Goal: Task Accomplishment & Management: Complete application form

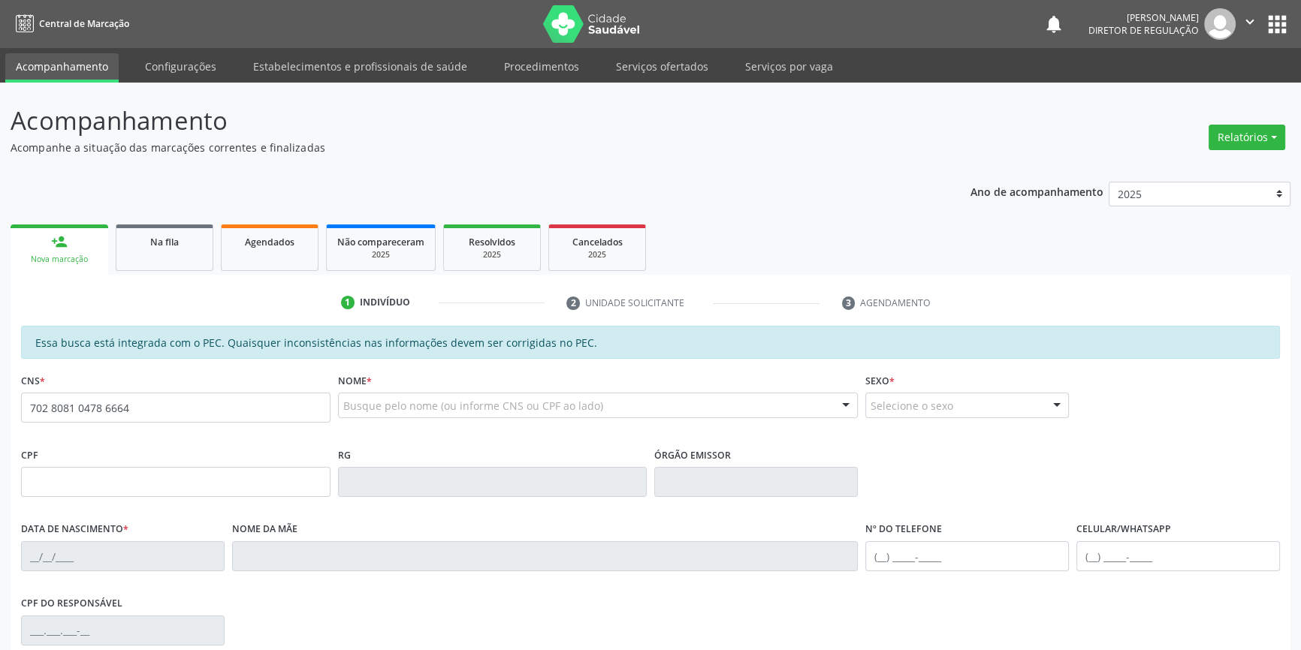
type input "702 8081 0478 6664"
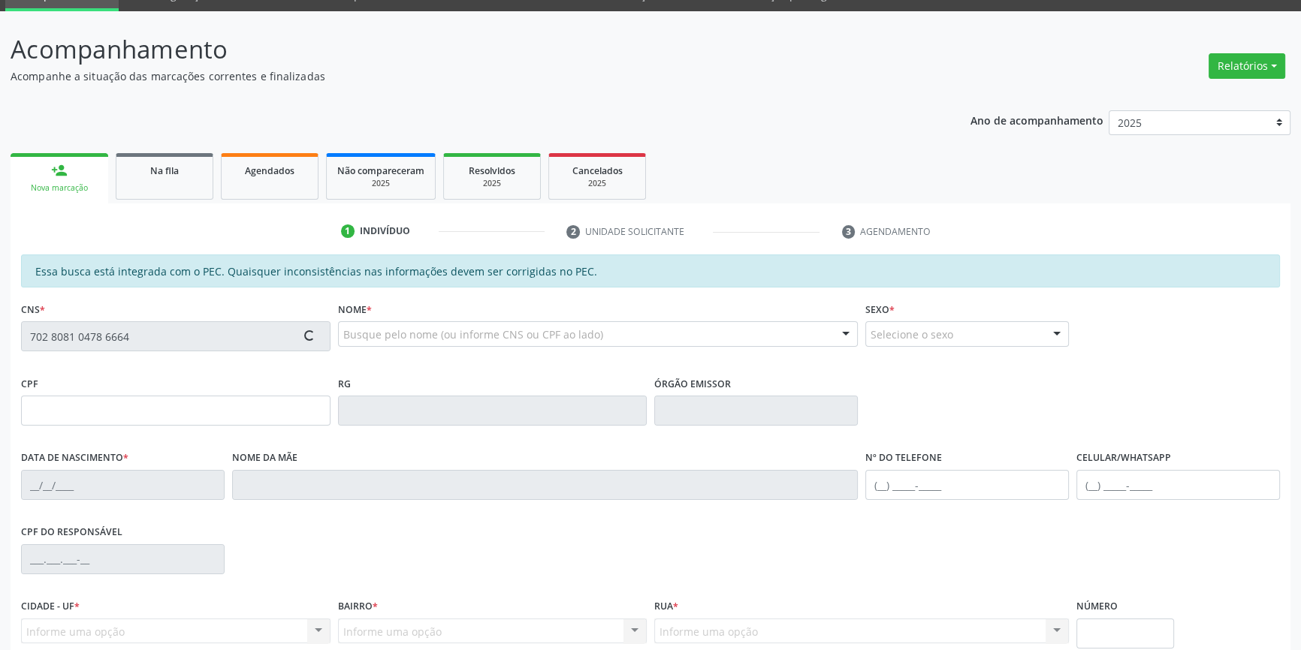
scroll to position [204, 0]
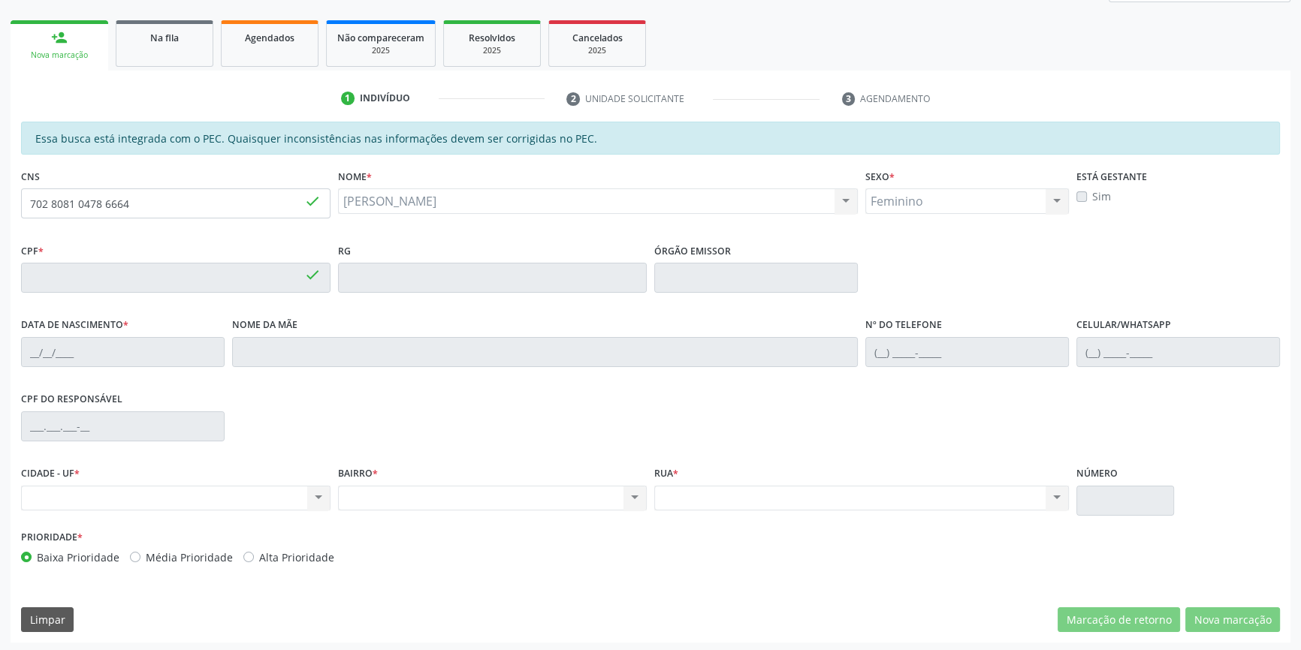
type input "755.290.334-15"
type input "27/09/1970"
type input "Euridece Mendes de Sousa"
type input "(87) 98121-9012"
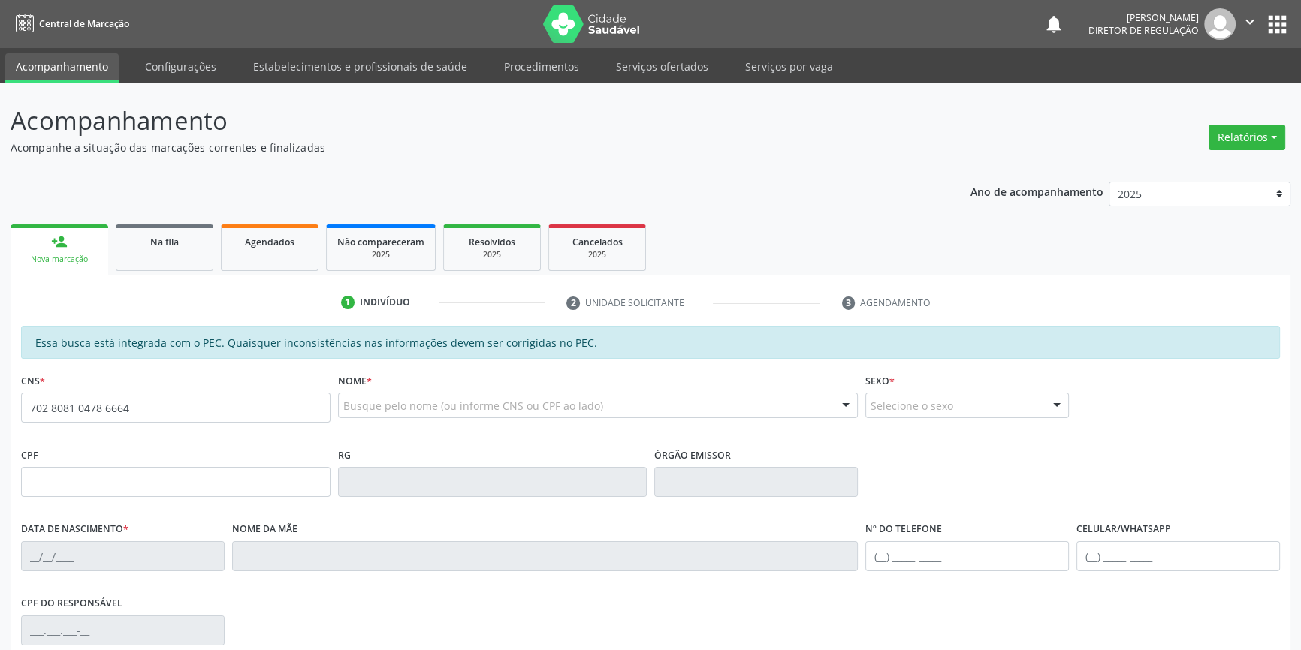
type input "702 8081 0478 6664"
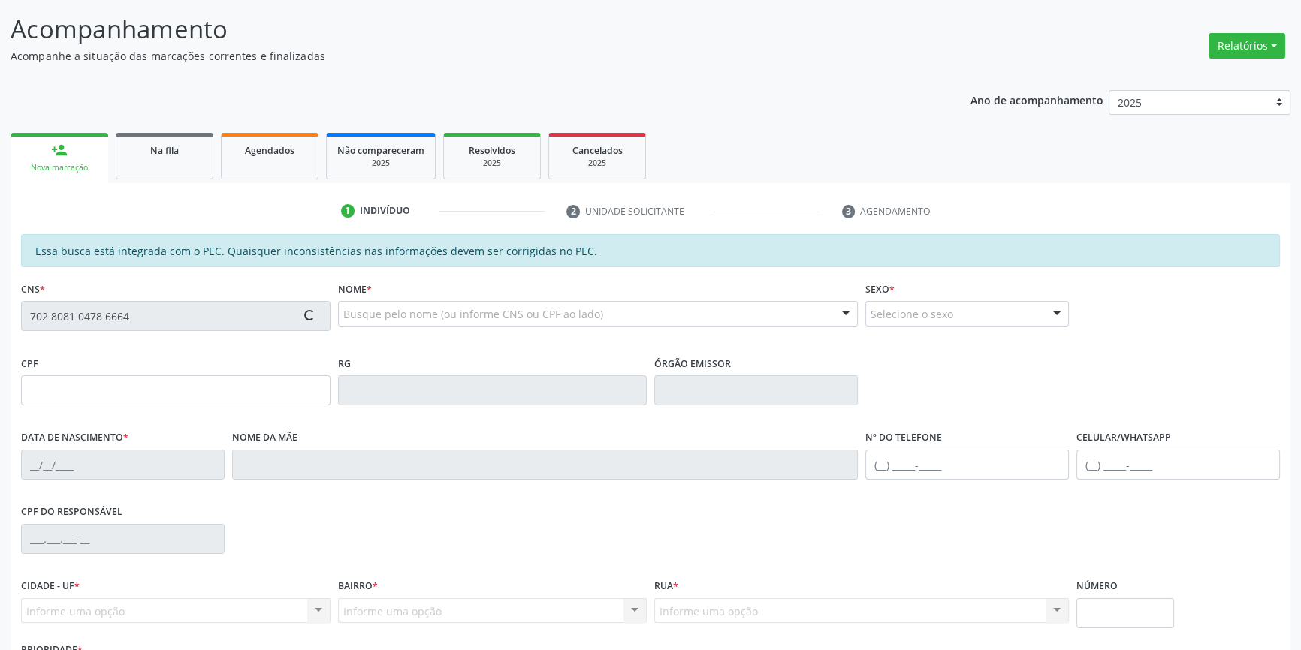
type input "755.290.334-15"
type input "27[DATE]"
type input "[PERSON_NAME]"
type input "(87) 98121-9012"
type input "S/N"
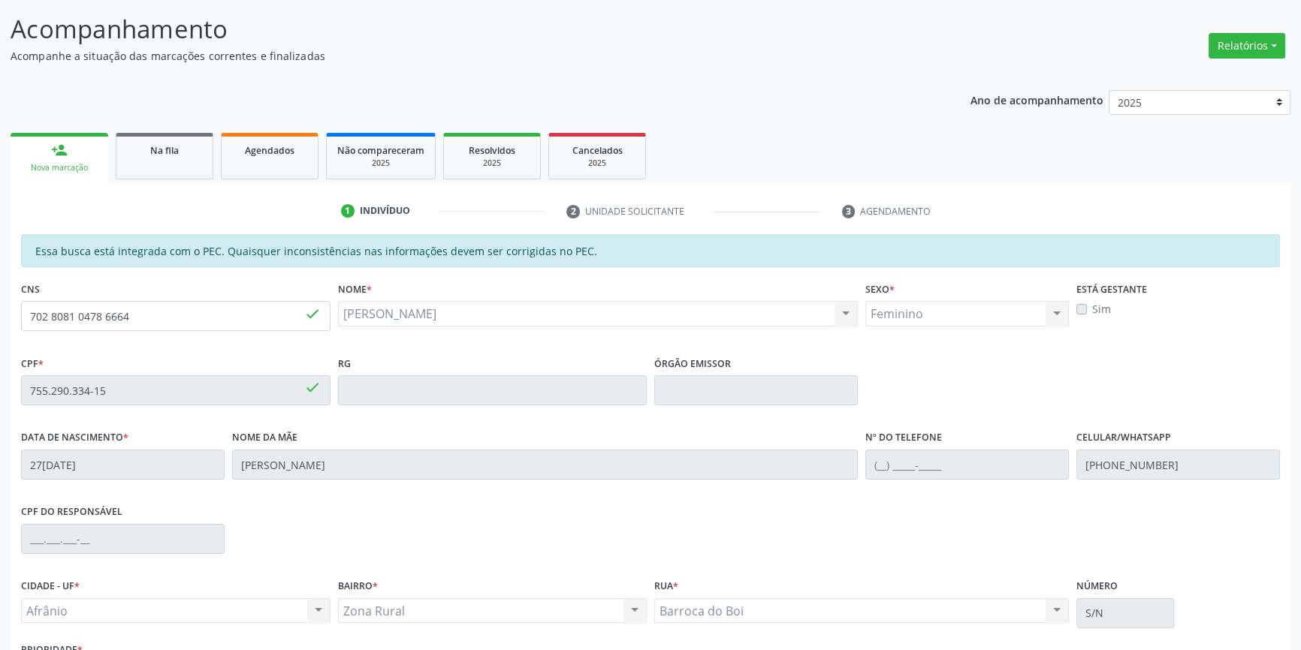
scroll to position [206, 0]
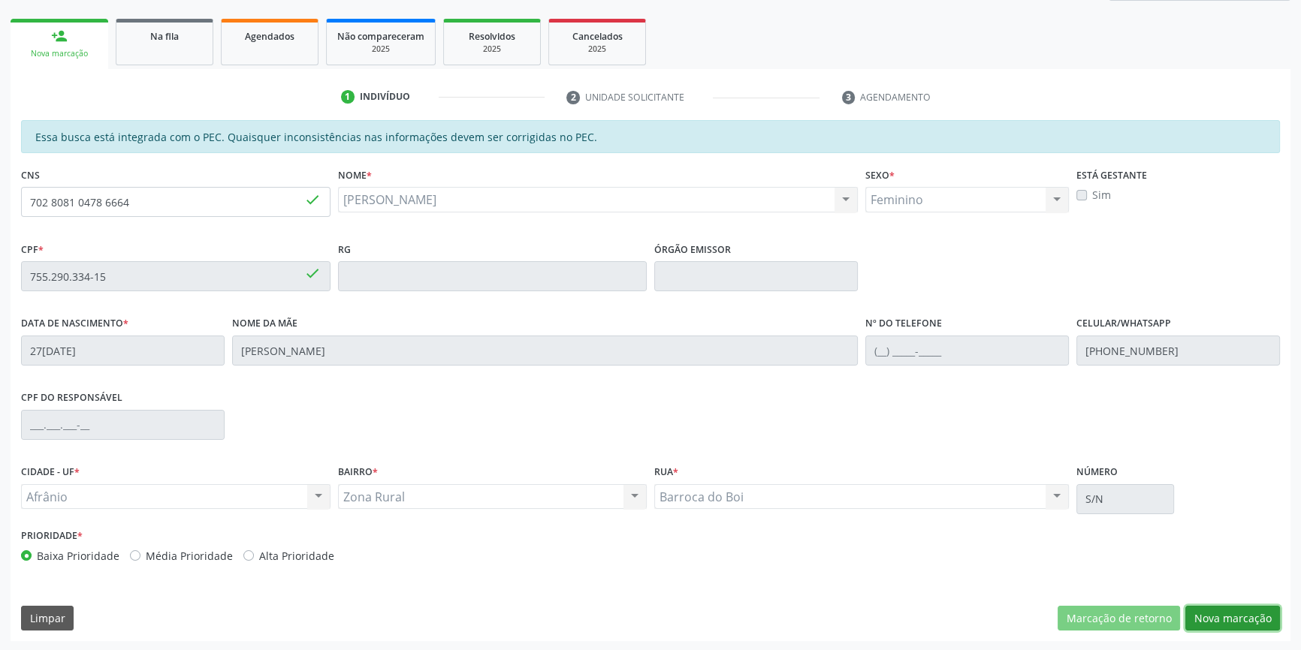
click at [1262, 622] on button "Nova marcação" at bounding box center [1232, 619] width 95 height 26
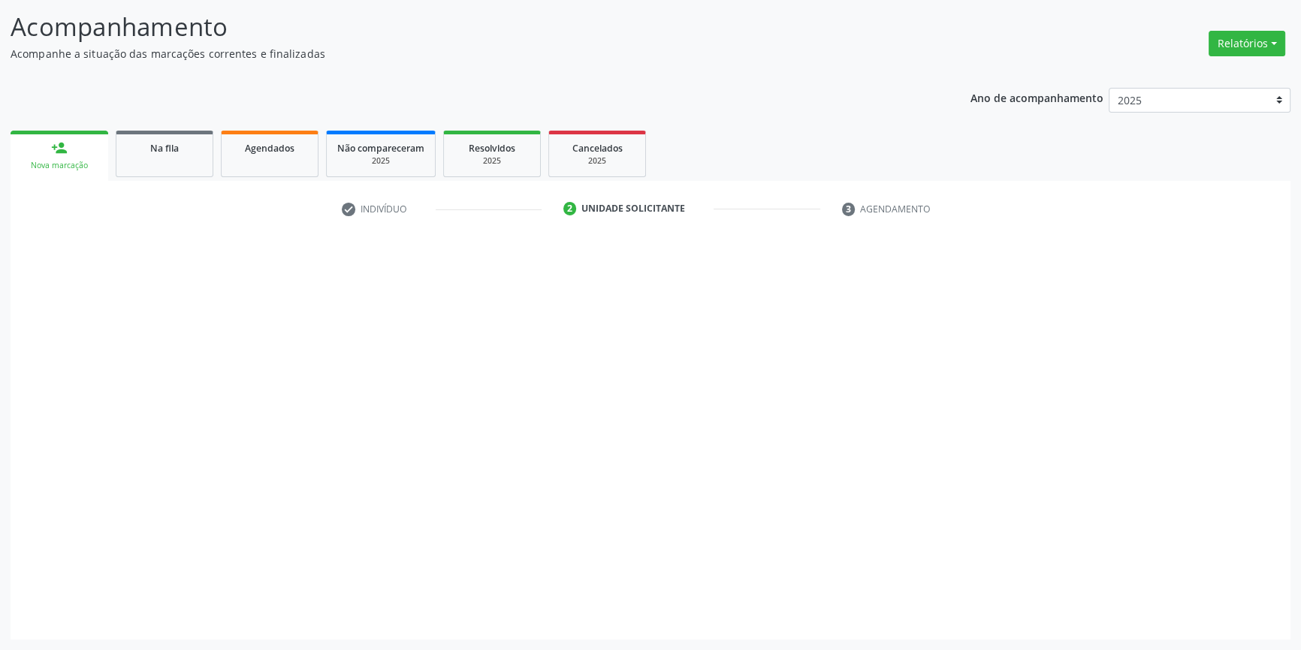
scroll to position [92, 0]
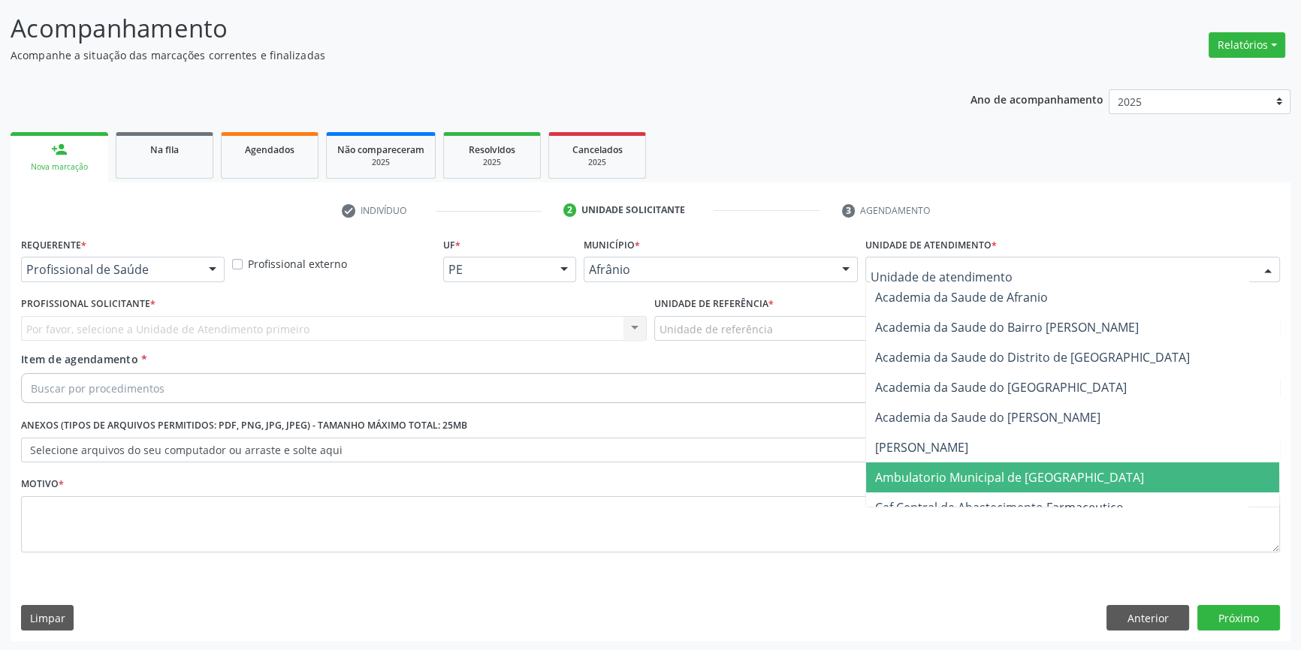
click at [916, 479] on span "Ambulatorio Municipal de [GEOGRAPHIC_DATA]" at bounding box center [1009, 477] width 269 height 17
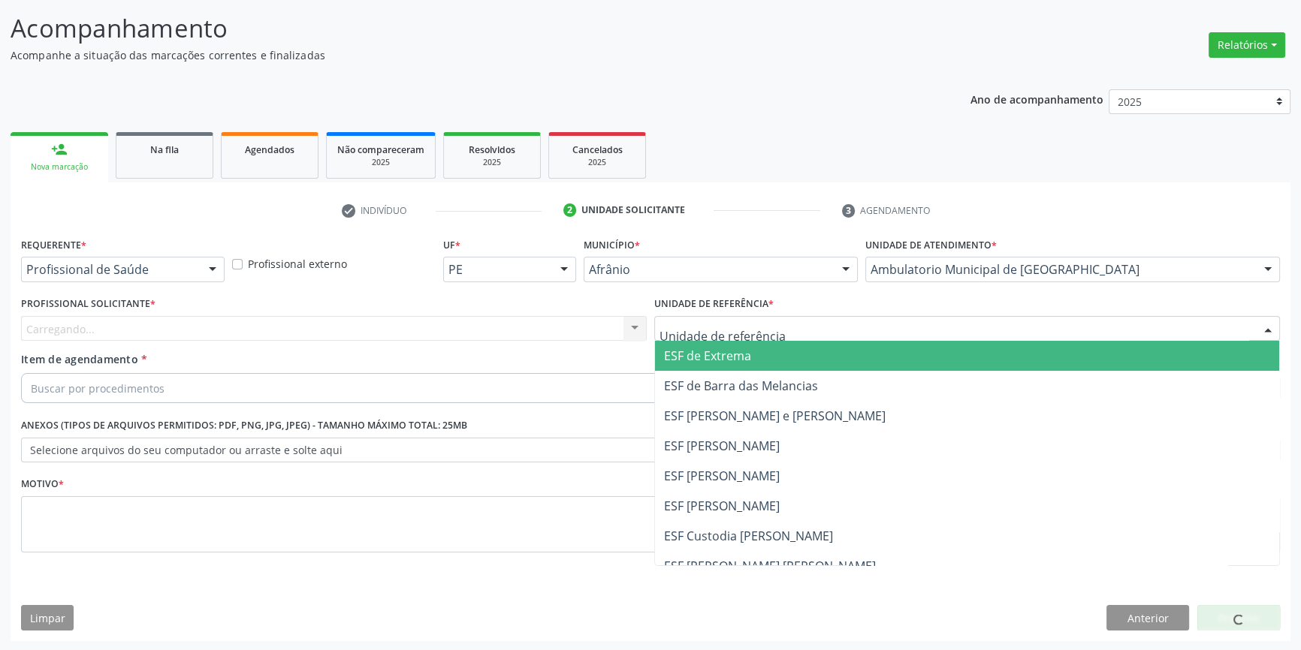
click at [745, 326] on input "text" at bounding box center [953, 336] width 589 height 30
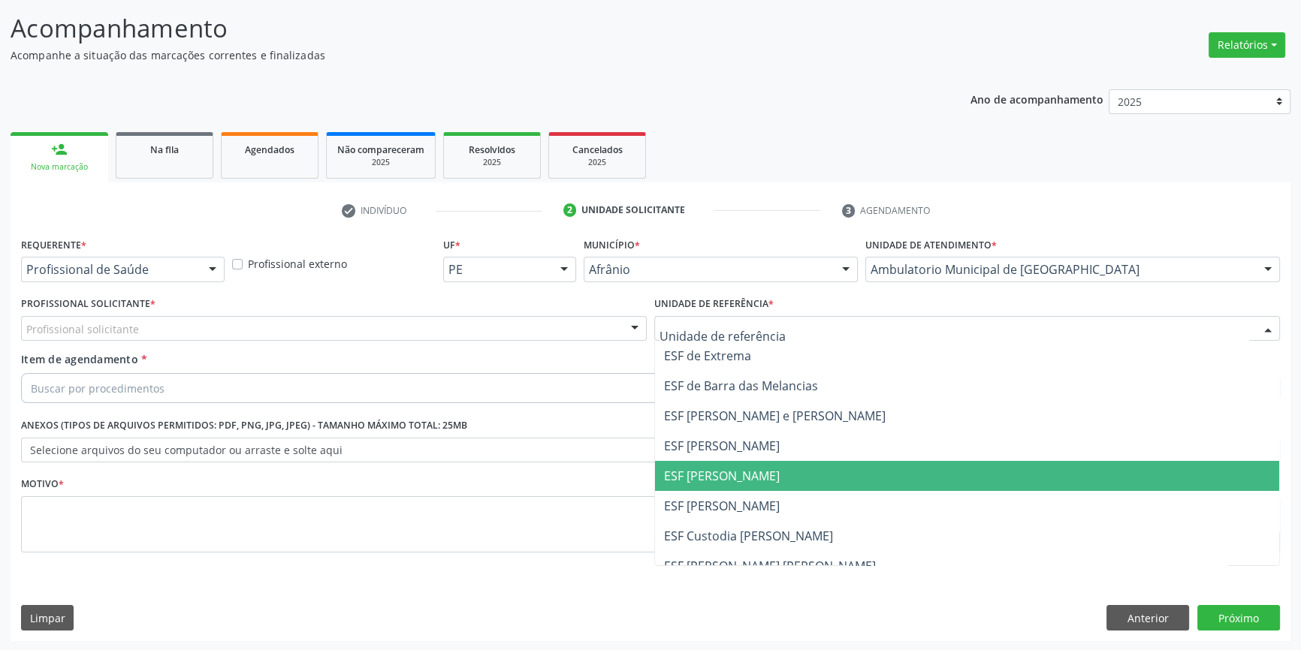
click at [715, 483] on span "ESF Isabel Gomes" at bounding box center [967, 476] width 624 height 30
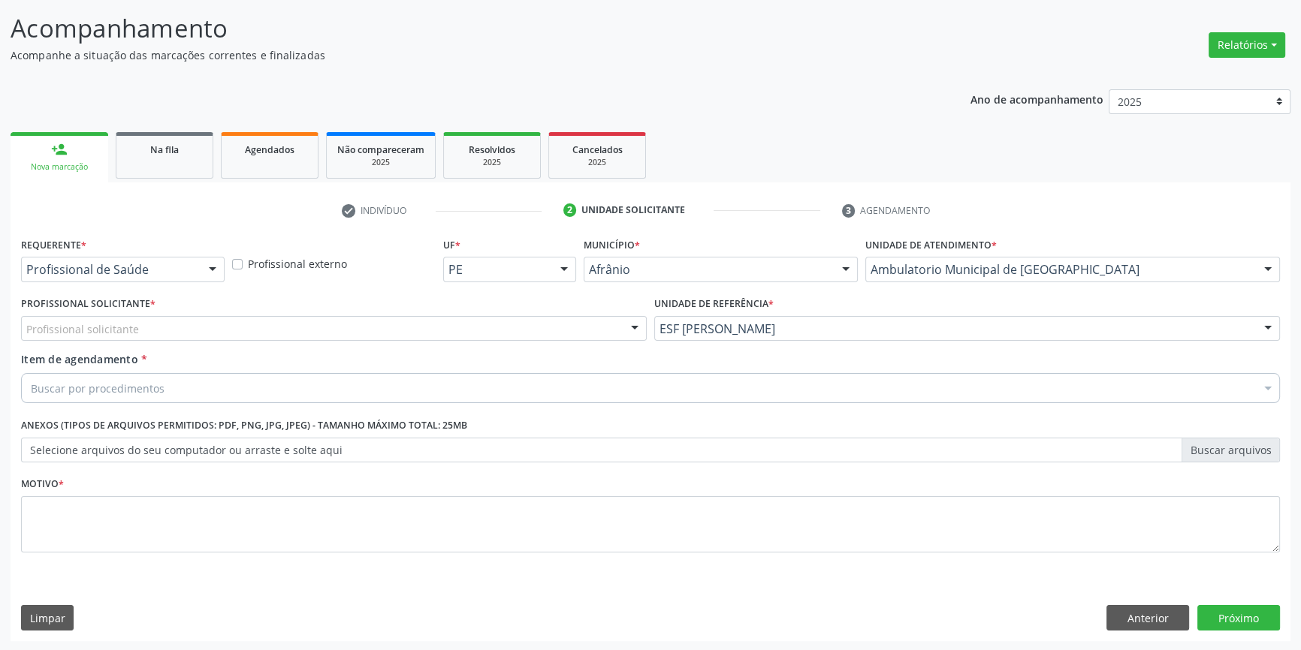
click at [456, 327] on div "Profissional solicitante" at bounding box center [334, 329] width 626 height 26
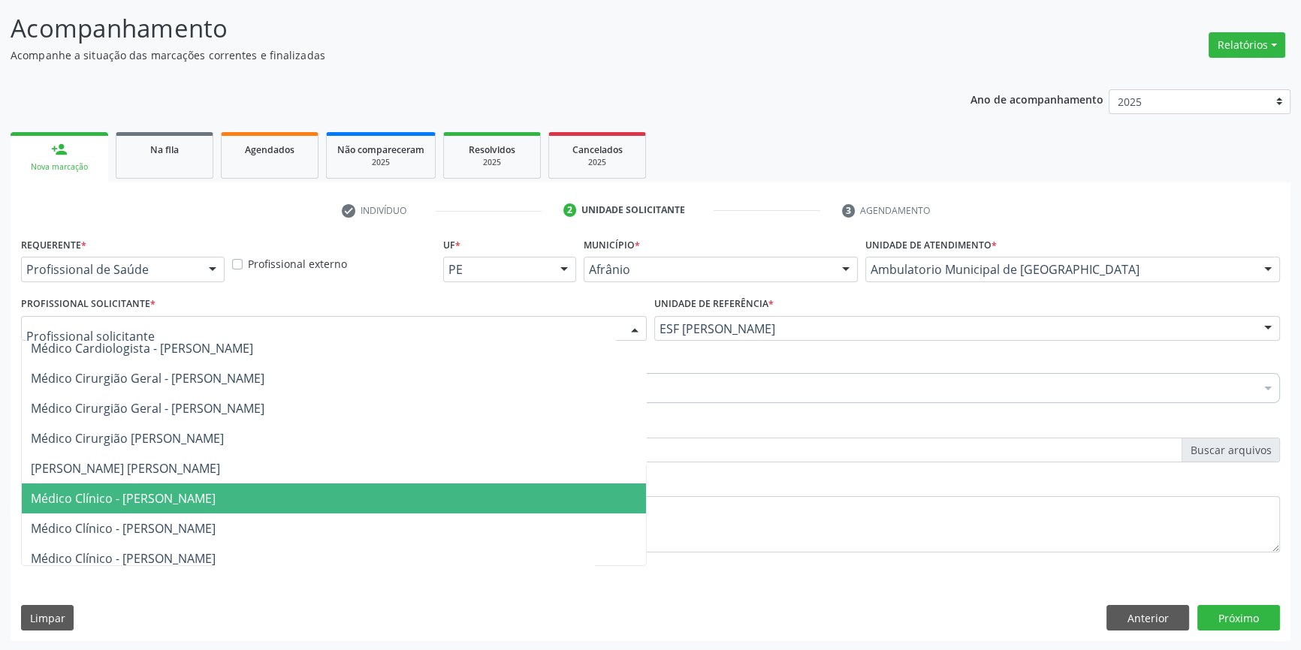
scroll to position [136, 0]
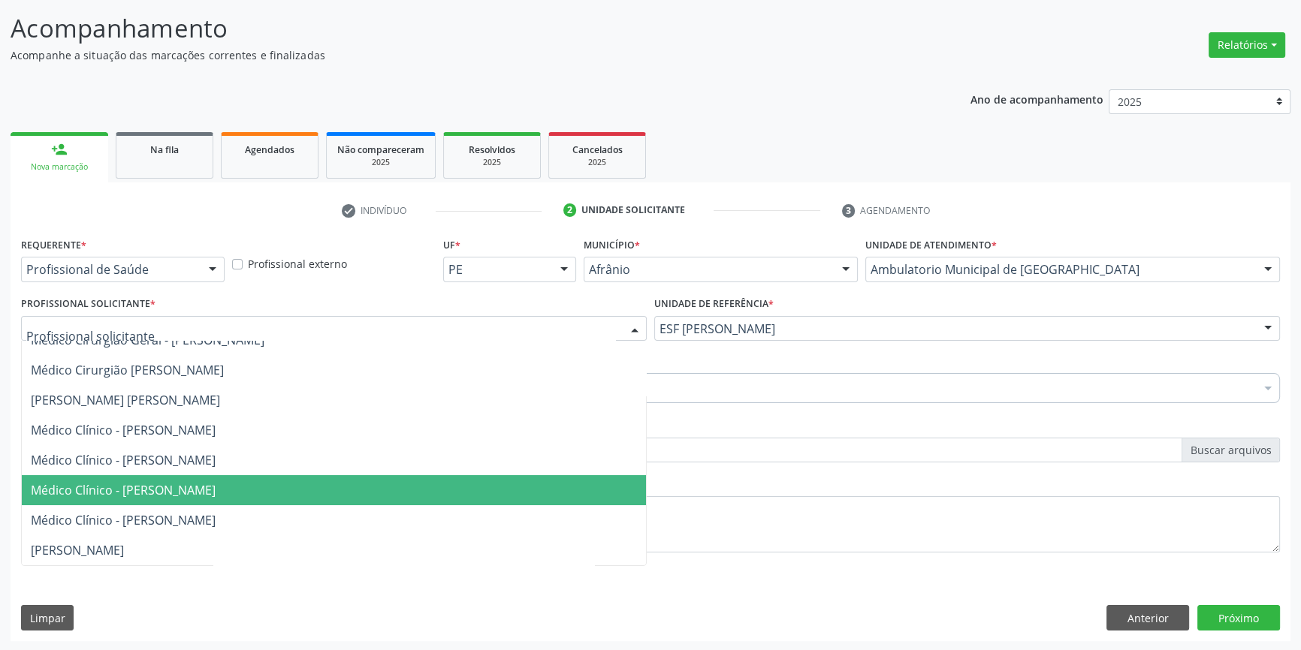
click at [216, 488] on span "Médico Clínico - Humberto Artur Silva Santos" at bounding box center [123, 490] width 185 height 17
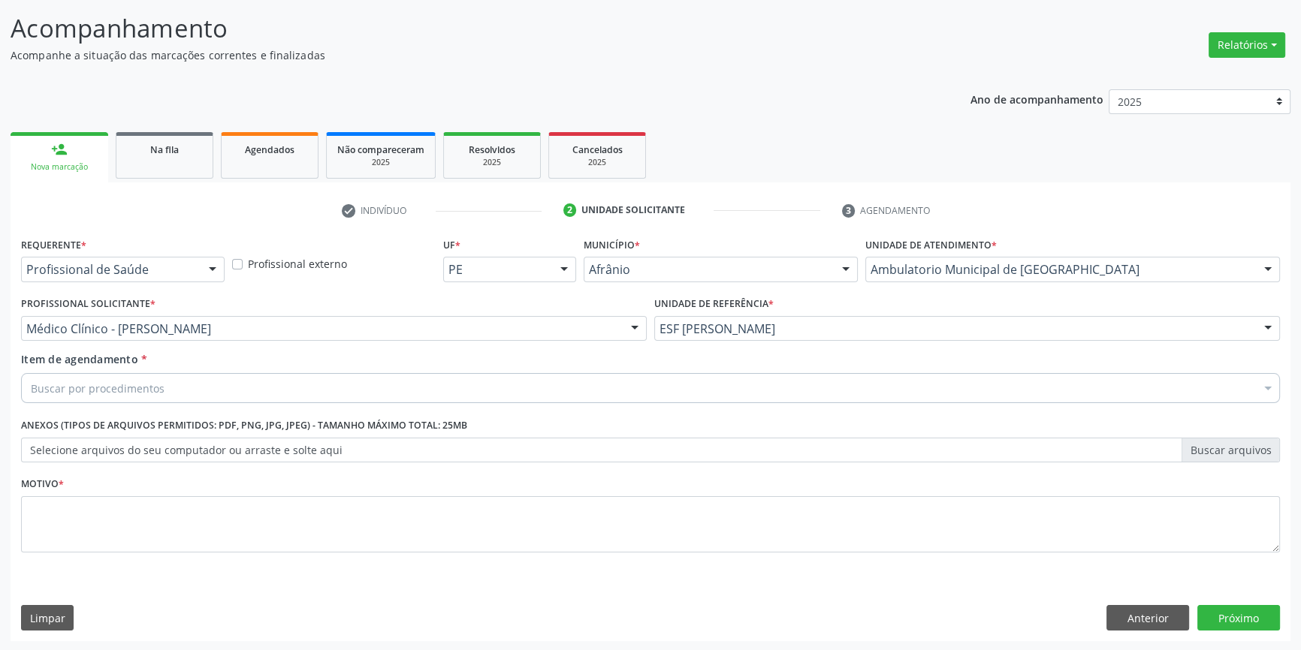
click at [208, 384] on div "Buscar por procedimentos" at bounding box center [650, 388] width 1259 height 30
type input "otorri"
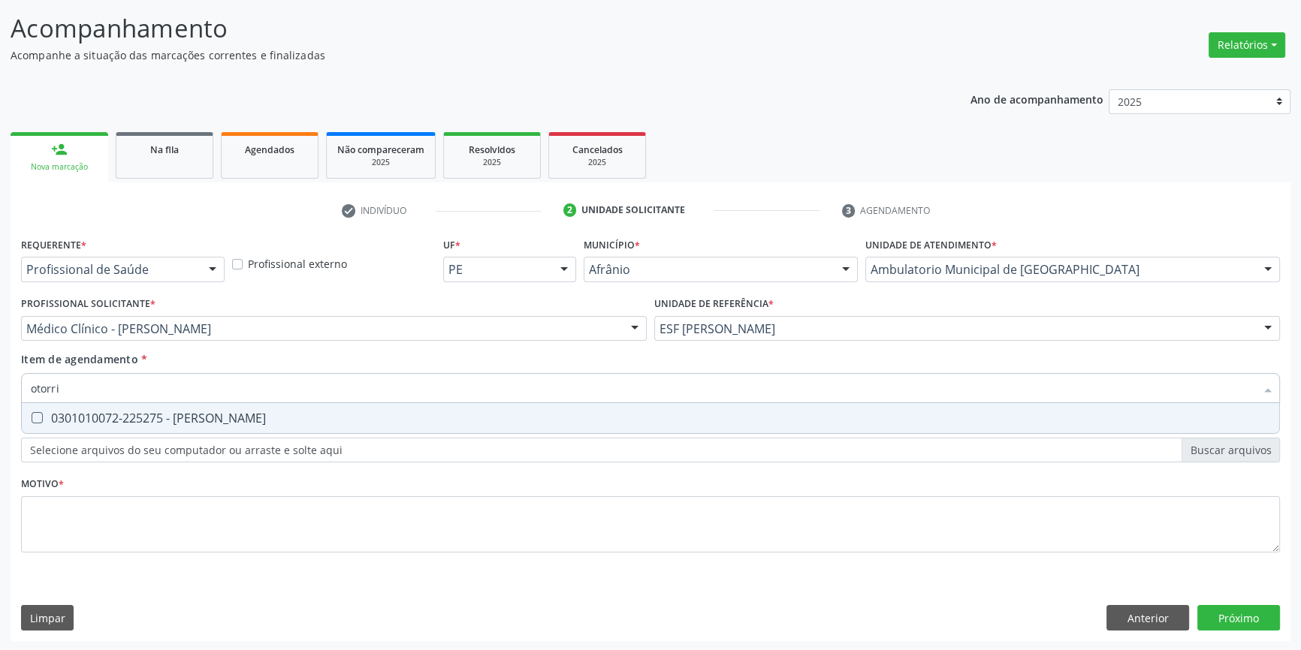
click at [208, 416] on div "0301010072-225275 - Médico Otorrinolaringologista" at bounding box center [650, 418] width 1239 height 12
checkbox Otorrinolaringologista "true"
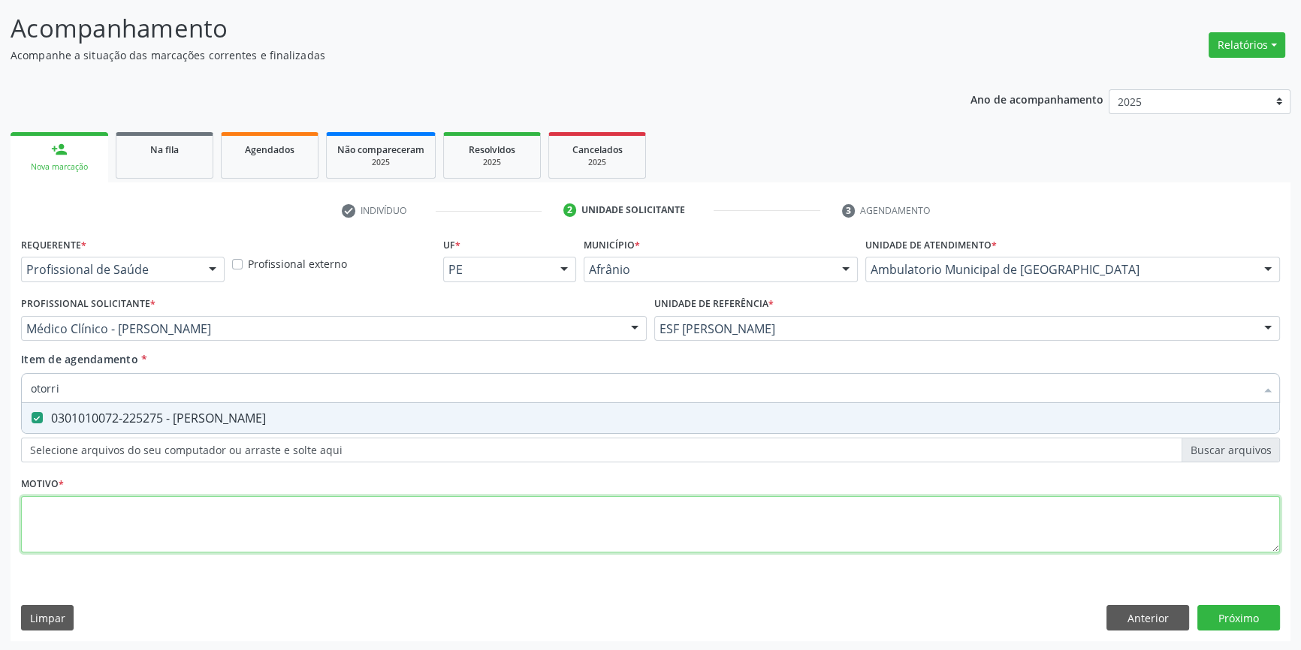
click at [171, 510] on div "Requerente * Profissional de Saúde Profissional de Saúde Paciente Nenhum result…" at bounding box center [650, 404] width 1259 height 340
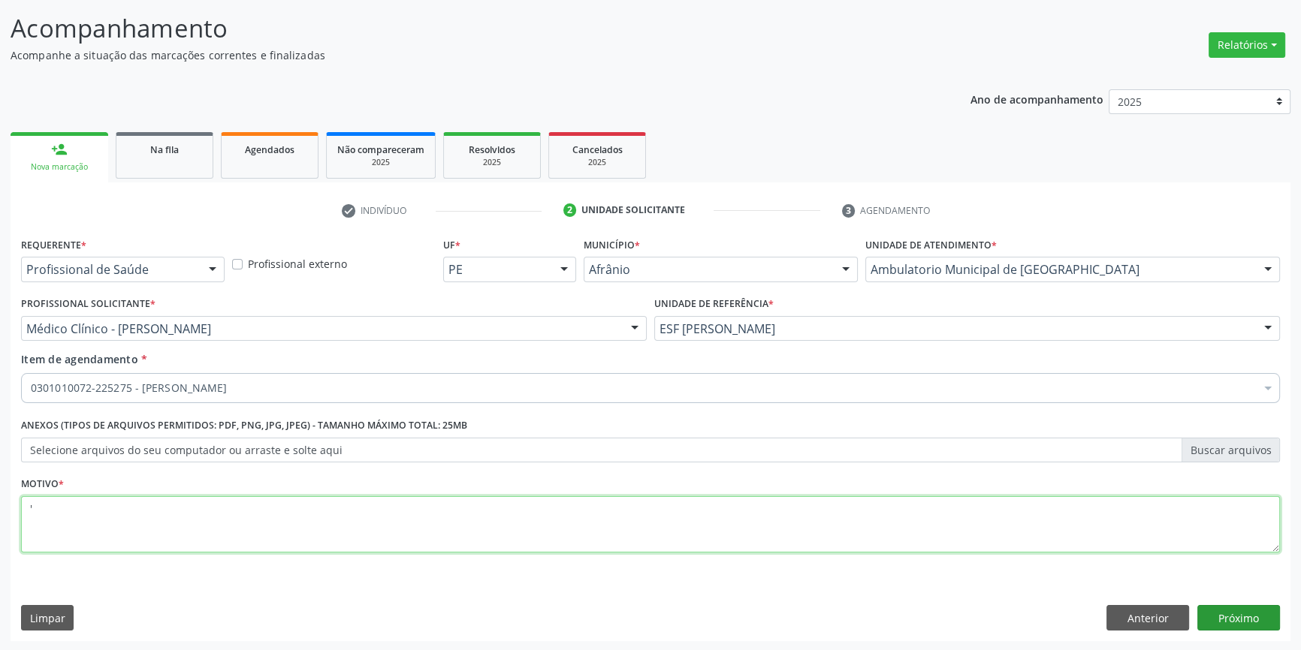
type textarea "'"
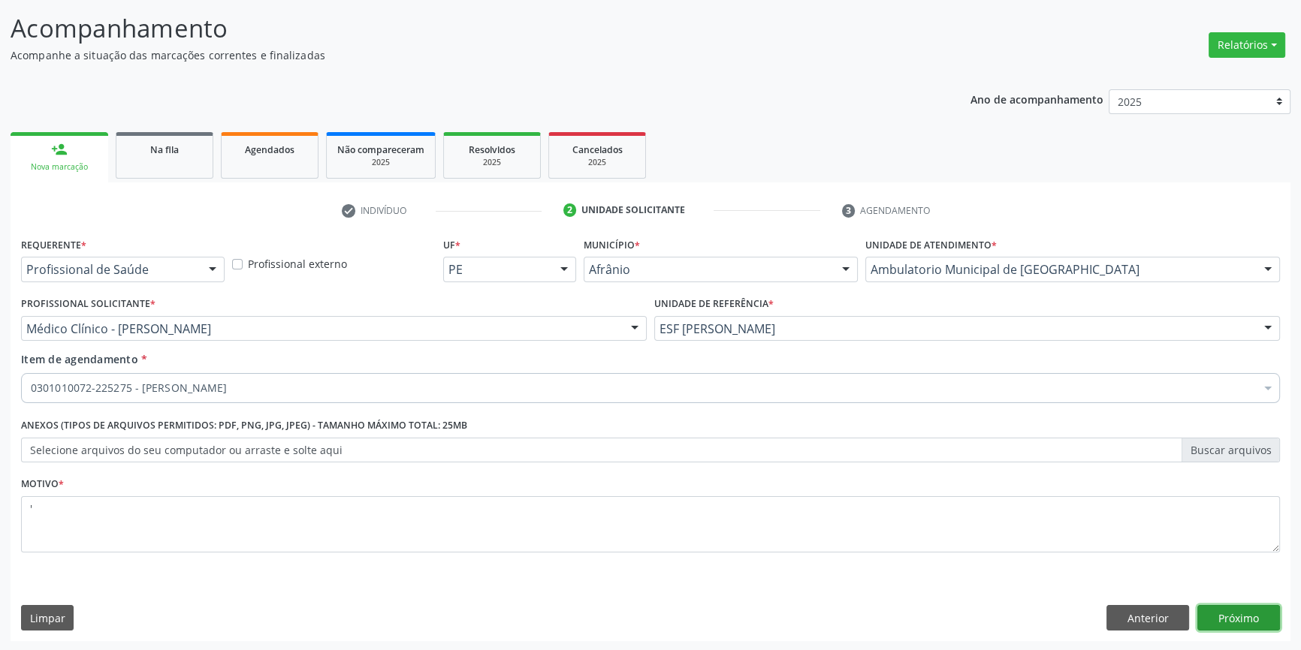
click at [1261, 621] on button "Próximo" at bounding box center [1238, 618] width 83 height 26
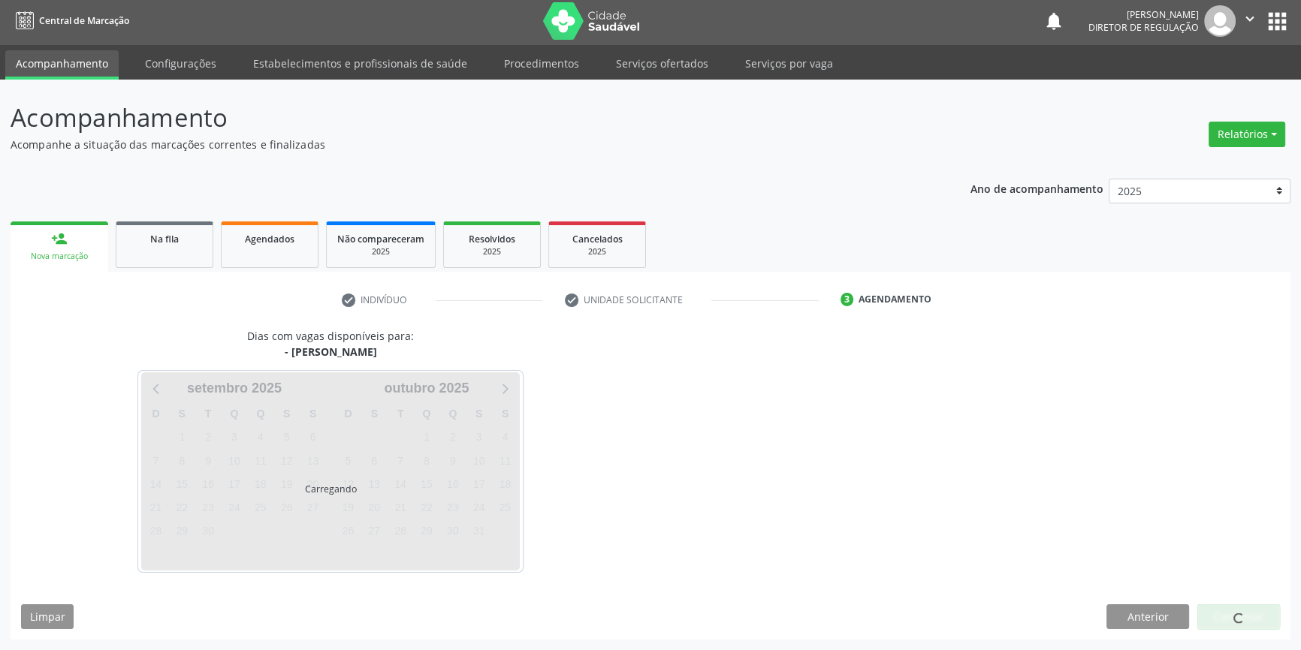
scroll to position [2, 0]
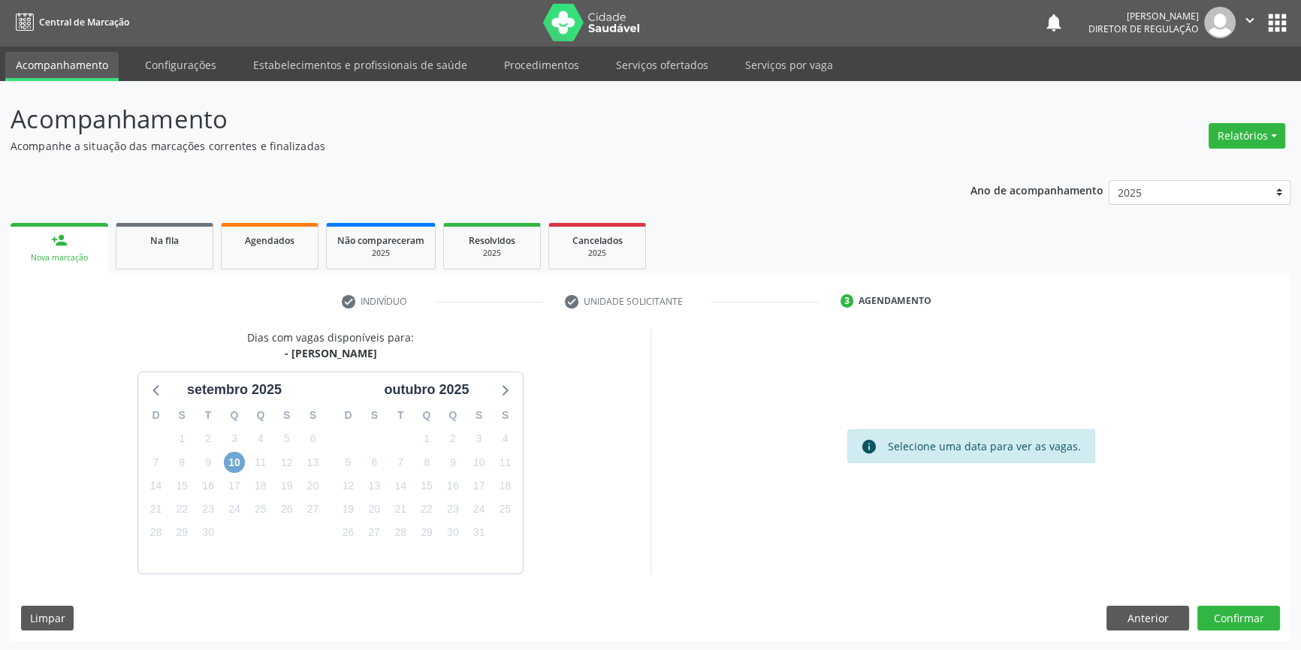
click at [232, 460] on span "10" at bounding box center [234, 462] width 21 height 21
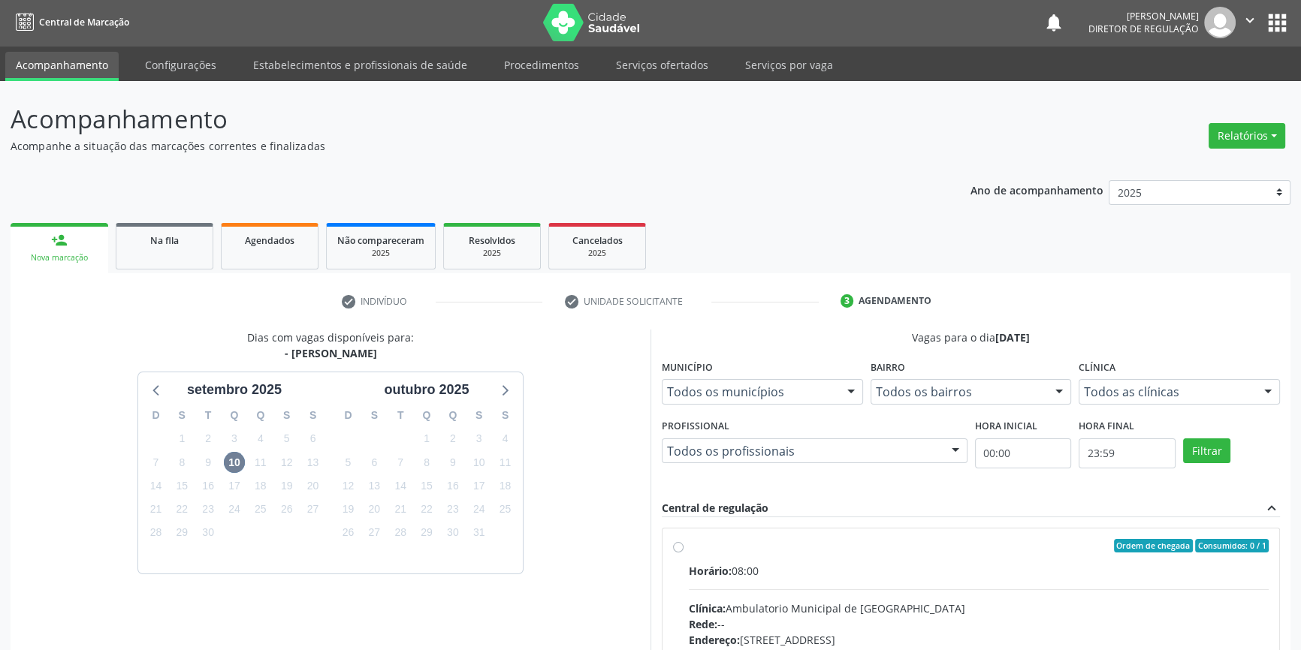
click at [718, 571] on span "Horário:" at bounding box center [710, 571] width 43 height 14
click at [683, 553] on input "Ordem de chegada Consumidos: 0 / 1 Horário: 08:00 Clínica: Ambulatorio Municipa…" at bounding box center [678, 546] width 11 height 14
radio input "true"
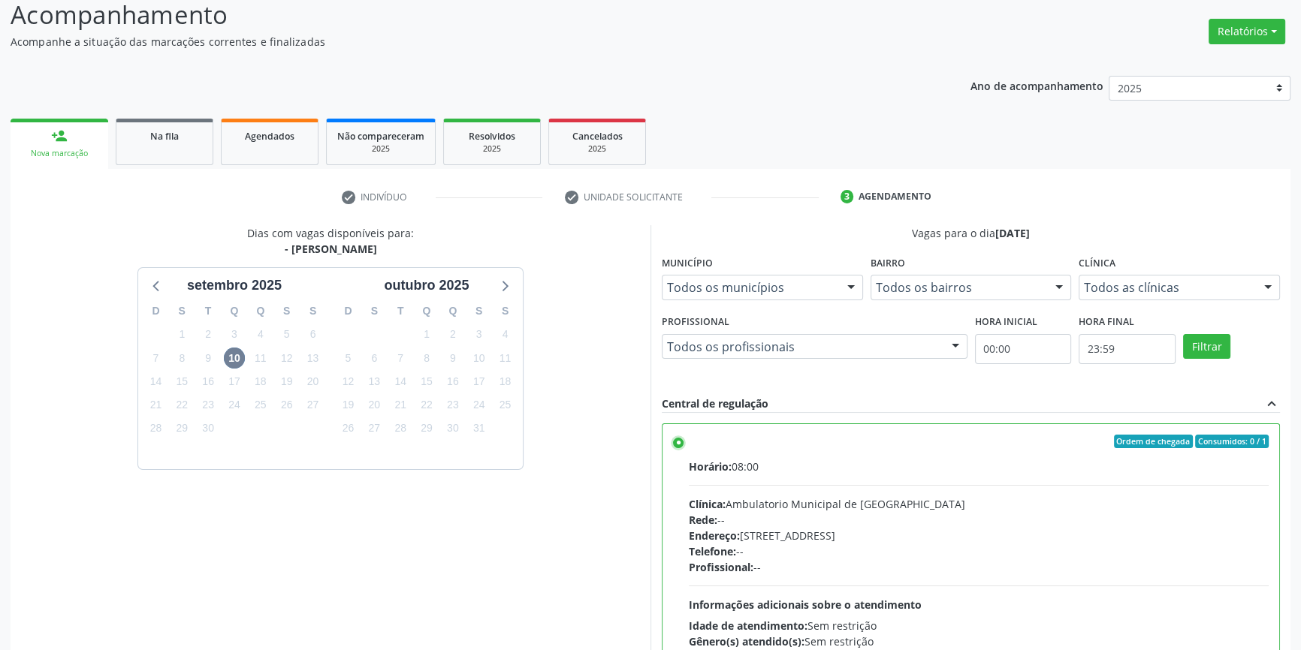
scroll to position [246, 0]
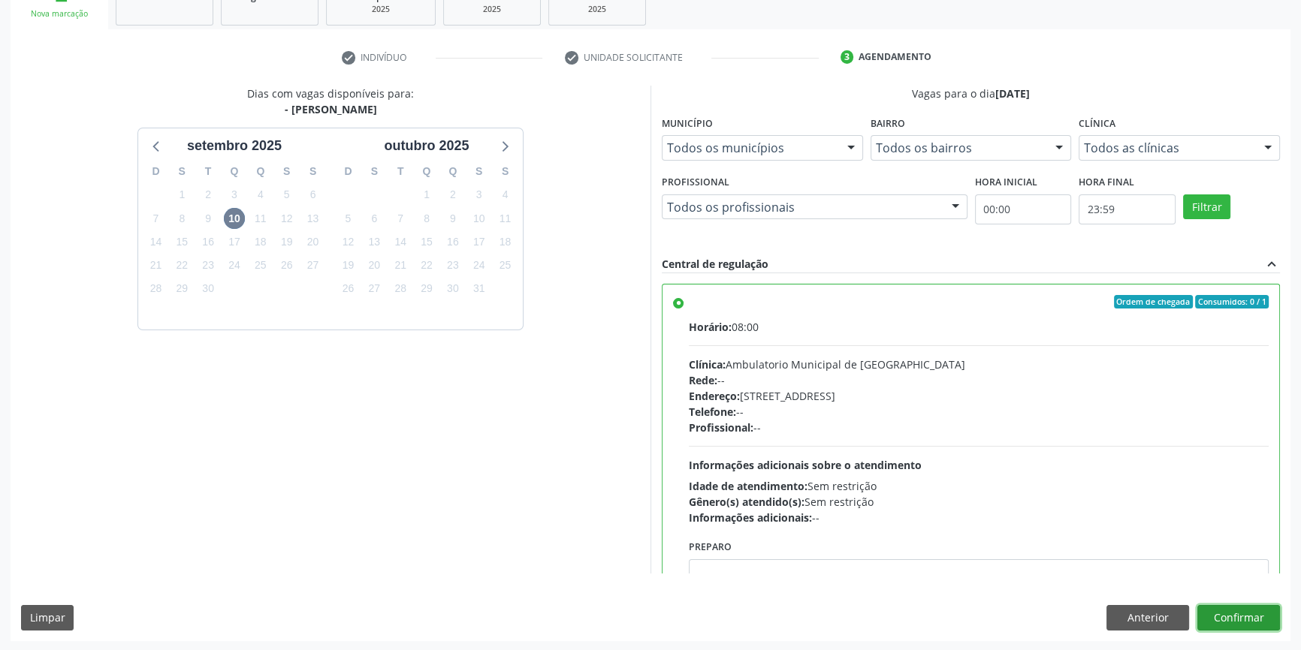
click at [1227, 622] on button "Confirmar" at bounding box center [1238, 618] width 83 height 26
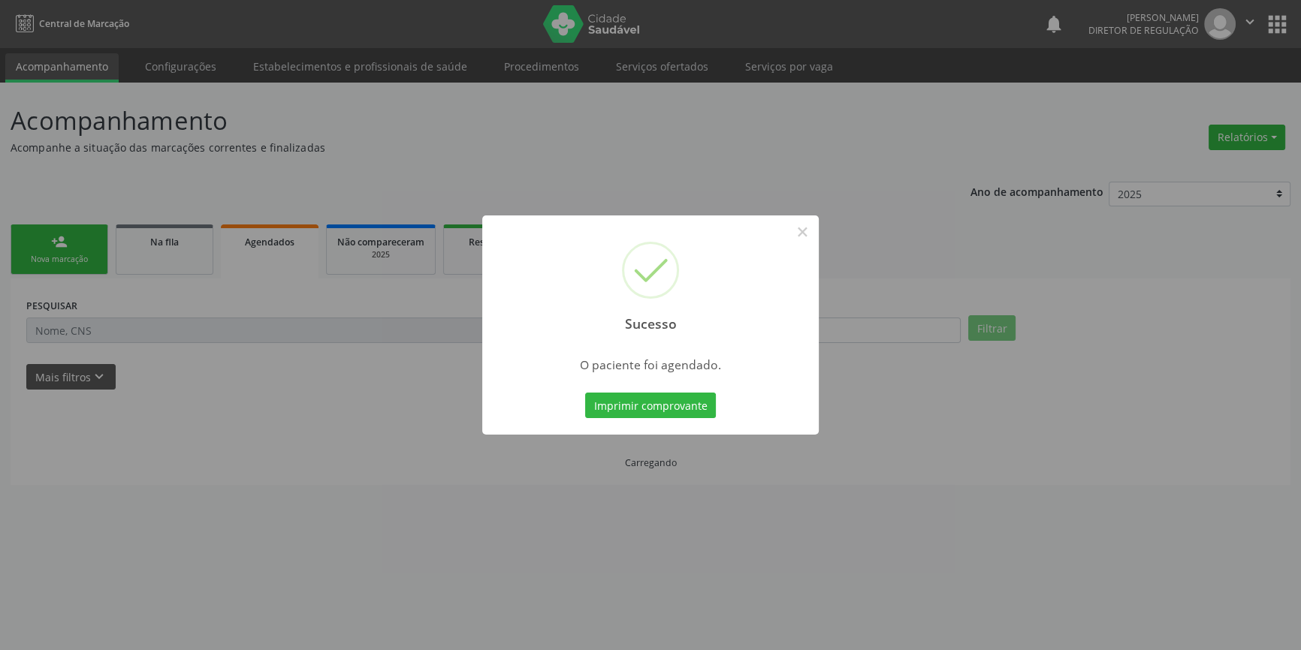
scroll to position [0, 0]
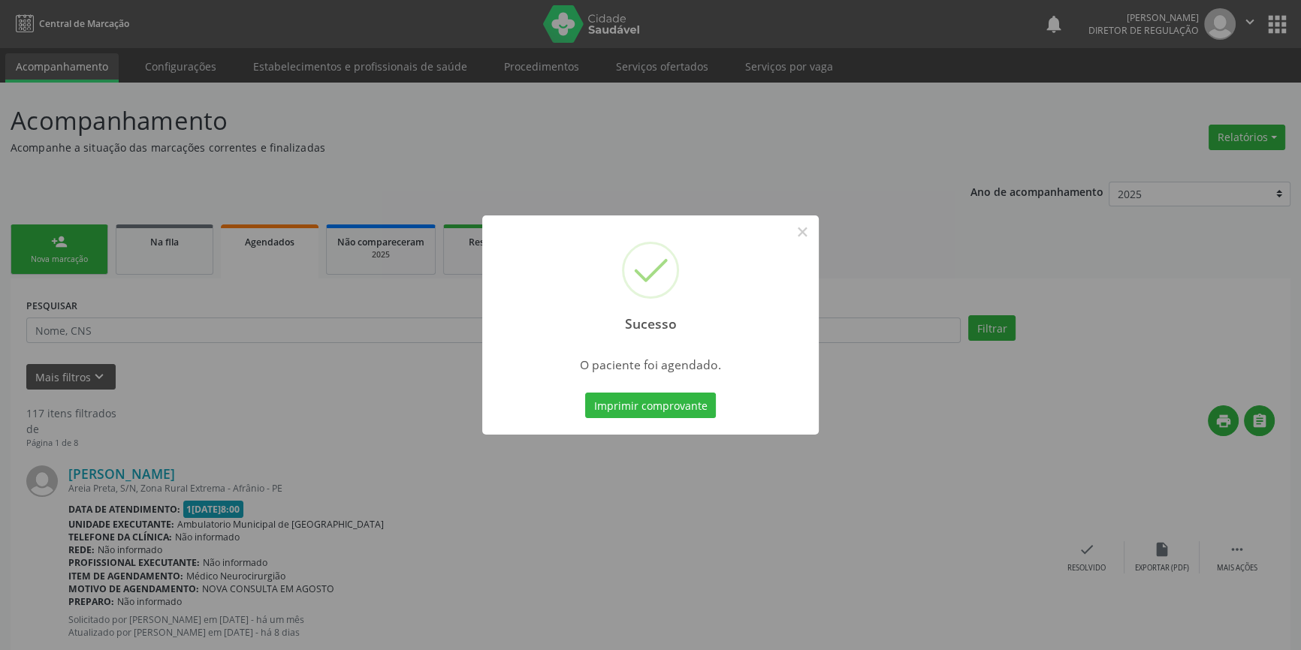
click at [673, 418] on div "Imprimir comprovante Cancel" at bounding box center [650, 406] width 137 height 32
click at [678, 409] on button "Imprimir comprovante" at bounding box center [650, 406] width 131 height 26
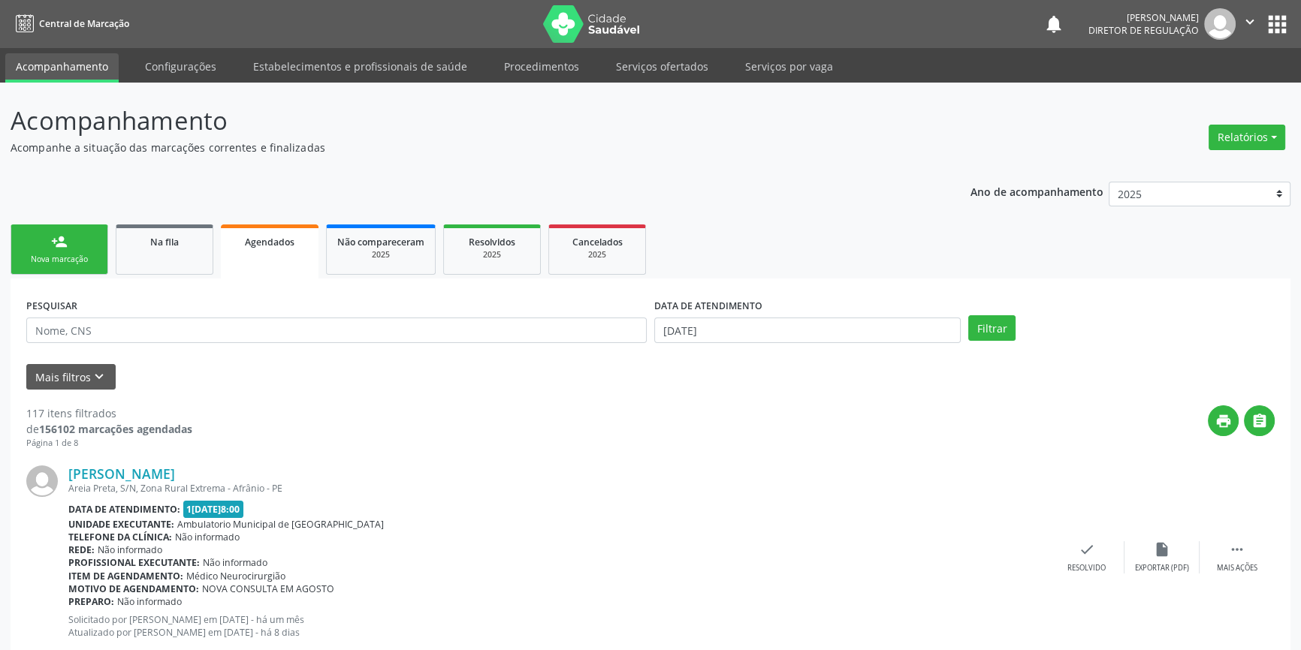
click at [72, 255] on div "Nova marcação" at bounding box center [59, 259] width 75 height 11
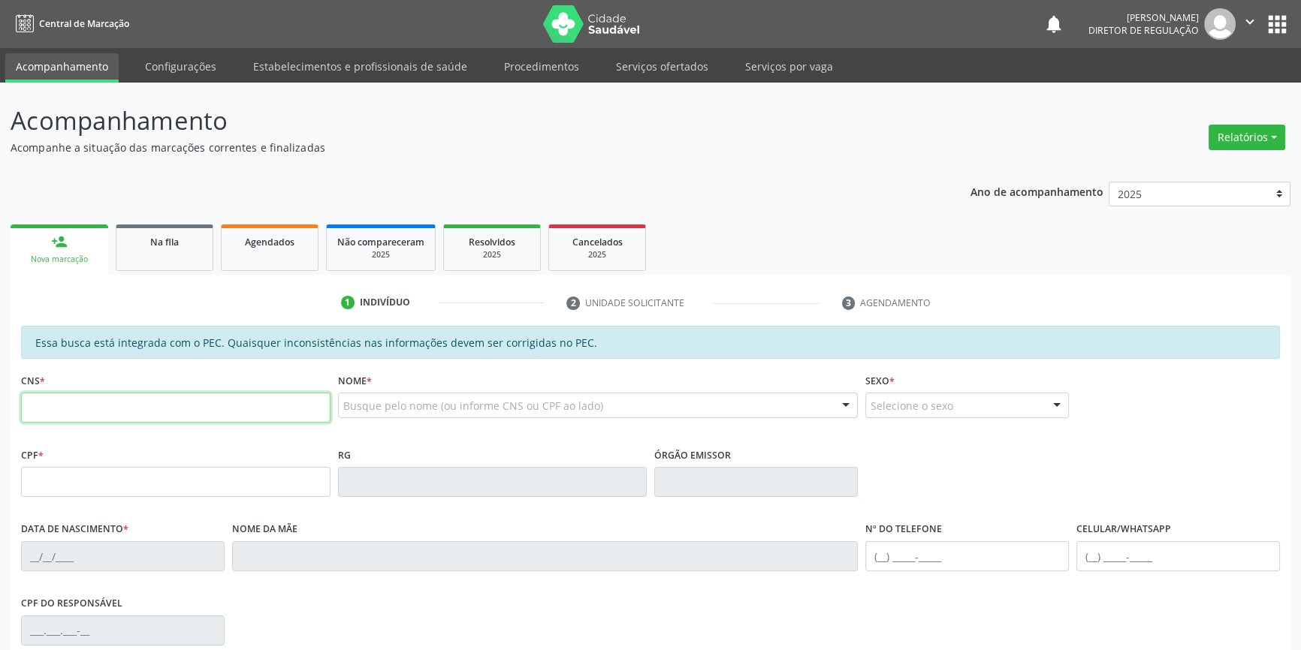
click at [75, 421] on input "text" at bounding box center [175, 408] width 309 height 30
type input "703 4039 4002 2700"
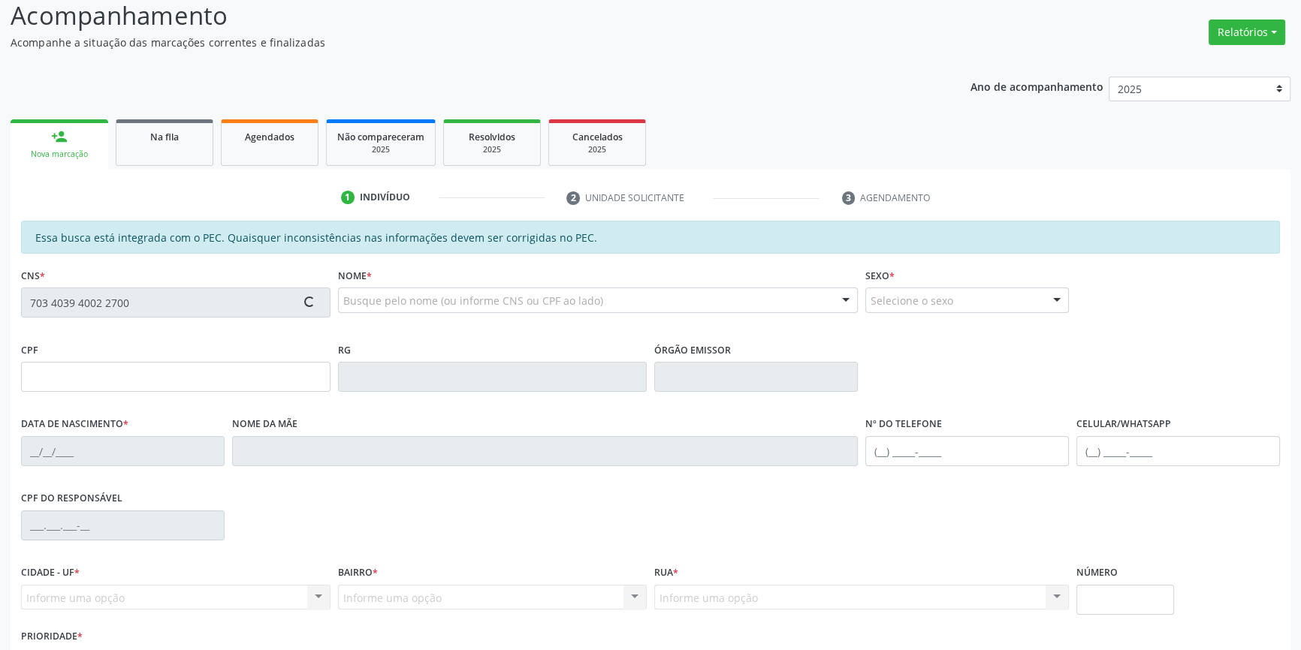
scroll to position [206, 0]
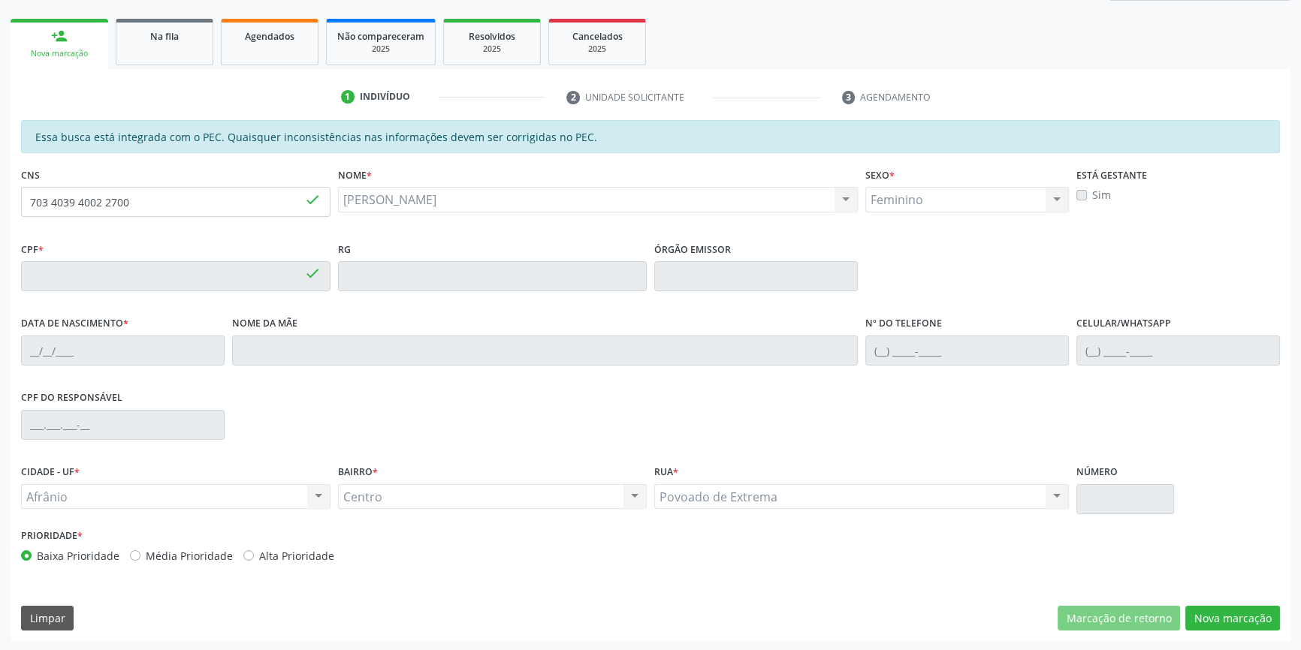
type input "037.482.994-27"
type input "31/12/1954"
type input "Faustina Evarista da Silva"
type input "(87) 98855-1367"
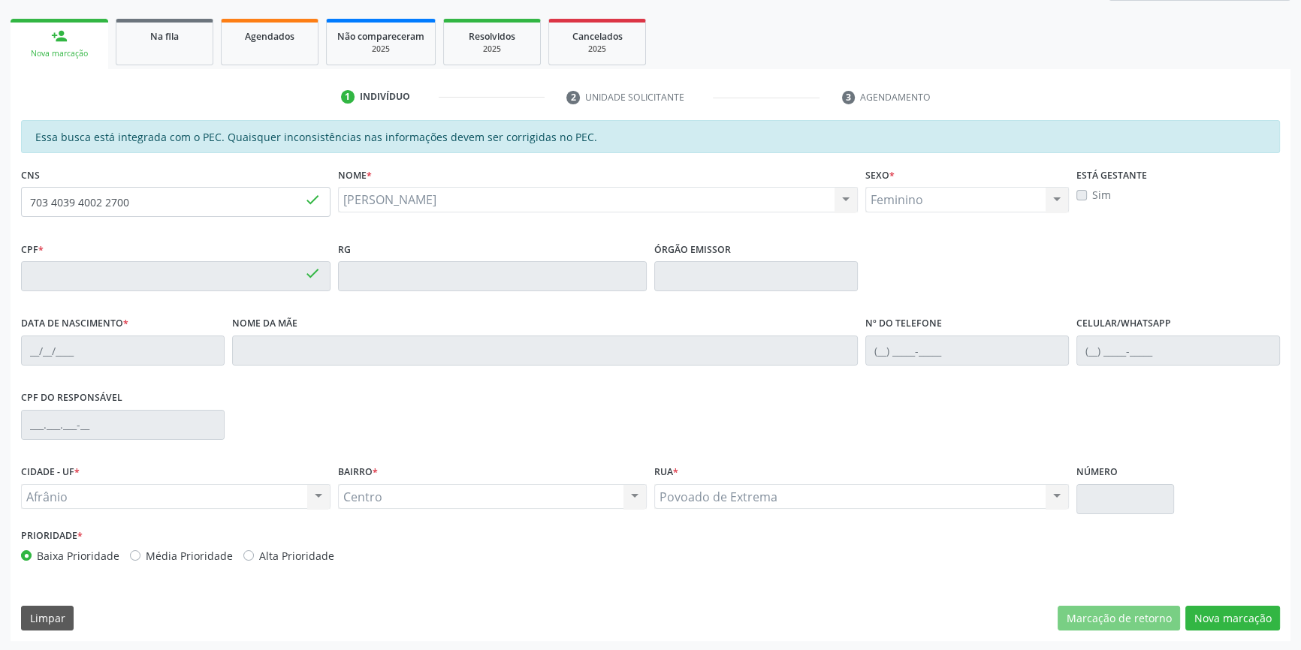
type input "S/N"
click at [1230, 620] on button "Nova marcação" at bounding box center [1232, 619] width 95 height 26
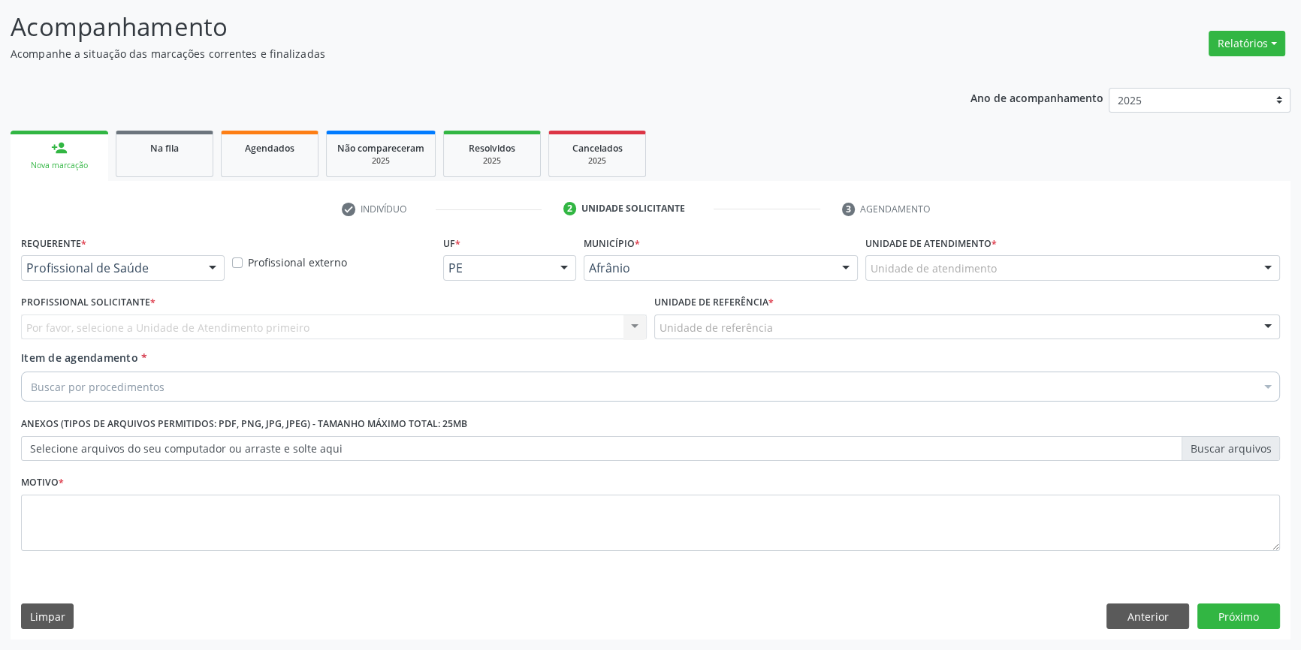
scroll to position [92, 0]
click at [1047, 243] on div "Unidade de atendimento * Unidade de atendimento Academia da Saude de Afranio Ac…" at bounding box center [1072, 258] width 415 height 48
click at [1035, 255] on div "Unidade de atendimento * Unidade de atendimento Academia da Saude de Afranio Ac…" at bounding box center [1072, 258] width 415 height 48
click at [1004, 269] on div "Unidade de atendimento" at bounding box center [1072, 270] width 415 height 26
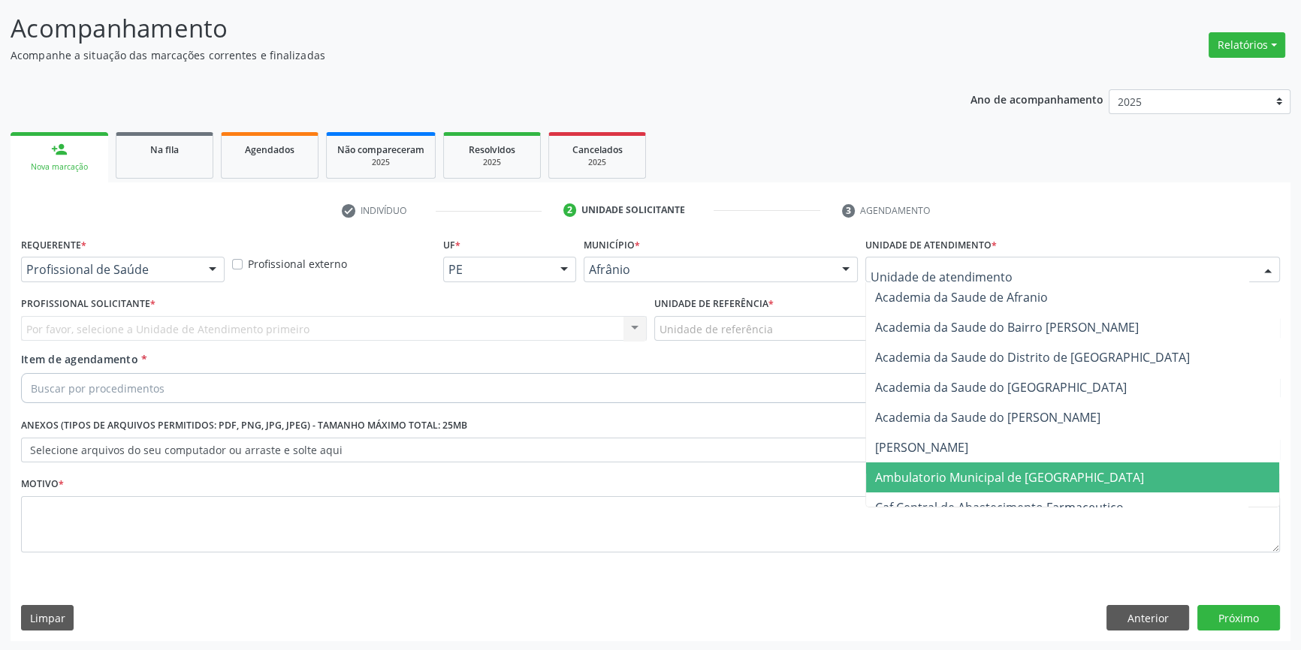
click at [960, 470] on span "Ambulatorio Municipal de [GEOGRAPHIC_DATA]" at bounding box center [1009, 477] width 269 height 17
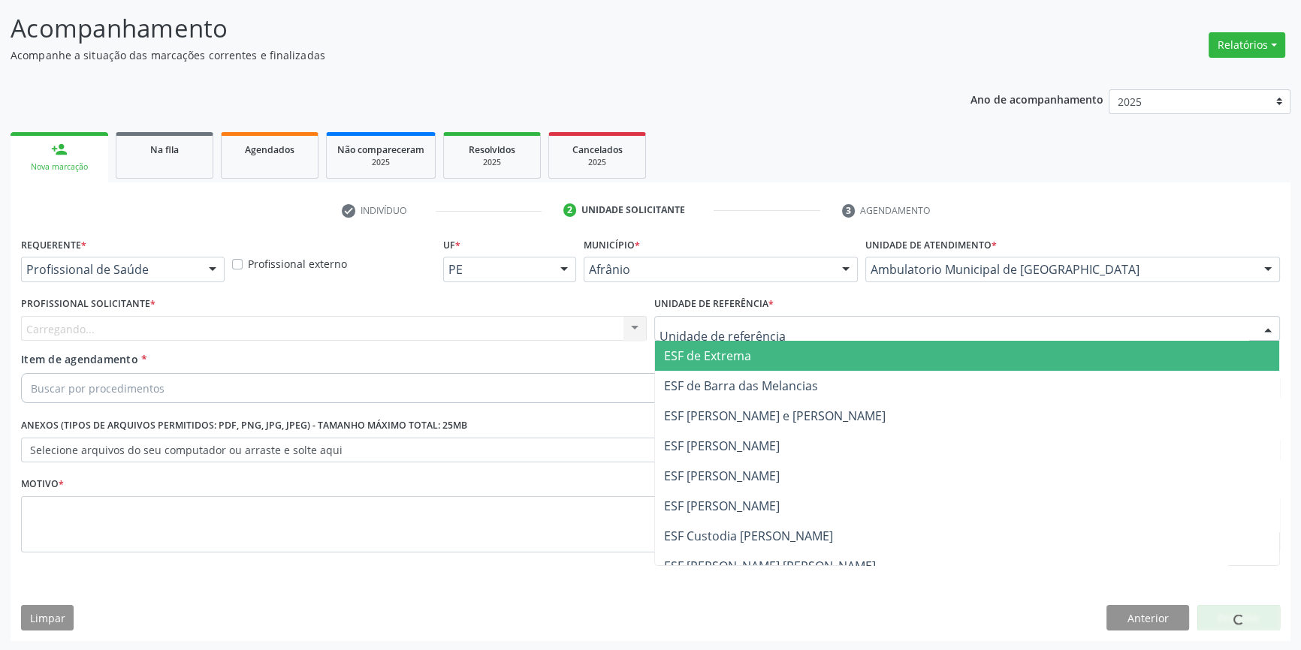
click at [776, 323] on div at bounding box center [967, 329] width 626 height 26
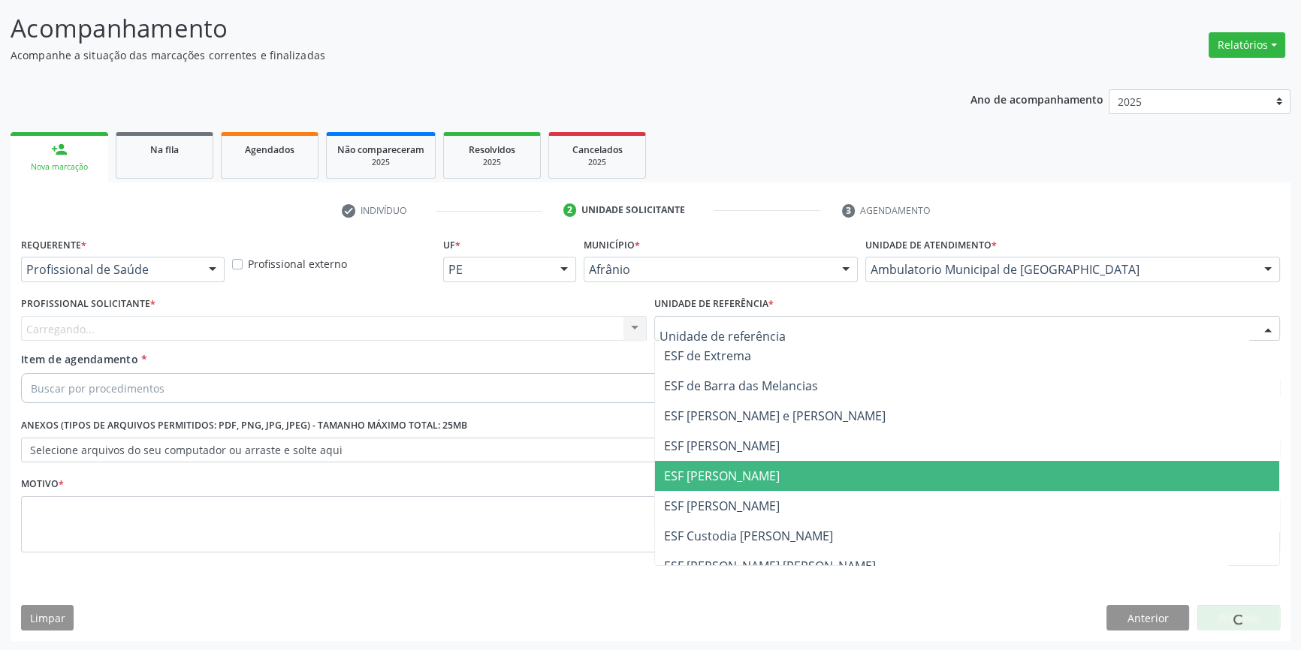
click at [745, 466] on span "ESF [PERSON_NAME]" at bounding box center [967, 476] width 624 height 30
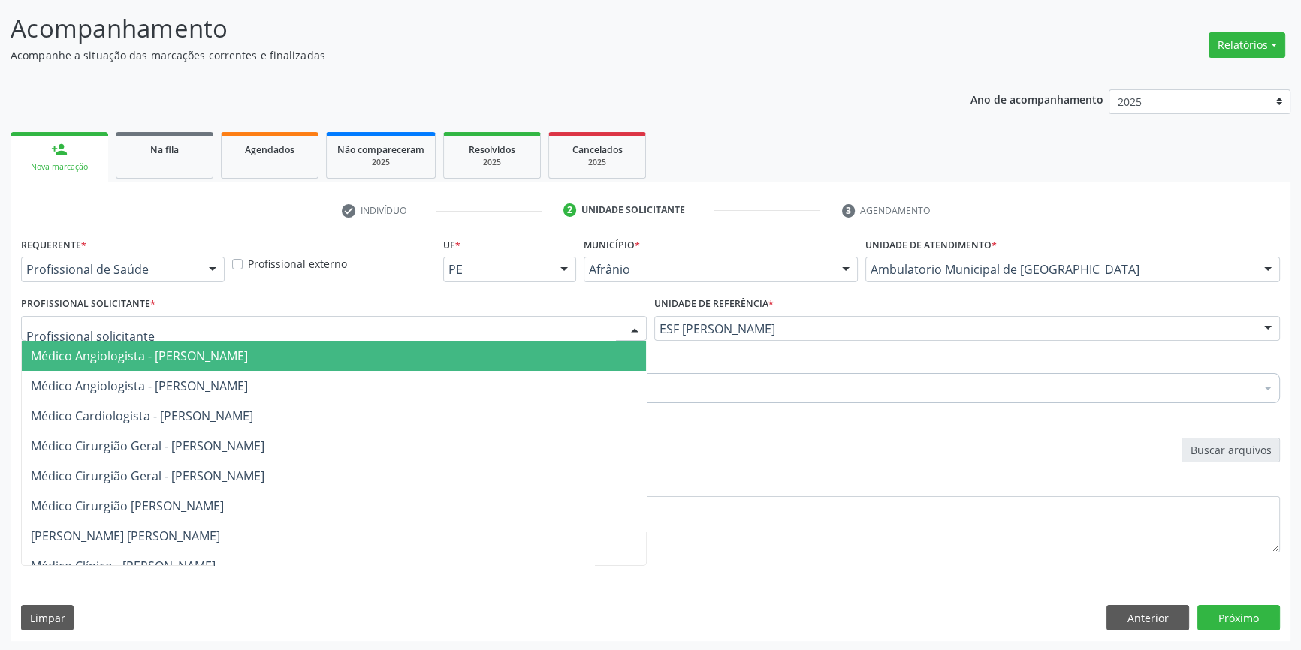
click at [488, 339] on div "Médico Angiologista - Luis Henrique de Sa Nunes Médico Angiologista - Suyenne G…" at bounding box center [334, 329] width 626 height 26
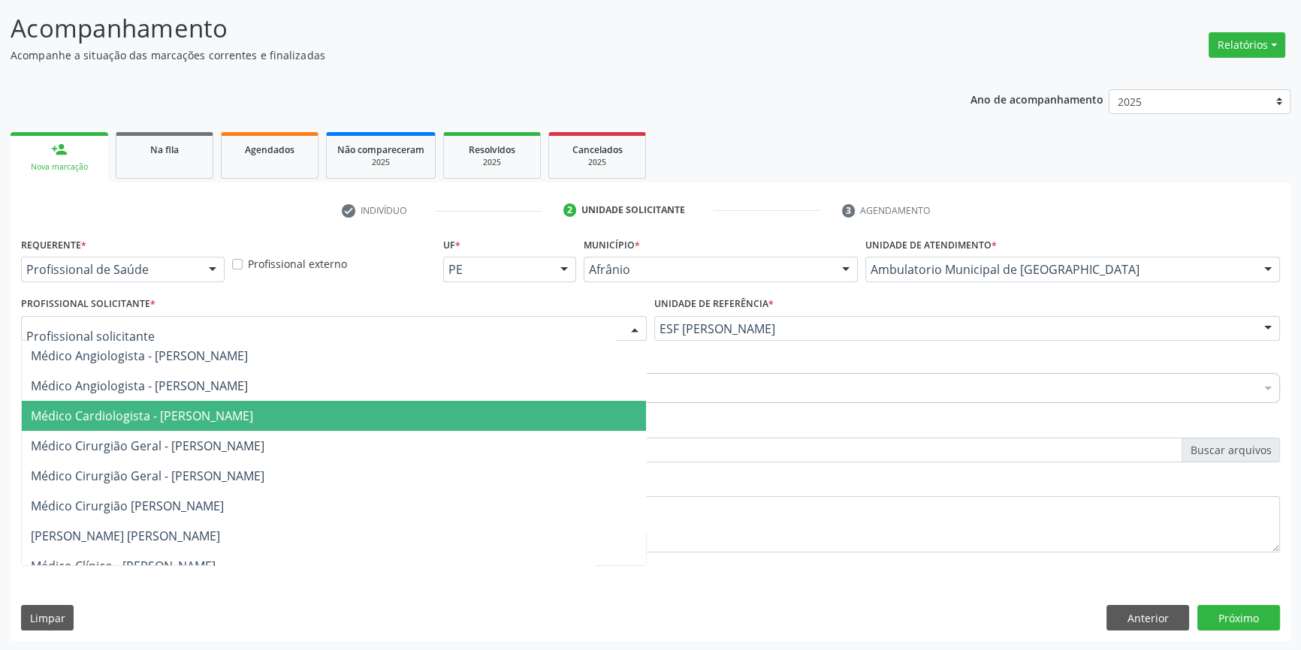
click at [253, 415] on span "Médico Cardiologista - Alysson Rodrigo Ferreira Cavalcanti" at bounding box center [142, 416] width 222 height 17
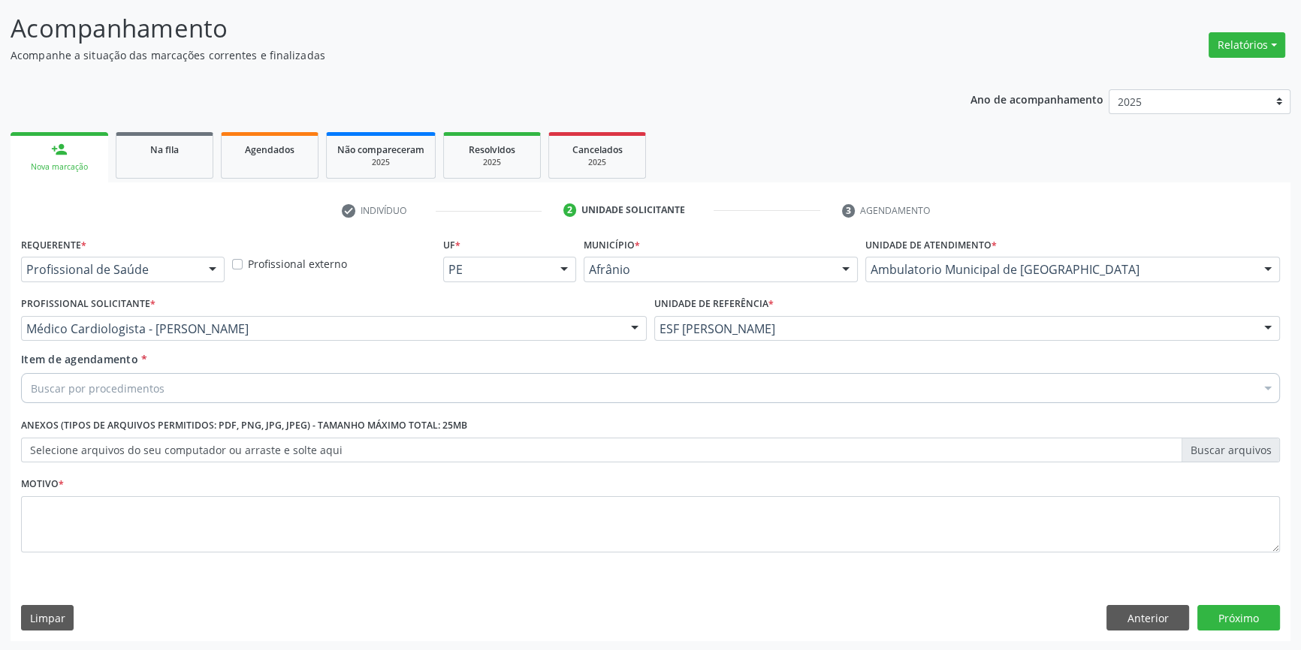
click at [223, 390] on div "Buscar por procedimentos" at bounding box center [650, 388] width 1259 height 30
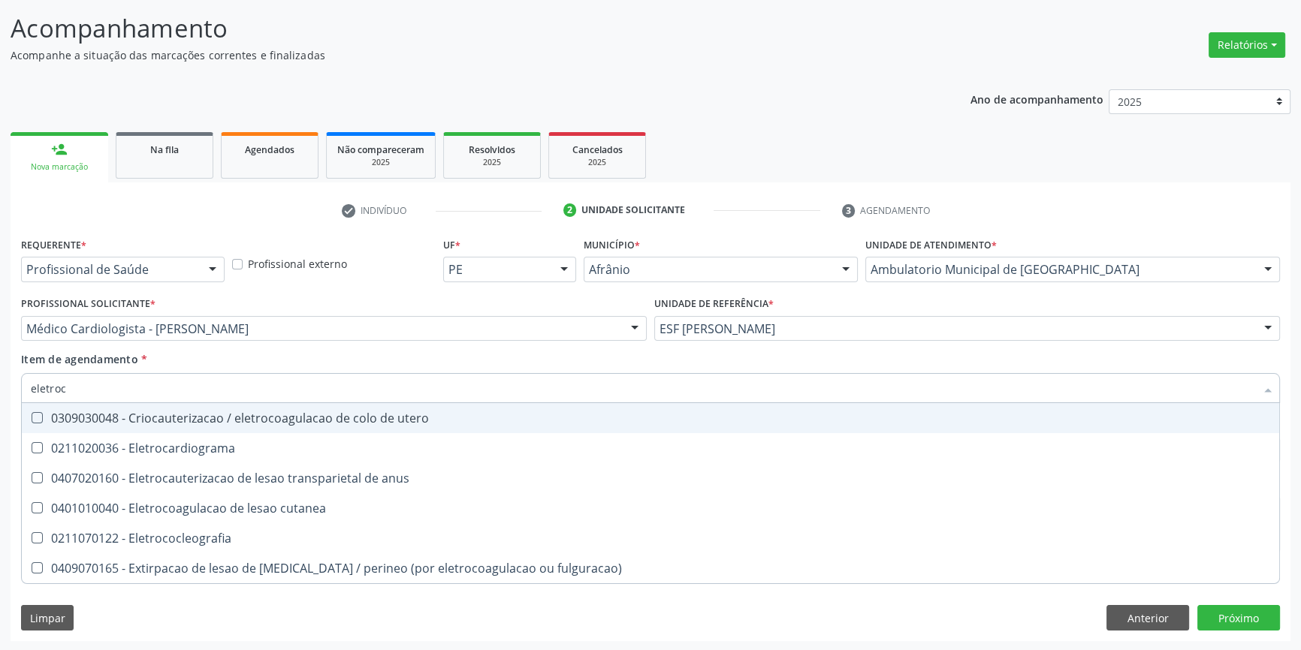
type input "eletroca"
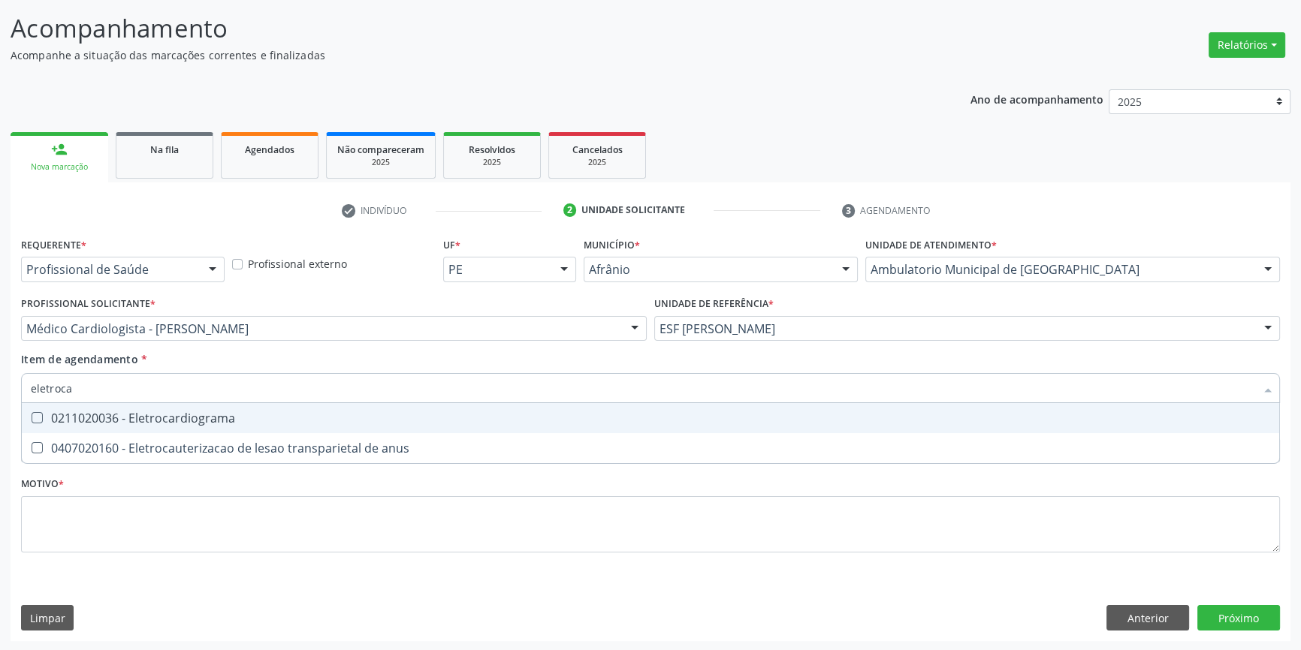
click at [213, 407] on span "0211020036 - Eletrocardiograma" at bounding box center [650, 418] width 1257 height 30
checkbox Eletrocardiograma "true"
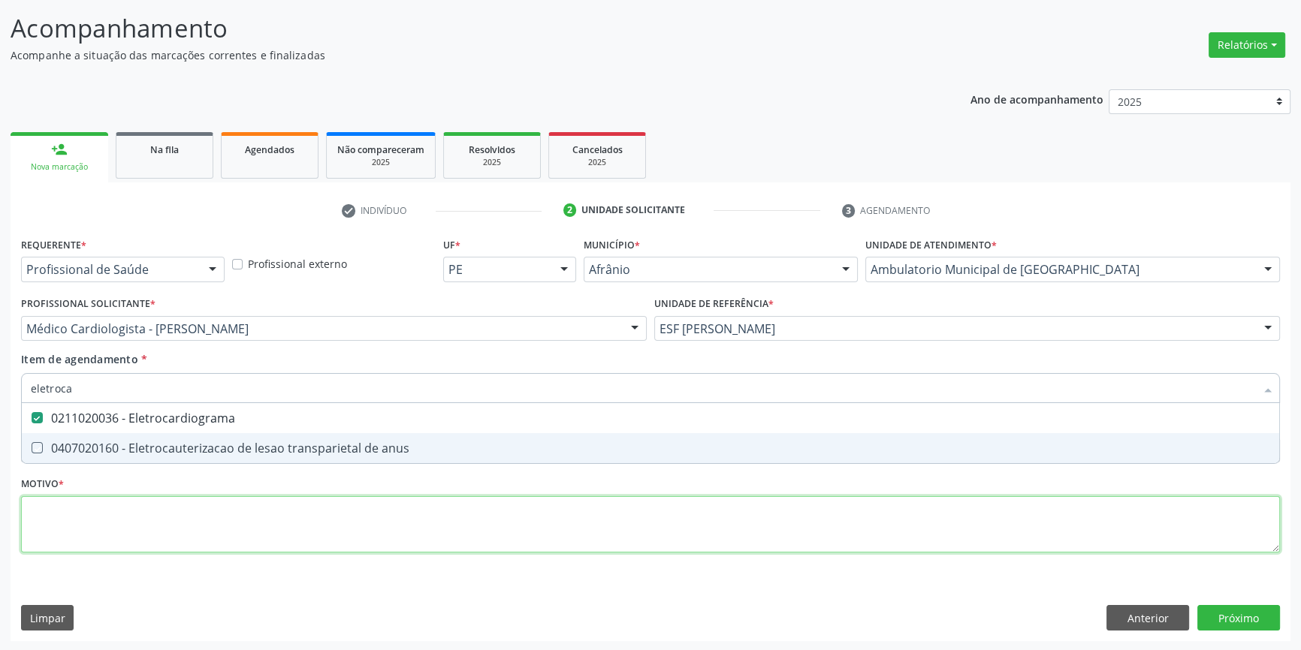
click at [188, 505] on div "Requerente * Profissional de Saúde Profissional de Saúde Paciente Nenhum result…" at bounding box center [650, 404] width 1259 height 340
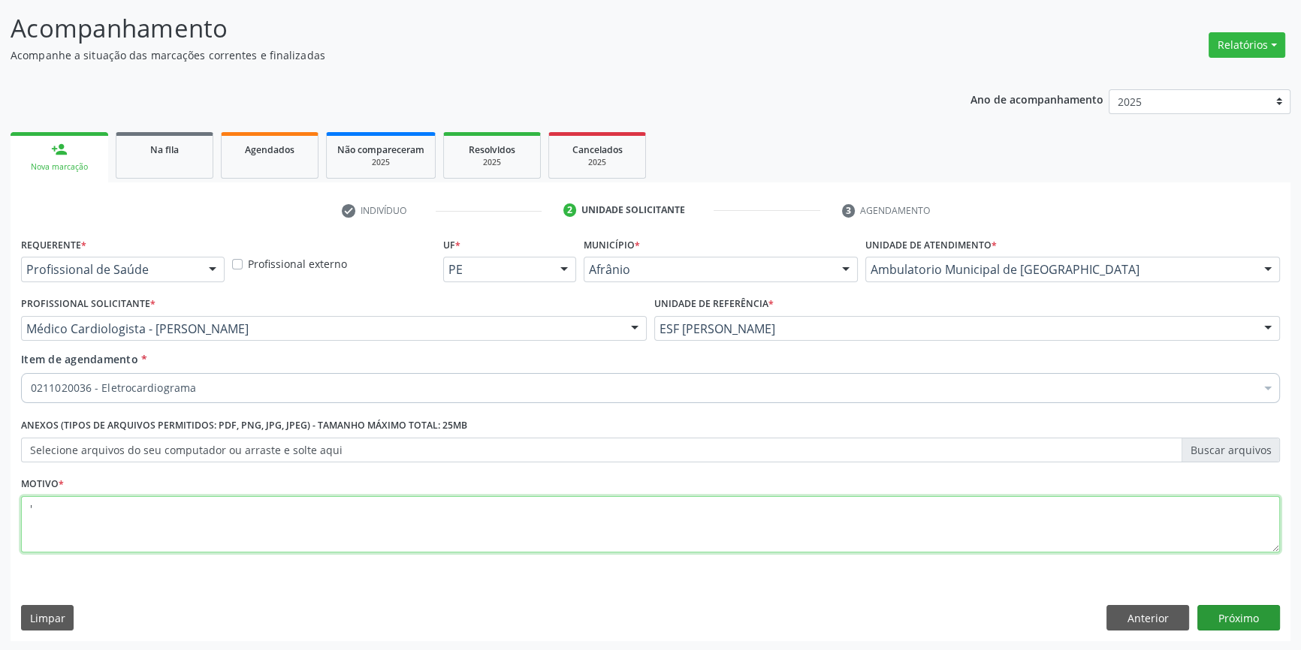
type textarea "'"
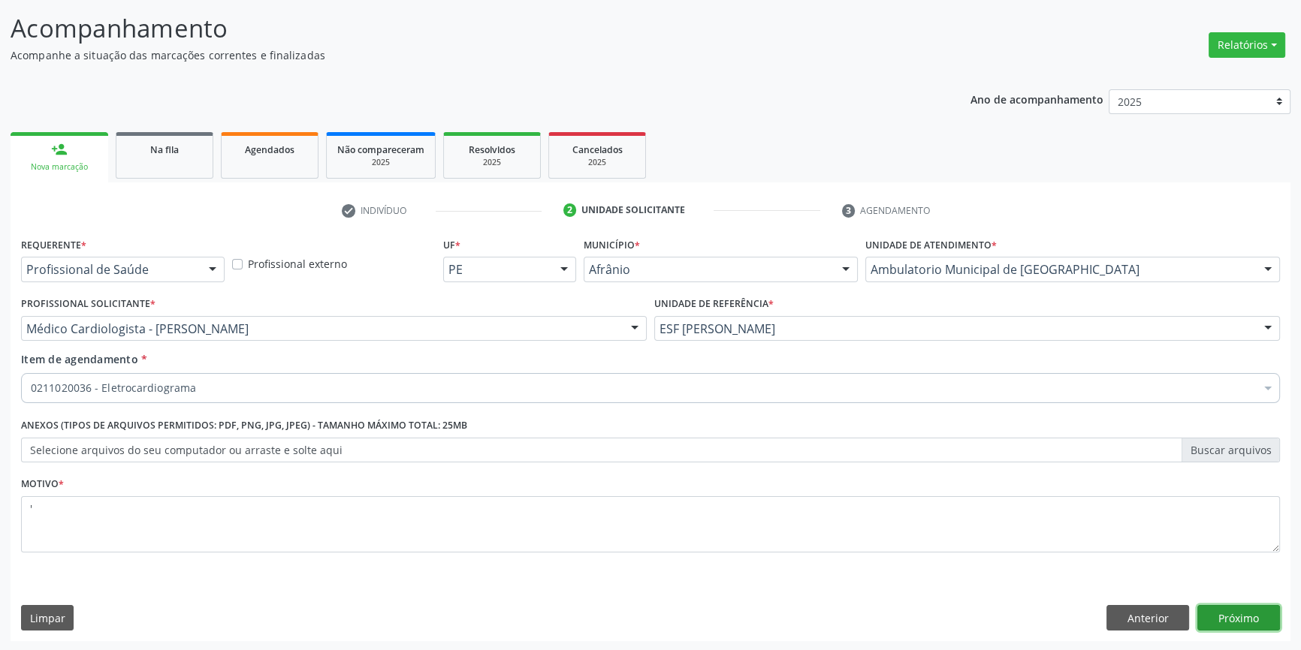
click at [1236, 615] on button "Próximo" at bounding box center [1238, 618] width 83 height 26
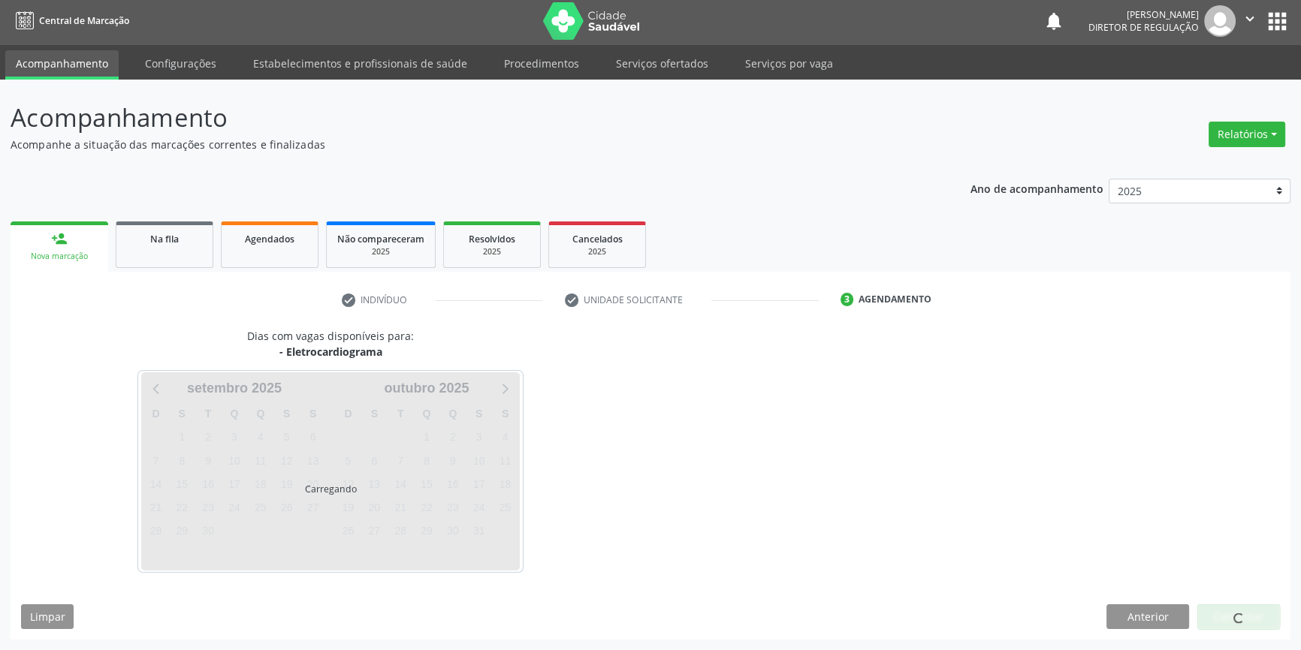
scroll to position [2, 0]
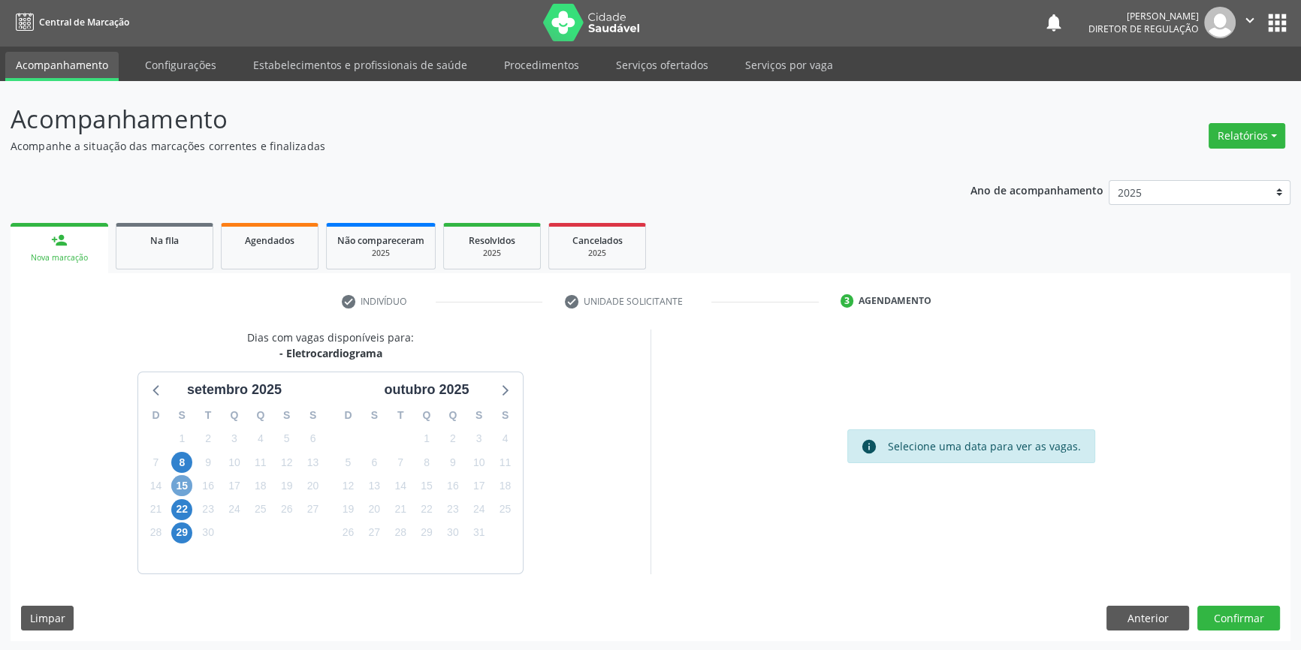
click at [184, 483] on span "15" at bounding box center [181, 485] width 21 height 21
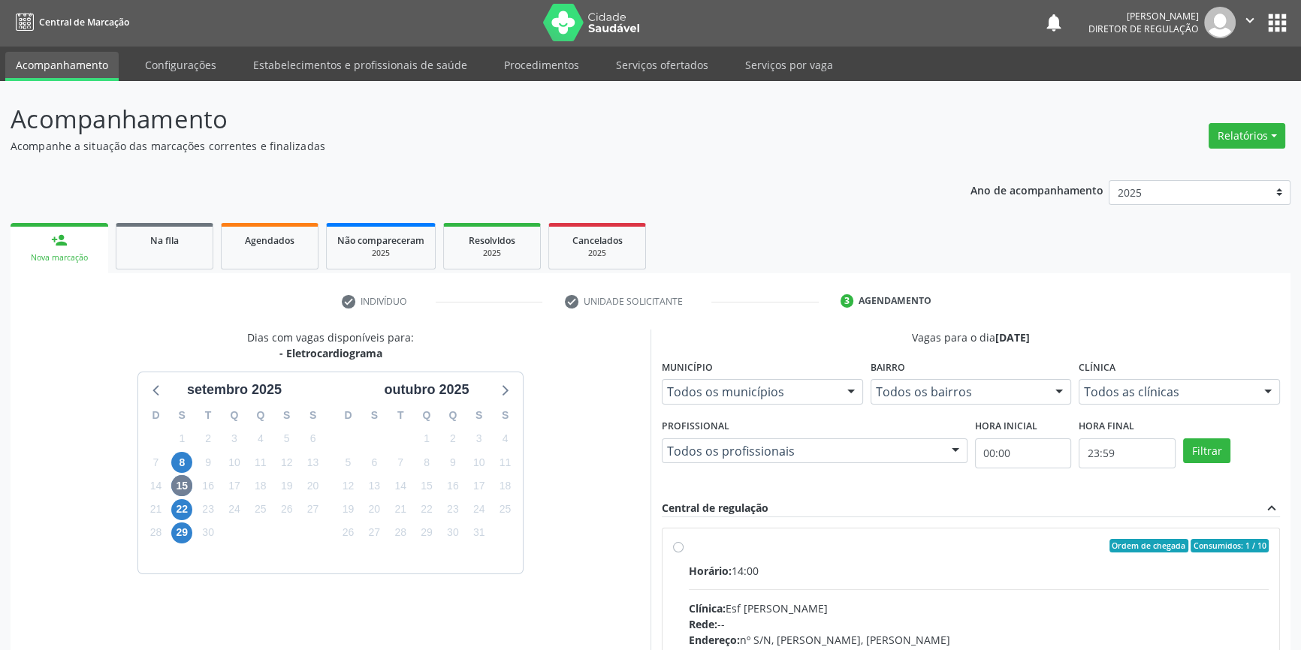
click at [693, 567] on span "Horário:" at bounding box center [710, 571] width 43 height 14
click at [683, 553] on input "Ordem de chegada Consumidos: 1 / 10 Horário: 14:00 Clínica: Esf Isabel Gomes Re…" at bounding box center [678, 546] width 11 height 14
radio input "true"
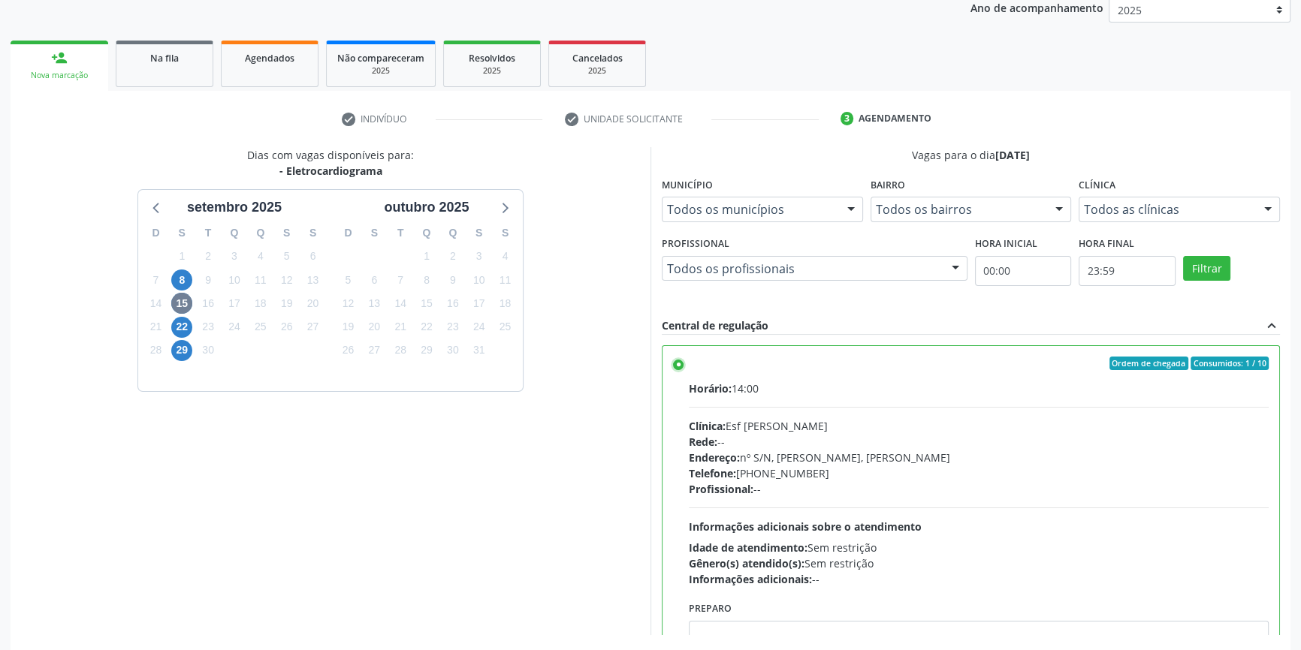
scroll to position [246, 0]
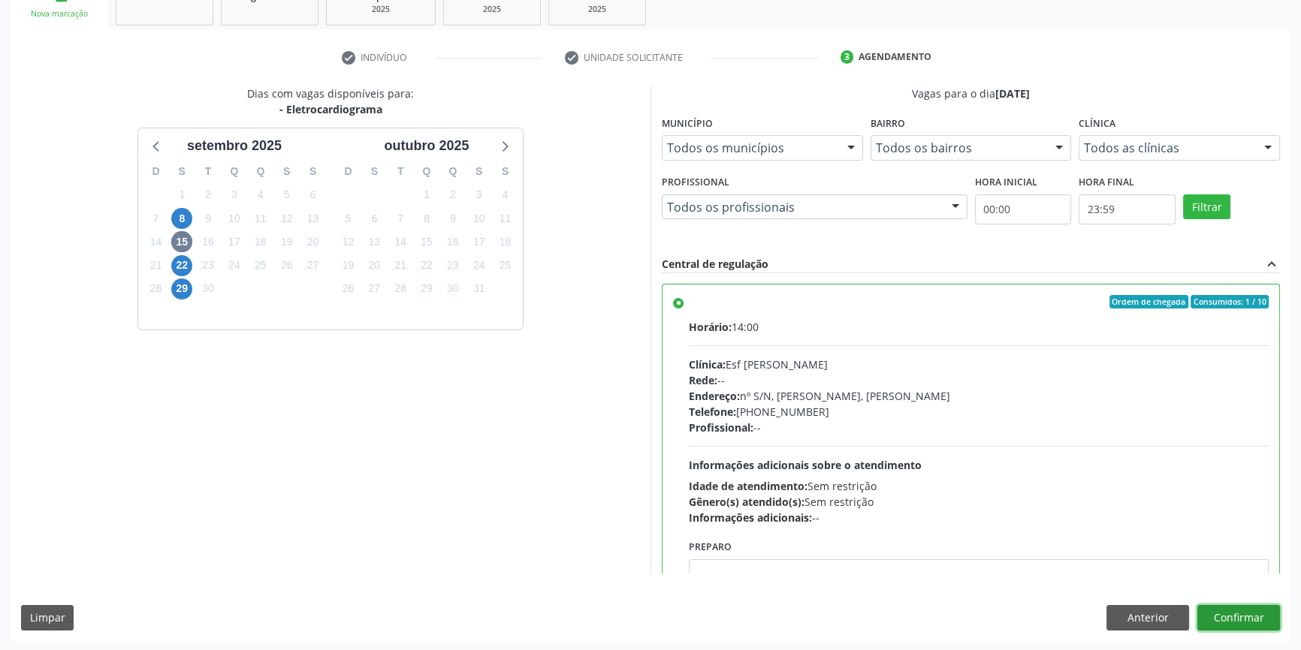
click at [1219, 610] on button "Confirmar" at bounding box center [1238, 618] width 83 height 26
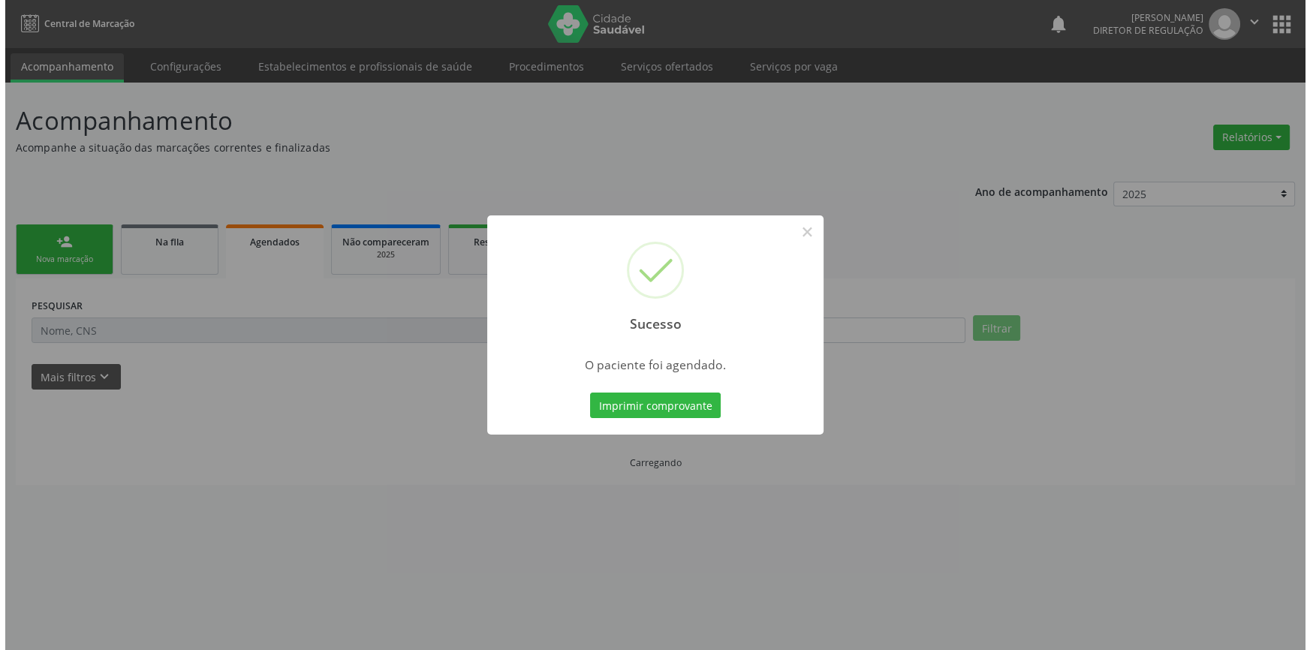
scroll to position [0, 0]
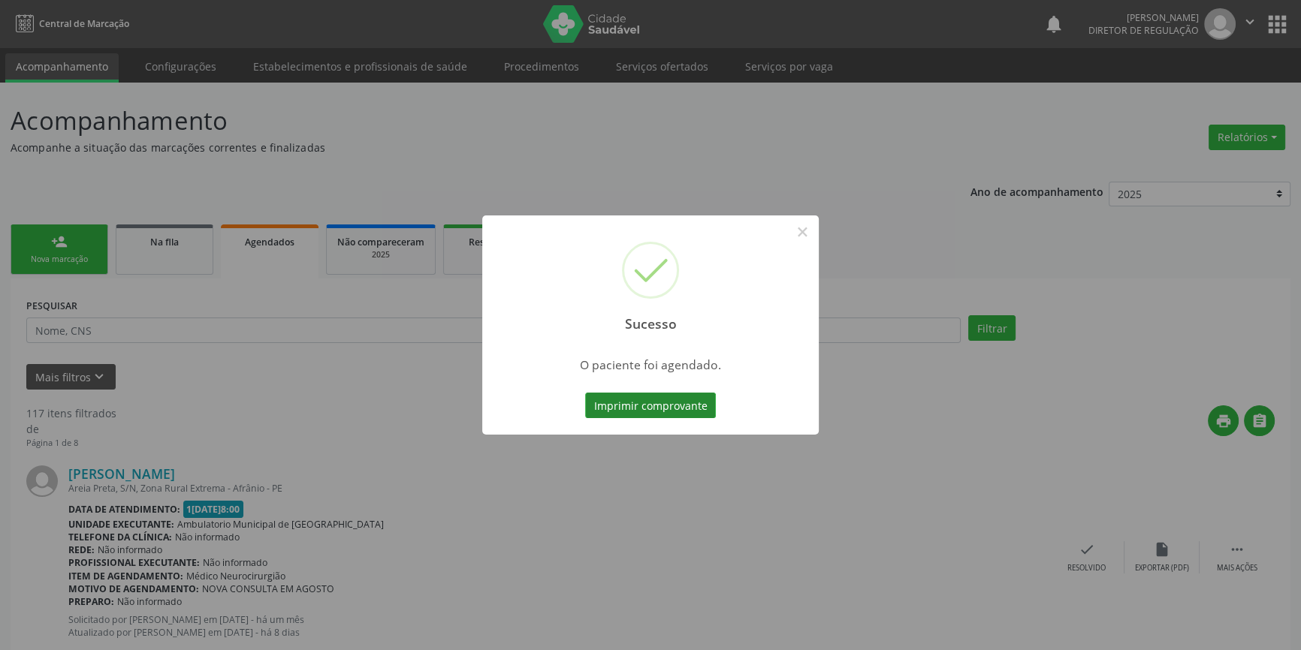
click at [695, 418] on div "Imprimir comprovante Cancel" at bounding box center [650, 406] width 137 height 32
click at [690, 414] on button "Imprimir comprovante" at bounding box center [650, 406] width 131 height 26
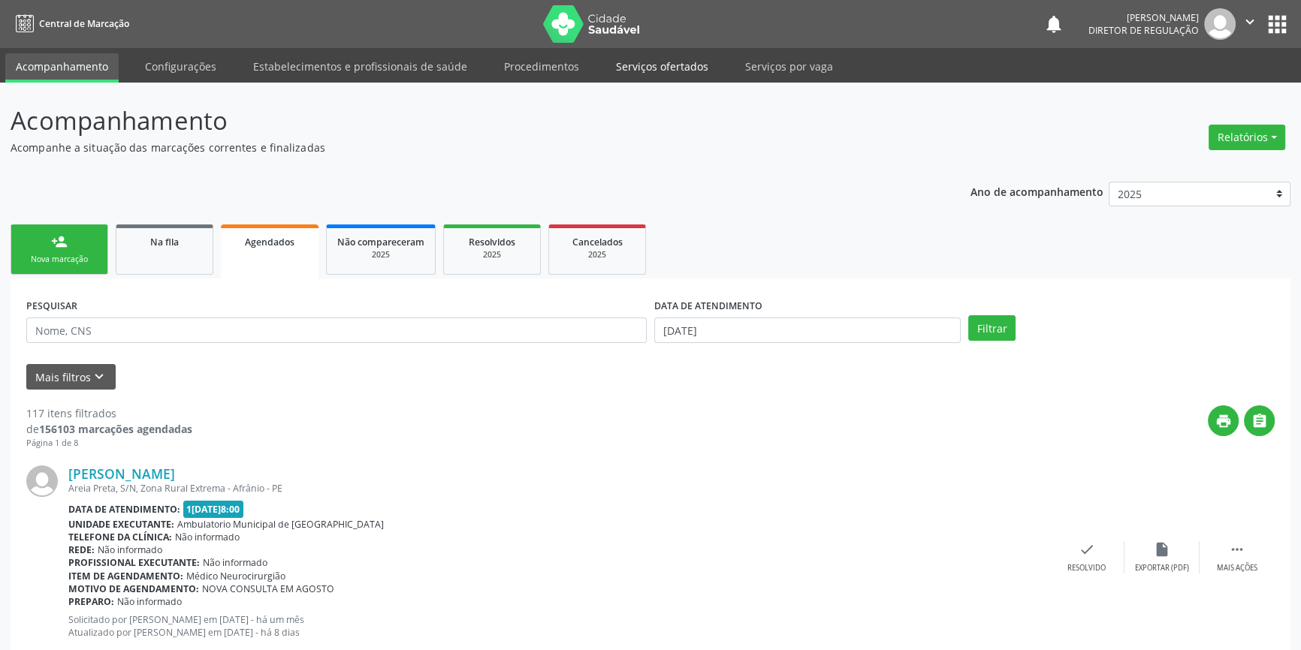
click at [638, 64] on link "Serviços ofertados" at bounding box center [661, 66] width 113 height 26
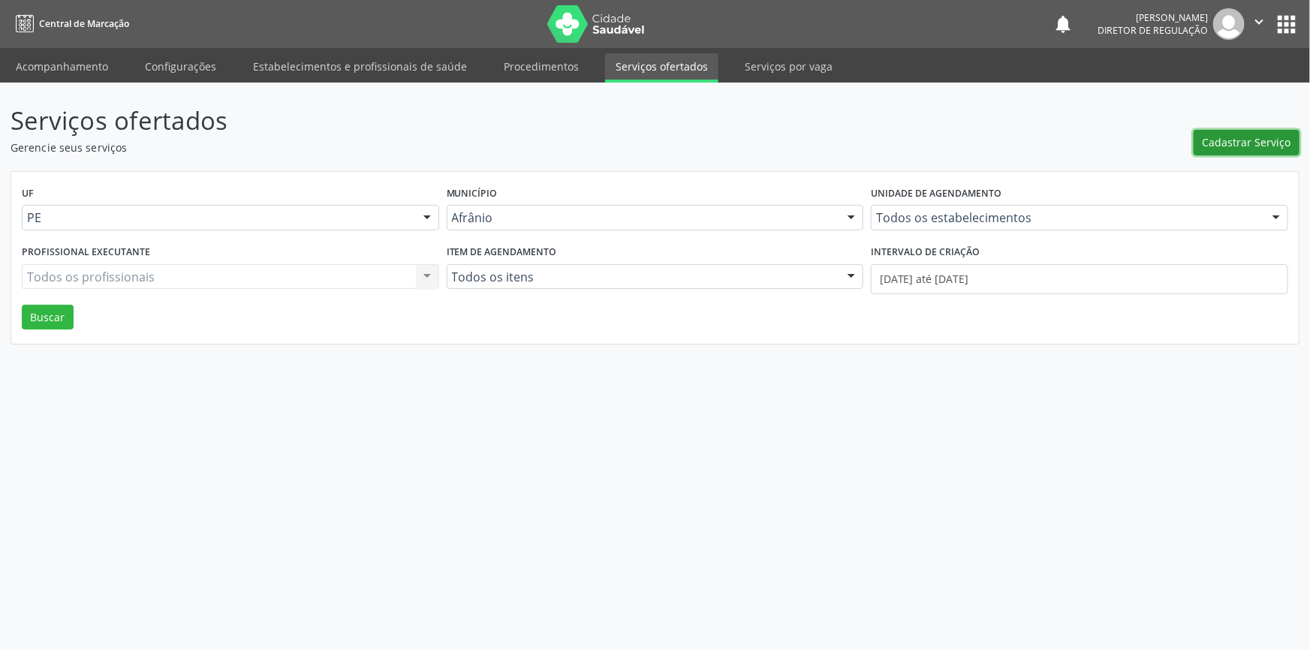
click at [1233, 150] on button "Cadastrar Serviço" at bounding box center [1247, 143] width 106 height 26
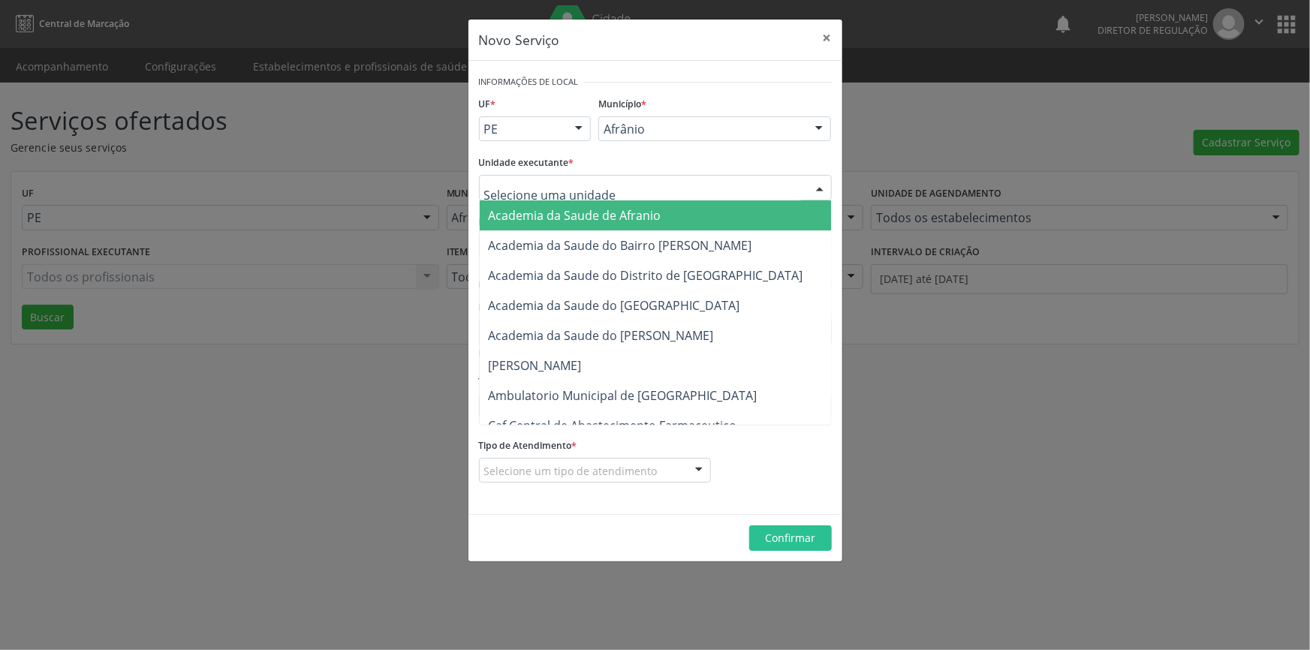
click at [605, 188] on div at bounding box center [655, 188] width 353 height 26
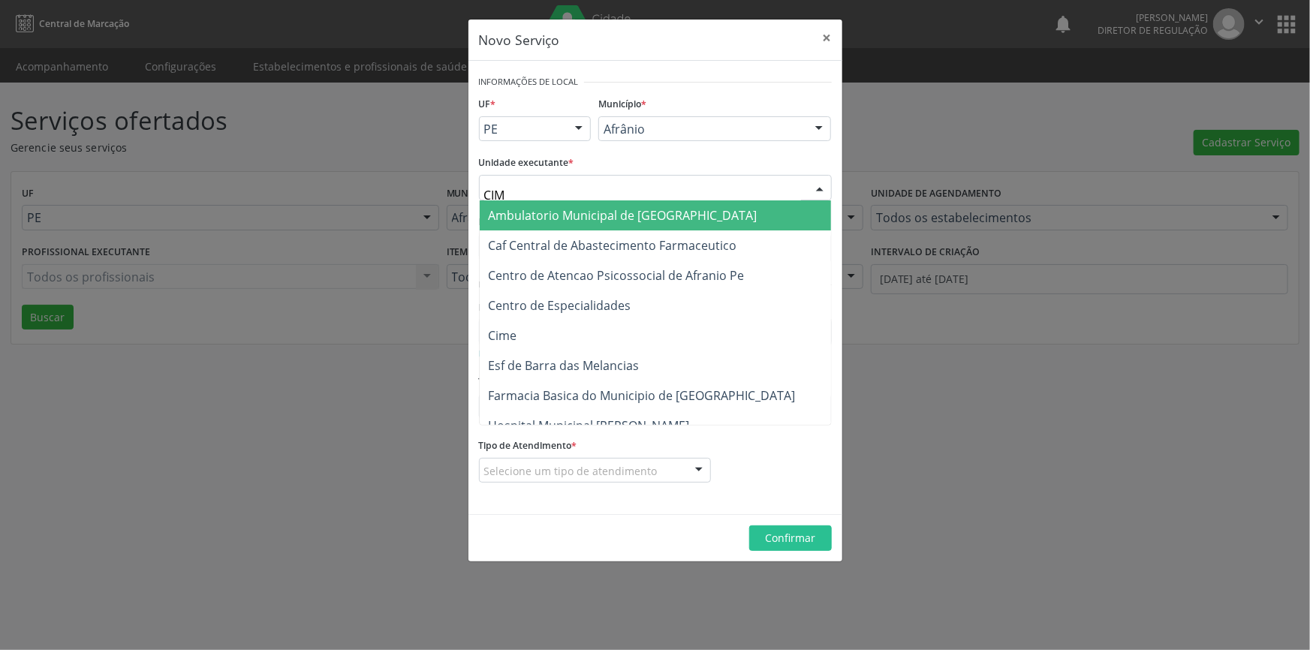
type input "CIME"
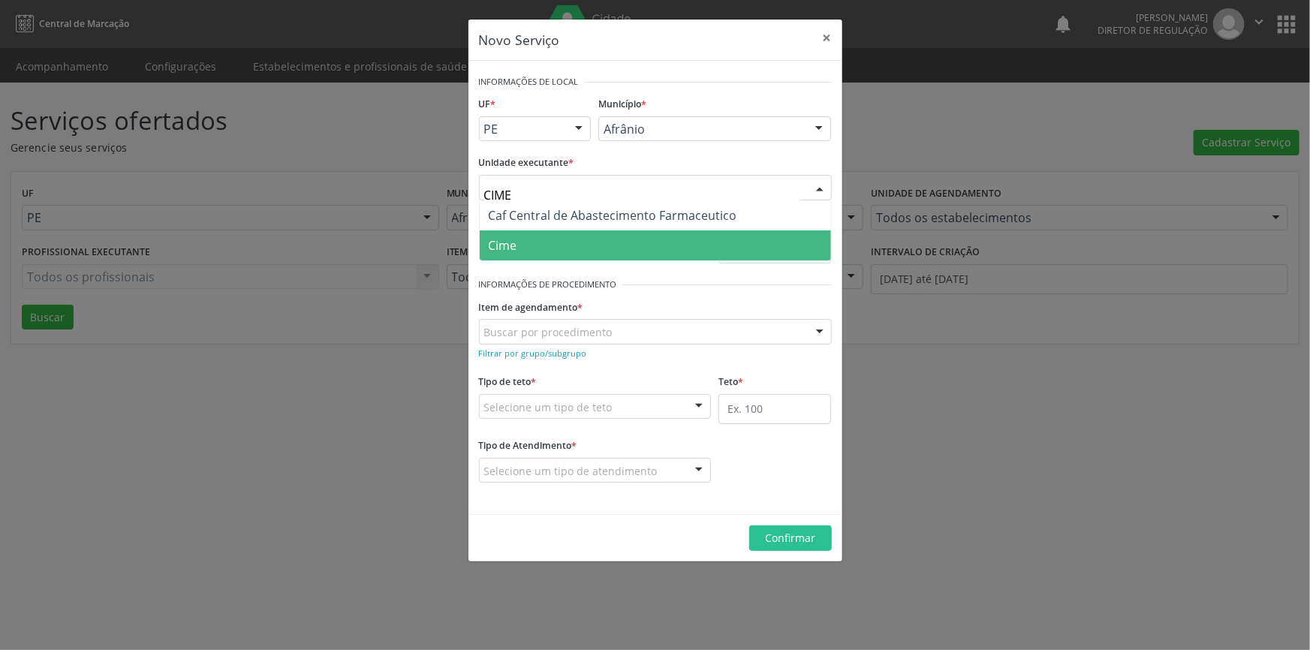
click at [550, 246] on span "Cime" at bounding box center [655, 246] width 351 height 30
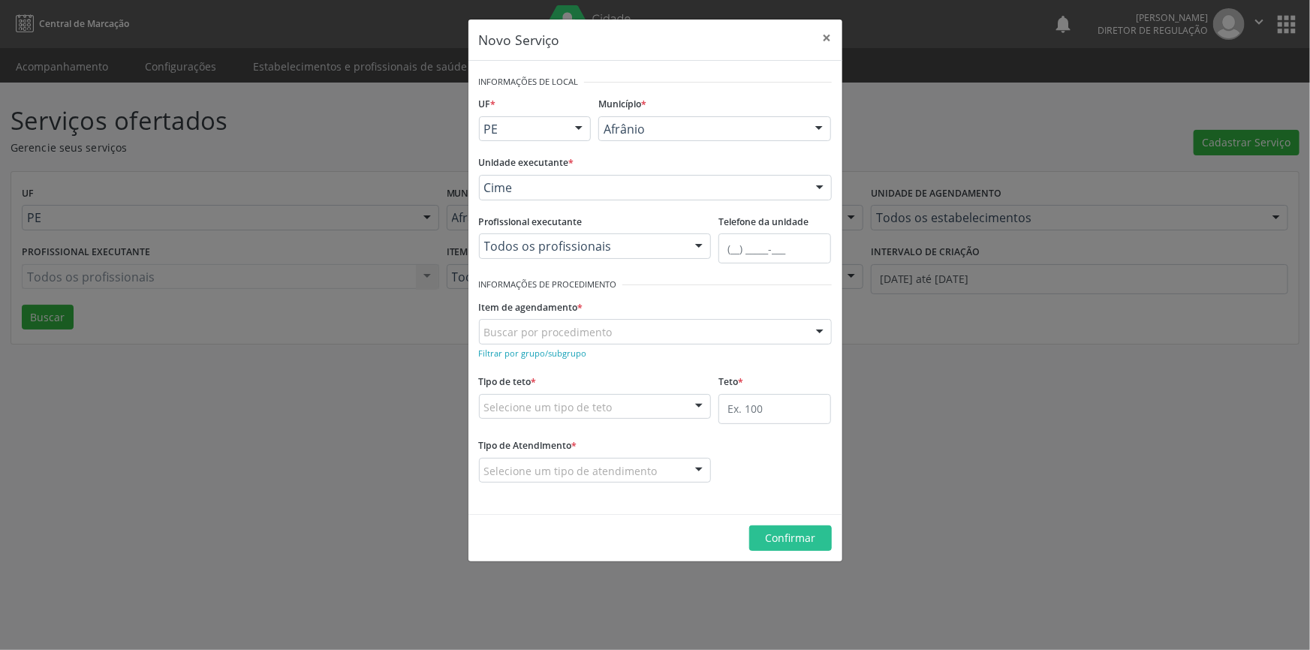
click at [612, 332] on div "Buscar por procedimento" at bounding box center [655, 332] width 353 height 26
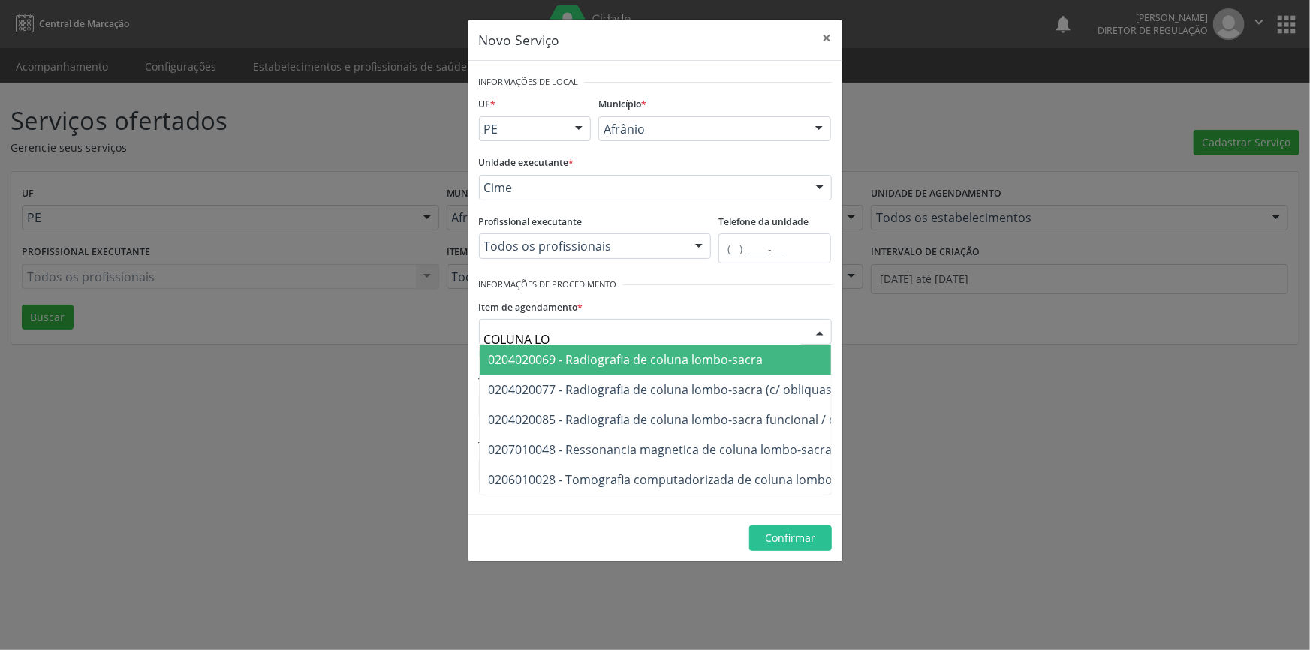
type input "COLUNA LOM"
click at [644, 355] on span "0204020069 - Radiografia de coluna lombo-sacra" at bounding box center [626, 359] width 275 height 17
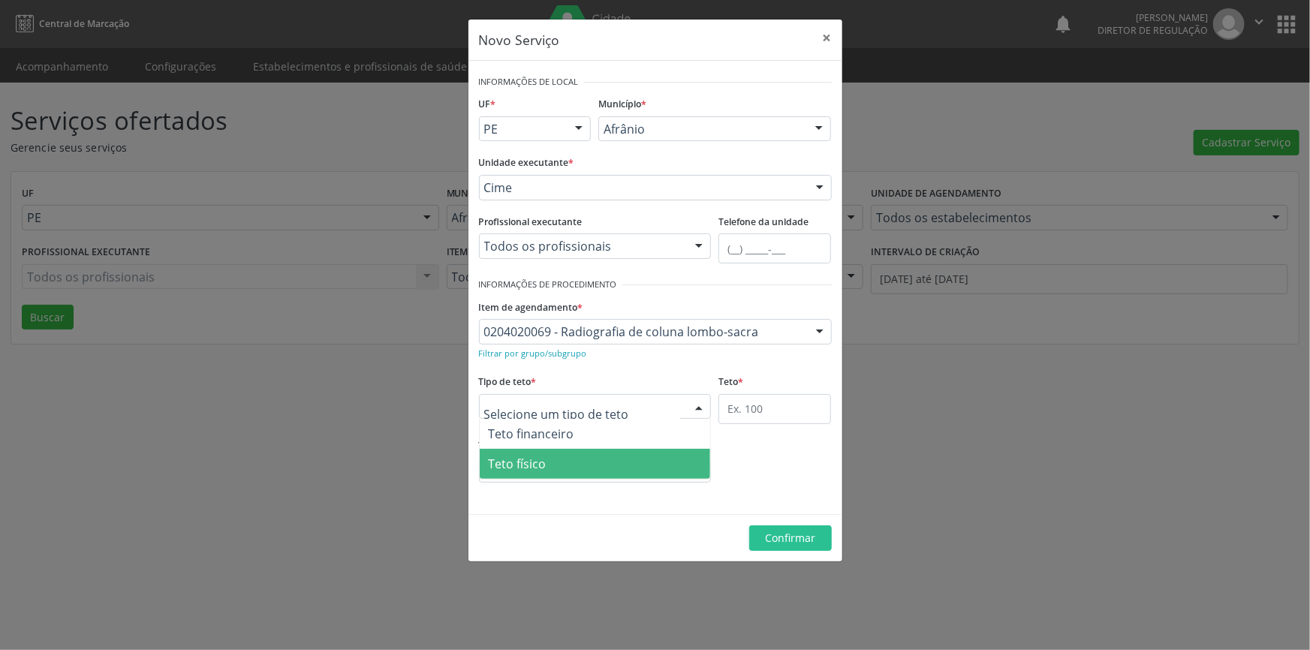
click at [556, 457] on span "Teto físico" at bounding box center [595, 464] width 231 height 30
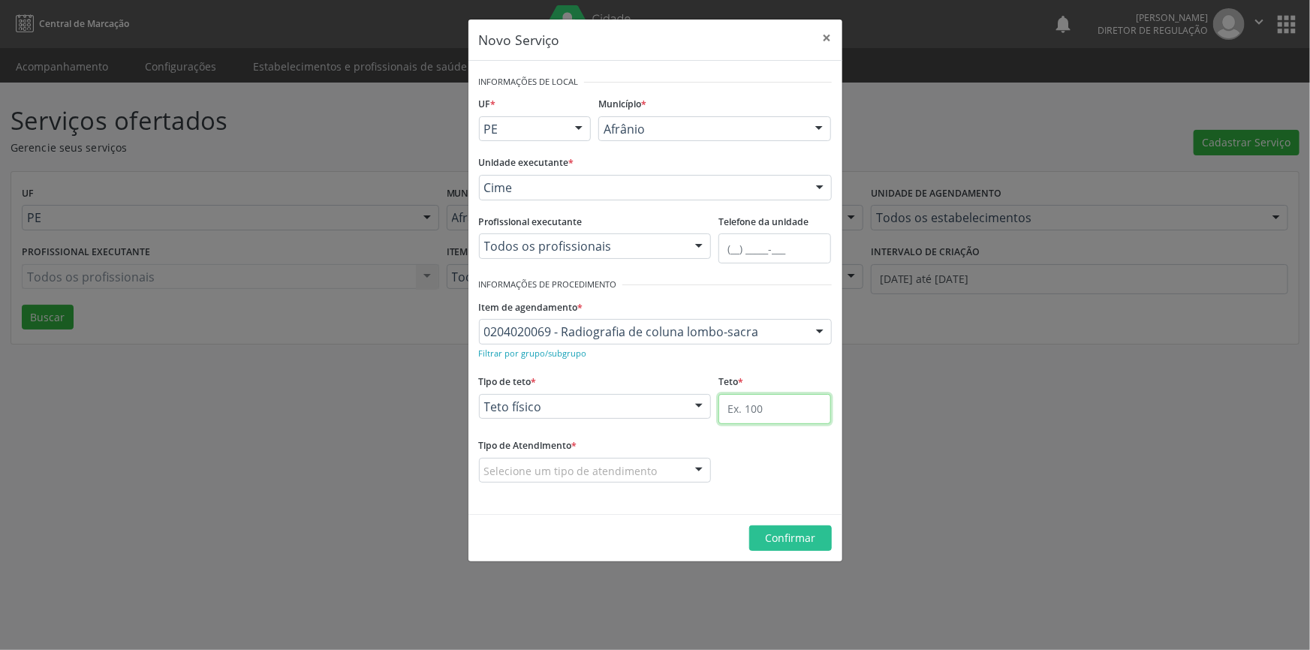
click at [793, 405] on input "text" at bounding box center [775, 409] width 113 height 30
type input "50"
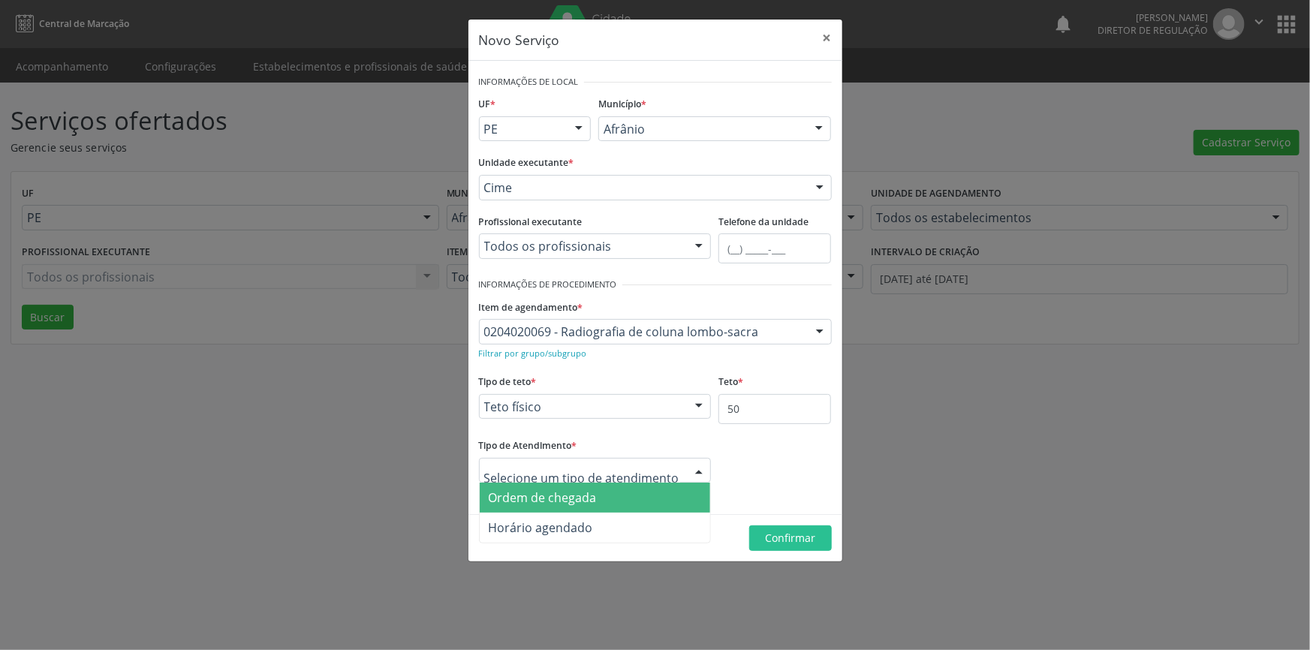
click at [581, 502] on span "Ordem de chegada" at bounding box center [543, 498] width 108 height 17
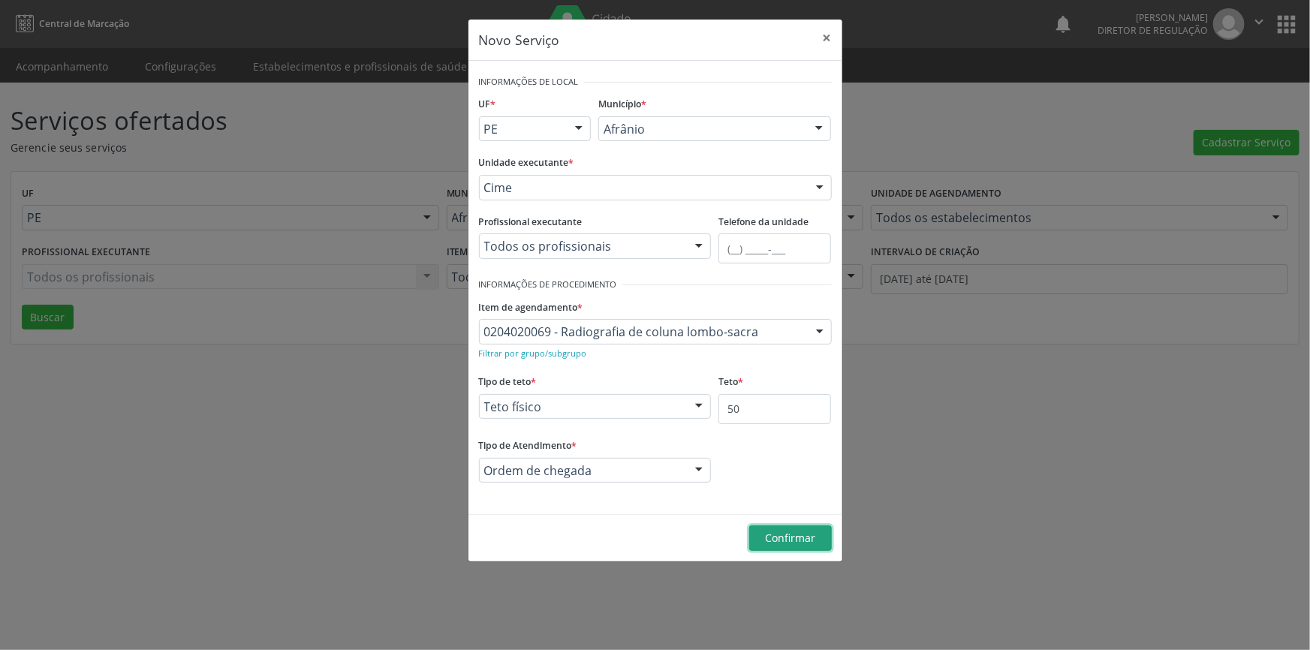
click at [797, 534] on span "Confirmar" at bounding box center [790, 538] width 50 height 14
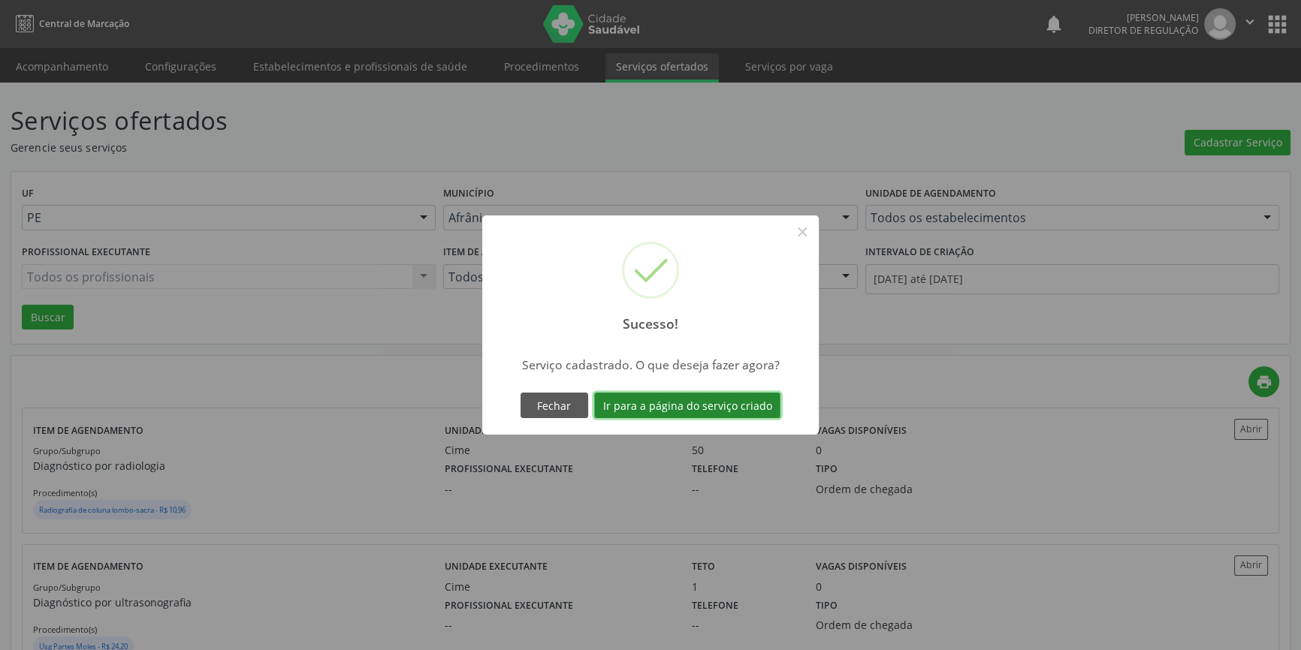
click at [715, 413] on button "Ir para a página do serviço criado" at bounding box center [687, 406] width 186 height 26
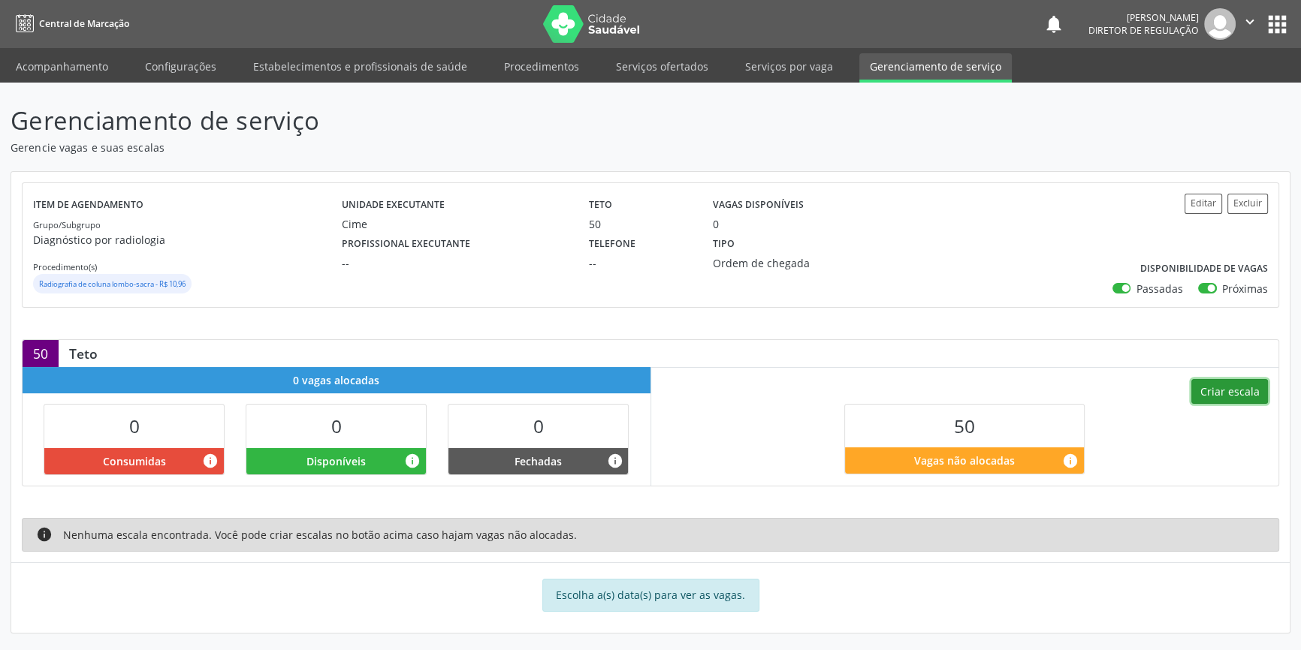
click at [1208, 392] on button "Criar escala" at bounding box center [1229, 392] width 77 height 26
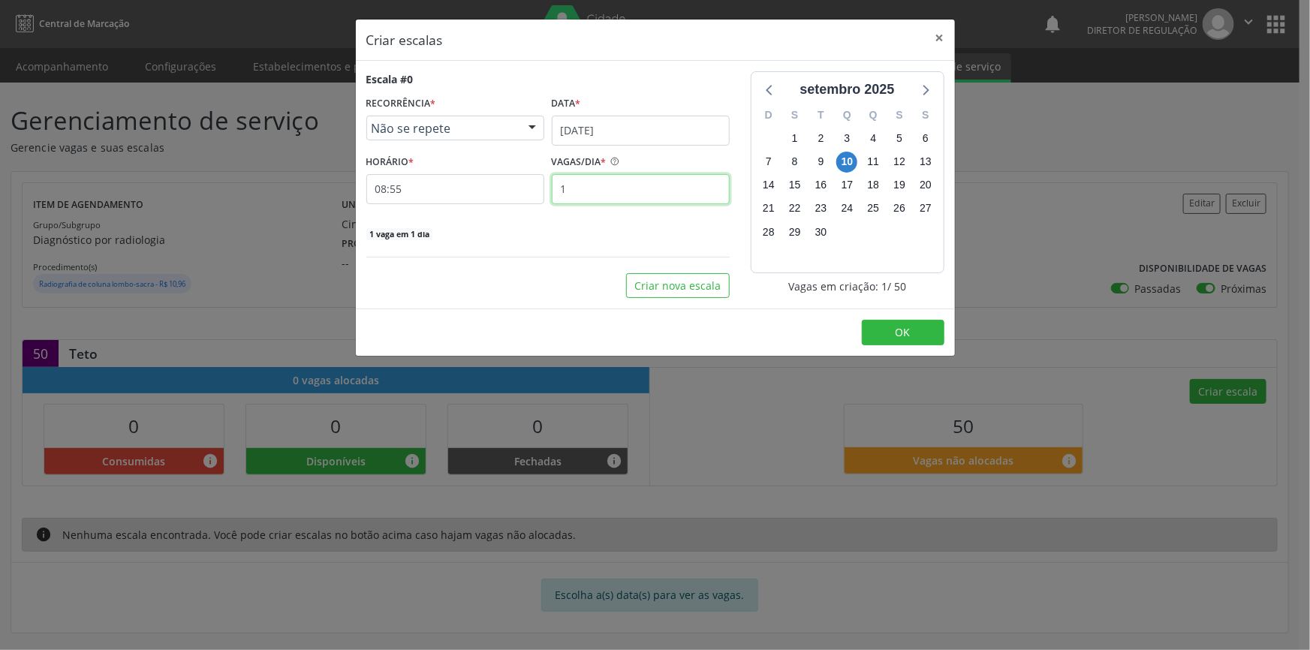
click at [367, 172] on div "HORÁRIO * 08:55 VAGAS/DIA * 1" at bounding box center [548, 177] width 371 height 53
type input "10"
click at [690, 278] on button "Criar nova escala" at bounding box center [678, 286] width 104 height 26
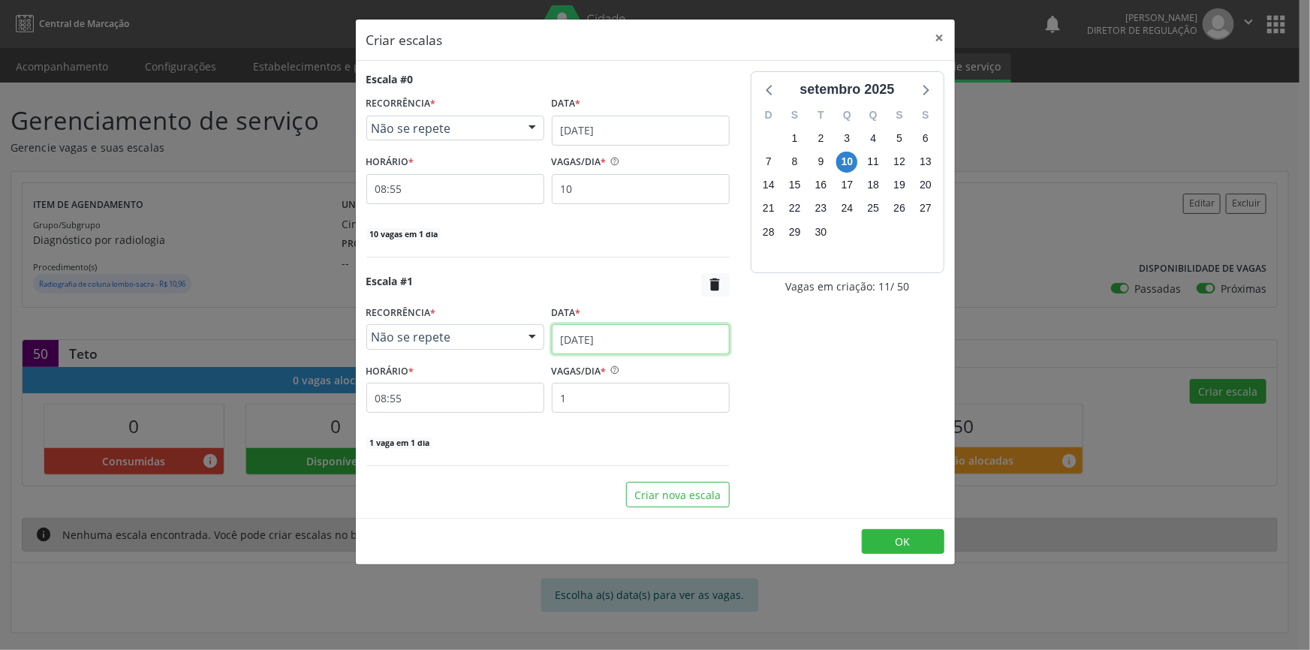
click at [626, 352] on body "Central de Marcação notifications Maria Aparecida Rodrigues da Silva Diretor de…" at bounding box center [655, 325] width 1310 height 650
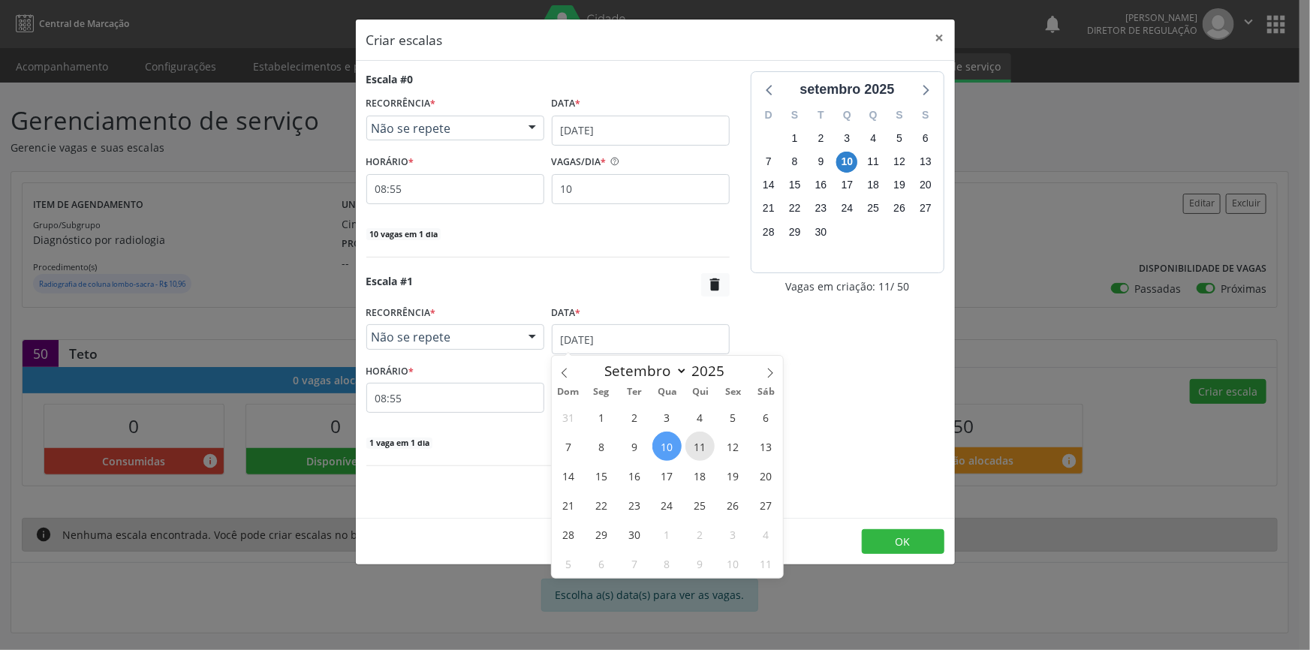
click at [690, 451] on span "11" at bounding box center [700, 446] width 29 height 29
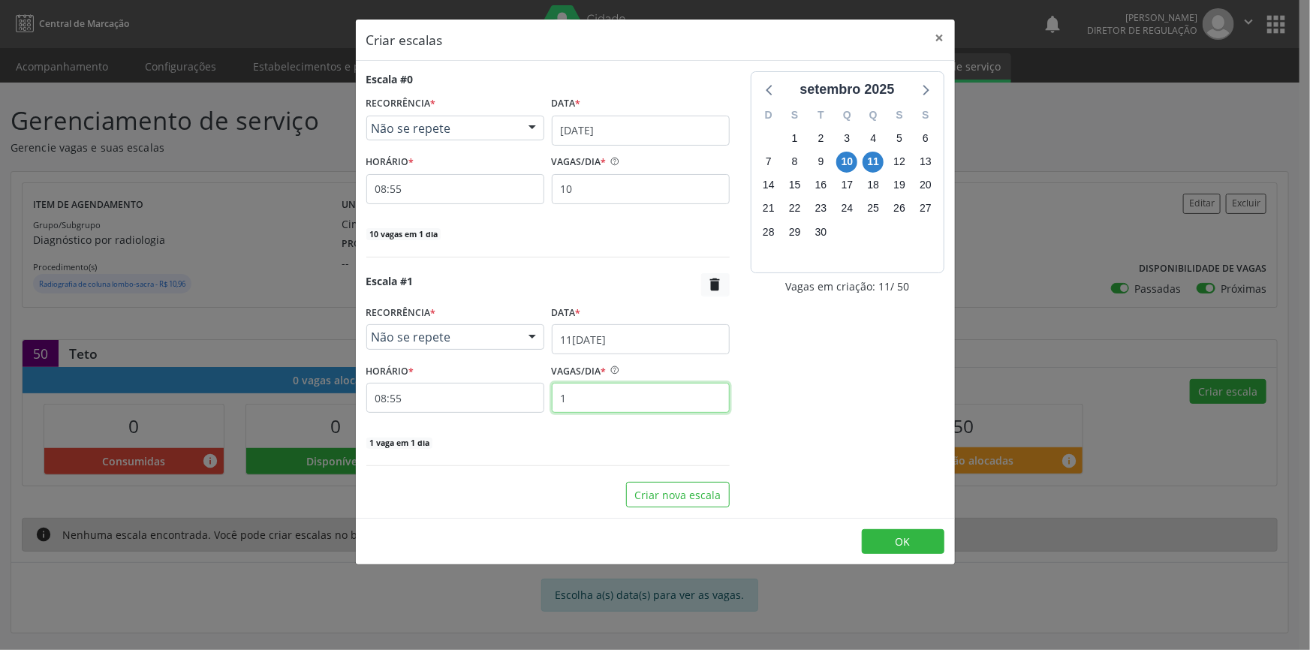
click at [499, 403] on div "HORÁRIO * 08:55 VAGAS/DIA * 1" at bounding box center [548, 386] width 371 height 53
type input "10"
click at [692, 504] on button "Criar nova escala" at bounding box center [678, 495] width 104 height 26
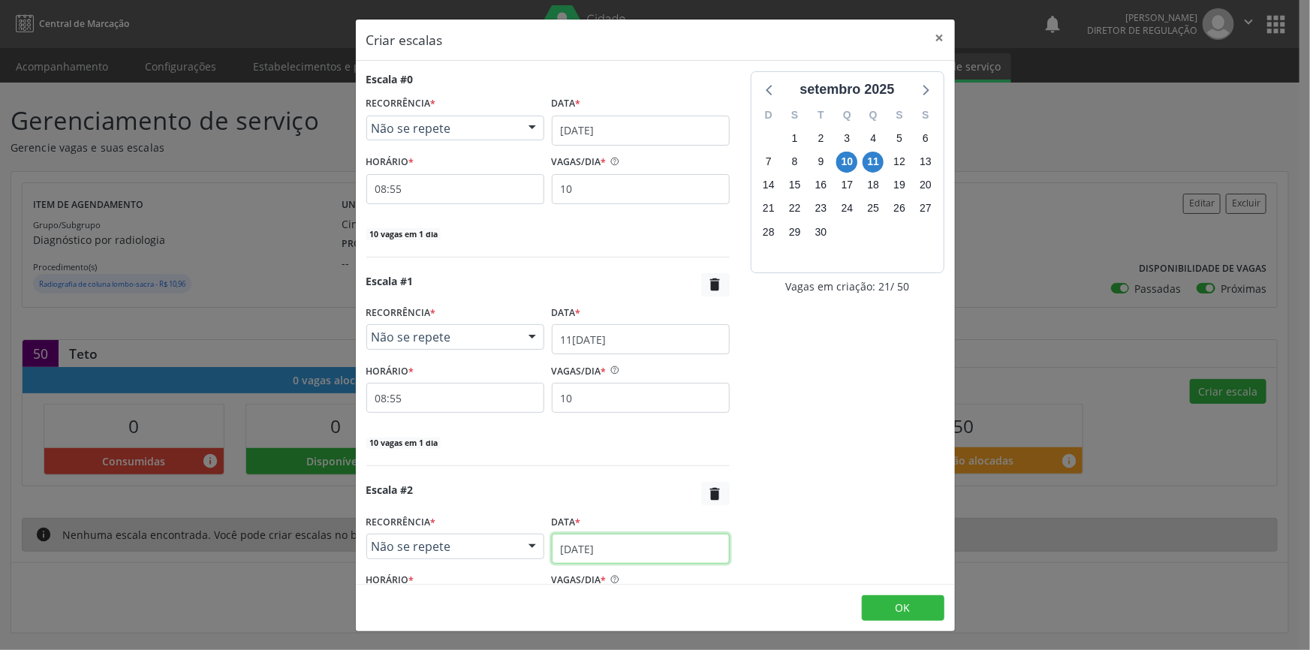
click at [628, 551] on input "1[DATE]" at bounding box center [641, 549] width 178 height 30
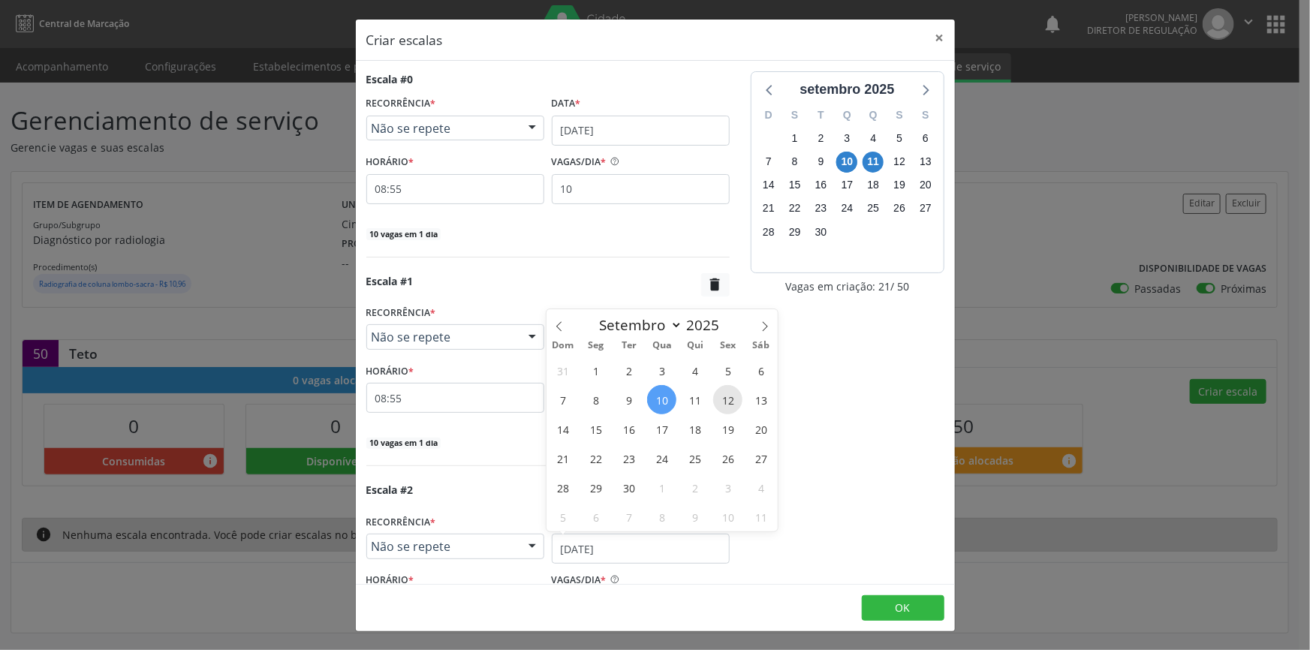
click at [734, 407] on span "12" at bounding box center [727, 399] width 29 height 29
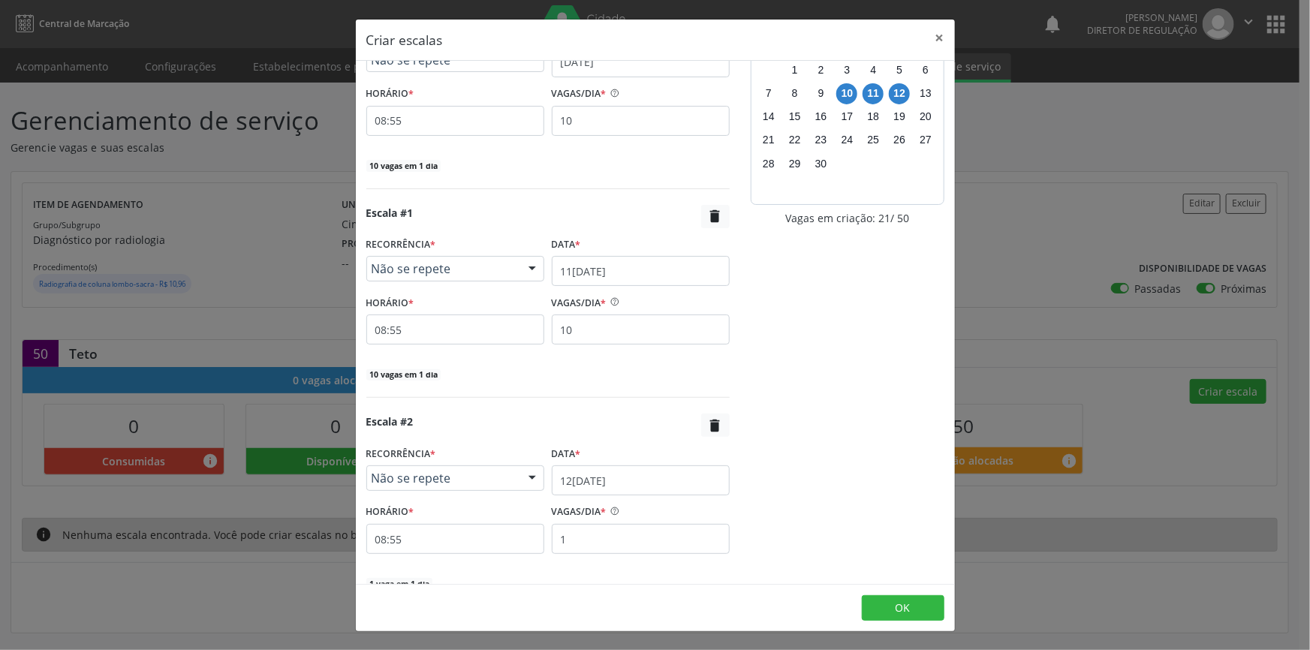
scroll to position [141, 0]
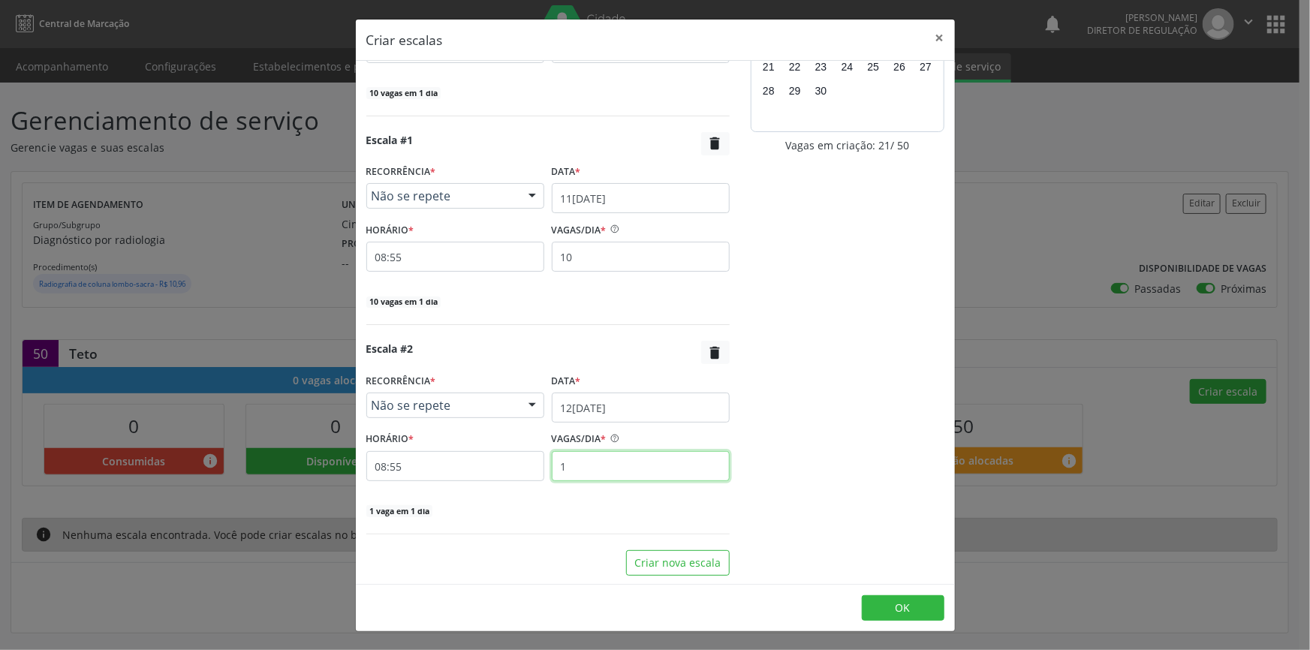
drag, startPoint x: 584, startPoint y: 460, endPoint x: 490, endPoint y: 445, distance: 95.7
click at [501, 467] on div "HORÁRIO * 08:55 VAGAS/DIA * 1" at bounding box center [548, 454] width 371 height 53
type input "10"
click at [680, 573] on button "Criar nova escala" at bounding box center [678, 563] width 104 height 26
select select "8"
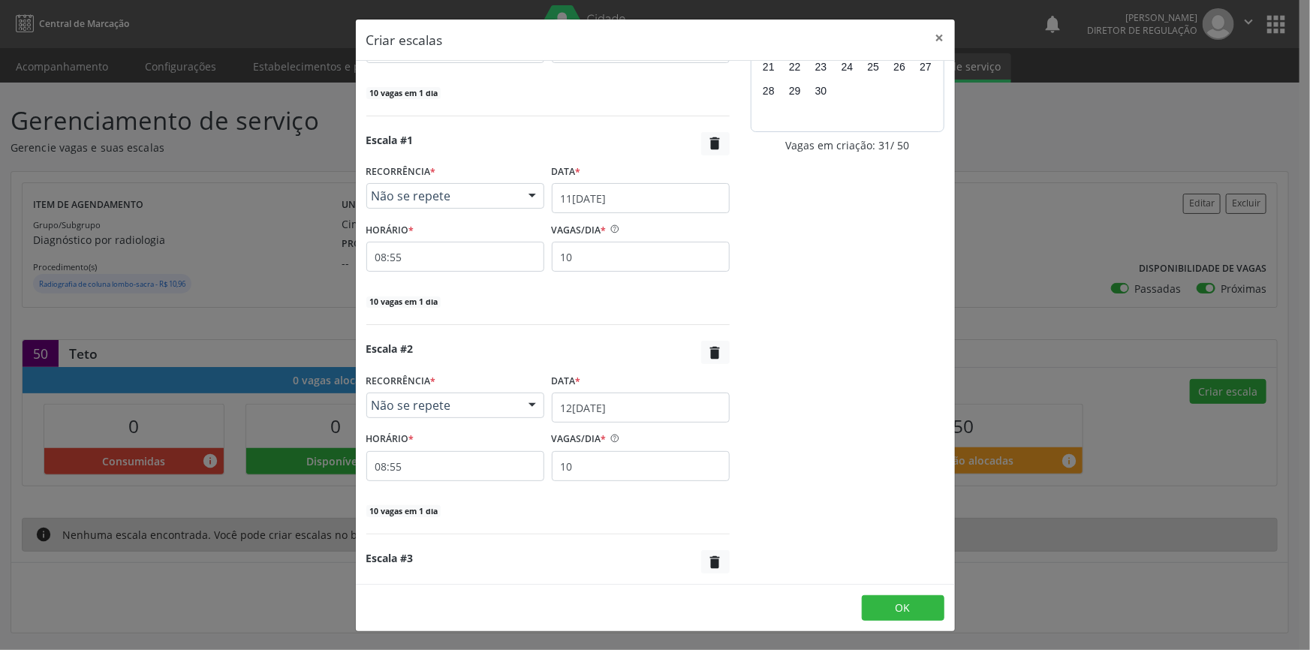
scroll to position [350, 0]
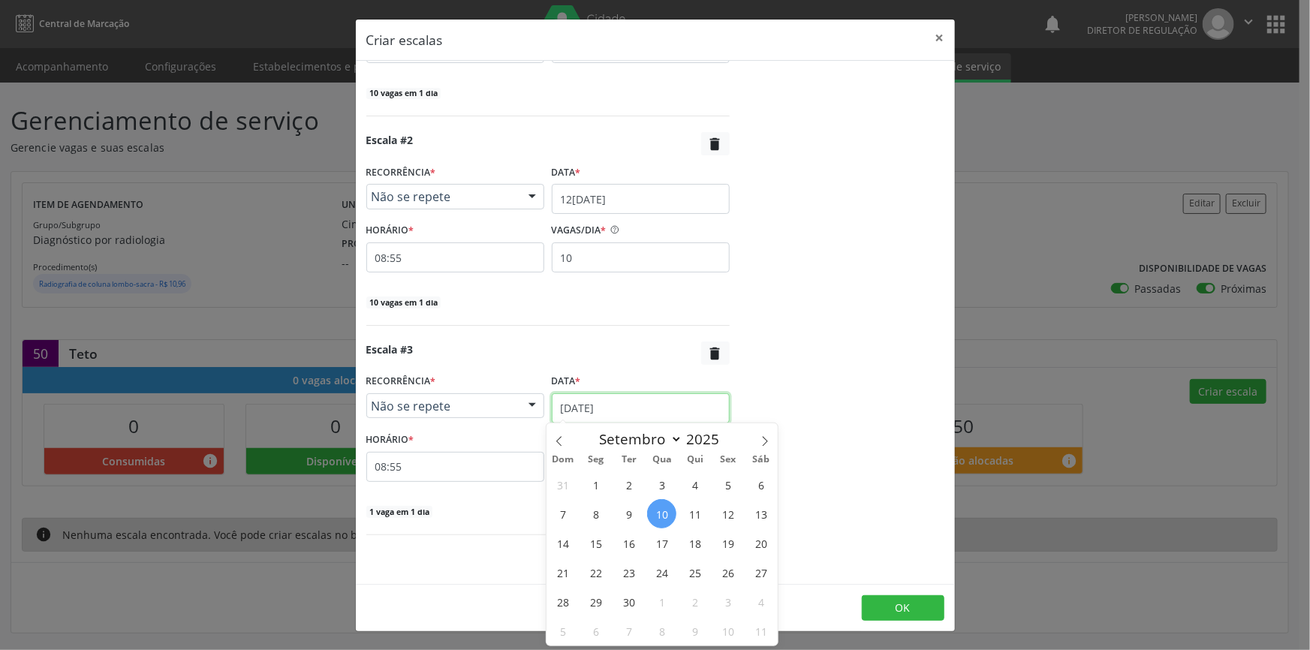
click at [614, 406] on input "1[DATE]" at bounding box center [641, 408] width 178 height 30
click at [586, 540] on span "15" at bounding box center [595, 543] width 29 height 29
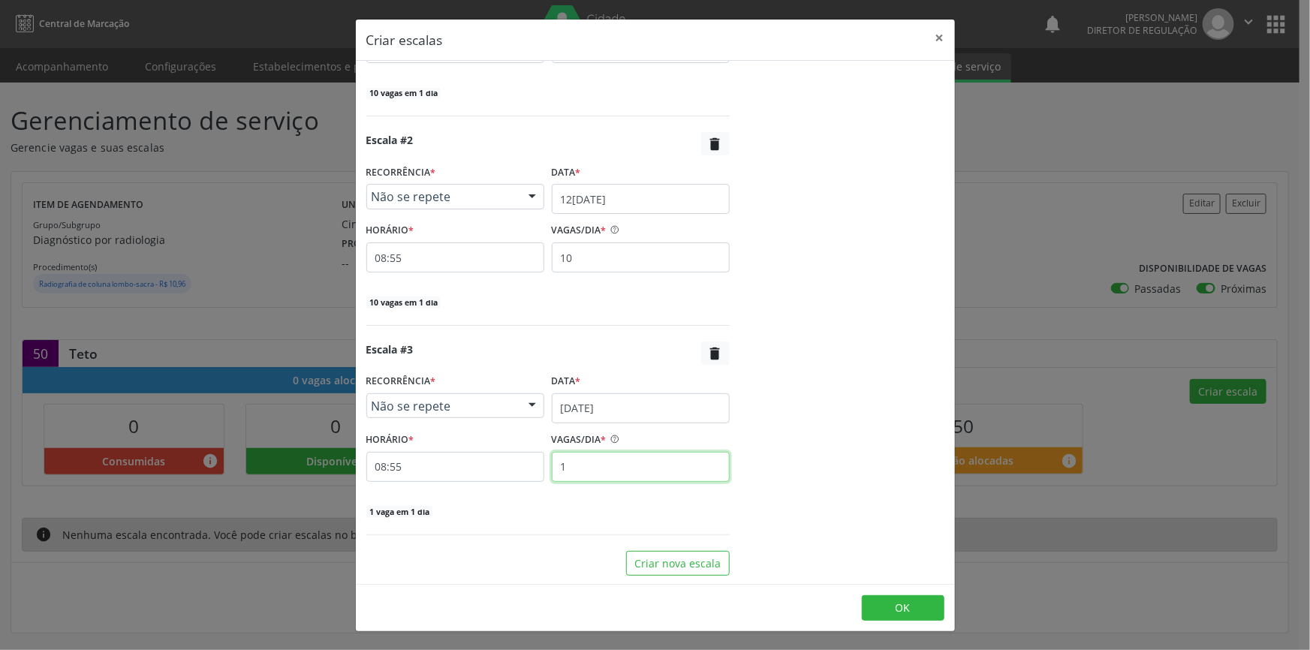
drag, startPoint x: 569, startPoint y: 463, endPoint x: 472, endPoint y: 452, distance: 98.3
click at [486, 460] on div "HORÁRIO * 08:55 VAGAS/DIA * 1" at bounding box center [548, 455] width 371 height 53
type input "10"
click at [699, 565] on button "Criar nova escala" at bounding box center [678, 564] width 104 height 26
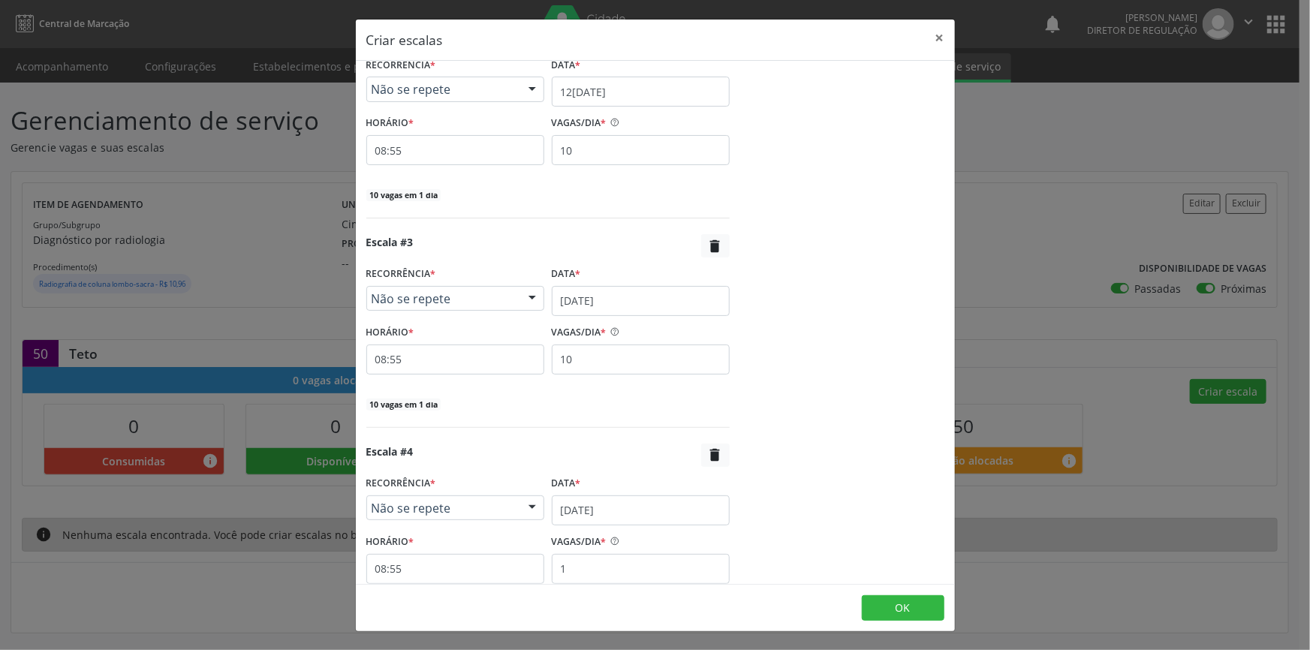
scroll to position [559, 0]
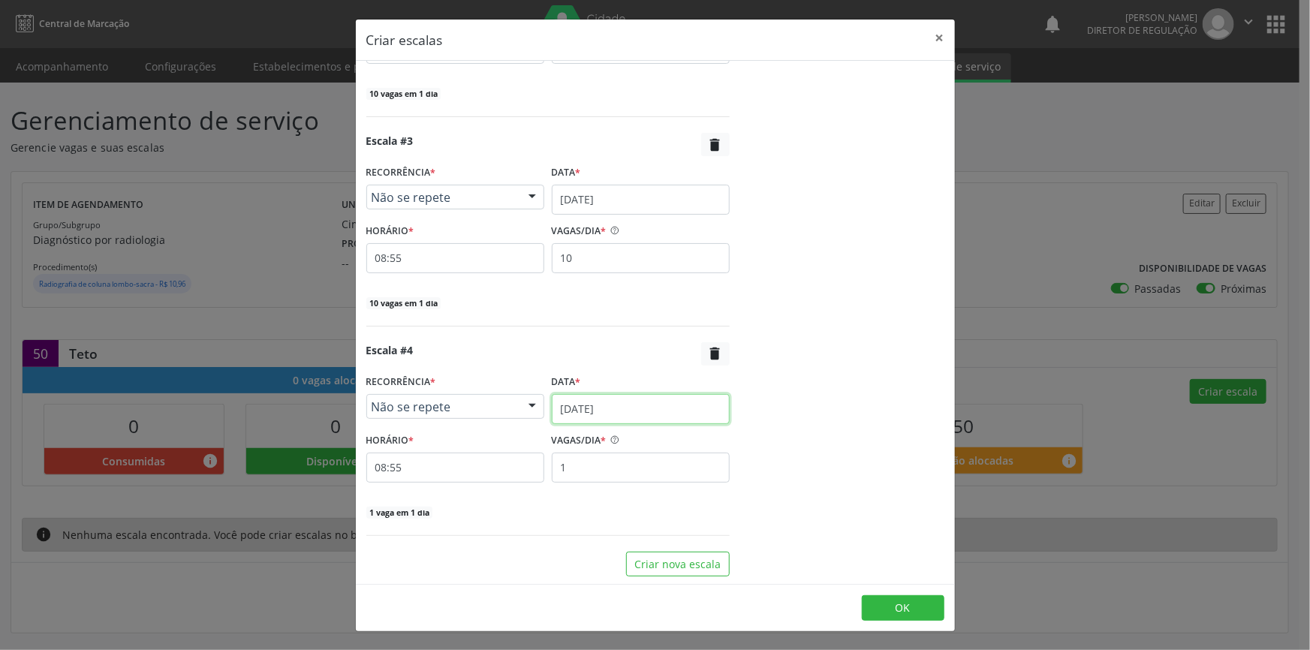
click at [629, 412] on input "1[DATE]" at bounding box center [641, 409] width 178 height 30
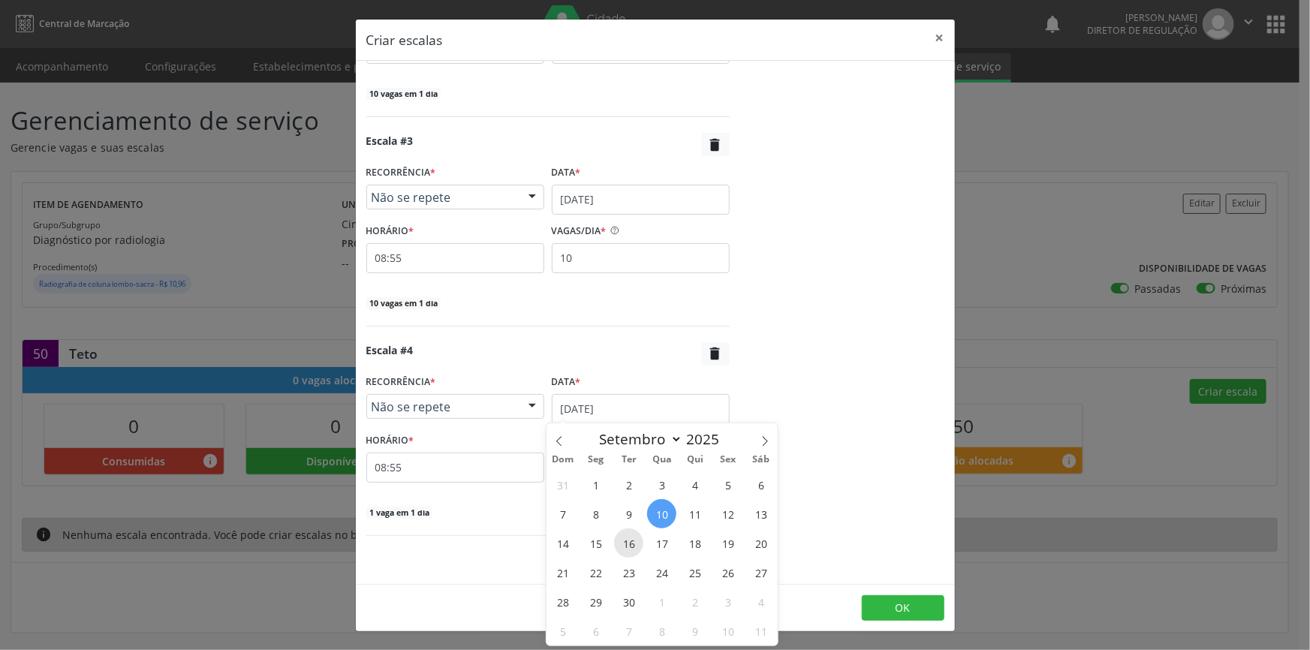
click at [635, 544] on span "16" at bounding box center [628, 543] width 29 height 29
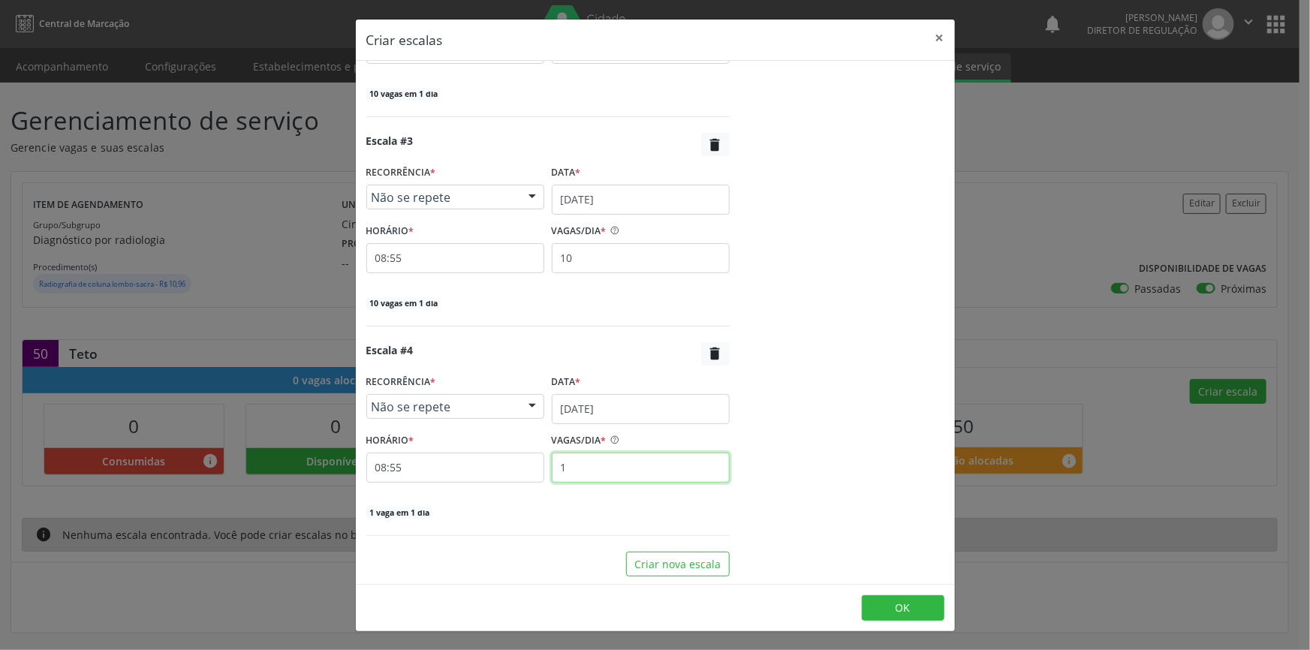
drag, startPoint x: 624, startPoint y: 480, endPoint x: 478, endPoint y: 465, distance: 147.2
click at [478, 466] on div "HORÁRIO * 08:55 VAGAS/DIA * 1" at bounding box center [548, 456] width 371 height 53
type input "10"
click at [877, 593] on footer "OK" at bounding box center [655, 607] width 599 height 47
click at [878, 600] on button "OK" at bounding box center [903, 608] width 83 height 26
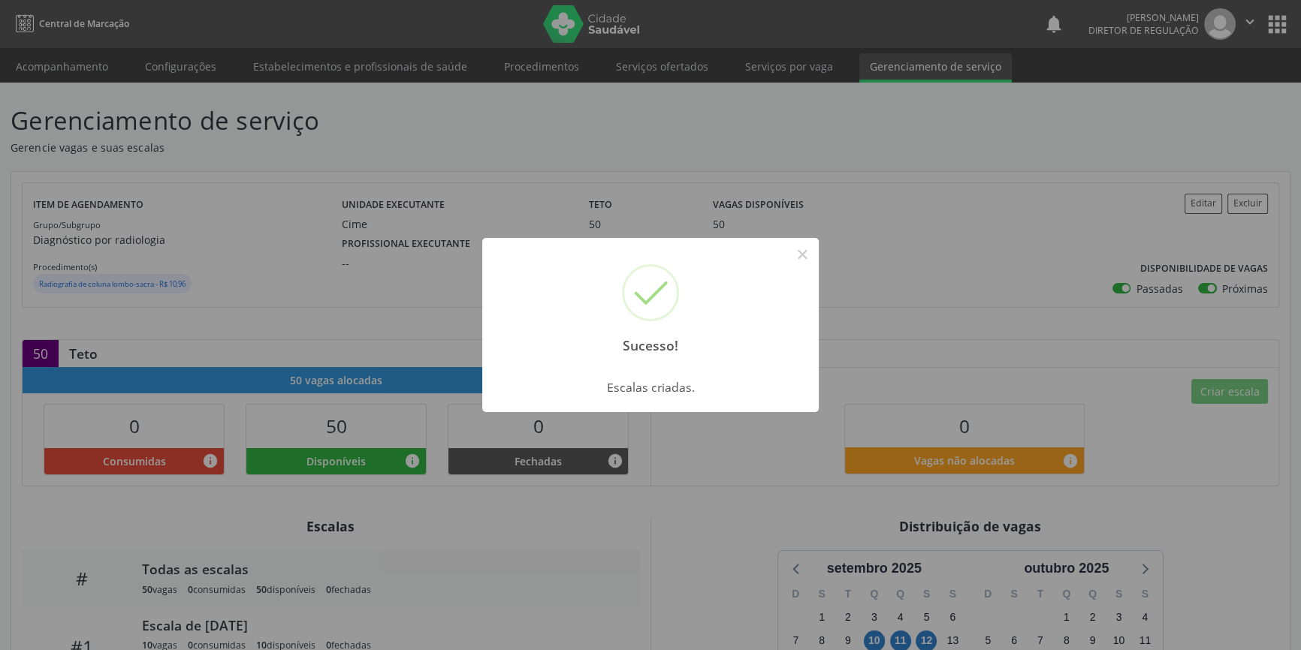
drag, startPoint x: 806, startPoint y: 252, endPoint x: 782, endPoint y: 143, distance: 111.5
click at [806, 251] on button "×" at bounding box center [802, 255] width 26 height 26
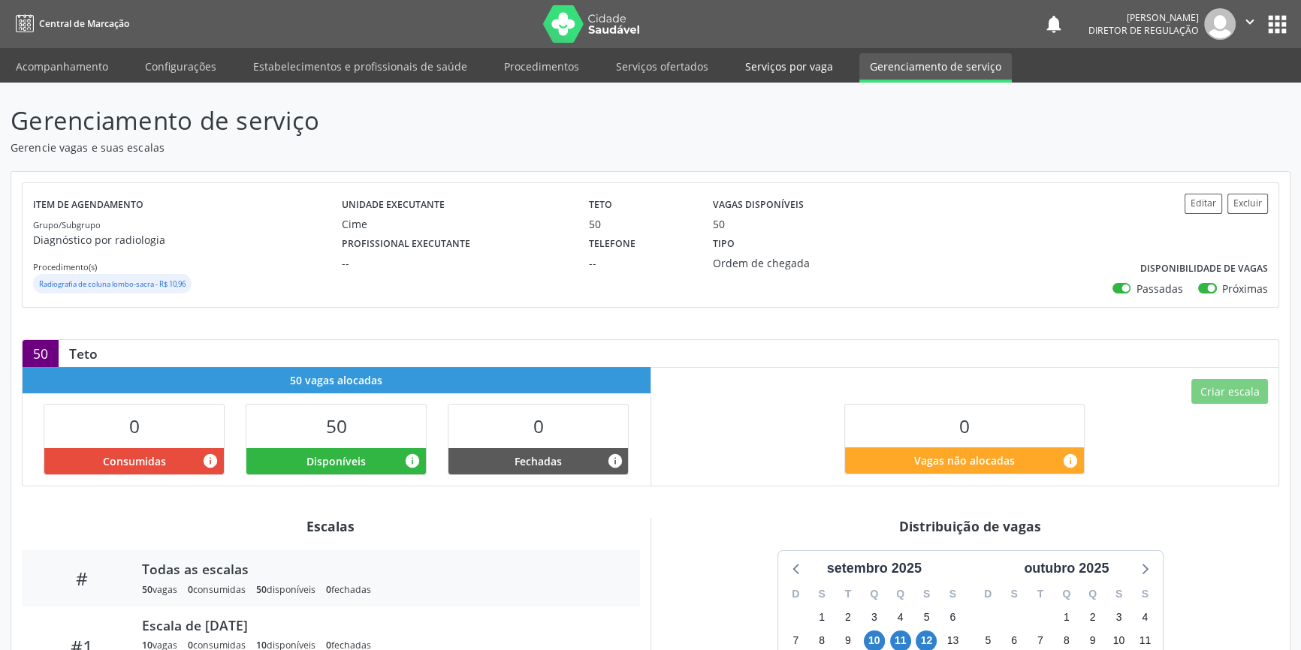
click at [793, 71] on link "Serviços por vaga" at bounding box center [788, 66] width 109 height 26
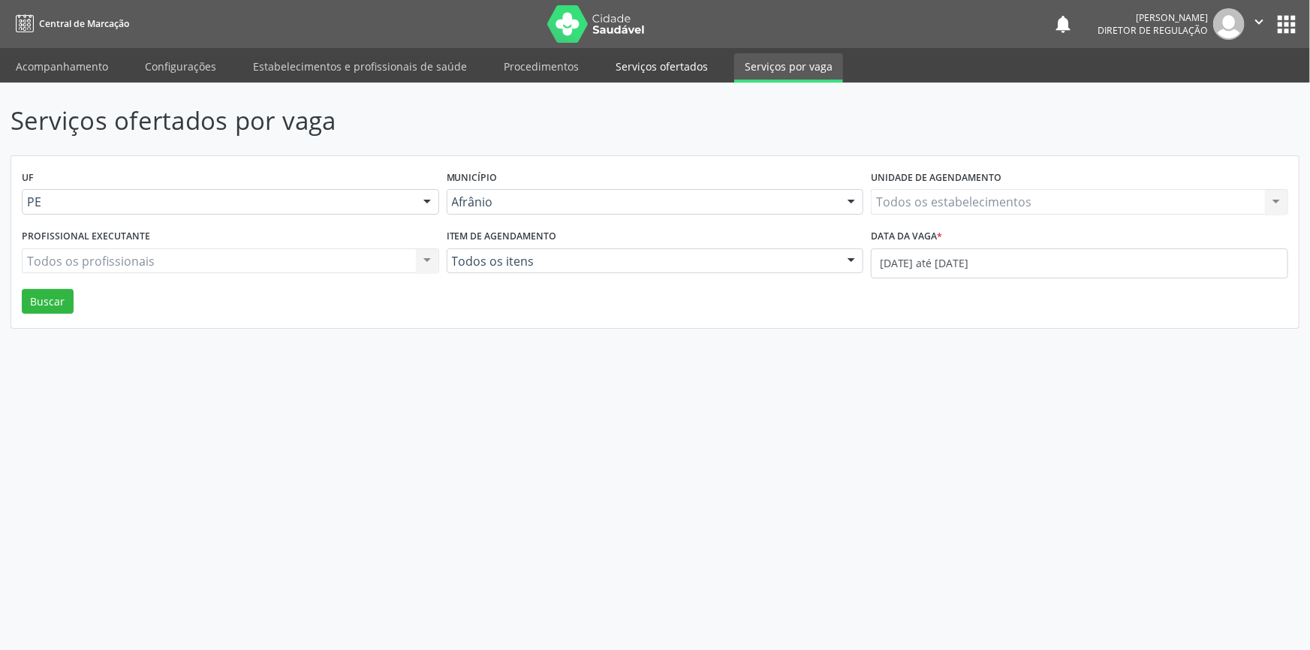
click at [682, 76] on link "Serviços ofertados" at bounding box center [661, 66] width 113 height 26
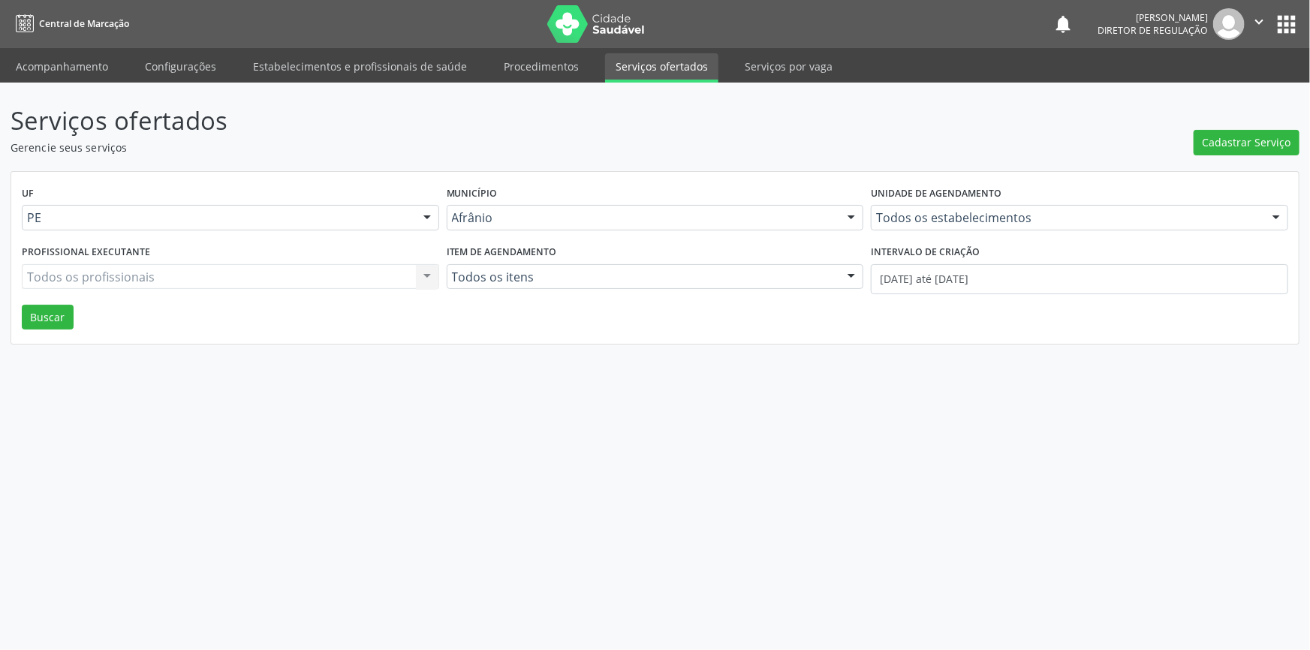
click at [1238, 128] on div "Cadastrar Serviço" at bounding box center [1247, 128] width 106 height 53
click at [1227, 146] on span "Cadastrar Serviço" at bounding box center [1247, 142] width 89 height 16
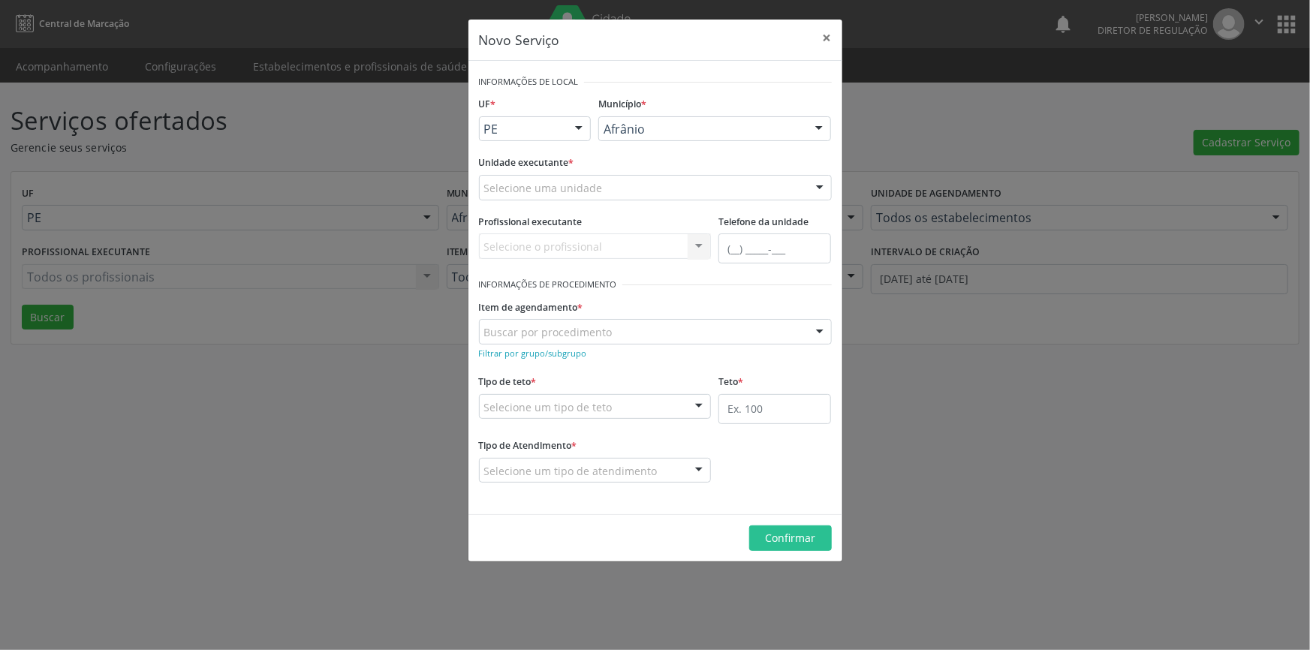
click at [614, 179] on div "Selecione uma unidade" at bounding box center [655, 188] width 353 height 26
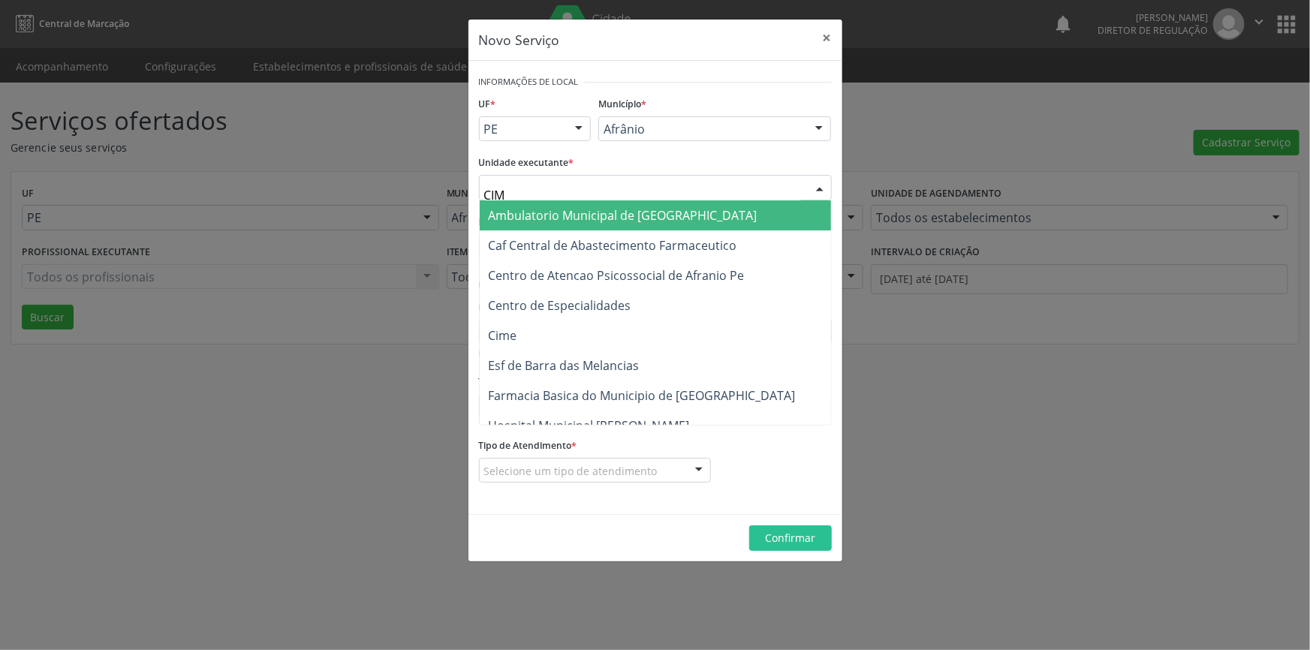
type input "CIME"
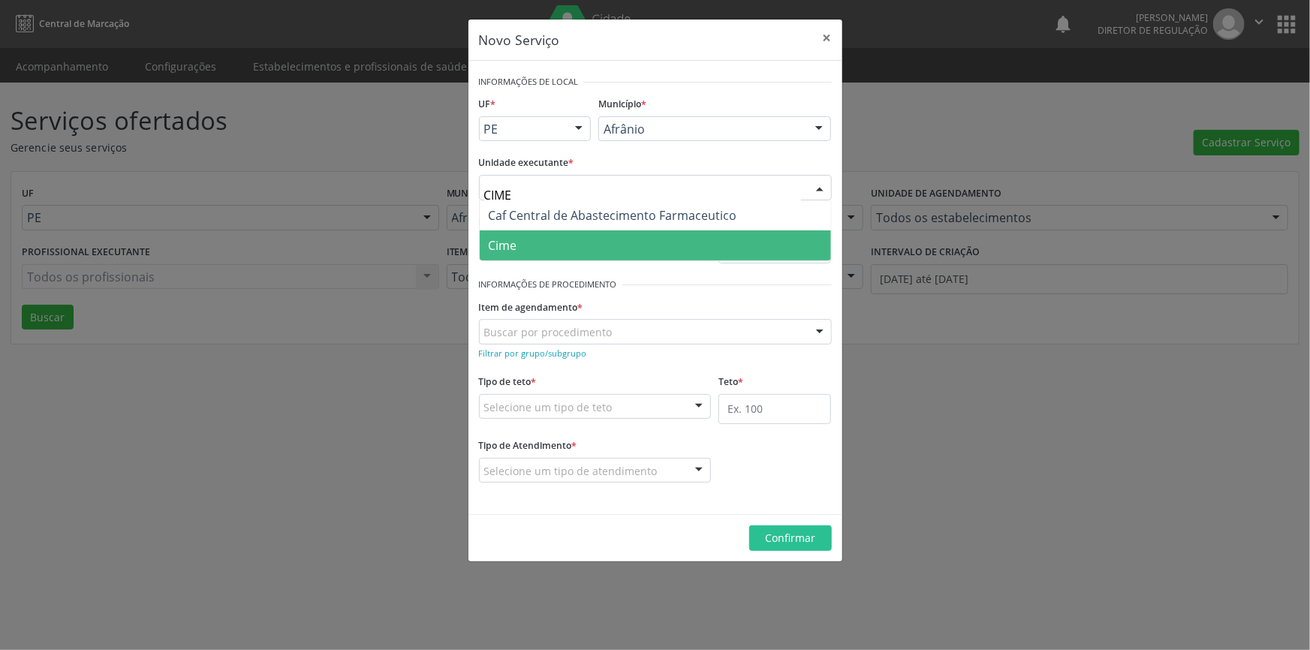
click at [573, 236] on span "Cime" at bounding box center [655, 246] width 351 height 30
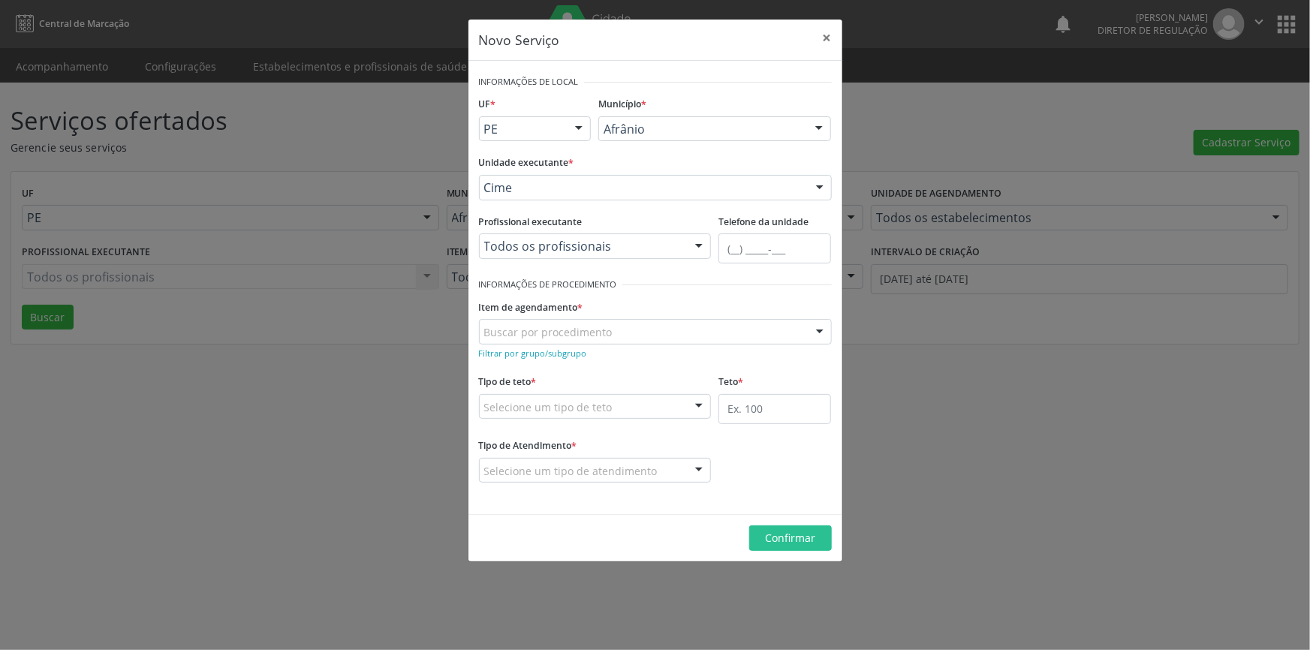
click at [559, 321] on div "Buscar por procedimento" at bounding box center [655, 332] width 353 height 26
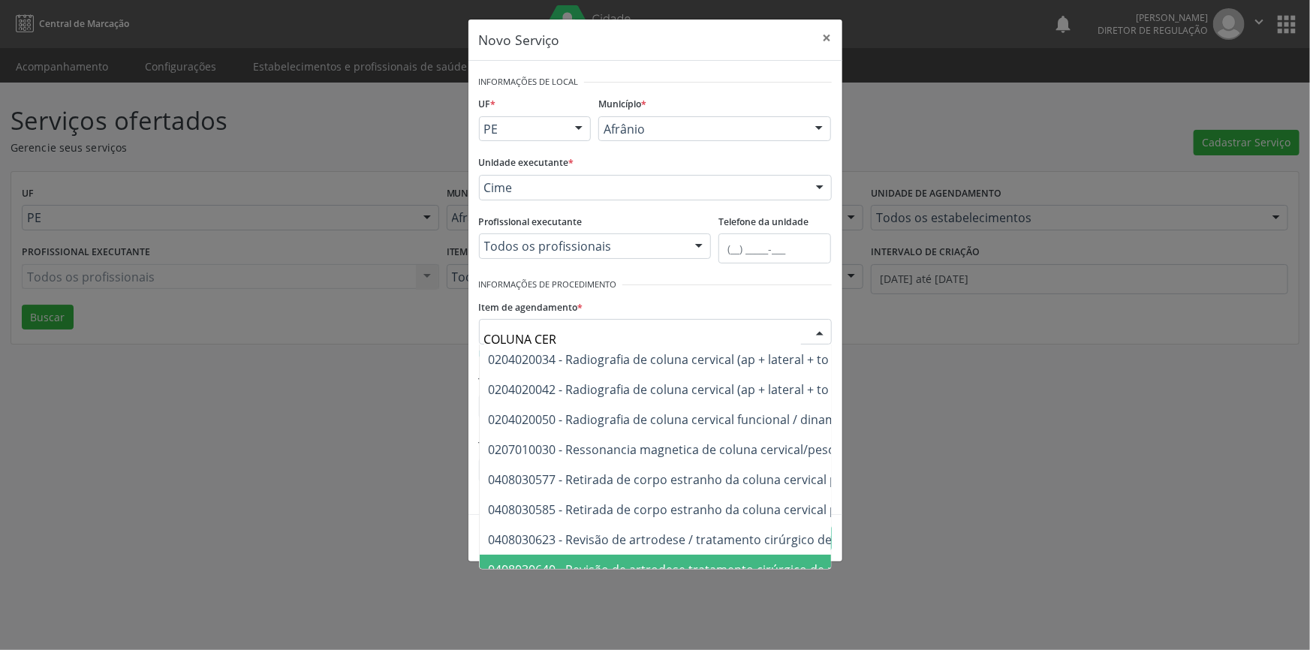
drag, startPoint x: 617, startPoint y: 569, endPoint x: 661, endPoint y: 562, distance: 44.2
click at [661, 562] on div "0204020034 - Radiografia de coluna cervical (ap + lateral + to + obliquas) 0204…" at bounding box center [655, 457] width 353 height 225
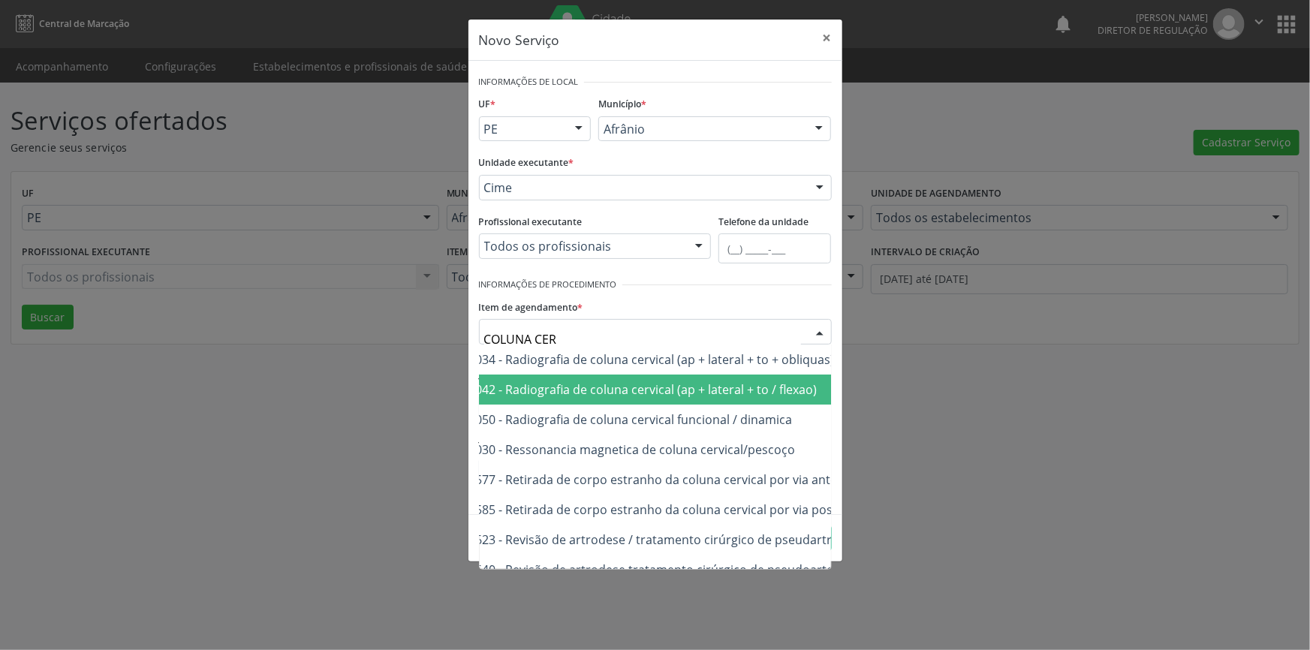
click at [599, 395] on span "0204020042 - Radiografia de coluna cervical (ap + lateral + to / flexao)" at bounding box center [623, 389] width 389 height 17
type input "COLUNA CER"
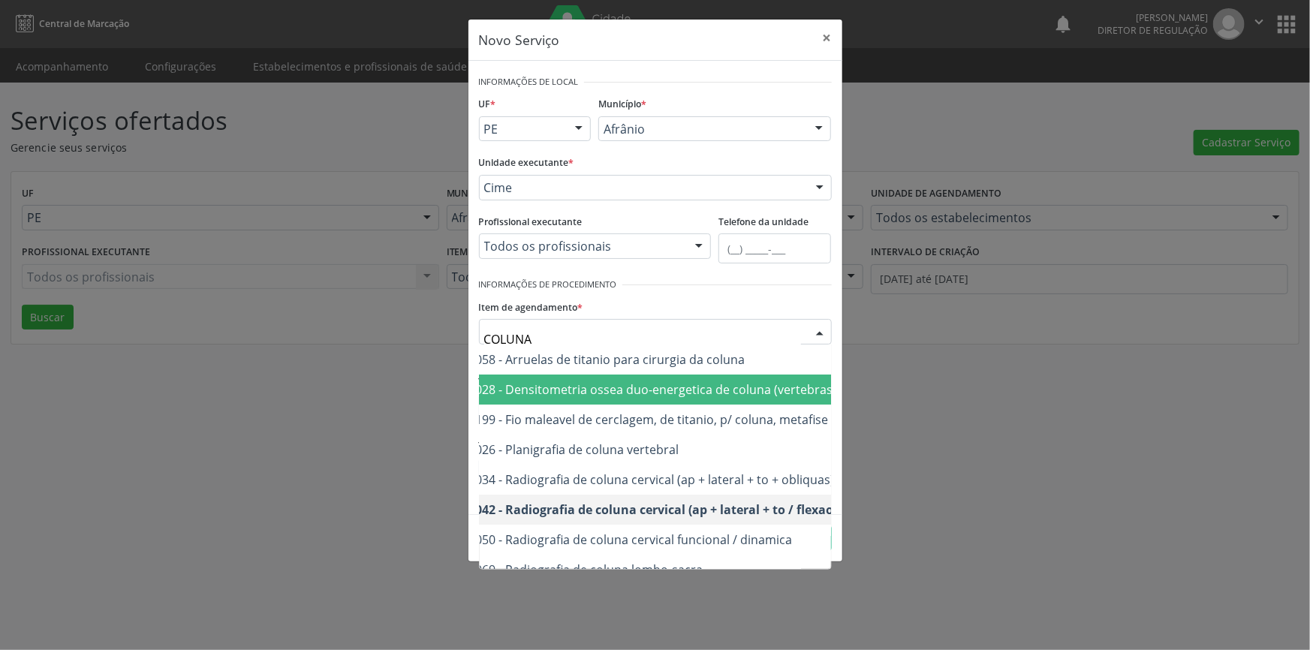
type input "COLUNA C"
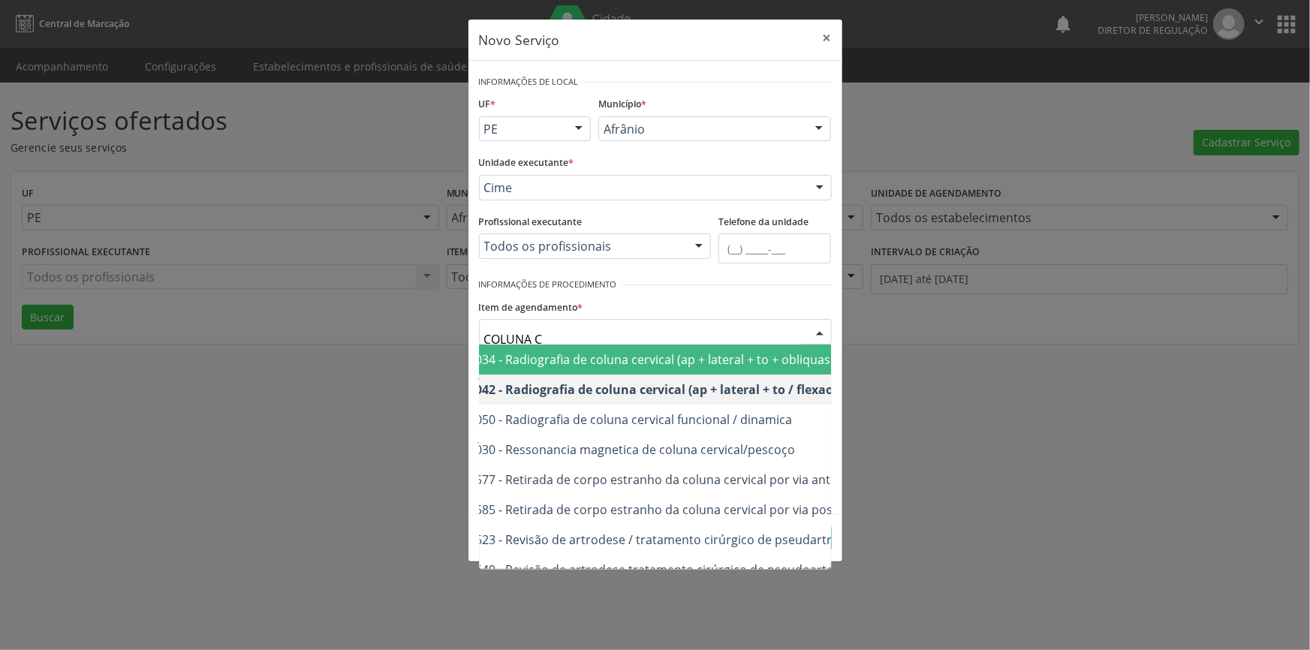
click at [686, 373] on span "0204020034 - Radiografia de coluna cervical (ap + lateral + to + obliquas)" at bounding box center [721, 360] width 603 height 30
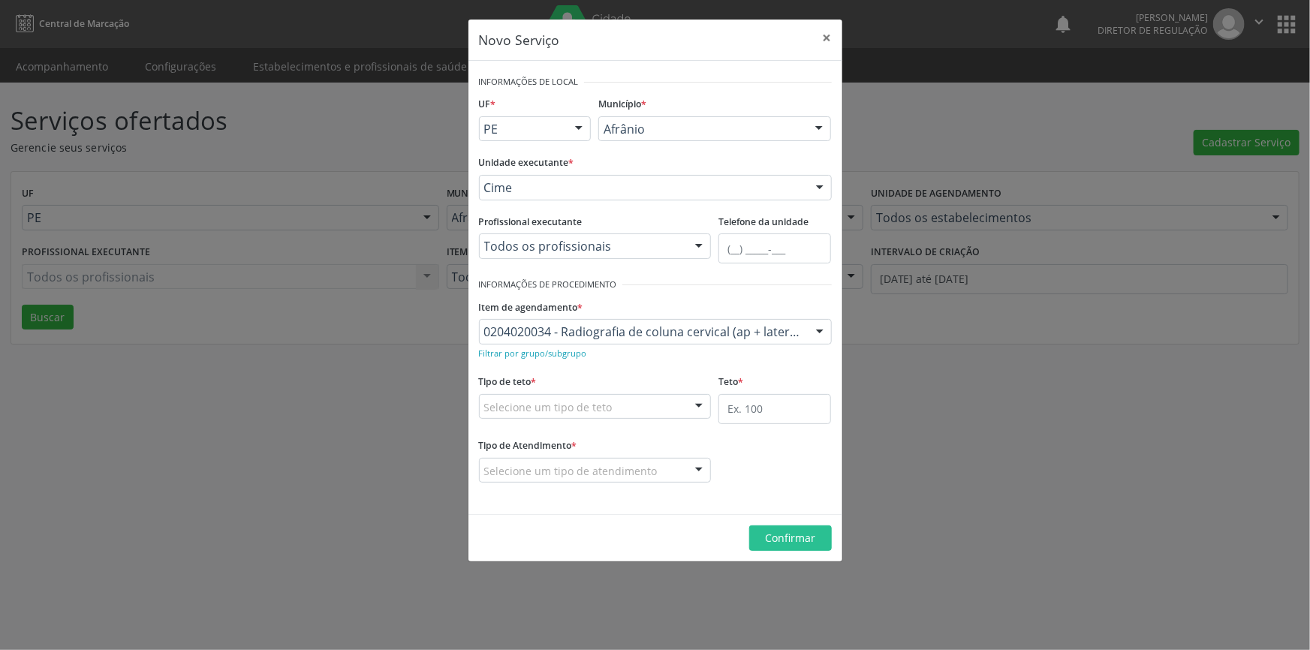
click at [640, 403] on div "Selecione um tipo de teto" at bounding box center [595, 407] width 233 height 26
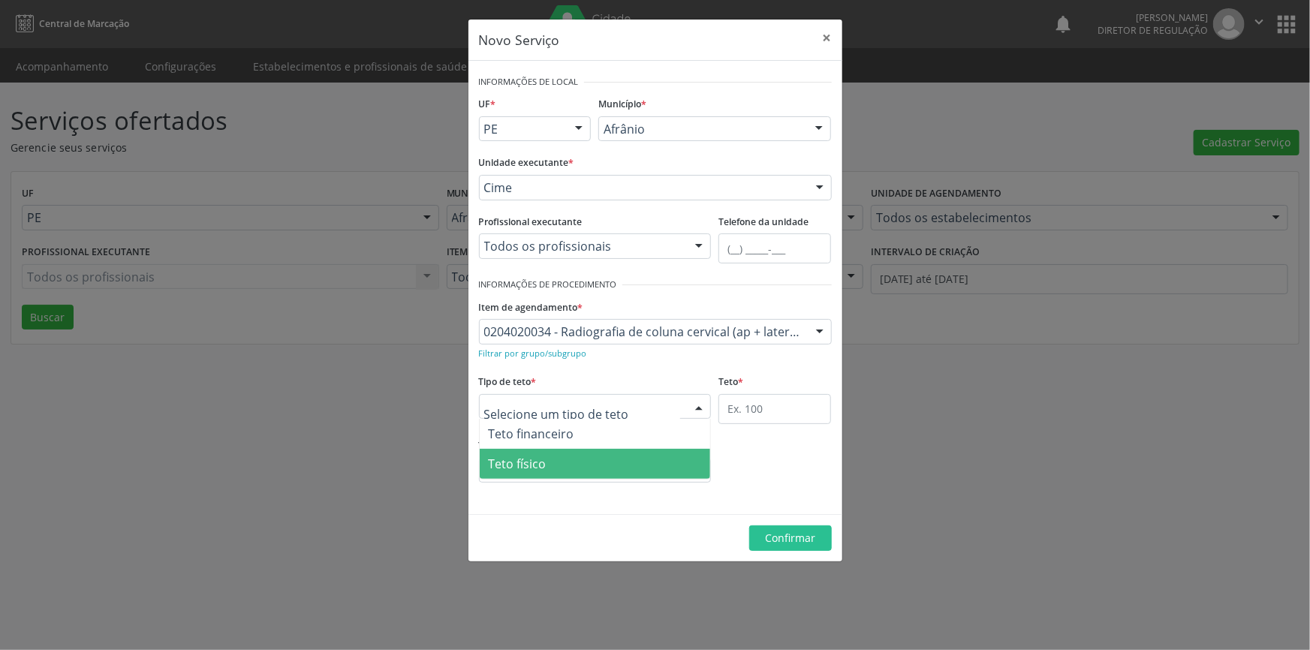
click at [565, 470] on span "Teto físico" at bounding box center [595, 464] width 231 height 30
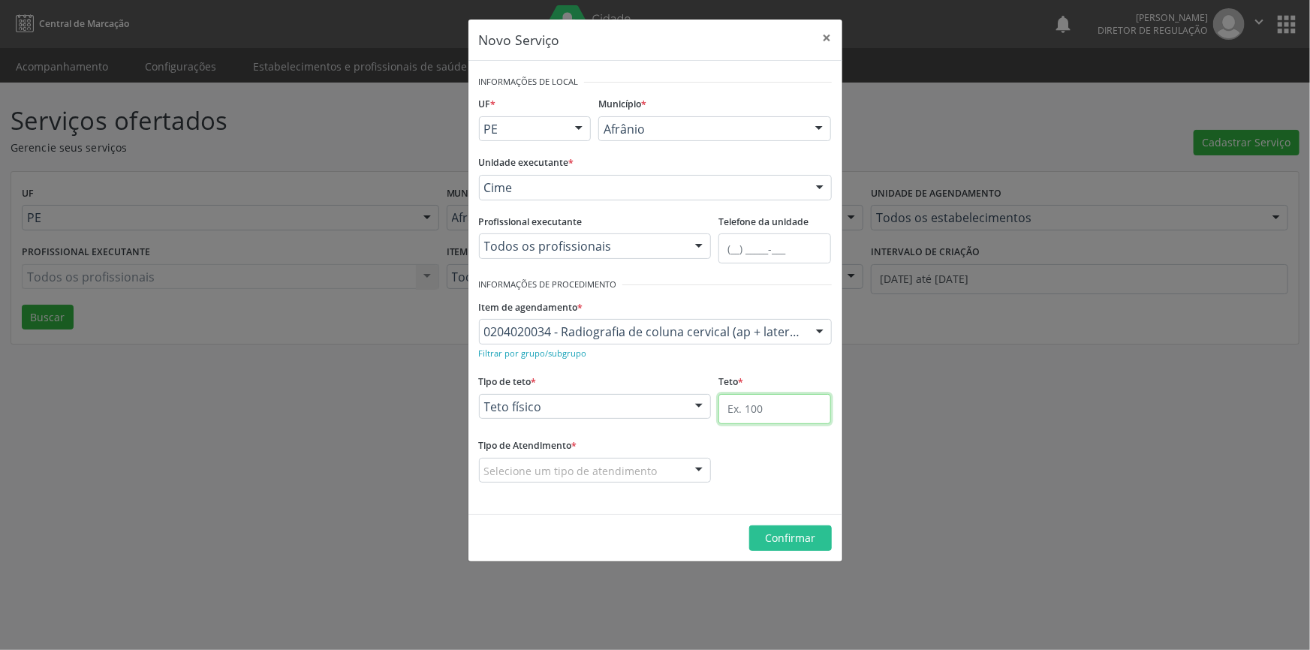
click at [731, 412] on input "text" at bounding box center [775, 409] width 113 height 30
type input "50"
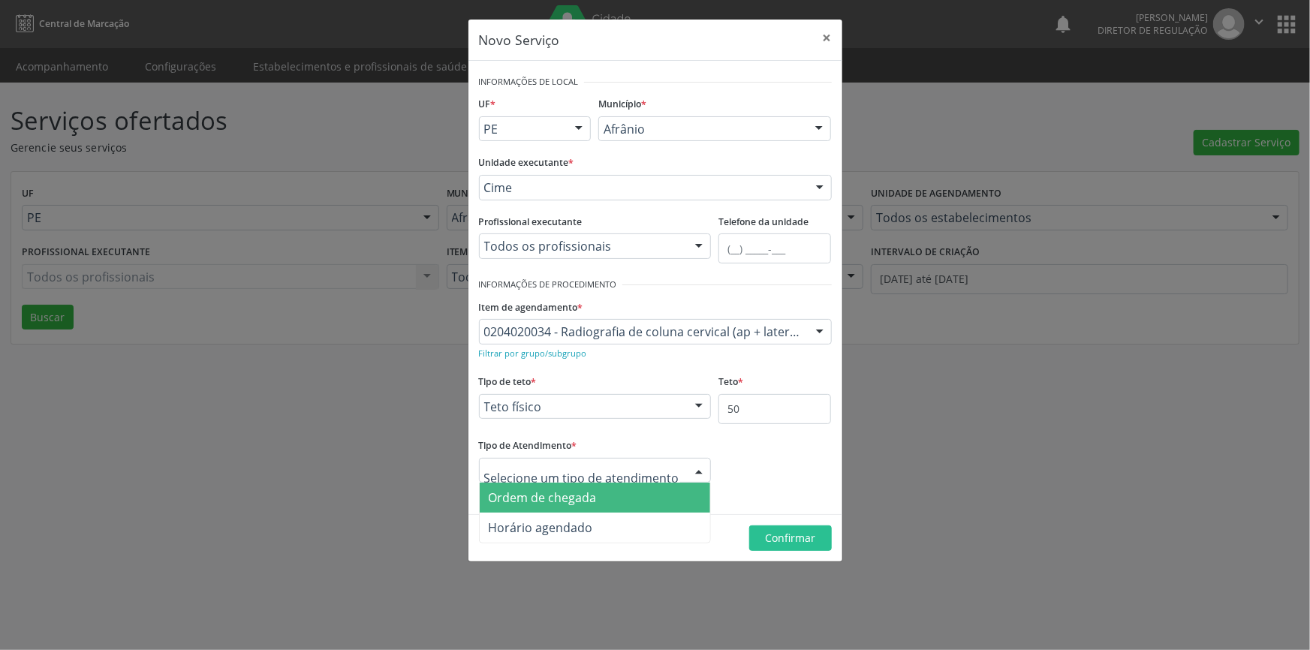
click at [587, 490] on span "Ordem de chegada" at bounding box center [543, 498] width 108 height 17
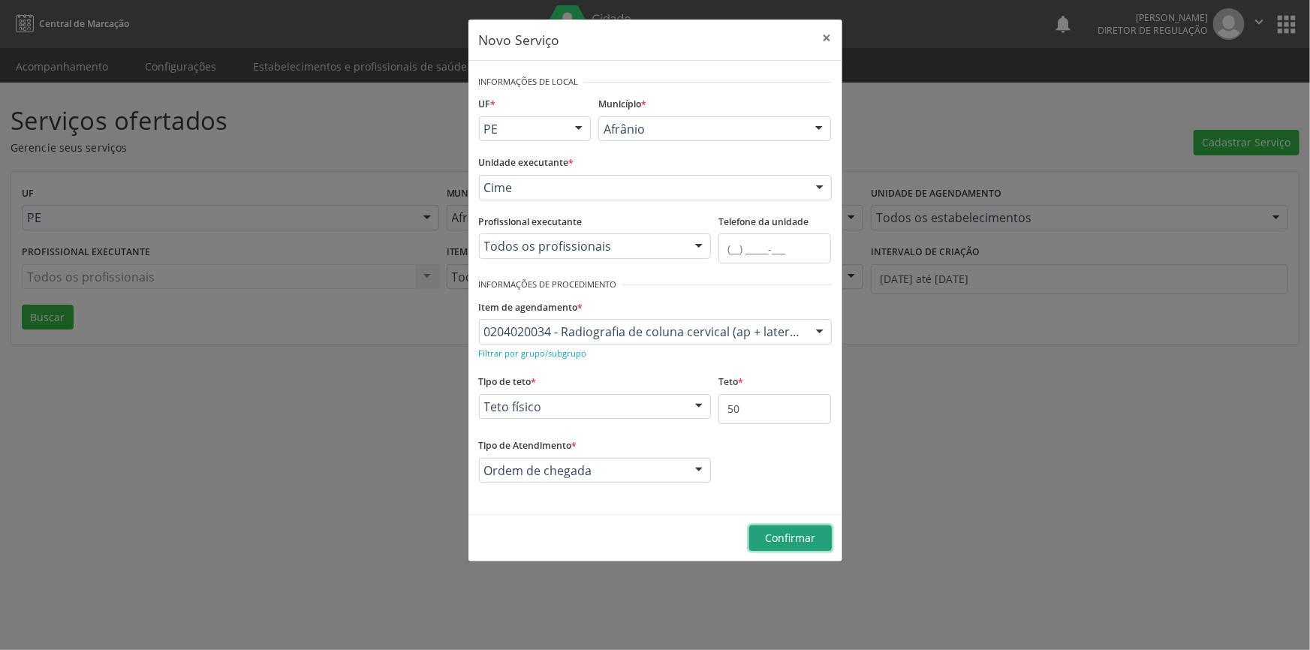
click at [803, 532] on button "Confirmar" at bounding box center [790, 539] width 83 height 26
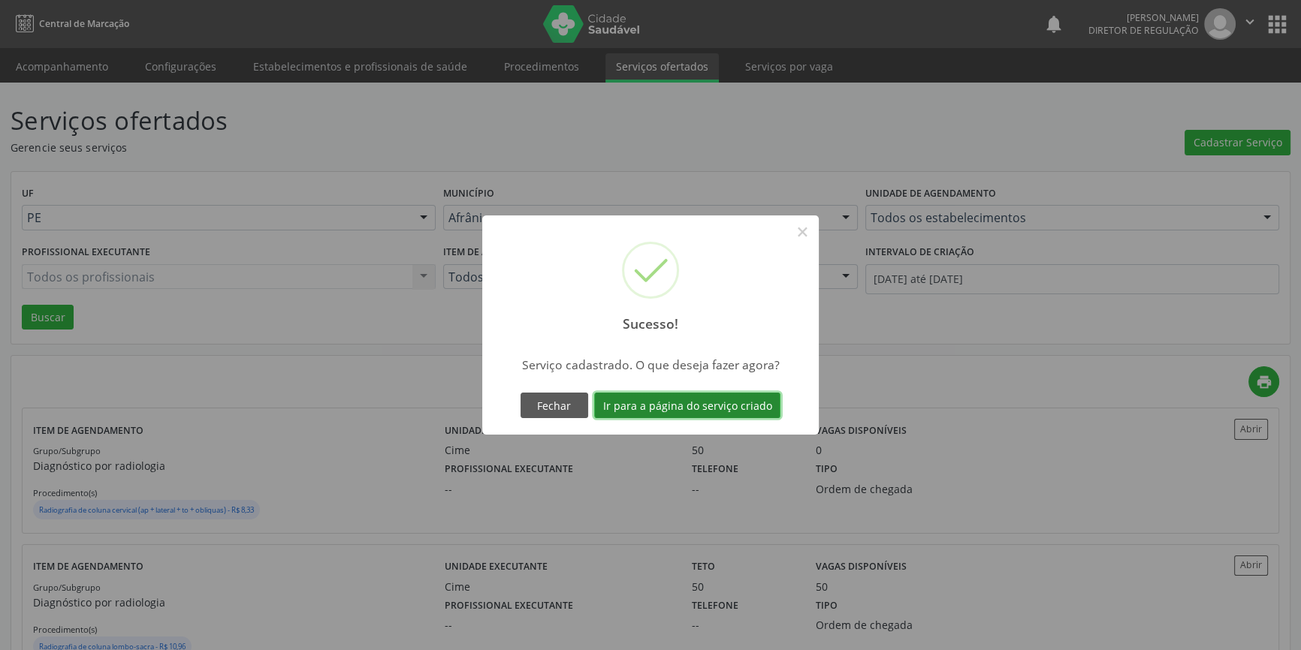
click at [735, 397] on button "Ir para a página do serviço criado" at bounding box center [687, 406] width 186 height 26
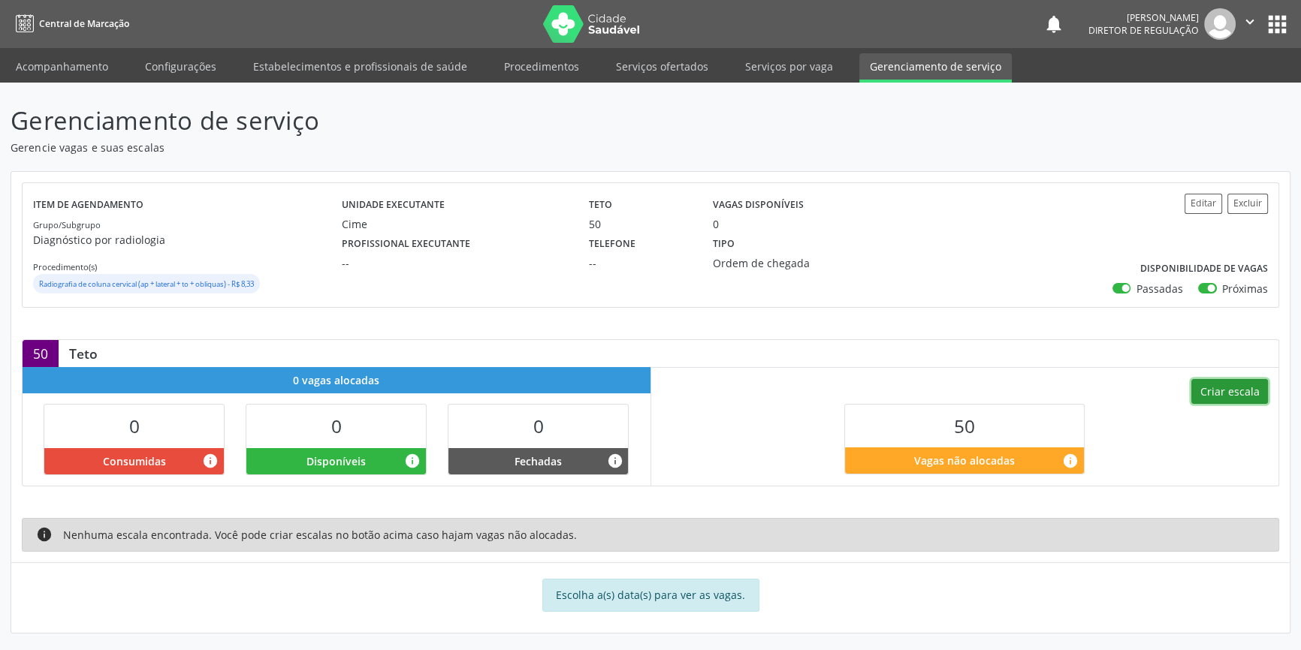
click at [1252, 403] on button "Criar escala" at bounding box center [1229, 392] width 77 height 26
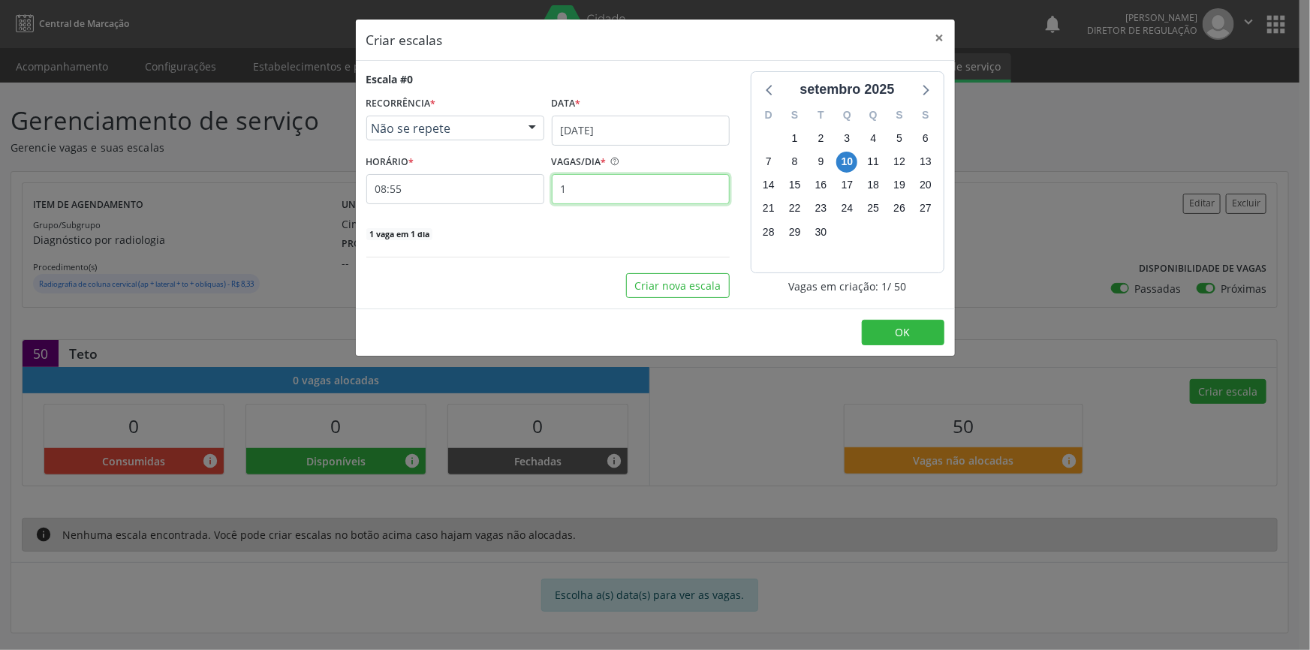
drag, startPoint x: 553, startPoint y: 195, endPoint x: 527, endPoint y: 167, distance: 38.3
click at [532, 193] on div "HORÁRIO * 08:55 VAGAS/DIA * 1" at bounding box center [548, 177] width 371 height 53
type input "10"
click at [711, 287] on button "Criar nova escala" at bounding box center [678, 286] width 104 height 26
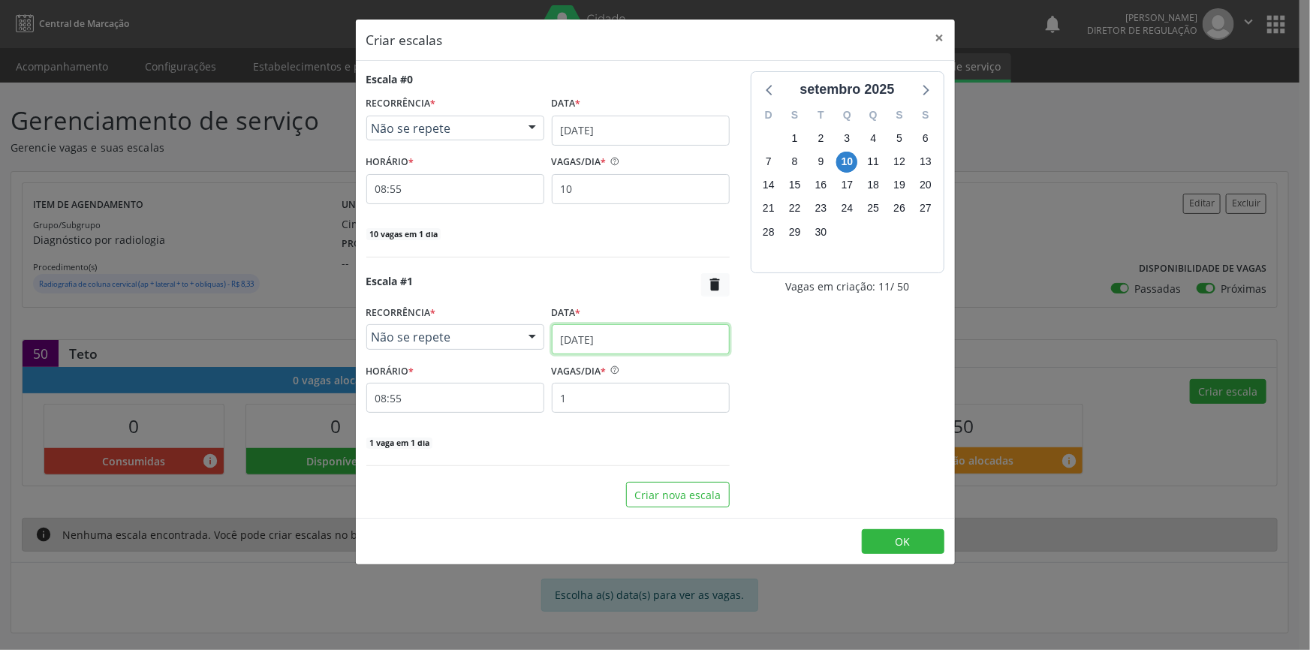
click at [640, 336] on input "1[DATE]" at bounding box center [641, 339] width 178 height 30
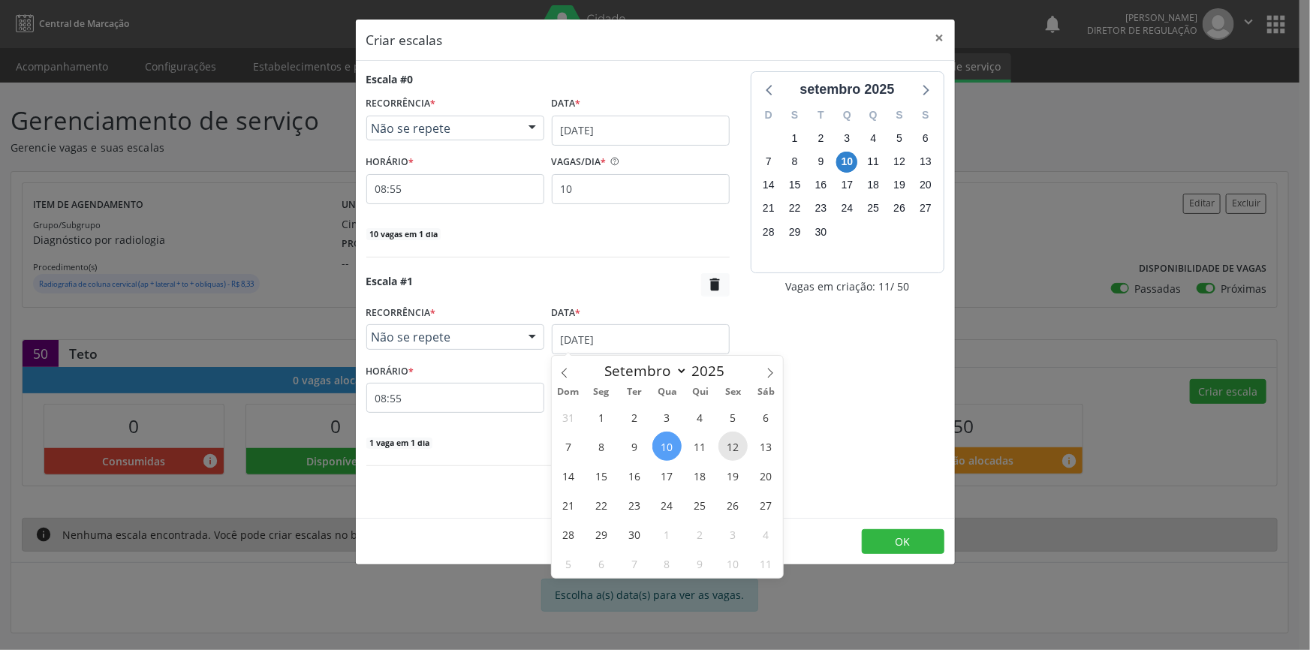
click at [725, 439] on span "12" at bounding box center [733, 446] width 29 height 29
click at [606, 335] on input "12/09/2025" at bounding box center [641, 339] width 178 height 30
click at [711, 439] on span "11" at bounding box center [700, 446] width 29 height 29
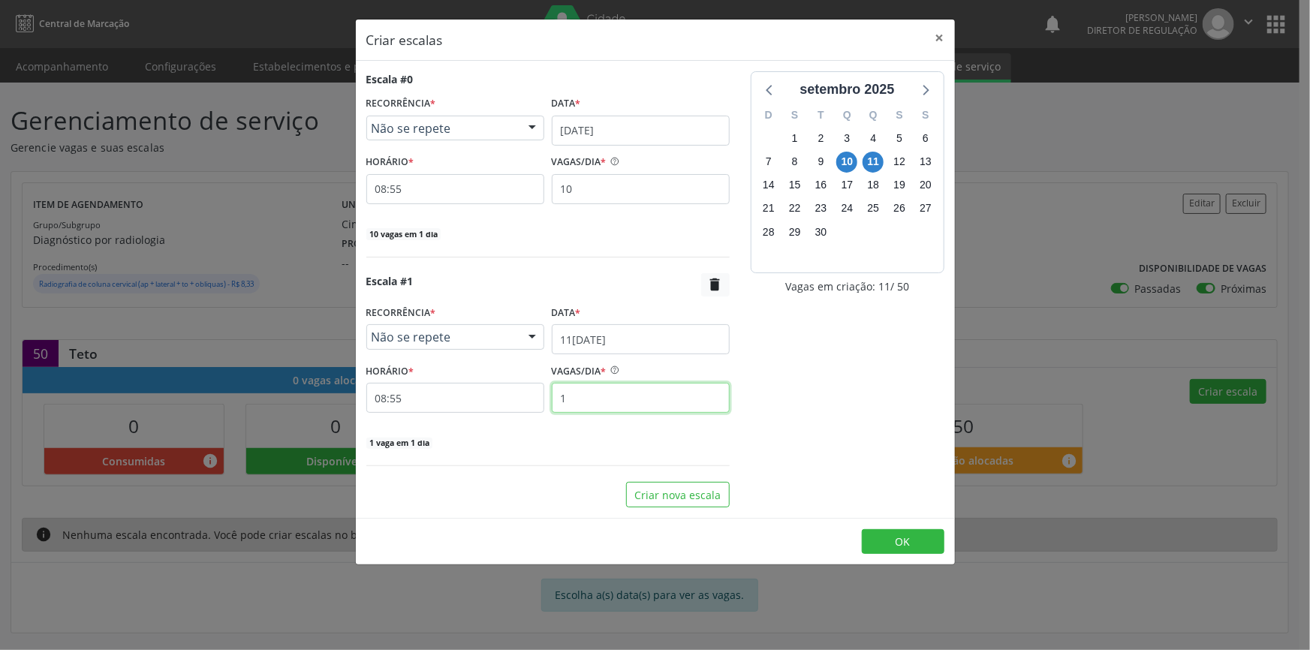
drag, startPoint x: 589, startPoint y: 384, endPoint x: 460, endPoint y: 375, distance: 128.7
click at [464, 376] on div "HORÁRIO * 08:55 VAGAS/DIA * 1" at bounding box center [548, 386] width 371 height 53
type input "10"
click at [649, 480] on div "Escala #0 RECORRÊNCIA * Não se repete Não se repete Diário/Semanal Mensal Nenhu…" at bounding box center [548, 289] width 384 height 436
click at [653, 482] on button "Criar nova escala" at bounding box center [678, 495] width 104 height 26
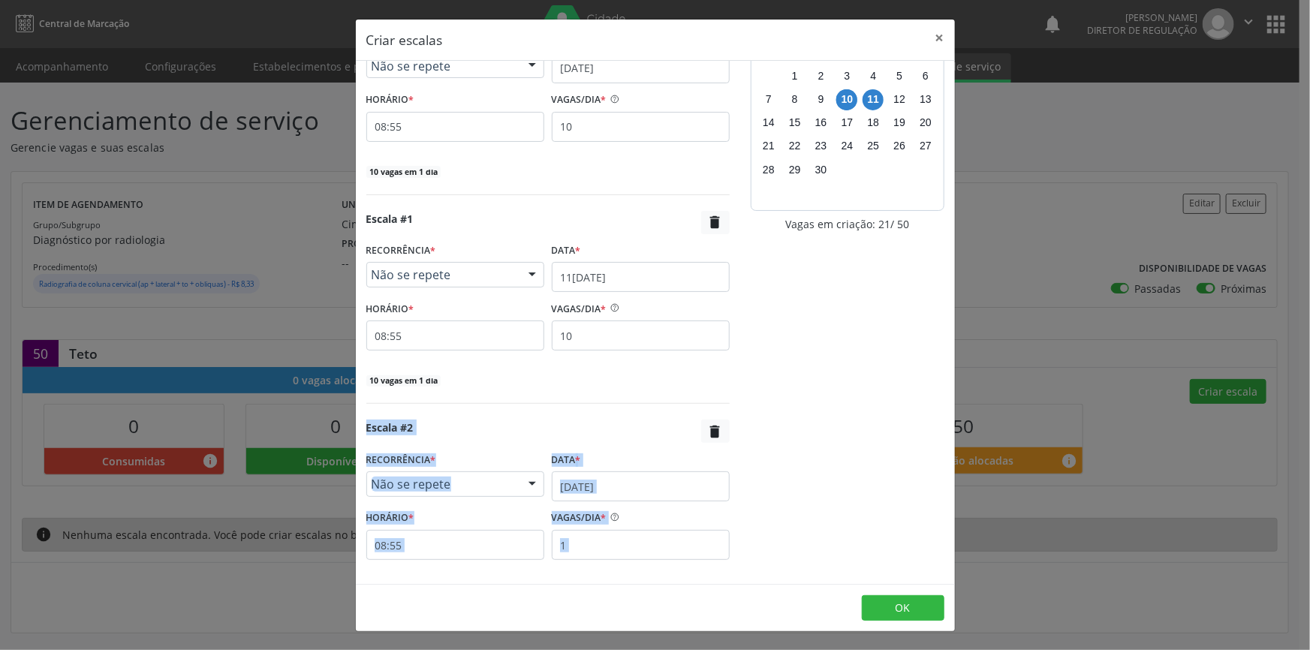
scroll to position [141, 0]
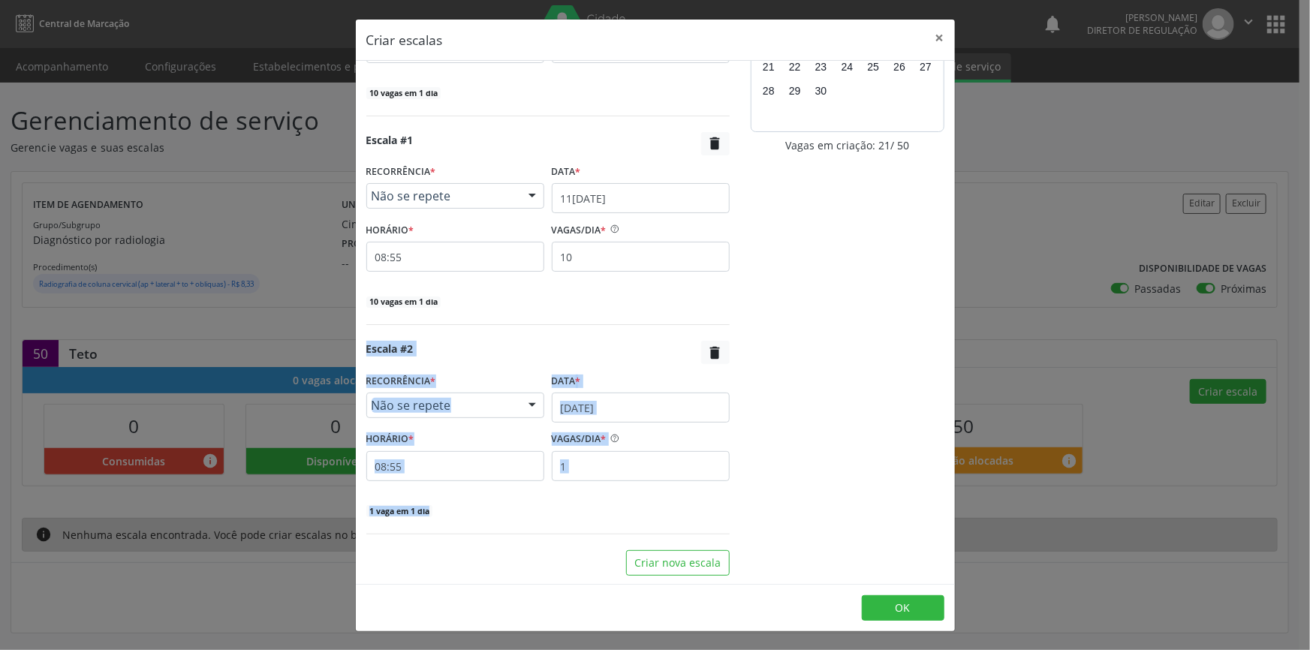
click at [639, 416] on input "1[DATE]" at bounding box center [641, 408] width 178 height 30
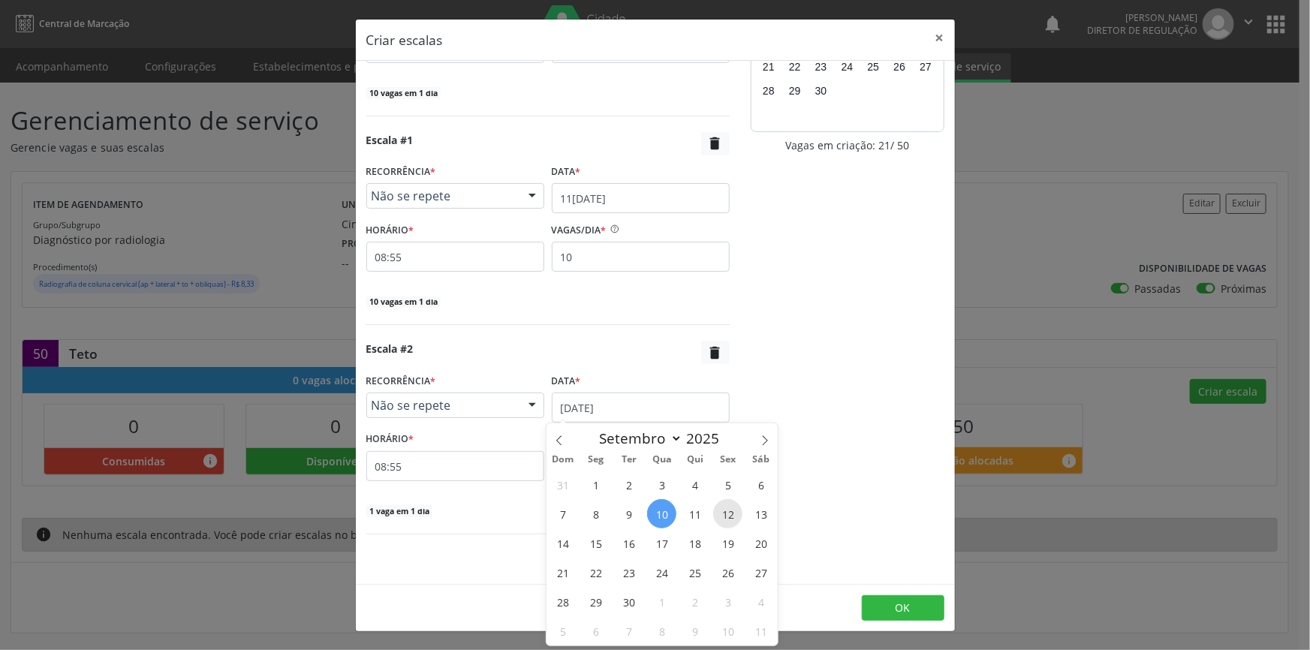
click at [722, 511] on span "12" at bounding box center [727, 513] width 29 height 29
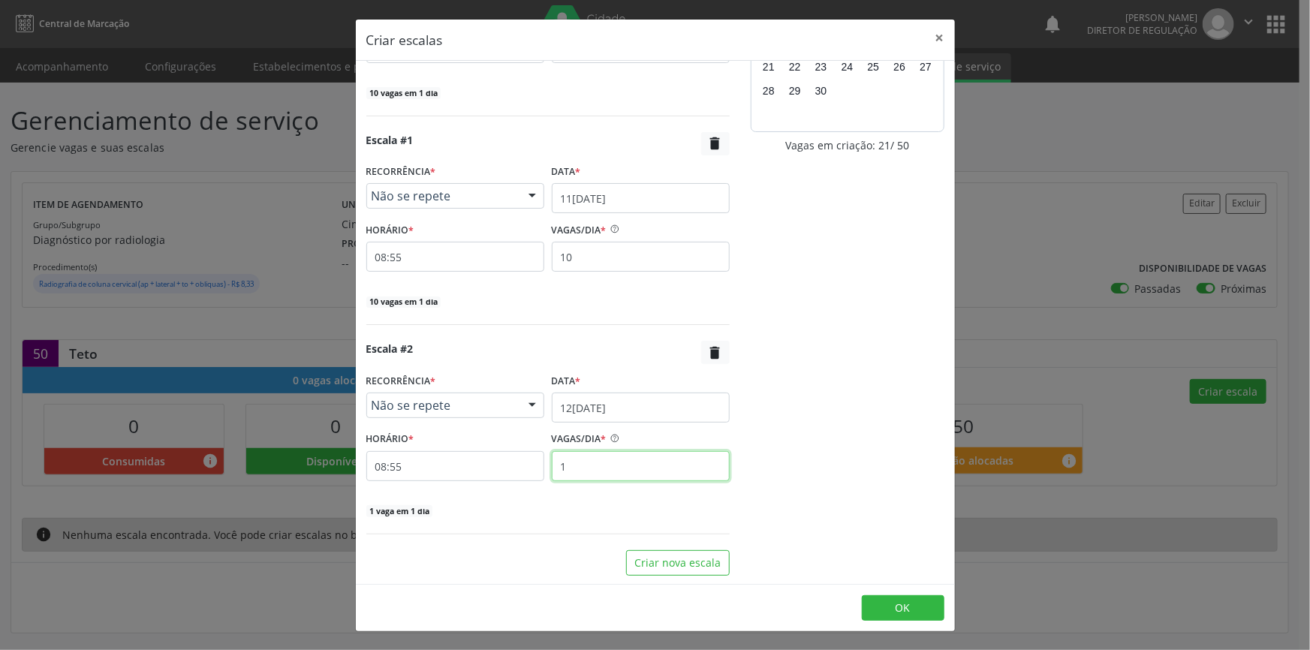
drag, startPoint x: 631, startPoint y: 472, endPoint x: 602, endPoint y: 469, distance: 28.8
click at [623, 471] on input "1" at bounding box center [641, 466] width 178 height 30
drag, startPoint x: 602, startPoint y: 469, endPoint x: 538, endPoint y: 469, distance: 63.8
click at [538, 469] on div "HORÁRIO * 08:55 VAGAS/DIA * 1" at bounding box center [548, 454] width 371 height 53
type input "10"
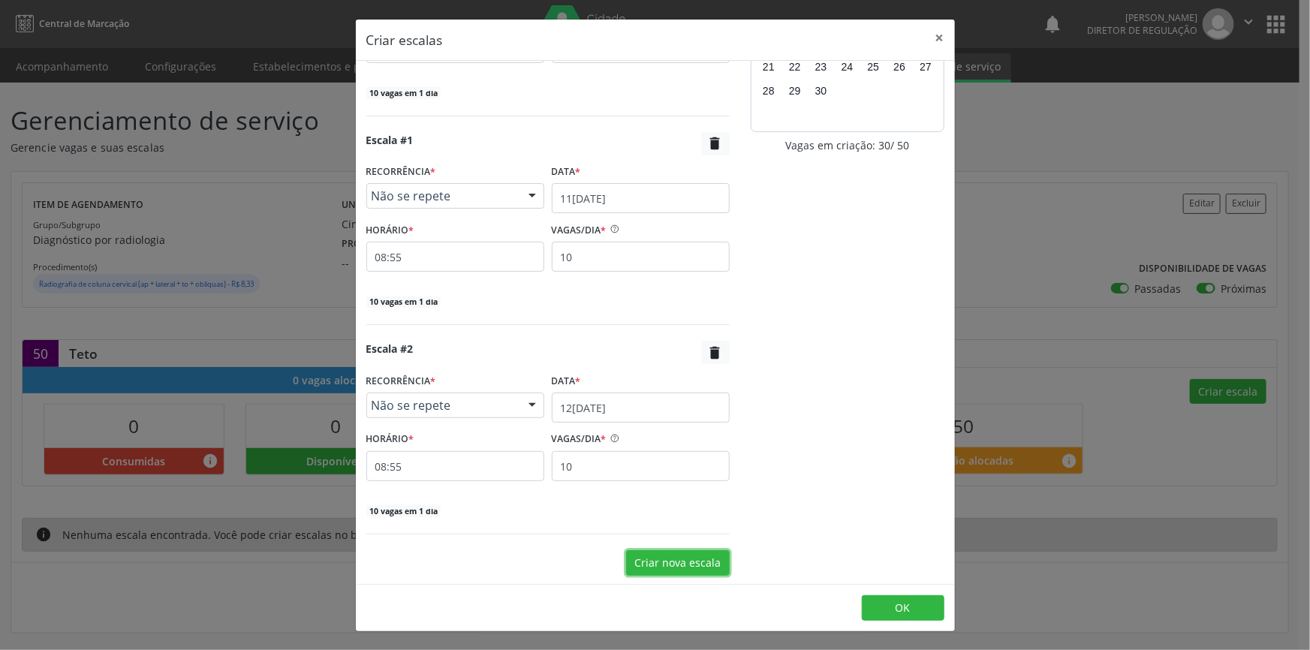
click at [683, 553] on button "Criar nova escala" at bounding box center [678, 563] width 104 height 26
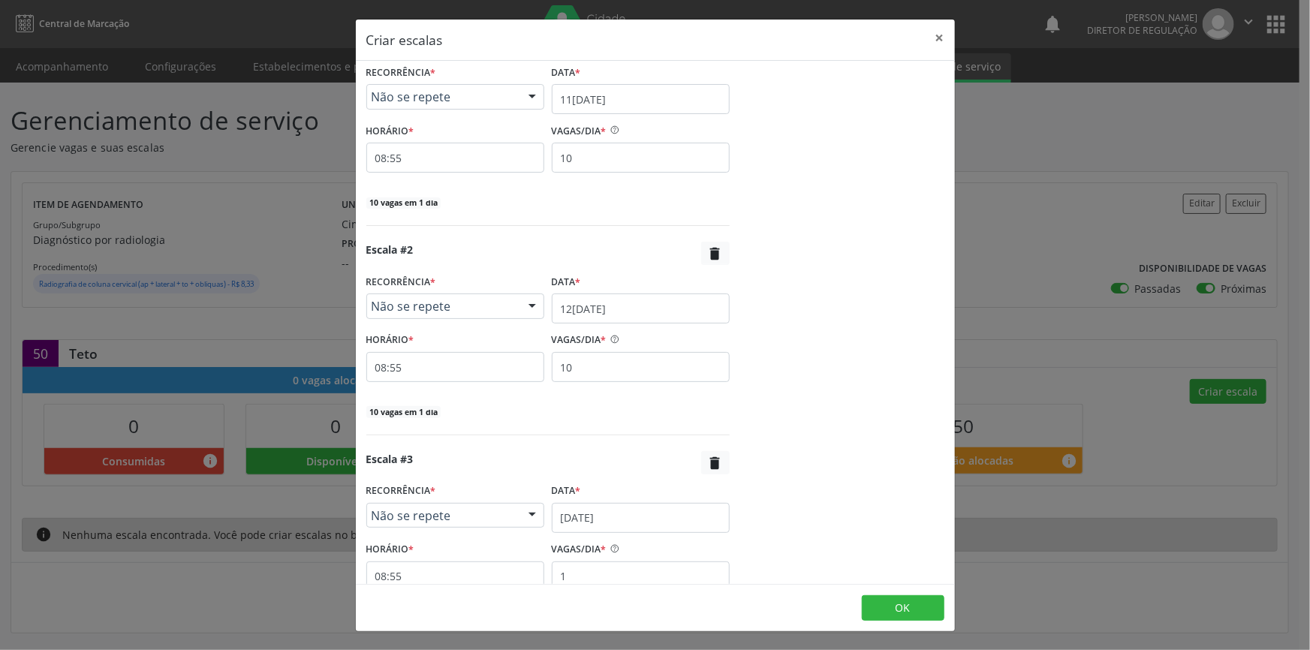
scroll to position [350, 0]
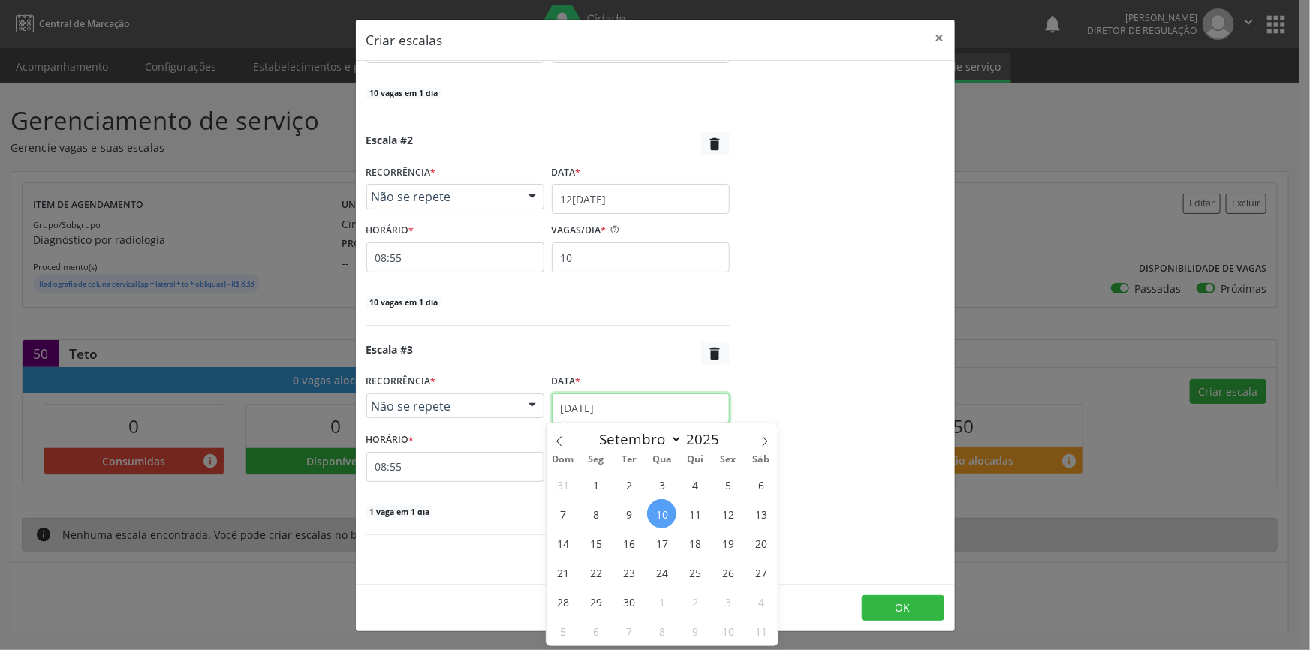
click at [647, 396] on input "1[DATE]" at bounding box center [641, 408] width 178 height 30
click at [606, 544] on span "15" at bounding box center [595, 543] width 29 height 29
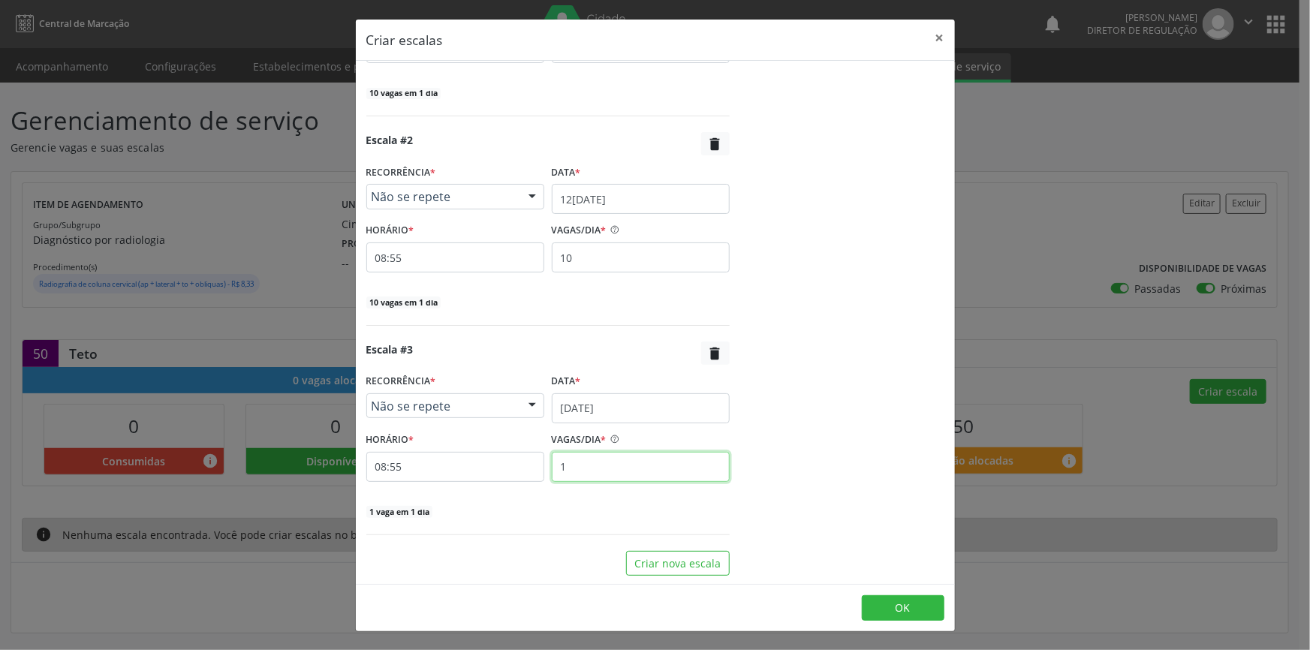
drag, startPoint x: 602, startPoint y: 469, endPoint x: 380, endPoint y: 460, distance: 221.7
click at [406, 466] on div "HORÁRIO * 08:55 VAGAS/DIA * 1" at bounding box center [548, 455] width 371 height 53
type input "10"
click at [660, 556] on button "Criar nova escala" at bounding box center [678, 564] width 104 height 26
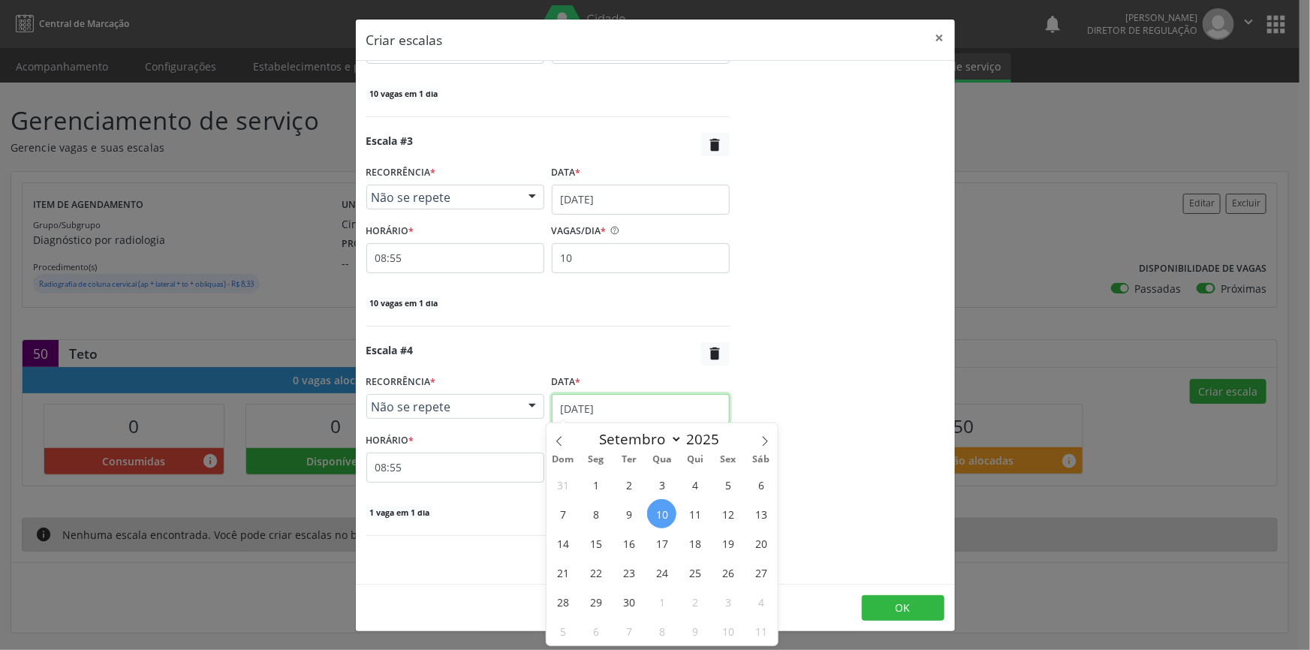
click at [623, 404] on input "1[DATE]" at bounding box center [641, 409] width 178 height 30
click at [635, 547] on span "16" at bounding box center [628, 543] width 29 height 29
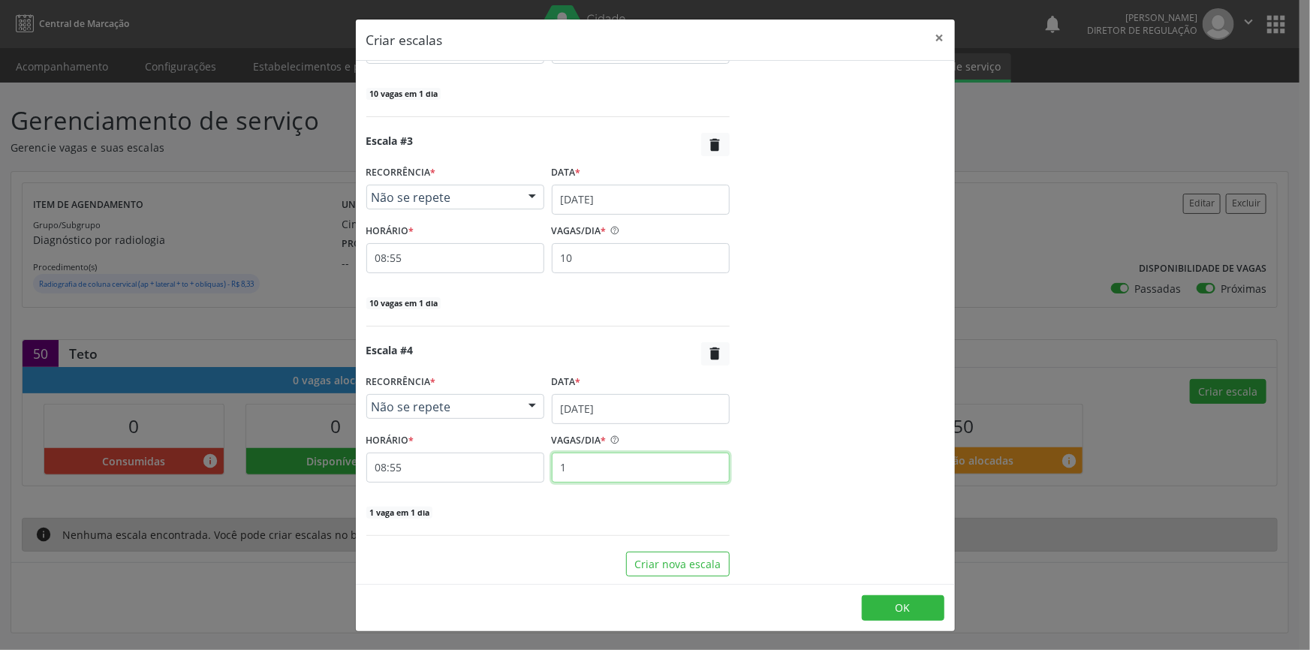
drag, startPoint x: 605, startPoint y: 481, endPoint x: 422, endPoint y: 454, distance: 184.5
click at [423, 457] on div "HORÁRIO * 08:55 VAGAS/DIA * 1" at bounding box center [548, 456] width 371 height 53
type input "10"
click at [918, 603] on button "OK" at bounding box center [903, 608] width 83 height 26
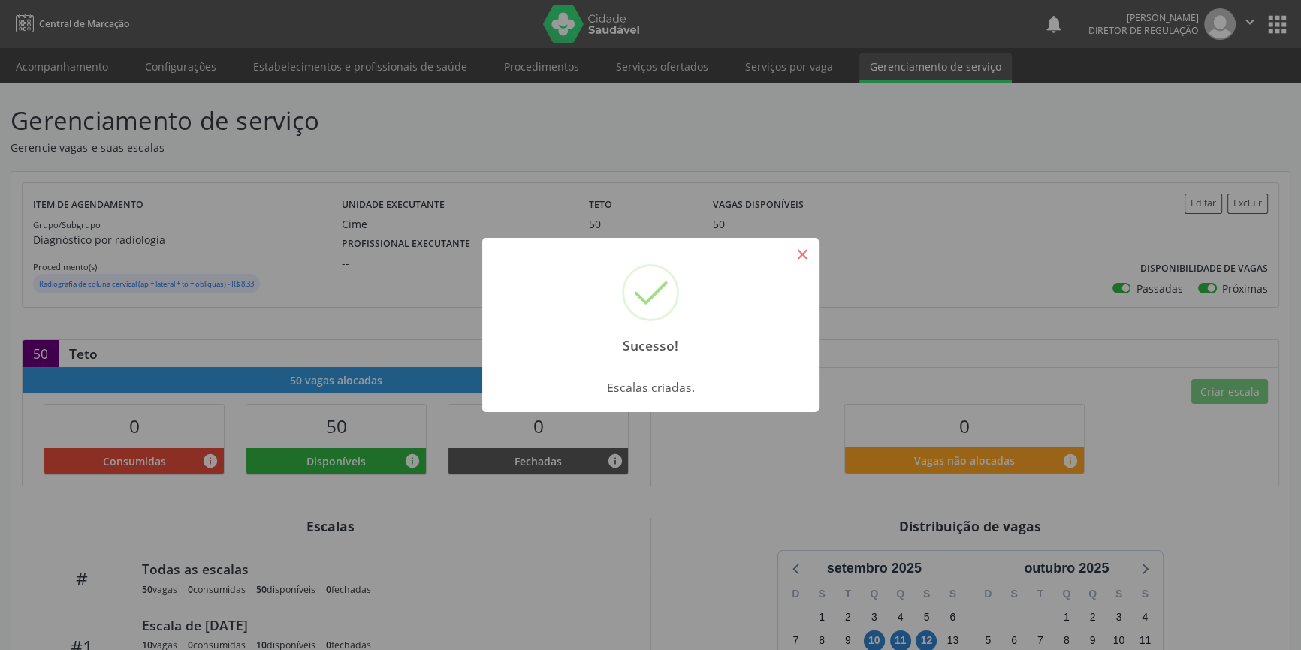
click at [813, 256] on button "×" at bounding box center [802, 255] width 26 height 26
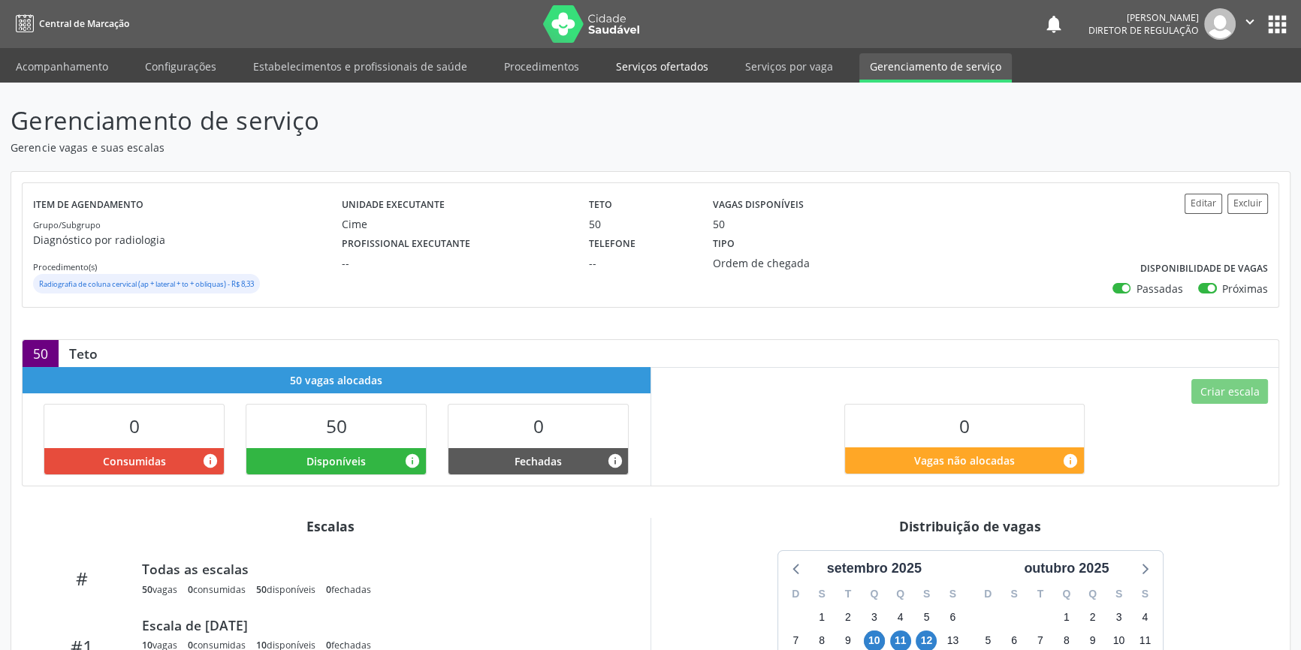
click at [689, 65] on link "Serviços ofertados" at bounding box center [661, 66] width 113 height 26
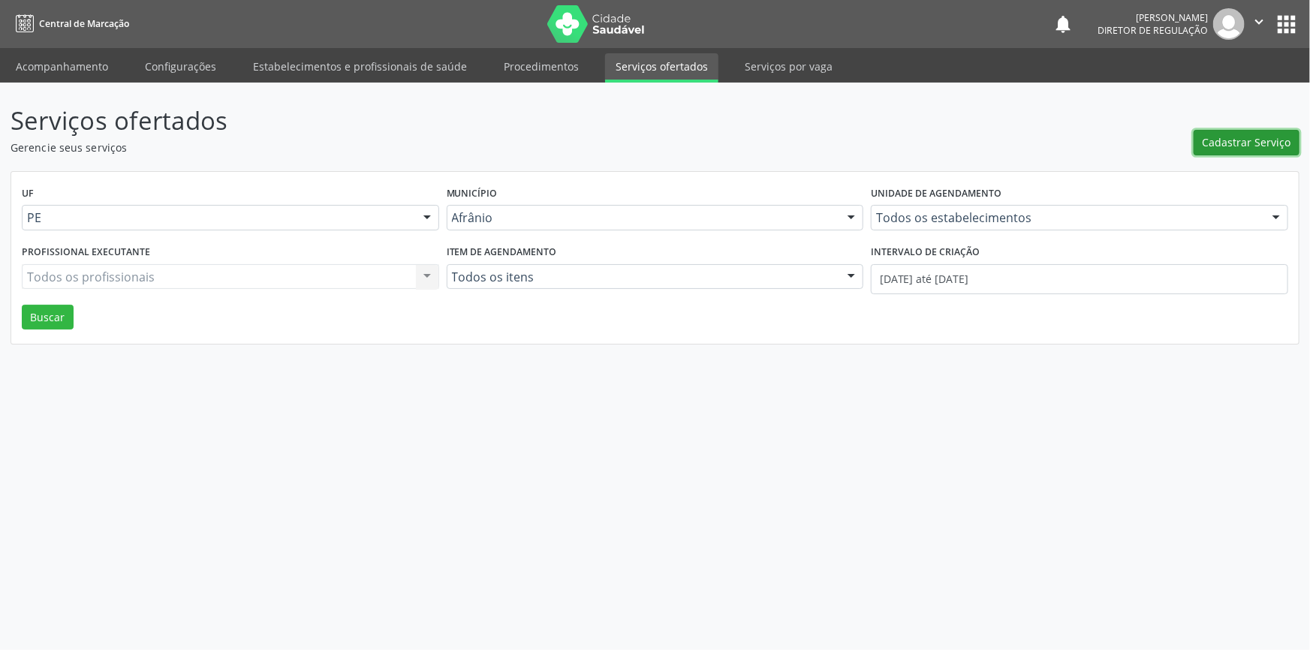
click at [1238, 154] on button "Cadastrar Serviço" at bounding box center [1247, 143] width 106 height 26
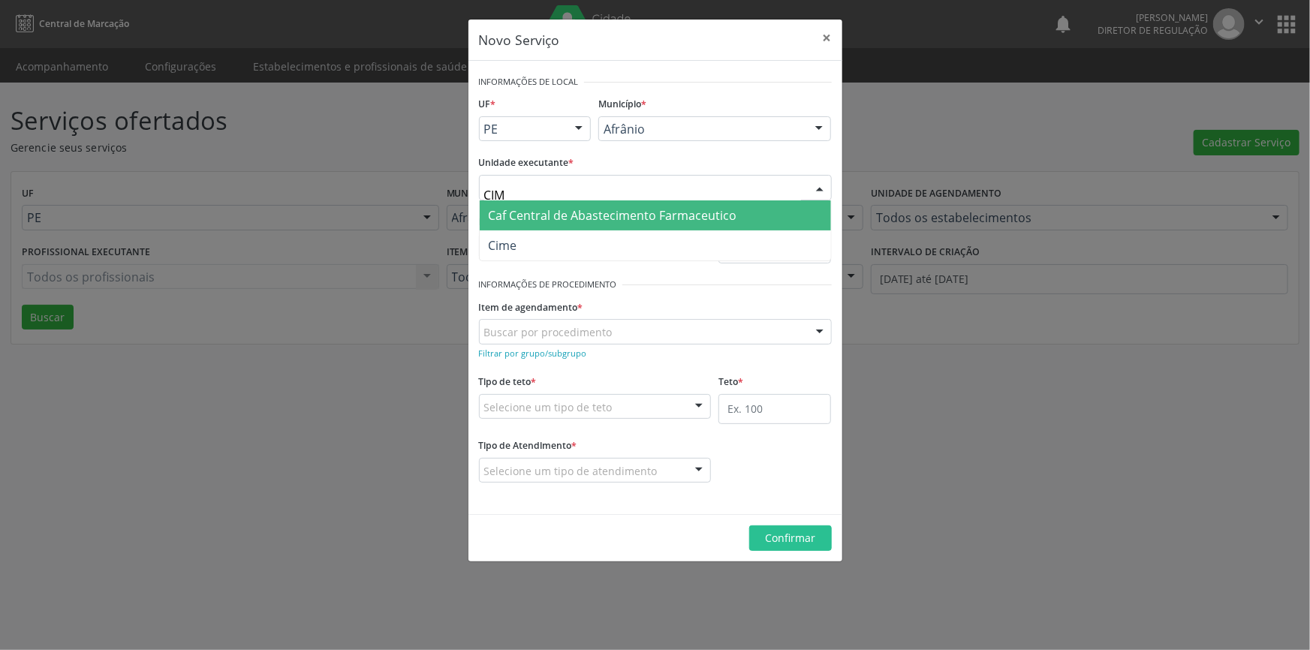
type input "CIME"
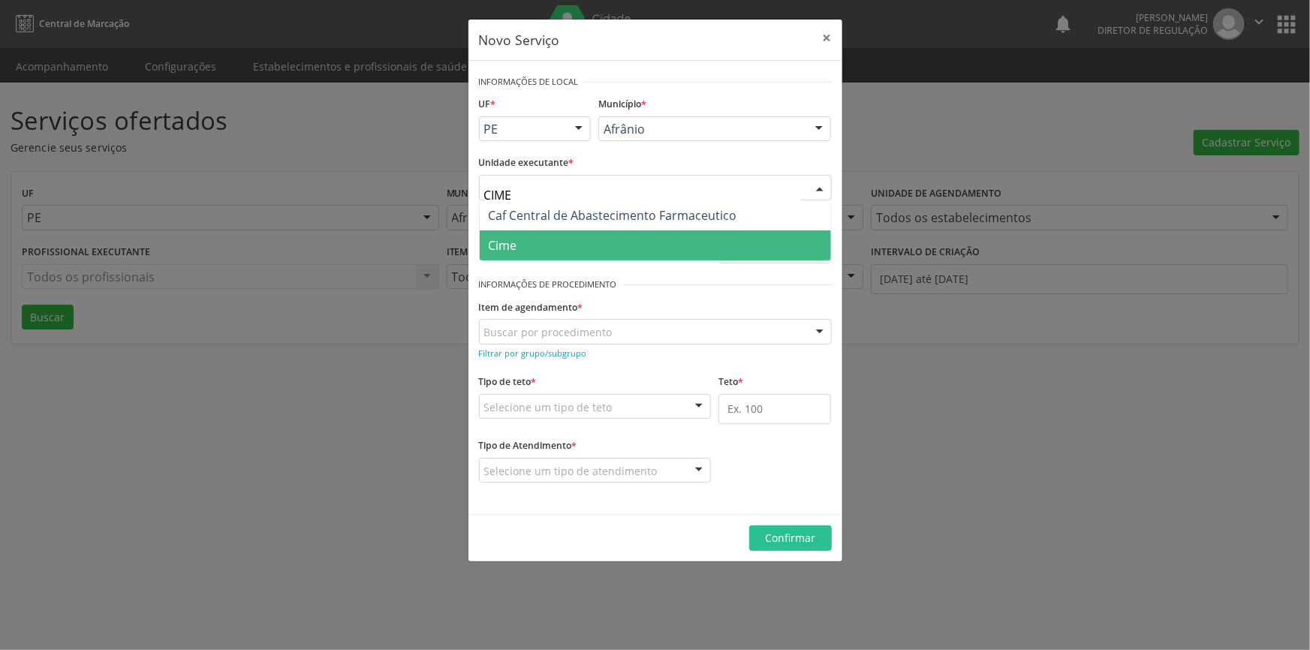
click at [668, 252] on span "Cime" at bounding box center [655, 246] width 351 height 30
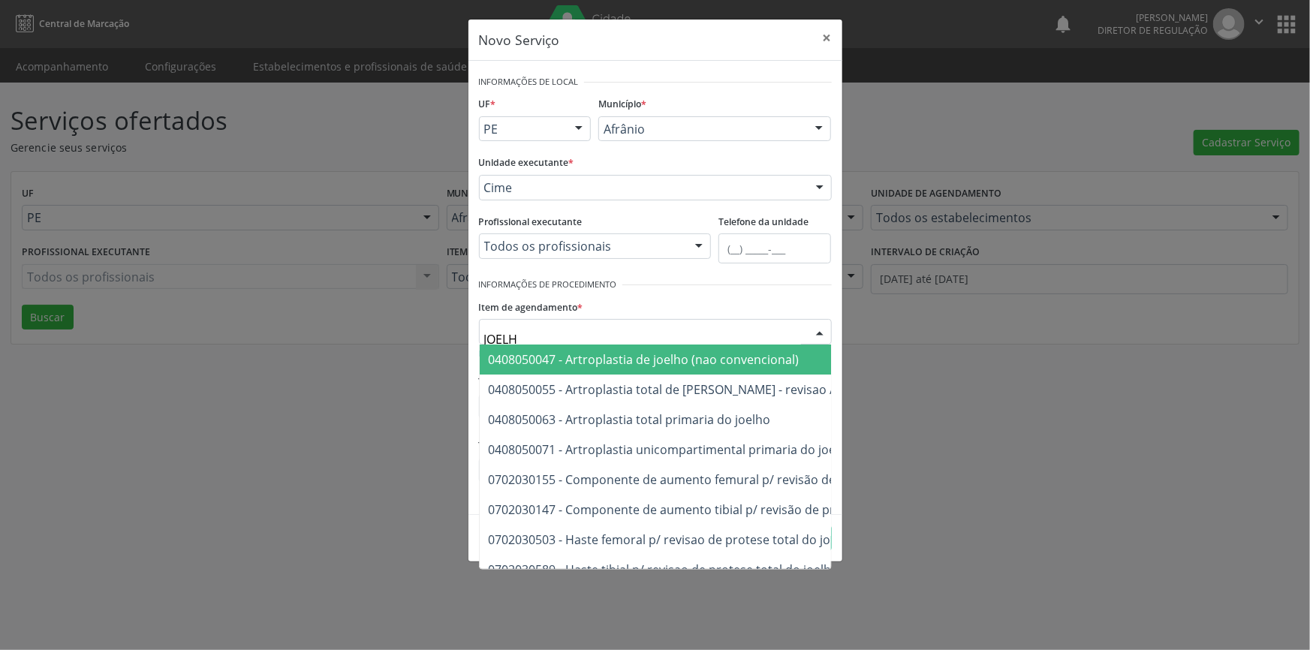
type input "JOELHO"
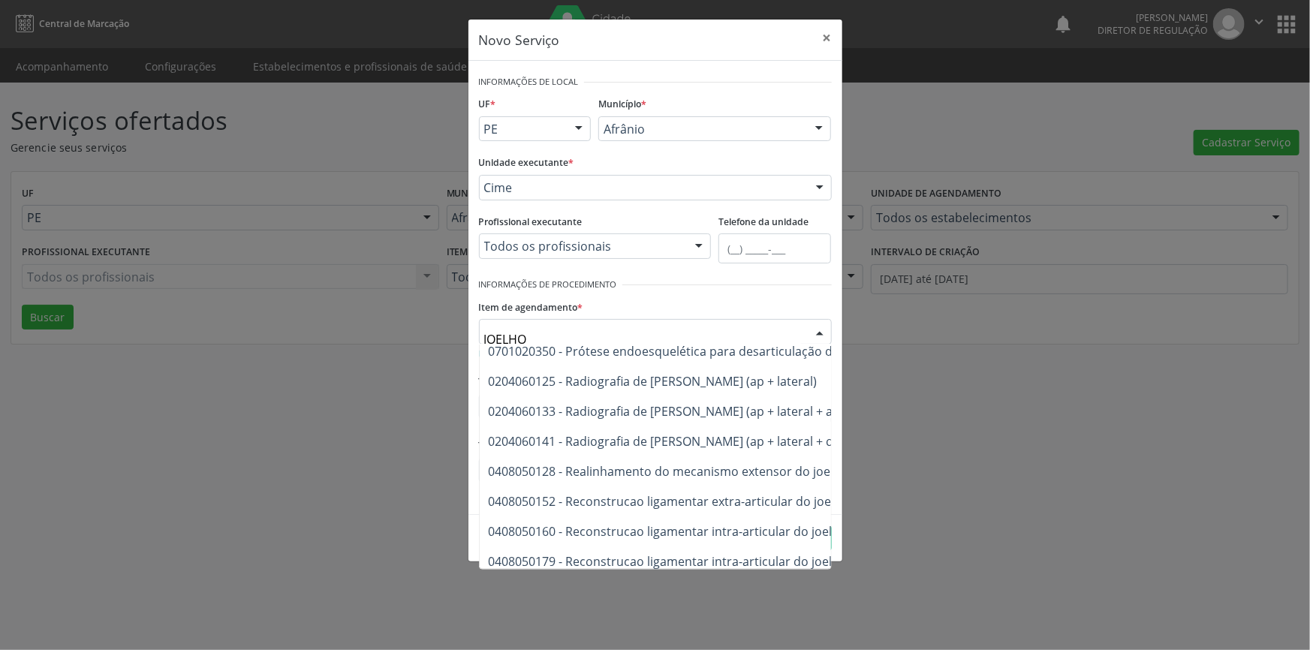
scroll to position [247, 0]
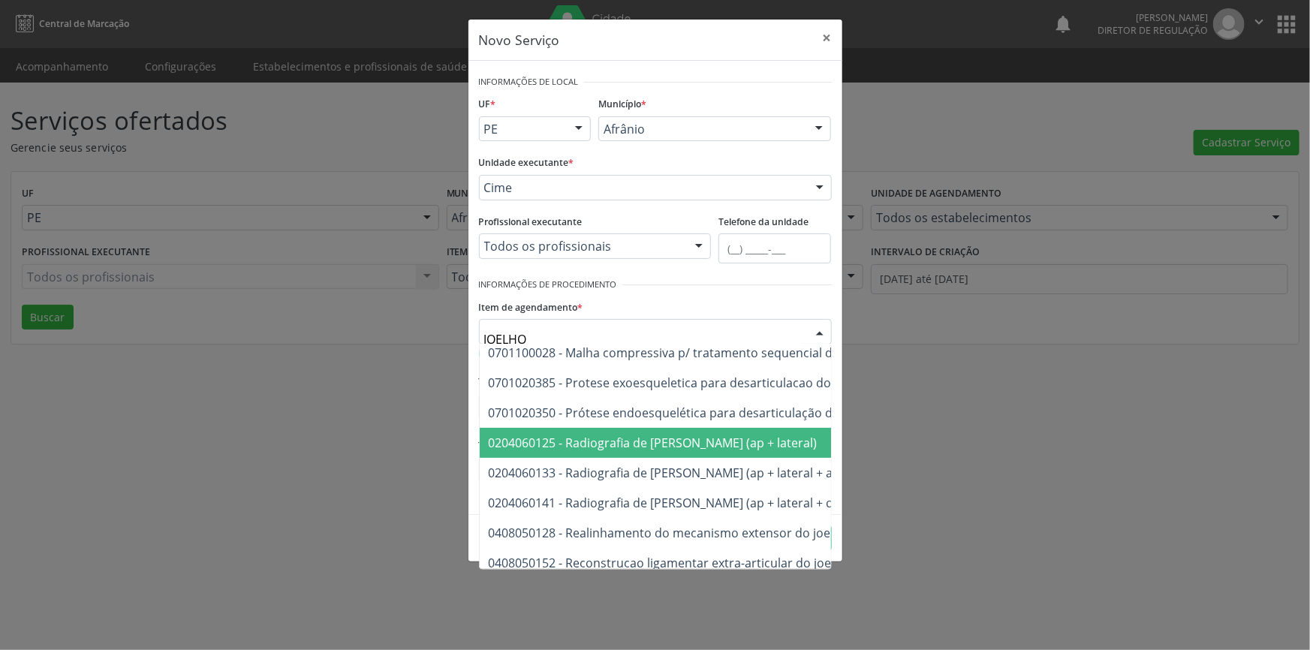
click at [652, 451] on span "0204060125 - Radiografia de joelho (ap + lateral)" at bounding box center [808, 443] width 656 height 30
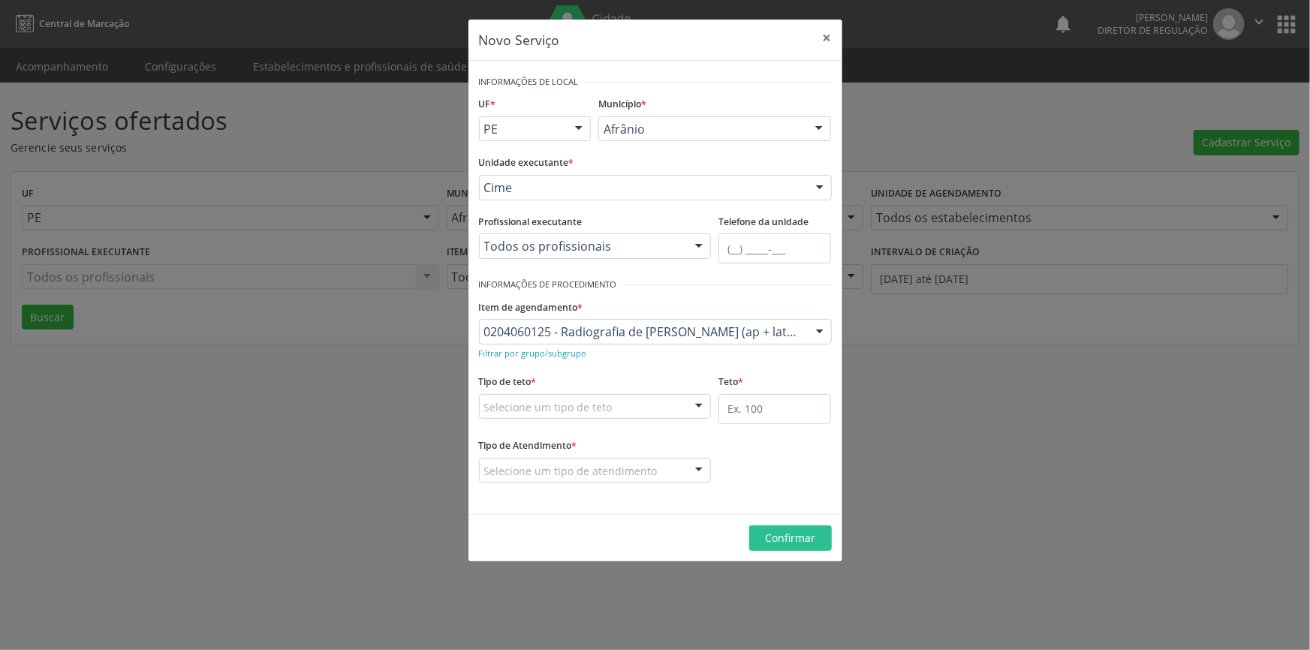
click at [628, 398] on div "Selecione um tipo de teto" at bounding box center [595, 407] width 233 height 26
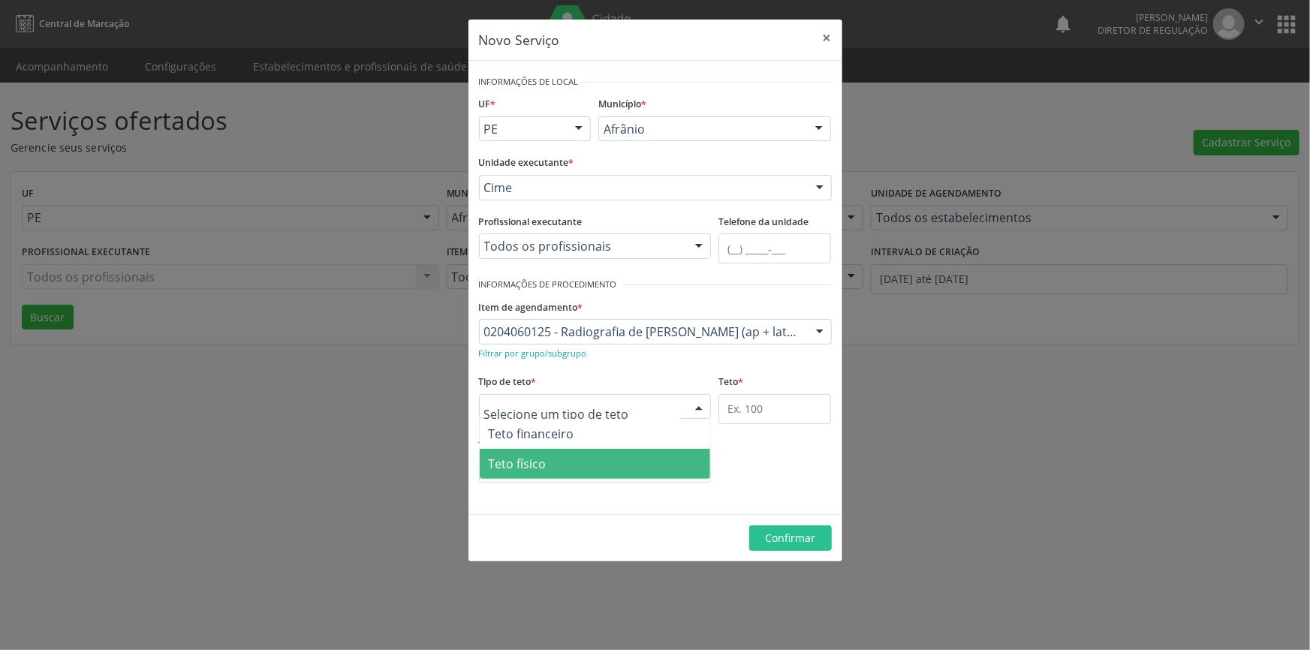
click at [583, 460] on span "Teto físico" at bounding box center [595, 464] width 231 height 30
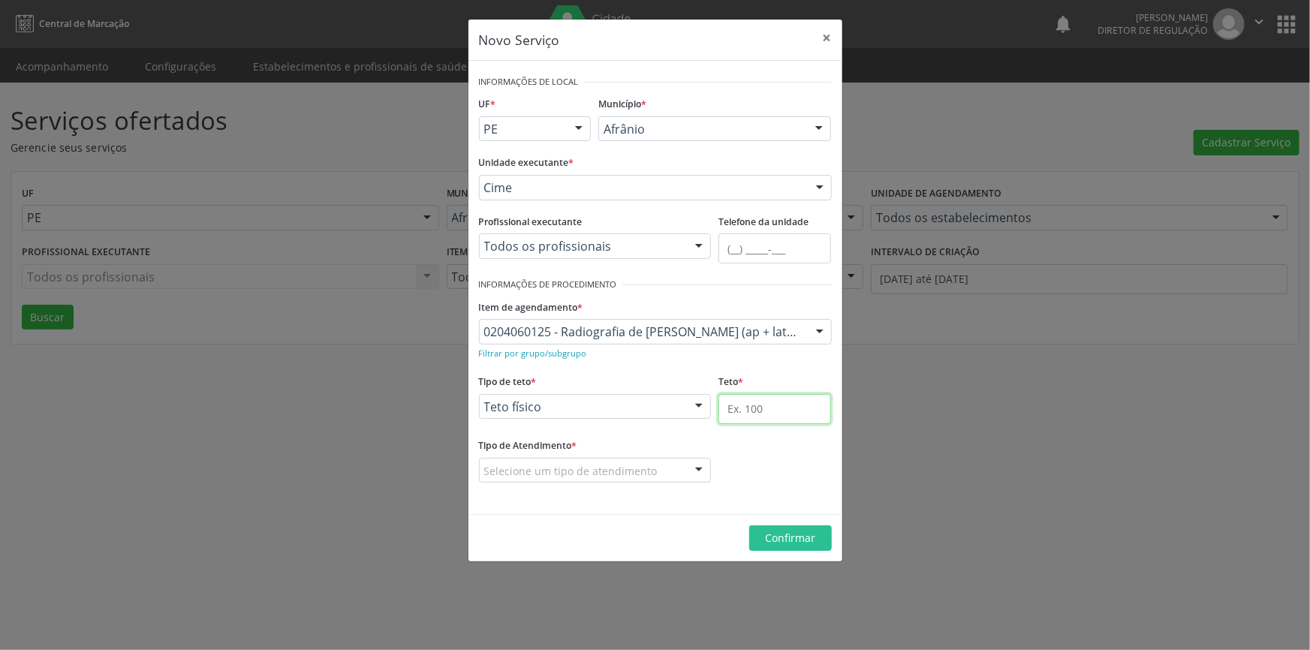
click at [773, 409] on input "text" at bounding box center [775, 409] width 113 height 30
type input "50"
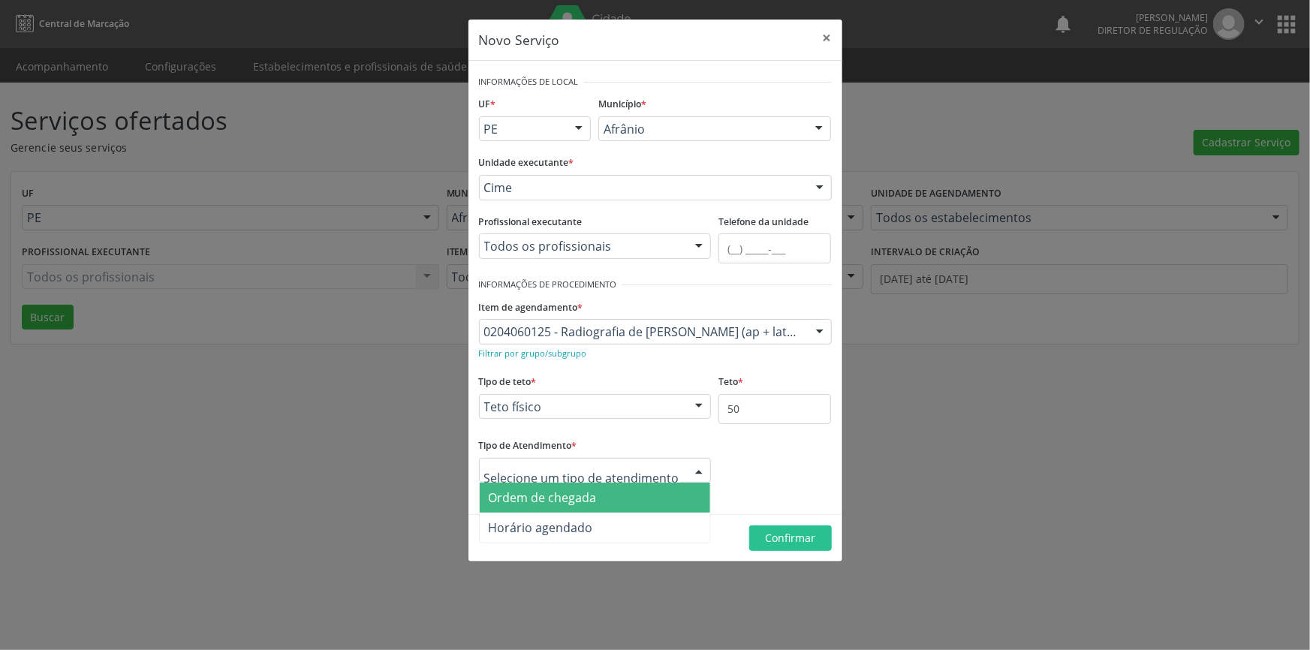
click at [604, 490] on span "Ordem de chegada" at bounding box center [595, 498] width 231 height 30
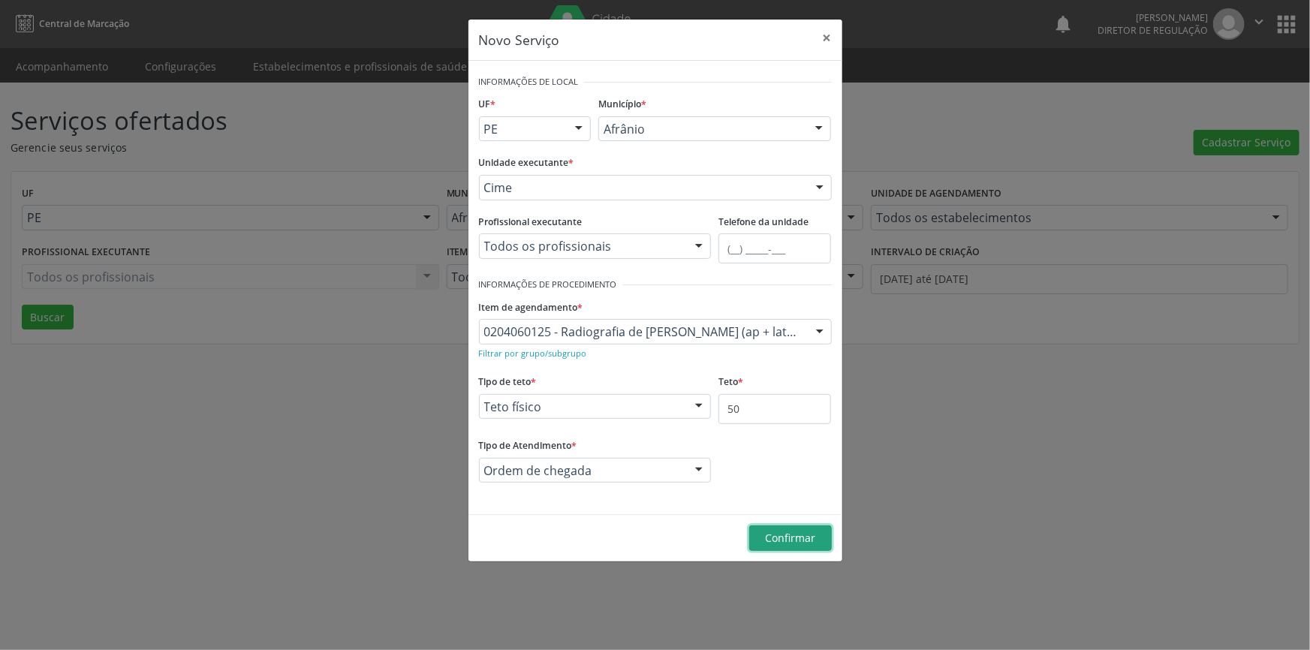
click at [770, 532] on span "Confirmar" at bounding box center [790, 538] width 50 height 14
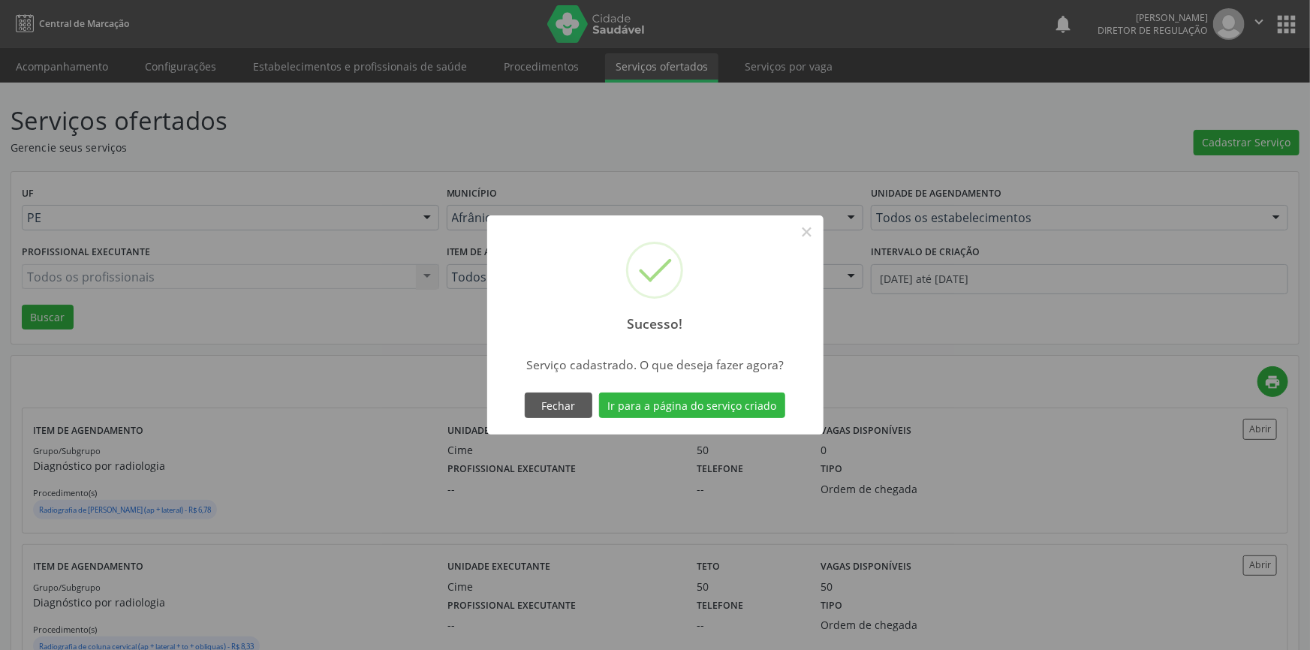
click at [698, 382] on div "Sucesso! × Serviço cadastrado. O que deseja fazer agora? Fechar Ir para a págin…" at bounding box center [655, 325] width 336 height 219
click at [693, 399] on button "Ir para a página do serviço criado" at bounding box center [687, 406] width 186 height 26
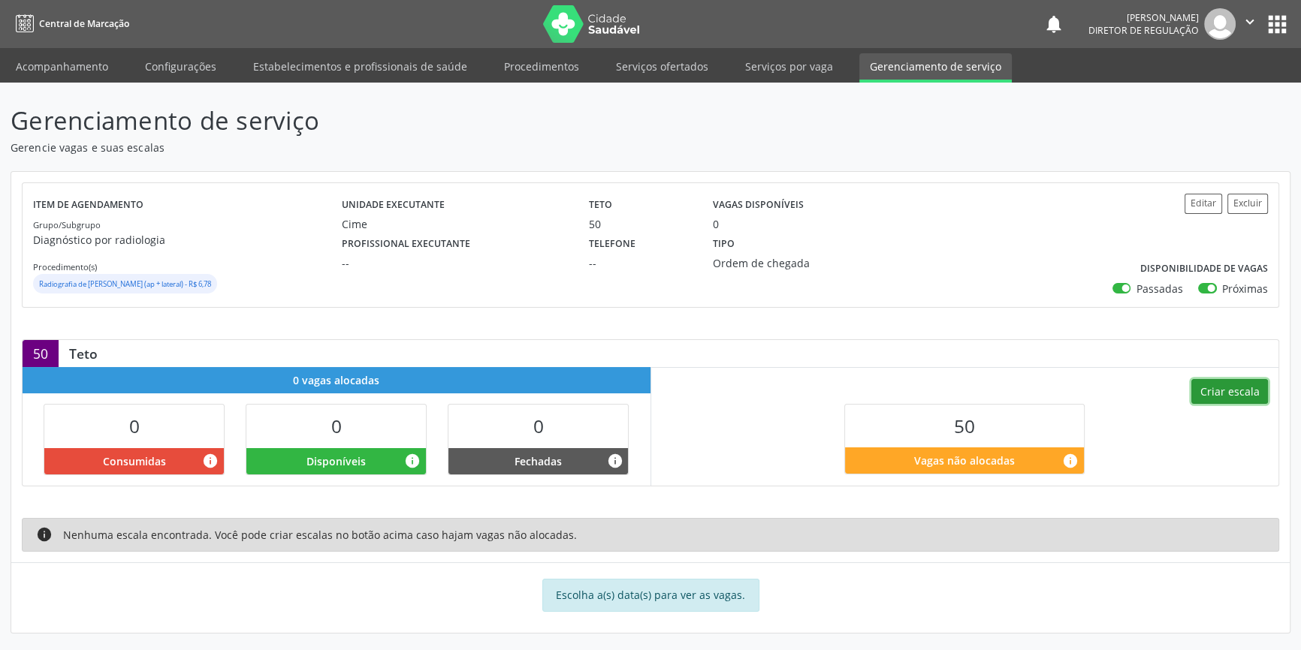
click at [1250, 394] on button "Criar escala" at bounding box center [1229, 392] width 77 height 26
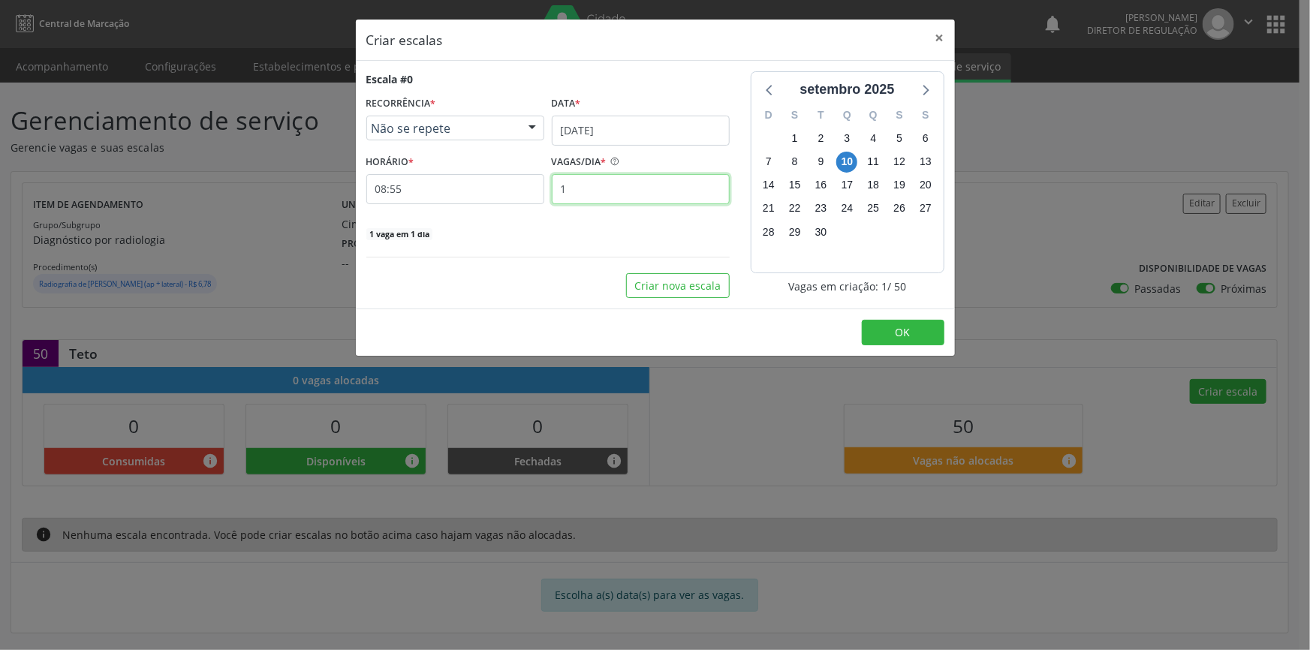
drag, startPoint x: 536, startPoint y: 182, endPoint x: 469, endPoint y: 182, distance: 67.6
click at [469, 182] on div "HORÁRIO * 08:55 VAGAS/DIA * 1" at bounding box center [548, 177] width 371 height 53
type input "10"
click at [647, 284] on button "Criar nova escala" at bounding box center [678, 286] width 104 height 26
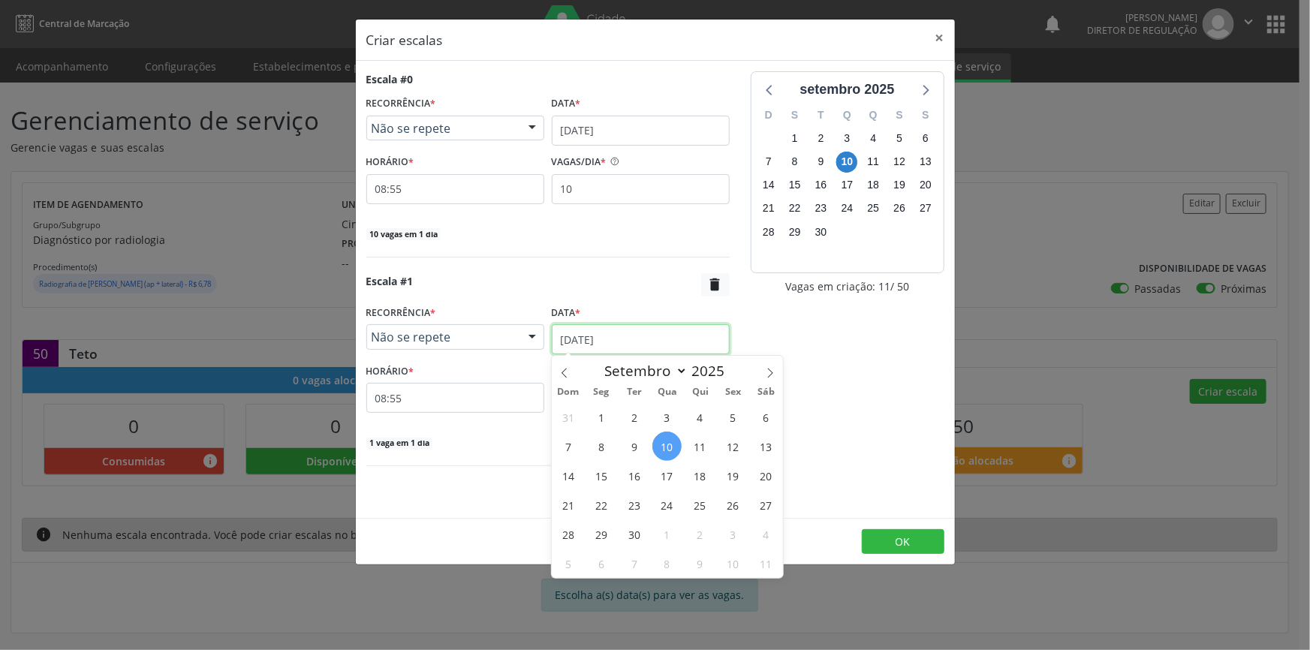
click at [625, 333] on input "1[DATE]" at bounding box center [641, 339] width 178 height 30
click at [699, 443] on span "11" at bounding box center [700, 446] width 29 height 29
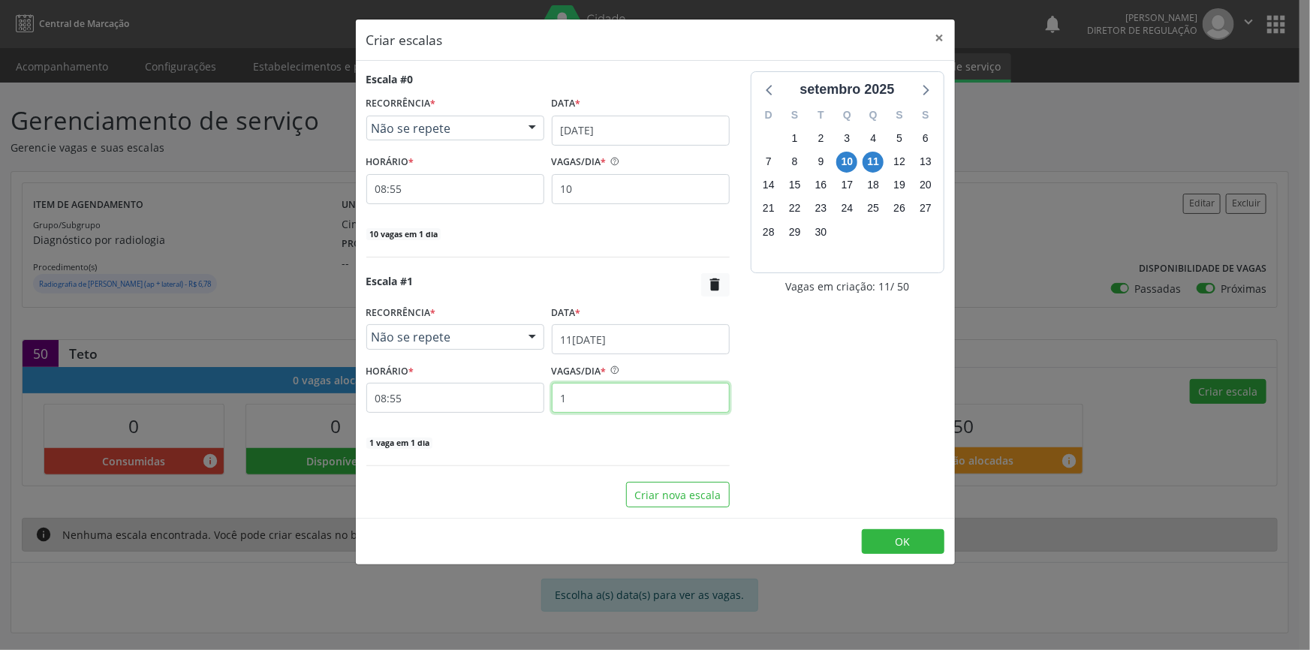
drag, startPoint x: 623, startPoint y: 386, endPoint x: 474, endPoint y: 386, distance: 148.7
click at [475, 386] on div "HORÁRIO * 08:55 VAGAS/DIA * 1" at bounding box center [548, 386] width 371 height 53
type input "10"
click at [698, 499] on button "Criar nova escala" at bounding box center [678, 495] width 104 height 26
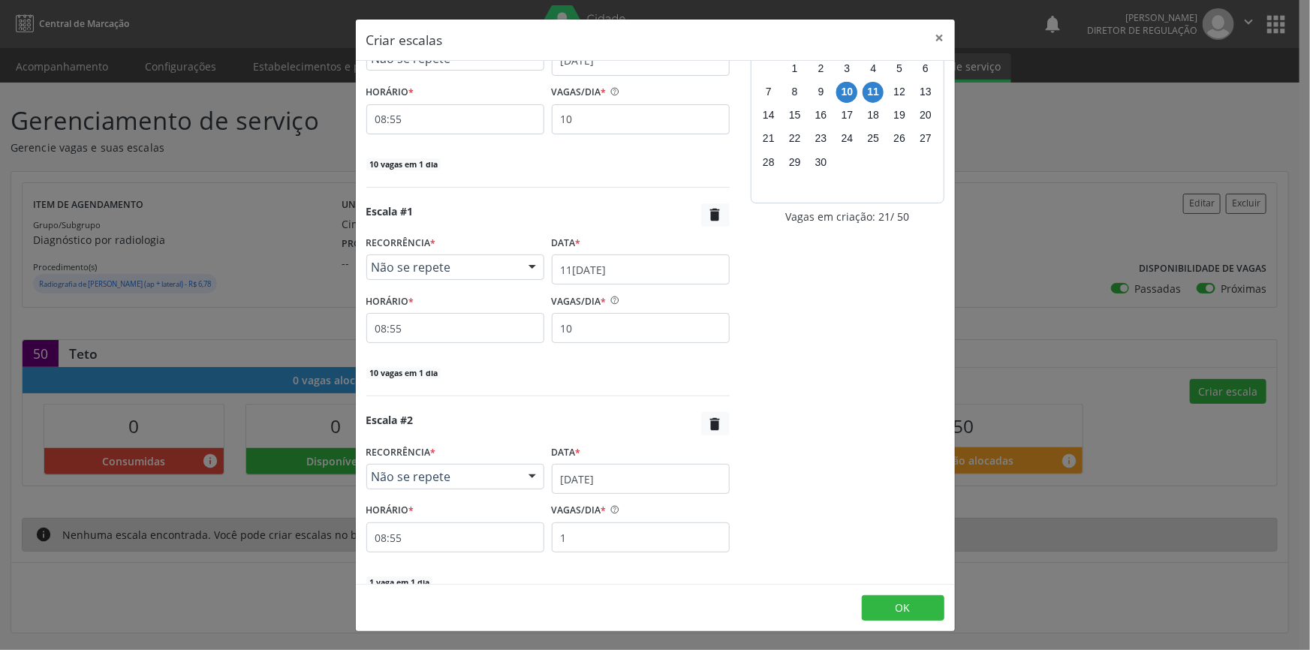
scroll to position [141, 0]
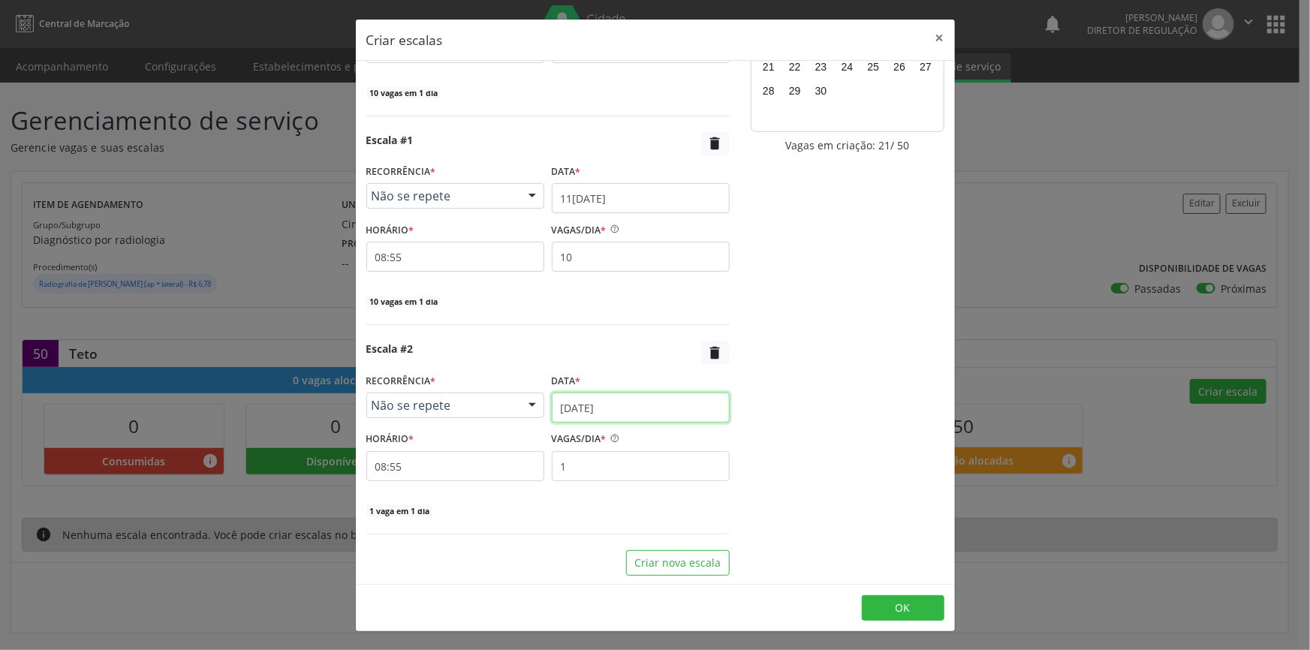
click at [624, 407] on input "1[DATE]" at bounding box center [641, 408] width 178 height 30
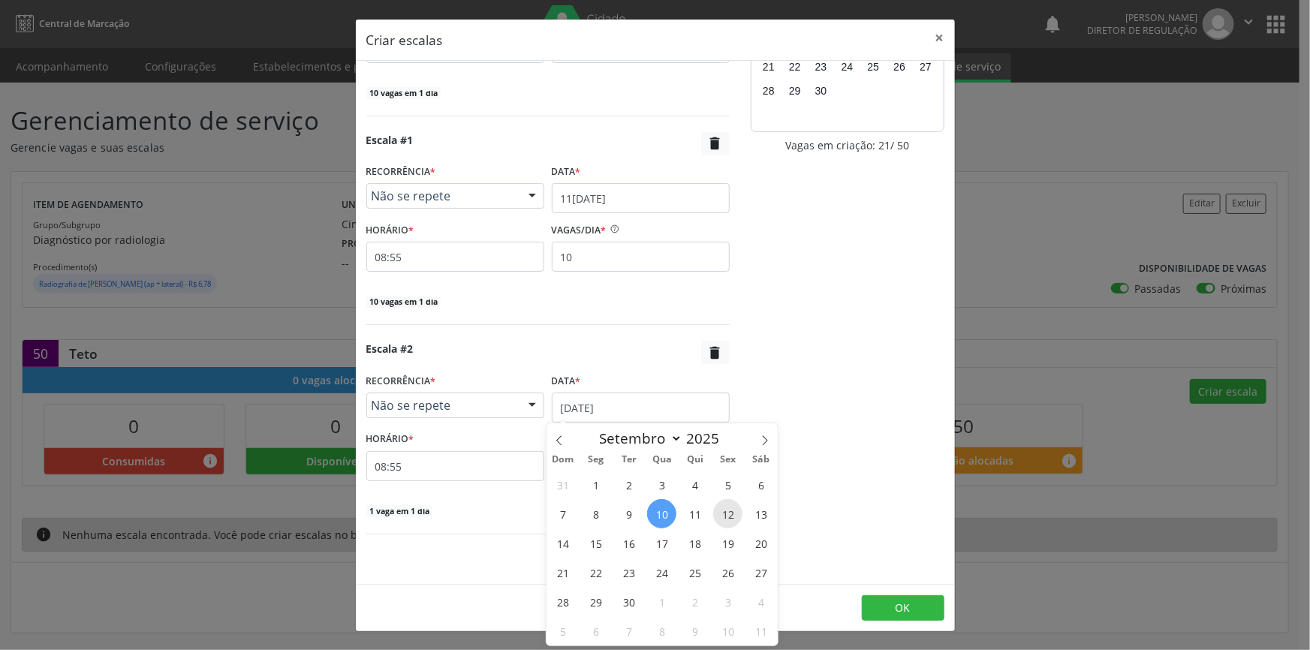
click at [731, 516] on span "12" at bounding box center [727, 513] width 29 height 29
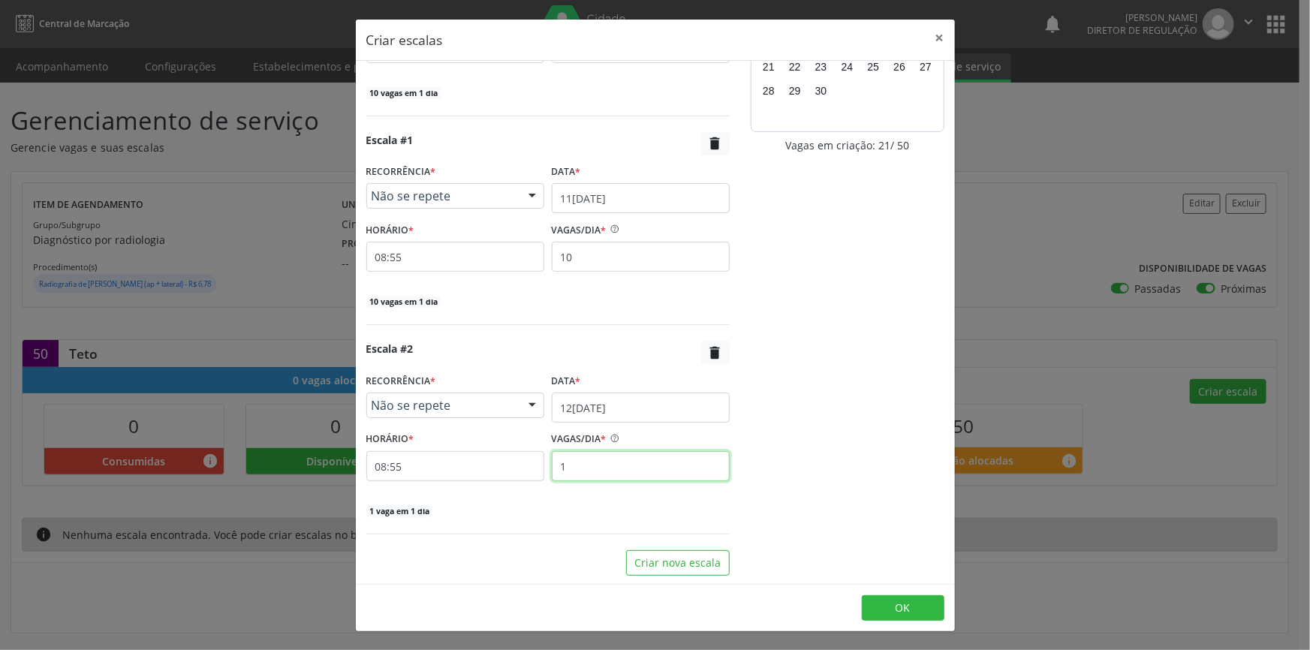
drag, startPoint x: 608, startPoint y: 463, endPoint x: 447, endPoint y: 456, distance: 160.8
click at [449, 457] on div "HORÁRIO * 08:55 VAGAS/DIA * 1" at bounding box center [548, 454] width 371 height 53
type input "10"
click at [665, 561] on button "Criar nova escala" at bounding box center [678, 563] width 104 height 26
select select "8"
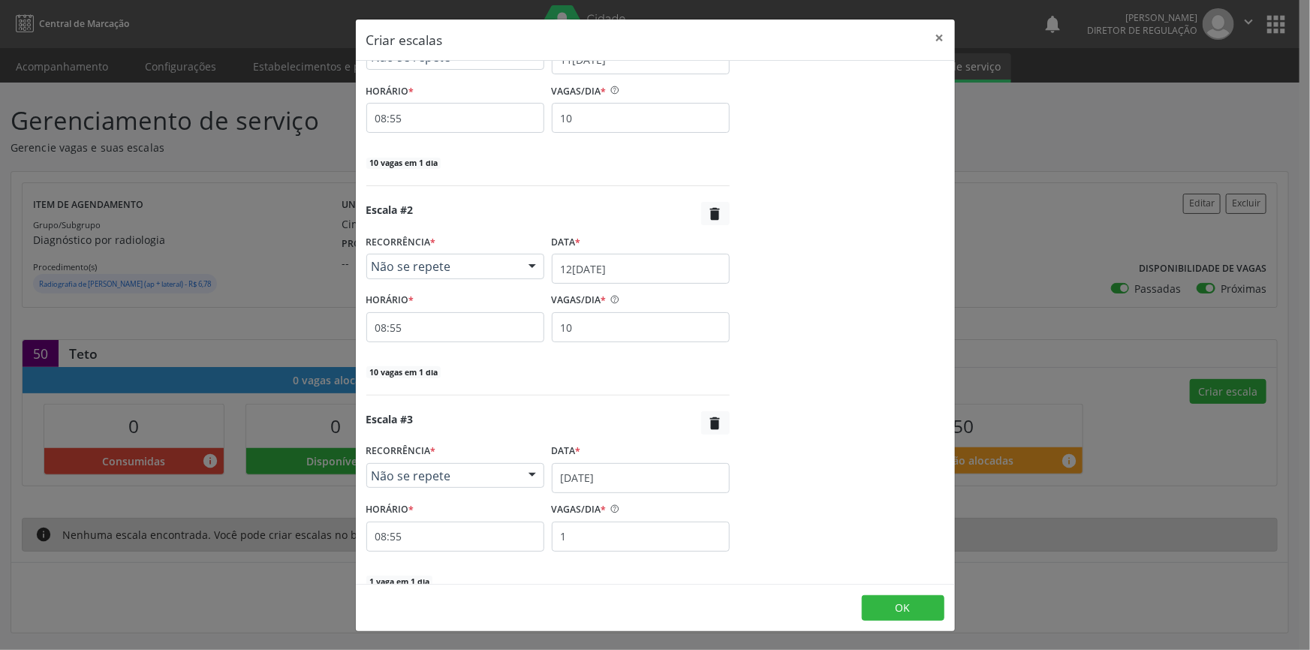
scroll to position [345, 0]
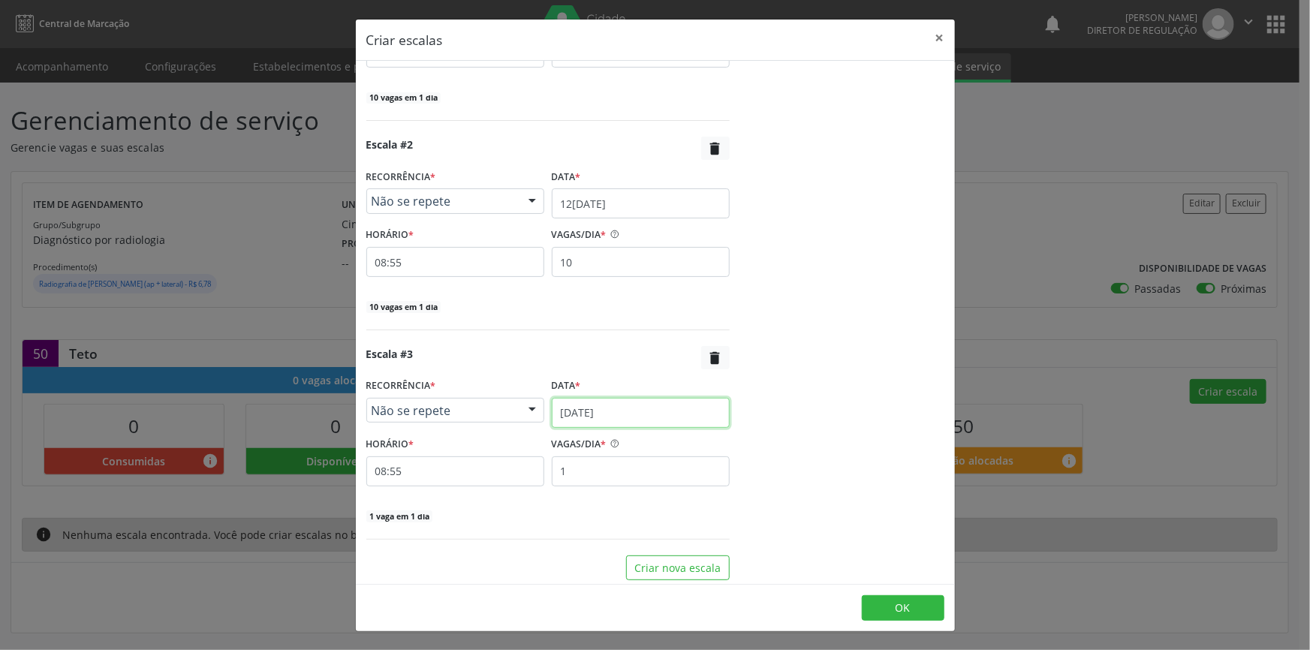
click at [602, 415] on input "1[DATE]" at bounding box center [641, 413] width 178 height 30
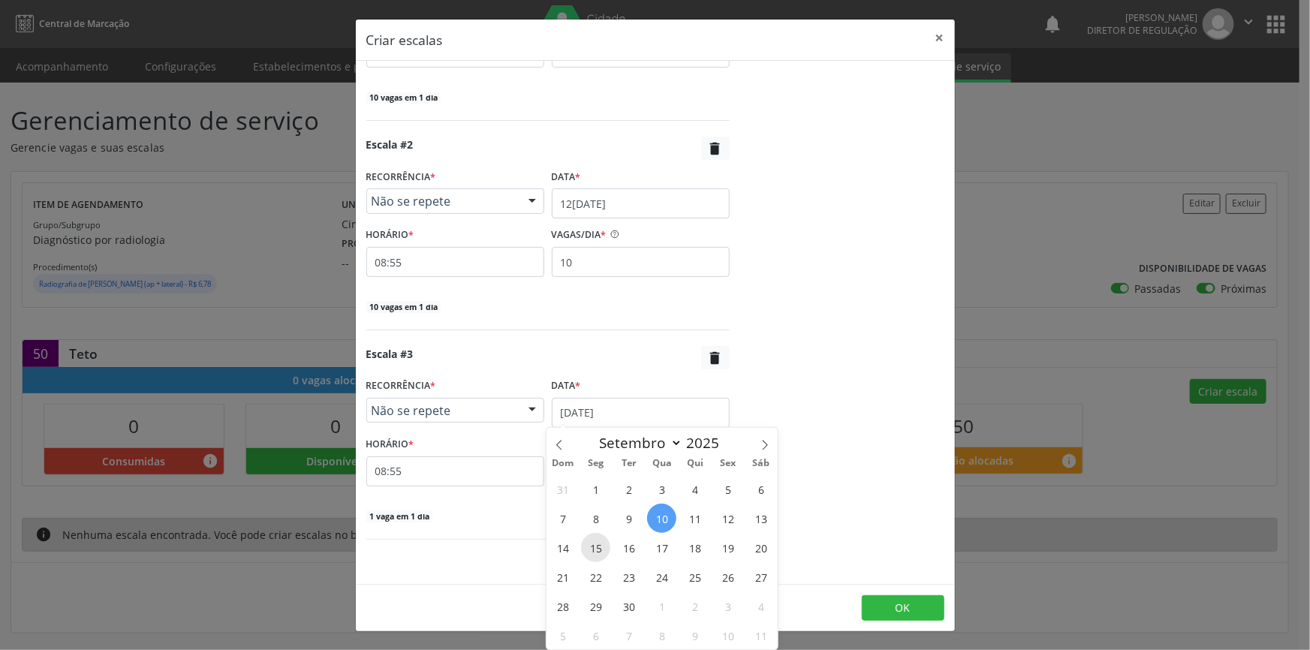
click at [590, 542] on span "15" at bounding box center [595, 547] width 29 height 29
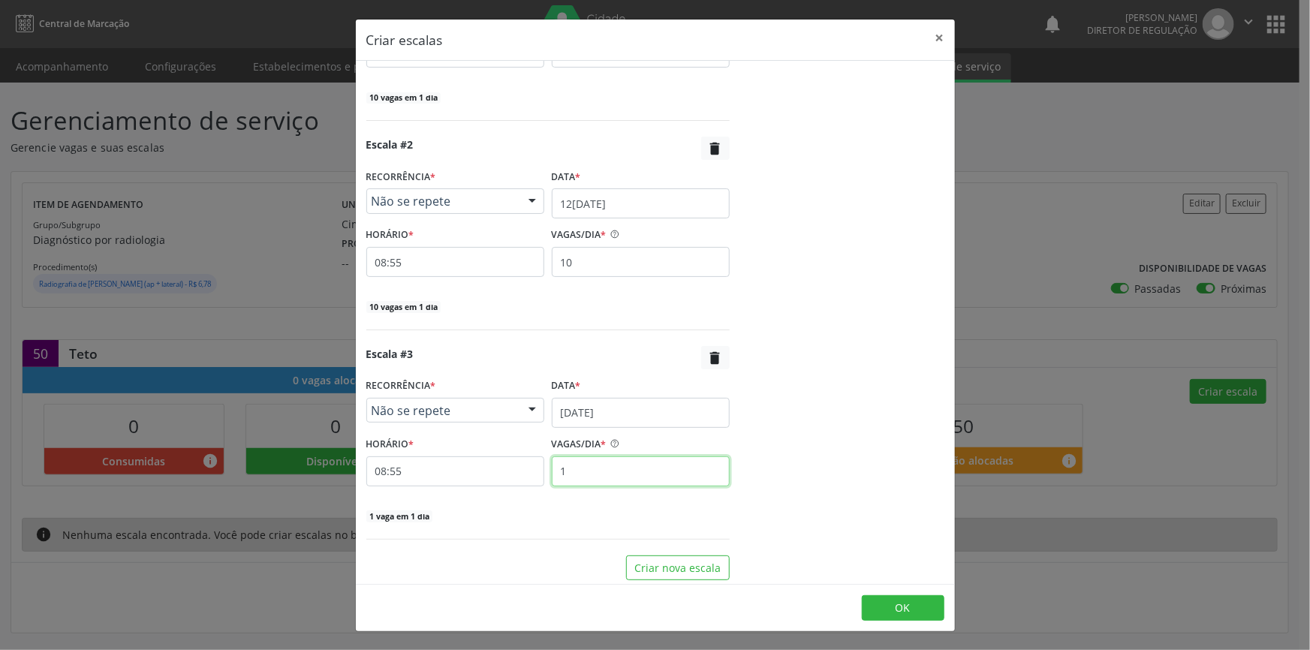
drag, startPoint x: 617, startPoint y: 473, endPoint x: 462, endPoint y: 458, distance: 156.2
click at [462, 458] on div "HORÁRIO * 08:55 VAGAS/DIA * 1" at bounding box center [548, 459] width 371 height 53
type input "10"
click at [668, 580] on div "Escala #0 RECORRÊNCIA * Não se repete Não se repete Diário/Semanal Mensal Nenhu…" at bounding box center [655, 322] width 599 height 523
click at [672, 566] on button "Criar nova escala" at bounding box center [678, 569] width 104 height 26
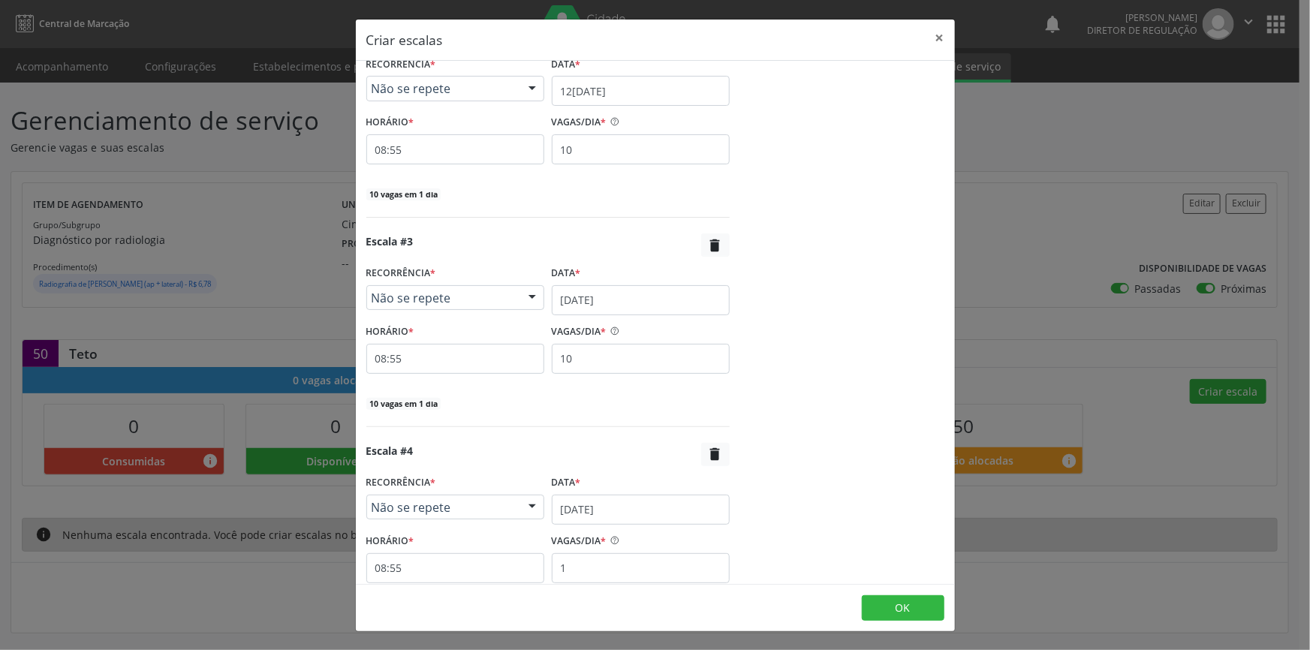
scroll to position [550, 0]
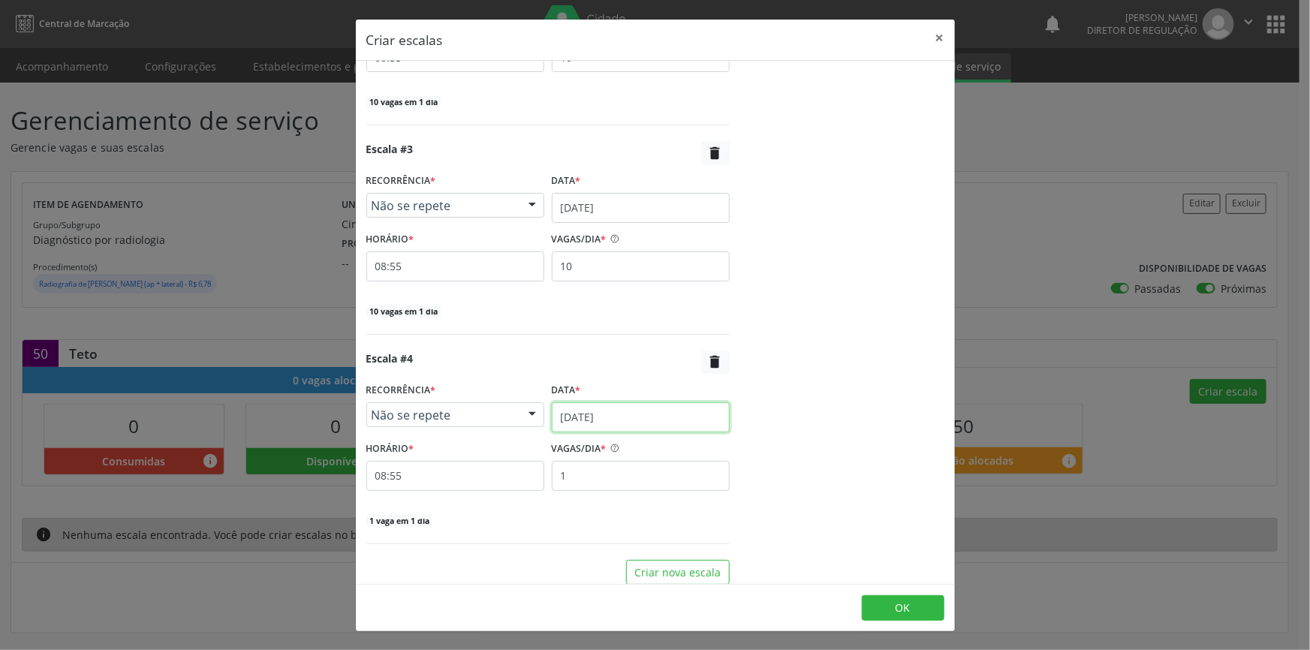
click at [620, 418] on input "1[DATE]" at bounding box center [641, 418] width 178 height 30
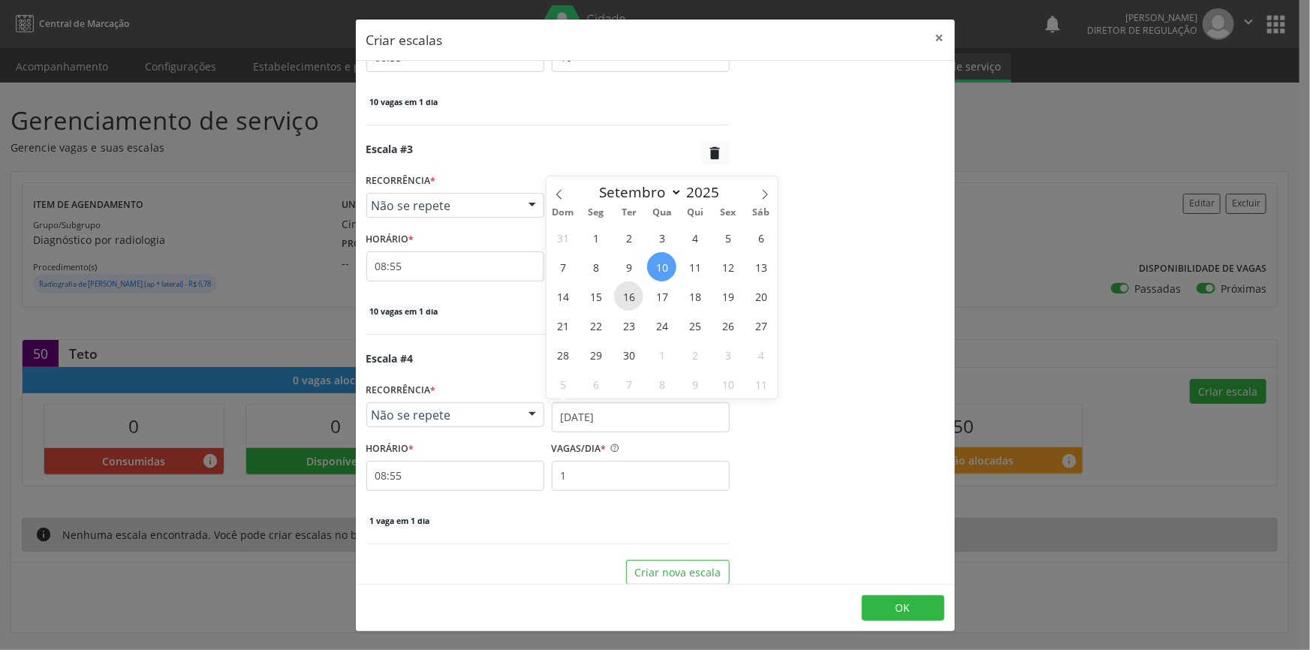
click at [635, 293] on span "16" at bounding box center [628, 296] width 29 height 29
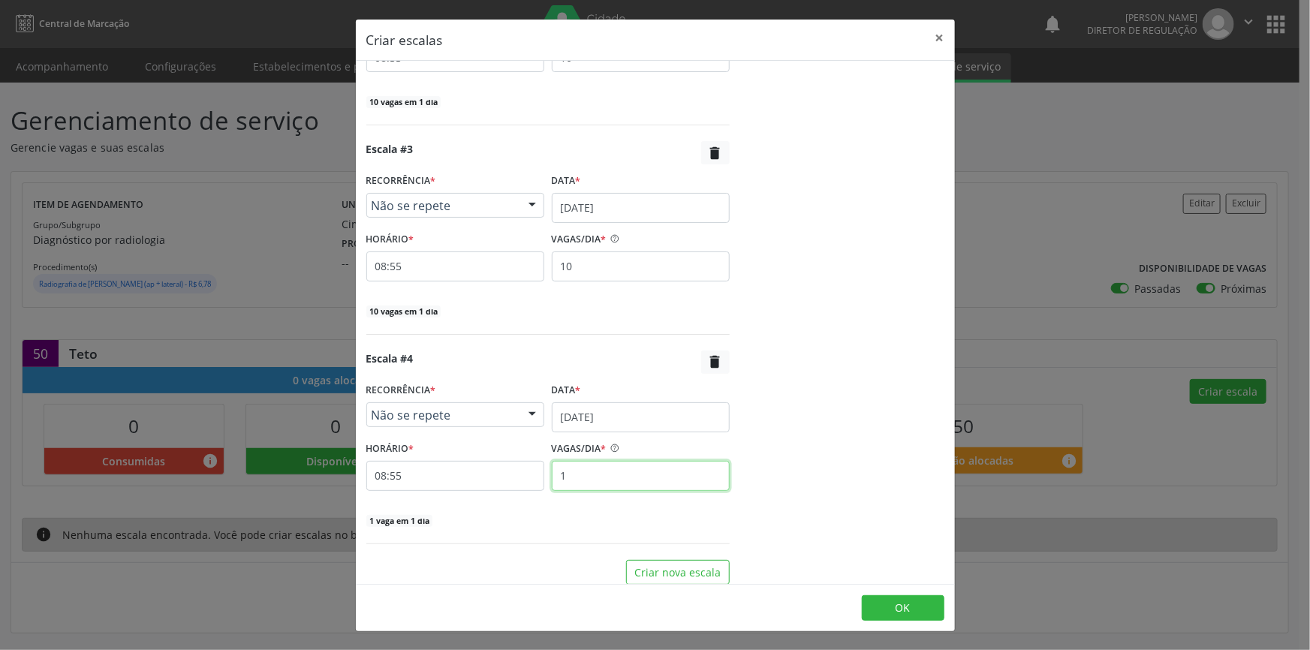
drag, startPoint x: 553, startPoint y: 471, endPoint x: 493, endPoint y: 469, distance: 60.8
click at [493, 469] on div "HORÁRIO * 08:55 VAGAS/DIA * 1" at bounding box center [548, 464] width 371 height 53
type input "10"
click at [885, 600] on button "OK" at bounding box center [903, 608] width 83 height 26
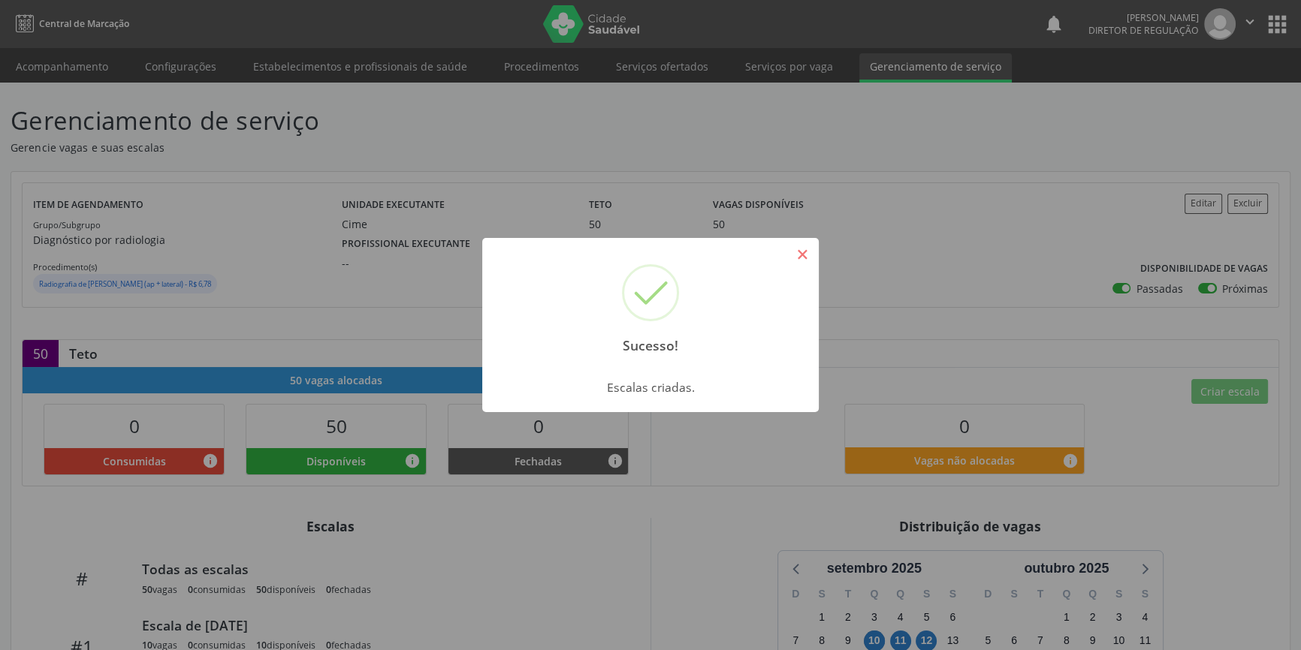
click at [799, 262] on button "×" at bounding box center [802, 255] width 26 height 26
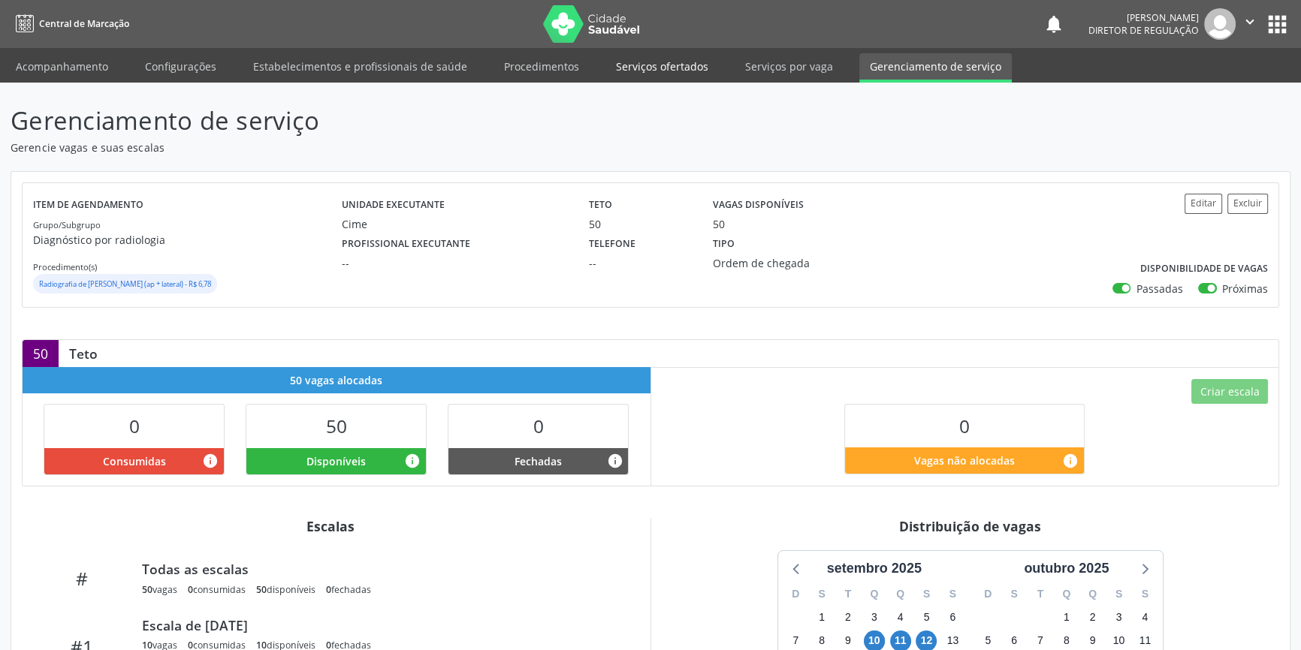
click at [645, 53] on link "Serviços ofertados" at bounding box center [661, 66] width 113 height 26
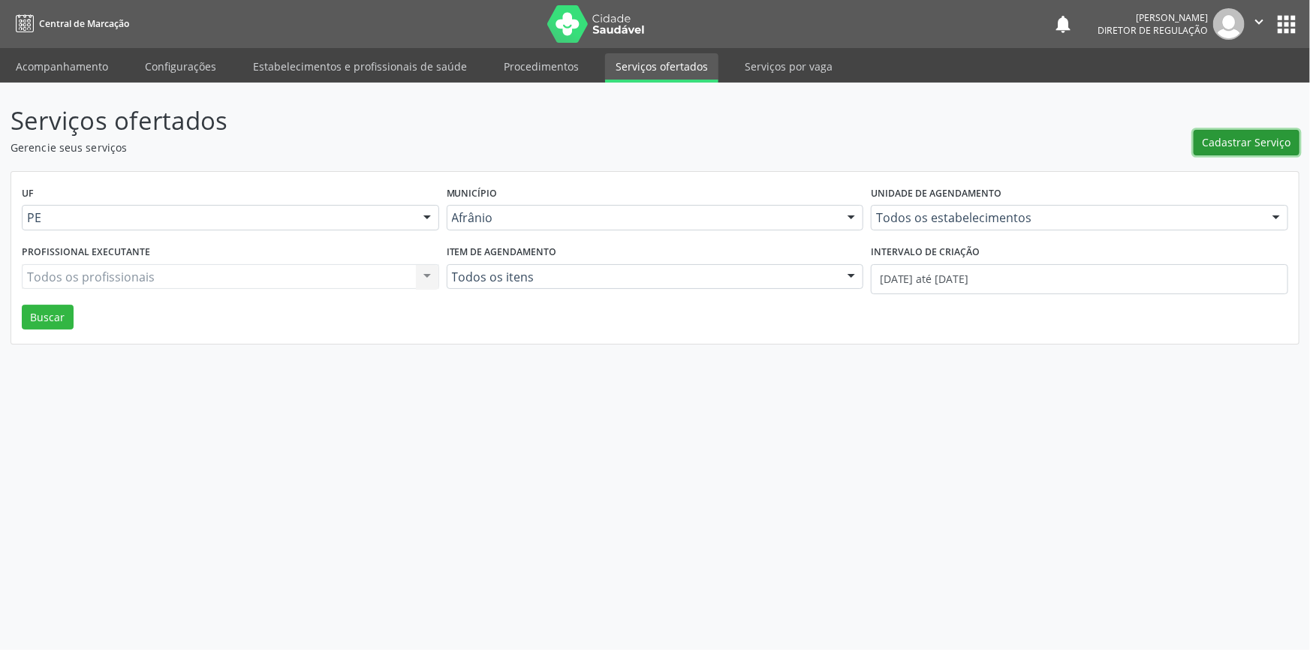
click at [1210, 152] on button "Cadastrar Serviço" at bounding box center [1247, 143] width 106 height 26
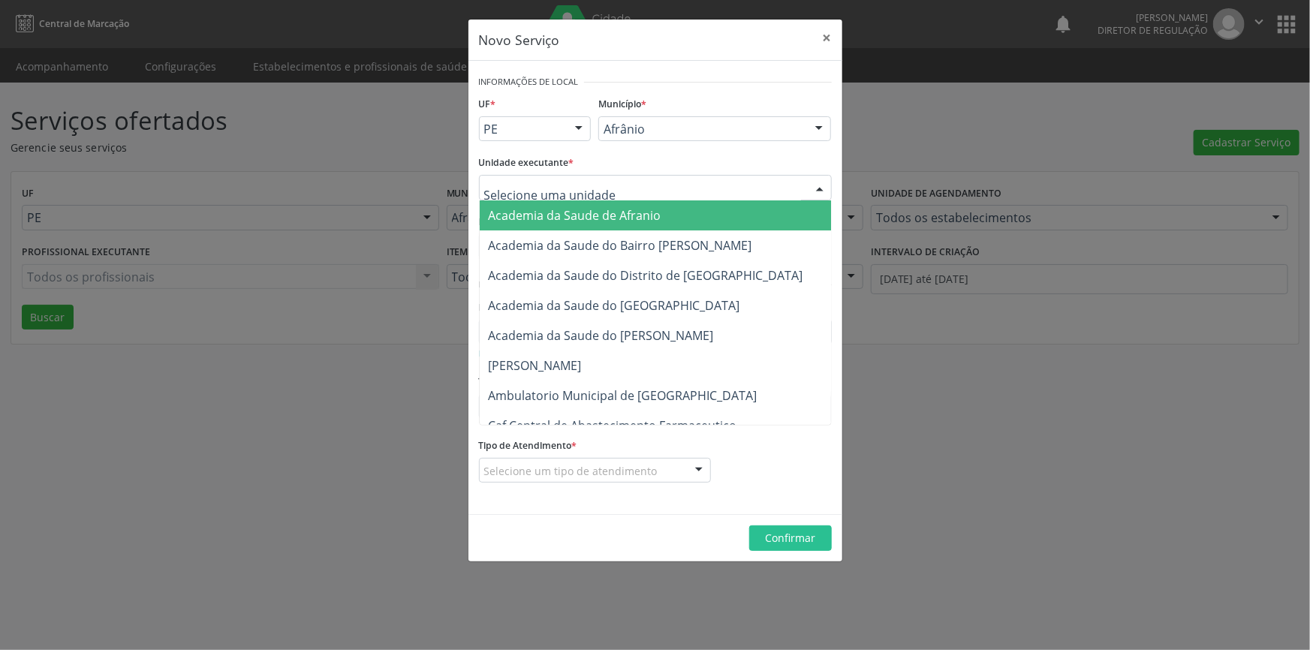
click at [630, 185] on div at bounding box center [655, 188] width 353 height 26
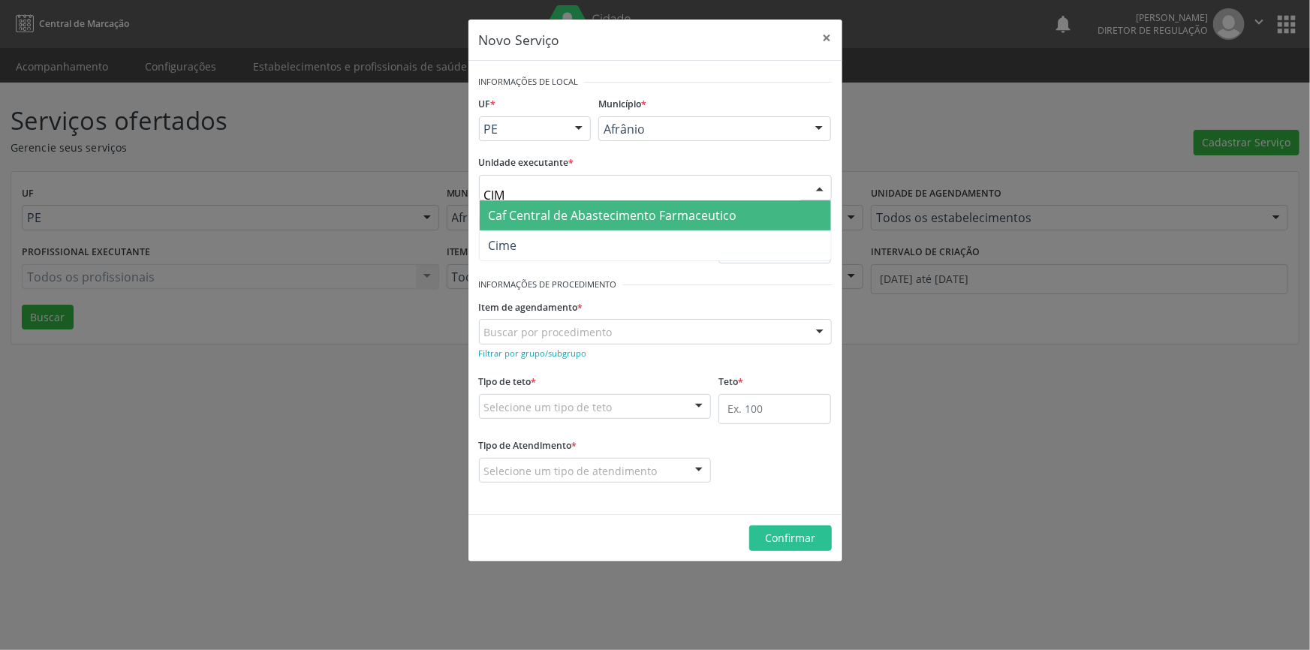
type input "CIME"
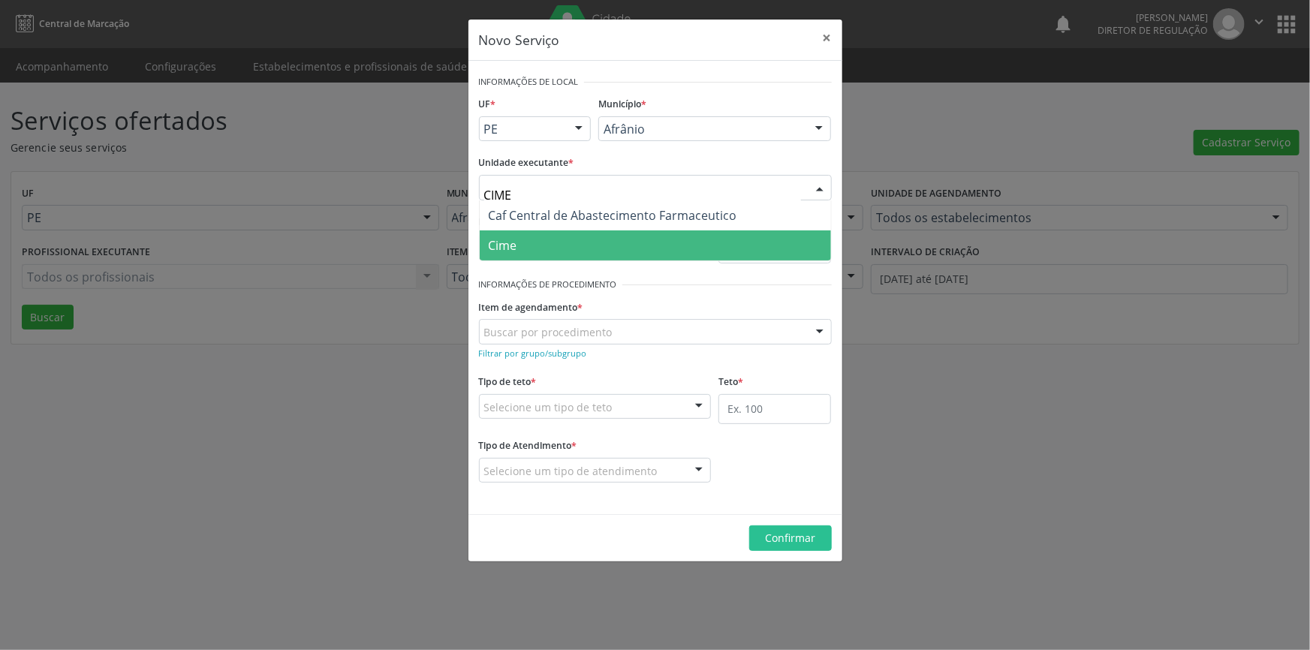
click at [602, 231] on span "Cime" at bounding box center [655, 246] width 351 height 30
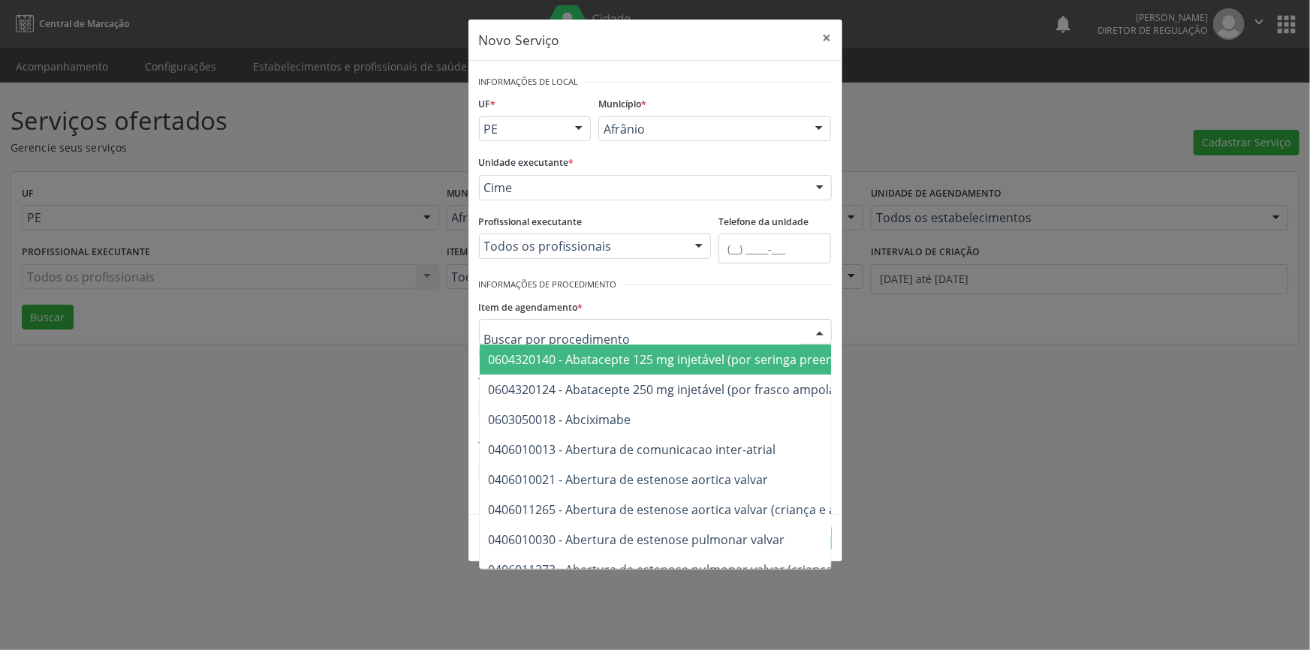
type input "Y"
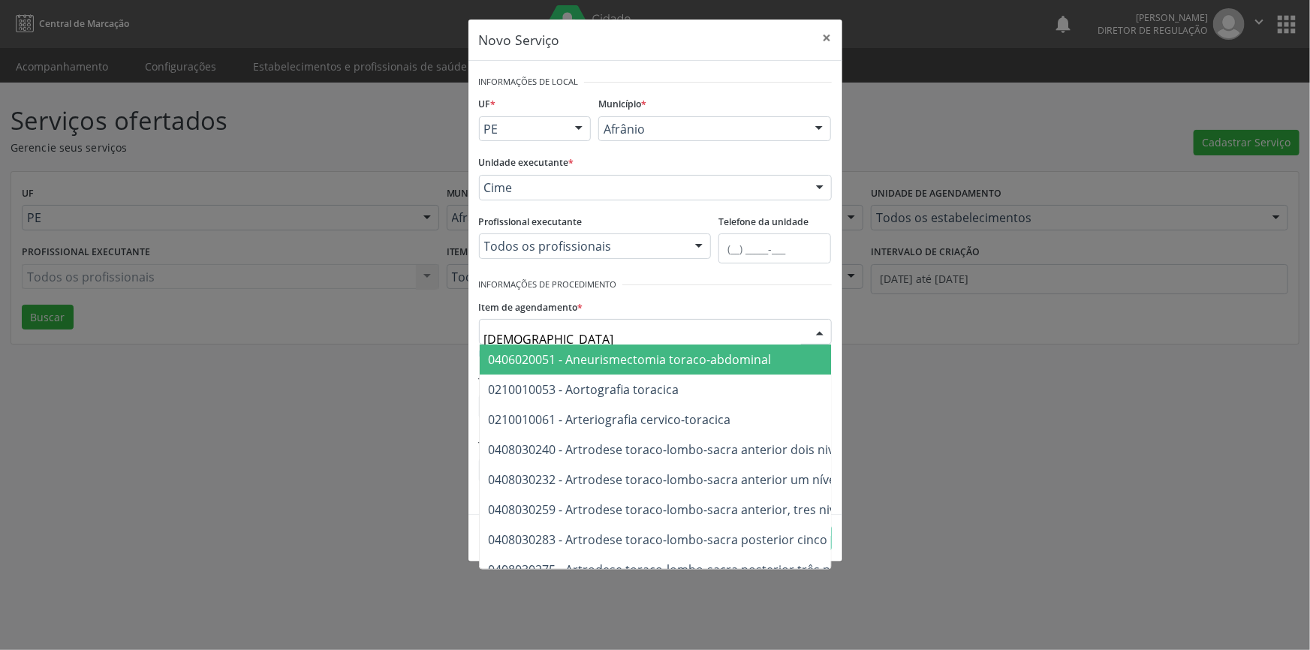
type input "TORAX"
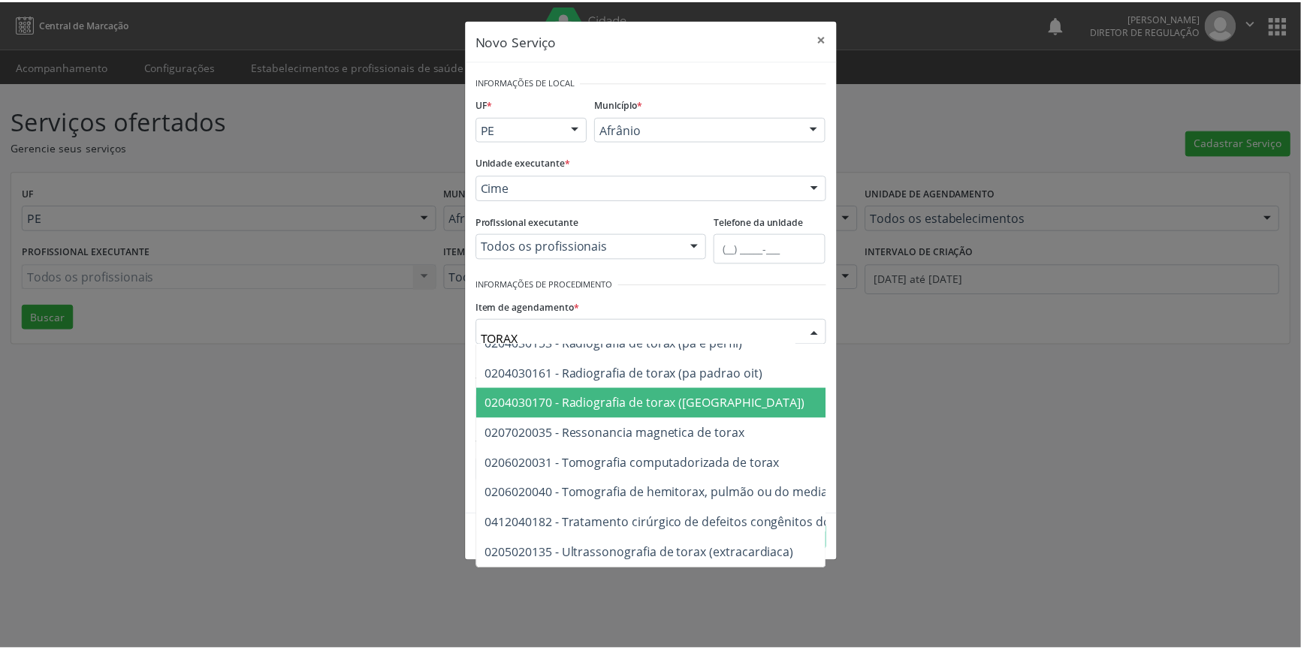
scroll to position [137, 0]
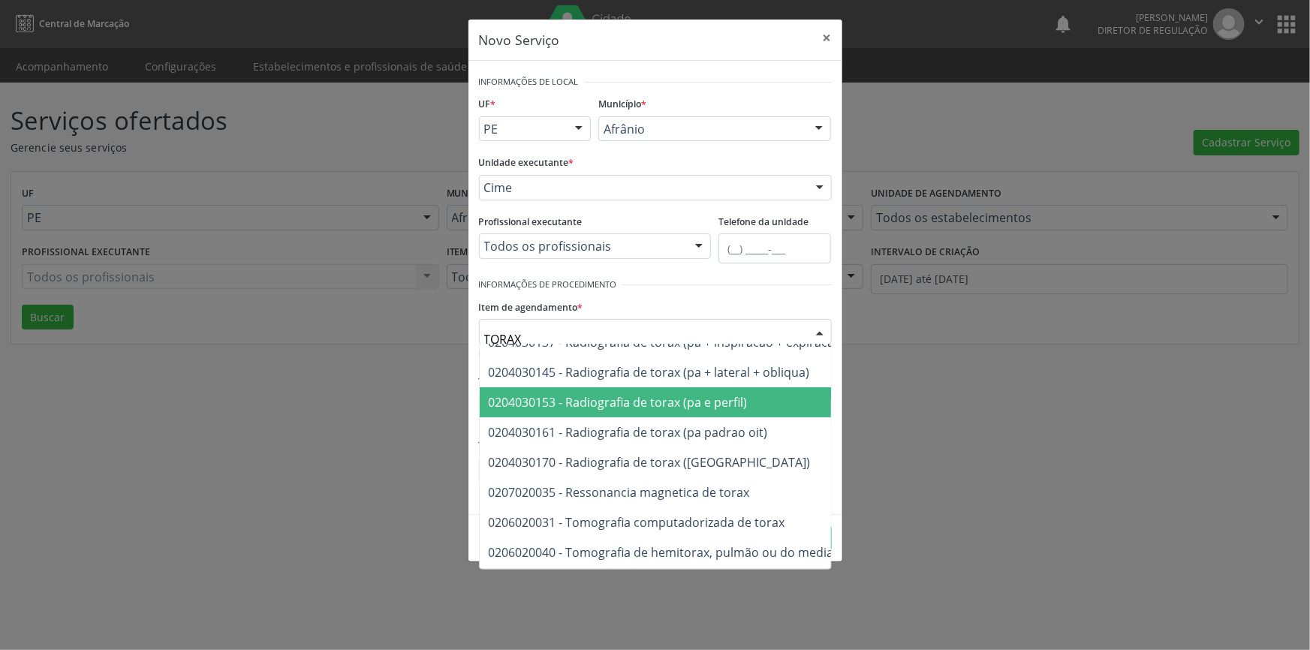
click at [677, 406] on span "0204030153 - Radiografia de torax (pa e perfil)" at bounding box center [618, 402] width 259 height 17
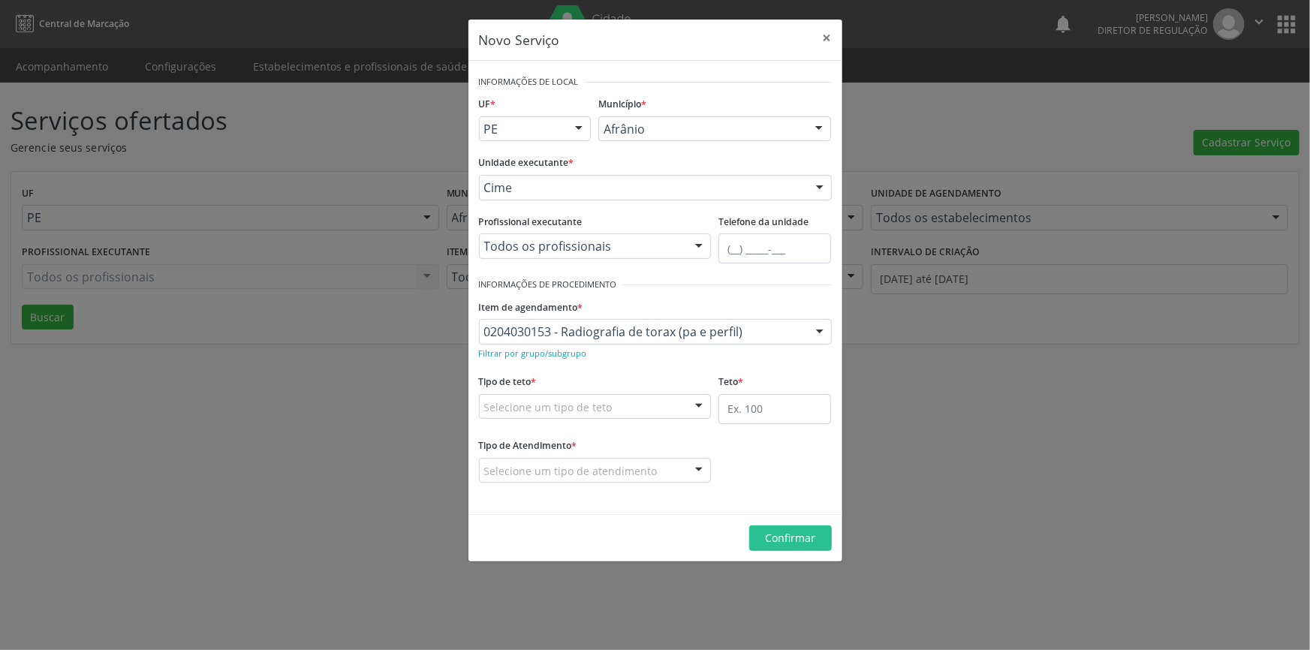
click at [631, 398] on div "Selecione um tipo de teto" at bounding box center [595, 407] width 233 height 26
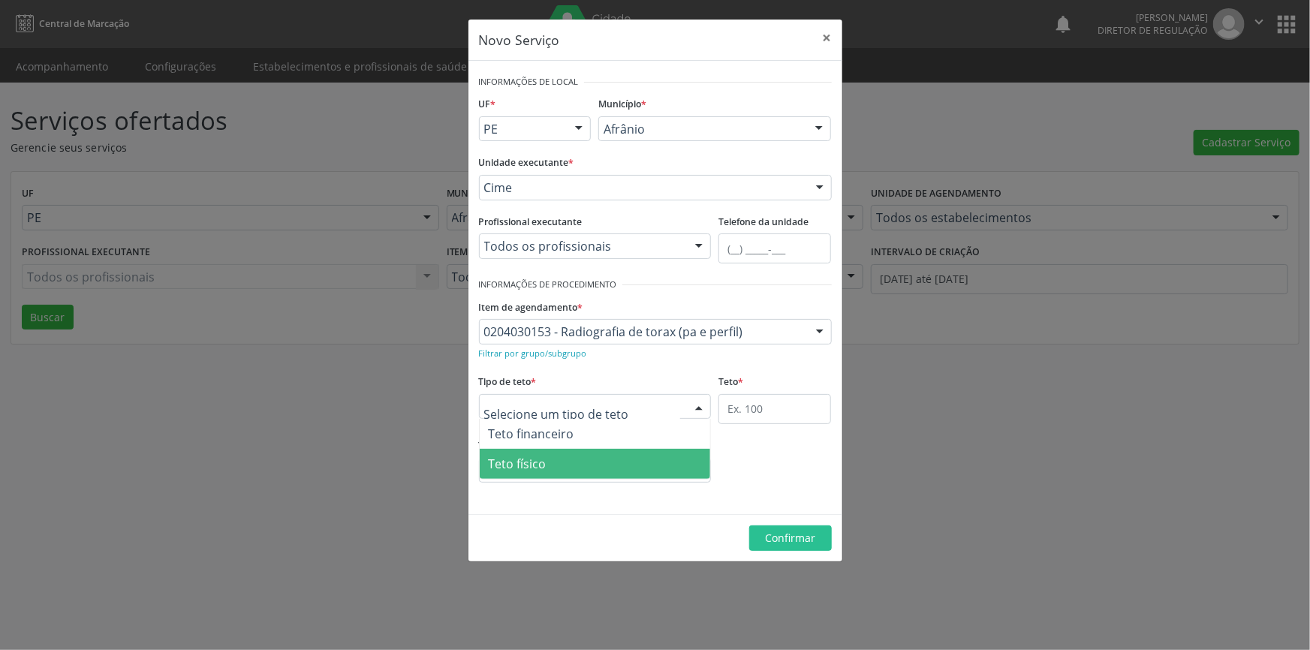
click at [580, 461] on span "Teto físico" at bounding box center [595, 464] width 231 height 30
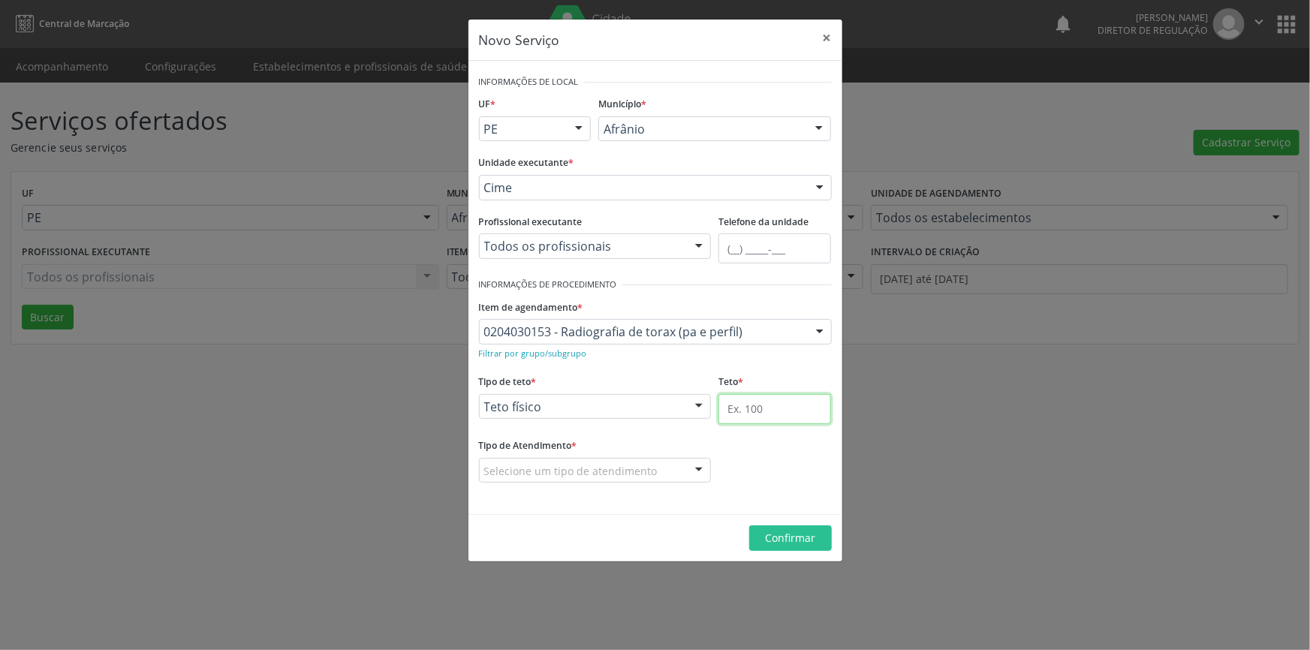
click at [800, 406] on input "text" at bounding box center [775, 409] width 113 height 30
type input "50"
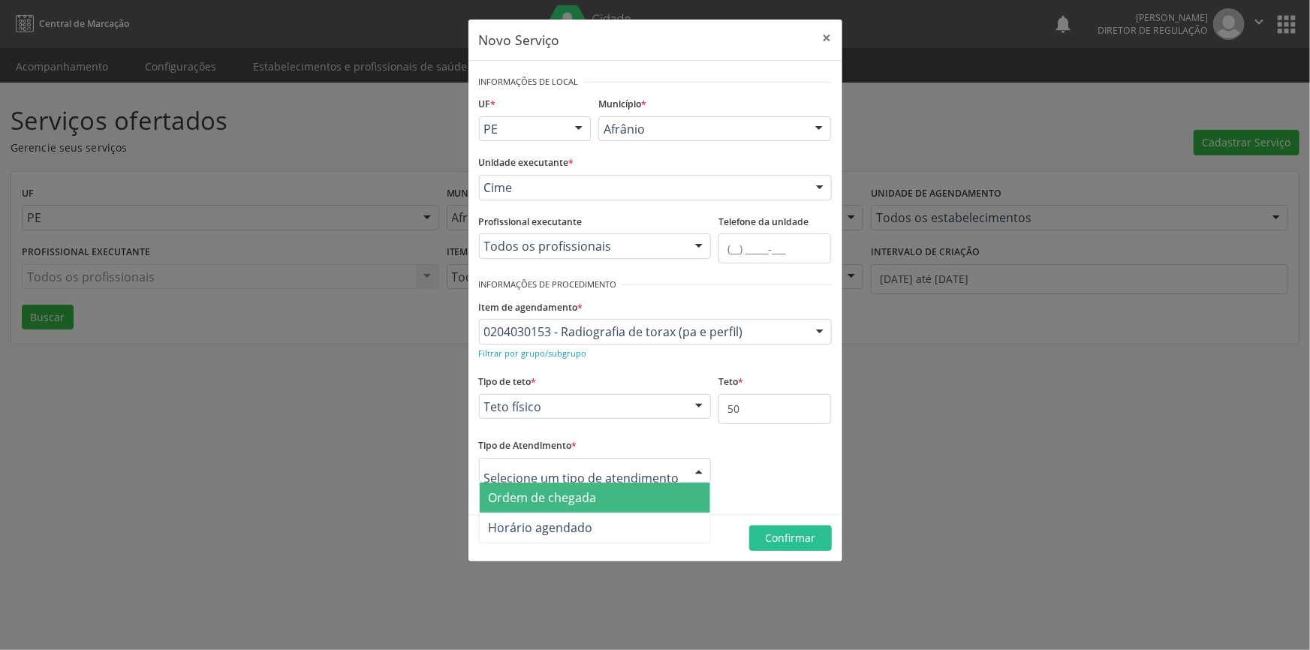
click at [591, 492] on span "Ordem de chegada" at bounding box center [543, 498] width 108 height 17
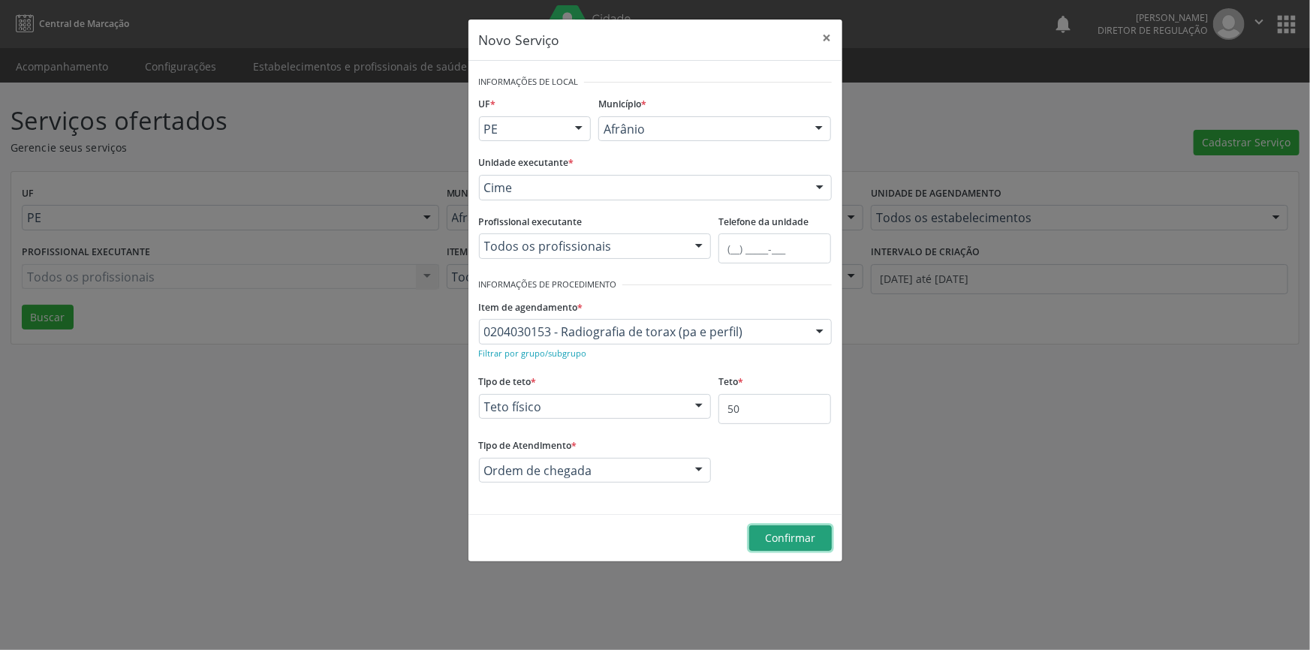
click at [766, 542] on span "Confirmar" at bounding box center [790, 538] width 50 height 14
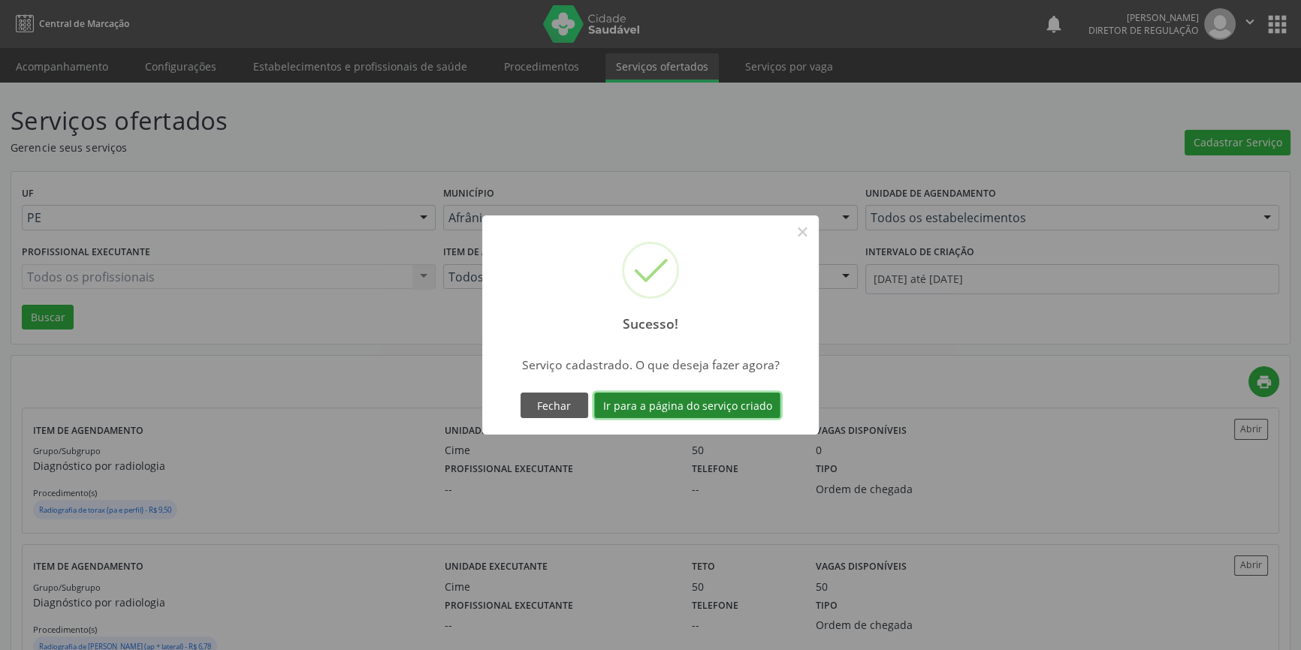
click at [732, 409] on button "Ir para a página do serviço criado" at bounding box center [687, 406] width 186 height 26
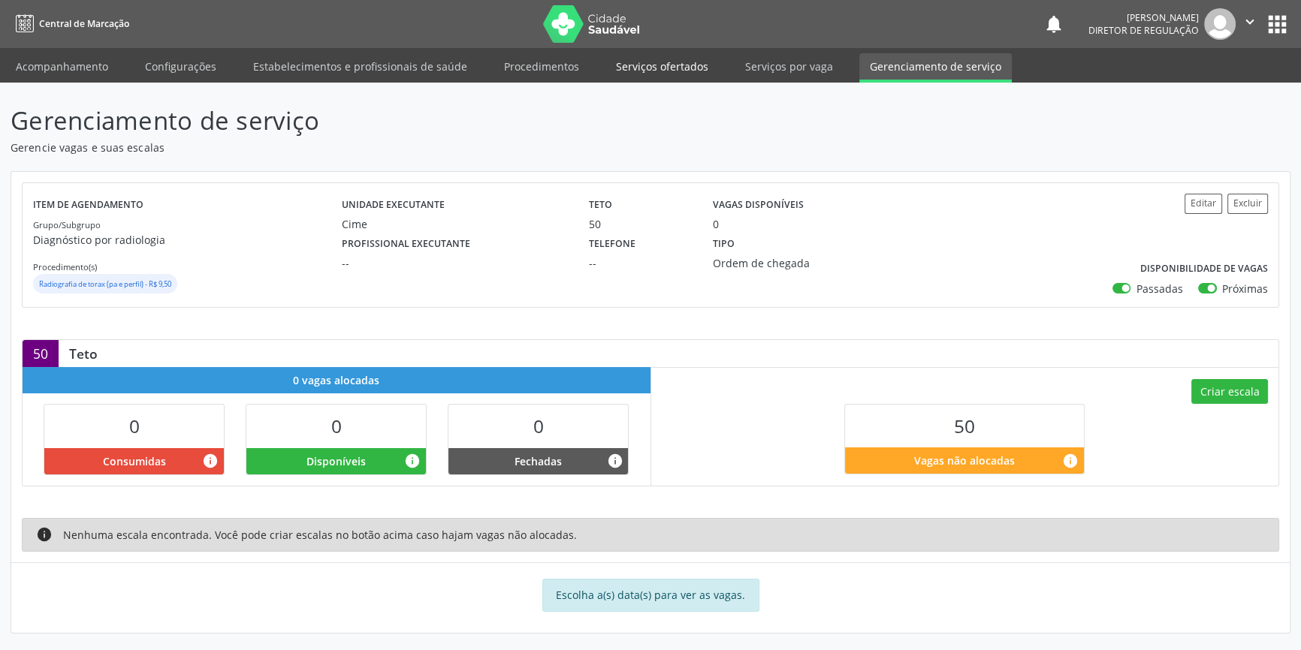
click at [650, 65] on link "Serviços ofertados" at bounding box center [661, 66] width 113 height 26
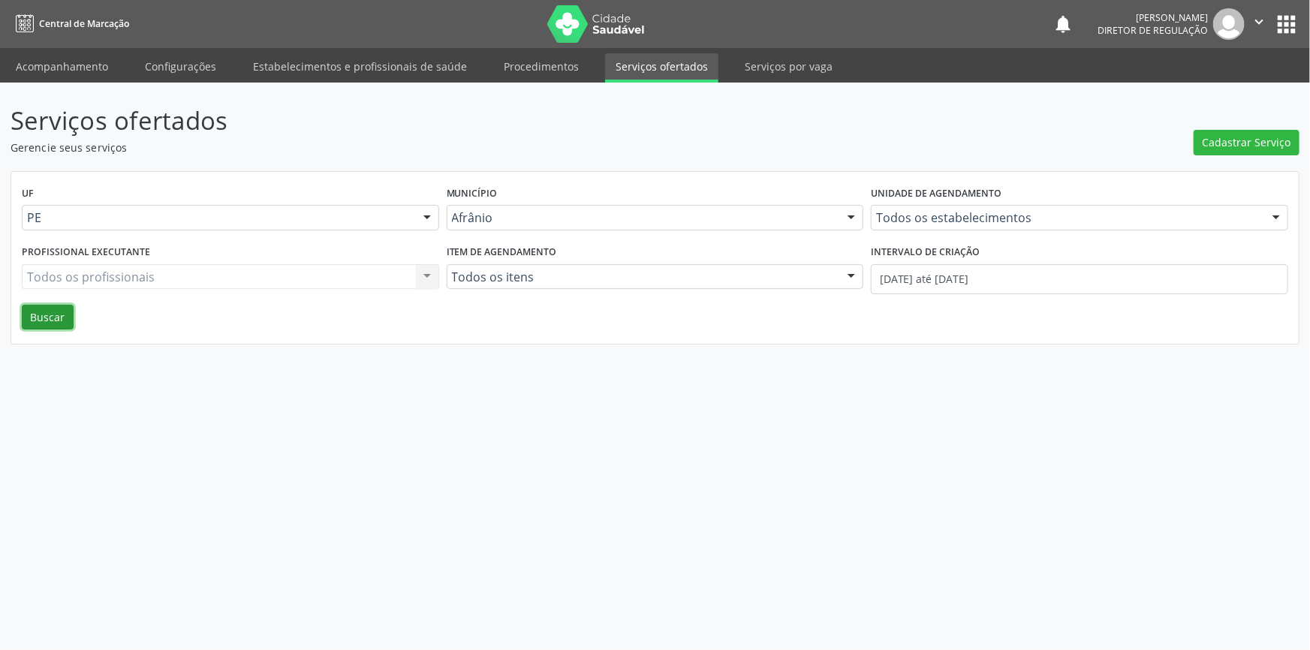
click at [33, 317] on button "Buscar" at bounding box center [48, 318] width 52 height 26
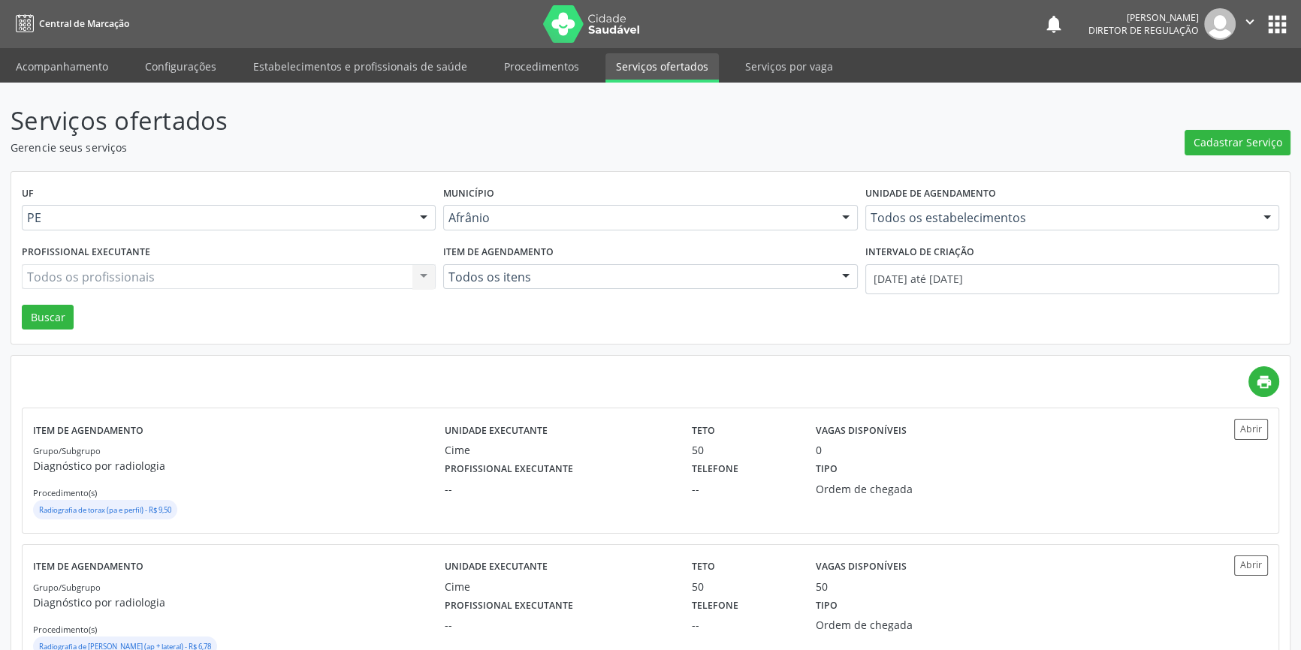
scroll to position [68, 0]
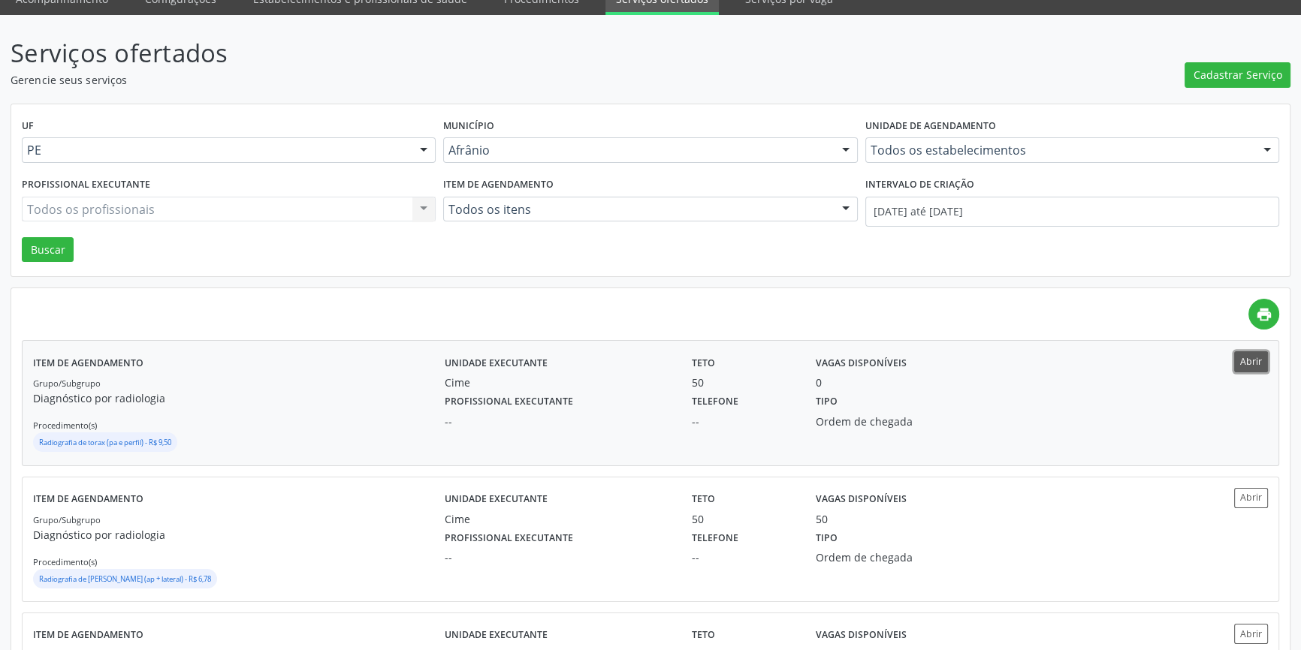
click at [1250, 353] on button "Abrir" at bounding box center [1251, 361] width 34 height 20
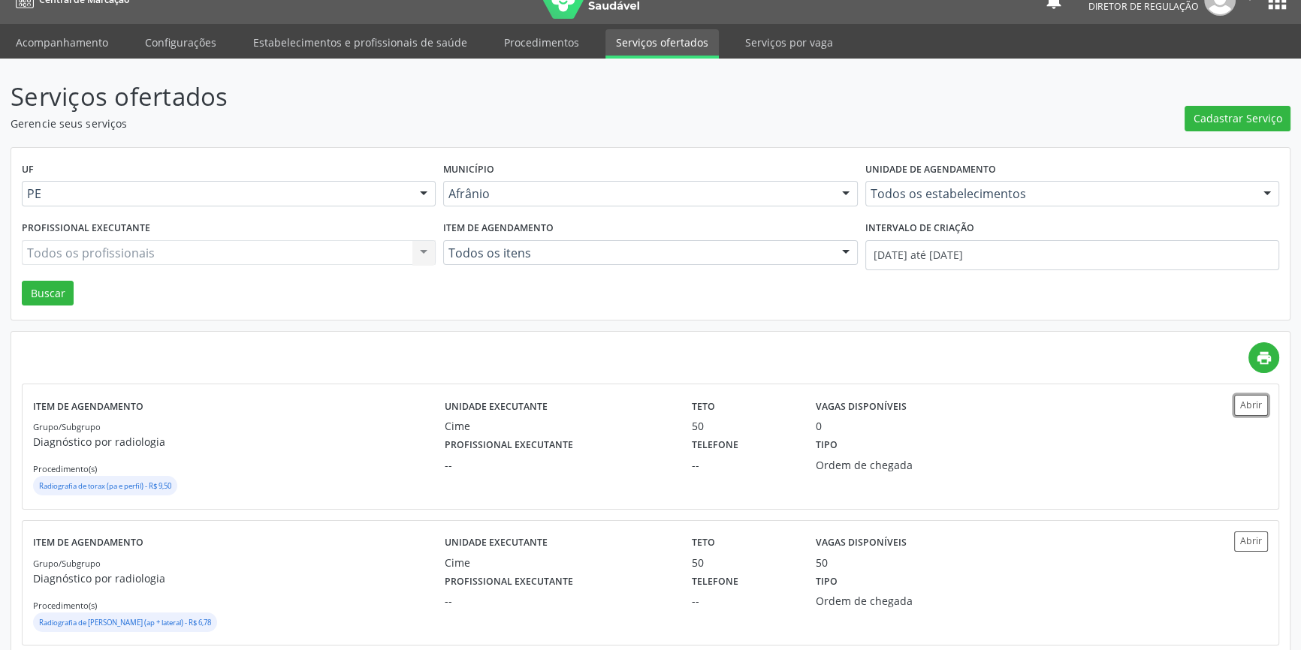
scroll to position [0, 0]
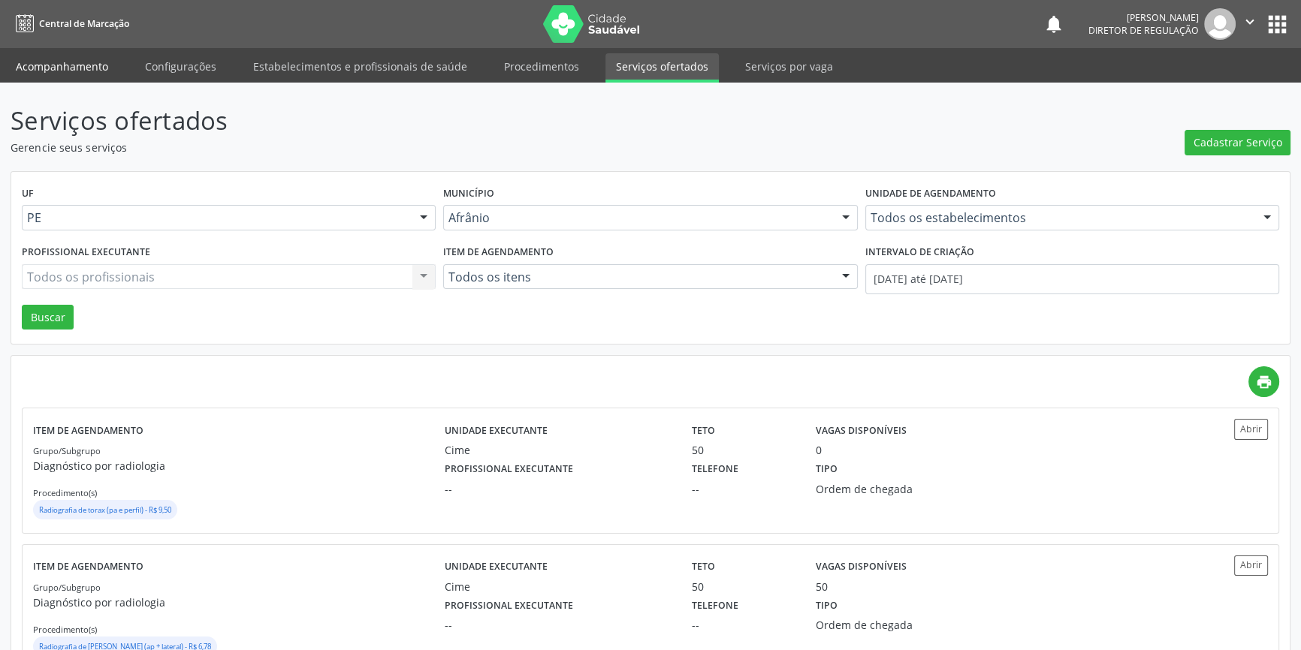
click at [83, 59] on link "Acompanhamento" at bounding box center [61, 66] width 113 height 26
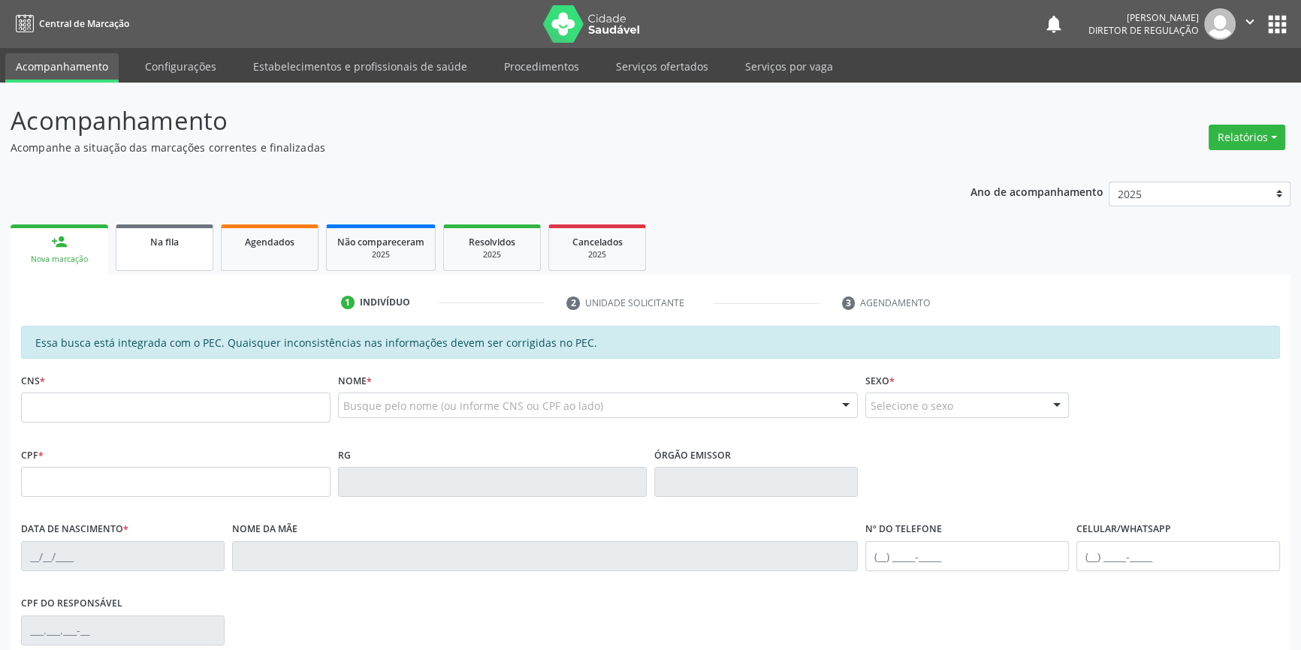
click at [198, 228] on link "Na fila" at bounding box center [165, 248] width 98 height 47
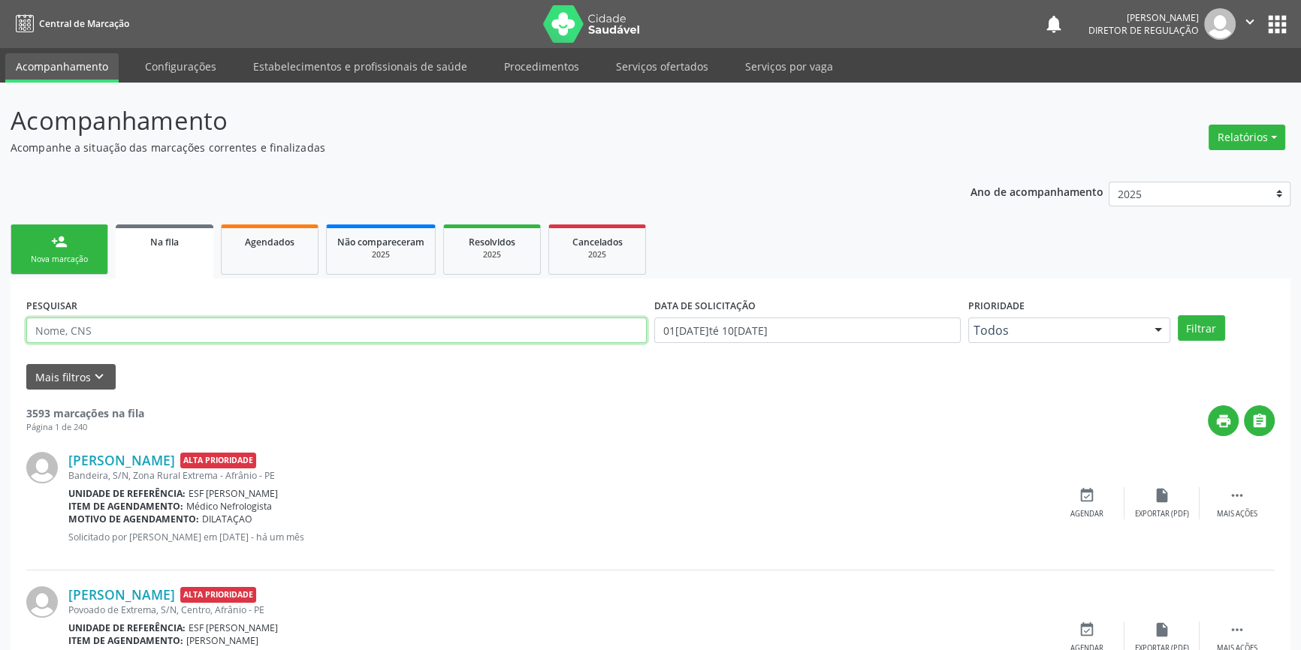
click at [211, 335] on input "text" at bounding box center [336, 331] width 620 height 26
type input "708401290208065"
click at [1194, 330] on button "Filtrar" at bounding box center [1200, 328] width 47 height 26
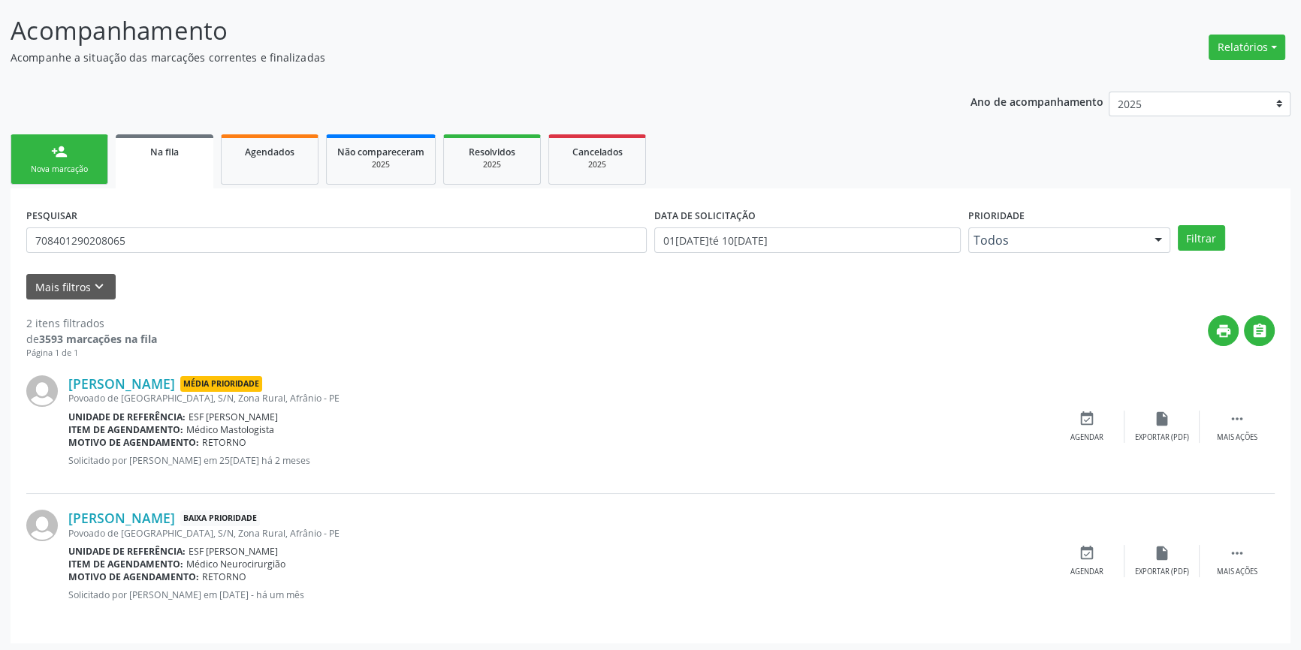
scroll to position [92, 0]
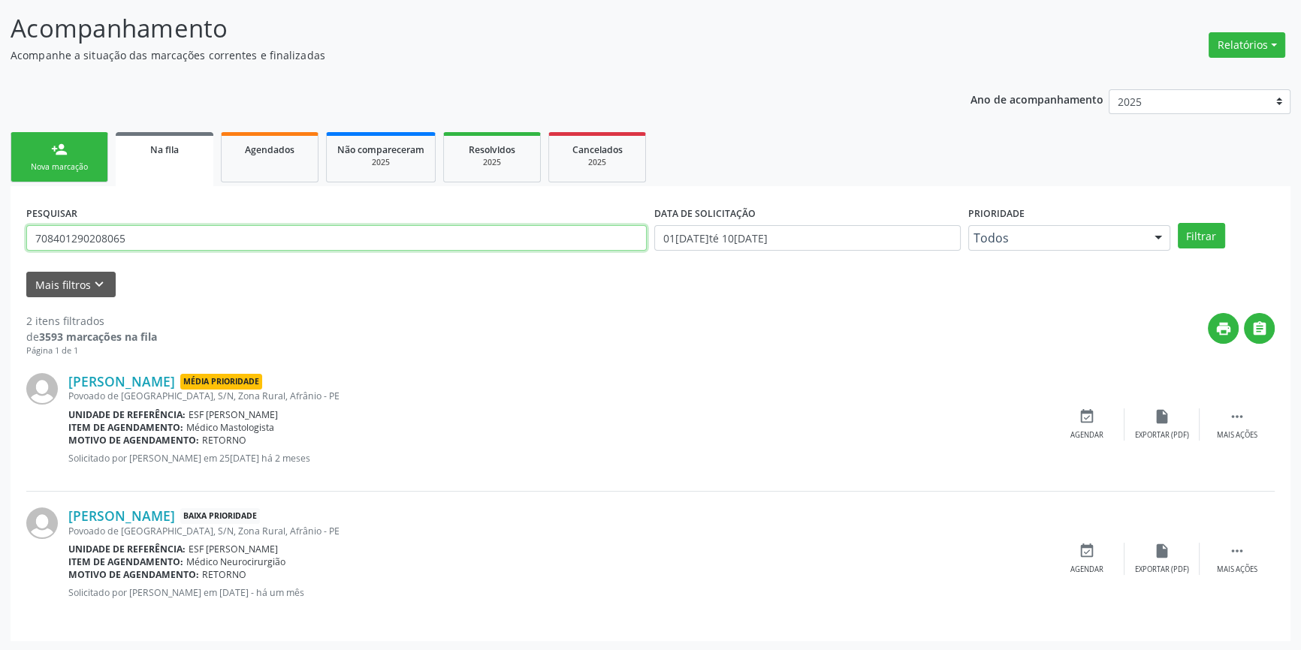
drag, startPoint x: 138, startPoint y: 231, endPoint x: 30, endPoint y: 231, distance: 108.1
click at [30, 231] on input "708401290208065" at bounding box center [336, 238] width 620 height 26
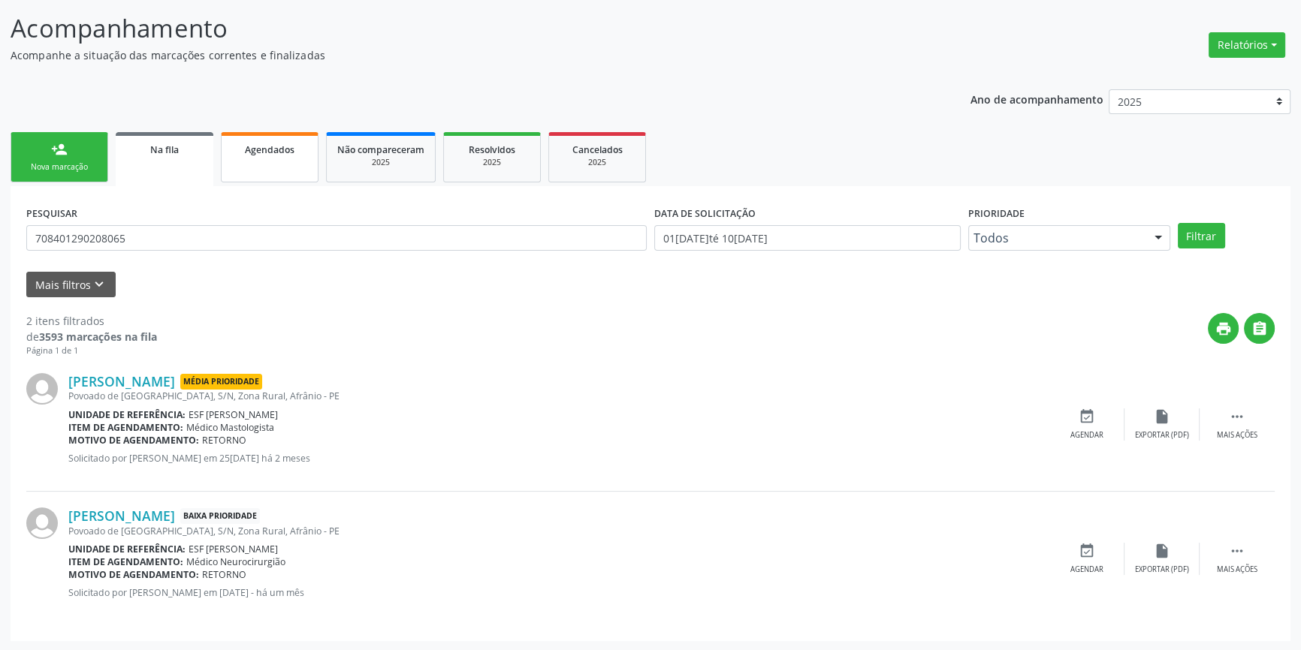
click at [274, 164] on link "Agendados" at bounding box center [270, 157] width 98 height 50
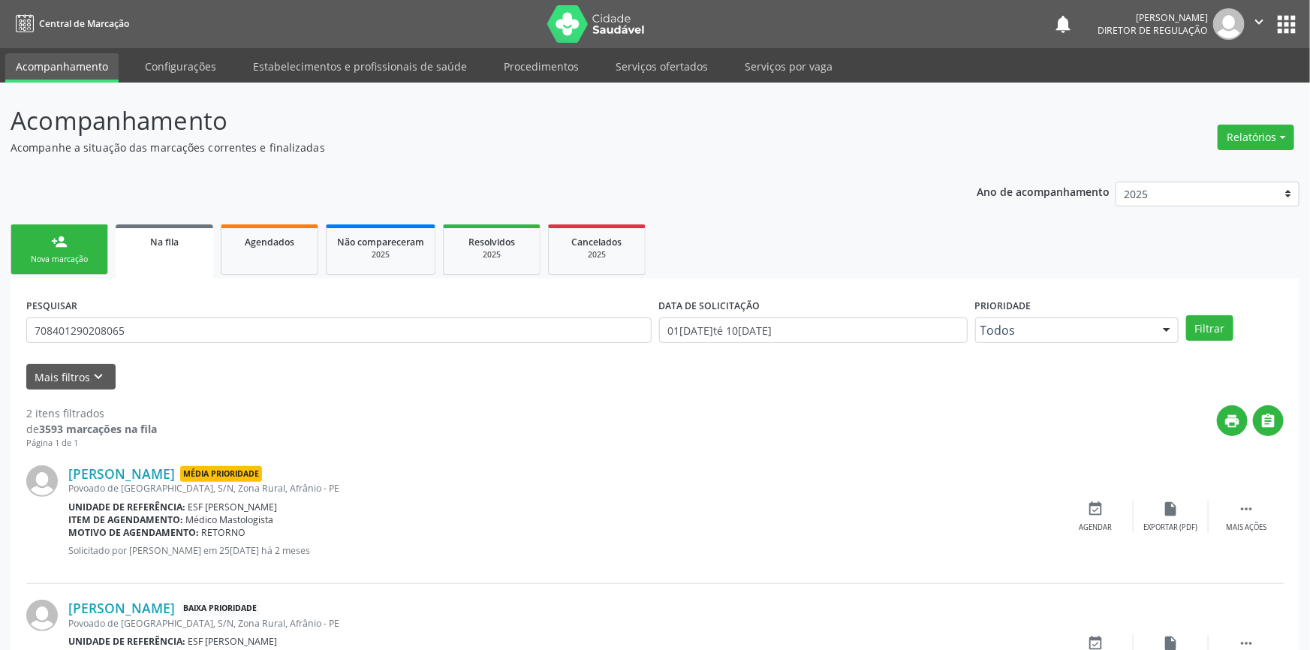
select select "8"
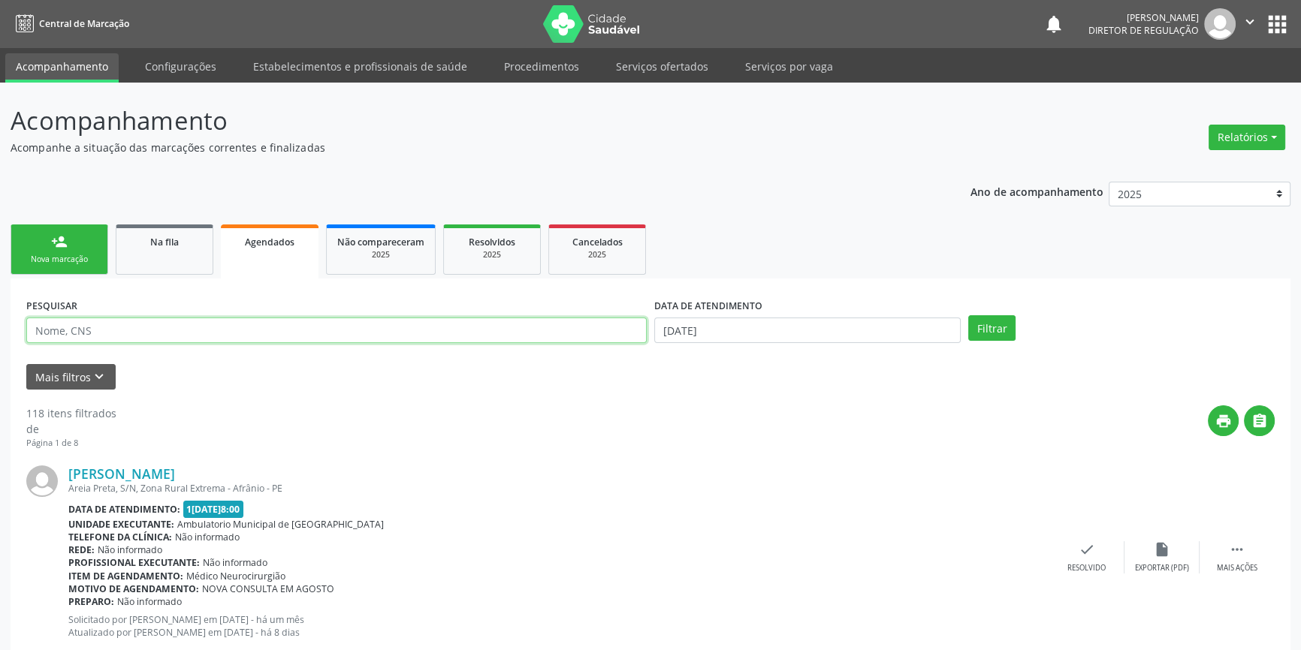
click at [120, 325] on input "text" at bounding box center [336, 331] width 620 height 26
paste input "708401290208065"
type input "708401290208065"
click at [825, 318] on input "1[DATE]" at bounding box center [807, 331] width 306 height 26
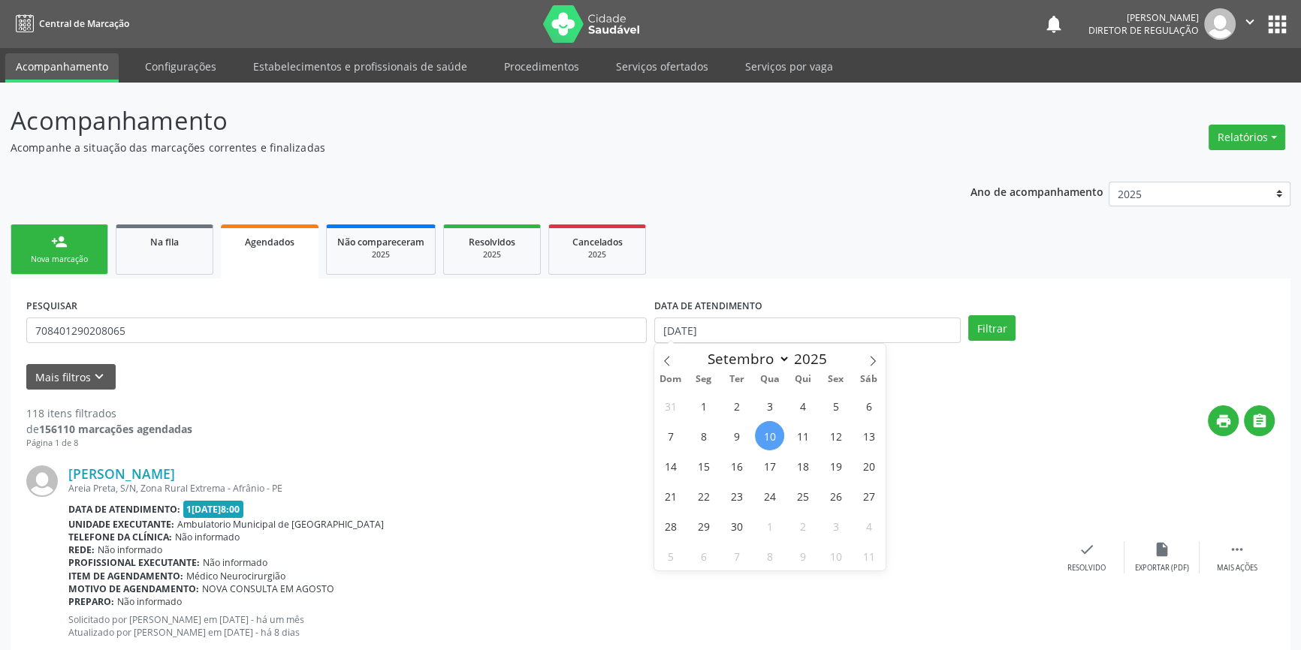
click at [777, 436] on span "10" at bounding box center [769, 435] width 29 height 29
type input "1[DATE]"
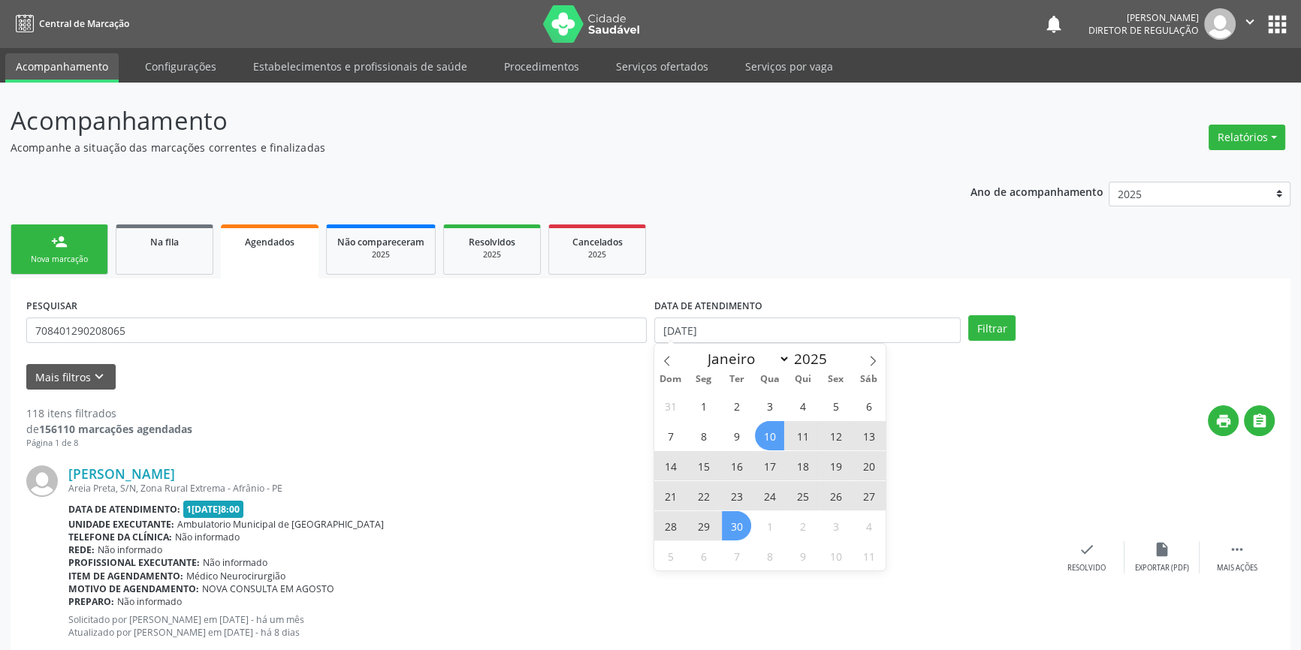
click at [742, 518] on span "30" at bounding box center [736, 525] width 29 height 29
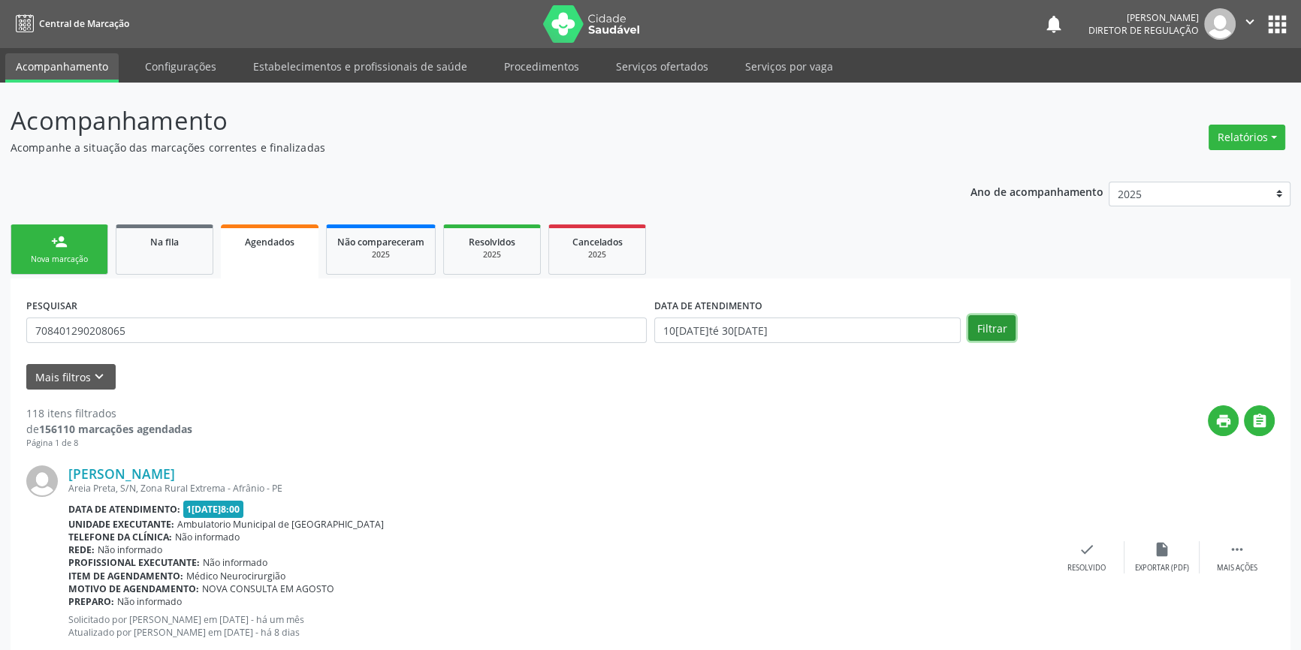
click at [987, 329] on button "Filtrar" at bounding box center [991, 328] width 47 height 26
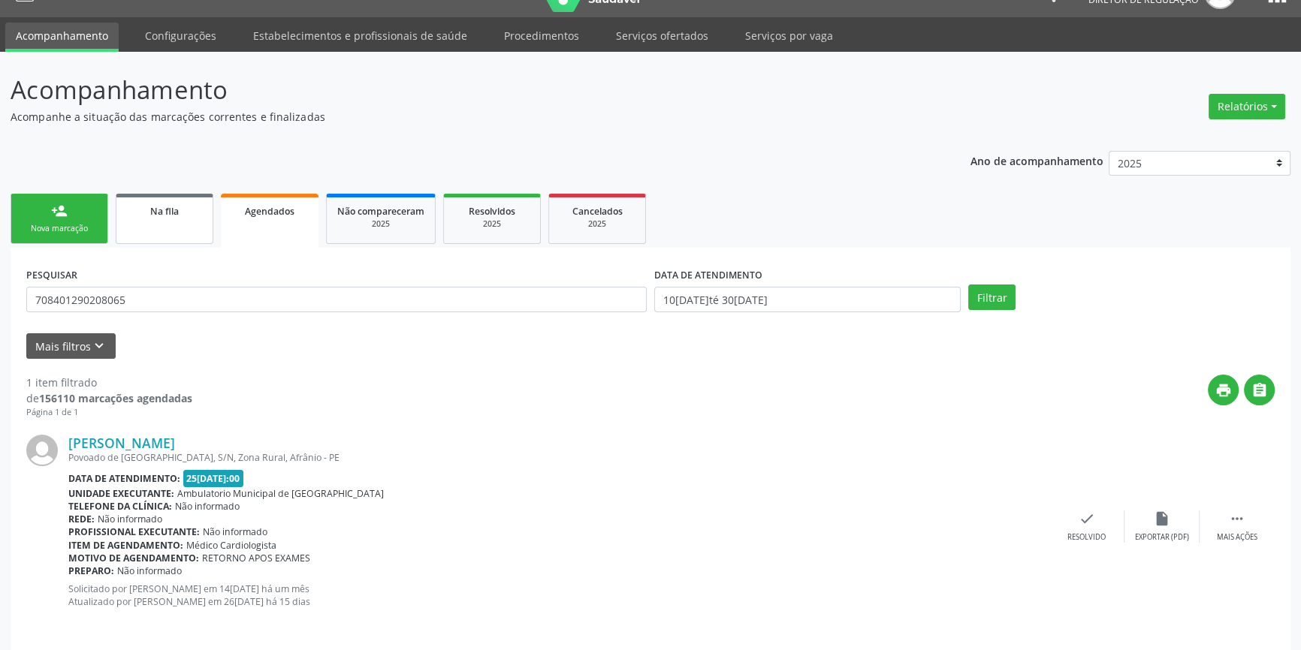
scroll to position [40, 0]
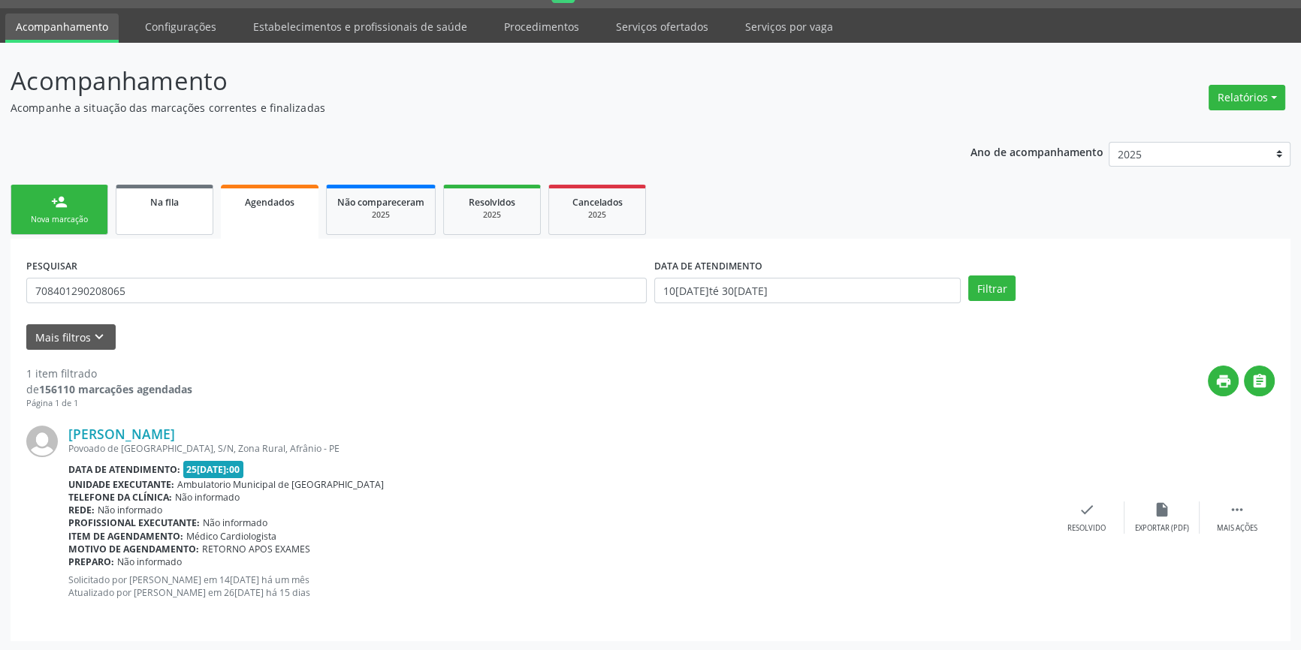
click at [171, 207] on span "Na fila" at bounding box center [164, 202] width 29 height 13
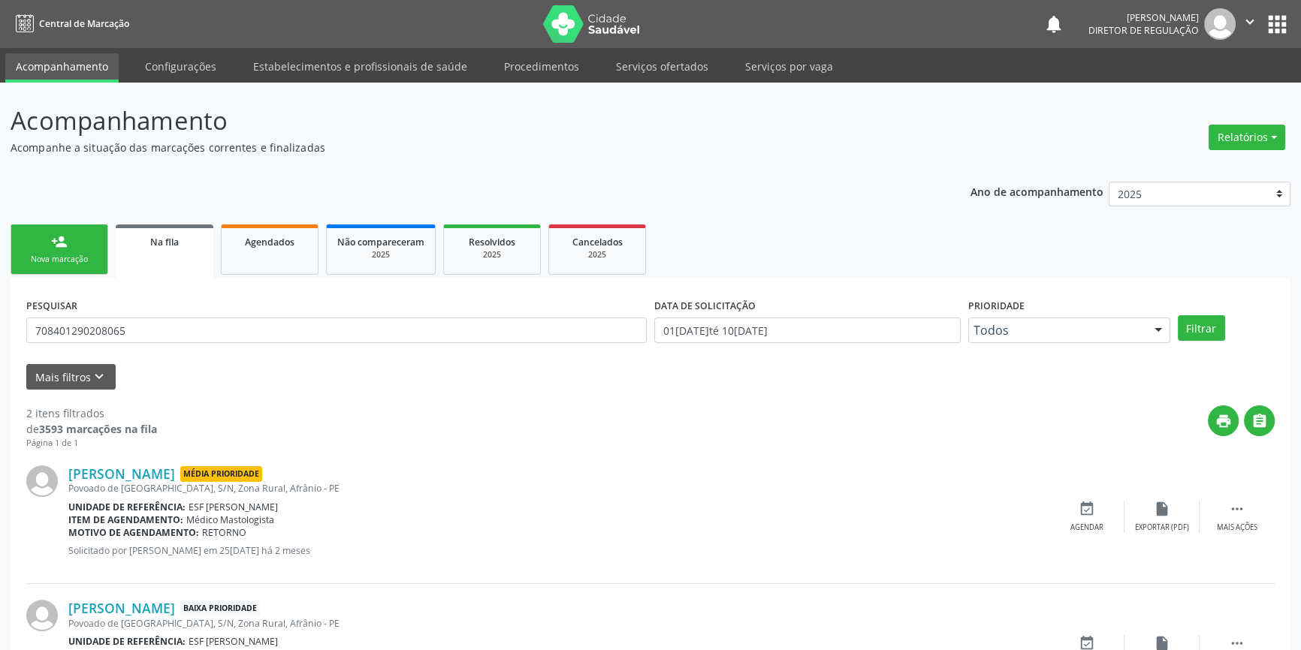
scroll to position [92, 0]
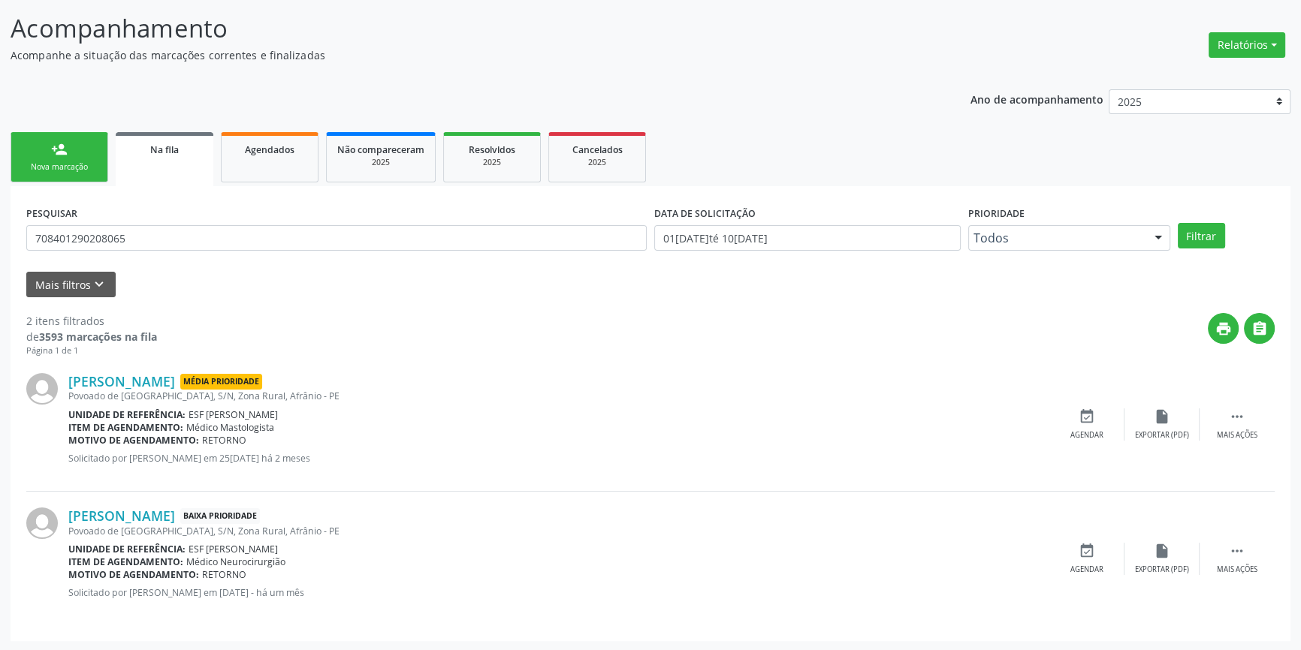
click at [158, 261] on form "PESQUISAR 708401290208065 DATA DE SOLICITAÇÃO 01/01/2018 até 10/09/2025 Priorid…" at bounding box center [650, 249] width 1248 height 95
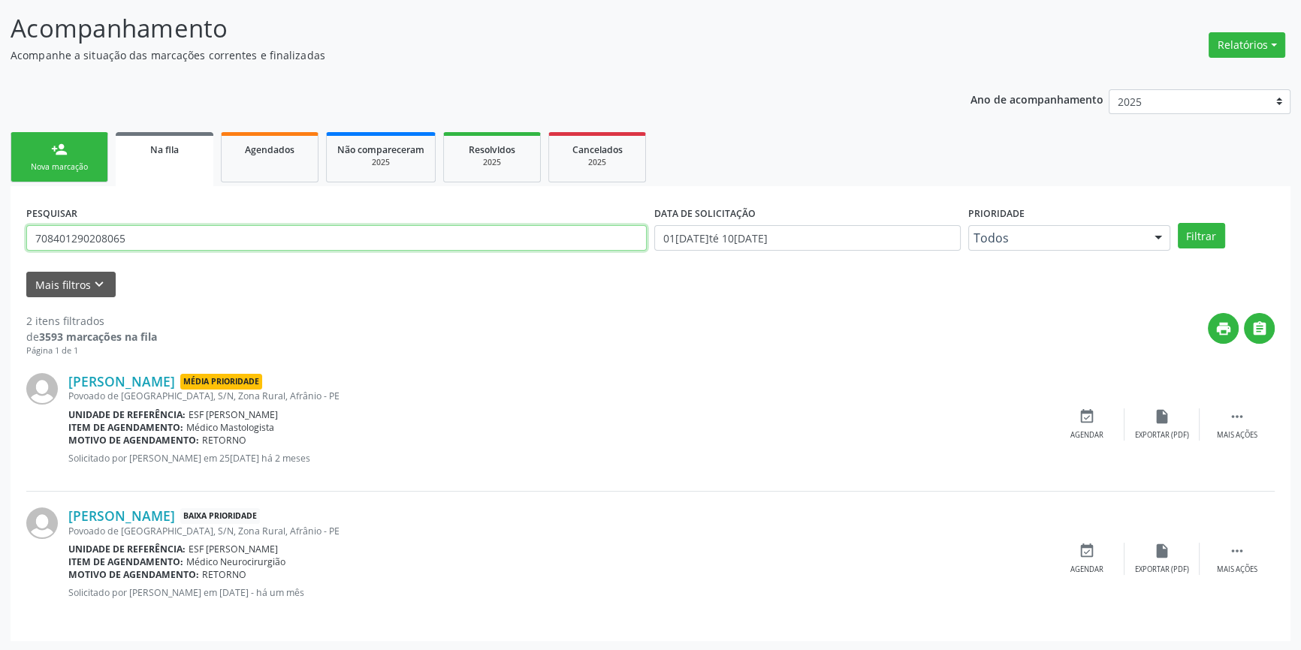
drag, startPoint x: 158, startPoint y: 239, endPoint x: 0, endPoint y: 246, distance: 157.8
click at [0, 246] on div "Acompanhamento Acompanhe a situação das marcações correntes e finalizadas Relat…" at bounding box center [650, 321] width 1301 height 662
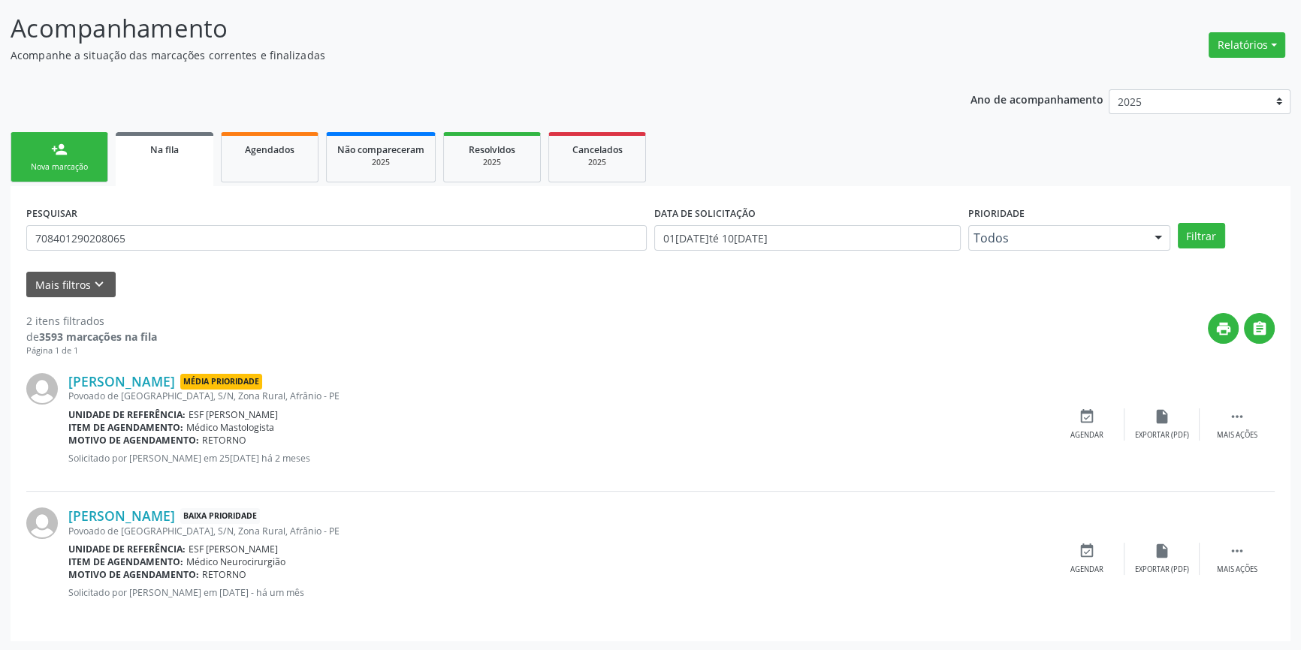
click at [61, 164] on div "Nova marcação" at bounding box center [59, 166] width 75 height 11
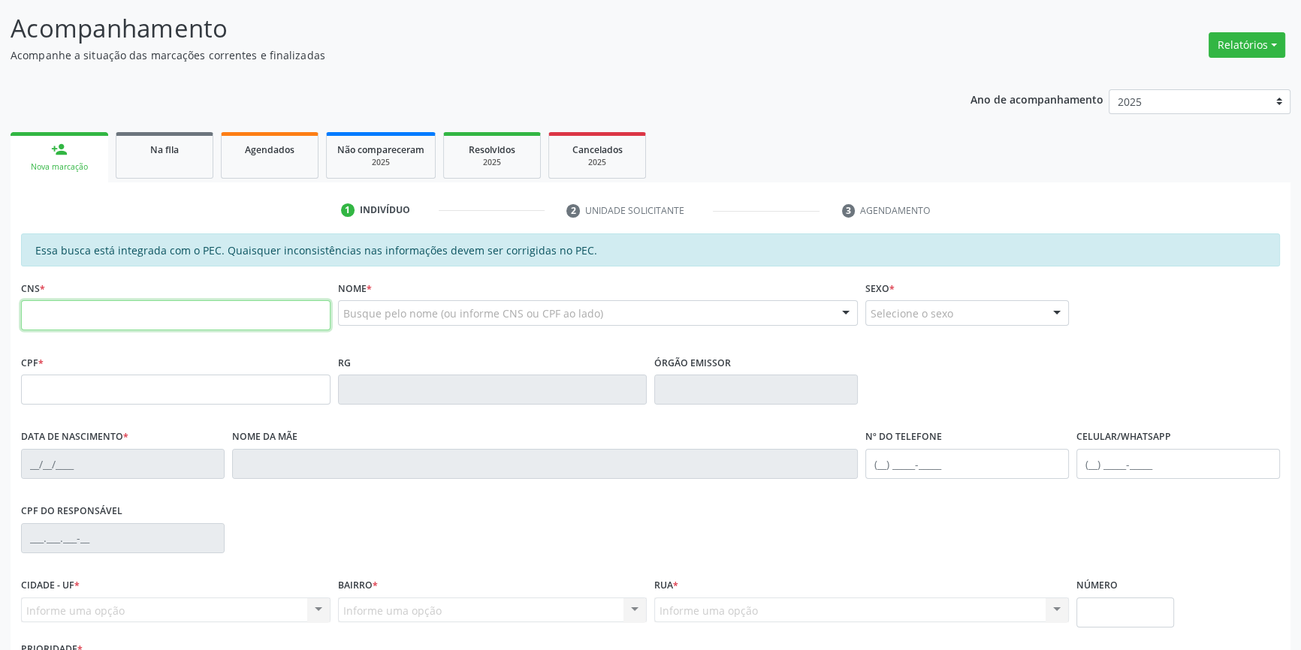
click at [131, 300] on input "text" at bounding box center [175, 315] width 309 height 30
paste input "708 4012 9020 8065"
type input "708 4012 9020 8065"
type input "785.952.403-10"
type input "14/07/1973"
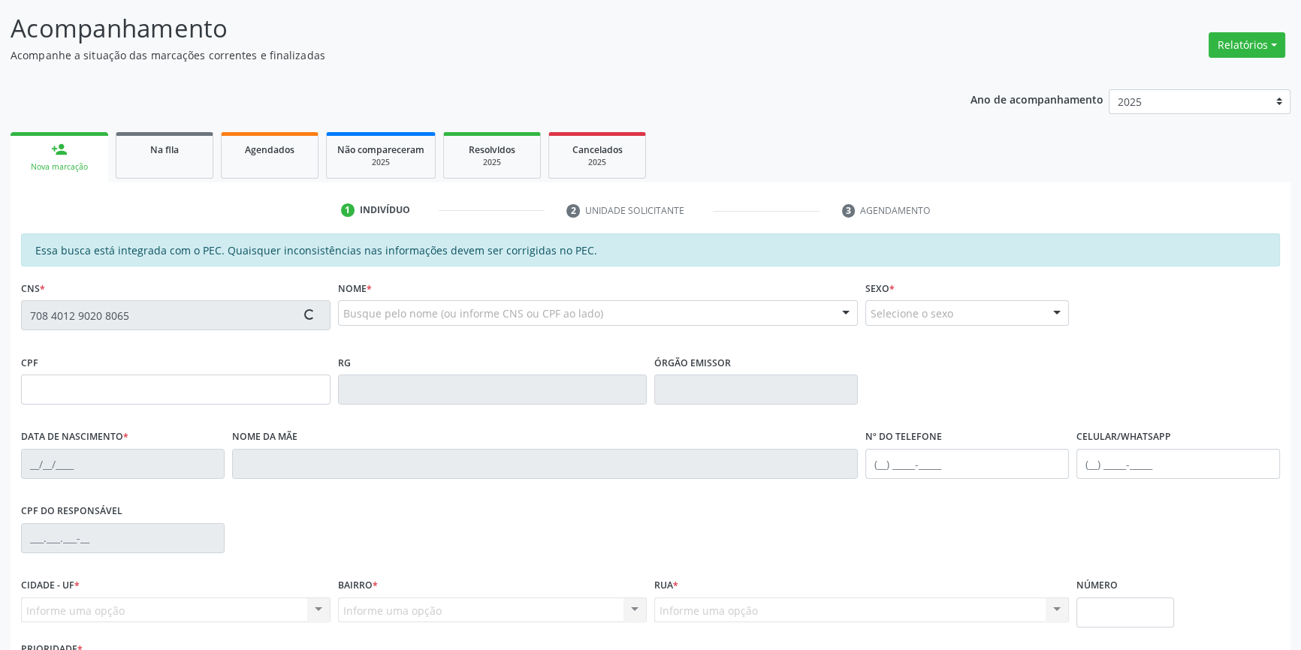
type input "Maria das Merces Dias"
type input "(87) 98166-7721"
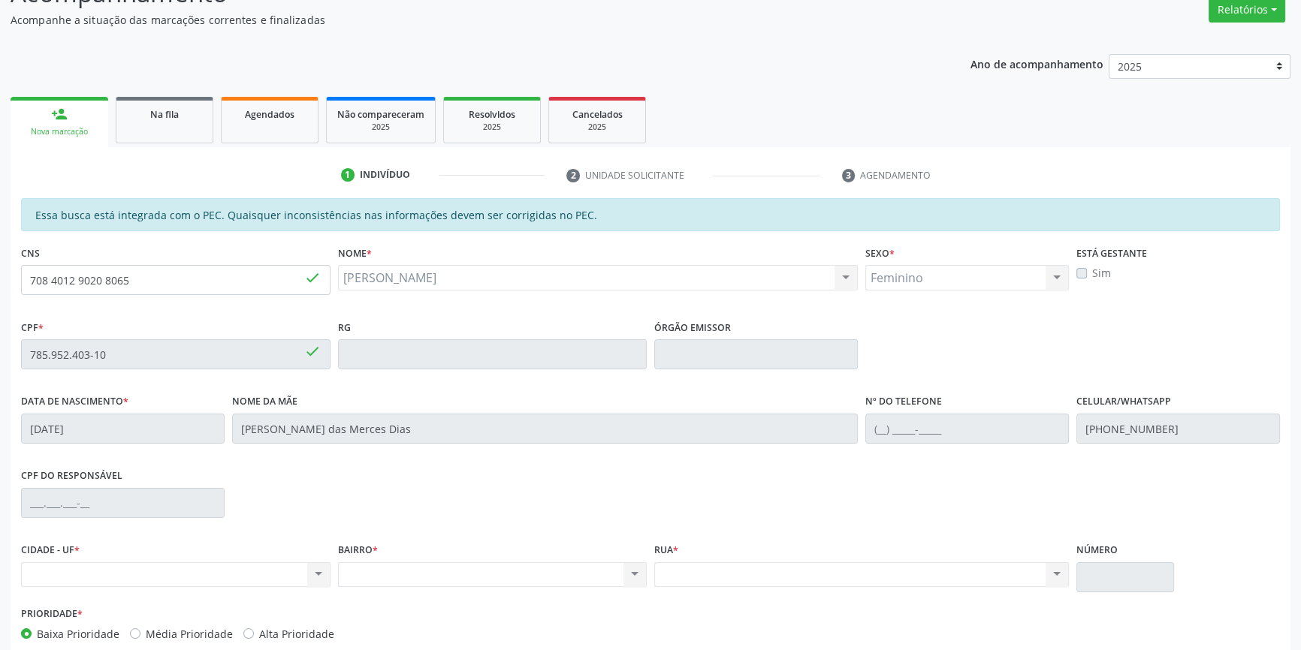
scroll to position [206, 0]
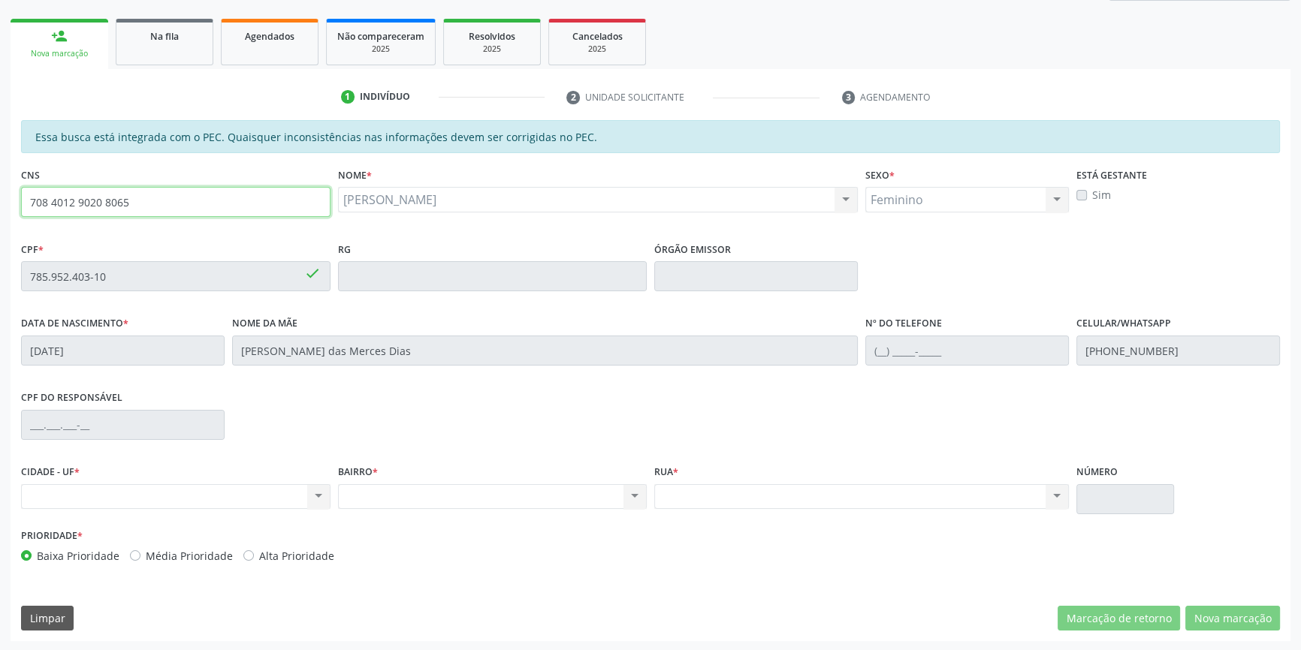
drag, startPoint x: 210, startPoint y: 202, endPoint x: 0, endPoint y: 201, distance: 209.5
click at [0, 201] on div "Acompanhamento Acompanhe a situação das marcações correntes e finalizadas Relat…" at bounding box center [650, 264] width 1301 height 775
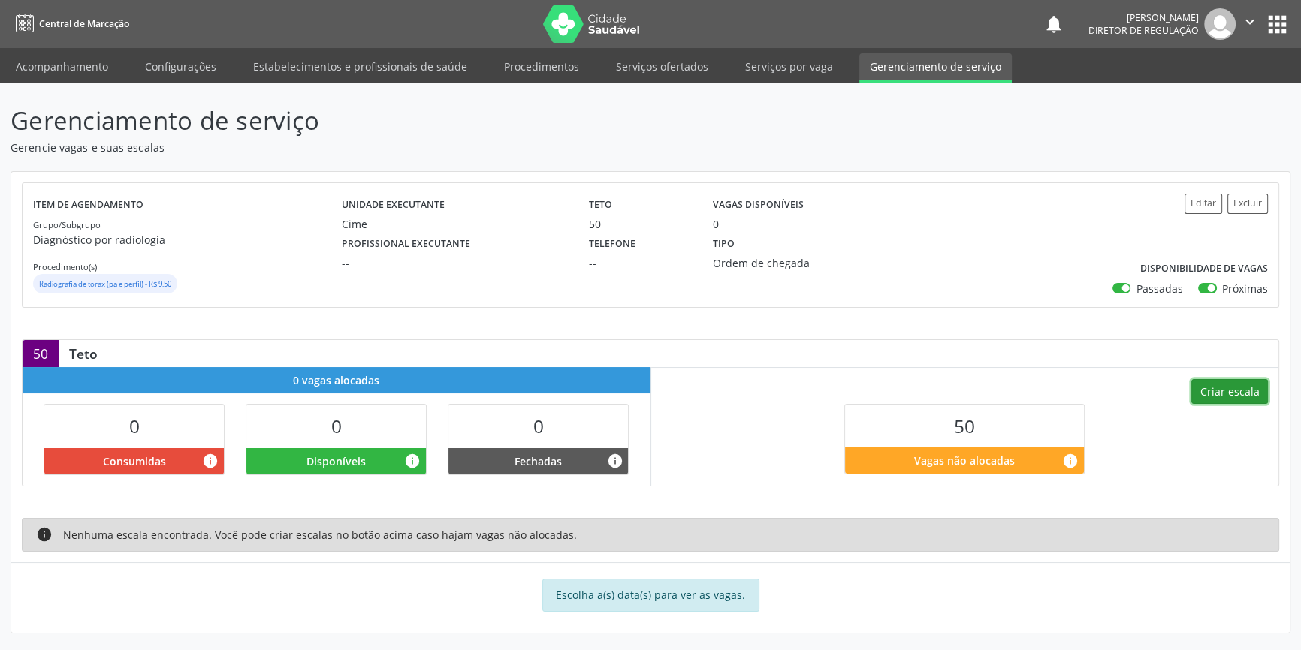
click at [1244, 392] on button "Criar escala" at bounding box center [1229, 392] width 77 height 26
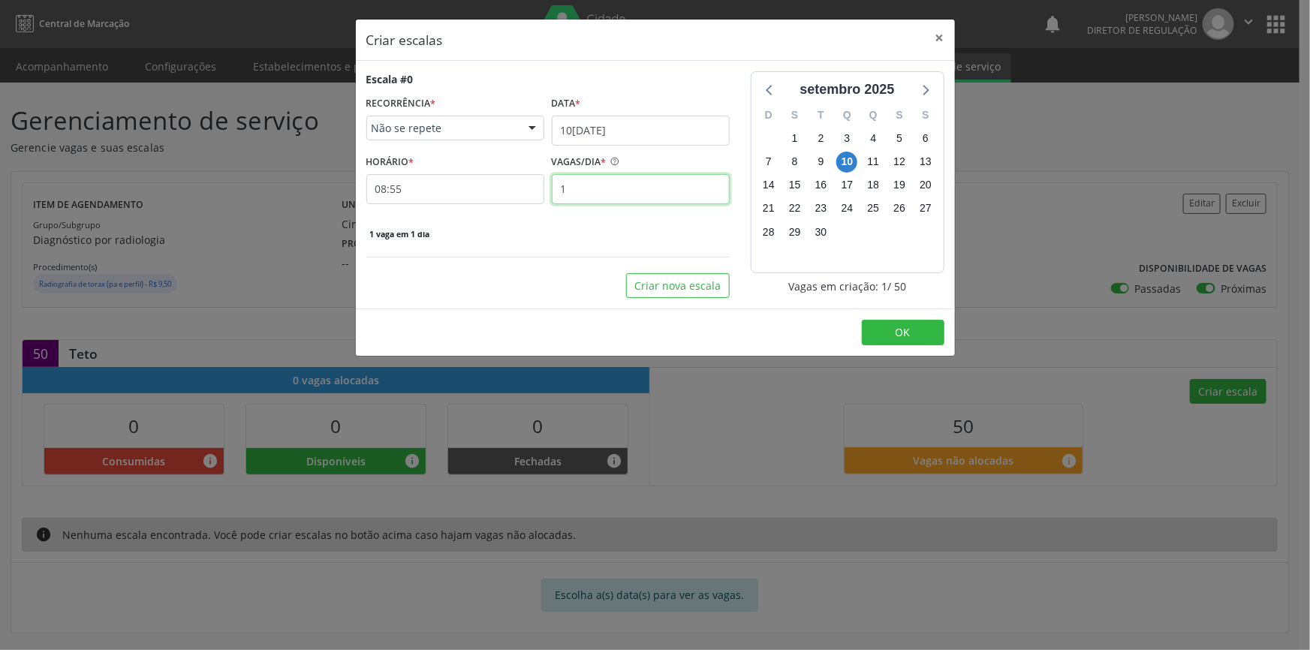
drag, startPoint x: 616, startPoint y: 183, endPoint x: 535, endPoint y: 186, distance: 80.4
click at [535, 186] on div "HORÁRIO * 08:55 VAGAS/DIA * 1" at bounding box center [548, 177] width 371 height 53
type input "10"
click at [662, 286] on button "Criar nova escala" at bounding box center [678, 286] width 104 height 26
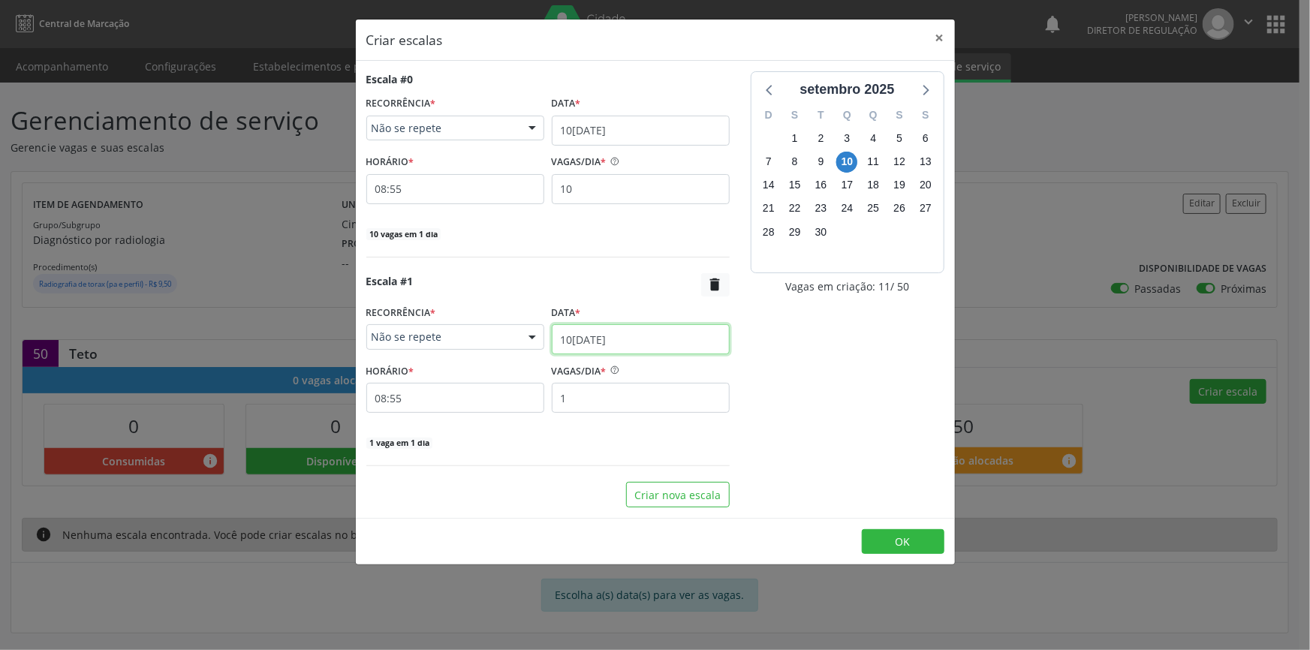
click at [617, 337] on input "[DATE]" at bounding box center [641, 339] width 178 height 30
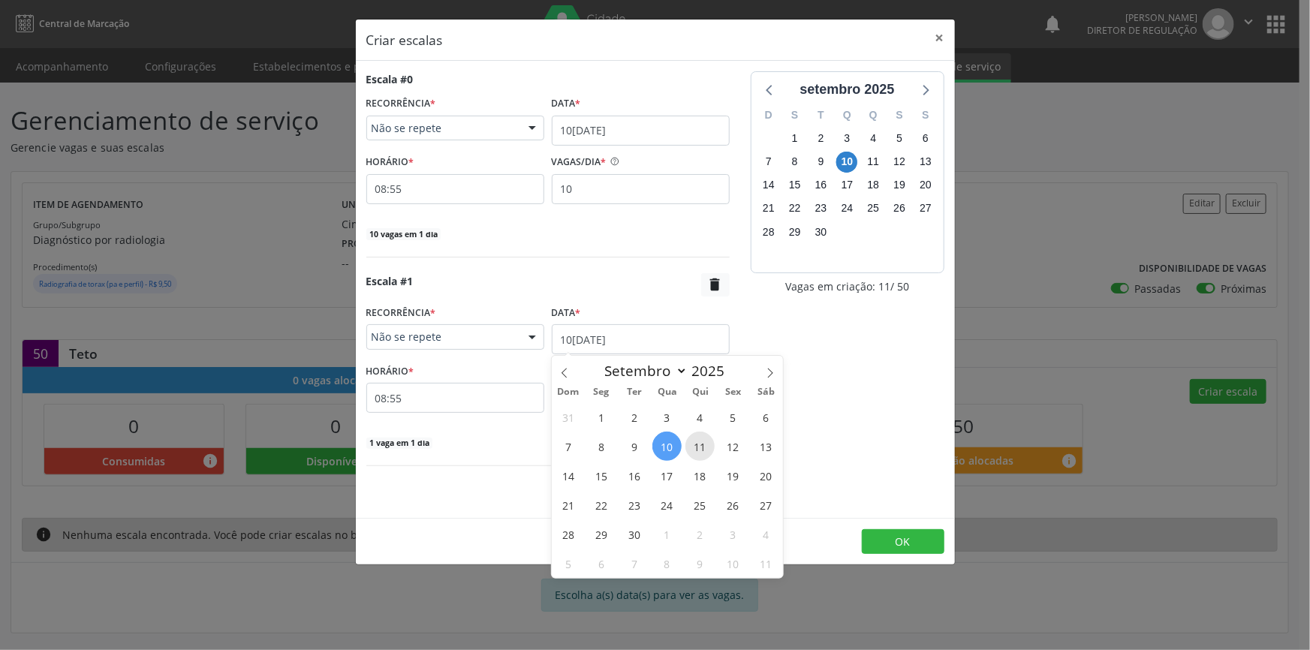
click at [688, 443] on span "11" at bounding box center [700, 446] width 29 height 29
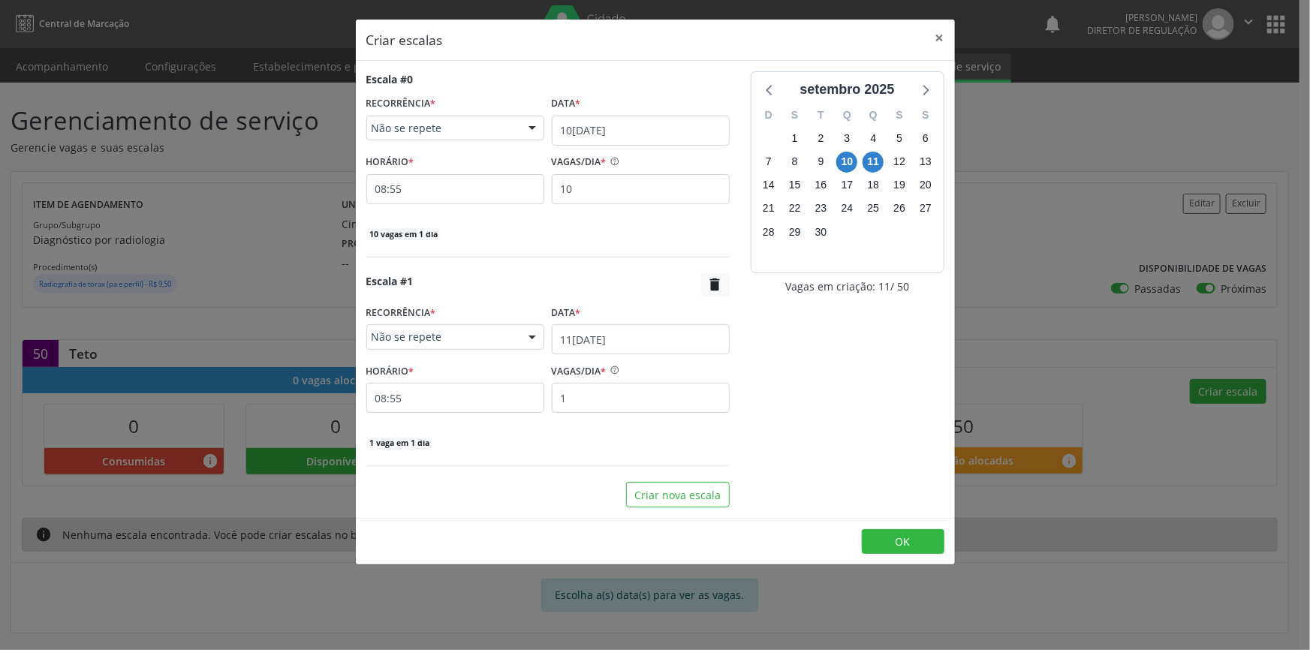
drag, startPoint x: 644, startPoint y: 414, endPoint x: 552, endPoint y: 398, distance: 93.7
click at [552, 398] on div "Escala #1  RECORRÊNCIA * Não se repete Não se repete Diário/Semanal Mensal Nen…" at bounding box center [547, 361] width 363 height 177
click at [585, 396] on input "1" at bounding box center [641, 398] width 178 height 30
drag, startPoint x: 585, startPoint y: 396, endPoint x: 554, endPoint y: 393, distance: 30.9
click at [556, 396] on input "1" at bounding box center [641, 398] width 178 height 30
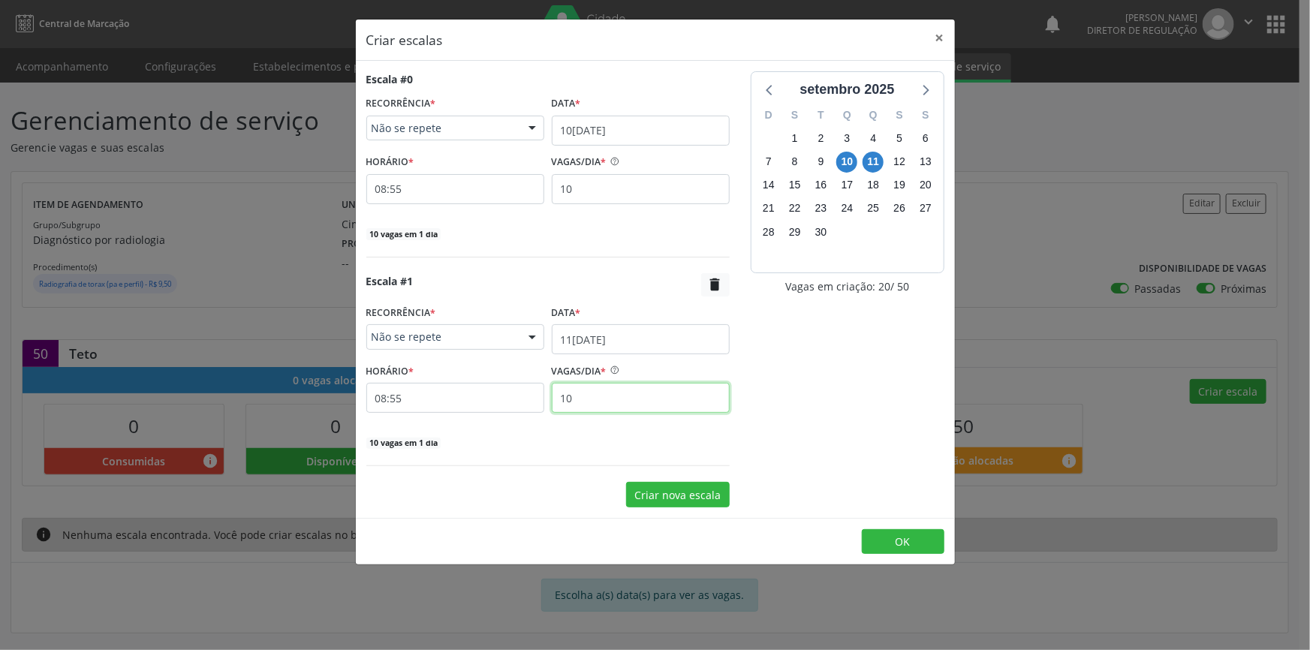
type input "10"
click at [664, 499] on button "Criar nova escala" at bounding box center [678, 495] width 104 height 26
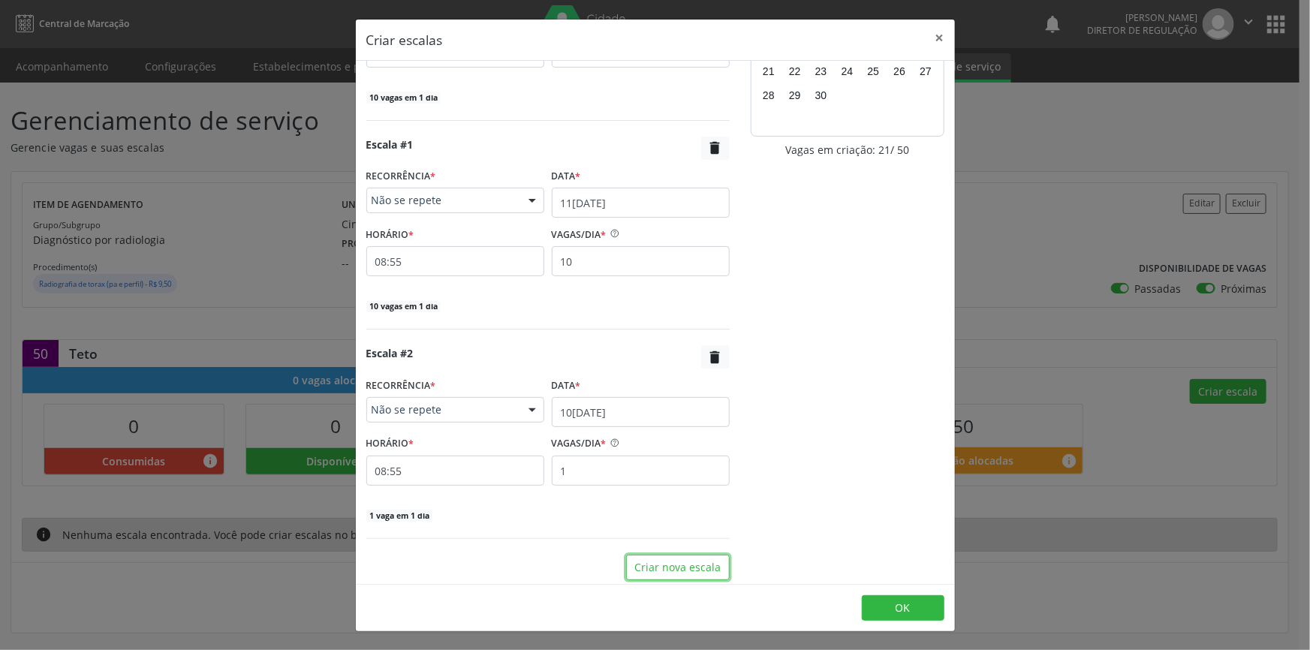
scroll to position [141, 0]
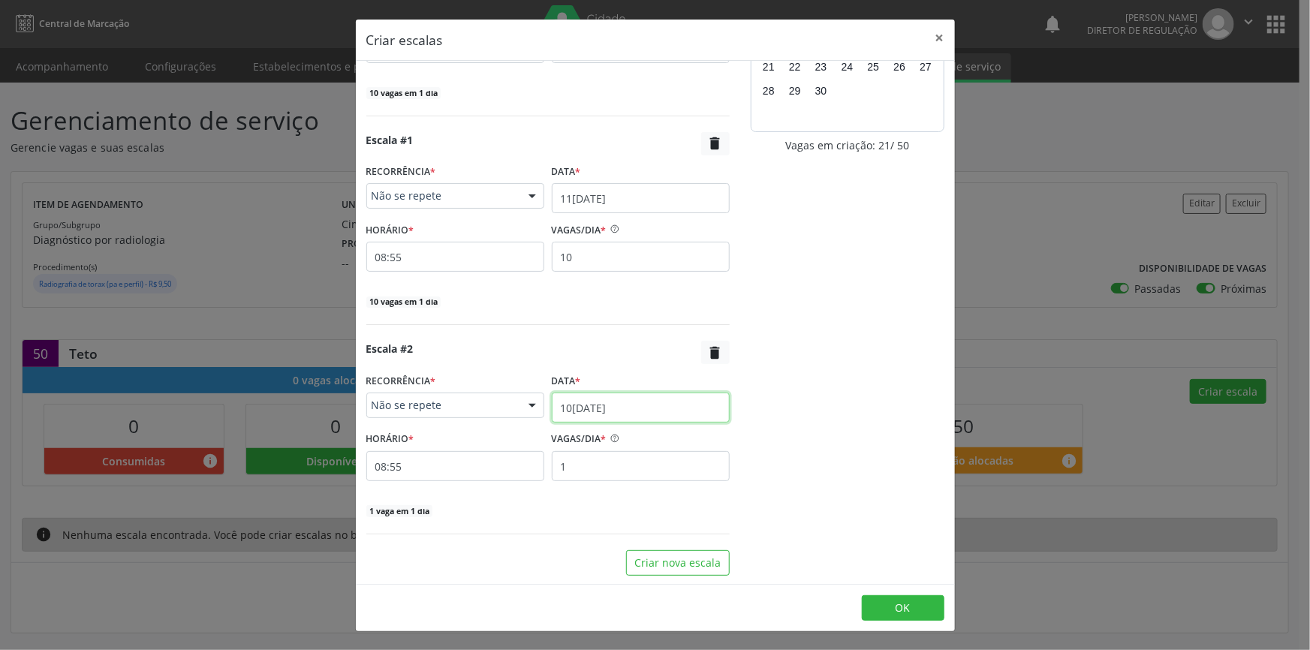
click at [633, 412] on input "[DATE]" at bounding box center [641, 408] width 178 height 30
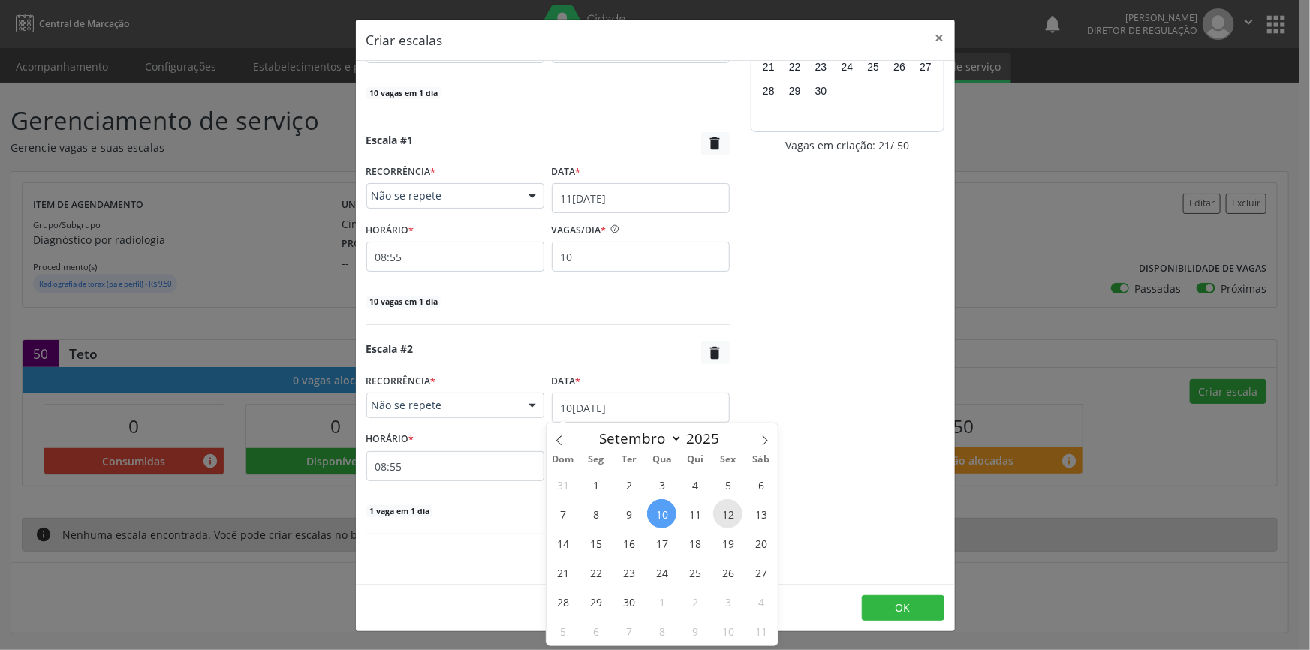
click at [735, 523] on span "12" at bounding box center [727, 513] width 29 height 29
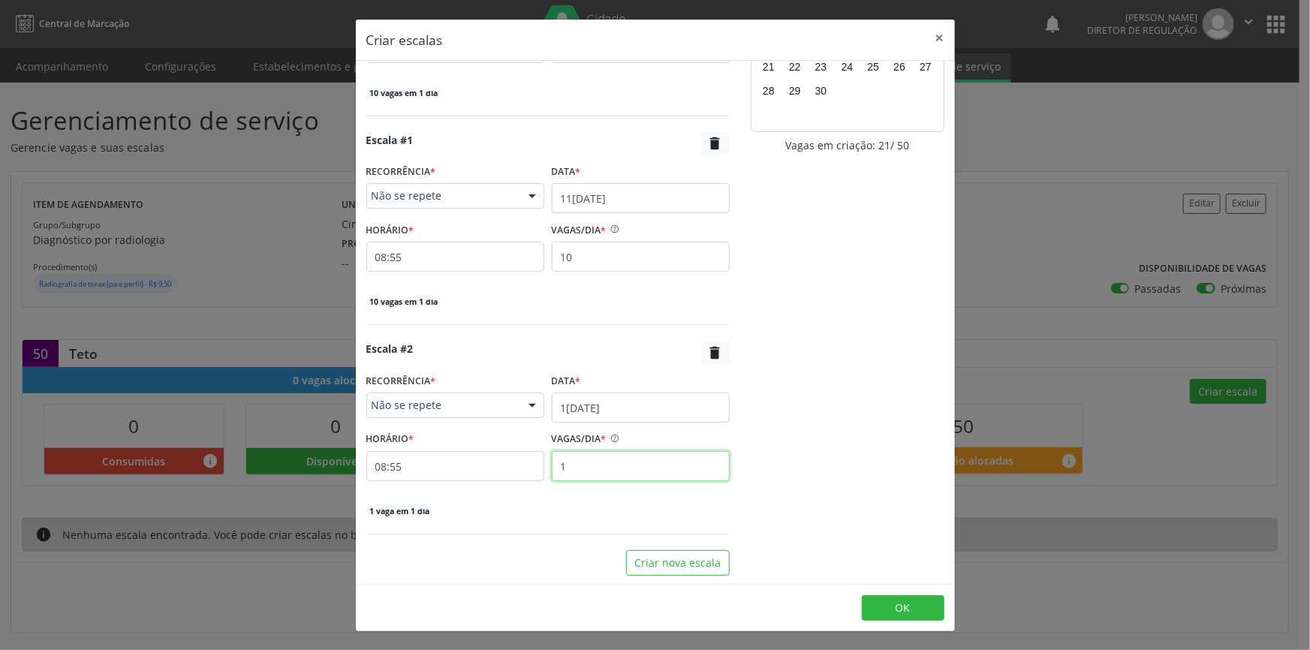
drag, startPoint x: 559, startPoint y: 469, endPoint x: 495, endPoint y: 436, distance: 72.9
click at [501, 468] on div "HORÁRIO * 08:55 VAGAS/DIA * 1" at bounding box center [548, 454] width 371 height 53
type input "10"
click at [693, 568] on button "Criar nova escala" at bounding box center [678, 563] width 104 height 26
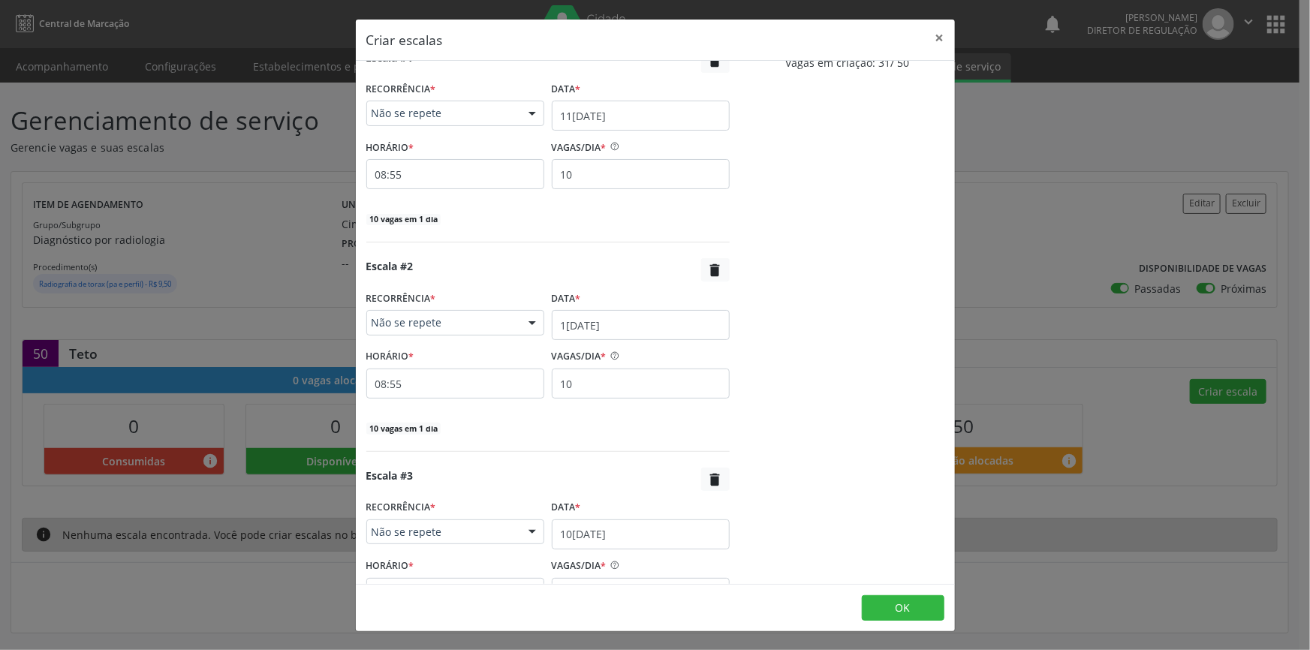
scroll to position [345, 0]
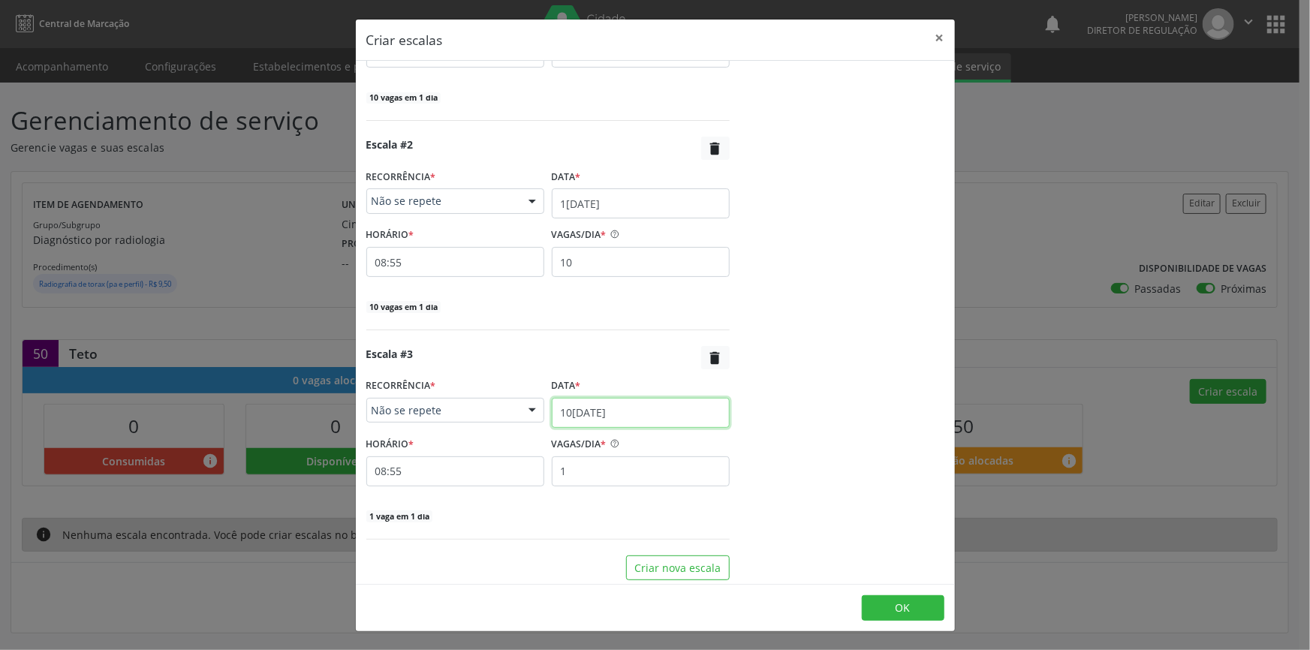
click at [645, 423] on input "10[DATE]" at bounding box center [641, 413] width 178 height 30
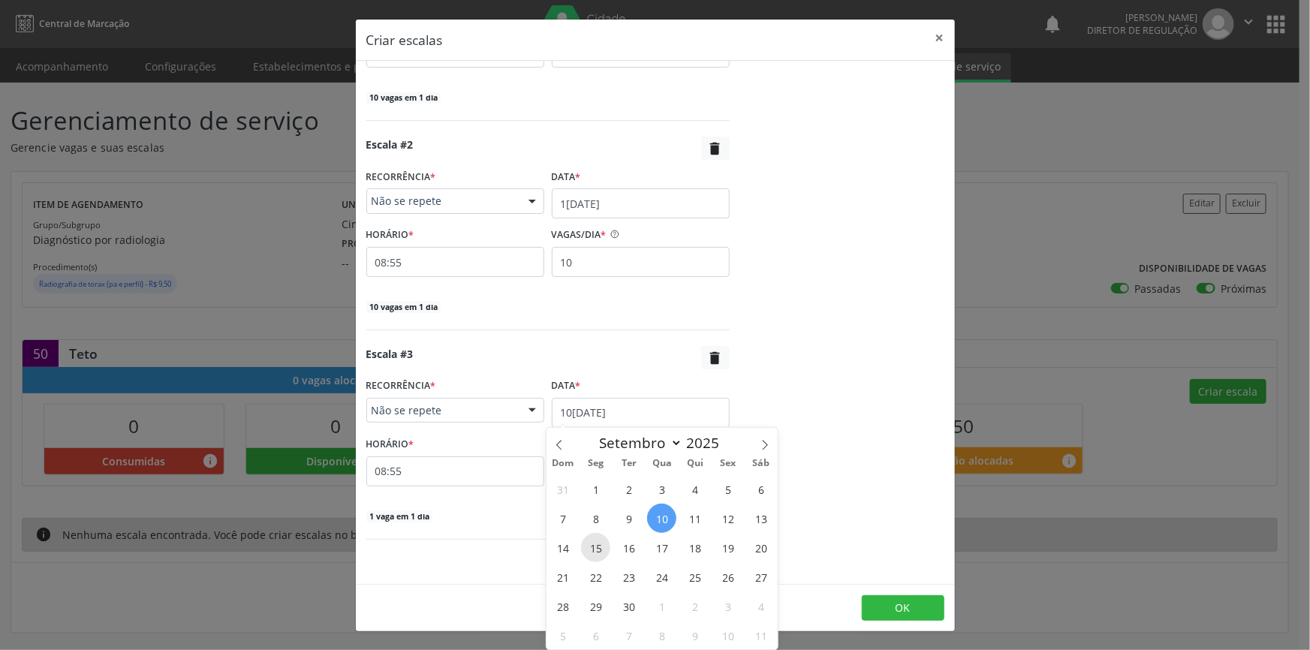
click at [600, 541] on span "15" at bounding box center [595, 547] width 29 height 29
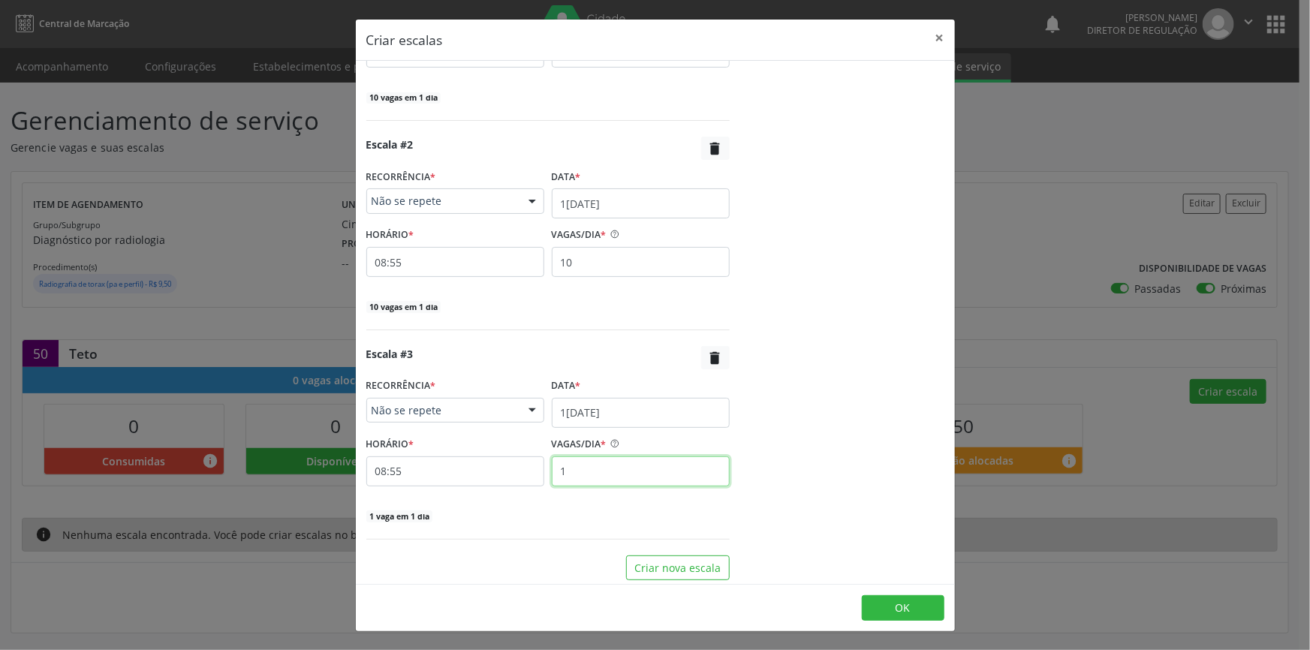
drag, startPoint x: 596, startPoint y: 478, endPoint x: 513, endPoint y: 465, distance: 84.4
click at [515, 466] on div "HORÁRIO * 08:55 VAGAS/DIA * 1" at bounding box center [548, 459] width 371 height 53
type input "10"
click at [677, 563] on button "Criar nova escala" at bounding box center [678, 569] width 104 height 26
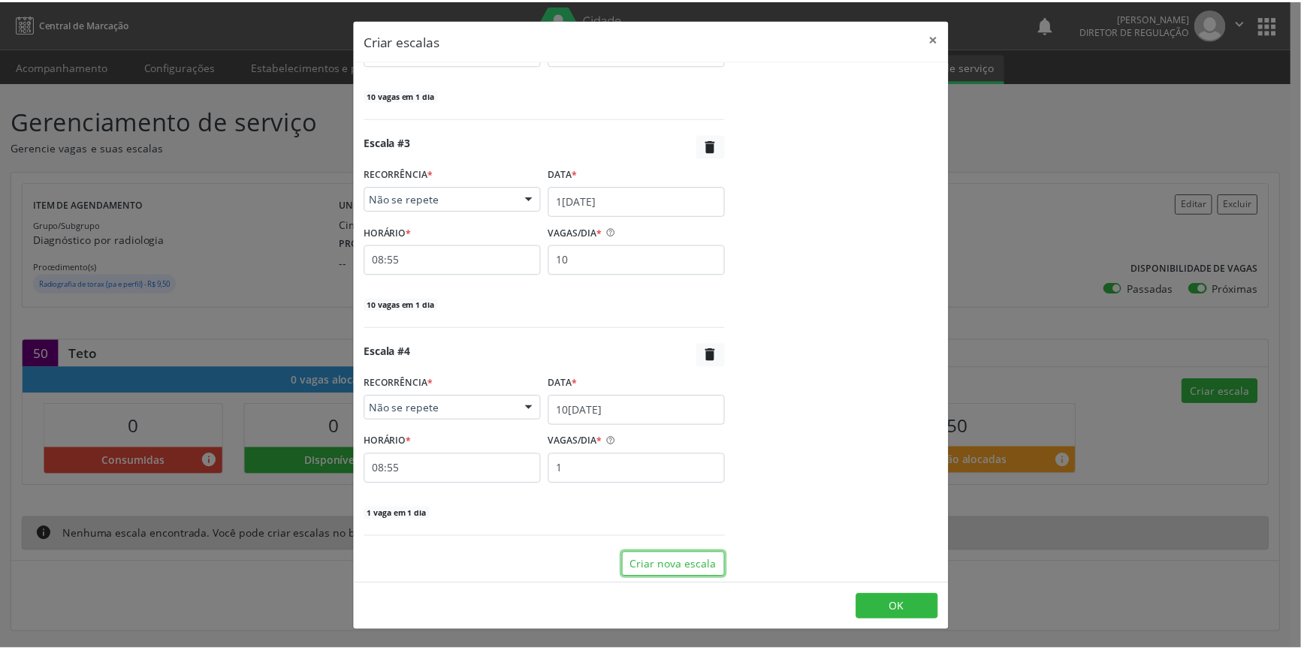
scroll to position [559, 0]
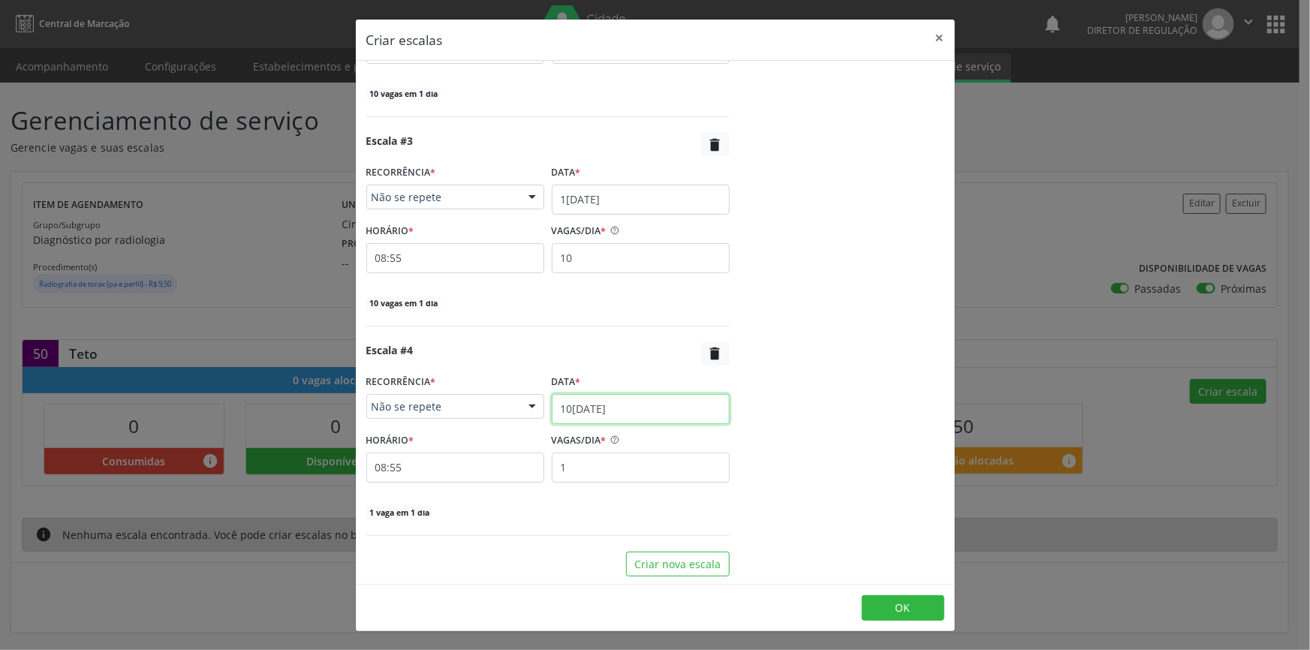
click at [611, 413] on input "10[DATE]" at bounding box center [641, 409] width 178 height 30
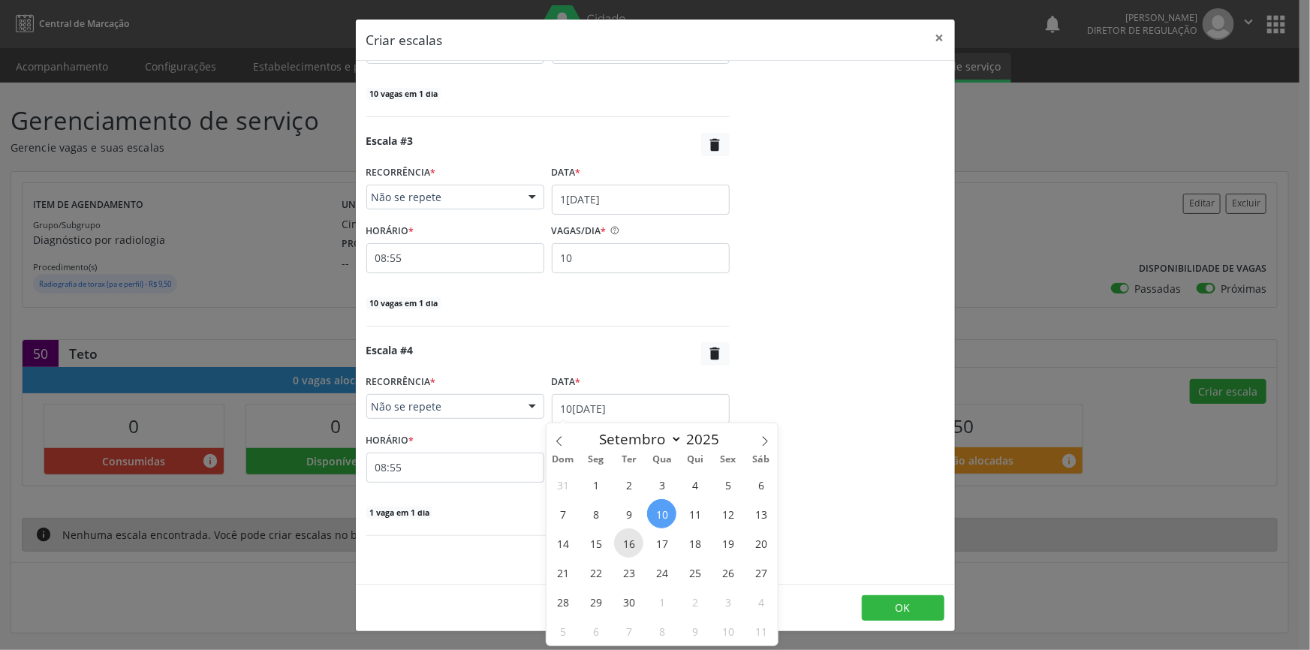
click at [632, 535] on span "16" at bounding box center [628, 543] width 29 height 29
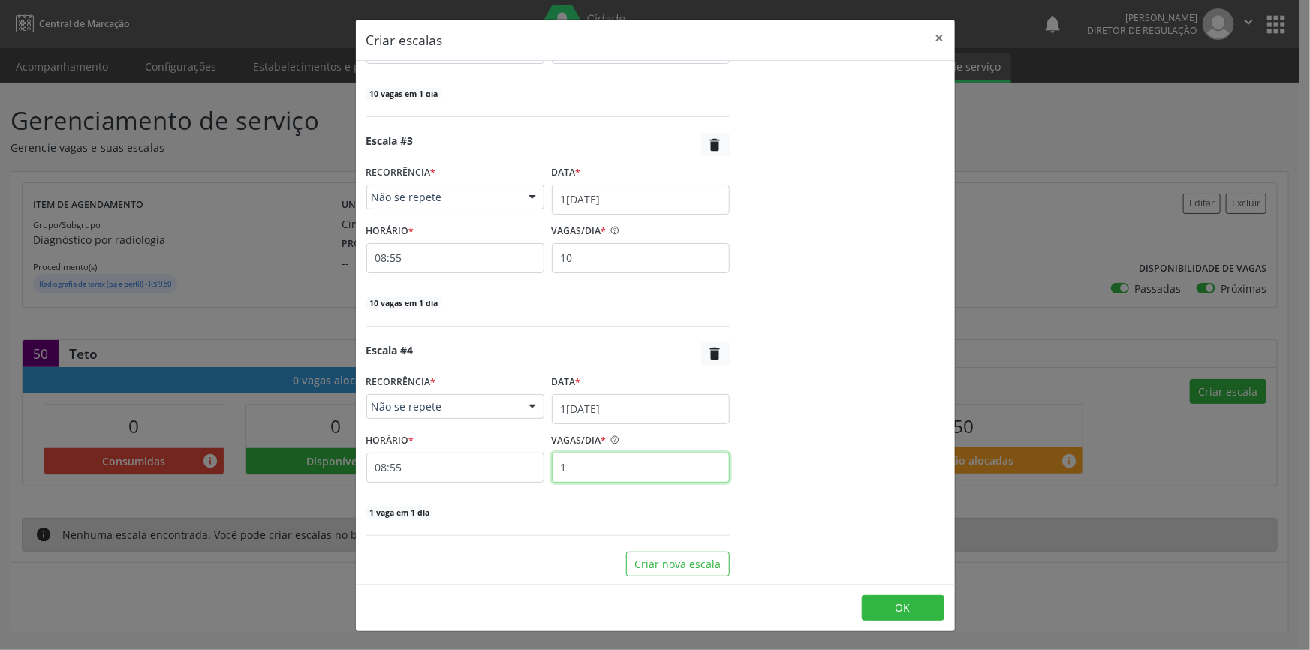
drag, startPoint x: 543, startPoint y: 460, endPoint x: 526, endPoint y: 459, distance: 17.3
click at [526, 459] on div "HORÁRIO * 08:55 VAGAS/DIA * 1" at bounding box center [548, 456] width 371 height 53
type input "10"
click at [912, 608] on button "OK" at bounding box center [903, 608] width 83 height 26
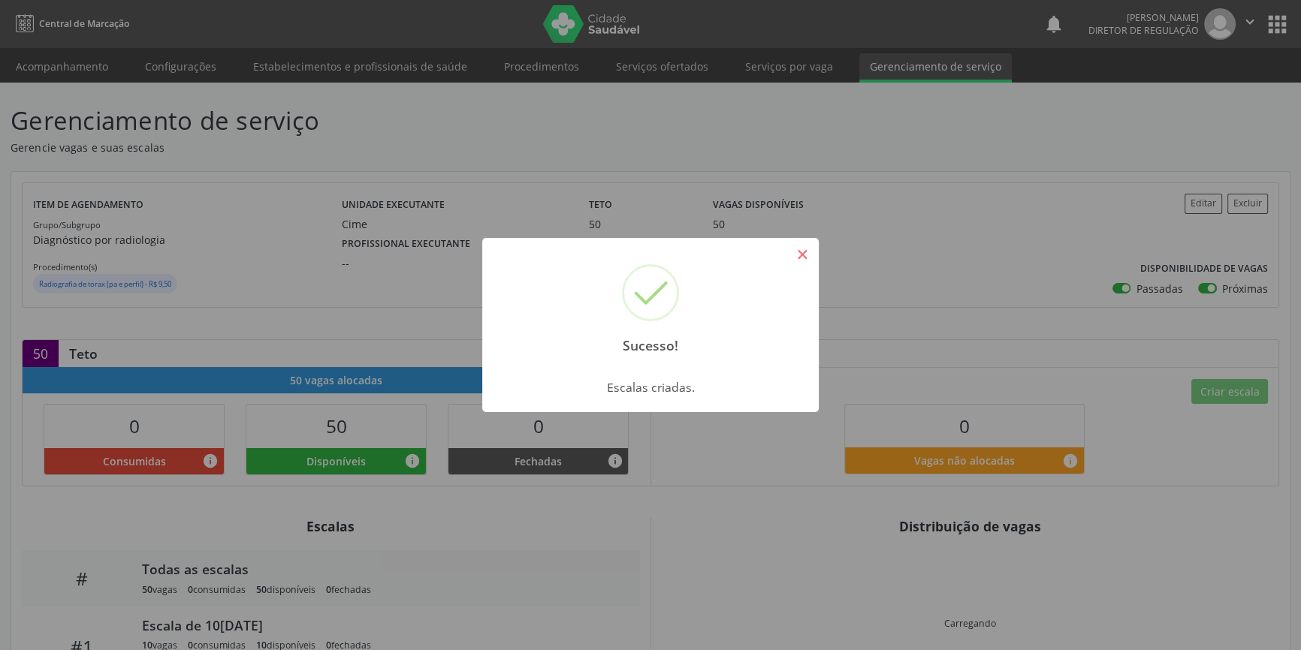
click at [802, 247] on button "×" at bounding box center [802, 255] width 26 height 26
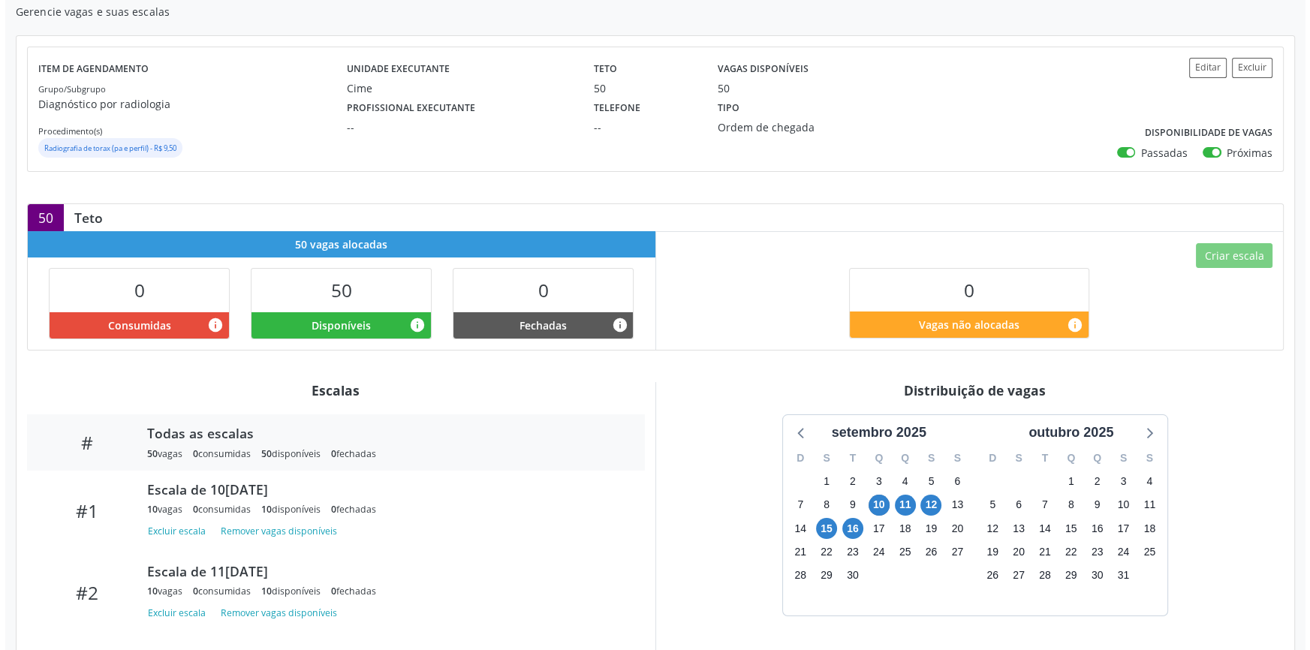
scroll to position [0, 0]
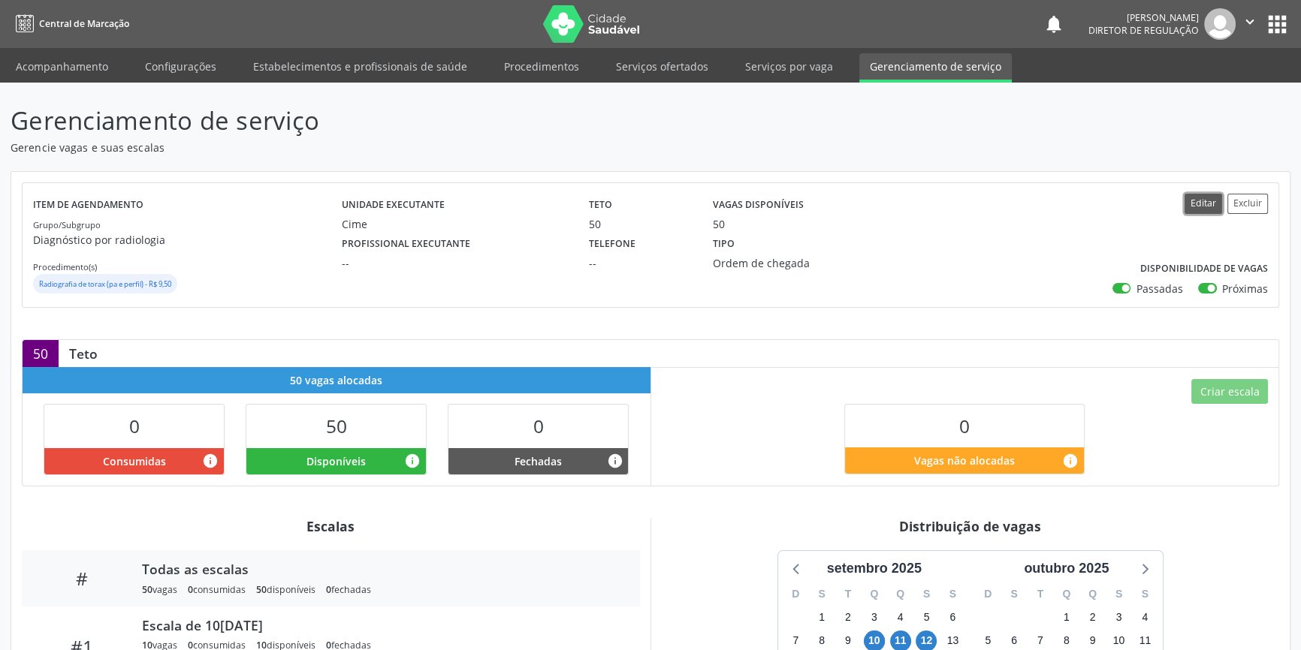
click at [1207, 199] on button "Editar" at bounding box center [1203, 204] width 38 height 20
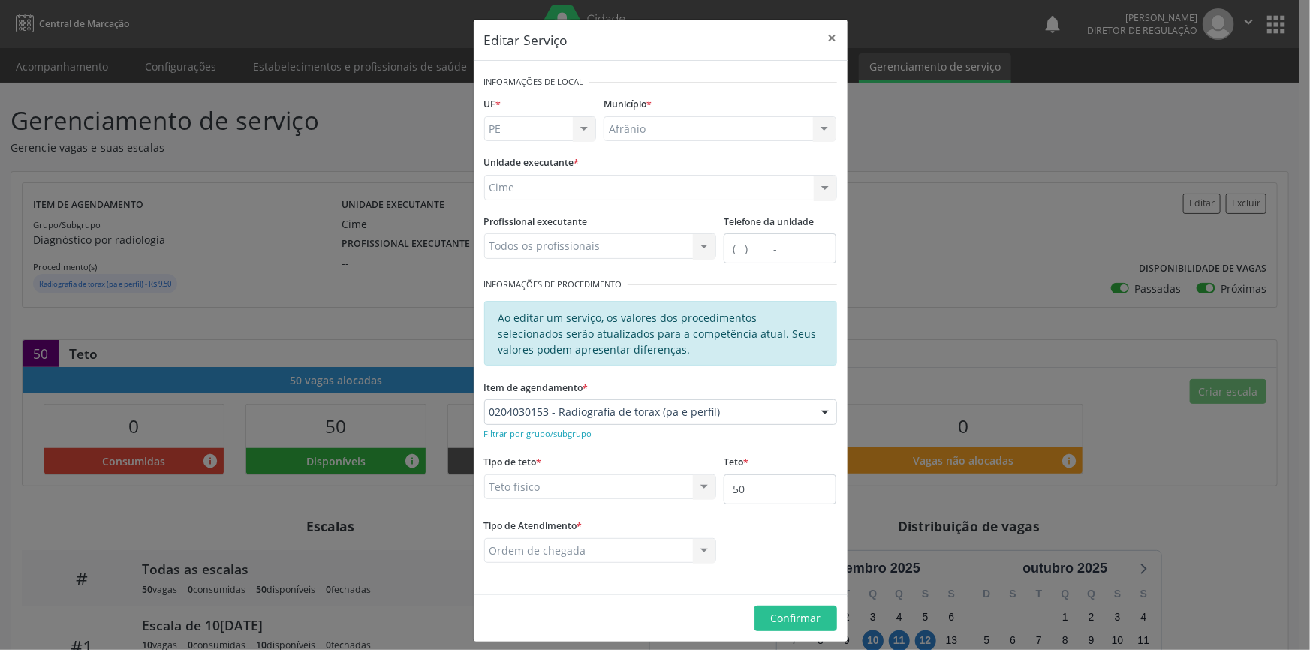
click at [435, 176] on div "Editar Serviço × Informações de Local UF * PE BA PE Nenhum resultado encontrado…" at bounding box center [655, 325] width 1310 height 650
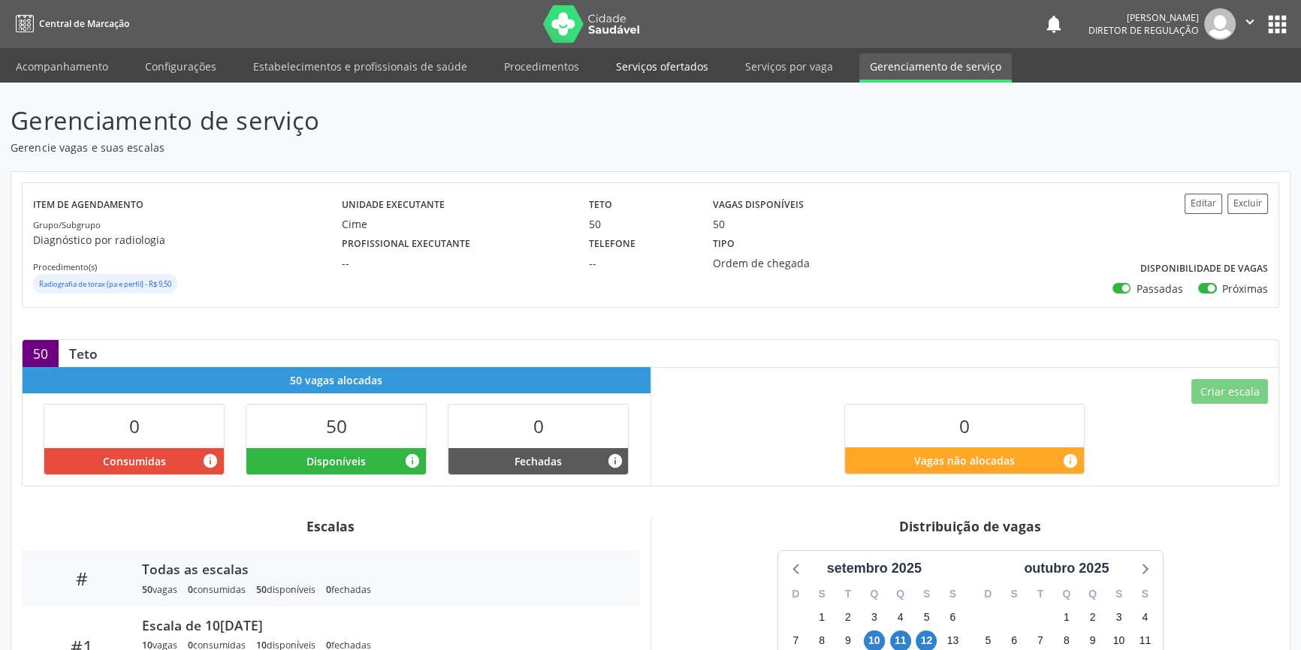
click at [685, 70] on link "Serviços ofertados" at bounding box center [661, 66] width 113 height 26
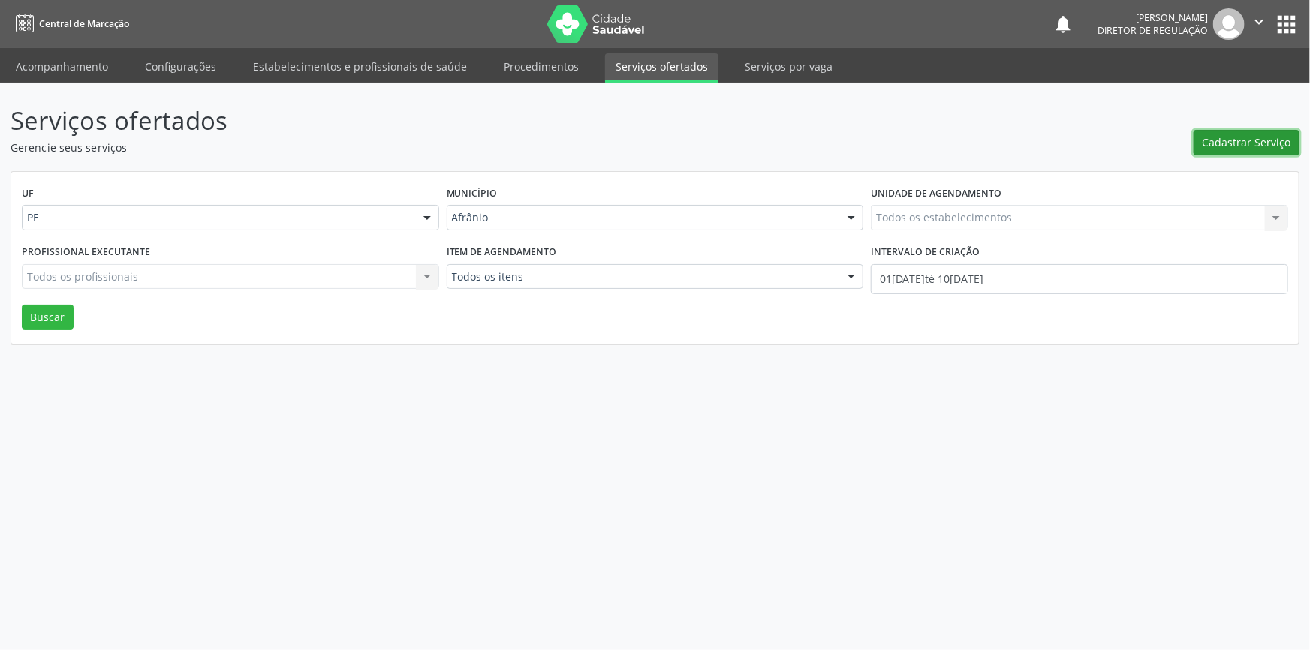
click at [1229, 150] on button "Cadastrar Serviço" at bounding box center [1247, 143] width 106 height 26
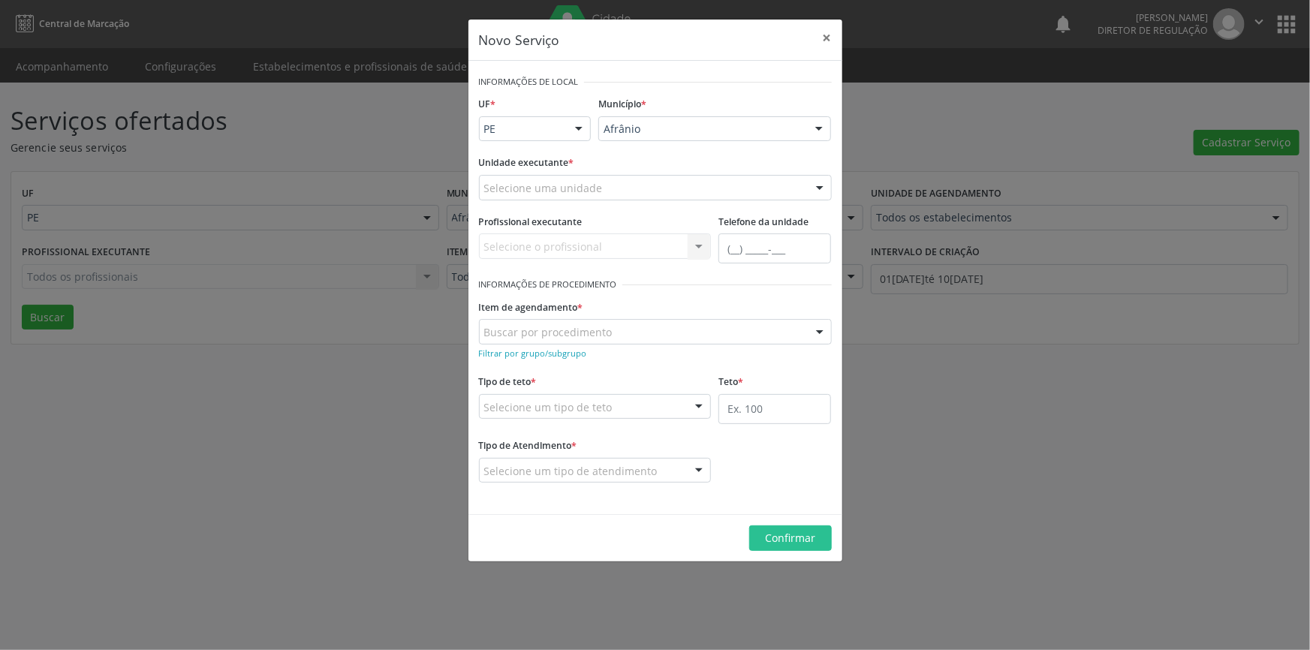
click at [668, 197] on div "Selecione uma unidade" at bounding box center [655, 188] width 353 height 26
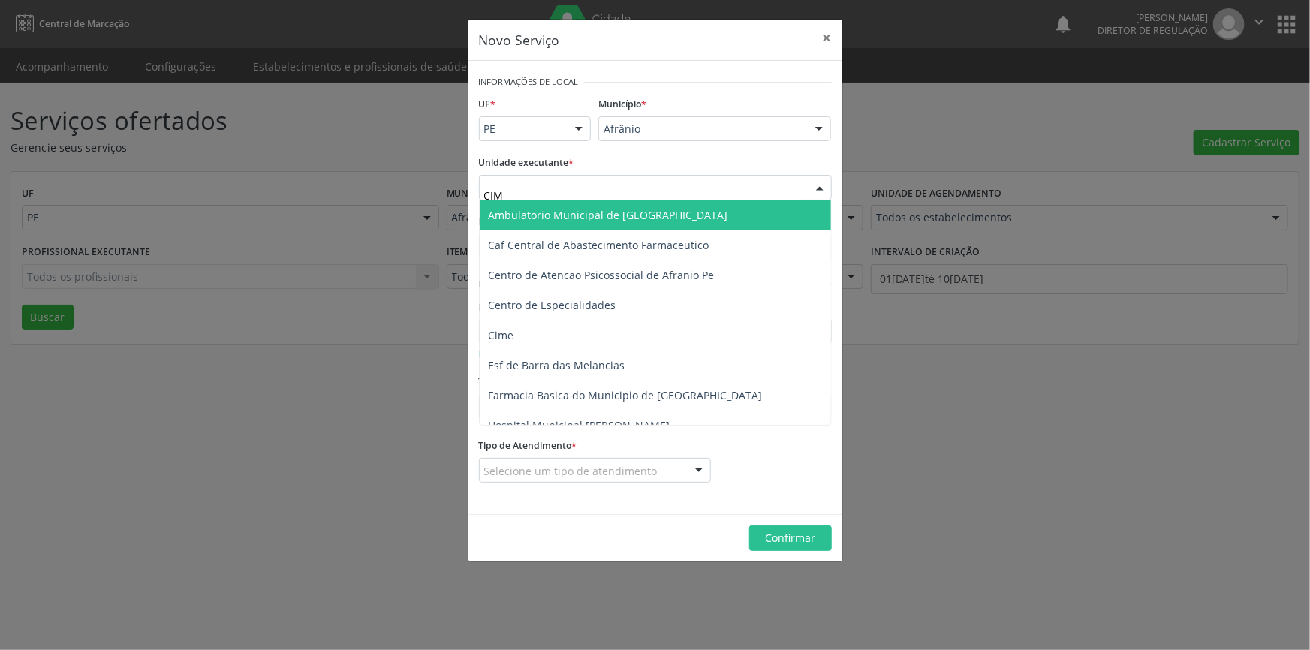
type input "CIME"
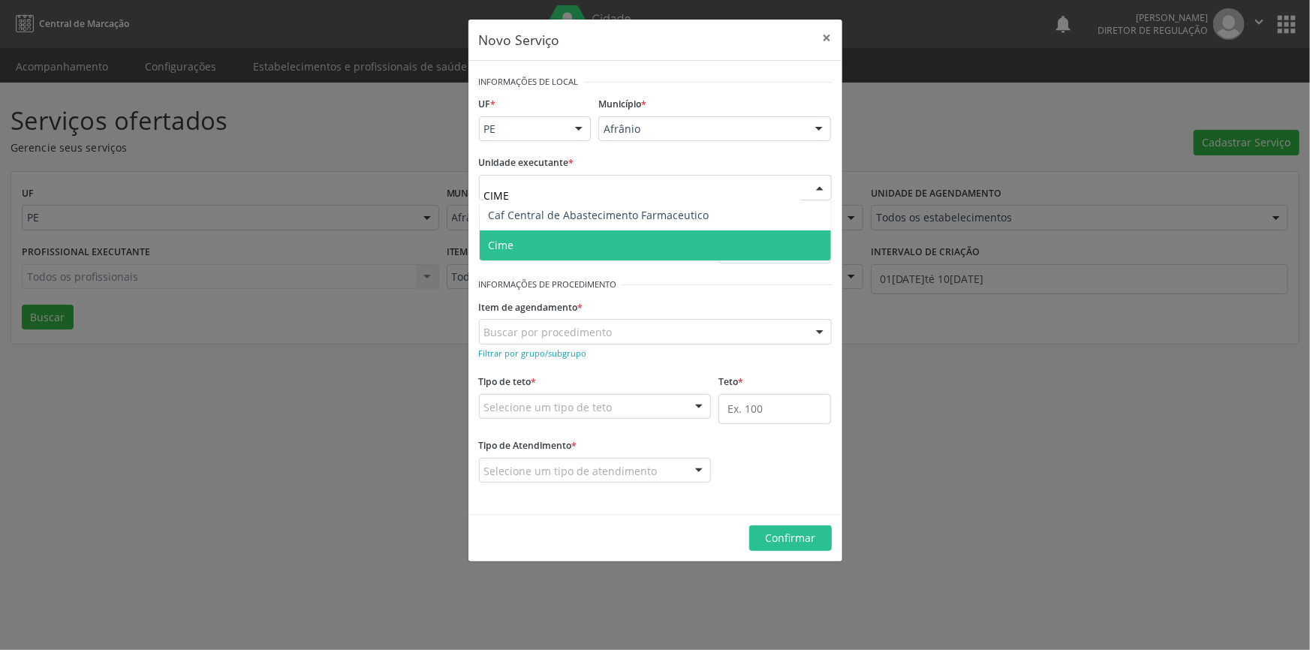
click at [593, 240] on span "Cime" at bounding box center [655, 246] width 351 height 30
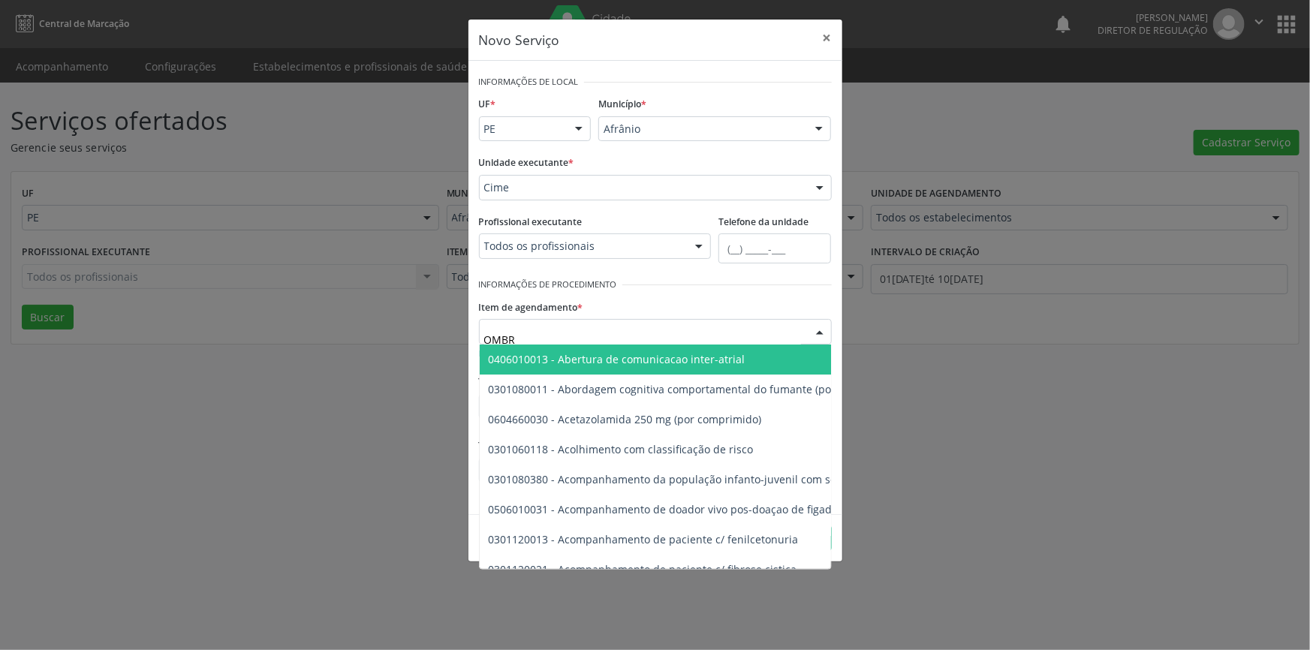
type input "OMBRO"
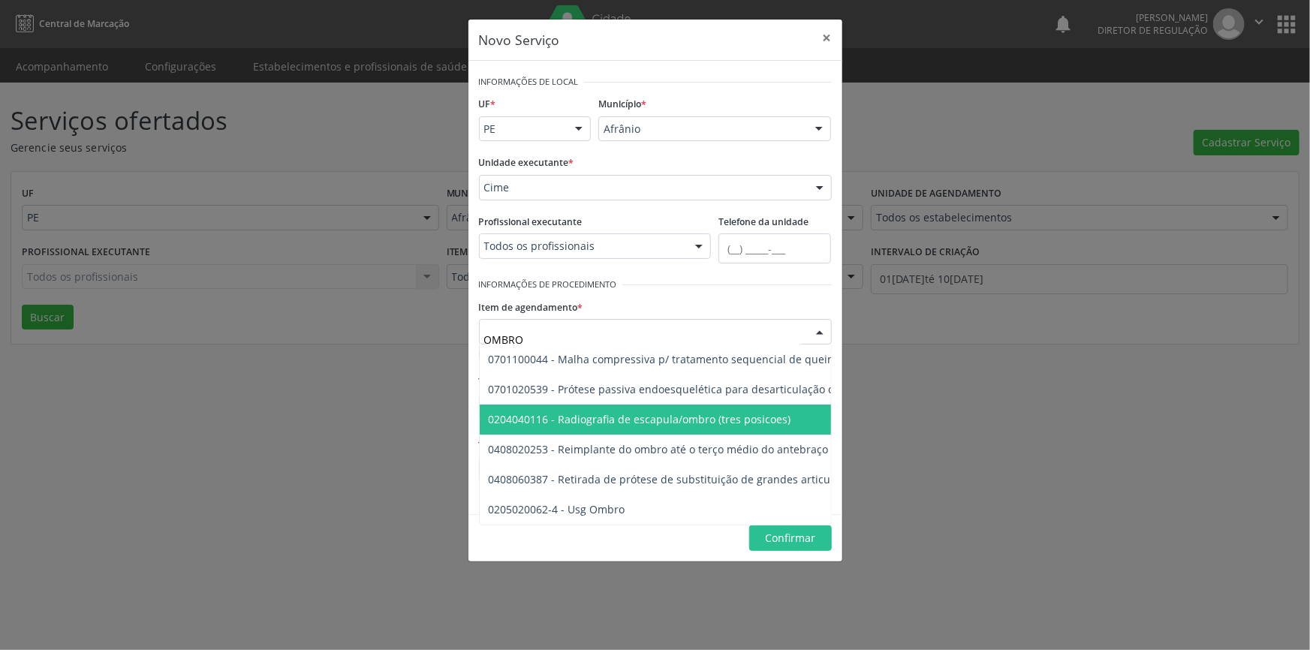
click at [616, 421] on span "0204040116 - Radiografia de escapula/ombro (tres posicoes)" at bounding box center [640, 419] width 303 height 14
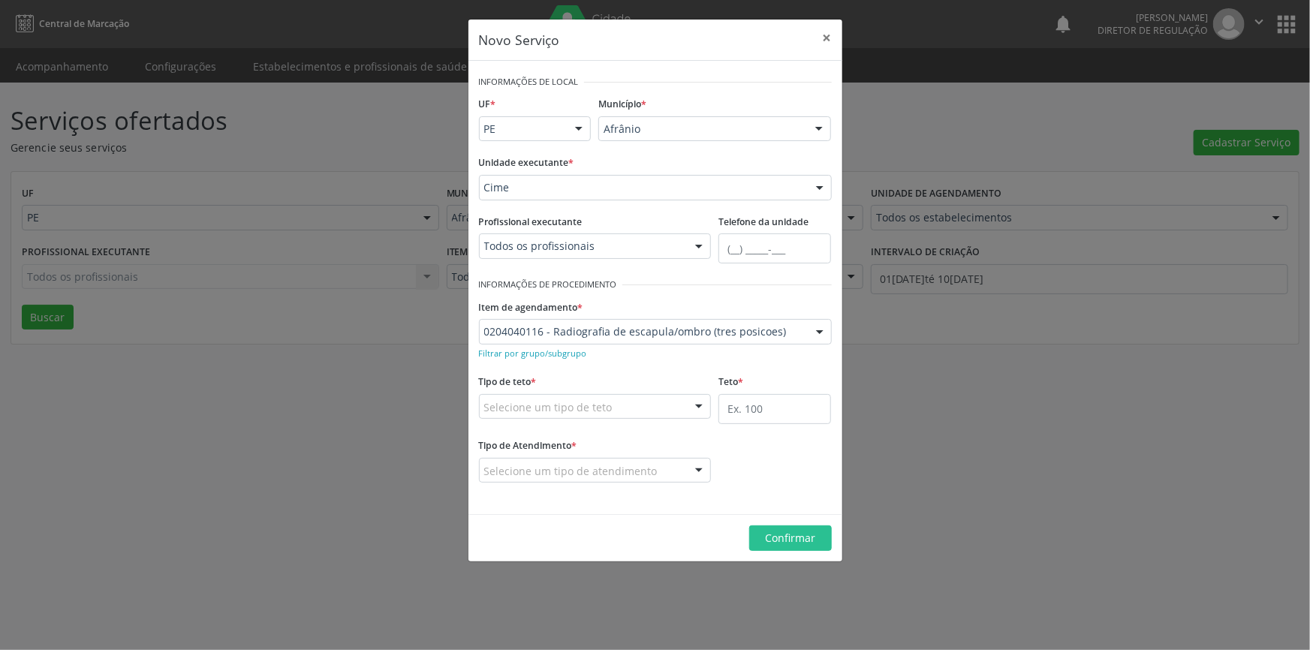
click at [629, 389] on div "Tipo de teto * Selecione um tipo de teto Teto financeiro Teto físico Nenhum res…" at bounding box center [595, 395] width 233 height 48
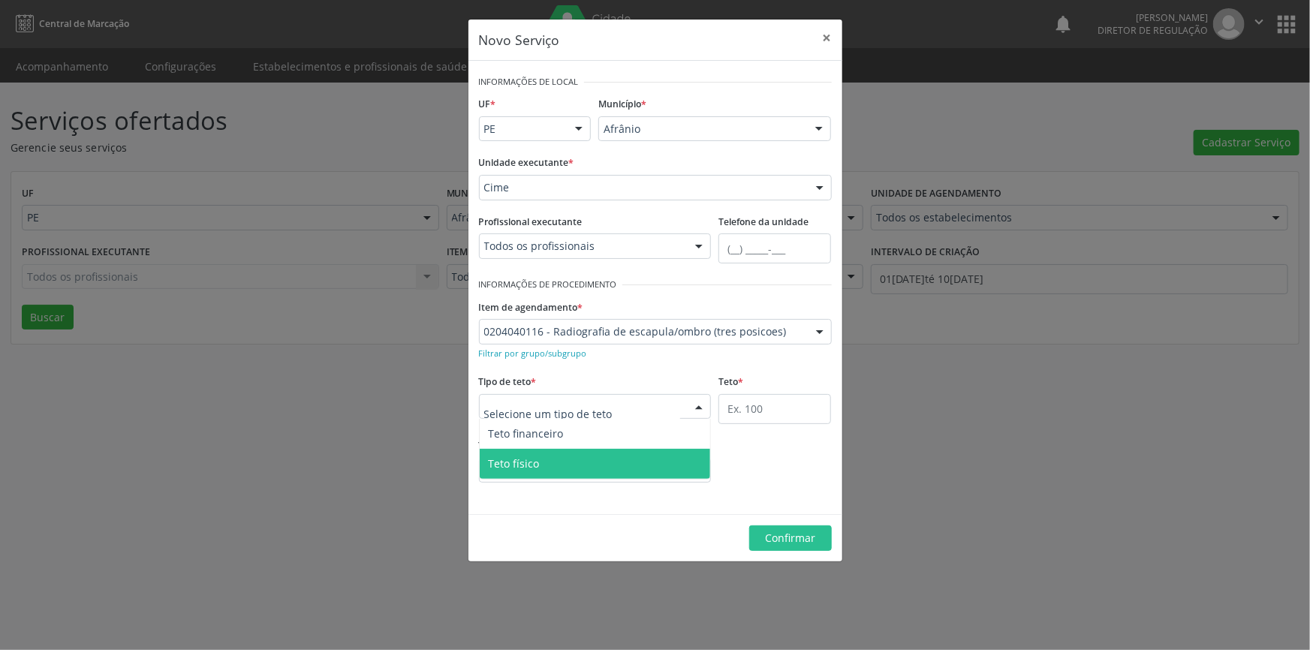
click at [583, 454] on span "Teto físico" at bounding box center [595, 464] width 231 height 30
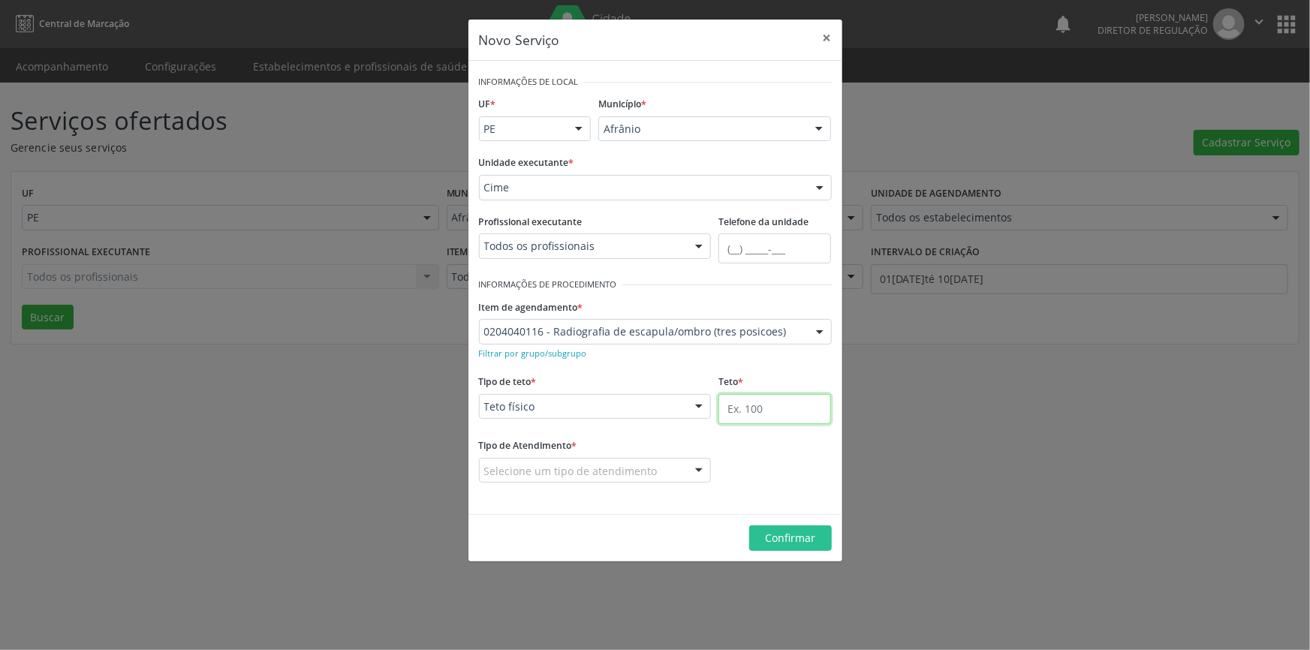
click at [792, 408] on input "text" at bounding box center [775, 409] width 113 height 30
type input "50"
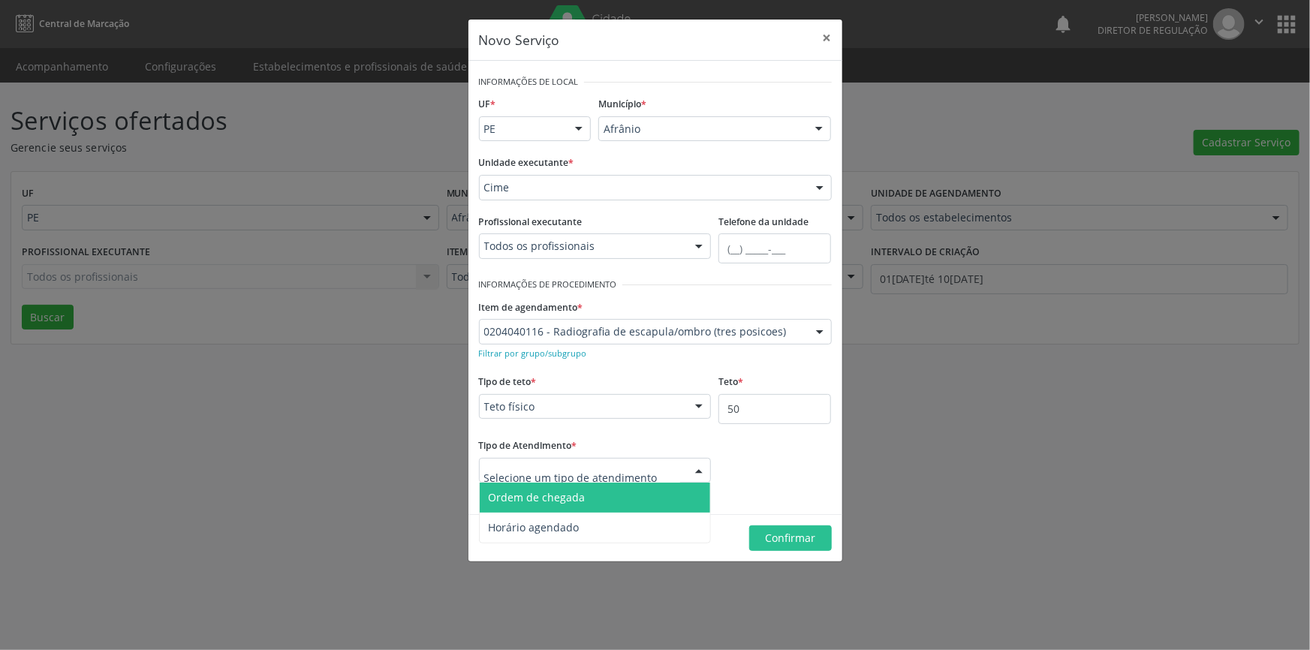
drag, startPoint x: 571, startPoint y: 494, endPoint x: 624, endPoint y: 500, distance: 53.7
click at [574, 495] on span "Ordem de chegada" at bounding box center [537, 497] width 97 height 14
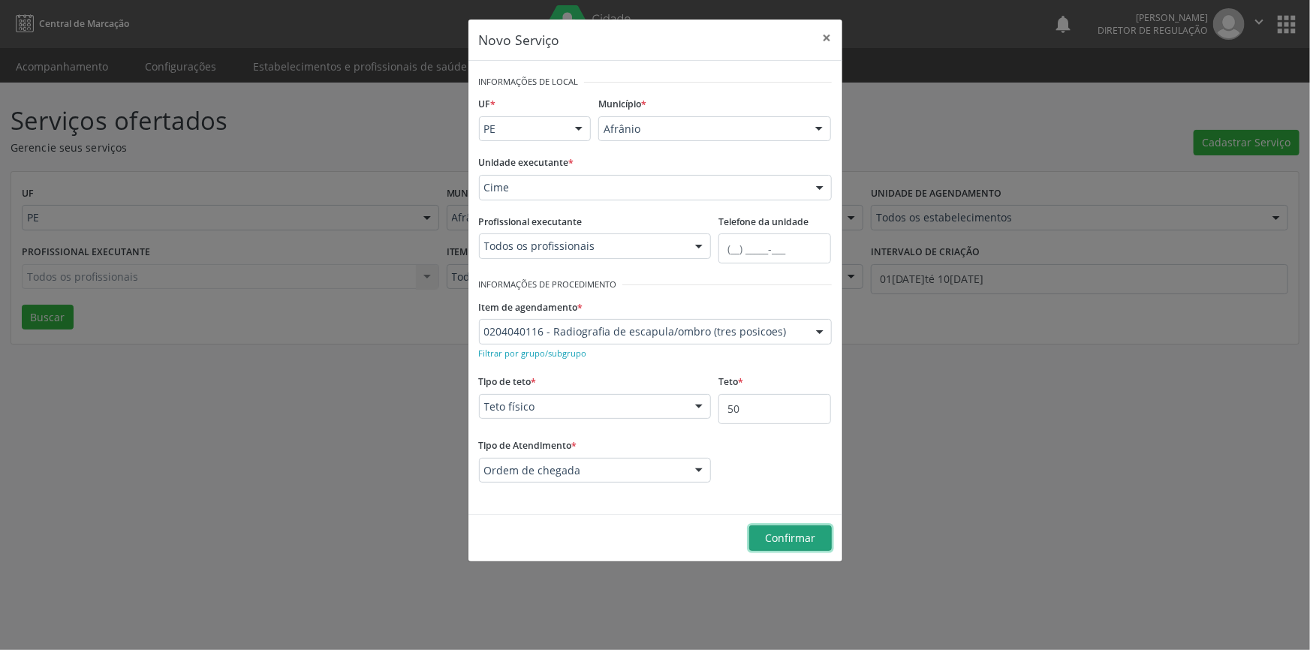
click at [790, 531] on span "Confirmar" at bounding box center [790, 538] width 50 height 14
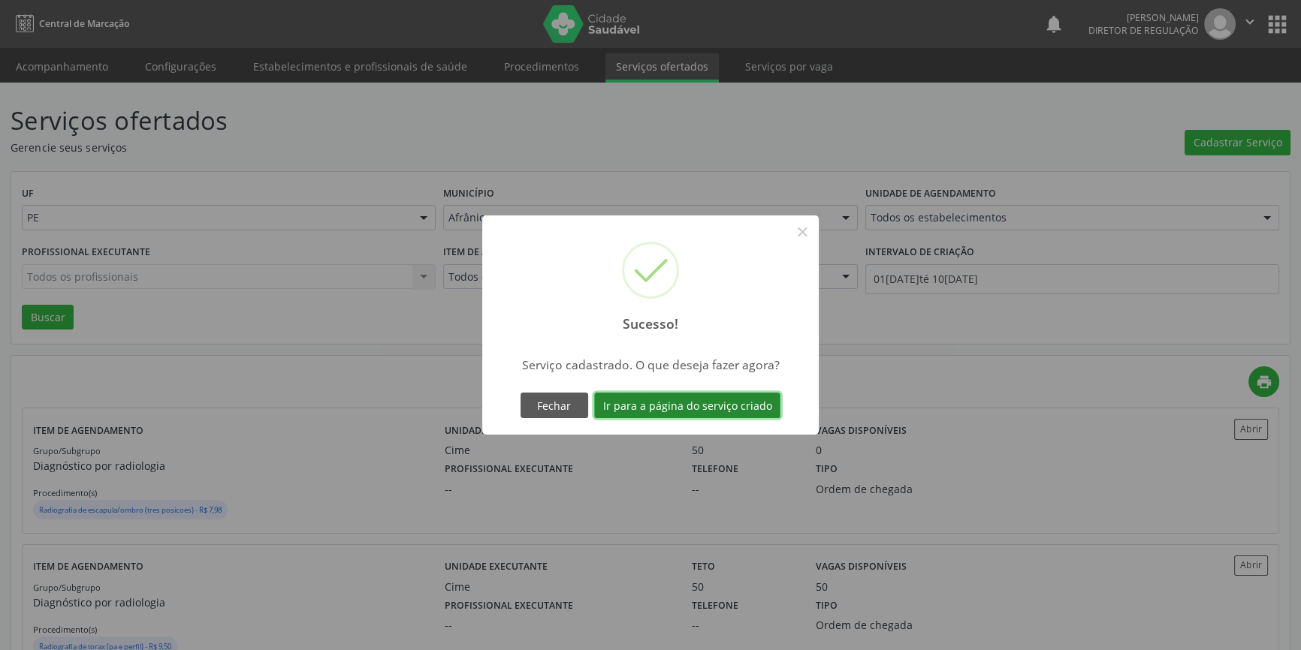
click at [692, 396] on button "Ir para a página do serviço criado" at bounding box center [687, 406] width 186 height 26
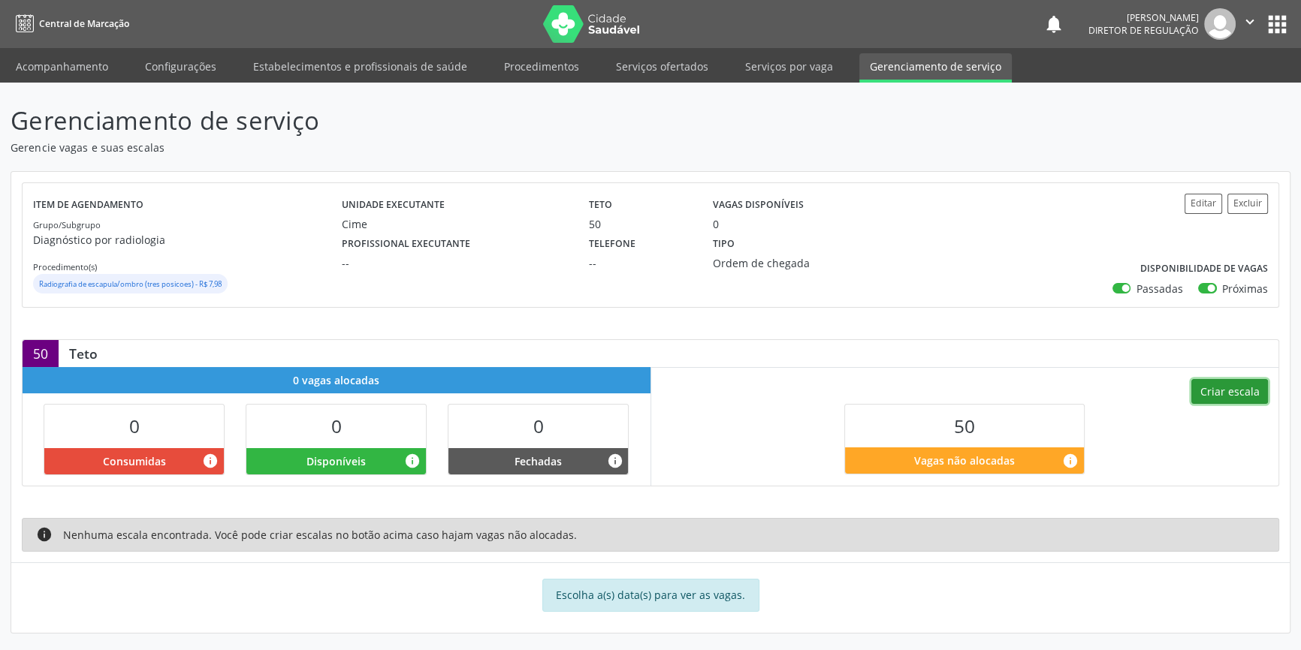
click at [1229, 390] on button "Criar escala" at bounding box center [1229, 392] width 77 height 26
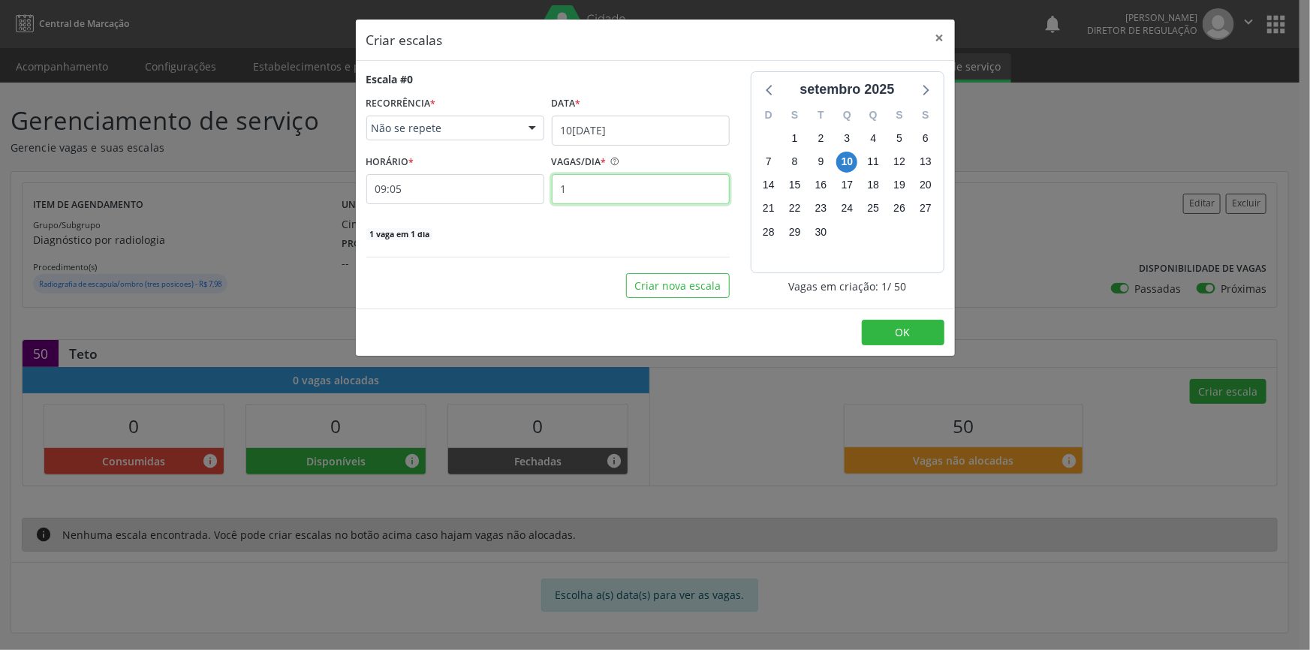
drag, startPoint x: 517, startPoint y: 197, endPoint x: 488, endPoint y: 199, distance: 28.6
click at [490, 199] on div "HORÁRIO * 09:05 VAGAS/DIA * 1" at bounding box center [548, 177] width 371 height 53
type input "10"
click at [674, 280] on button "Criar nova escala" at bounding box center [678, 286] width 104 height 26
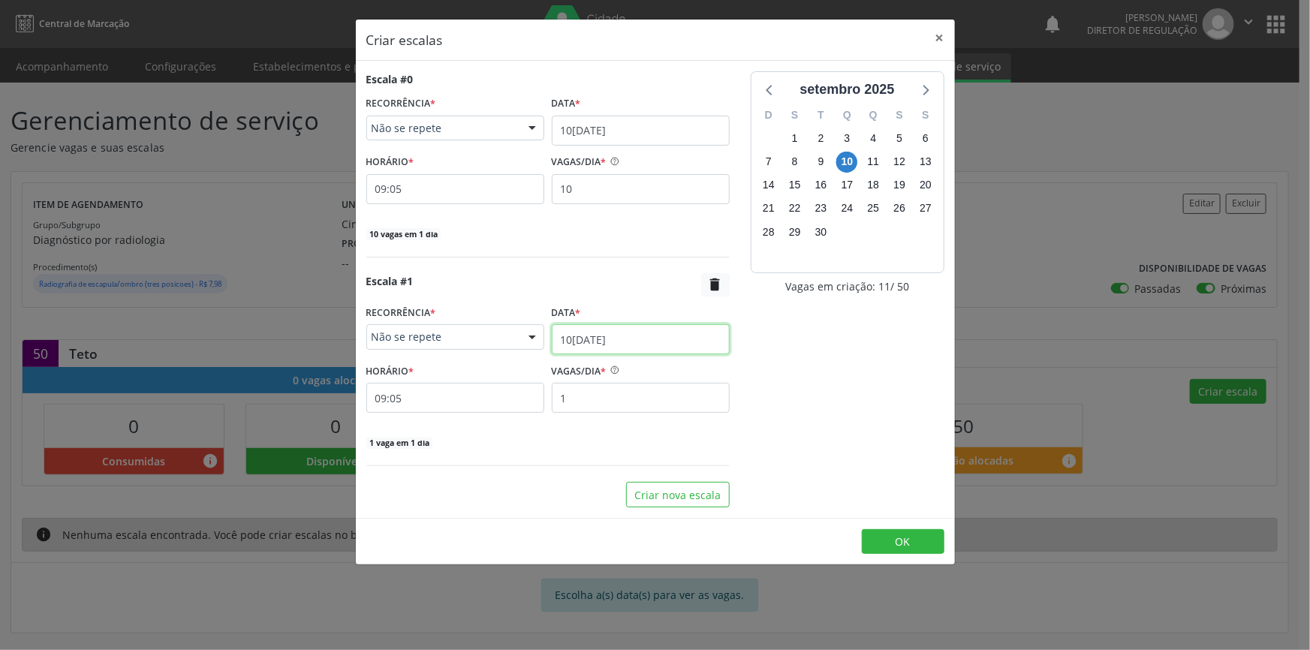
click at [635, 330] on input "10[DATE]" at bounding box center [641, 339] width 178 height 30
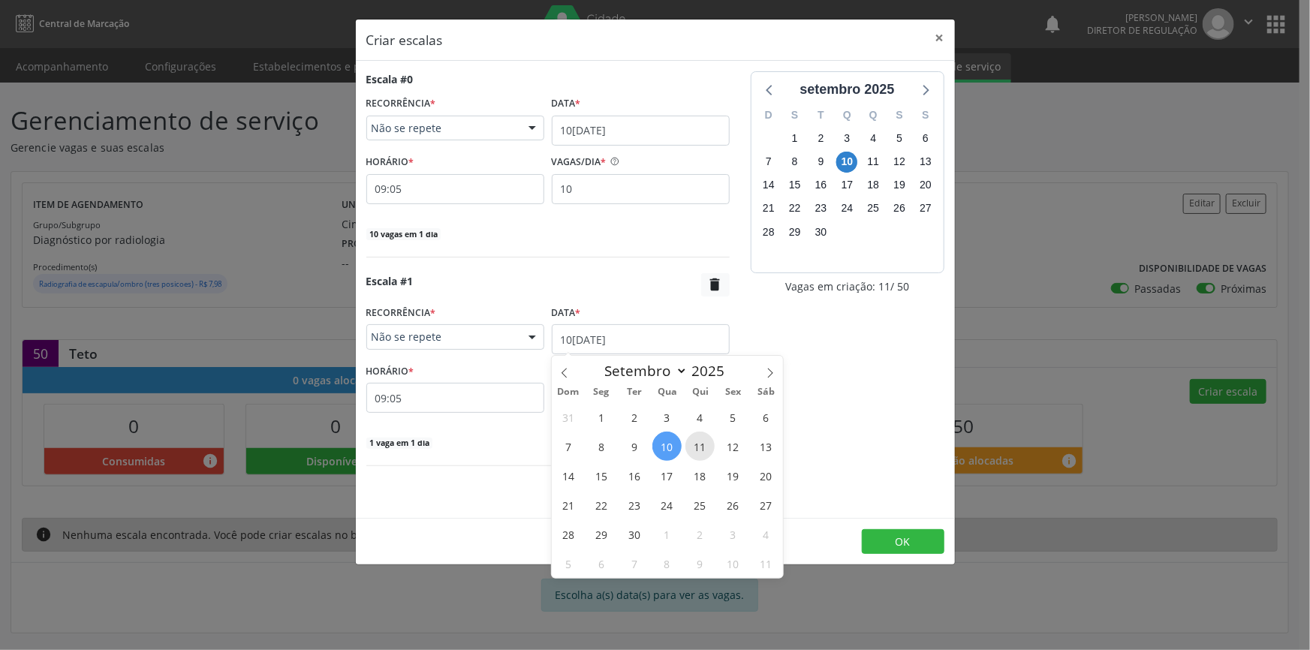
click at [700, 445] on span "11" at bounding box center [700, 446] width 29 height 29
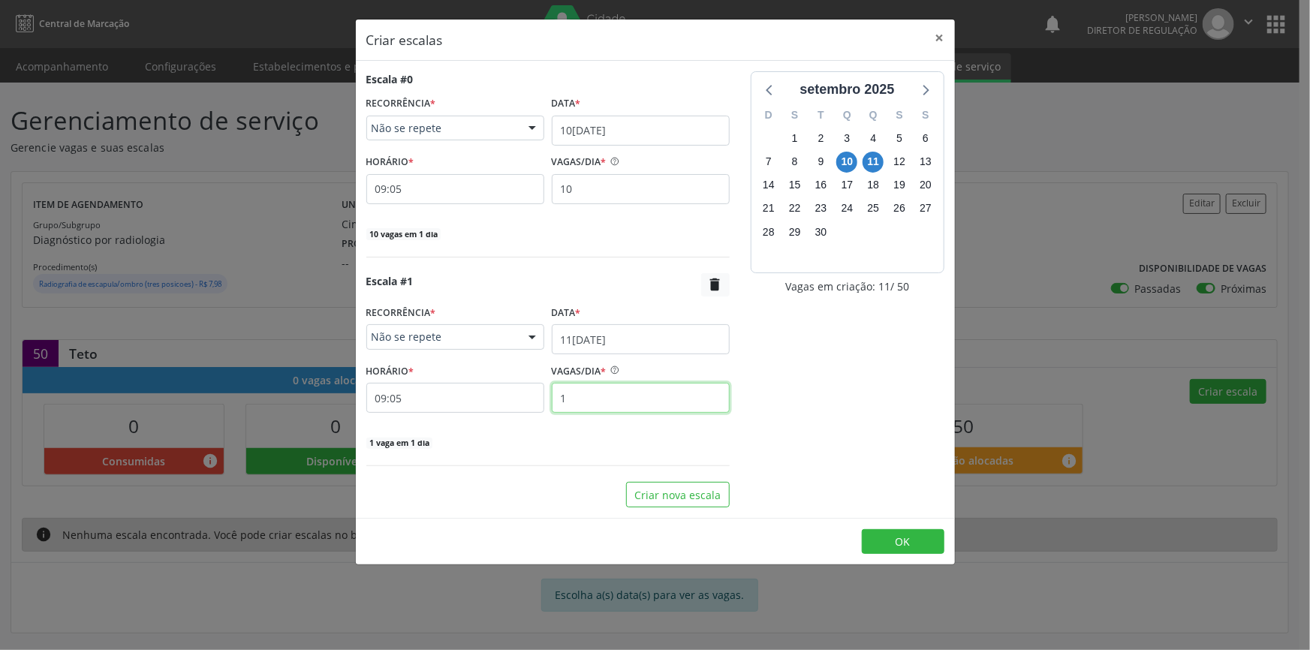
drag, startPoint x: 594, startPoint y: 388, endPoint x: 494, endPoint y: 381, distance: 100.2
click at [498, 381] on div "HORÁRIO * 09:05 VAGAS/DIA * 1" at bounding box center [548, 386] width 371 height 53
type input "10"
click at [671, 488] on button "Criar nova escala" at bounding box center [678, 495] width 104 height 26
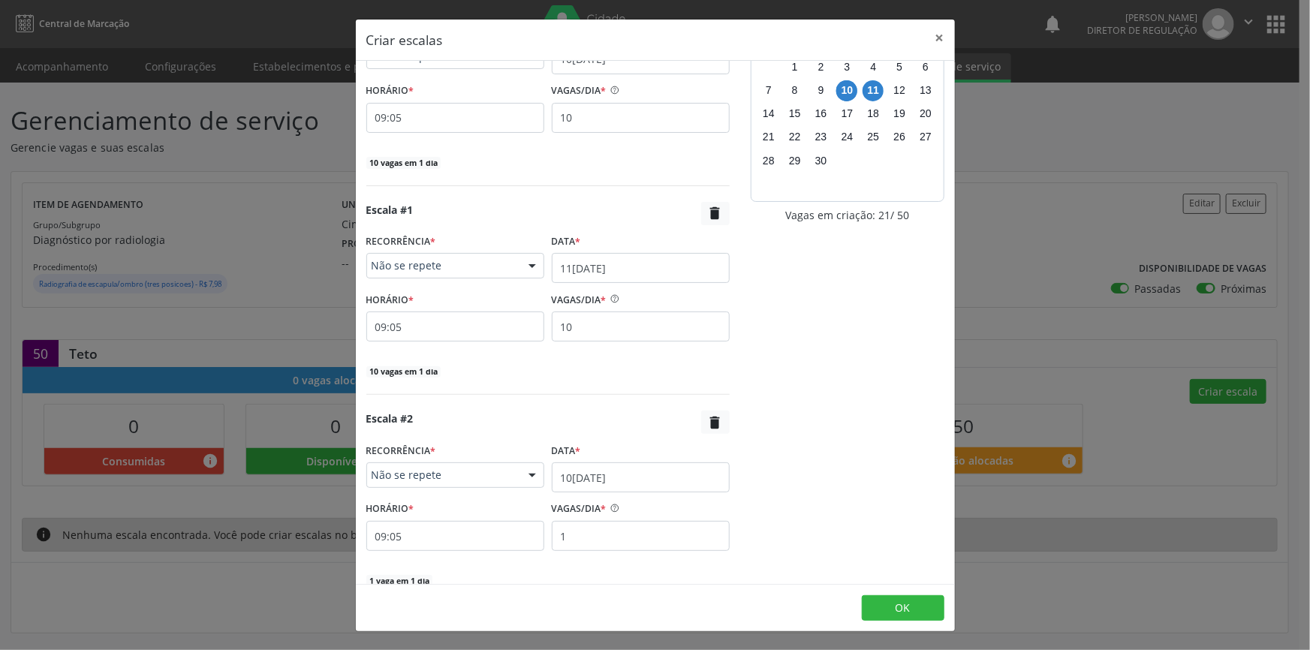
scroll to position [141, 0]
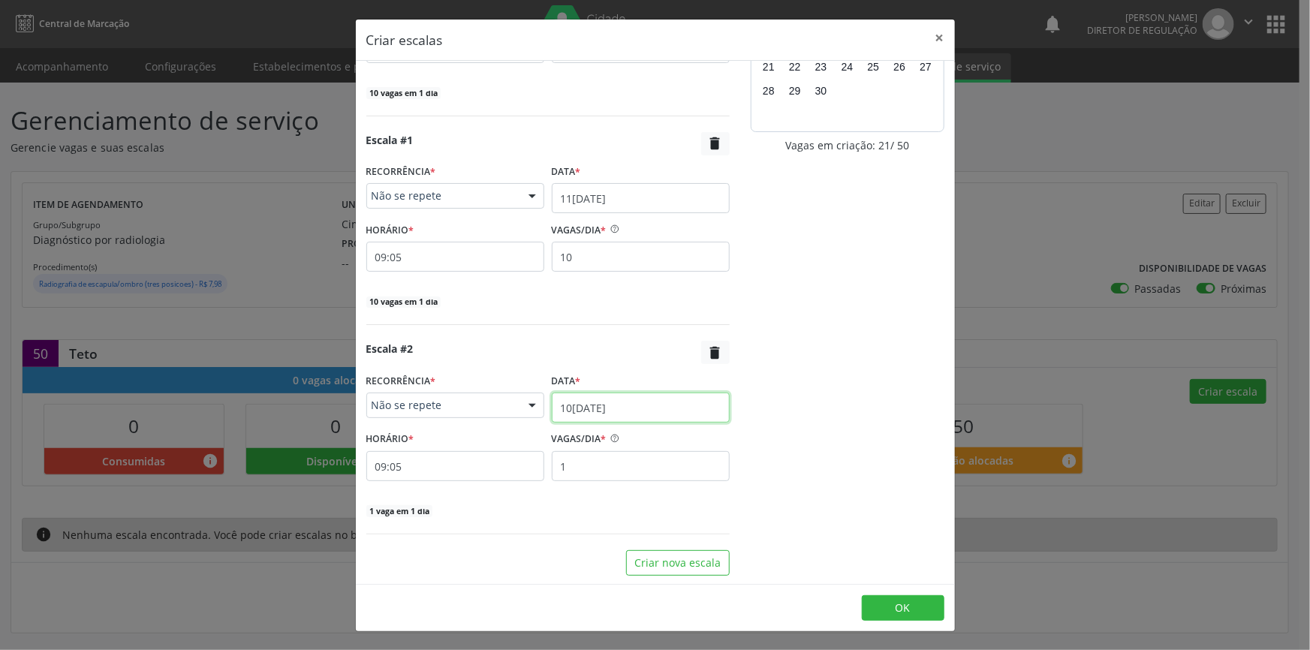
click at [609, 406] on input "10[DATE]" at bounding box center [641, 408] width 178 height 30
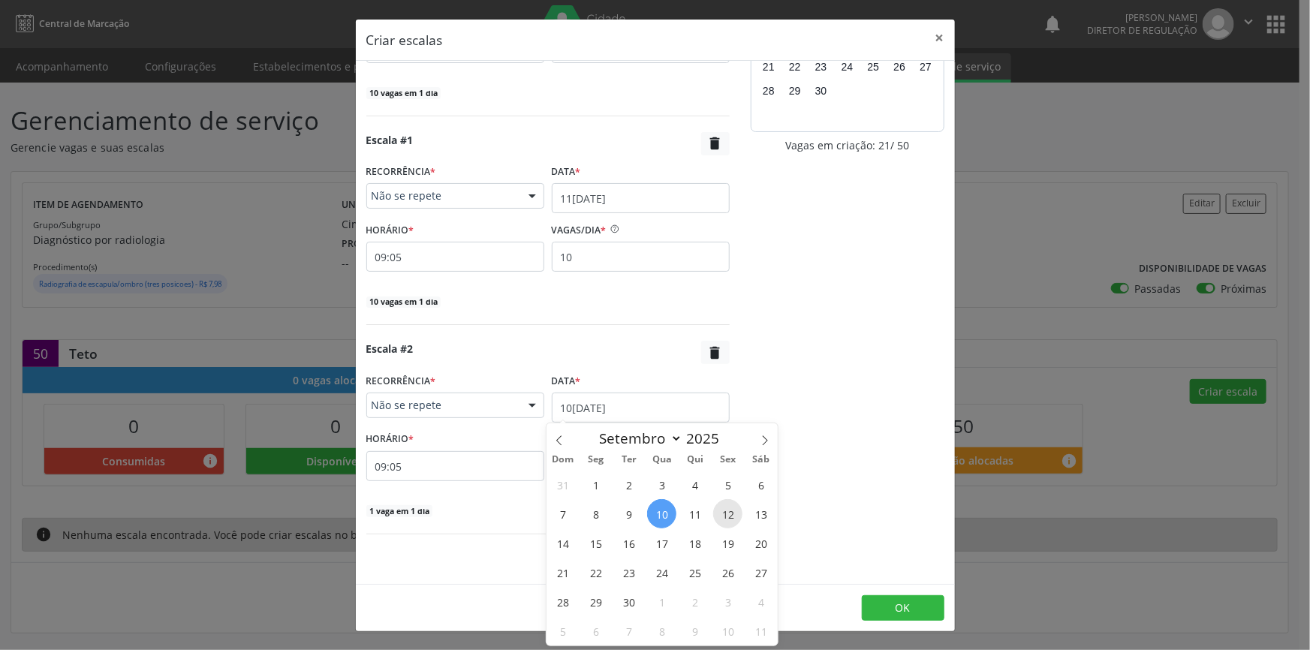
click at [719, 512] on span "12" at bounding box center [727, 513] width 29 height 29
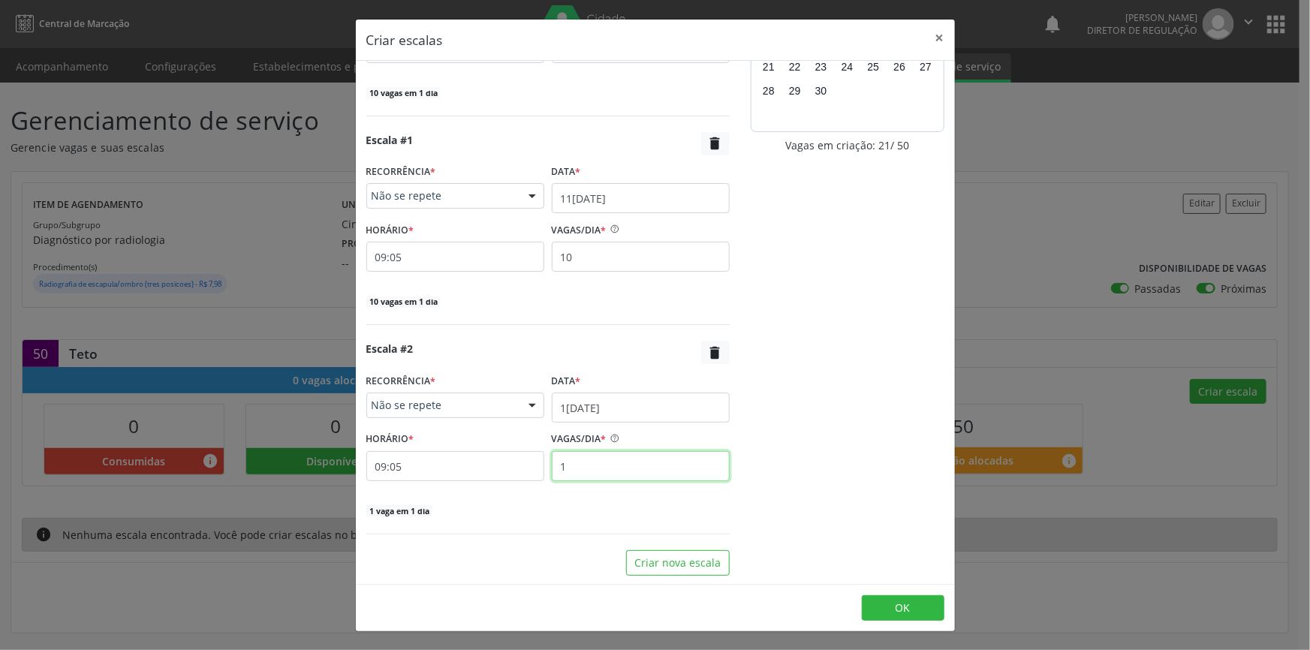
drag, startPoint x: 570, startPoint y: 458, endPoint x: 463, endPoint y: 451, distance: 106.8
click at [467, 453] on div "HORÁRIO * 09:05 VAGAS/DIA * 1" at bounding box center [548, 454] width 371 height 53
type input "10"
click at [653, 555] on button "Criar nova escala" at bounding box center [678, 563] width 104 height 26
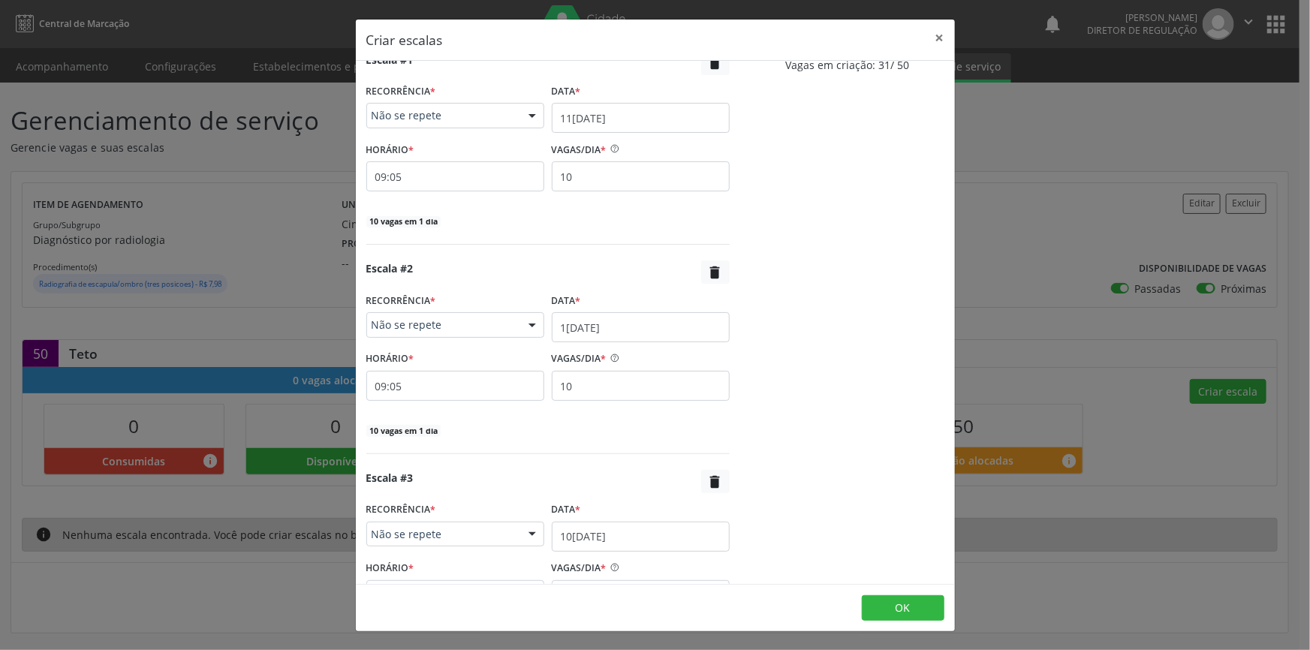
scroll to position [350, 0]
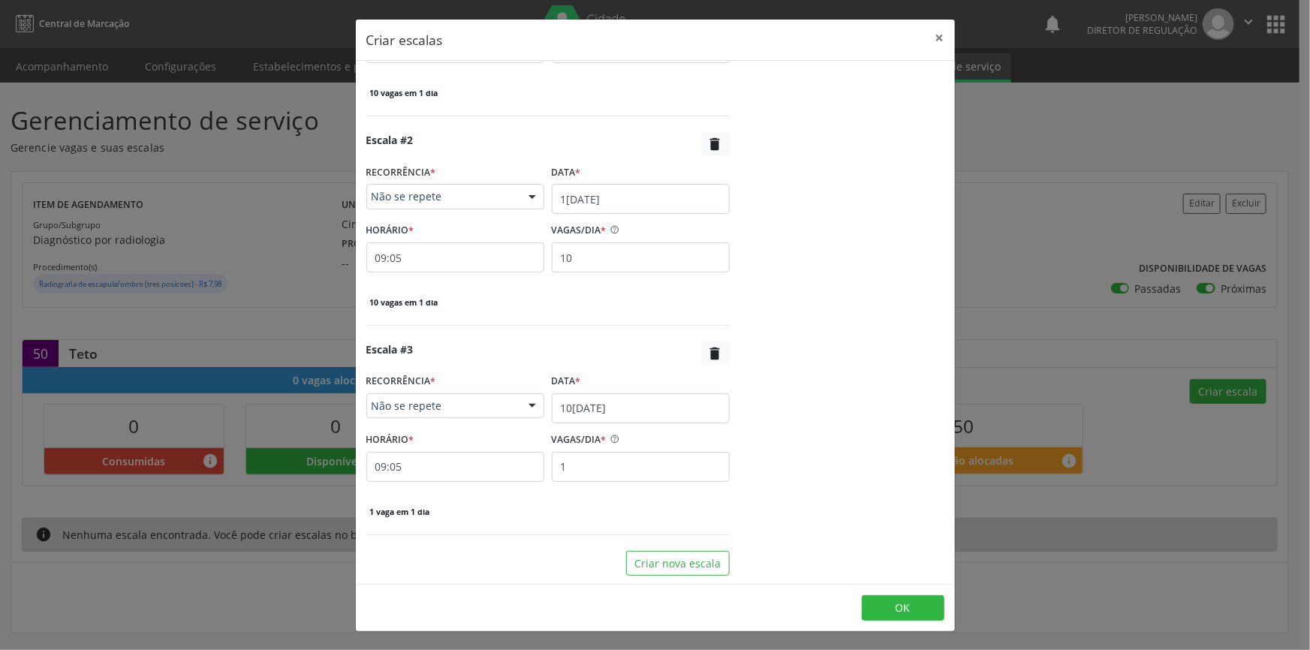
click at [624, 387] on div "Data *" at bounding box center [641, 381] width 178 height 23
click at [627, 404] on input "10[DATE]" at bounding box center [641, 408] width 178 height 30
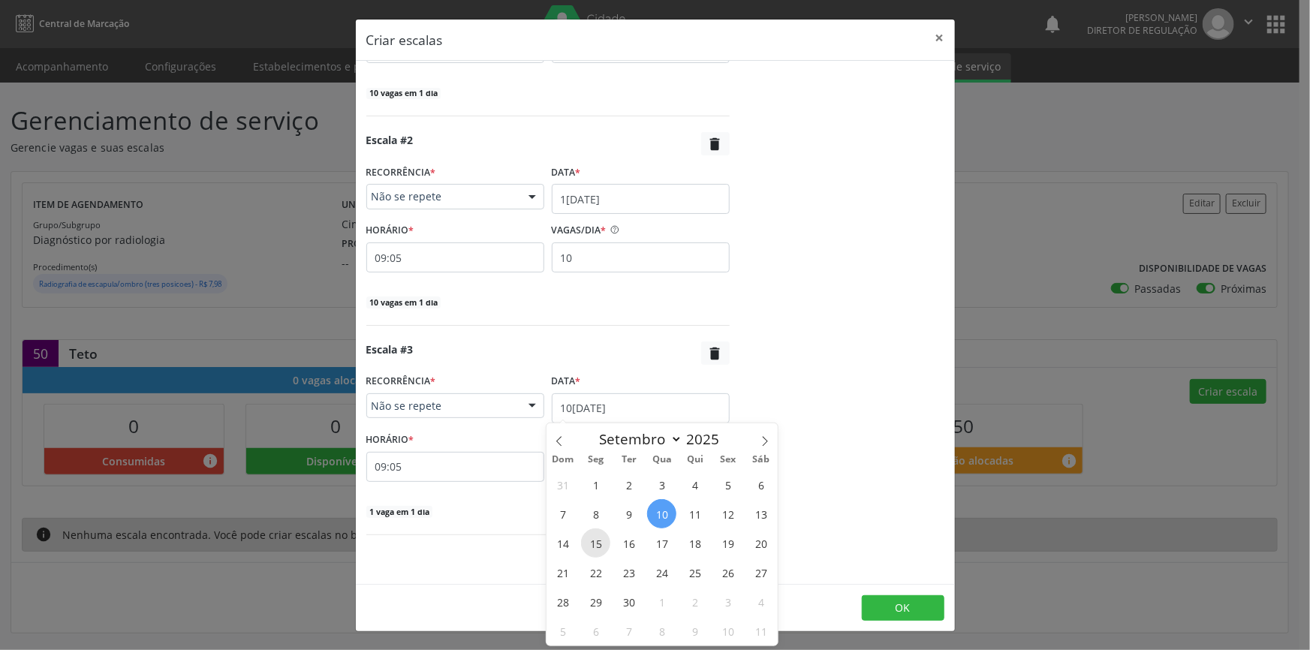
click at [606, 546] on span "15" at bounding box center [595, 543] width 29 height 29
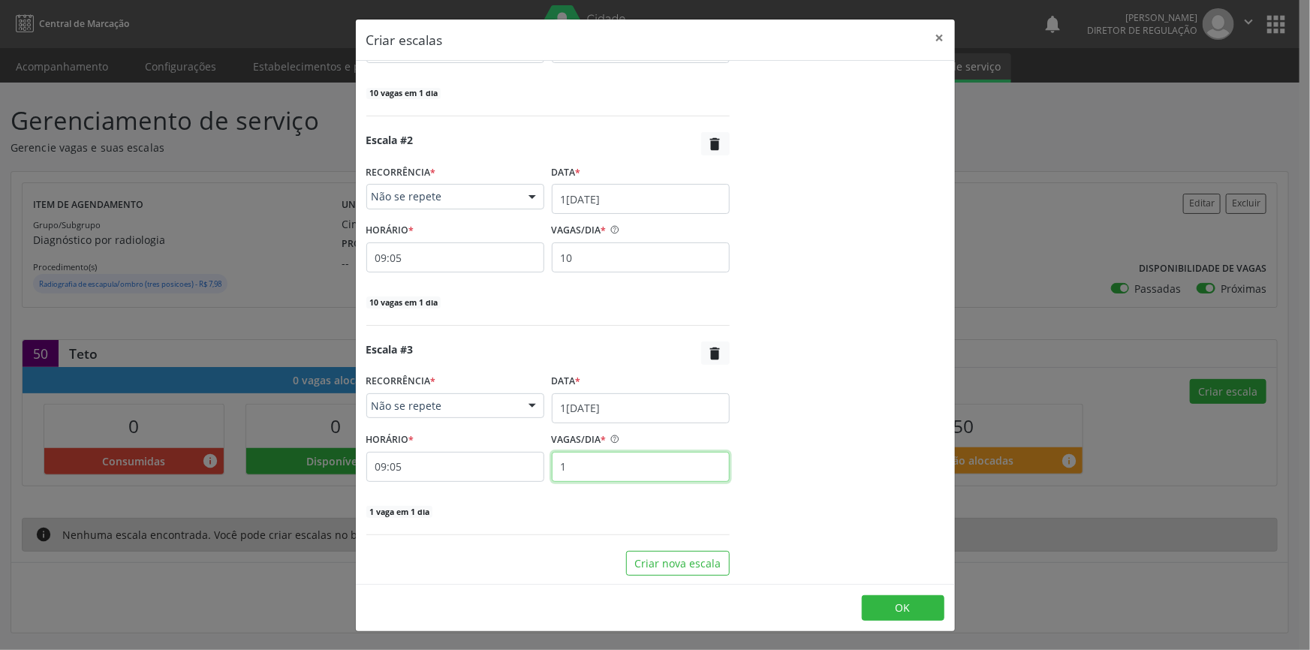
drag, startPoint x: 586, startPoint y: 465, endPoint x: 538, endPoint y: 462, distance: 48.2
click at [539, 463] on div "HORÁRIO * 09:05 VAGAS/DIA * 1" at bounding box center [548, 455] width 371 height 53
type input "10"
click at [660, 564] on button "Criar nova escala" at bounding box center [678, 564] width 104 height 26
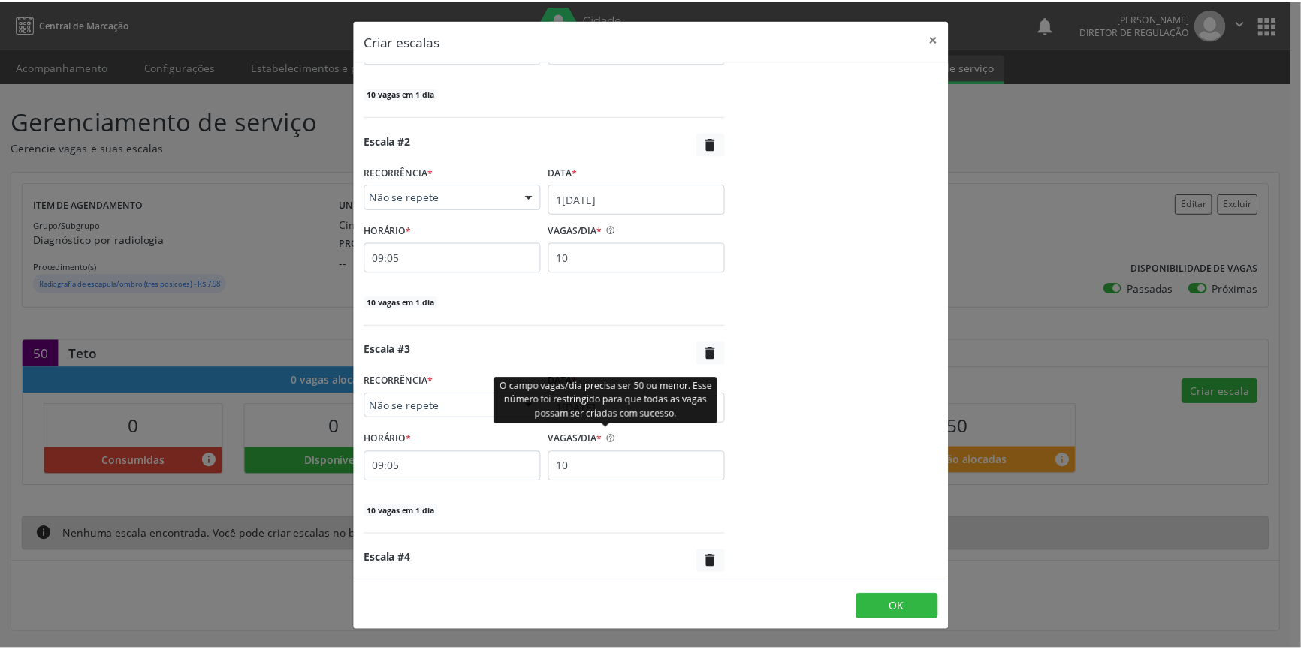
scroll to position [559, 0]
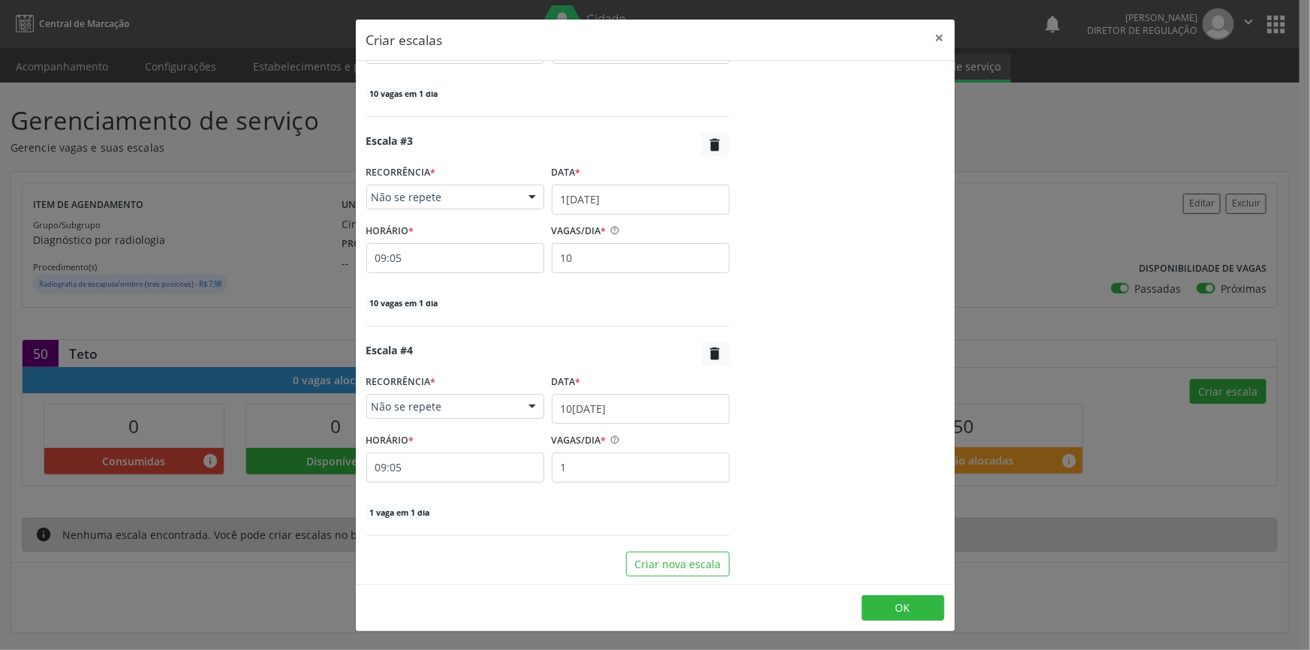
click at [600, 415] on div "O campo vagas/dia precisa ser 50 ou menor. Esse número foi restringido para que…" at bounding box center [609, 400] width 225 height 47
click at [671, 417] on input "10[DATE]" at bounding box center [641, 409] width 178 height 30
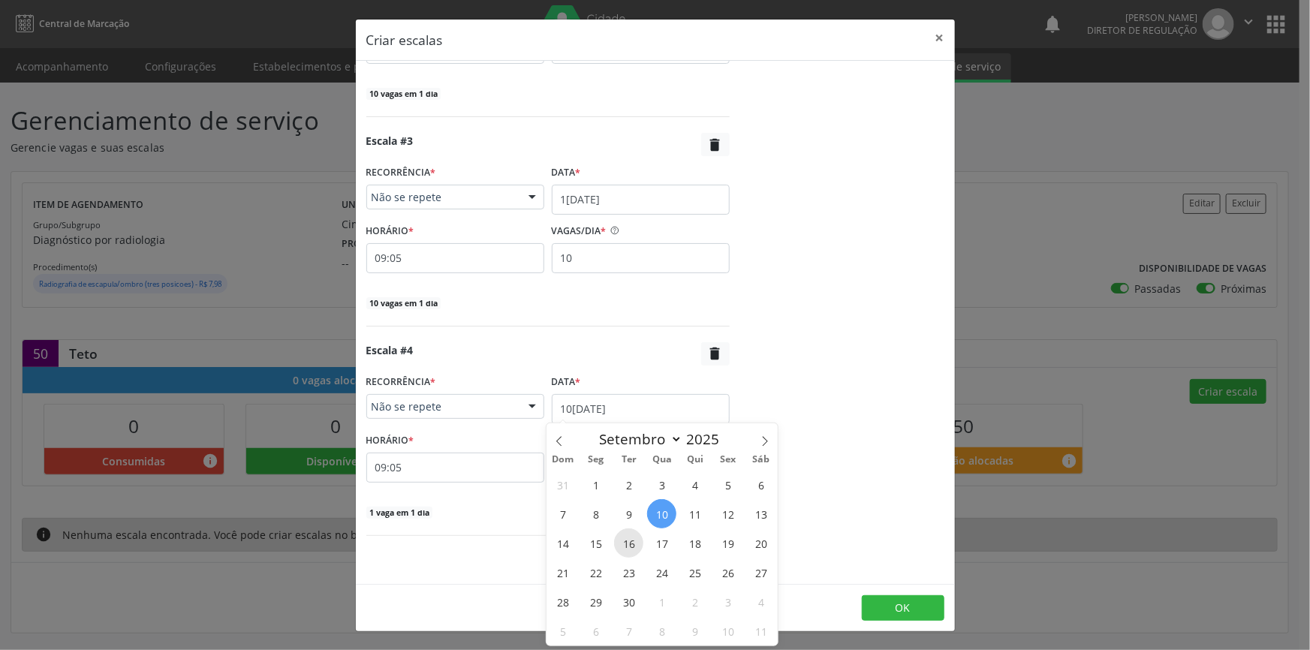
click at [633, 556] on span "16" at bounding box center [628, 543] width 29 height 29
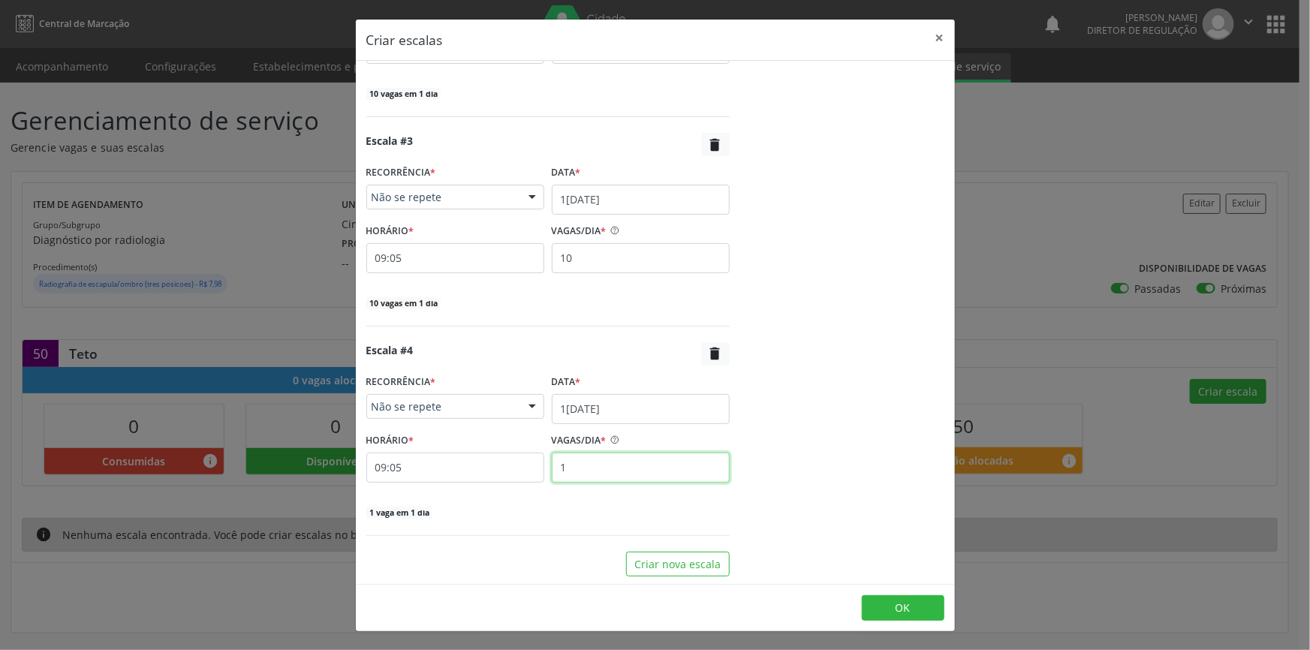
drag, startPoint x: 603, startPoint y: 467, endPoint x: 427, endPoint y: 453, distance: 176.3
click at [427, 453] on div "HORÁRIO * 09:05 VAGAS/DIA * 1" at bounding box center [548, 456] width 371 height 53
type input "10"
click at [888, 602] on button "OK" at bounding box center [903, 608] width 83 height 26
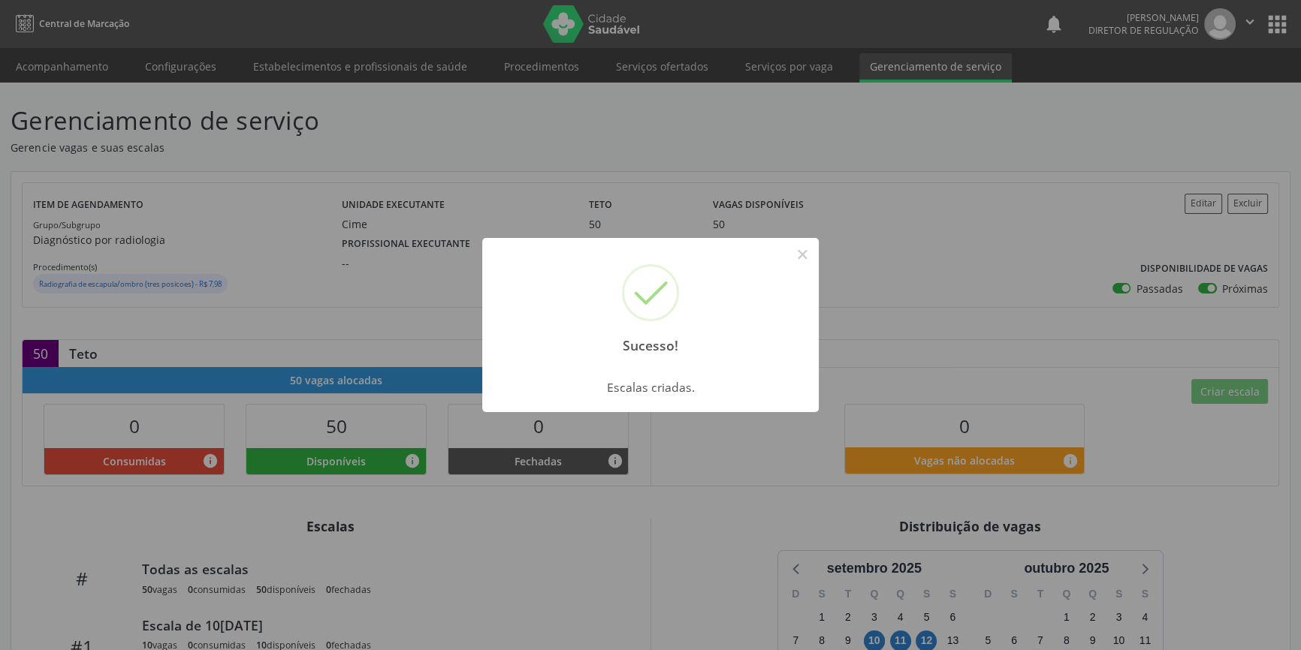
click at [791, 270] on div "Sucesso! ×" at bounding box center [650, 302] width 336 height 129
click at [795, 258] on button "×" at bounding box center [802, 255] width 26 height 26
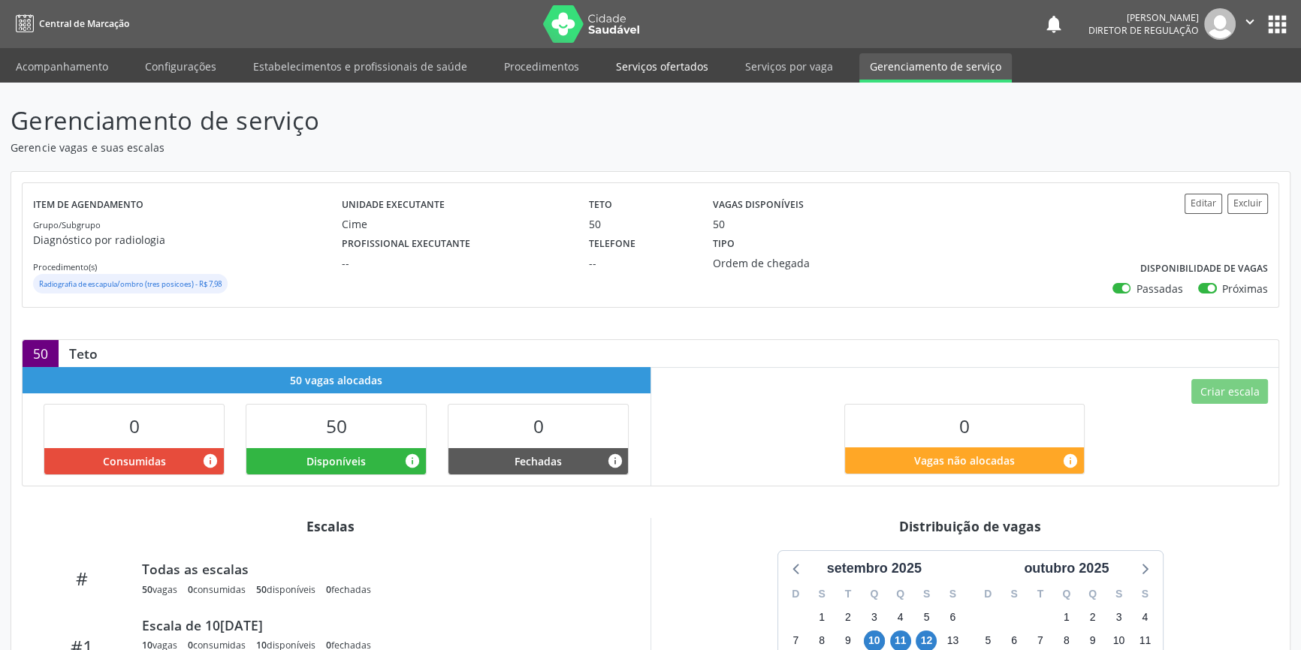
click at [692, 68] on link "Serviços ofertados" at bounding box center [661, 66] width 113 height 26
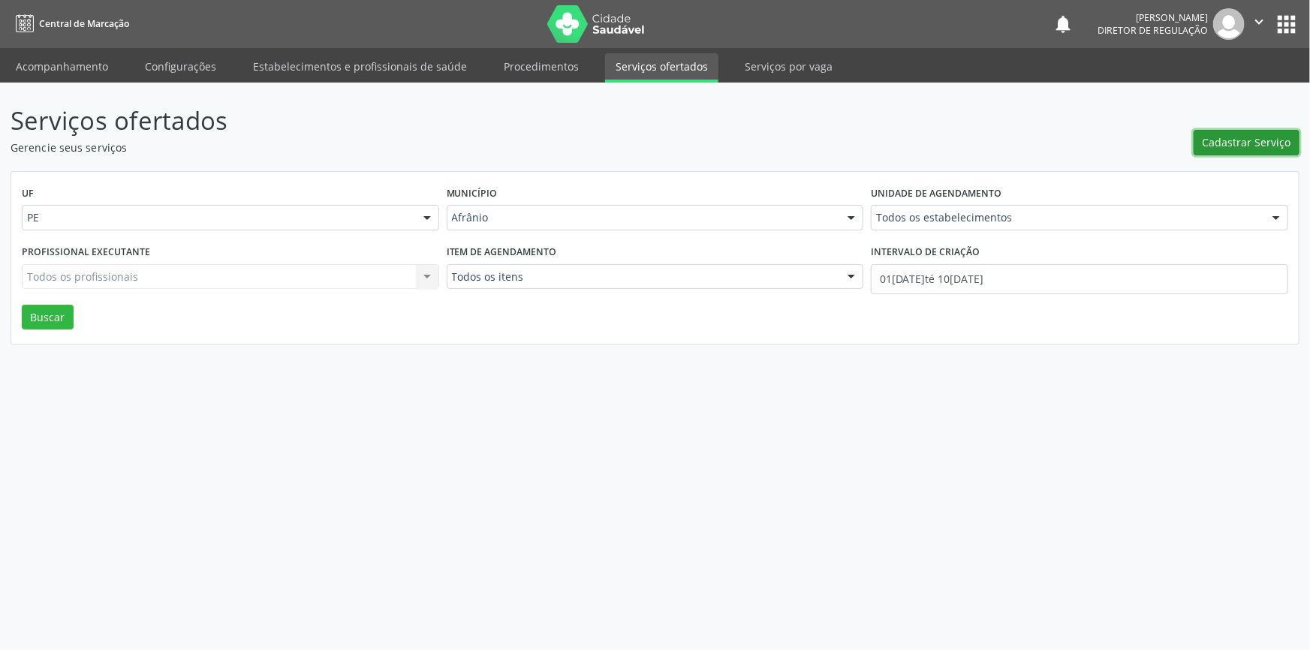
click at [1229, 147] on span "Cadastrar Serviço" at bounding box center [1247, 142] width 89 height 16
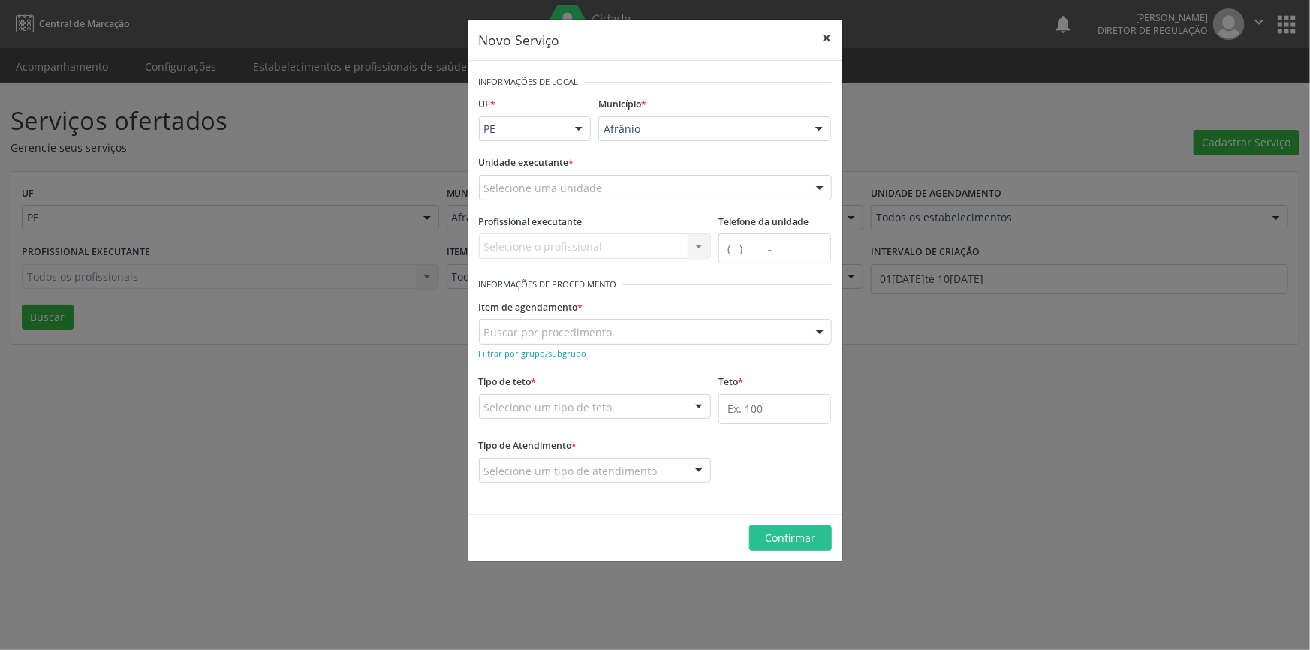
click at [836, 44] on button "×" at bounding box center [828, 38] width 30 height 37
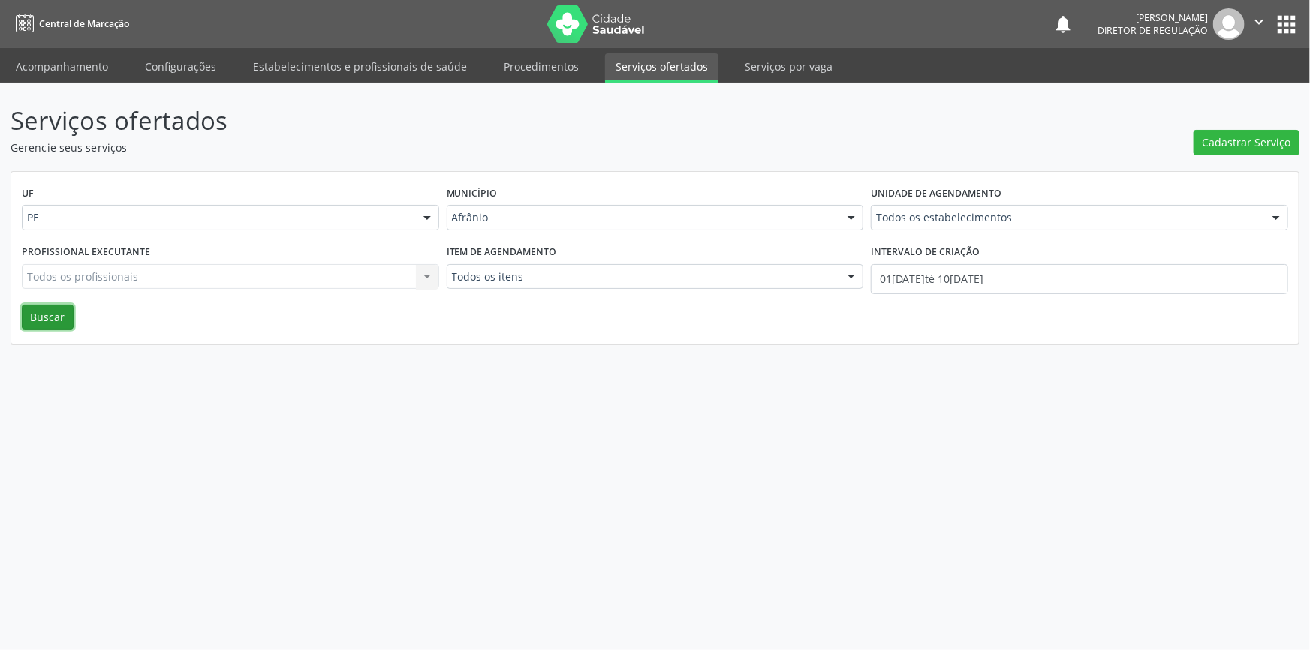
click at [60, 315] on button "Buscar" at bounding box center [48, 318] width 52 height 26
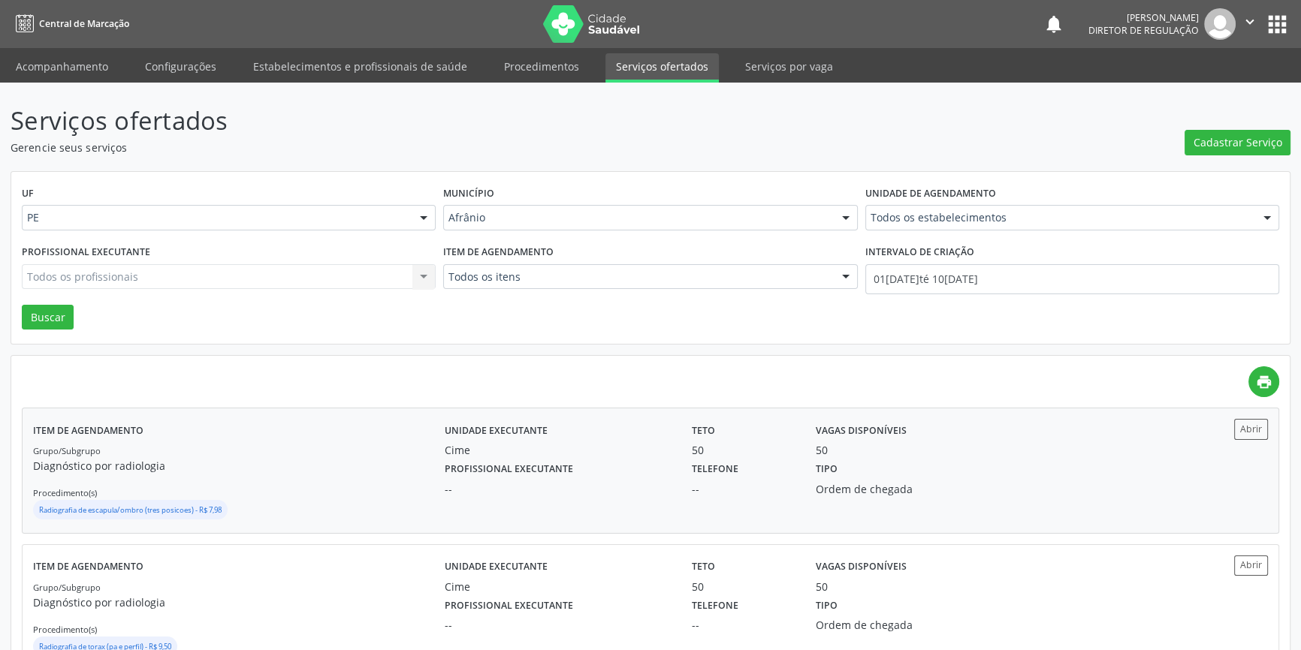
click at [294, 447] on div "Grupo/Subgrupo Diagnóstico por radiologia Procedimento(s) Radiografia de escapu…" at bounding box center [239, 482] width 412 height 80
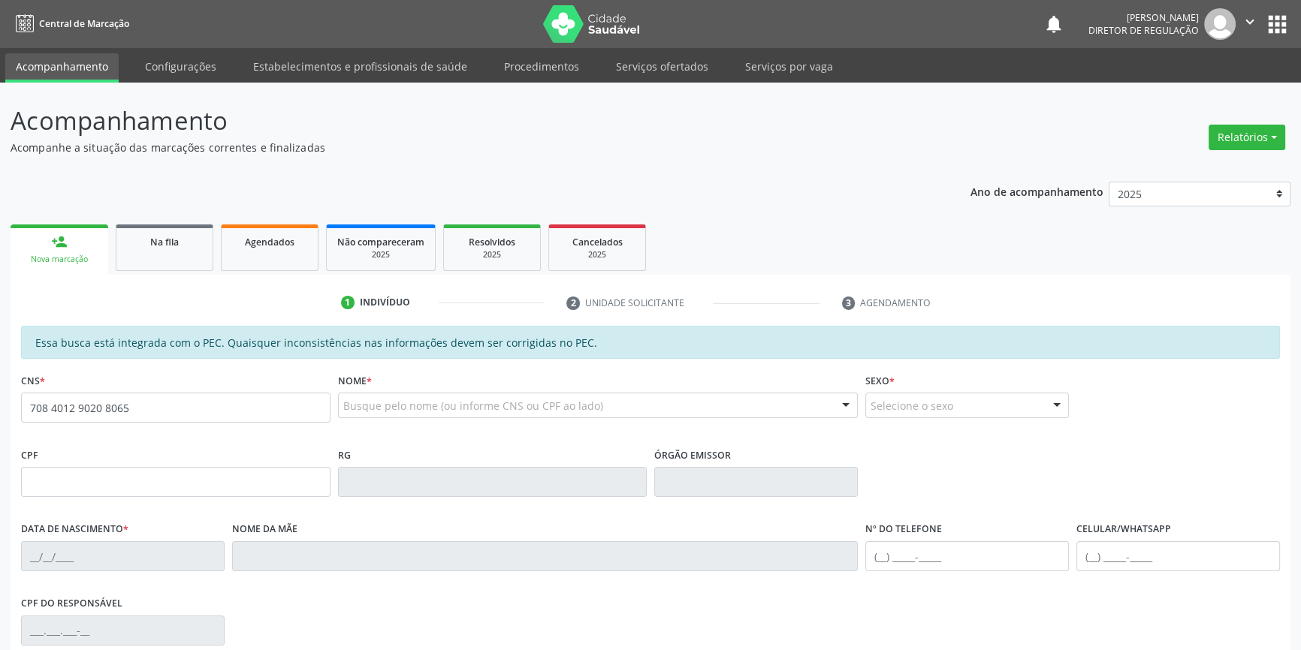
type input "708 4012 9020 8065"
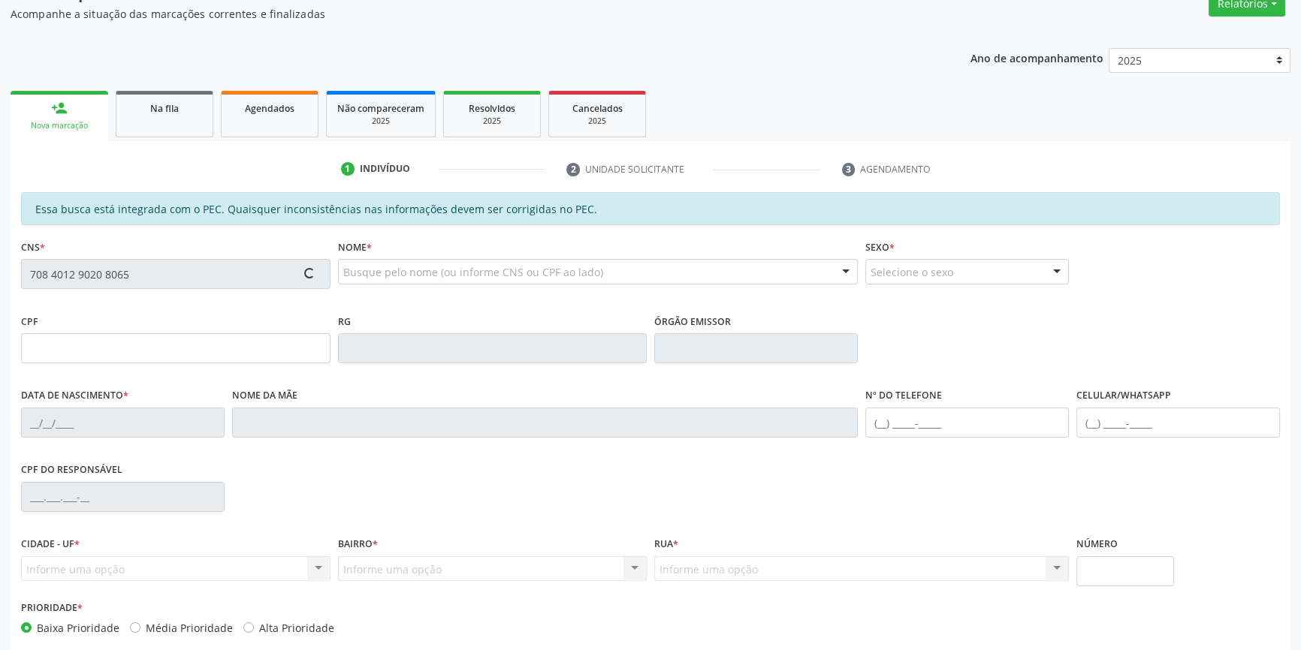
scroll to position [206, 0]
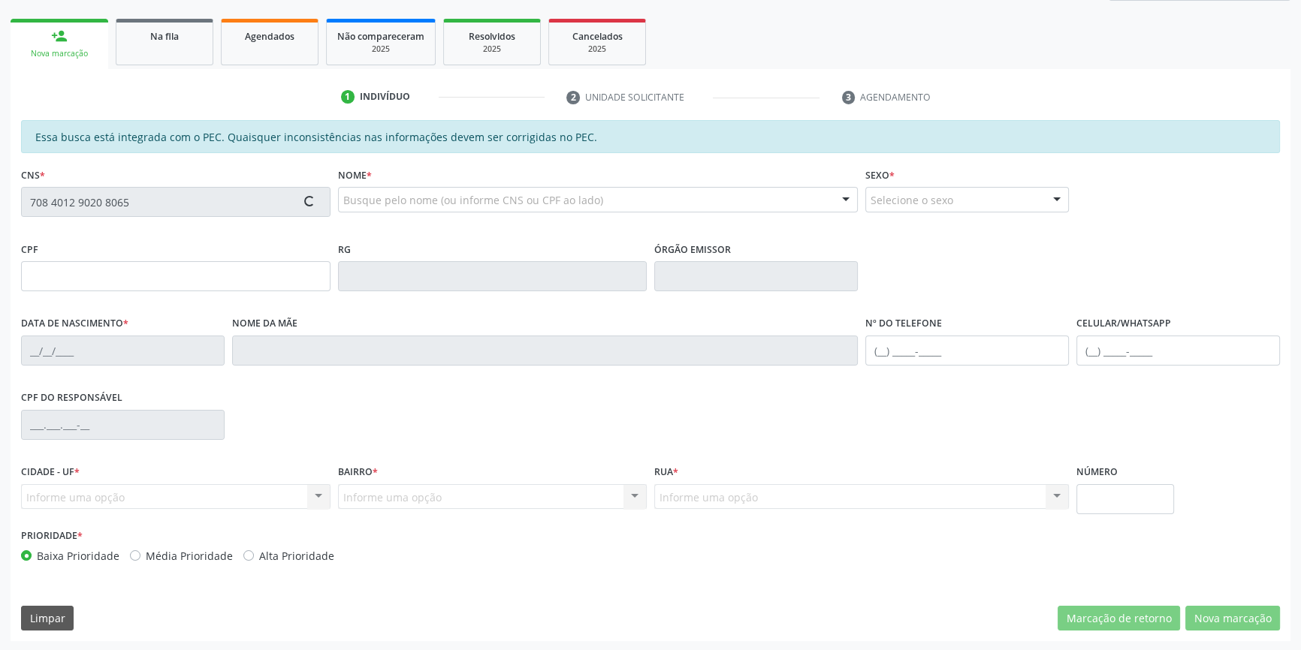
click at [1248, 614] on button "Nova marcação" at bounding box center [1232, 619] width 95 height 26
click at [0, 0] on button "Próximo" at bounding box center [0, 0] width 0 height 0
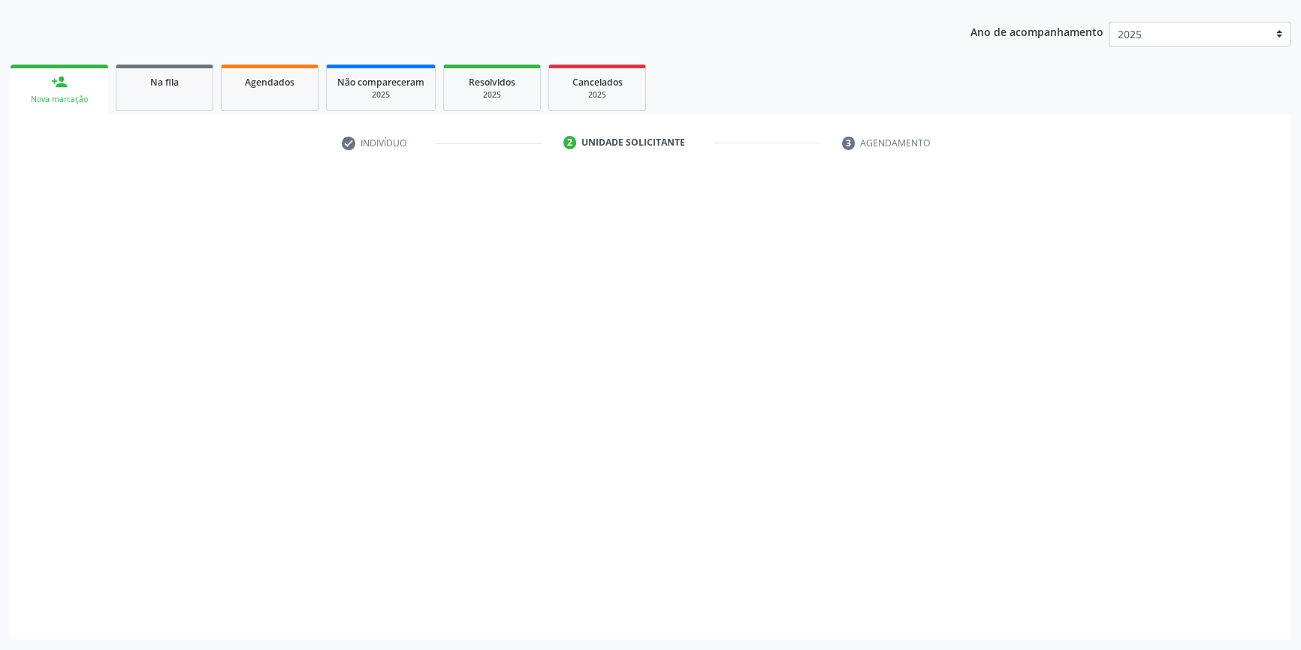
scroll to position [92, 0]
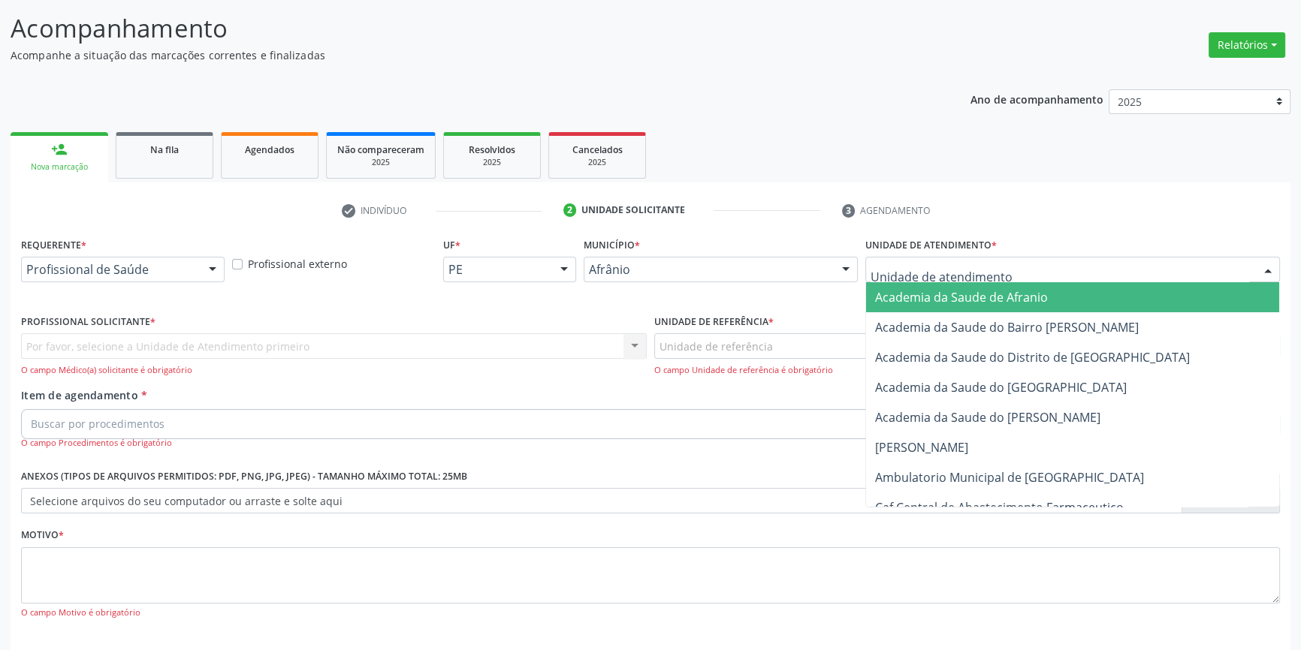
click at [1000, 276] on div at bounding box center [1072, 270] width 415 height 26
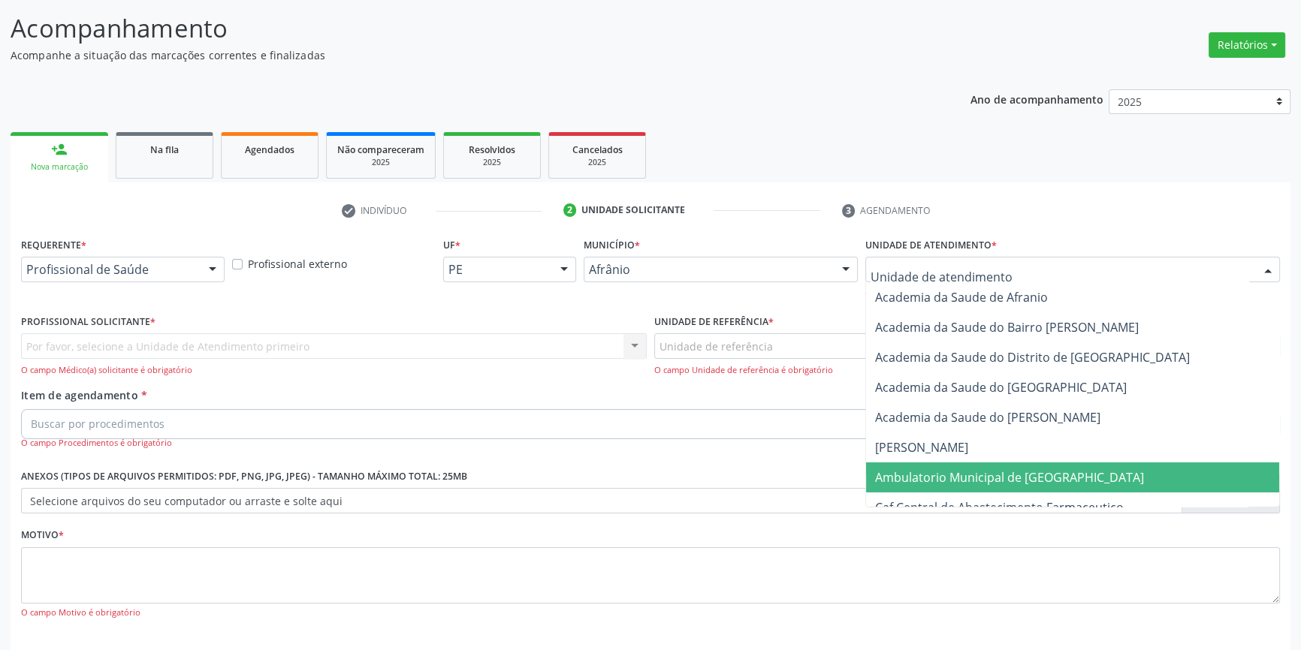
click at [1006, 471] on span "Ambulatorio Municipal de [GEOGRAPHIC_DATA]" at bounding box center [1009, 477] width 269 height 17
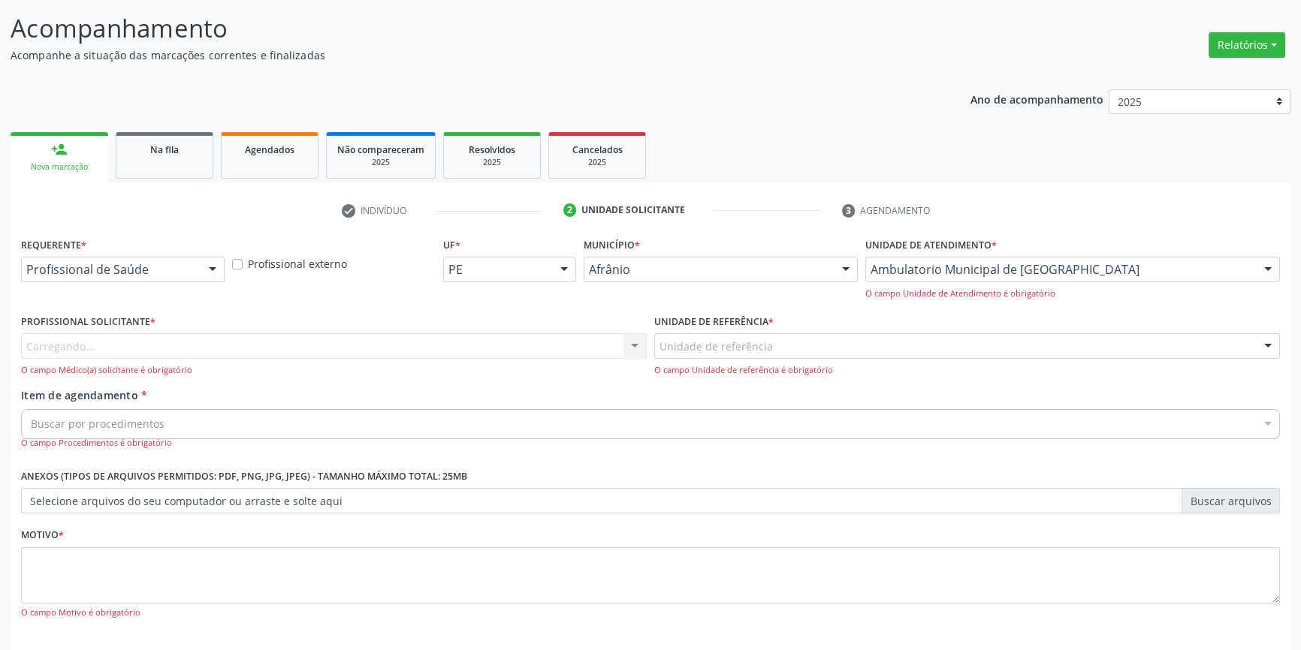
click at [814, 344] on div "Unidade de referência" at bounding box center [967, 346] width 626 height 26
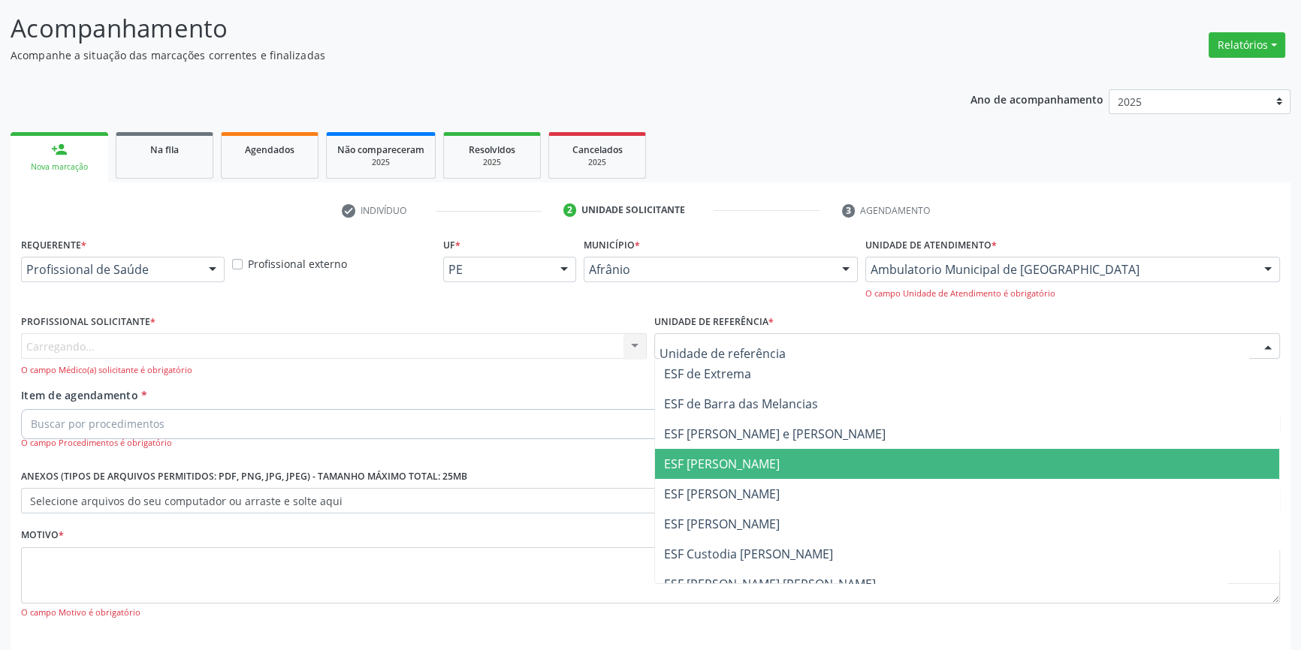
click at [779, 469] on span "ESF Maria da Silva Pereira" at bounding box center [722, 464] width 116 height 17
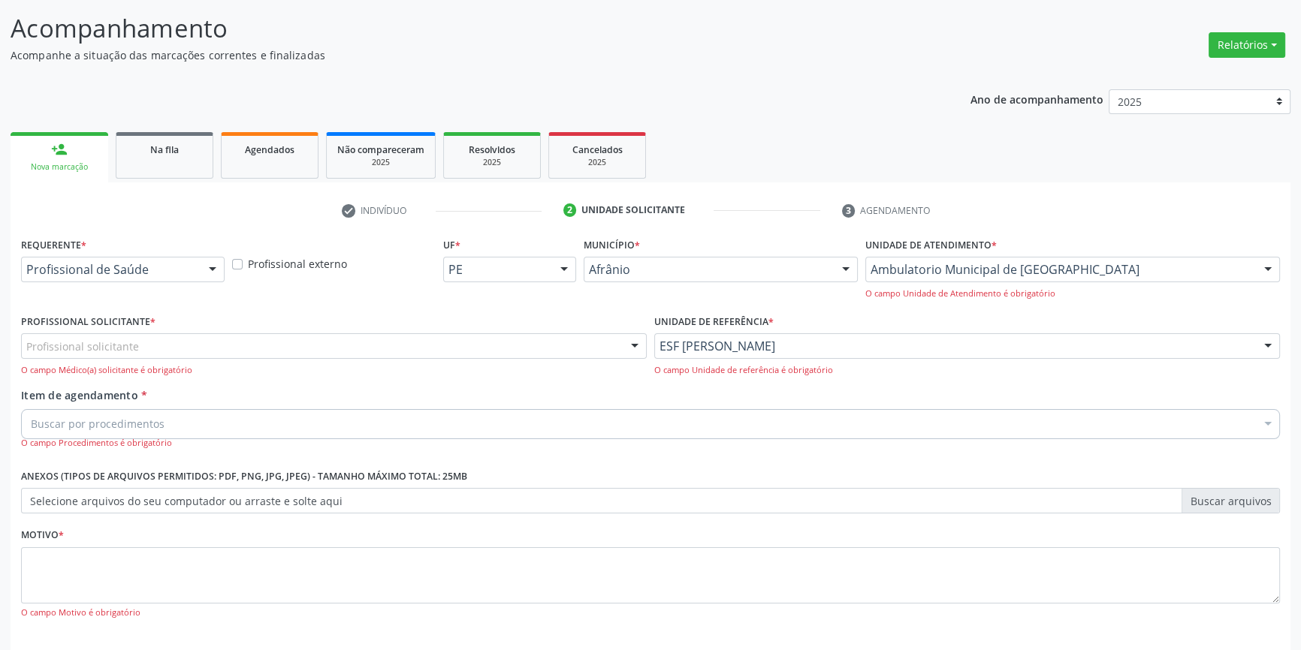
click at [184, 351] on div "Profissional solicitante" at bounding box center [334, 346] width 626 height 26
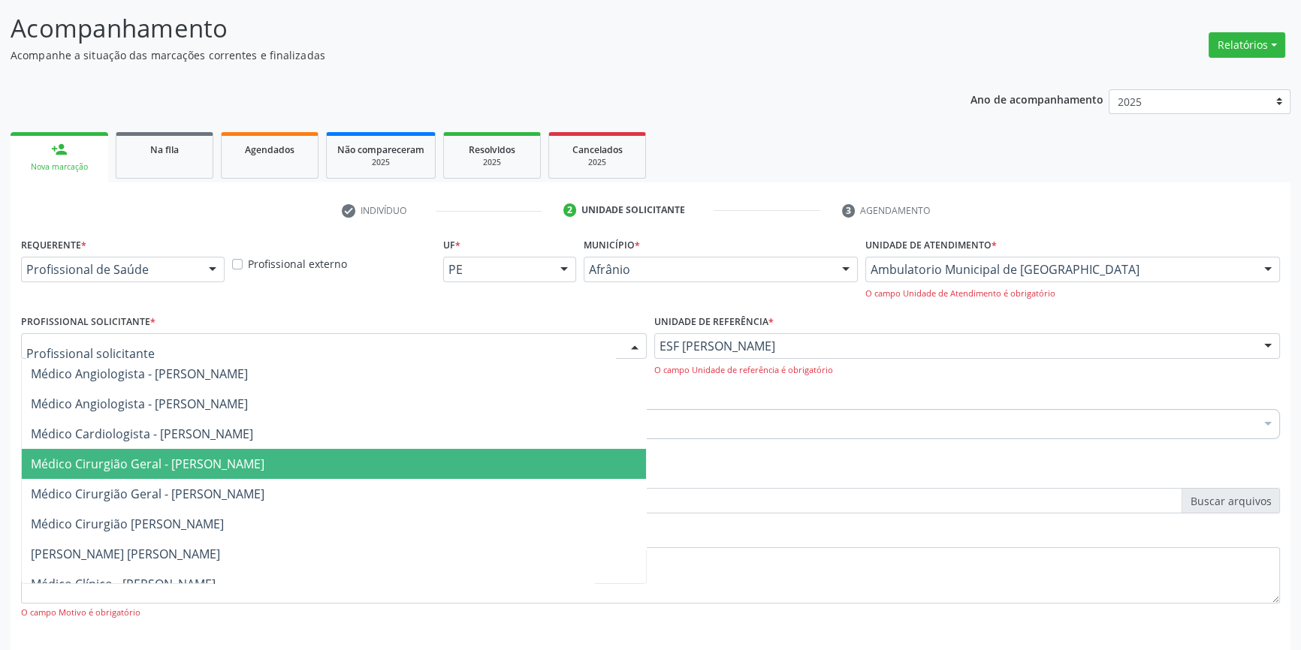
click at [183, 457] on span "Médico Cirurgião Geral - Bruno Saraiva Bezerra Medrado" at bounding box center [148, 464] width 234 height 17
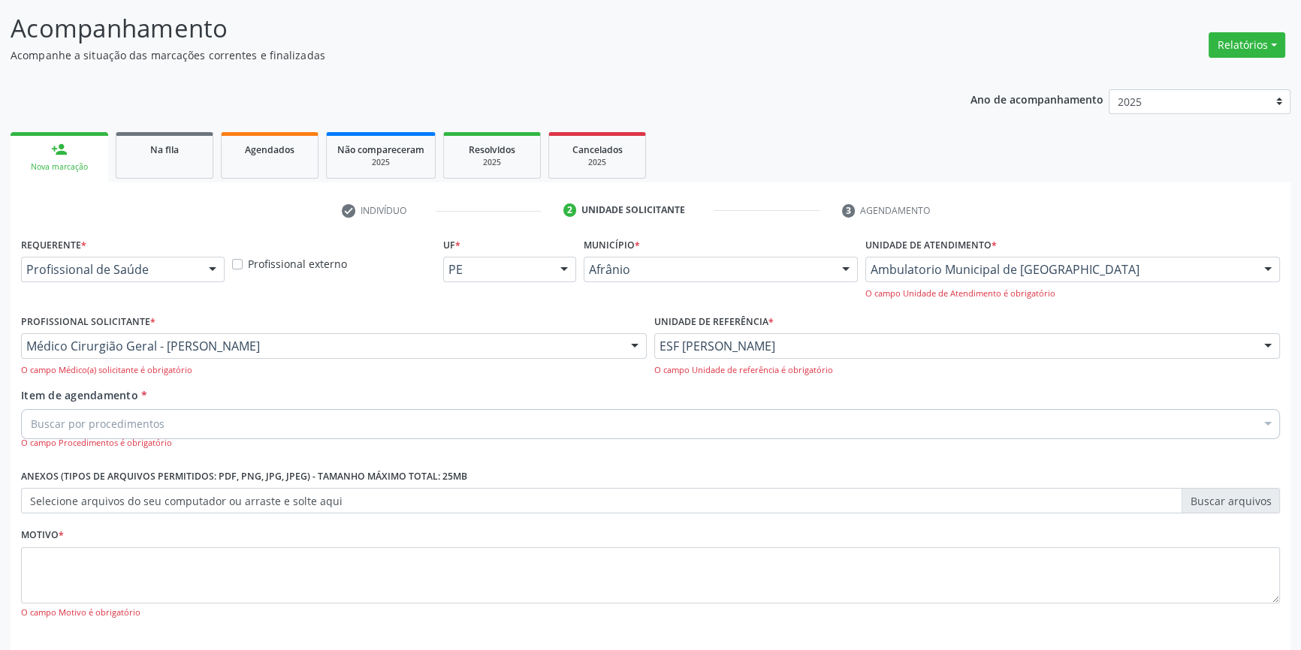
click at [183, 409] on div "Buscar por procedimentos Selecionar todos 0604320140 - Abatacepte 125 mg injetá…" at bounding box center [650, 422] width 1259 height 26
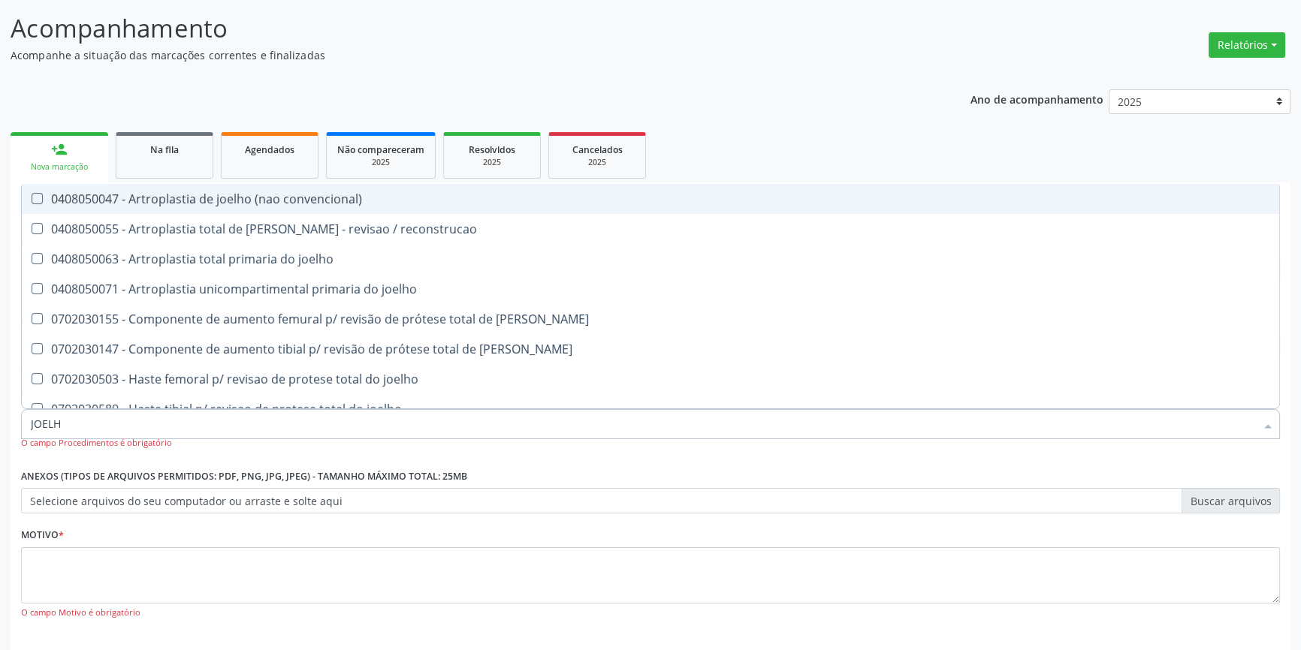
type input "JOELHO"
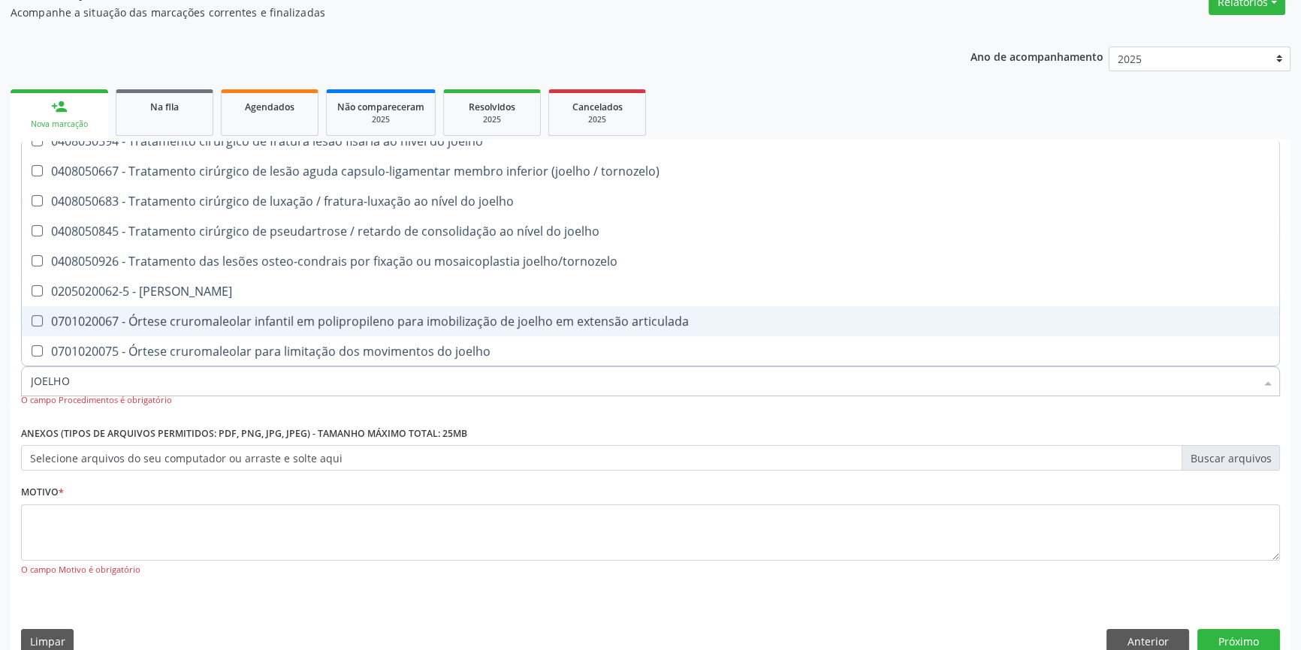
scroll to position [158, 0]
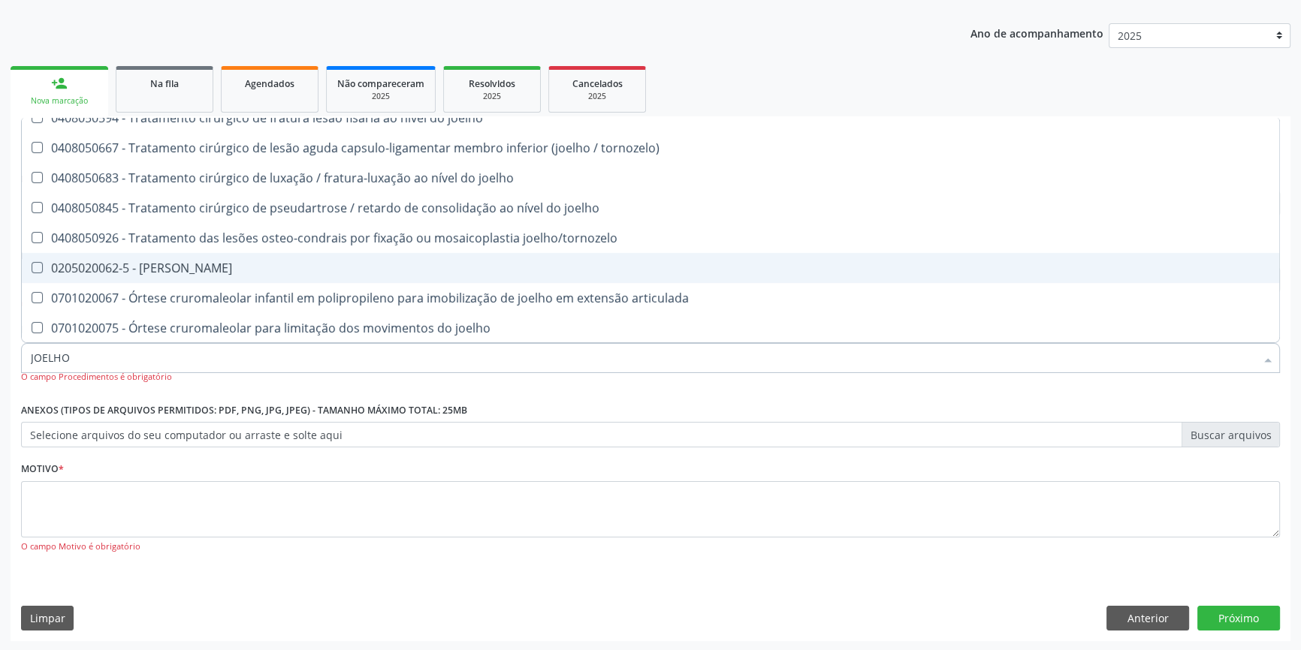
click at [217, 279] on span "0205020062-5 - Usg Joelho" at bounding box center [650, 268] width 1257 height 30
checkbox Joelho "true"
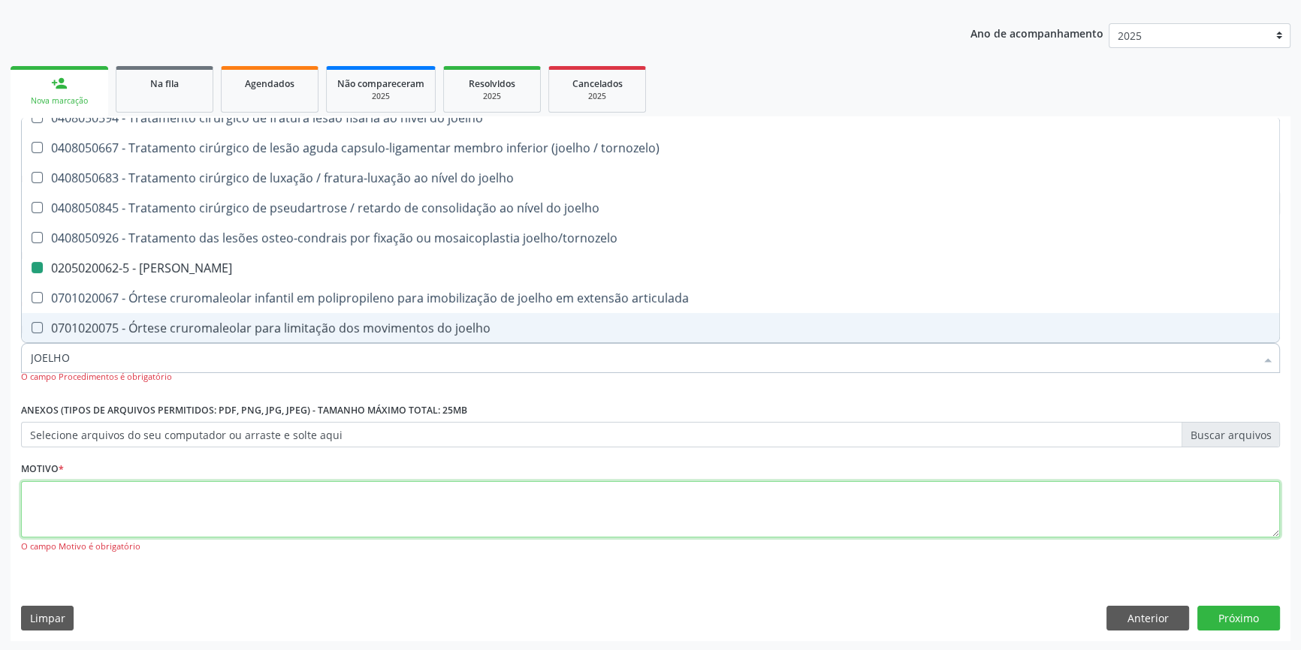
click at [180, 492] on textarea at bounding box center [650, 509] width 1259 height 57
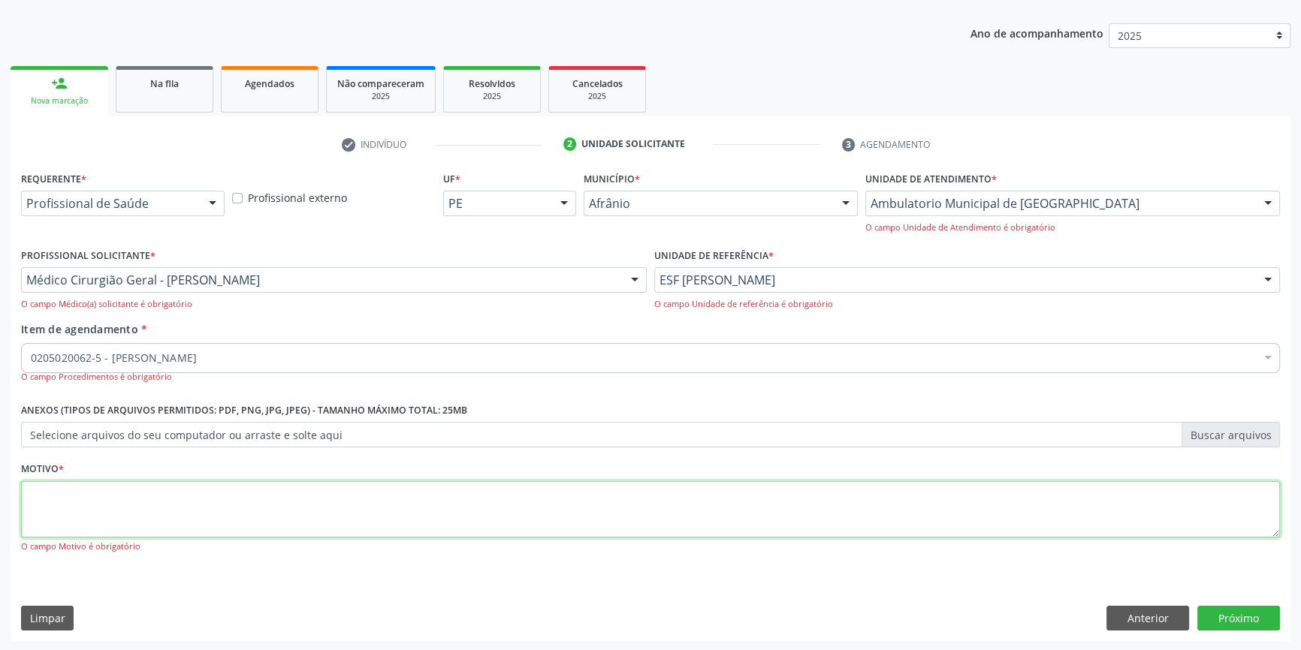
scroll to position [0, 0]
type textarea "'"
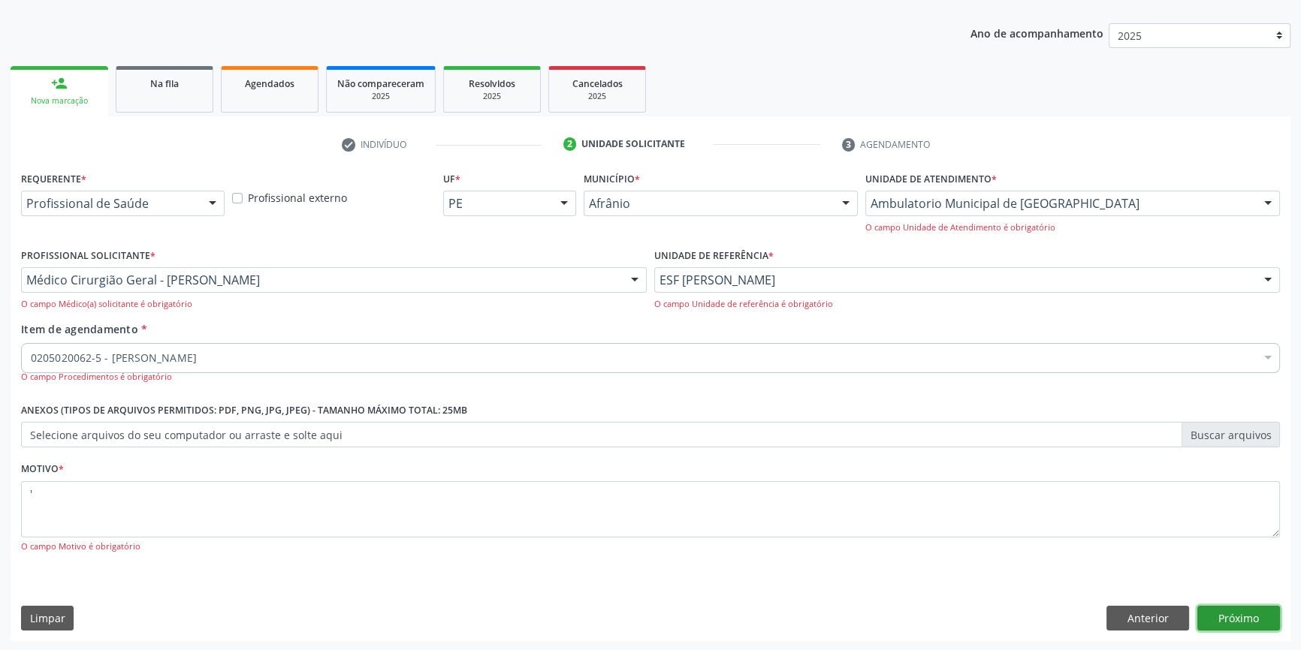
click at [1230, 608] on button "Próximo" at bounding box center [1238, 619] width 83 height 26
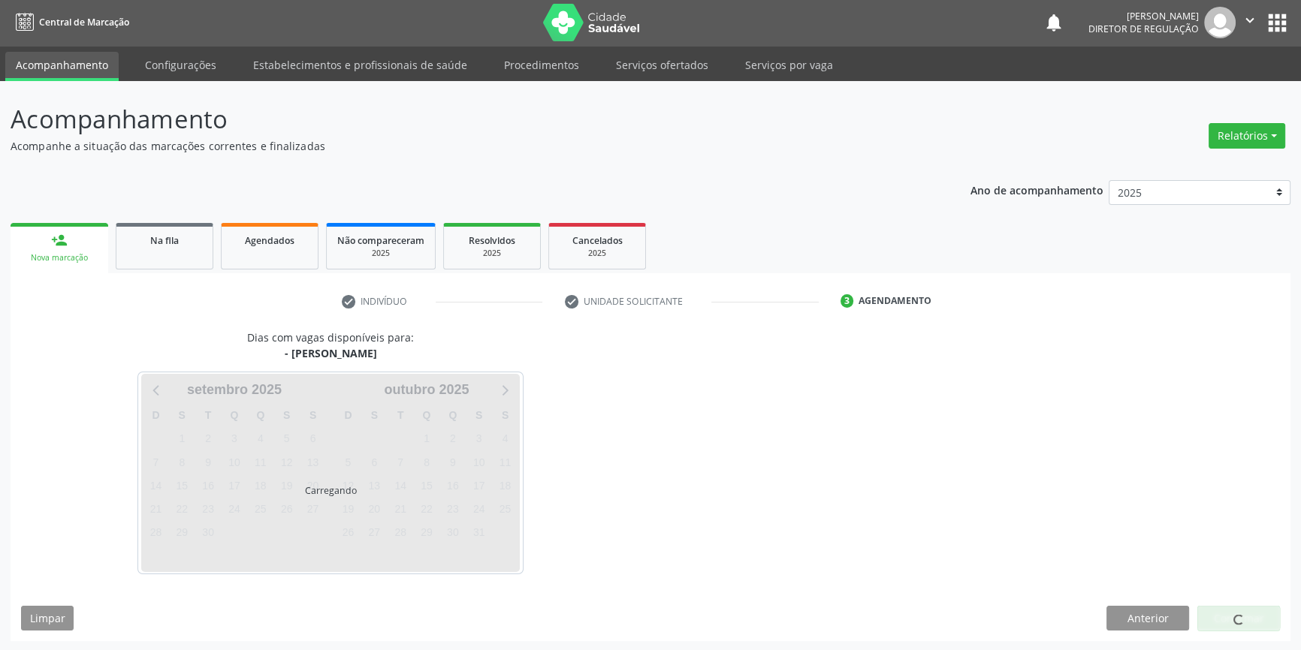
scroll to position [46, 0]
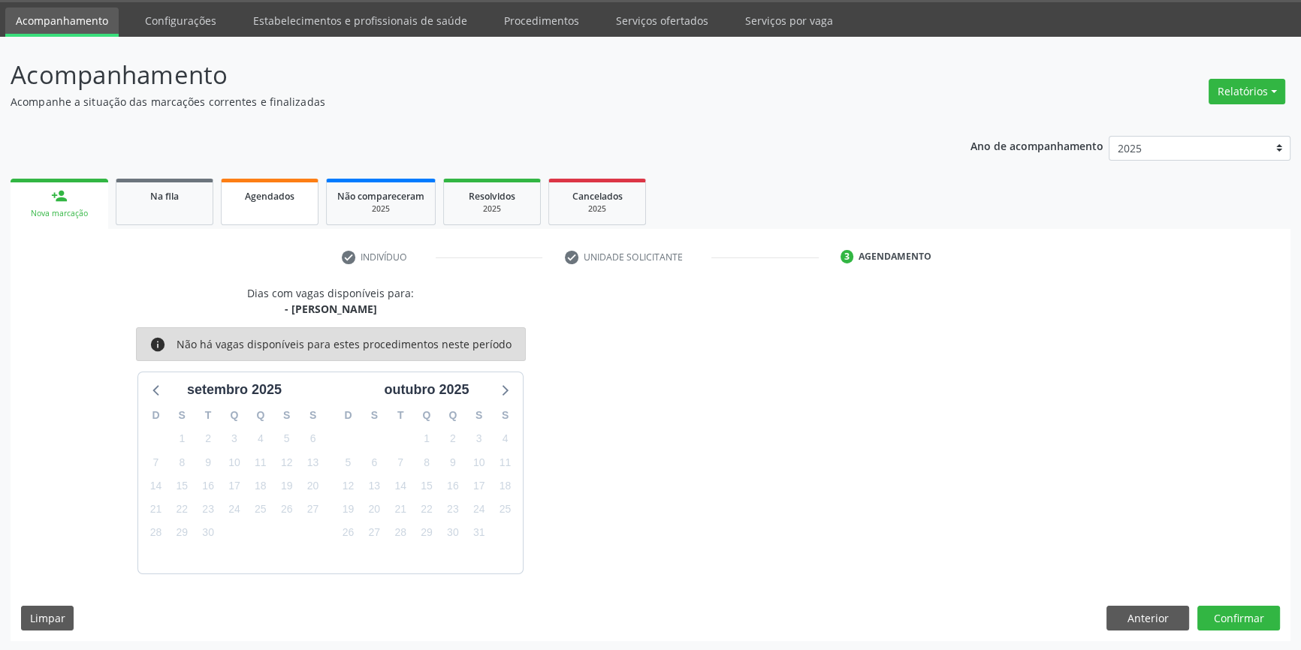
click at [254, 198] on span "Agendados" at bounding box center [270, 196] width 50 height 13
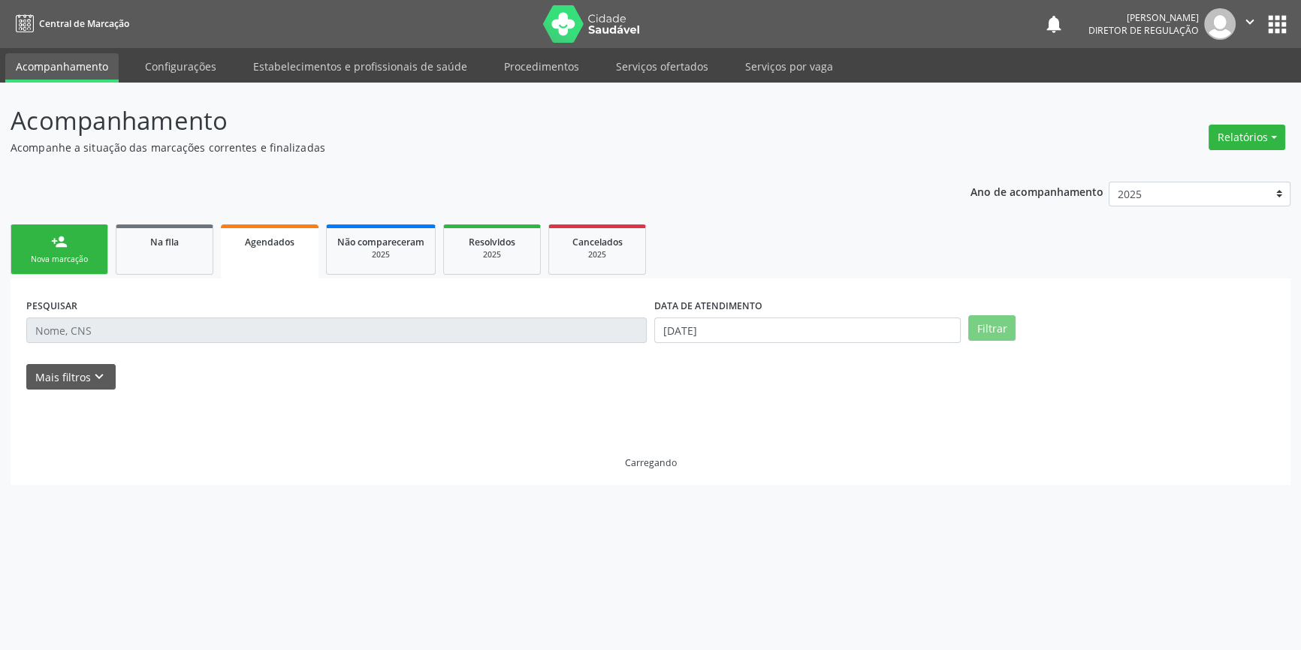
scroll to position [0, 0]
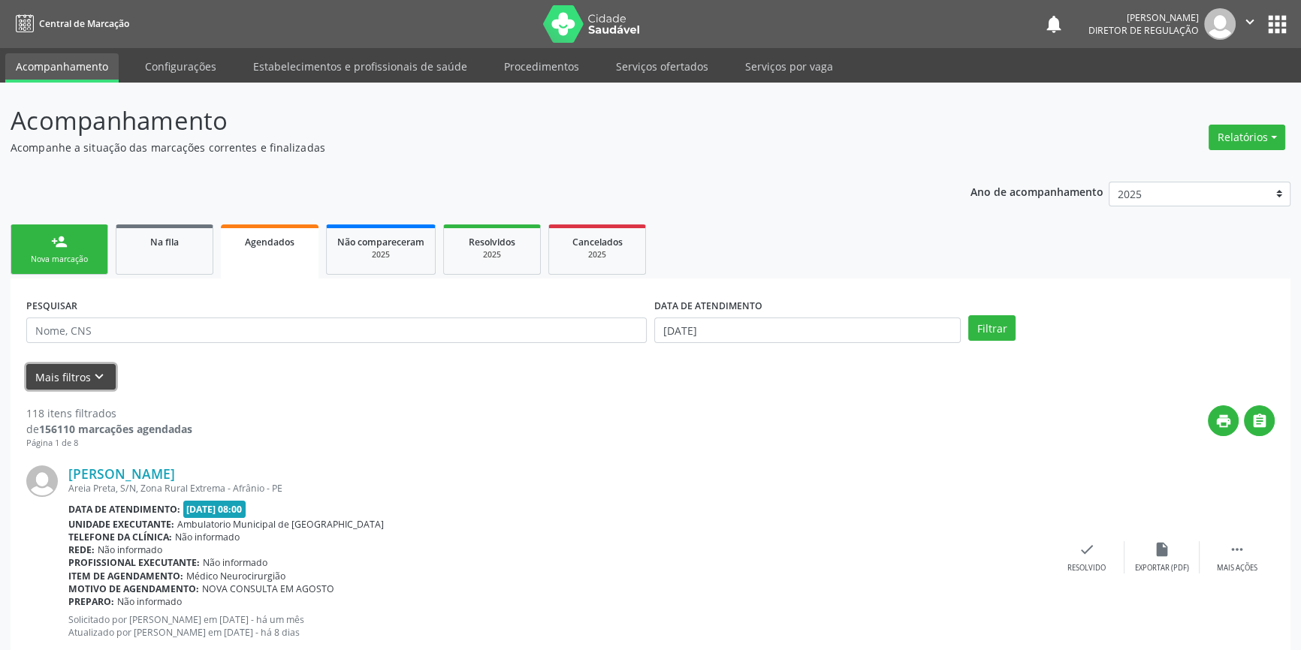
click at [71, 381] on button "Mais filtros keyboard_arrow_down" at bounding box center [70, 377] width 89 height 26
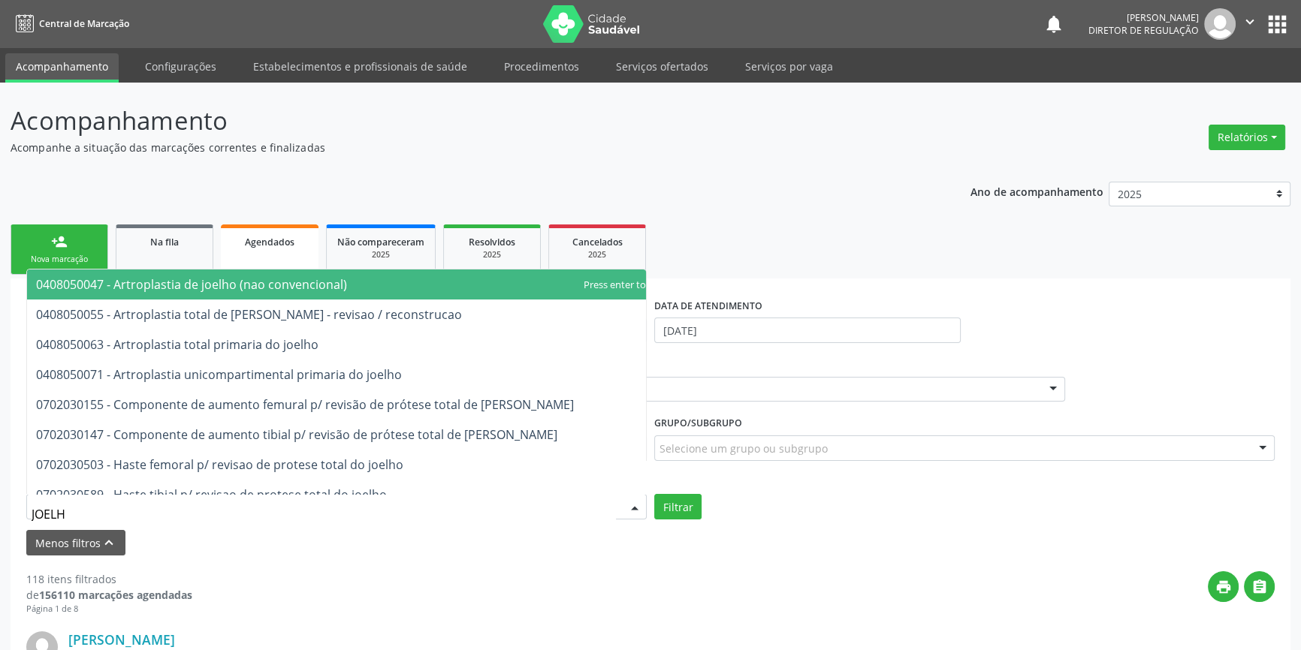
type input "JOELHO"
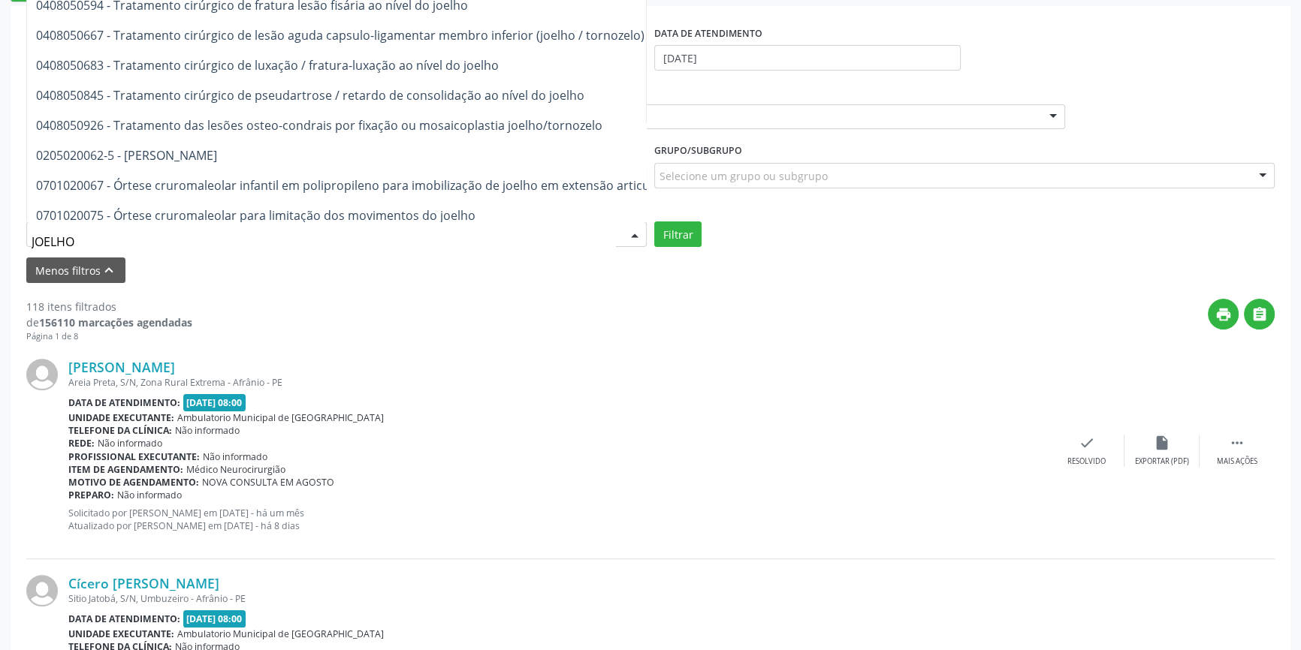
scroll to position [656, 0]
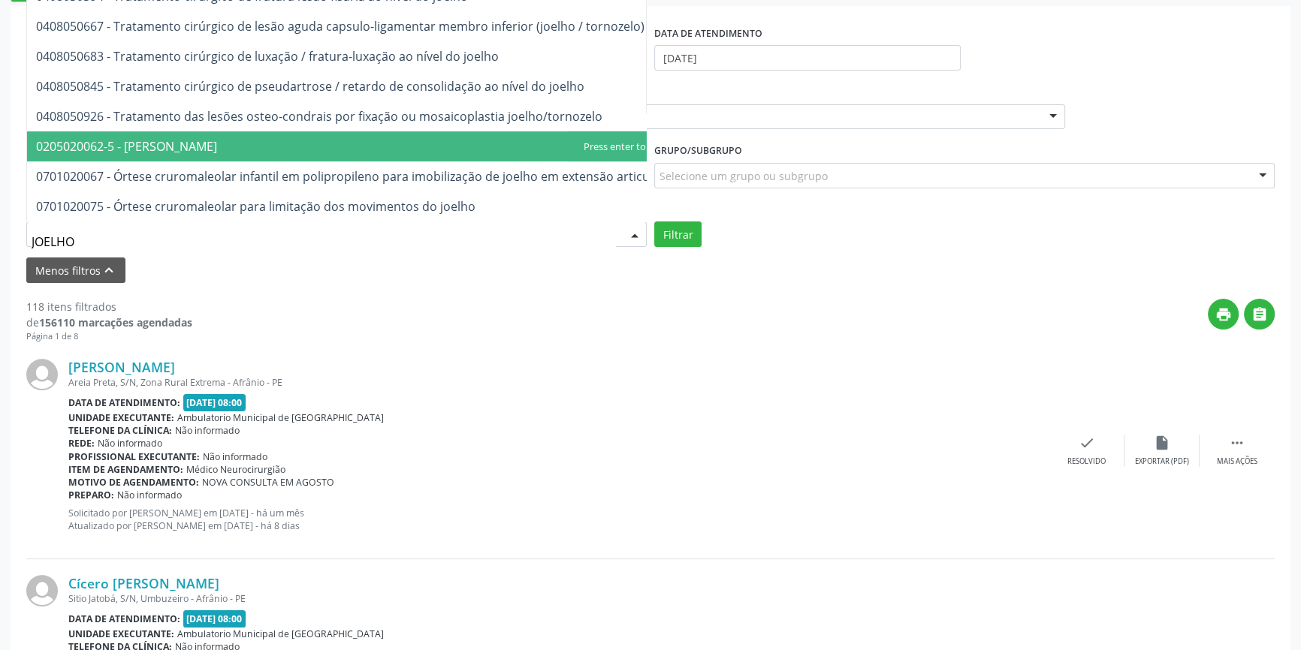
click at [246, 135] on span "0205020062-5 - Usg Joelho" at bounding box center [355, 146] width 656 height 30
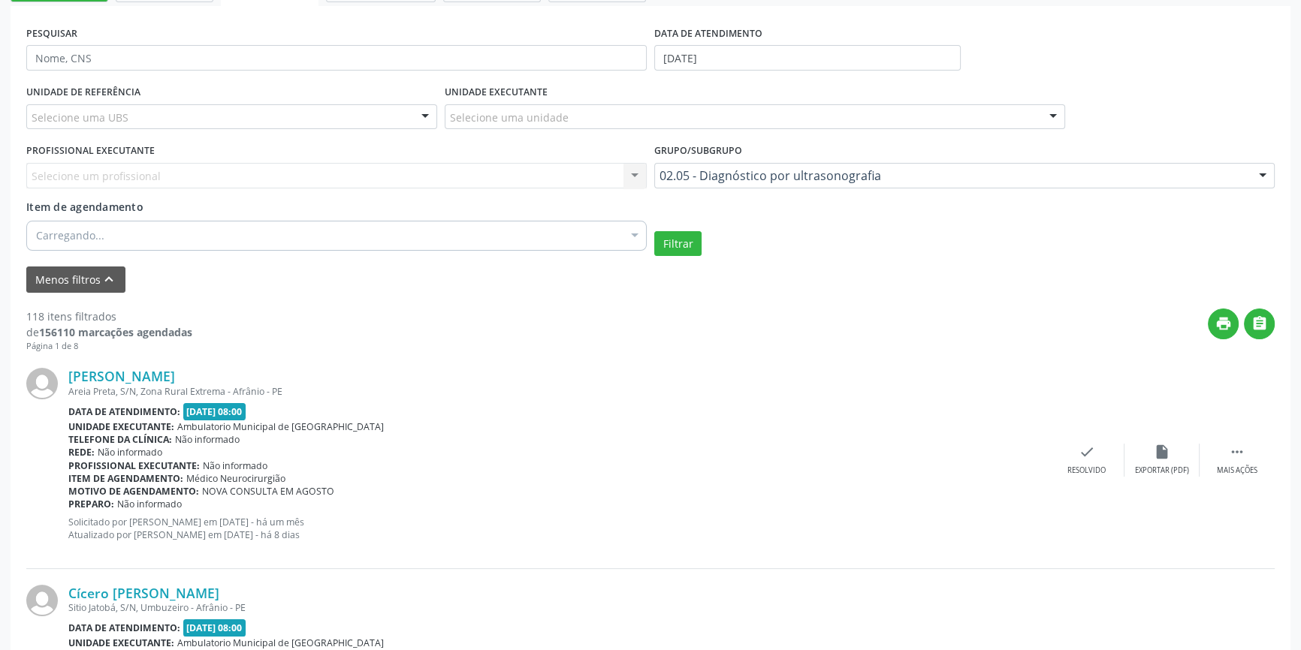
click at [802, 70] on div "DATA DE ATENDIMENTO 10/09/2025" at bounding box center [807, 51] width 314 height 59
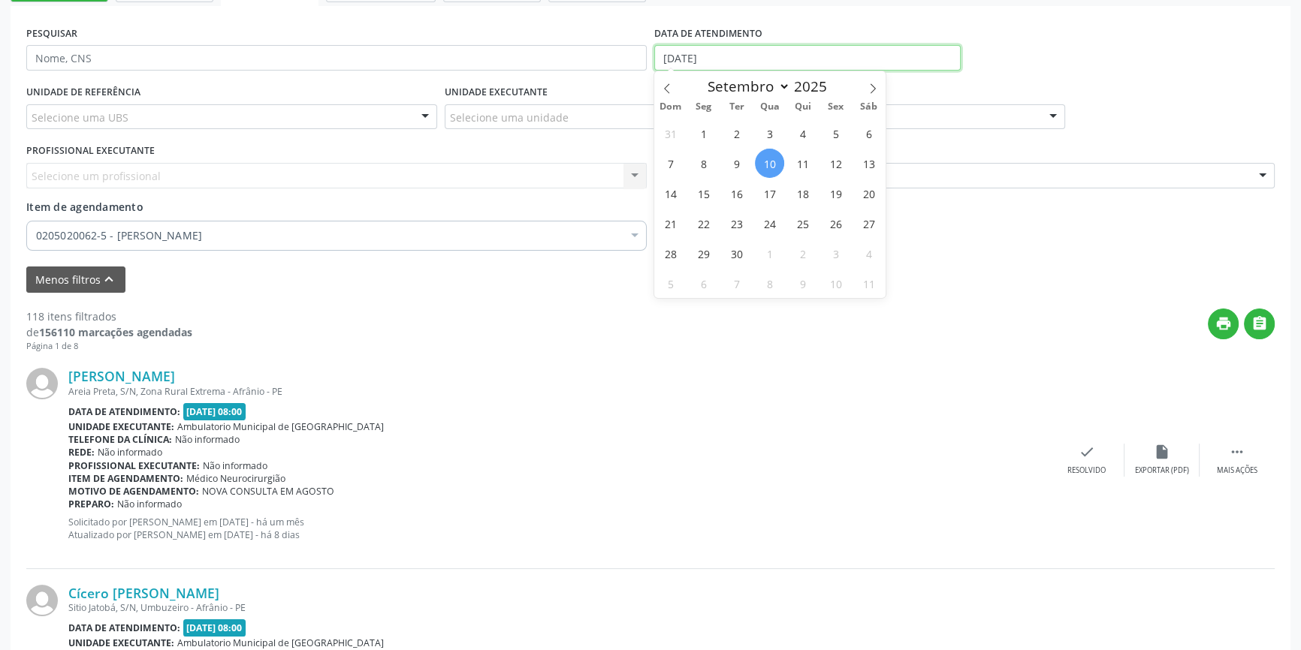
click at [782, 50] on input "1[DATE]" at bounding box center [807, 58] width 306 height 26
click at [777, 166] on span "10" at bounding box center [769, 163] width 29 height 29
type input "1[DATE]"
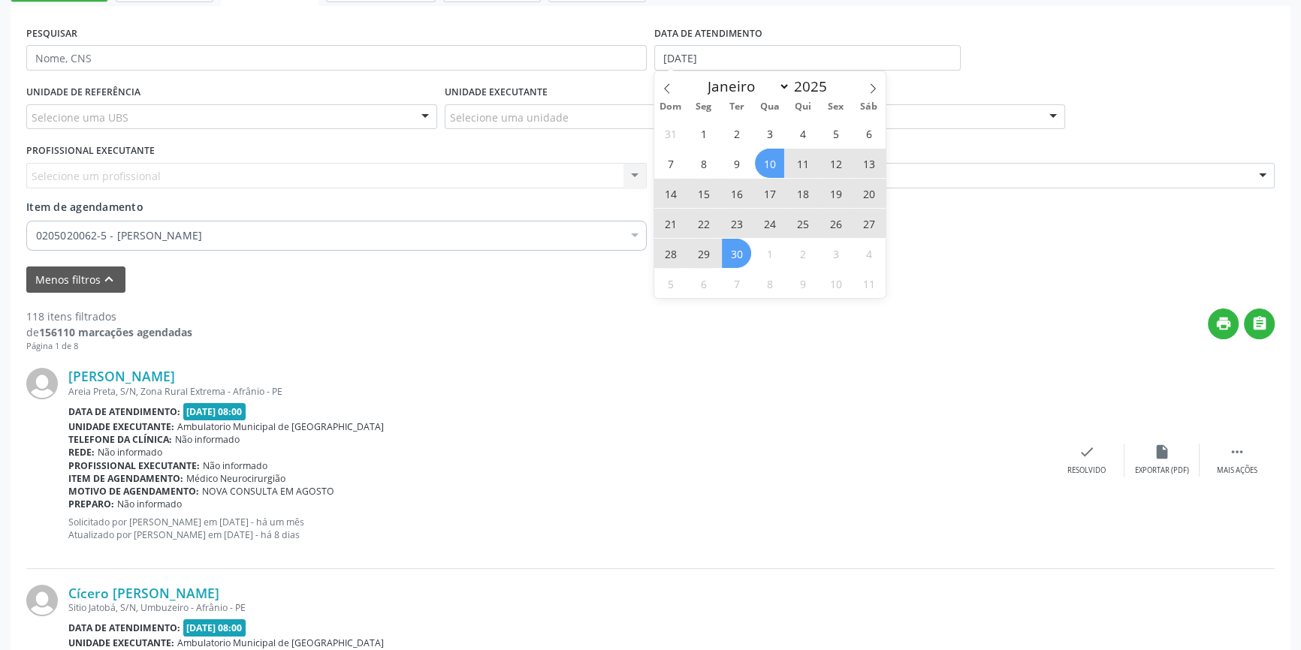
click at [746, 252] on span "30" at bounding box center [736, 253] width 29 height 29
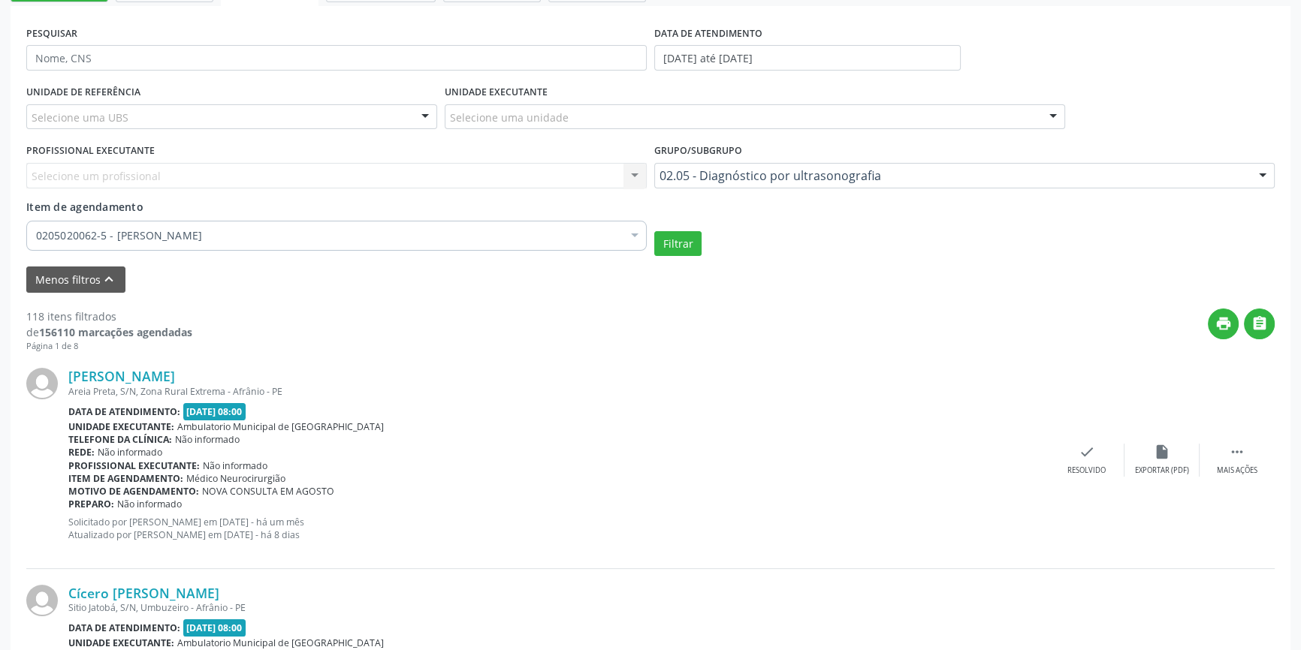
click at [568, 125] on div "Selecione uma unidade" at bounding box center [755, 117] width 620 height 26
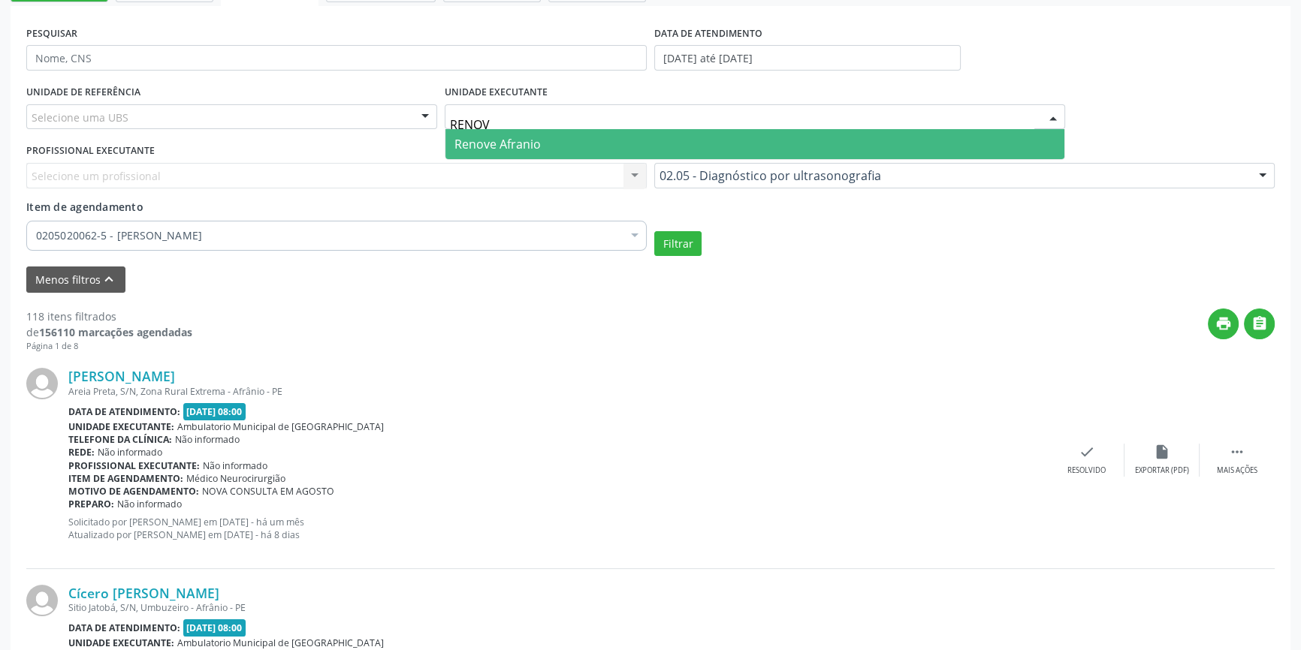
click at [548, 137] on span "Renove Afranio" at bounding box center [754, 144] width 619 height 30
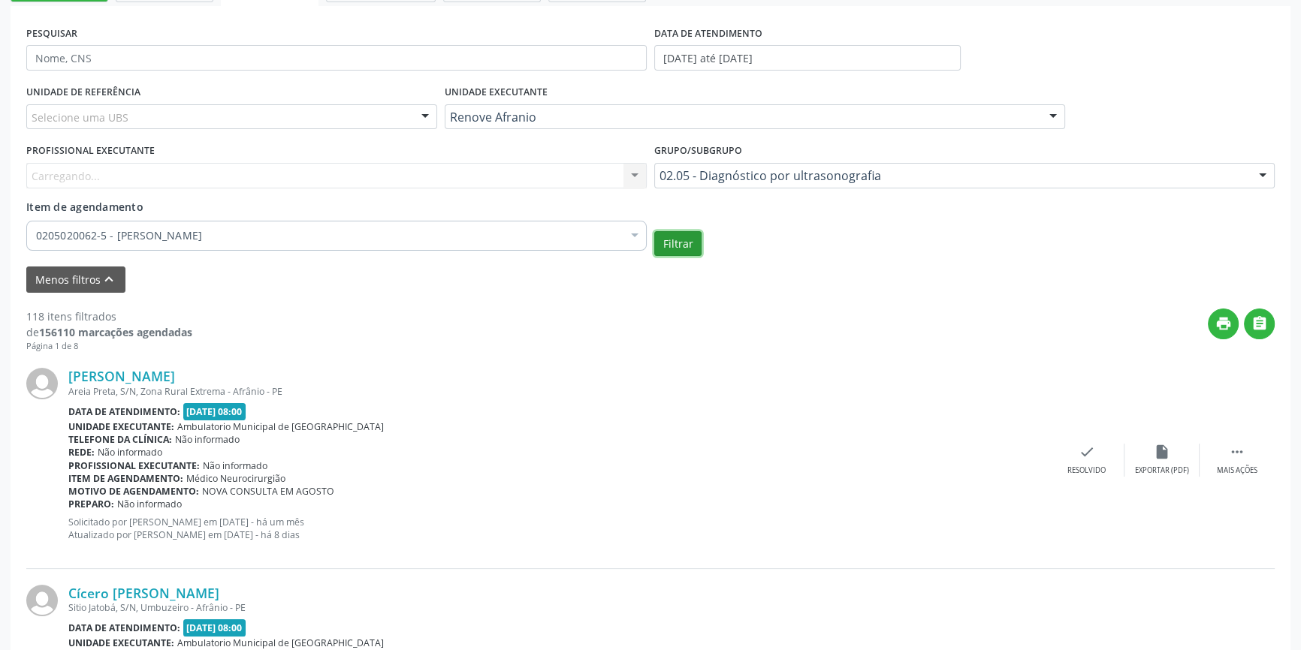
click at [668, 240] on button "Filtrar" at bounding box center [677, 244] width 47 height 26
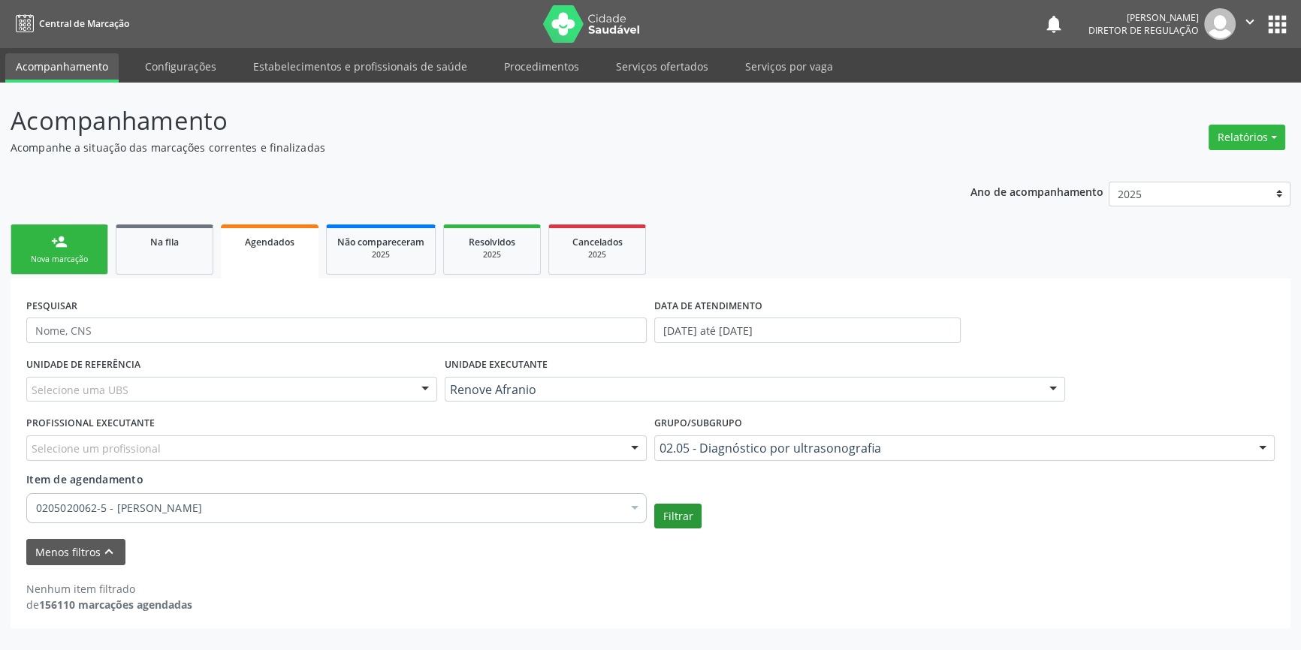
scroll to position [0, 0]
click at [692, 516] on button "Filtrar" at bounding box center [682, 517] width 47 height 26
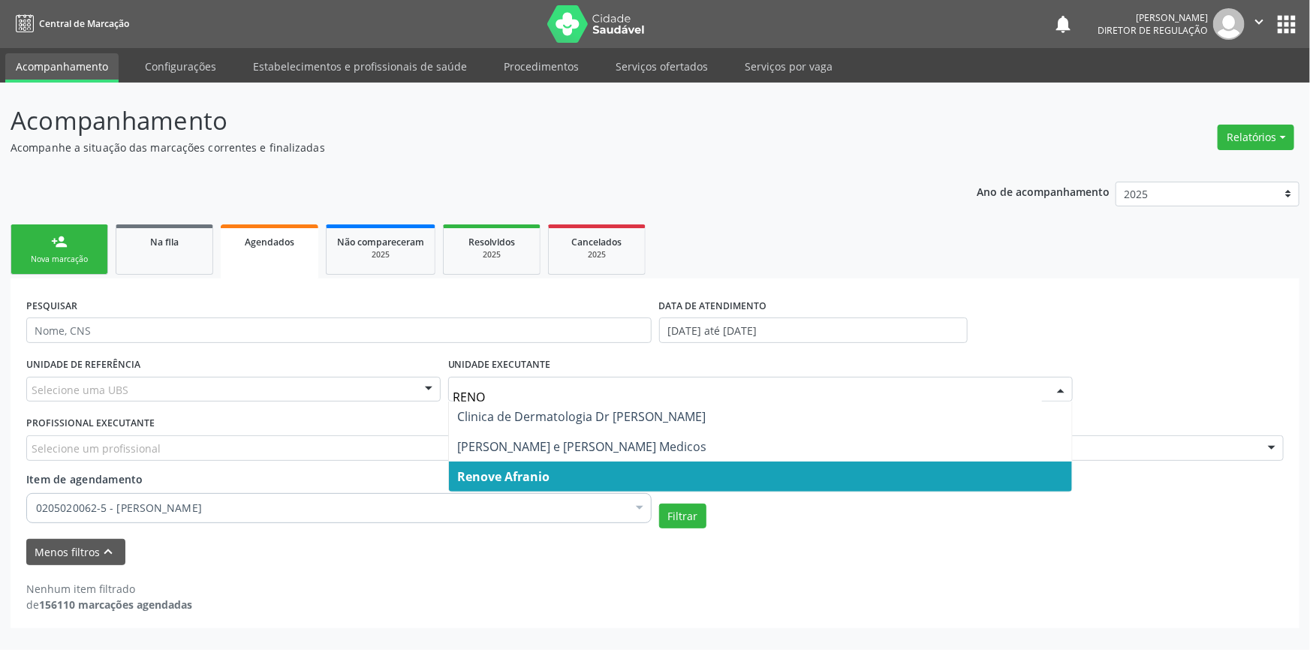
type input "RENOV"
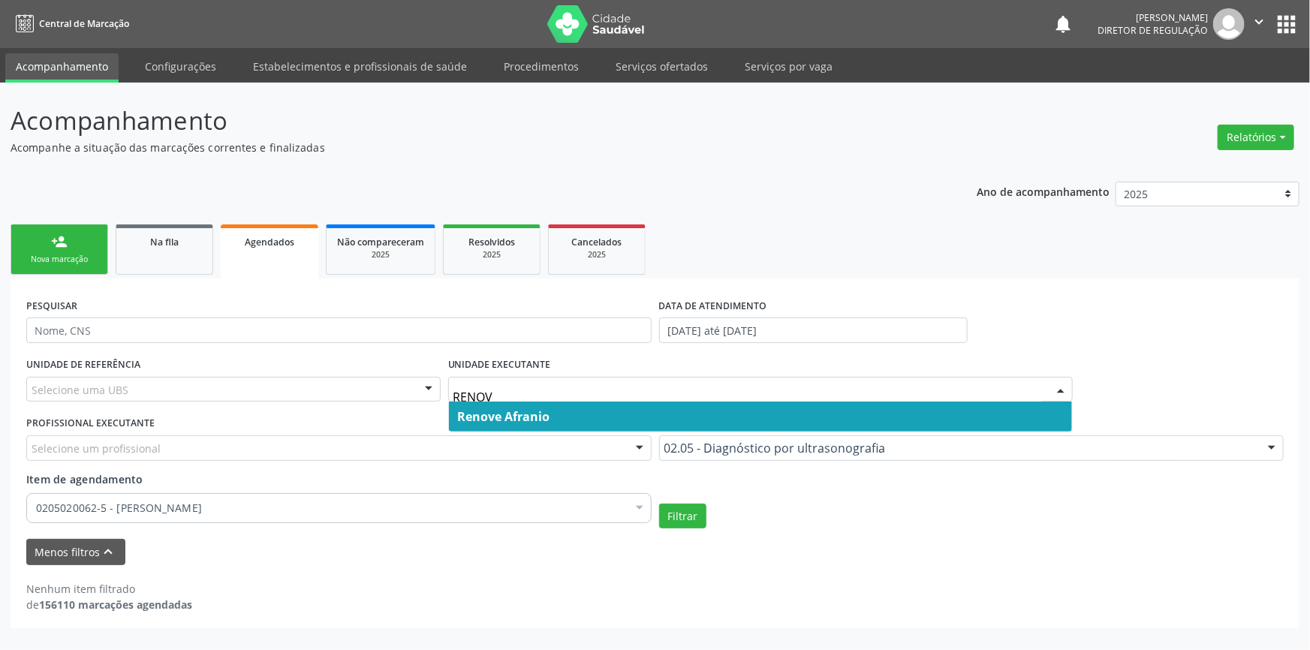
click at [518, 427] on span "Renove Afranio" at bounding box center [761, 417] width 624 height 30
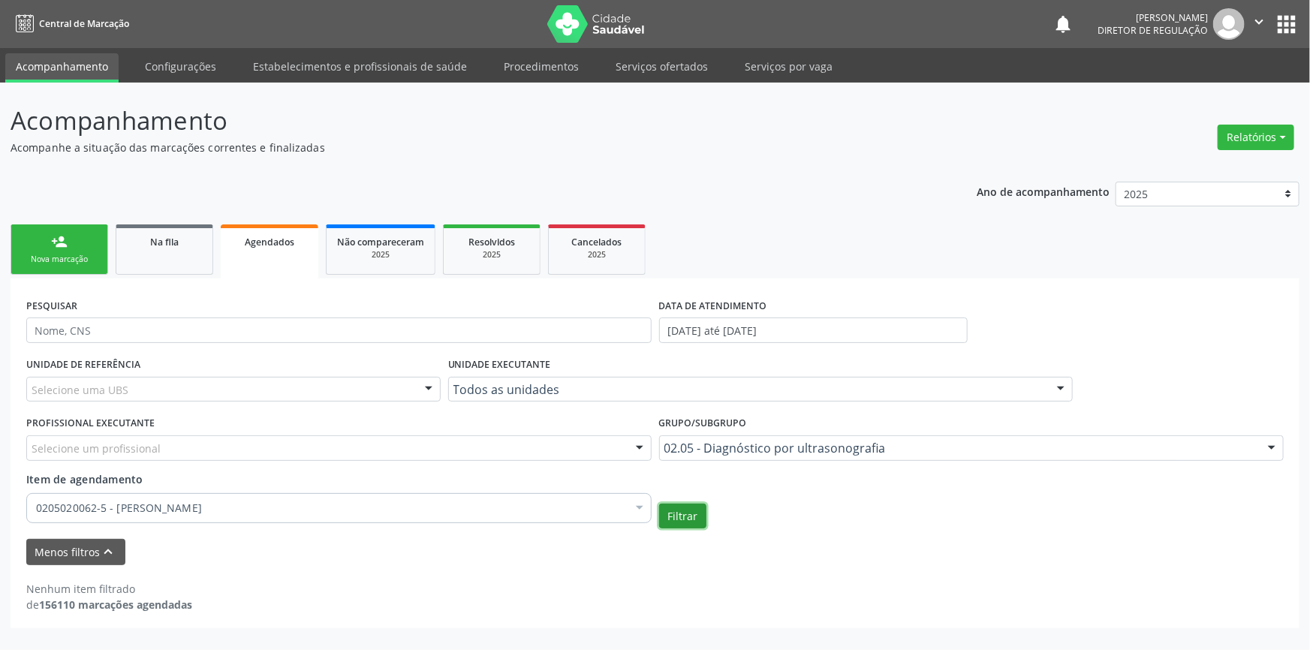
click at [698, 511] on button "Filtrar" at bounding box center [682, 517] width 47 height 26
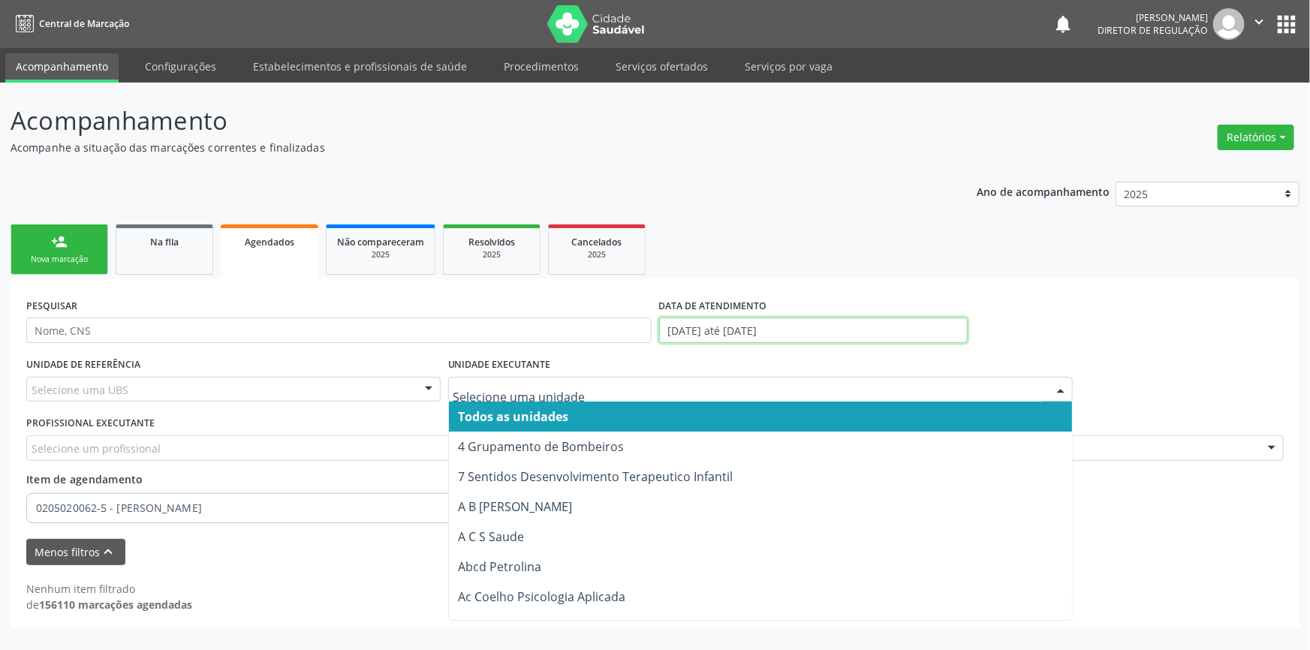
click at [739, 325] on input "10/09/2025 até 30/09/2025" at bounding box center [813, 331] width 309 height 26
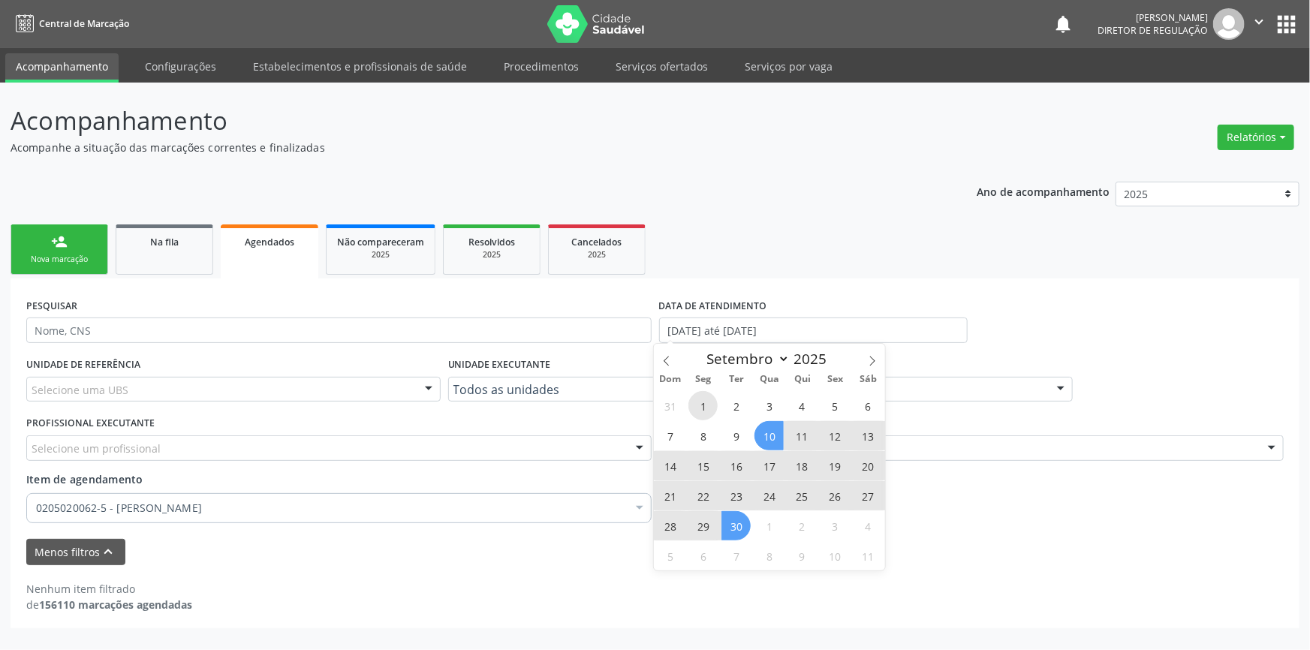
click at [701, 406] on span "1" at bounding box center [703, 405] width 29 height 29
type input "01/09/2025"
click at [737, 514] on span "30" at bounding box center [736, 525] width 29 height 29
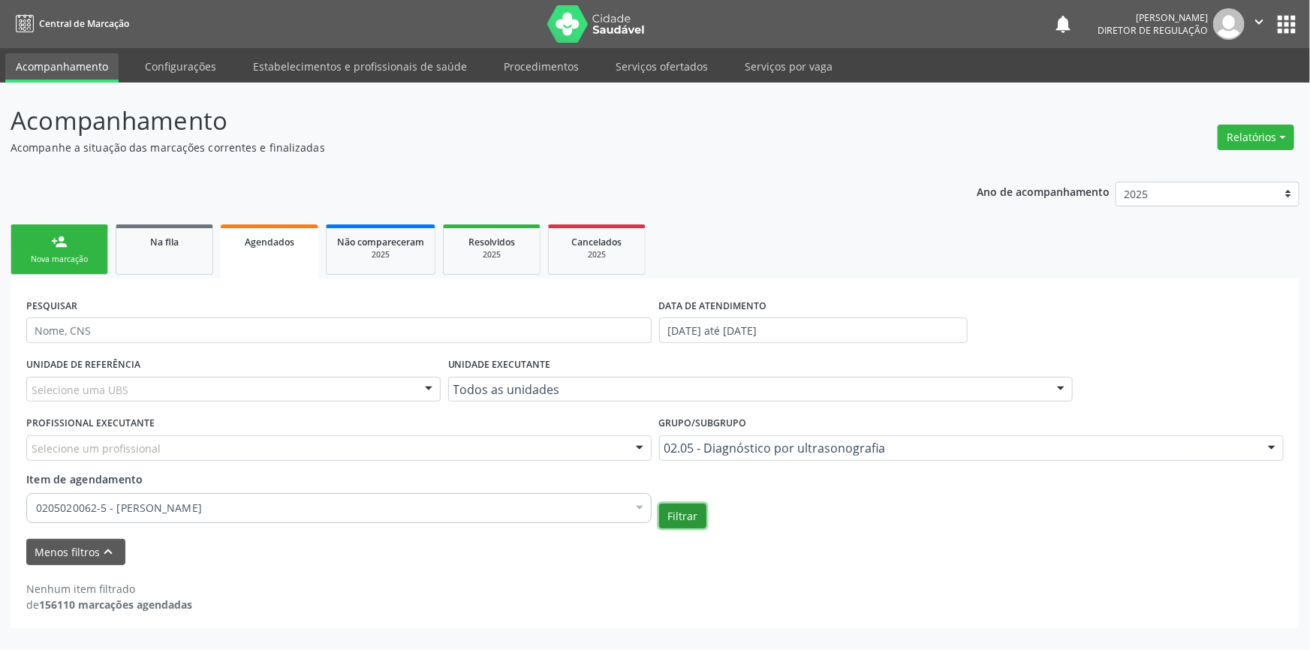
click at [688, 512] on button "Filtrar" at bounding box center [682, 517] width 47 height 26
click at [650, 69] on link "Serviços ofertados" at bounding box center [661, 66] width 113 height 26
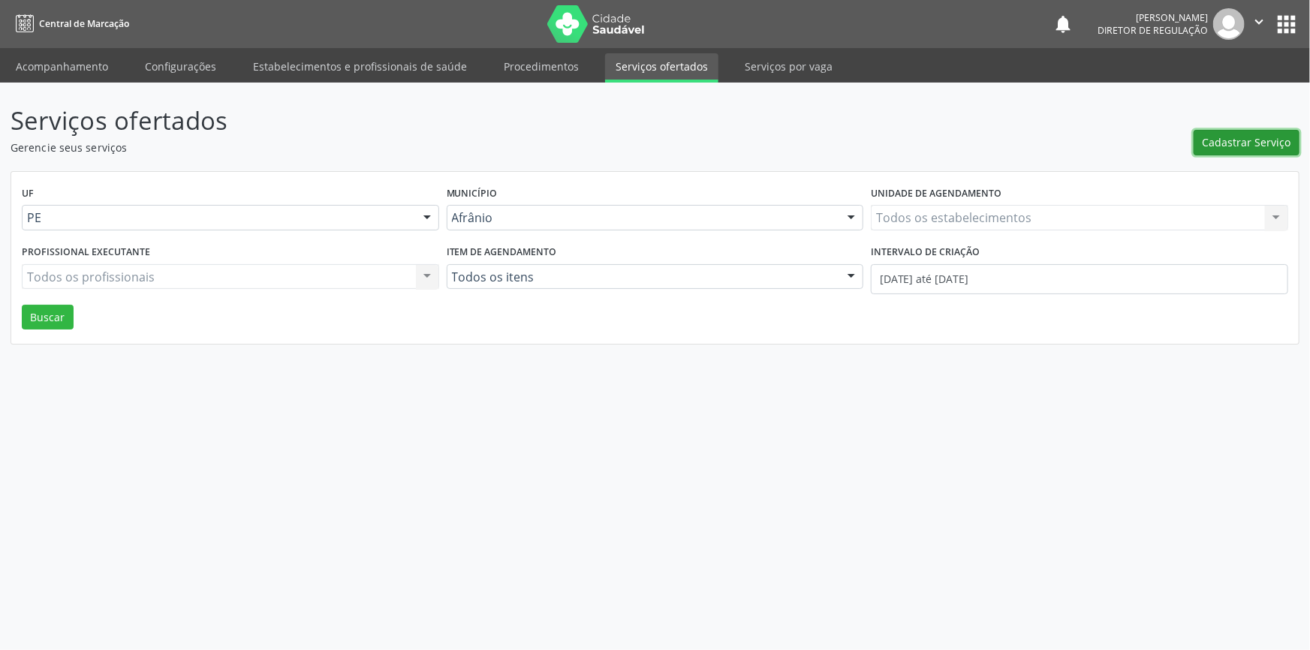
click at [1251, 132] on button "Cadastrar Serviço" at bounding box center [1247, 143] width 106 height 26
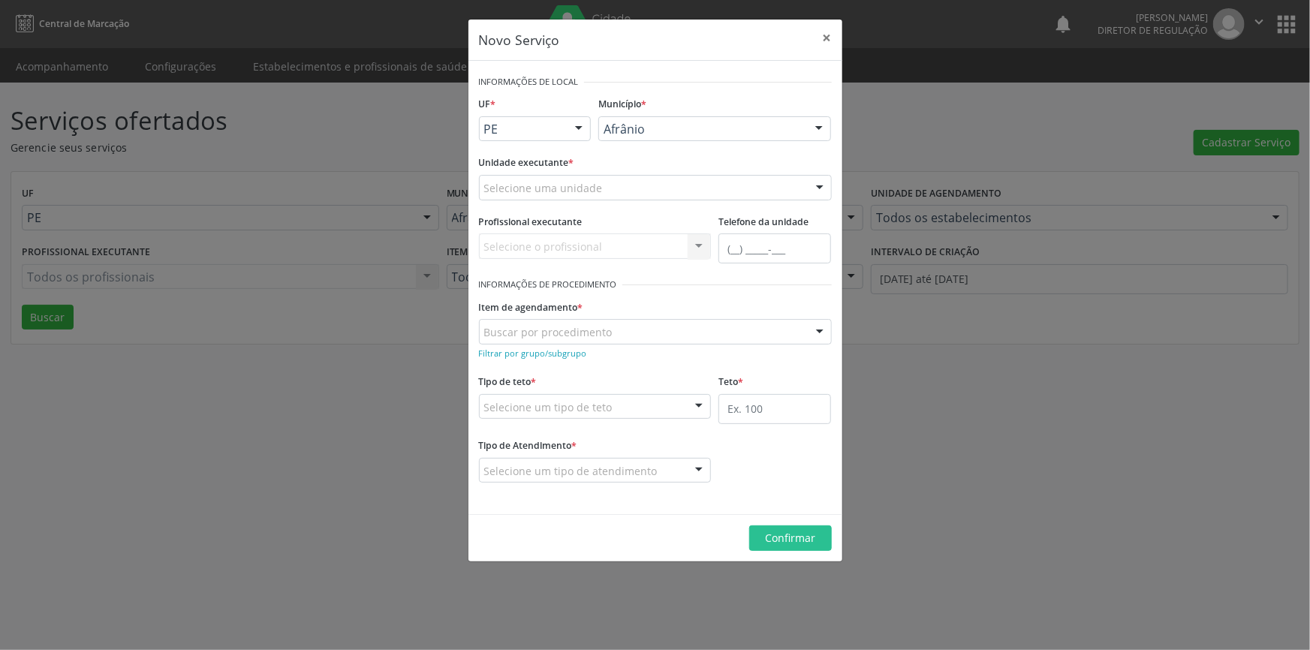
click at [588, 199] on div "Selecione uma unidade Academia da Saude de Afranio Academia da Saude do Bairro …" at bounding box center [655, 188] width 353 height 26
click at [692, 146] on div "Município * Afrânio Afrânio Petrolina Nenhum resultado encontrado para: " " Não…" at bounding box center [715, 122] width 240 height 59
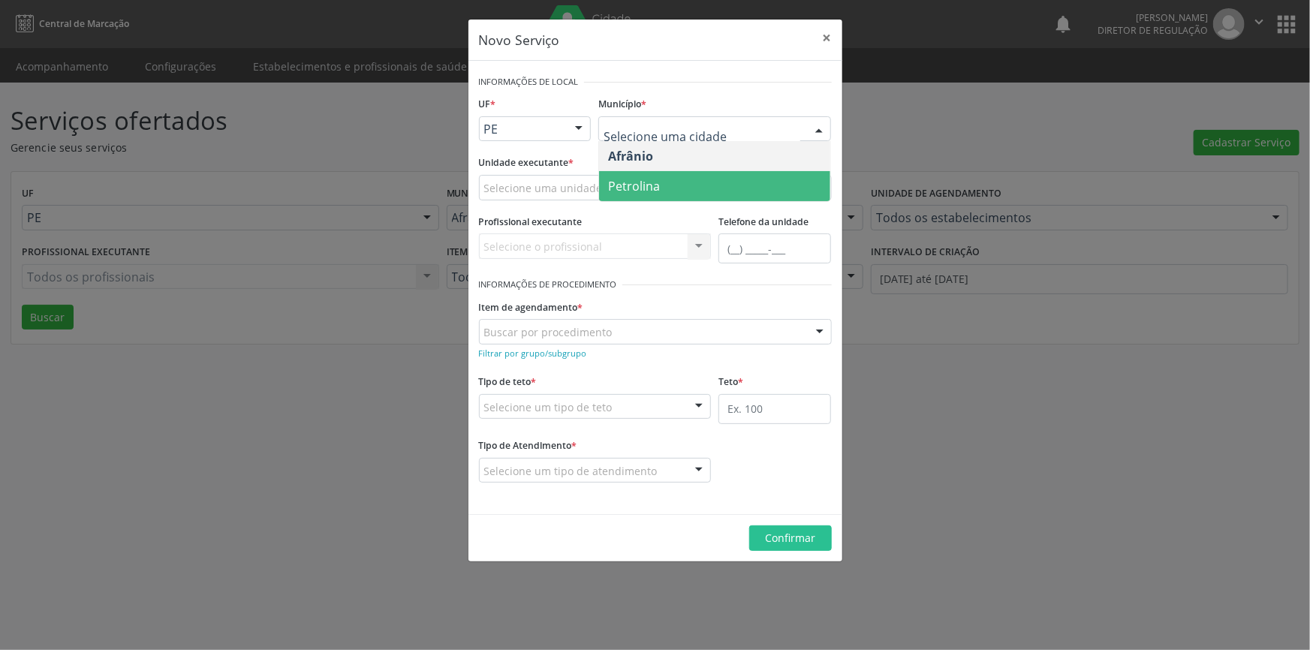
click at [679, 177] on span "Petrolina" at bounding box center [714, 186] width 231 height 30
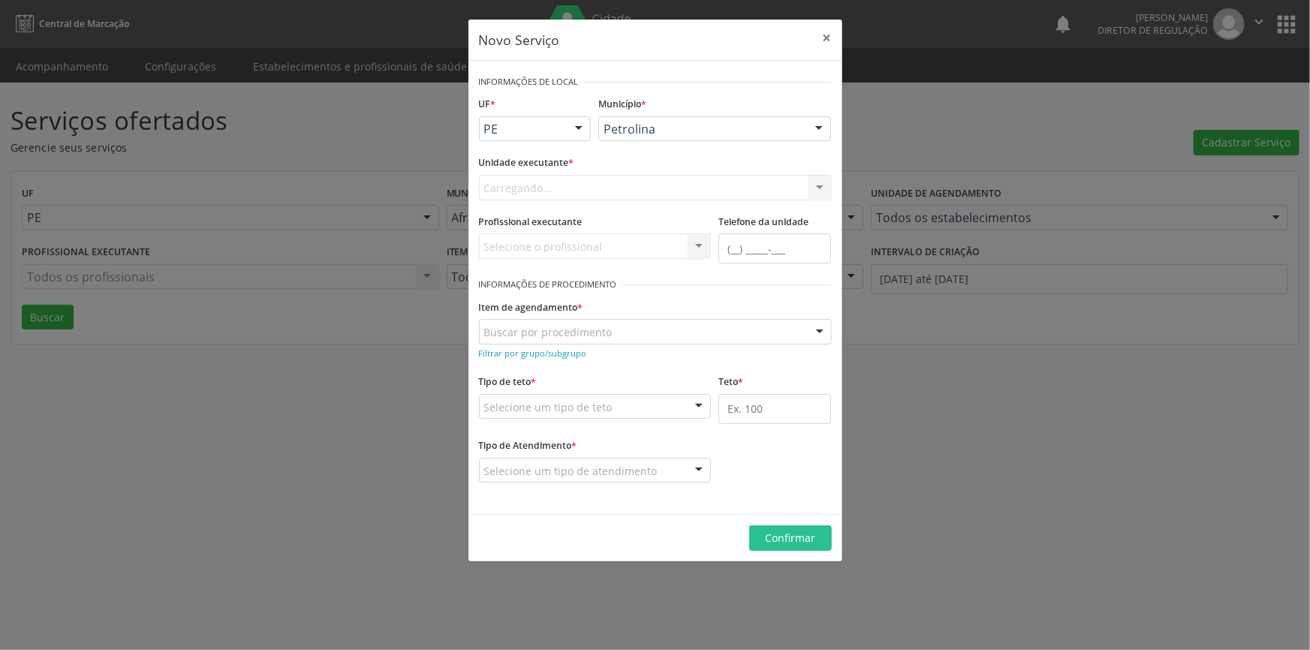
click at [620, 189] on div "Carregando... Academia da Saude de Afranio Academia da Saude do Bairro Roberto …" at bounding box center [655, 188] width 353 height 26
click at [620, 189] on div "Selecione uma unidade" at bounding box center [655, 188] width 353 height 26
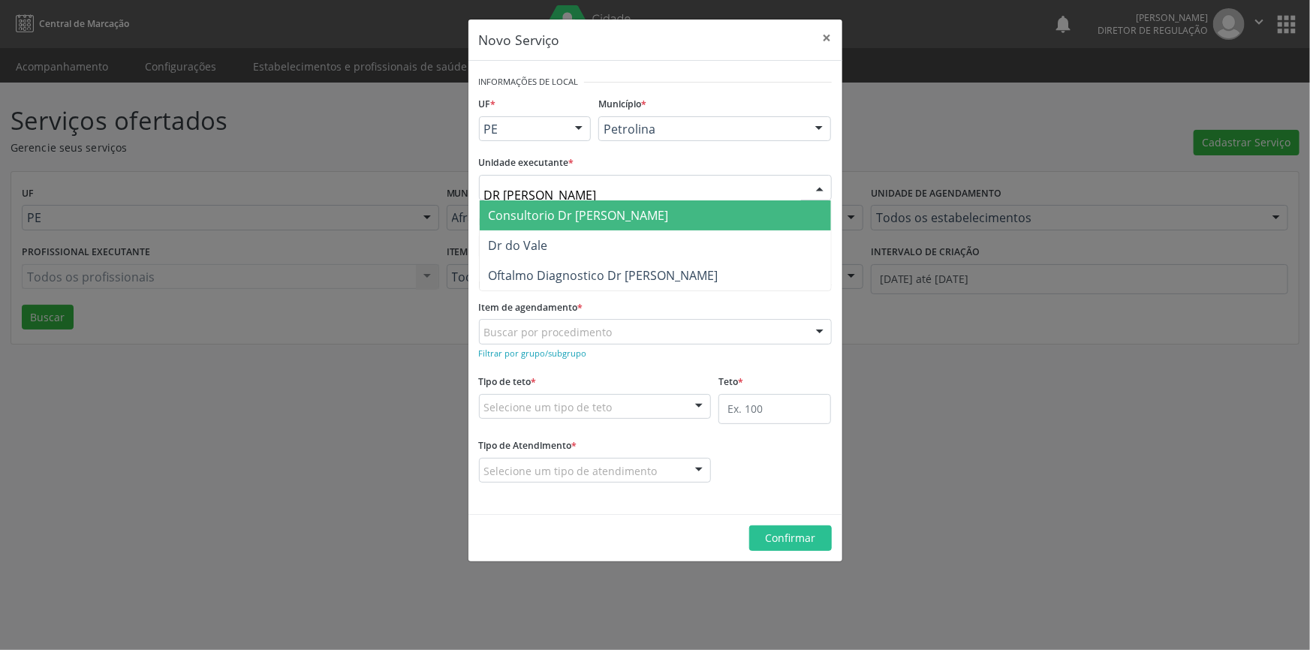
type input "DR DO"
click at [575, 210] on span "Dr do Vale" at bounding box center [655, 216] width 351 height 30
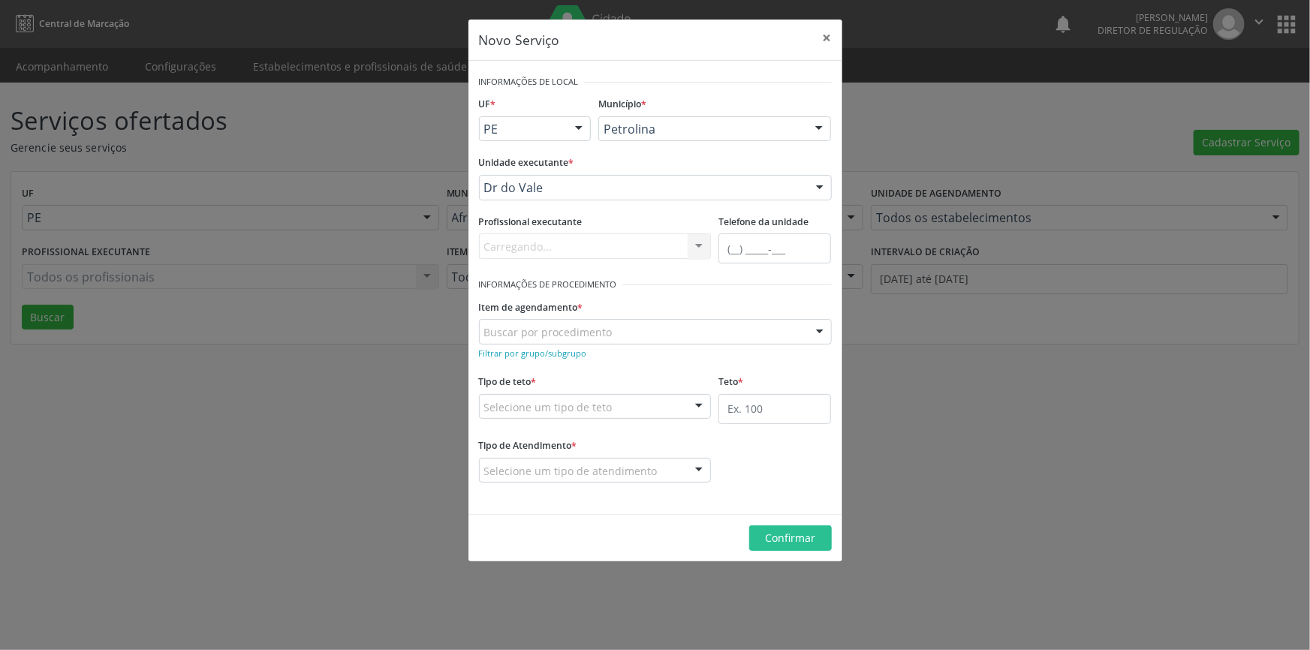
click at [599, 321] on div "Buscar por procedimento" at bounding box center [655, 332] width 353 height 26
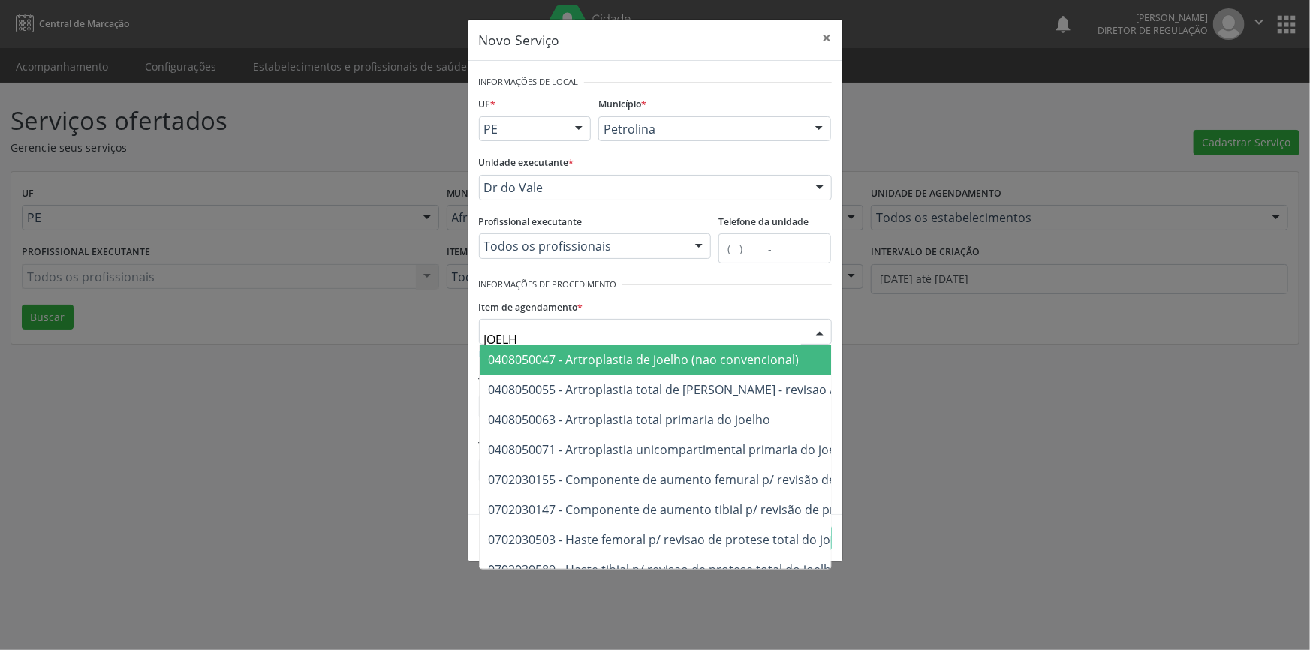
type input "JOELHO"
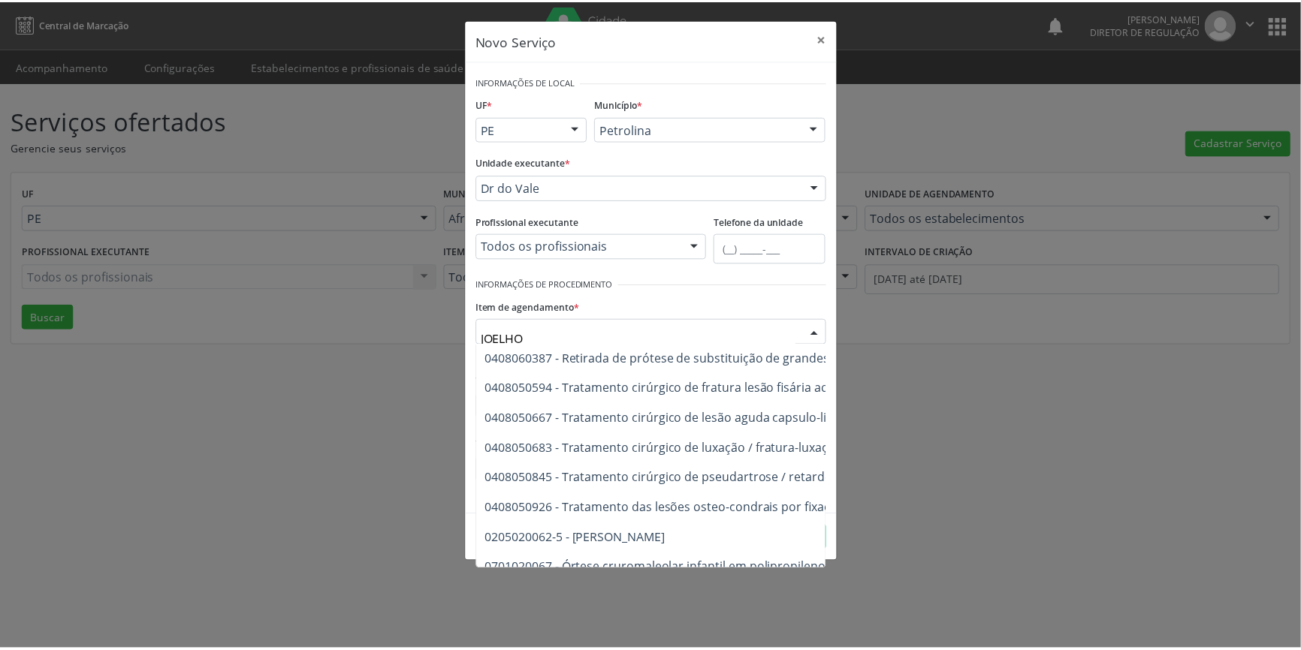
scroll to position [656, 0]
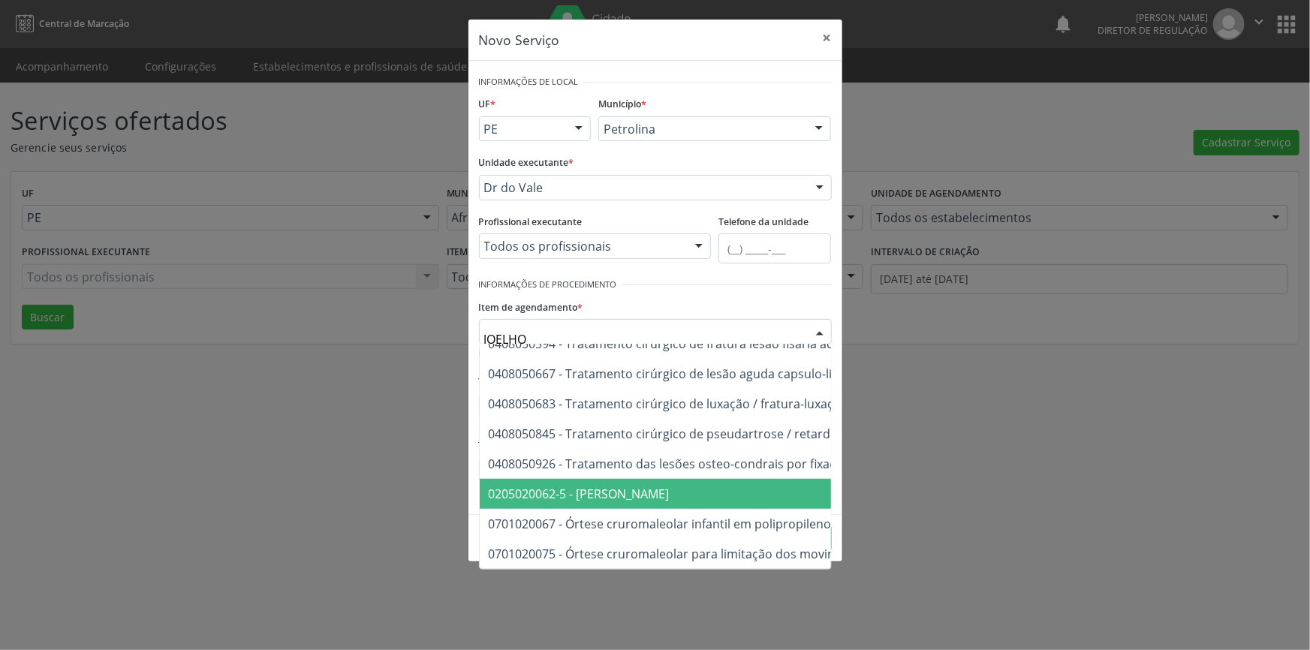
click at [650, 480] on span "0205020062-5 - Usg Joelho" at bounding box center [808, 494] width 656 height 30
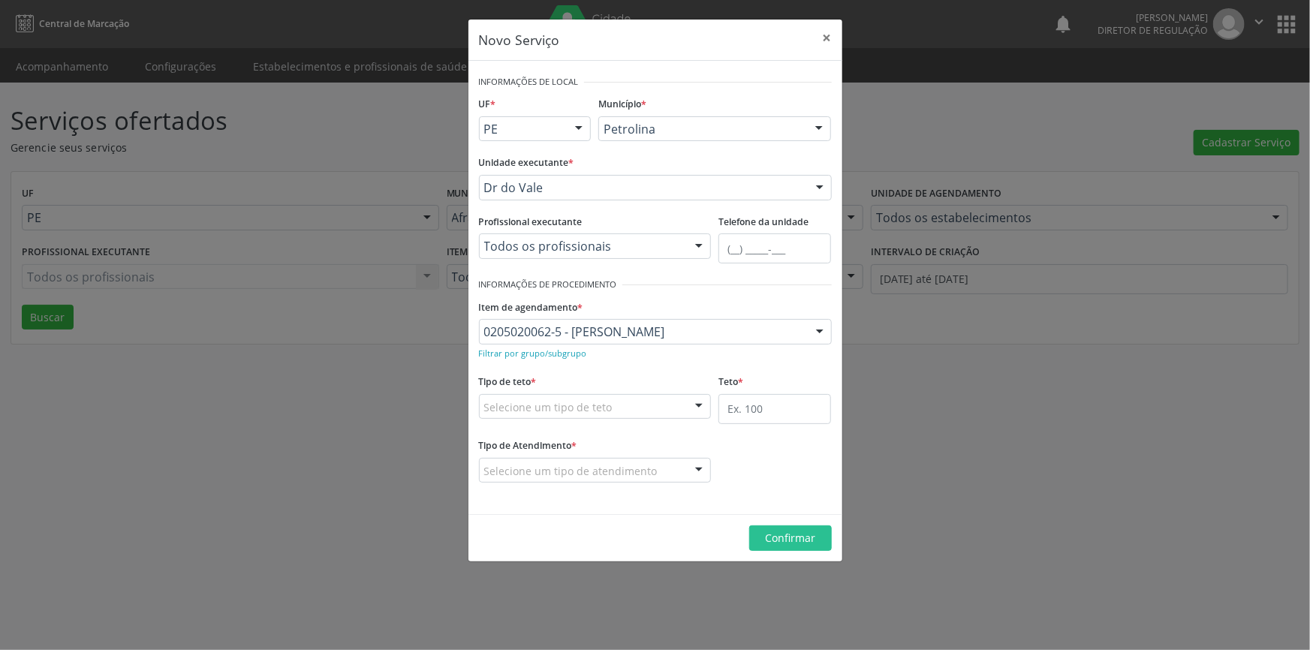
click at [631, 419] on fieldset "Tipo de teto * Selecione um tipo de teto Teto financeiro Teto físico Nenhum res…" at bounding box center [595, 400] width 233 height 59
click at [628, 412] on div "Selecione um tipo de teto" at bounding box center [595, 407] width 233 height 26
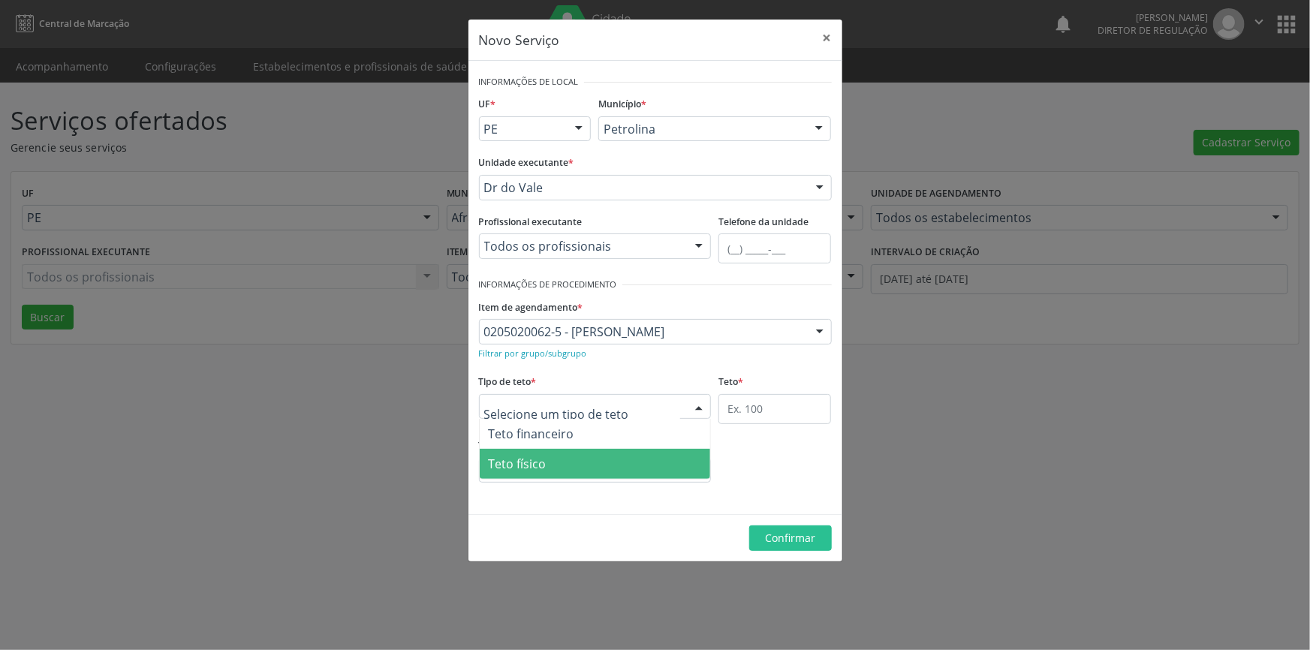
click at [599, 455] on span "Teto físico" at bounding box center [595, 464] width 231 height 30
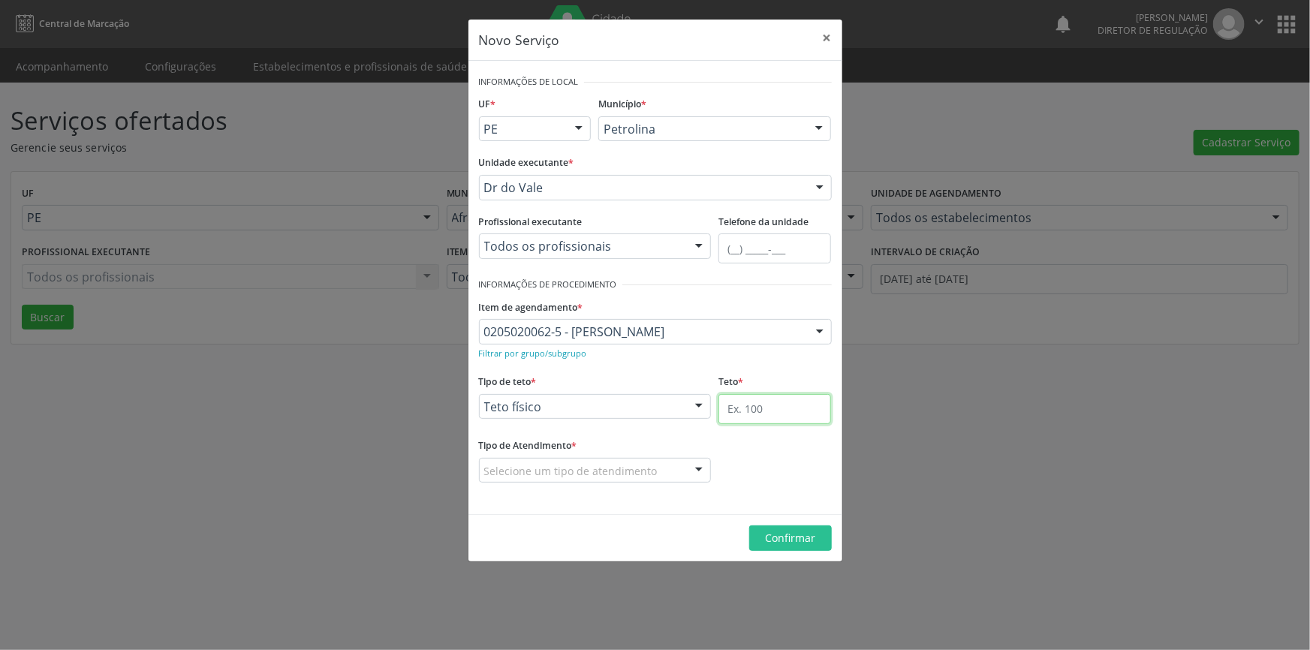
click at [731, 403] on input "text" at bounding box center [775, 409] width 113 height 30
type input "1"
click at [674, 452] on div "Tipo de Atendimento * Selecione um tipo de atendimento Ordem de chegada Horário…" at bounding box center [595, 459] width 233 height 48
click at [668, 463] on div "Selecione um tipo de atendimento" at bounding box center [595, 471] width 233 height 26
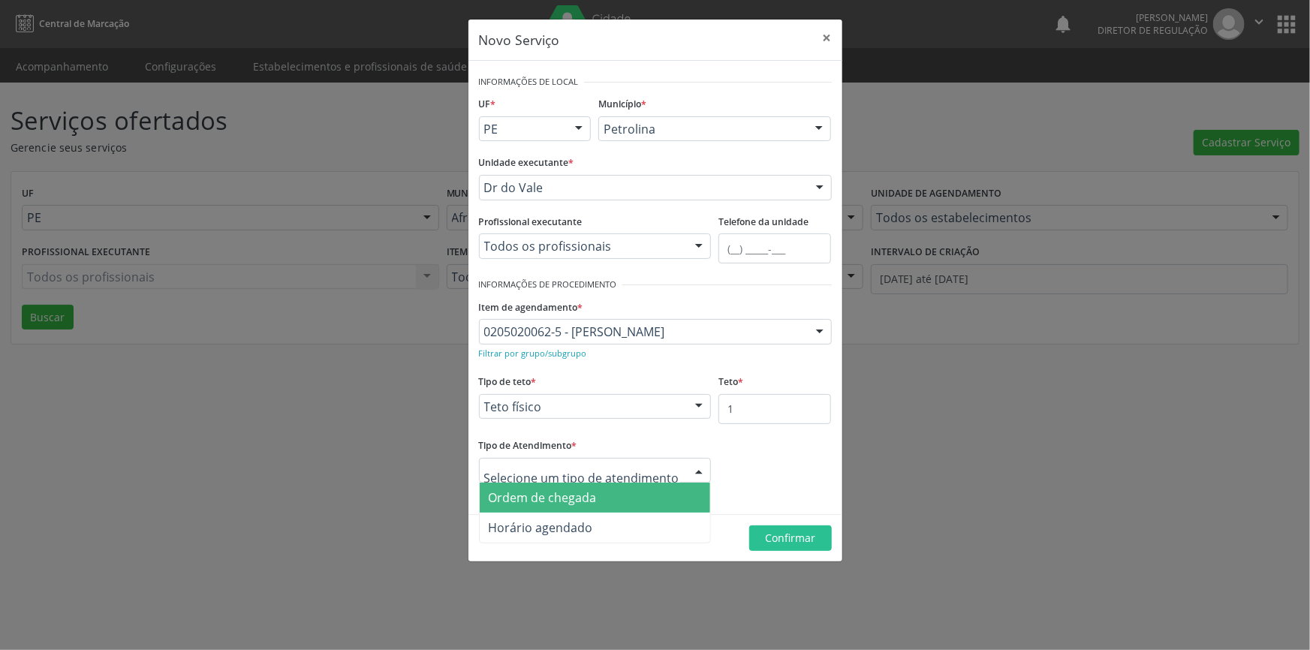
click at [632, 489] on span "Ordem de chegada" at bounding box center [595, 498] width 231 height 30
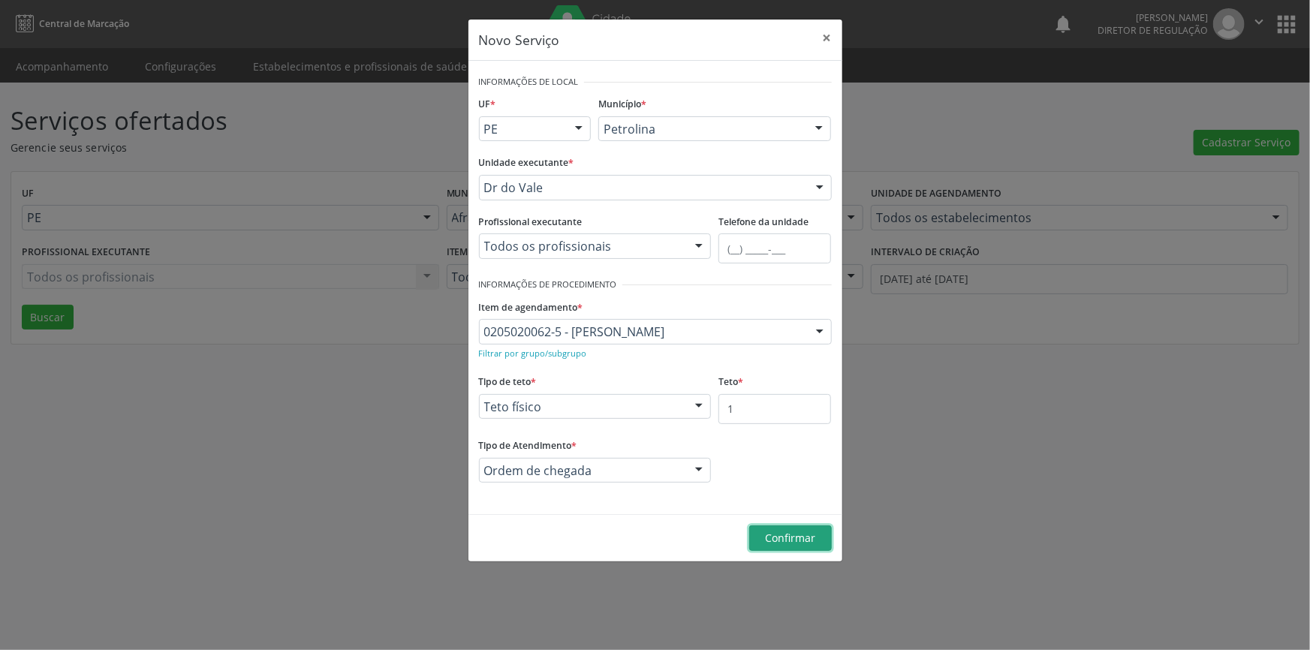
click at [765, 541] on span "Confirmar" at bounding box center [790, 538] width 50 height 14
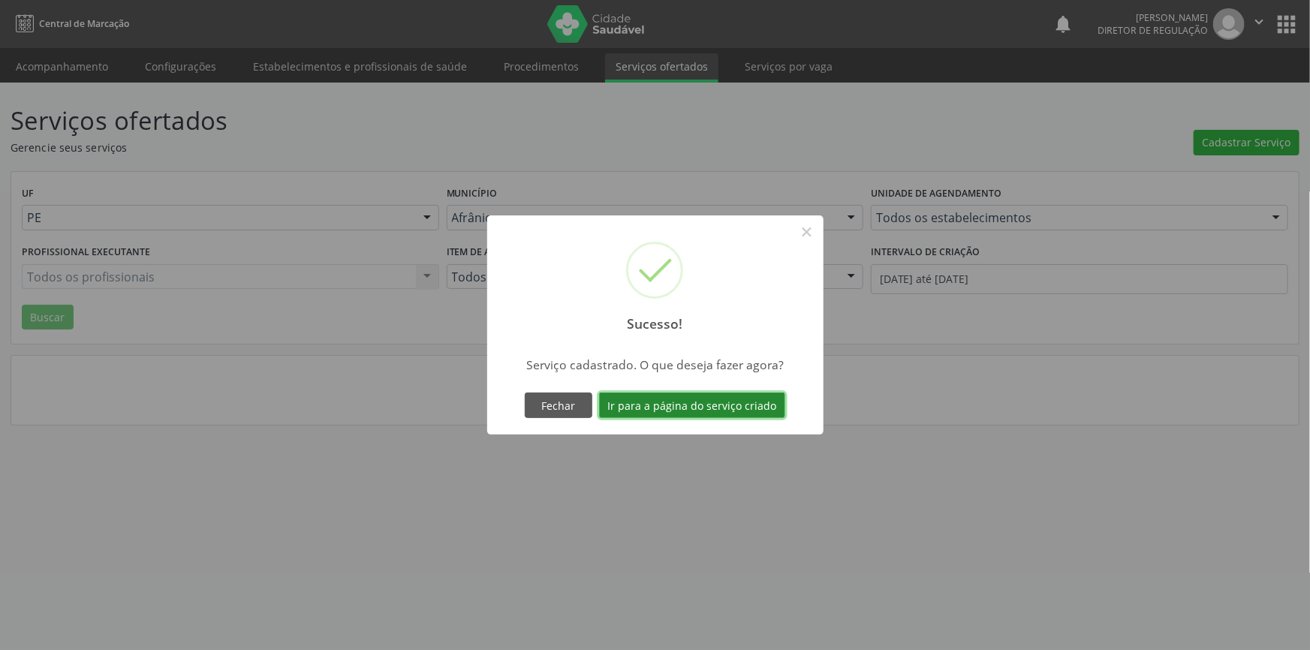
click at [737, 409] on button "Ir para a página do serviço criado" at bounding box center [692, 406] width 186 height 26
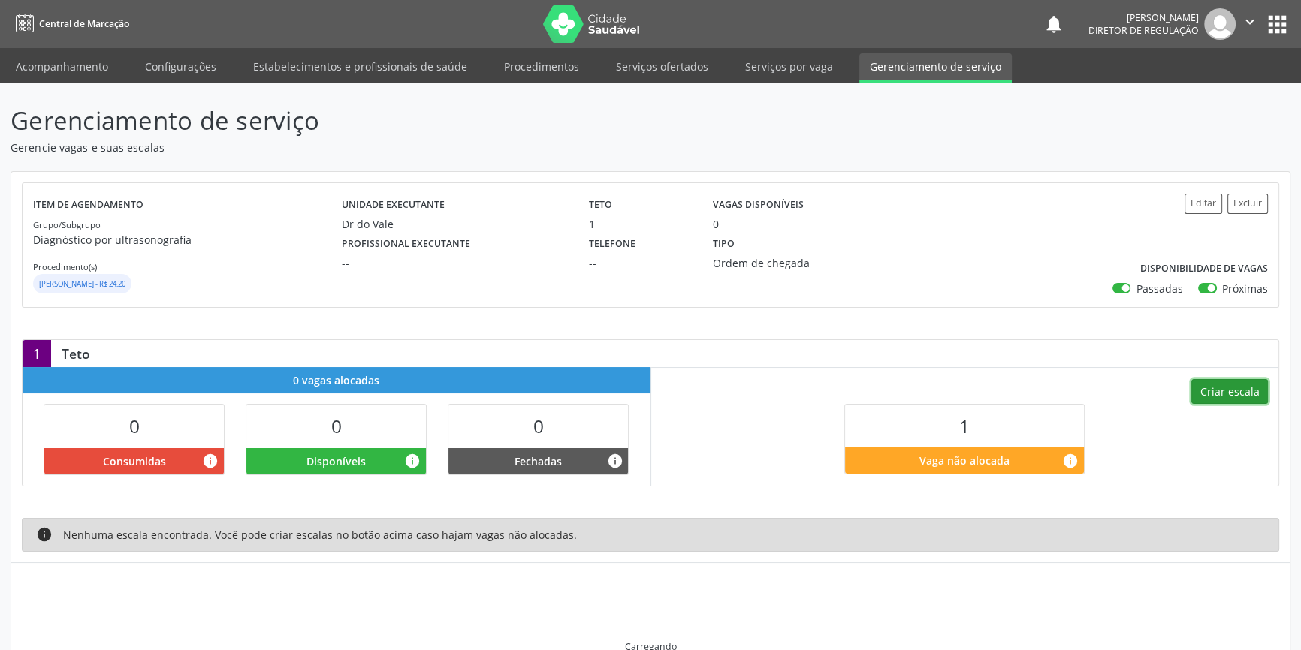
click at [1229, 390] on button "Criar escala" at bounding box center [1229, 392] width 77 height 26
select select "8"
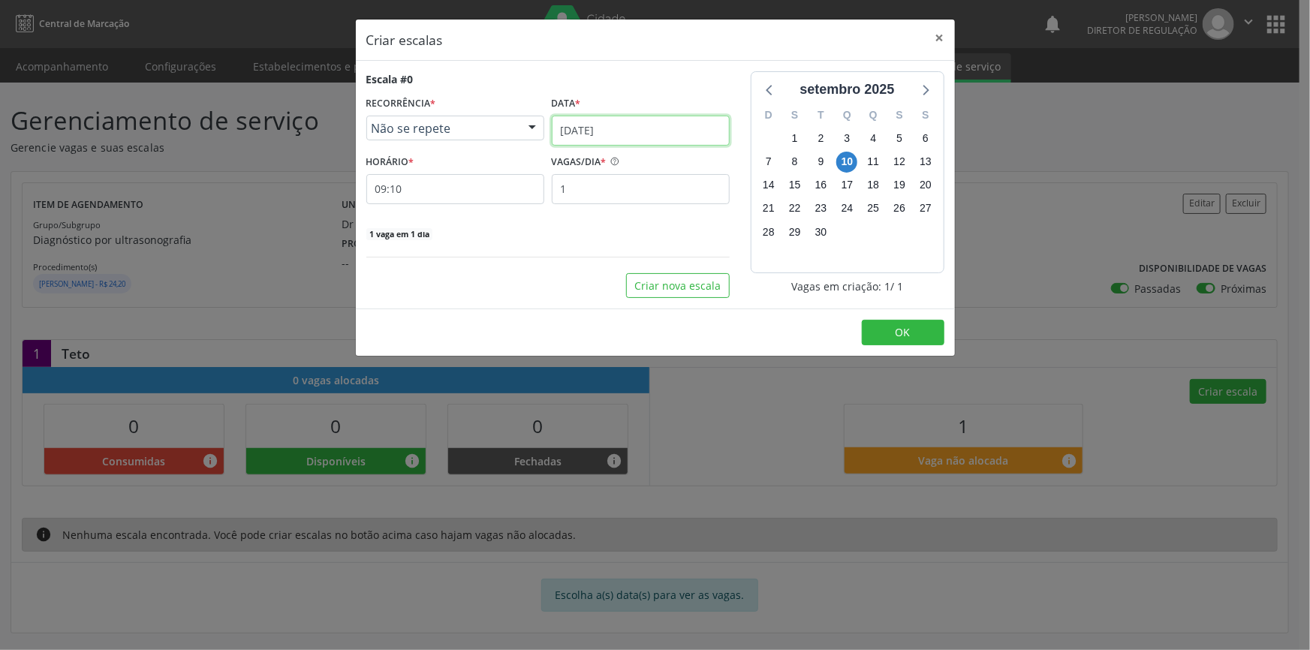
click at [670, 141] on input "[DATE]" at bounding box center [641, 131] width 178 height 30
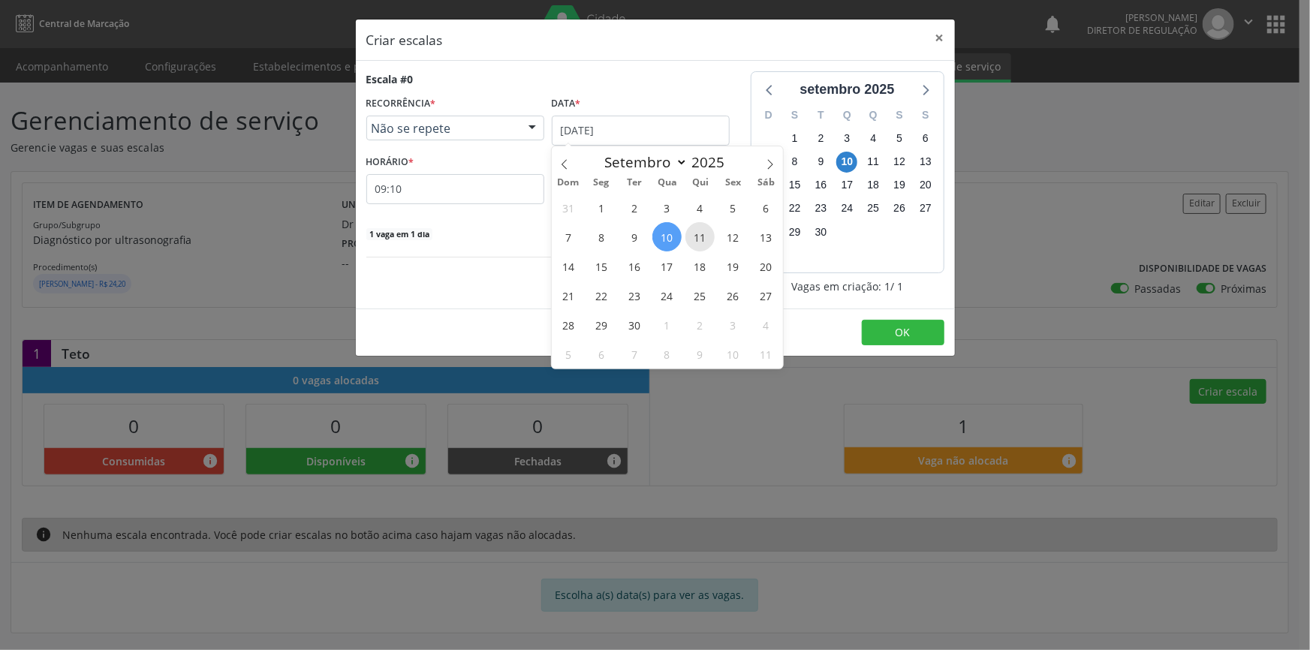
click at [698, 230] on span "11" at bounding box center [700, 236] width 29 height 29
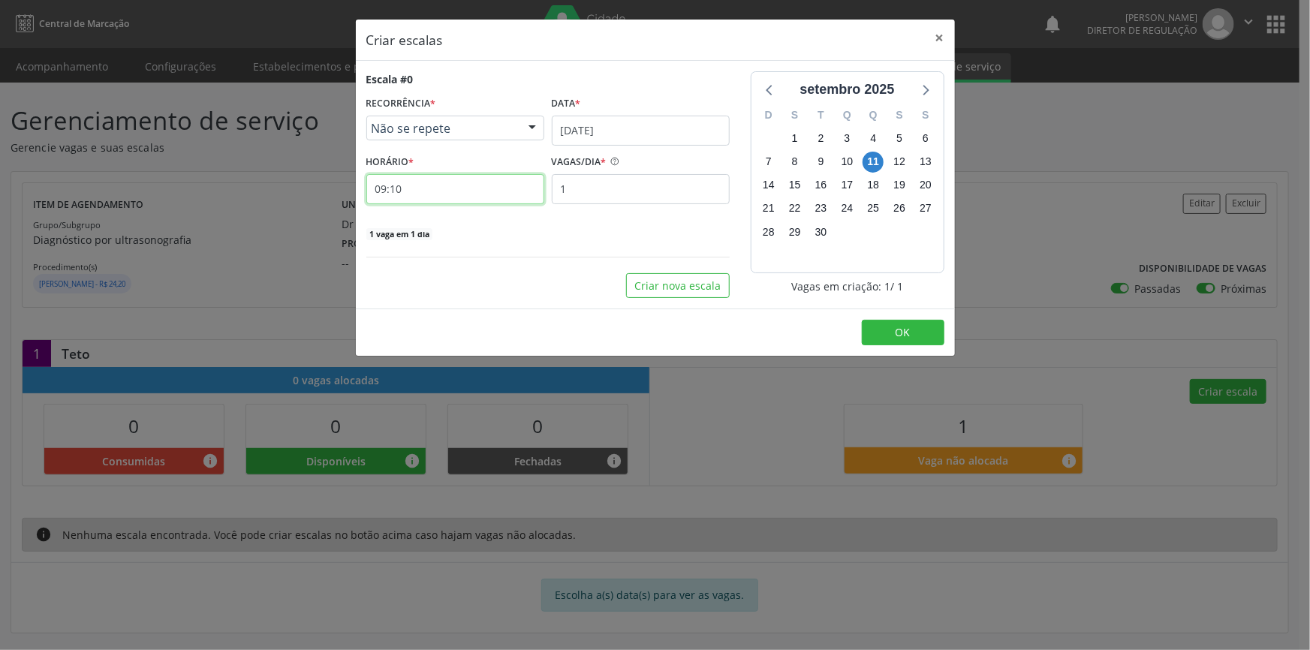
drag, startPoint x: 481, startPoint y: 195, endPoint x: 435, endPoint y: 187, distance: 46.5
click at [435, 187] on input "09:10" at bounding box center [455, 189] width 178 height 30
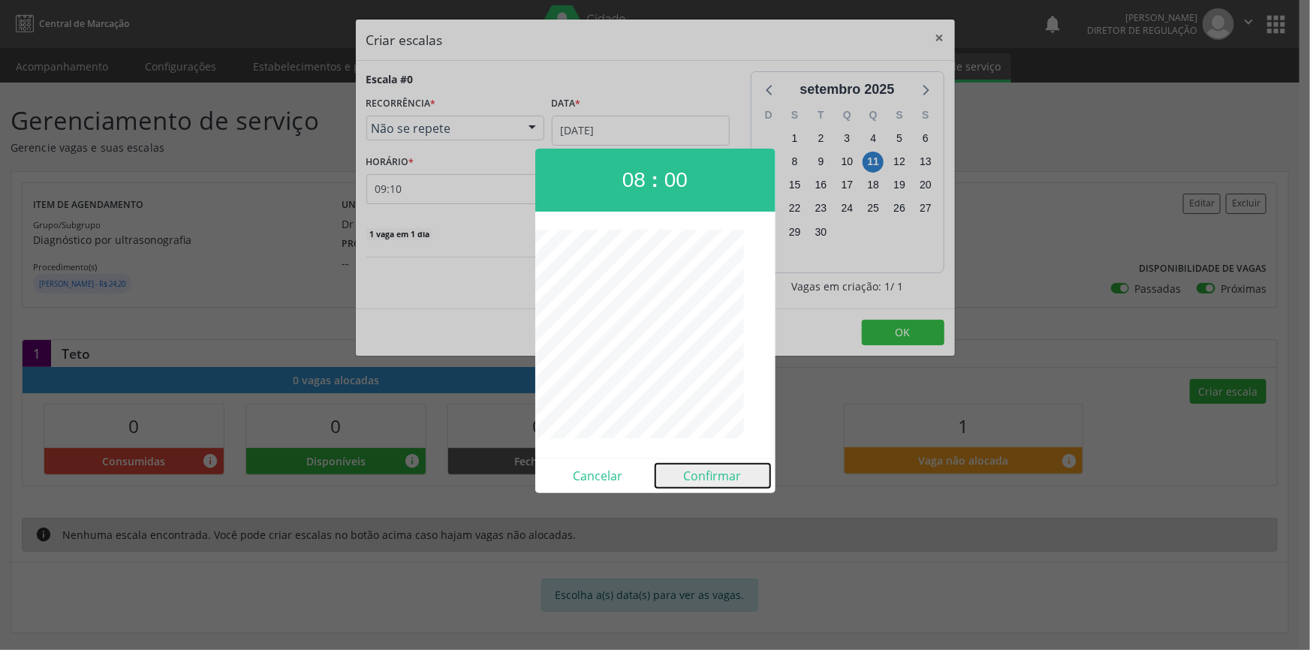
click at [737, 466] on button "Confirmar" at bounding box center [713, 476] width 115 height 24
type input "08:00"
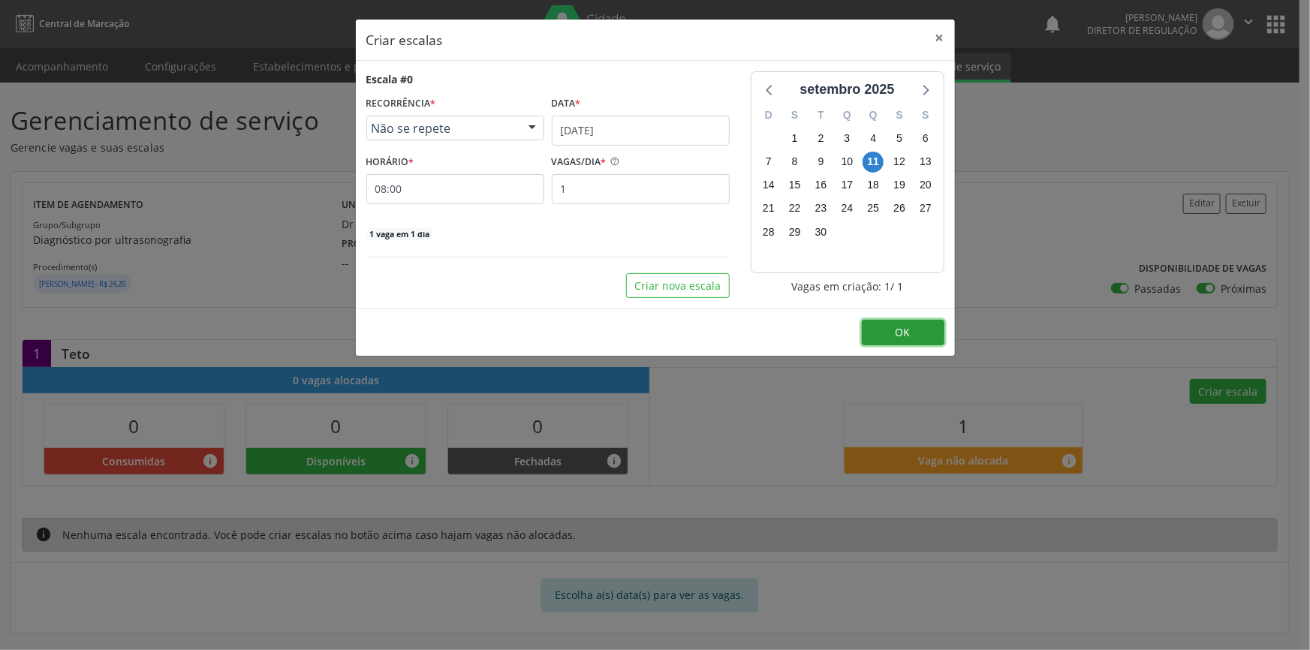
click at [896, 336] on span "OK" at bounding box center [903, 332] width 15 height 14
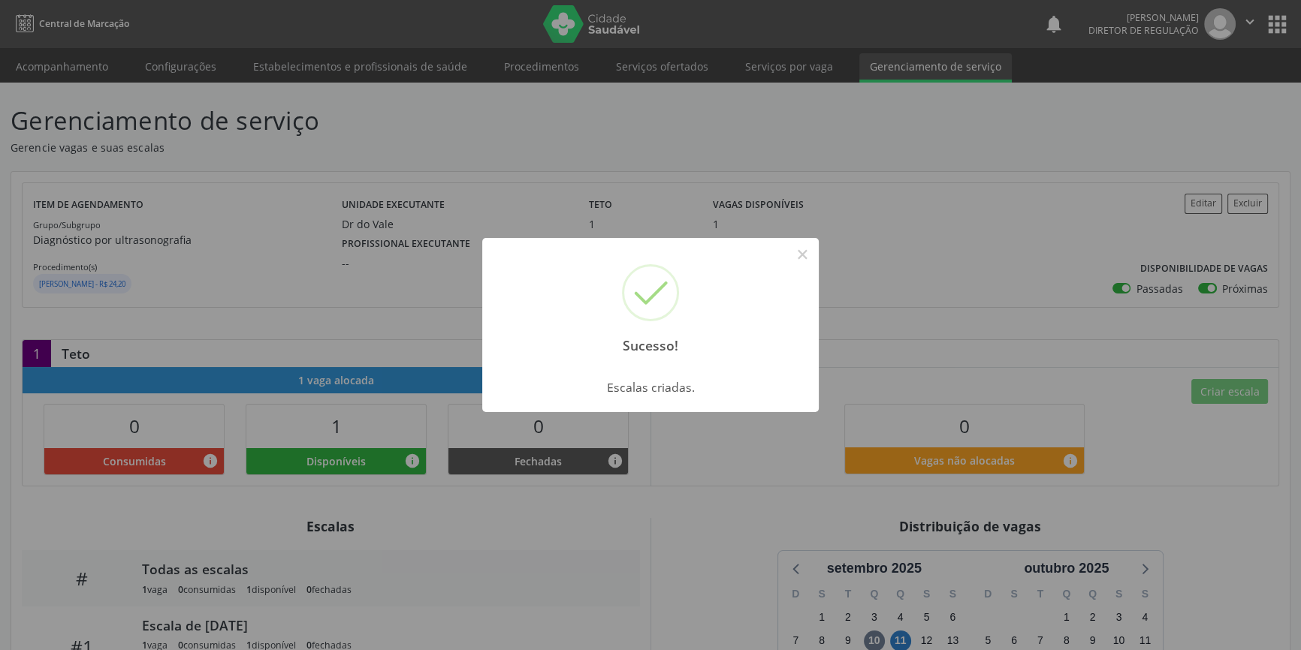
click at [535, 163] on div "Sucesso! × Escalas criadas. OK Cancel" at bounding box center [650, 325] width 1301 height 650
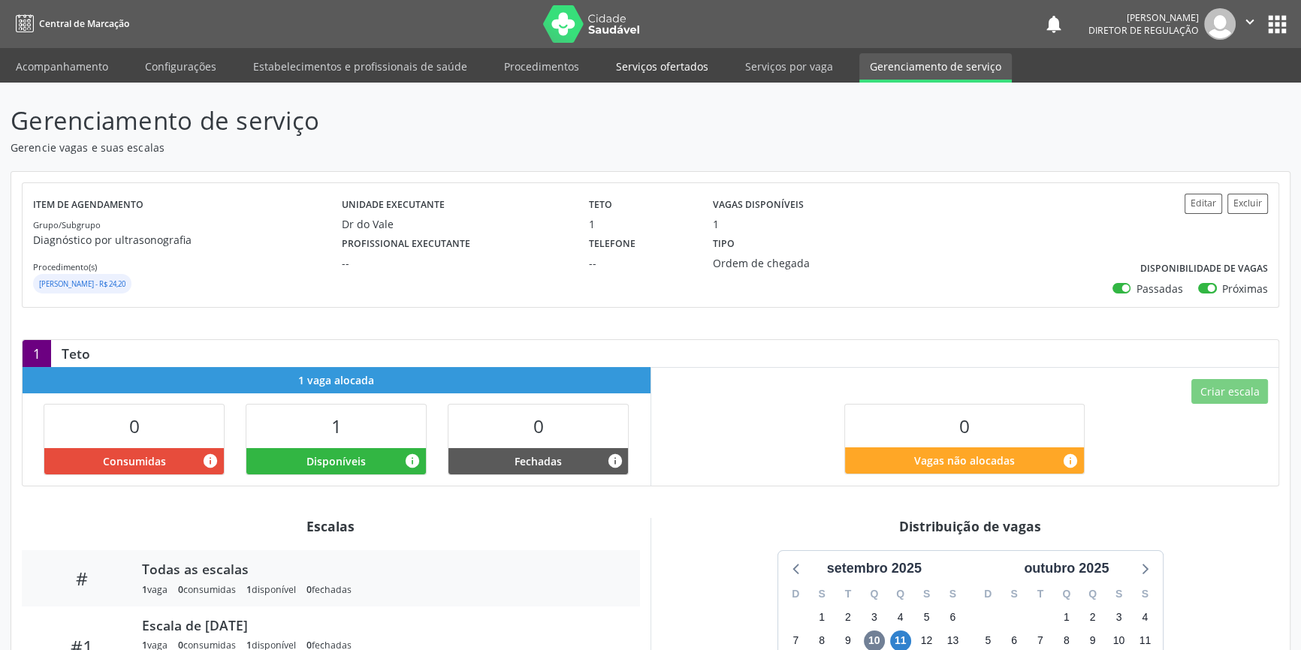
click at [658, 66] on link "Serviços ofertados" at bounding box center [661, 66] width 113 height 26
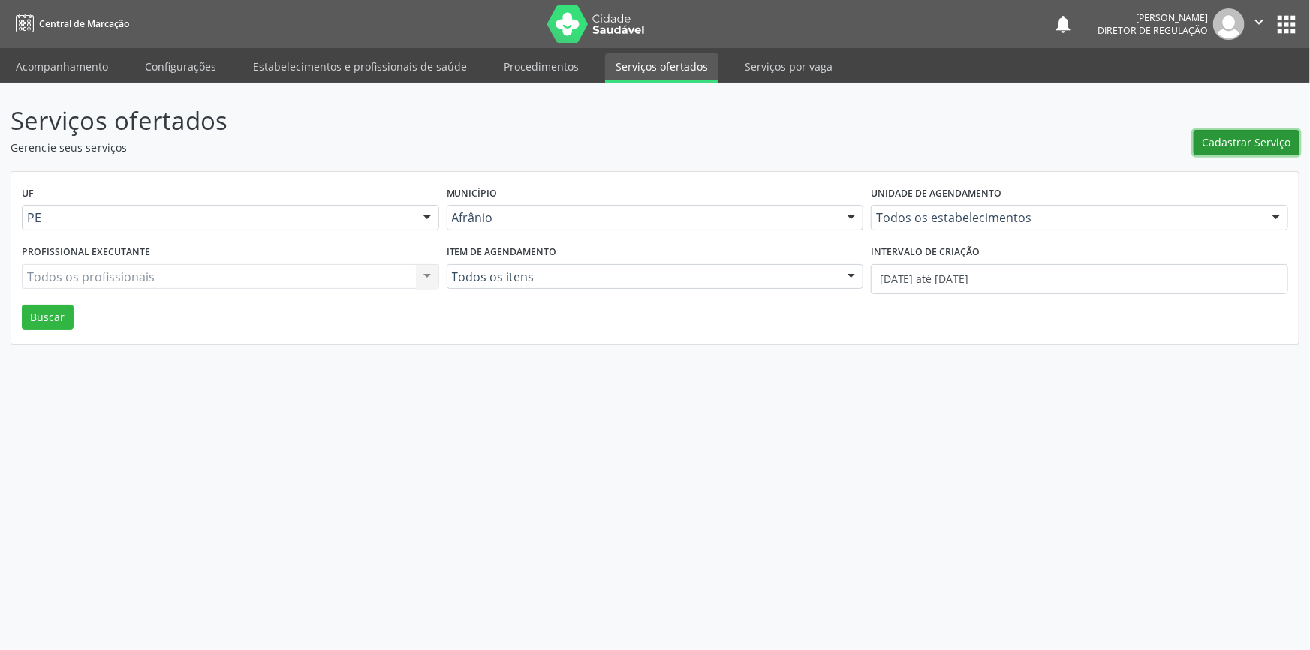
click at [1212, 137] on span "Cadastrar Serviço" at bounding box center [1247, 142] width 89 height 16
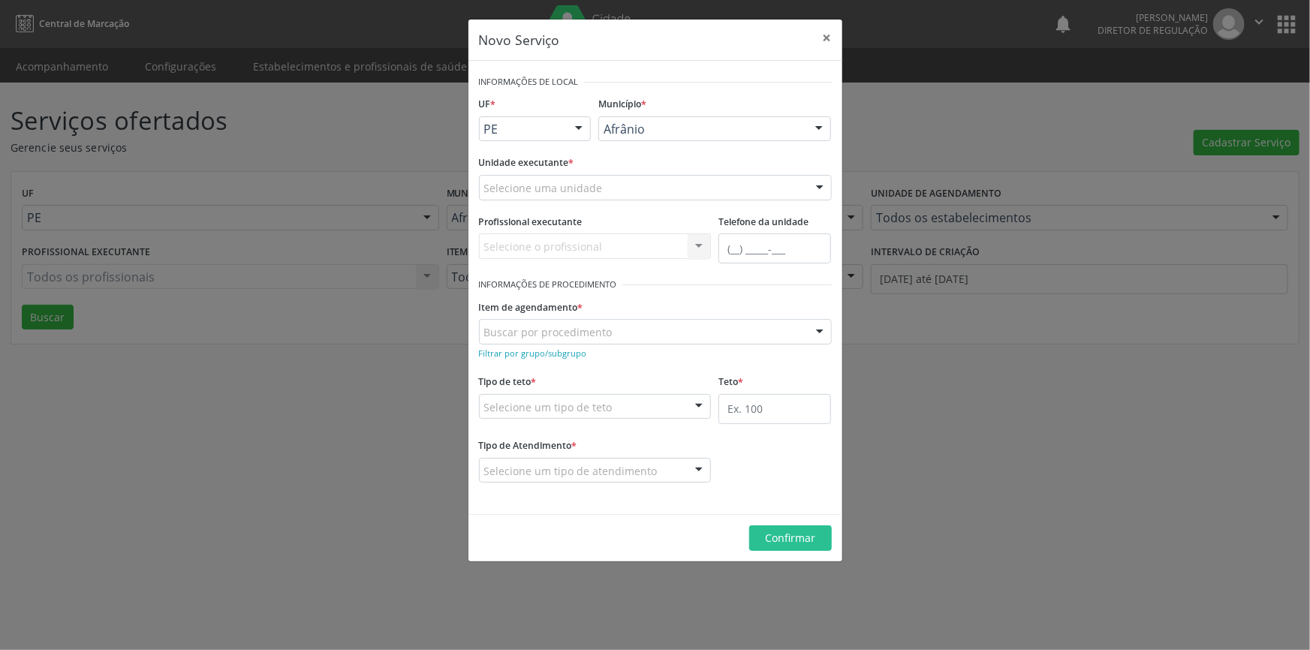
click at [653, 184] on div "Selecione uma unidade" at bounding box center [655, 188] width 353 height 26
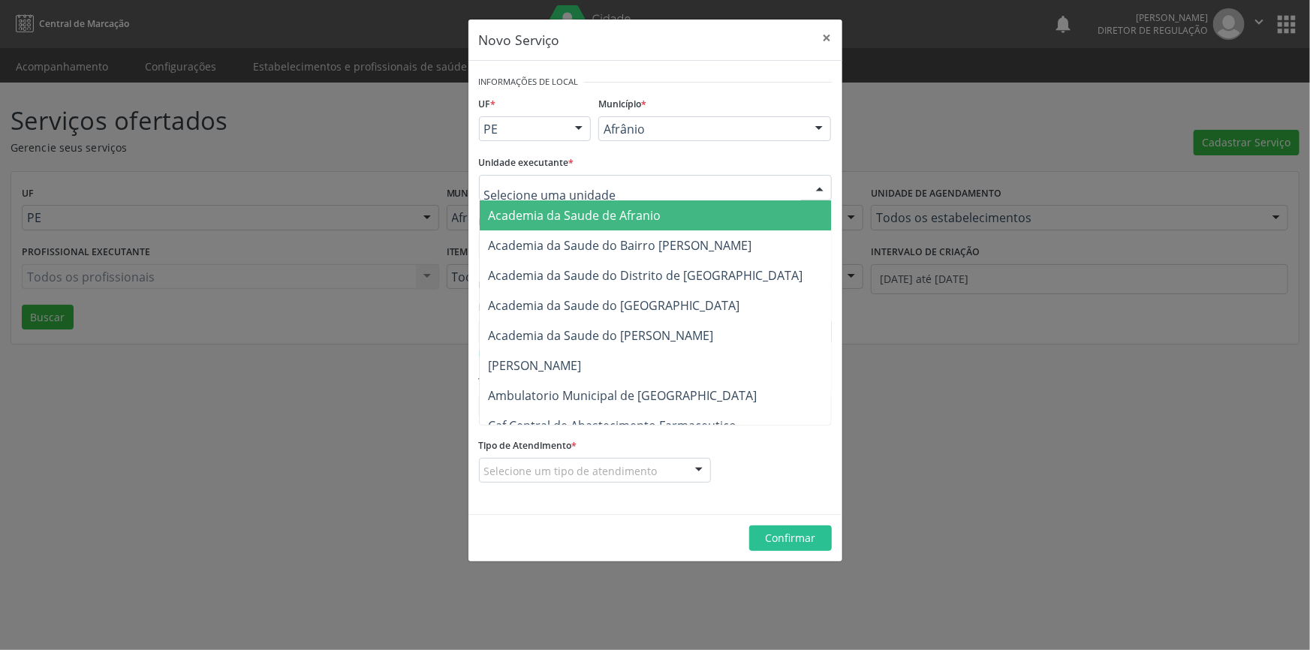
click at [1069, 238] on div "Novo Serviço × Informações de Local UF * PE BA PE Nenhum resultado encontrado p…" at bounding box center [655, 325] width 1310 height 650
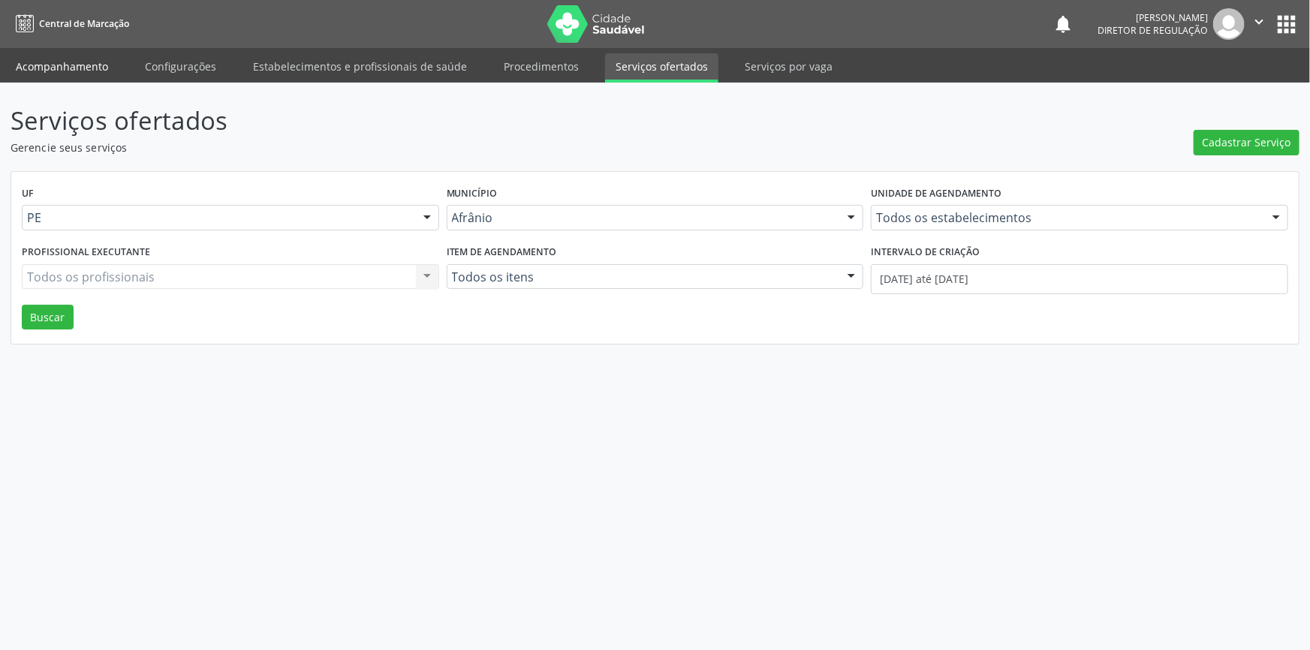
click at [90, 72] on link "Acompanhamento" at bounding box center [61, 66] width 113 height 26
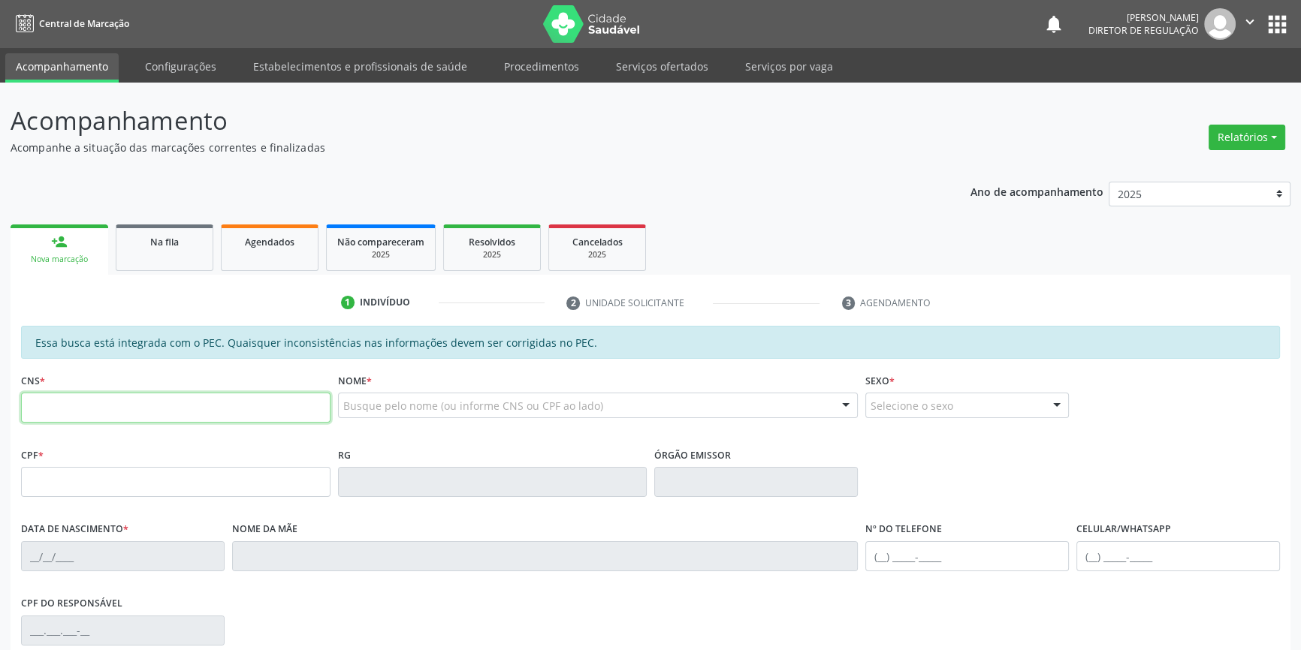
click at [173, 406] on input "text" at bounding box center [175, 408] width 309 height 30
type input "708 4012 9020 8065"
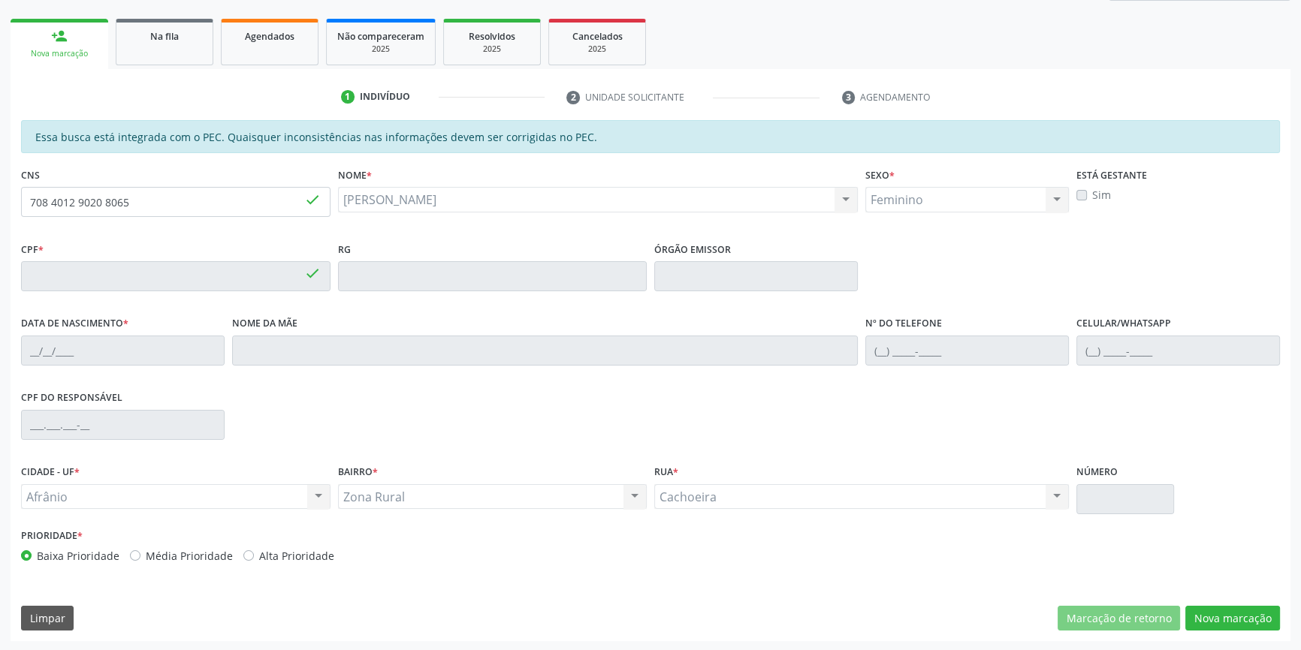
type input "785.952.403-10"
type input "14/07/1973"
type input "Maria das Merces Dias"
type input "(87) 98166-7721"
type input "S/N"
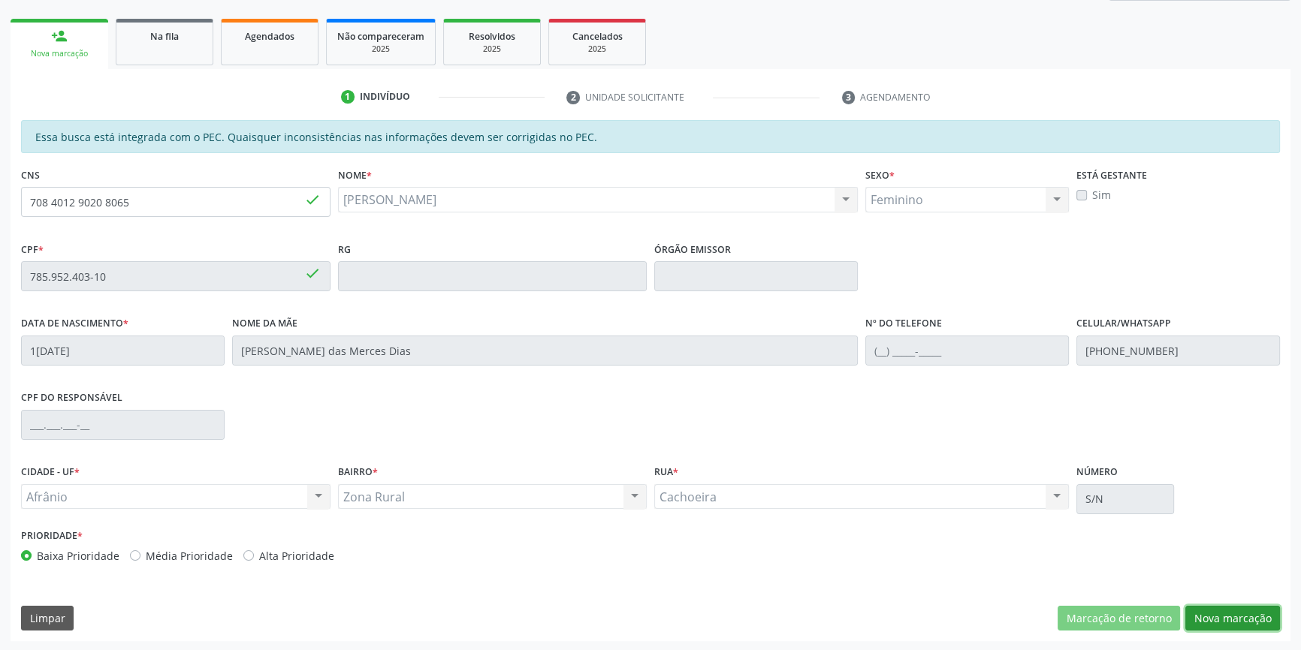
click at [1250, 624] on button "Nova marcação" at bounding box center [1232, 619] width 95 height 26
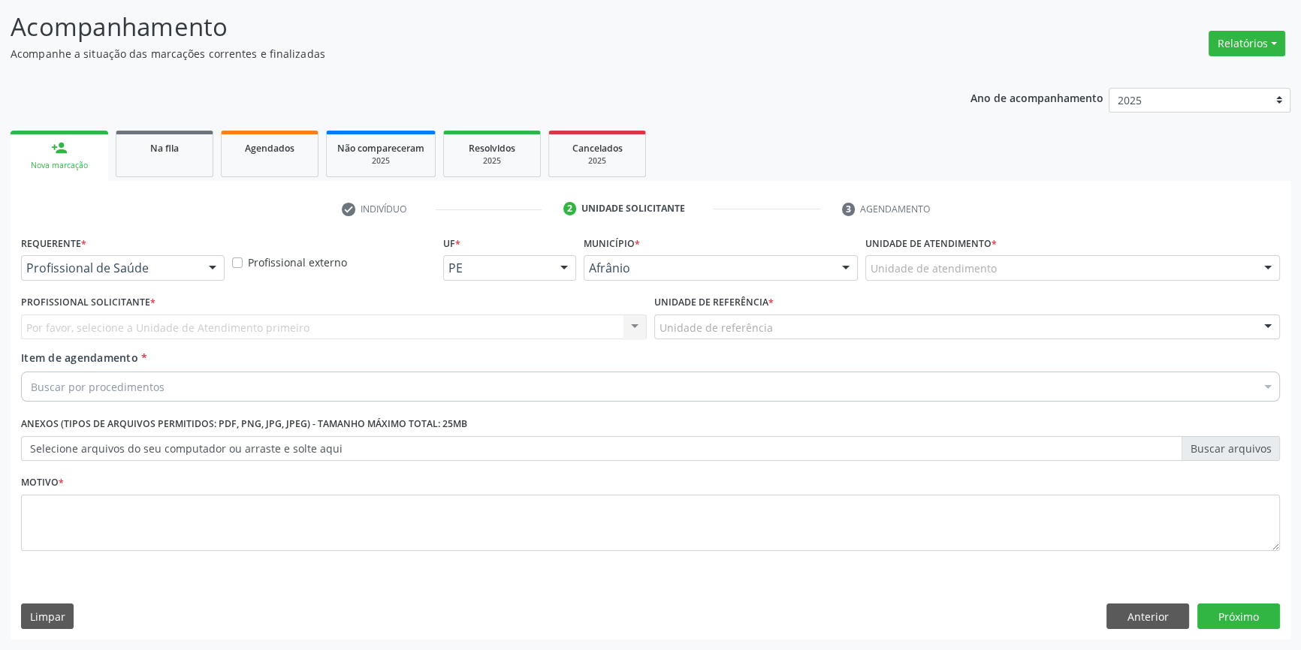
scroll to position [92, 0]
click at [918, 277] on div "Unidade de atendimento" at bounding box center [1072, 270] width 415 height 26
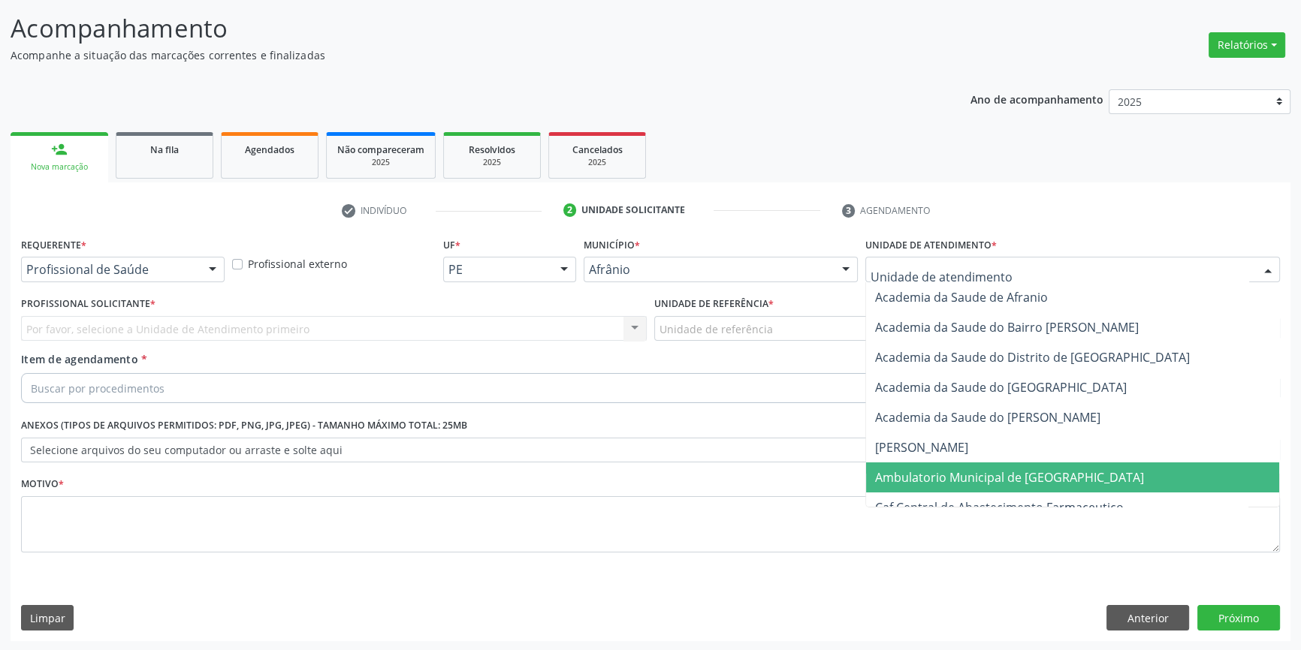
click at [954, 475] on span "Ambulatorio Municipal de [GEOGRAPHIC_DATA]" at bounding box center [1009, 477] width 269 height 17
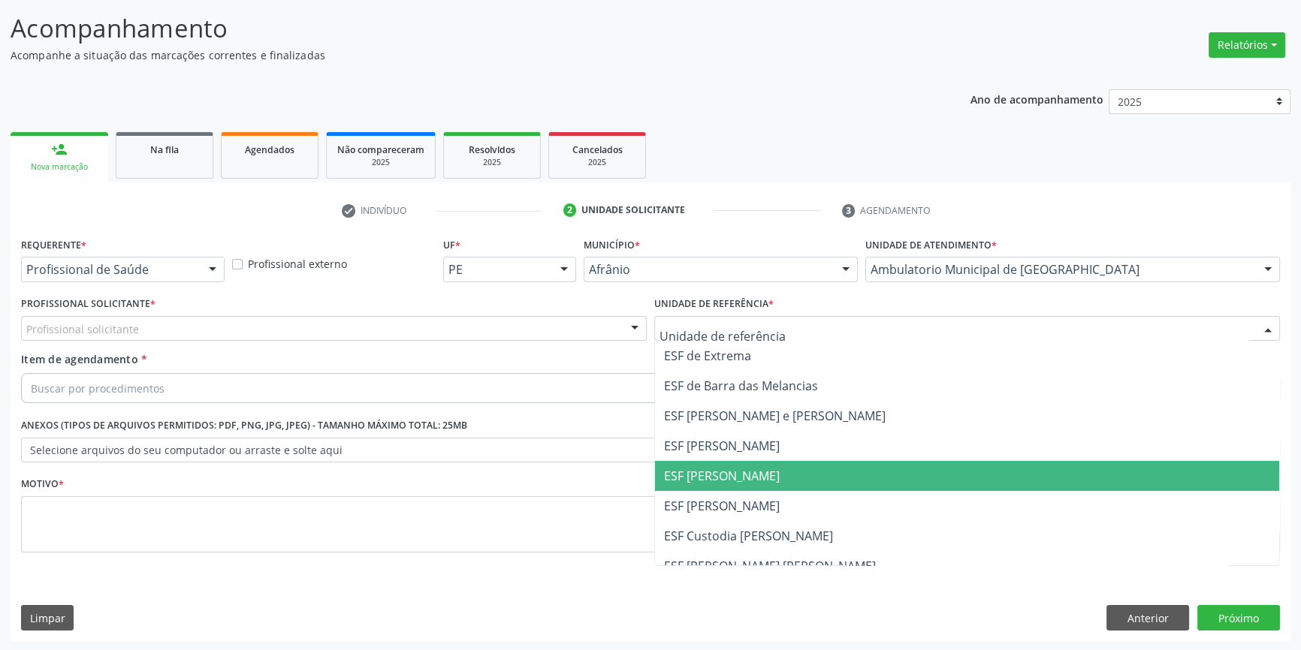
drag, startPoint x: 745, startPoint y: 460, endPoint x: 707, endPoint y: 442, distance: 42.0
click at [738, 457] on ul "ESF de Extrema ESF de Barra das Melancias ESF Jose e Maria Rodrigues de Macedo …" at bounding box center [967, 491] width 624 height 300
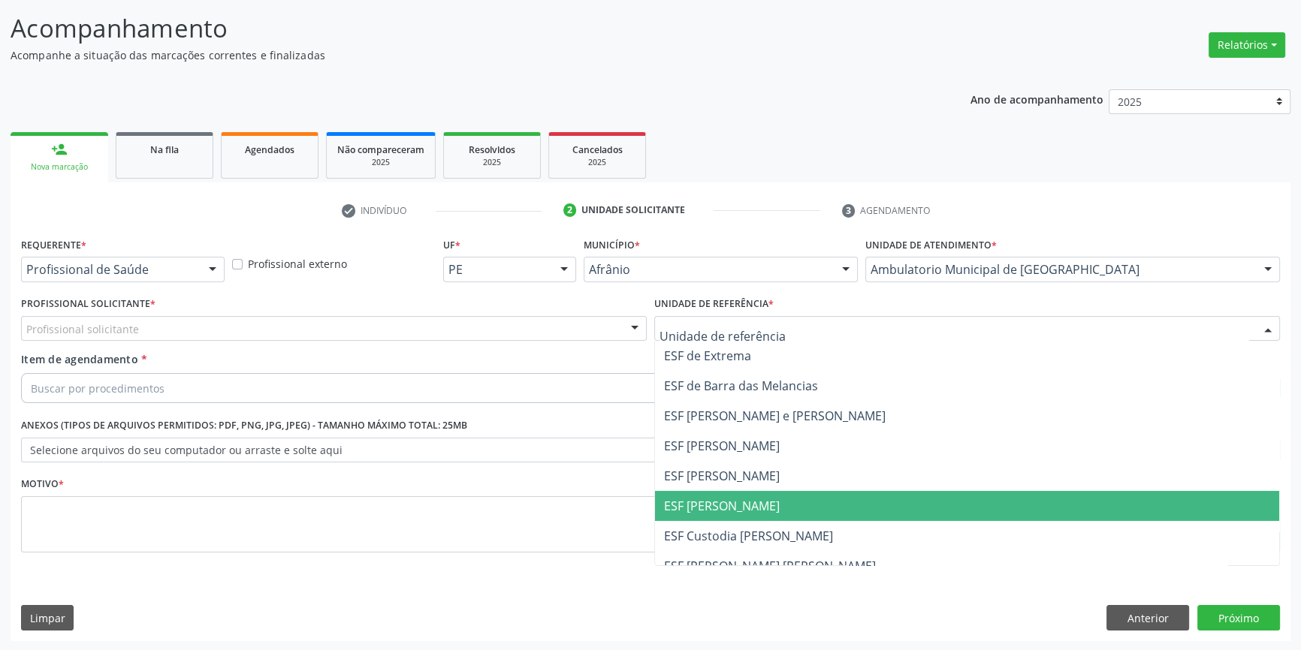
click at [767, 493] on span "ESF [PERSON_NAME]" at bounding box center [967, 506] width 624 height 30
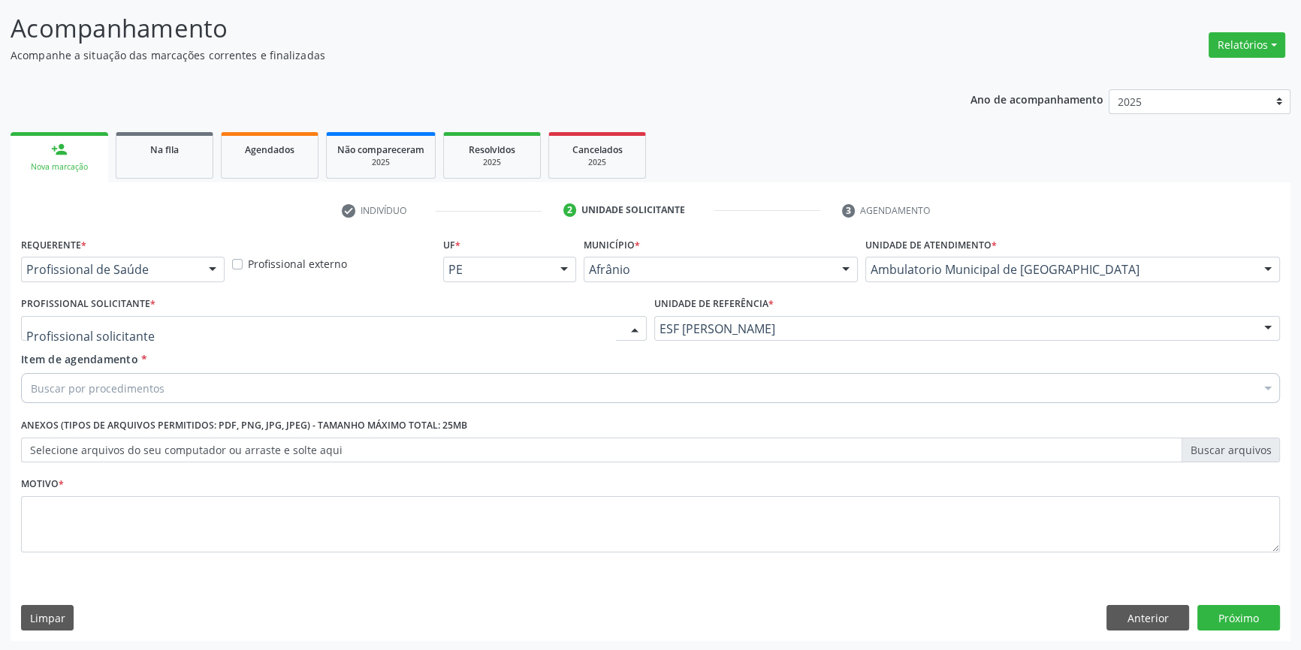
click at [363, 316] on div at bounding box center [334, 329] width 626 height 26
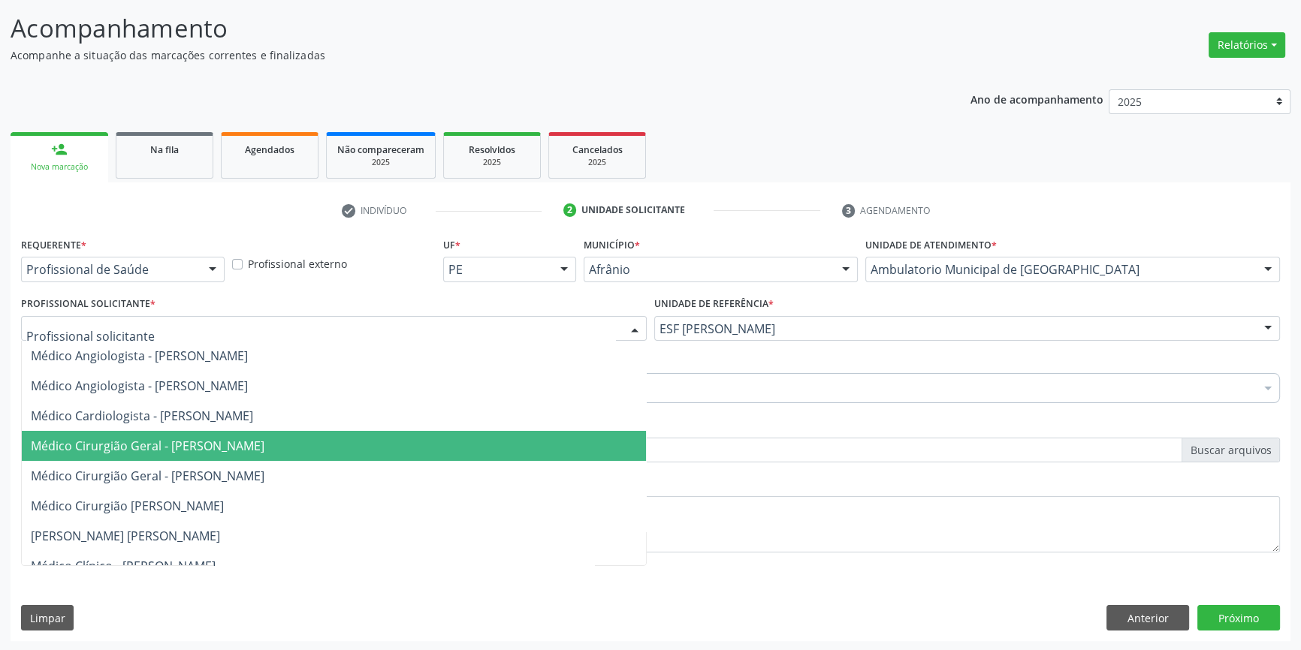
click at [229, 438] on span "Médico Cirurgião Geral - [PERSON_NAME]" at bounding box center [148, 446] width 234 height 17
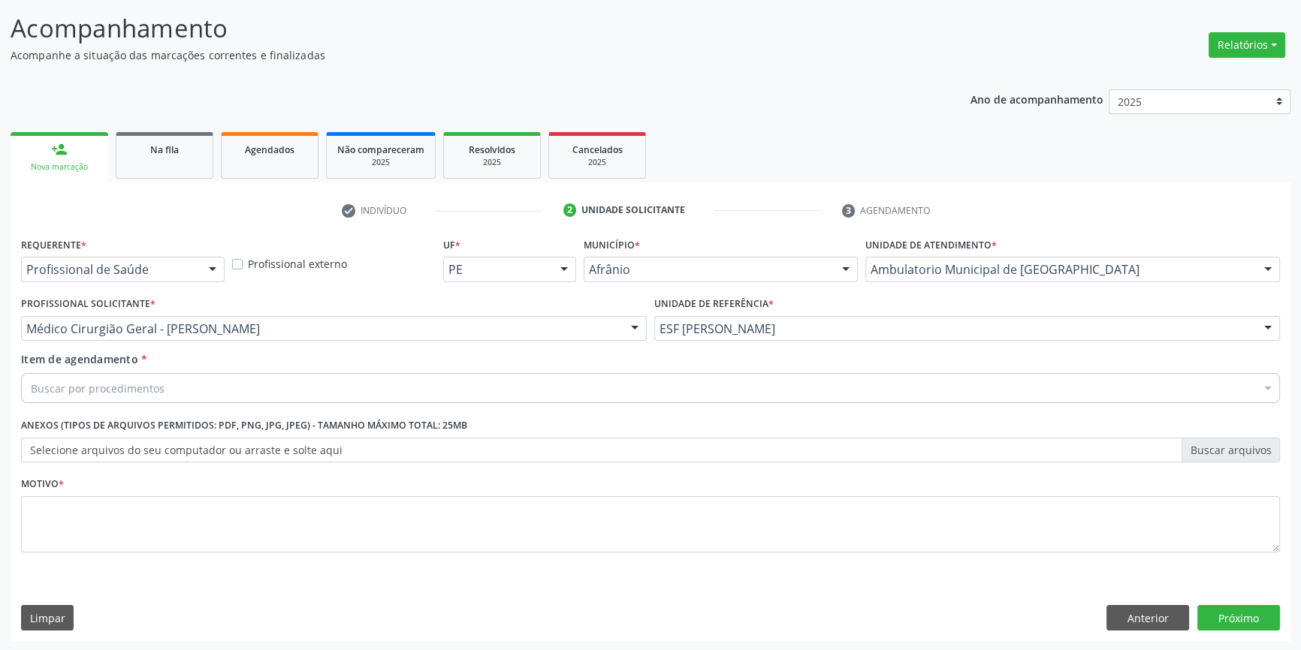
click at [196, 375] on div "Buscar por procedimentos" at bounding box center [650, 388] width 1259 height 30
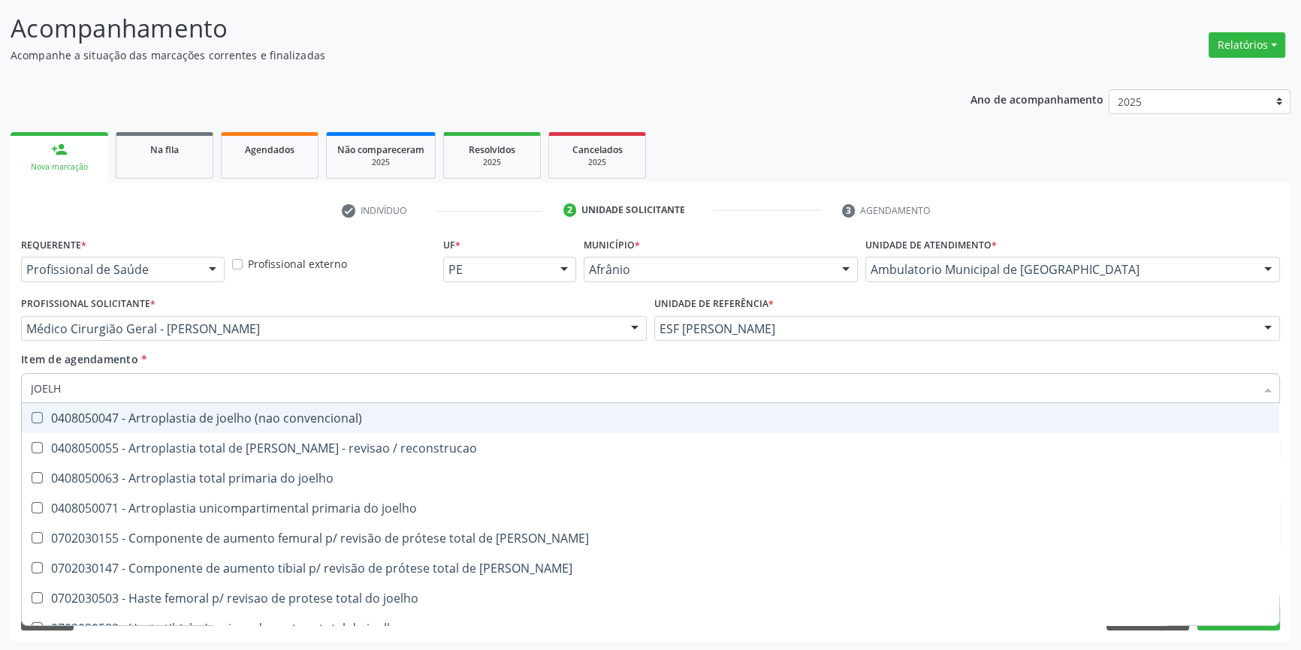
type input "JOELHO"
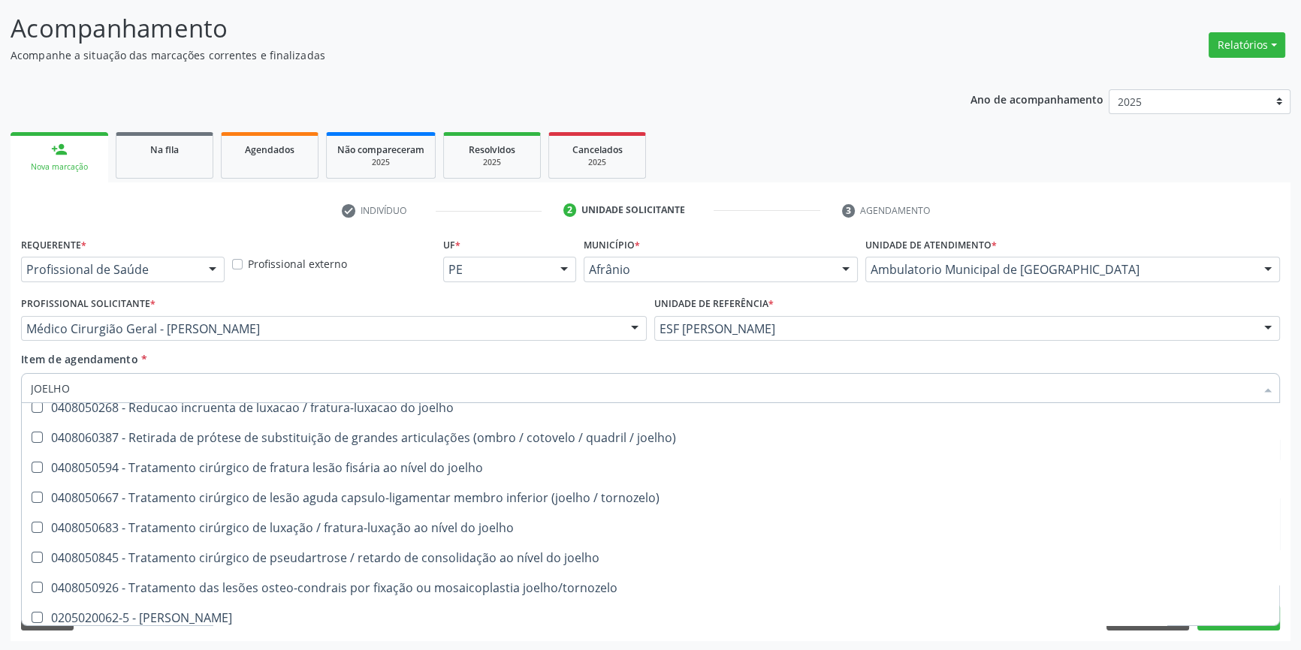
scroll to position [648, 0]
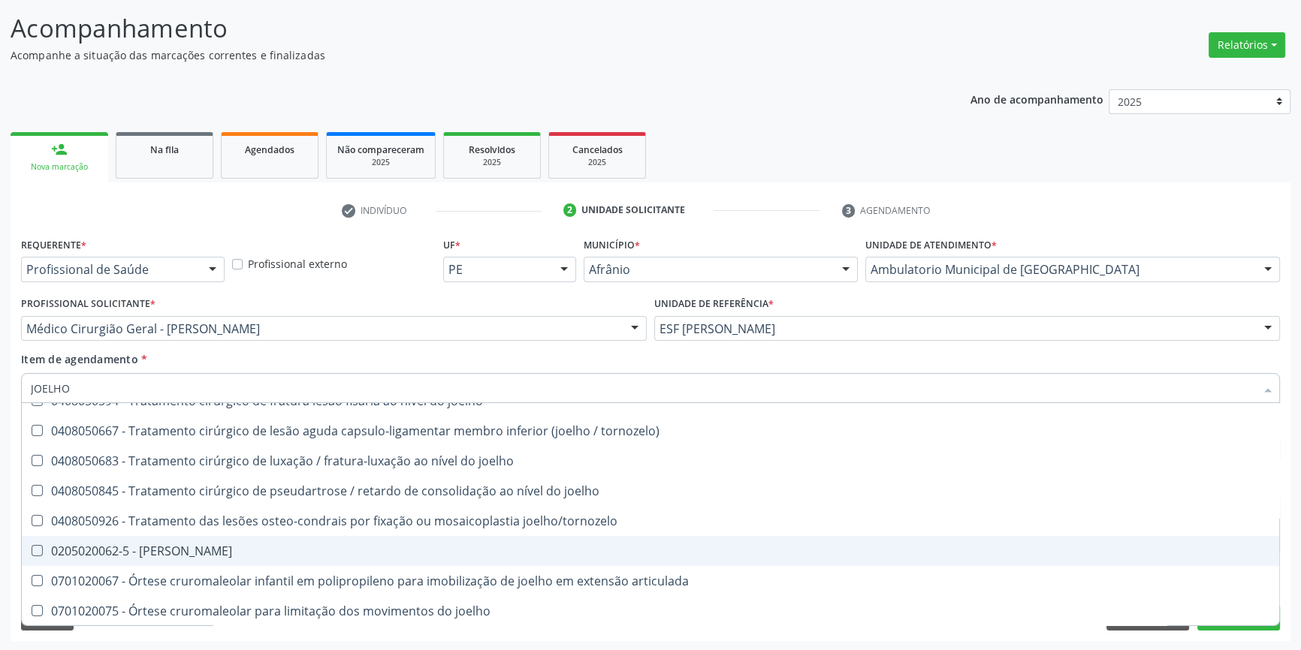
click at [216, 545] on div "0205020062-5 - Usg Joelho" at bounding box center [650, 551] width 1239 height 12
checkbox Joelho "true"
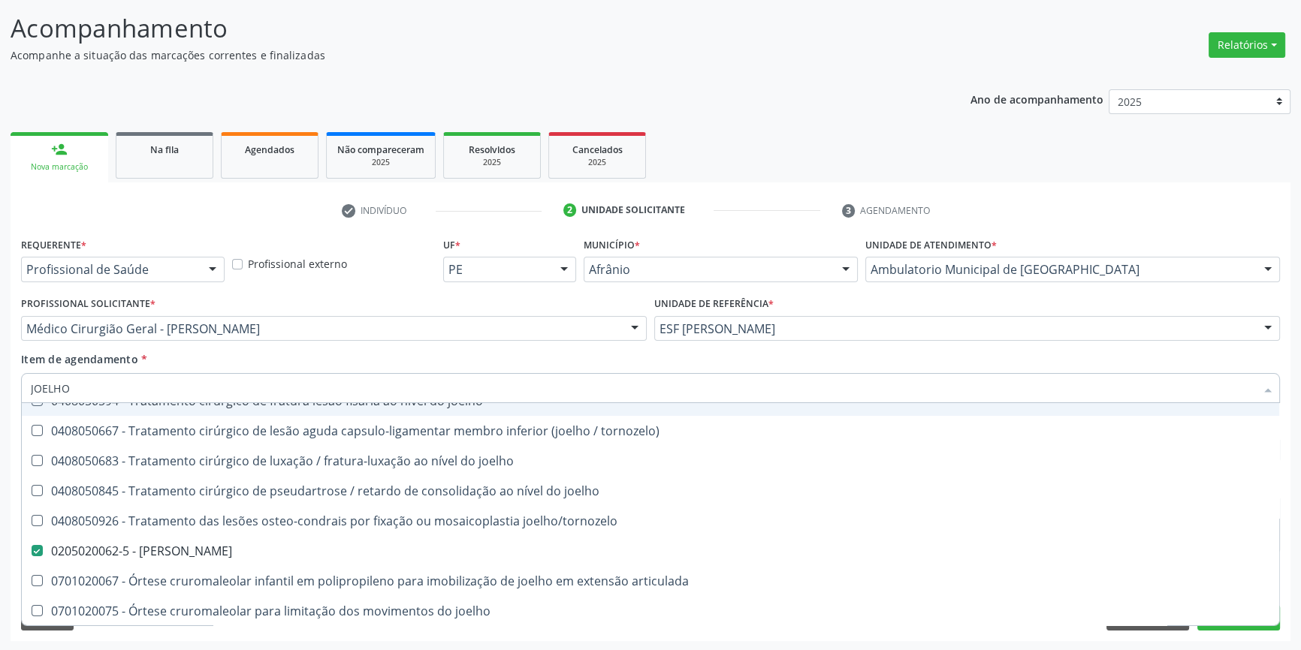
click at [309, 361] on div "Item de agendamento * JOELHO Desfazer seleção 0408050047 - Artroplastia de joel…" at bounding box center [650, 374] width 1259 height 47
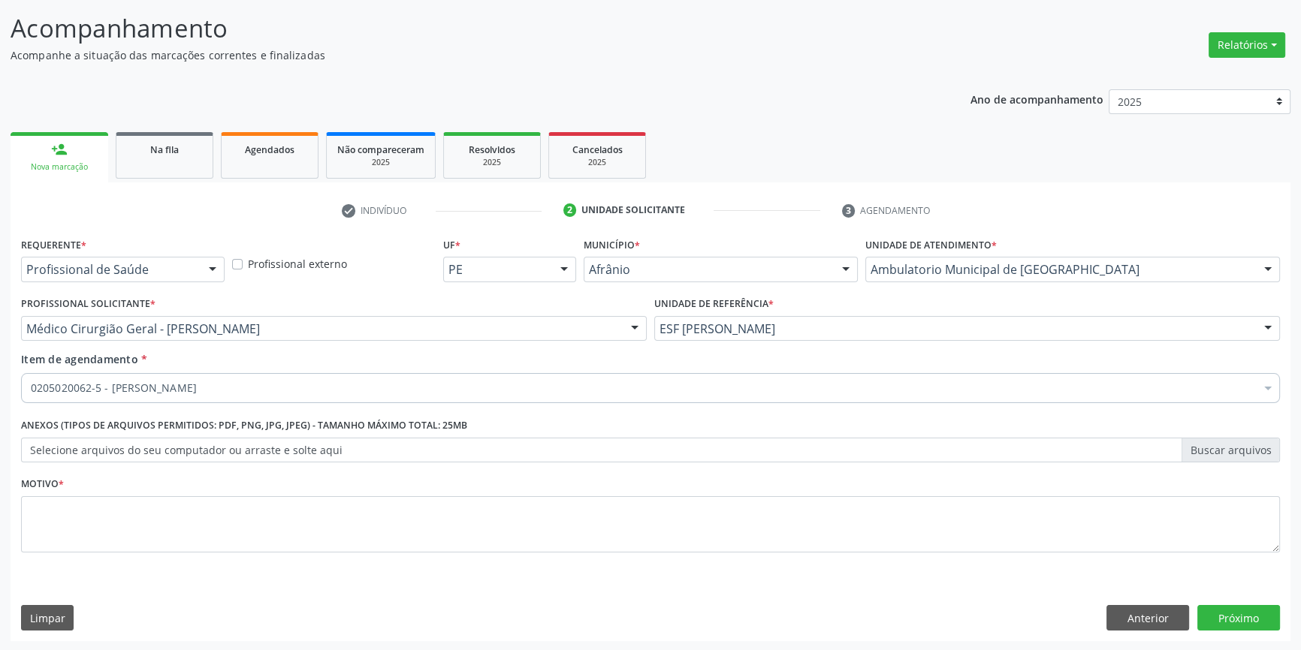
scroll to position [0, 0]
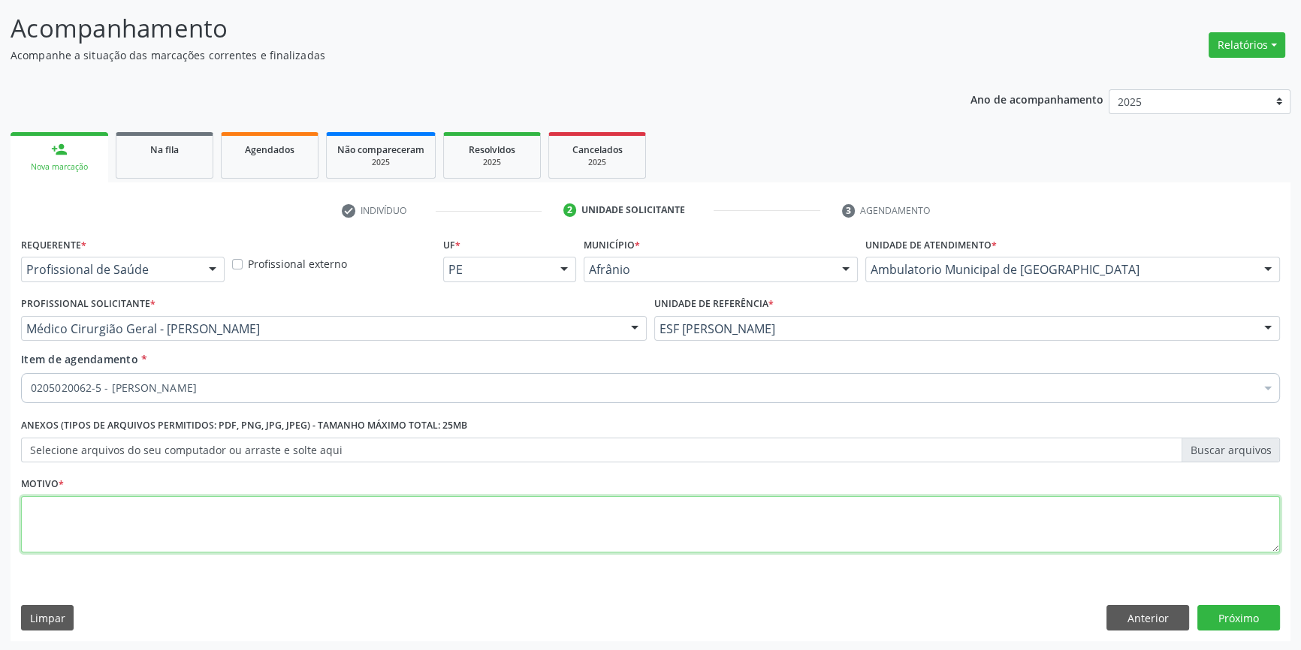
click at [228, 511] on textarea at bounding box center [650, 524] width 1259 height 57
type textarea "'"
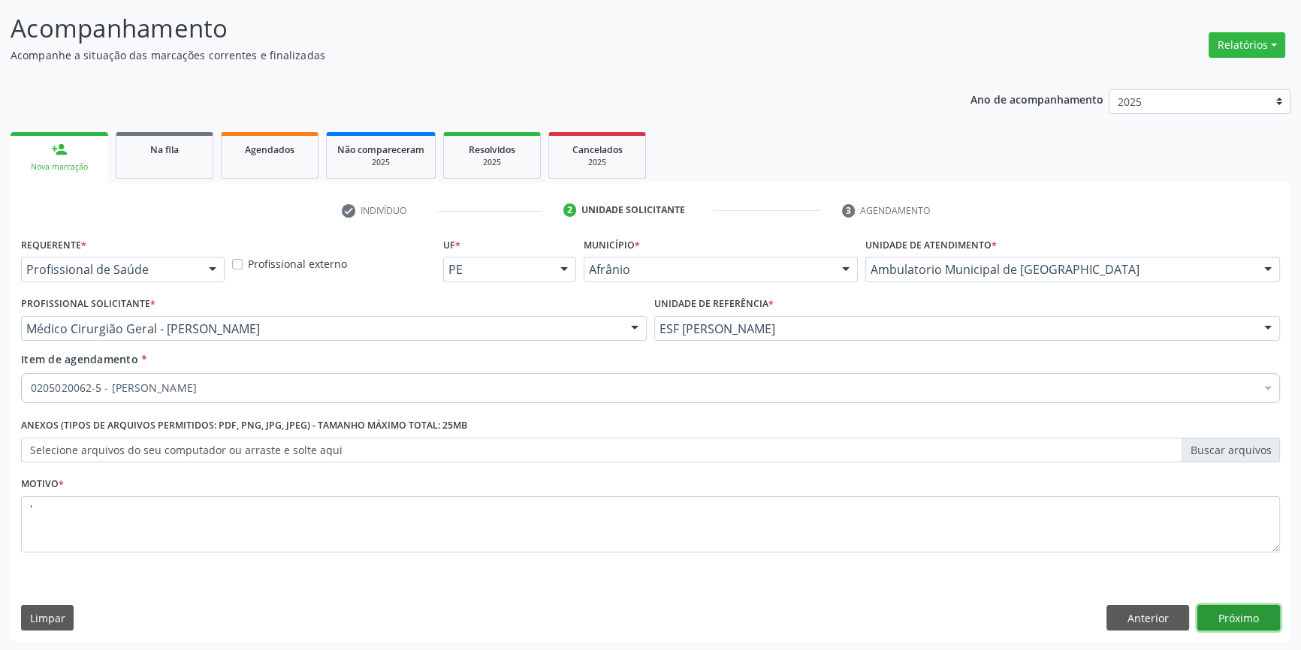
click at [1241, 616] on button "Próximo" at bounding box center [1238, 618] width 83 height 26
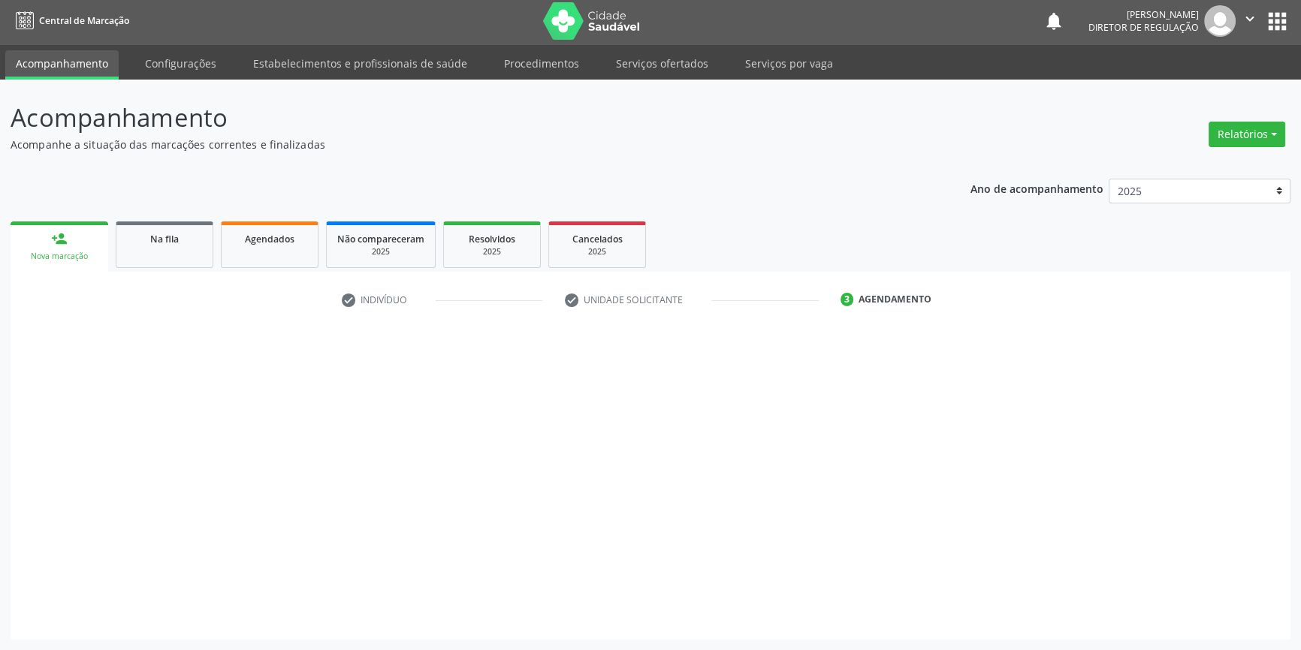
scroll to position [2, 0]
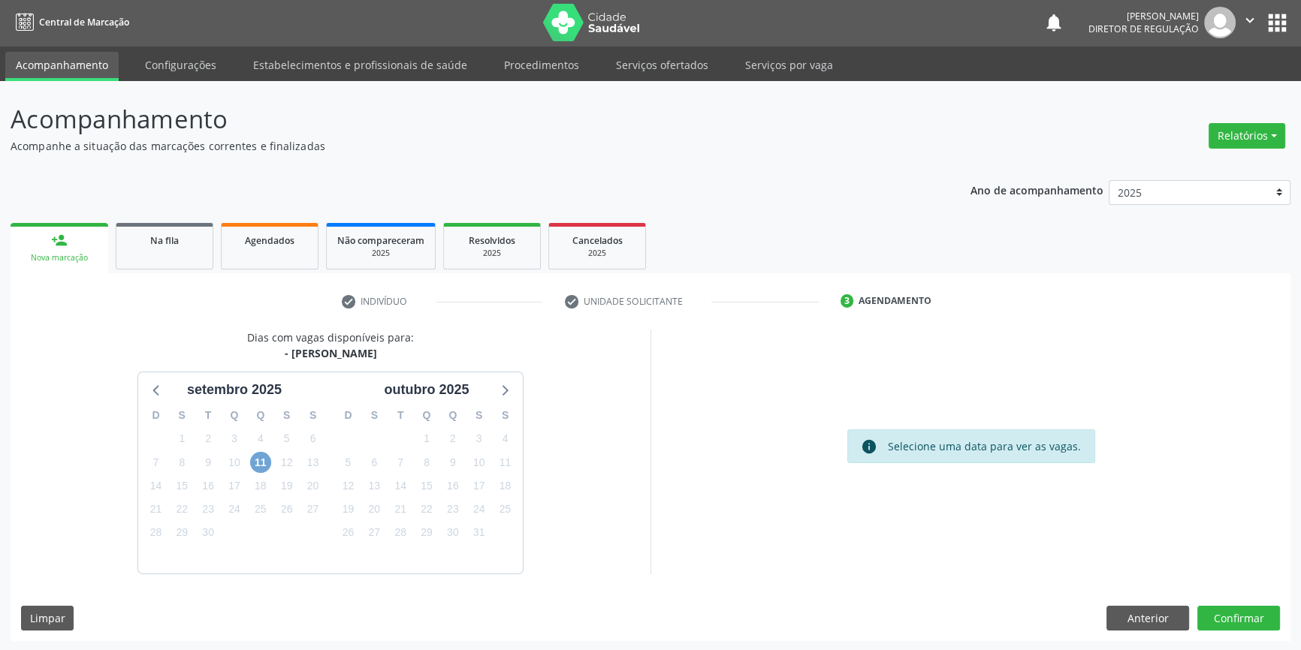
click at [257, 460] on span "11" at bounding box center [260, 462] width 21 height 21
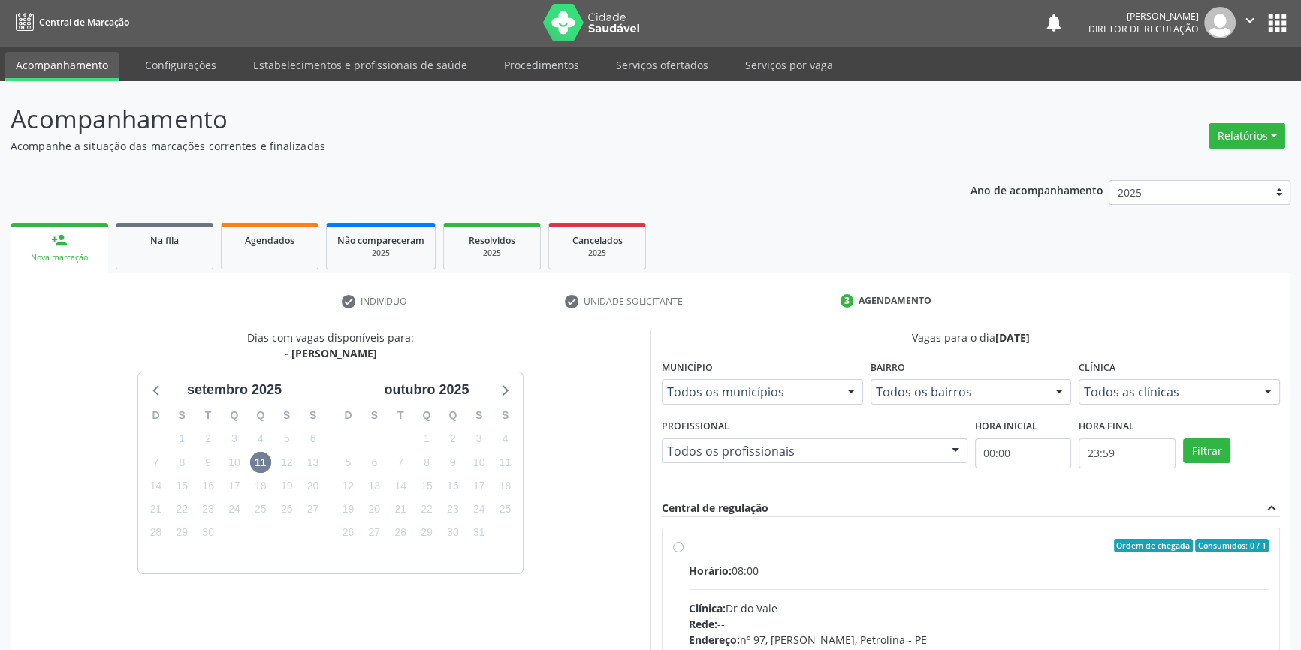
click at [782, 550] on div "Ordem de chegada Consumidos: 0 / 1" at bounding box center [979, 546] width 580 height 14
click at [683, 550] on input "Ordem de chegada Consumidos: 0 / 1 Horário: 08:00 Clínica: Dr do Vale Rede: -- …" at bounding box center [678, 546] width 11 height 14
radio input "true"
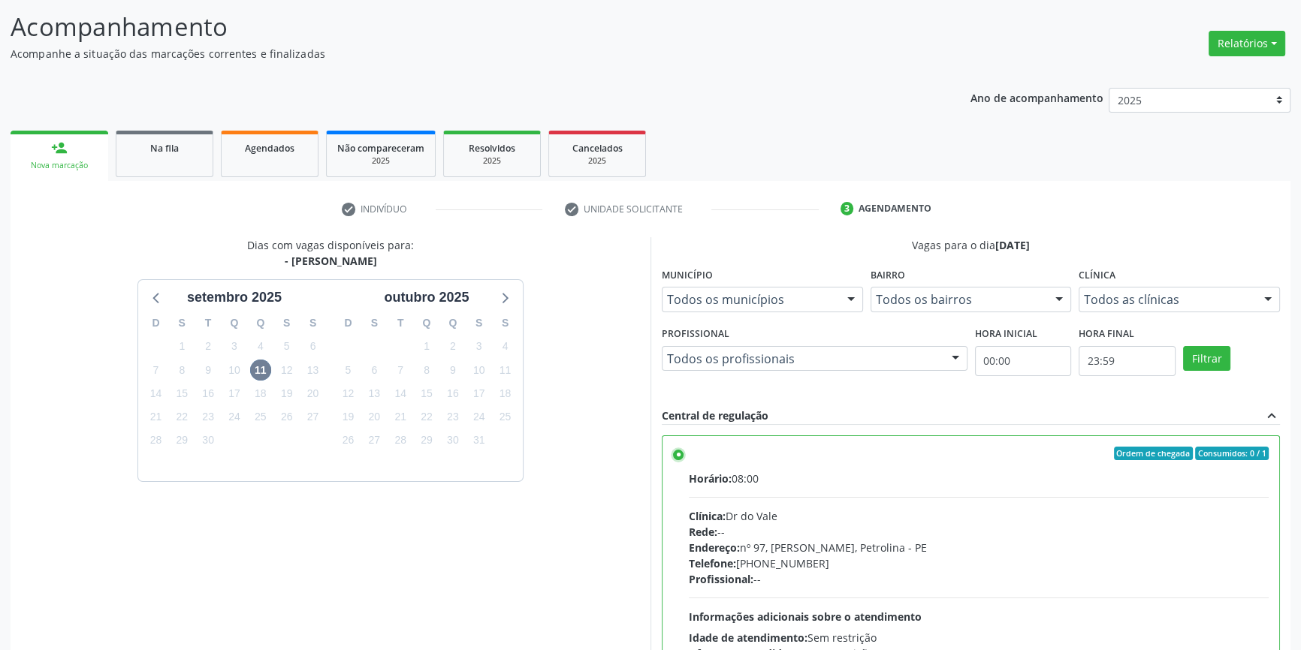
scroll to position [246, 0]
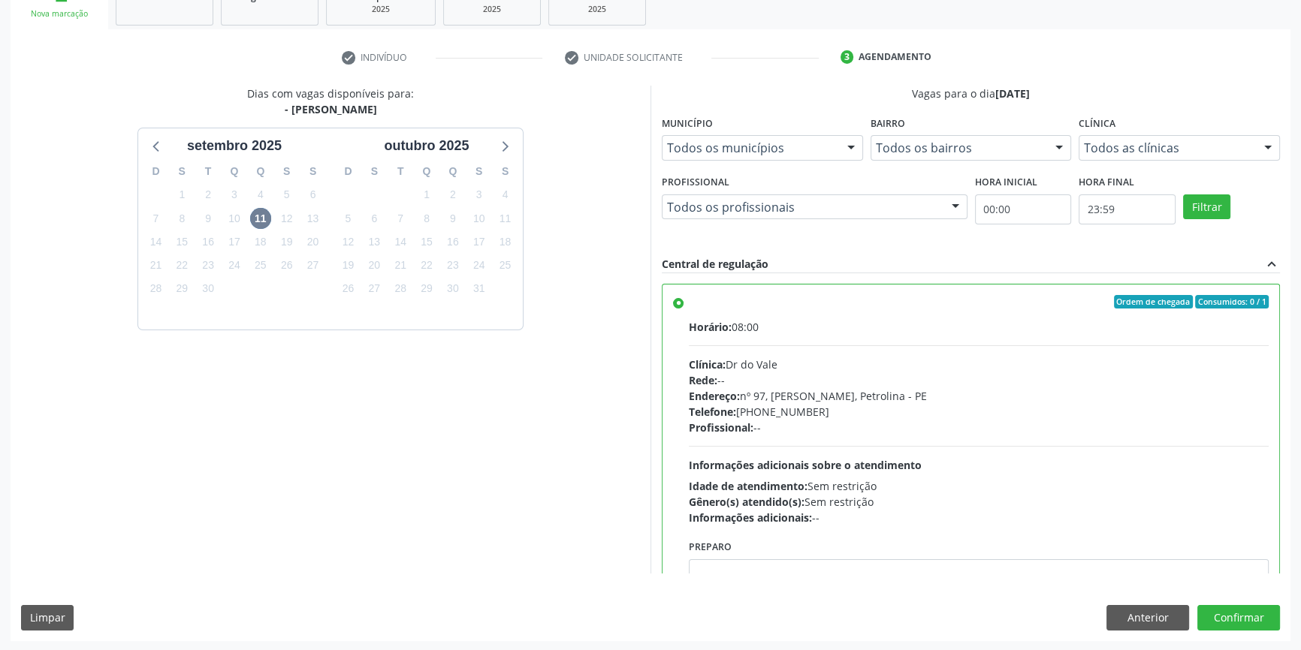
click at [1212, 602] on div "Dias com vagas disponíveis para: - Usg Joelho setembro 2025 D S T Q Q S S 31 1 …" at bounding box center [651, 363] width 1280 height 555
click at [1217, 614] on button "Confirmar" at bounding box center [1238, 618] width 83 height 26
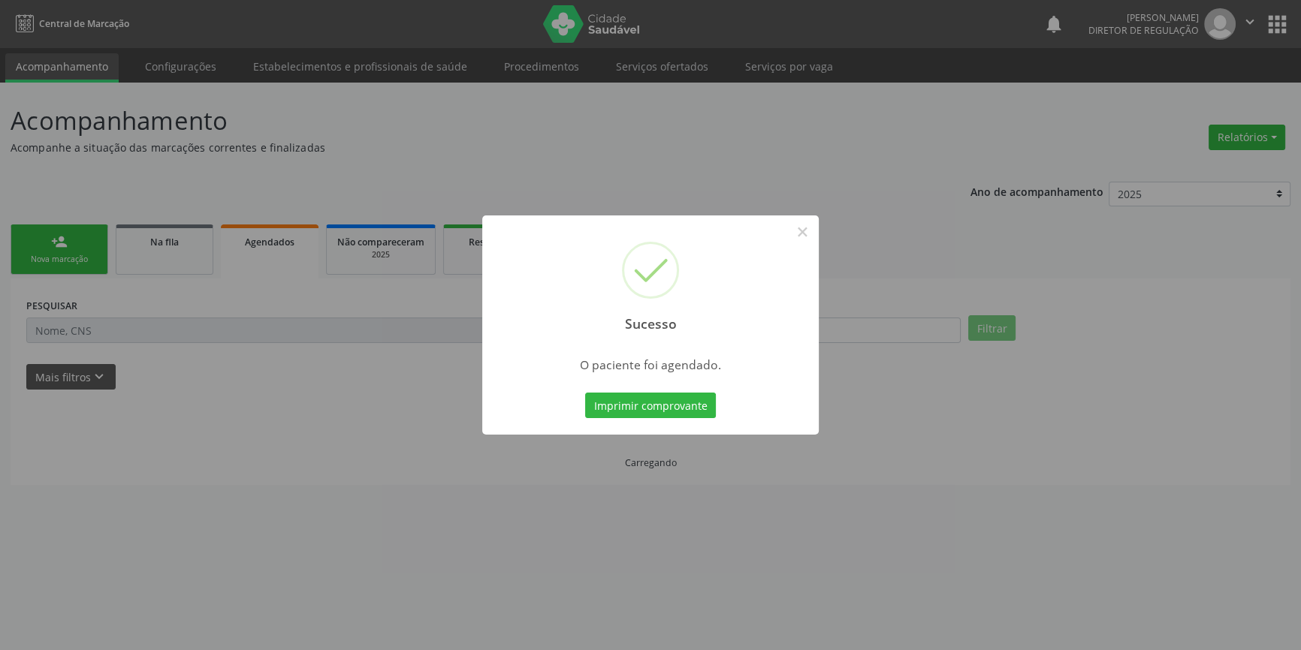
scroll to position [0, 0]
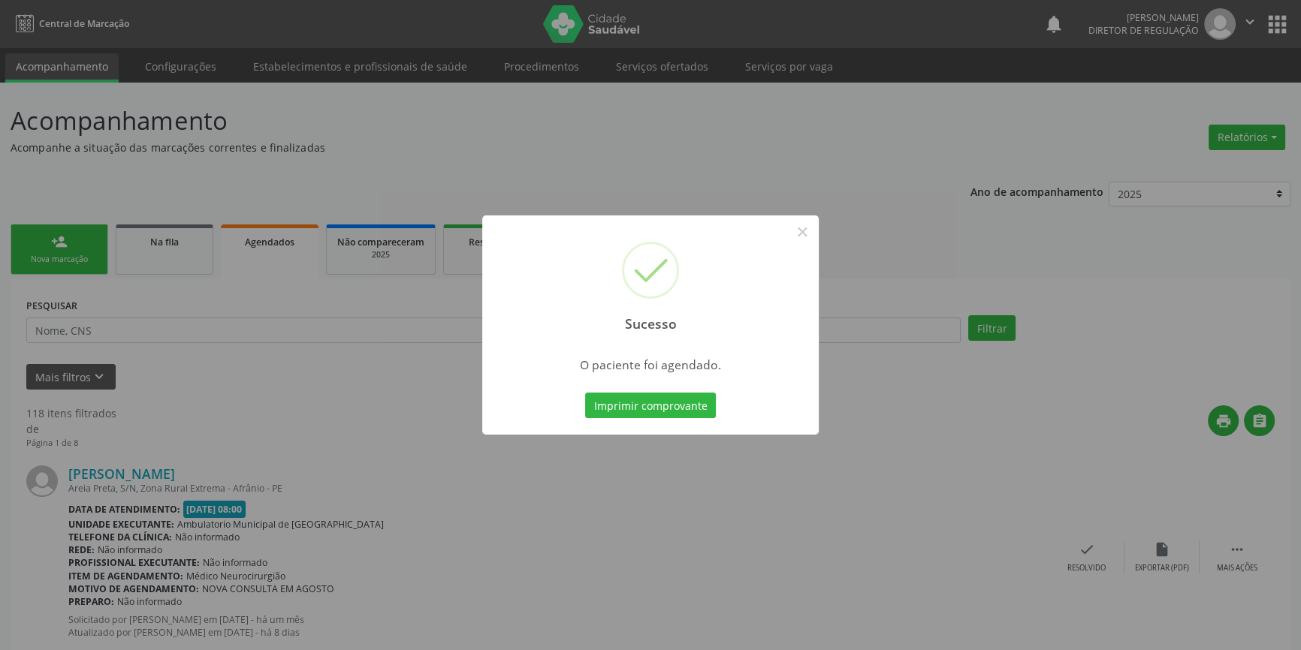
click at [651, 420] on div "Imprimir comprovante Cancel" at bounding box center [650, 406] width 137 height 32
click at [653, 415] on button "Imprimir comprovante" at bounding box center [650, 406] width 131 height 26
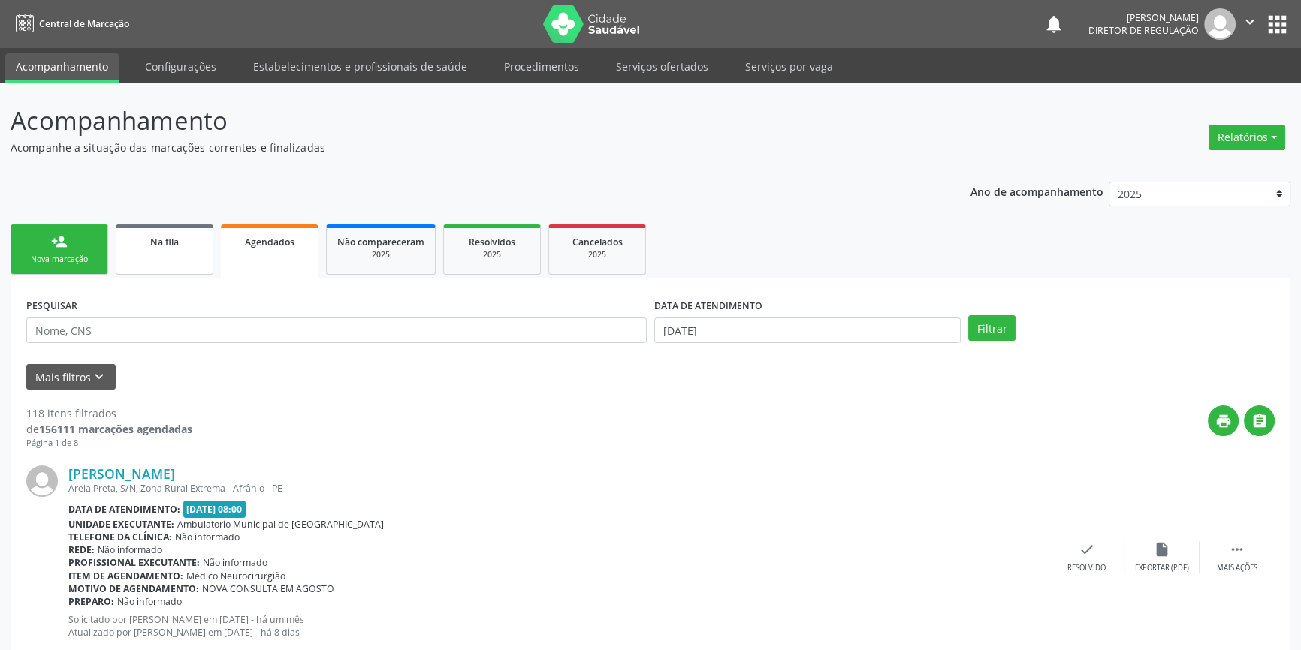
click at [172, 246] on span "Na fila" at bounding box center [164, 242] width 29 height 13
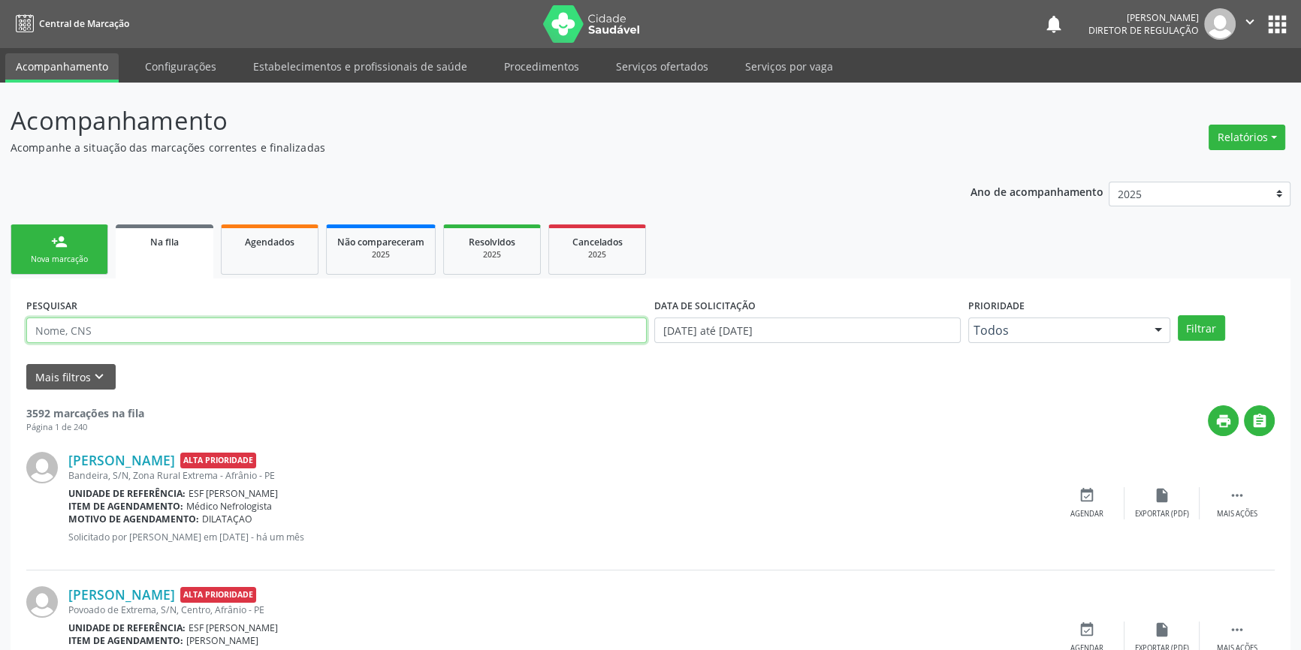
click at [151, 336] on input "text" at bounding box center [336, 331] width 620 height 26
type input "705000674309451"
click at [1205, 336] on button "Filtrar" at bounding box center [1200, 328] width 47 height 26
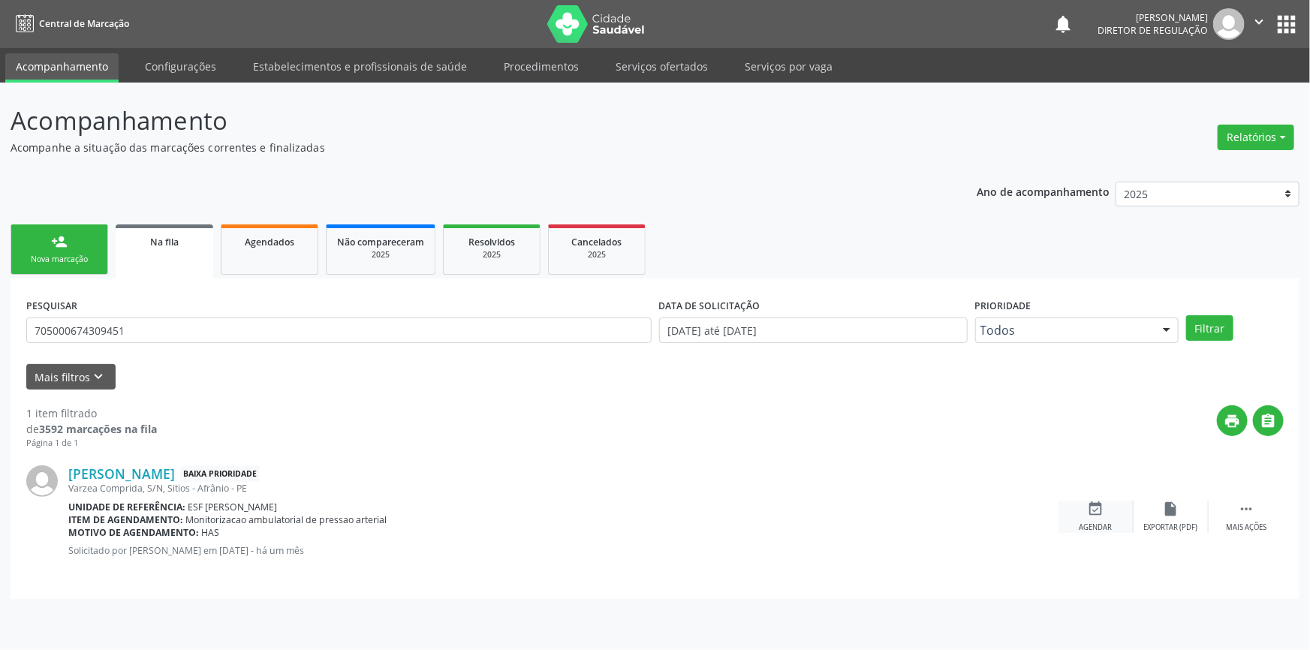
click at [1089, 511] on icon "event_available" at bounding box center [1096, 509] width 17 height 17
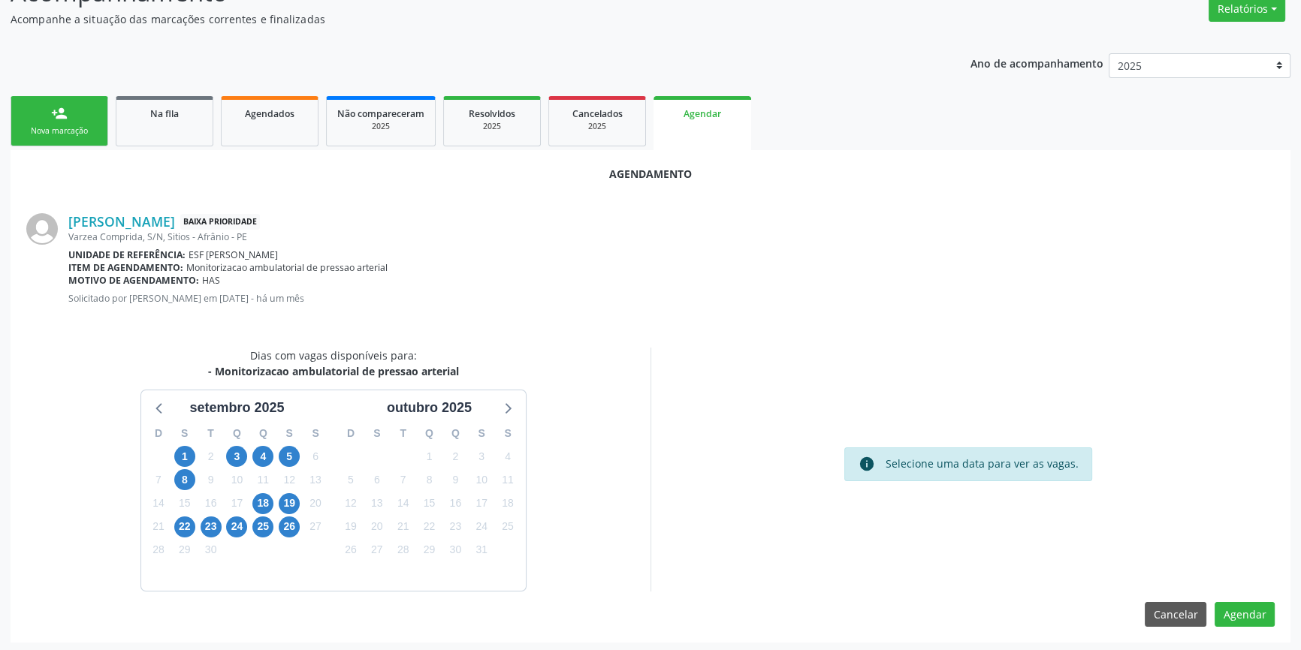
scroll to position [130, 0]
click at [267, 498] on span "18" at bounding box center [262, 502] width 21 height 21
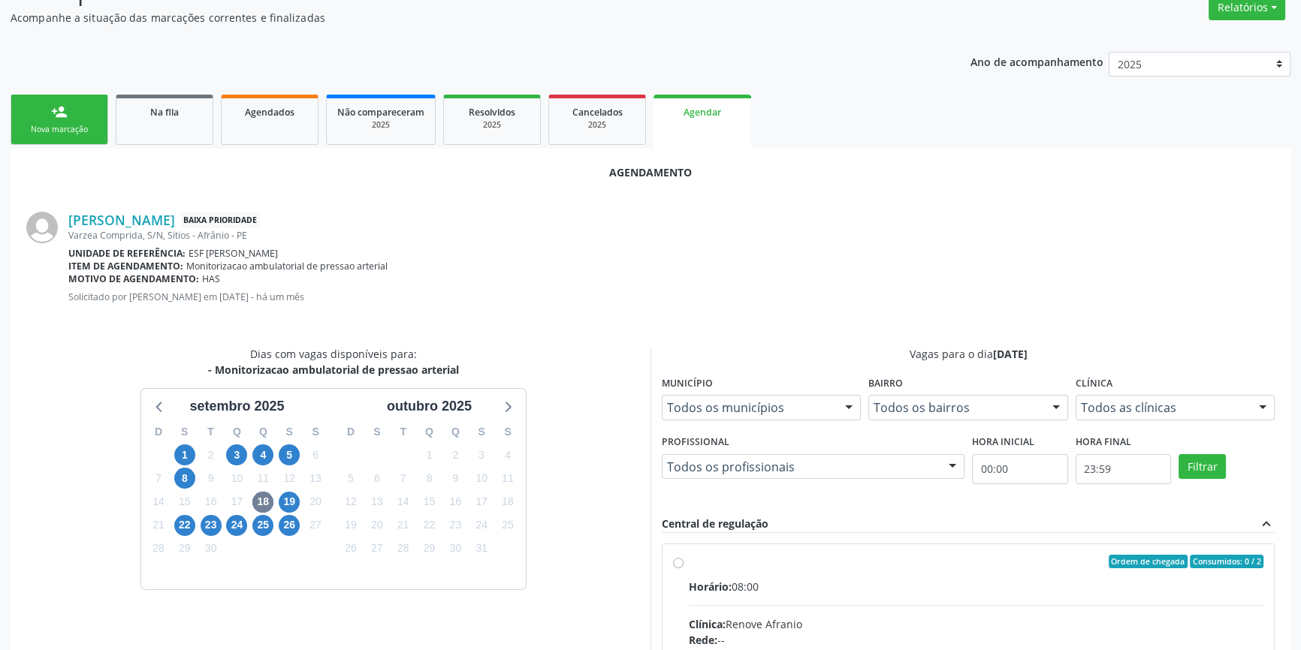
click at [724, 580] on span "Horário:" at bounding box center [710, 587] width 43 height 14
click at [683, 568] on input "Ordem de chegada Consumidos: 0 / 2 Horário: 08:00 Clínica: Renove Afranio Rede:…" at bounding box center [678, 562] width 11 height 14
radio input "true"
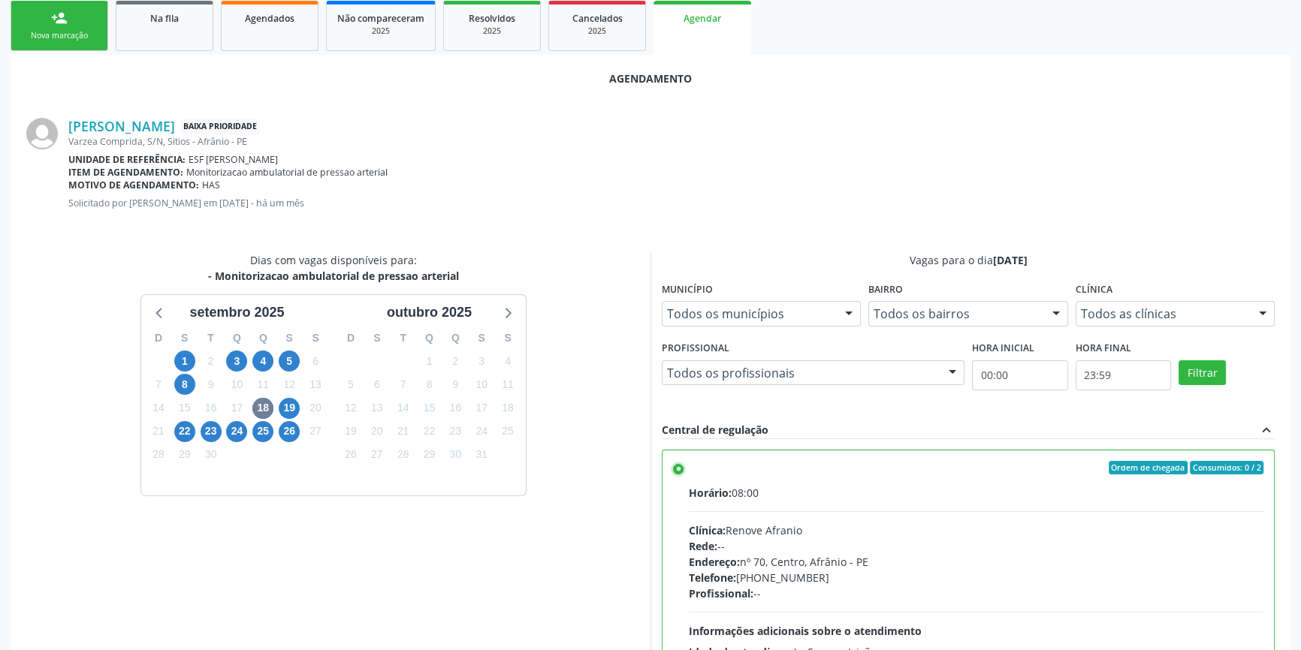
scroll to position [374, 0]
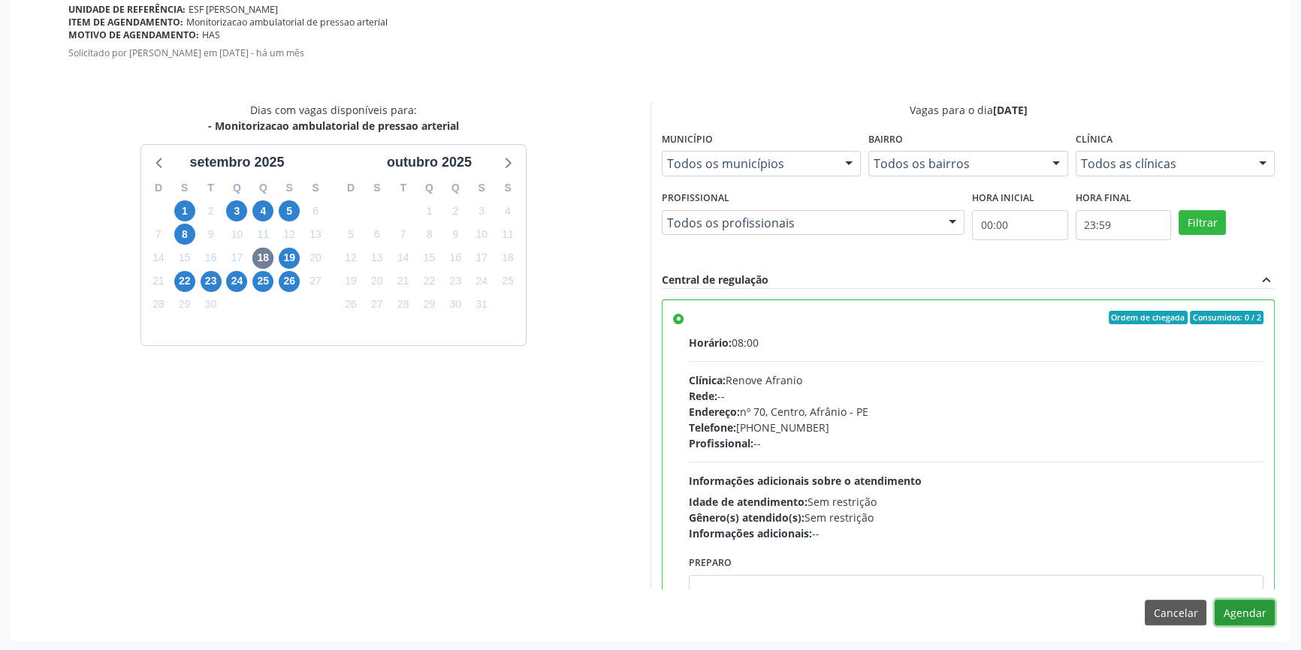
click at [1262, 608] on button "Agendar" at bounding box center [1244, 613] width 60 height 26
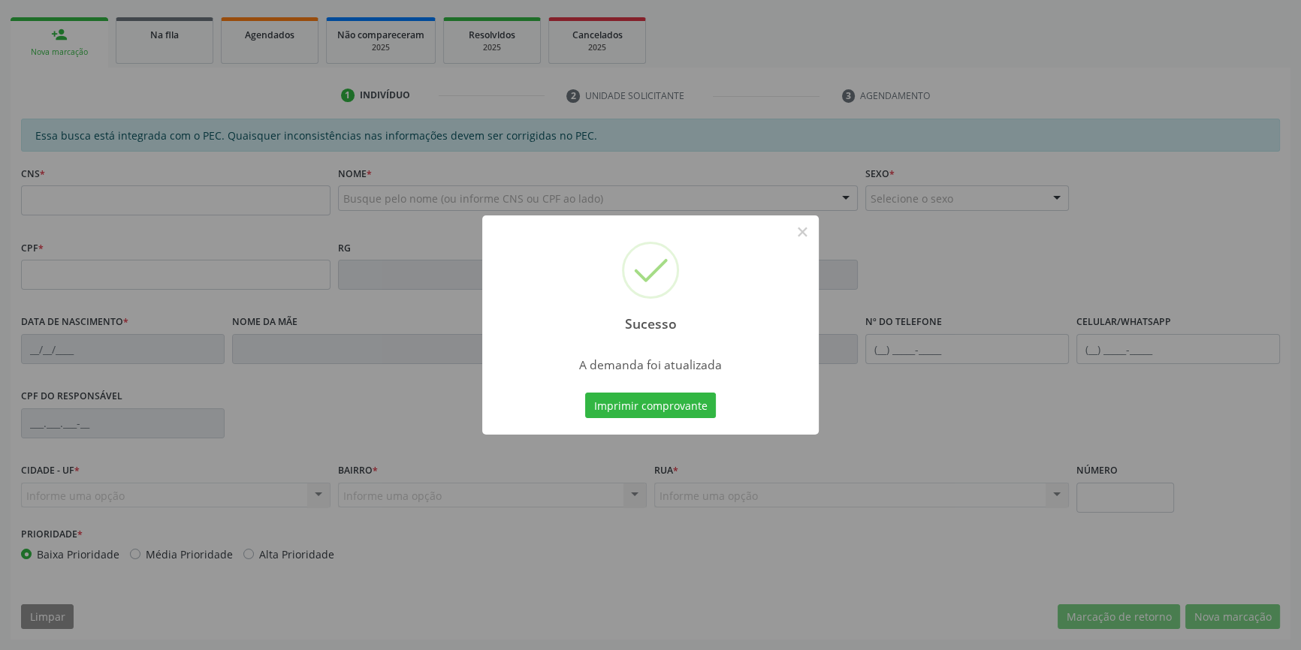
scroll to position [206, 0]
click at [663, 406] on button "Imprimir comprovante" at bounding box center [650, 406] width 131 height 26
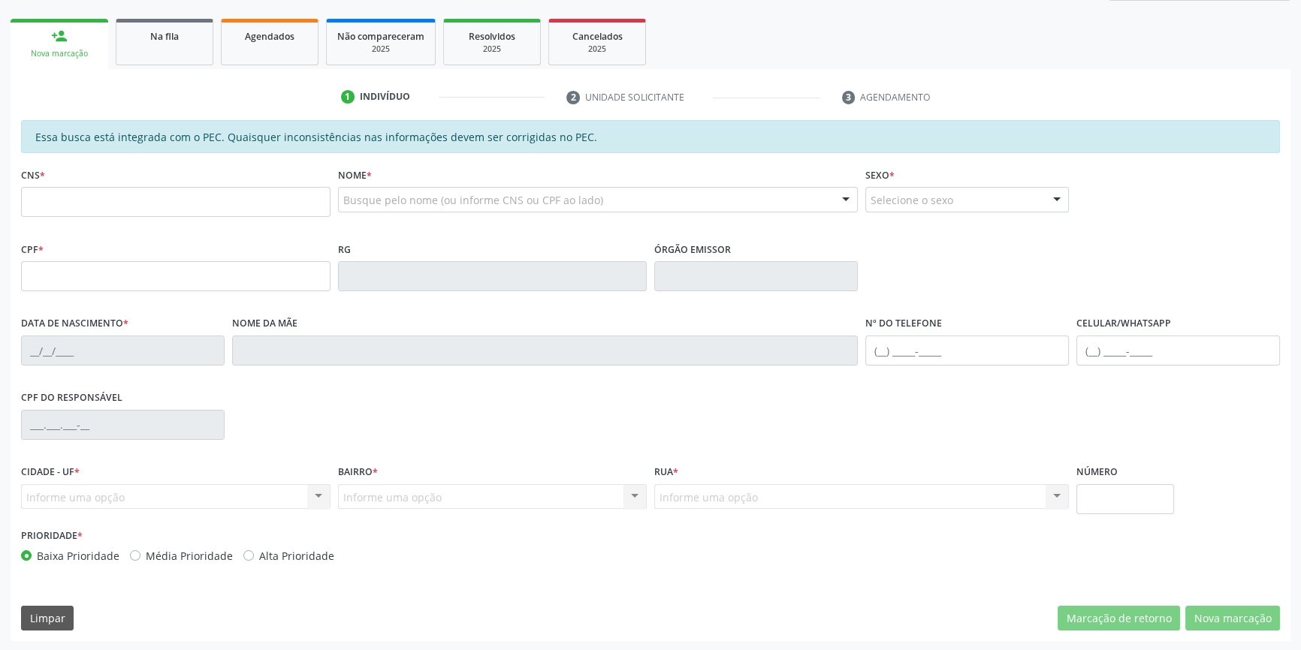
click at [171, 56] on link "Na fila" at bounding box center [165, 42] width 98 height 47
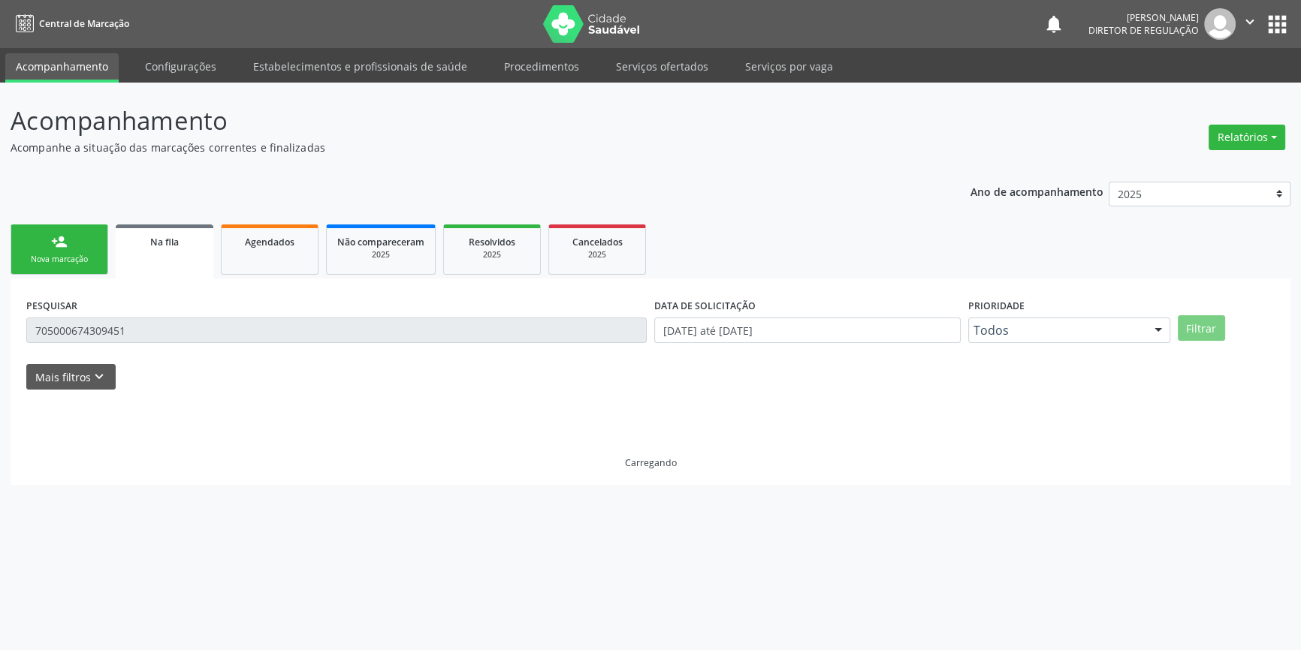
scroll to position [0, 0]
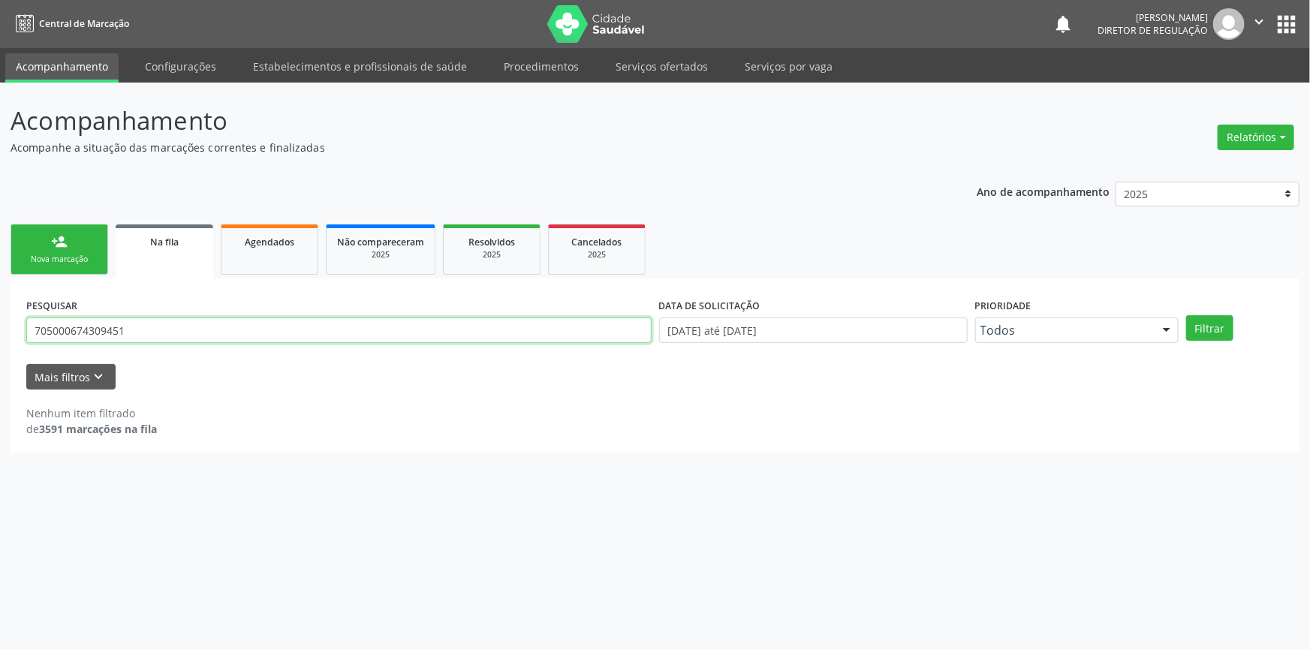
drag, startPoint x: 108, startPoint y: 322, endPoint x: 0, endPoint y: 335, distance: 108.9
click at [0, 334] on div "Acompanhamento Acompanhe a situação das marcações correntes e finalizadas Relat…" at bounding box center [655, 367] width 1310 height 568
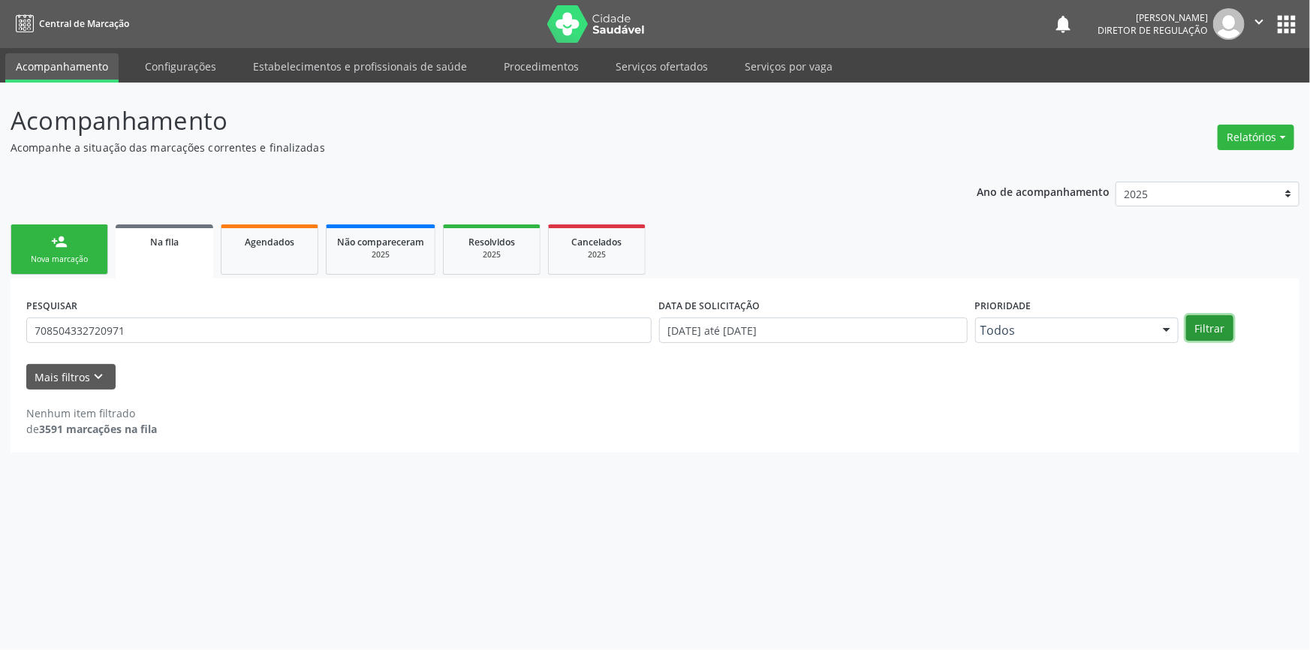
click at [1202, 317] on button "Filtrar" at bounding box center [1209, 328] width 47 height 26
click at [1229, 324] on button "Filtrar" at bounding box center [1209, 328] width 47 height 26
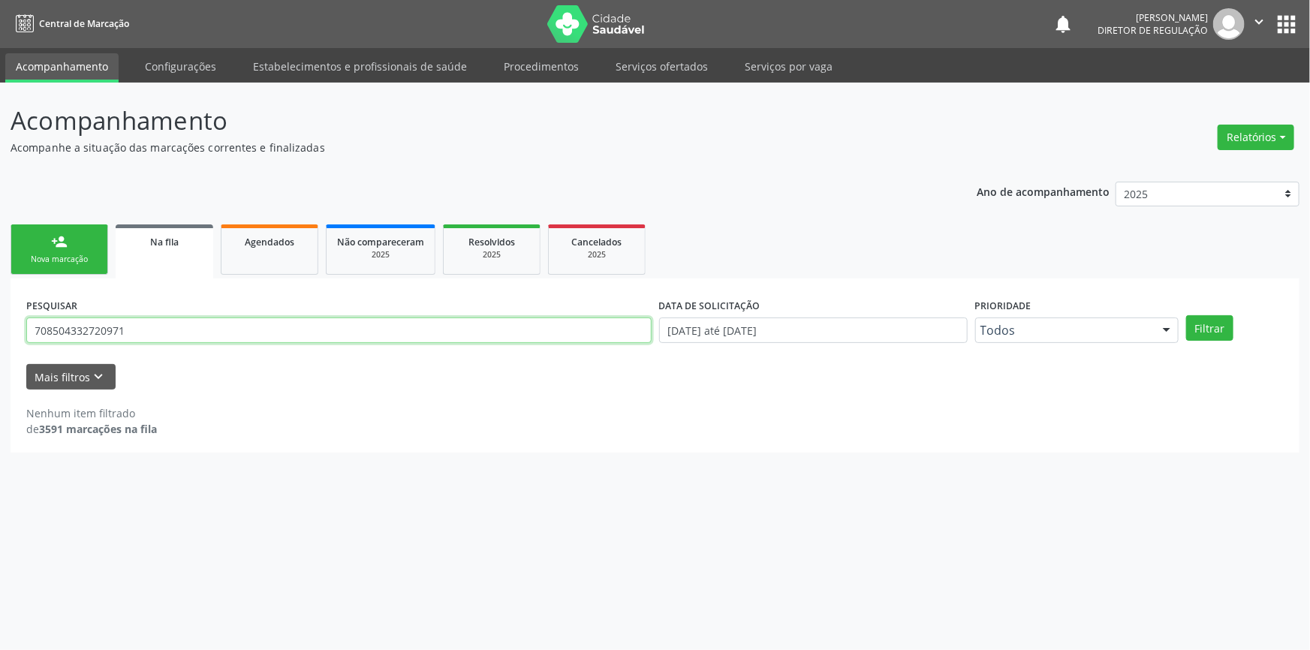
drag, startPoint x: 234, startPoint y: 332, endPoint x: 0, endPoint y: 322, distance: 234.5
click at [21, 327] on div "PESQUISAR 708504332720971 DATA DE SOLICITAÇÃO 01/01/2018 até 10/09/2025 Priorid…" at bounding box center [655, 366] width 1289 height 174
type input "margarida maria"
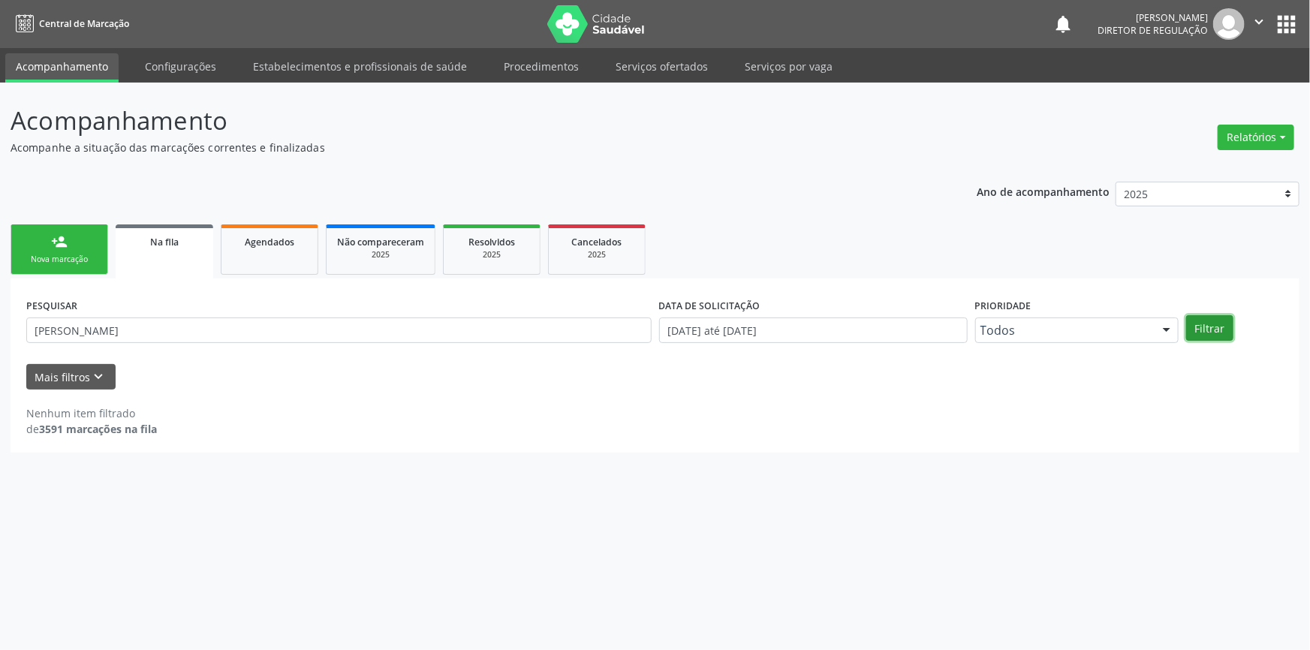
click at [1220, 326] on button "Filtrar" at bounding box center [1209, 328] width 47 height 26
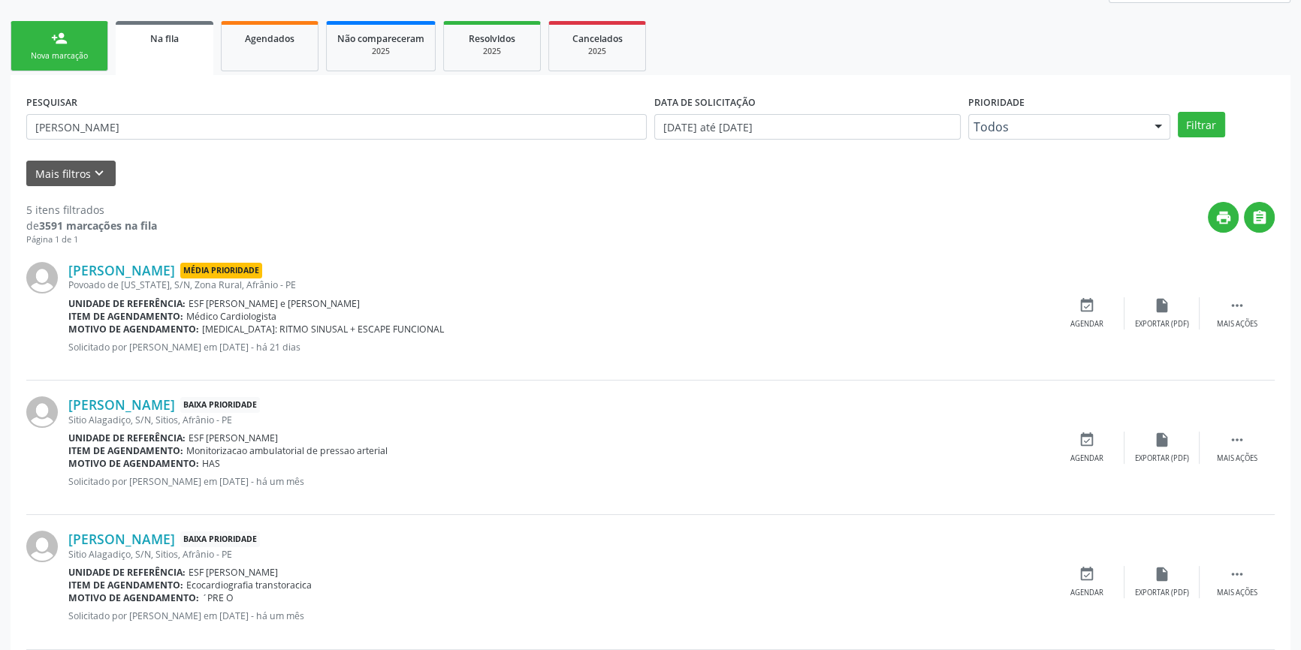
scroll to position [204, 0]
click at [1086, 432] on icon "event_available" at bounding box center [1086, 439] width 17 height 17
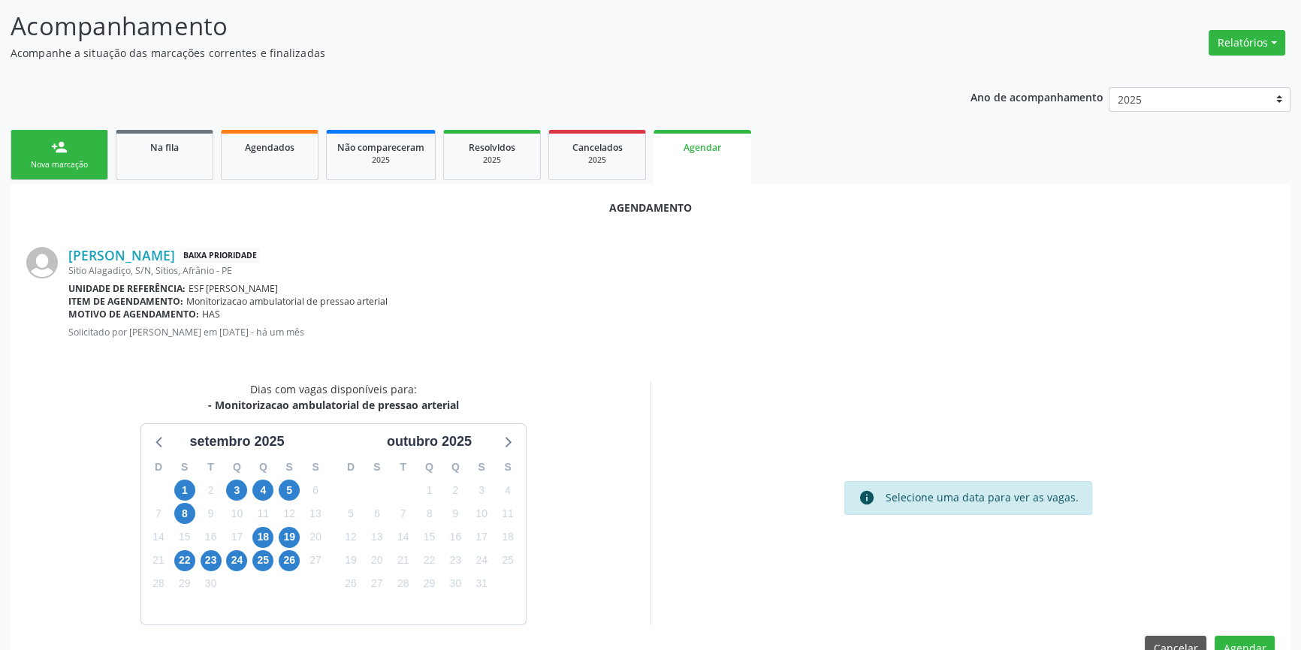
scroll to position [130, 0]
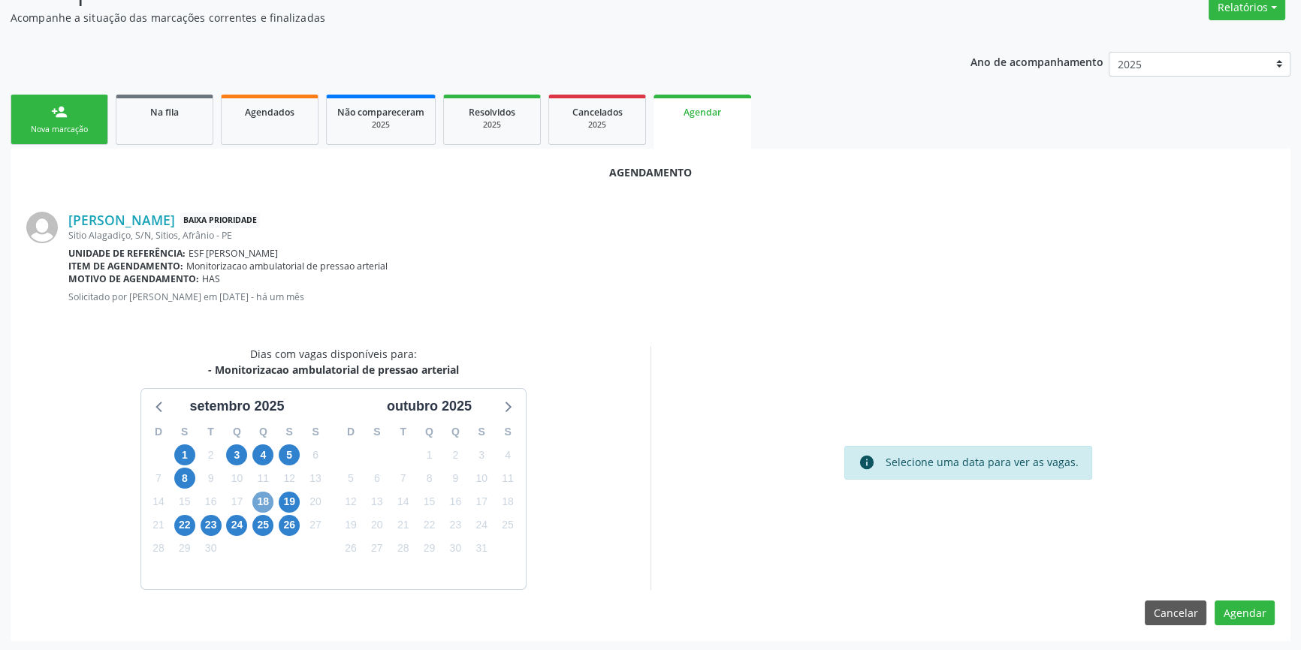
click at [266, 506] on span "18" at bounding box center [262, 502] width 21 height 21
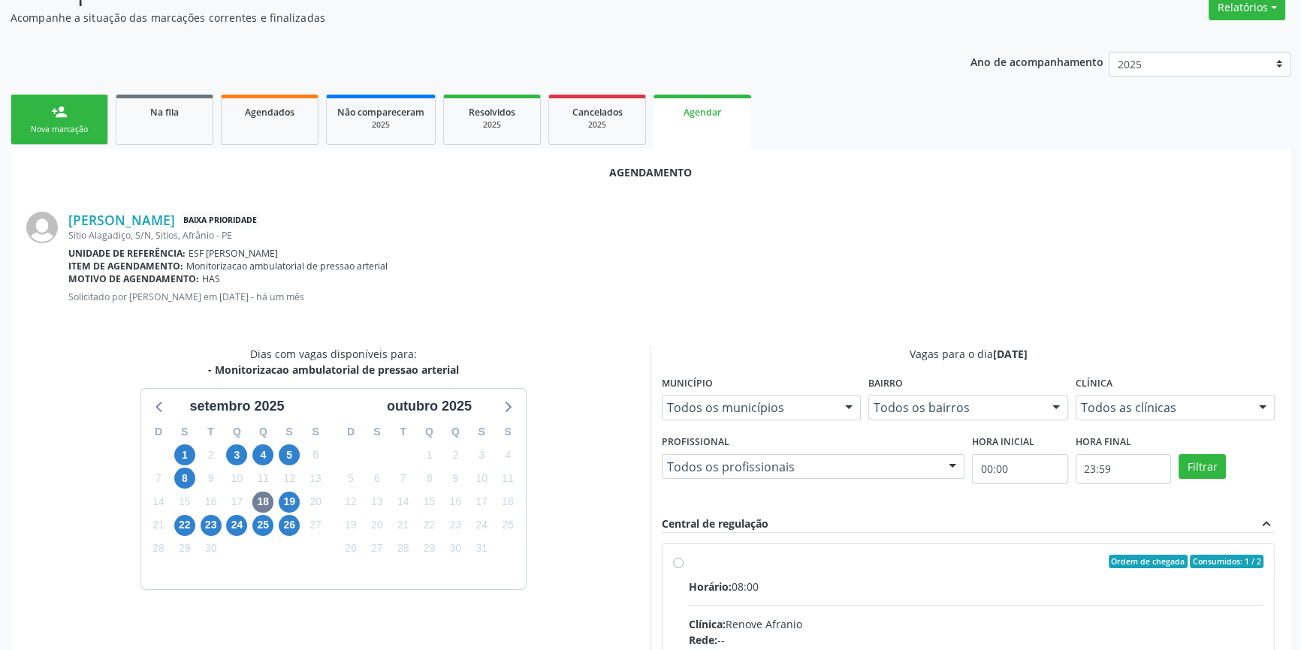
click at [693, 565] on div "Ordem de chegada Consumidos: 1 / 2" at bounding box center [976, 562] width 574 height 14
click at [683, 565] on input "Ordem de chegada Consumidos: 1 / 2 Horário: 08:00 Clínica: Renove Afranio Rede:…" at bounding box center [678, 562] width 11 height 14
radio input "true"
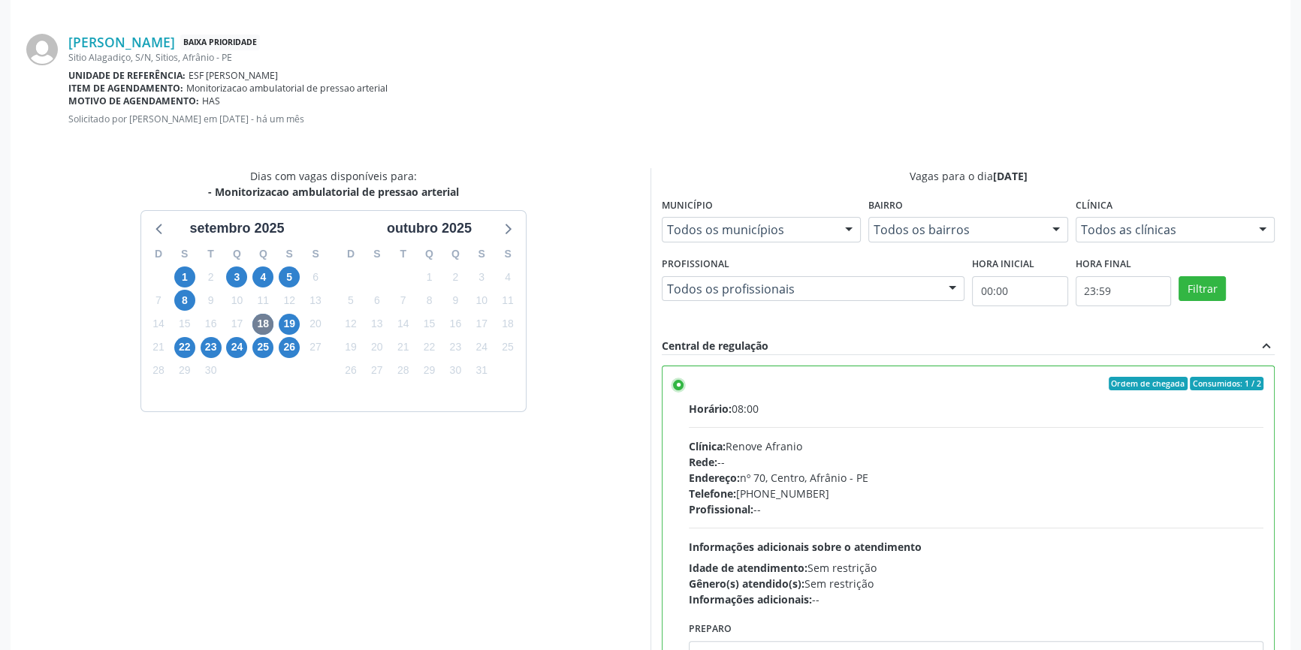
scroll to position [374, 0]
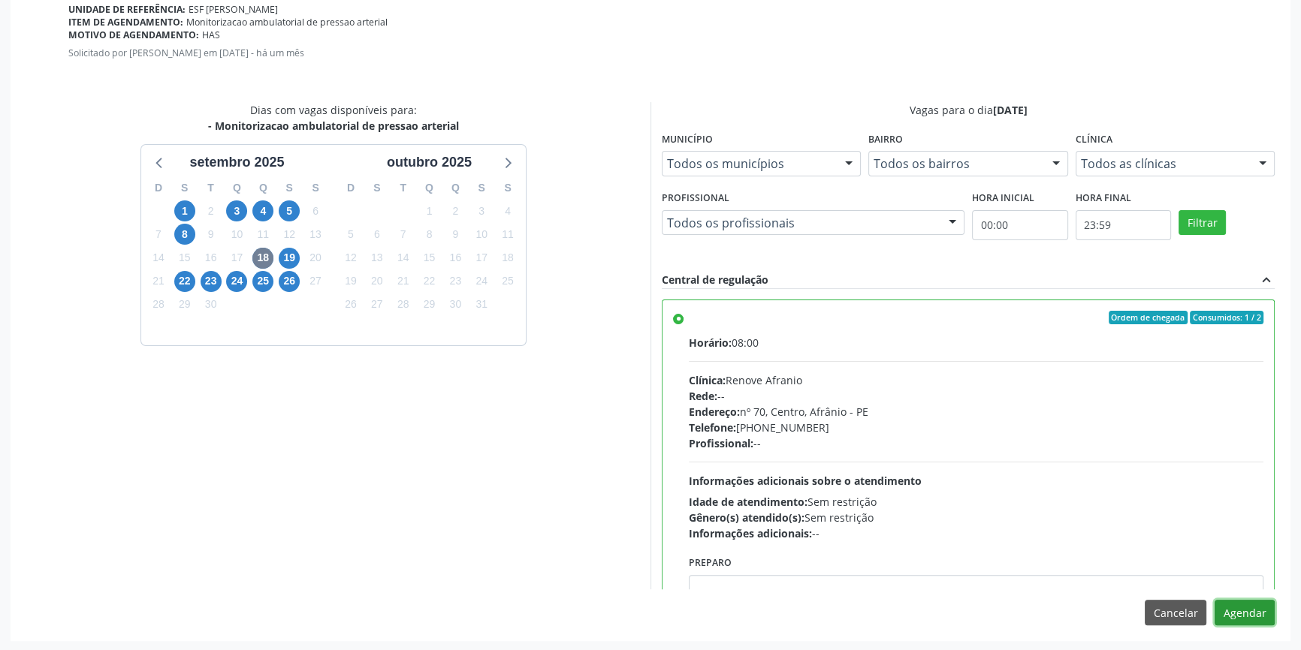
click at [1237, 610] on button "Agendar" at bounding box center [1244, 613] width 60 height 26
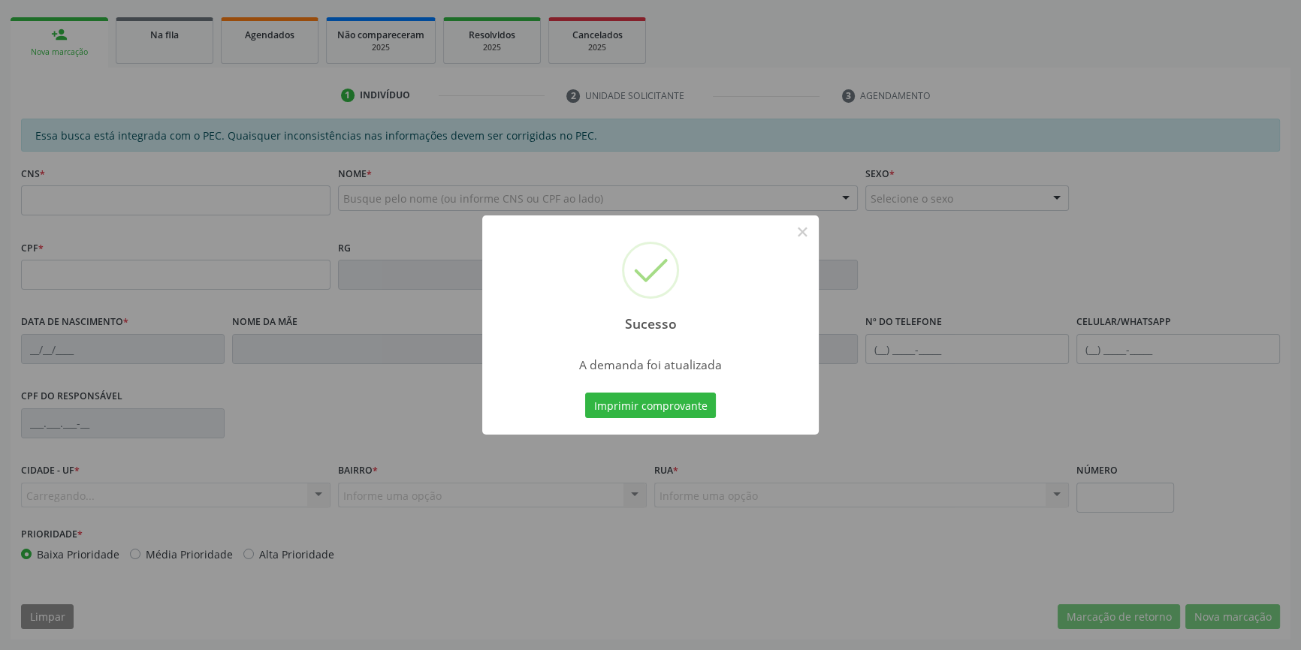
scroll to position [206, 0]
click at [672, 413] on button "Imprimir comprovante" at bounding box center [650, 406] width 131 height 26
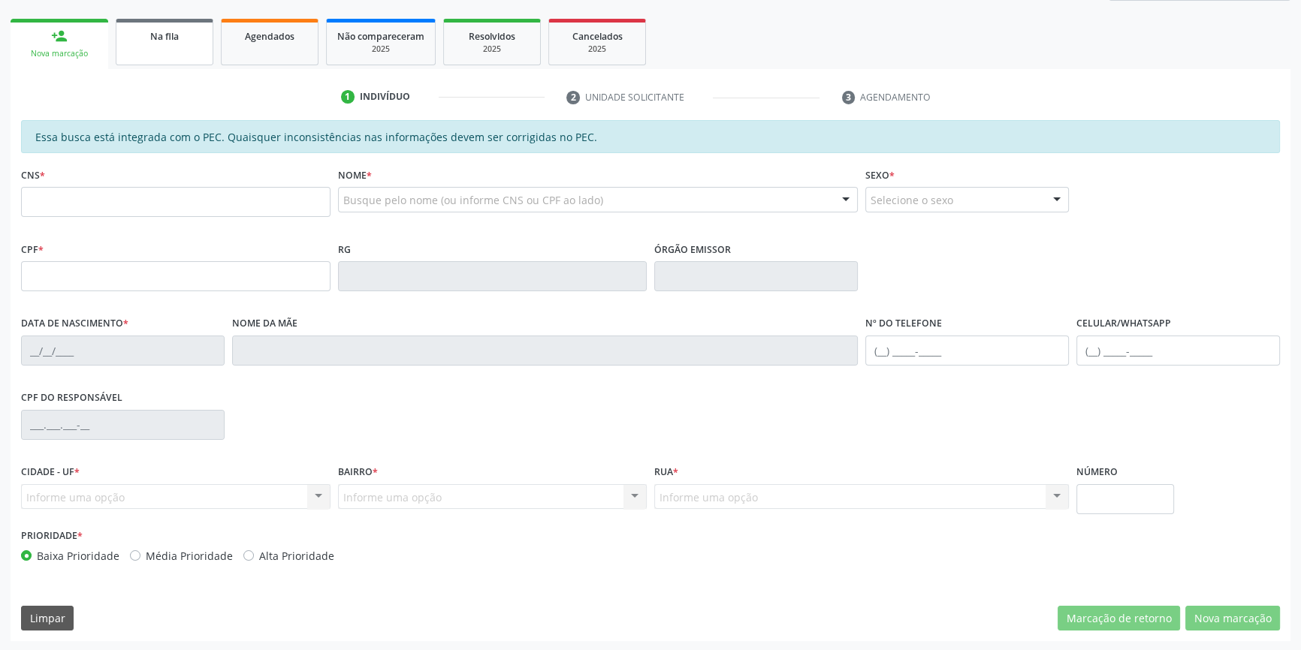
click at [167, 32] on span "Na fila" at bounding box center [164, 36] width 29 height 13
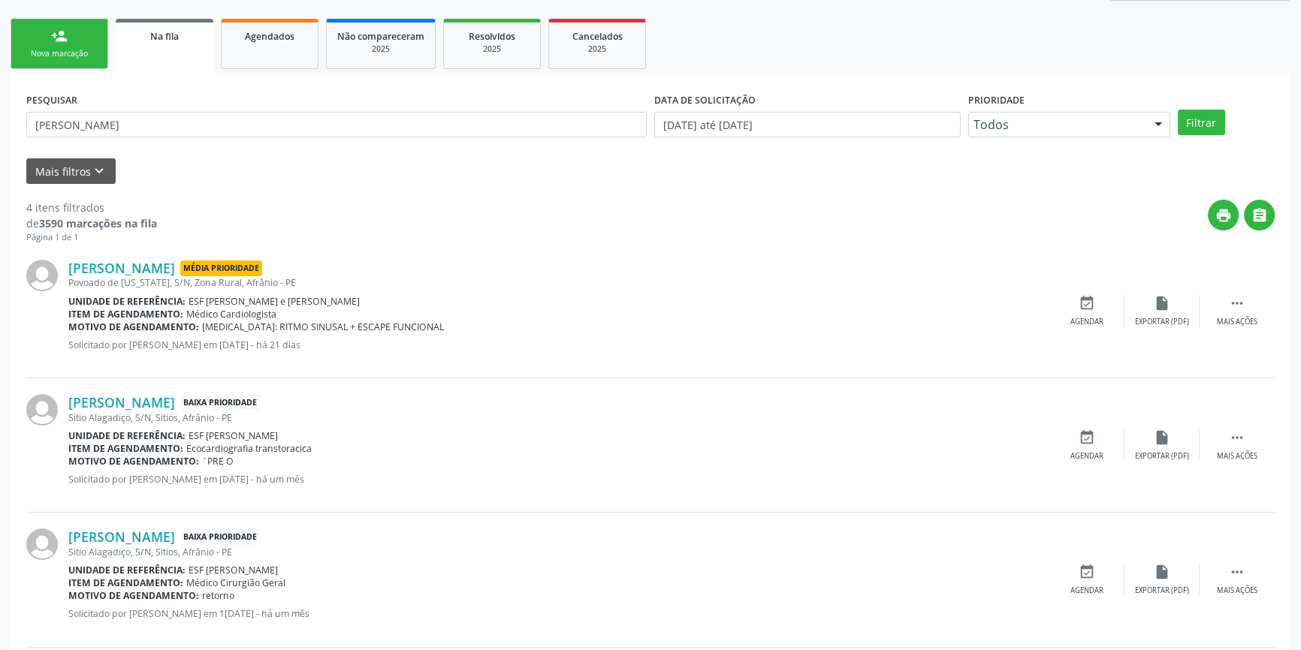
scroll to position [0, 0]
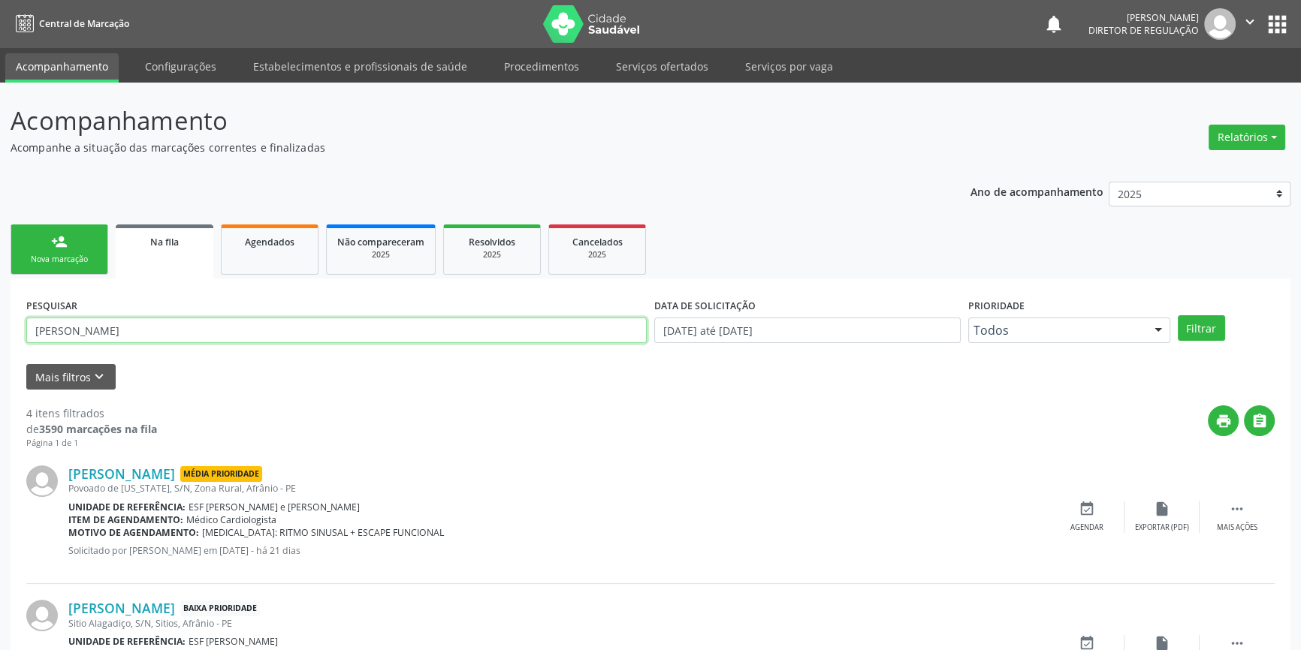
drag, startPoint x: 172, startPoint y: 331, endPoint x: 0, endPoint y: 294, distance: 176.0
click at [0, 300] on div "Acompanhamento Acompanhe a situação das marcações correntes e finalizadas Relat…" at bounding box center [650, 548] width 1301 height 931
type input "709005850571319"
click at [1197, 322] on button "Filtrar" at bounding box center [1200, 328] width 47 height 26
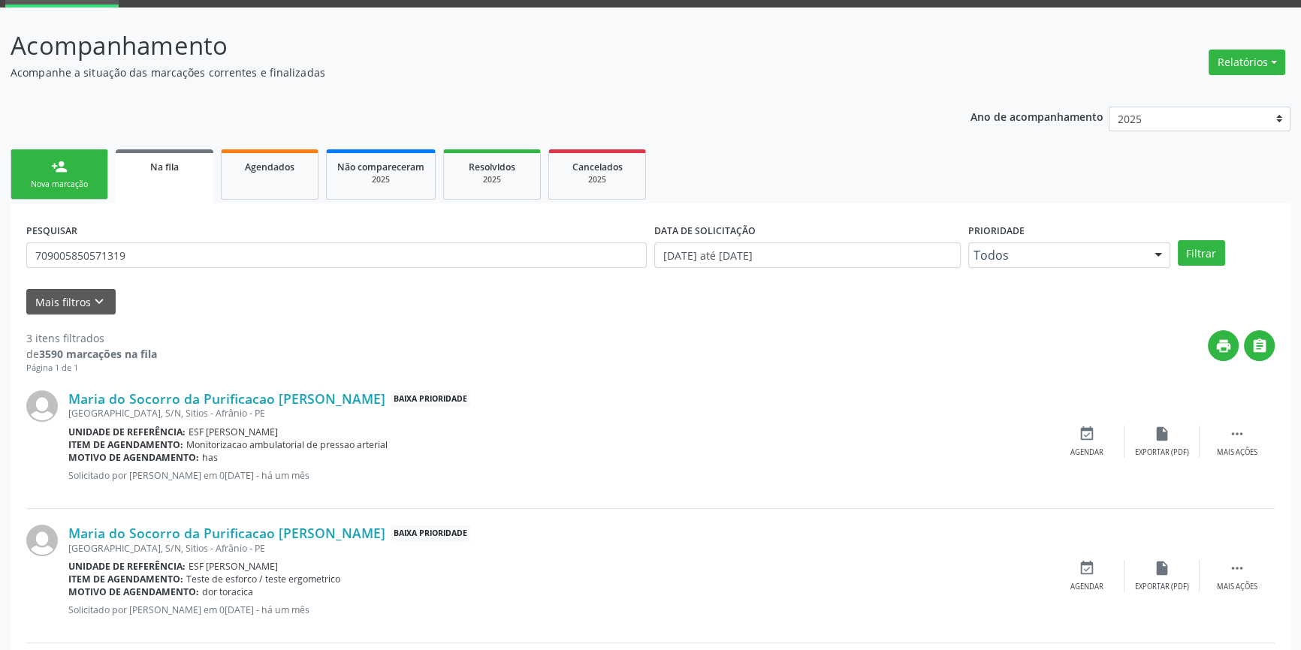
scroll to position [136, 0]
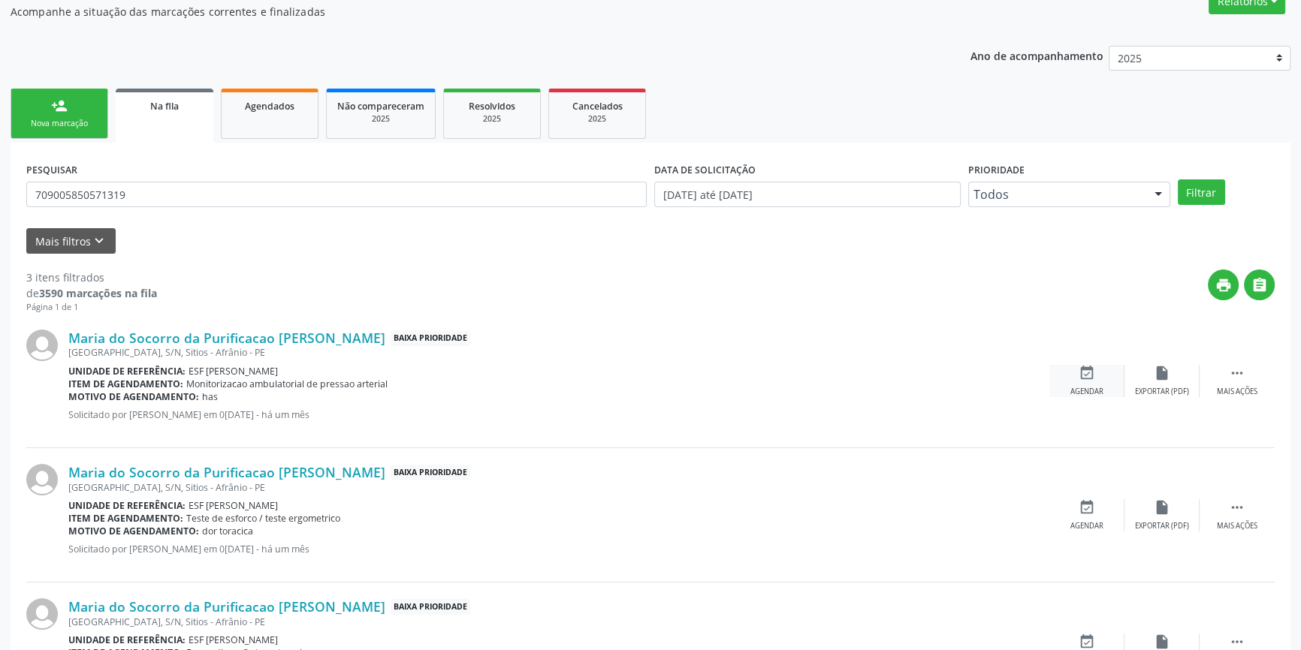
click at [1102, 378] on div "event_available Agendar" at bounding box center [1086, 381] width 75 height 32
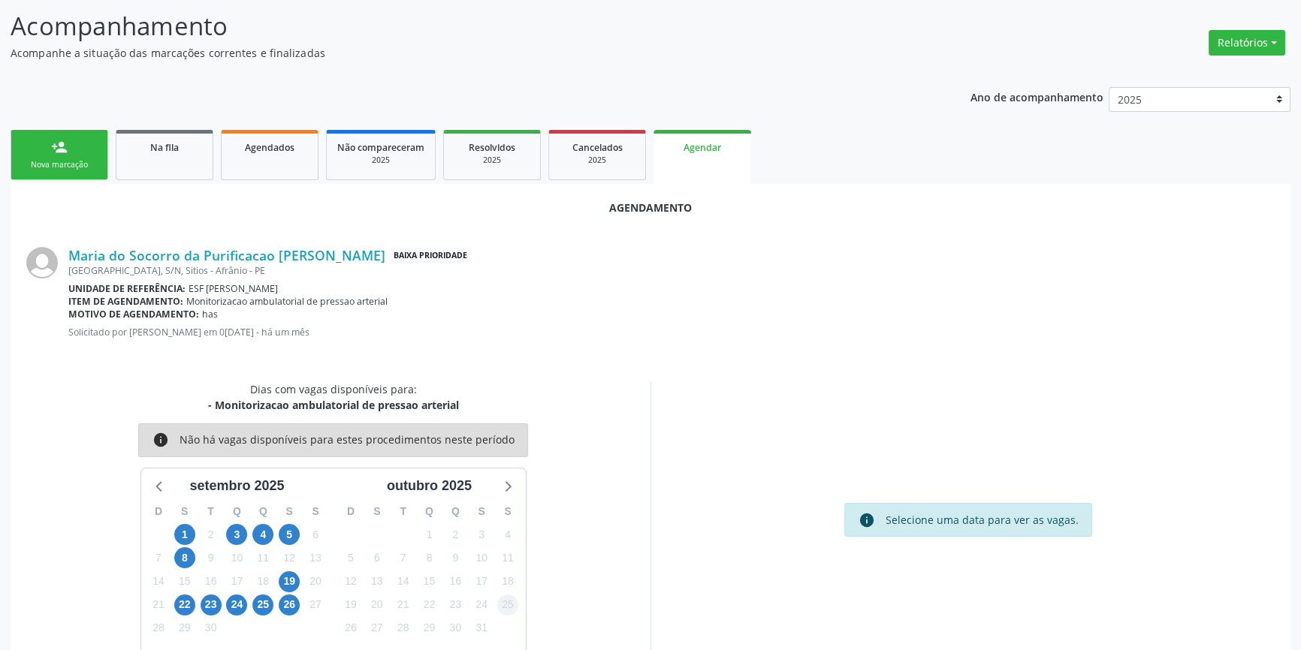
scroll to position [130, 0]
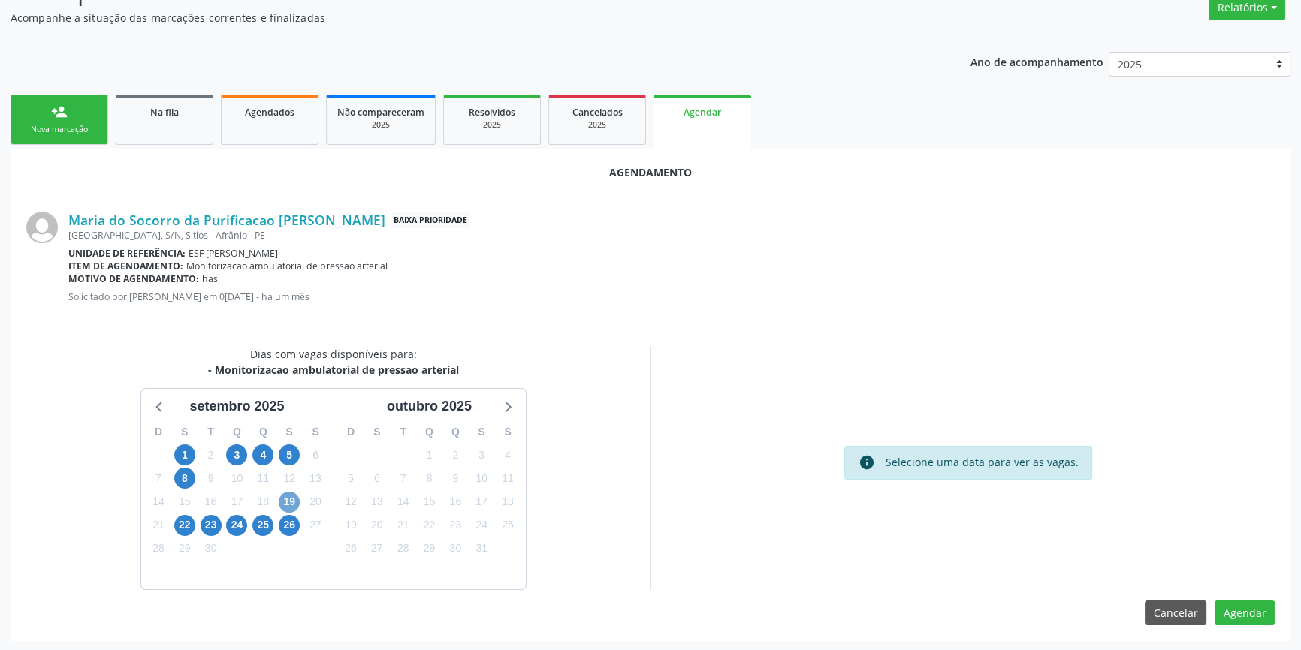
click at [288, 502] on span "19" at bounding box center [289, 502] width 21 height 21
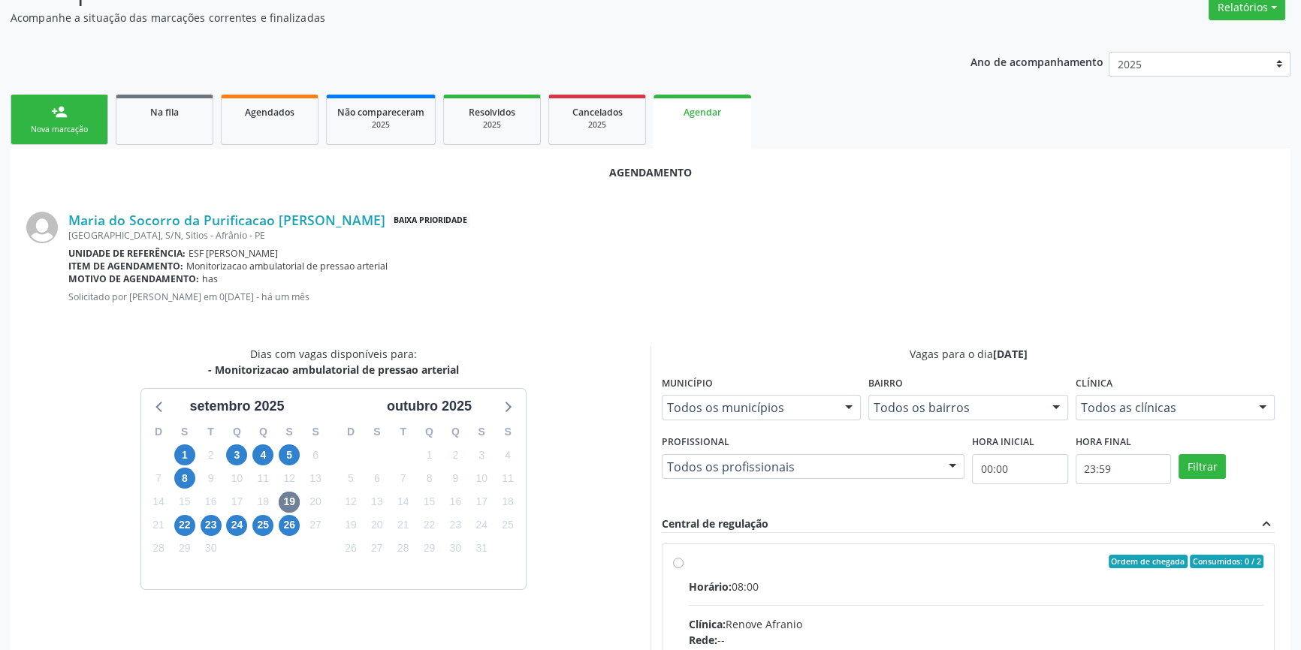
click at [734, 581] on div "Horário: 08:00" at bounding box center [976, 587] width 574 height 16
click at [683, 568] on input "Ordem de chegada Consumidos: 0 / 2 Horário: 08:00 Clínica: Renove Afranio Rede:…" at bounding box center [678, 562] width 11 height 14
radio input "true"
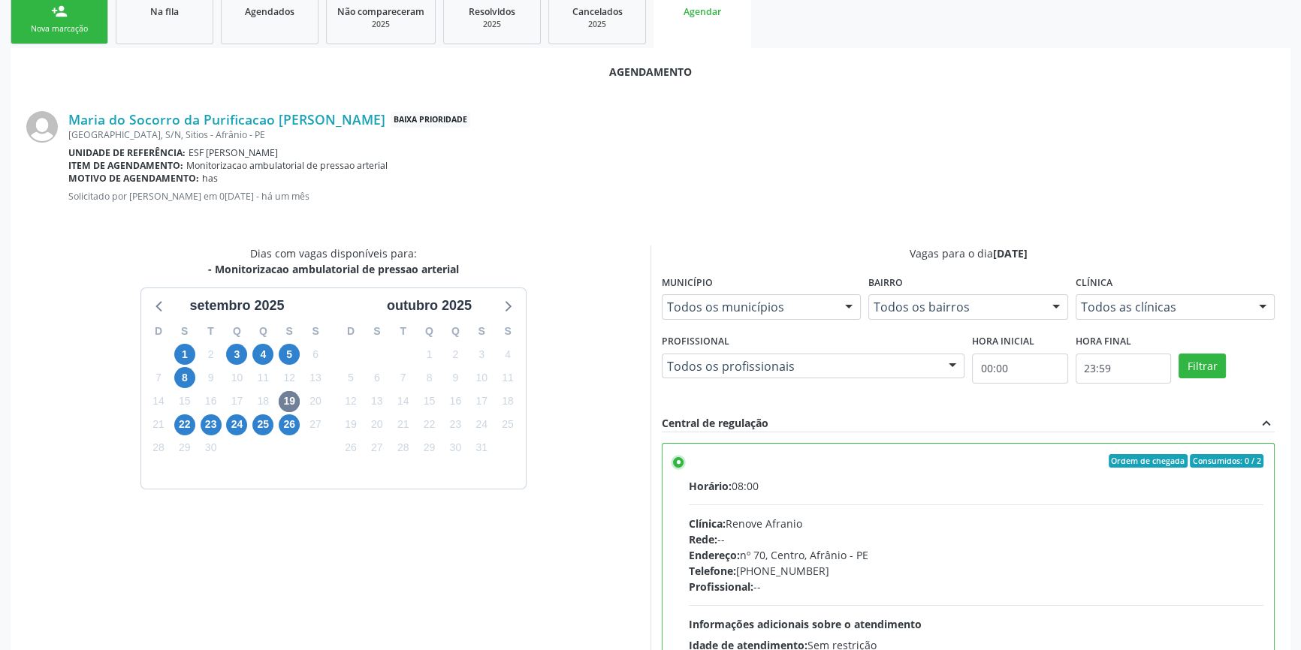
scroll to position [374, 0]
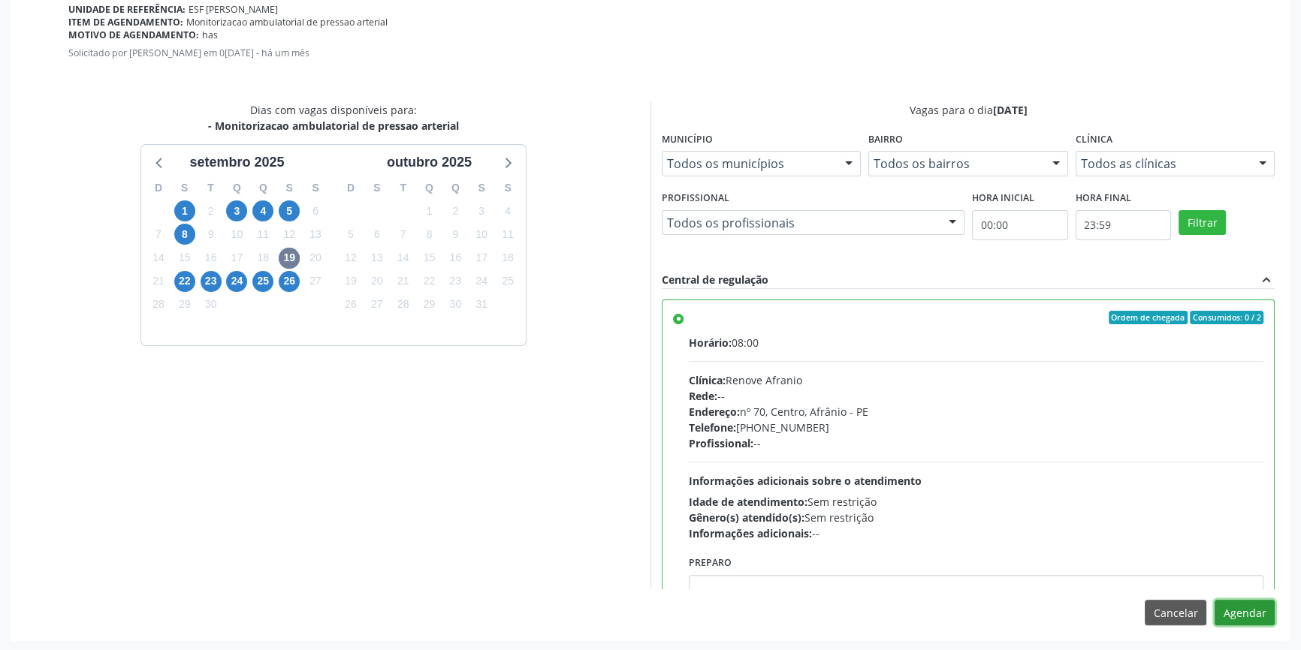
click at [1252, 605] on button "Agendar" at bounding box center [1244, 613] width 60 height 26
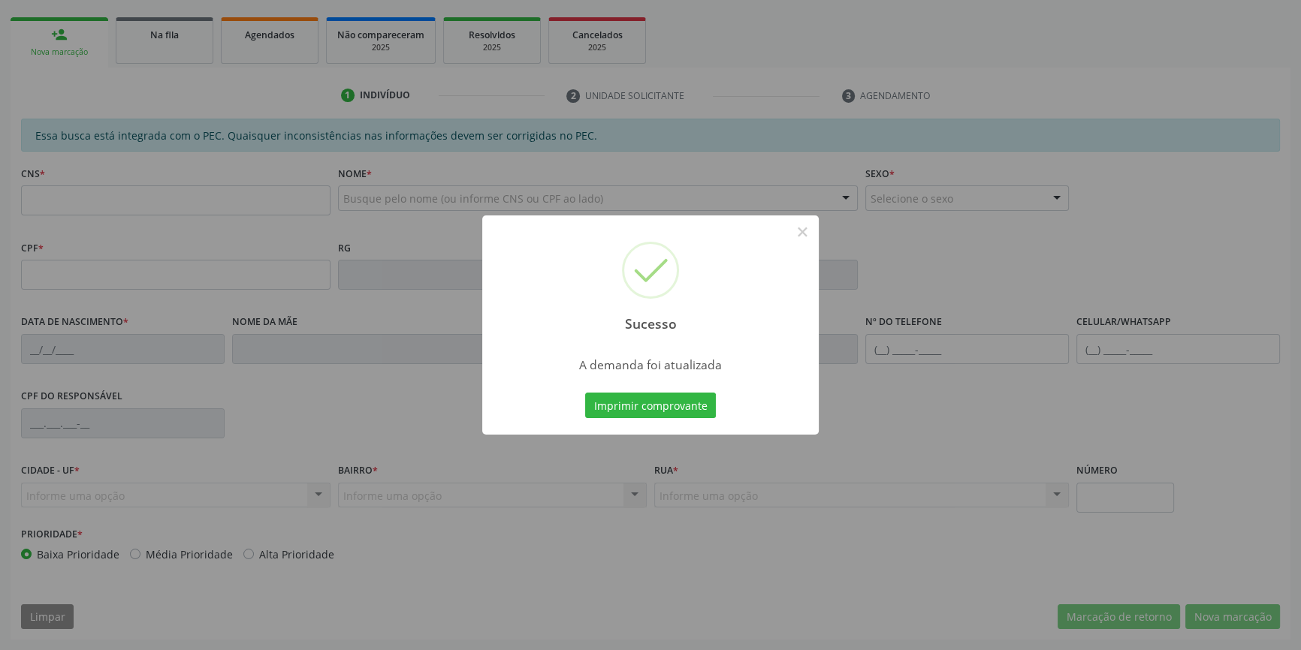
scroll to position [206, 0]
click at [691, 406] on button "Imprimir comprovante" at bounding box center [650, 406] width 131 height 26
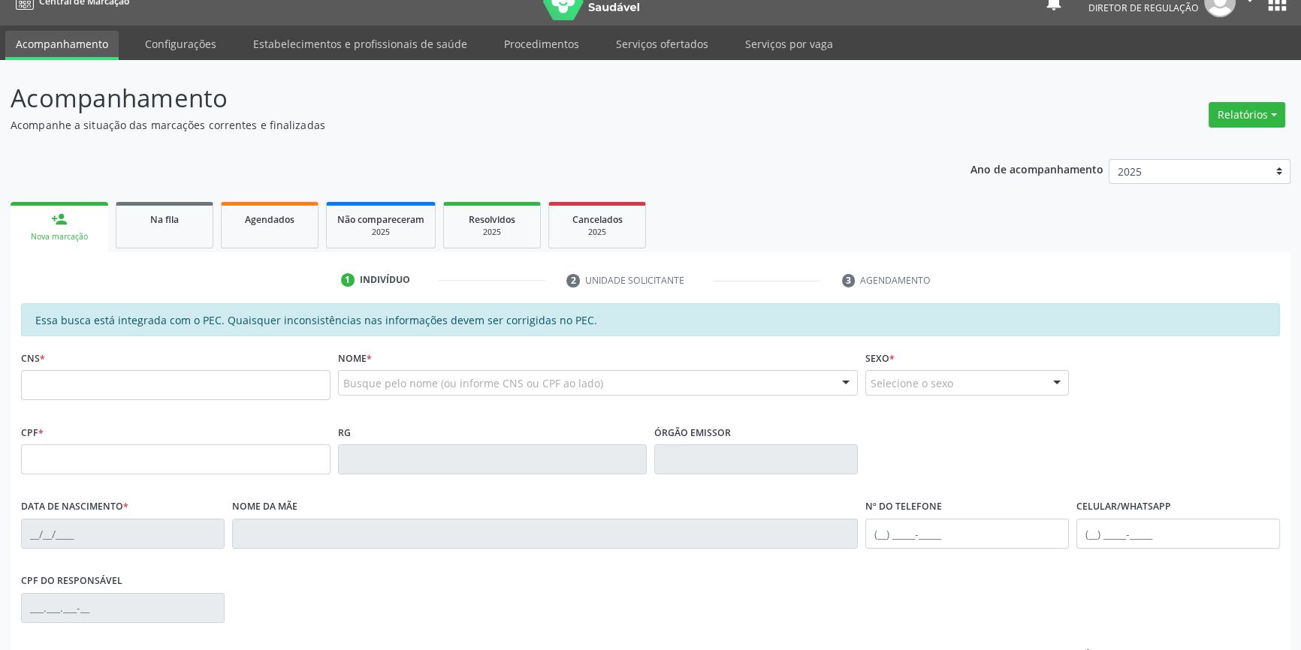
scroll to position [0, 0]
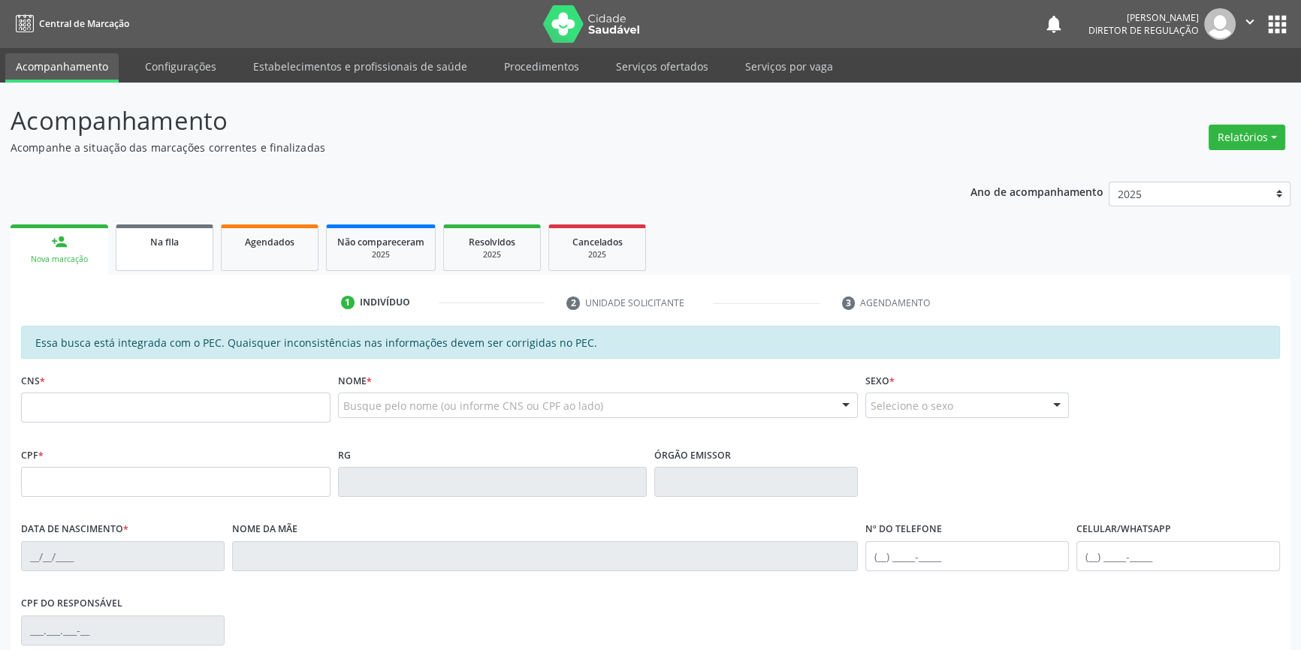
click at [185, 255] on link "Na fila" at bounding box center [165, 248] width 98 height 47
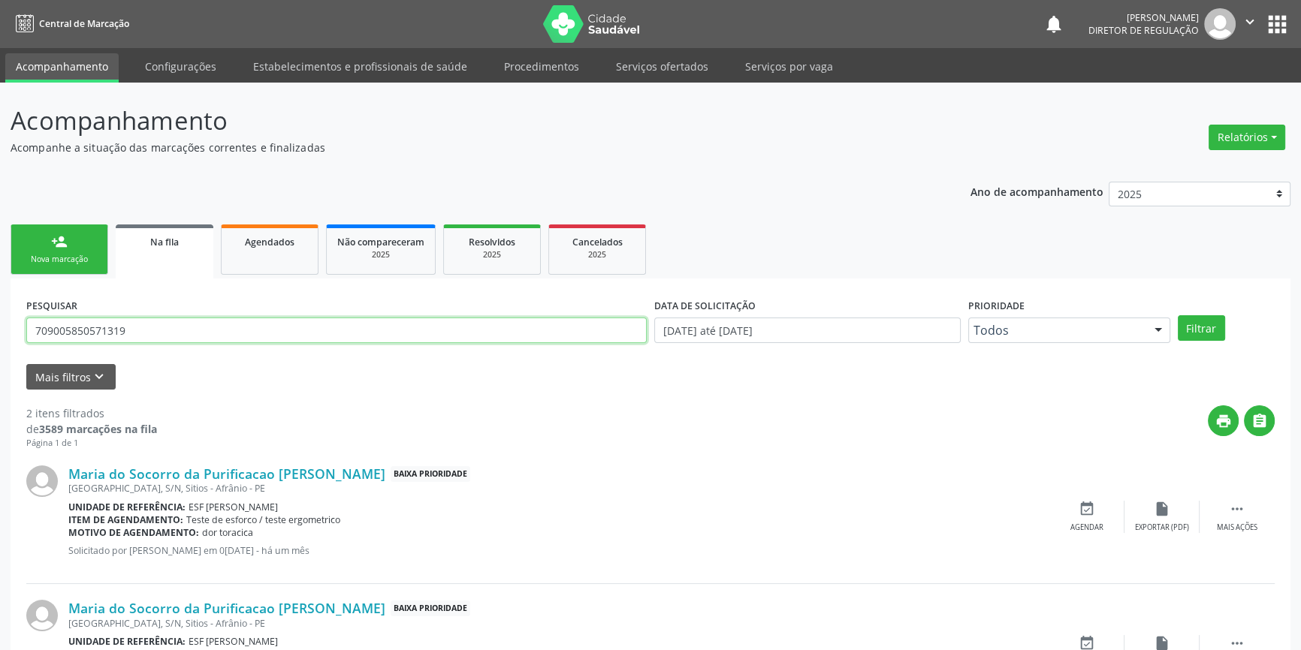
drag, startPoint x: 201, startPoint y: 330, endPoint x: 0, endPoint y: 332, distance: 200.5
click at [0, 332] on div "Acompanhamento Acompanhe a situação das marcações correntes e finalizadas Relat…" at bounding box center [650, 414] width 1301 height 662
type input "702908549135774"
click at [1188, 323] on button "Filtrar" at bounding box center [1200, 328] width 47 height 26
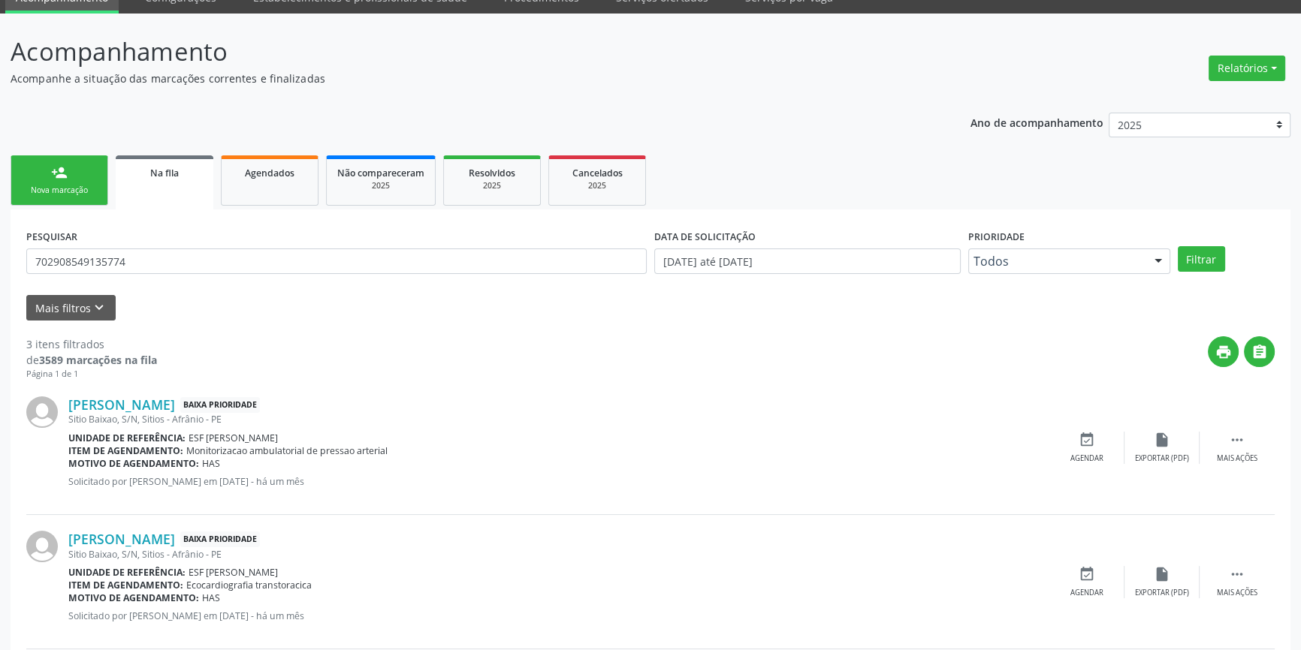
scroll to position [136, 0]
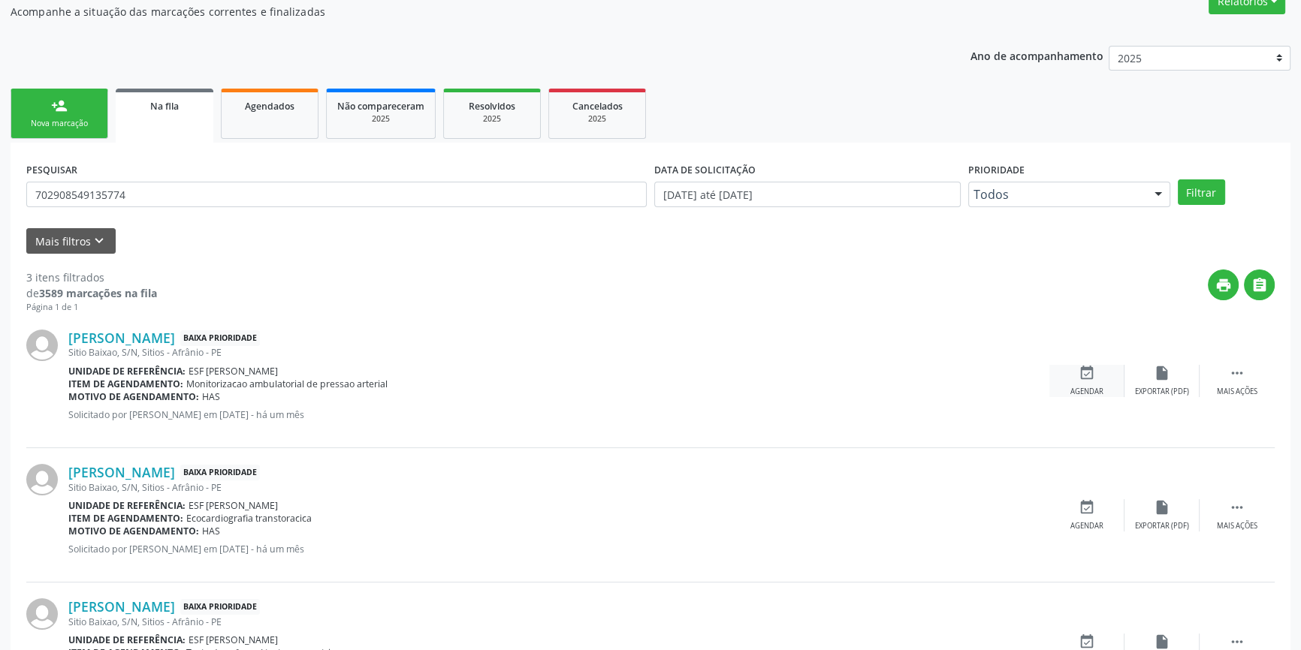
click at [1093, 382] on div "event_available Agendar" at bounding box center [1086, 381] width 75 height 32
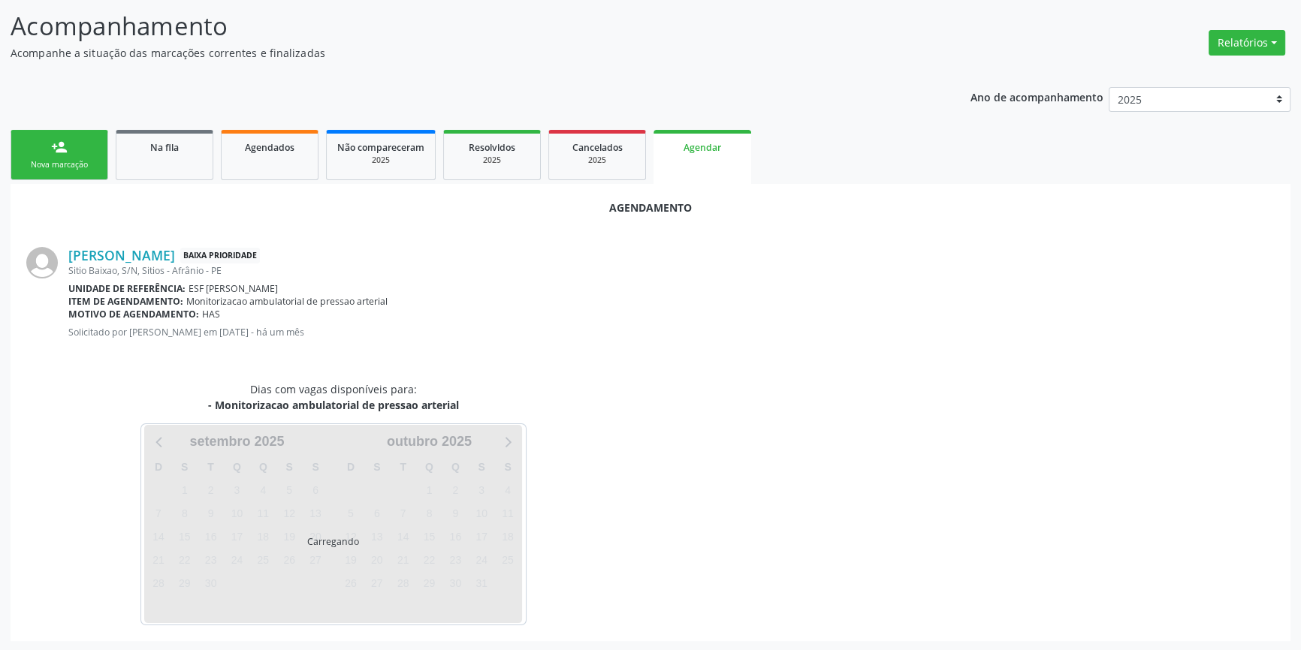
scroll to position [130, 0]
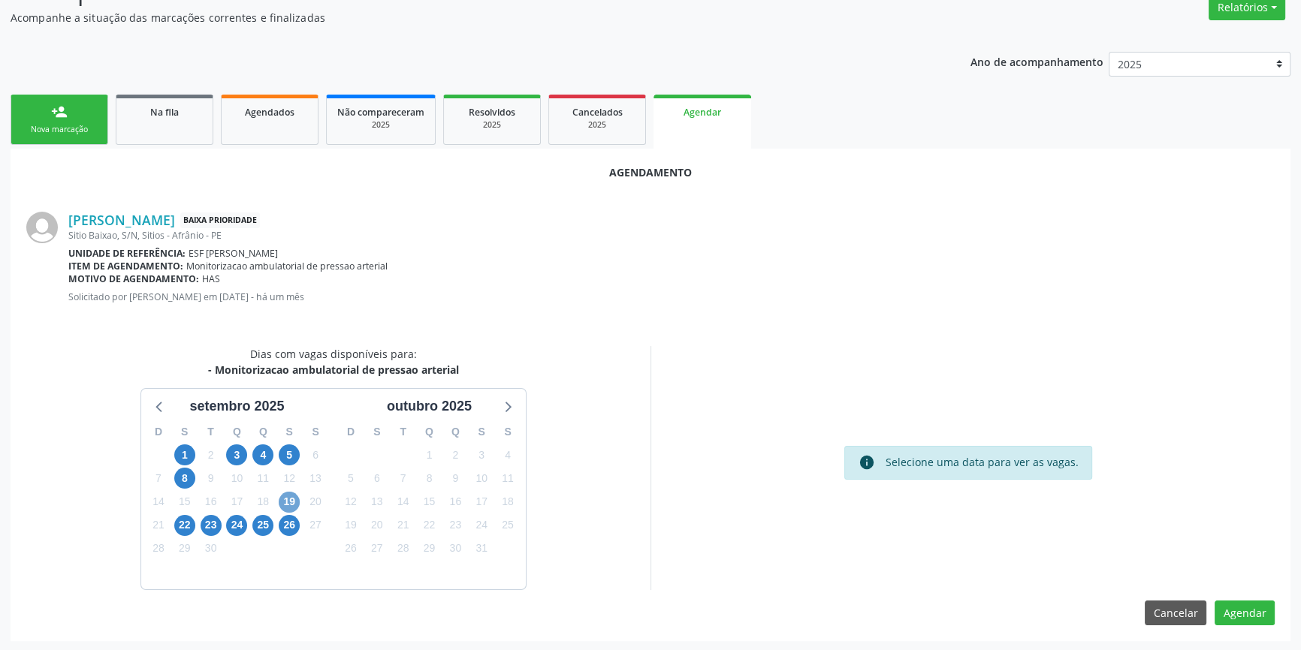
click at [285, 494] on span "19" at bounding box center [289, 502] width 21 height 21
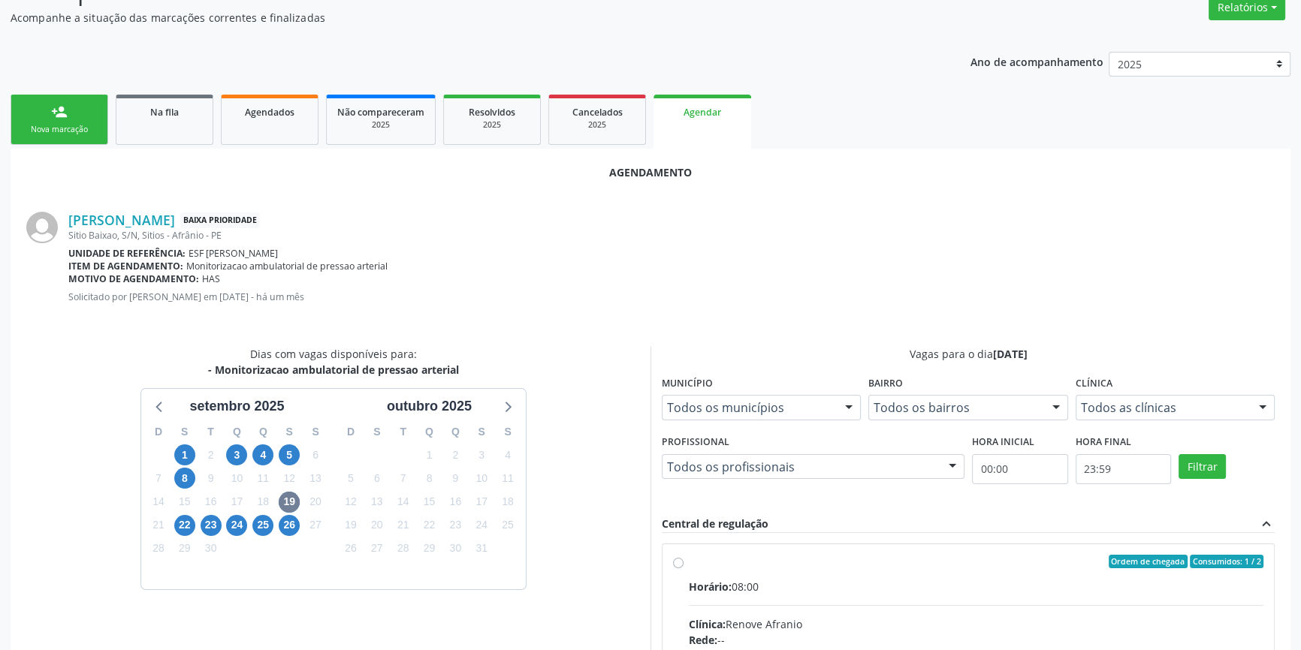
radio input "true"
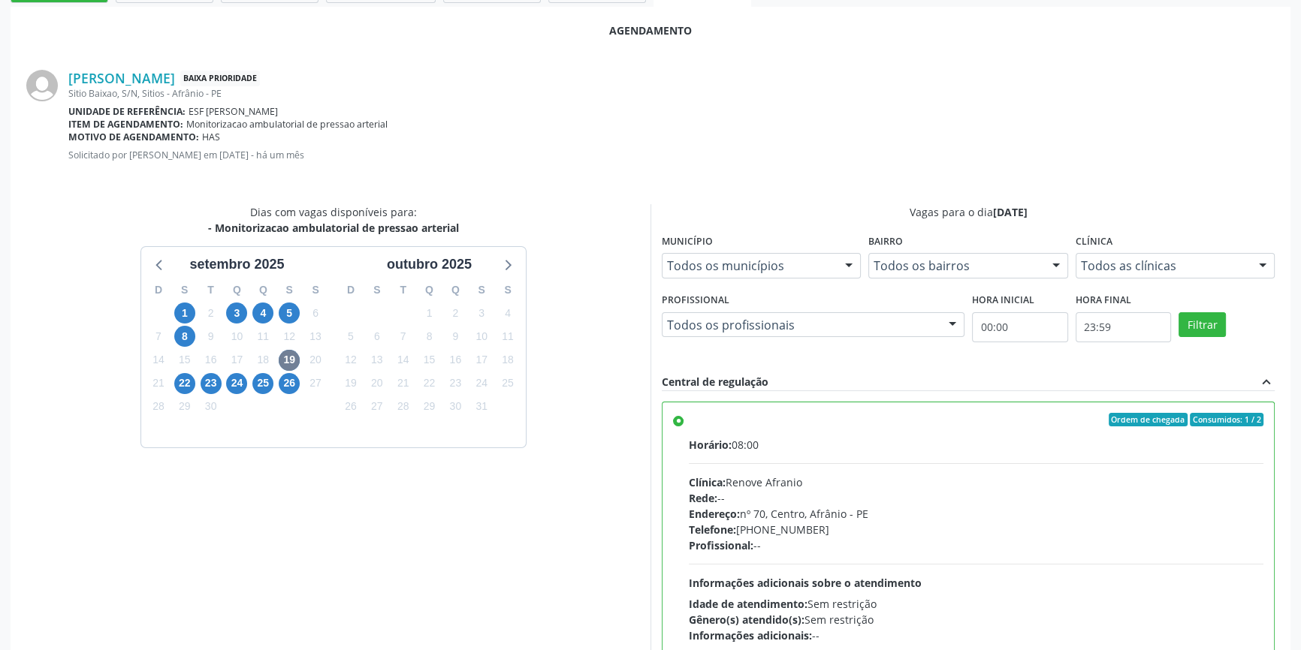
scroll to position [374, 0]
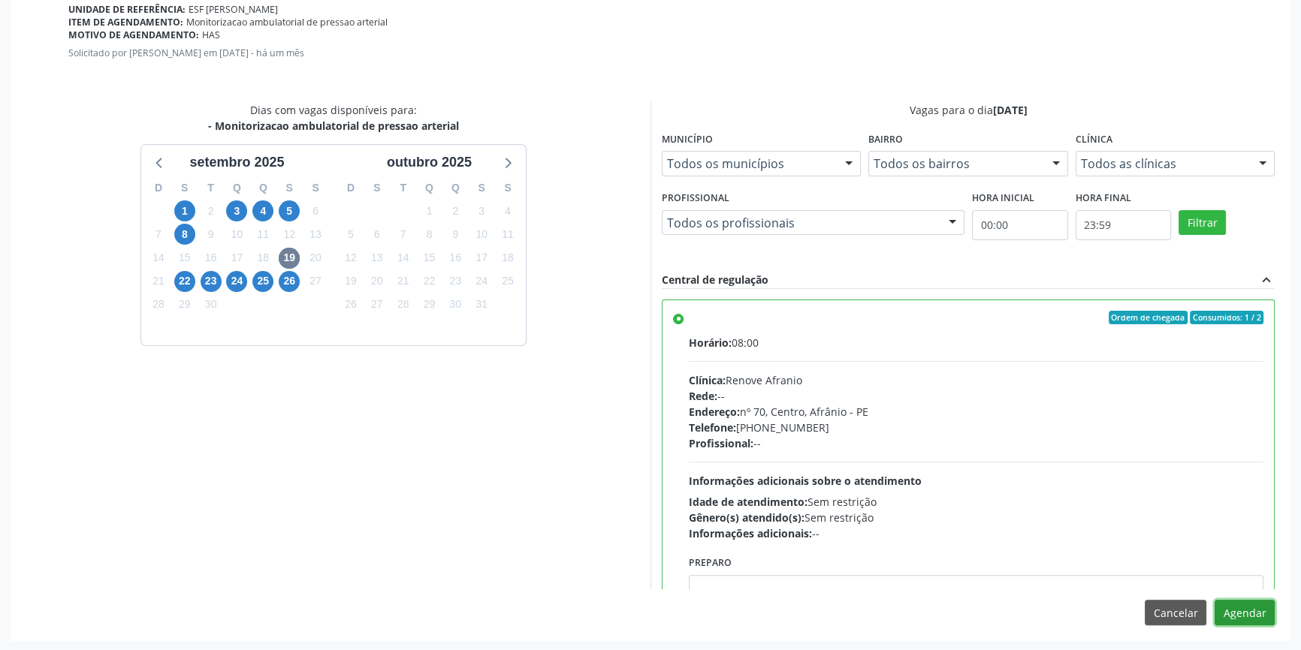
click at [1235, 608] on button "Agendar" at bounding box center [1244, 613] width 60 height 26
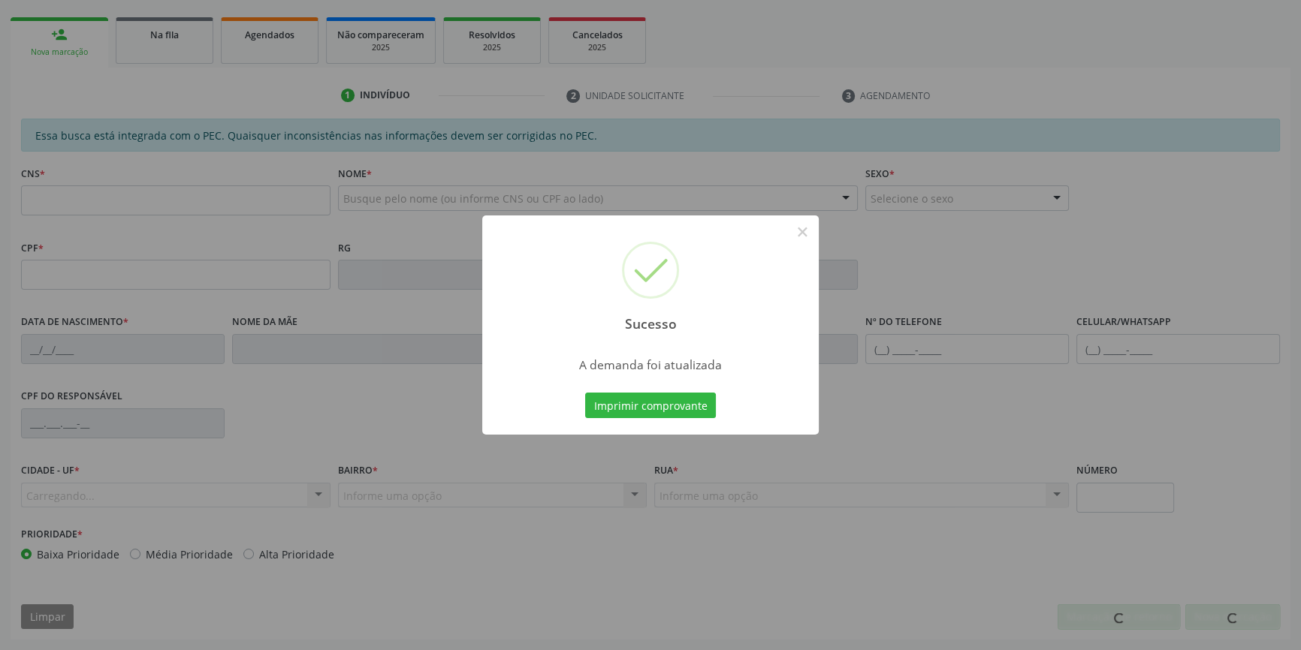
scroll to position [206, 0]
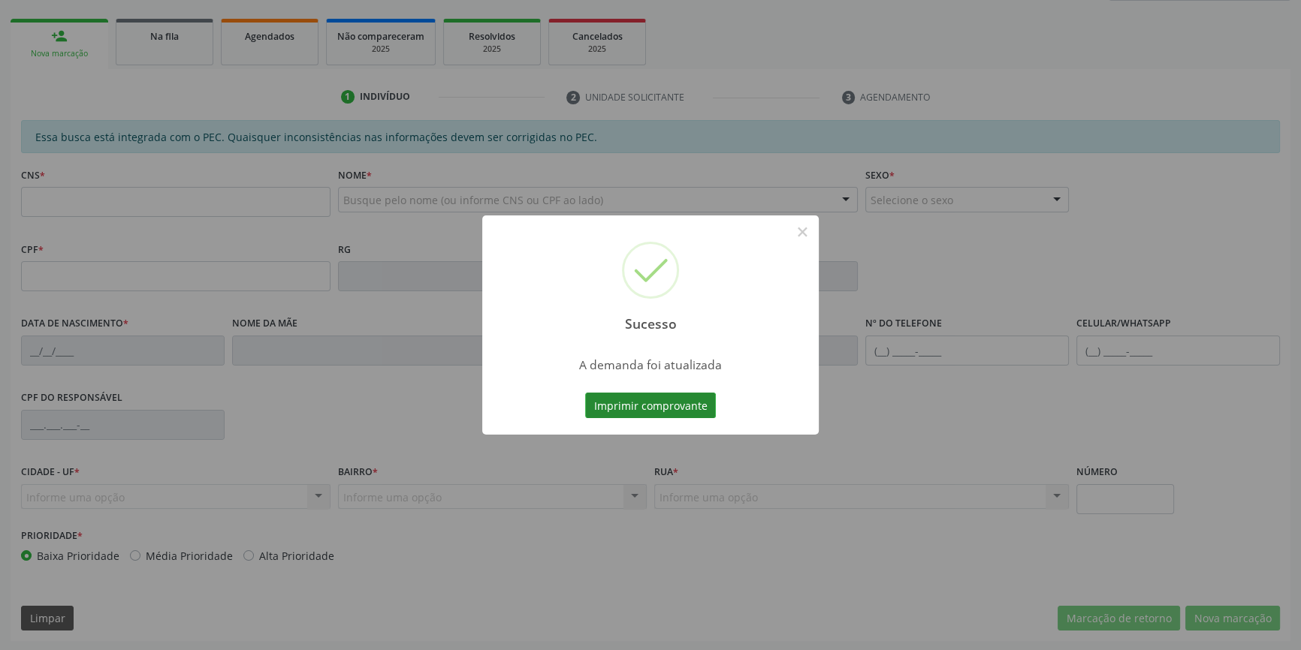
click at [683, 393] on button "Imprimir comprovante" at bounding box center [650, 406] width 131 height 26
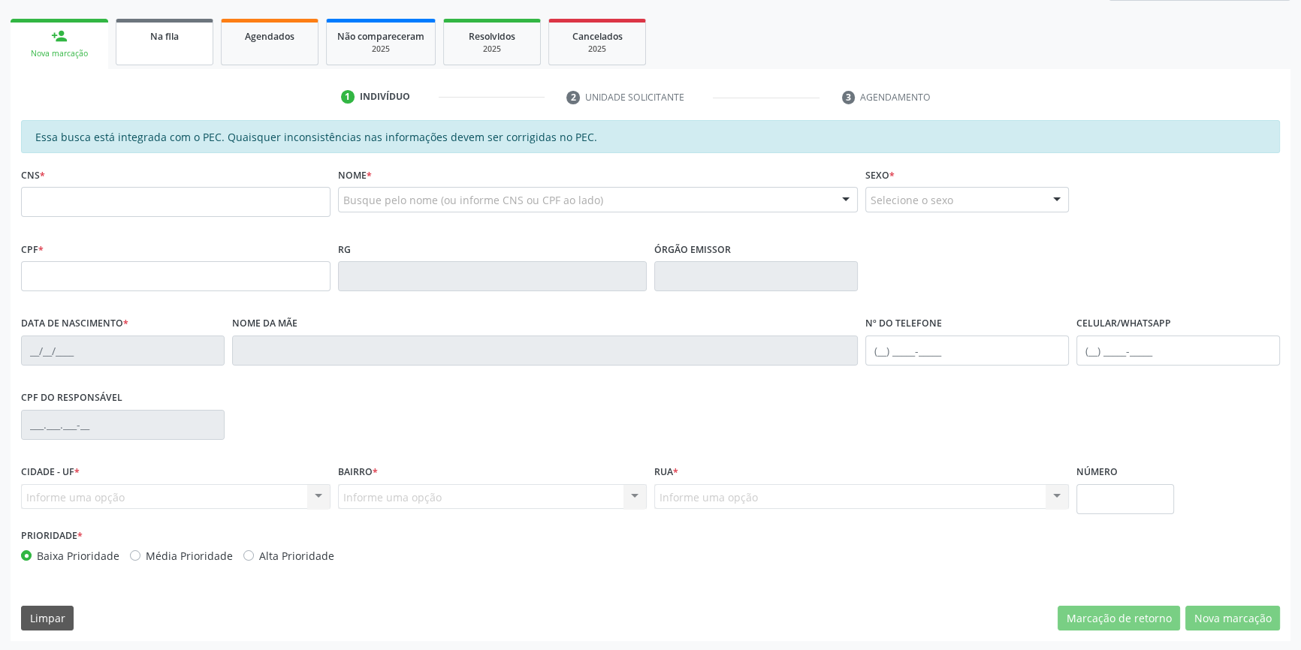
click at [165, 56] on link "Na fila" at bounding box center [165, 42] width 98 height 47
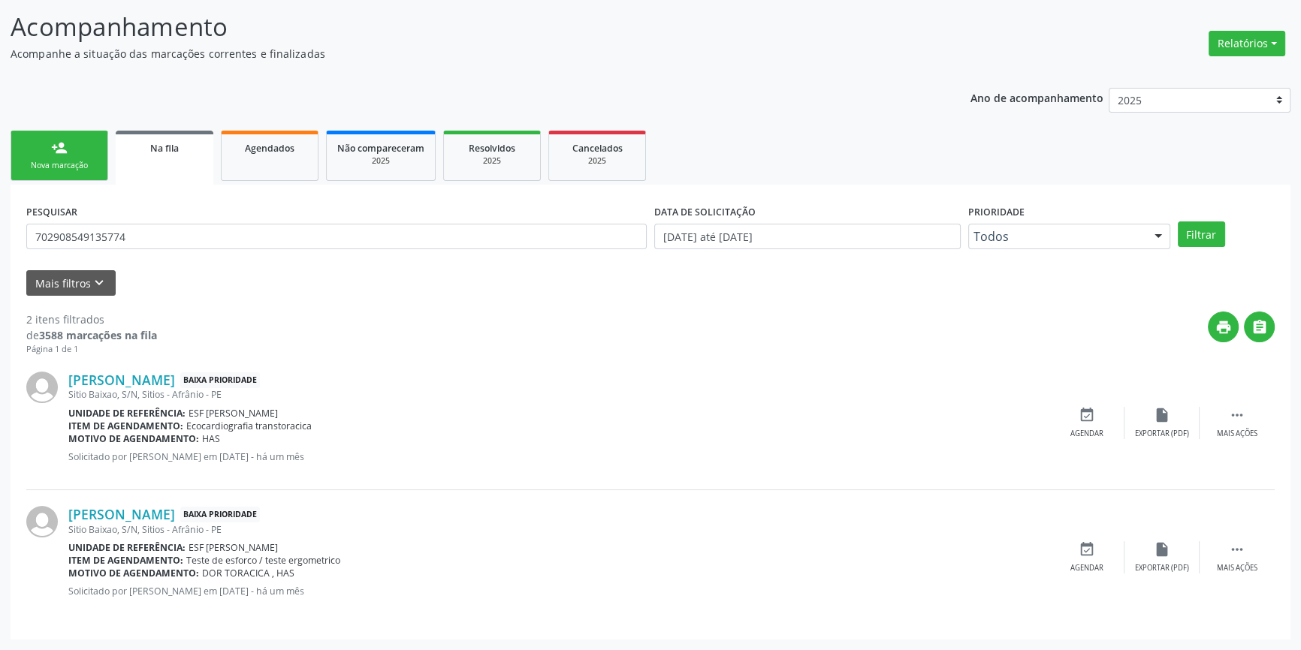
scroll to position [0, 0]
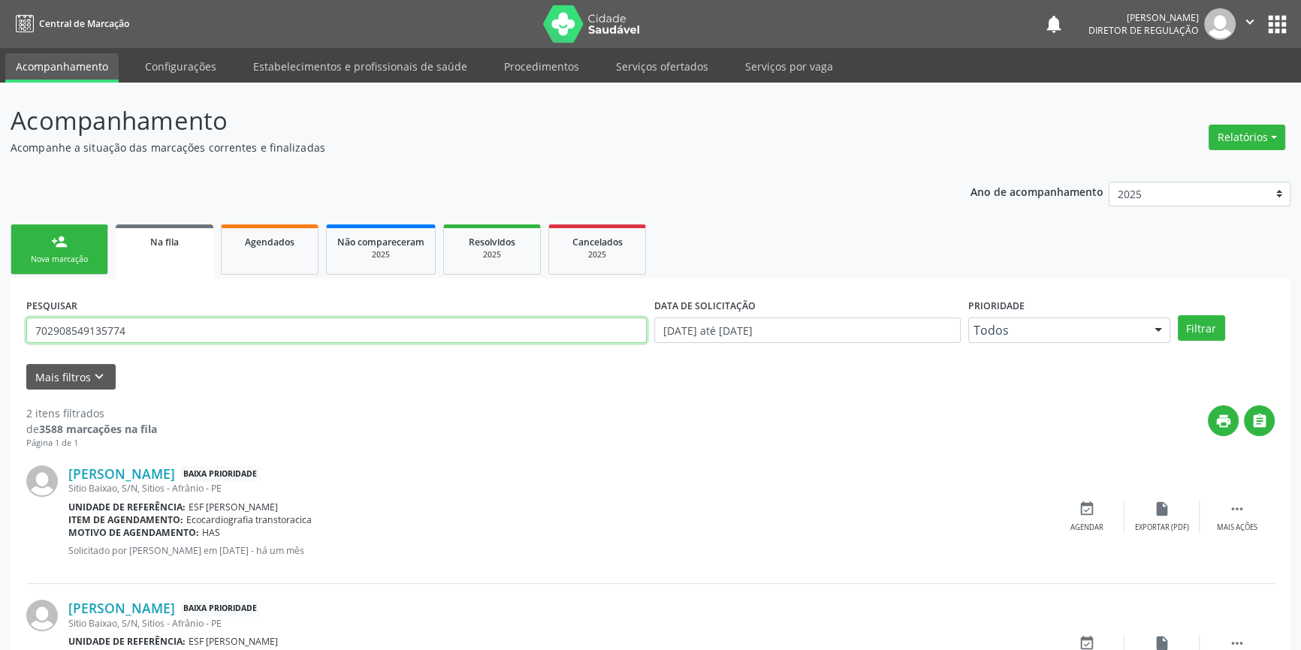
drag, startPoint x: 189, startPoint y: 322, endPoint x: 0, endPoint y: 296, distance: 191.1
click at [0, 298] on div "Acompanhamento Acompanhe a situação das marcações correntes e finalizadas Relat…" at bounding box center [650, 414] width 1301 height 662
type input "705601430503513"
click at [1202, 318] on button "Filtrar" at bounding box center [1200, 328] width 47 height 26
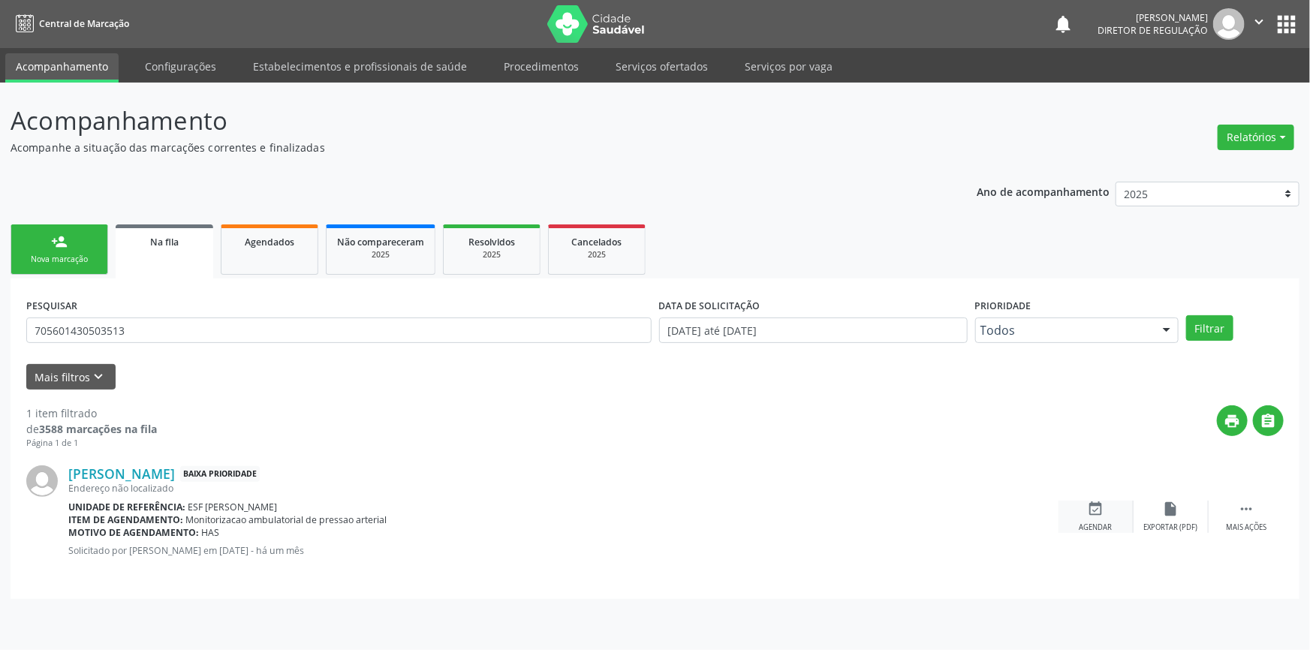
drag, startPoint x: 1071, startPoint y: 522, endPoint x: 1081, endPoint y: 514, distance: 12.9
click at [1078, 518] on div "event_available Agendar" at bounding box center [1096, 517] width 75 height 32
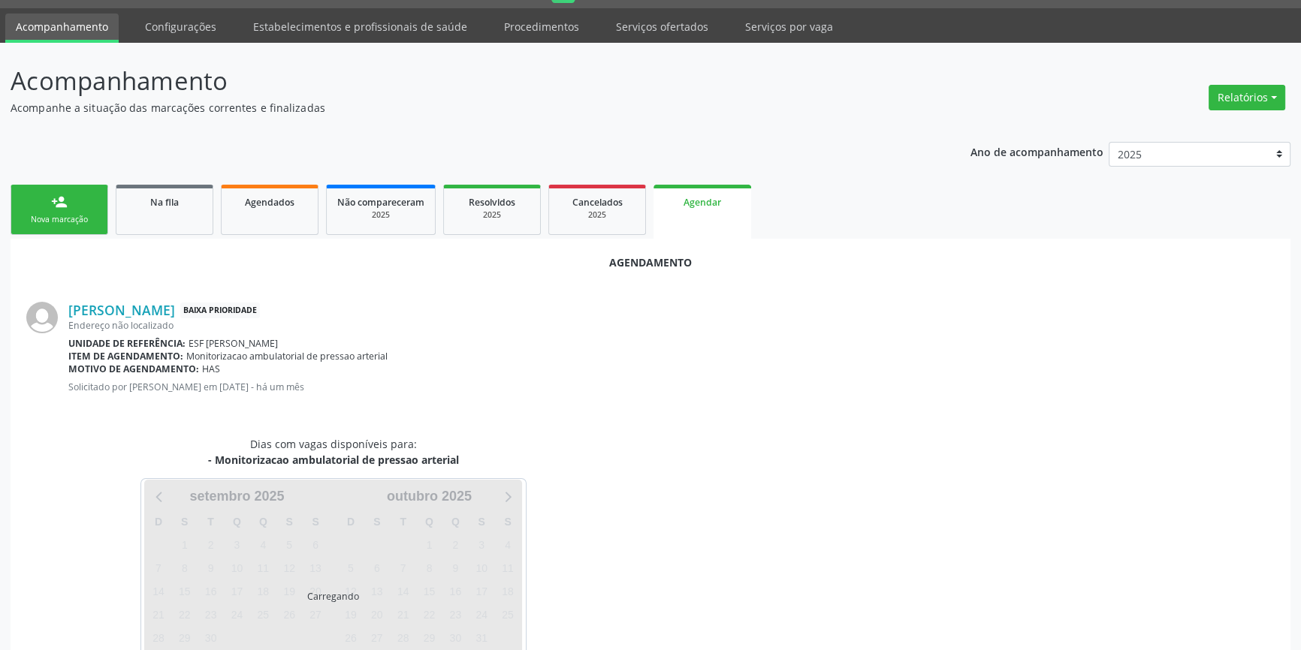
scroll to position [95, 0]
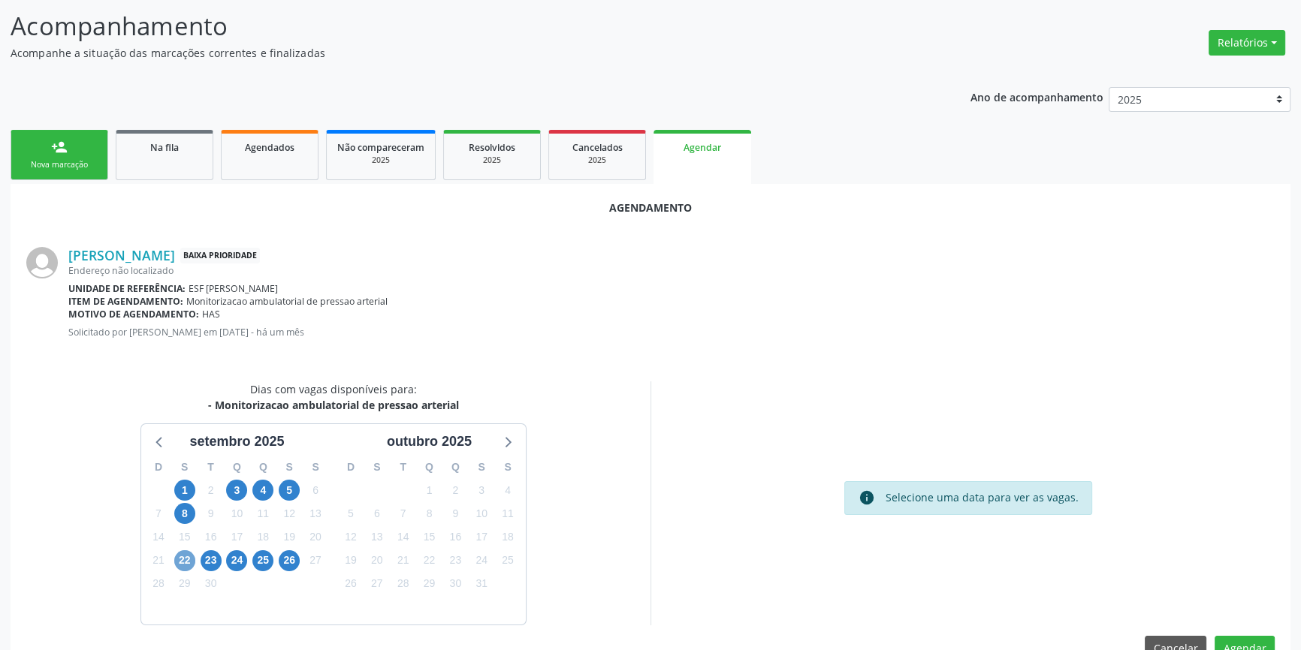
click at [192, 556] on span "22" at bounding box center [184, 560] width 21 height 21
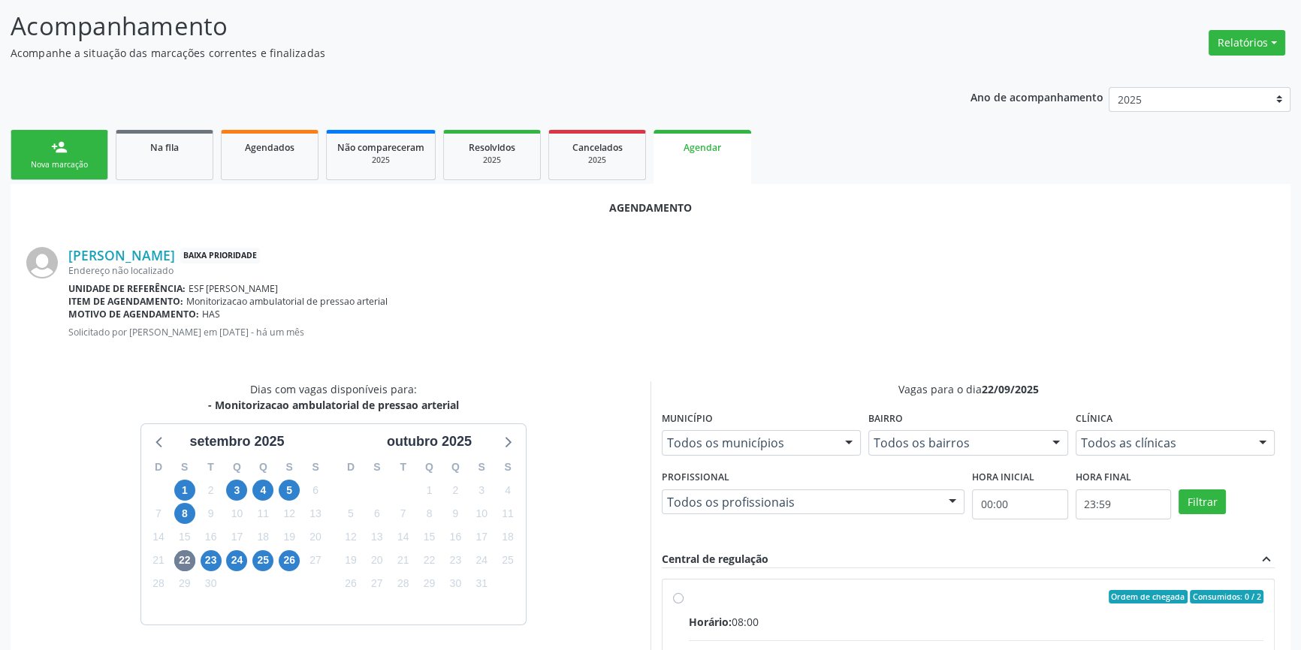
click at [711, 601] on div "Ordem de chegada Consumidos: 0 / 2" at bounding box center [976, 597] width 574 height 14
click at [683, 601] on input "Ordem de chegada Consumidos: 0 / 2 Horário: 08:00 Clínica: Renove Afranio Rede:…" at bounding box center [678, 597] width 11 height 14
radio input "true"
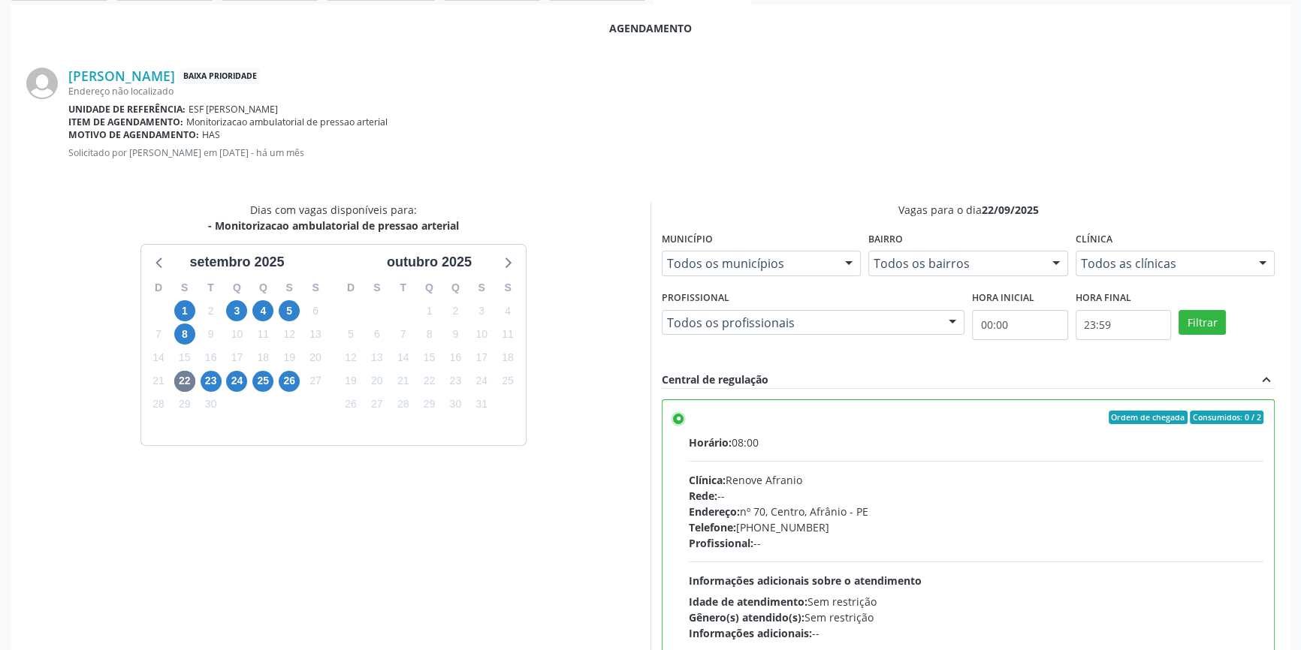
scroll to position [374, 0]
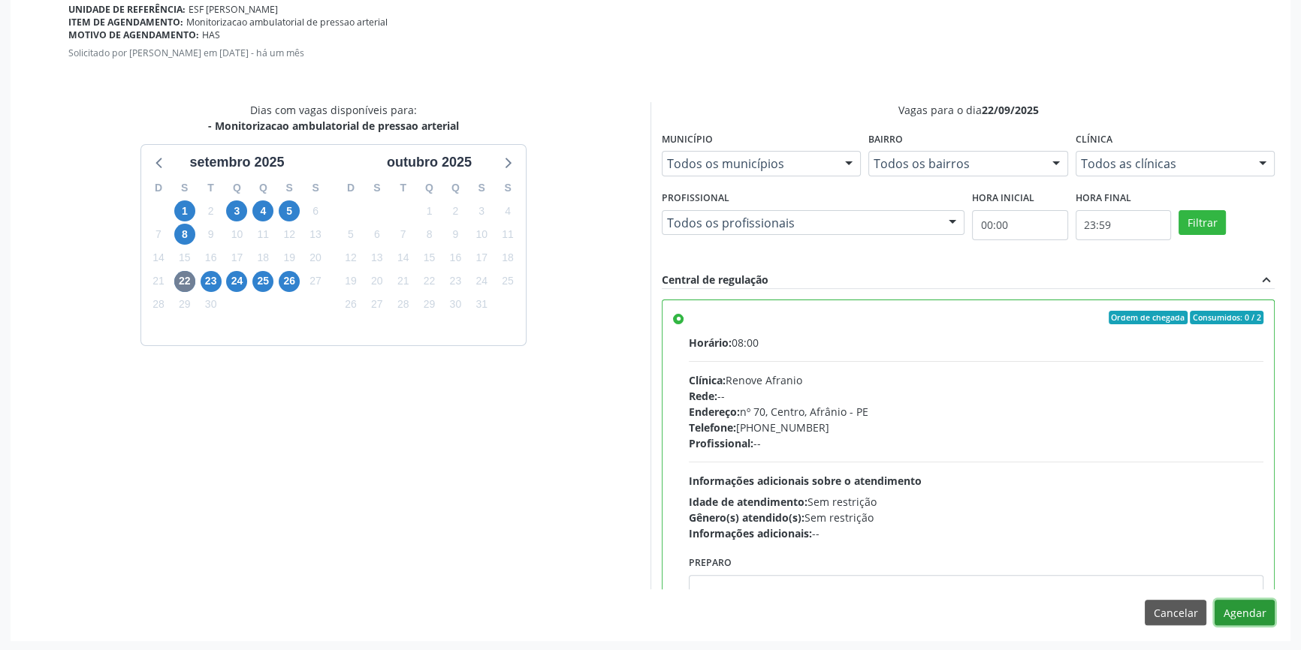
click at [1243, 611] on button "Agendar" at bounding box center [1244, 613] width 60 height 26
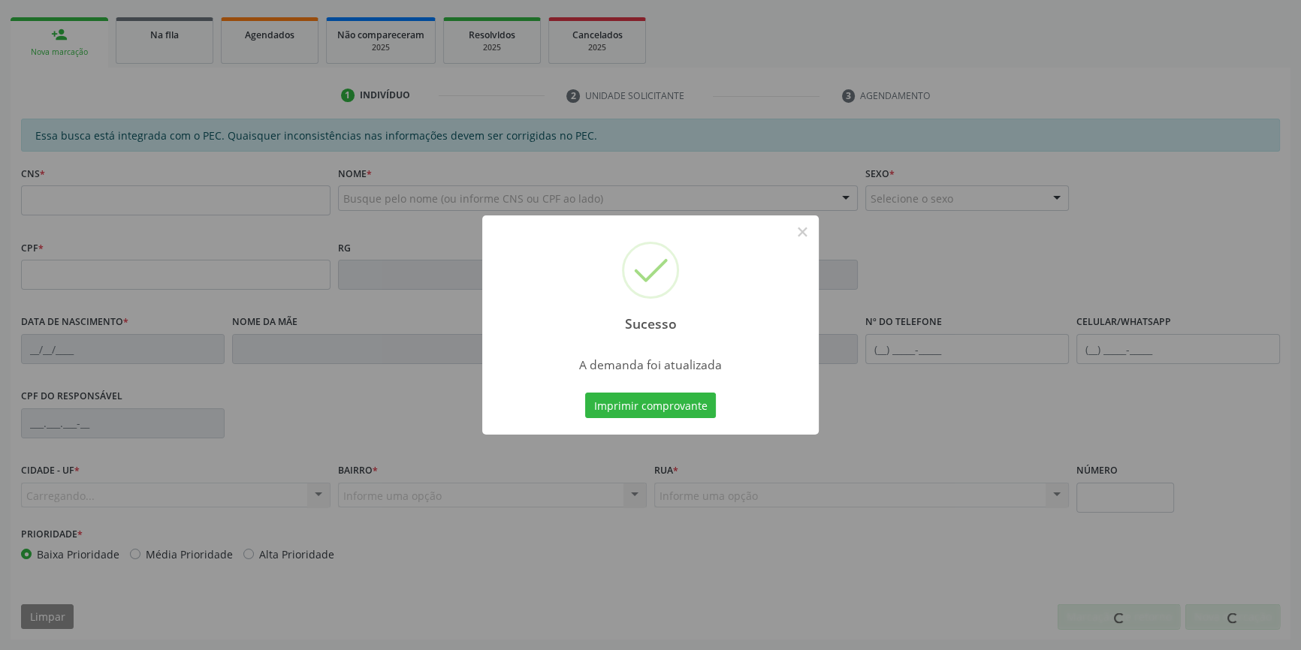
scroll to position [206, 0]
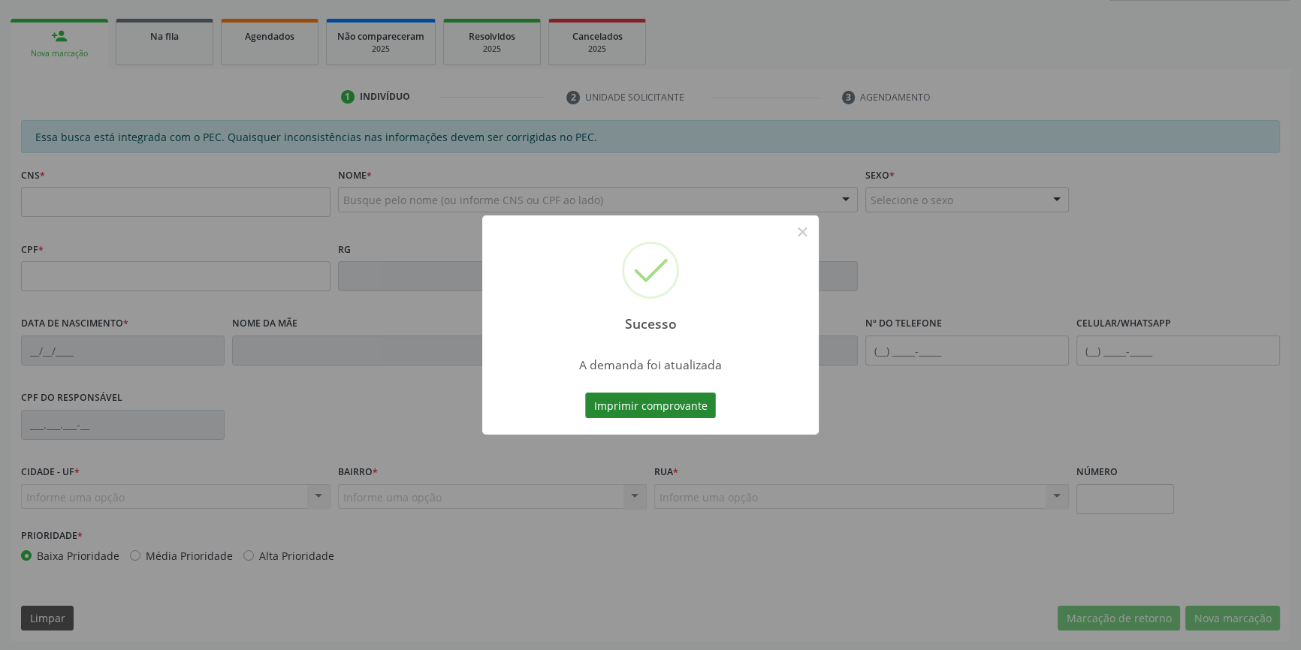
click at [677, 396] on button "Imprimir comprovante" at bounding box center [650, 406] width 131 height 26
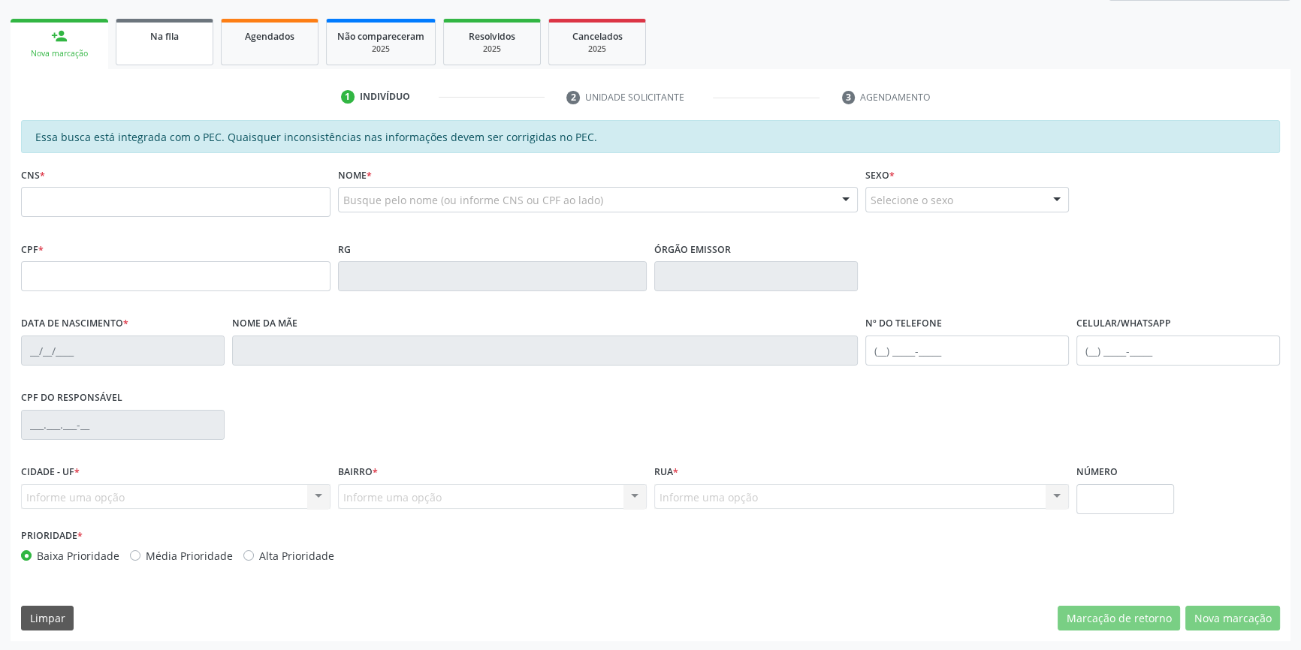
click at [172, 49] on link "Na fila" at bounding box center [165, 42] width 98 height 47
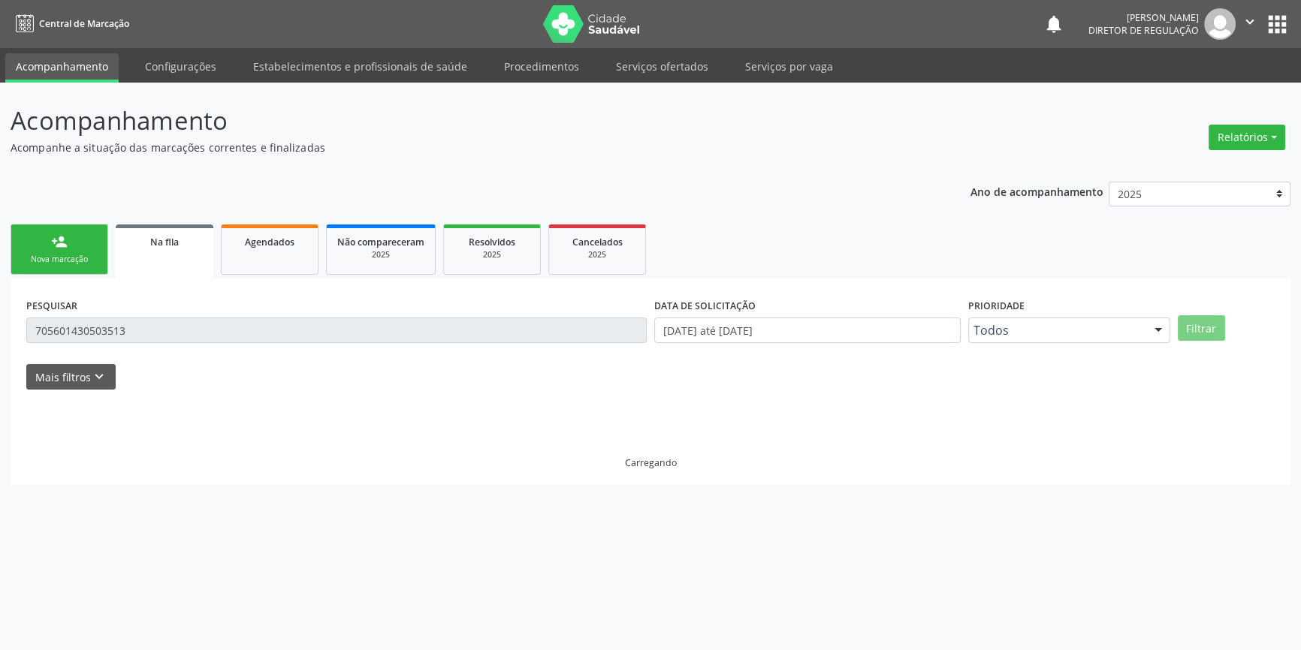
scroll to position [0, 0]
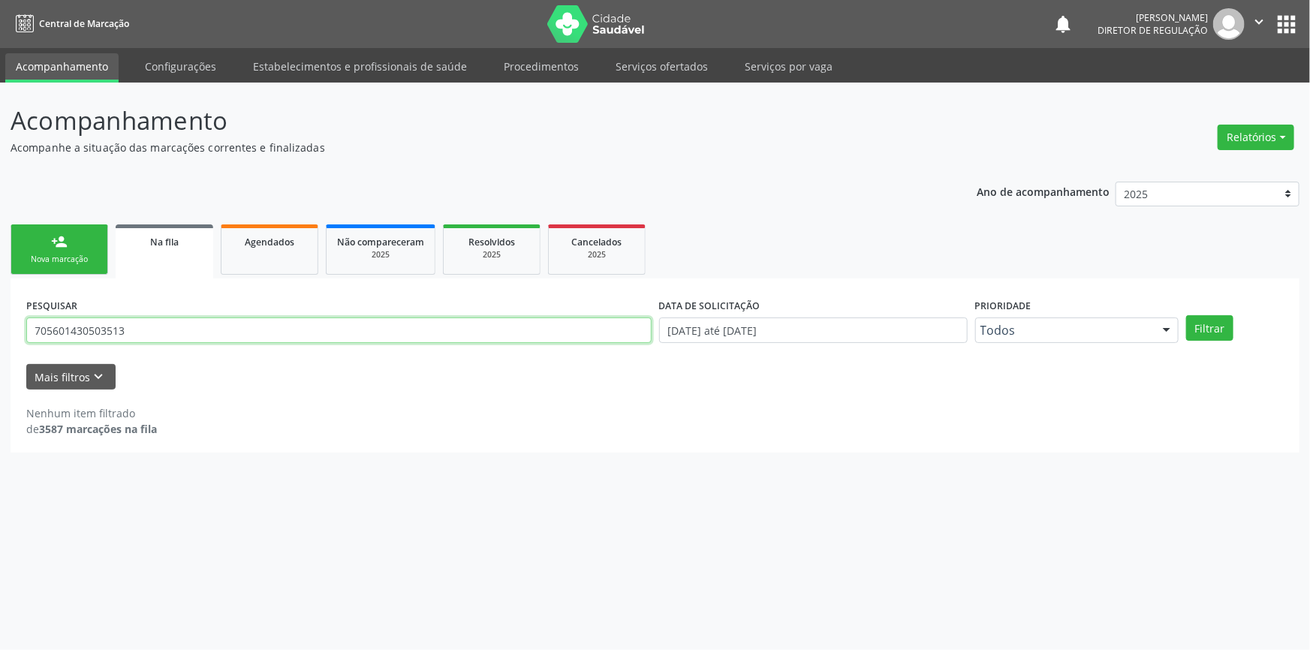
drag, startPoint x: 194, startPoint y: 318, endPoint x: 11, endPoint y: 321, distance: 184.0
click at [11, 321] on div "PESQUISAR 705601430503513 DATA DE SOLICITAÇÃO 01/01/2018 até 10/09/2025 Priorid…" at bounding box center [655, 366] width 1289 height 174
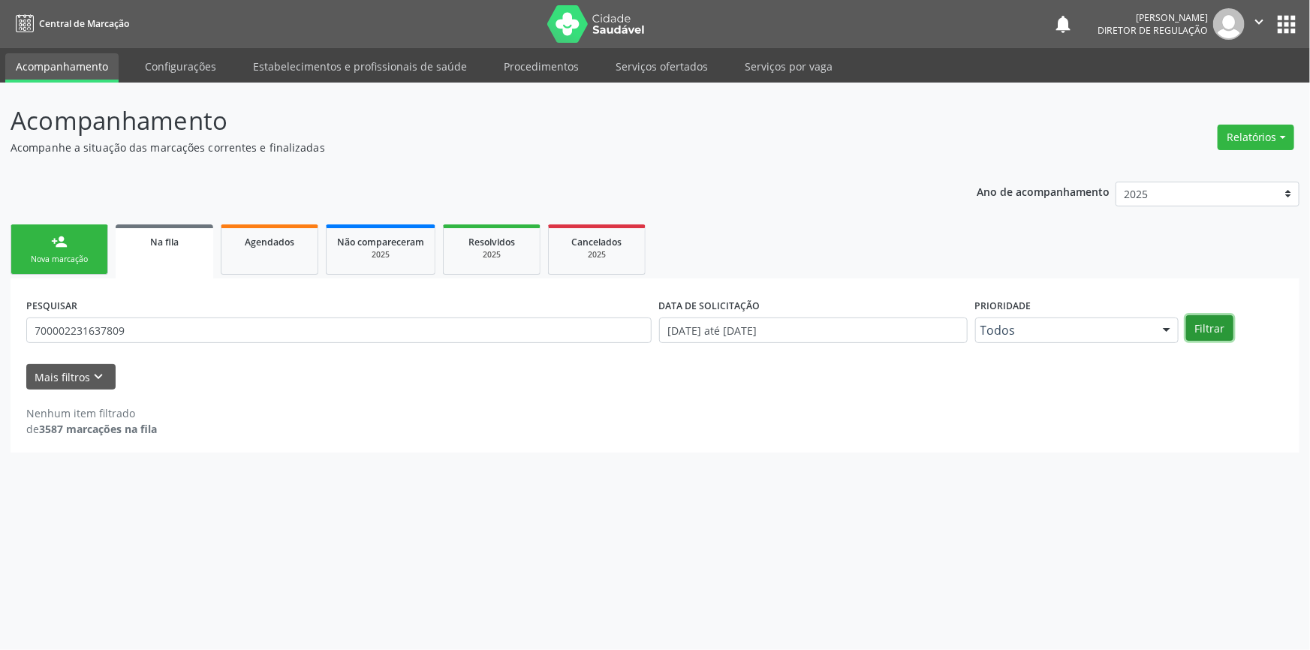
click at [1220, 324] on button "Filtrar" at bounding box center [1209, 328] width 47 height 26
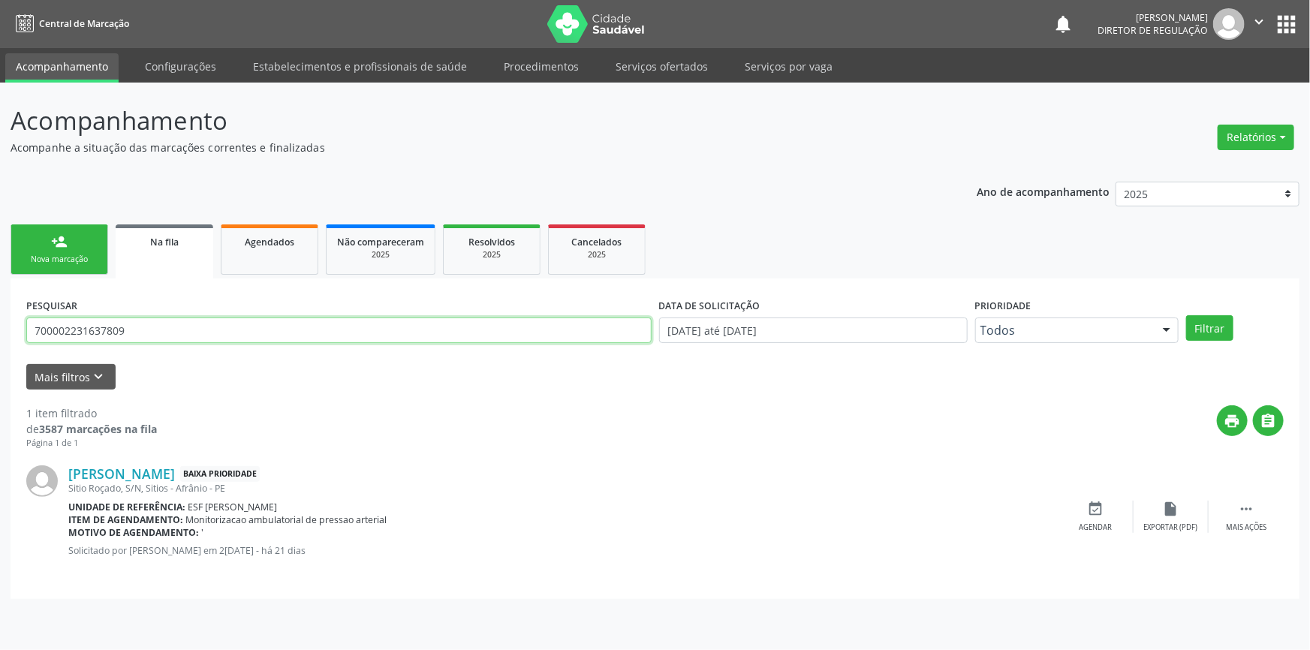
drag, startPoint x: 167, startPoint y: 327, endPoint x: 0, endPoint y: 323, distance: 167.5
click at [0, 323] on div "Acompanhamento Acompanhe a situação das marcações correntes e finalizadas Relat…" at bounding box center [655, 367] width 1310 height 568
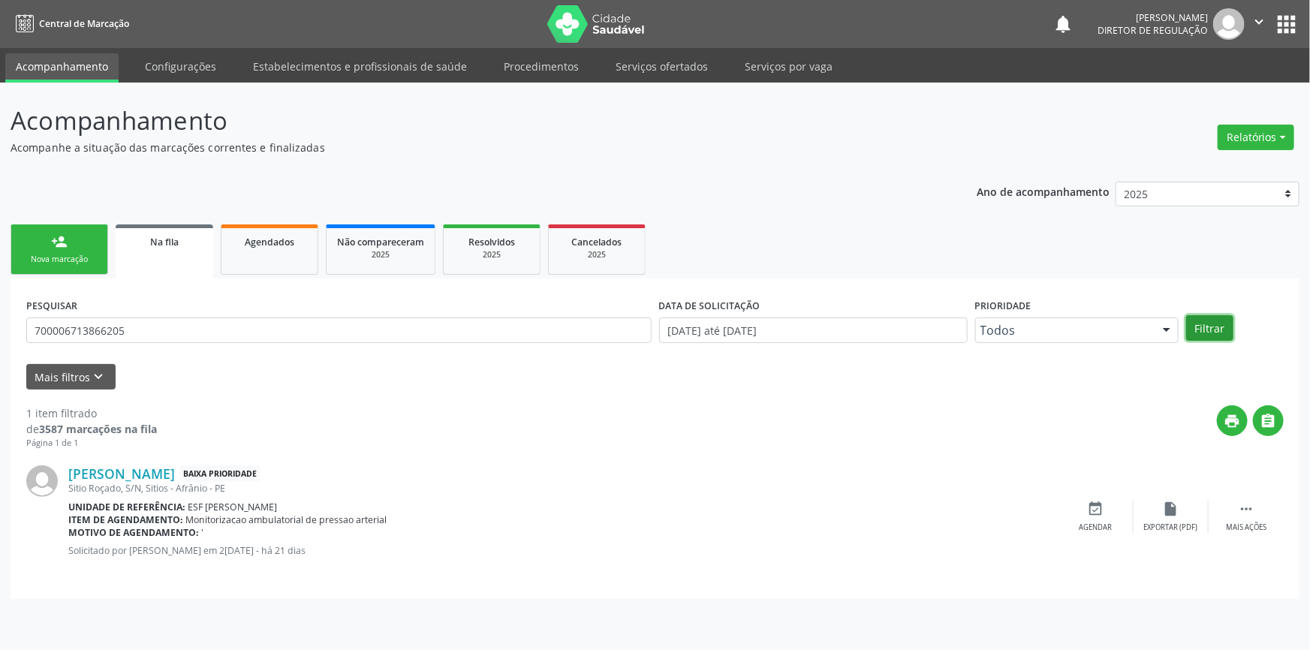
click at [1212, 325] on button "Filtrar" at bounding box center [1209, 328] width 47 height 26
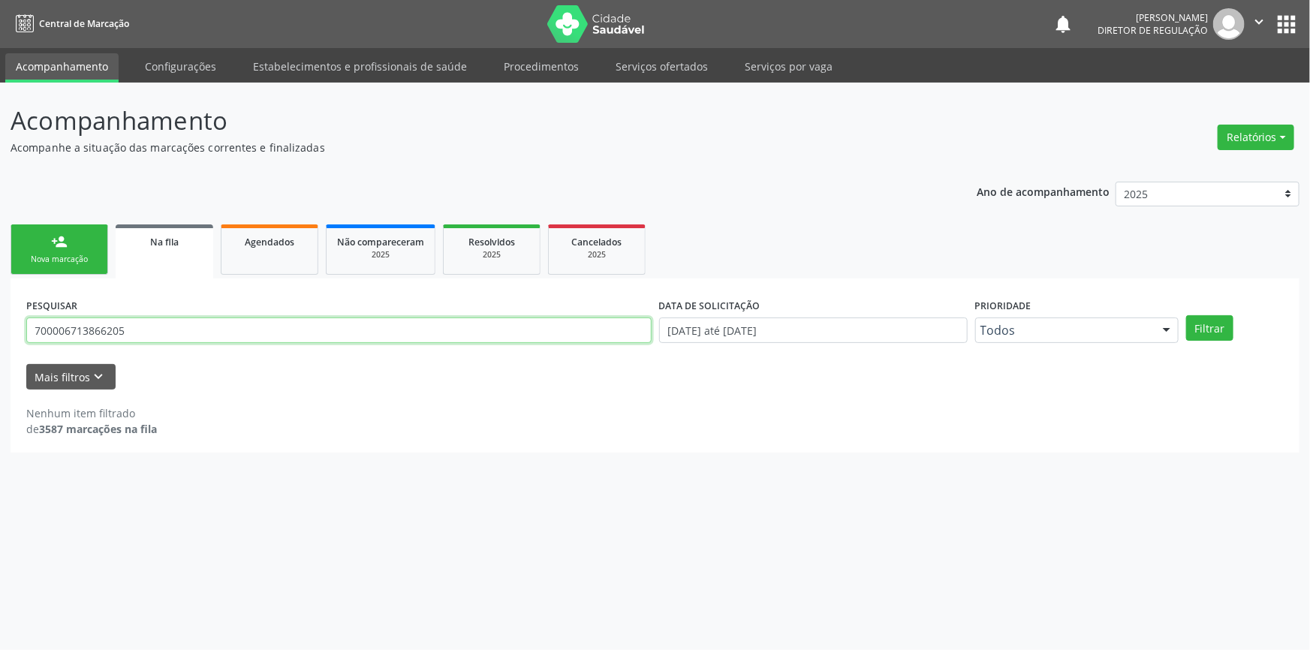
click at [180, 337] on input "700006713866205" at bounding box center [339, 331] width 626 height 26
type input "700006713866209"
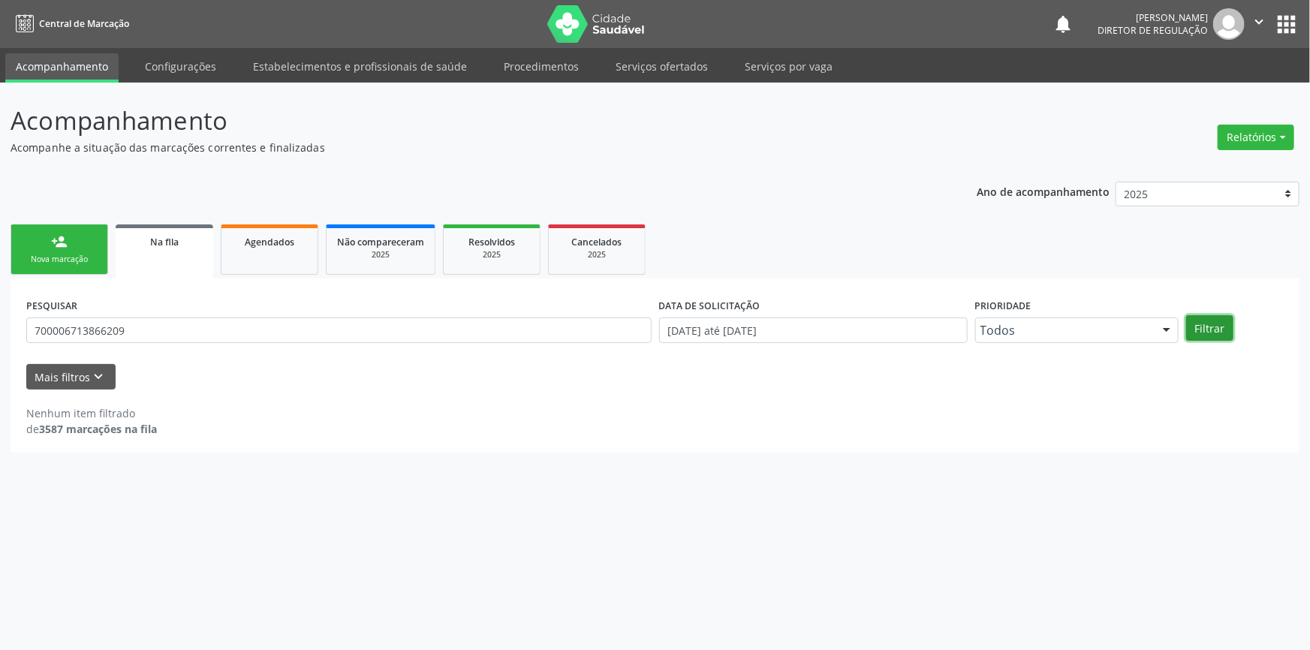
click at [1219, 318] on button "Filtrar" at bounding box center [1209, 328] width 47 height 26
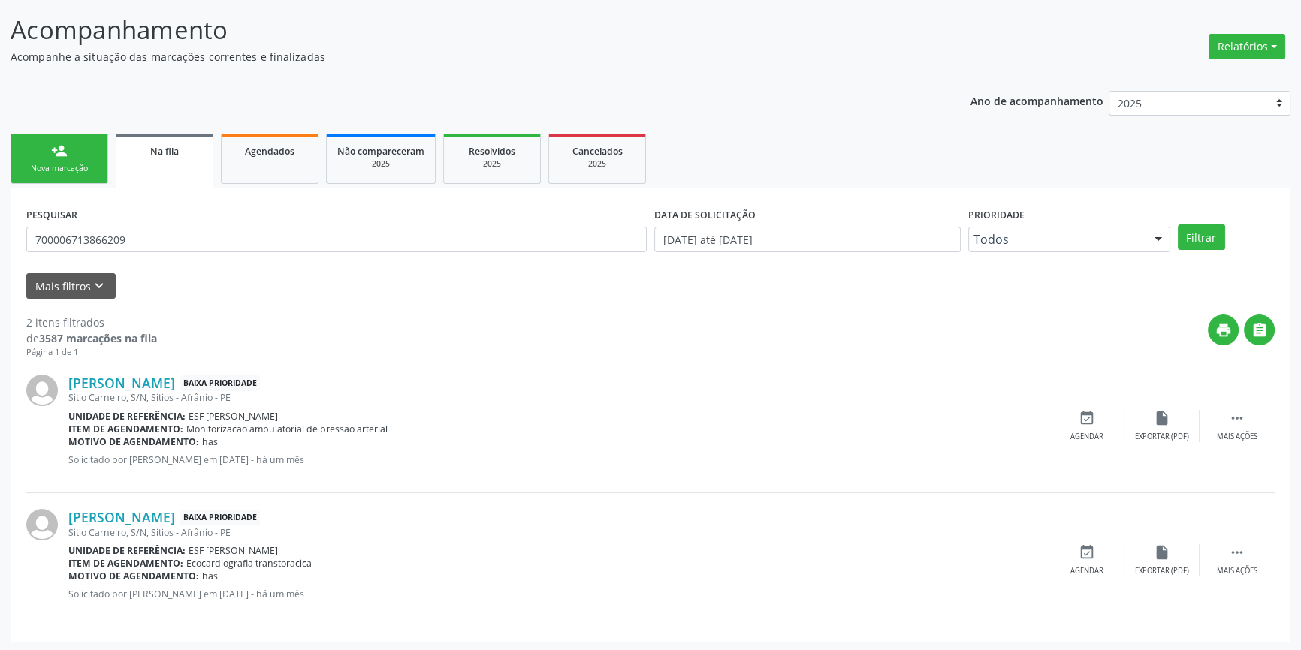
scroll to position [92, 0]
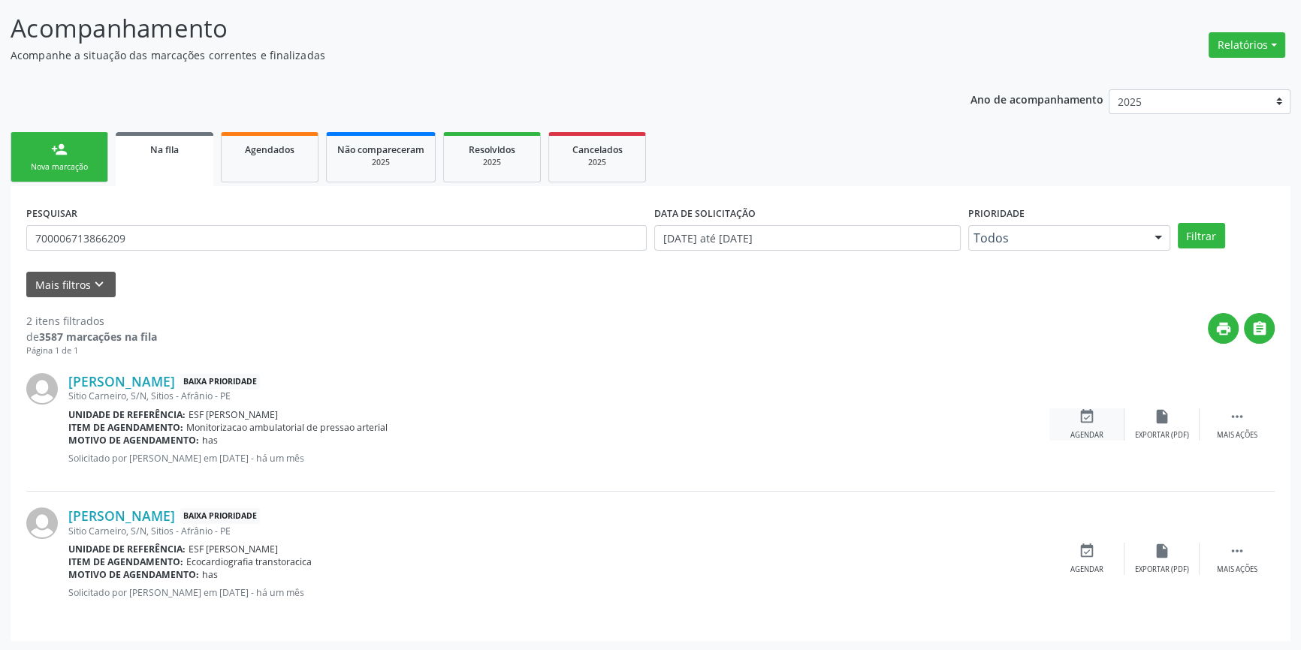
click at [1087, 410] on icon "event_available" at bounding box center [1086, 417] width 17 height 17
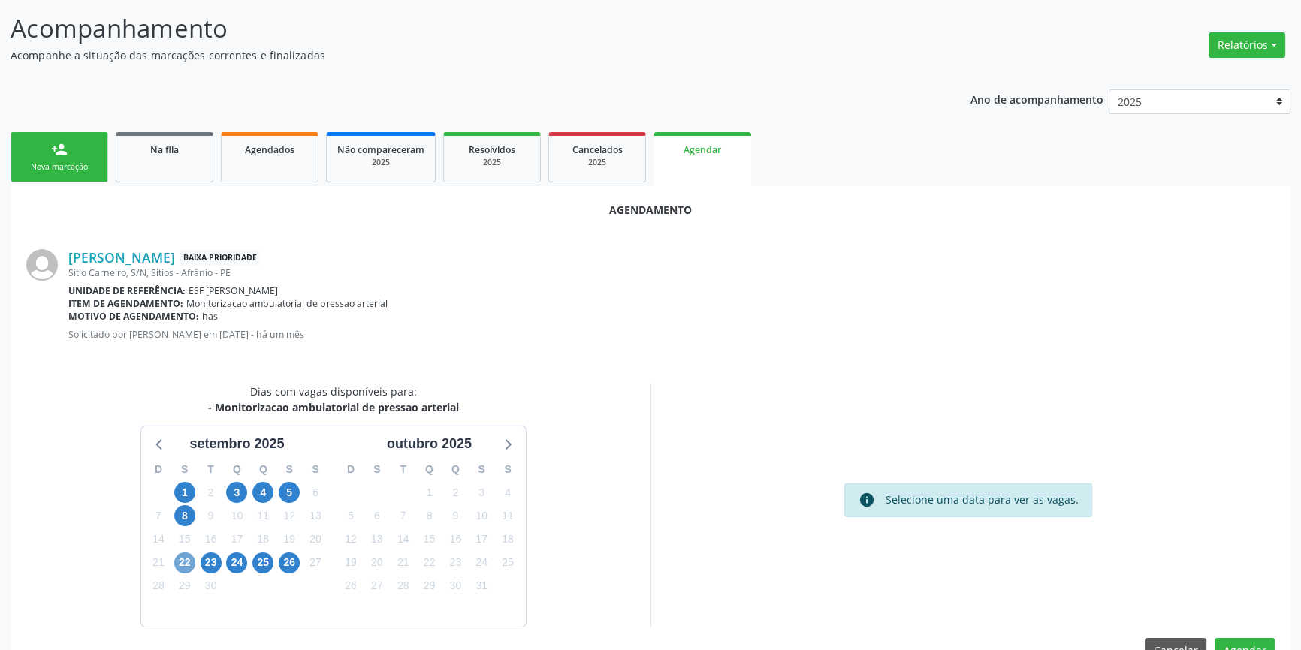
click at [179, 559] on span "22" at bounding box center [184, 563] width 21 height 21
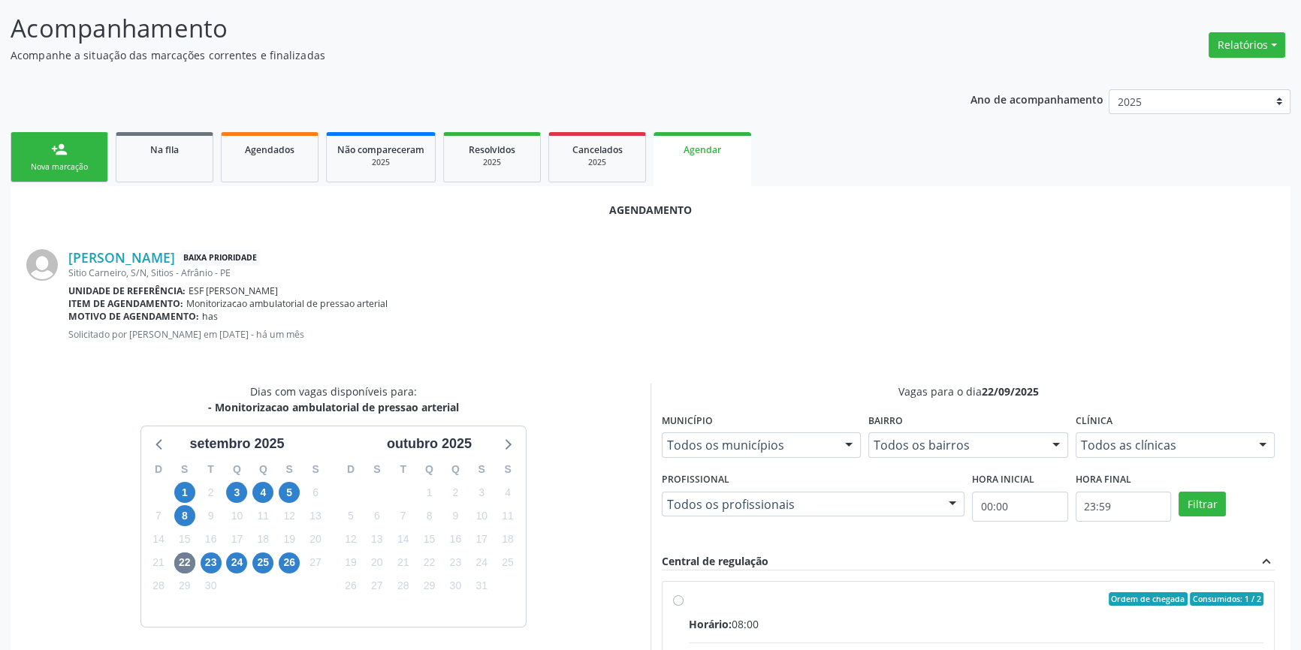
radio input "true"
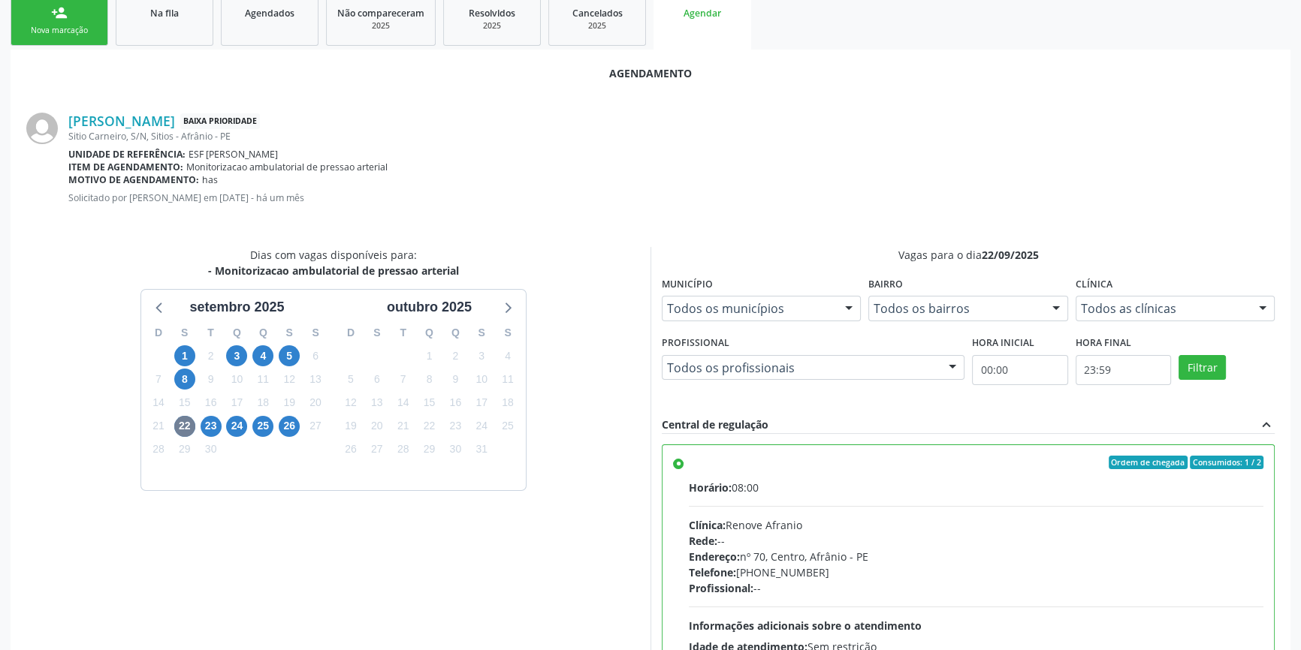
scroll to position [366, 0]
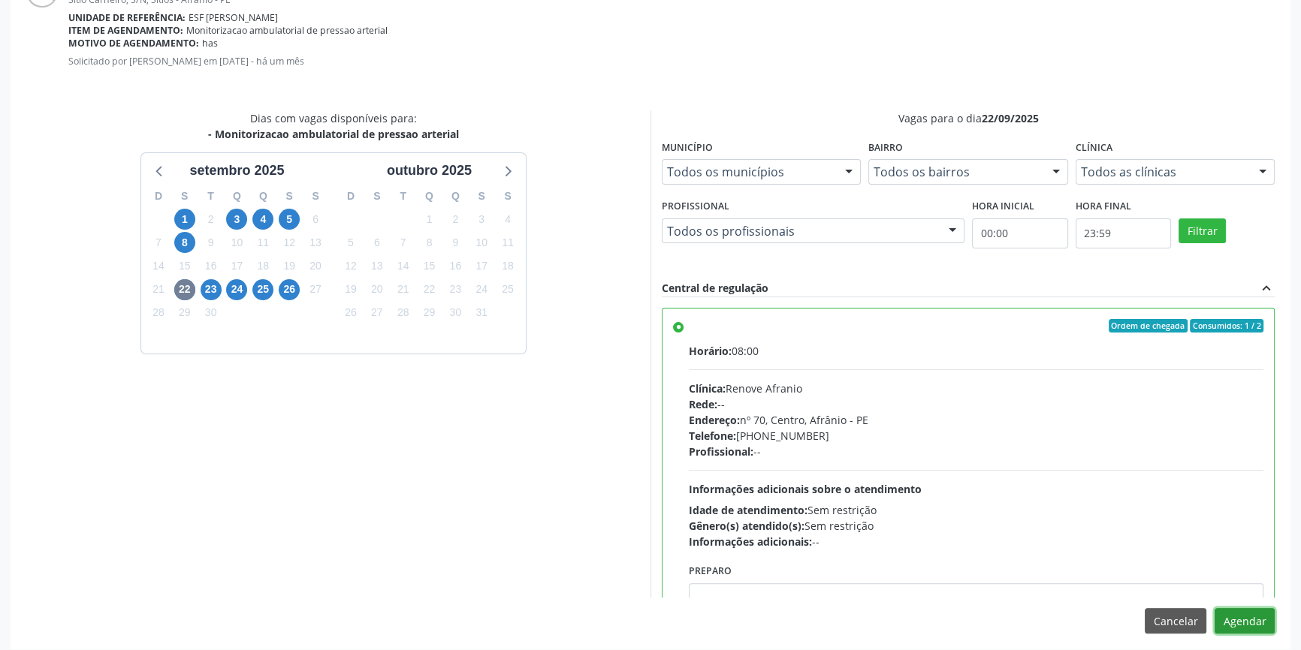
click at [1246, 623] on button "Agendar" at bounding box center [1244, 621] width 60 height 26
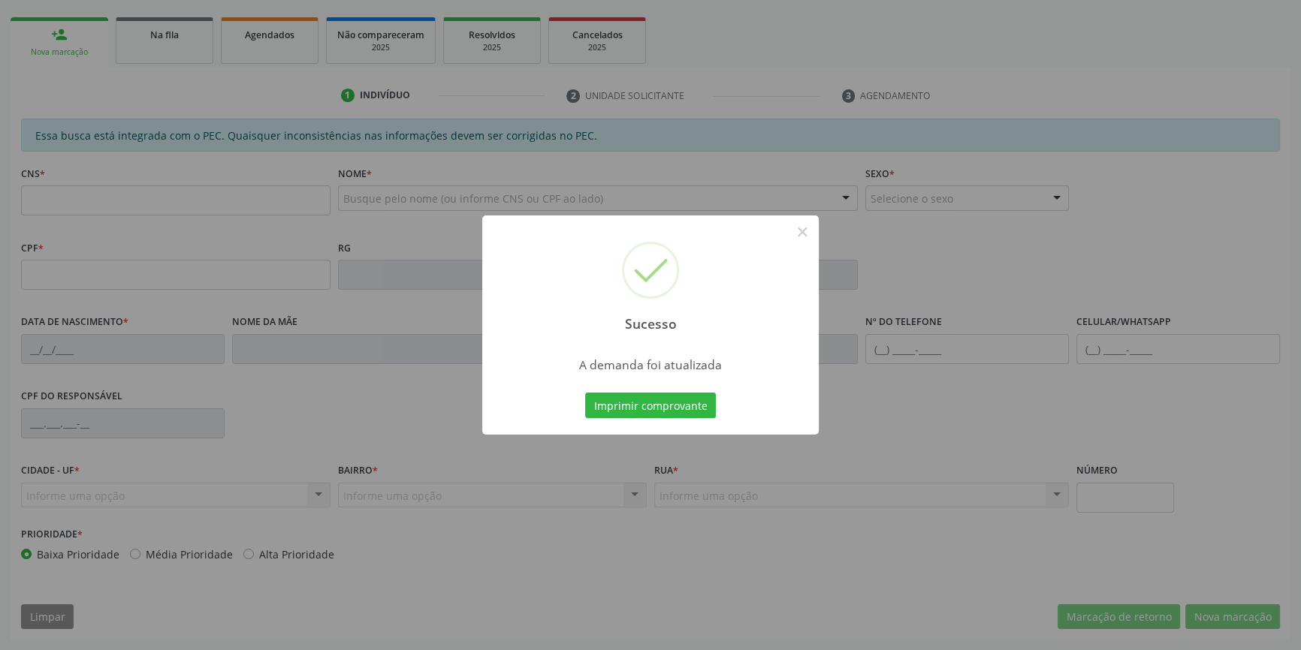
scroll to position [206, 0]
click at [668, 416] on button "Imprimir comprovante" at bounding box center [650, 406] width 131 height 26
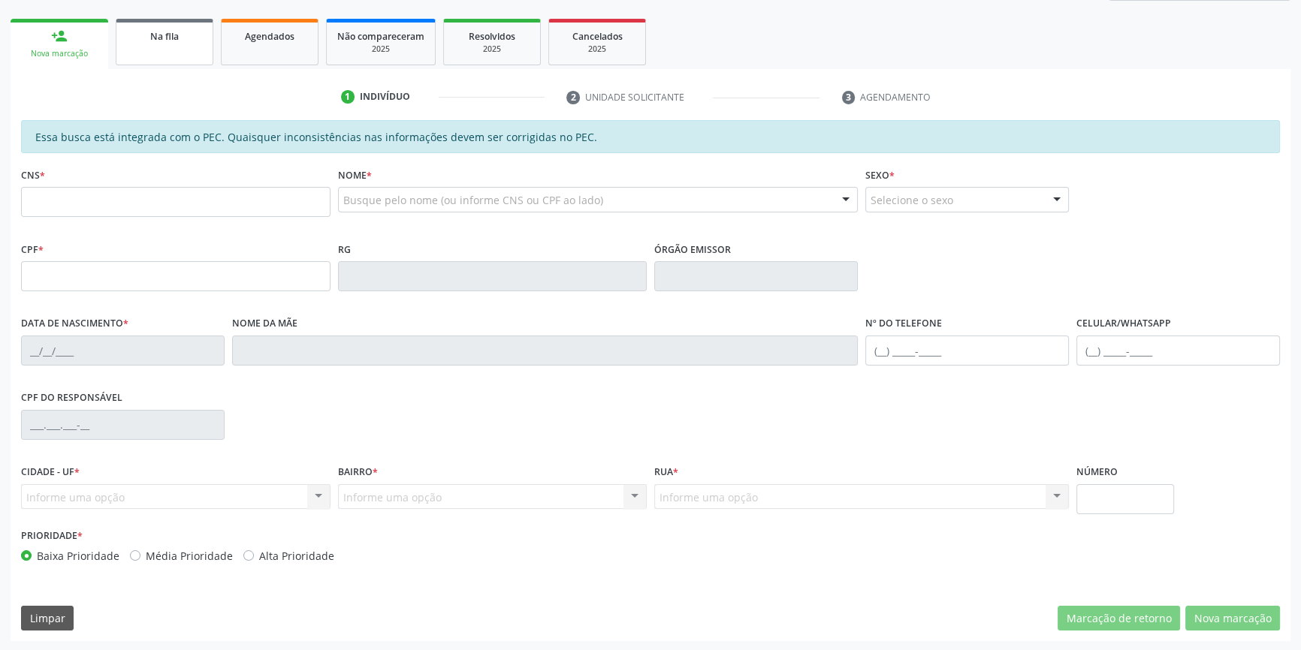
click at [178, 32] on span "Na fila" at bounding box center [164, 36] width 29 height 13
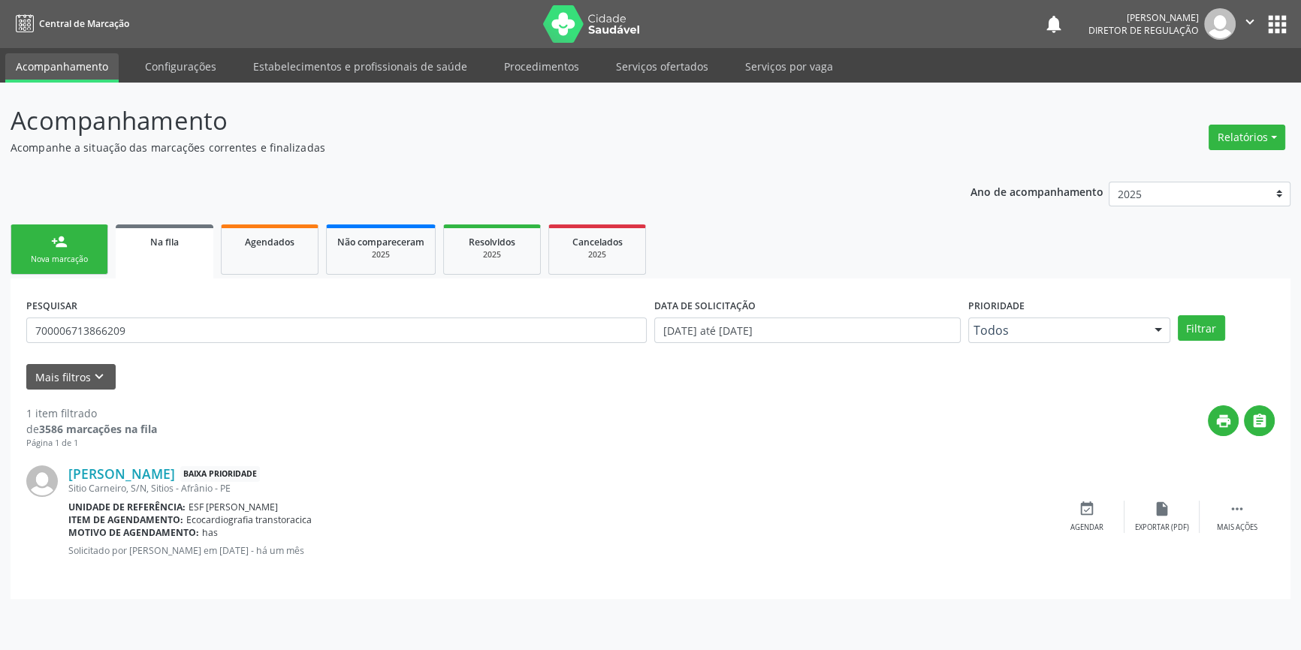
scroll to position [0, 0]
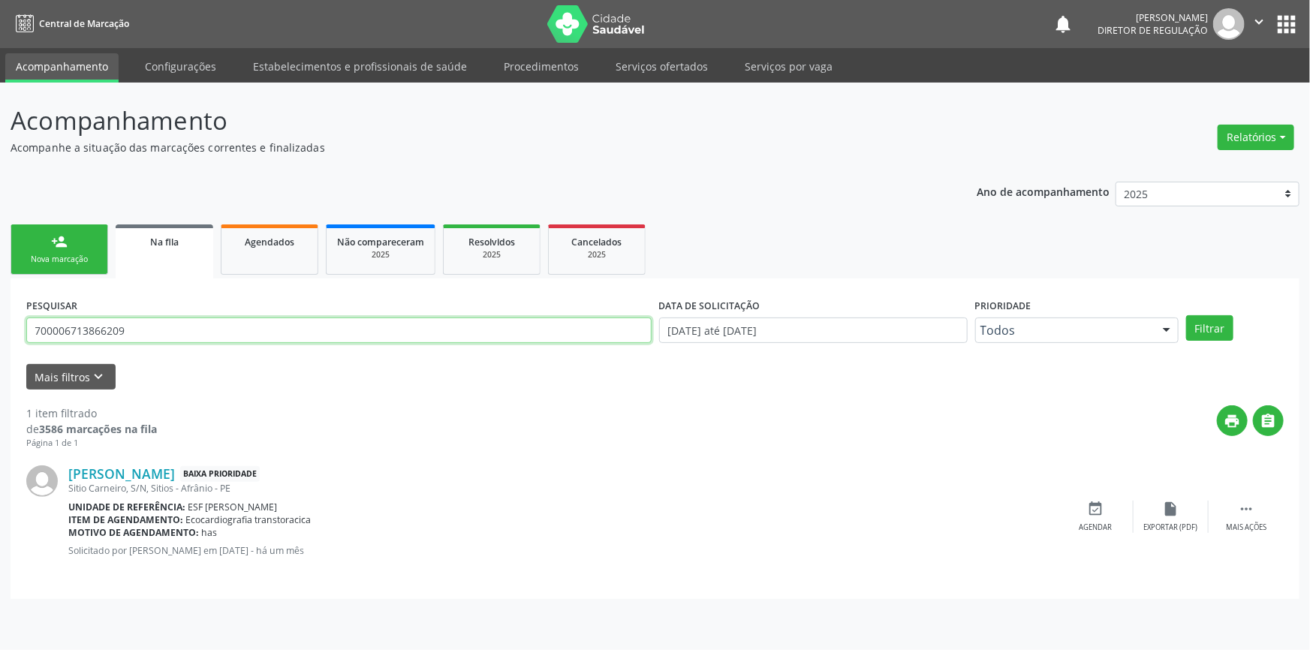
click at [0, 325] on div "Acompanhamento Acompanhe a situação das marcações correntes e finalizadas Relat…" at bounding box center [655, 367] width 1310 height 568
type input "708107662269840"
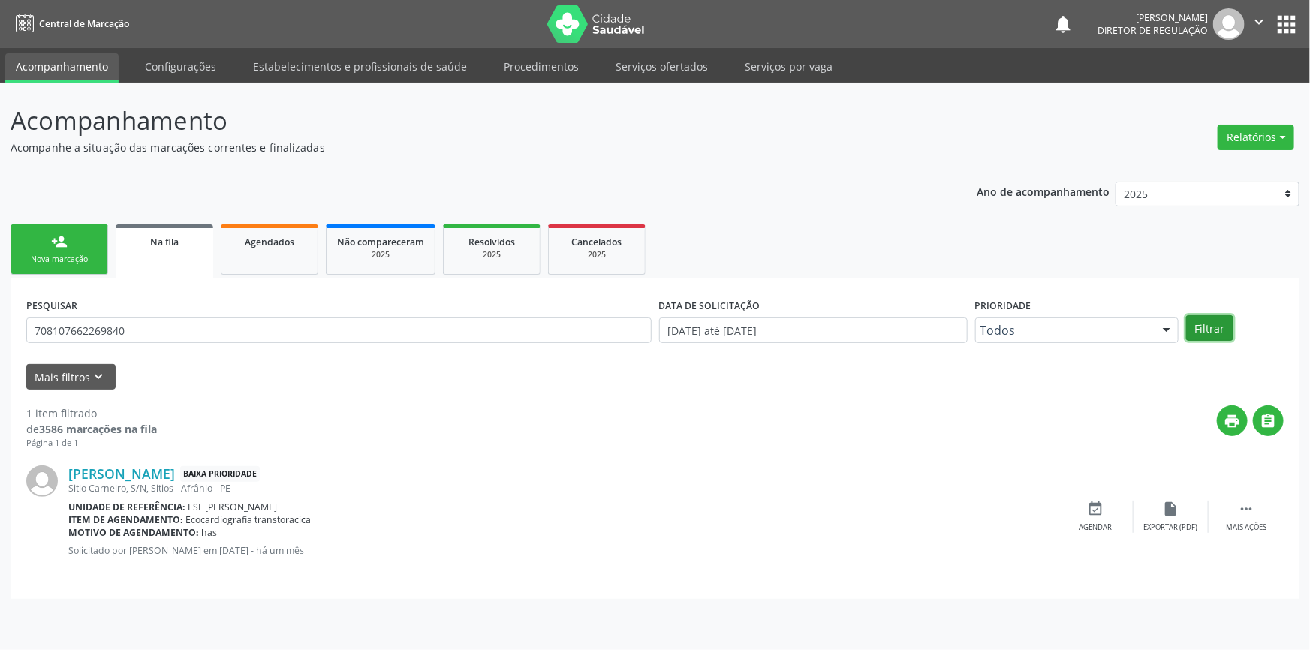
click at [1224, 335] on button "Filtrar" at bounding box center [1209, 328] width 47 height 26
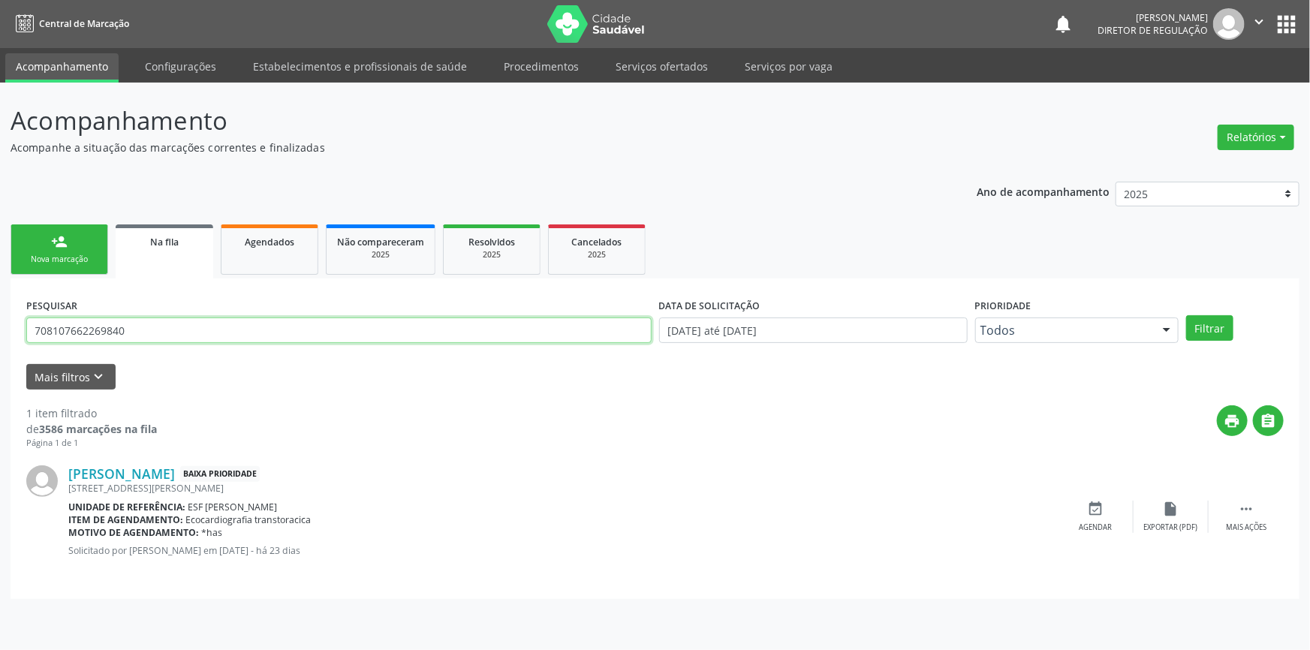
drag, startPoint x: 167, startPoint y: 336, endPoint x: 0, endPoint y: 336, distance: 166.7
click at [0, 336] on div "Acompanhamento Acompanhe a situação das marcações correntes e finalizadas Relat…" at bounding box center [655, 367] width 1310 height 568
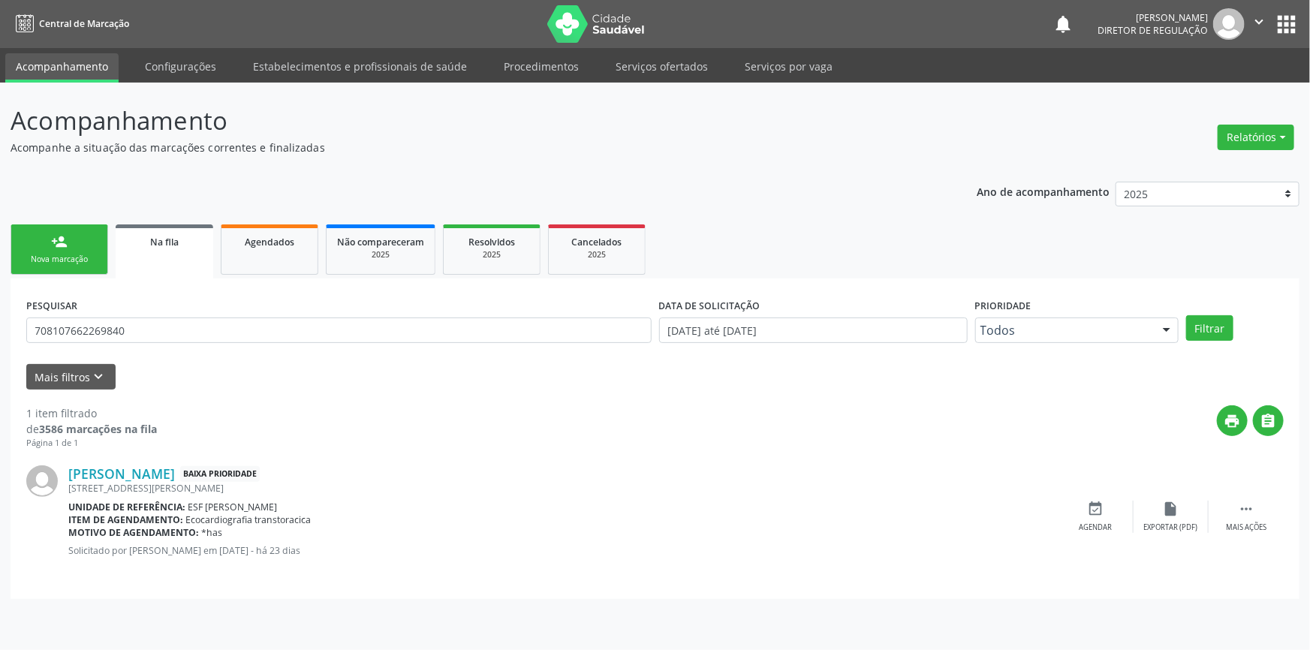
click at [55, 243] on div "person_add" at bounding box center [59, 242] width 17 height 17
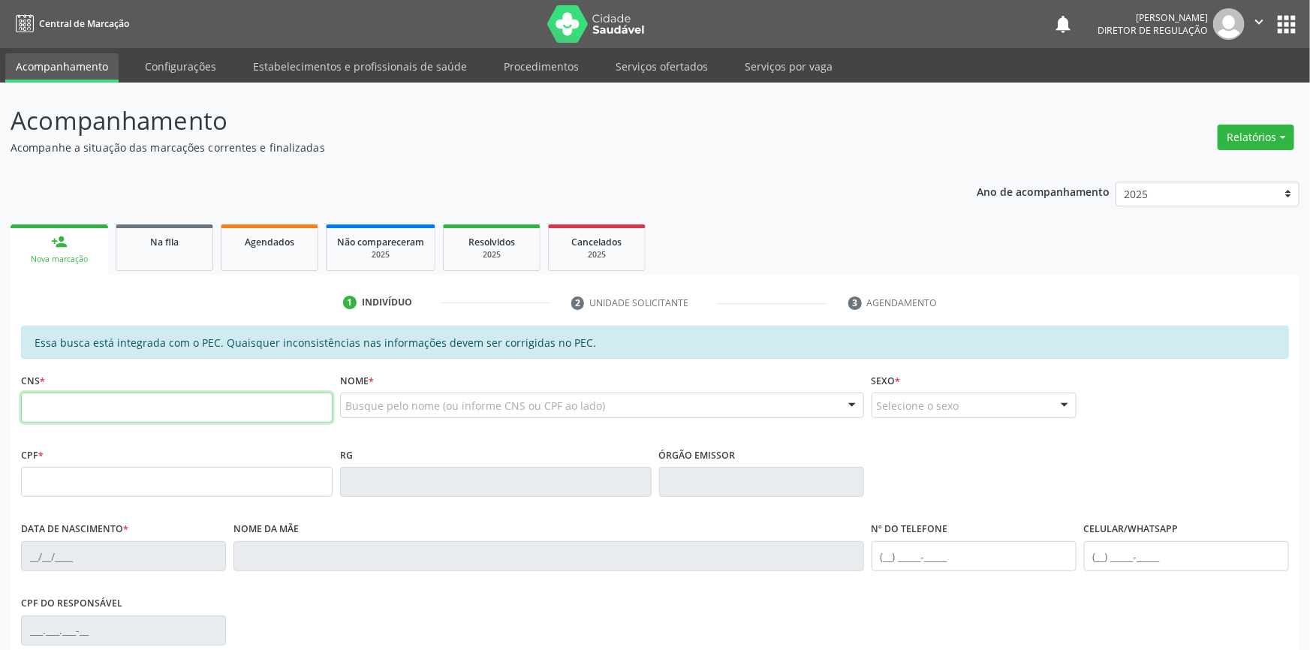
click at [149, 410] on input "text" at bounding box center [177, 408] width 312 height 30
paste input "708 1076 6226 9840"
type input "708 1076 6226 9840"
type input "755.996.604-78"
type input "20/07/1954"
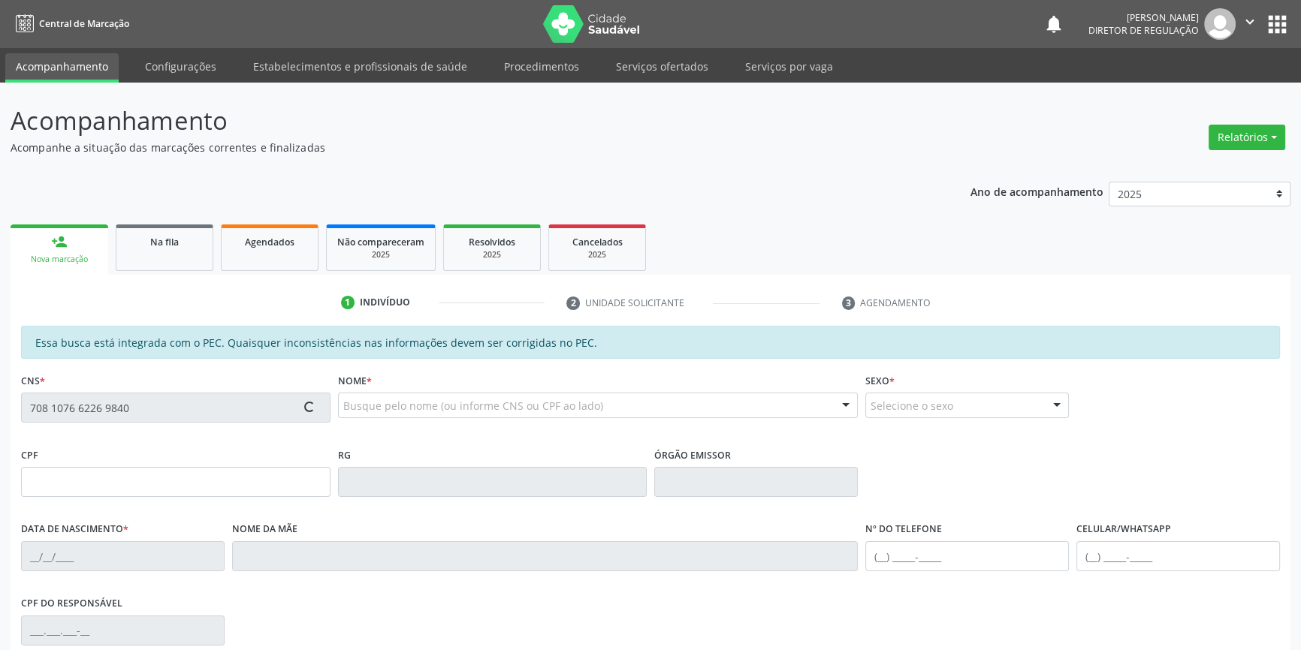
type input "Maria das Dores Meneses"
type input "(87) 98841-5704"
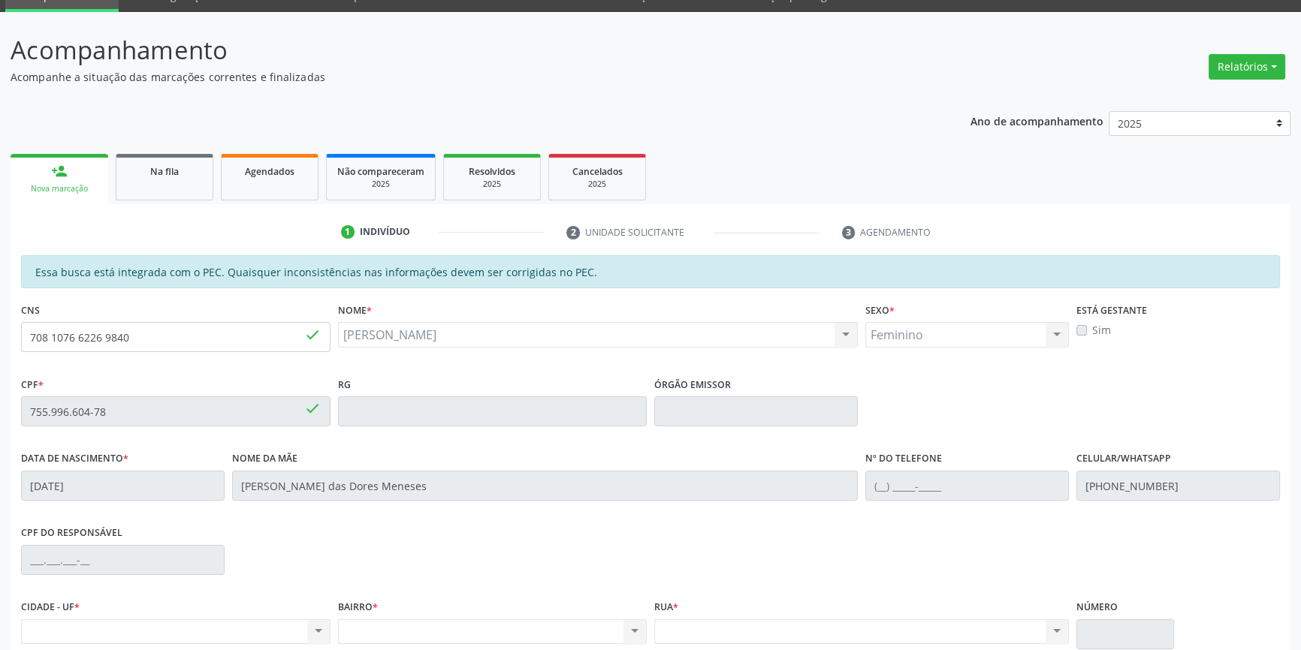
scroll to position [206, 0]
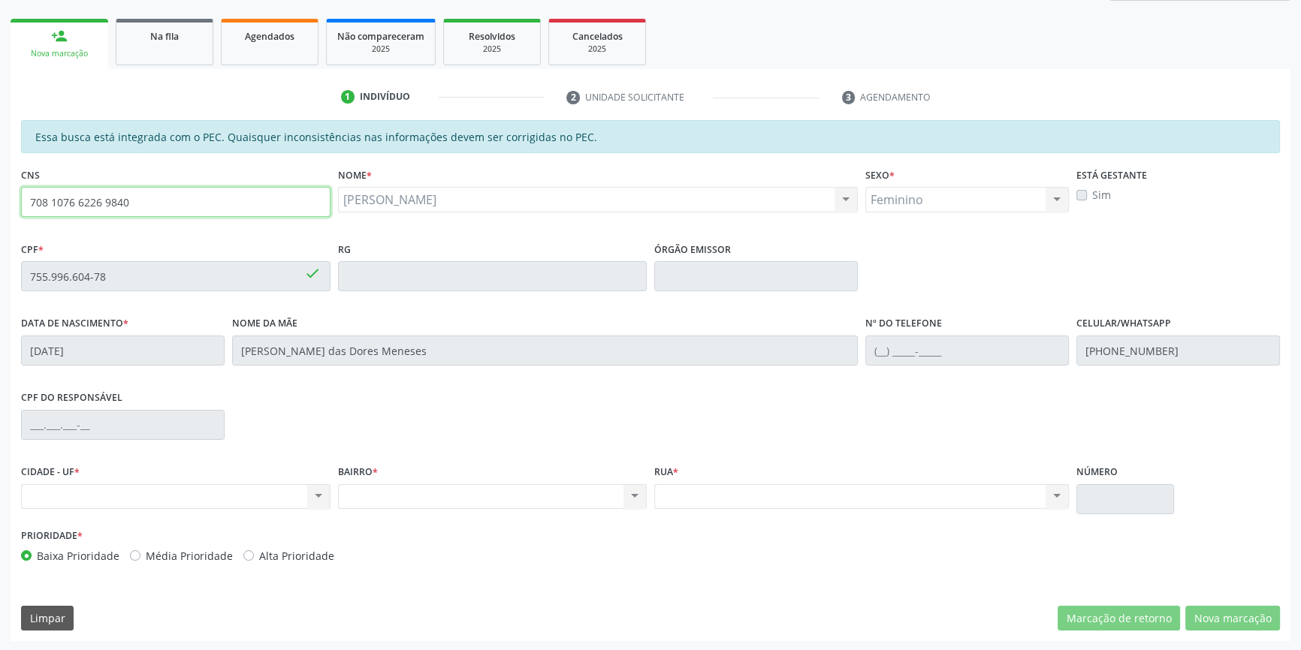
drag, startPoint x: 151, startPoint y: 210, endPoint x: 0, endPoint y: 206, distance: 151.0
click at [0, 206] on div "Acompanhamento Acompanhe a situação das marcações correntes e finalizadas Relat…" at bounding box center [650, 264] width 1301 height 775
type input "700 0030 0711 9108"
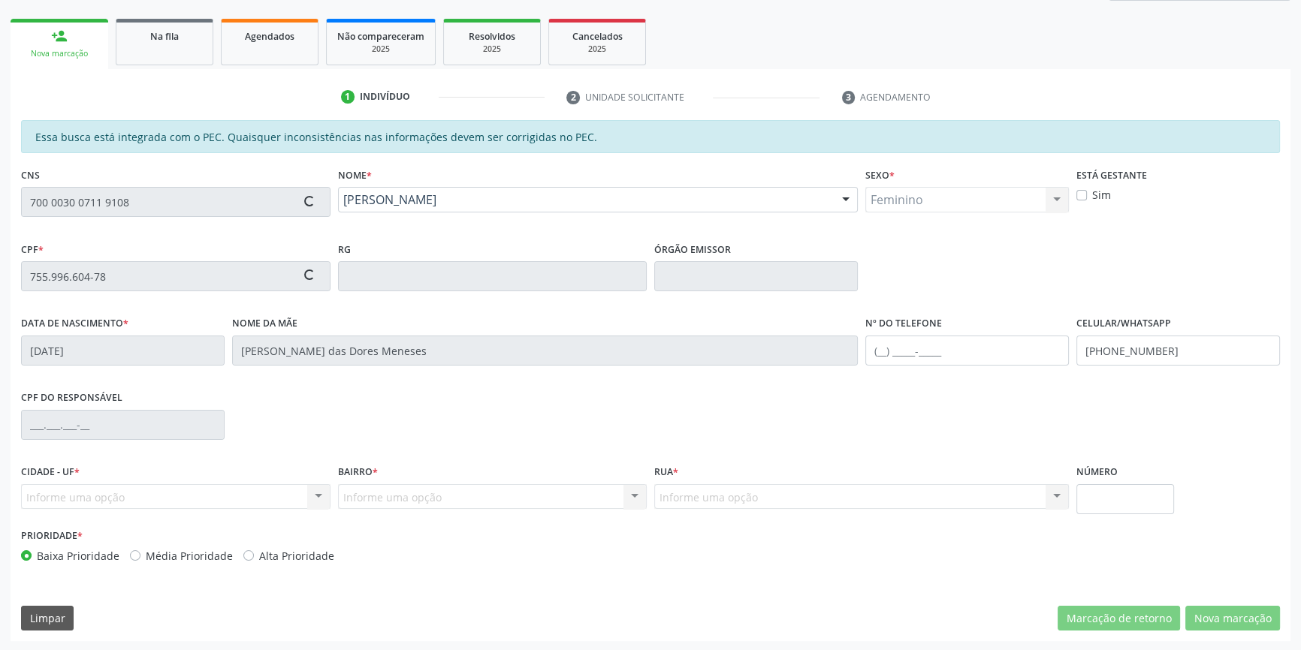
type input "046.958.674-51"
type input "07/04/1984"
type input "Alayde Delmondes Marques Gomes"
type input "(87) 8836-0755"
type input "(87) 98868-4149"
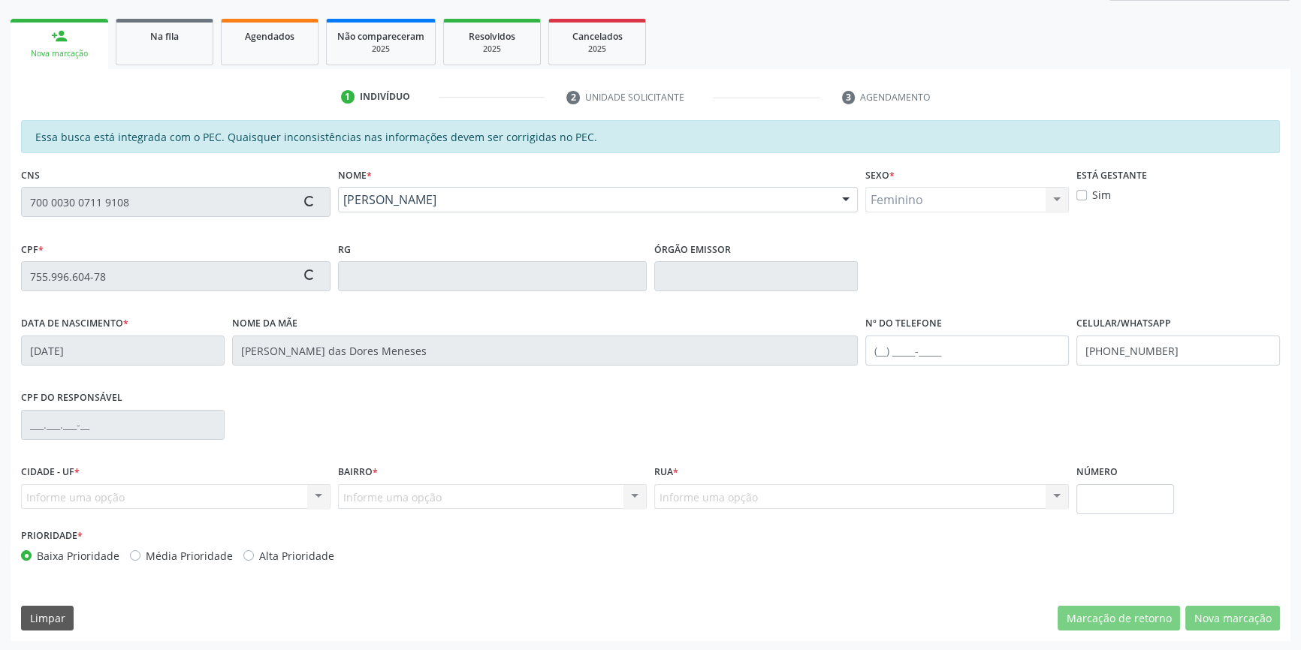
type input "S/N"
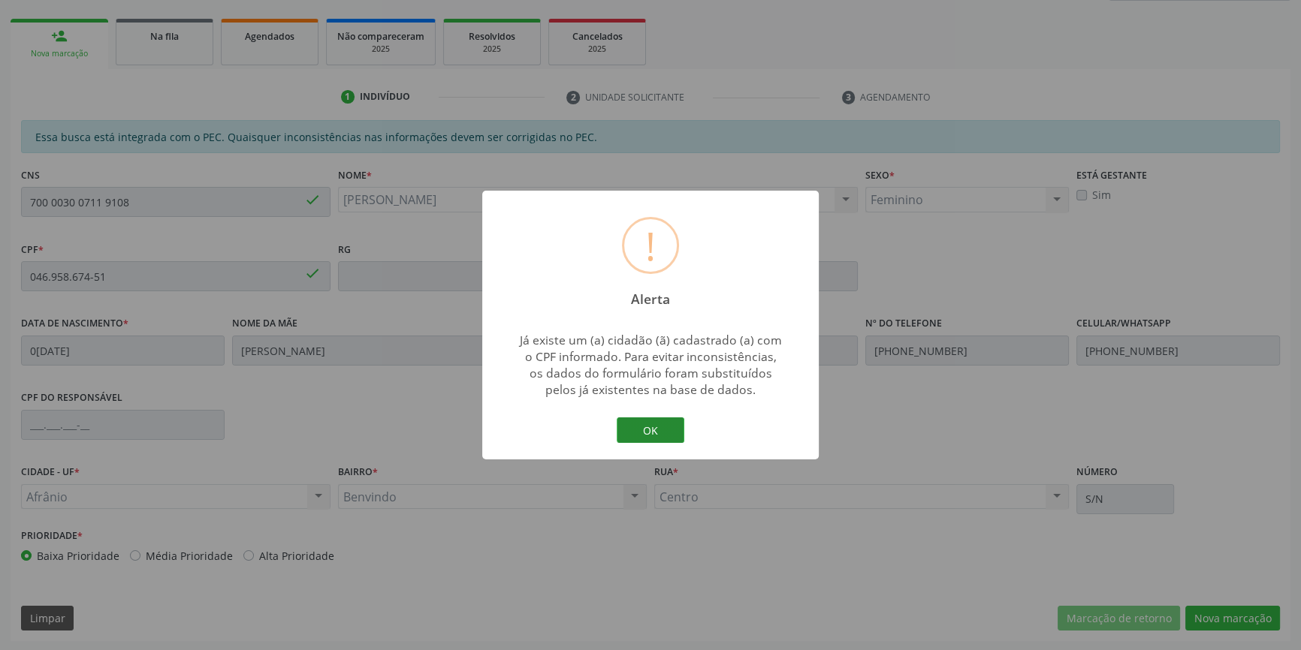
click at [645, 424] on button "OK" at bounding box center [651, 431] width 68 height 26
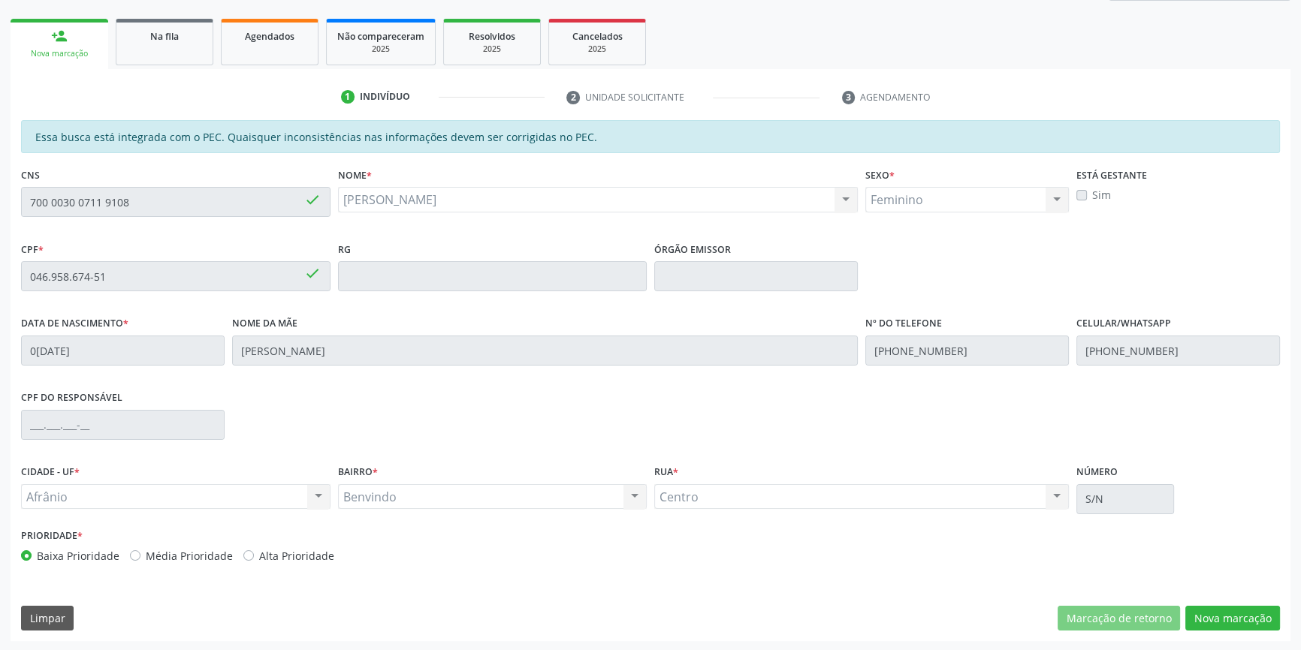
click at [0, 189] on div "Acompanhamento Acompanhe a situação das marcações correntes e finalizadas Relat…" at bounding box center [650, 264] width 1301 height 775
click at [201, 44] on link "Na fila" at bounding box center [165, 42] width 98 height 47
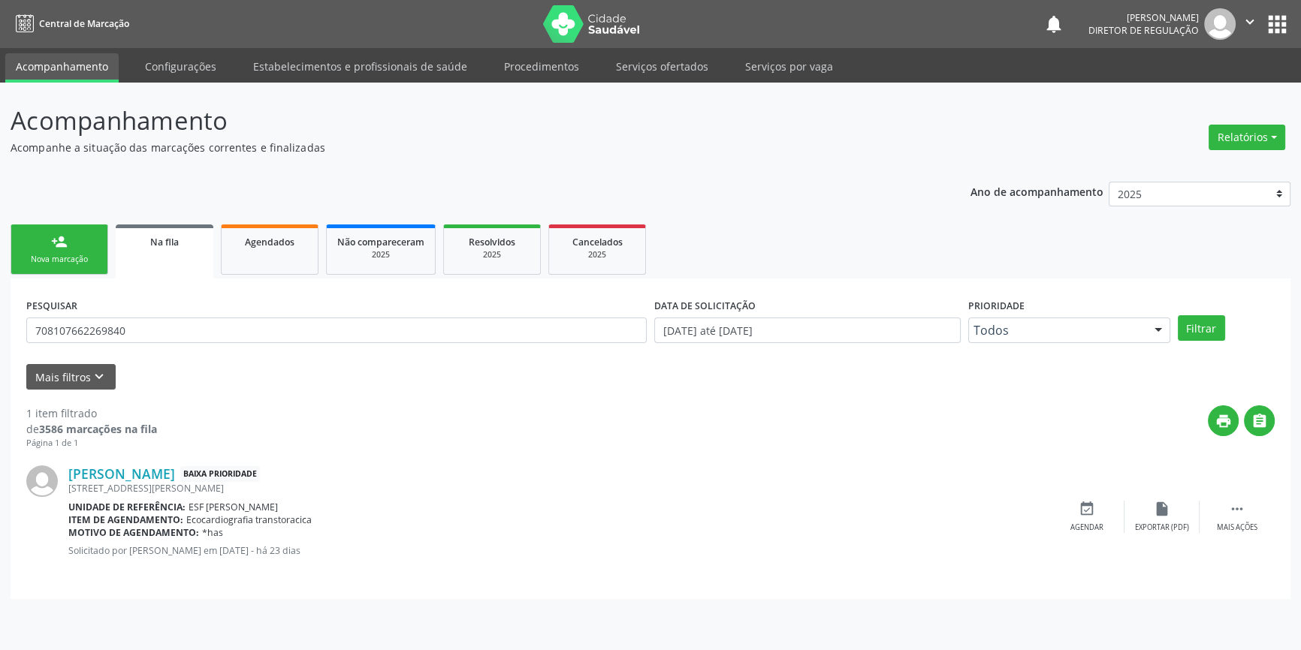
scroll to position [0, 0]
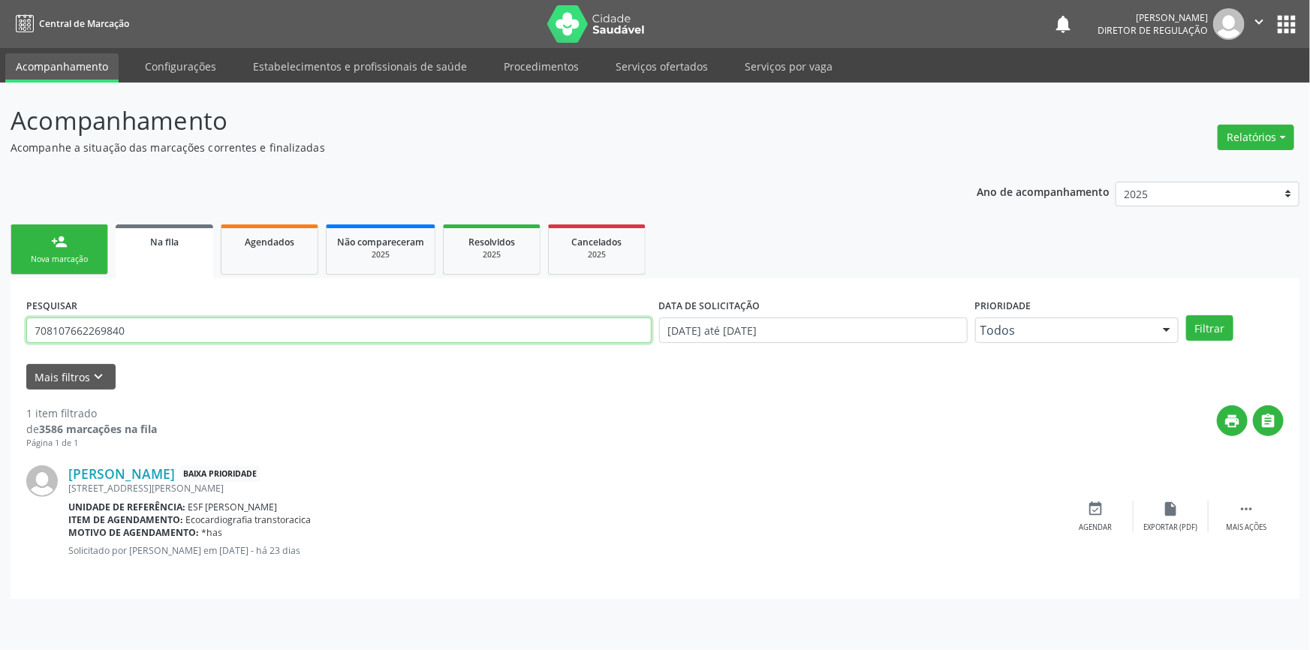
drag, startPoint x: 184, startPoint y: 338, endPoint x: 0, endPoint y: 323, distance: 184.6
click at [0, 322] on div "Acompanhamento Acompanhe a situação das marcações correntes e finalizadas Relat…" at bounding box center [655, 367] width 1310 height 568
paste input "0 0030 0711 9108"
type input "700 0030 0711 9108"
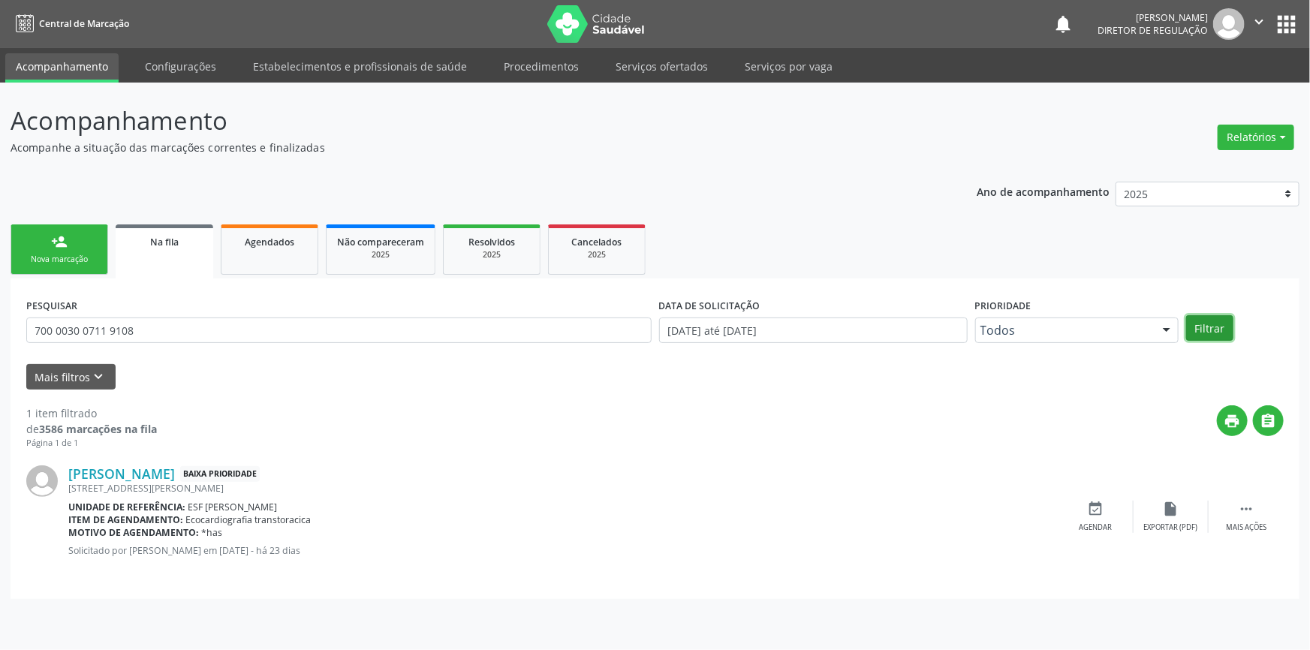
click at [1198, 324] on button "Filtrar" at bounding box center [1209, 328] width 47 height 26
click at [1101, 517] on div "event_available Agendar" at bounding box center [1096, 517] width 75 height 32
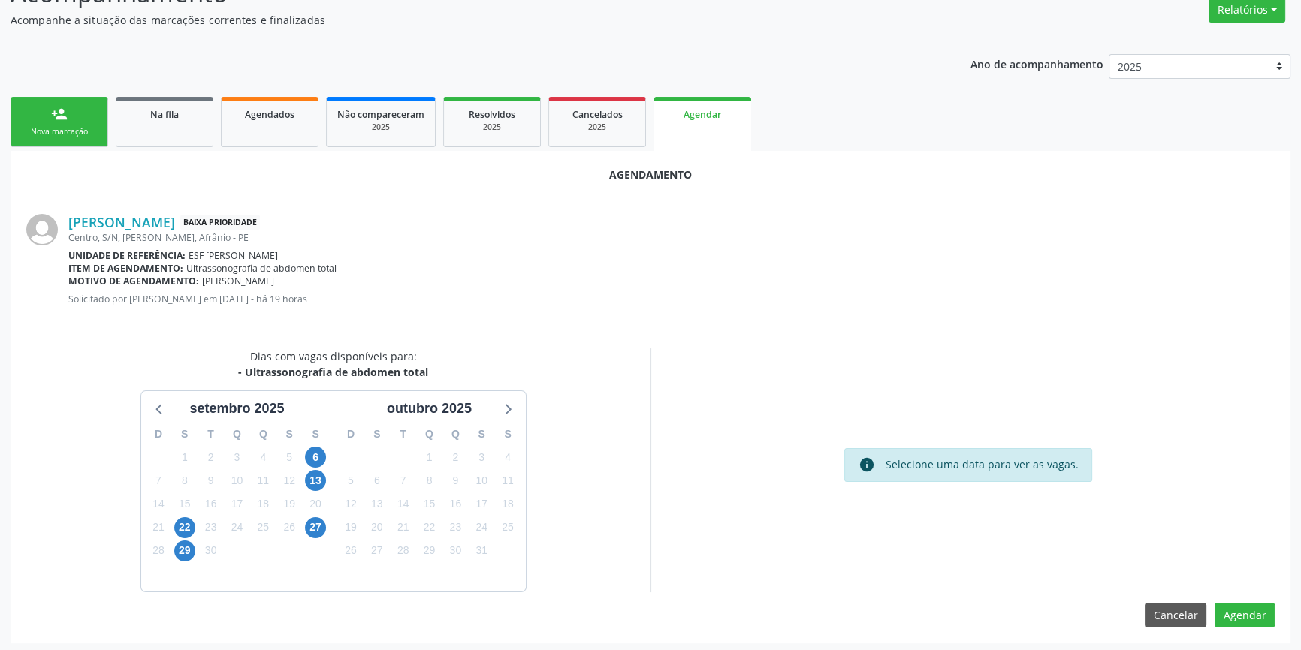
scroll to position [130, 0]
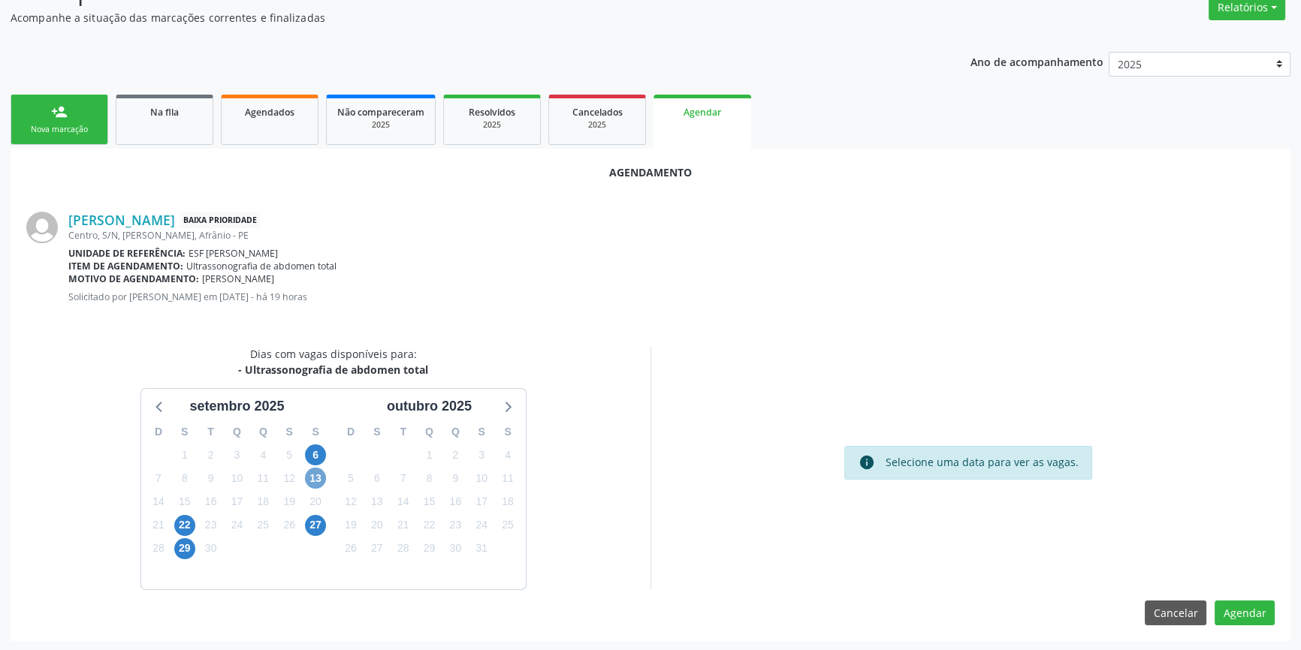
click at [318, 472] on span "13" at bounding box center [315, 478] width 21 height 21
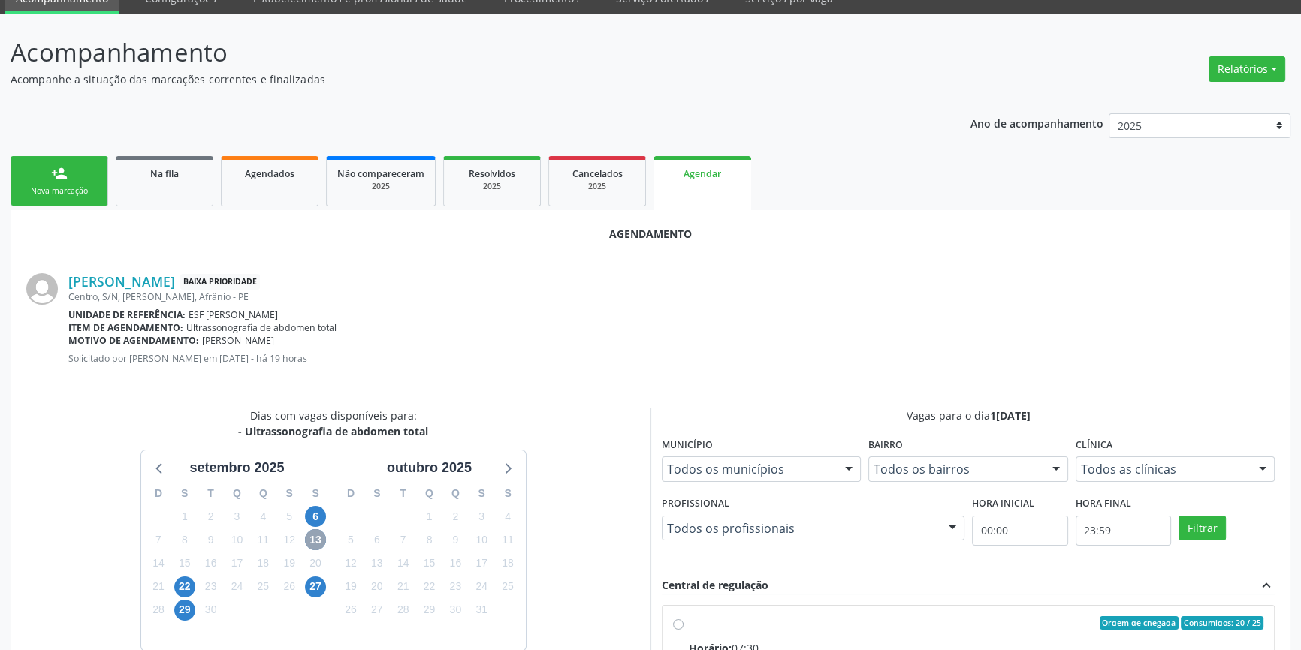
scroll to position [62, 0]
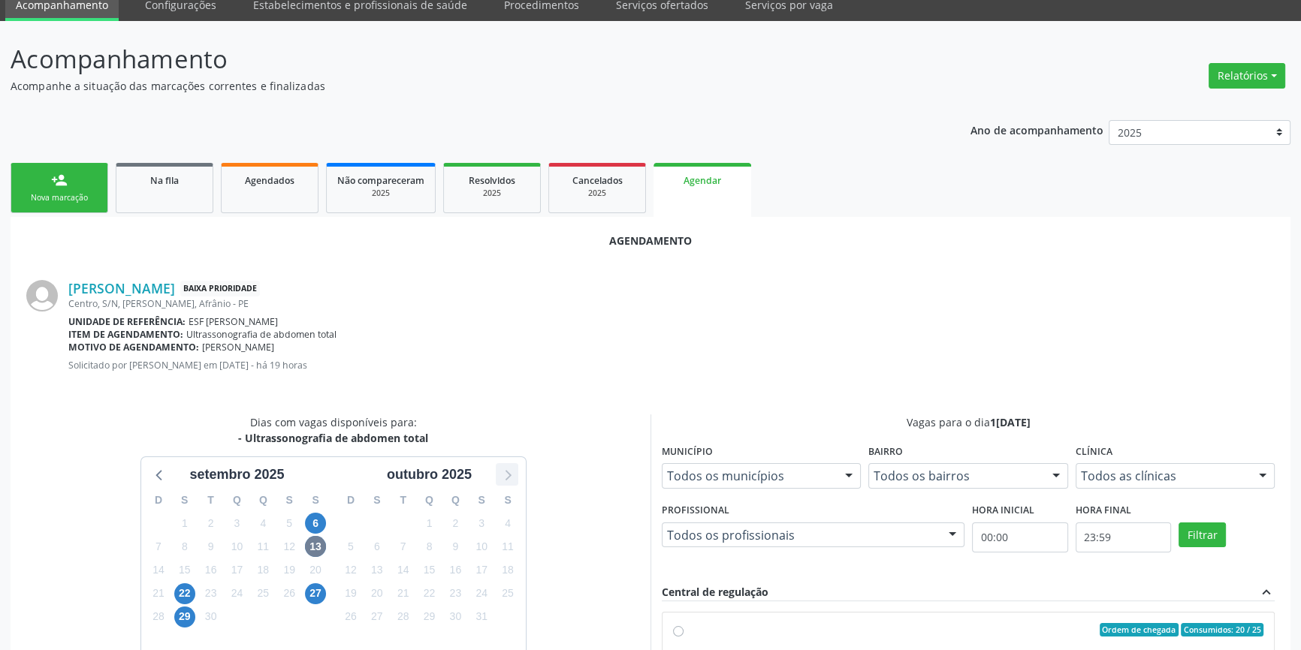
click at [497, 472] on icon at bounding box center [507, 475] width 20 height 20
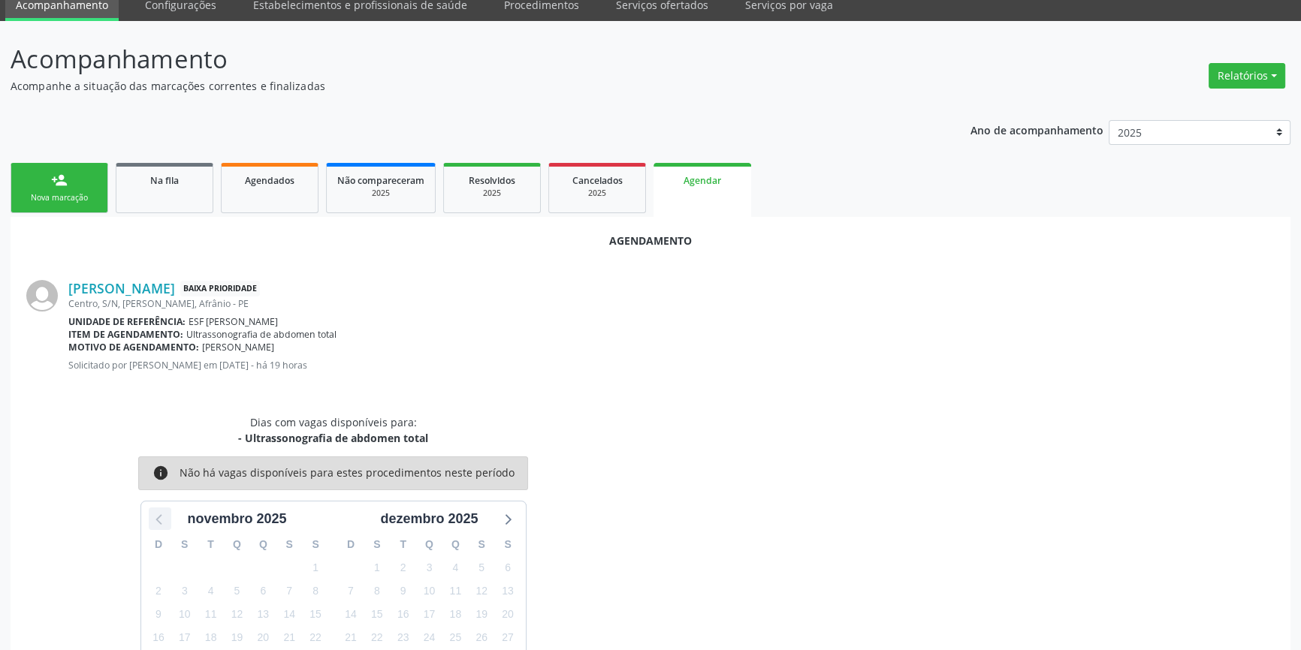
click at [161, 519] on icon at bounding box center [160, 519] width 20 height 20
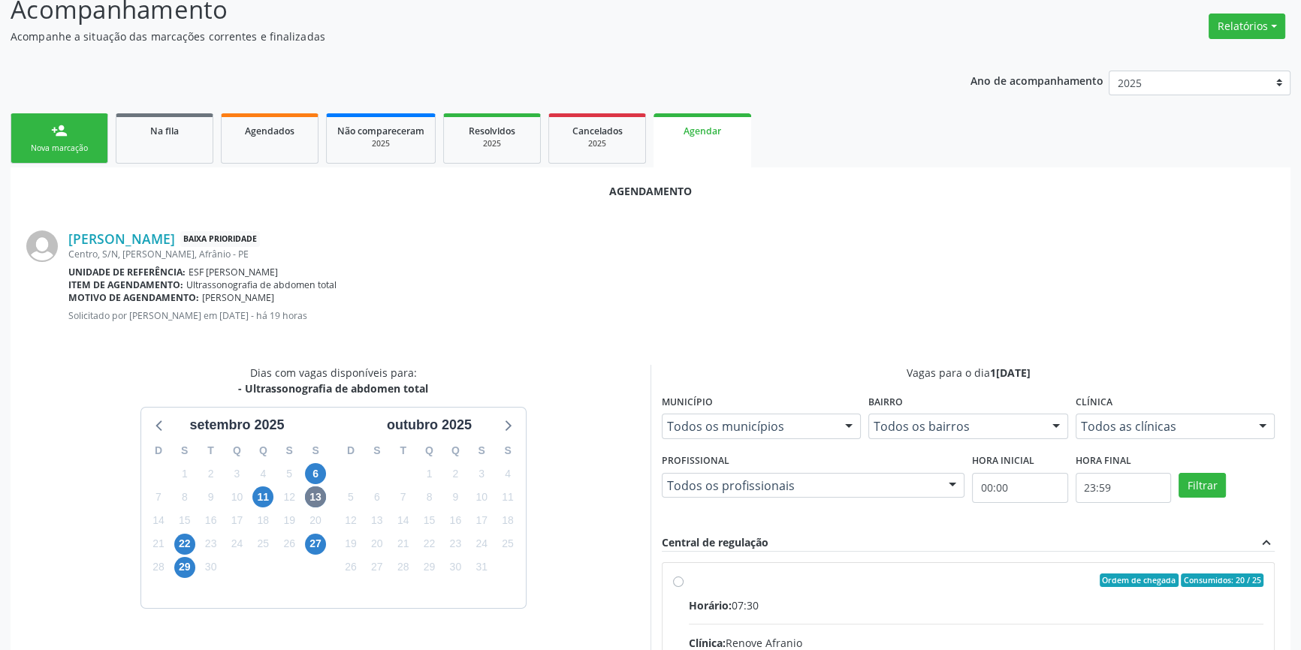
scroll to position [163, 0]
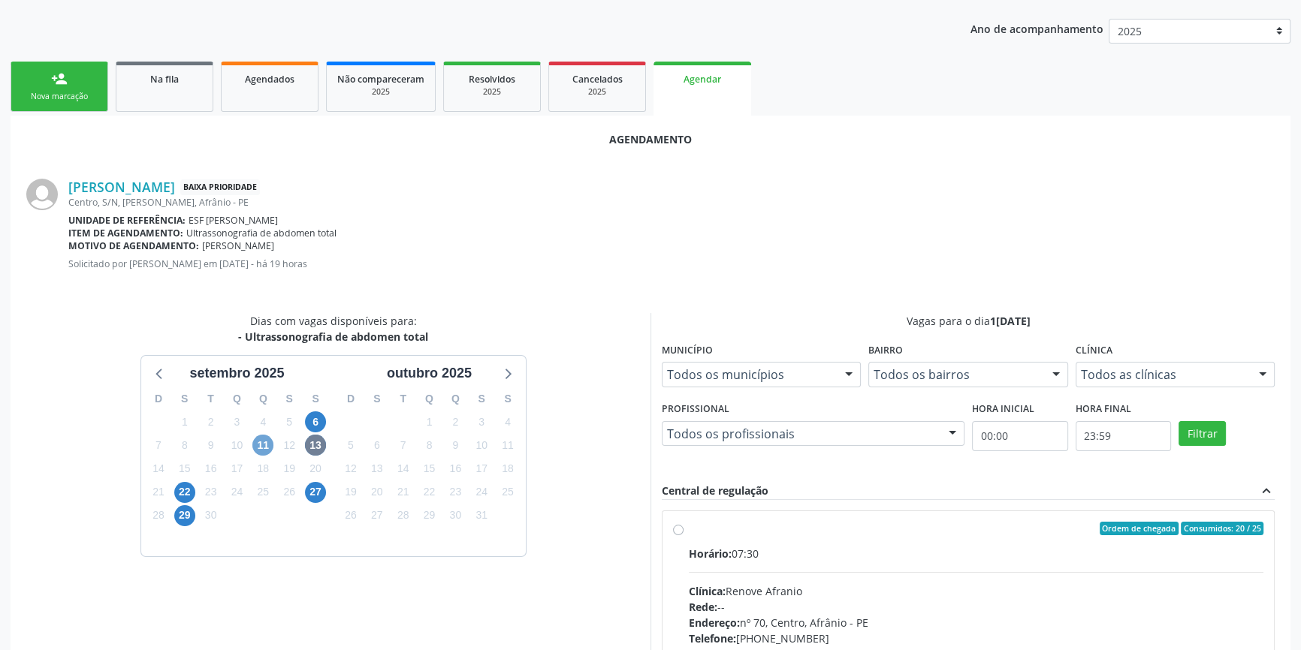
click at [266, 448] on span "11" at bounding box center [262, 445] width 21 height 21
click at [692, 532] on div "Ordem de chegada Consumidos: 0 / 1" at bounding box center [976, 529] width 574 height 14
click at [683, 532] on input "Ordem de chegada Consumidos: 0 / 1 Horário: 08:00 Clínica: Cime Rede: -- Endere…" at bounding box center [678, 529] width 11 height 14
radio input "true"
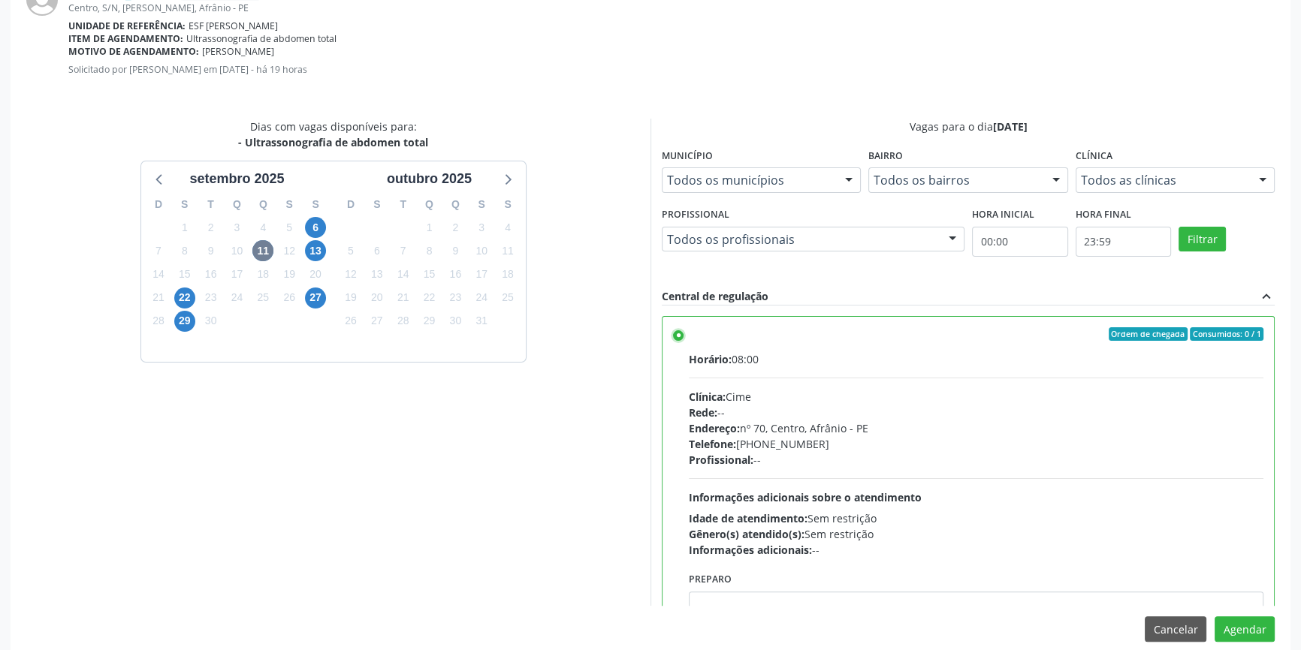
scroll to position [374, 0]
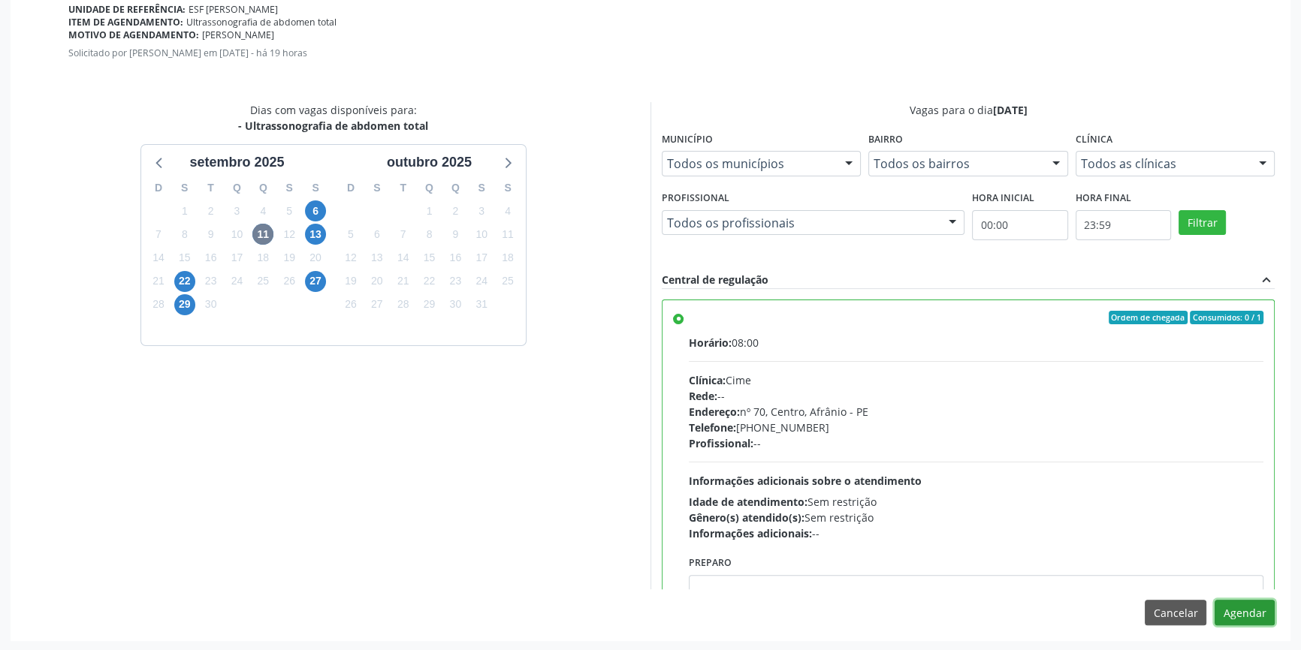
click at [1247, 620] on button "Agendar" at bounding box center [1244, 613] width 60 height 26
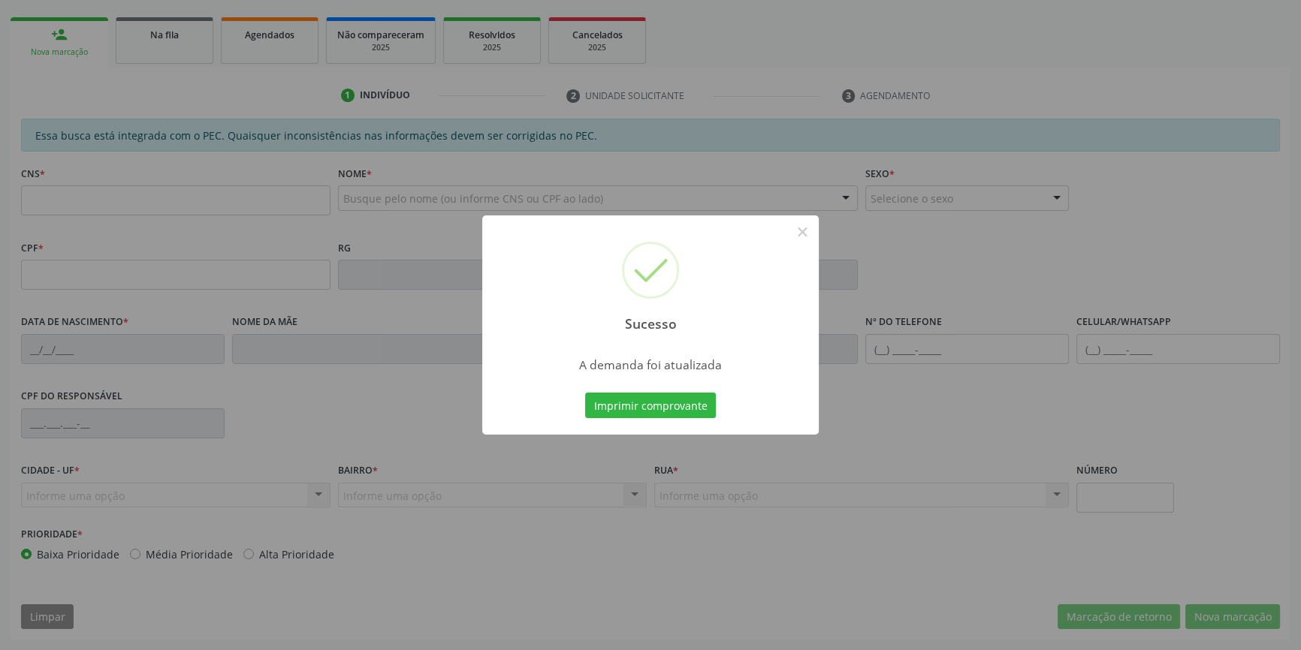
click at [662, 397] on div "Sucesso × A demanda foi atualizada Imprimir comprovante Cancel" at bounding box center [650, 325] width 336 height 219
click at [660, 405] on button "Imprimir comprovante" at bounding box center [650, 406] width 131 height 26
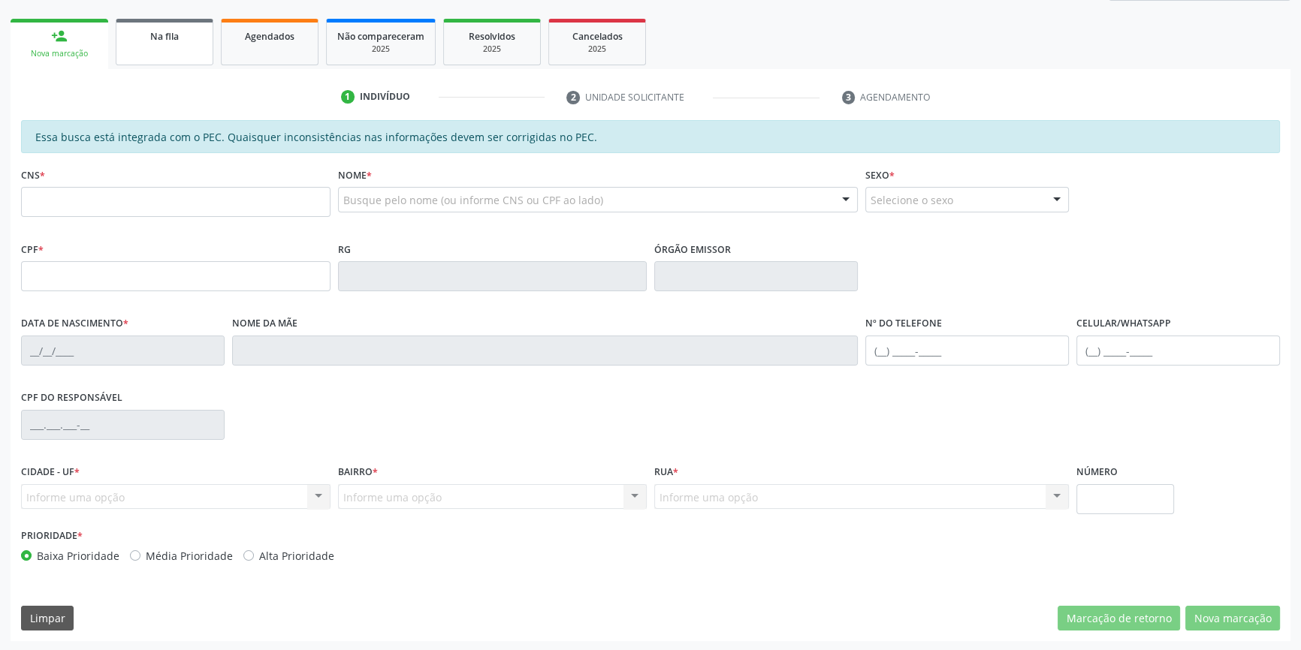
click at [165, 39] on span "Na fila" at bounding box center [164, 36] width 29 height 13
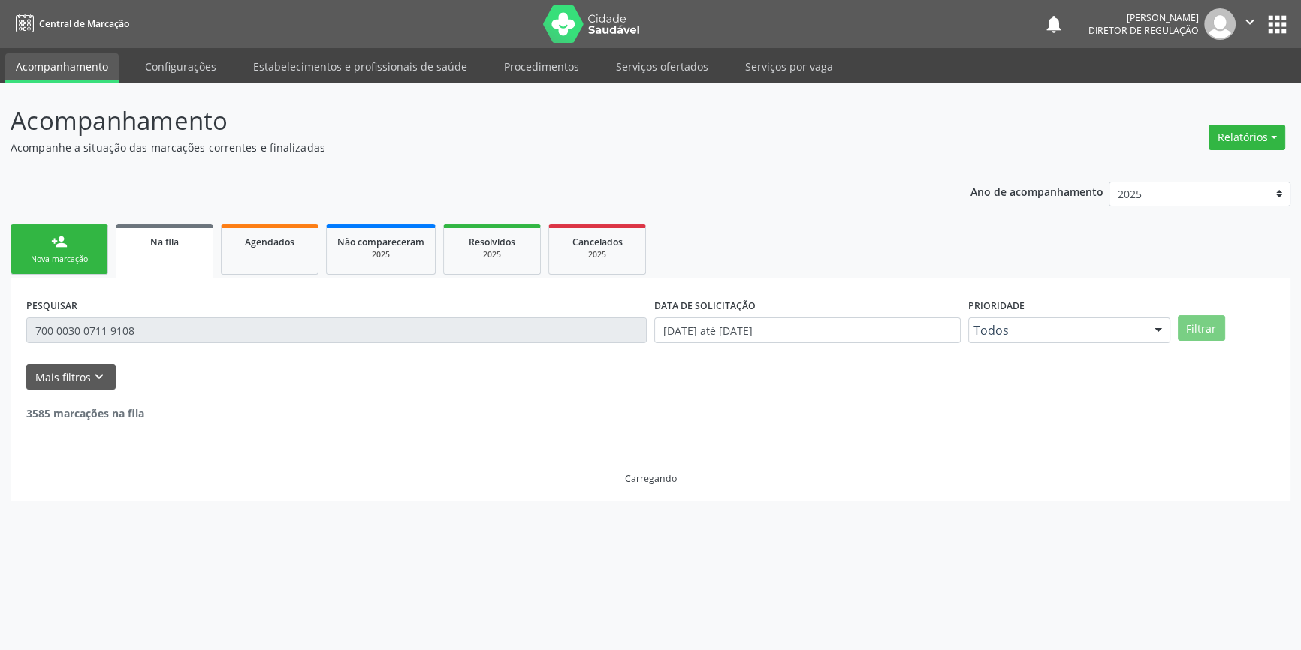
scroll to position [0, 0]
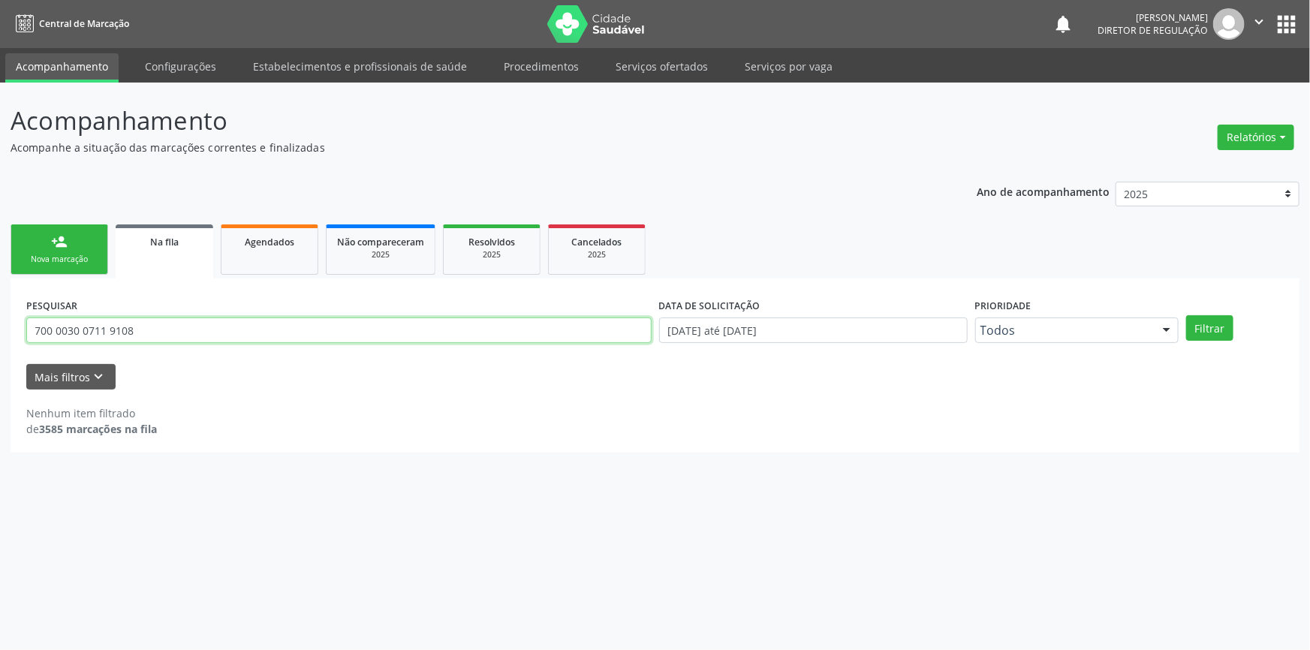
drag, startPoint x: 180, startPoint y: 330, endPoint x: 0, endPoint y: 289, distance: 184.7
click at [0, 289] on div "Acompanhamento Acompanhe a situação das marcações correntes e finalizadas Relat…" at bounding box center [655, 367] width 1310 height 568
type input "709802005977099"
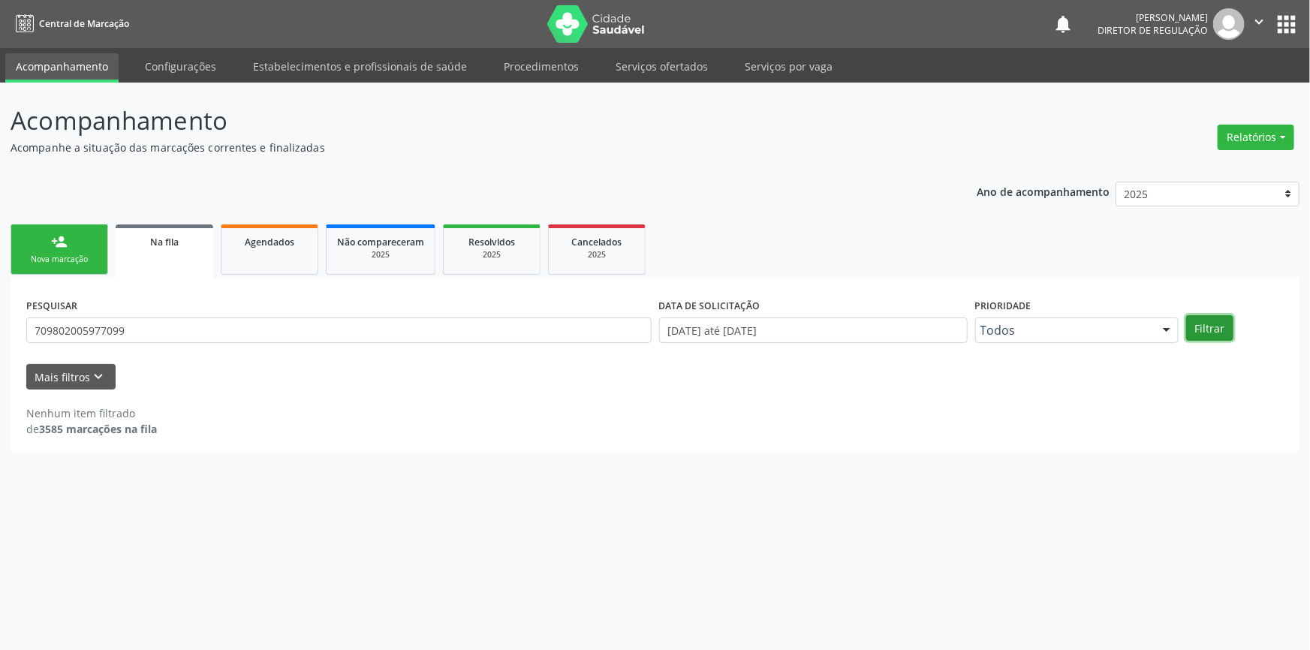
click at [1220, 331] on button "Filtrar" at bounding box center [1209, 328] width 47 height 26
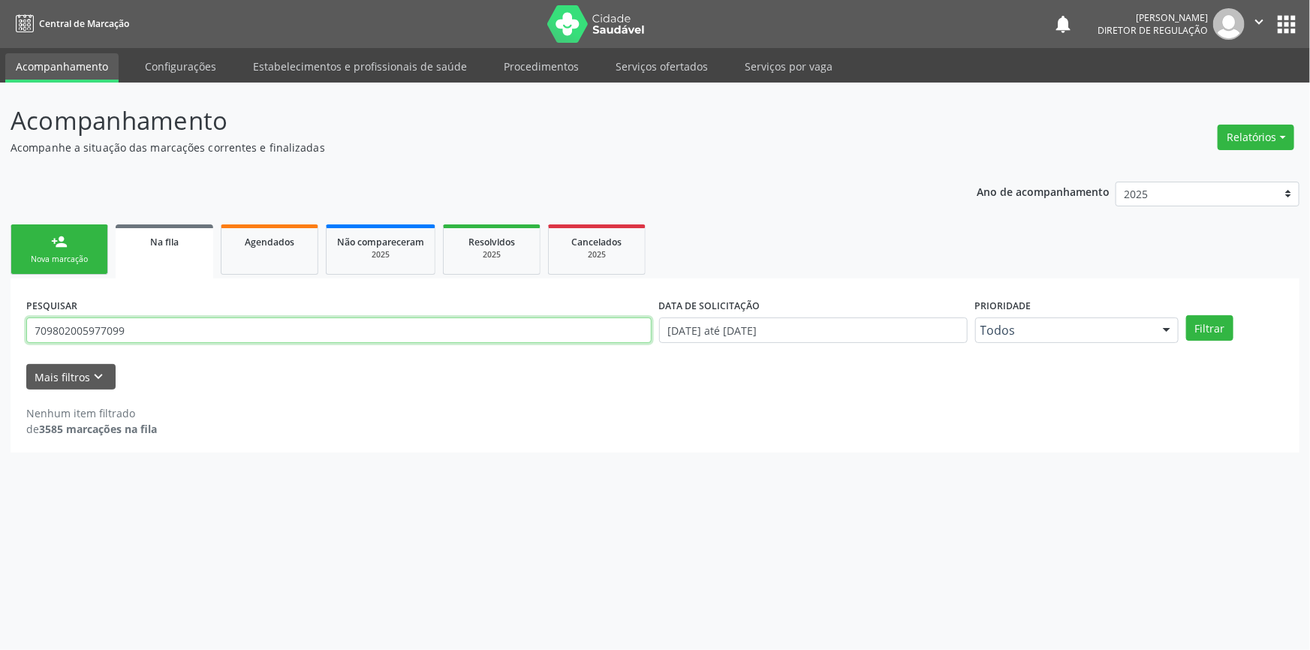
drag, startPoint x: 159, startPoint y: 320, endPoint x: 0, endPoint y: 324, distance: 159.3
click at [0, 324] on div "Acompanhamento Acompanhe a situação das marcações correntes e finalizadas Relat…" at bounding box center [655, 367] width 1310 height 568
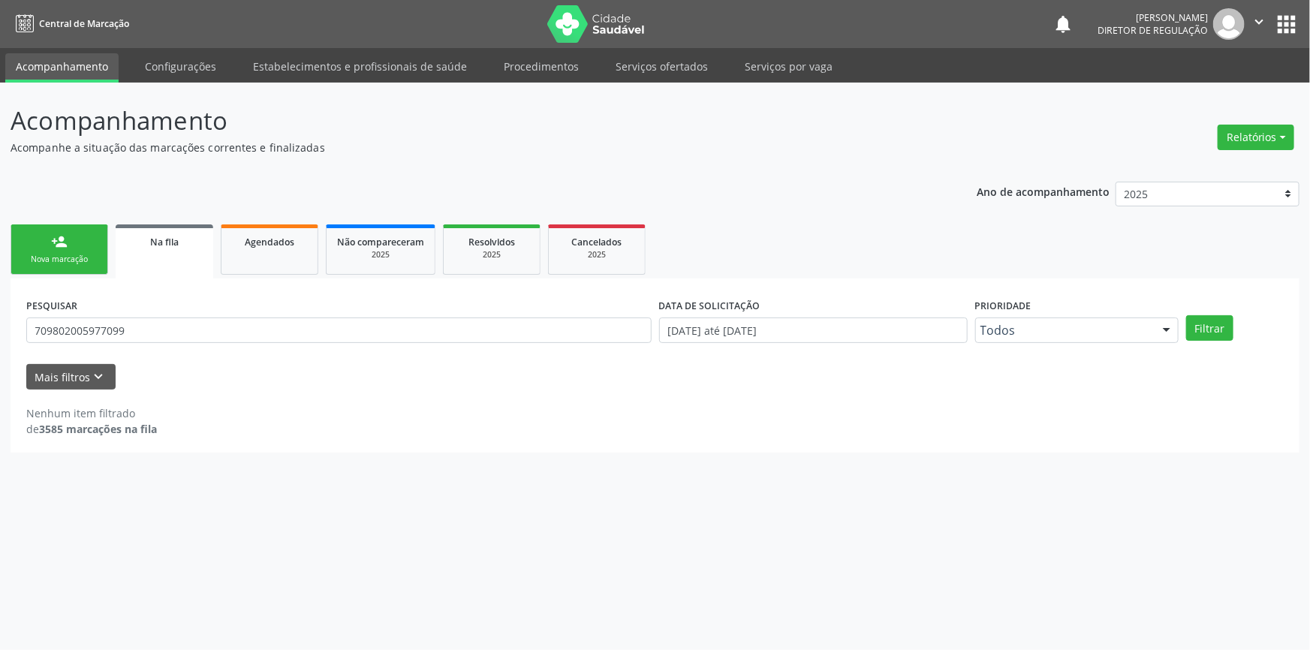
click at [56, 257] on div "Nova marcação" at bounding box center [59, 259] width 75 height 11
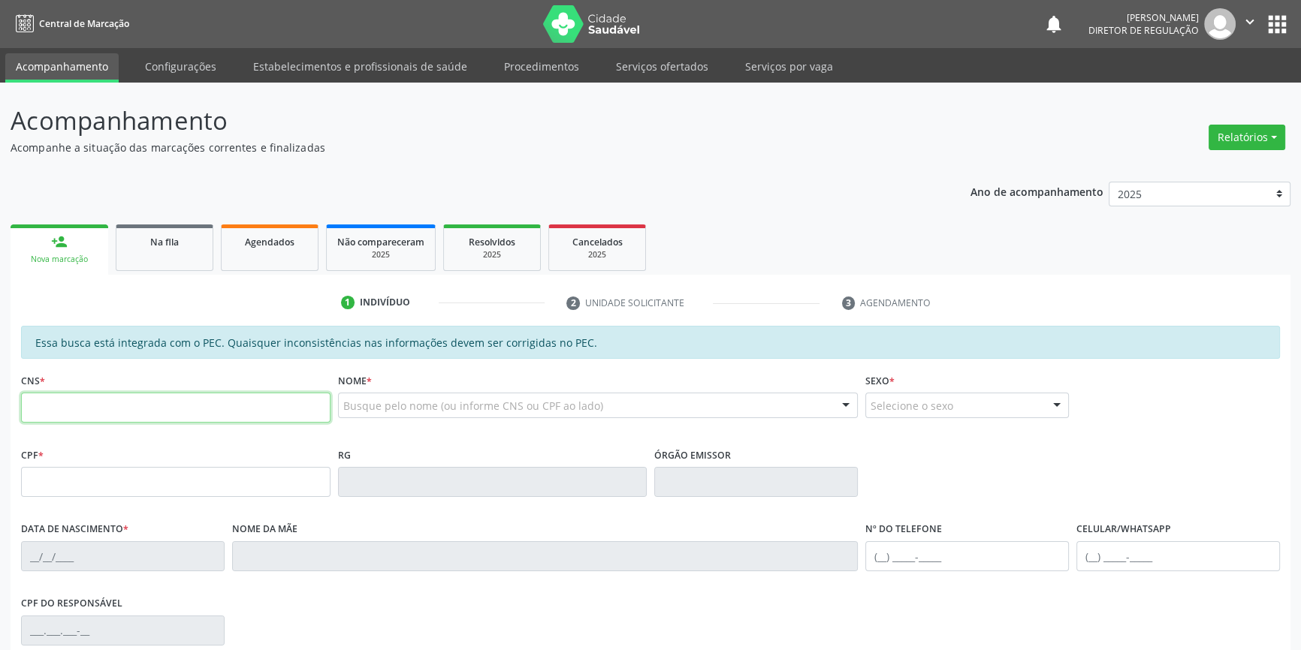
click at [95, 412] on input "text" at bounding box center [175, 408] width 309 height 30
paste input "709 8020 0597 7099"
type input "709 8020 0597 7099"
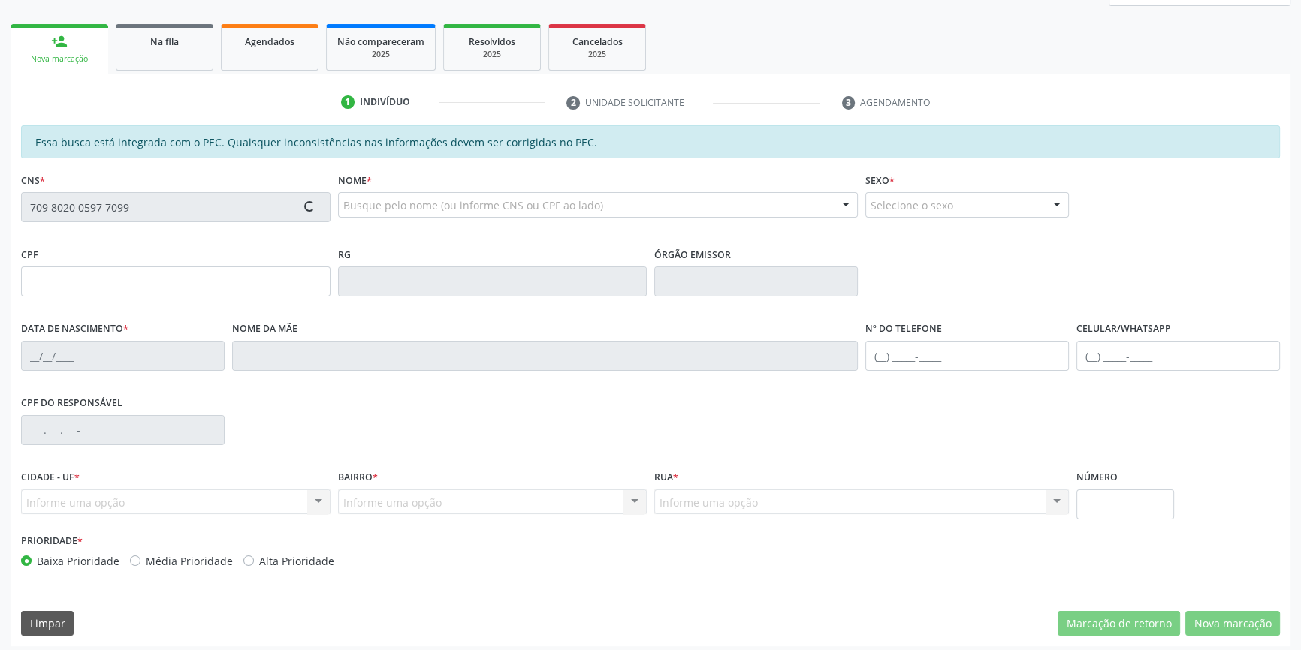
scroll to position [206, 0]
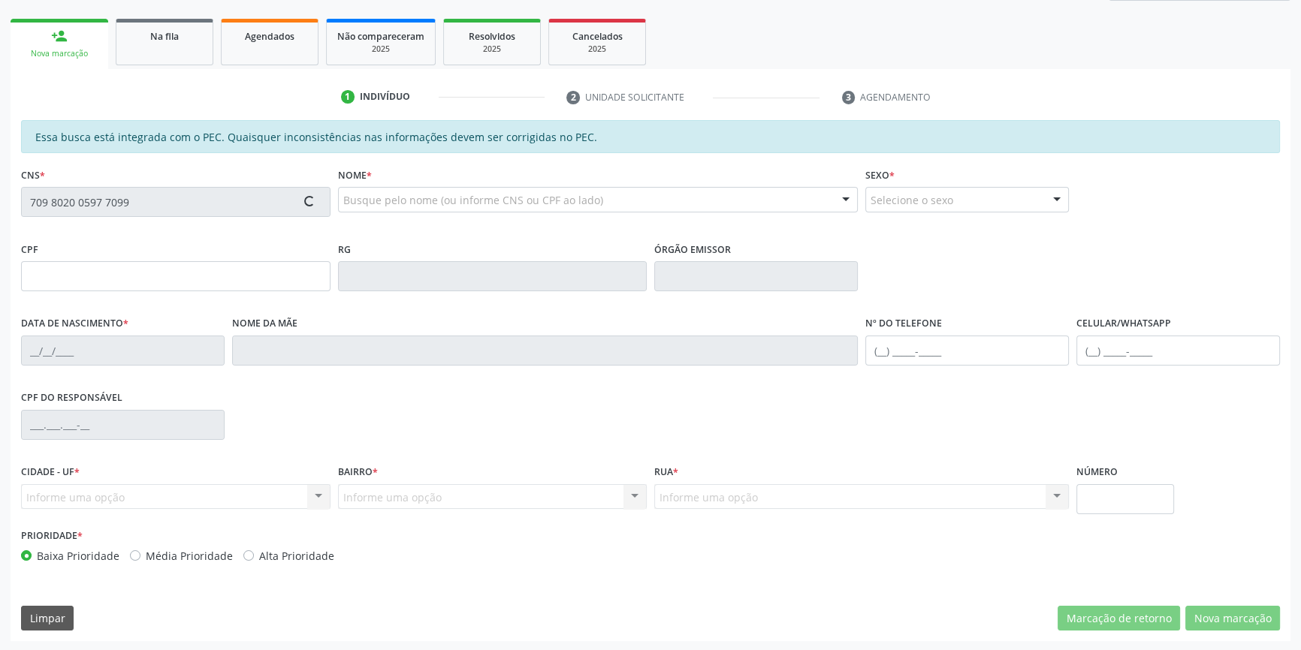
type input "985.251.824-00"
type input "30/01/1975"
type input "Joselita da Silva Amorim"
type input "(87) 98854-9811"
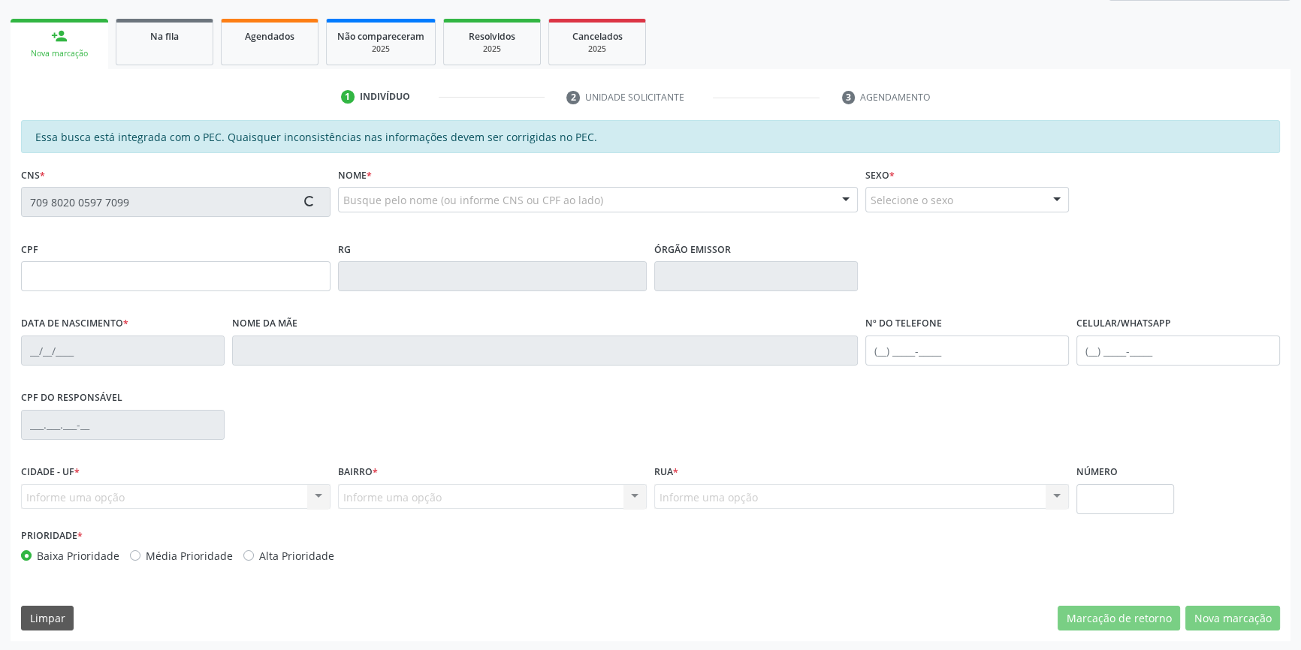
type input "S/N"
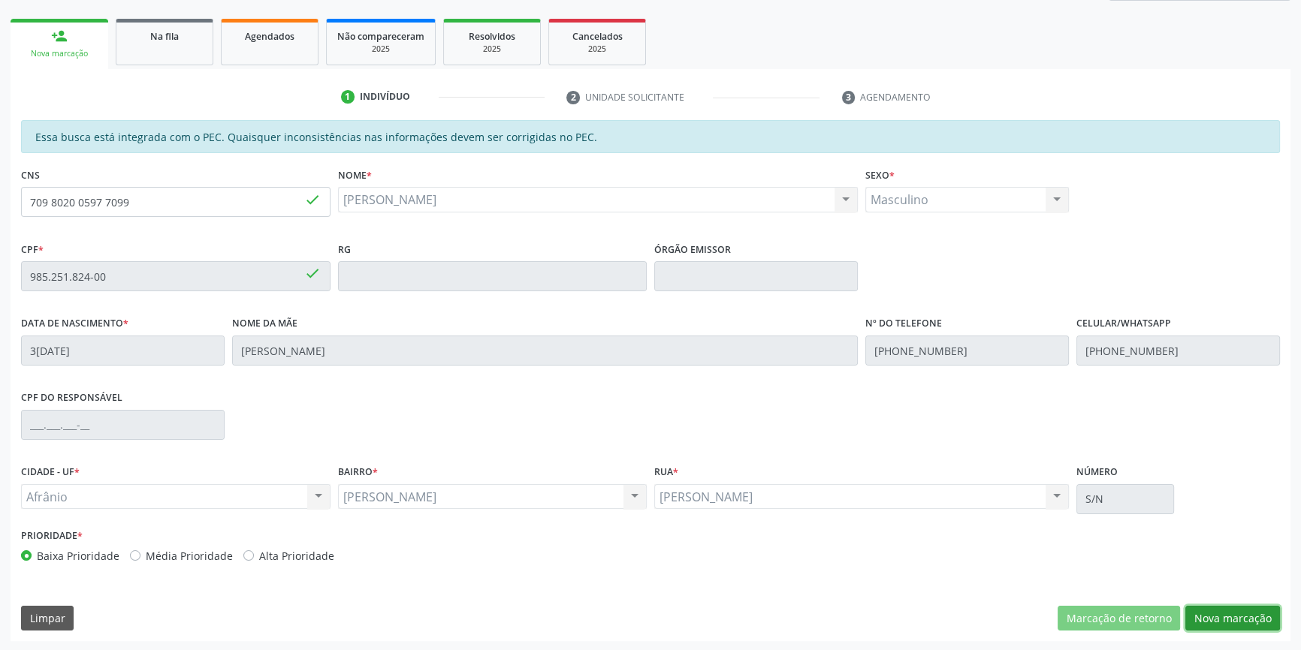
click at [1273, 620] on button "Nova marcação" at bounding box center [1232, 619] width 95 height 26
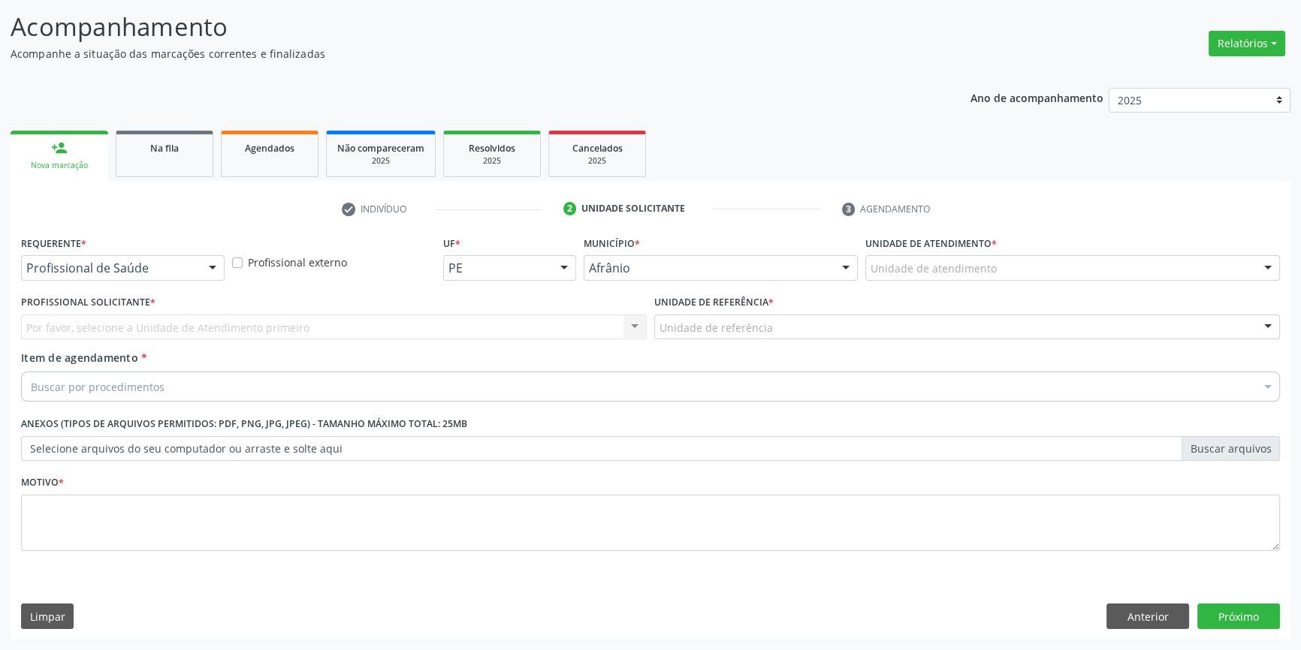
scroll to position [92, 0]
drag, startPoint x: 1064, startPoint y: 295, endPoint x: 1048, endPoint y: 278, distance: 23.9
click at [1060, 289] on div "Requerente * Profissional de Saúde Profissional de Saúde Paciente Nenhum result…" at bounding box center [650, 404] width 1259 height 340
click at [1047, 278] on div "Unidade de atendimento" at bounding box center [1072, 270] width 415 height 26
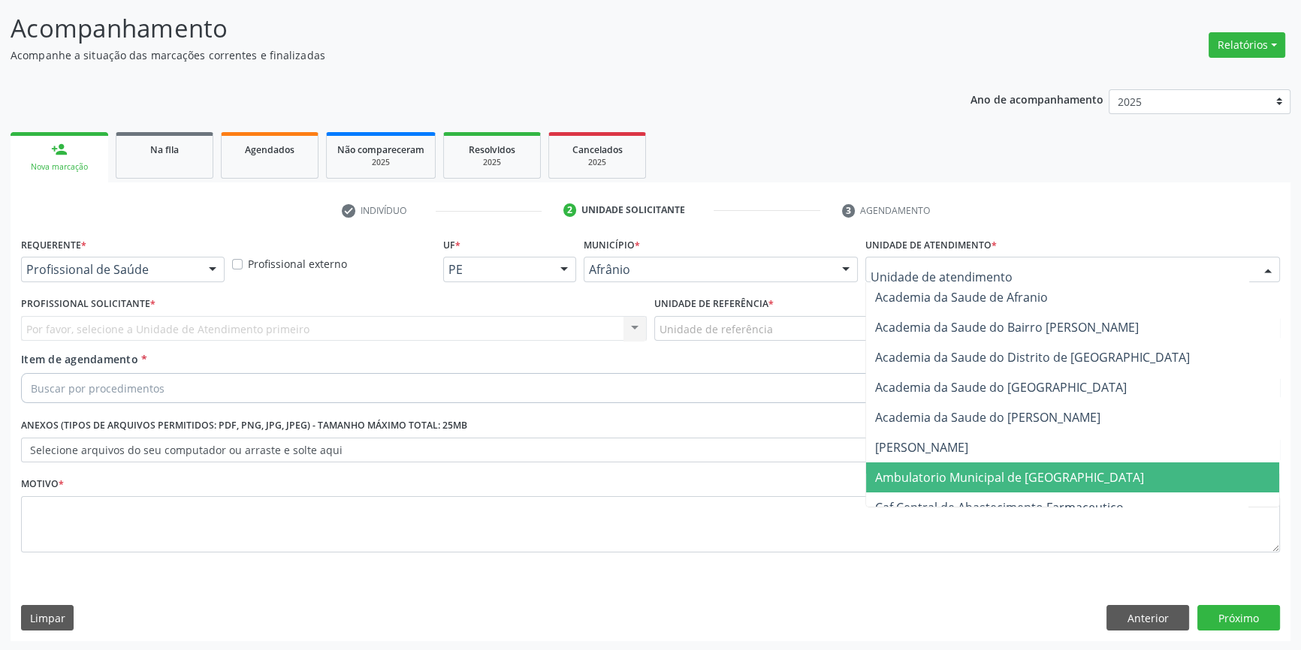
drag, startPoint x: 990, startPoint y: 472, endPoint x: 843, endPoint y: 413, distance: 159.4
click at [987, 472] on span "Ambulatorio Municipal de [GEOGRAPHIC_DATA]" at bounding box center [1009, 477] width 269 height 17
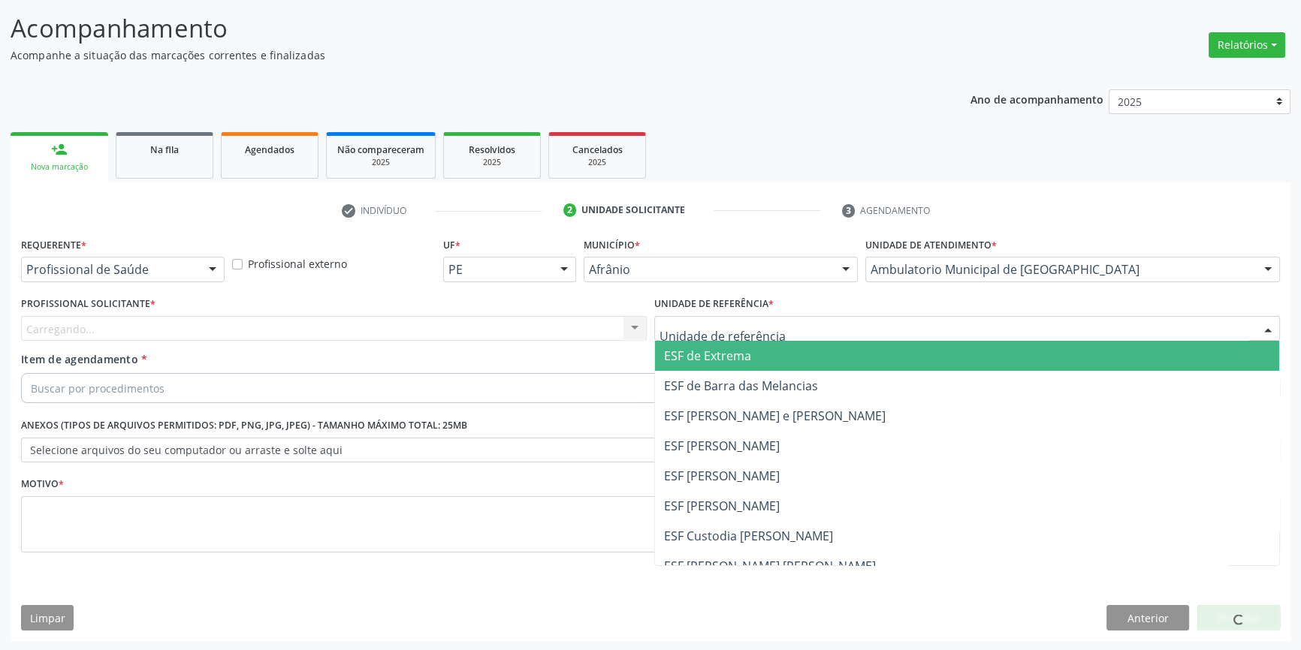
click at [778, 337] on div at bounding box center [967, 329] width 626 height 26
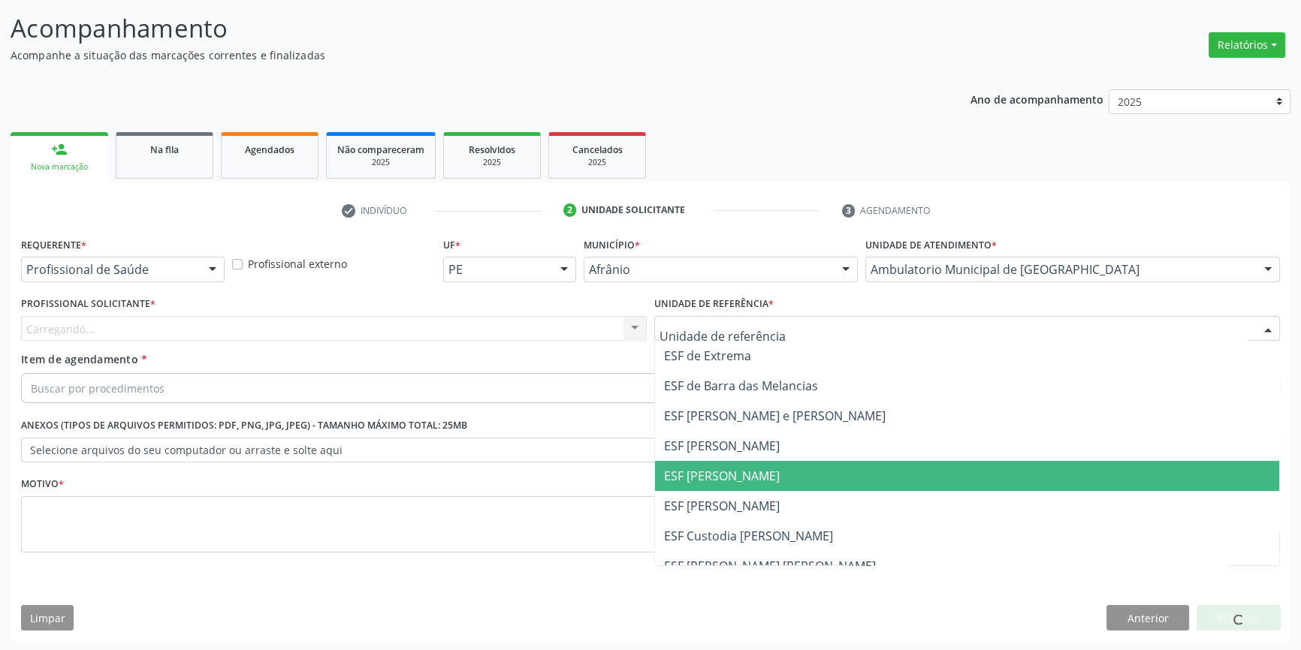
click at [740, 468] on span "ESF [PERSON_NAME]" at bounding box center [722, 476] width 116 height 17
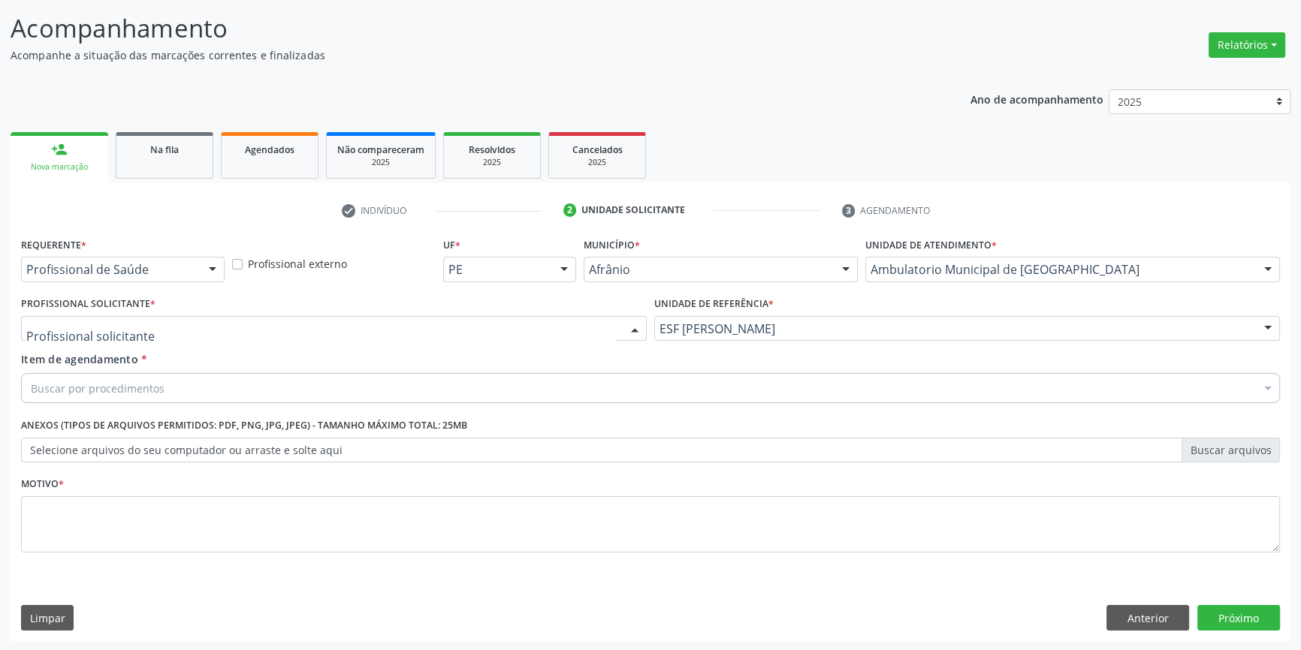
click at [436, 327] on div at bounding box center [334, 329] width 626 height 26
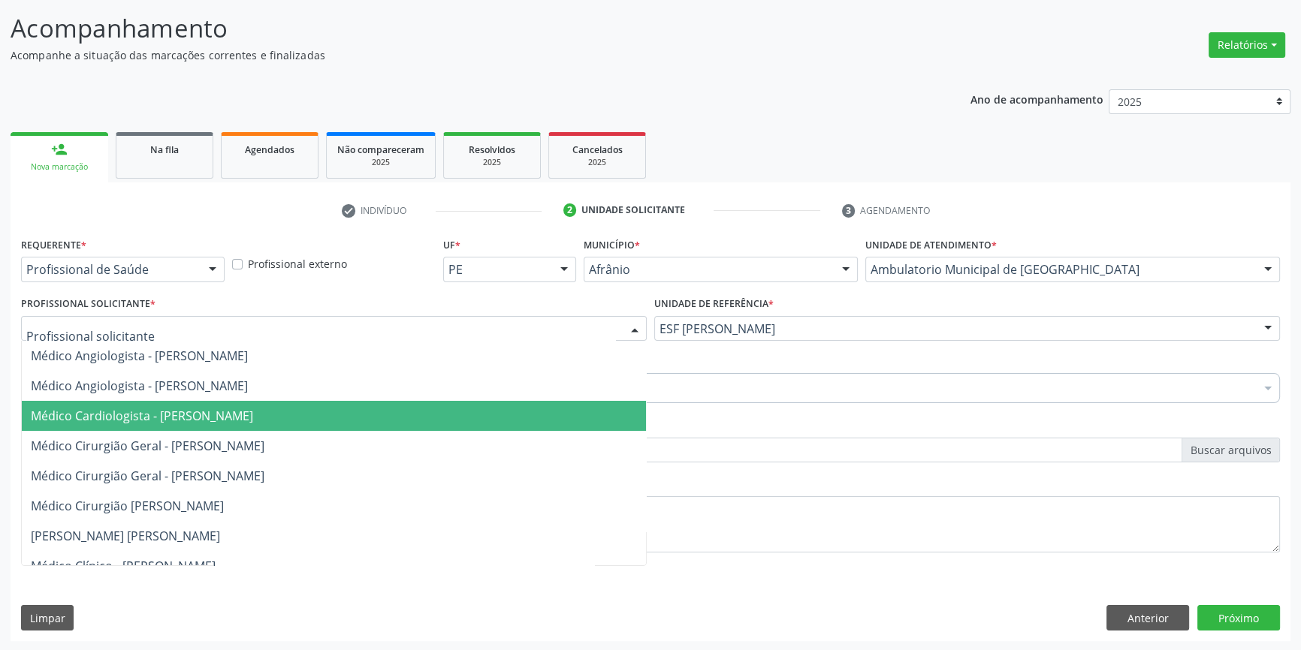
click at [228, 412] on span "Médico Cardiologista - [PERSON_NAME]" at bounding box center [142, 416] width 222 height 17
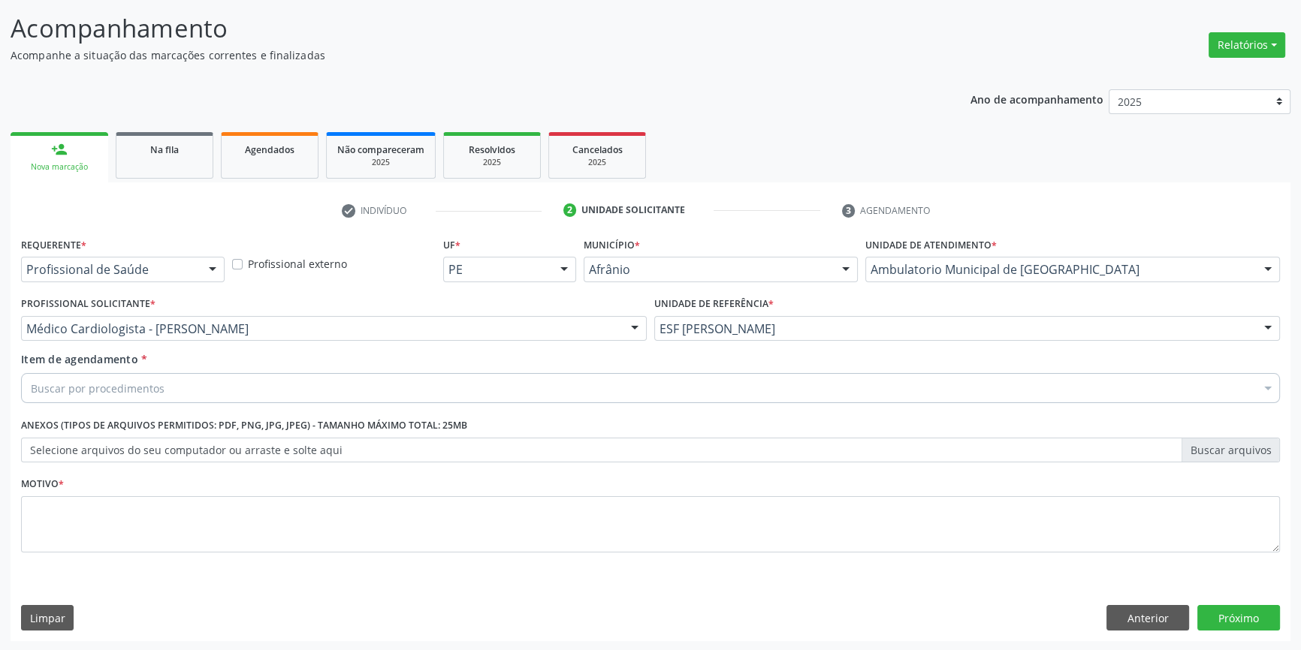
click at [218, 382] on div "Buscar por procedimentos" at bounding box center [650, 388] width 1259 height 30
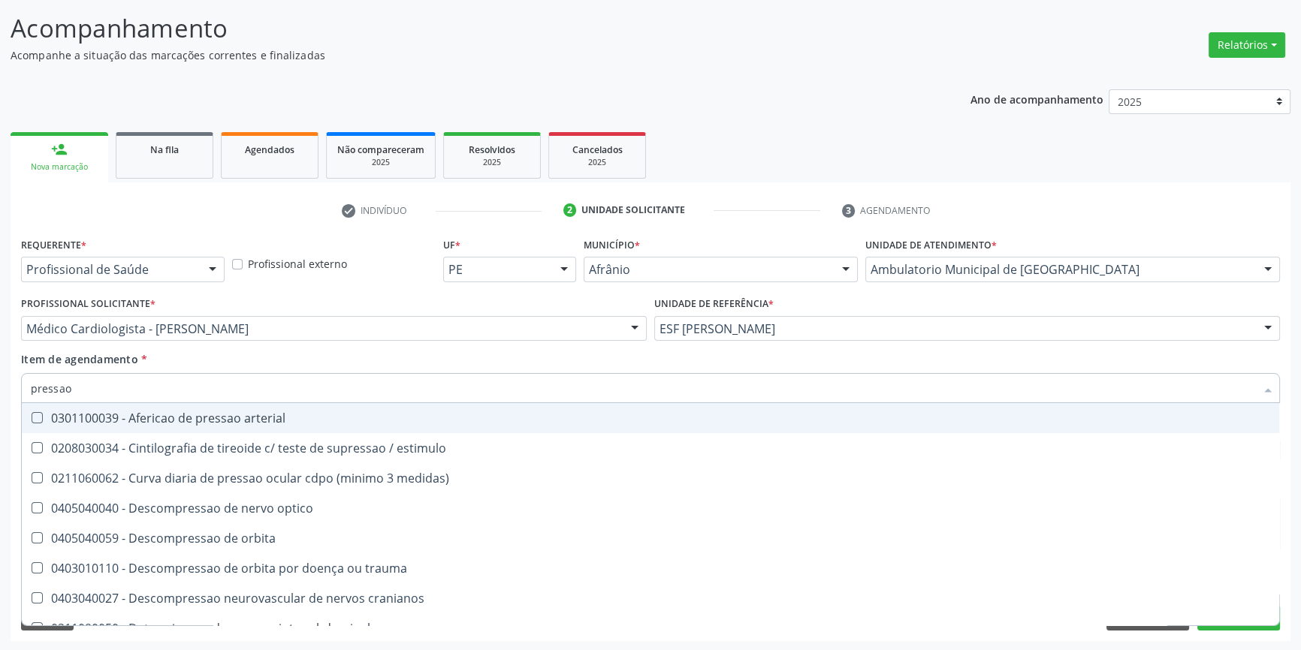
type input "pressao a"
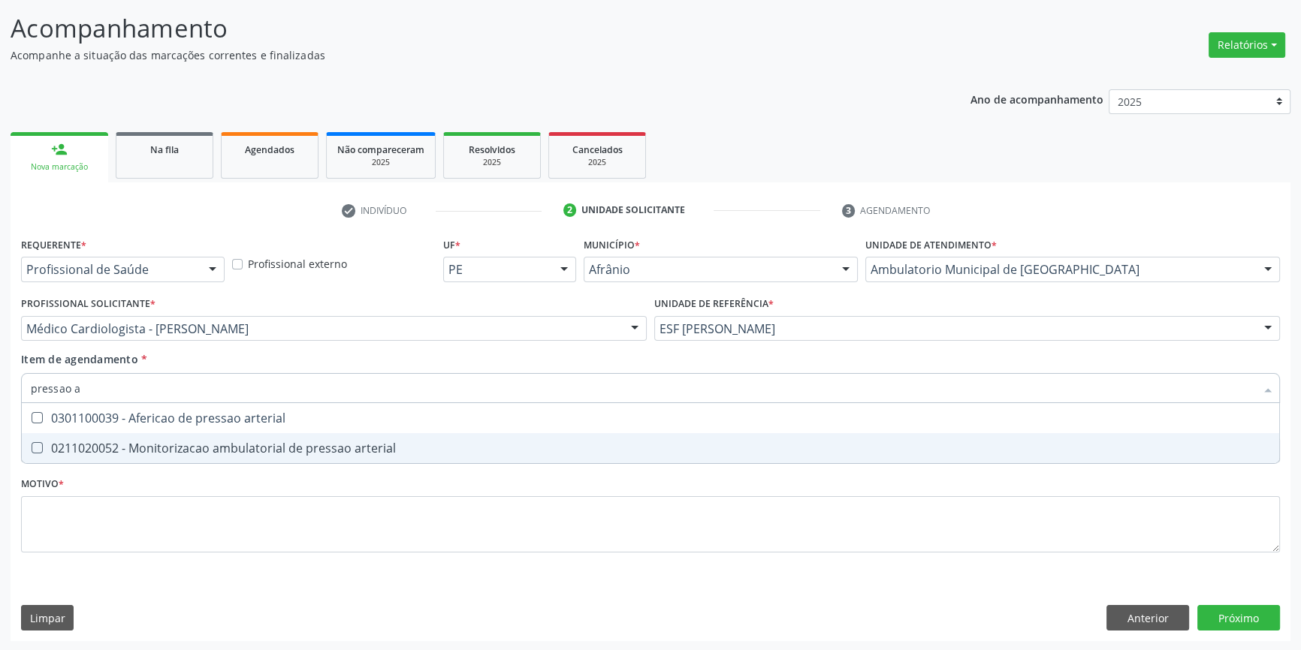
click at [285, 442] on div "0211020052 - Monitorizacao ambulatorial de pressao arterial" at bounding box center [650, 448] width 1239 height 12
checkbox arterial "true"
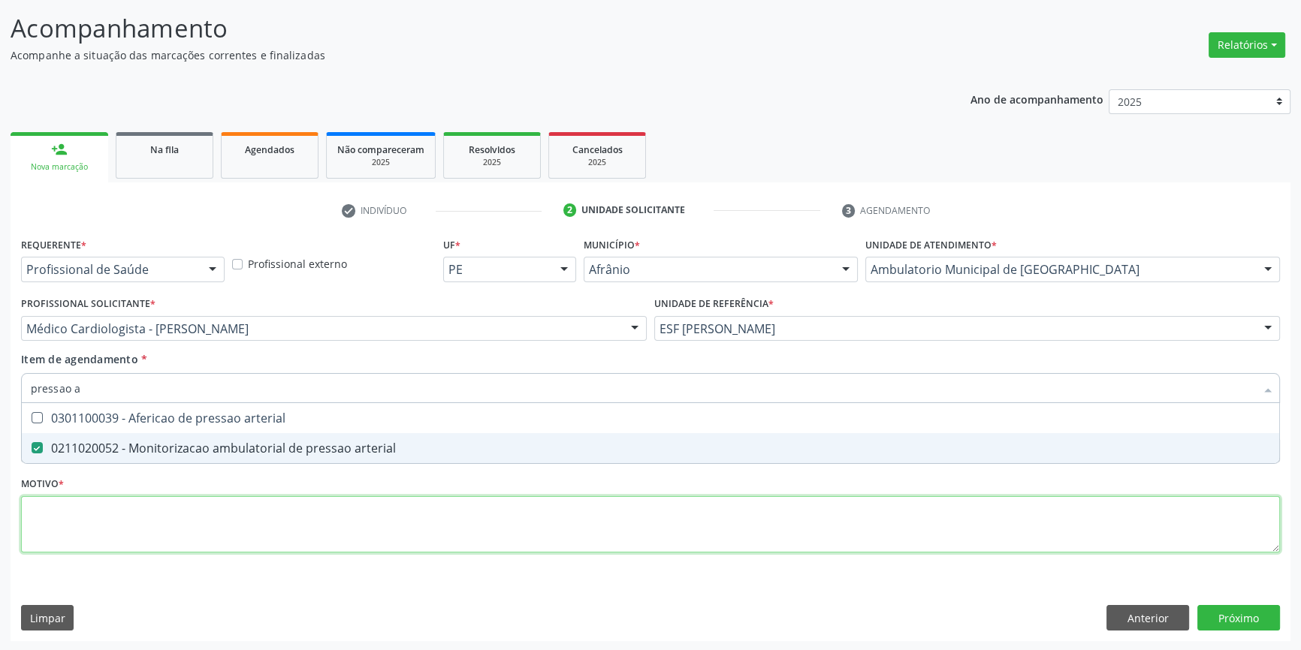
click at [210, 511] on div "Requerente * Profissional de Saúde Profissional de Saúde Paciente Nenhum result…" at bounding box center [650, 404] width 1259 height 340
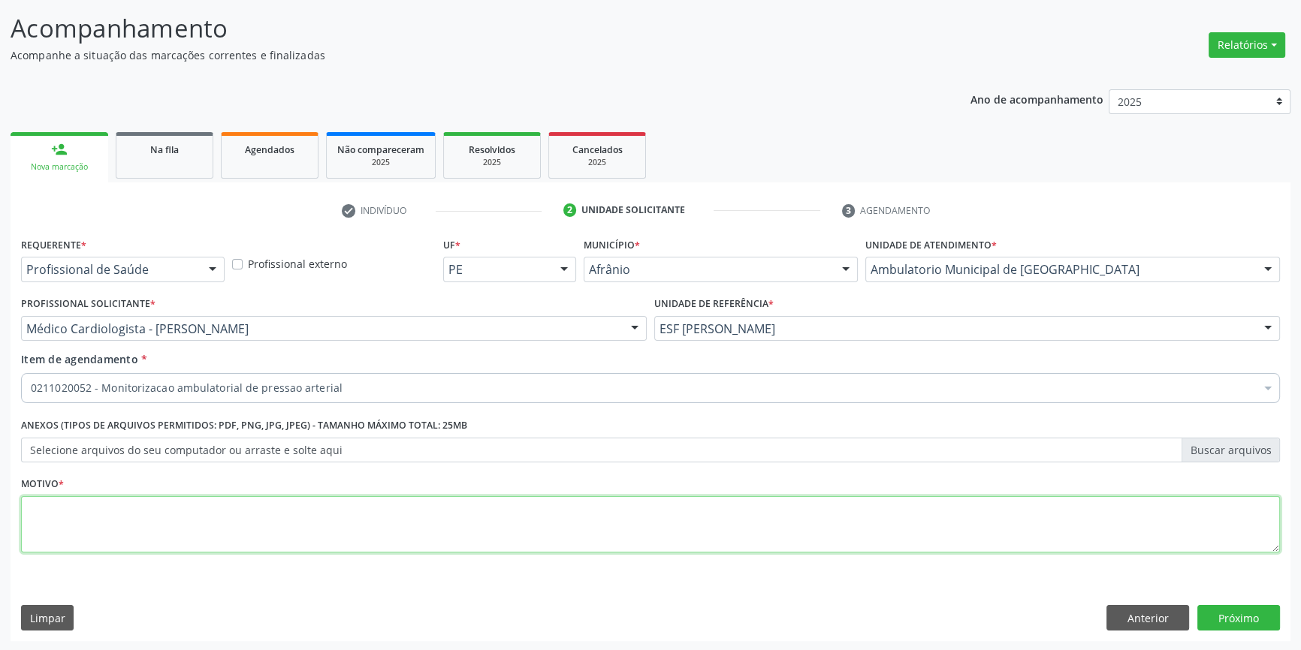
type textarea "'"
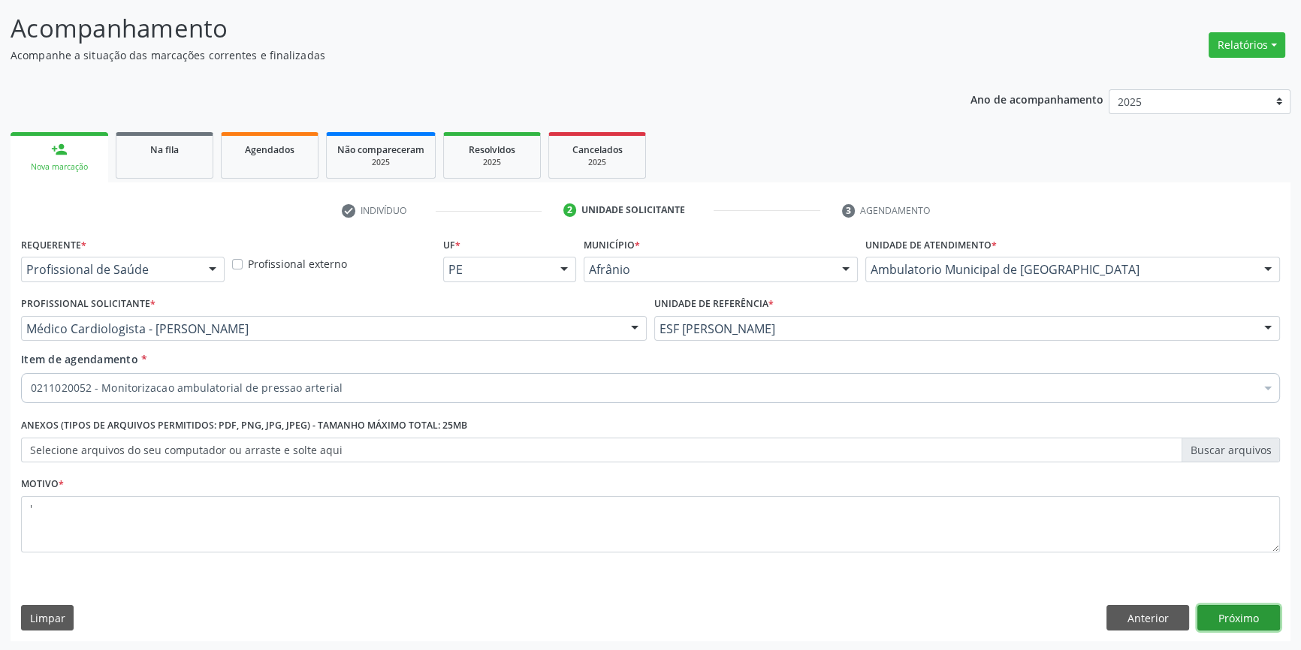
click at [1244, 623] on button "Próximo" at bounding box center [1238, 618] width 83 height 26
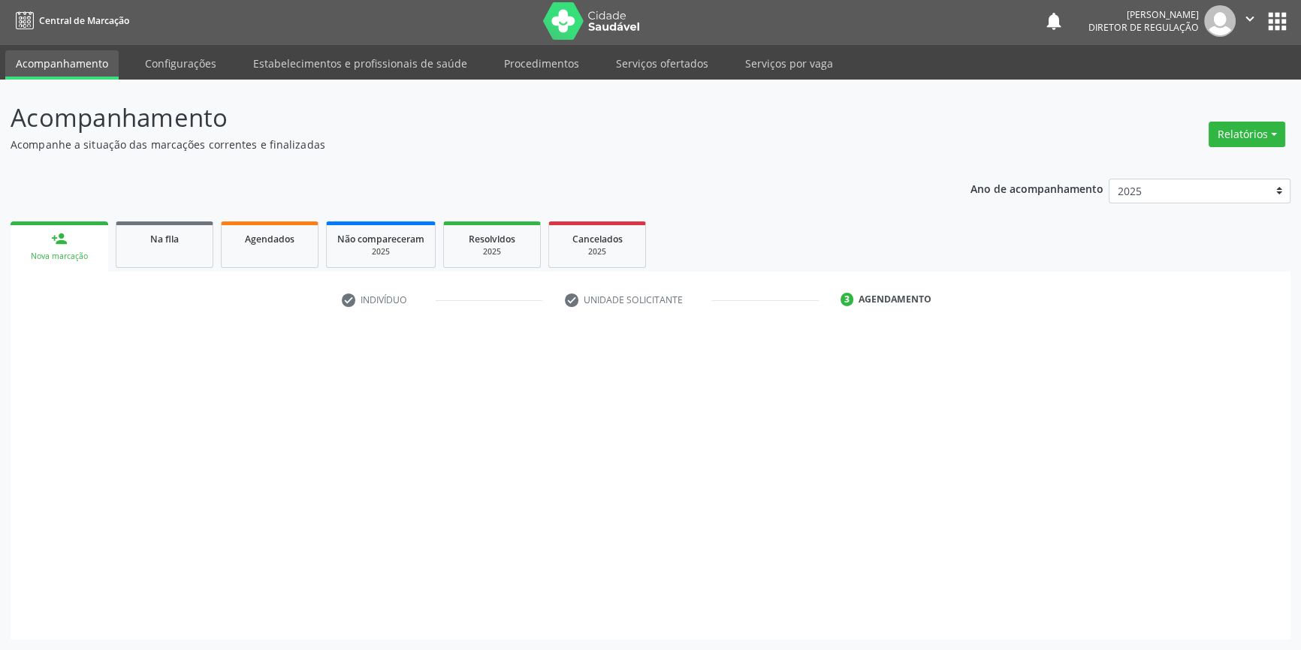
scroll to position [2, 0]
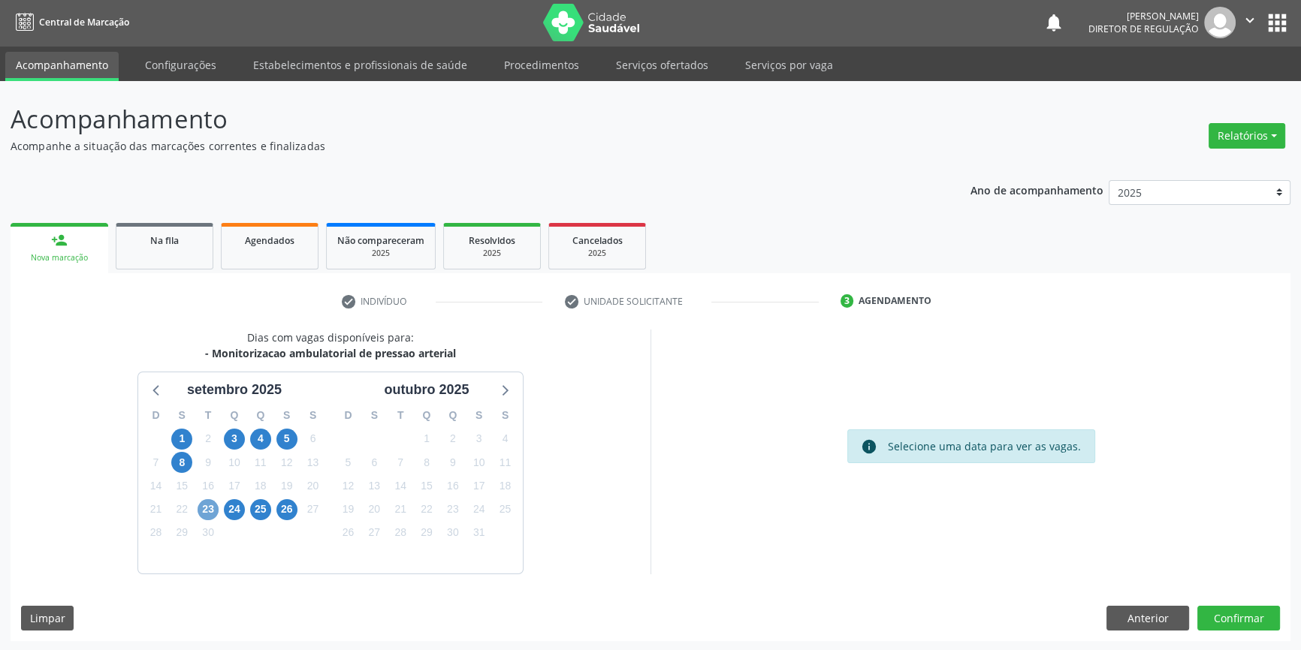
click at [213, 509] on span "23" at bounding box center [207, 509] width 21 height 21
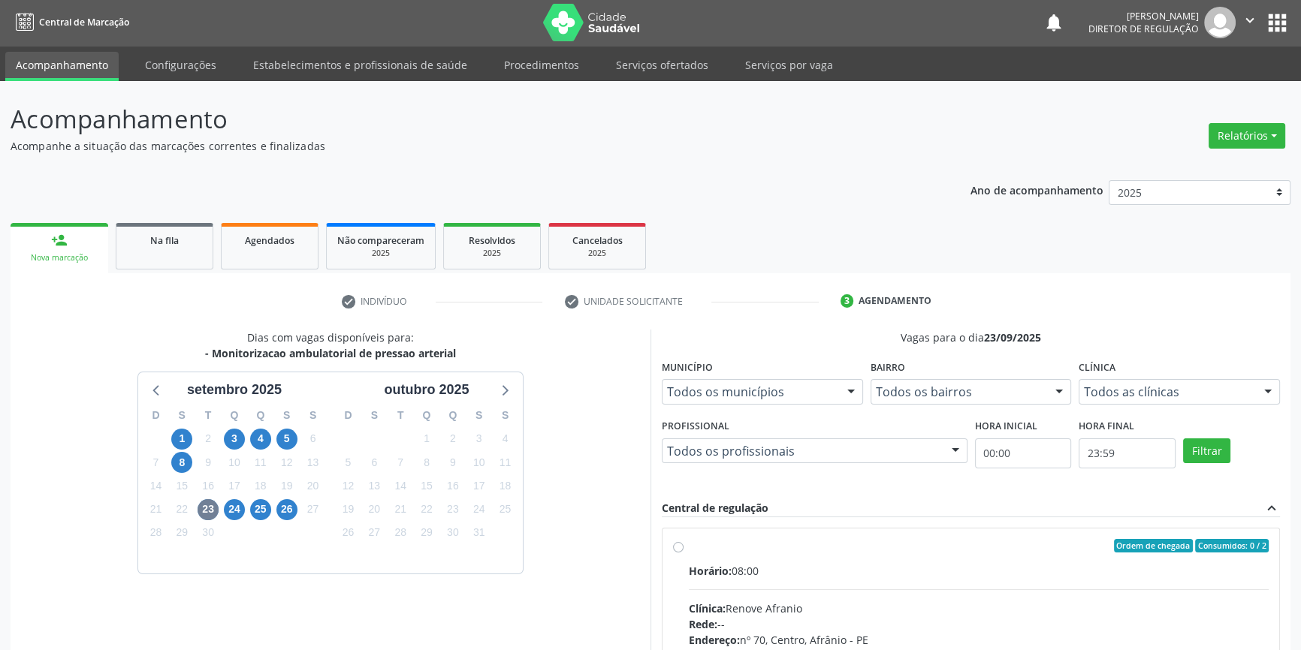
click at [756, 573] on div "Horário: 08:00" at bounding box center [979, 571] width 580 height 16
click at [683, 553] on input "Ordem de chegada Consumidos: 0 / 2 Horário: 08:00 Clínica: Renove Afranio Rede:…" at bounding box center [678, 546] width 11 height 14
radio input "true"
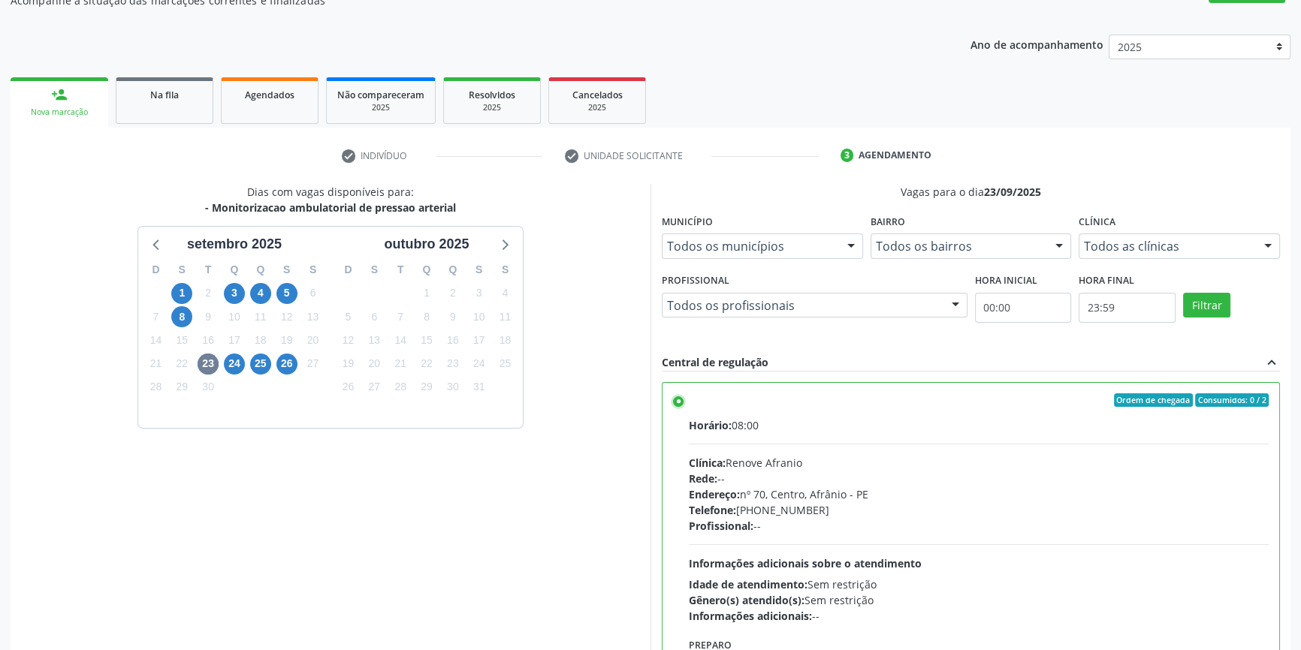
scroll to position [246, 0]
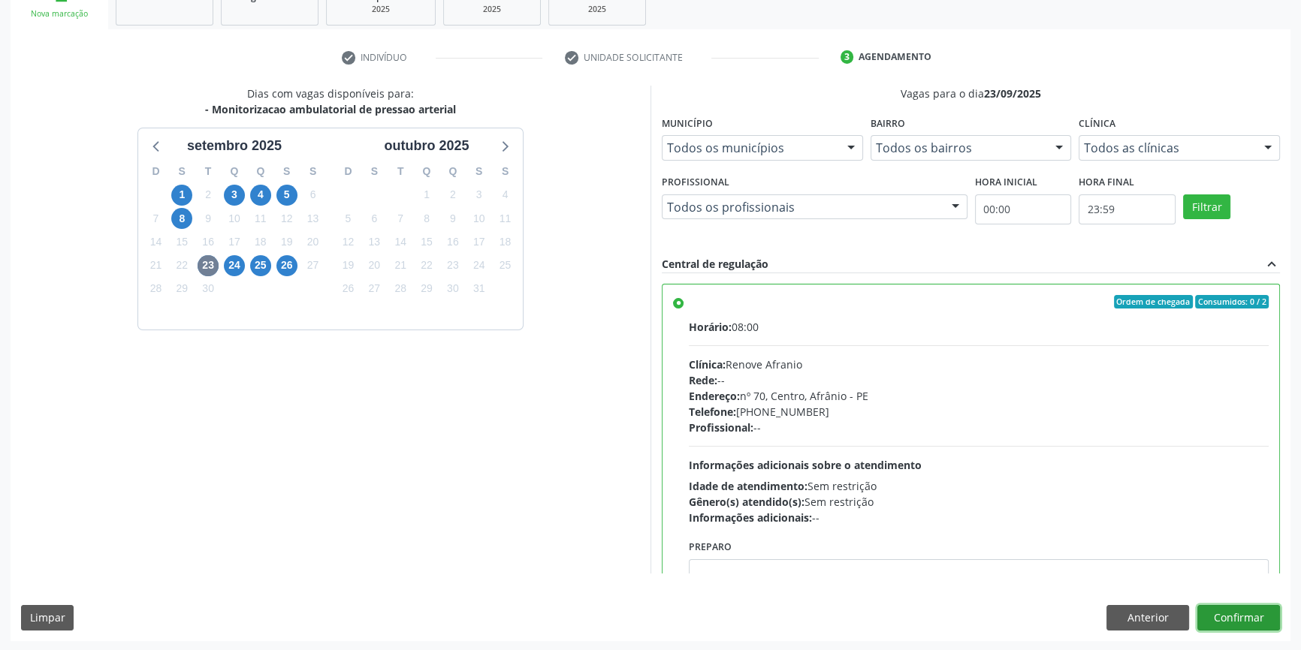
click at [1240, 605] on button "Confirmar" at bounding box center [1238, 618] width 83 height 26
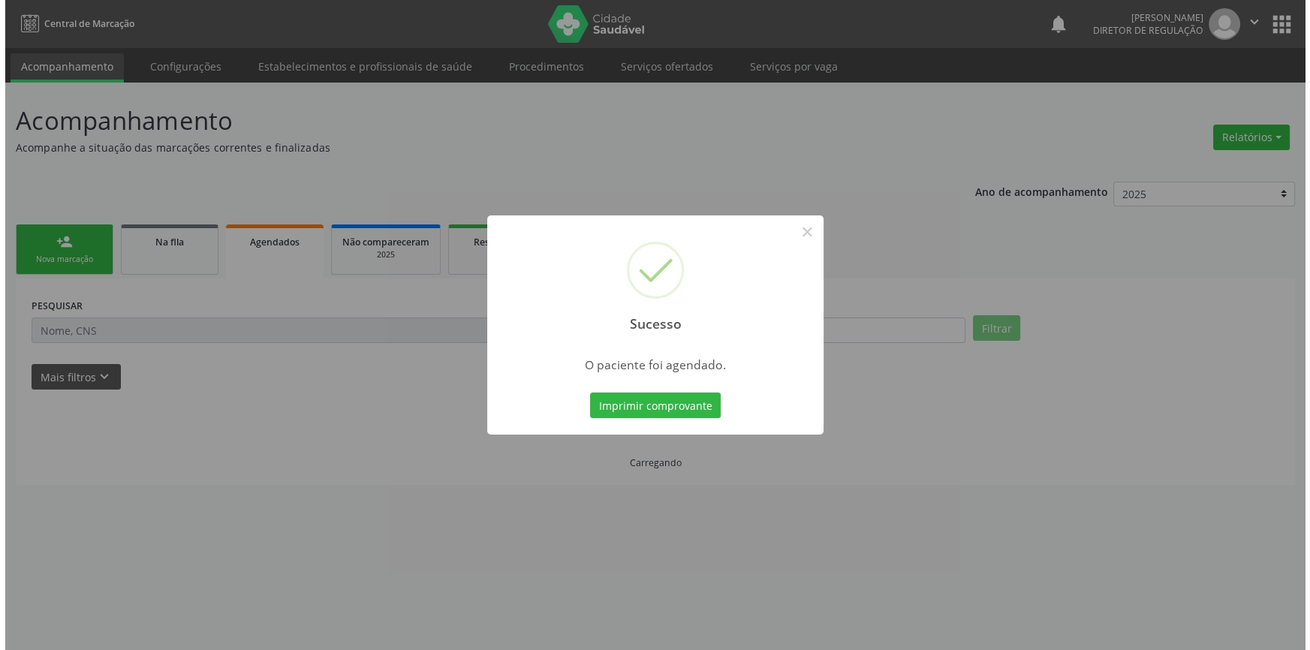
scroll to position [0, 0]
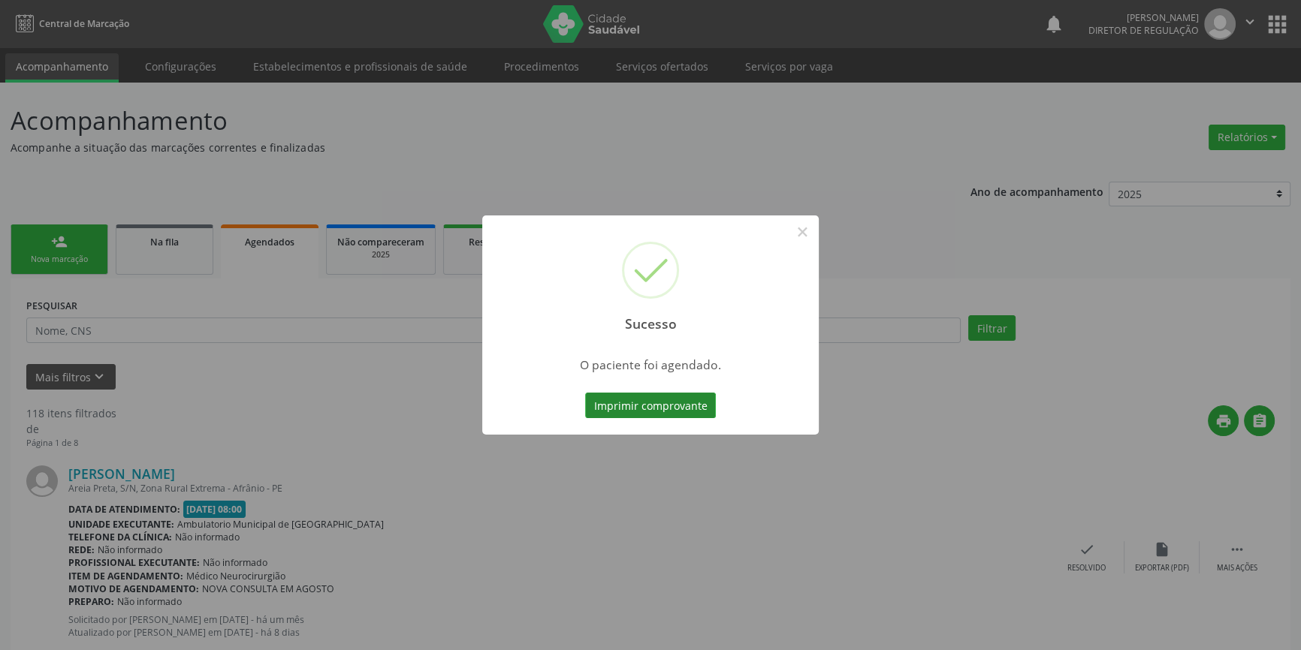
click at [676, 407] on button "Imprimir comprovante" at bounding box center [650, 406] width 131 height 26
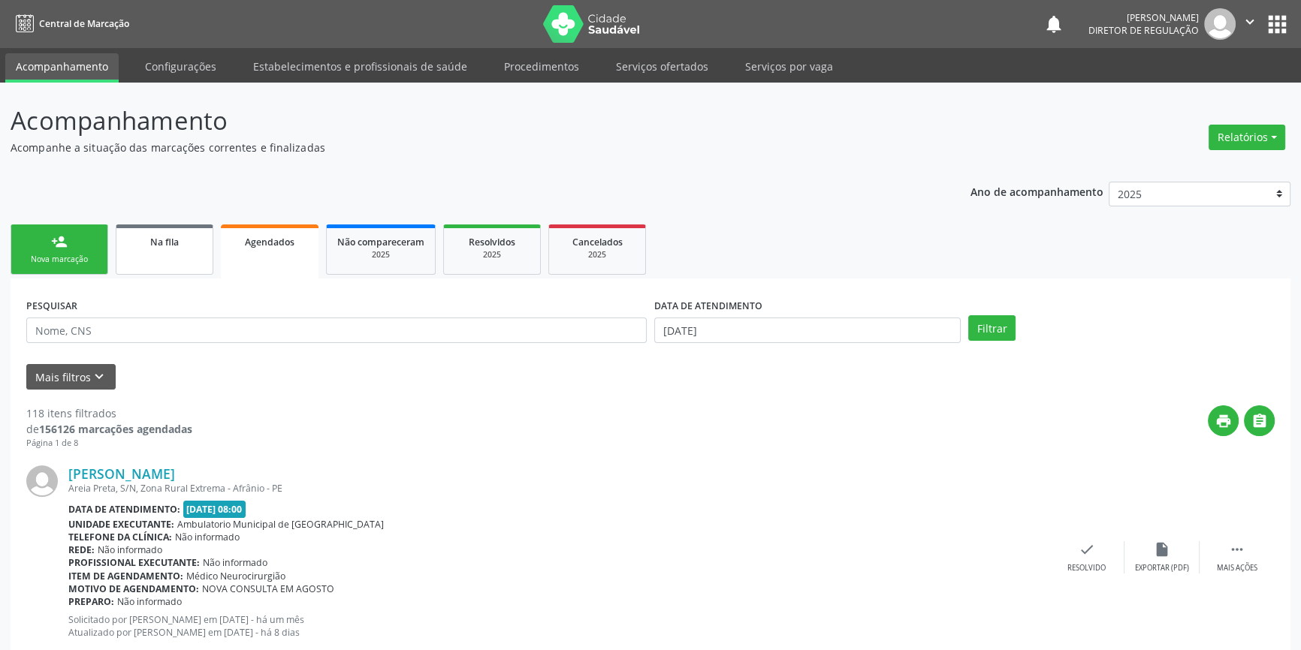
click at [152, 249] on link "Na fila" at bounding box center [165, 250] width 98 height 50
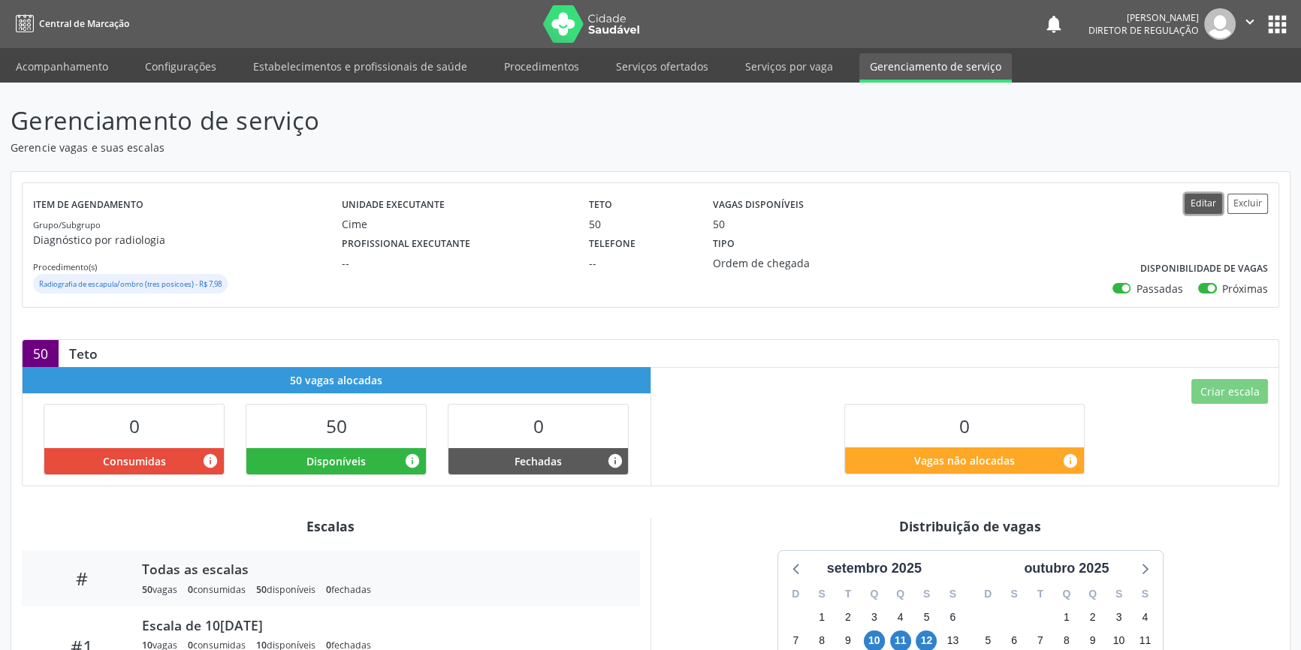
click at [1203, 210] on button "Editar" at bounding box center [1203, 204] width 38 height 20
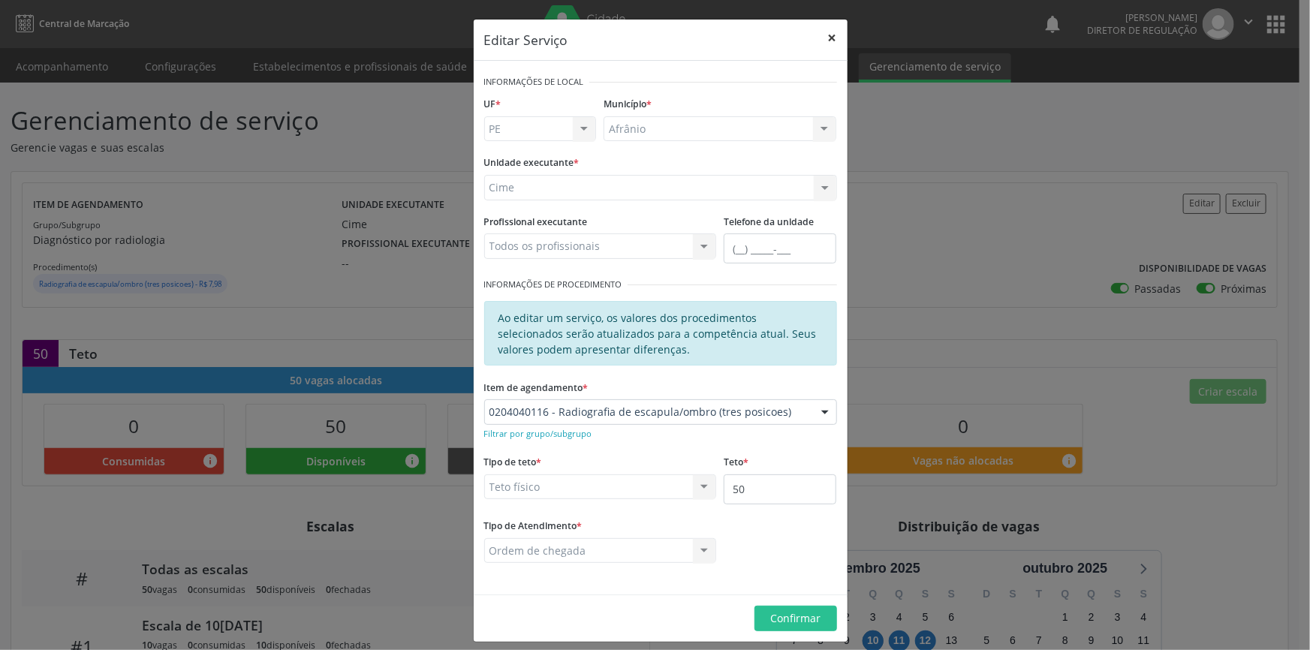
click at [823, 37] on button "×" at bounding box center [833, 38] width 30 height 37
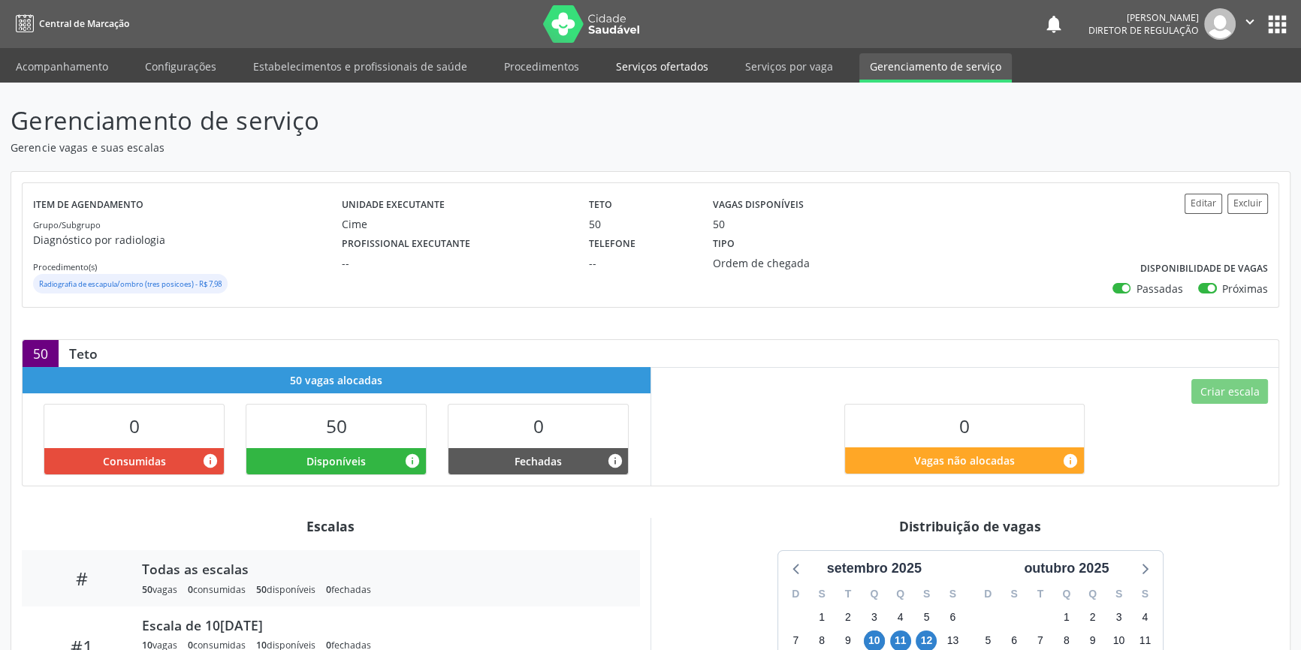
click at [658, 68] on link "Serviços ofertados" at bounding box center [661, 66] width 113 height 26
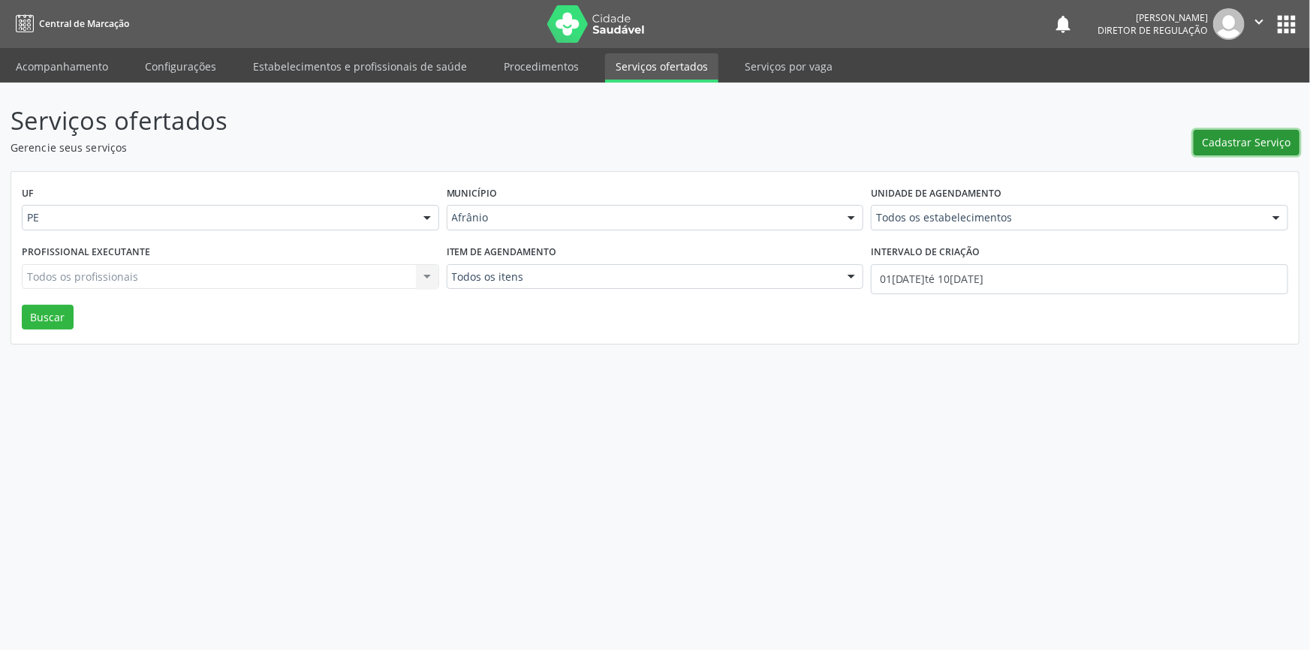
click at [1229, 140] on span "Cadastrar Serviço" at bounding box center [1247, 142] width 89 height 16
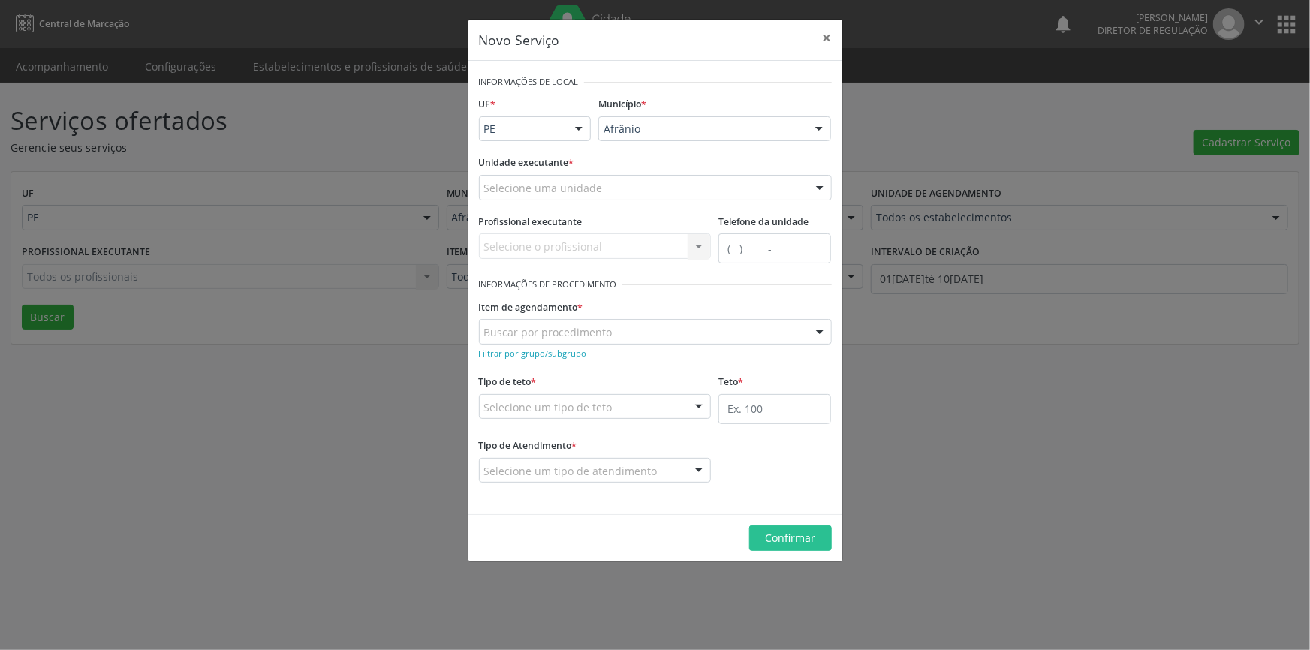
drag, startPoint x: 634, startPoint y: 178, endPoint x: 629, endPoint y: 185, distance: 8.1
click at [632, 179] on div "Selecione uma unidade" at bounding box center [655, 188] width 353 height 26
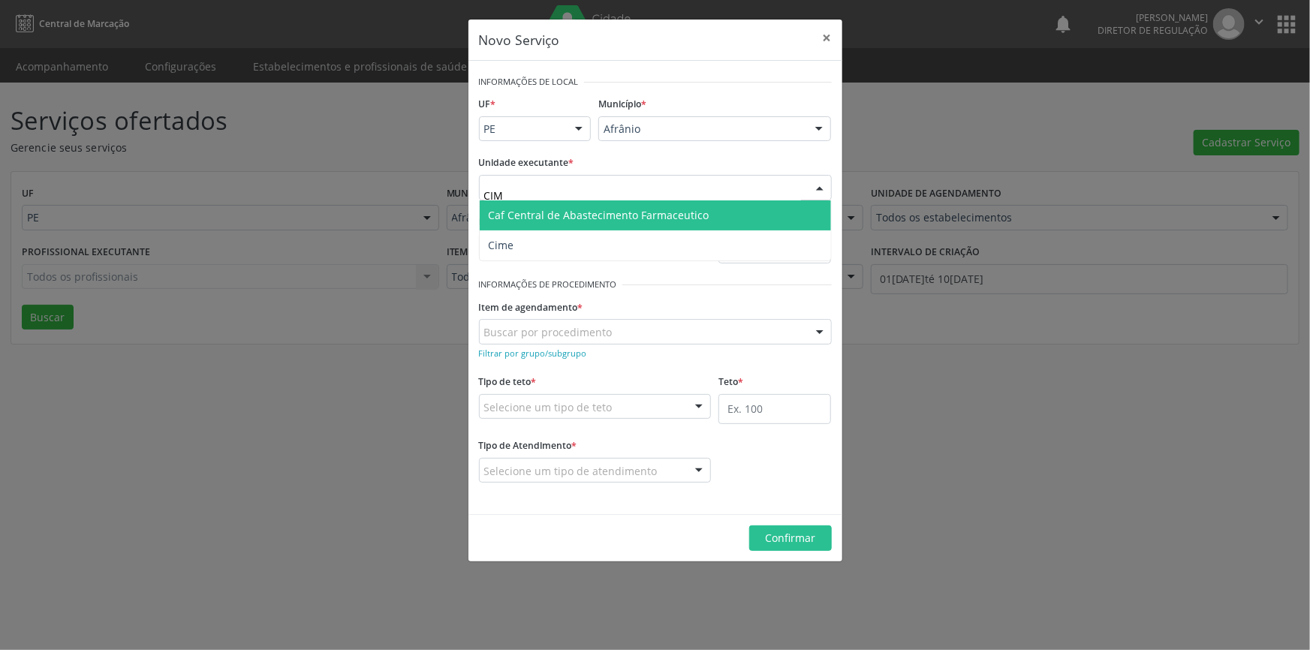
type input "CIME"
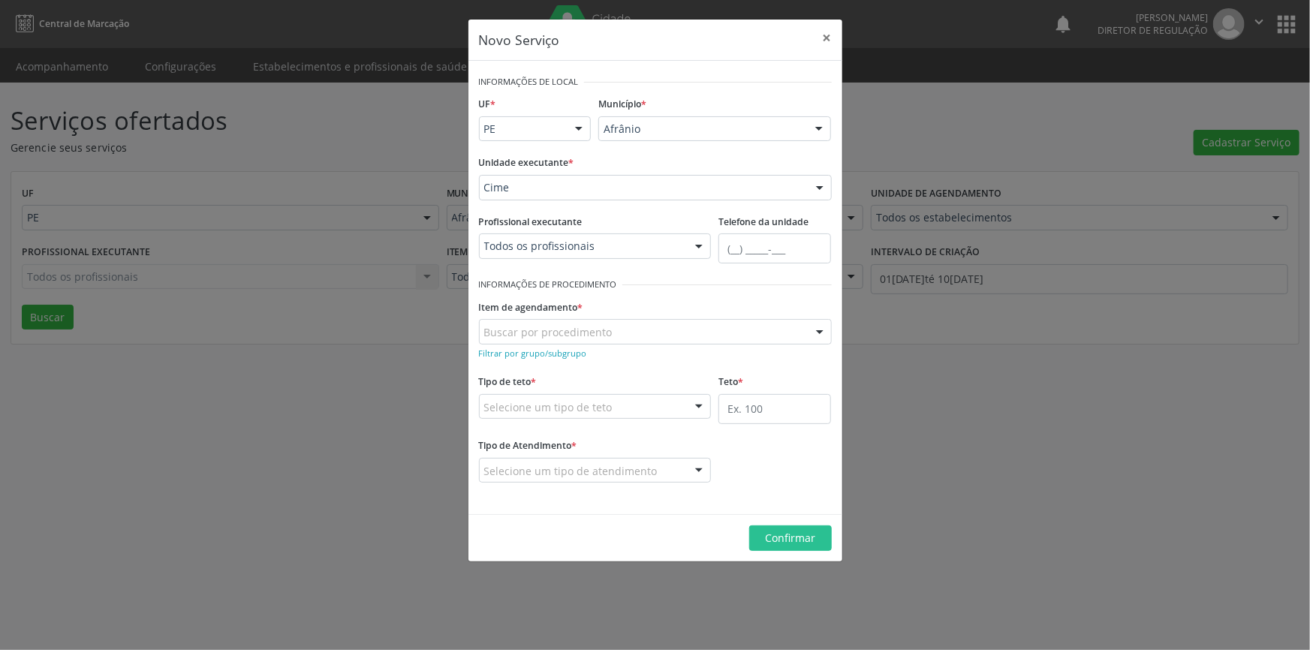
click at [612, 326] on div "Buscar por procedimento" at bounding box center [655, 332] width 353 height 26
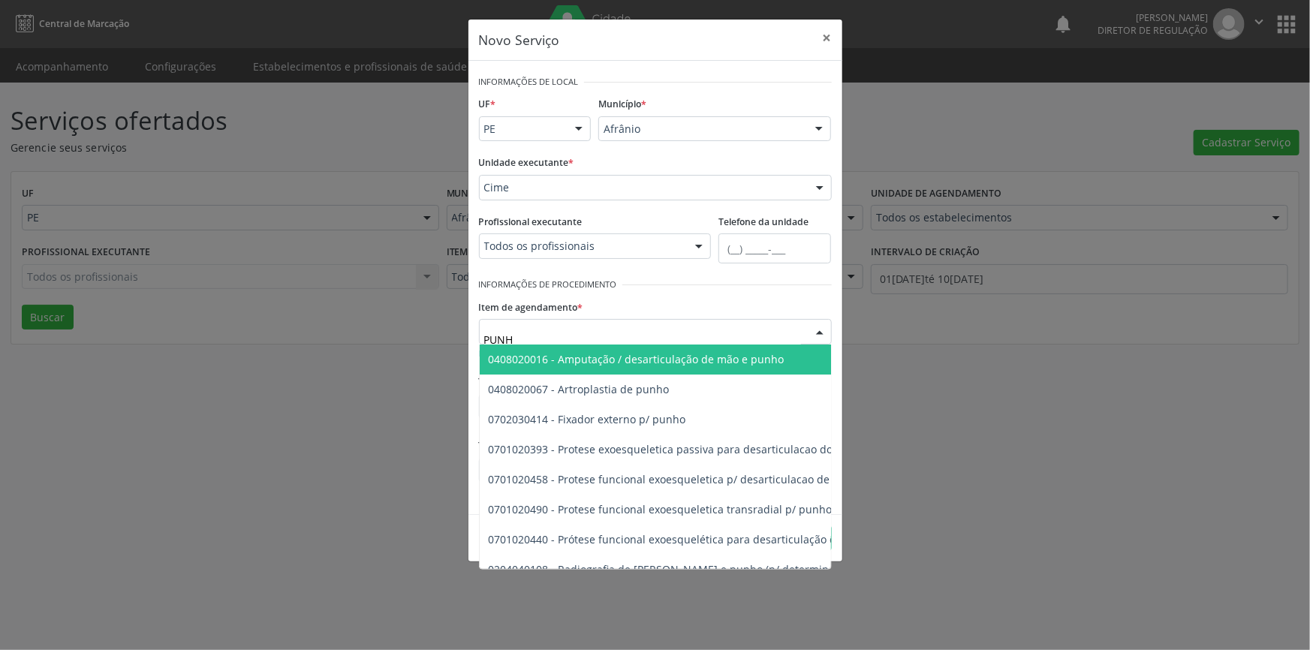
type input "PUNHO"
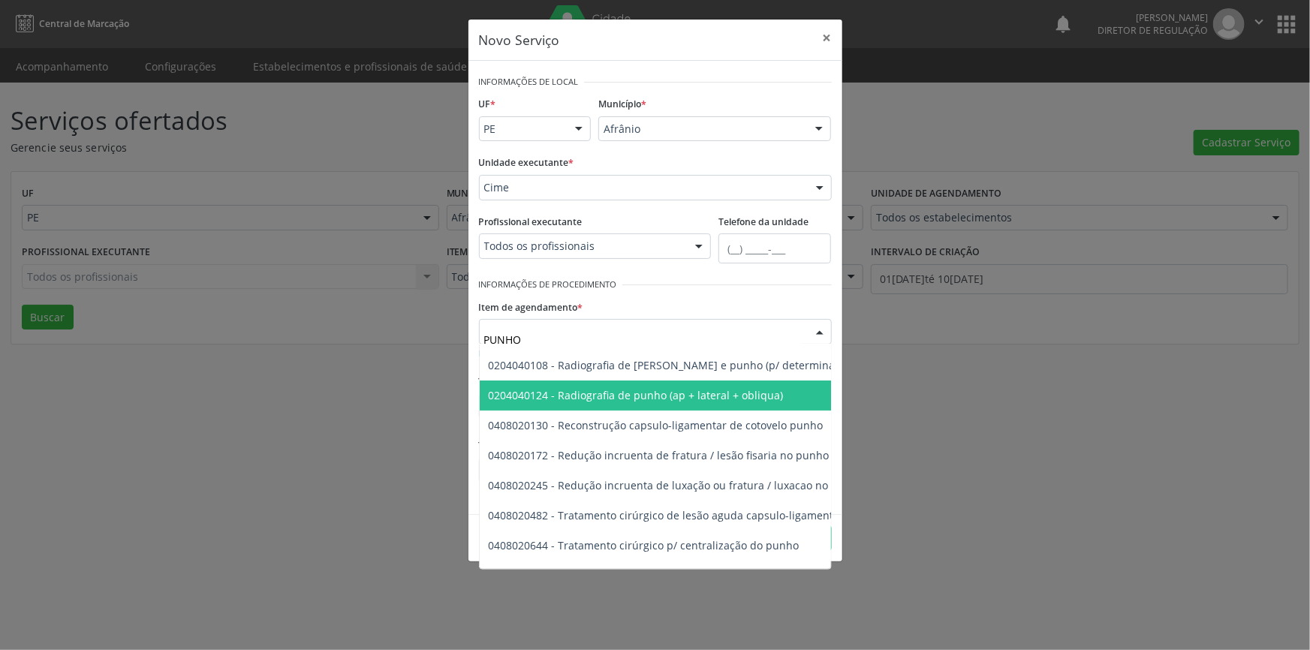
click at [667, 396] on span "0204040124 - Radiografia de punho (ap + lateral + obliqua)" at bounding box center [636, 395] width 295 height 14
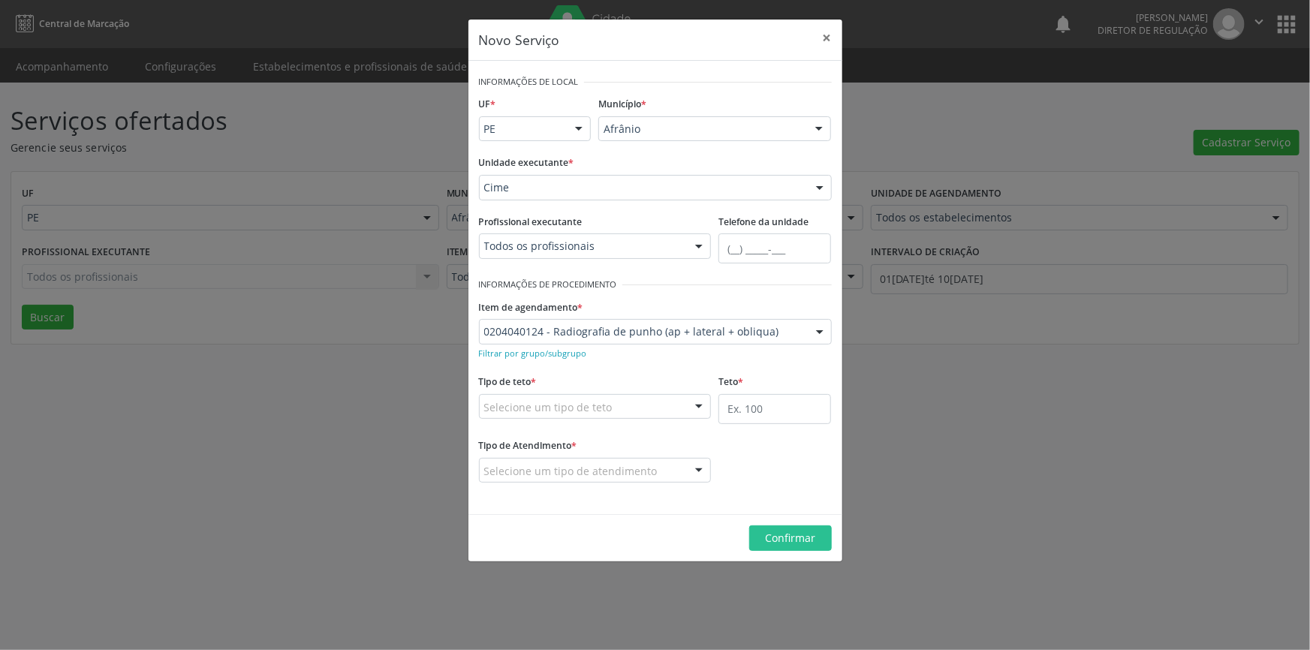
click at [653, 394] on div "Selecione um tipo de teto" at bounding box center [595, 407] width 233 height 26
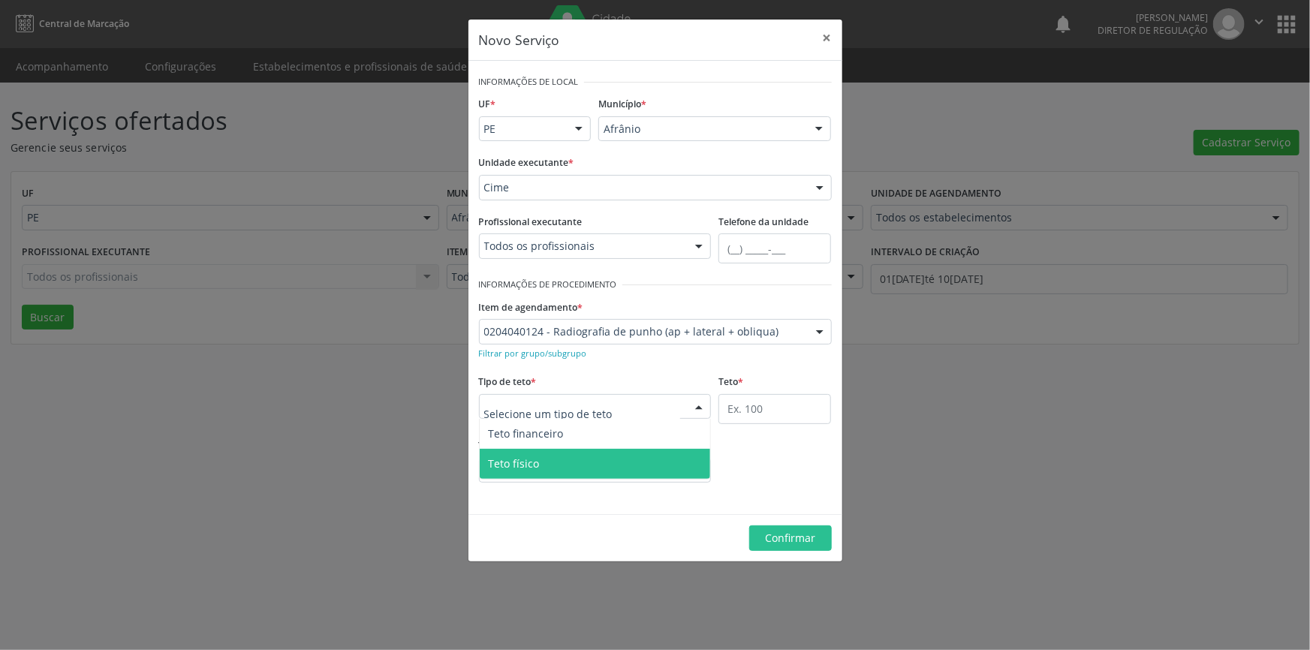
click at [565, 462] on span "Teto físico" at bounding box center [595, 464] width 231 height 30
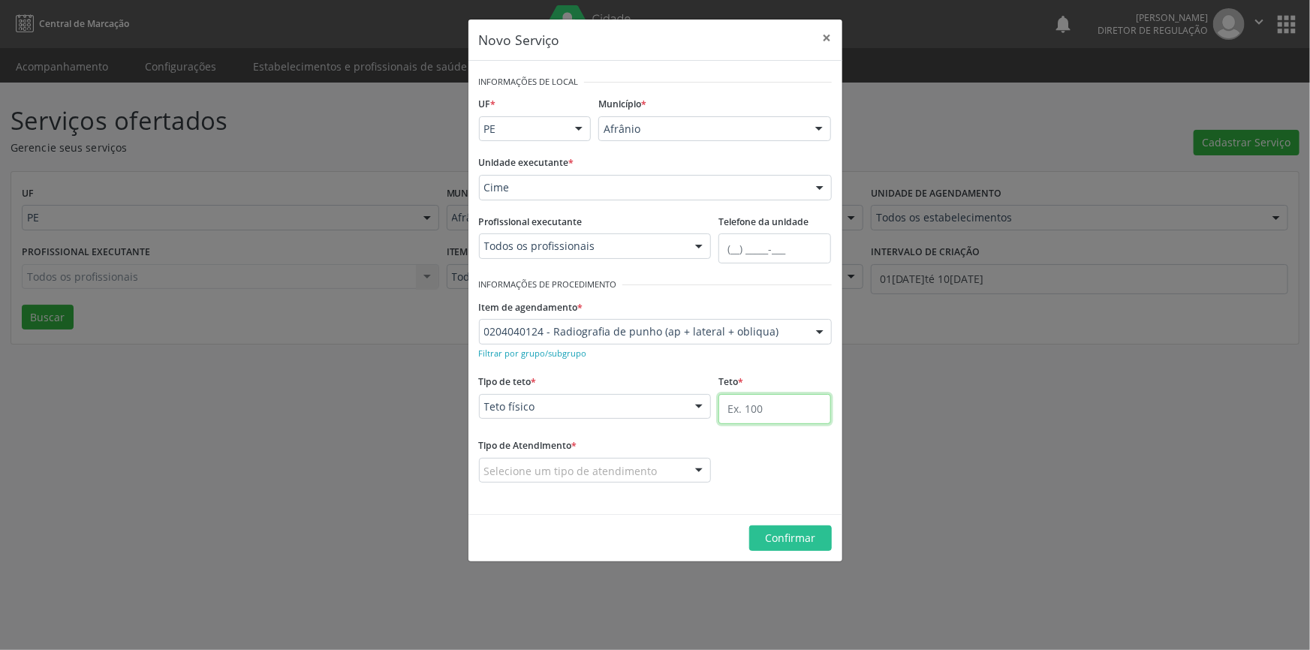
click at [794, 402] on input "text" at bounding box center [775, 409] width 113 height 30
type input "50"
click at [676, 466] on div "Selecione um tipo de atendimento" at bounding box center [595, 471] width 233 height 26
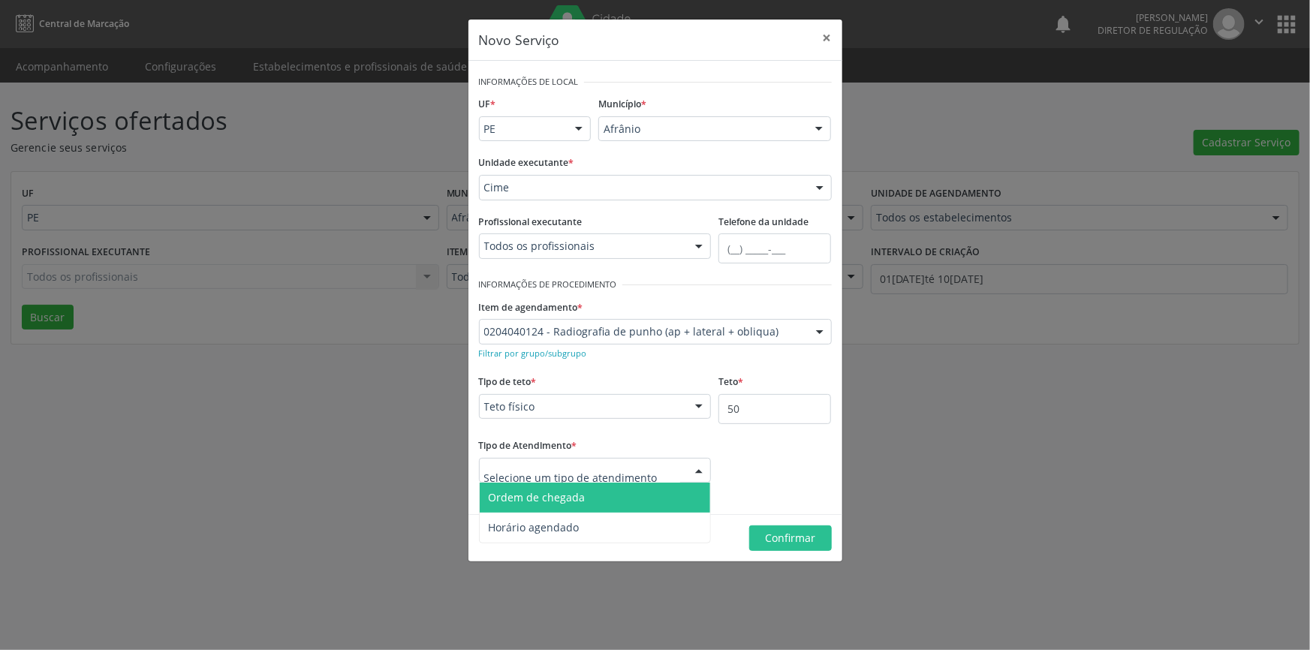
click at [606, 494] on span "Ordem de chegada" at bounding box center [595, 498] width 231 height 30
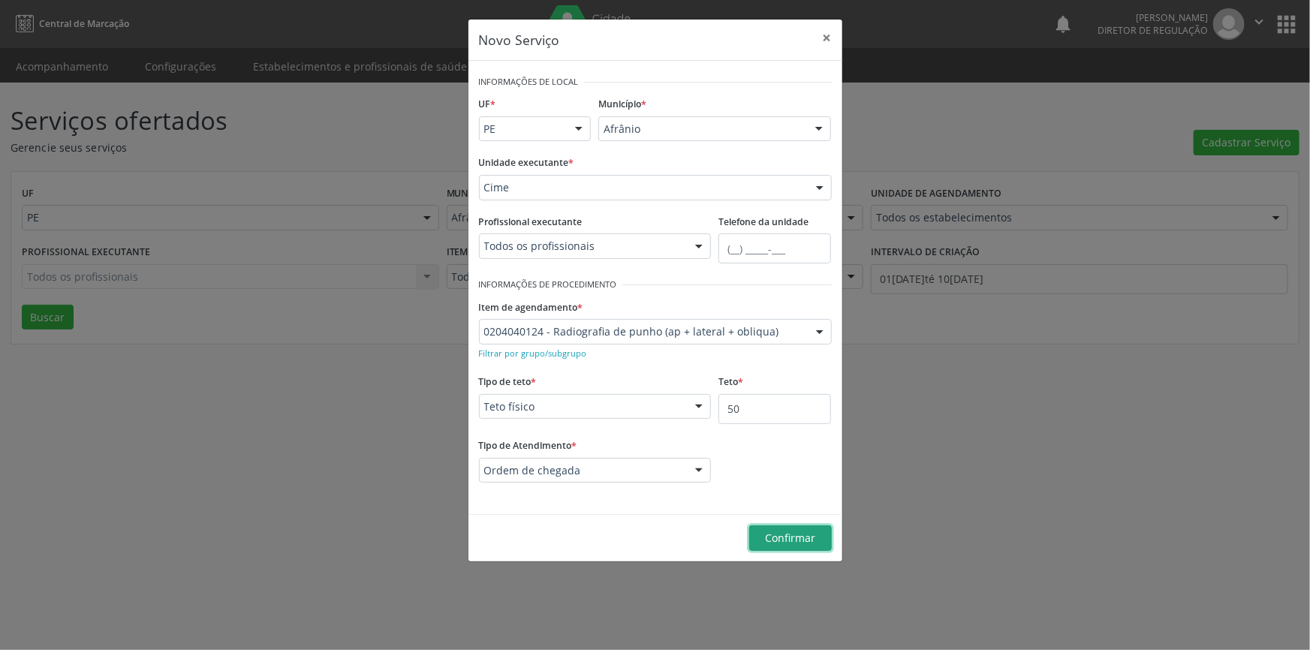
click at [788, 526] on button "Confirmar" at bounding box center [790, 539] width 83 height 26
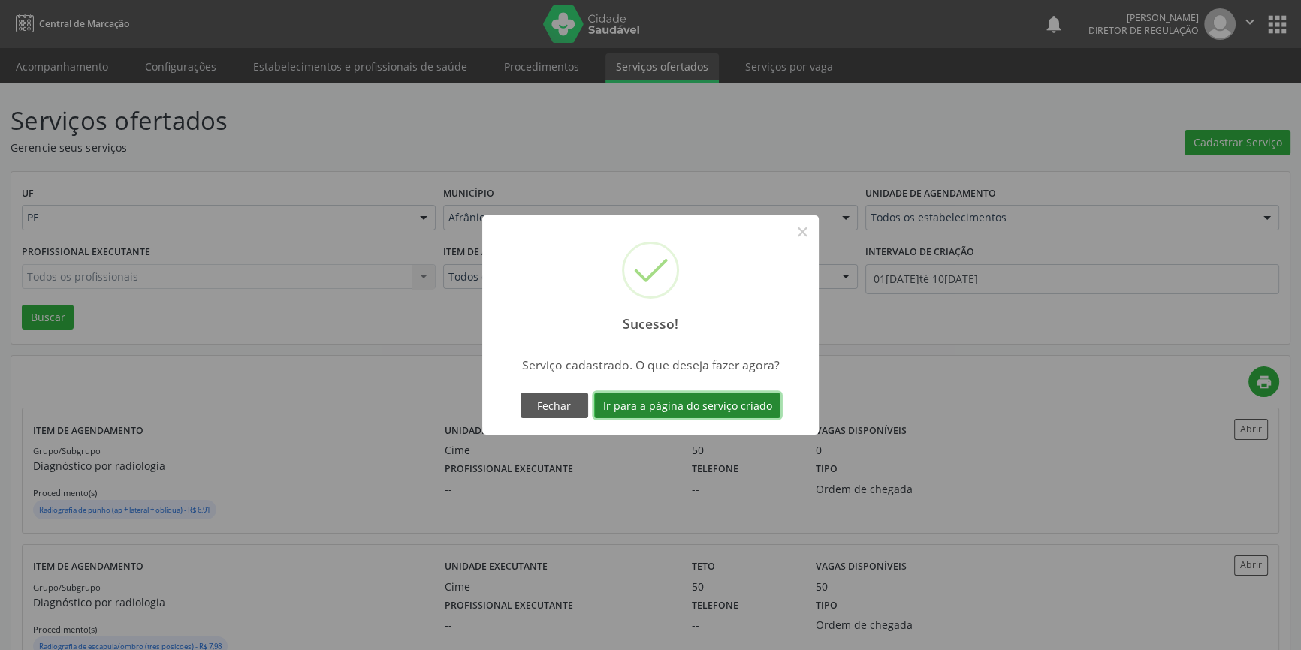
click at [733, 406] on button "Ir para a página do serviço criado" at bounding box center [687, 406] width 186 height 26
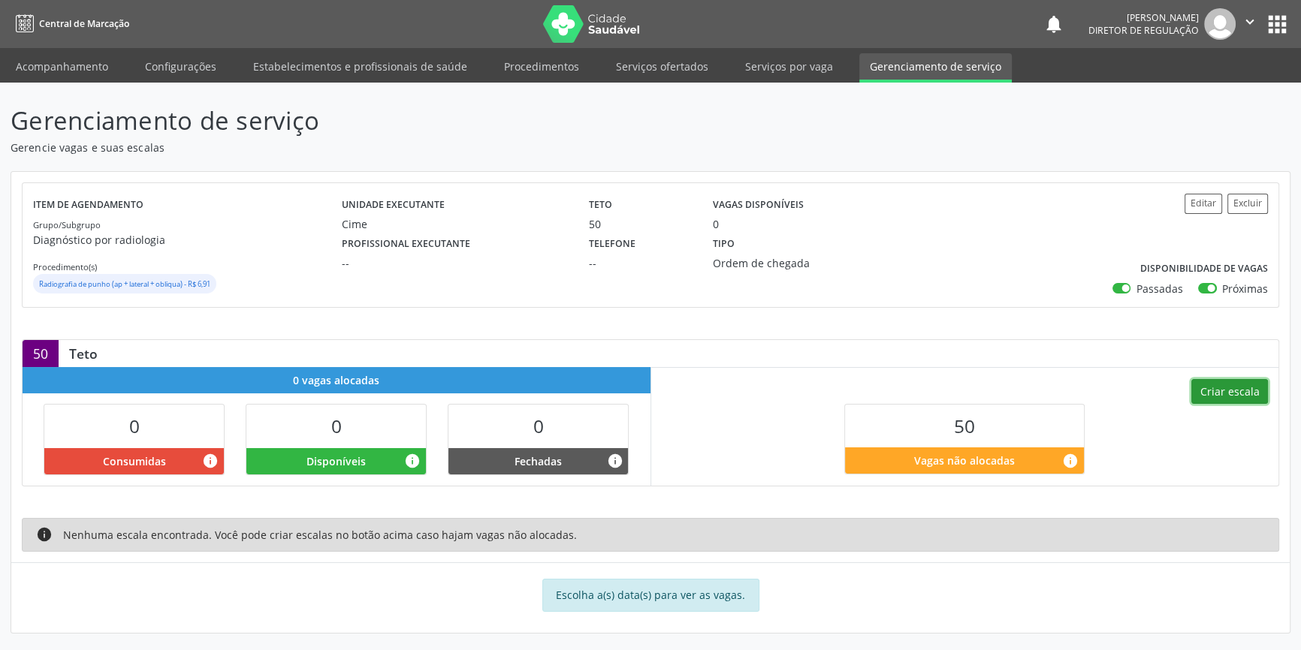
click at [1237, 395] on button "Criar escala" at bounding box center [1229, 392] width 77 height 26
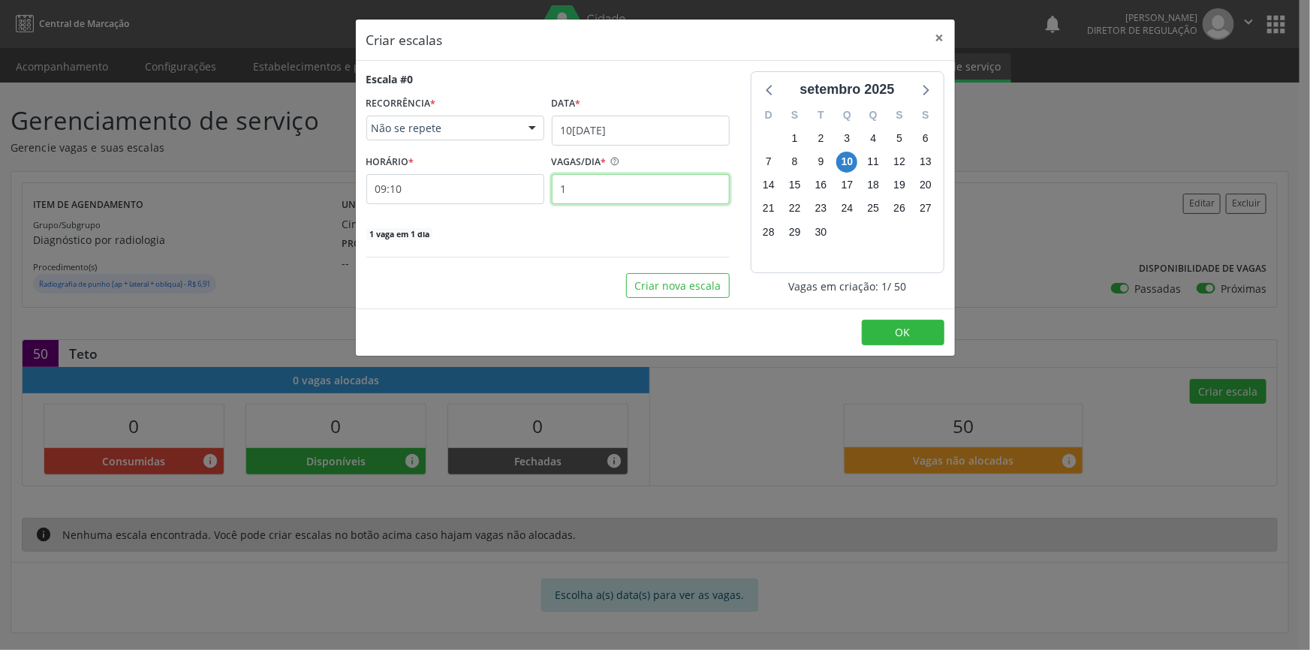
drag, startPoint x: 623, startPoint y: 185, endPoint x: 457, endPoint y: 183, distance: 166.0
click at [469, 187] on div "HORÁRIO * 09:10 VAGAS/DIA * 1" at bounding box center [548, 177] width 371 height 53
type input "5"
type input "10"
click at [689, 285] on button "Criar nova escala" at bounding box center [678, 286] width 104 height 26
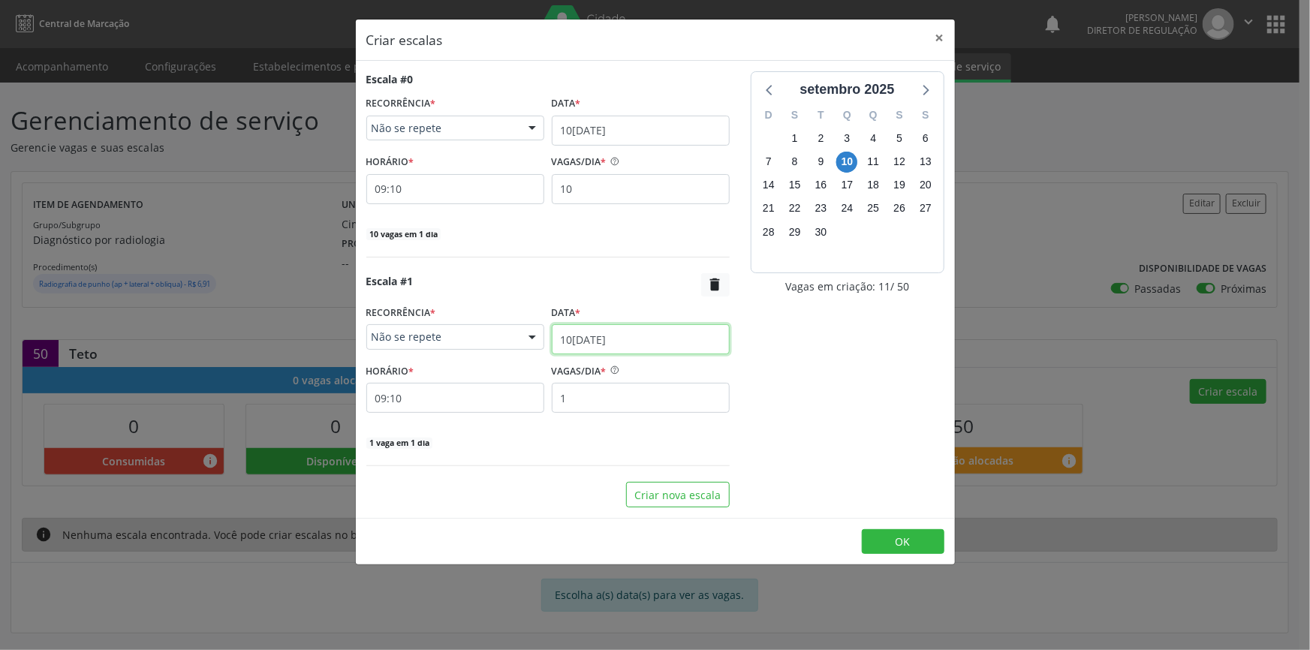
click at [647, 332] on input "10[DATE]" at bounding box center [641, 339] width 178 height 30
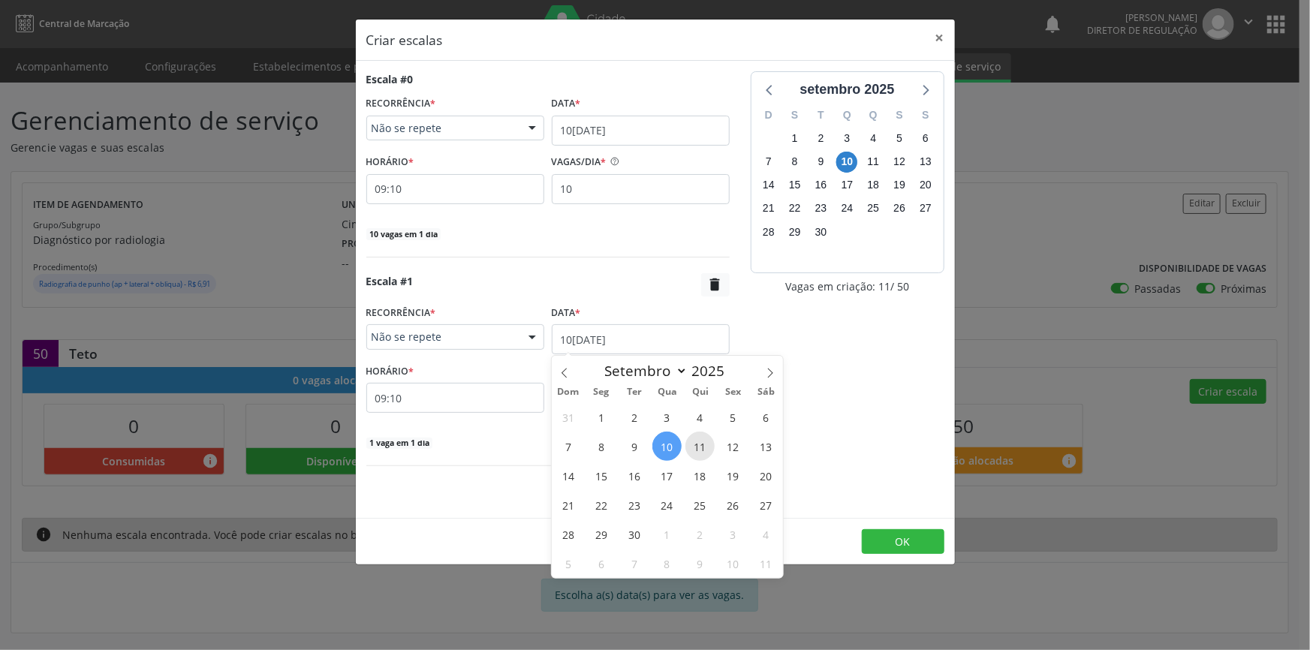
click at [692, 441] on span "11" at bounding box center [700, 446] width 29 height 29
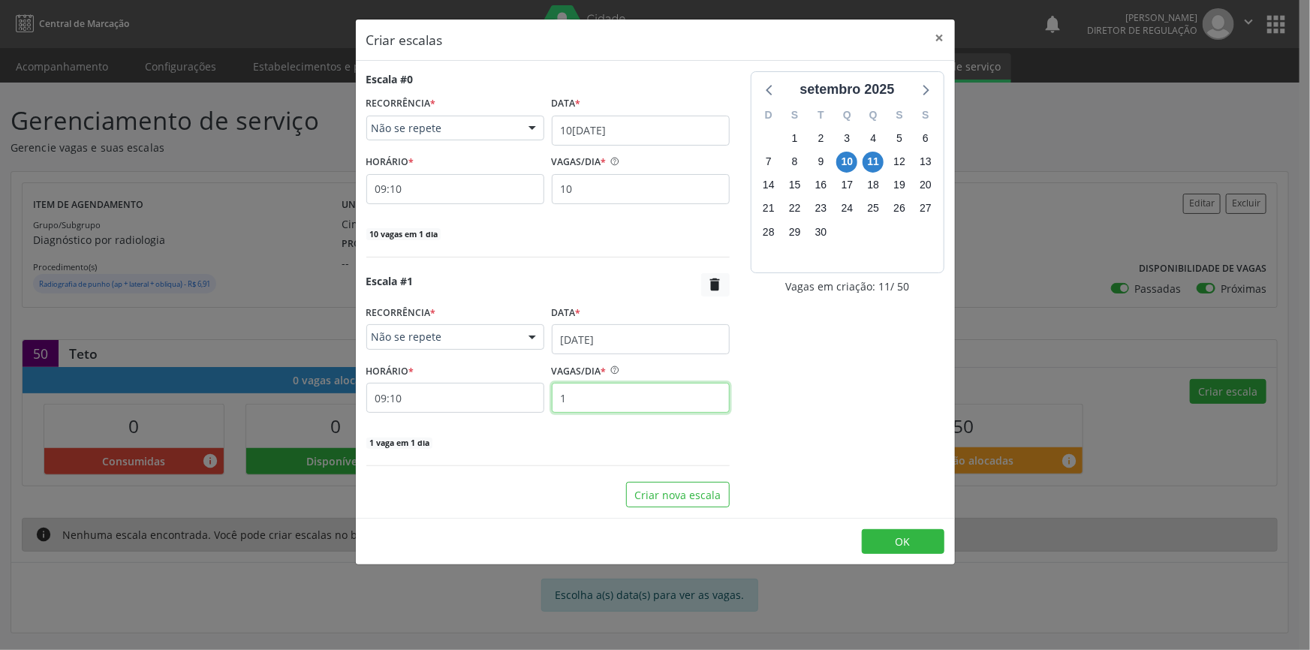
click at [614, 398] on input "1" at bounding box center [641, 398] width 178 height 30
drag, startPoint x: 580, startPoint y: 398, endPoint x: 504, endPoint y: 396, distance: 76.6
click at [504, 396] on div "HORÁRIO * 09:10 VAGAS/DIA * 1" at bounding box center [548, 386] width 371 height 53
type input "10"
click at [703, 495] on button "Criar nova escala" at bounding box center [678, 495] width 104 height 26
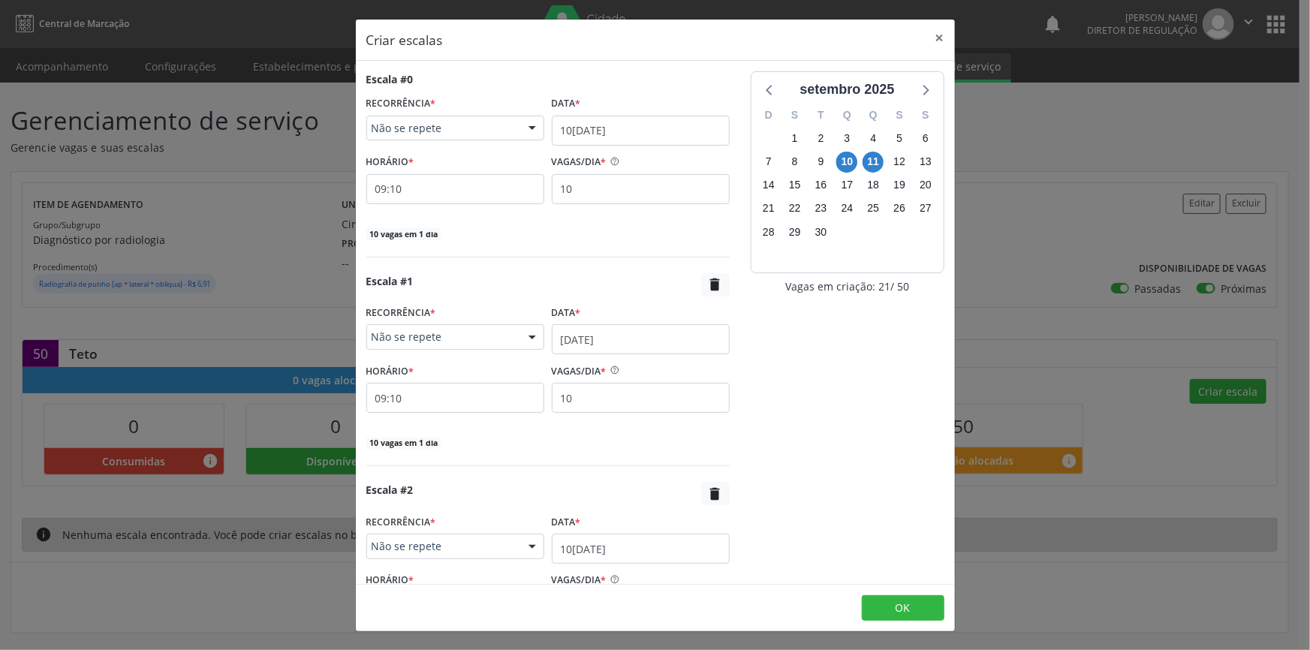
scroll to position [141, 0]
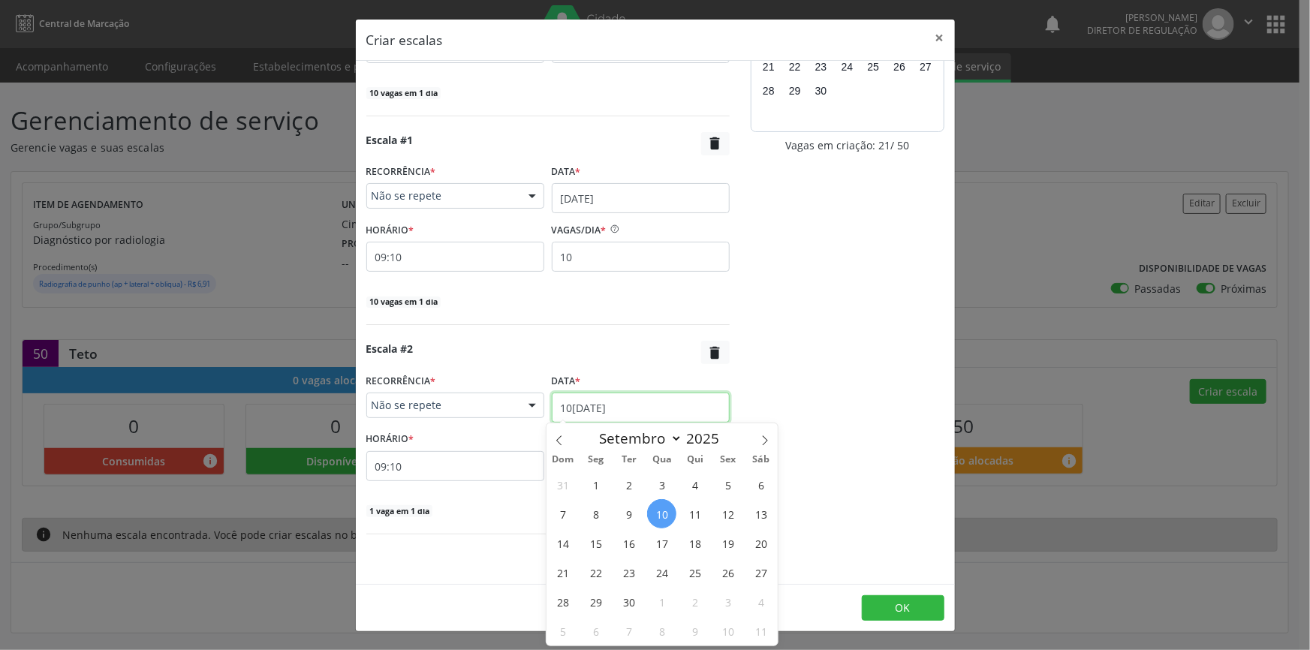
click at [643, 404] on input "10[DATE]" at bounding box center [641, 408] width 178 height 30
click at [725, 511] on span "12" at bounding box center [727, 513] width 29 height 29
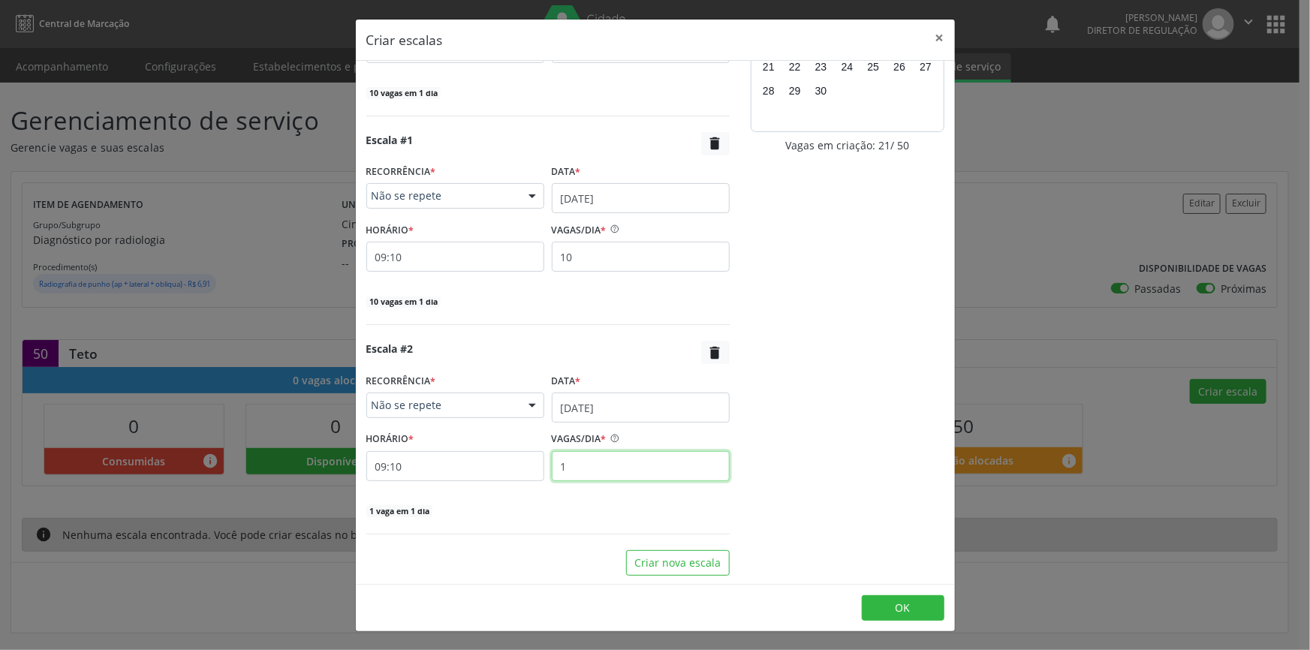
drag, startPoint x: 406, startPoint y: 455, endPoint x: 380, endPoint y: 448, distance: 26.6
click at [381, 449] on div "HORÁRIO * 09:10 VAGAS/DIA * 1" at bounding box center [548, 454] width 371 height 53
type input "10"
click at [684, 565] on button "Criar nova escala" at bounding box center [678, 563] width 104 height 26
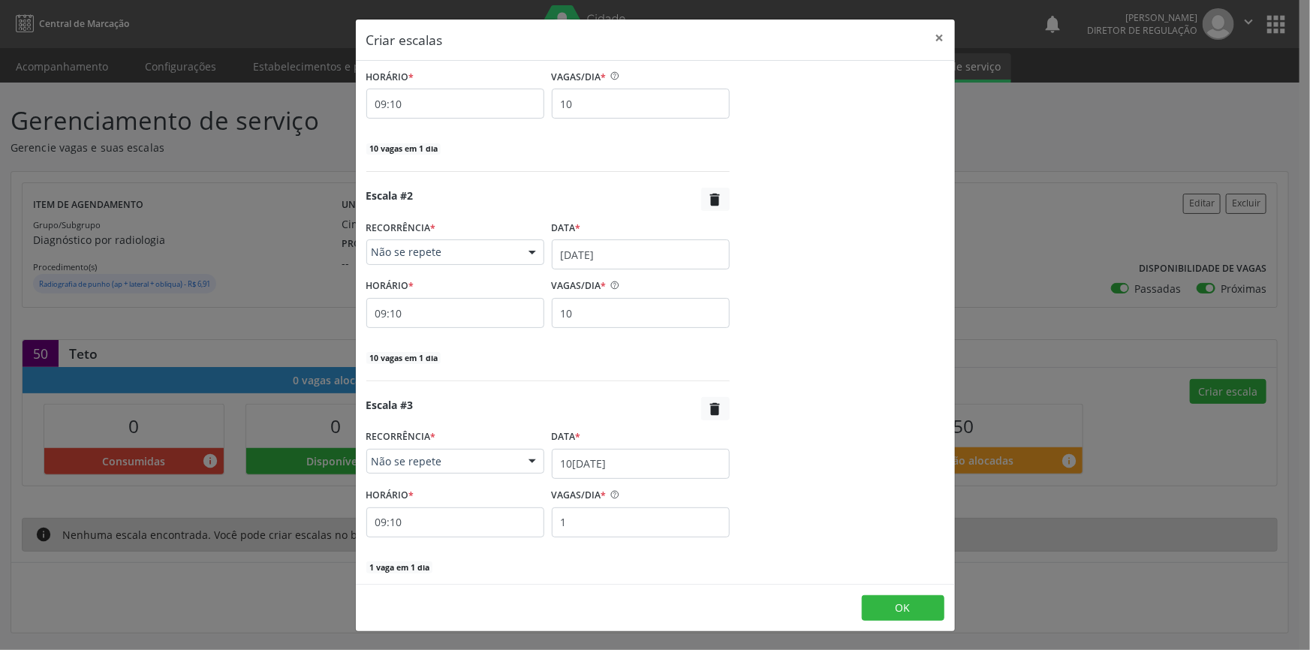
scroll to position [345, 0]
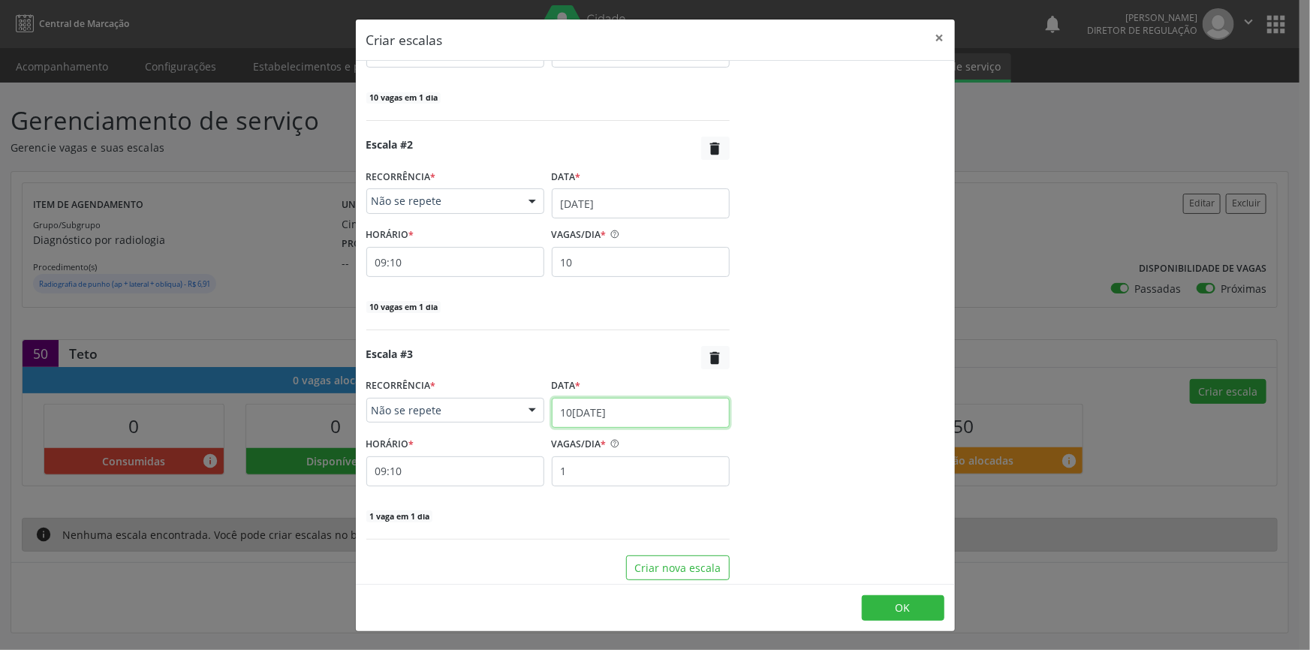
click at [631, 421] on body "Central de Marcação notifications [PERSON_NAME] Diretor de regulação  Configur…" at bounding box center [655, 325] width 1310 height 650
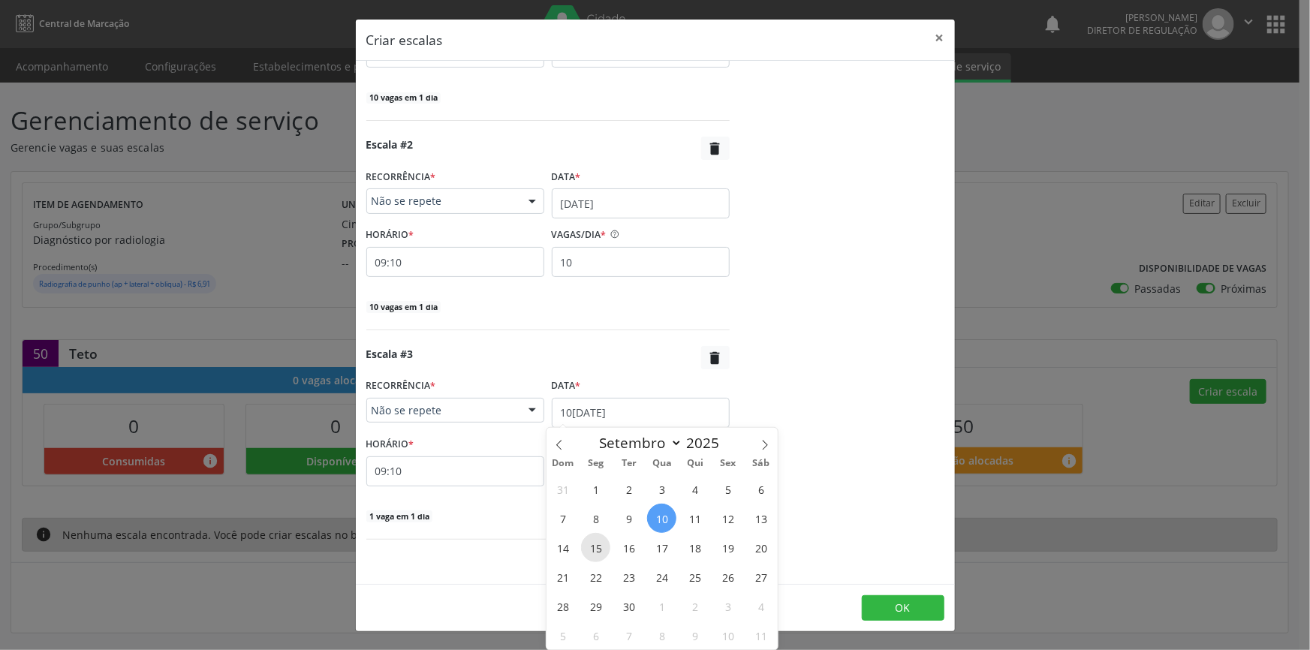
click at [604, 553] on span "15" at bounding box center [595, 547] width 29 height 29
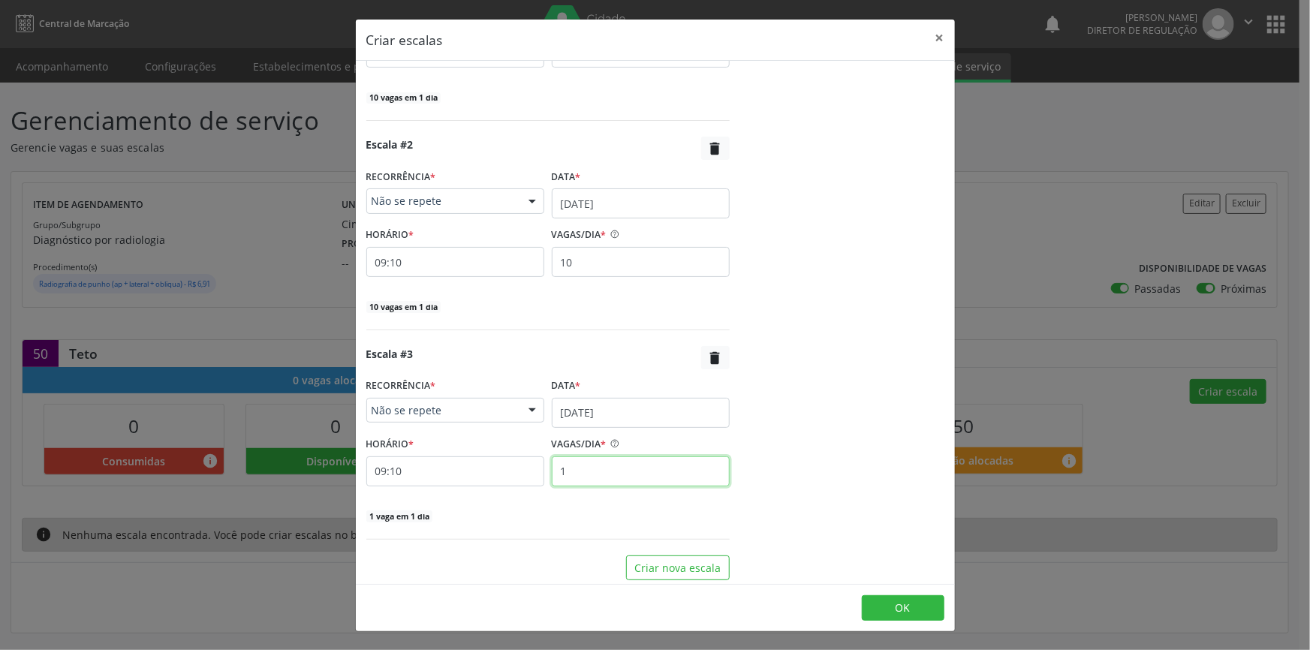
drag, startPoint x: 603, startPoint y: 478, endPoint x: 512, endPoint y: 469, distance: 91.3
click at [516, 475] on div "HORÁRIO * 09:10 VAGAS/DIA * 1" at bounding box center [548, 459] width 371 height 53
type input "10"
click at [674, 563] on button "Criar nova escala" at bounding box center [678, 569] width 104 height 26
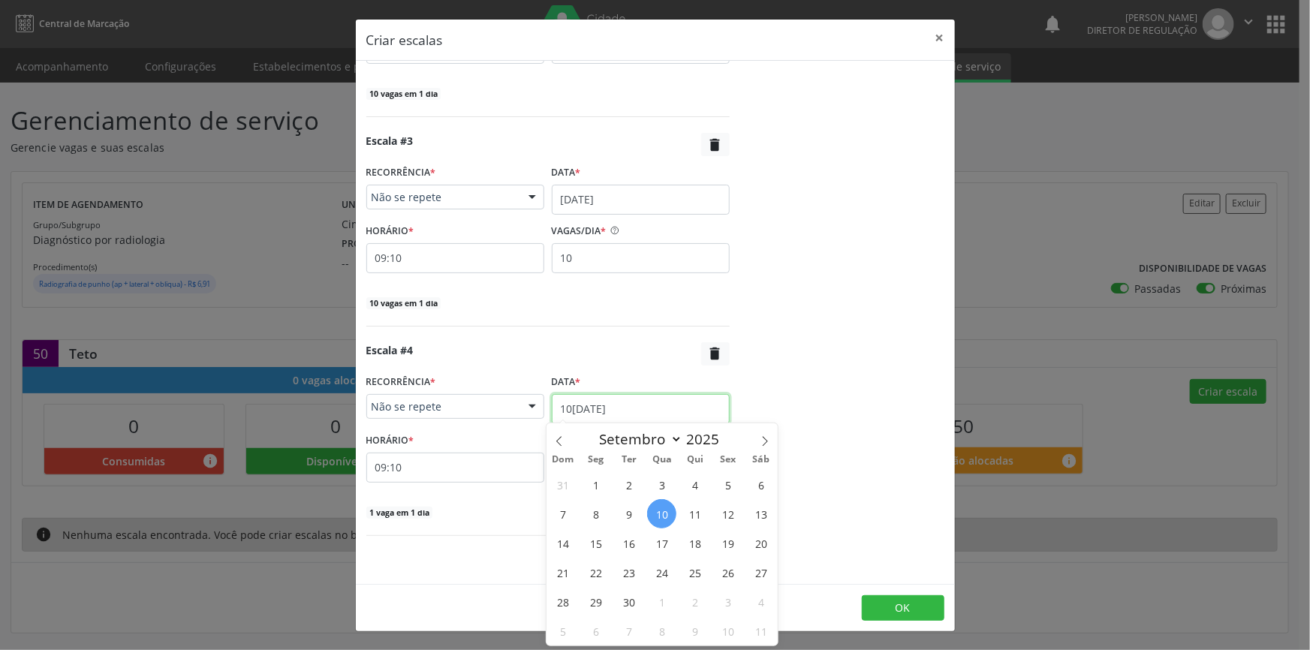
click at [629, 414] on input "10[DATE]" at bounding box center [641, 409] width 178 height 30
click at [637, 538] on span "16" at bounding box center [628, 543] width 29 height 29
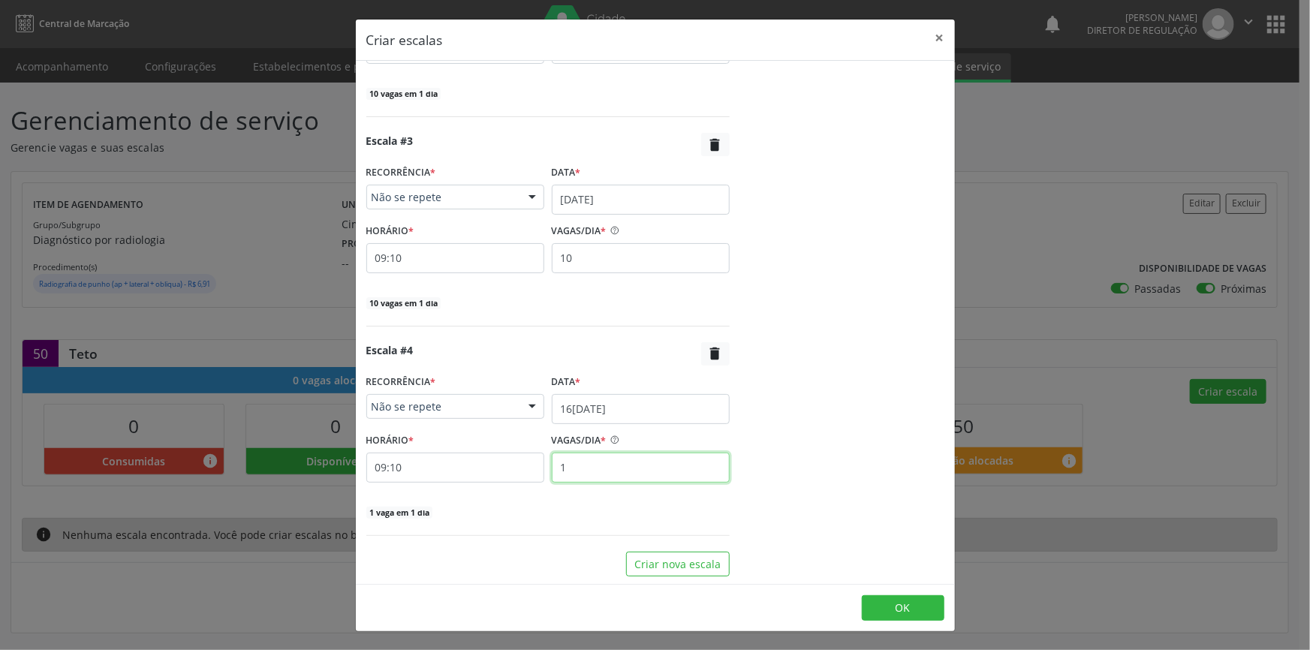
drag, startPoint x: 614, startPoint y: 463, endPoint x: 528, endPoint y: 466, distance: 85.7
click at [528, 466] on div "HORÁRIO * 09:10 VAGAS/DIA * 1" at bounding box center [548, 456] width 371 height 53
type input "10"
click at [894, 612] on button "OK" at bounding box center [903, 608] width 83 height 26
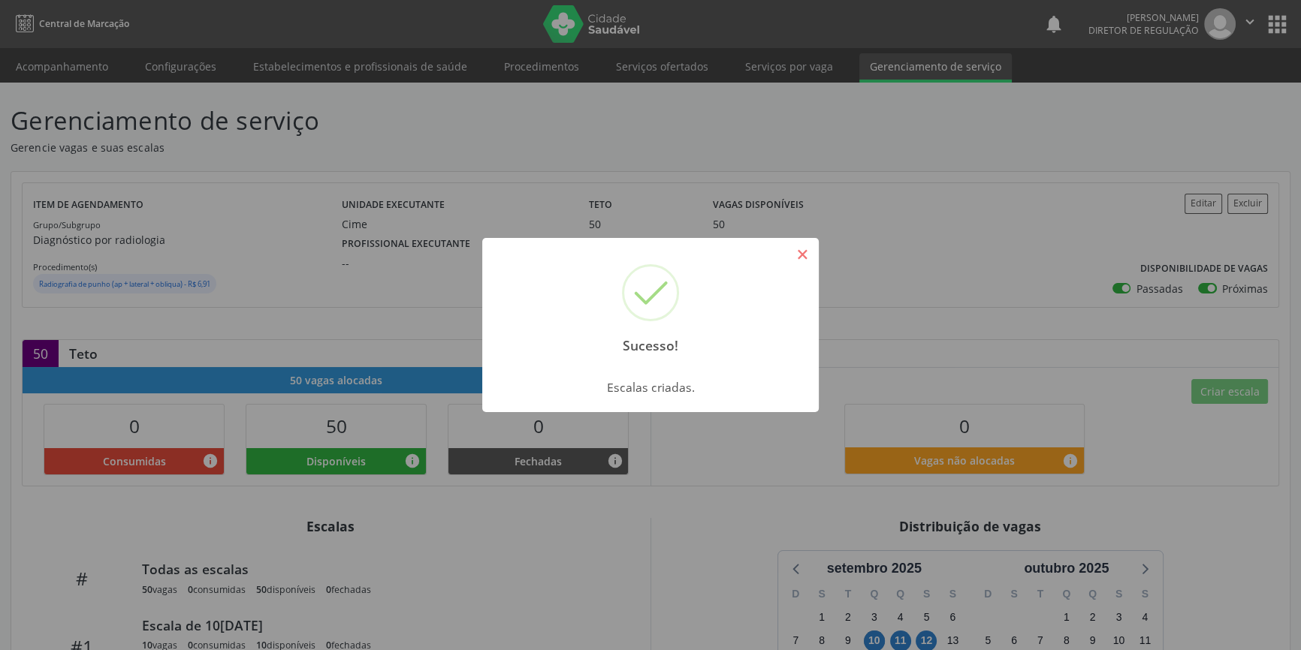
click at [808, 254] on button "×" at bounding box center [802, 255] width 26 height 26
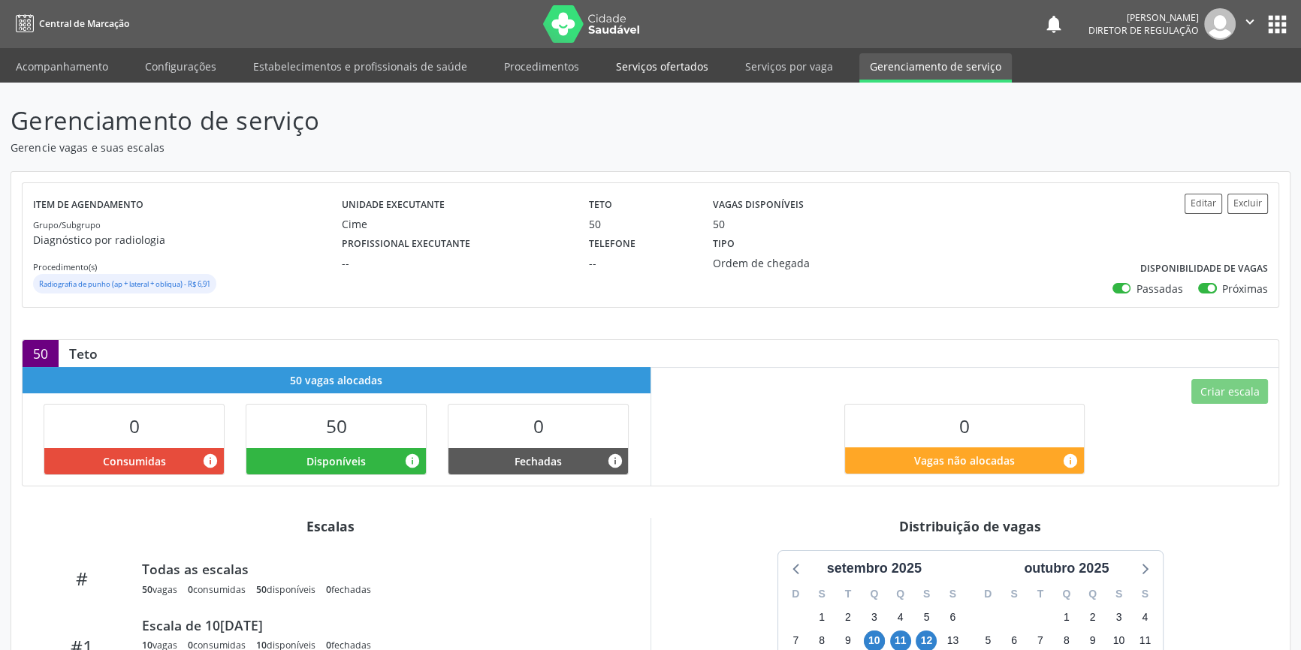
click at [659, 68] on link "Serviços ofertados" at bounding box center [661, 66] width 113 height 26
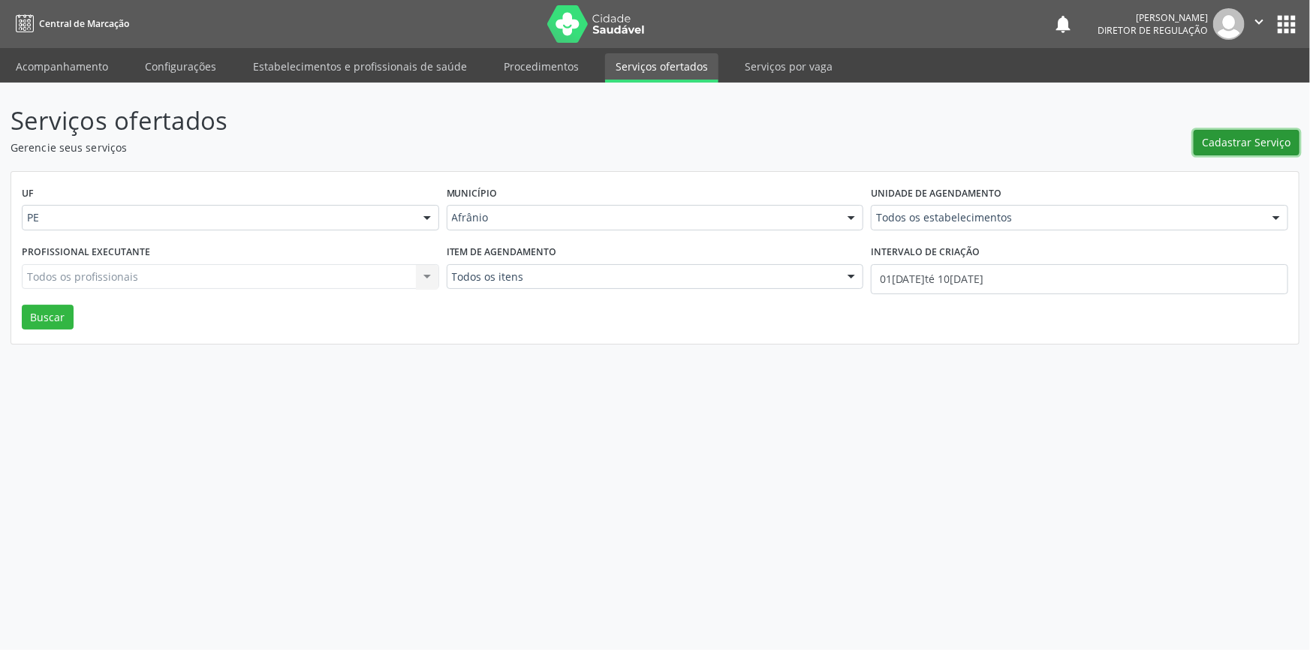
click at [1202, 149] on button "Cadastrar Serviço" at bounding box center [1247, 143] width 106 height 26
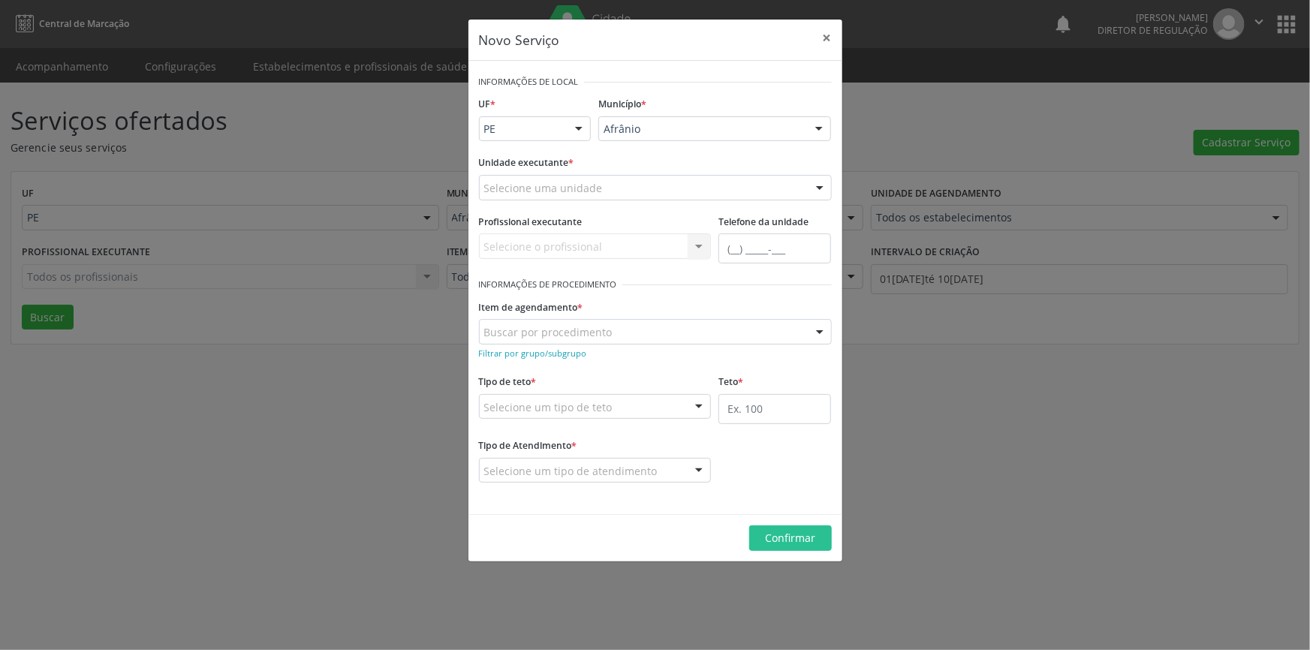
click at [539, 175] on div "Selecione uma unidade" at bounding box center [655, 188] width 353 height 26
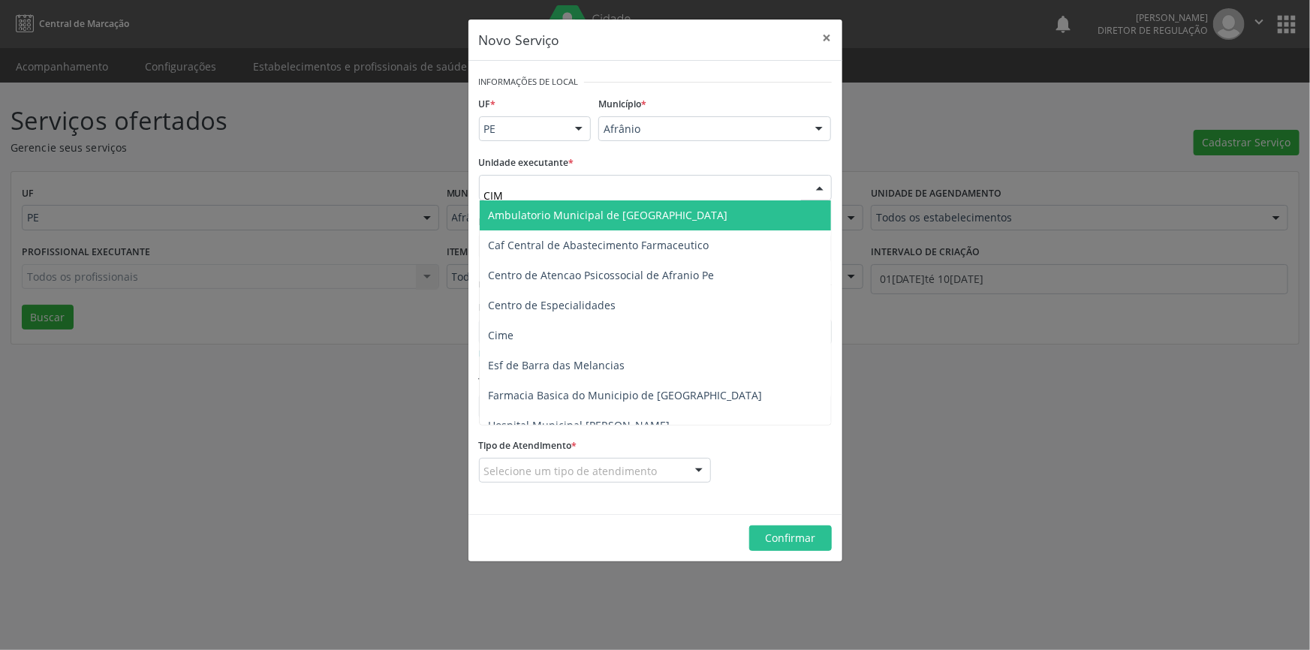
type input "CIME"
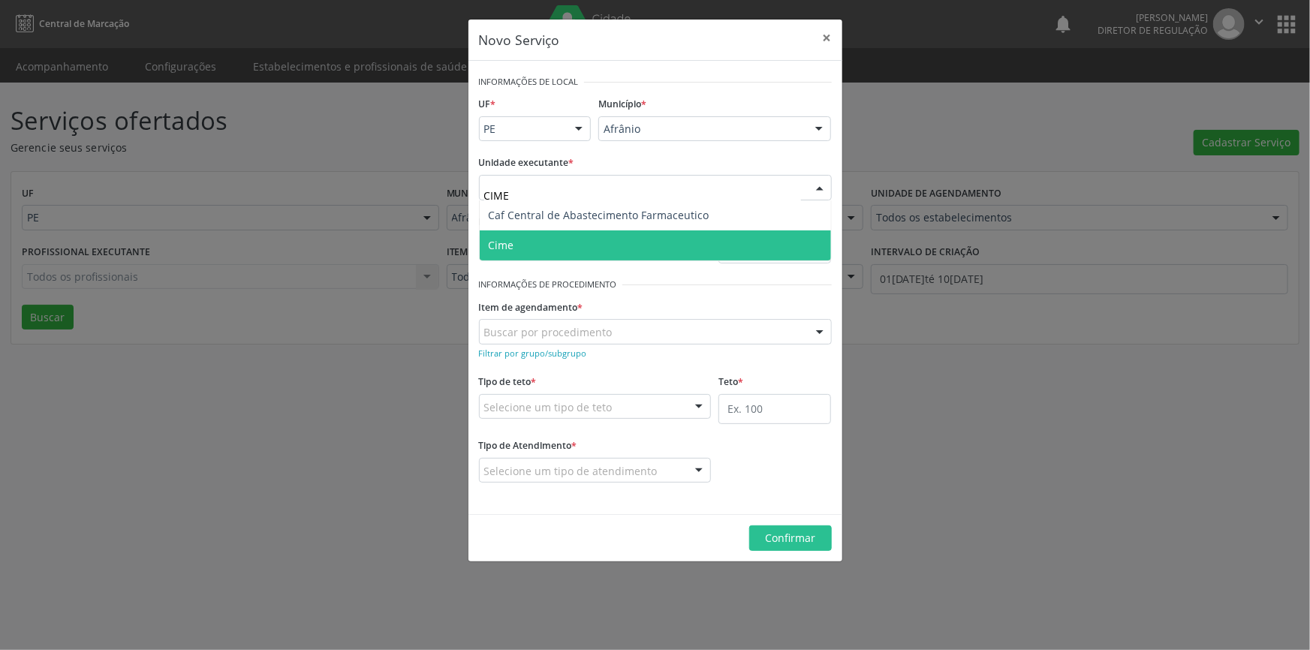
click at [538, 249] on span "Cime" at bounding box center [655, 246] width 351 height 30
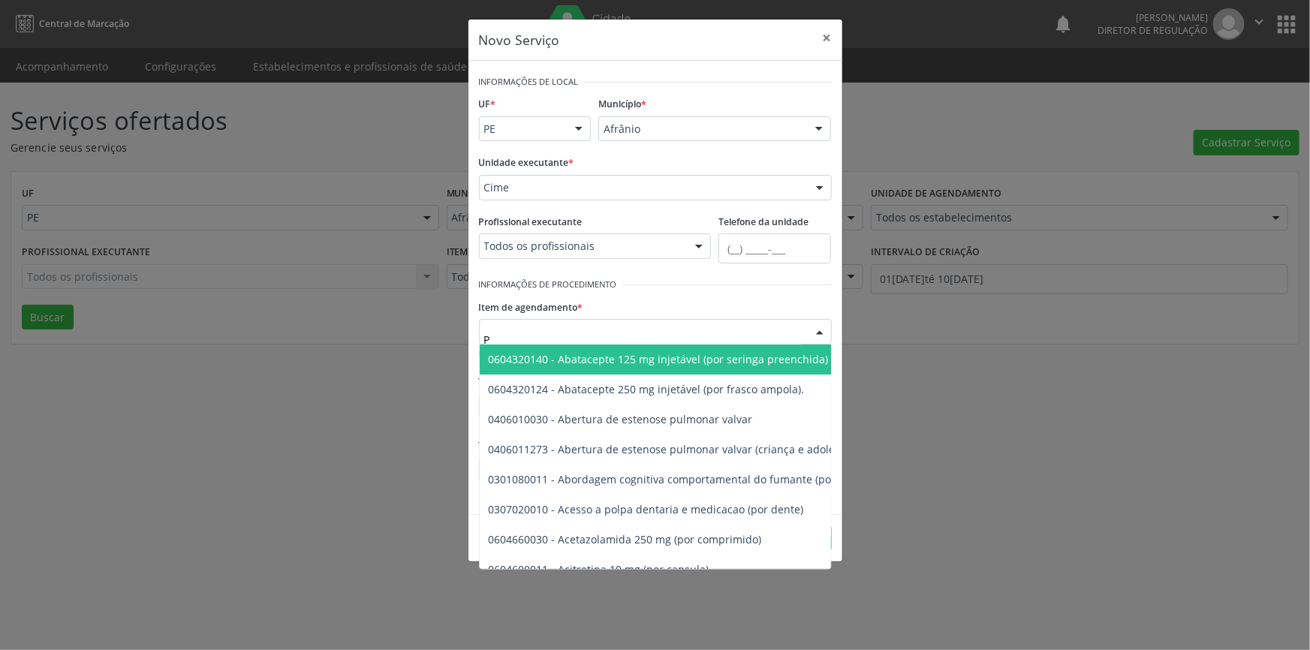
type input "PE"
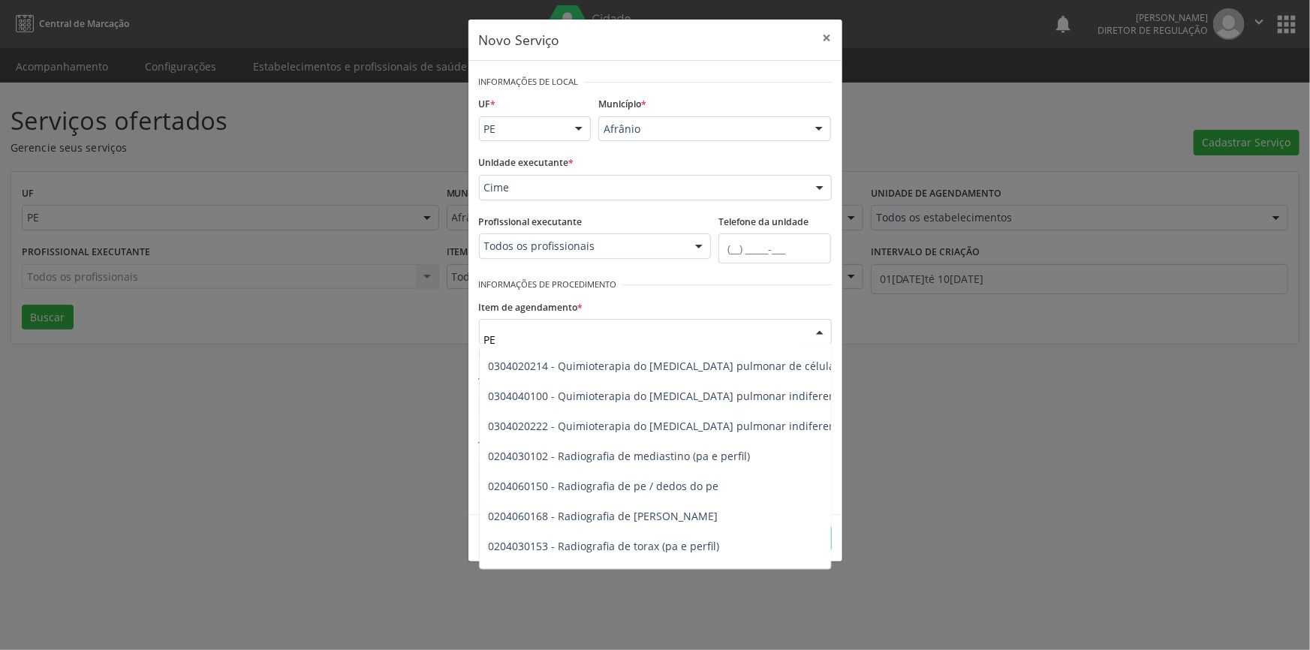
scroll to position [16940, 0]
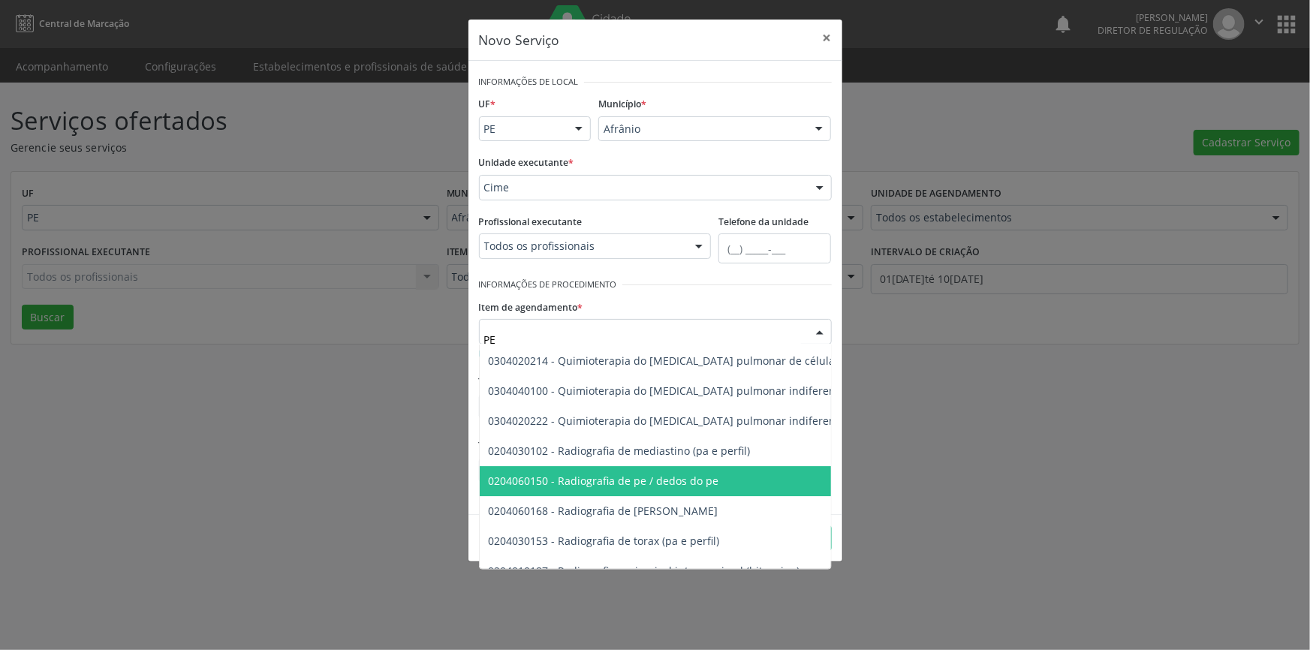
click at [683, 480] on span "0204060150 - Radiografia de pe / dedos do pe" at bounding box center [604, 481] width 231 height 14
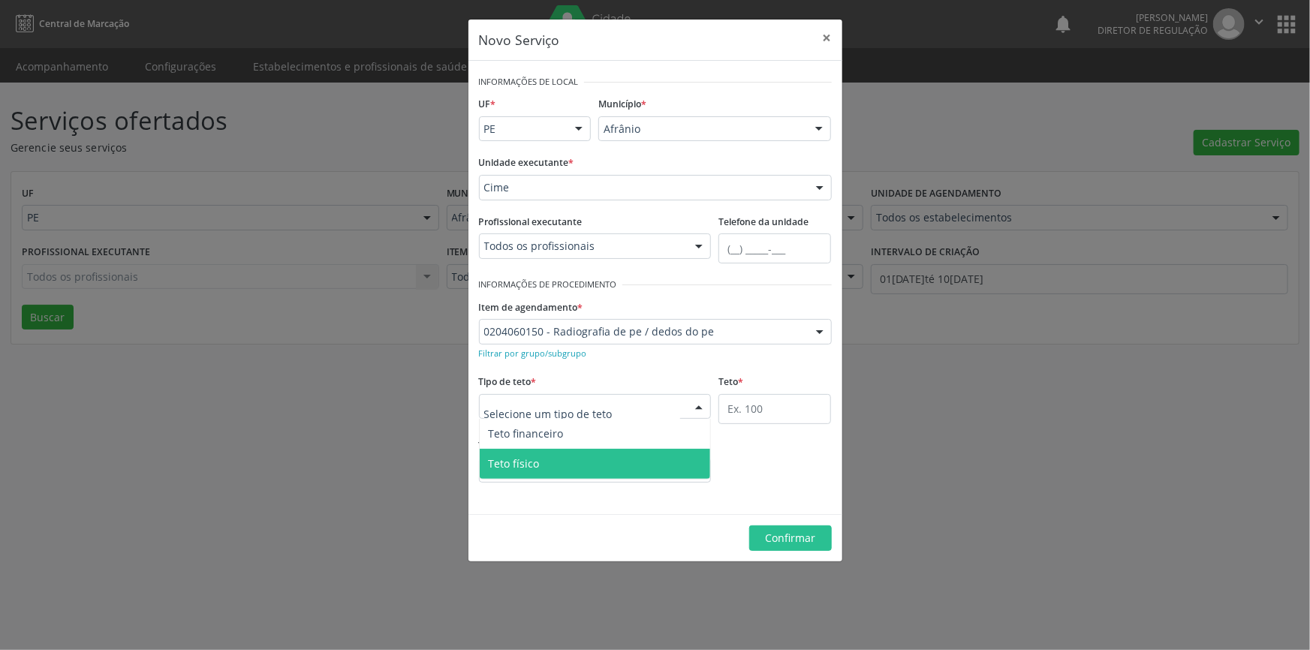
drag, startPoint x: 565, startPoint y: 451, endPoint x: 735, endPoint y: 437, distance: 170.3
click at [565, 452] on span "Teto físico" at bounding box center [595, 464] width 231 height 30
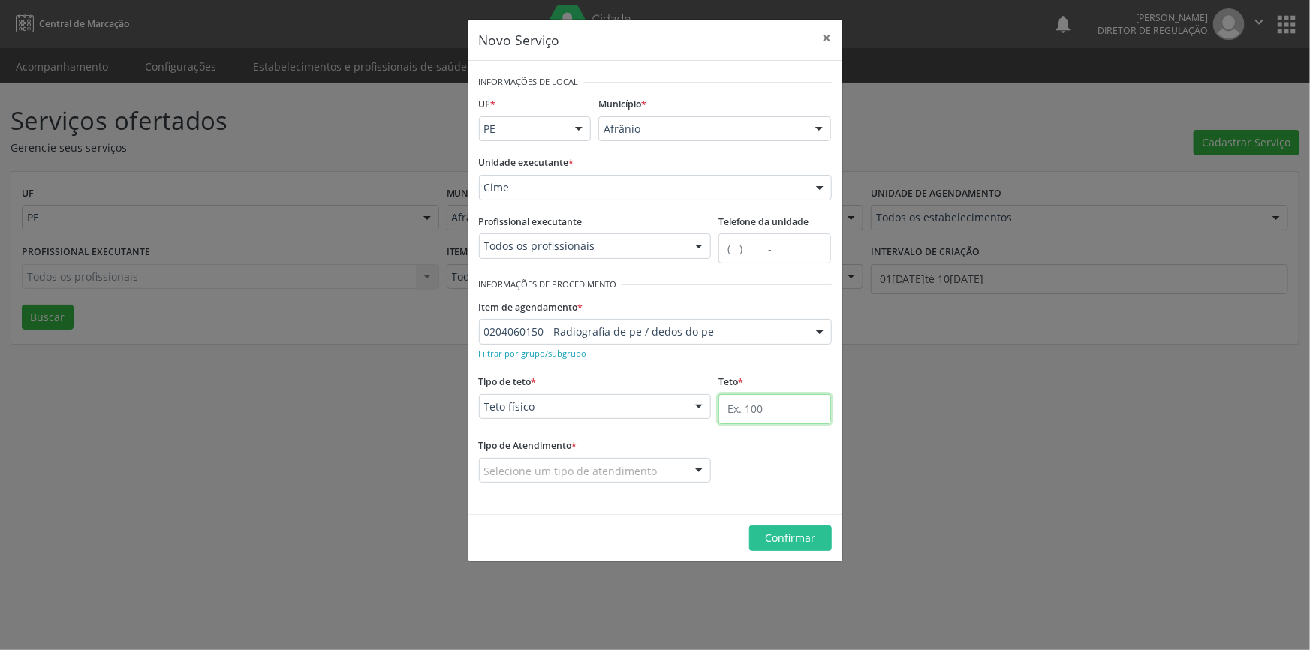
click at [772, 403] on input "text" at bounding box center [775, 409] width 113 height 30
type input "50"
click at [637, 462] on div "Selecione um tipo de atendimento" at bounding box center [595, 471] width 233 height 26
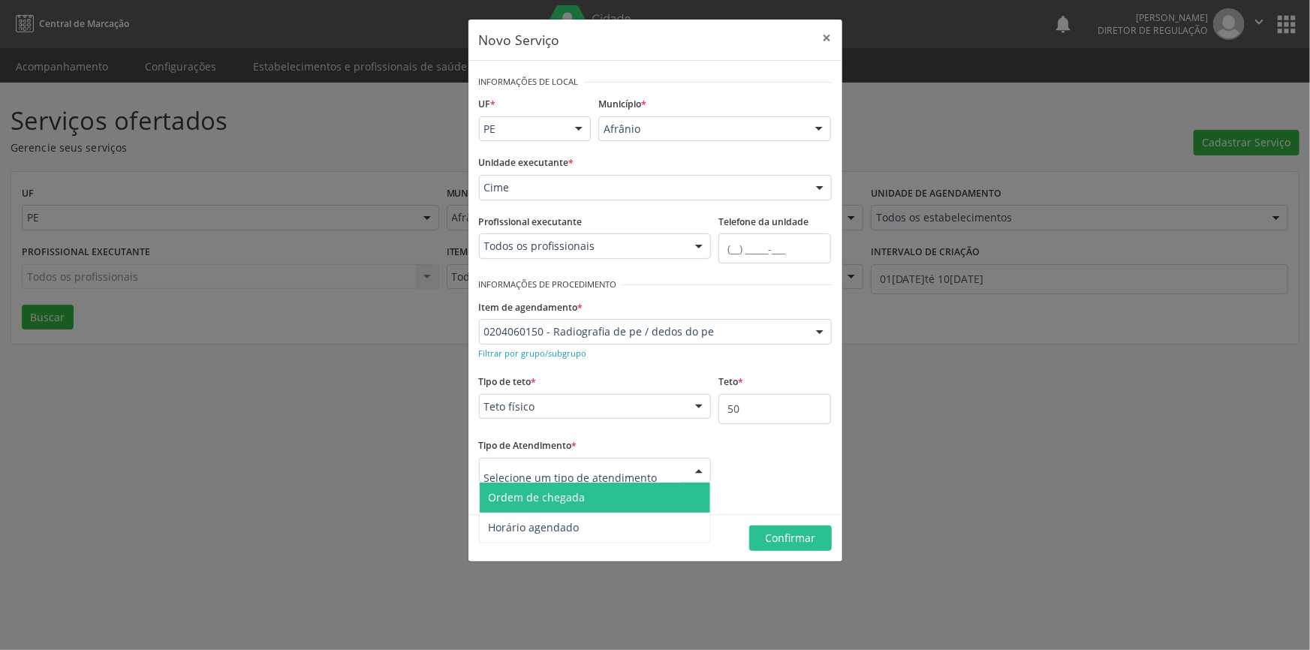
click at [595, 484] on span "Ordem de chegada" at bounding box center [595, 498] width 231 height 30
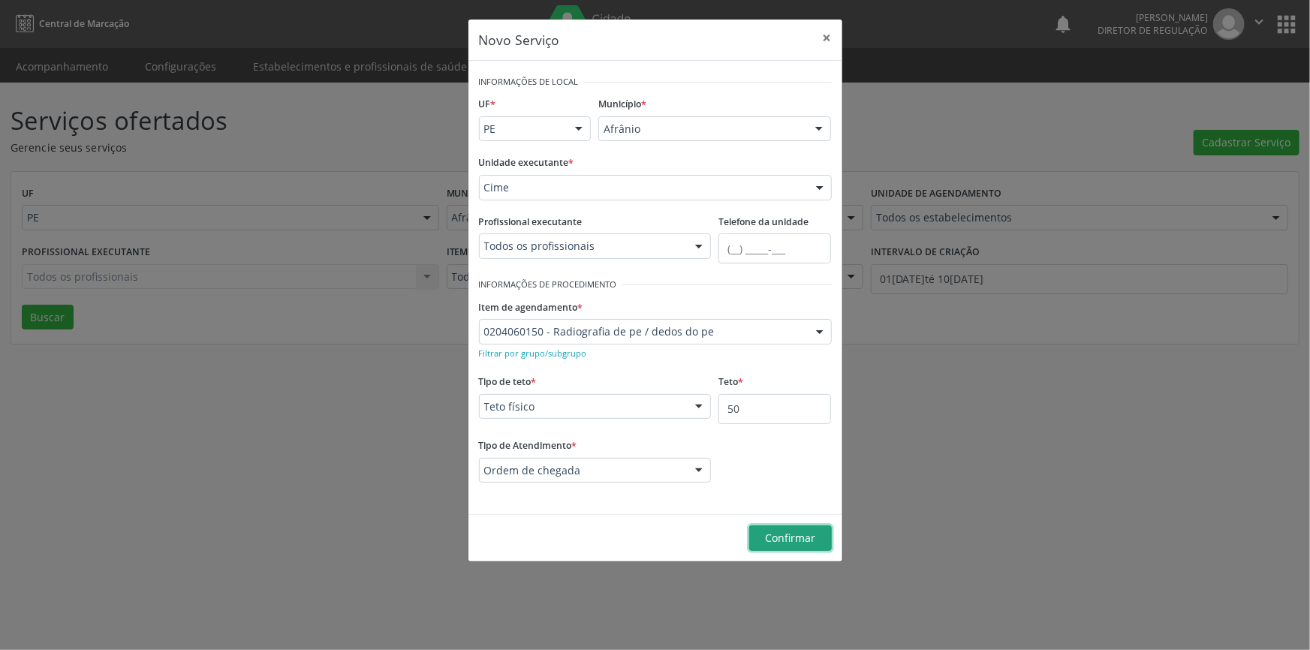
click at [801, 542] on span "Confirmar" at bounding box center [790, 538] width 50 height 14
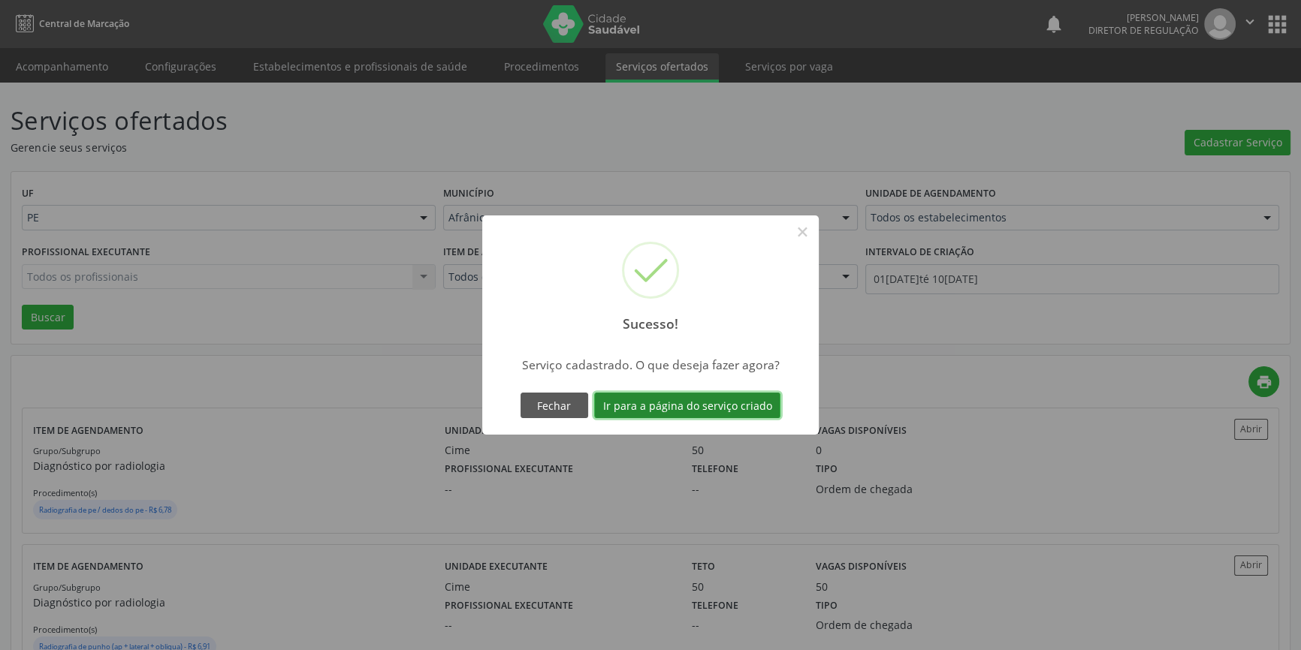
click at [728, 413] on button "Ir para a página do serviço criado" at bounding box center [687, 406] width 186 height 26
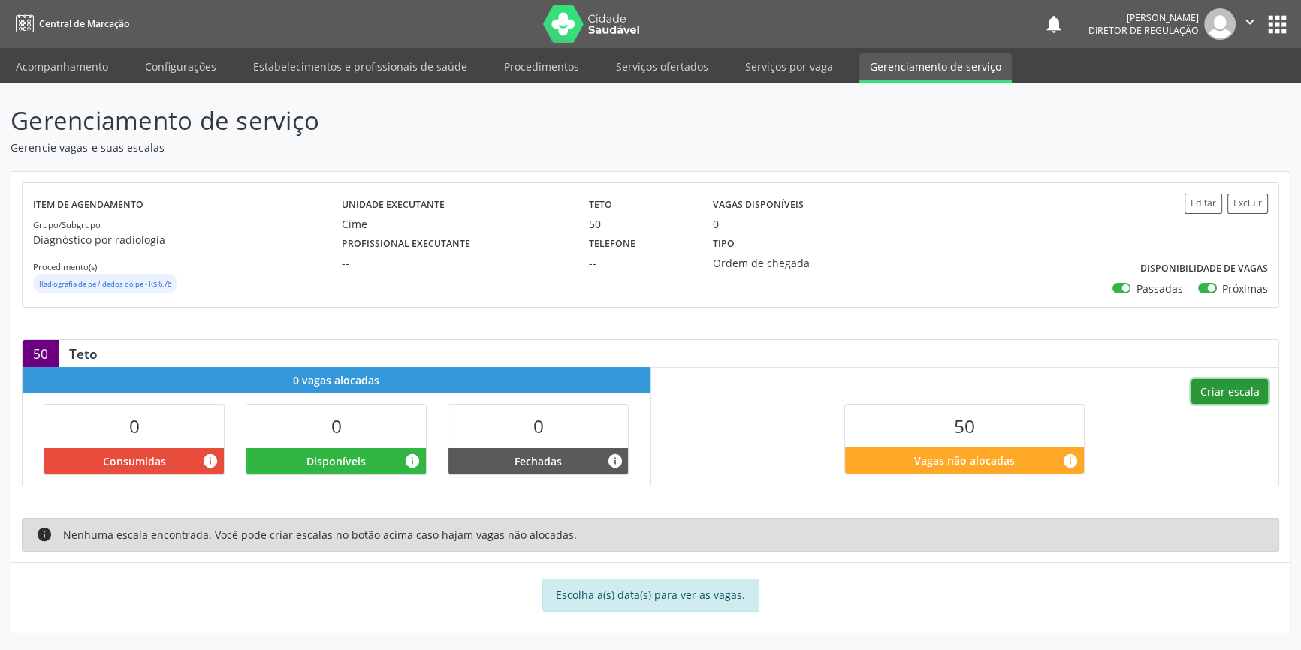
click at [1217, 390] on button "Criar escala" at bounding box center [1229, 392] width 77 height 26
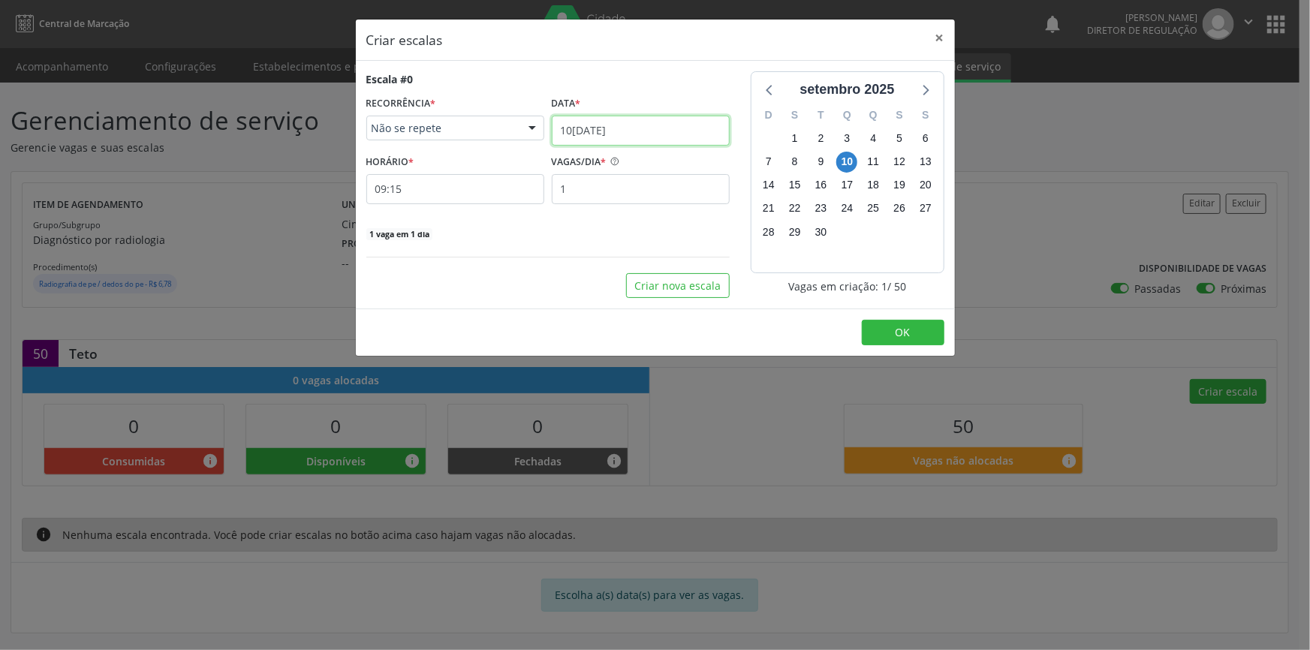
click at [636, 134] on input "10[DATE]" at bounding box center [641, 131] width 178 height 30
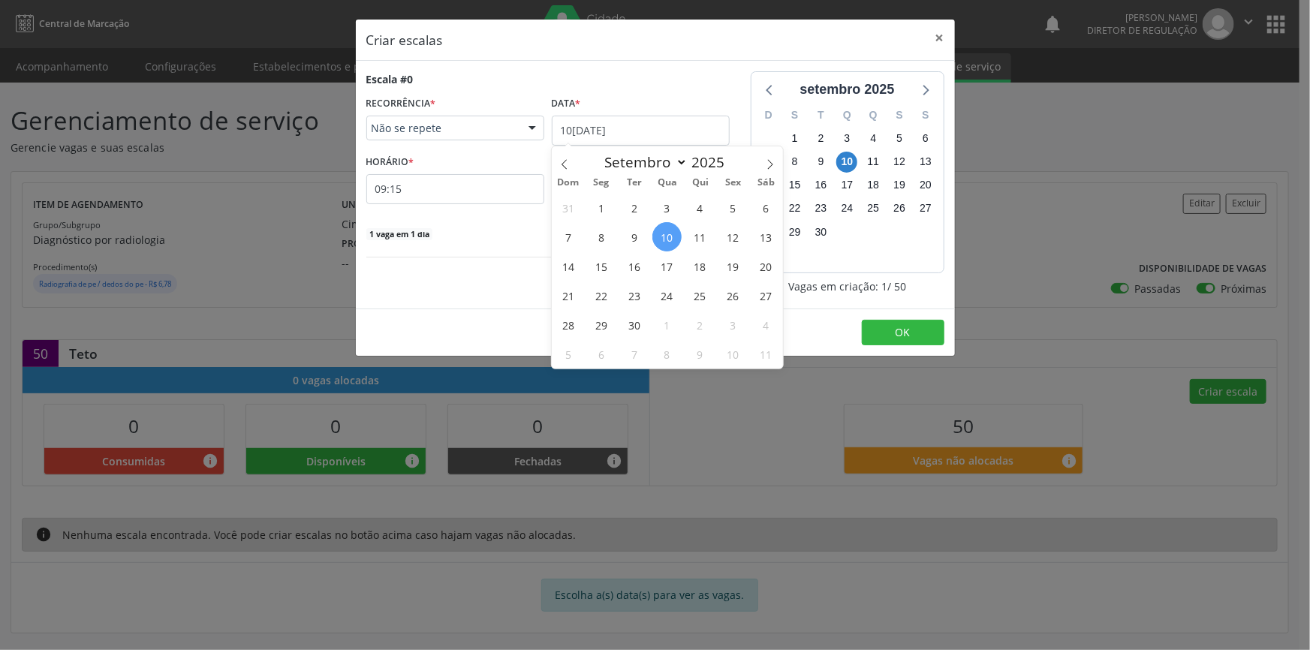
click at [472, 255] on div "Escala #0 RECORRÊNCIA * Não se repete Não se repete Diário/Semanal Mensal Nenhu…" at bounding box center [548, 184] width 384 height 227
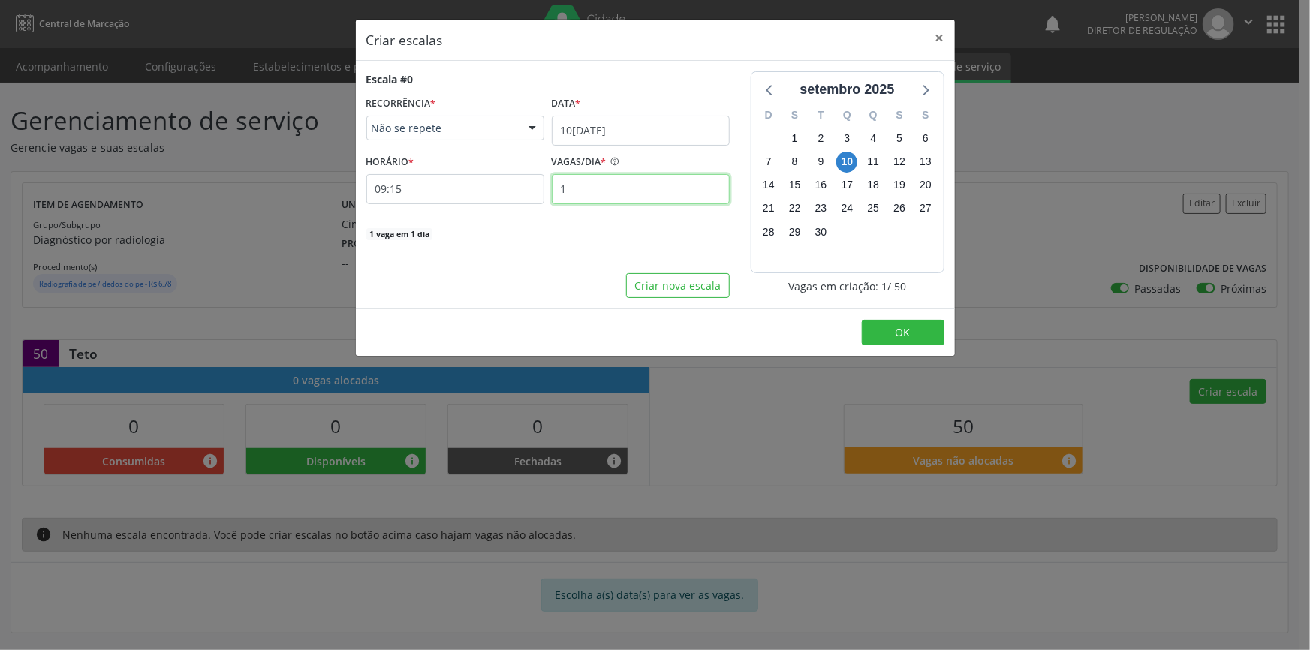
drag, startPoint x: 626, startPoint y: 189, endPoint x: 550, endPoint y: 189, distance: 75.1
click at [550, 189] on div "VAGAS/DIA * 1" at bounding box center [640, 177] width 185 height 53
type input "10"
click at [704, 290] on button "Criar nova escala" at bounding box center [678, 286] width 104 height 26
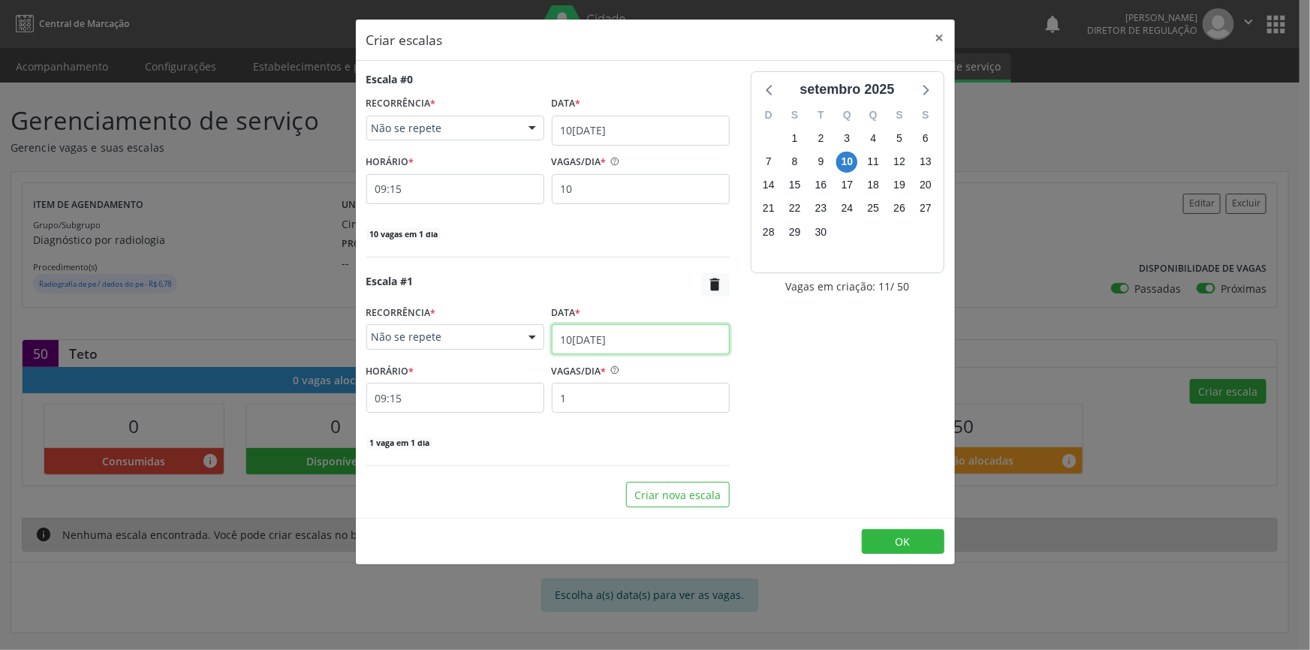
click at [626, 341] on input "10[DATE]" at bounding box center [641, 339] width 178 height 30
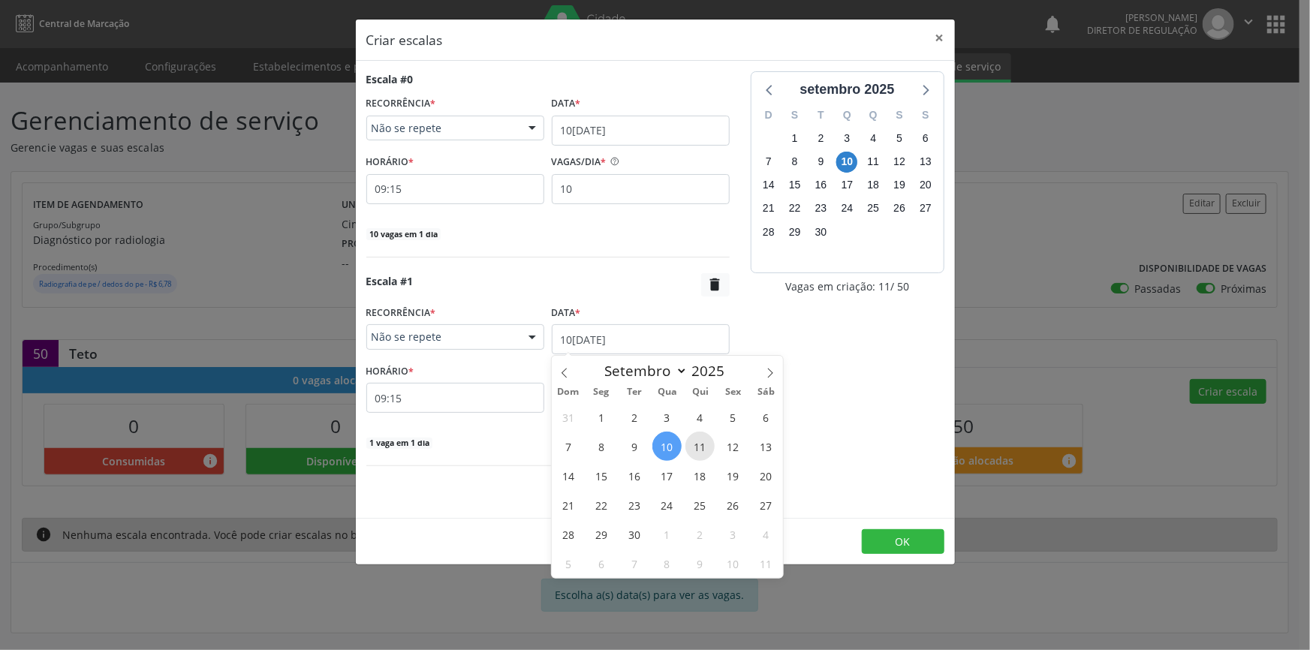
click at [696, 450] on span "11" at bounding box center [700, 446] width 29 height 29
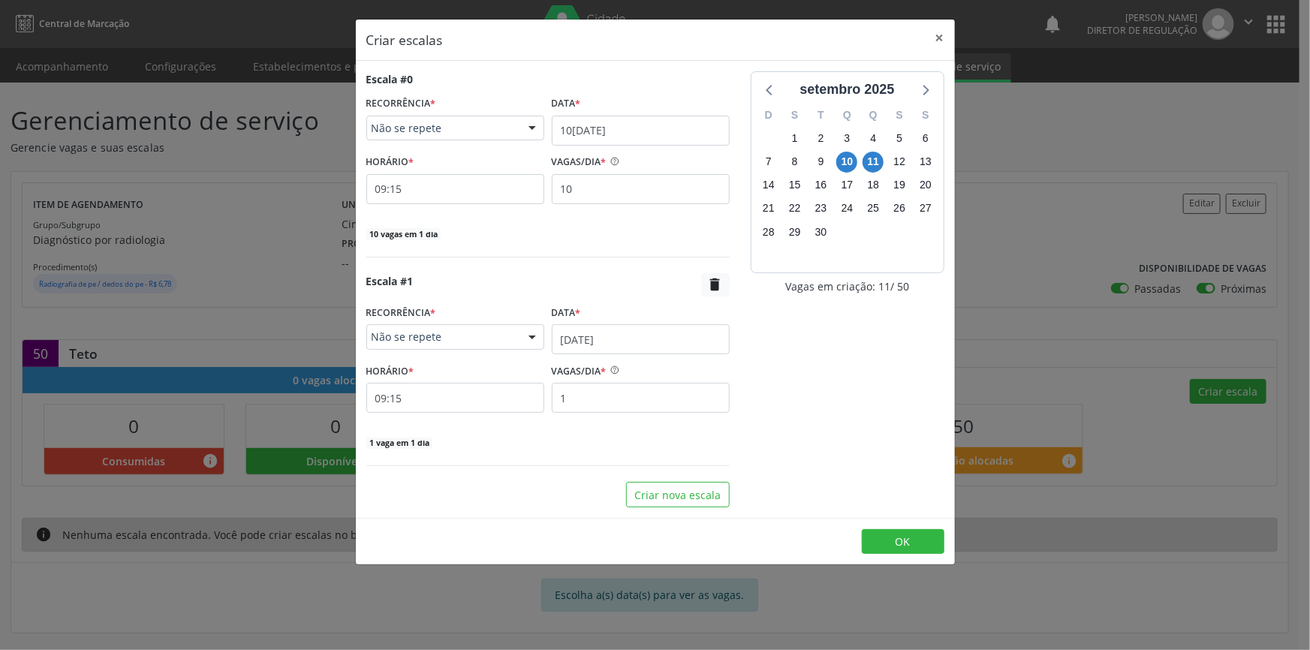
click at [608, 382] on div "VAGAS/DIA * 1" at bounding box center [641, 386] width 178 height 53
click at [523, 386] on div "HORÁRIO * 09:15 VAGAS/DIA * 1" at bounding box center [548, 386] width 371 height 53
type input "10"
click at [707, 503] on button "Criar nova escala" at bounding box center [678, 495] width 104 height 26
select select "8"
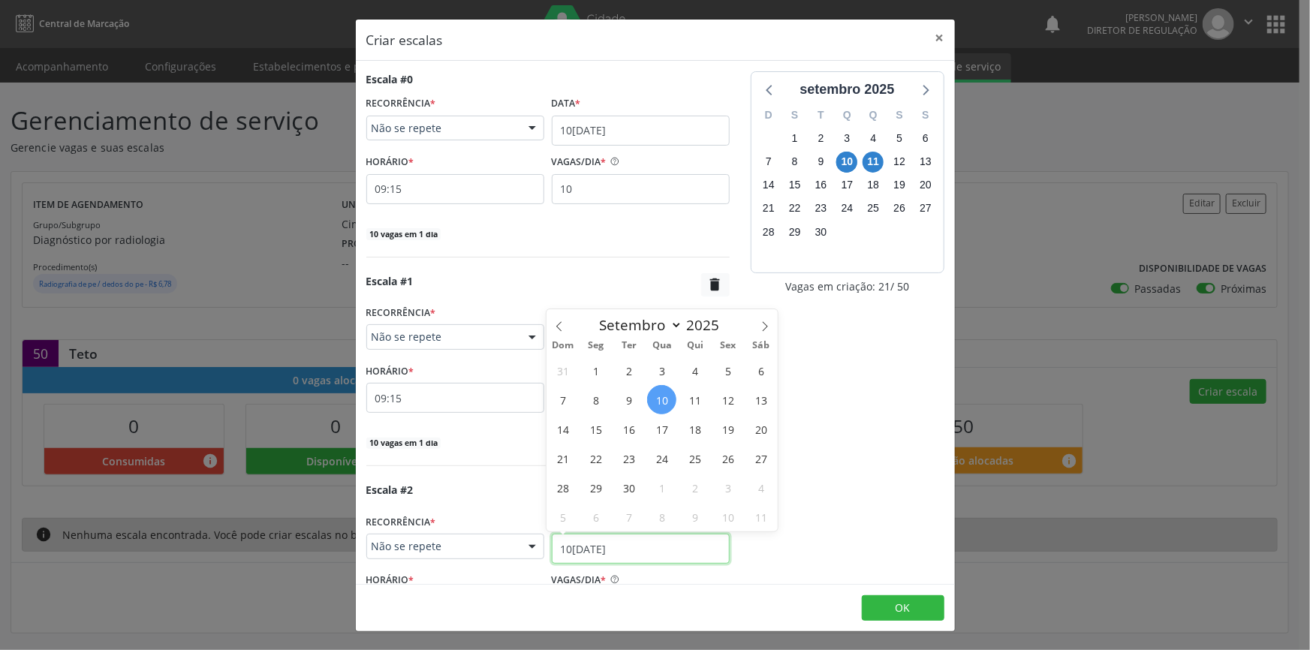
click at [649, 541] on input "10[DATE]" at bounding box center [641, 549] width 178 height 30
click at [726, 403] on span "12" at bounding box center [727, 399] width 29 height 29
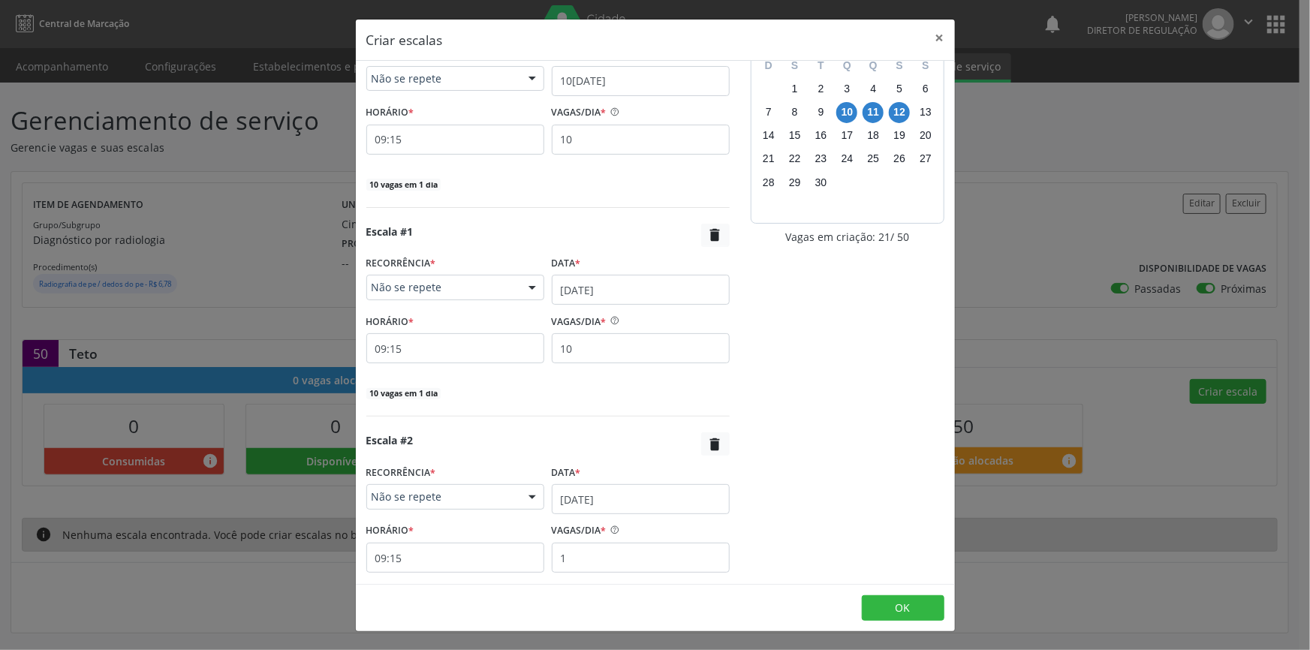
scroll to position [141, 0]
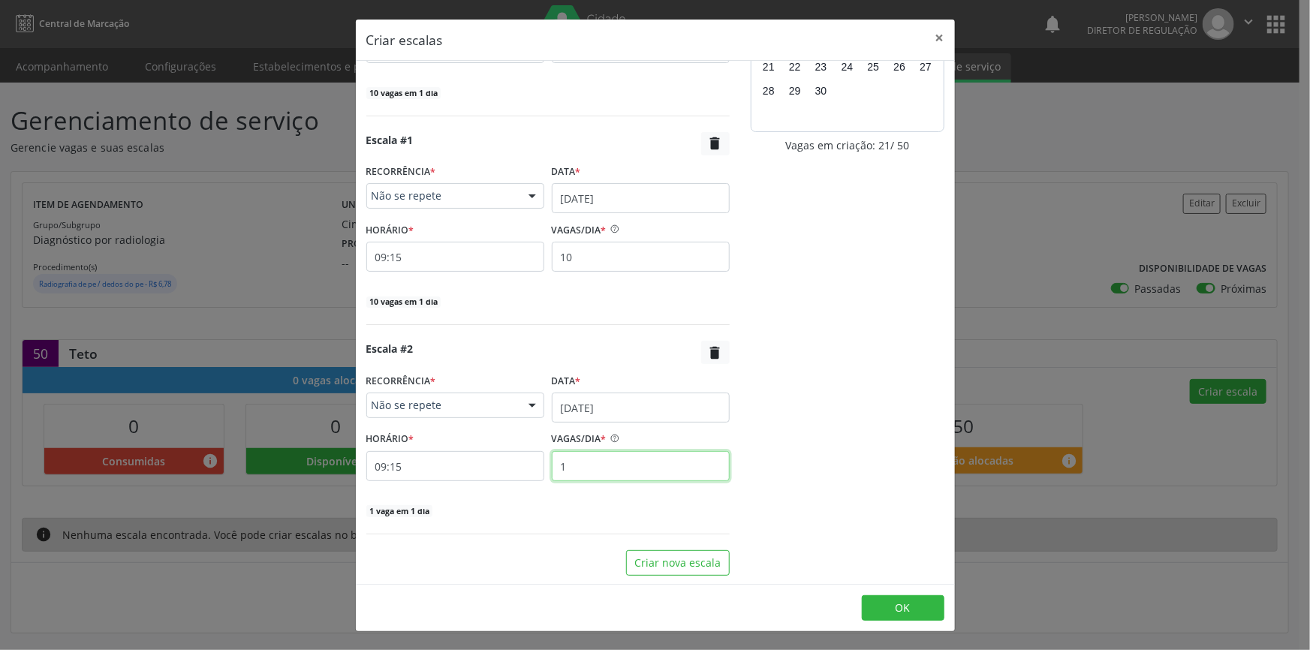
drag, startPoint x: 617, startPoint y: 463, endPoint x: 495, endPoint y: 461, distance: 121.7
click at [502, 463] on div "HORÁRIO * 09:15 VAGAS/DIA * 1" at bounding box center [548, 454] width 371 height 53
type input "10"
click at [707, 559] on button "Criar nova escala" at bounding box center [678, 563] width 104 height 26
select select "8"
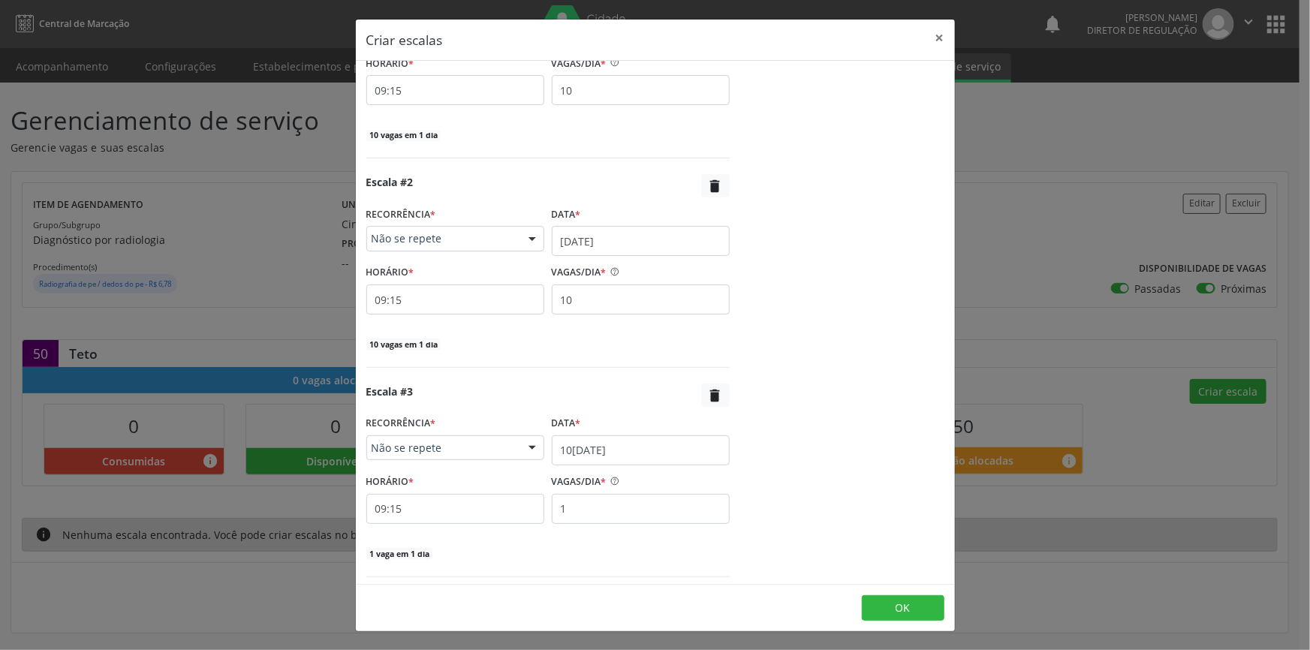
scroll to position [350, 0]
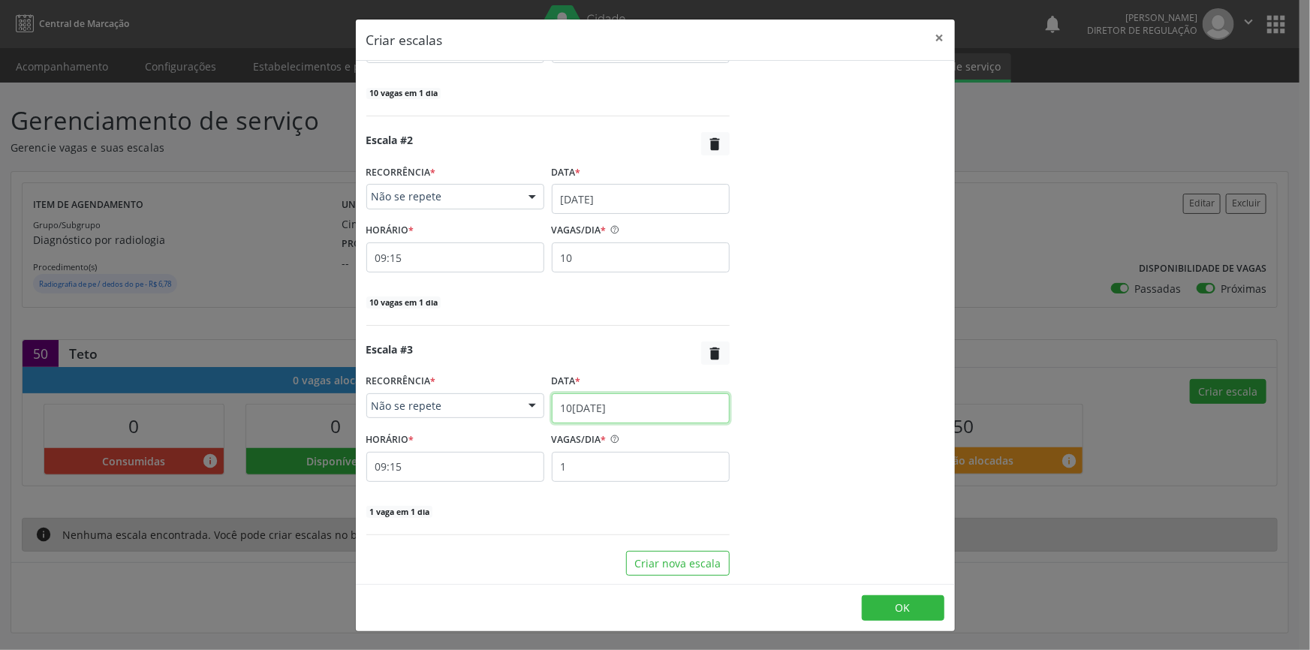
click at [653, 398] on input "10[DATE]" at bounding box center [641, 408] width 178 height 30
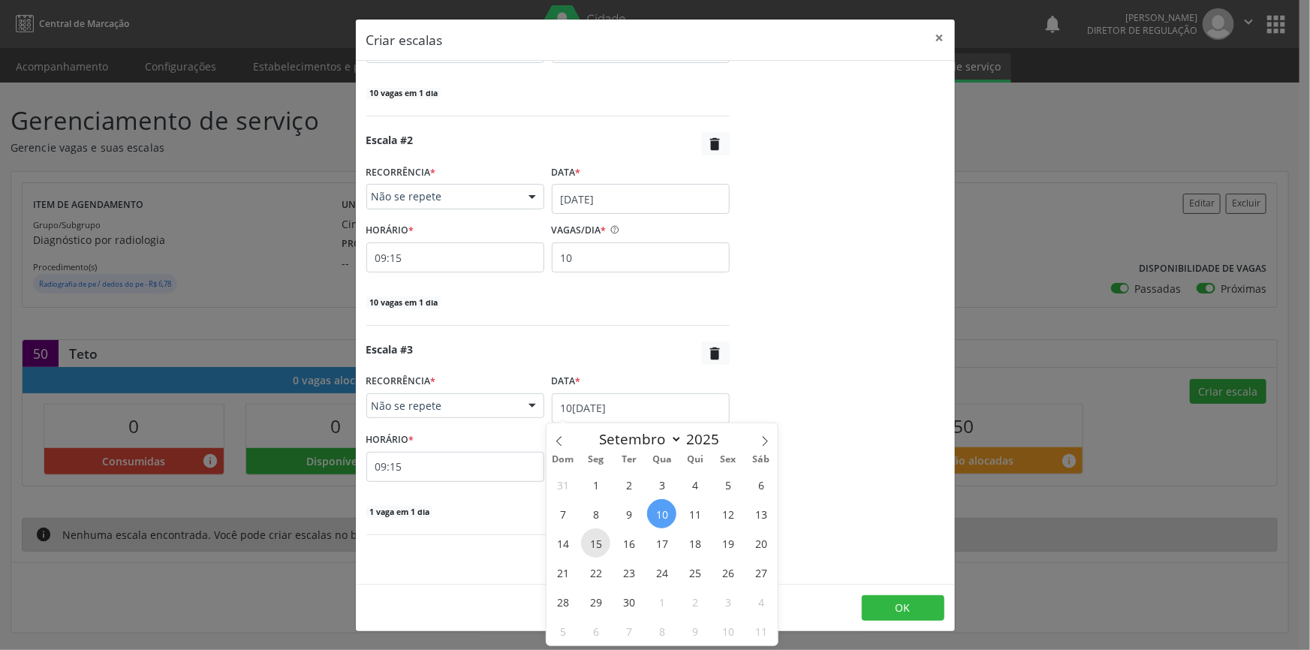
click at [592, 541] on span "15" at bounding box center [595, 543] width 29 height 29
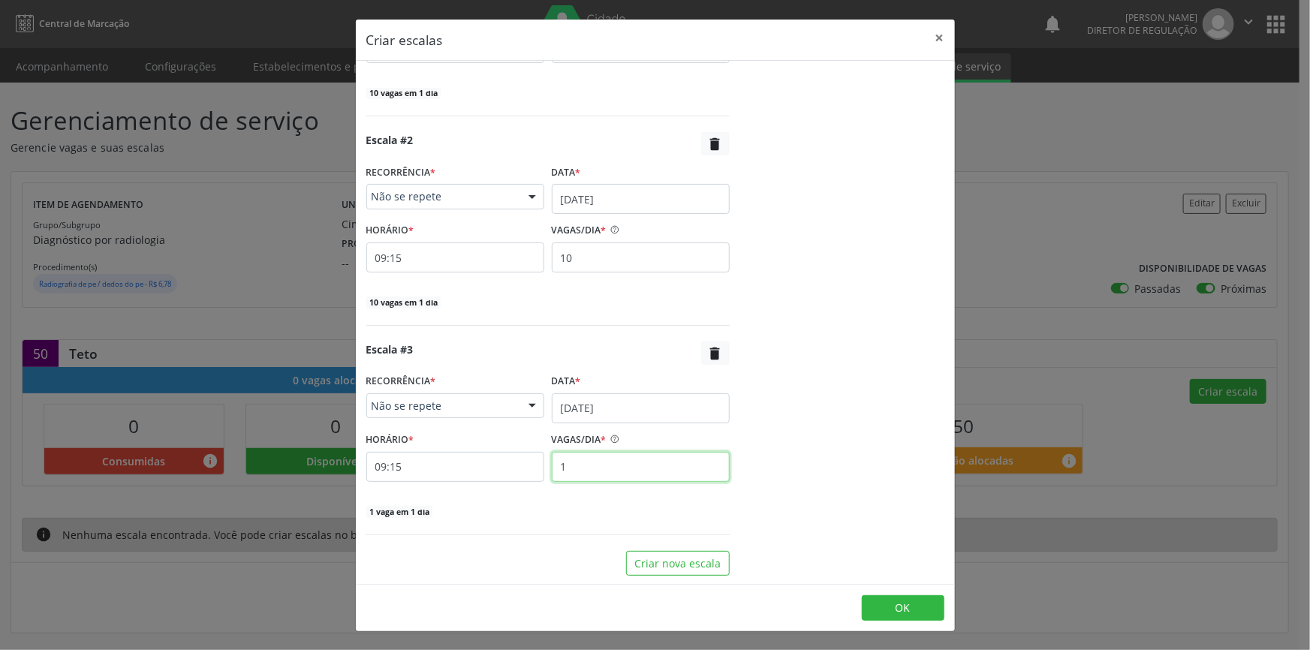
drag, startPoint x: 552, startPoint y: 470, endPoint x: 457, endPoint y: 445, distance: 98.0
click at [465, 459] on div "HORÁRIO * 09:15 VAGAS/DIA * 1" at bounding box center [548, 455] width 371 height 53
type input "10"
click at [662, 561] on button "Criar nova escala" at bounding box center [678, 564] width 104 height 26
select select "8"
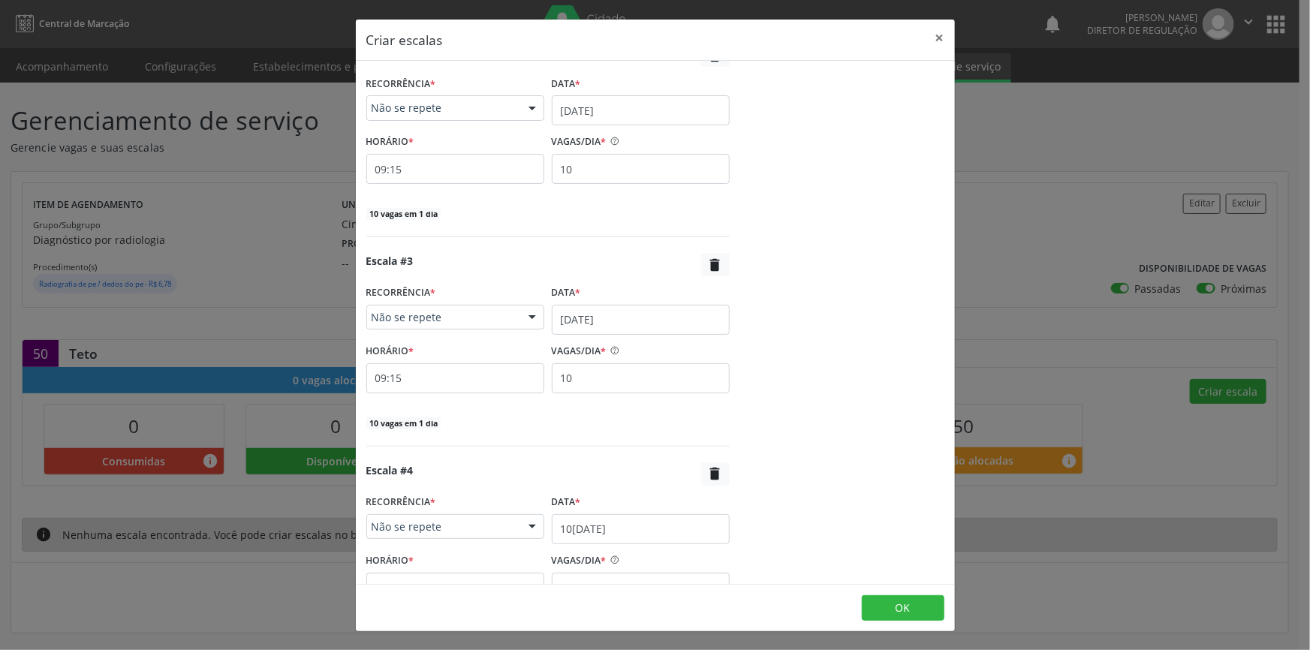
scroll to position [555, 0]
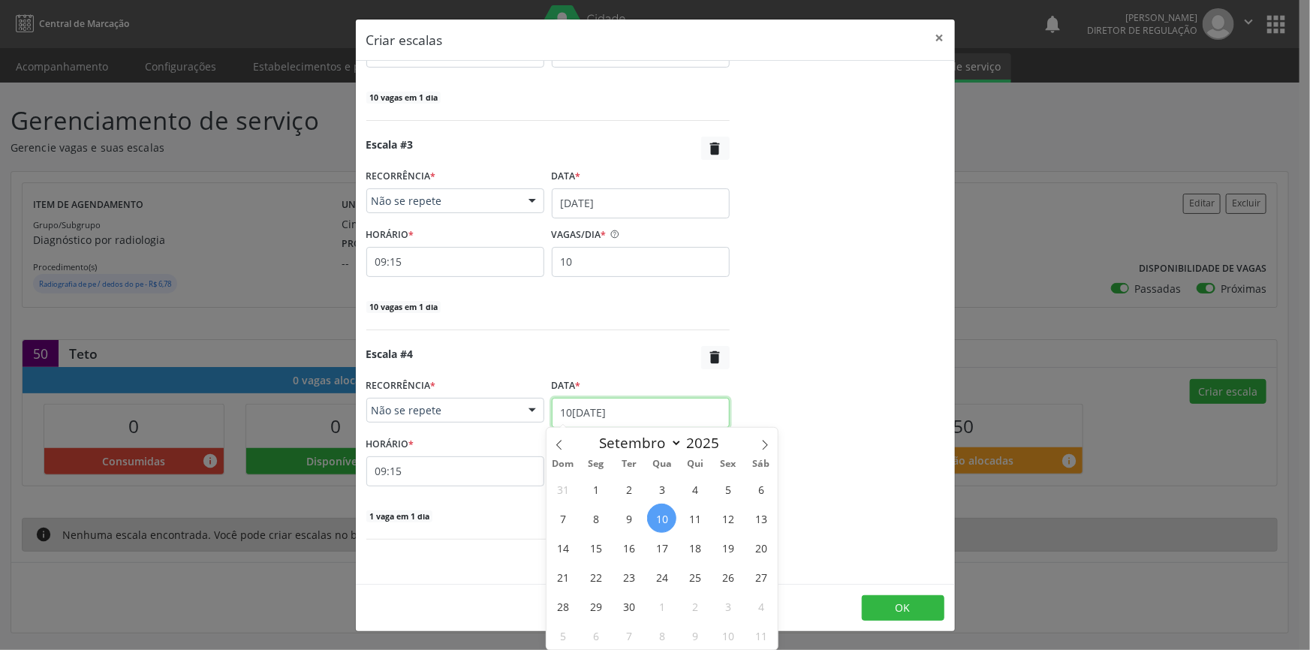
click at [614, 400] on input "10[DATE]" at bounding box center [641, 413] width 178 height 30
click at [641, 546] on span "16" at bounding box center [628, 547] width 29 height 29
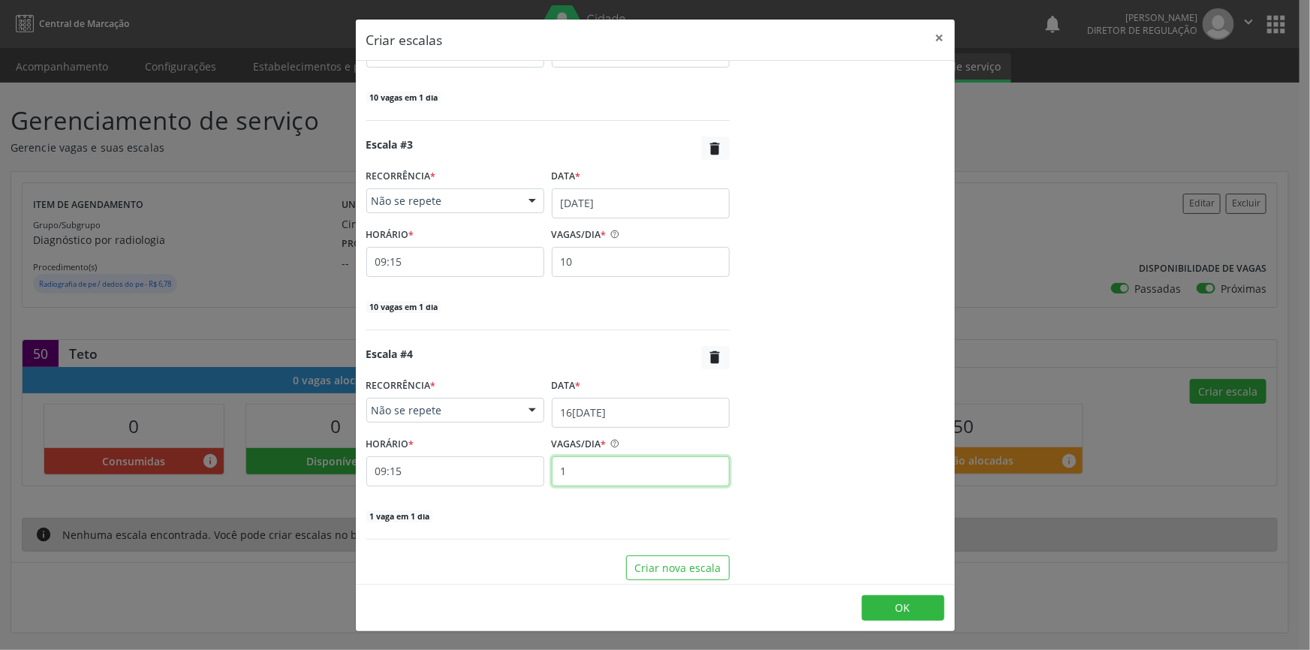
drag, startPoint x: 518, startPoint y: 467, endPoint x: 501, endPoint y: 467, distance: 17.3
click at [501, 467] on div "HORÁRIO * 09:15 VAGAS/DIA * 1" at bounding box center [548, 459] width 371 height 53
type input "10"
click at [873, 599] on button "OK" at bounding box center [903, 608] width 83 height 26
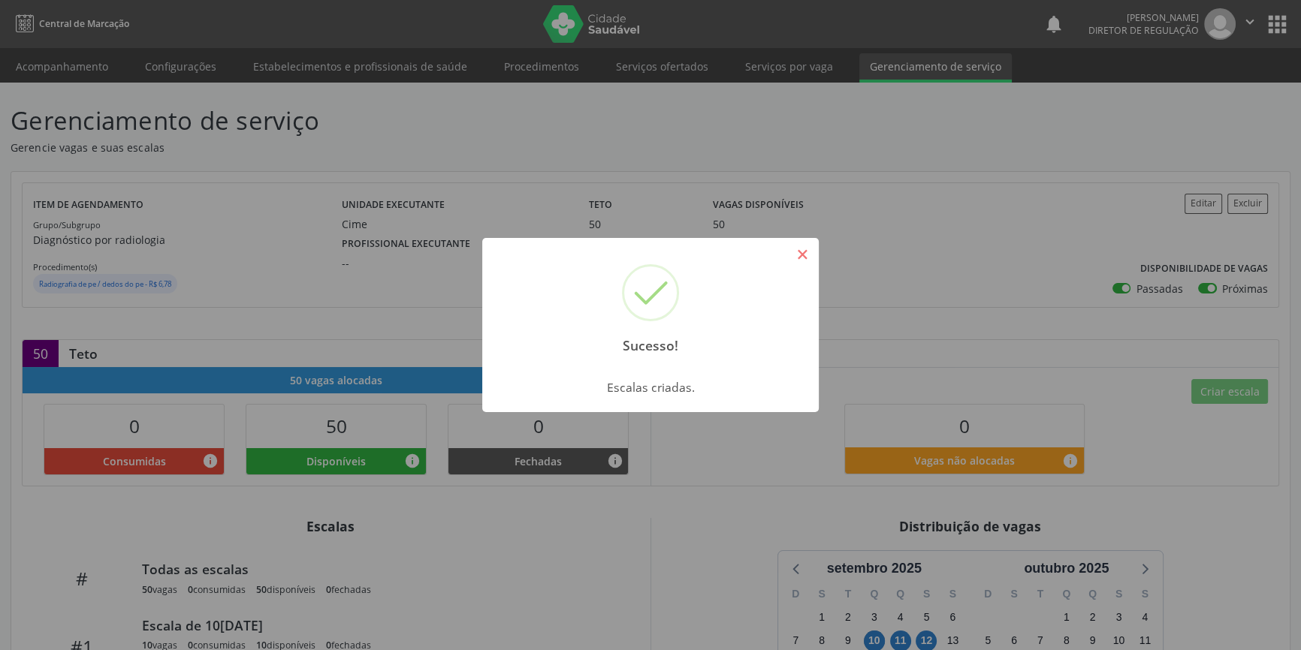
click at [813, 261] on button "×" at bounding box center [802, 255] width 26 height 26
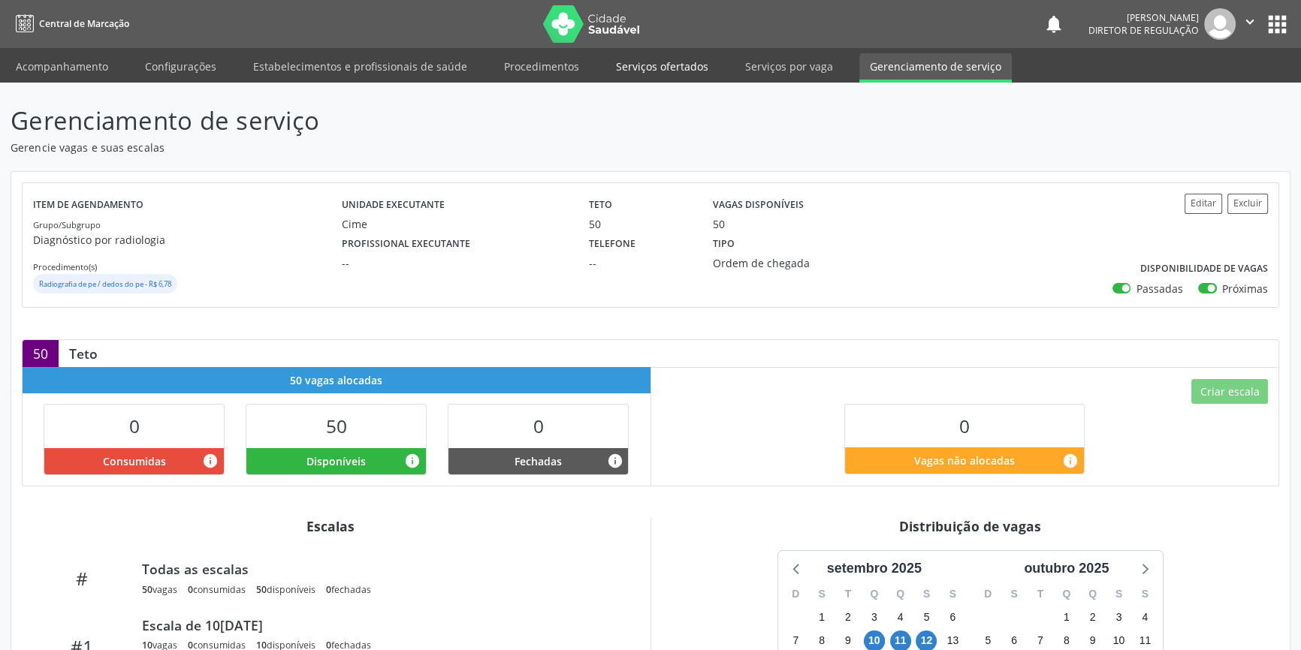
click at [686, 68] on link "Serviços ofertados" at bounding box center [661, 66] width 113 height 26
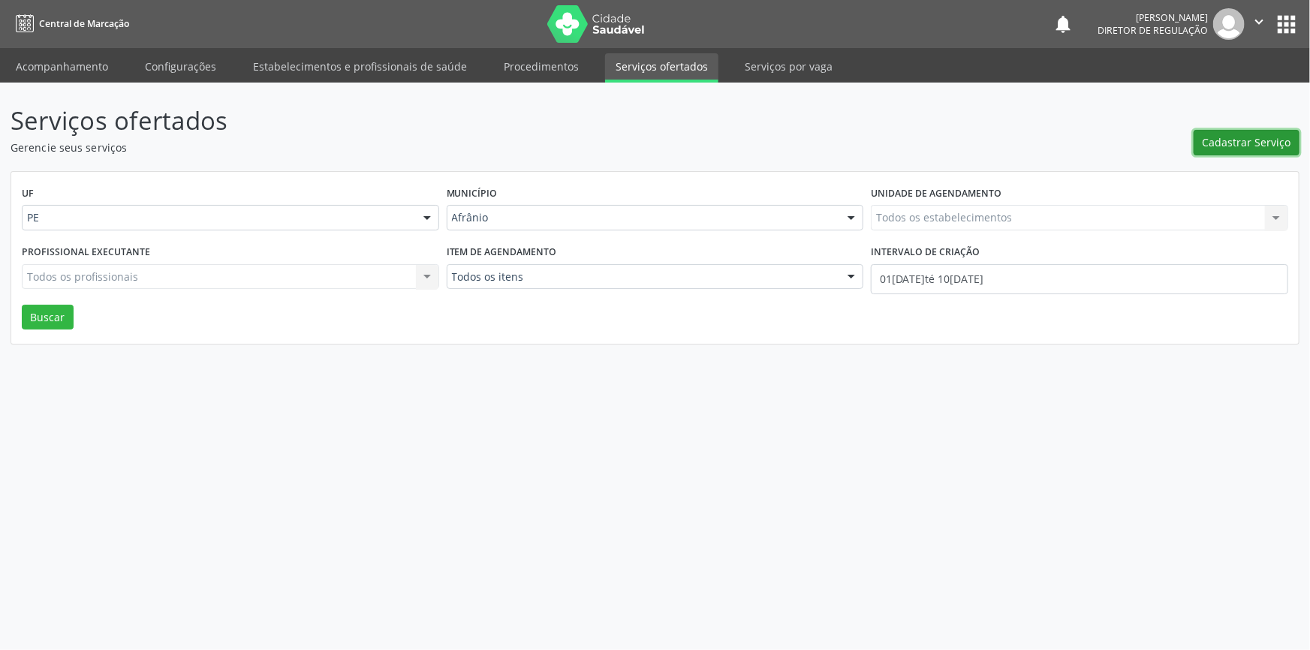
click at [1226, 146] on span "Cadastrar Serviço" at bounding box center [1247, 142] width 89 height 16
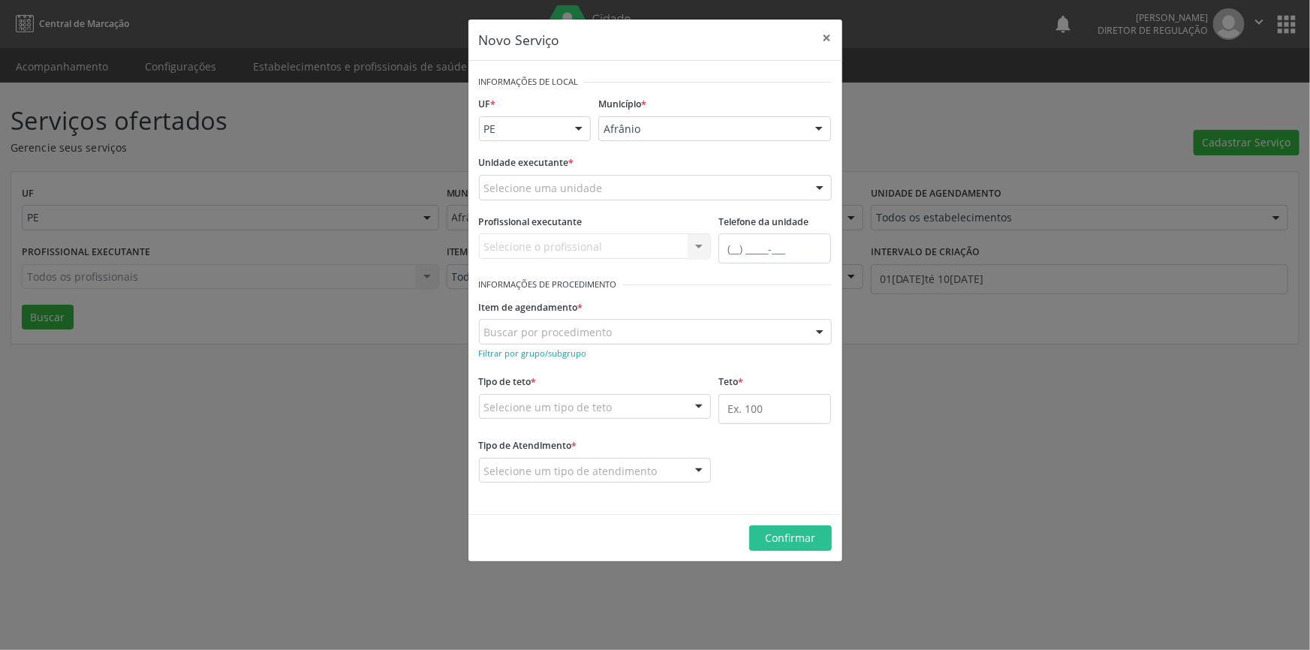
click at [661, 191] on div "Selecione uma unidade" at bounding box center [655, 188] width 353 height 26
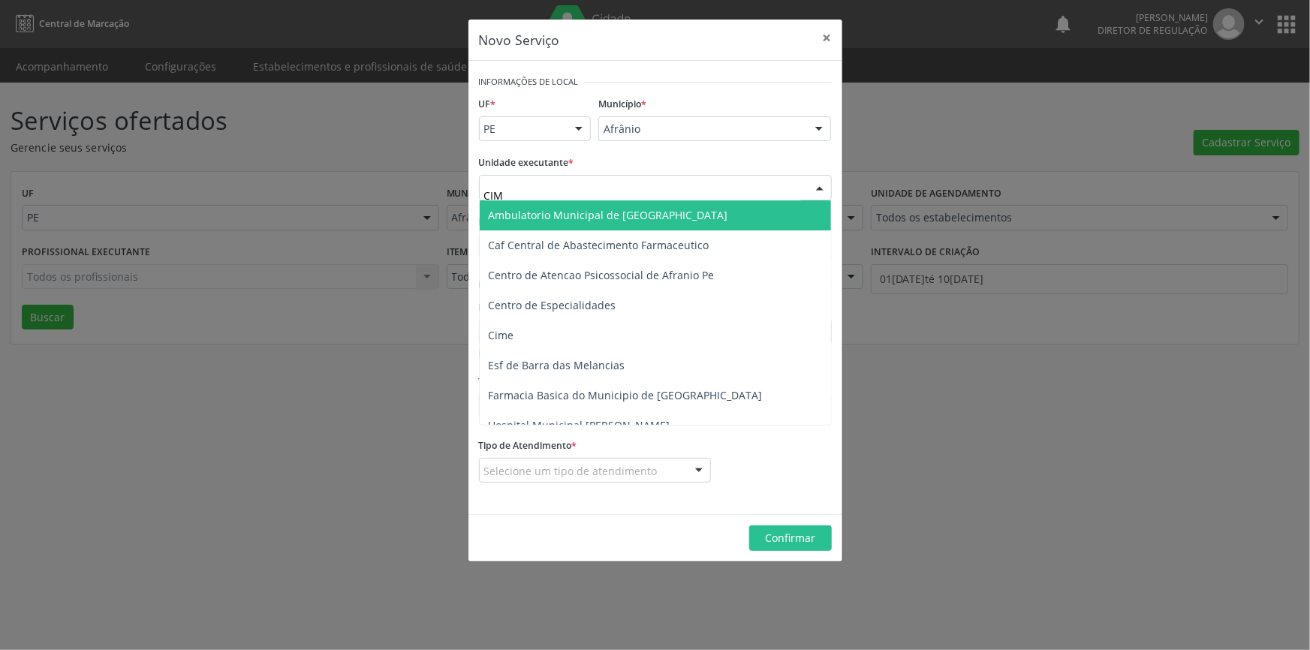
type input "CIME"
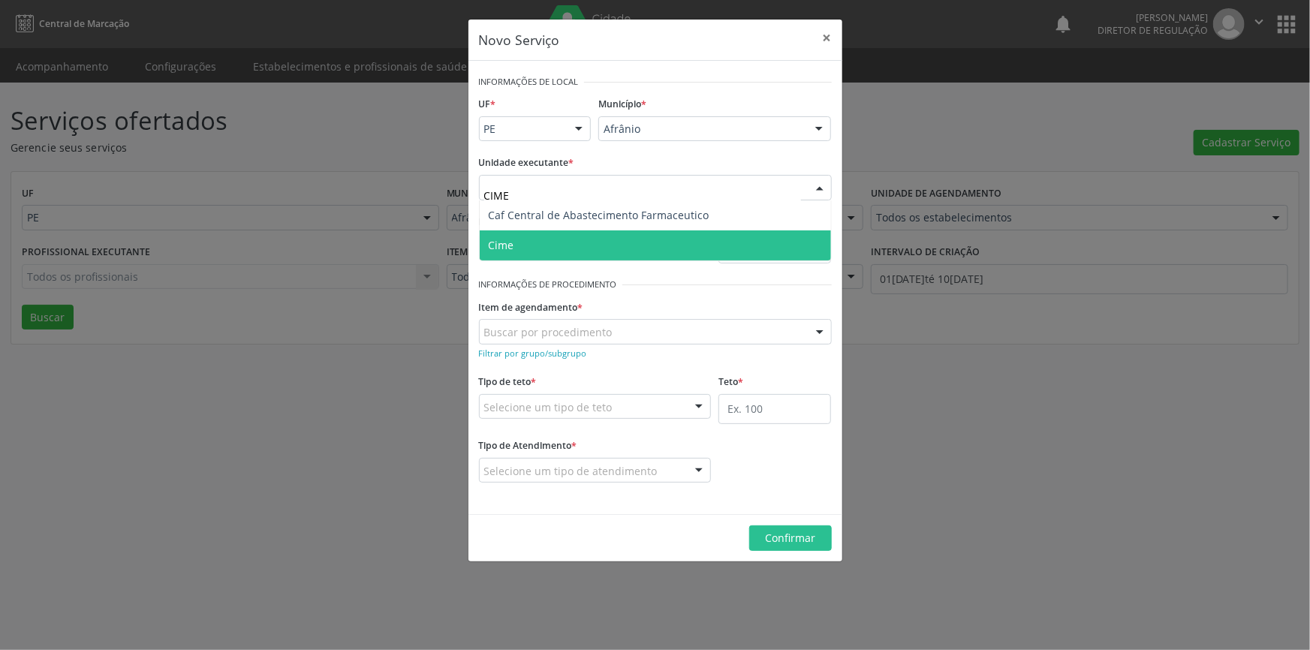
click at [596, 240] on span "Cime" at bounding box center [655, 246] width 351 height 30
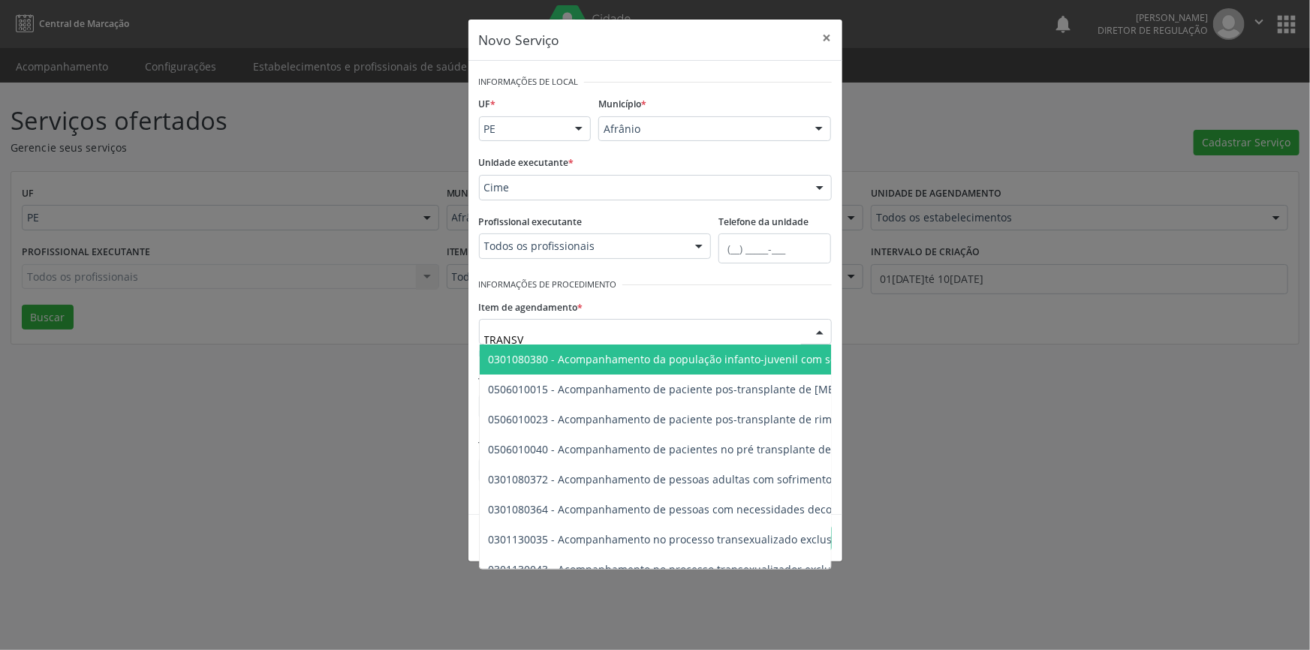
type input "TRANSVA"
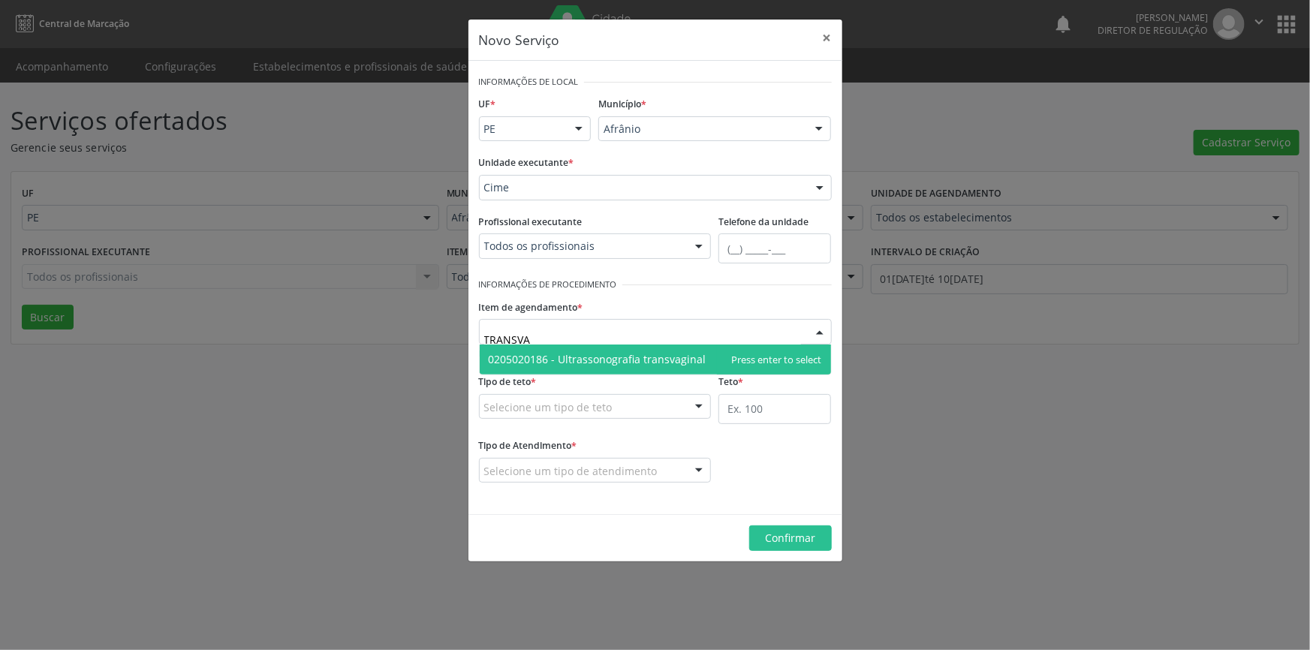
click at [645, 350] on span "0205020186 - Ultrassonografia transvaginal" at bounding box center [655, 360] width 351 height 30
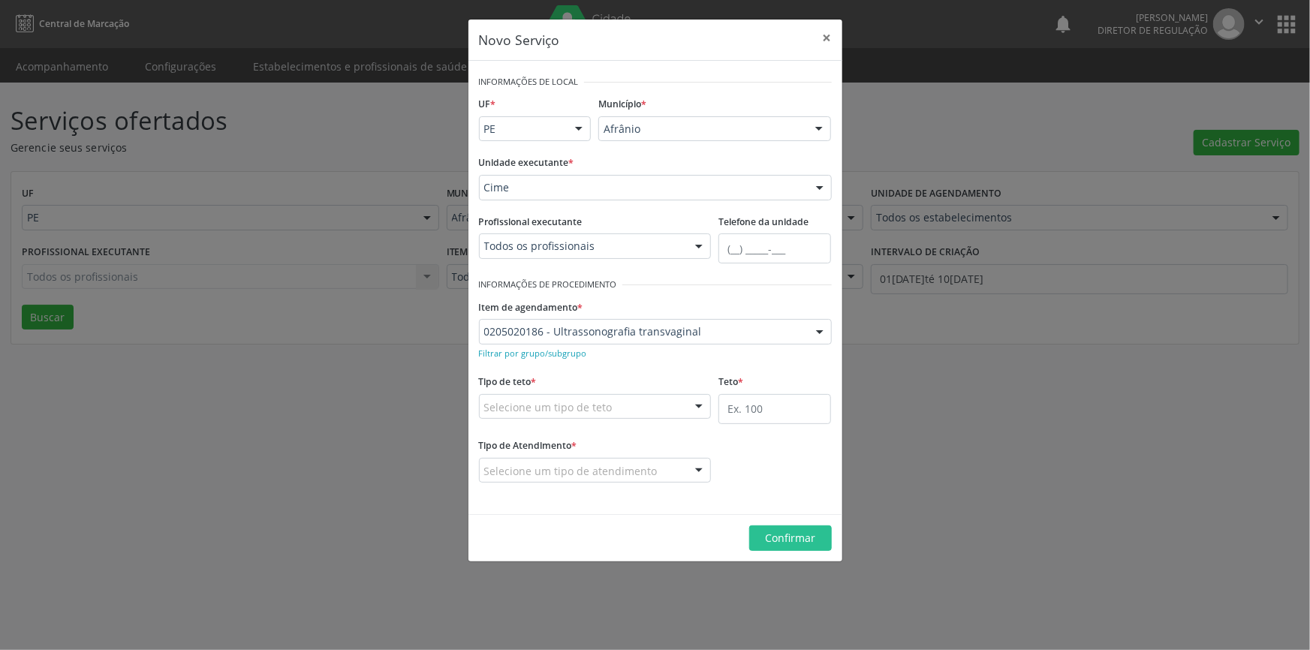
click at [618, 398] on div "Selecione um tipo de teto" at bounding box center [595, 407] width 233 height 26
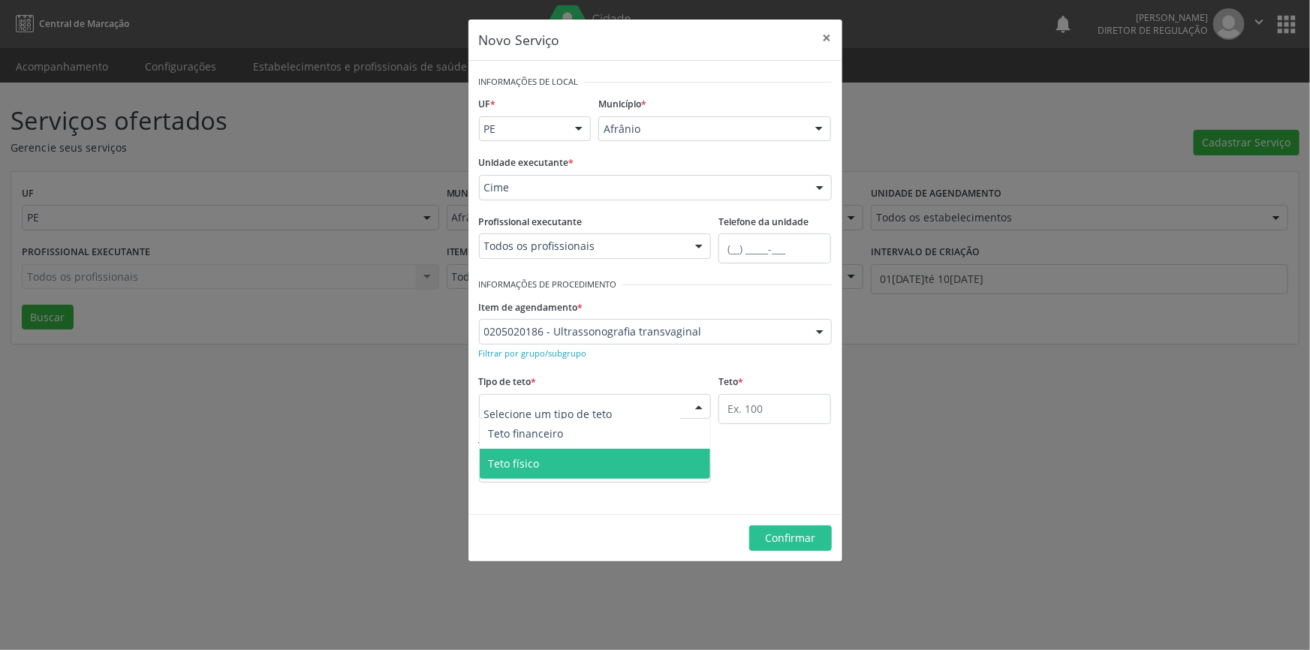
click at [566, 463] on span "Teto físico" at bounding box center [595, 464] width 231 height 30
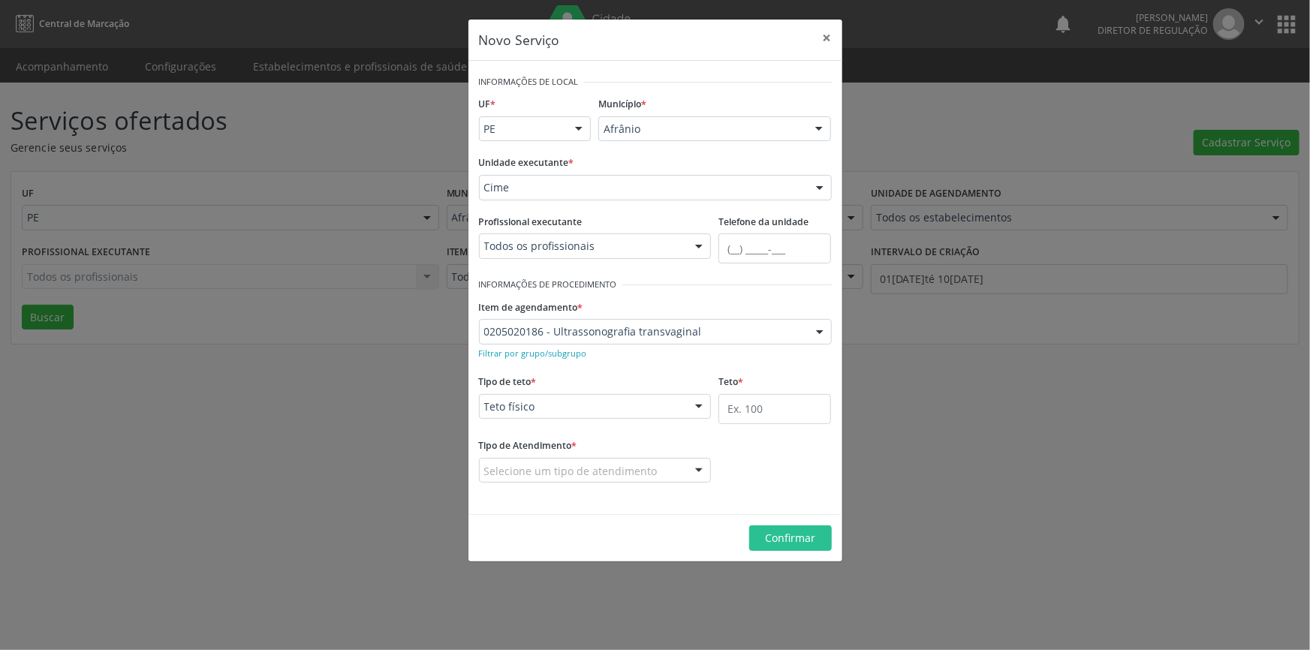
click at [716, 412] on div "Teto *" at bounding box center [775, 403] width 120 height 64
click at [726, 409] on input "text" at bounding box center [775, 409] width 113 height 30
type input "1"
click at [668, 458] on div "Tipo de Atendimento * Selecione um tipo de atendimento Ordem de chegada Horário…" at bounding box center [595, 459] width 233 height 48
click at [653, 464] on div at bounding box center [595, 471] width 233 height 26
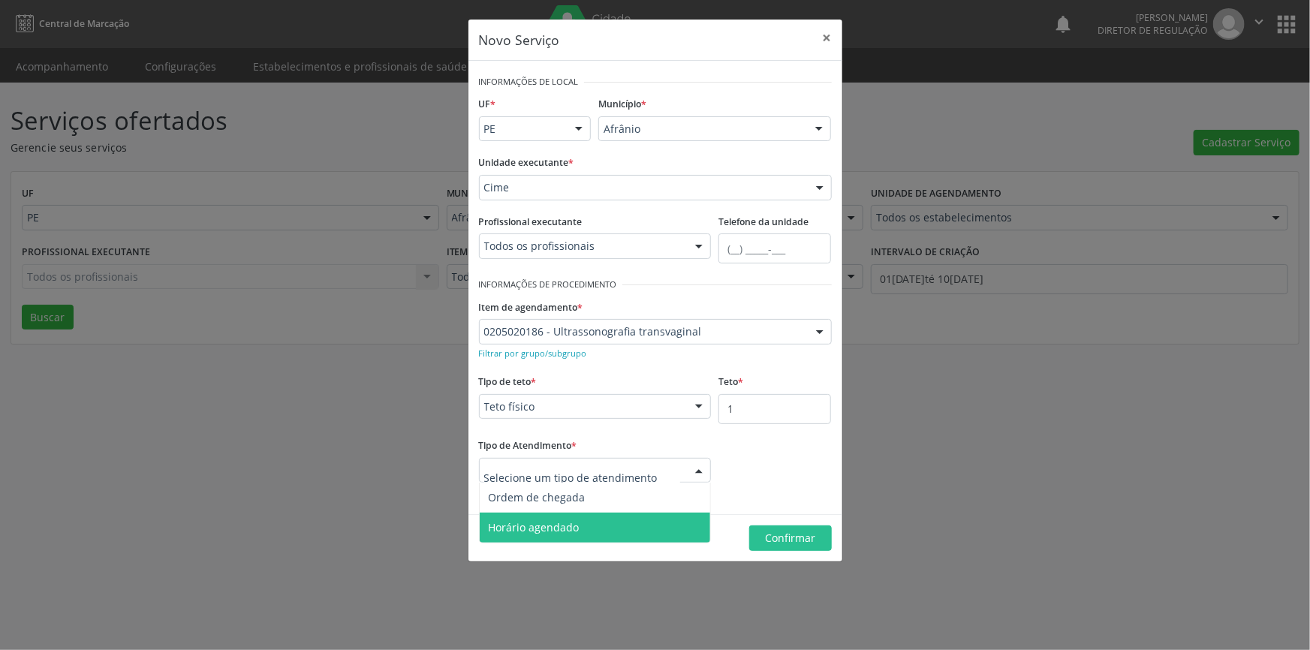
click at [599, 513] on span "Horário agendado" at bounding box center [595, 528] width 231 height 30
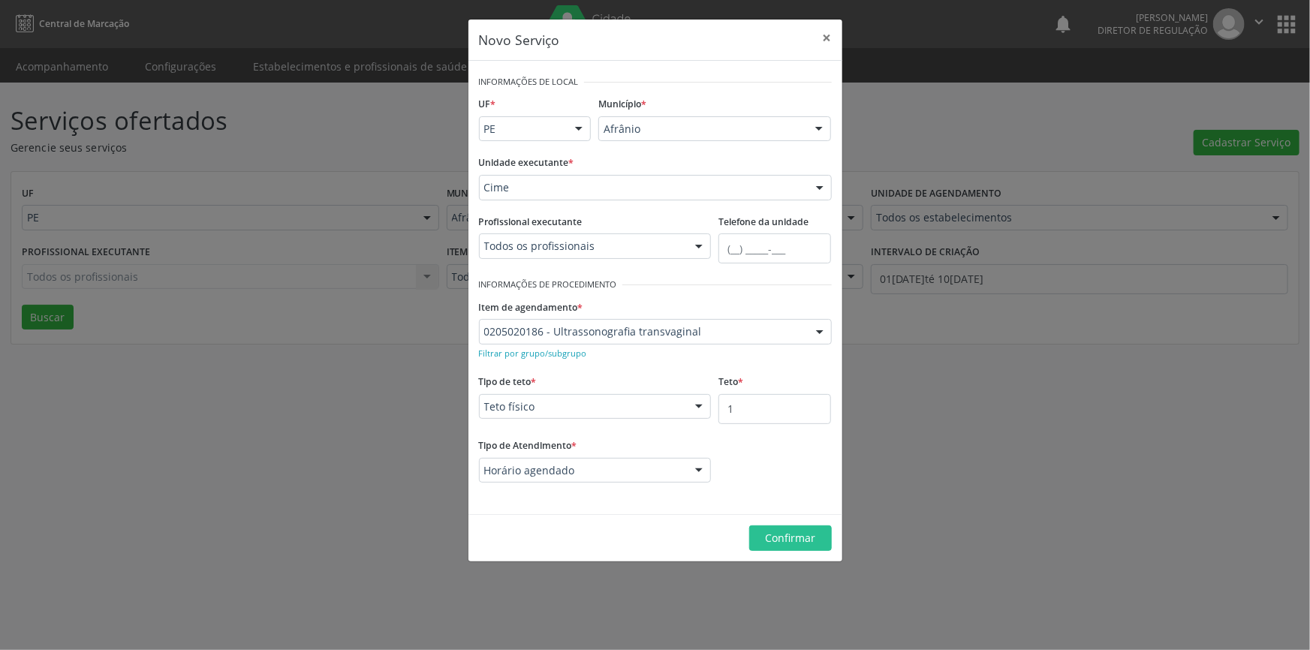
click at [613, 451] on div "Tipo de Atendimento * Horário agendado Ordem de chegada Horário agendado Nenhum…" at bounding box center [595, 459] width 233 height 48
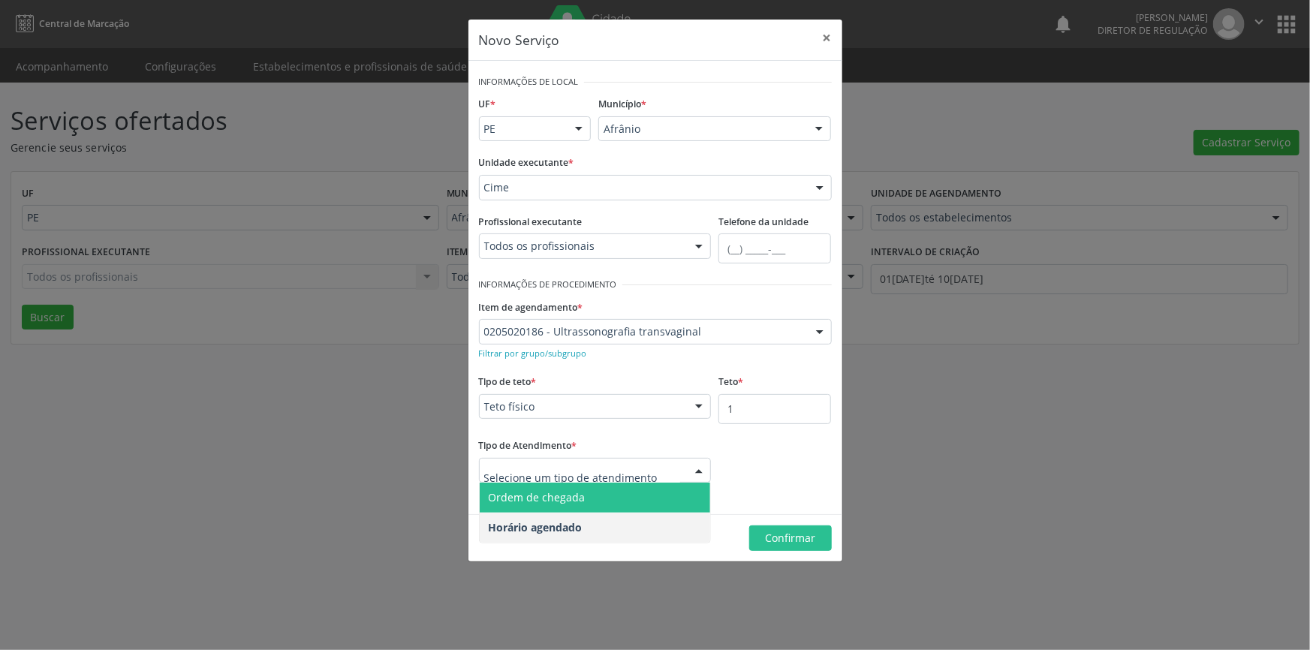
click at [586, 502] on span "Ordem de chegada" at bounding box center [595, 498] width 231 height 30
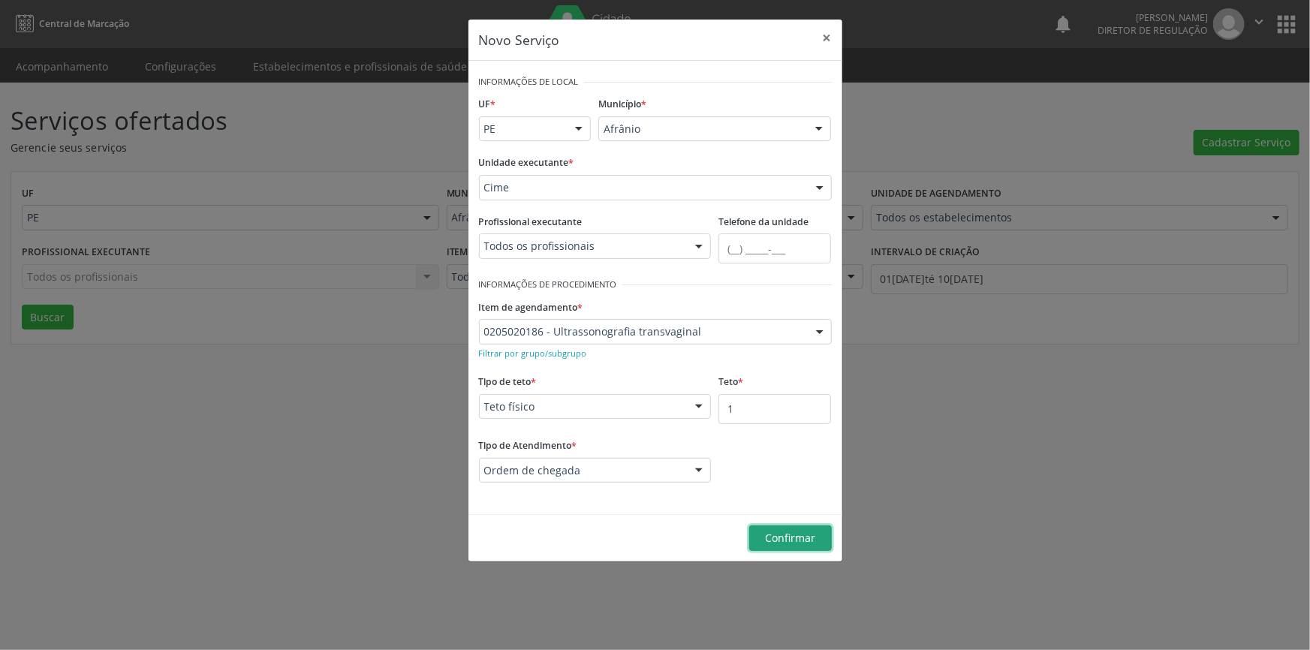
click at [788, 531] on span "Confirmar" at bounding box center [790, 538] width 50 height 14
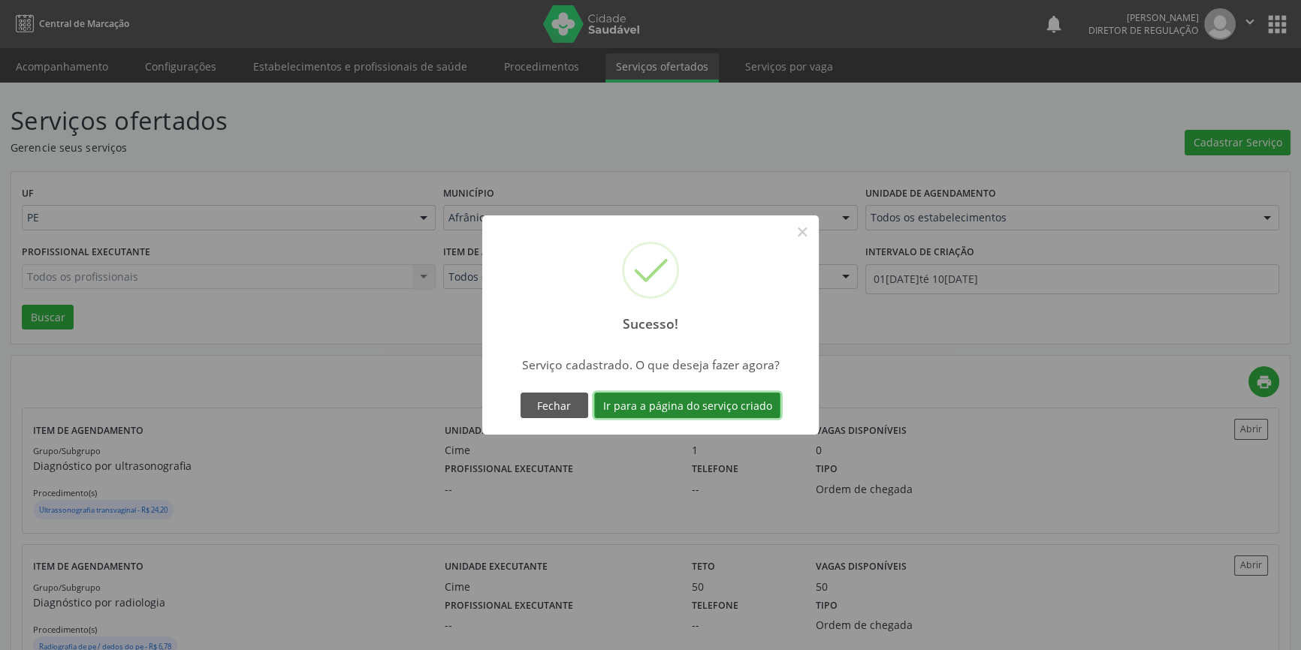
click at [743, 409] on button "Ir para a página do serviço criado" at bounding box center [687, 406] width 186 height 26
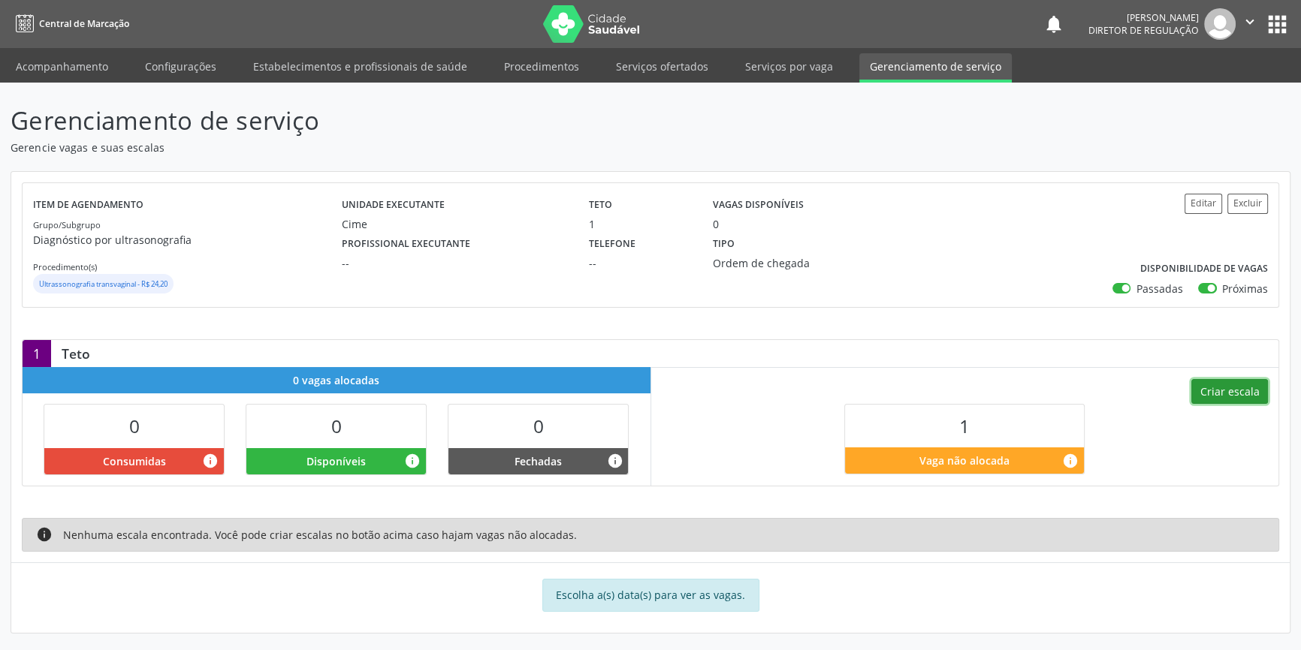
click at [1239, 396] on button "Criar escala" at bounding box center [1229, 392] width 77 height 26
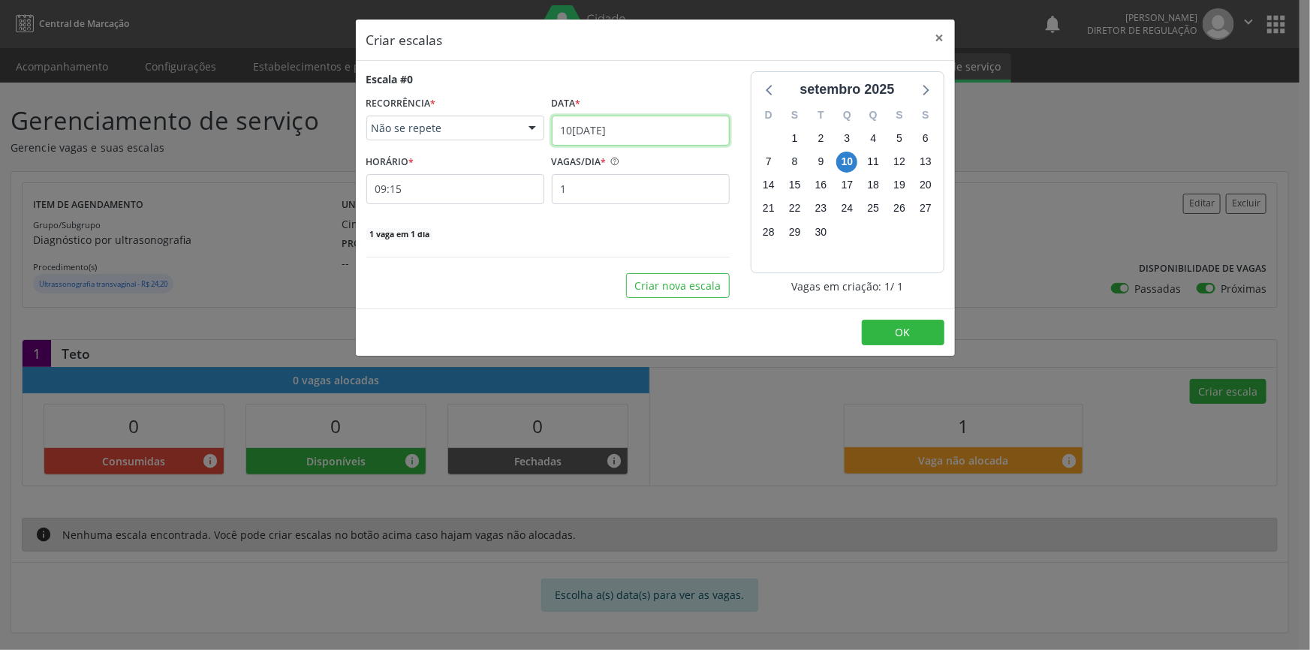
click at [641, 128] on input "10[DATE]" at bounding box center [641, 131] width 178 height 30
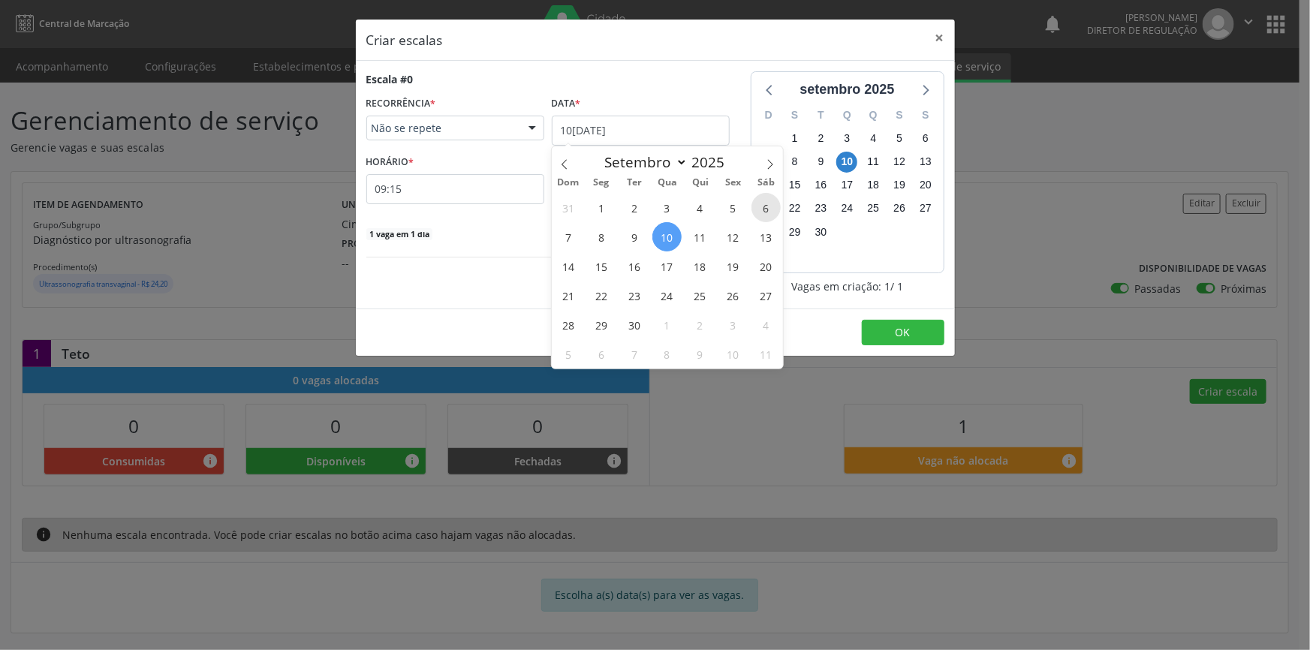
click at [756, 210] on span "6" at bounding box center [766, 207] width 29 height 29
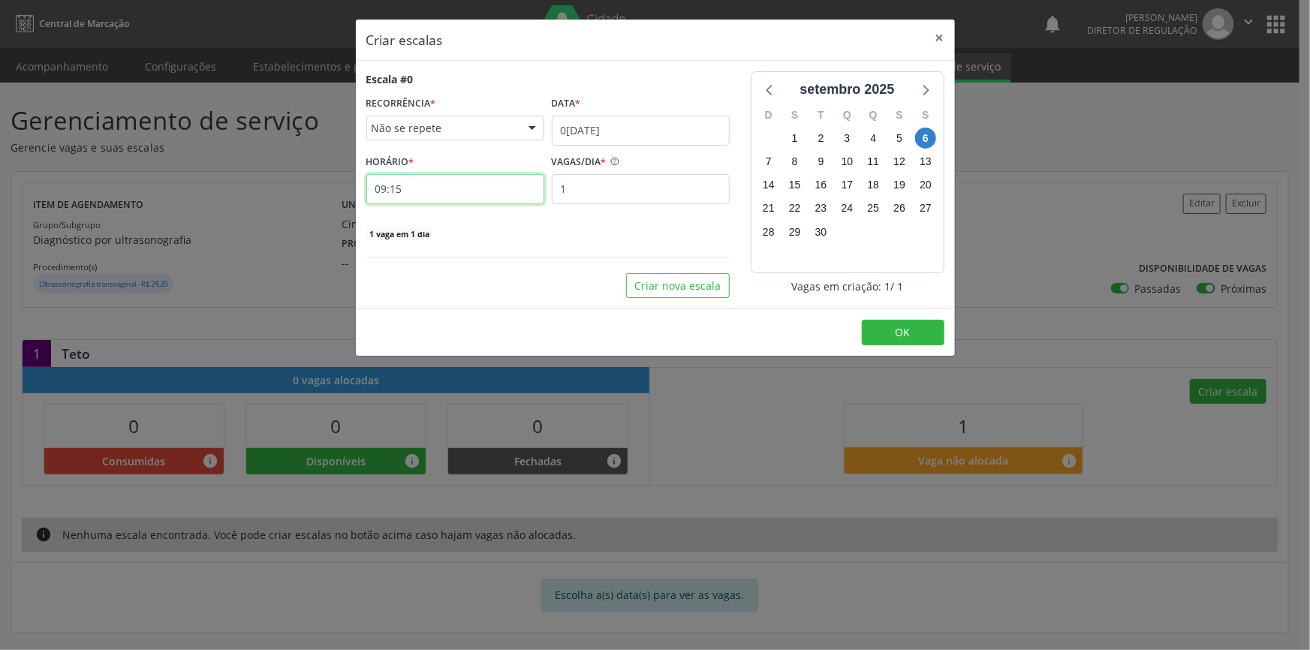
click at [464, 190] on input "09:15" at bounding box center [455, 189] width 178 height 30
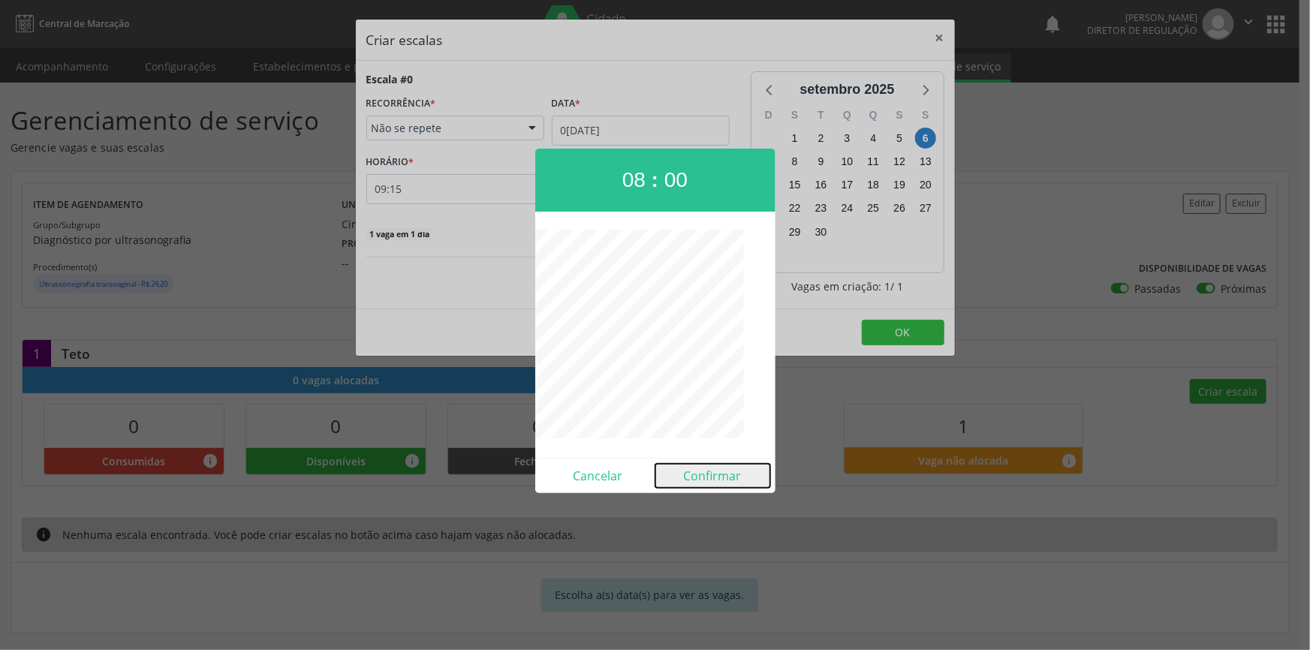
click at [708, 475] on button "Confirmar" at bounding box center [713, 476] width 115 height 24
type input "08:00"
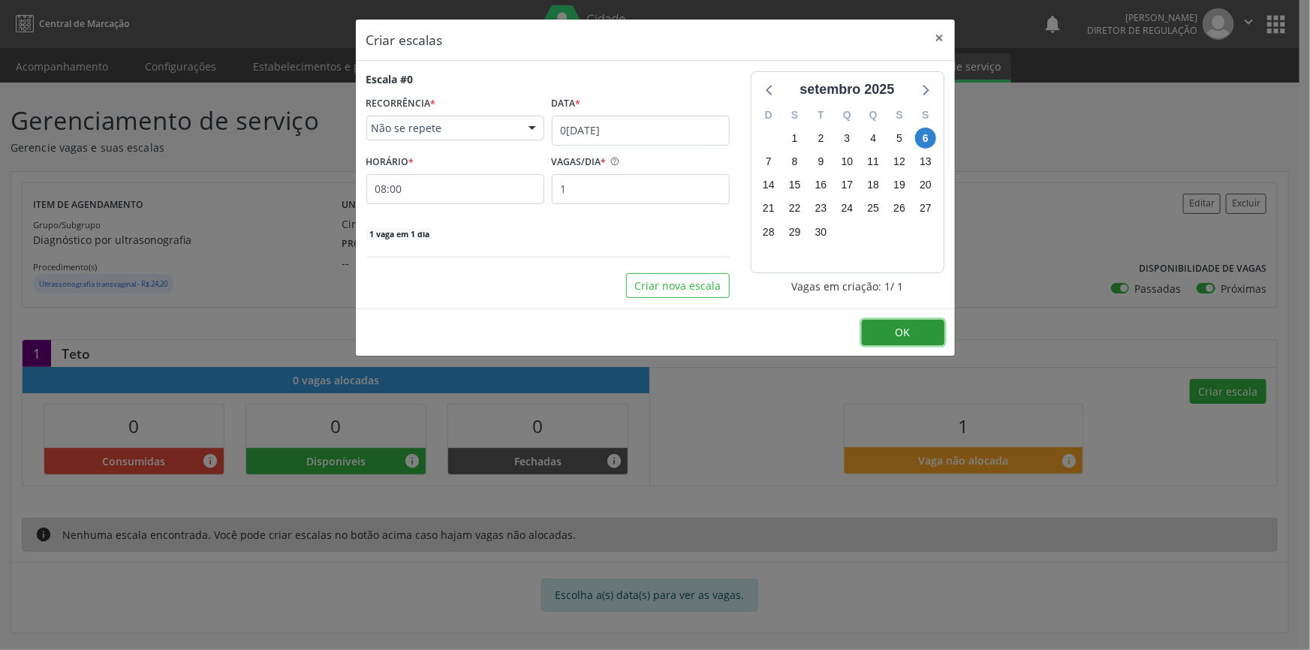
click at [871, 330] on button "OK" at bounding box center [903, 333] width 83 height 26
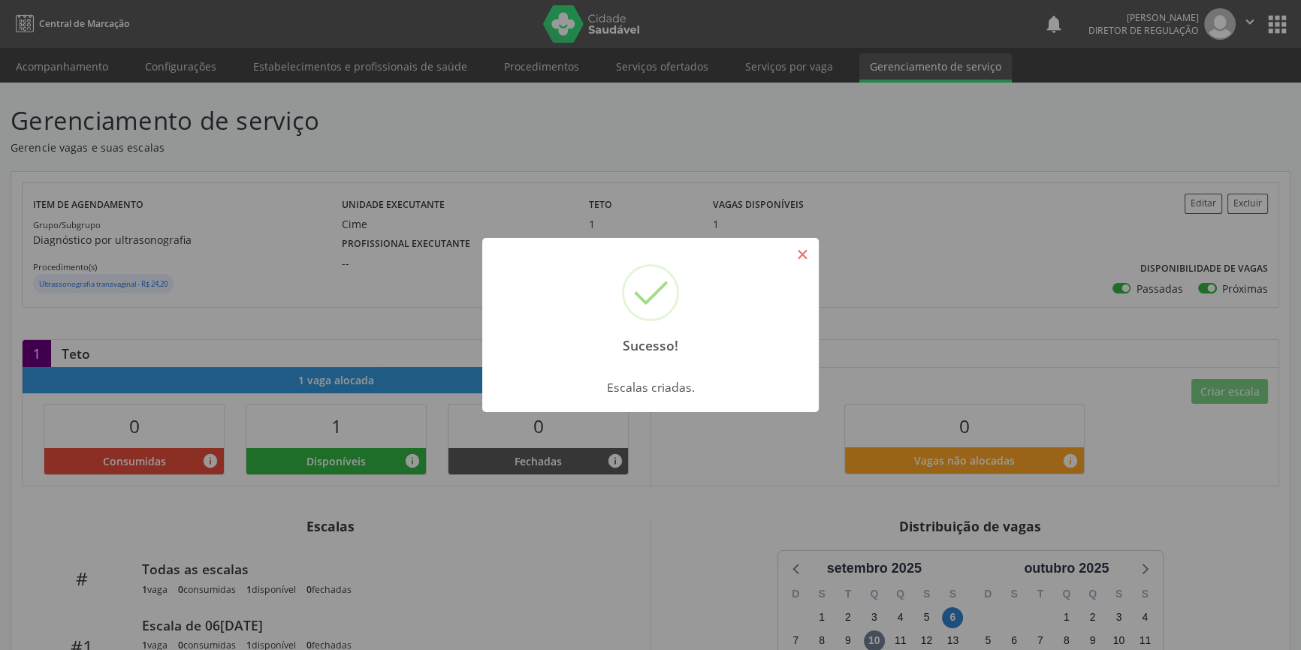
click at [805, 247] on button "×" at bounding box center [802, 255] width 26 height 26
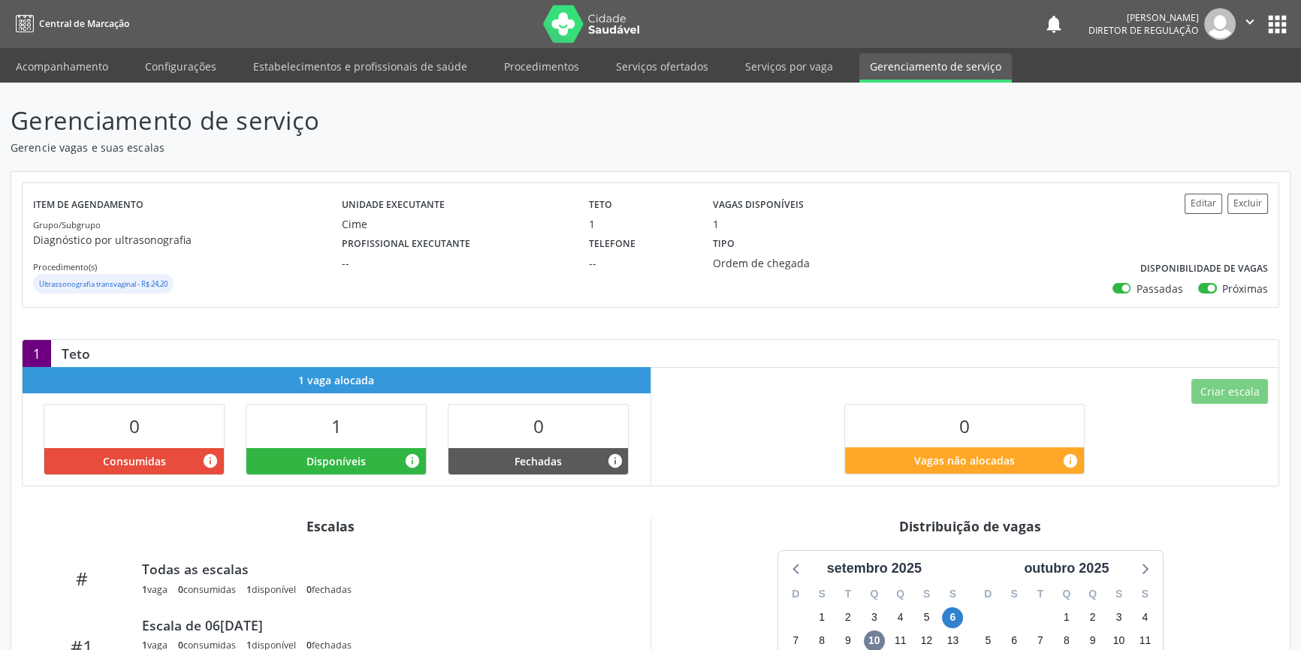
click at [711, 62] on ul "Acompanhamento Configurações Estabelecimentos e profissionais de saúde Procedim…" at bounding box center [650, 65] width 1301 height 35
click at [698, 65] on link "Serviços ofertados" at bounding box center [661, 66] width 113 height 26
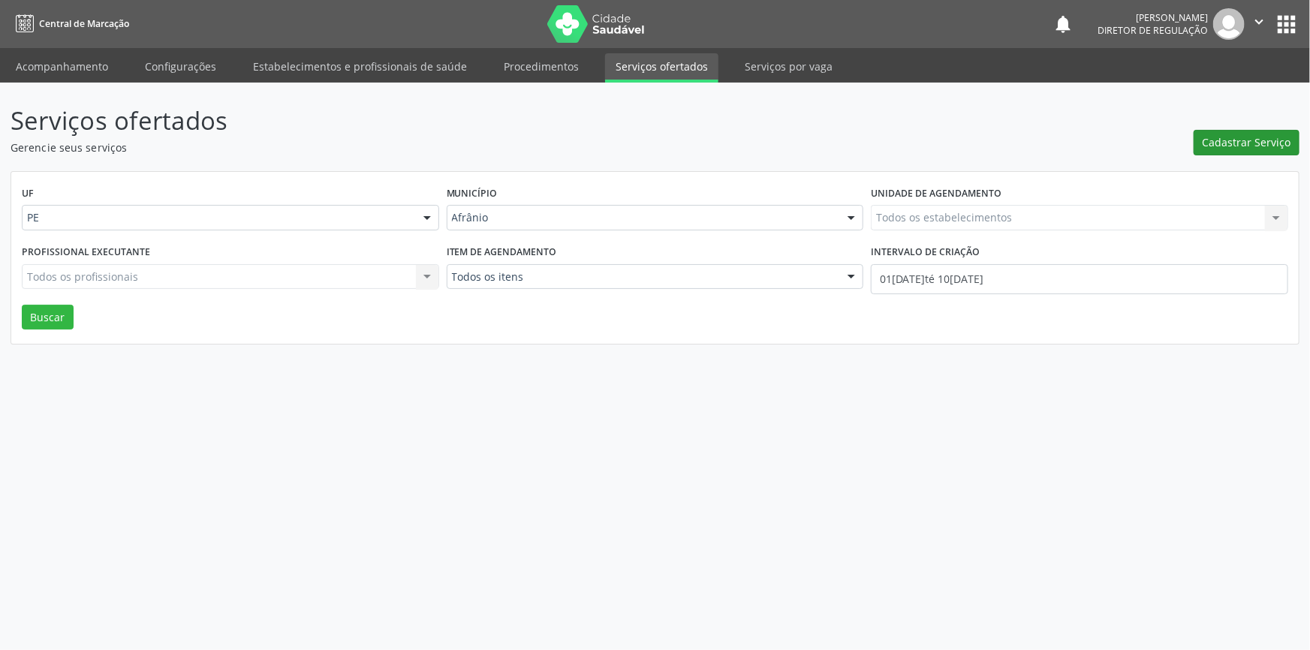
click at [1257, 137] on span "Cadastrar Serviço" at bounding box center [1247, 142] width 89 height 16
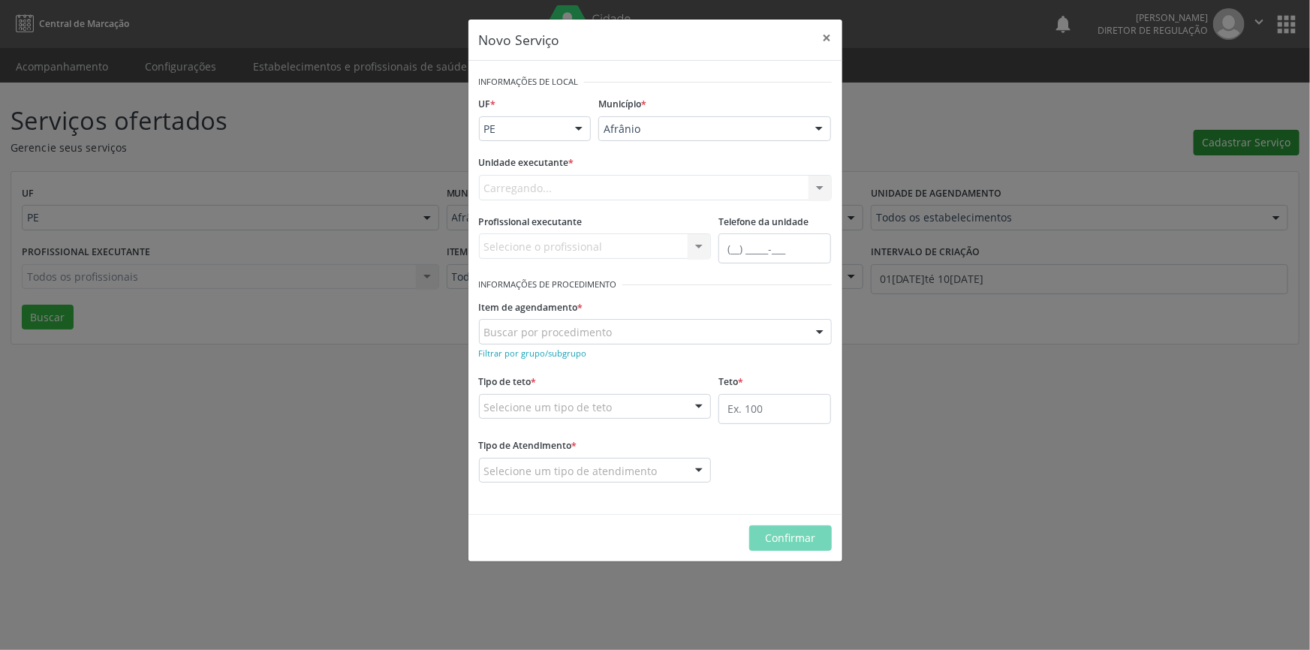
click at [1257, 137] on div "Novo Serviço × Informações de Local UF * PE BA PE Nenhum resultado encontrado p…" at bounding box center [655, 325] width 1310 height 650
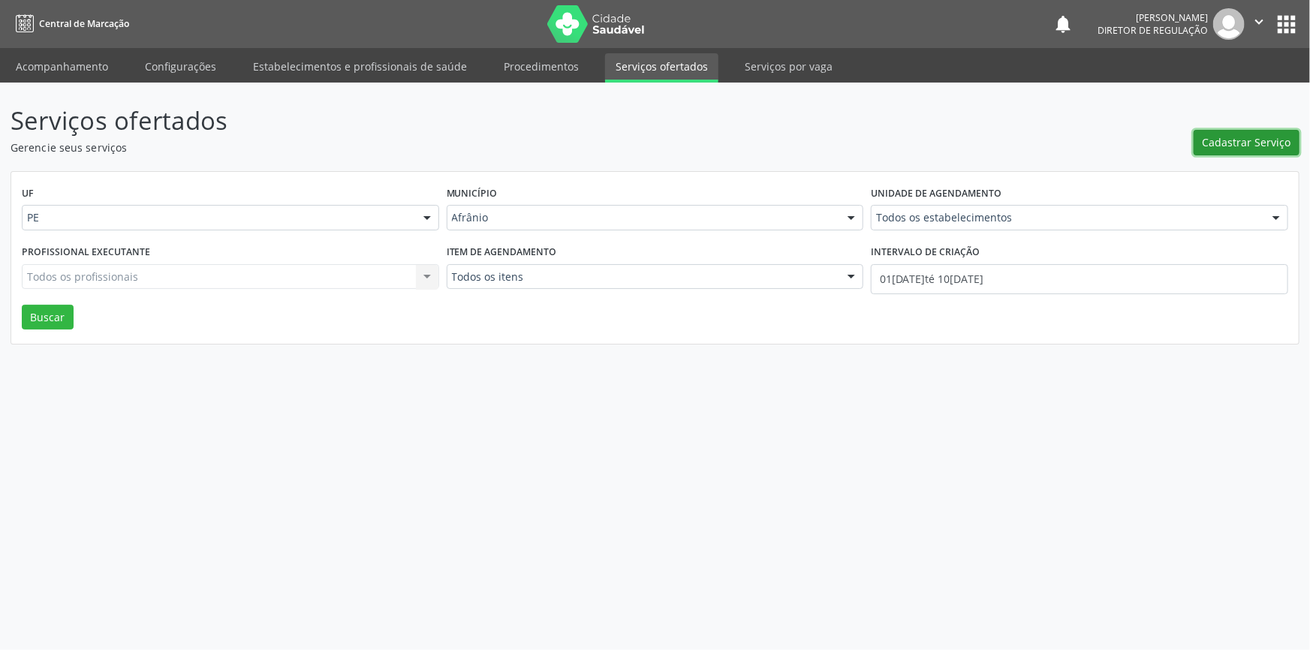
click at [1257, 137] on span "Cadastrar Serviço" at bounding box center [1247, 142] width 89 height 16
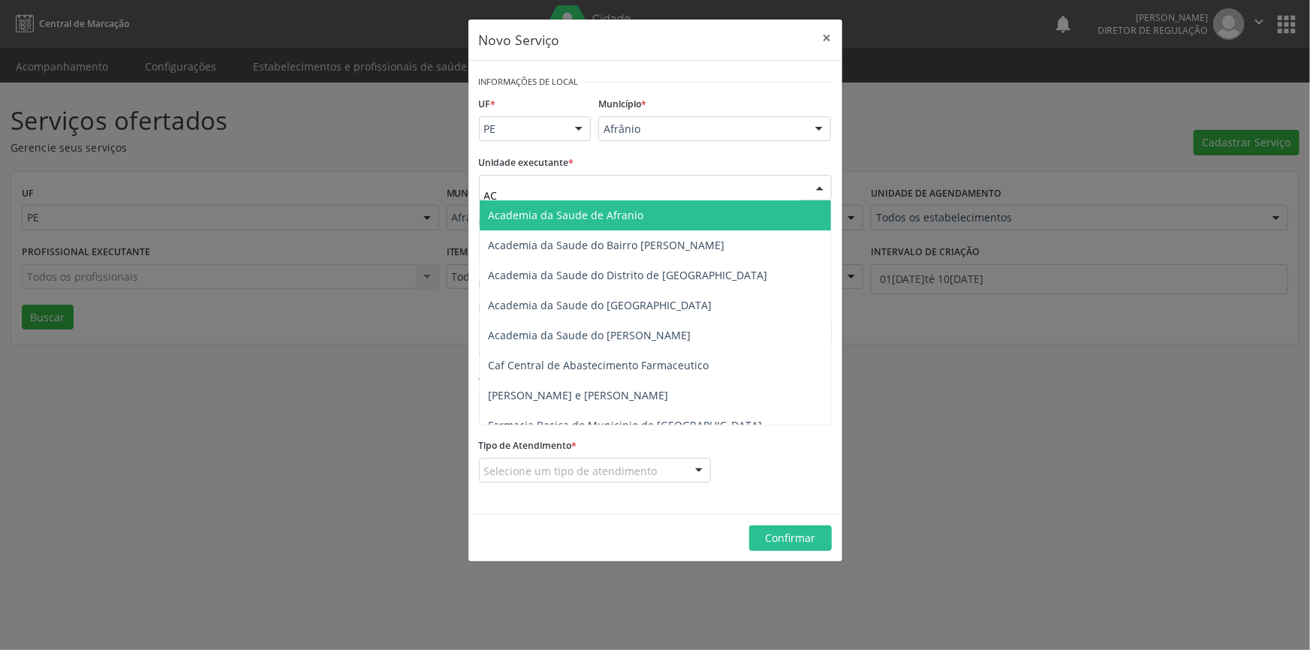
type input "A"
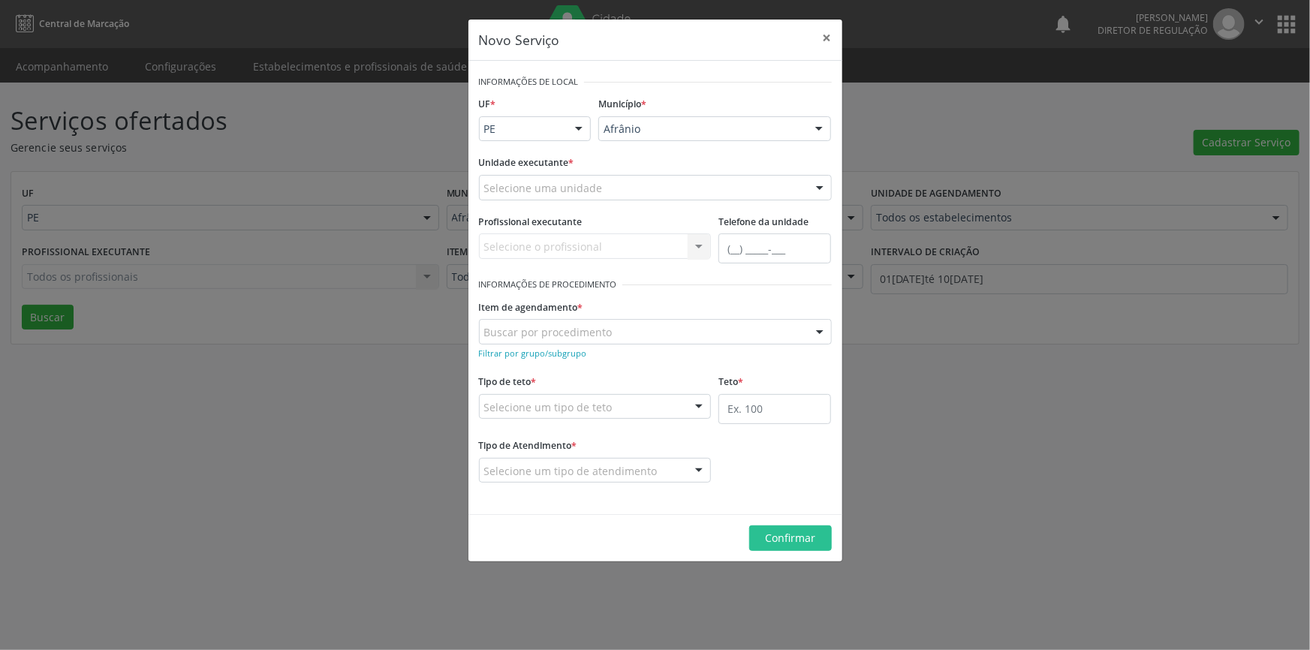
click at [616, 185] on div "Selecione uma unidade" at bounding box center [655, 188] width 353 height 26
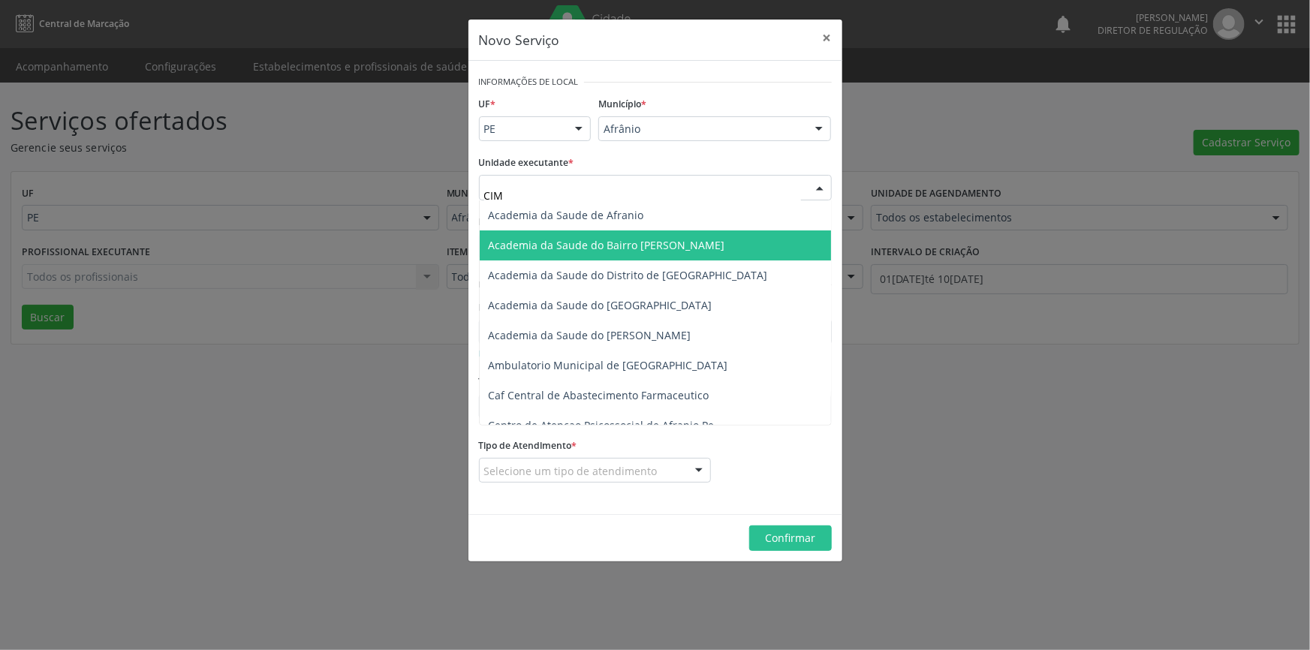
type input "CIME"
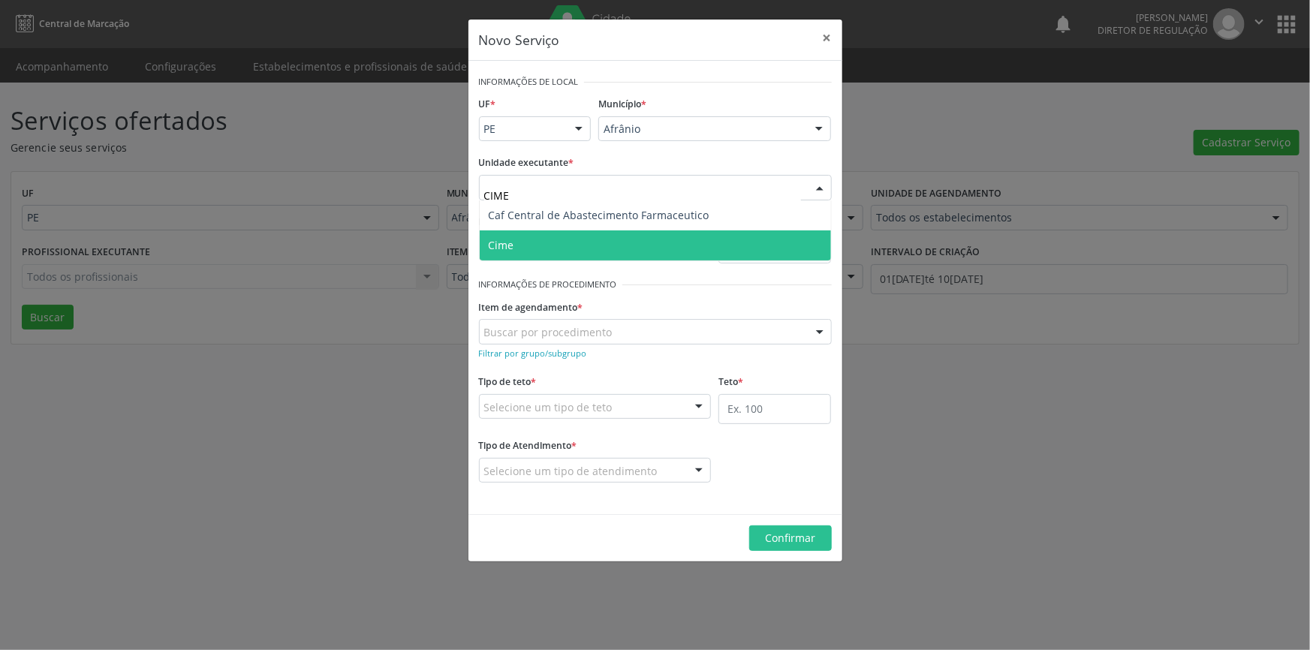
click at [562, 254] on span "Cime" at bounding box center [655, 246] width 351 height 30
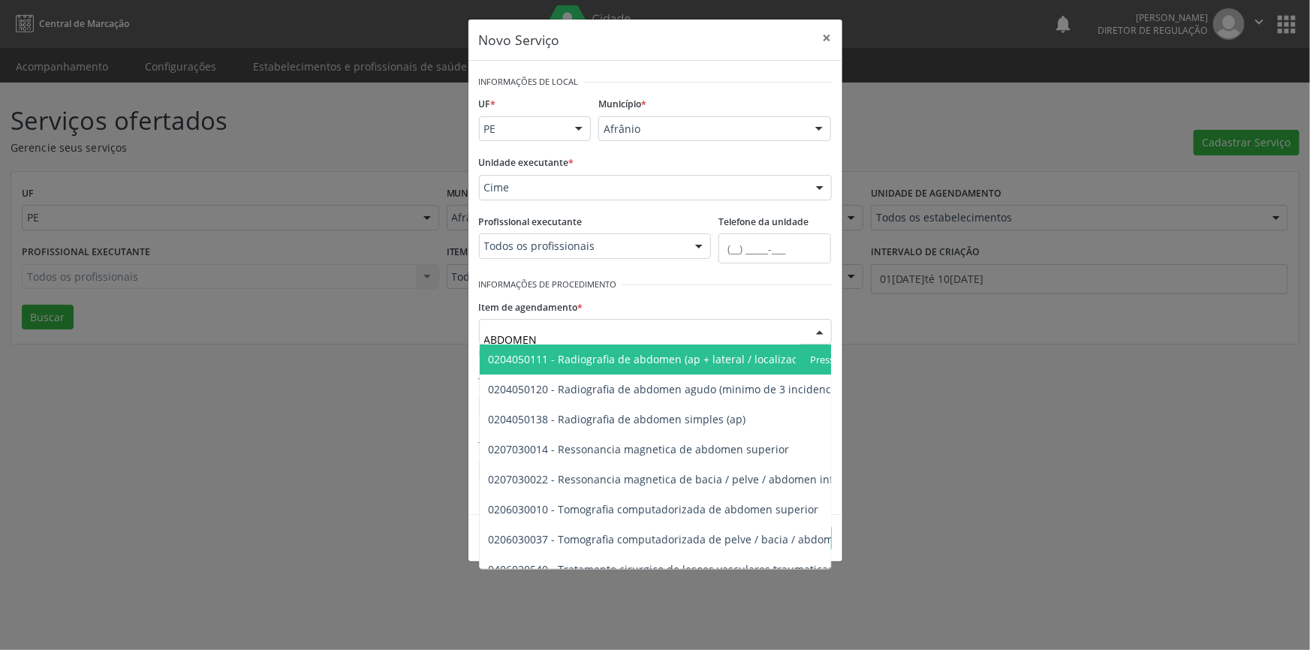
type input "ABDOMEN T"
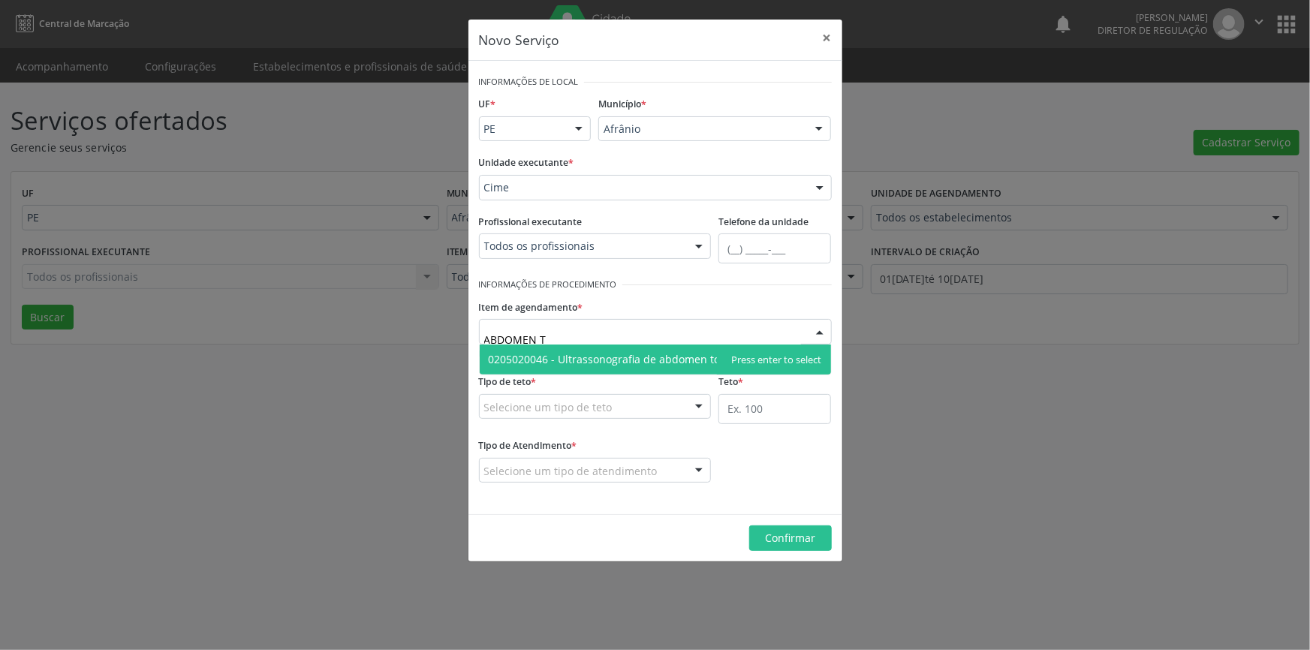
click at [660, 369] on span "0205020046 - Ultrassonografia de abdomen total" at bounding box center [655, 360] width 351 height 30
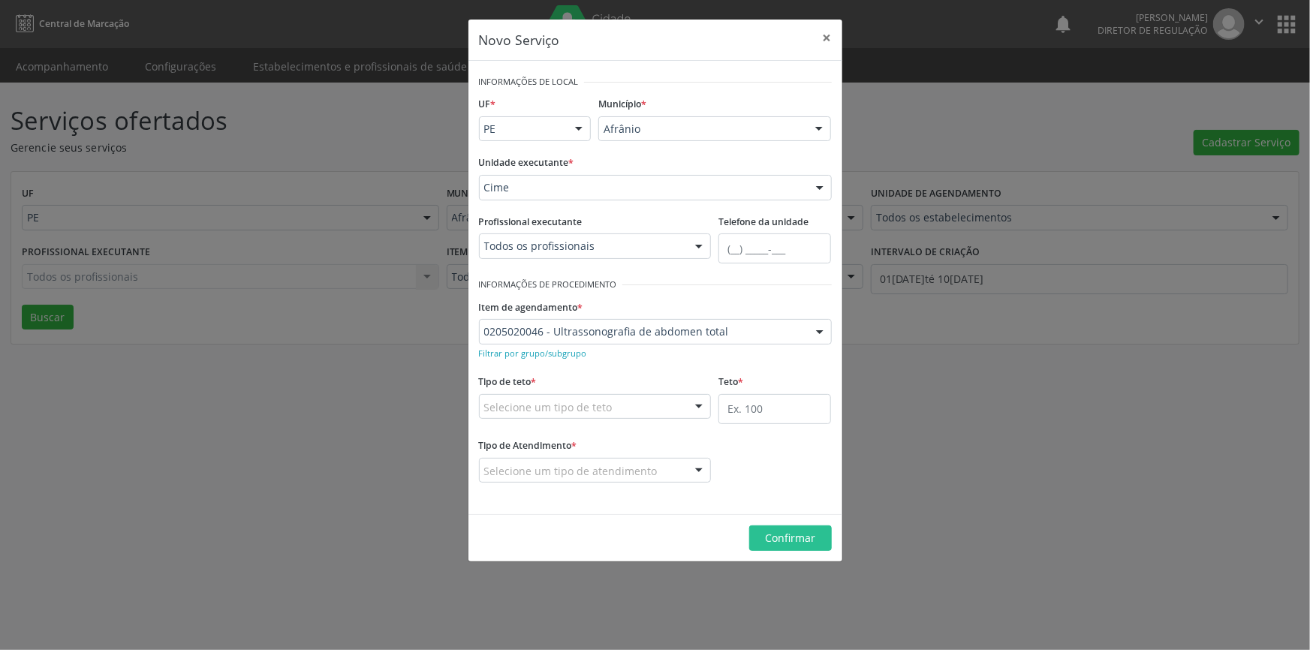
click at [638, 408] on div "Selecione um tipo de teto" at bounding box center [595, 407] width 233 height 26
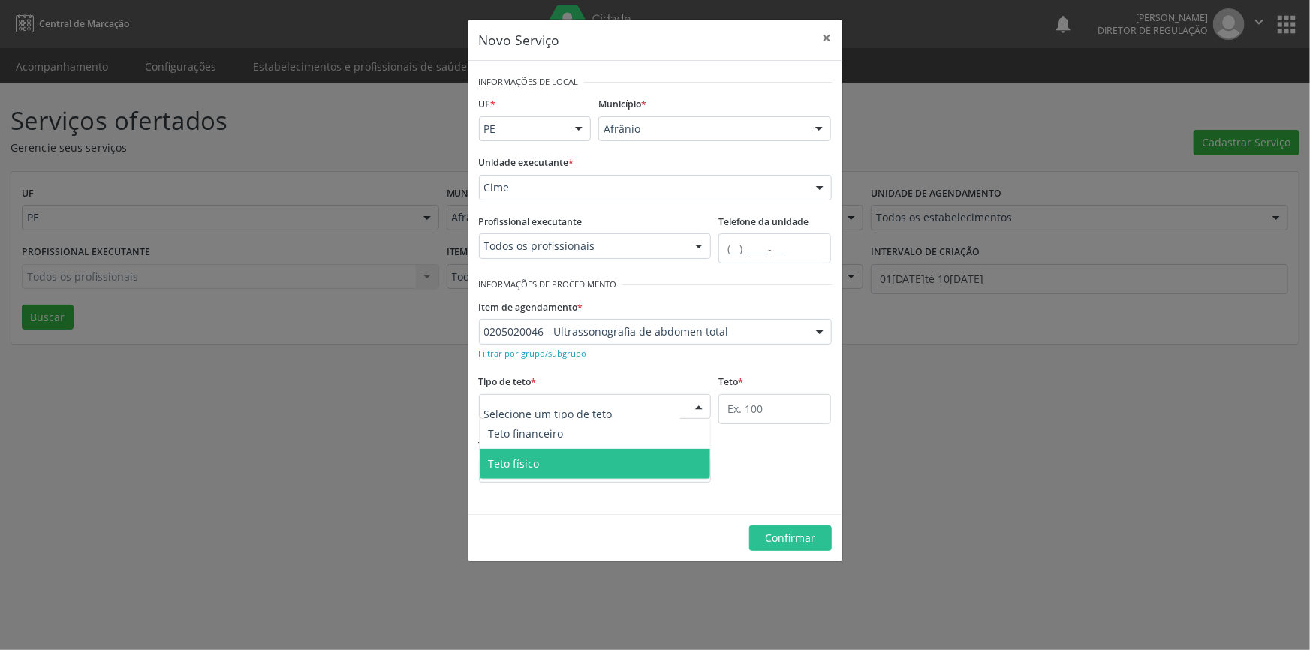
click at [571, 454] on span "Teto físico" at bounding box center [595, 464] width 231 height 30
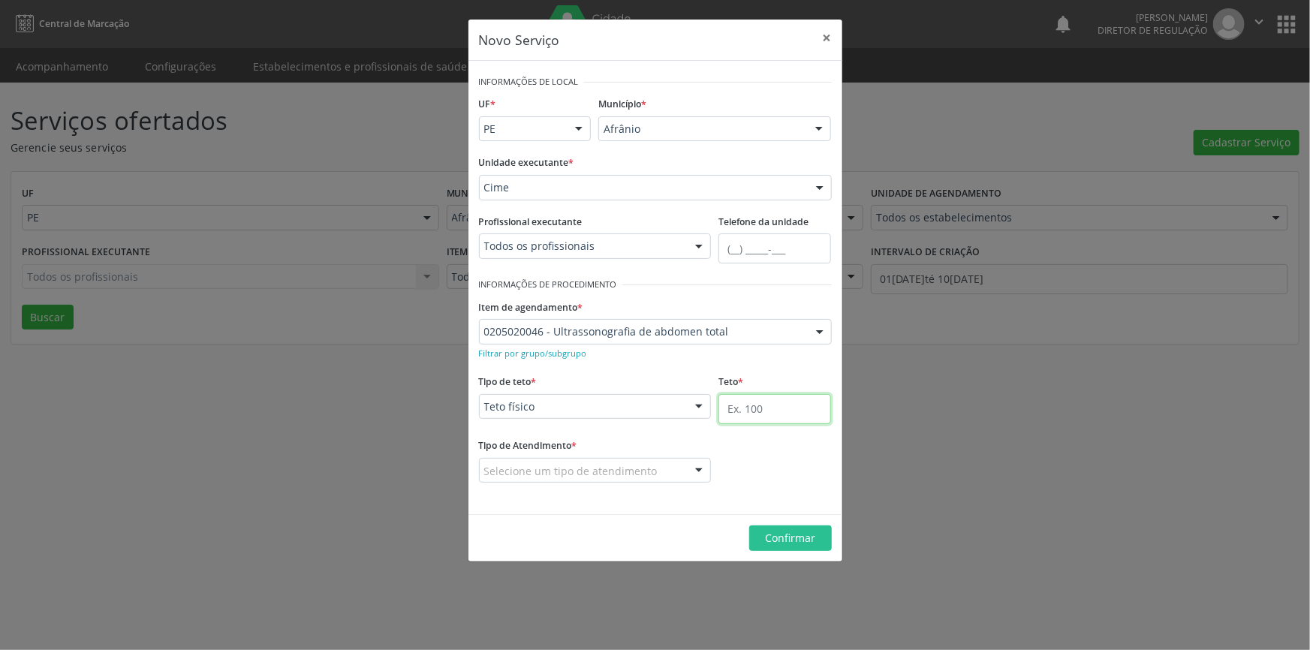
click at [777, 413] on input "text" at bounding box center [775, 409] width 113 height 30
type input "4"
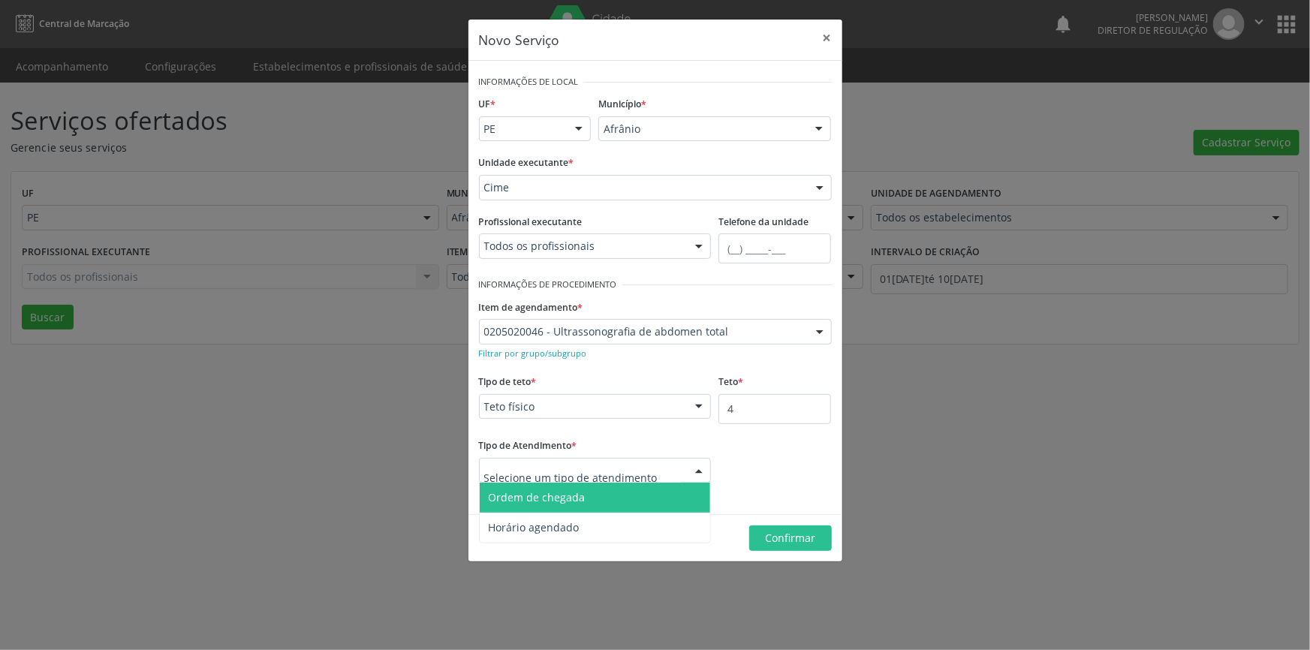
click at [591, 496] on span "Ordem de chegada" at bounding box center [595, 498] width 231 height 30
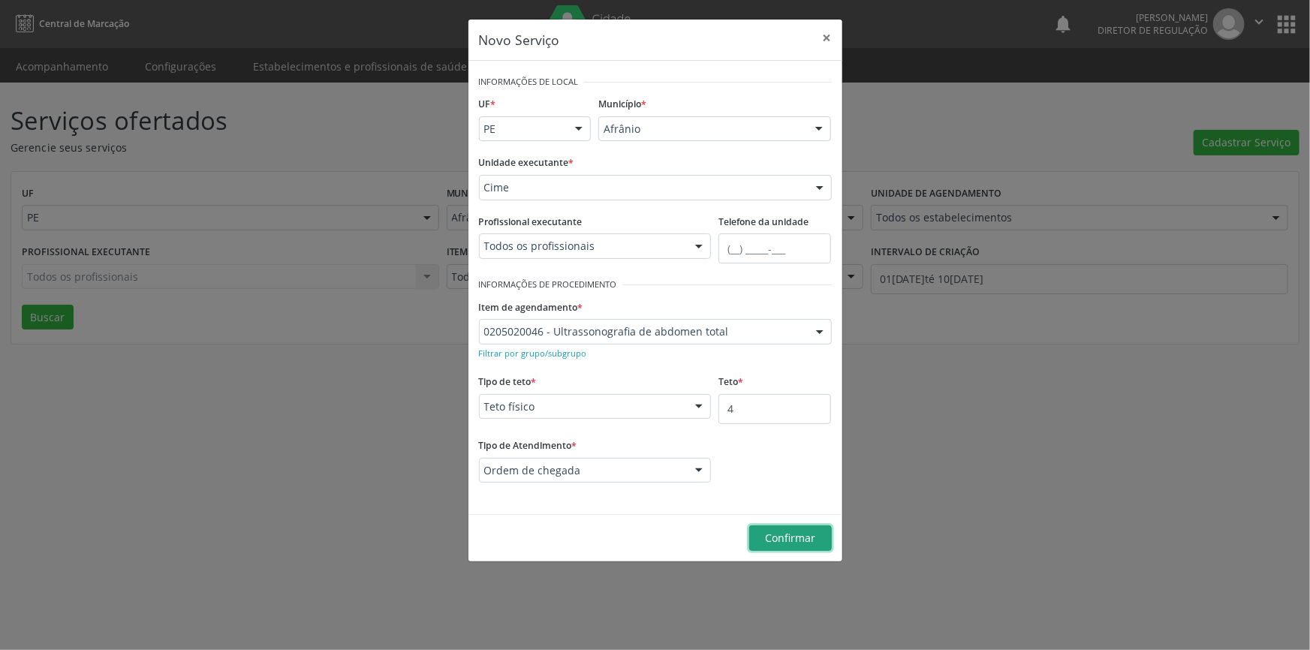
click at [780, 531] on span "Confirmar" at bounding box center [790, 538] width 50 height 14
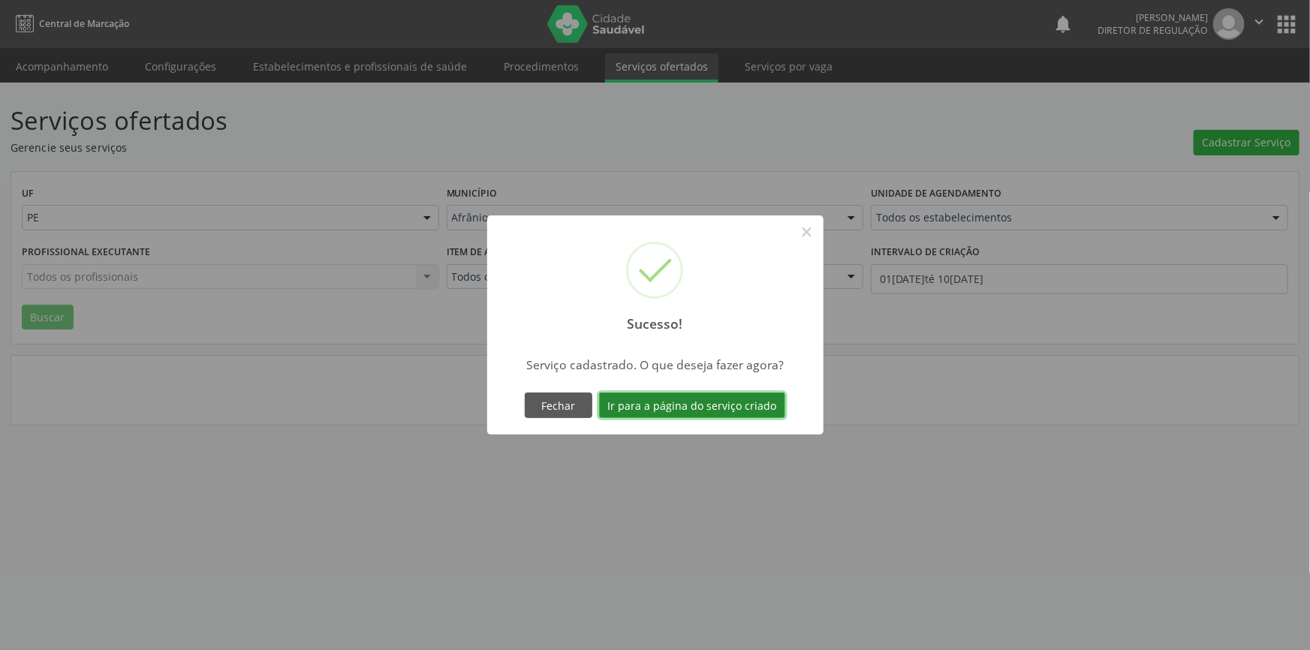
click at [698, 407] on button "Ir para a página do serviço criado" at bounding box center [692, 406] width 186 height 26
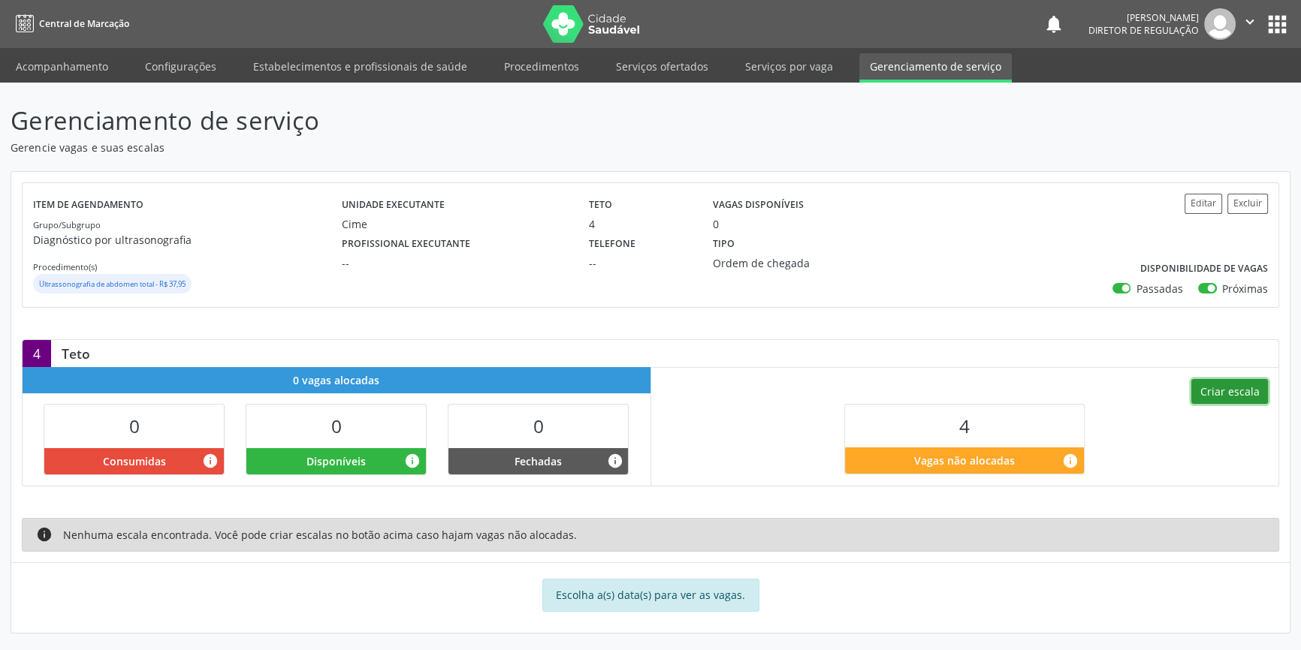
click at [1213, 396] on button "Criar escala" at bounding box center [1229, 392] width 77 height 26
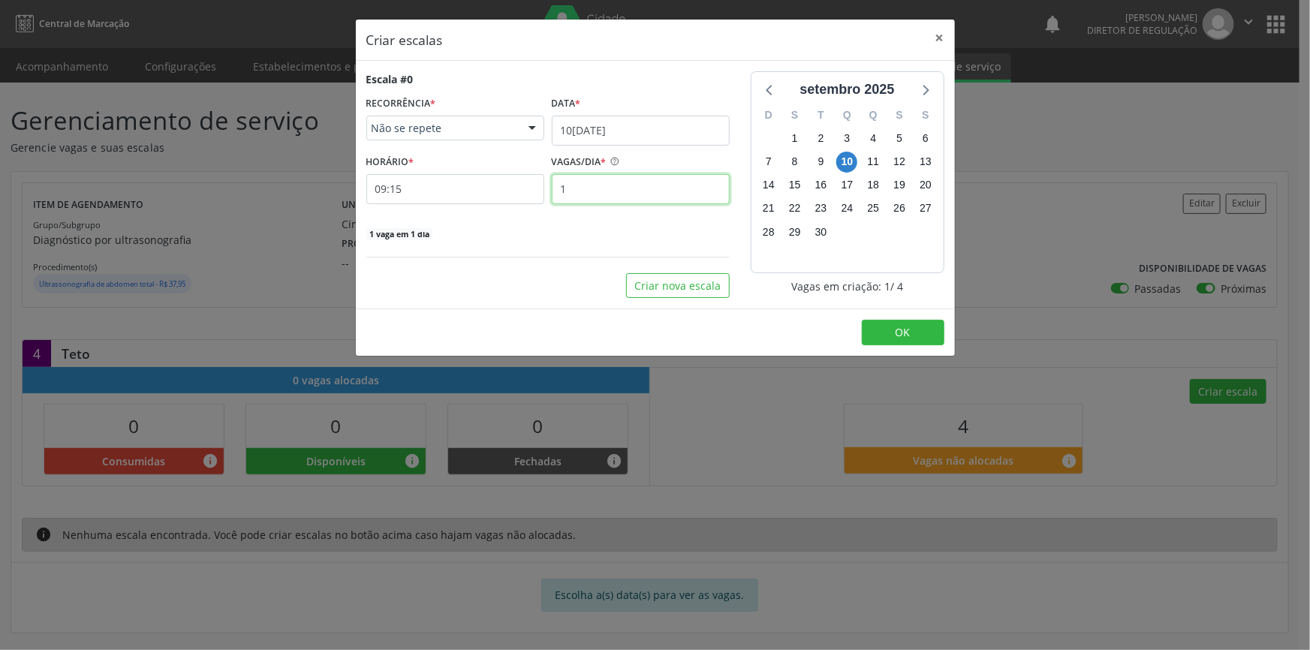
drag, startPoint x: 505, startPoint y: 194, endPoint x: 449, endPoint y: 195, distance: 56.3
click at [449, 194] on div "HORÁRIO * 09:15 VAGAS/DIA * 1" at bounding box center [548, 177] width 371 height 53
type input "4"
click at [659, 135] on input "[DATE]" at bounding box center [641, 131] width 178 height 30
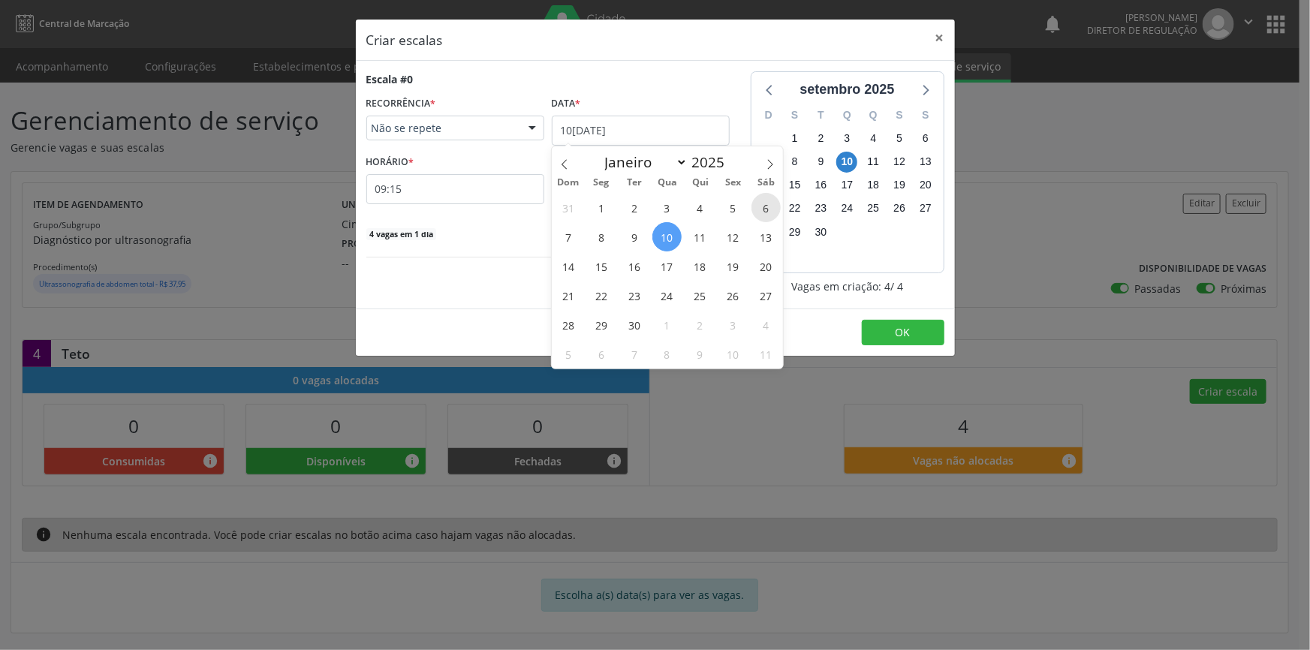
click at [761, 203] on span "6" at bounding box center [766, 207] width 29 height 29
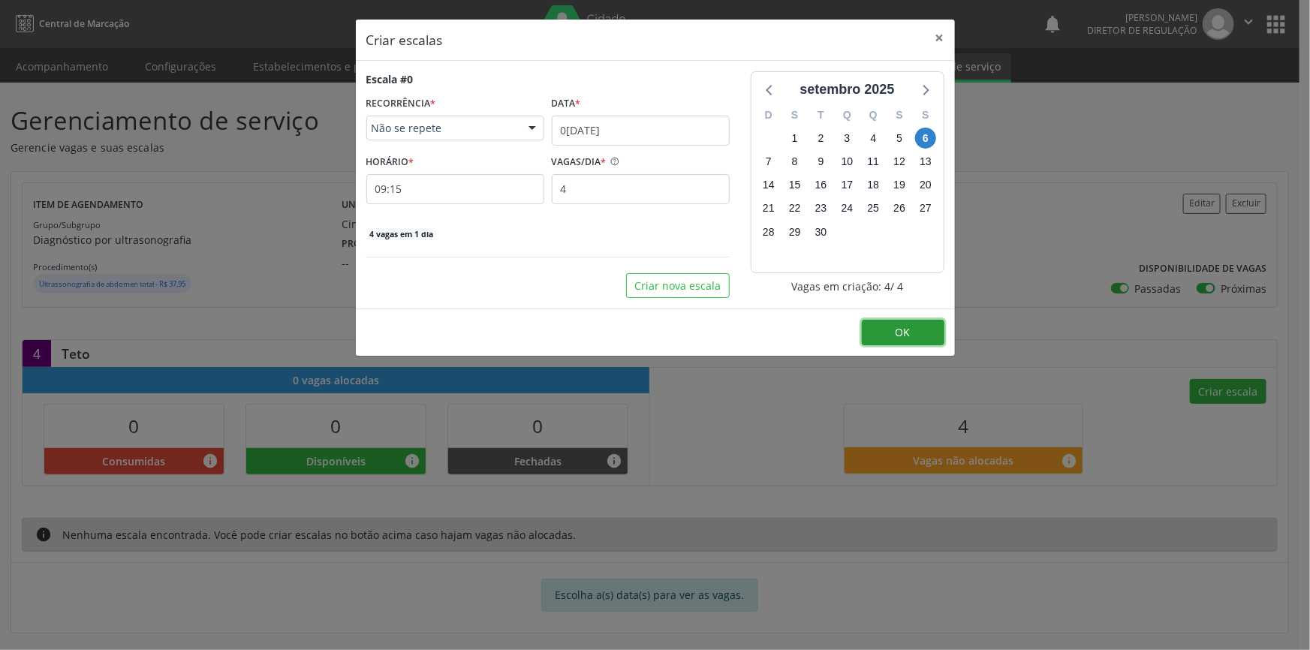
click at [885, 330] on button "OK" at bounding box center [903, 333] width 83 height 26
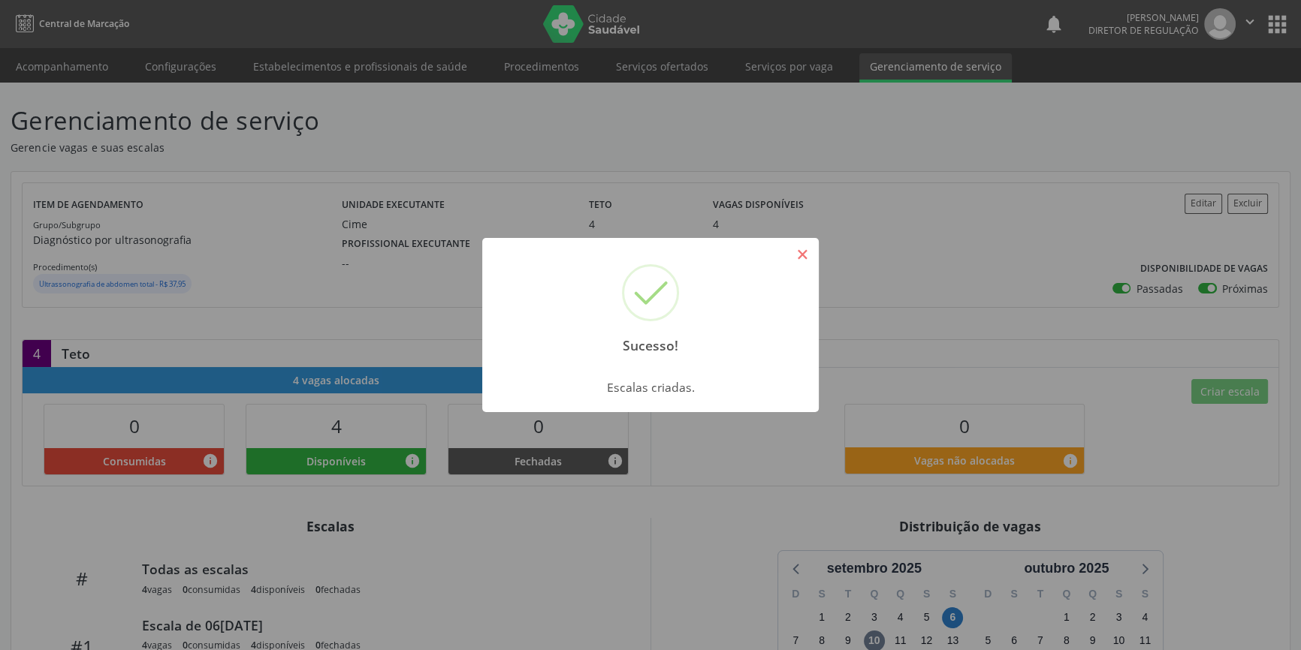
click at [810, 254] on button "×" at bounding box center [802, 255] width 26 height 26
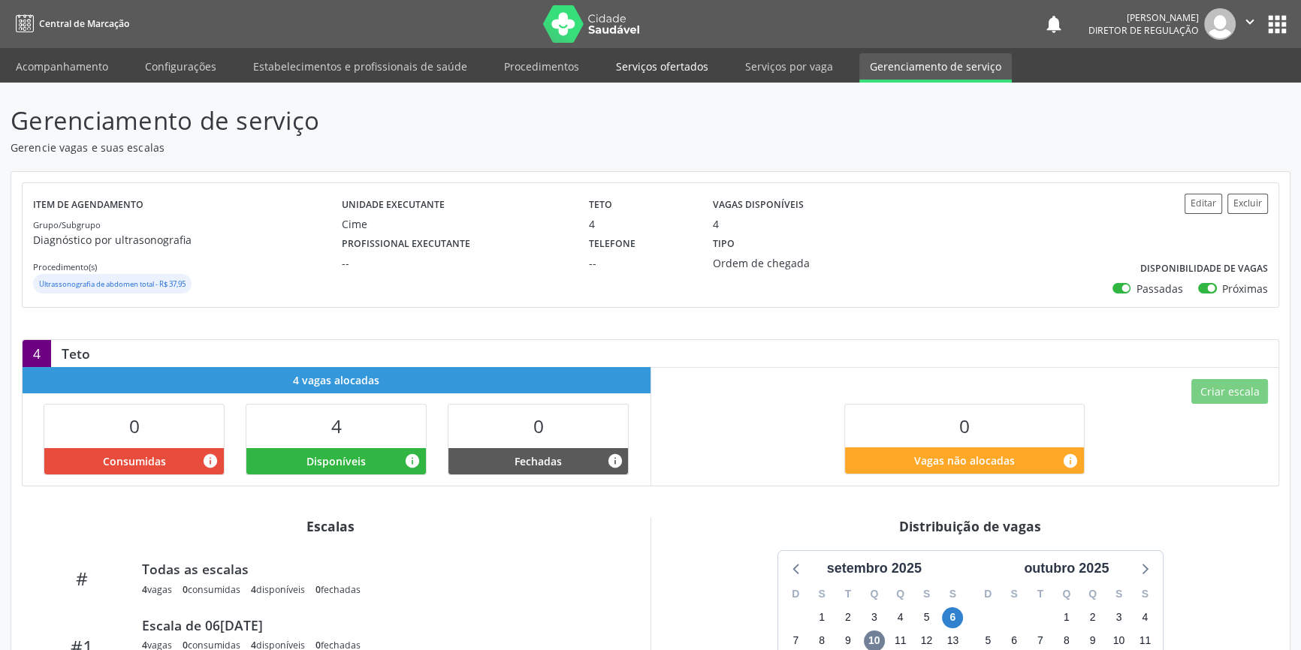
click at [685, 75] on link "Serviços ofertados" at bounding box center [661, 66] width 113 height 26
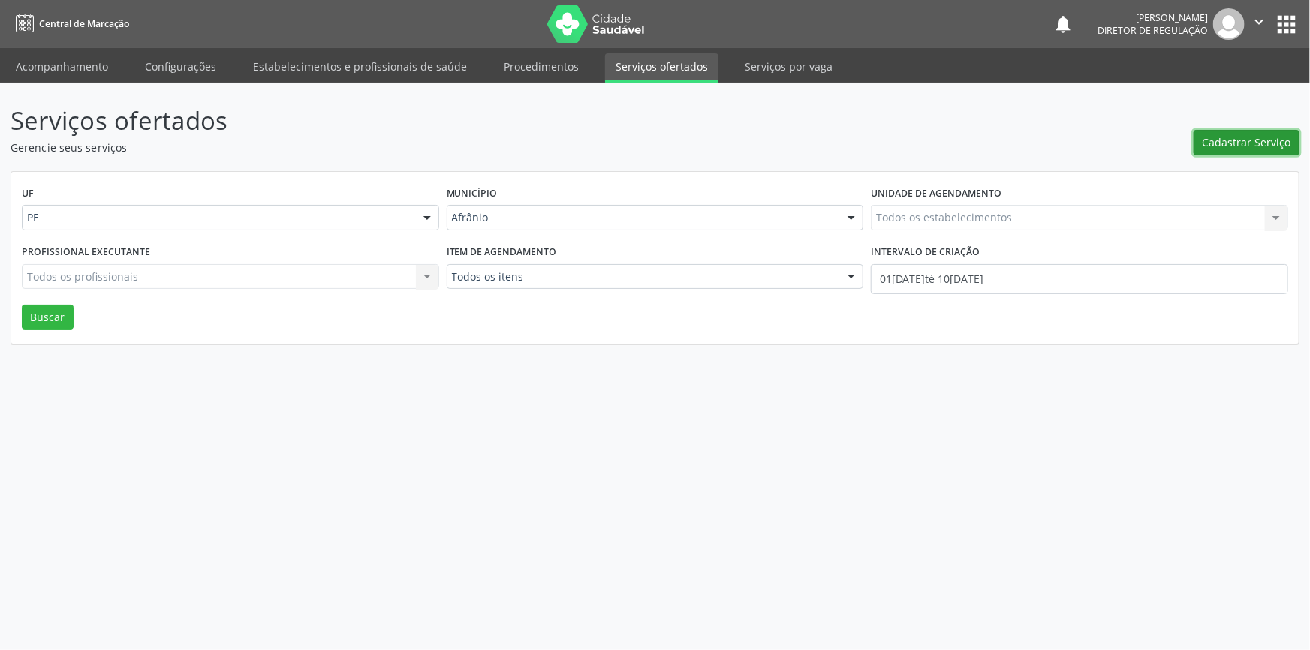
click at [1260, 141] on span "Cadastrar Serviço" at bounding box center [1247, 142] width 89 height 16
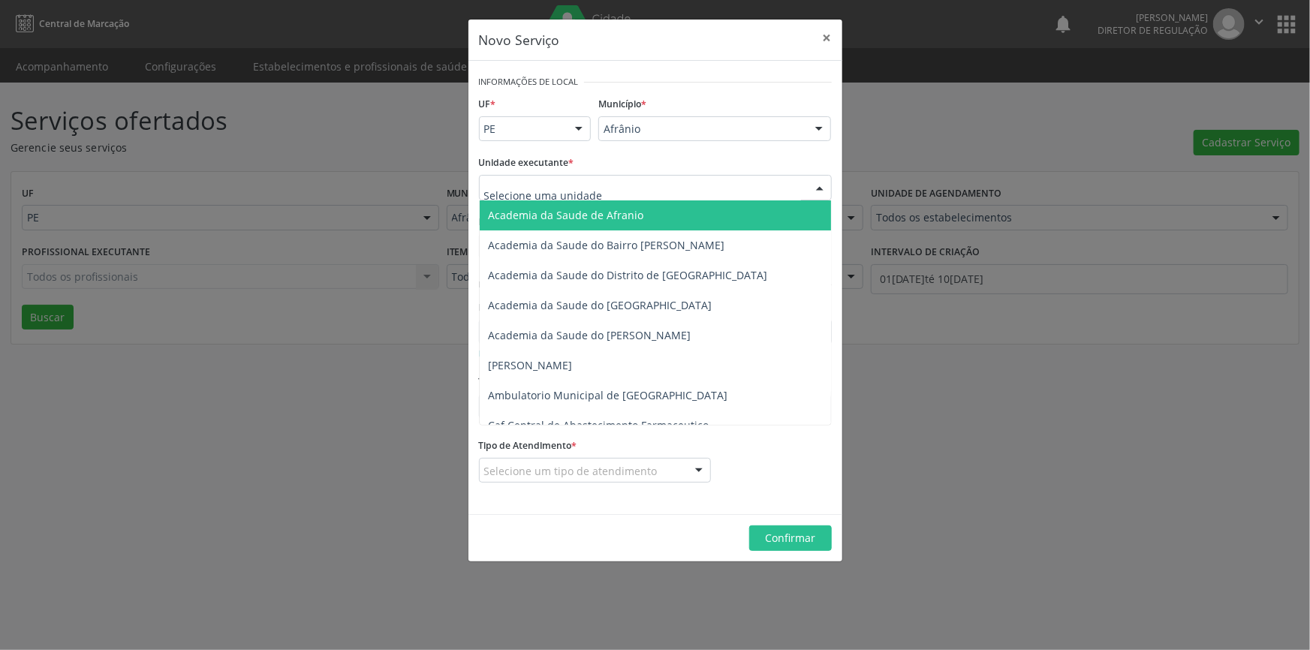
click at [669, 188] on div at bounding box center [655, 188] width 353 height 26
type input "CIME"
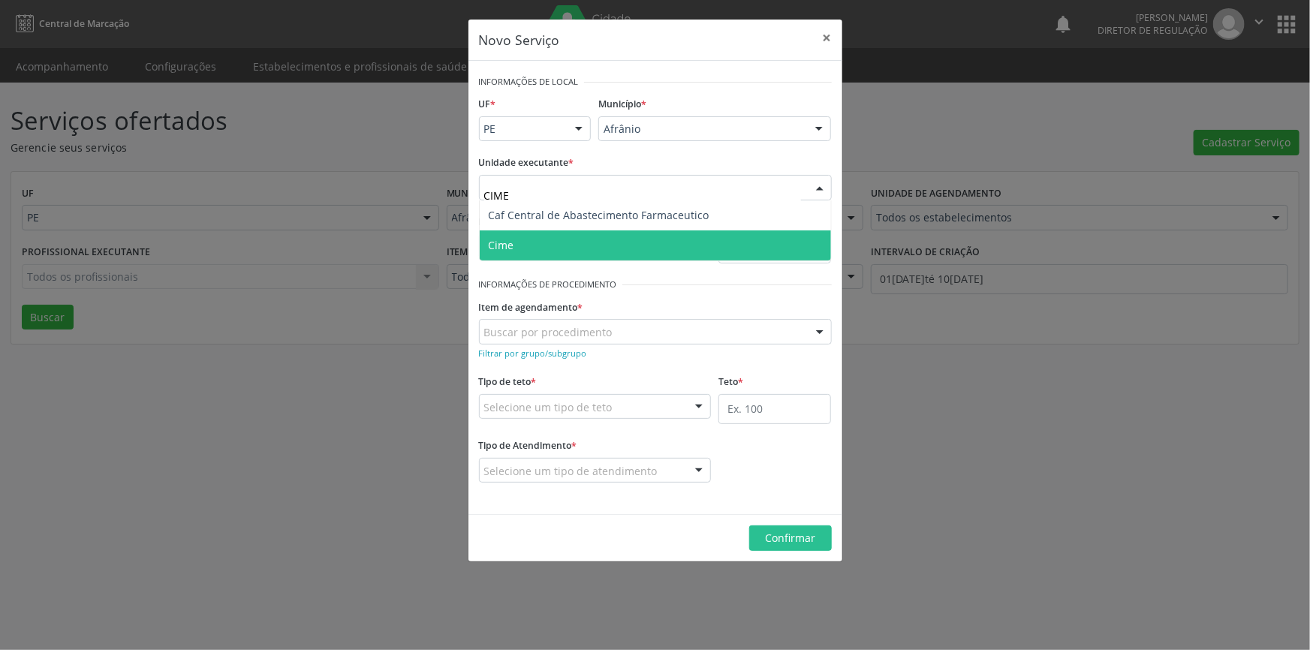
click at [608, 233] on span "Cime" at bounding box center [655, 246] width 351 height 30
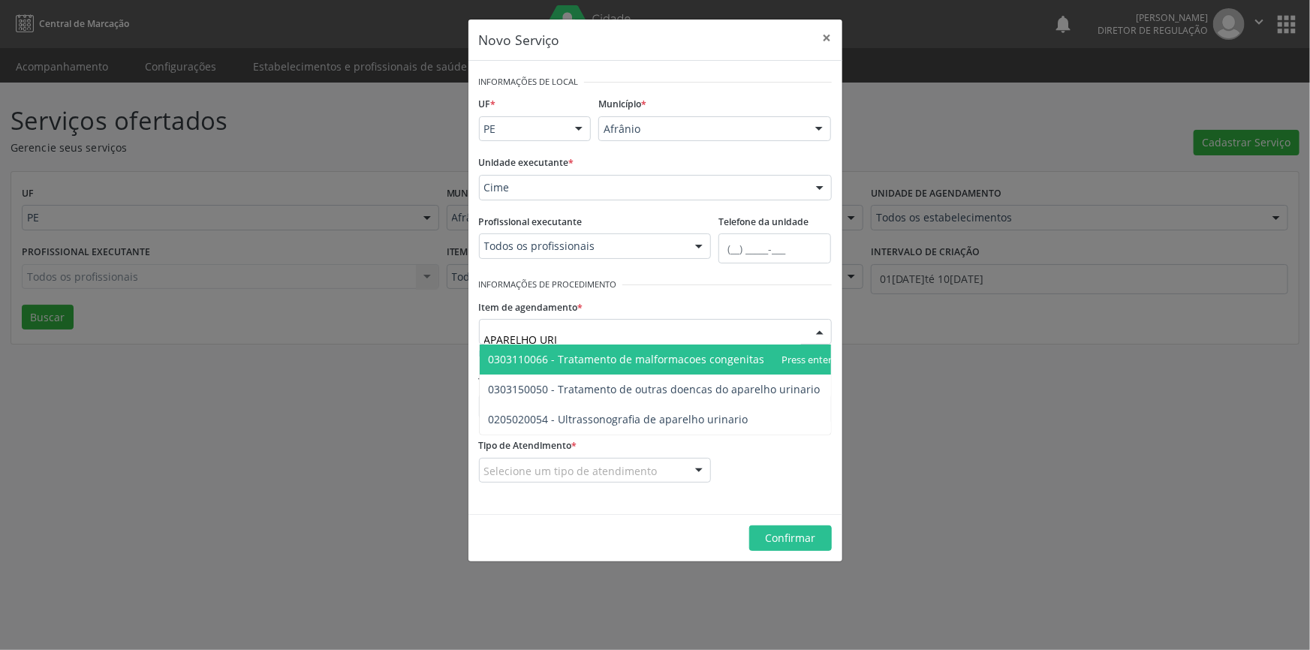
type input "APARELHO URIN"
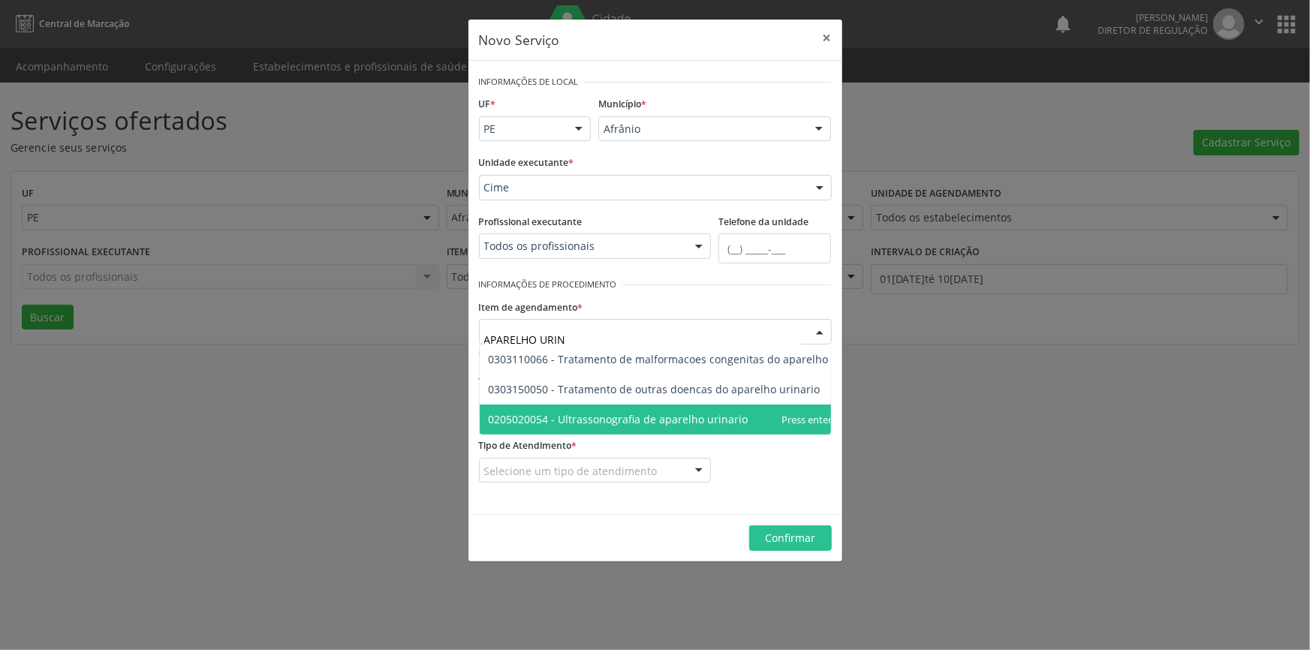
click at [649, 409] on span "0205020054 - Ultrassonografia de aparelho urinario" at bounding box center [681, 420] width 402 height 30
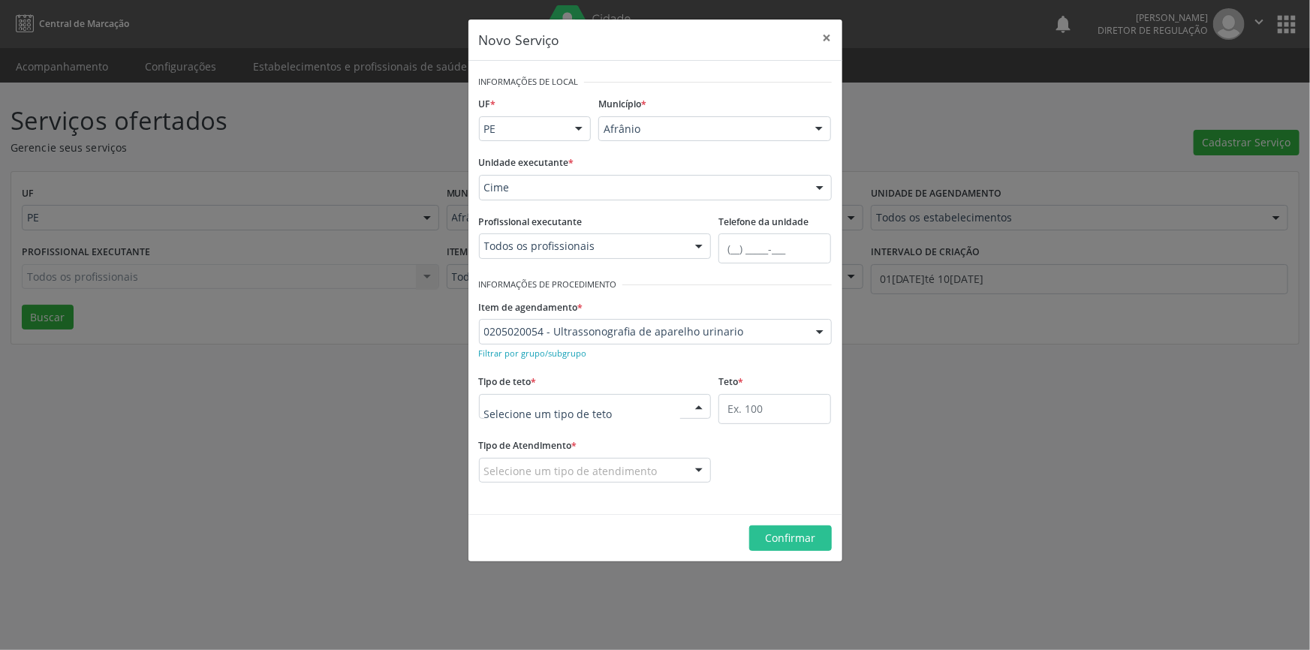
click at [633, 395] on div at bounding box center [595, 407] width 233 height 26
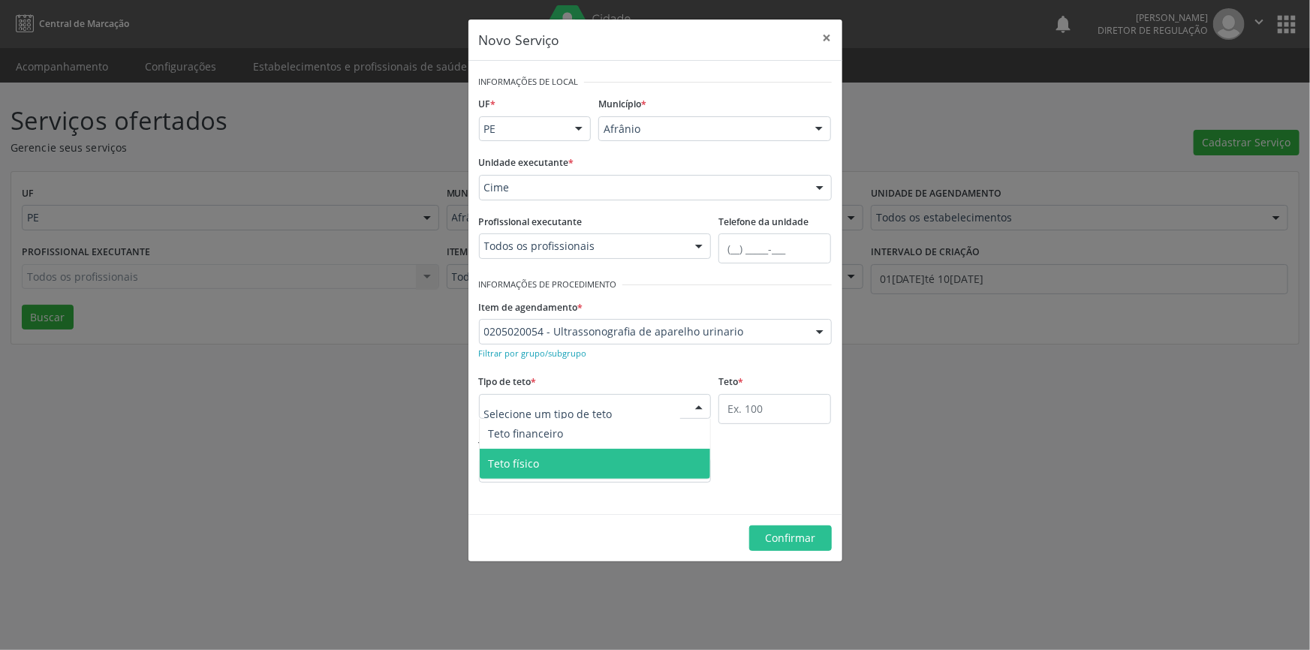
click at [594, 463] on span "Teto físico" at bounding box center [595, 464] width 231 height 30
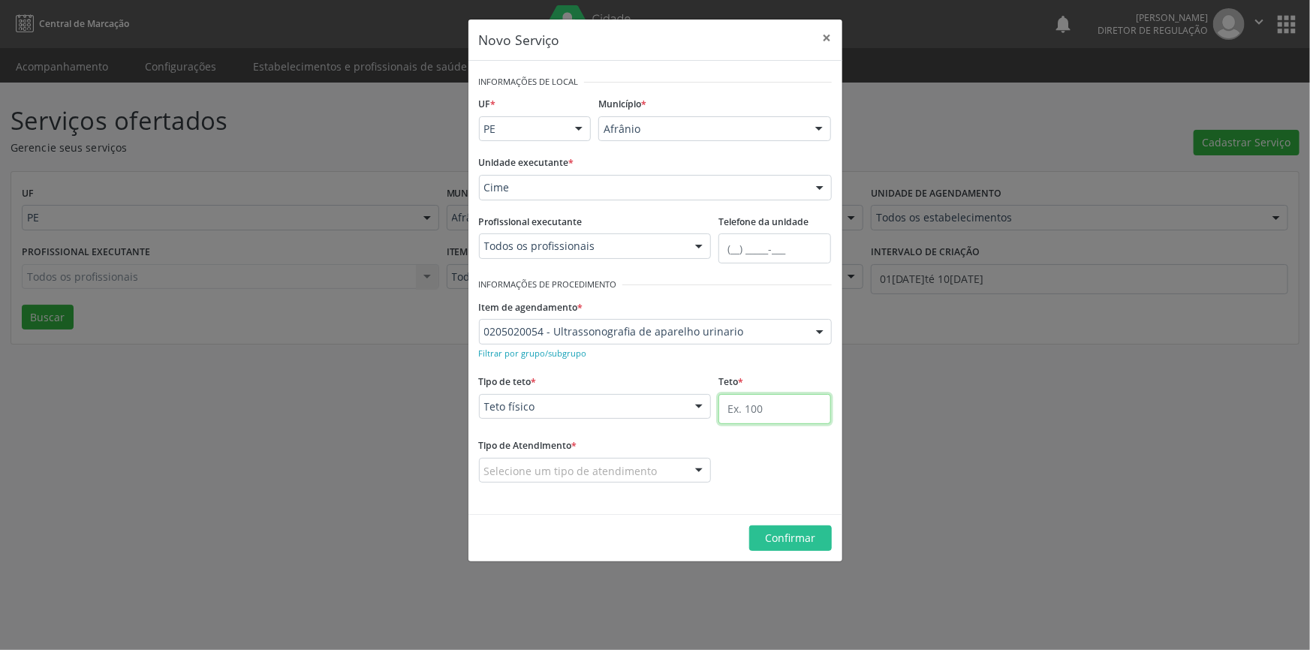
click at [727, 398] on input "text" at bounding box center [775, 409] width 113 height 30
type input "1"
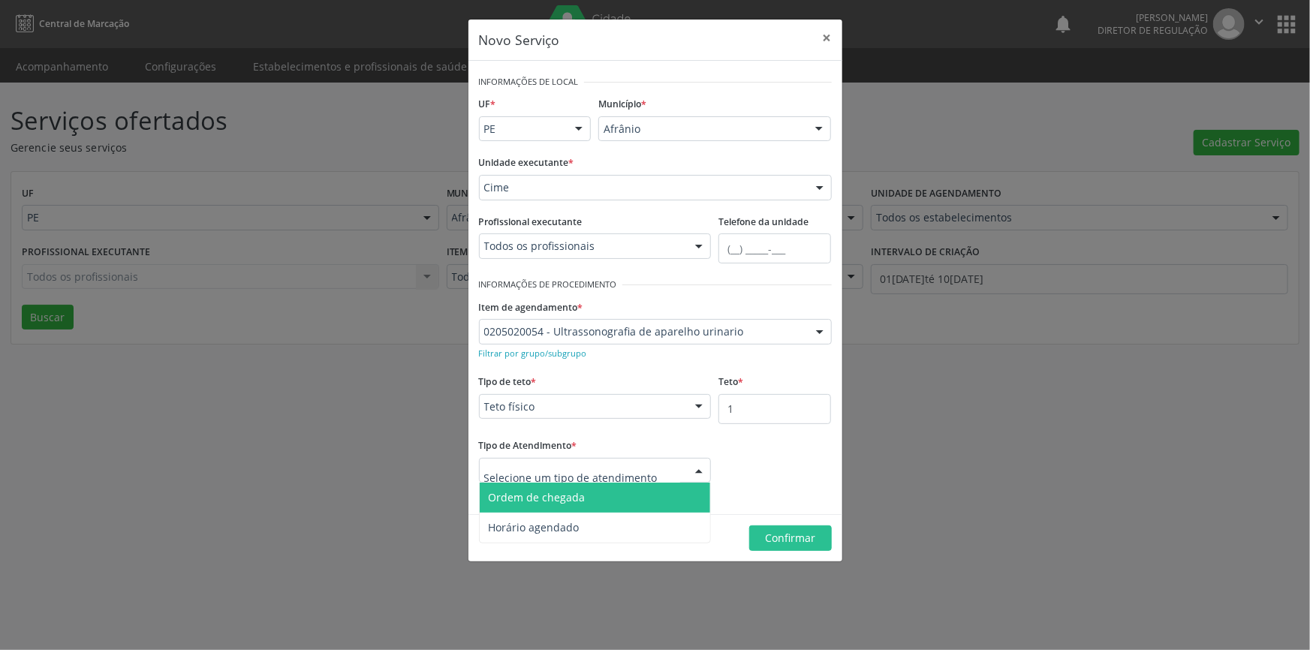
click at [614, 490] on span "Ordem de chegada" at bounding box center [595, 498] width 231 height 30
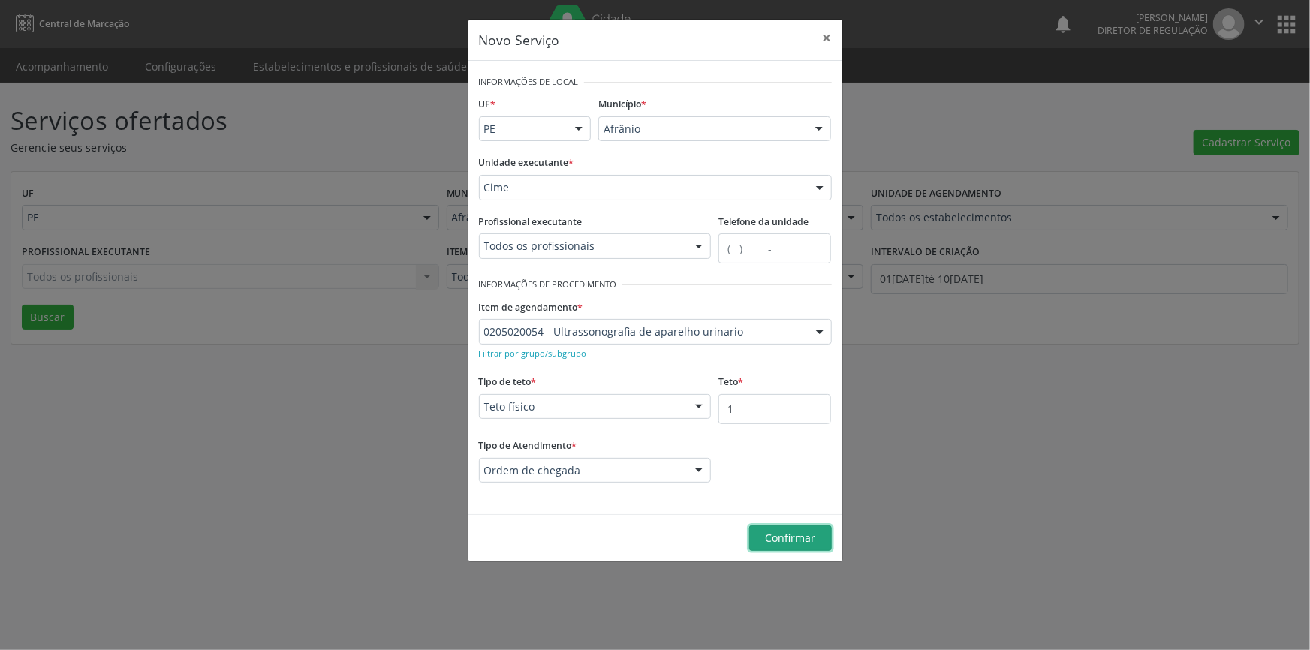
click at [776, 539] on span "Confirmar" at bounding box center [790, 538] width 50 height 14
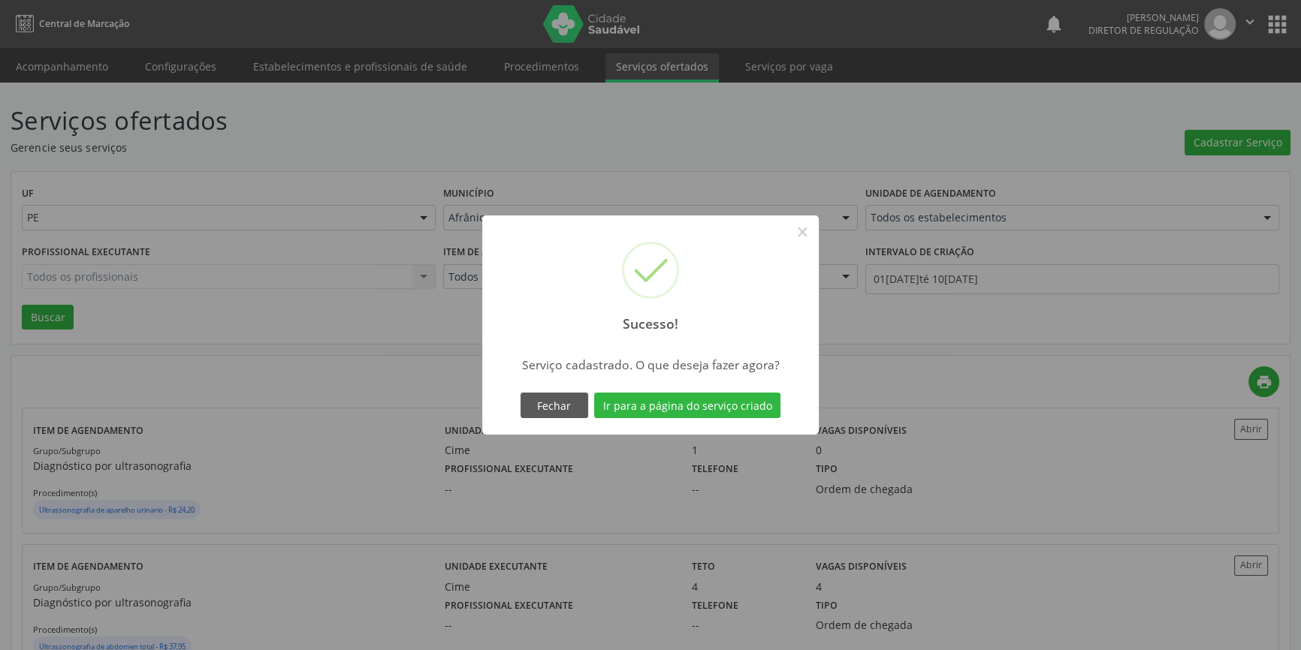
click at [734, 421] on div "Fechar Ir para a página do serviço criado" at bounding box center [650, 406] width 267 height 32
click at [734, 418] on div "Fechar Ir para a página do serviço criado" at bounding box center [650, 406] width 267 height 32
drag, startPoint x: 734, startPoint y: 418, endPoint x: 740, endPoint y: 408, distance: 11.8
click at [734, 418] on div "Fechar Ir para a página do serviço criado" at bounding box center [650, 406] width 267 height 32
click at [740, 406] on button "Ir para a página do serviço criado" at bounding box center [687, 406] width 186 height 26
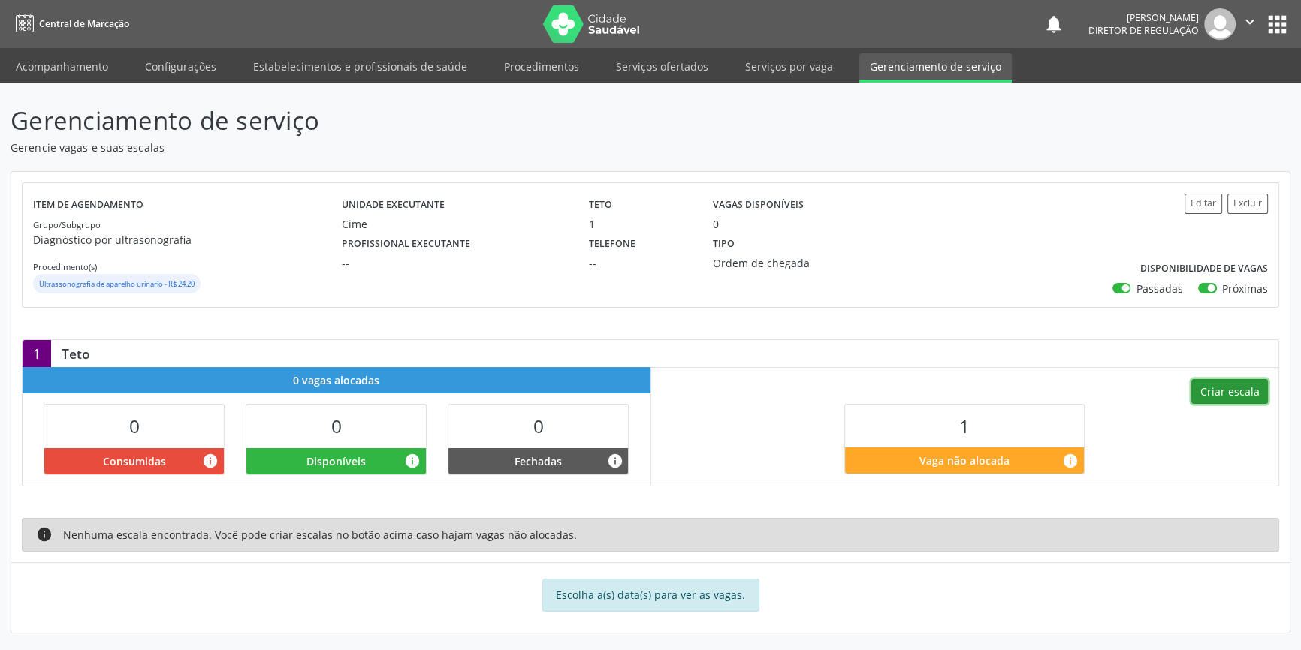
click at [1243, 382] on button "Criar escala" at bounding box center [1229, 392] width 77 height 26
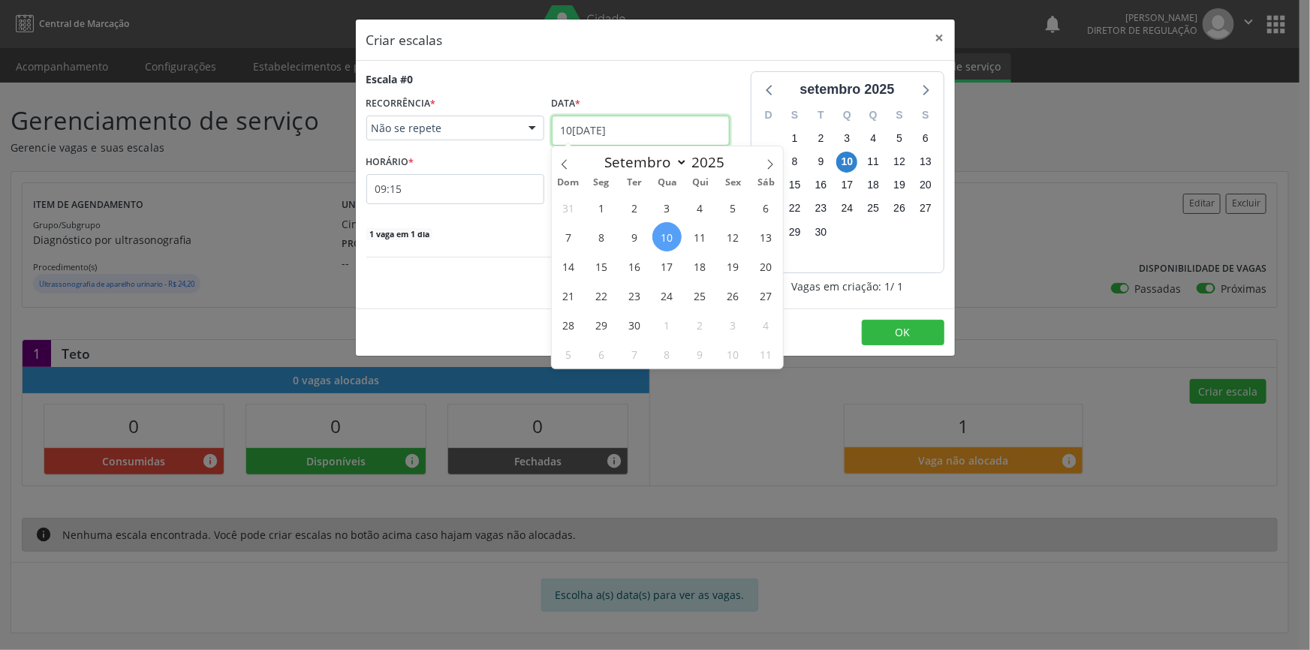
click at [607, 134] on input "1[DATE]" at bounding box center [641, 131] width 178 height 30
click at [760, 204] on span "6" at bounding box center [766, 207] width 29 height 29
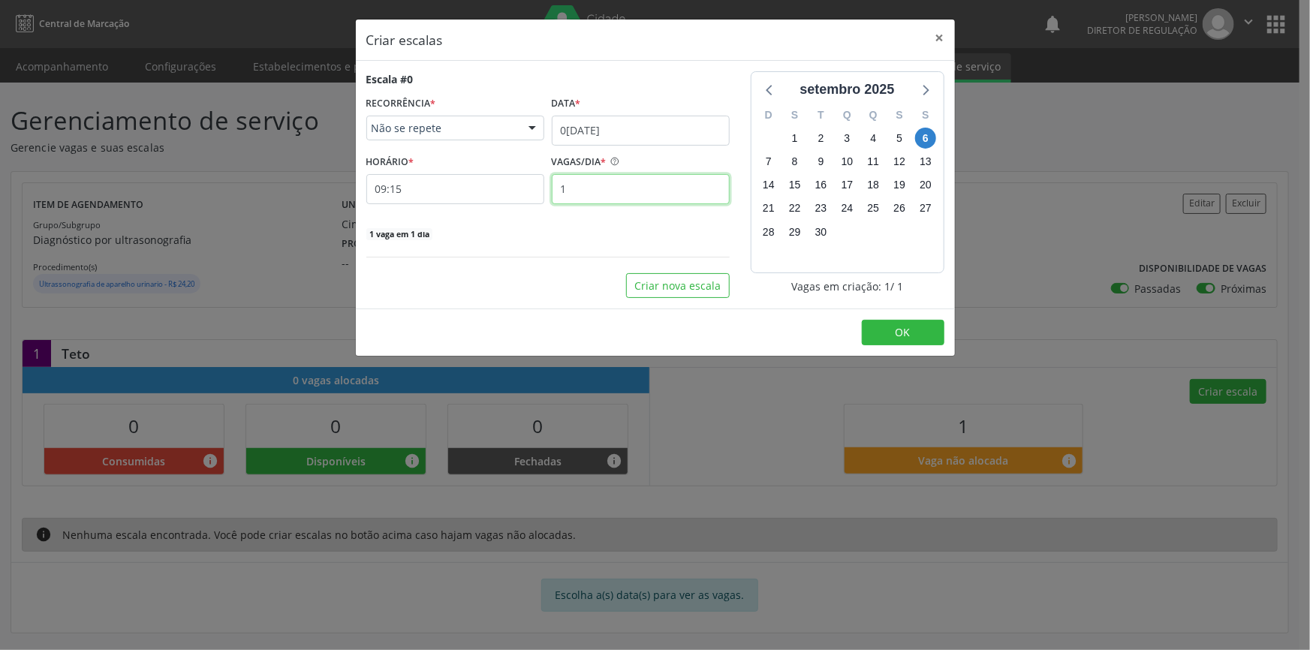
click at [590, 191] on input "1" at bounding box center [641, 189] width 178 height 30
click at [917, 322] on button "OK" at bounding box center [903, 333] width 83 height 26
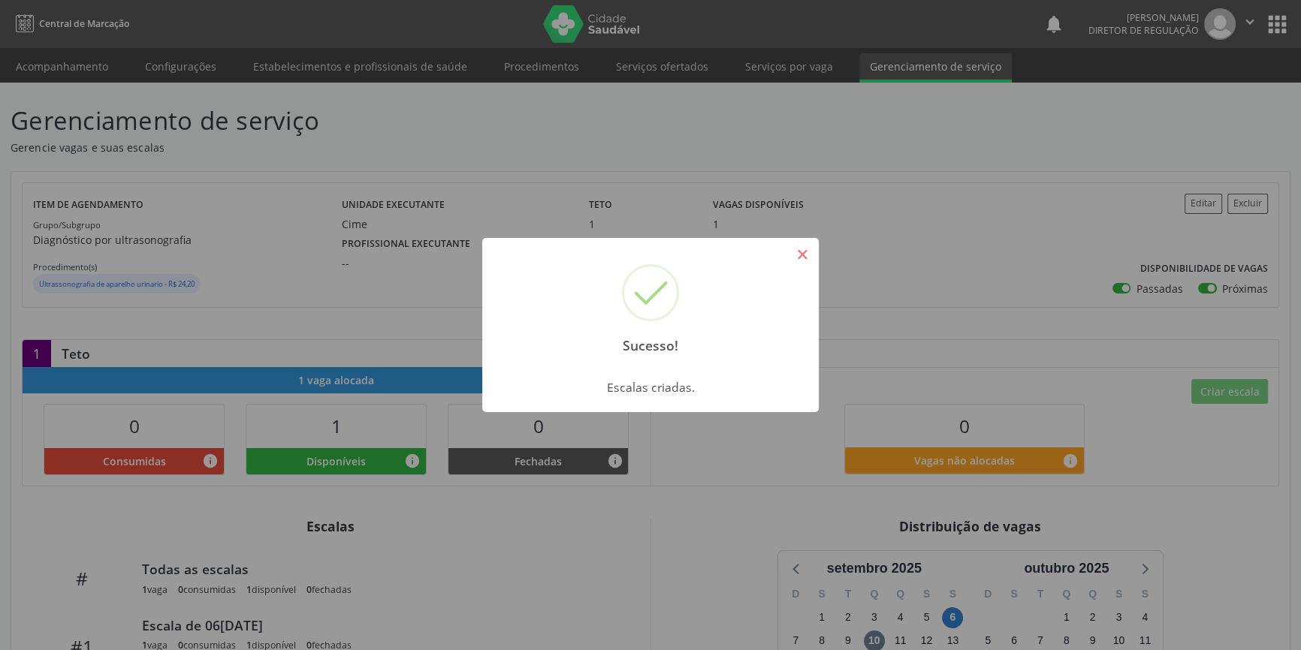
click at [811, 259] on button "×" at bounding box center [802, 255] width 26 height 26
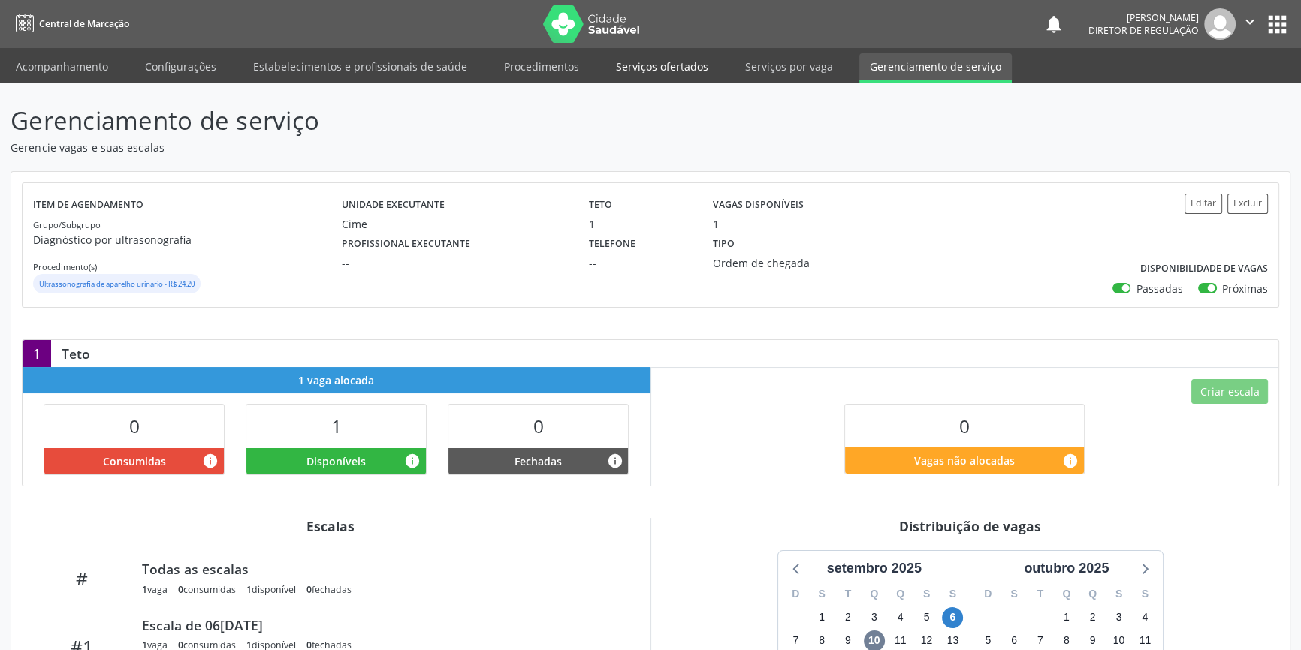
click at [674, 74] on link "Serviços ofertados" at bounding box center [661, 66] width 113 height 26
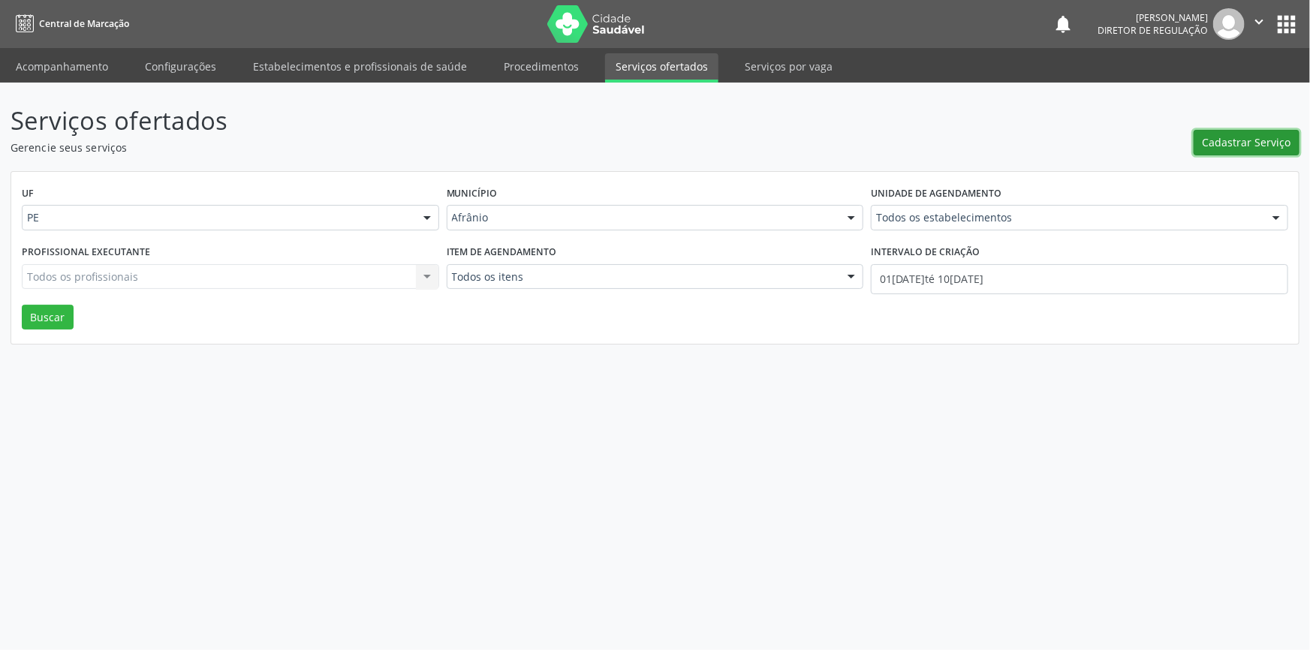
click at [1229, 140] on span "Cadastrar Serviço" at bounding box center [1247, 142] width 89 height 16
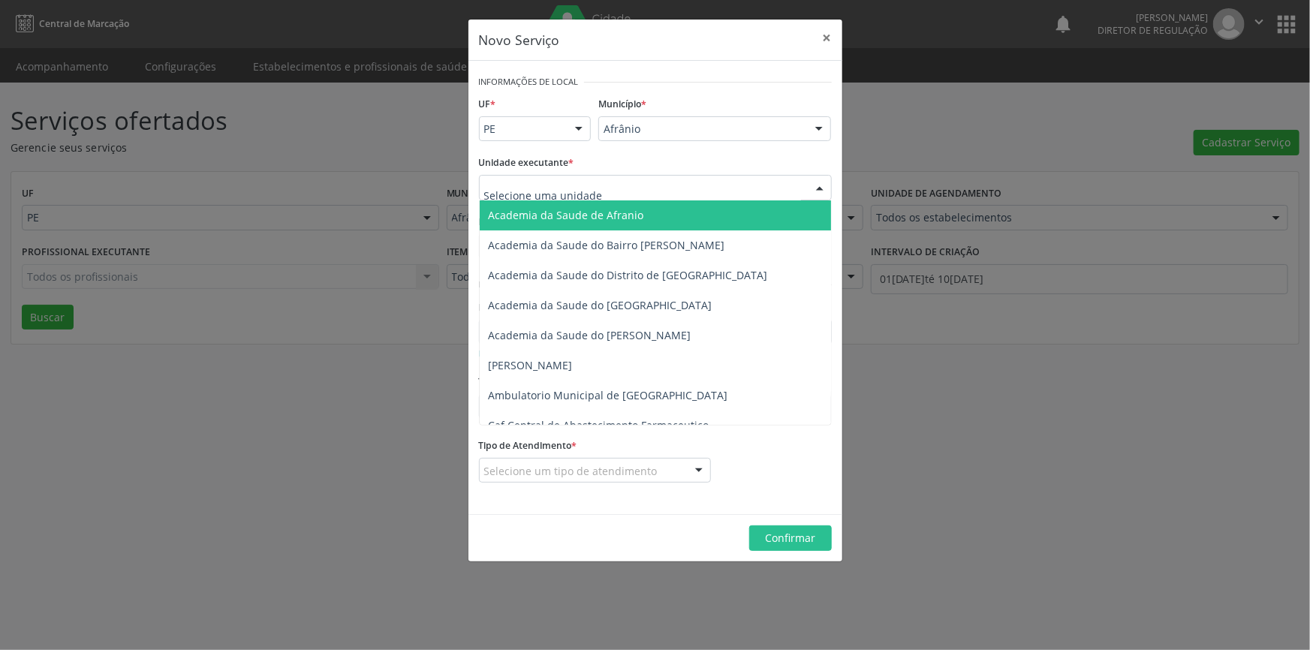
click at [660, 188] on div at bounding box center [655, 188] width 353 height 26
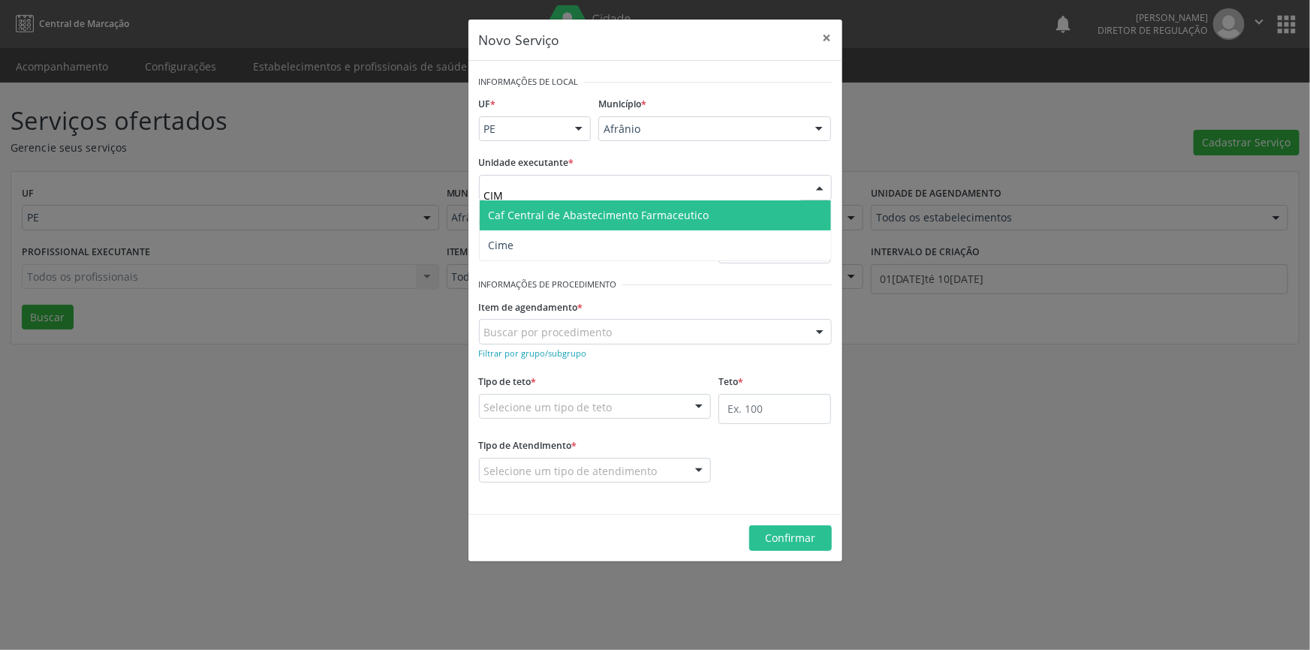
type input "CIME"
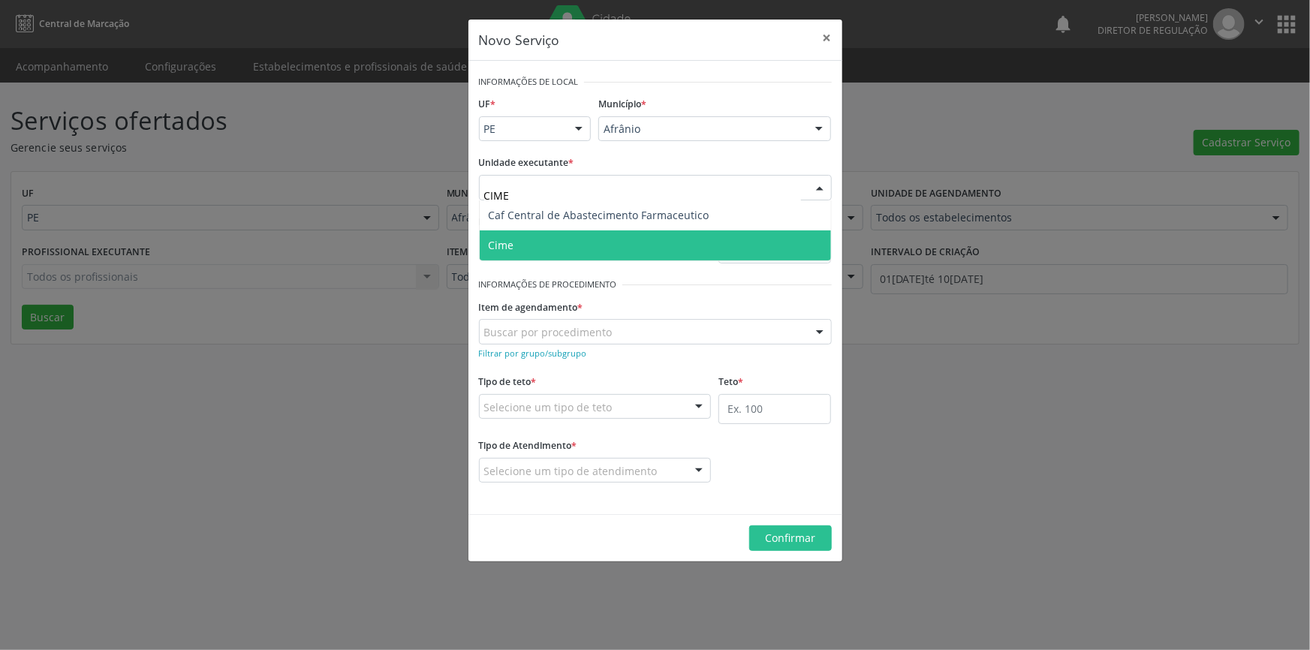
click at [586, 238] on span "Cime" at bounding box center [655, 246] width 351 height 30
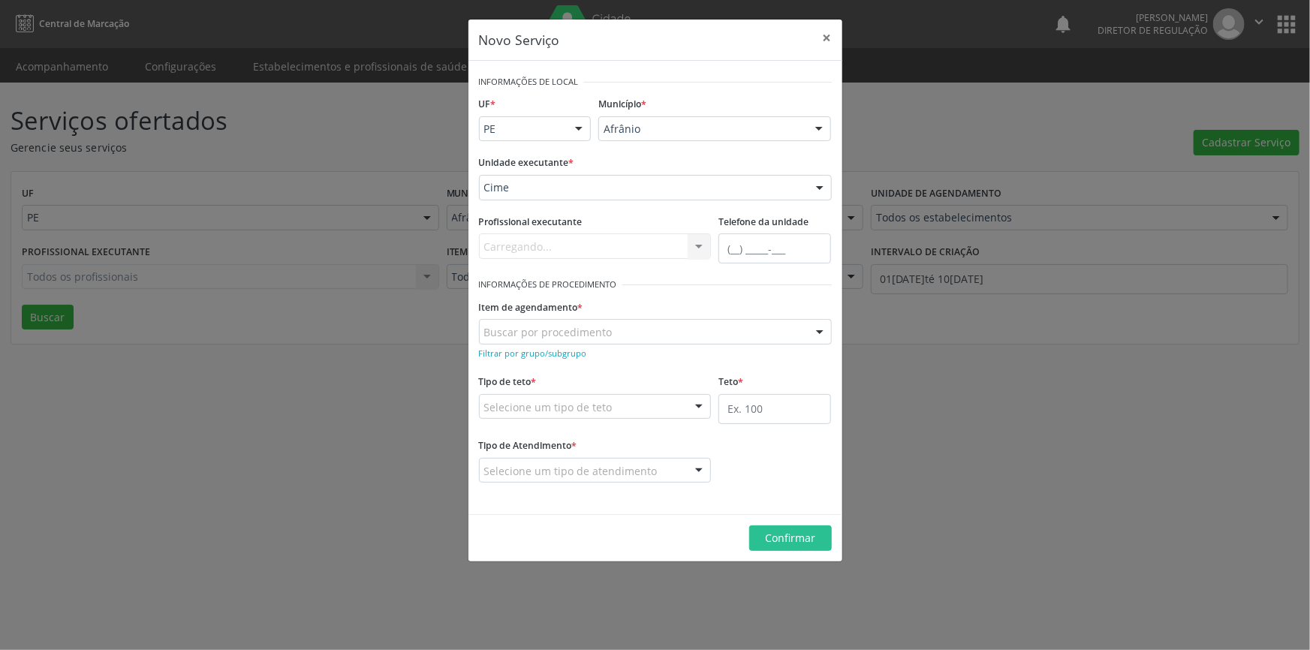
click at [581, 322] on div "Buscar por procedimento" at bounding box center [655, 332] width 353 height 26
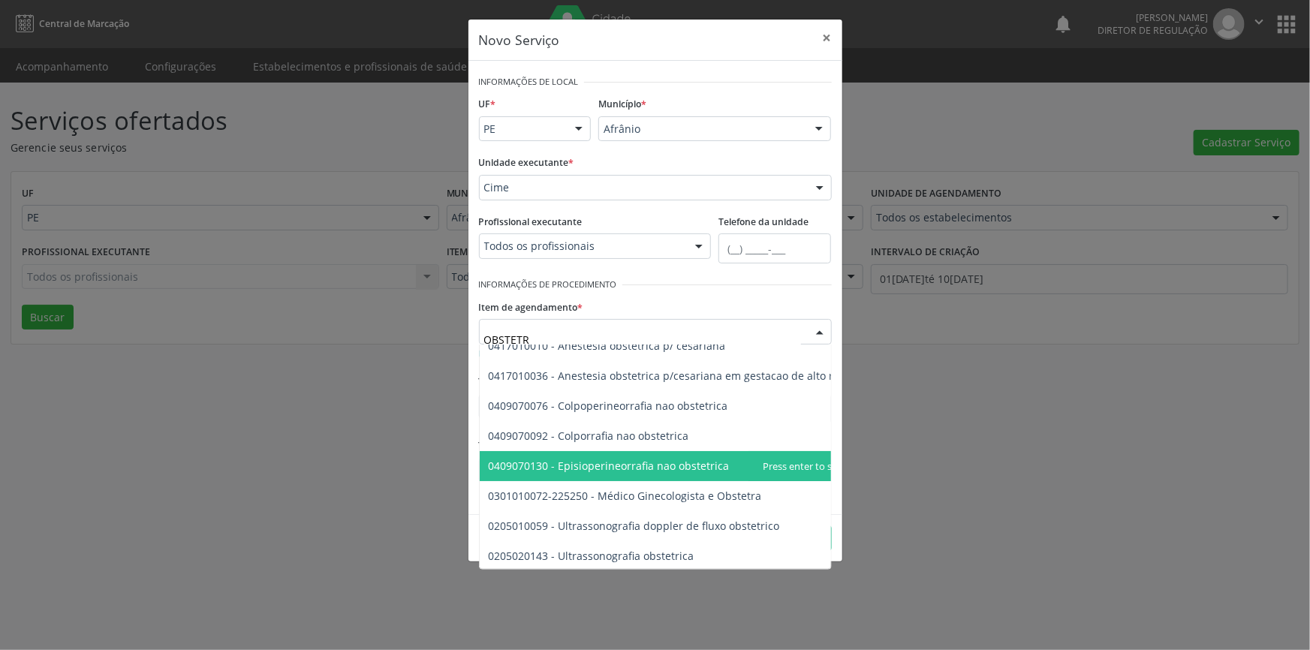
scroll to position [86, 0]
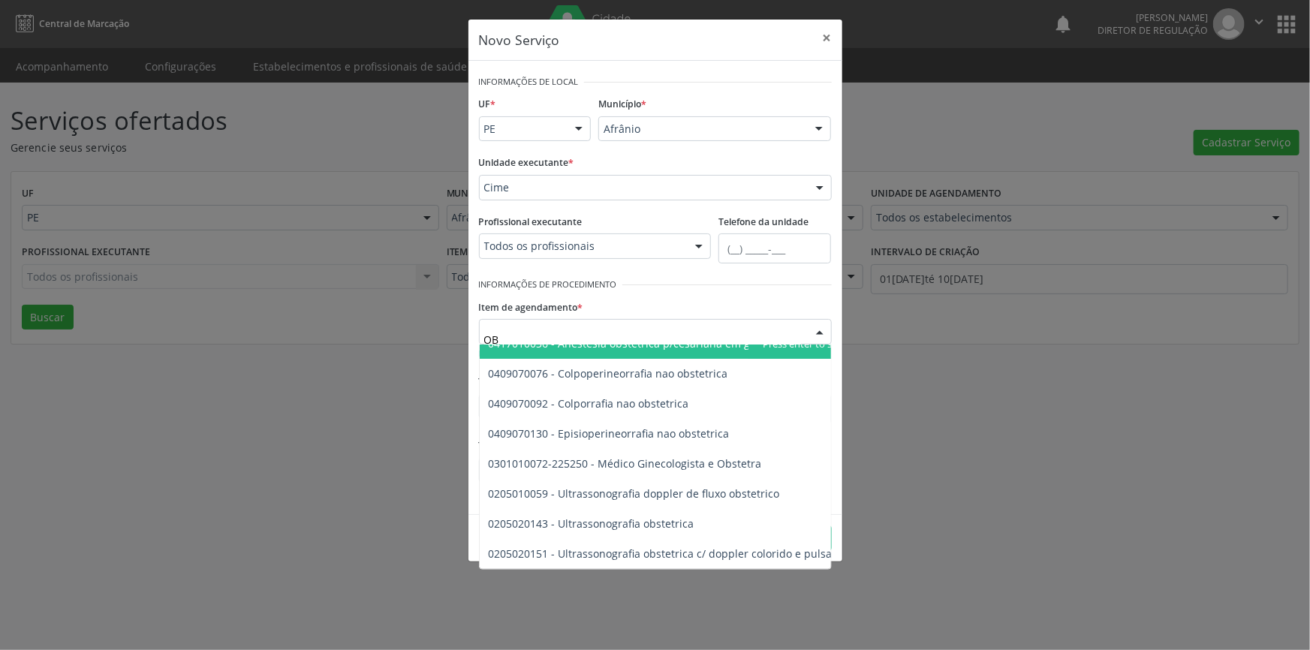
type input "O"
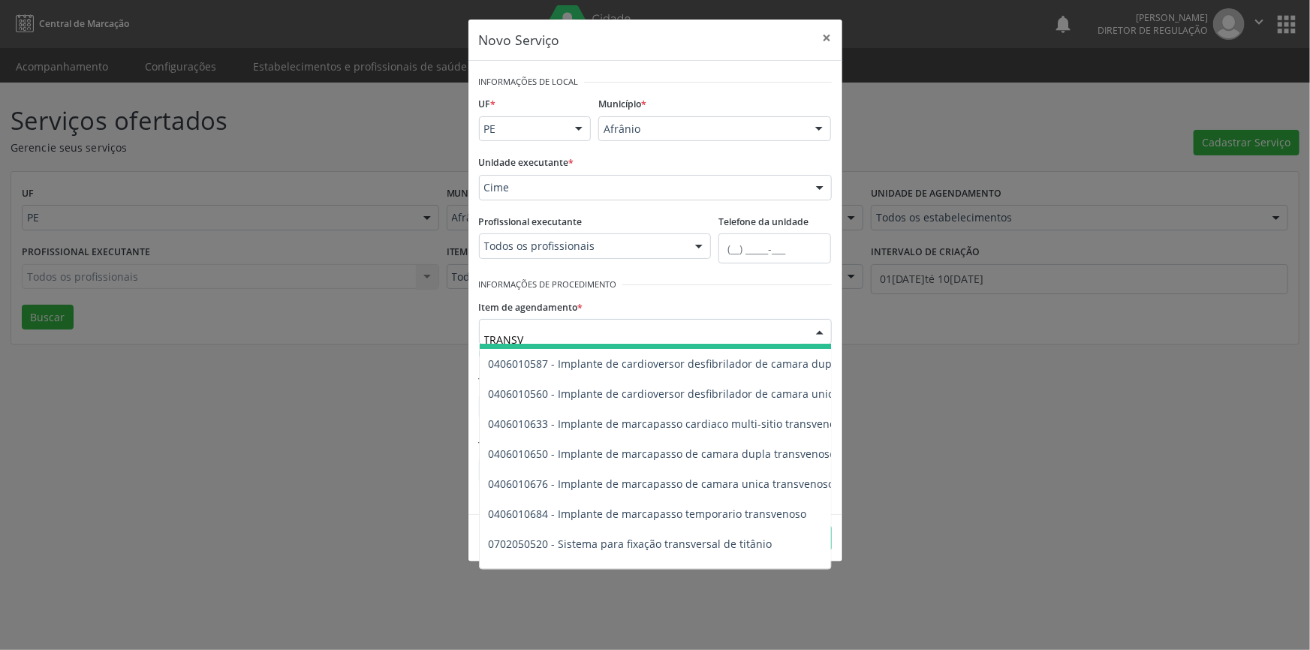
type input "TRANSVA"
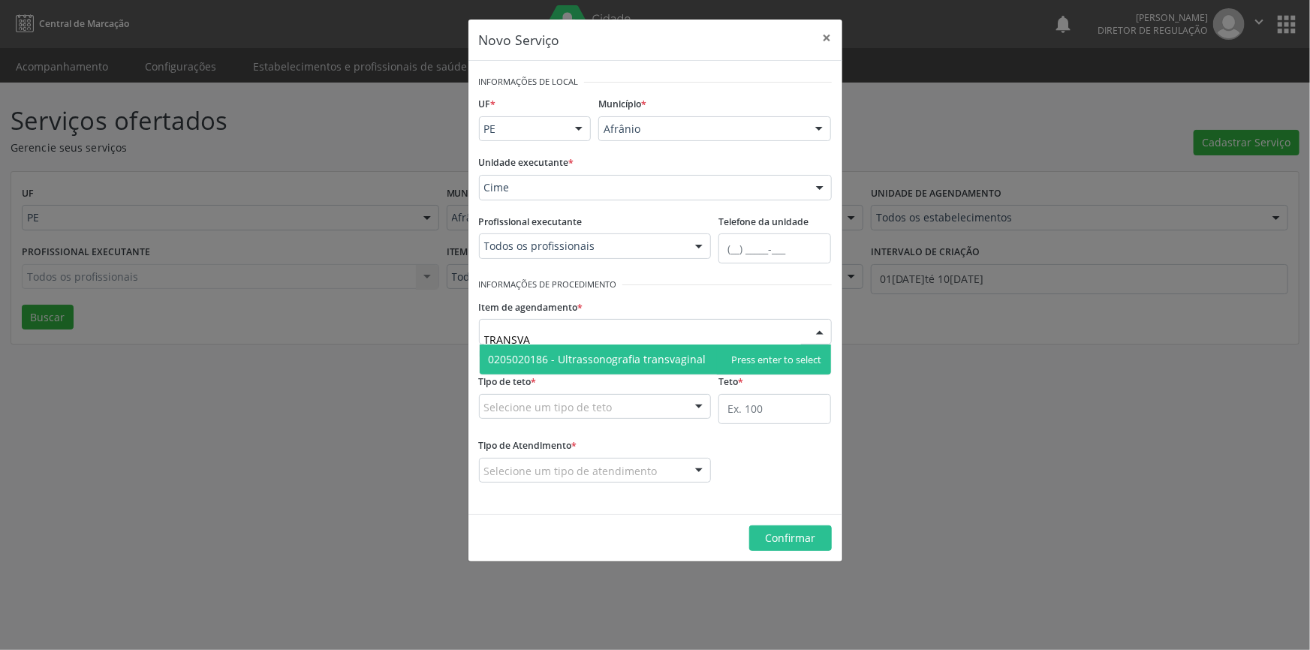
scroll to position [0, 0]
click at [612, 358] on span "0205020186 - Ultrassonografia transvaginal" at bounding box center [598, 359] width 218 height 14
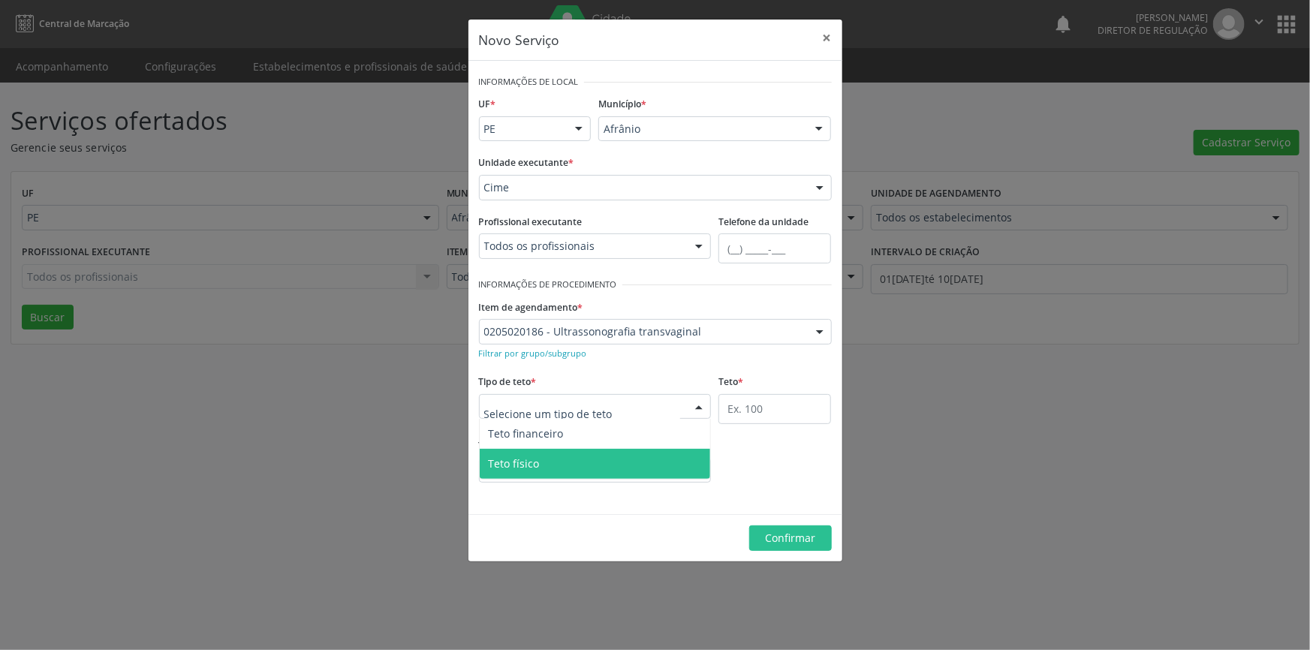
click at [592, 457] on span "Teto físico" at bounding box center [595, 464] width 231 height 30
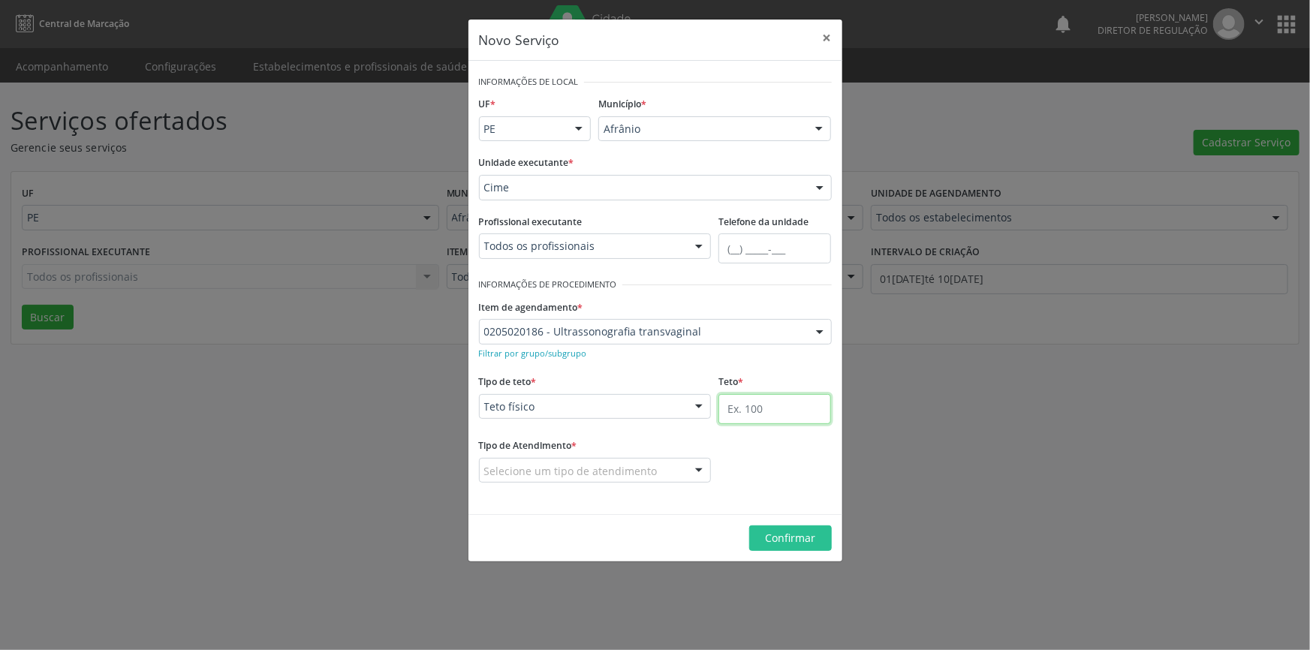
click at [734, 421] on input "text" at bounding box center [775, 409] width 113 height 30
type input "1"
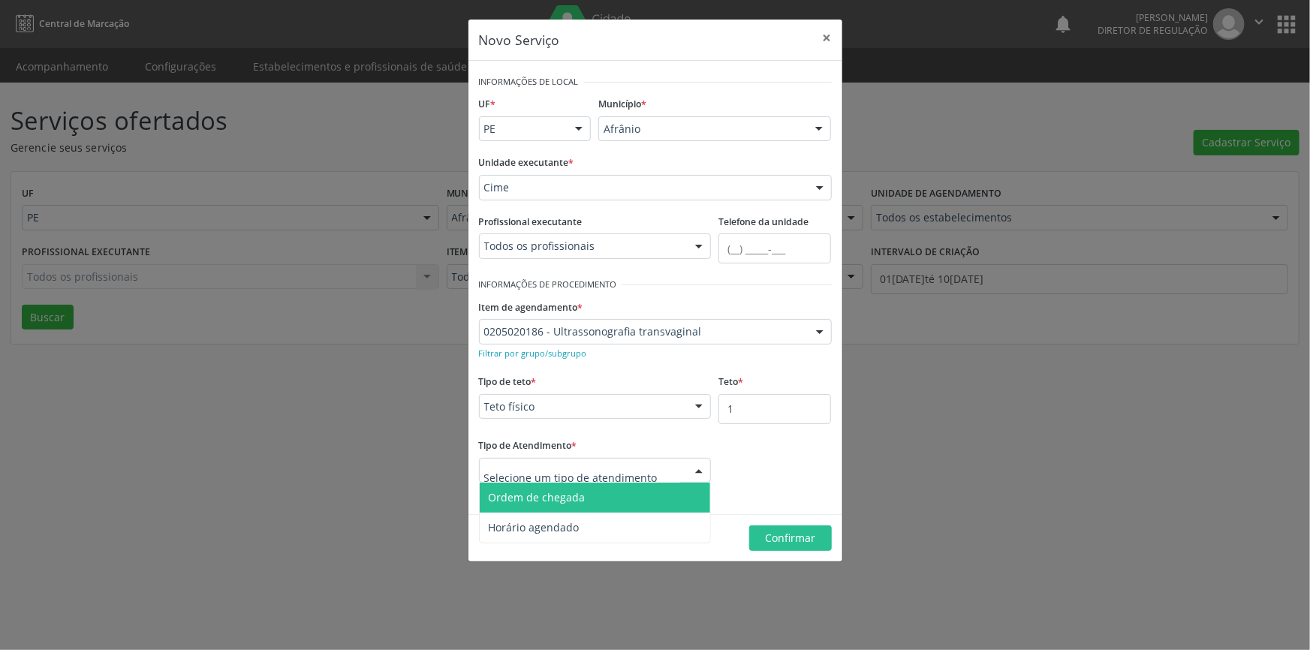
drag, startPoint x: 654, startPoint y: 467, endPoint x: 648, endPoint y: 475, distance: 10.2
click at [650, 472] on div at bounding box center [595, 471] width 233 height 26
click at [621, 493] on span "Ordem de chegada" at bounding box center [595, 498] width 231 height 30
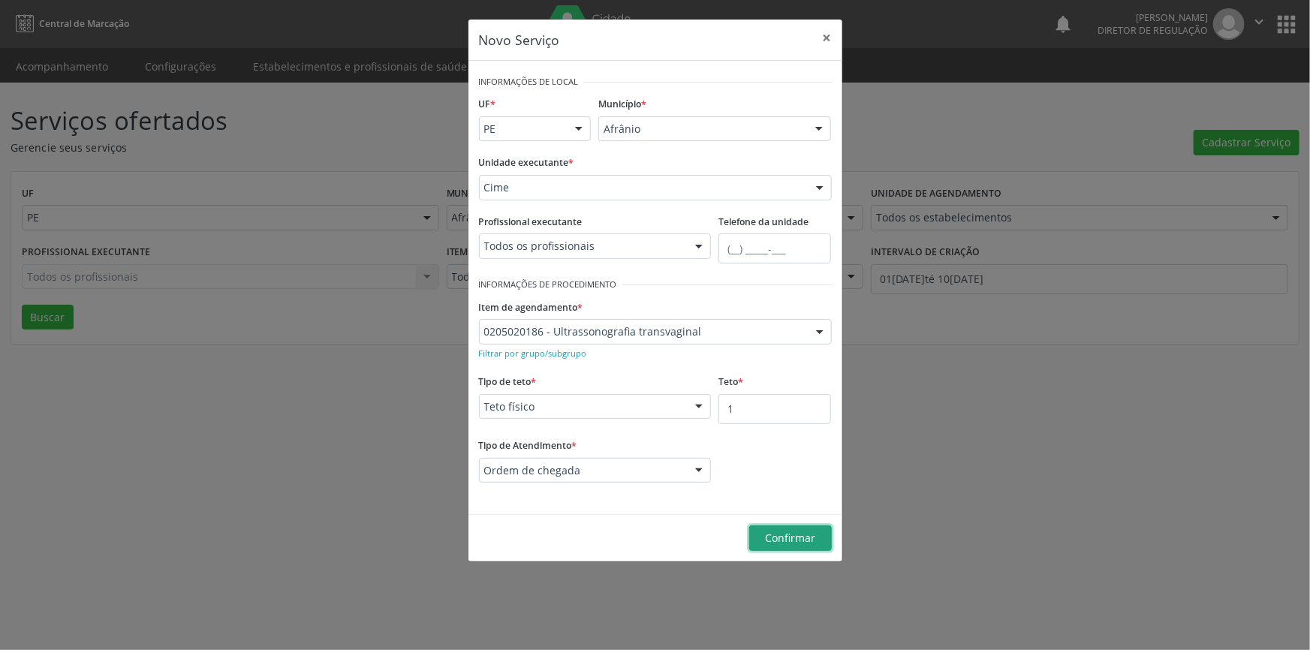
click at [773, 531] on span "Confirmar" at bounding box center [790, 538] width 50 height 14
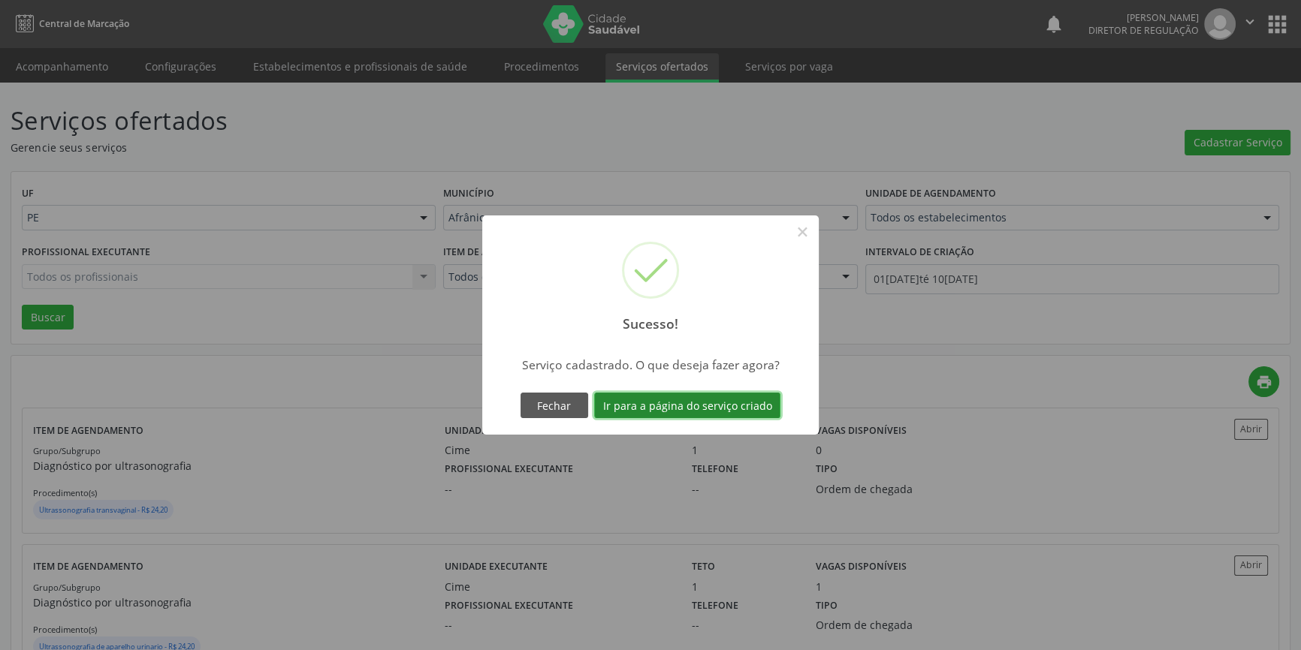
click at [657, 405] on button "Ir para a página do serviço criado" at bounding box center [687, 406] width 186 height 26
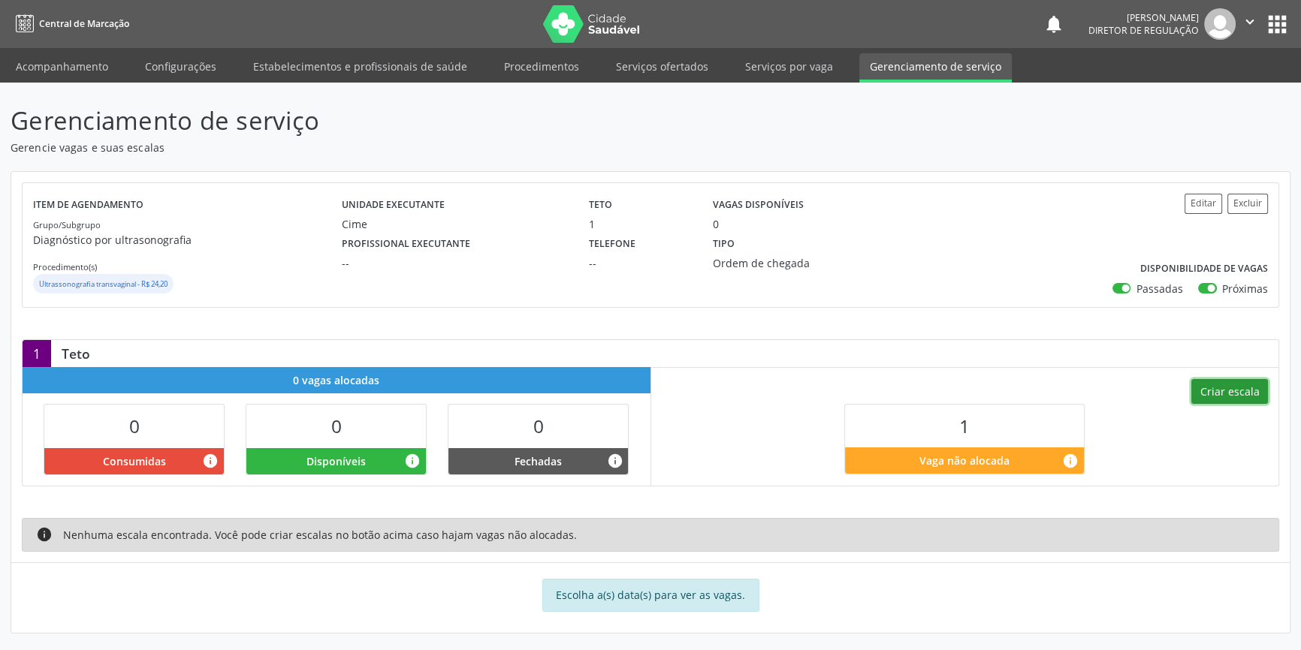
click at [1239, 389] on button "Criar escala" at bounding box center [1229, 392] width 77 height 26
select select "8"
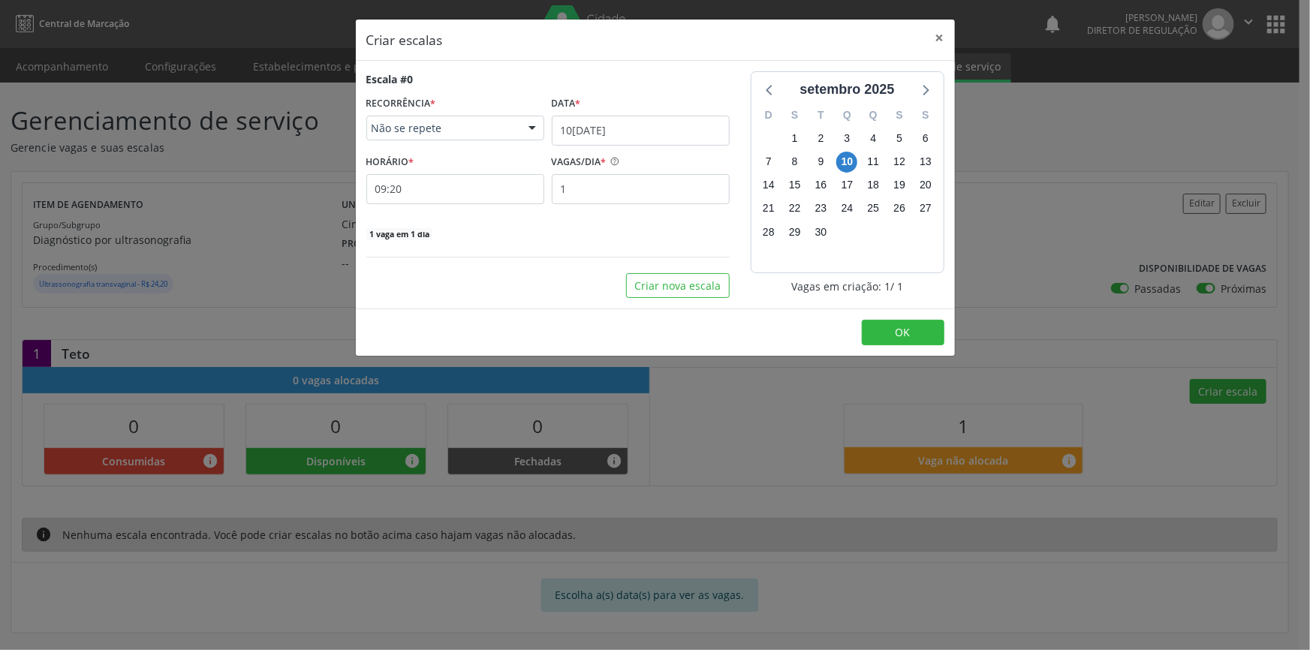
click at [662, 113] on div "Data *" at bounding box center [641, 103] width 178 height 23
click at [660, 116] on input "1[DATE]" at bounding box center [641, 131] width 178 height 30
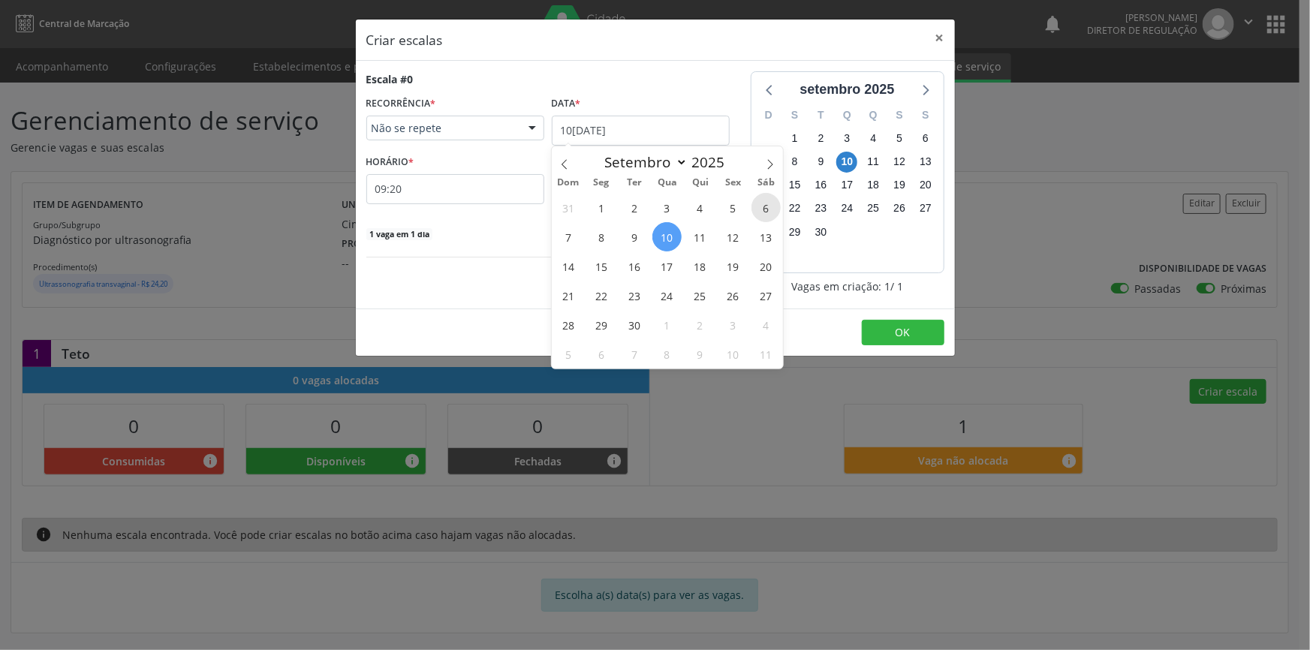
click at [771, 204] on span "6" at bounding box center [766, 207] width 29 height 29
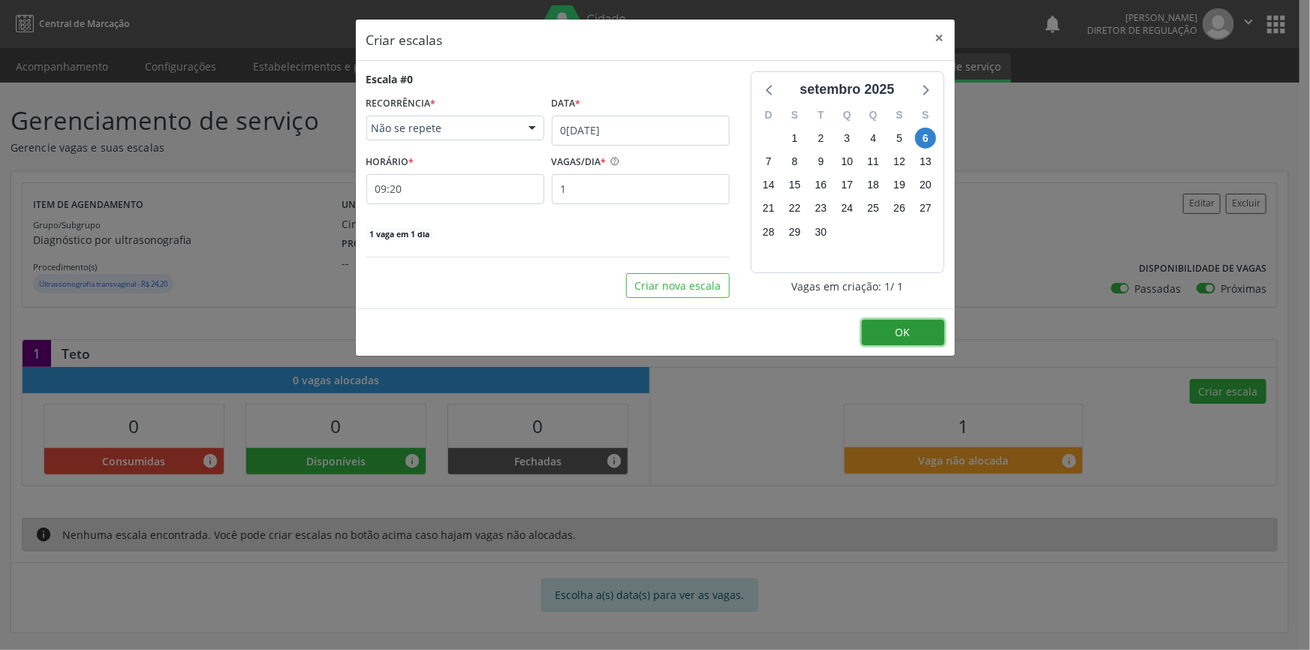
click at [910, 323] on button "OK" at bounding box center [903, 333] width 83 height 26
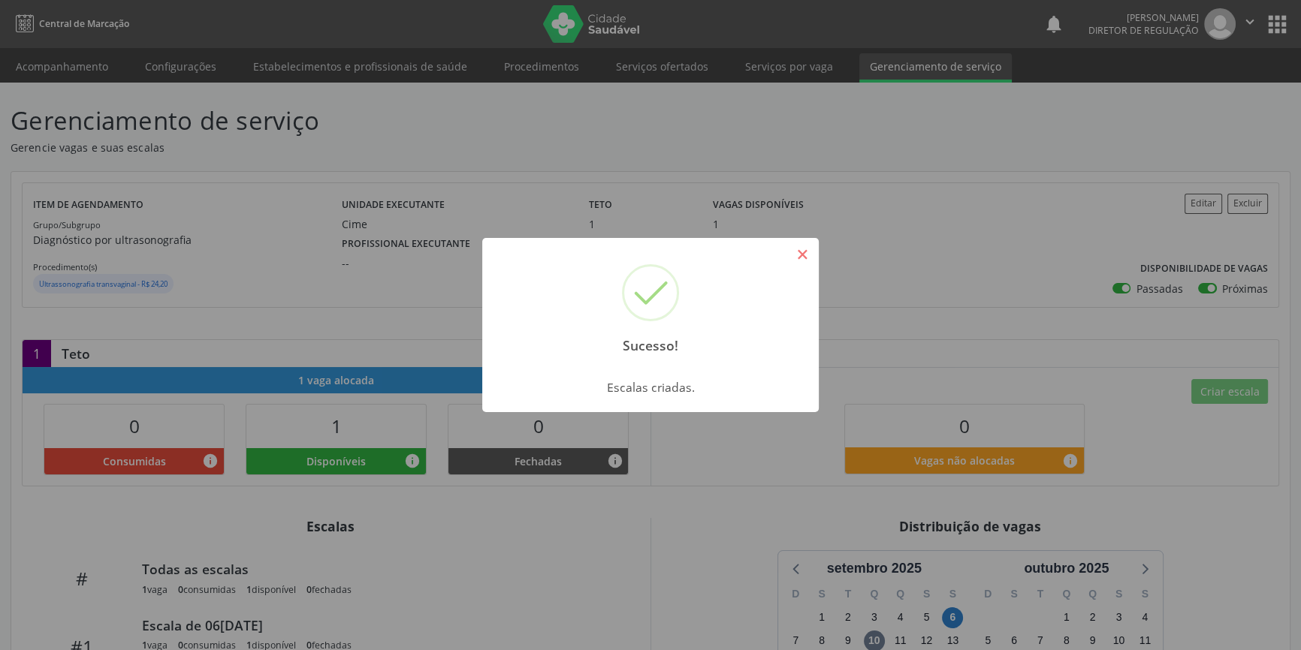
click at [799, 258] on button "×" at bounding box center [802, 255] width 26 height 26
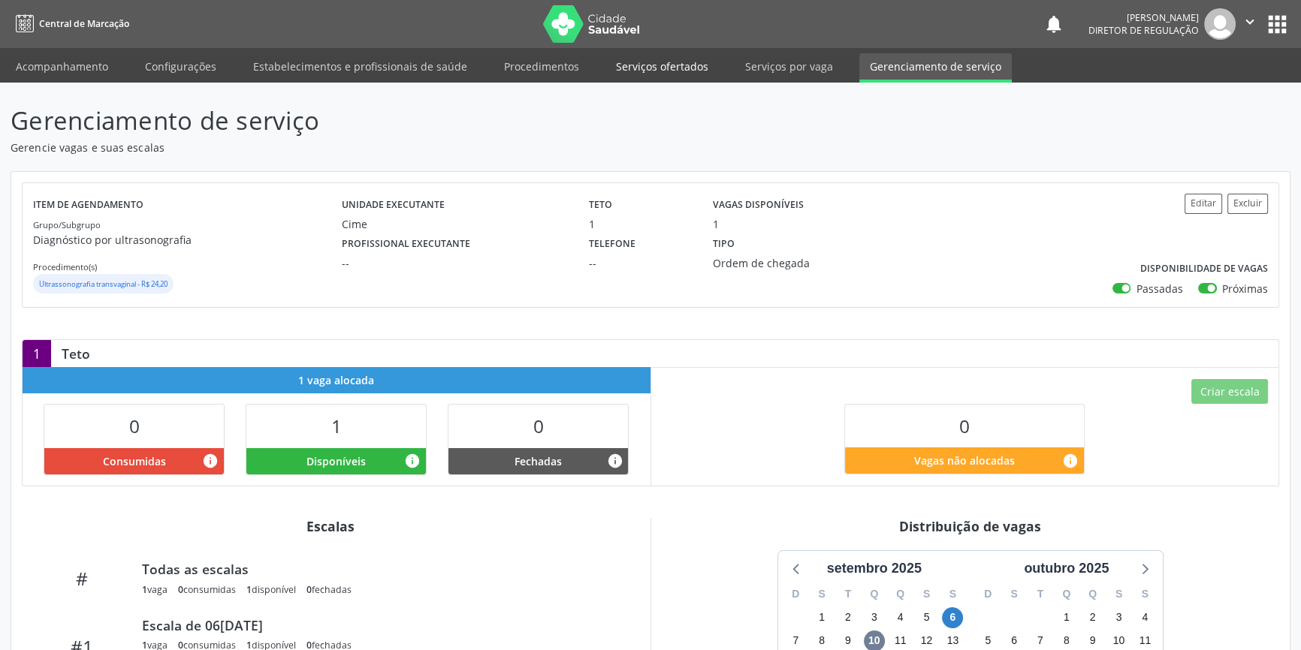
click at [661, 77] on link "Serviços ofertados" at bounding box center [661, 66] width 113 height 26
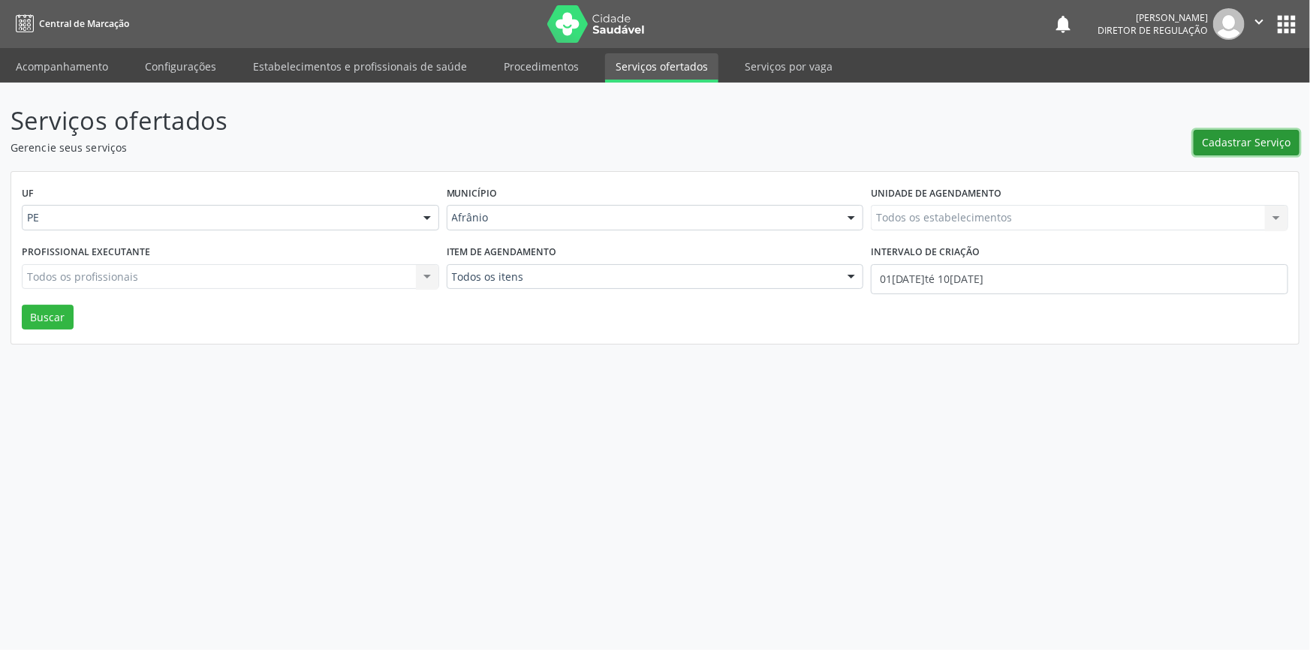
click at [1224, 149] on span "Cadastrar Serviço" at bounding box center [1247, 142] width 89 height 16
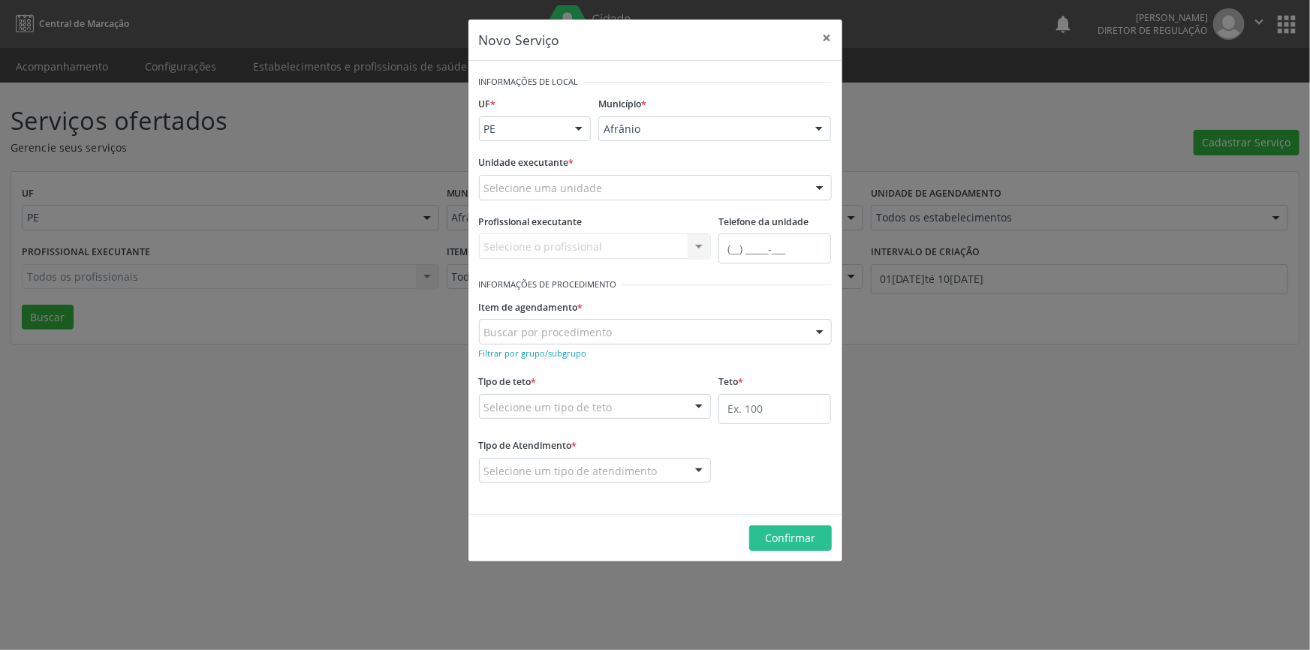
click at [696, 199] on div "Selecione uma unidade Academia da Saude de Afranio Academia da Saude do Bairro …" at bounding box center [655, 188] width 353 height 26
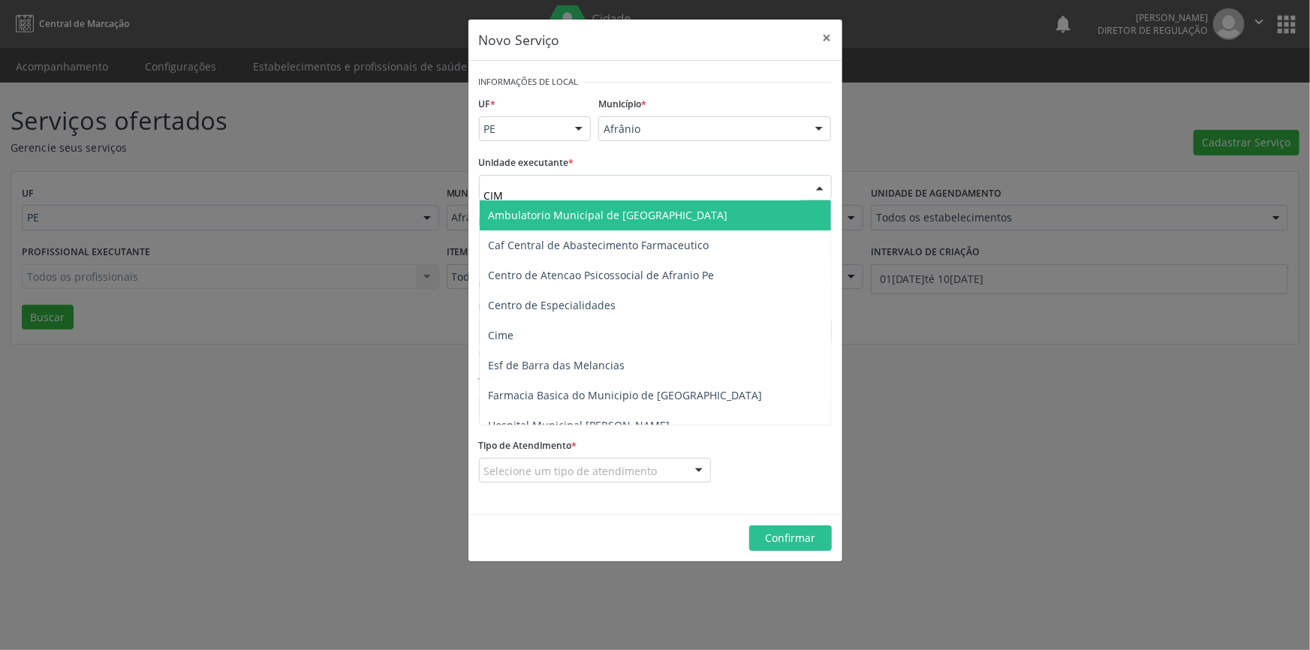
type input "CIME"
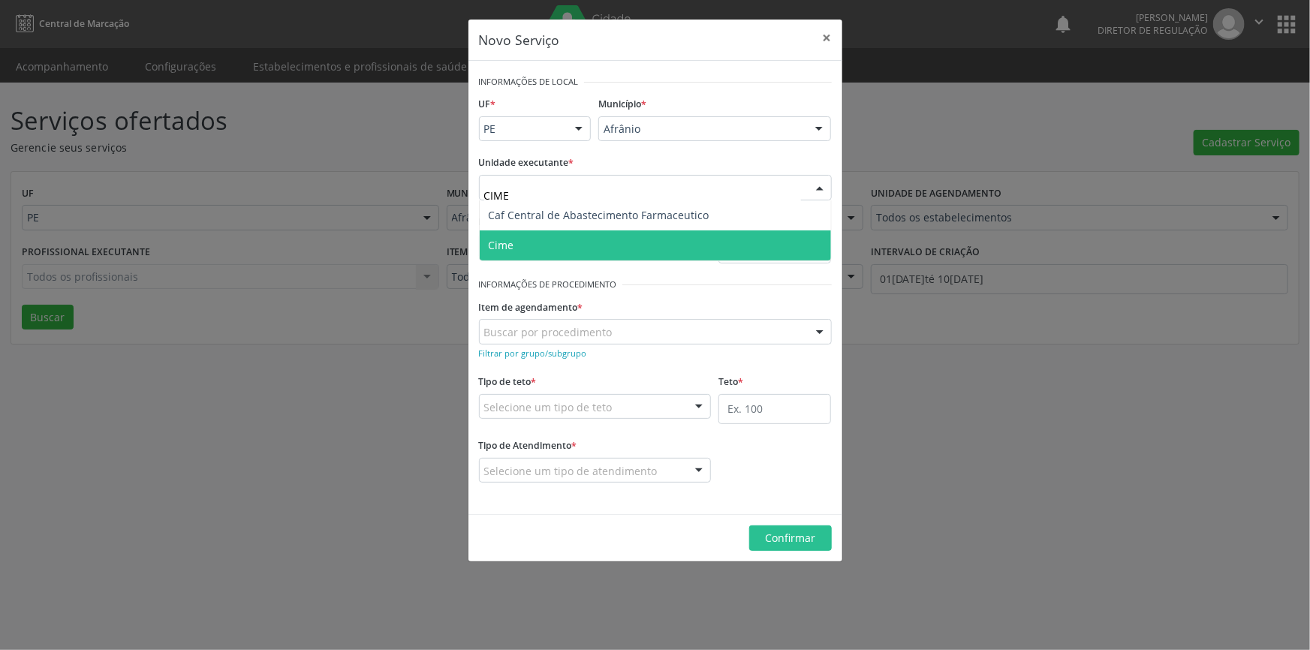
click at [594, 234] on span "Cime" at bounding box center [655, 246] width 351 height 30
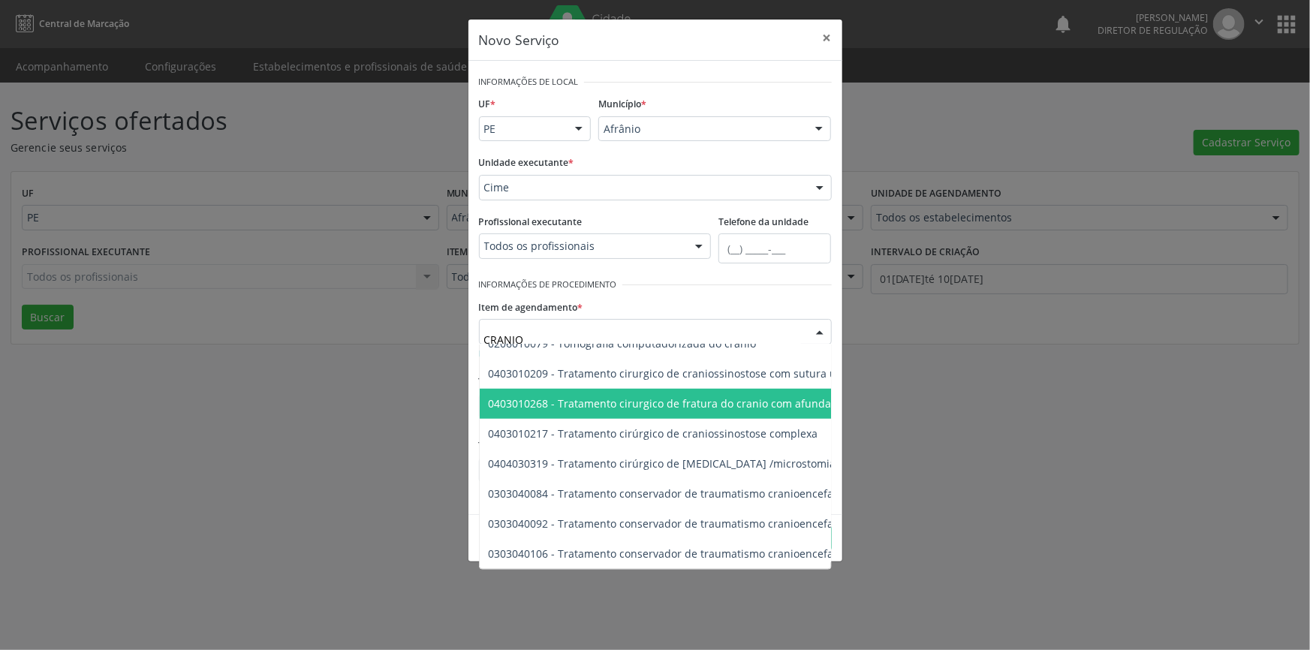
scroll to position [746, 0]
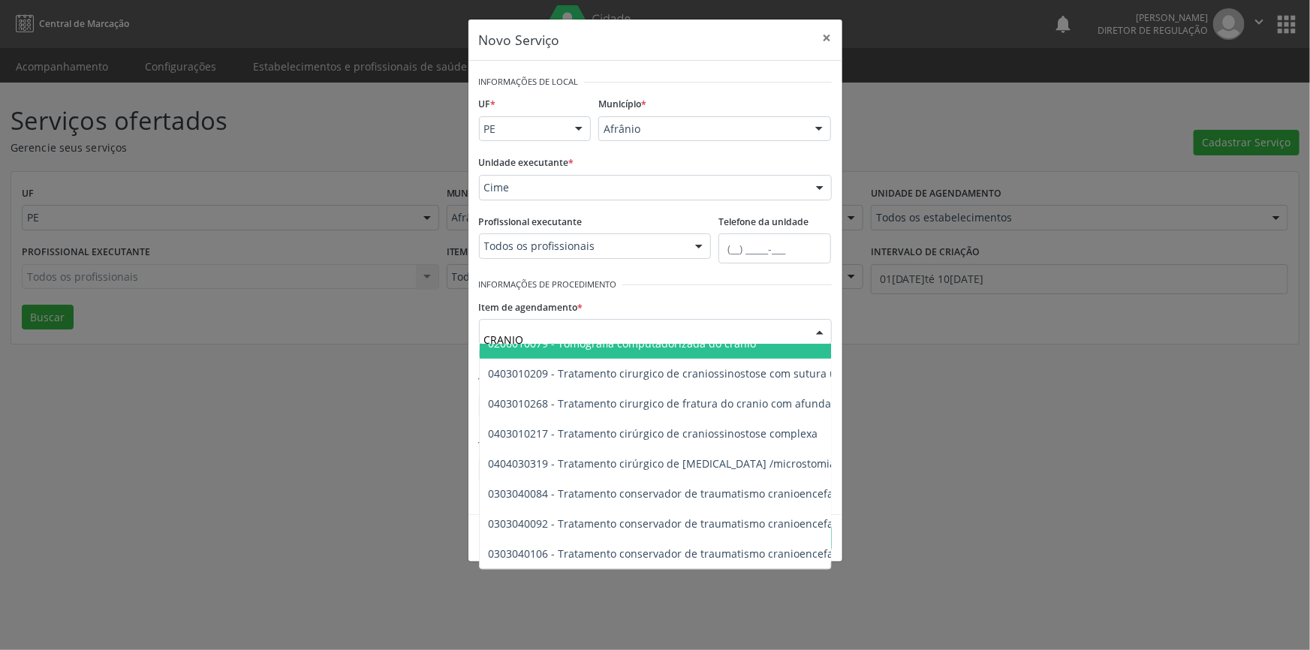
drag, startPoint x: 574, startPoint y: 336, endPoint x: 416, endPoint y: 322, distance: 158.3
click at [418, 333] on div "Novo Serviço × Informações de Local UF * PE BA PE Nenhum resultado encontrado p…" at bounding box center [655, 325] width 1310 height 650
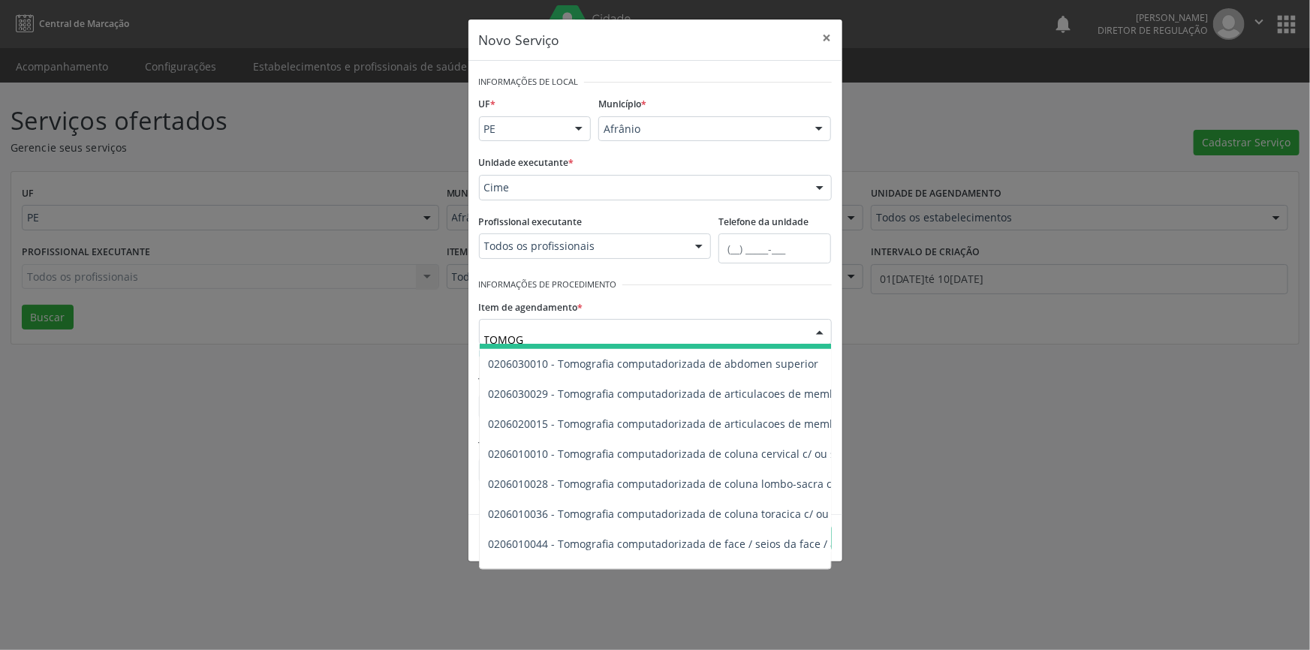
scroll to position [266, 0]
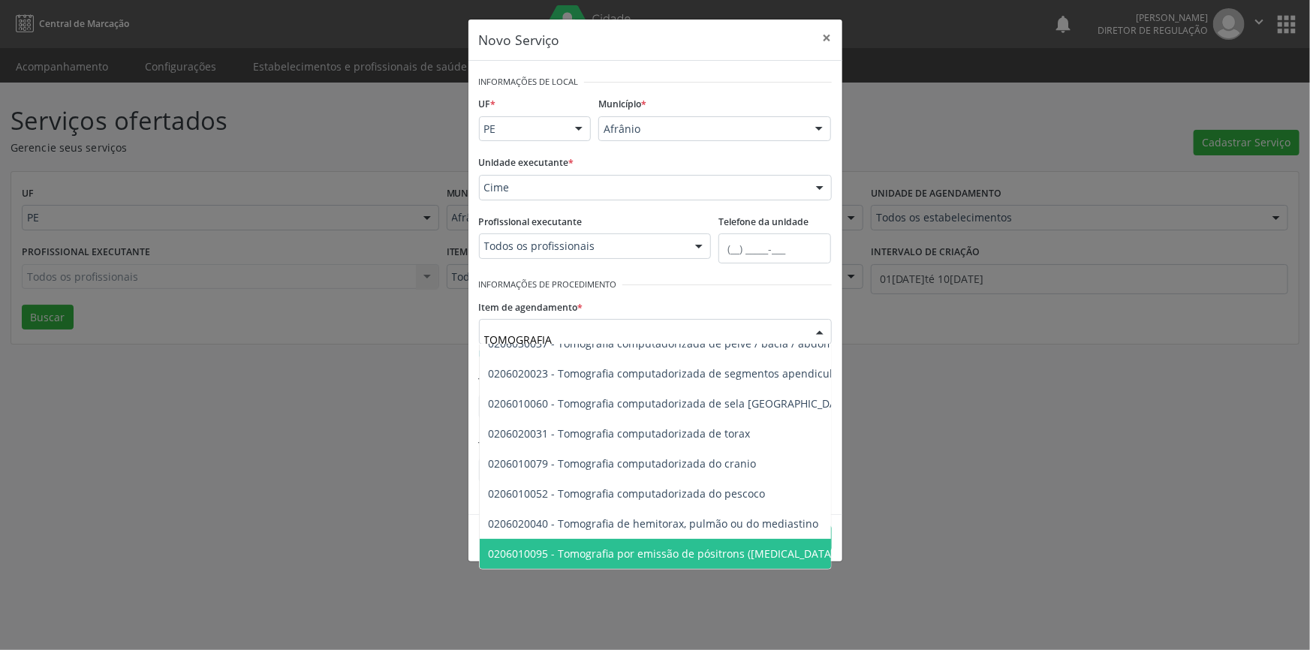
type input "TOMOGRAFIA"
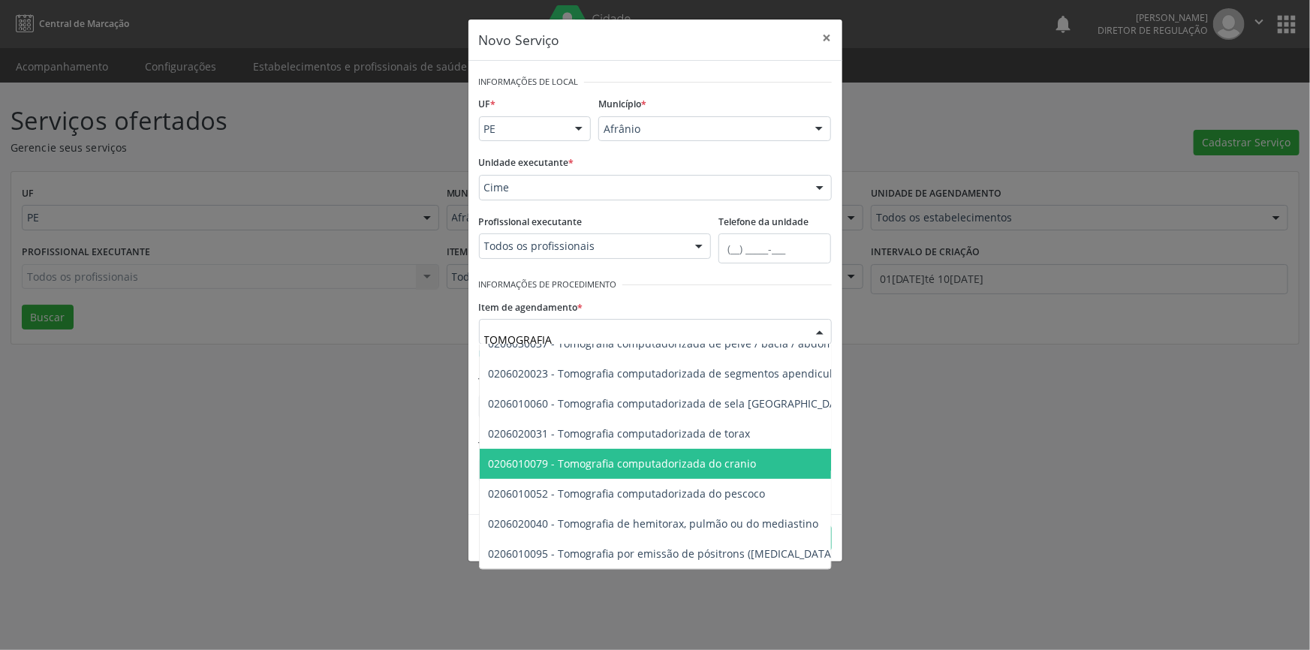
click at [758, 449] on span "0206010079 - Tomografia computadorizada do cranio" at bounding box center [811, 464] width 662 height 30
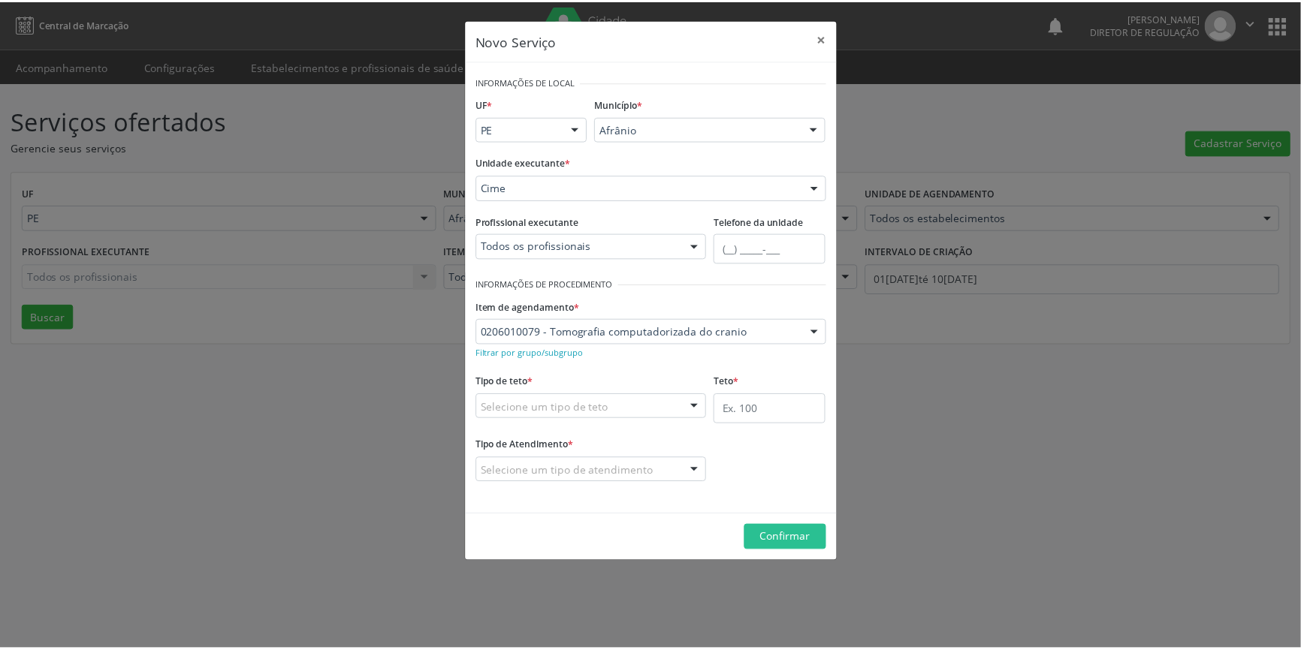
scroll to position [746, 0]
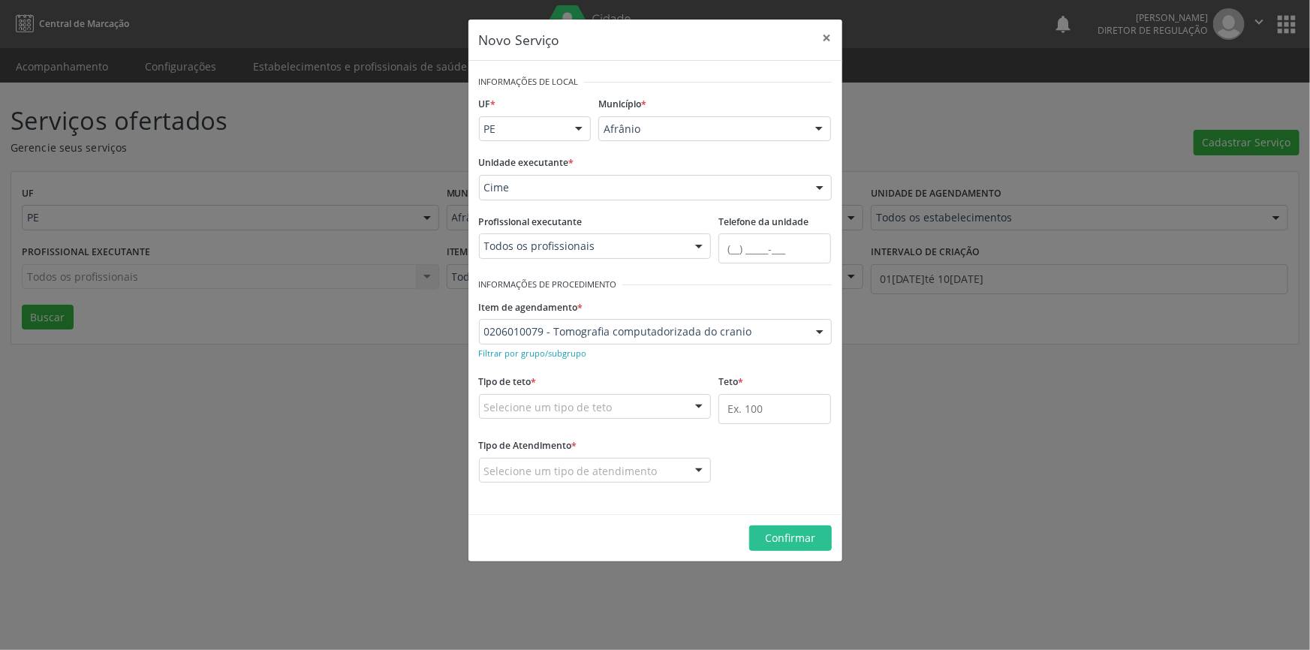
click at [611, 398] on div "Selecione um tipo de teto" at bounding box center [595, 407] width 233 height 26
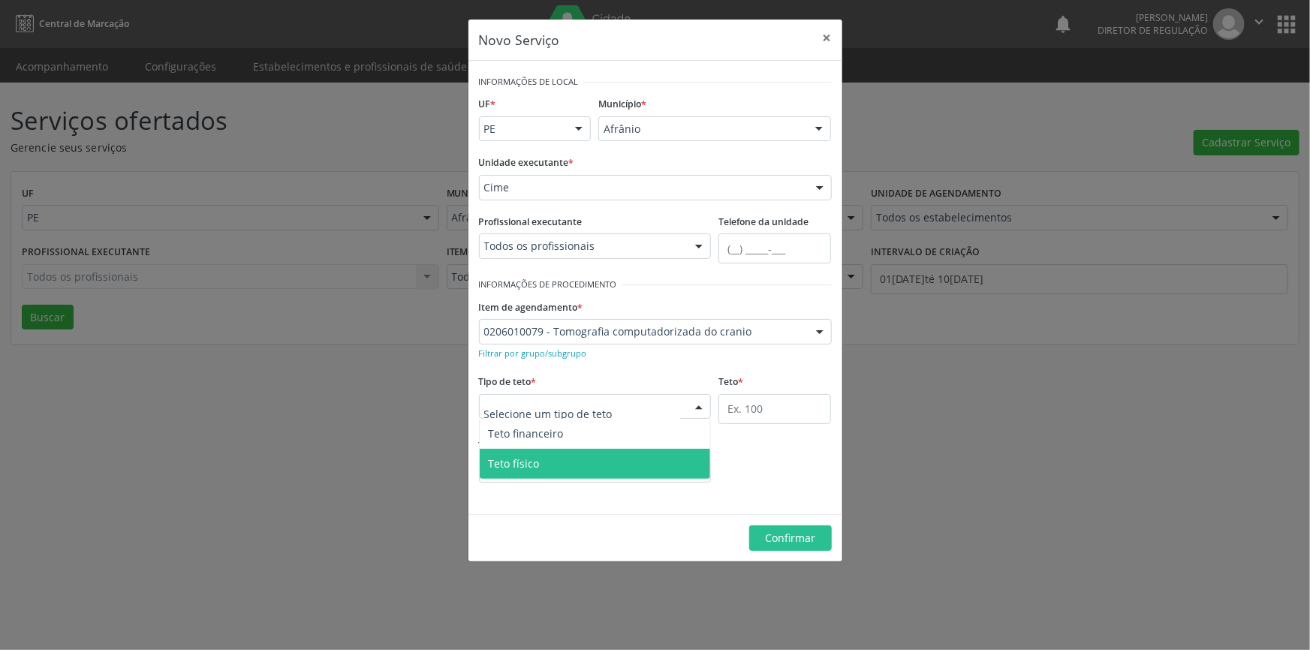
click at [592, 456] on span "Teto físico" at bounding box center [595, 464] width 231 height 30
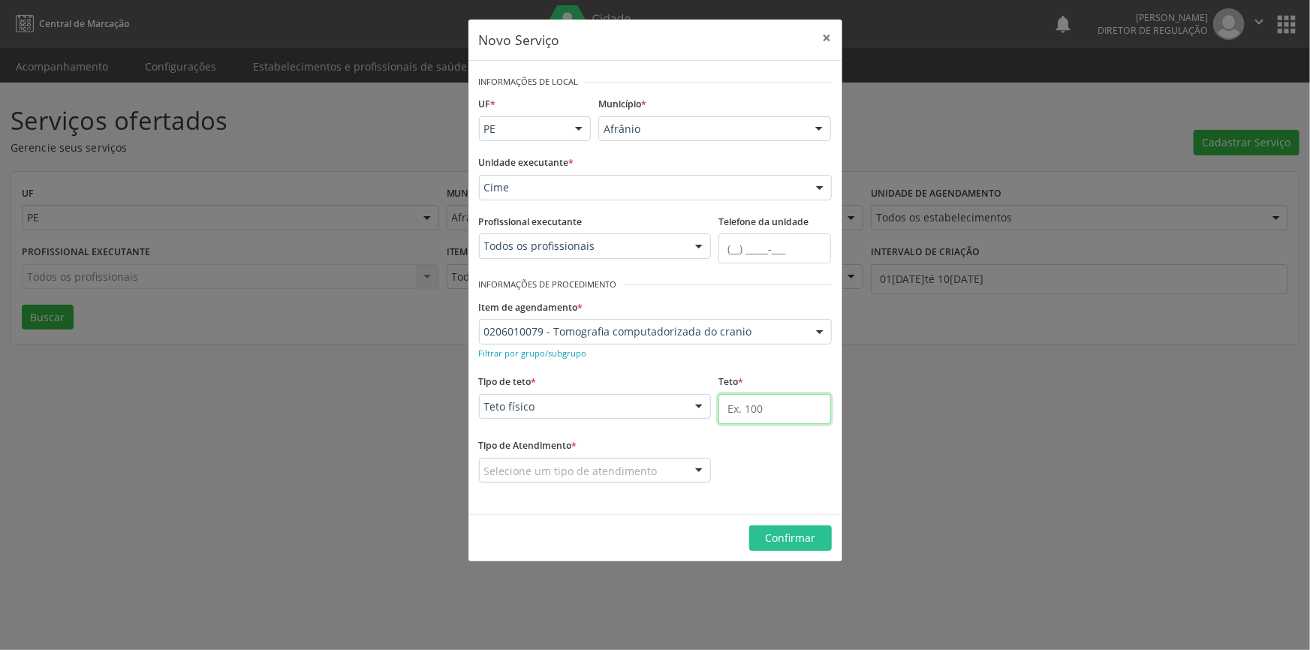
click at [762, 408] on input "text" at bounding box center [775, 409] width 113 height 30
type input "1"
click at [677, 467] on div "Selecione um tipo de atendimento" at bounding box center [595, 471] width 233 height 26
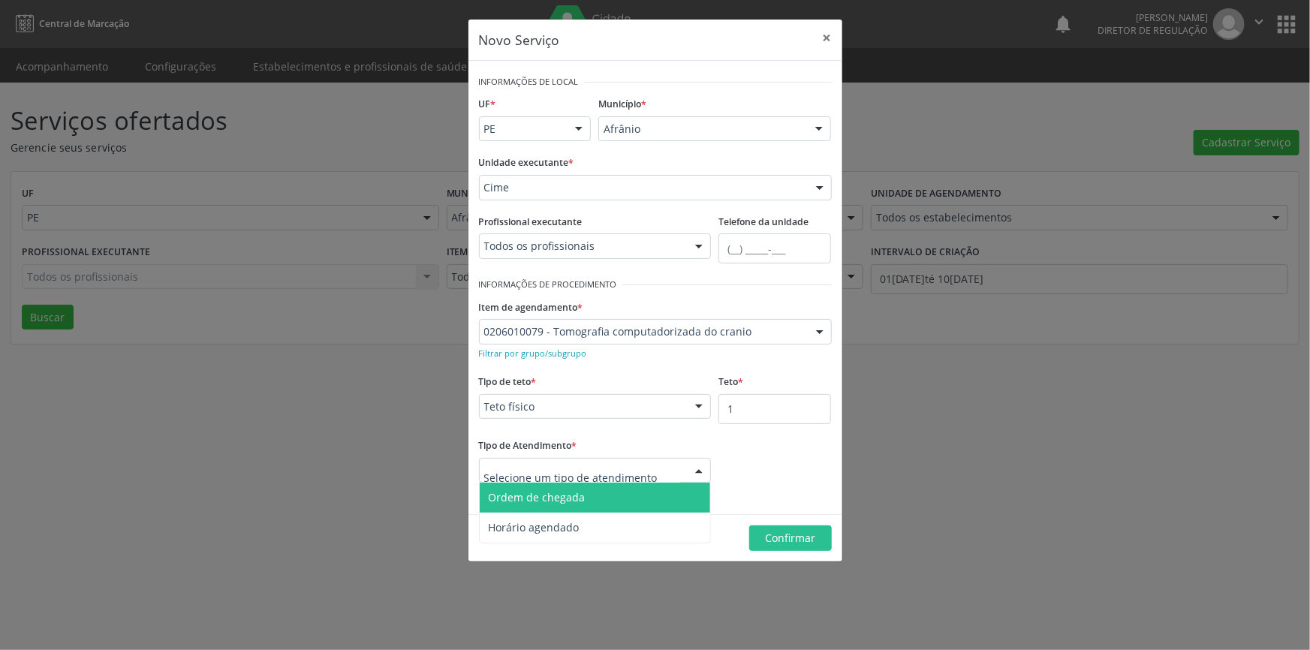
click at [643, 499] on span "Ordem de chegada" at bounding box center [595, 498] width 231 height 30
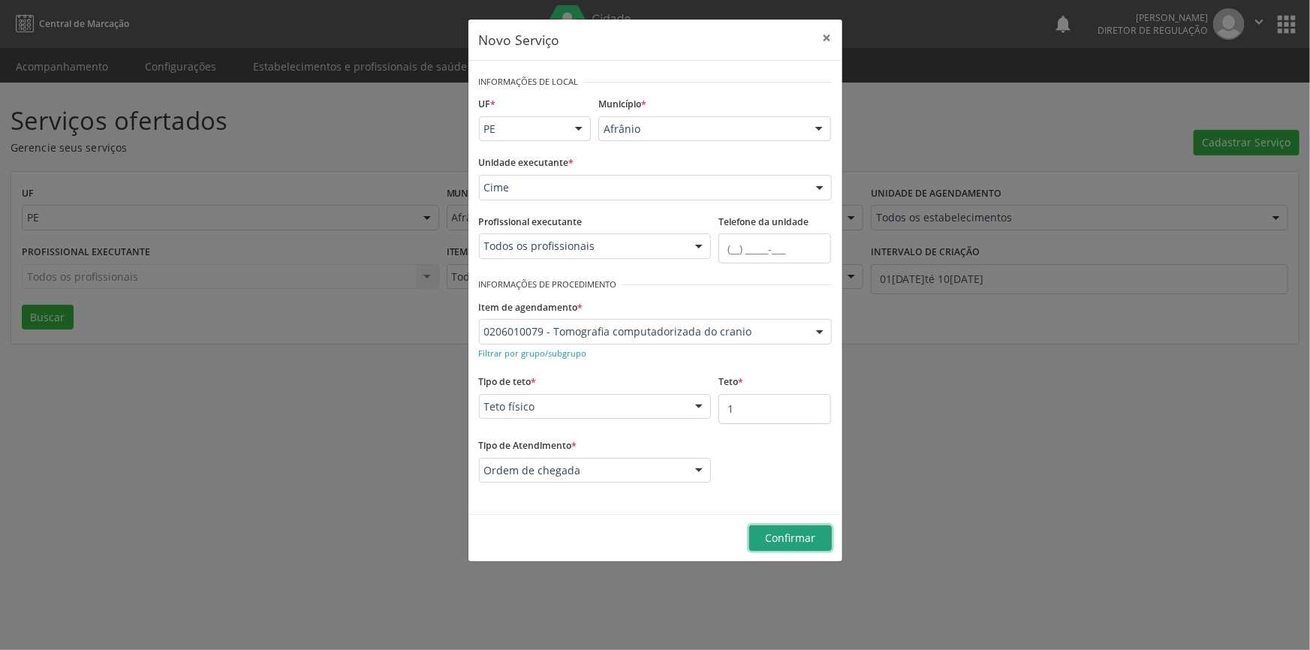
click at [786, 544] on span "Confirmar" at bounding box center [790, 538] width 50 height 14
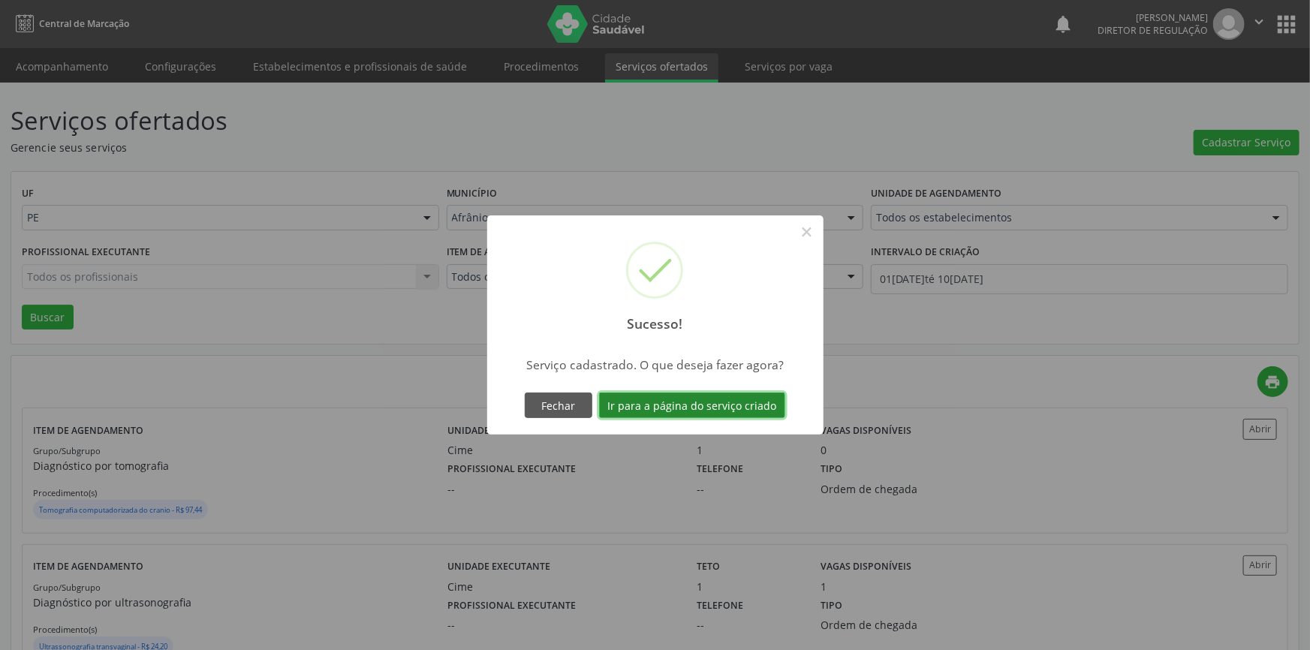
click at [731, 413] on button "Ir para a página do serviço criado" at bounding box center [692, 406] width 186 height 26
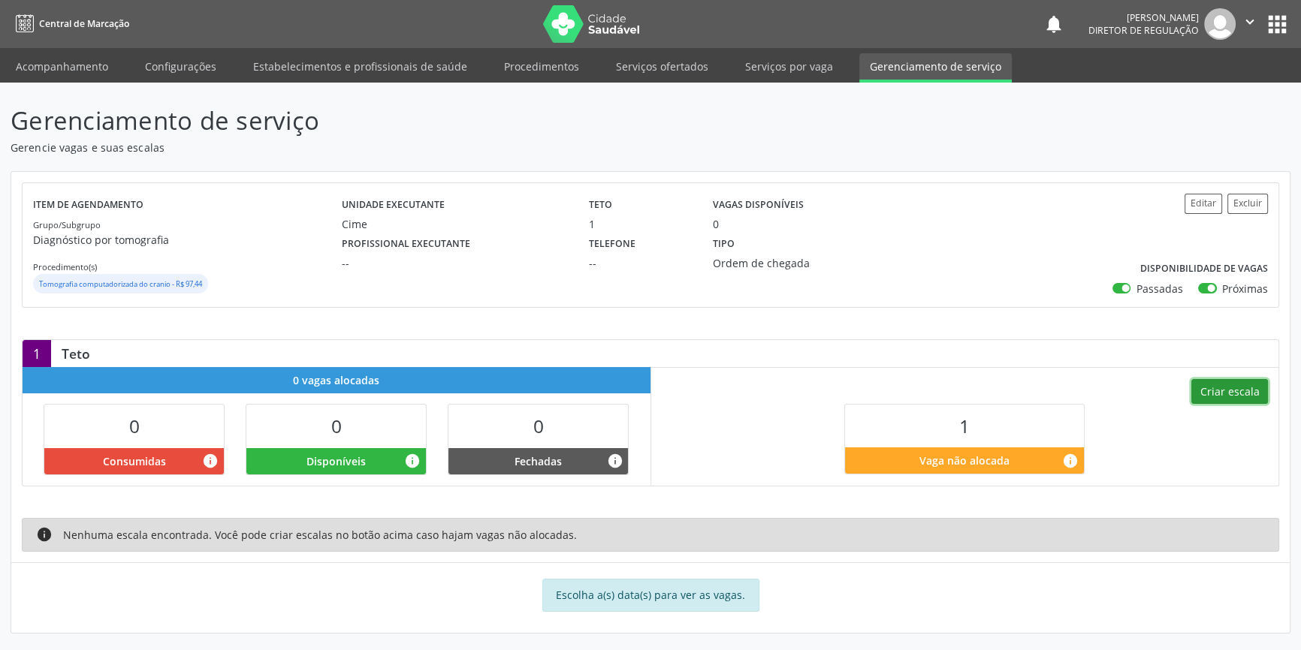
click at [1230, 392] on button "Criar escala" at bounding box center [1229, 392] width 77 height 26
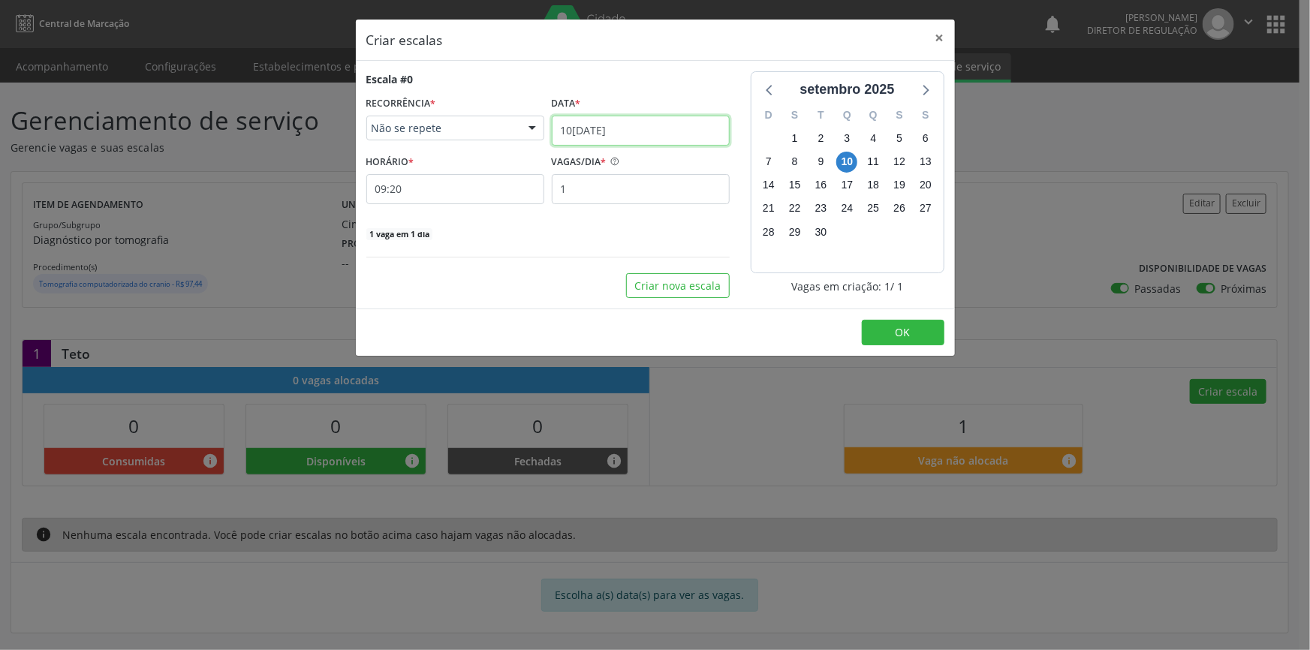
click at [626, 135] on input "1[DATE]" at bounding box center [641, 131] width 178 height 30
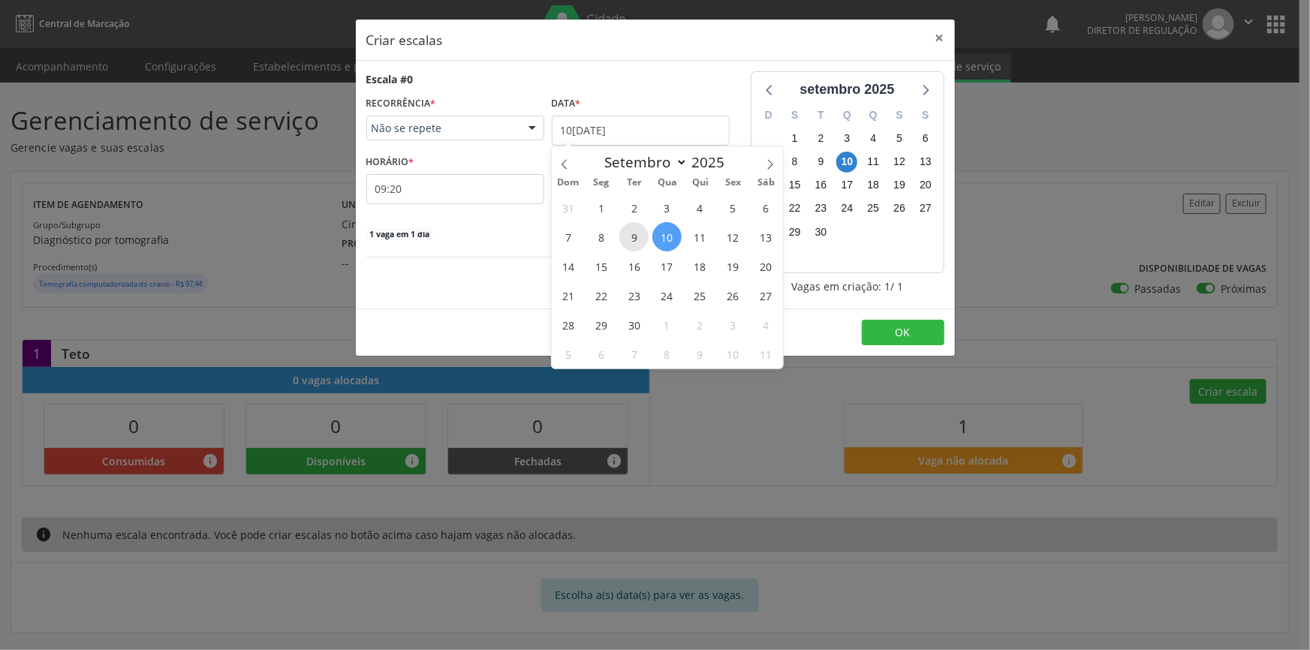
click at [635, 243] on span "9" at bounding box center [634, 236] width 29 height 29
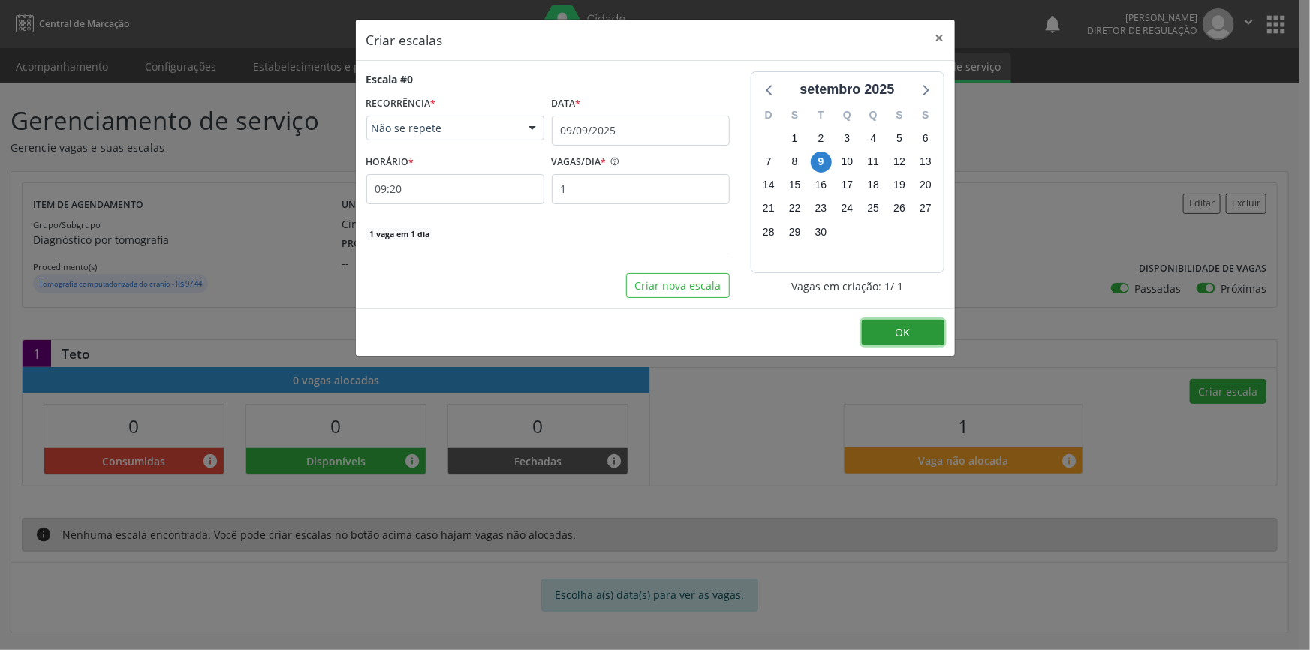
click at [884, 326] on button "OK" at bounding box center [903, 333] width 83 height 26
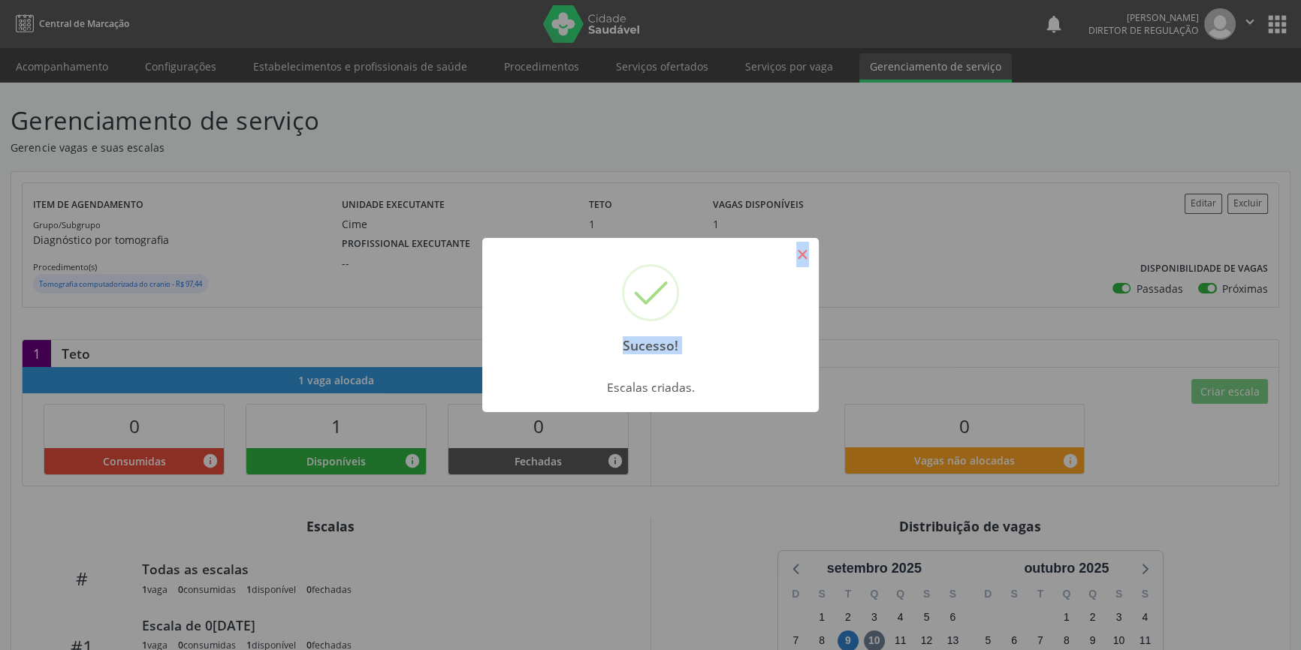
click at [814, 247] on div "Sucesso! ×" at bounding box center [650, 302] width 336 height 129
click at [813, 248] on button "×" at bounding box center [802, 255] width 26 height 26
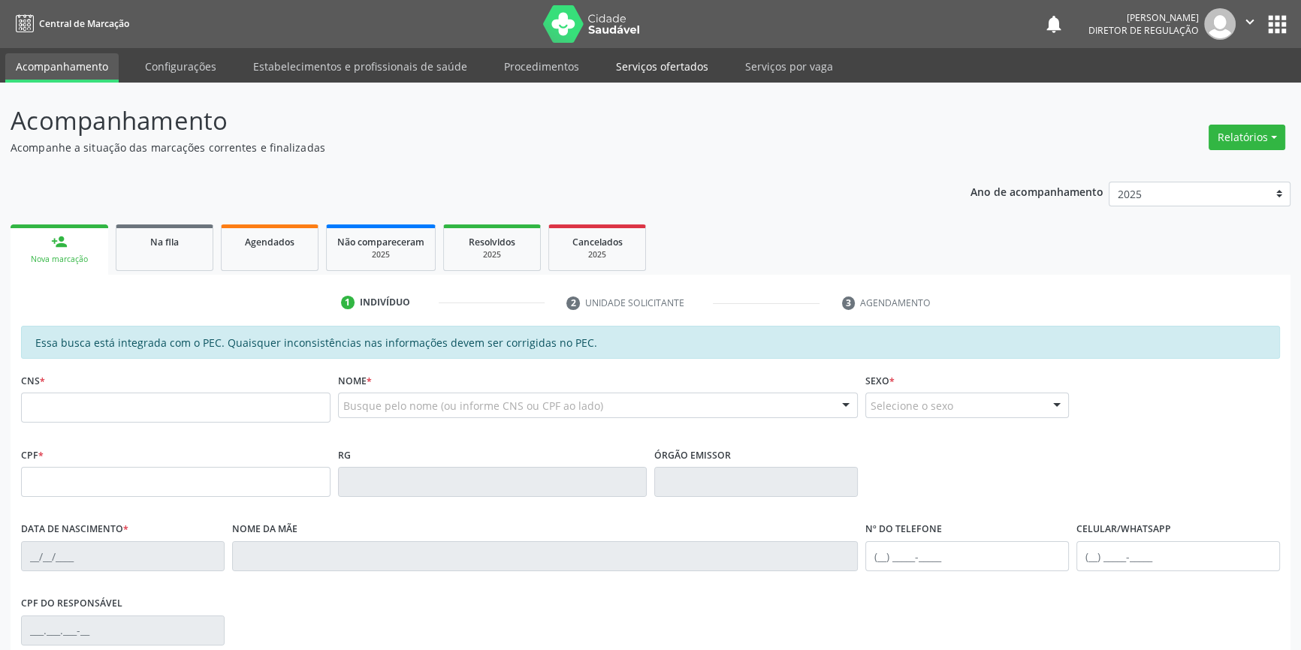
click at [612, 75] on link "Serviços ofertados" at bounding box center [661, 66] width 113 height 26
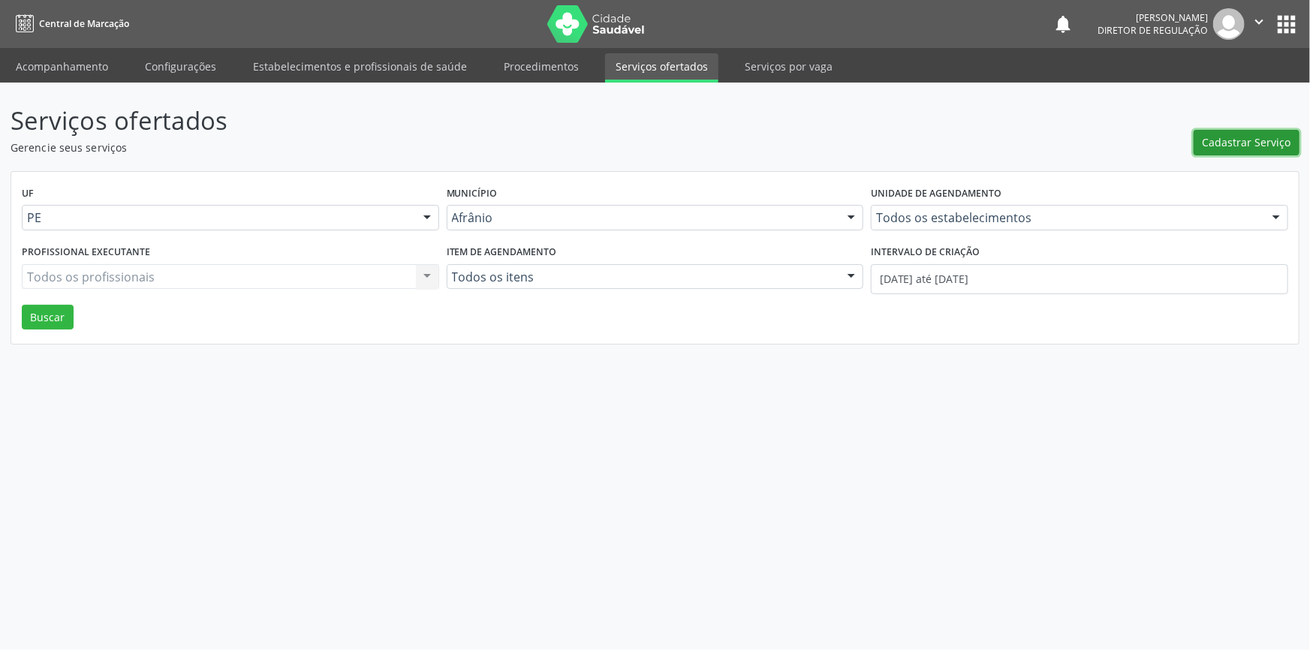
click at [1227, 130] on button "Cadastrar Serviço" at bounding box center [1247, 143] width 106 height 26
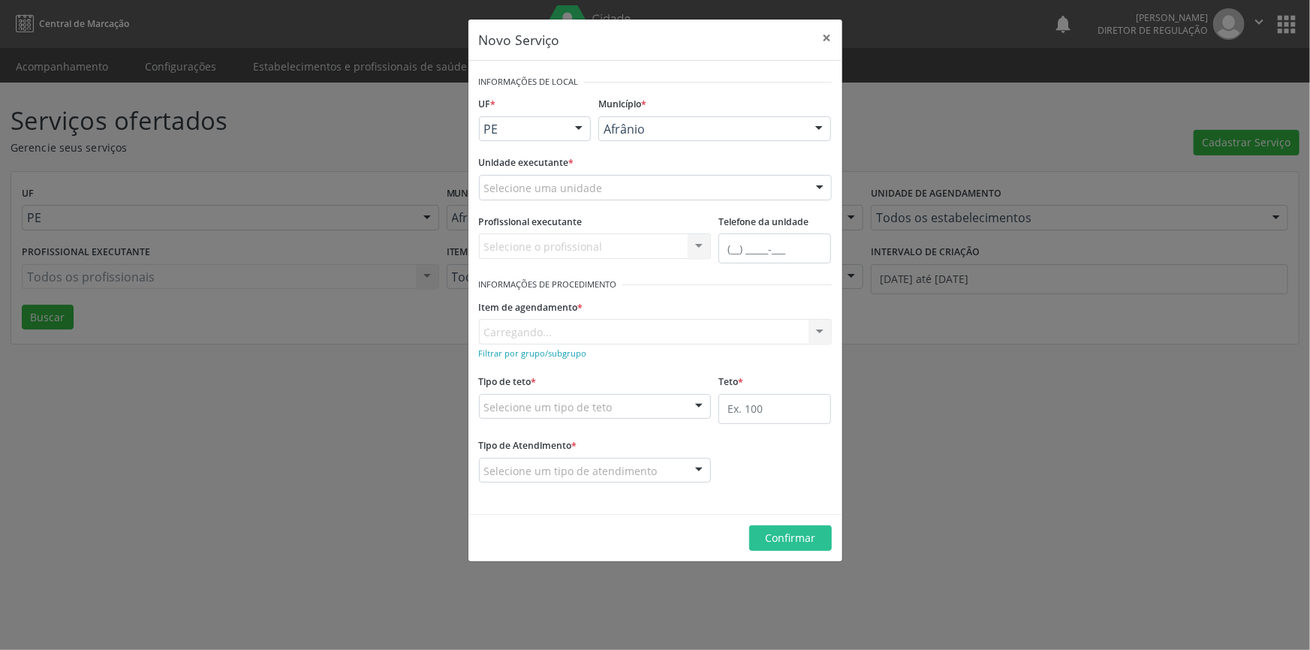
click at [670, 187] on div "Selecione uma unidade" at bounding box center [655, 188] width 353 height 26
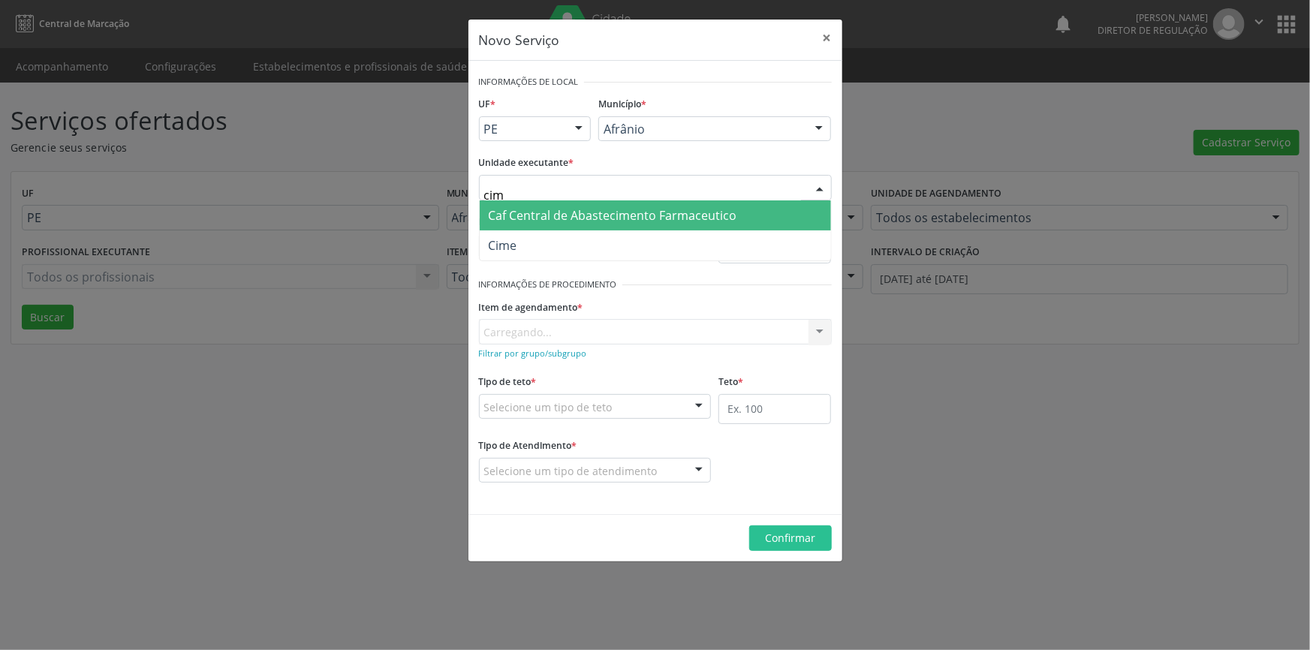
type input "cime"
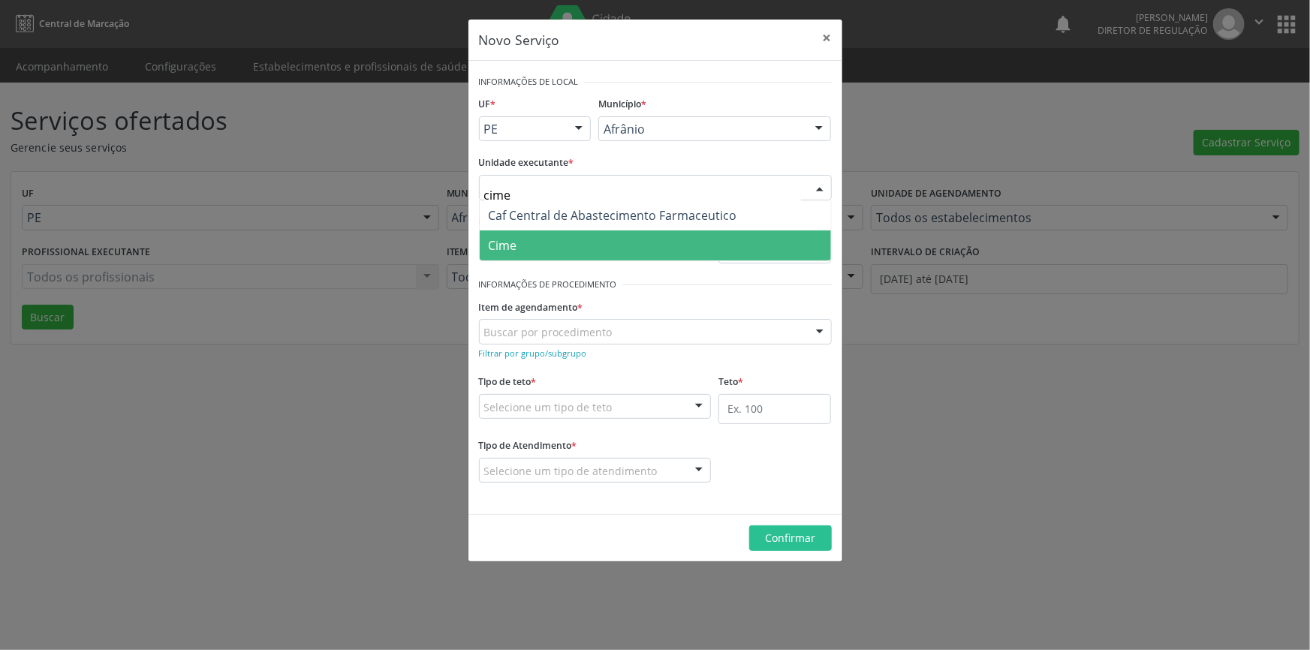
click at [593, 252] on span "Cime" at bounding box center [655, 246] width 351 height 30
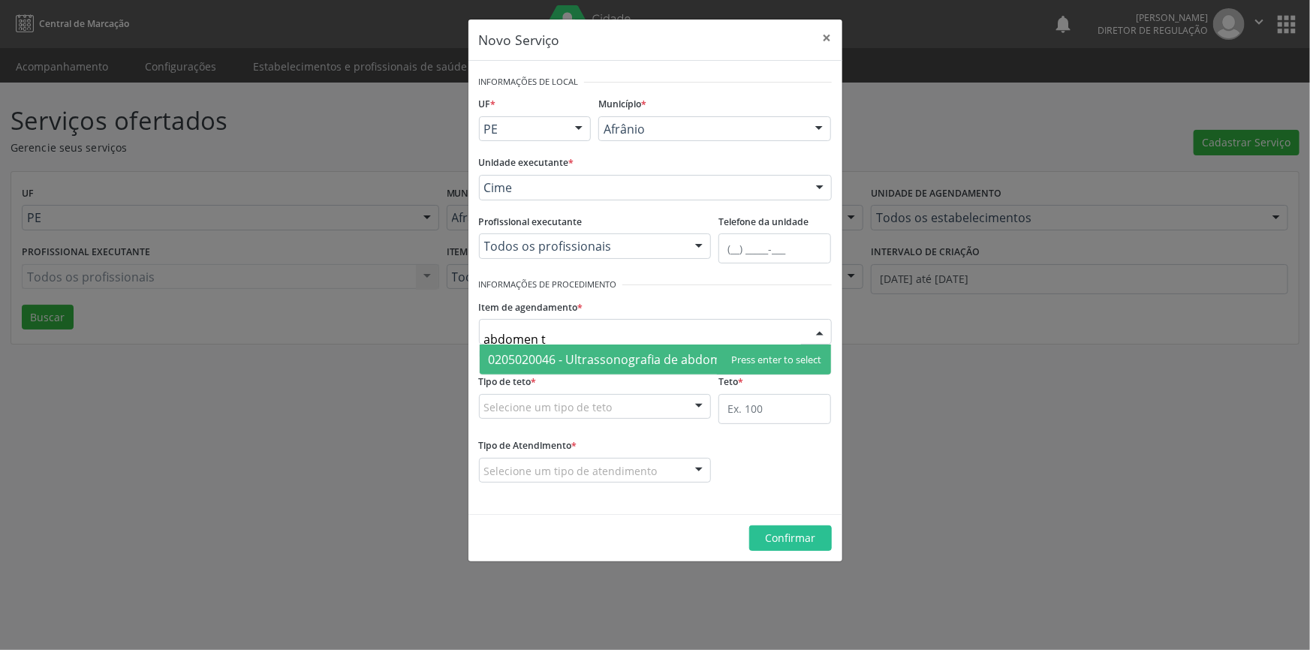
type input "abdomen to"
click at [600, 351] on span "0205020046 - Ultrassonografia de abdomen total" at bounding box center [627, 359] width 277 height 17
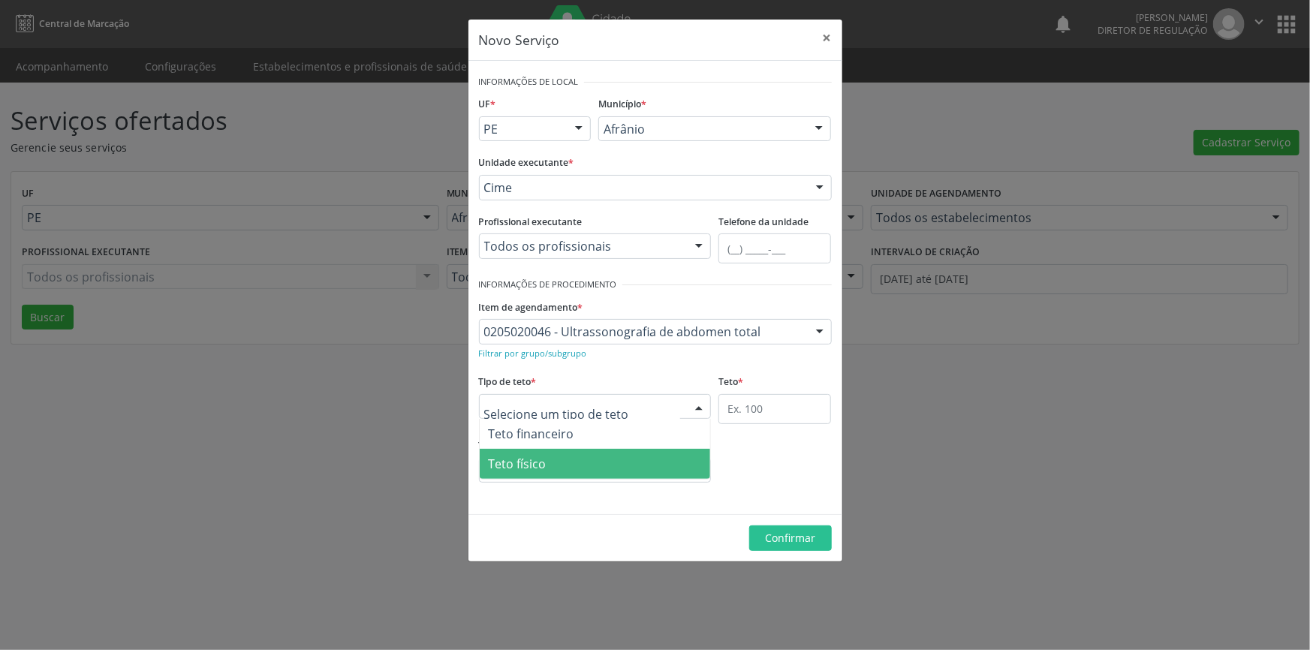
click at [558, 451] on span "Teto físico" at bounding box center [595, 464] width 231 height 30
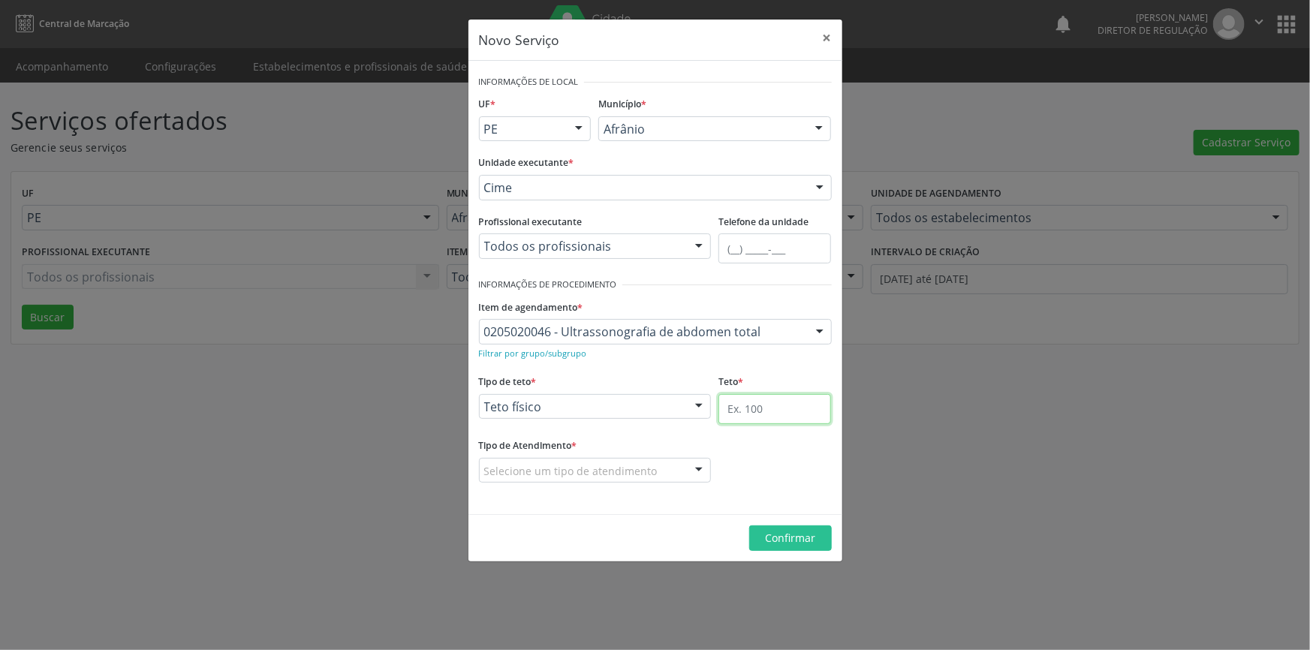
click at [734, 413] on input "text" at bounding box center [775, 409] width 113 height 30
type input "1"
click at [621, 480] on div "Selecione um tipo de atendimento" at bounding box center [595, 471] width 233 height 26
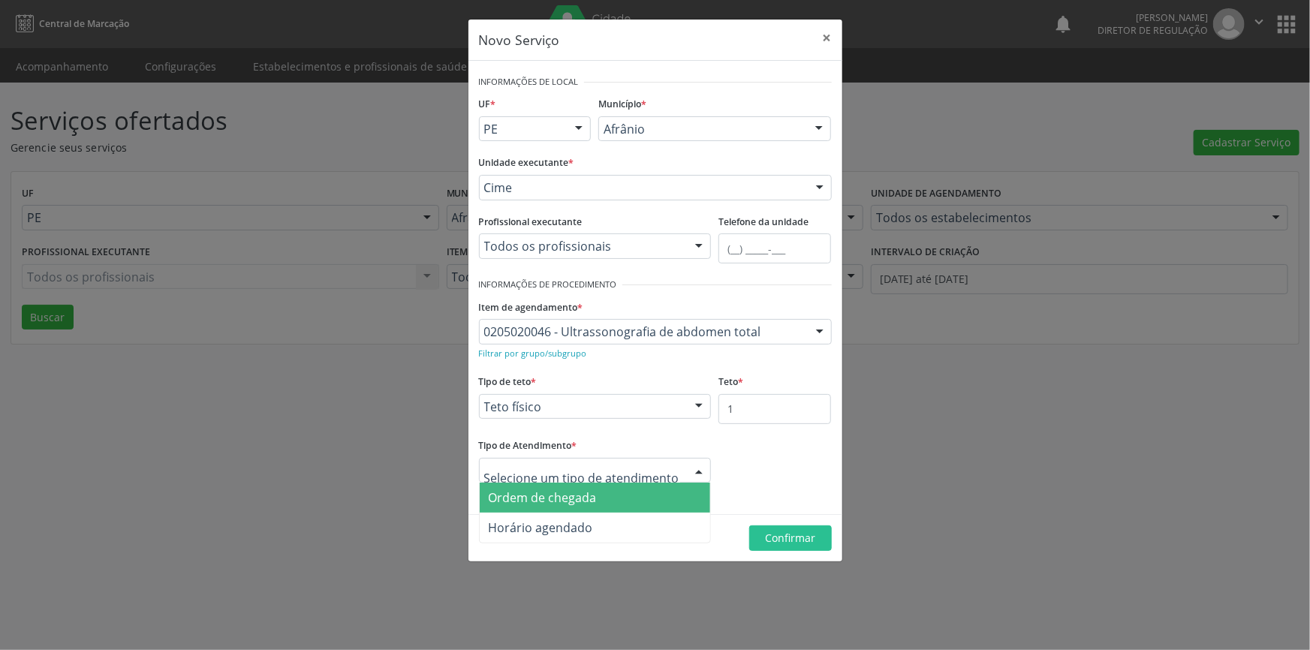
click at [577, 498] on span "Ordem de chegada" at bounding box center [543, 498] width 108 height 17
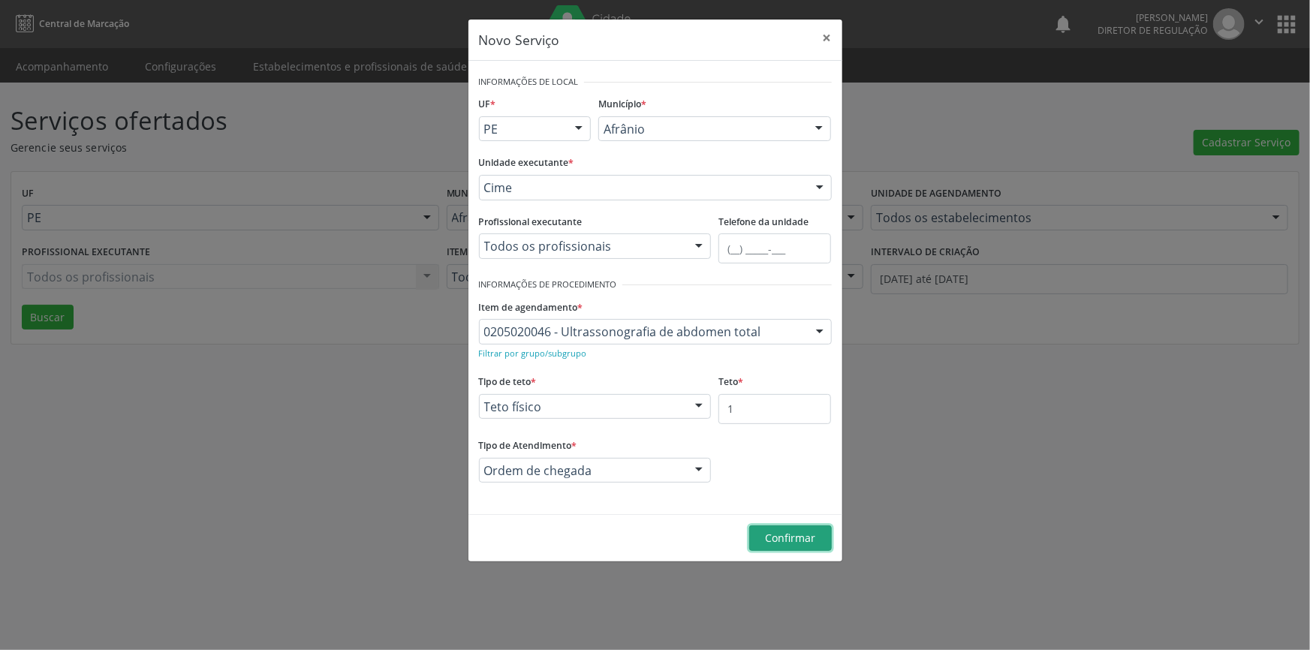
click at [767, 529] on button "Confirmar" at bounding box center [790, 539] width 83 height 26
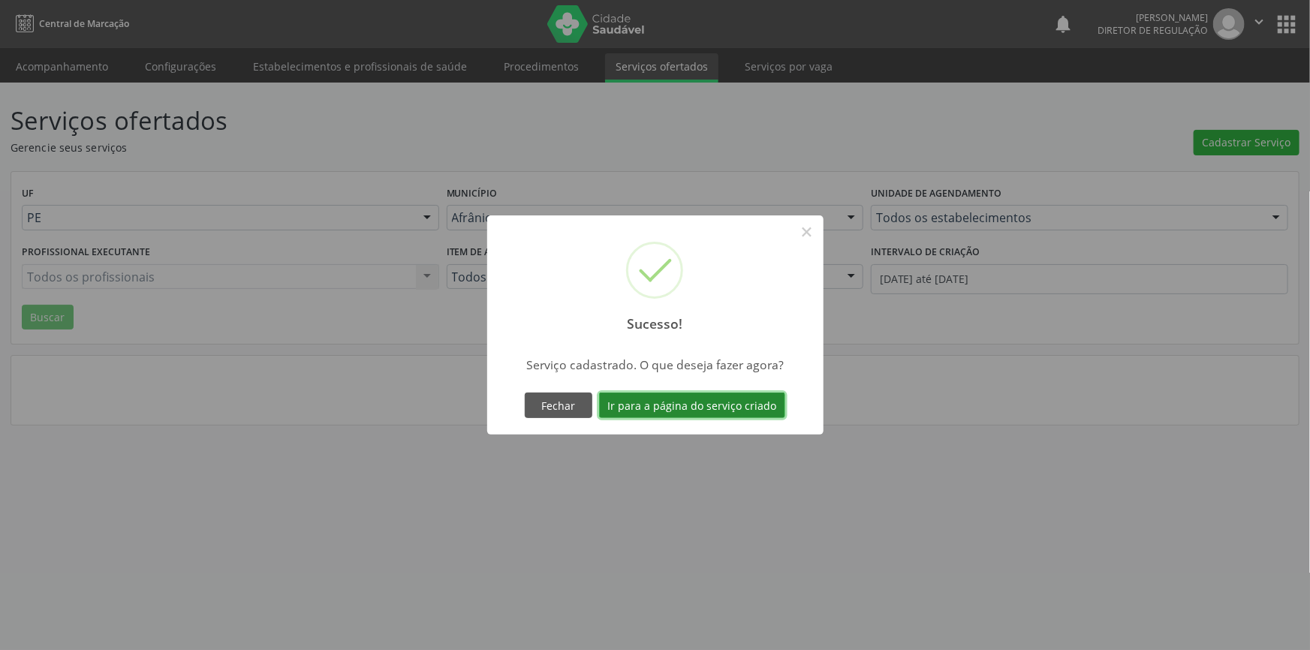
click at [743, 409] on button "Ir para a página do serviço criado" at bounding box center [692, 406] width 186 height 26
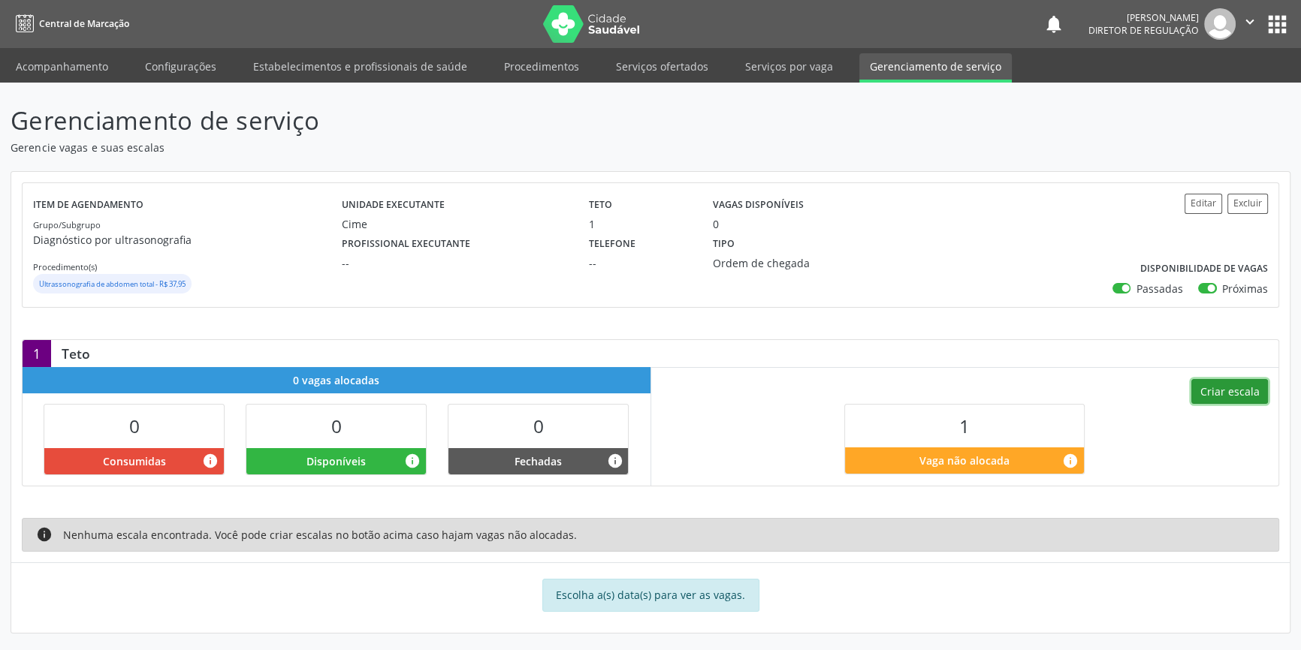
click at [1241, 390] on button "Criar escala" at bounding box center [1229, 392] width 77 height 26
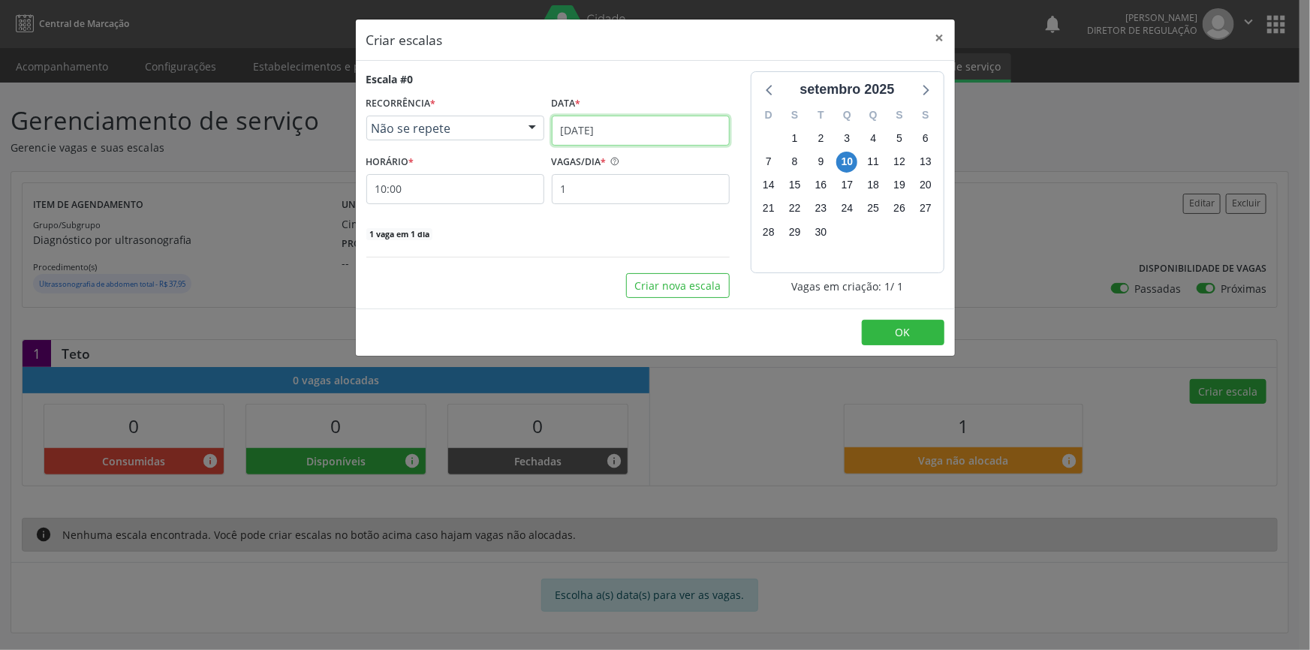
click at [629, 131] on input "[DATE]" at bounding box center [641, 131] width 178 height 30
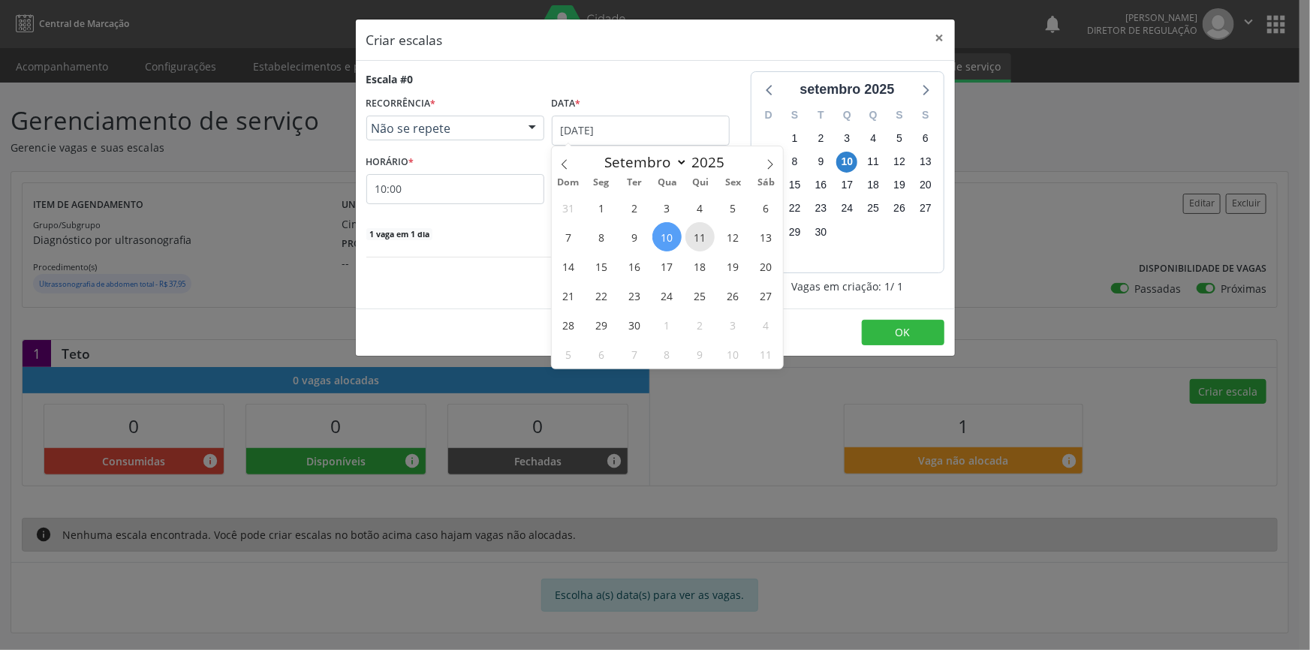
click at [690, 239] on span "11" at bounding box center [700, 236] width 29 height 29
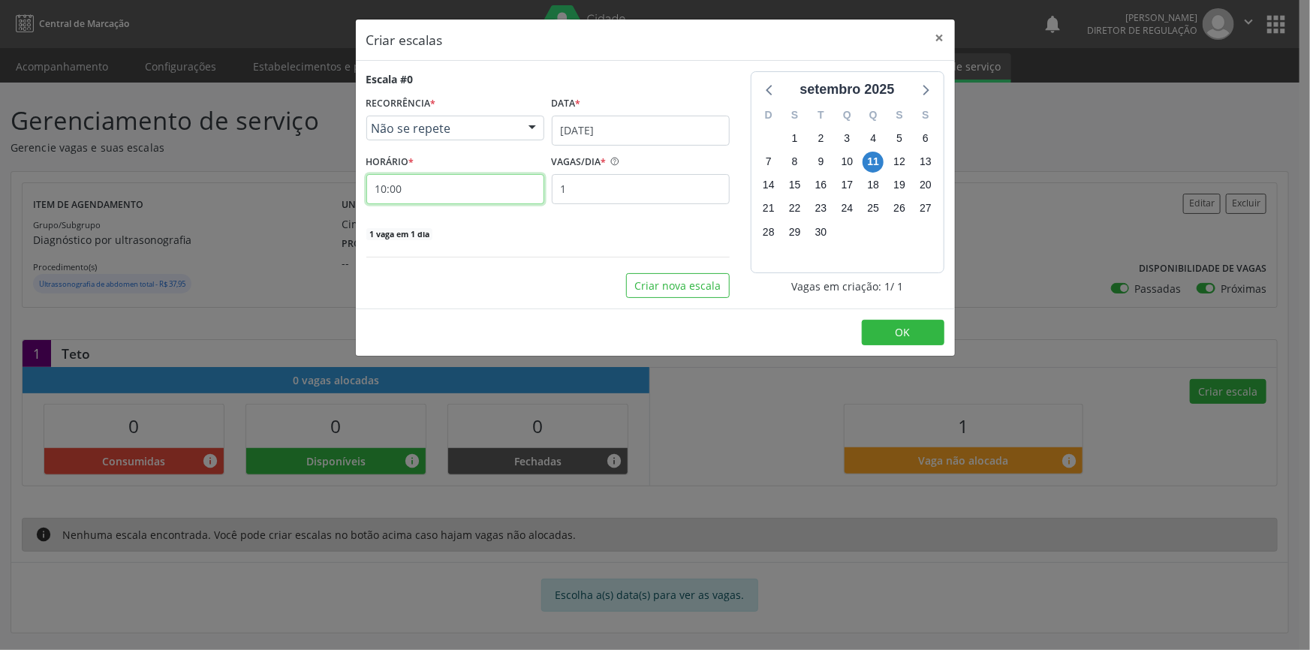
click at [471, 176] on input "10:00" at bounding box center [455, 189] width 178 height 30
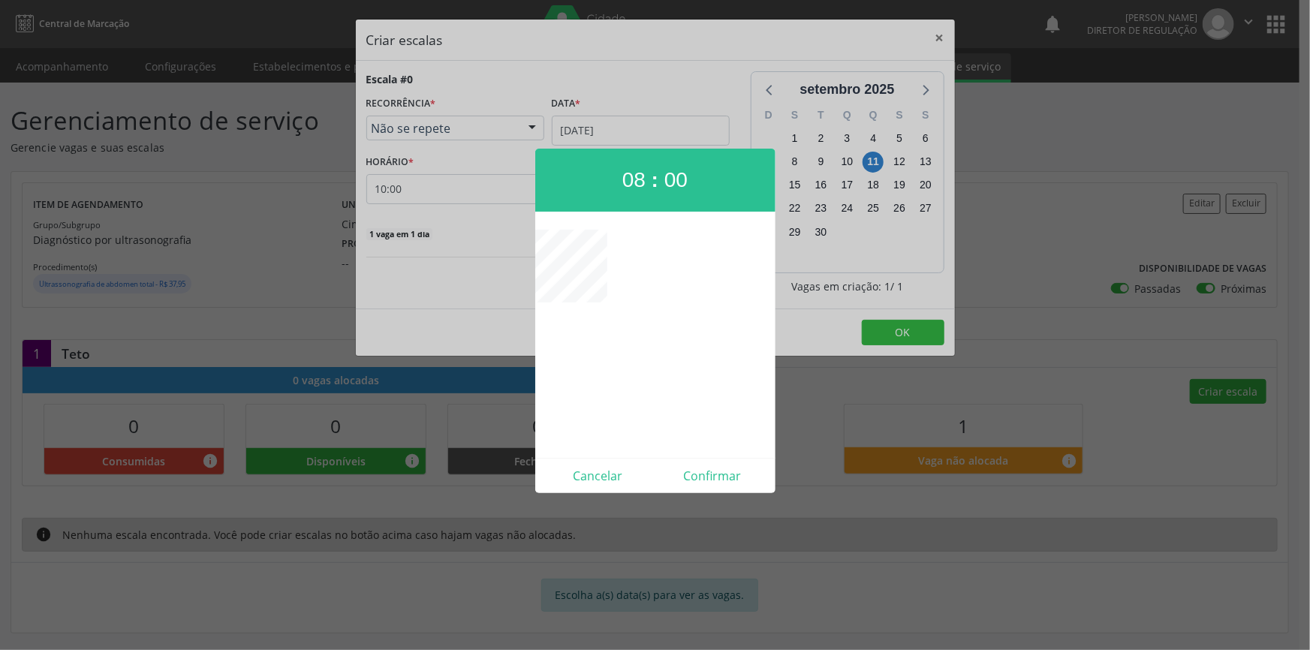
click at [733, 458] on div "08 : 00 Cancelar Confirmar" at bounding box center [655, 321] width 240 height 345
click at [733, 459] on div "Cancelar Confirmar" at bounding box center [655, 475] width 240 height 35
click at [730, 467] on button "Confirmar" at bounding box center [713, 476] width 115 height 24
type input "08:00"
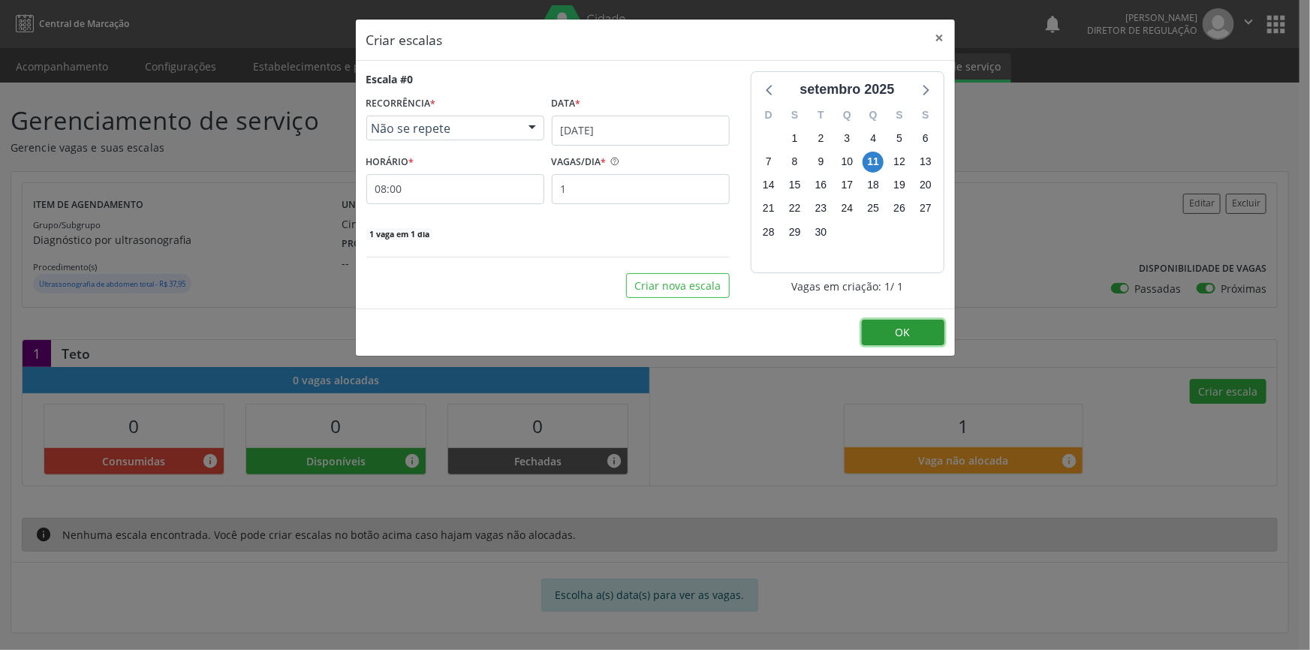
click at [887, 337] on button "OK" at bounding box center [903, 333] width 83 height 26
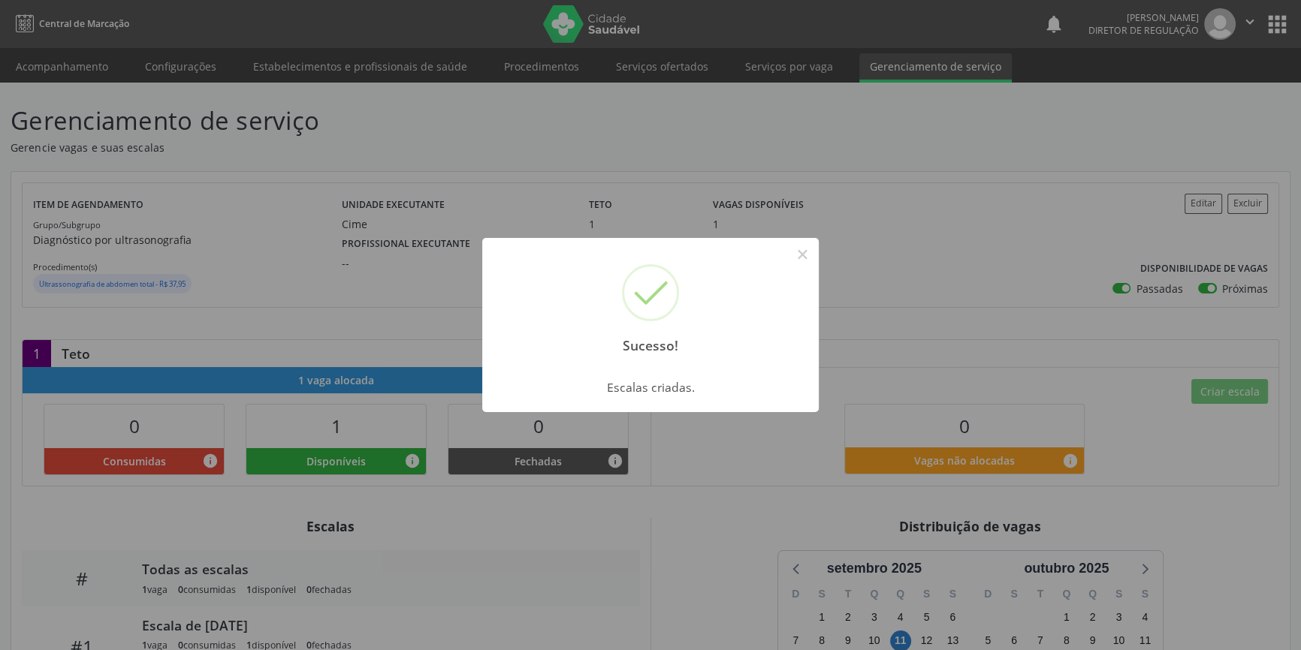
click at [795, 240] on div "Sucesso! ×" at bounding box center [650, 302] width 336 height 129
drag, startPoint x: 795, startPoint y: 247, endPoint x: 248, endPoint y: 146, distance: 556.6
click at [755, 254] on div "Sucesso! ×" at bounding box center [650, 302] width 336 height 129
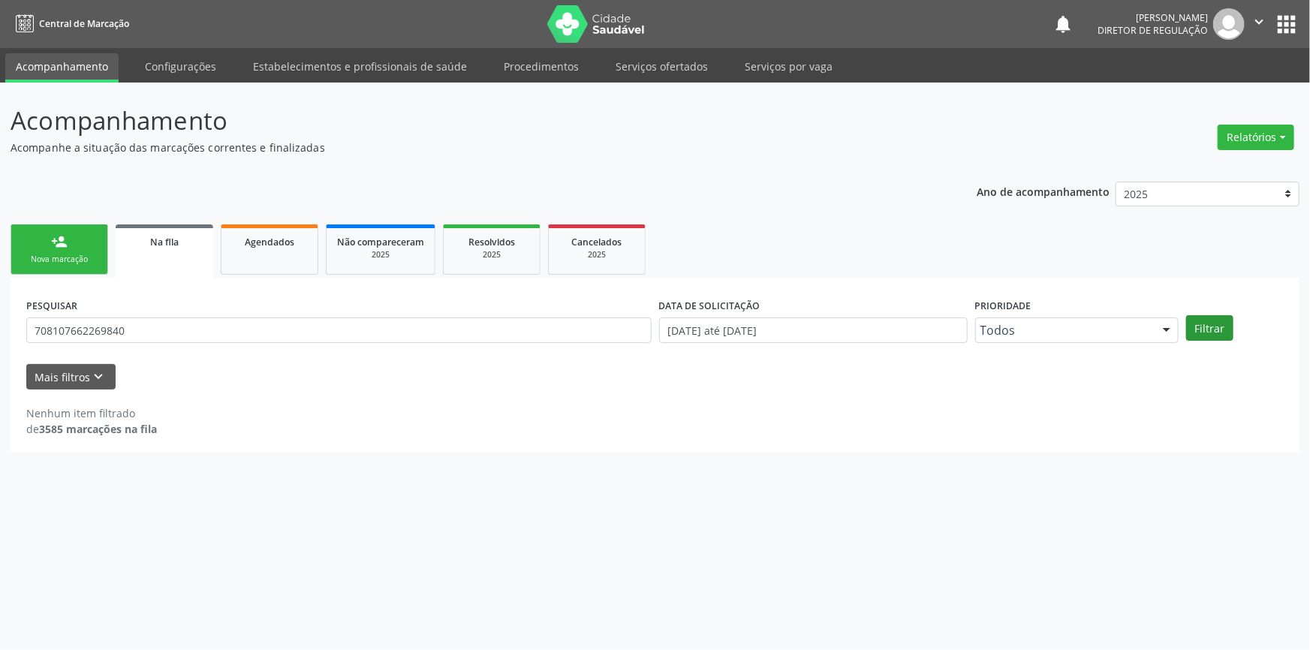
type input "708107662269840"
click at [1224, 330] on button "Filtrar" at bounding box center [1209, 328] width 47 height 26
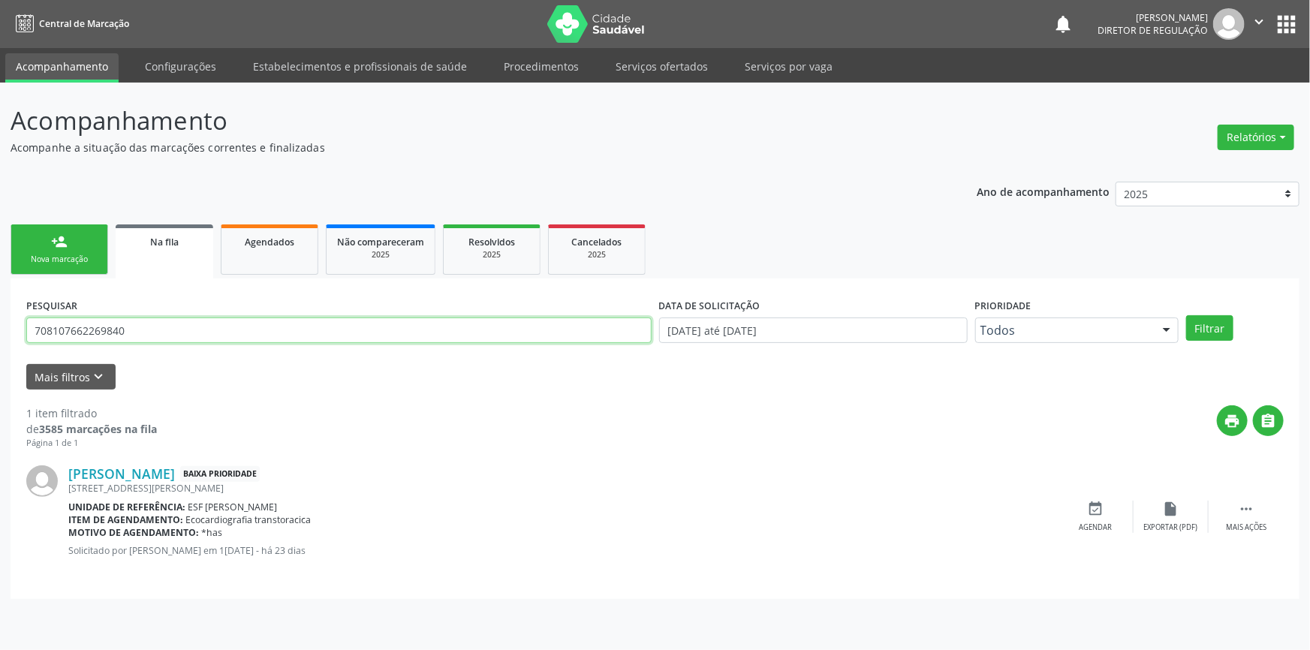
drag, startPoint x: 146, startPoint y: 327, endPoint x: 0, endPoint y: 333, distance: 146.6
click at [0, 333] on div "Acompanhamento Acompanhe a situação das marcações correntes e finalizadas Relat…" at bounding box center [655, 367] width 1310 height 568
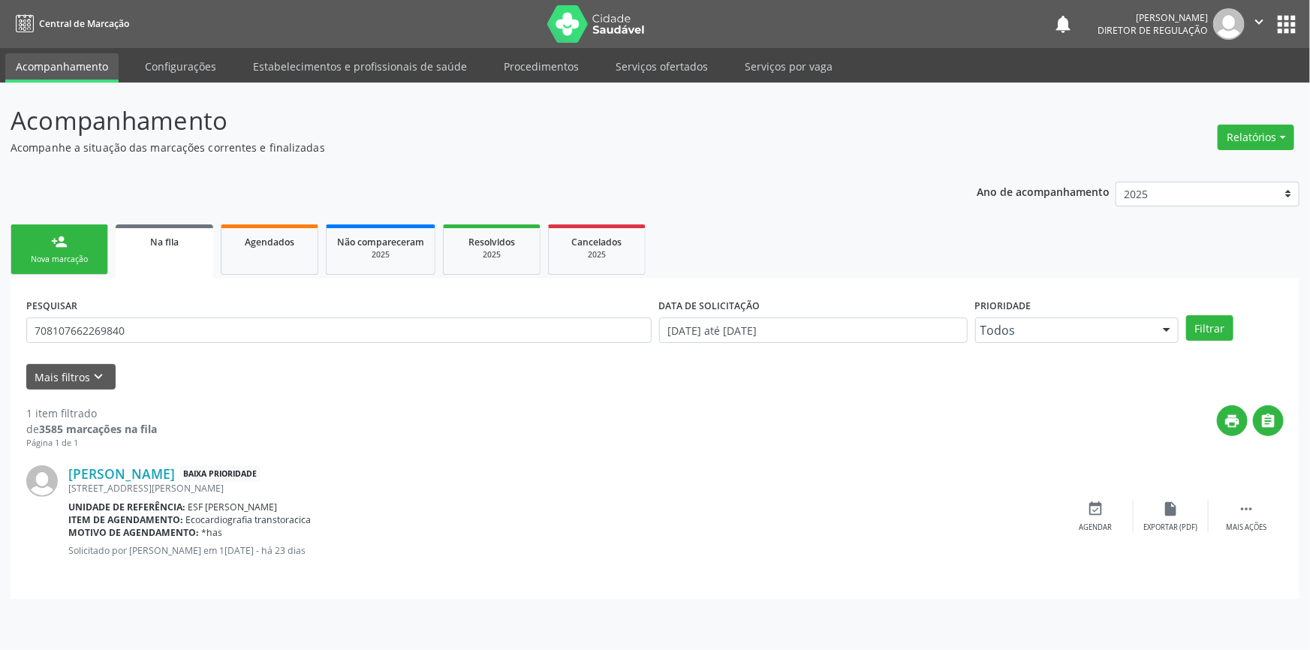
click at [51, 270] on link "person_add Nova marcação" at bounding box center [60, 250] width 98 height 50
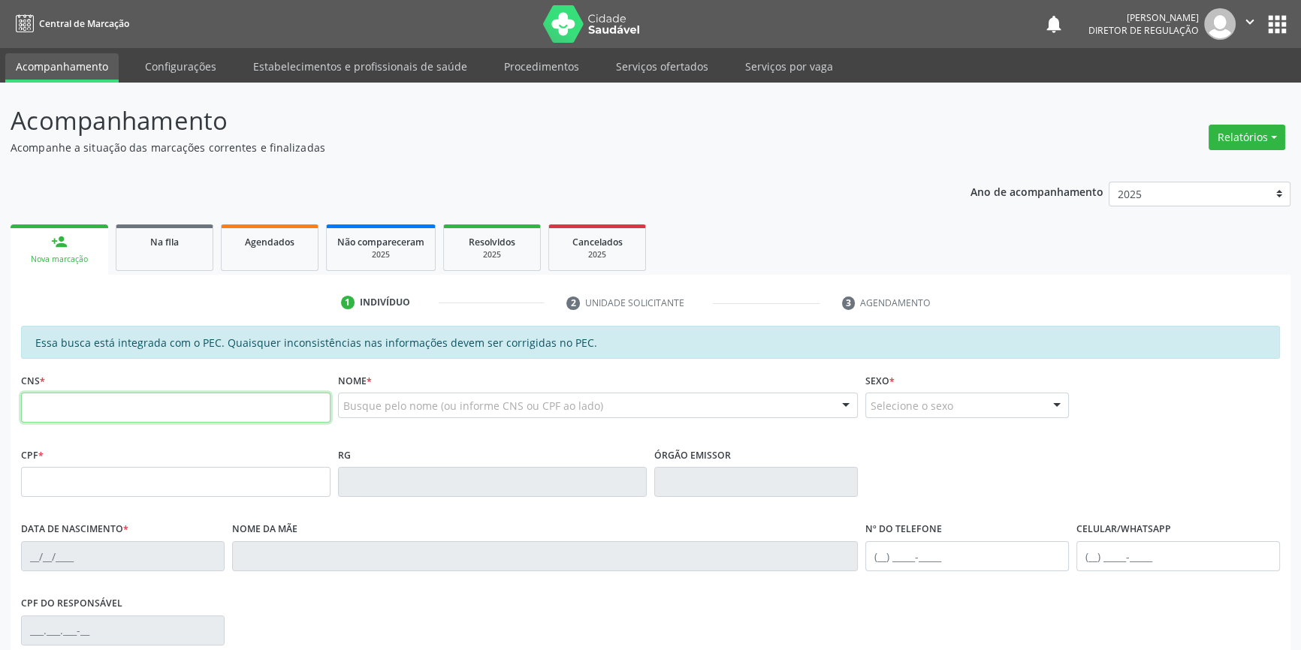
click at [134, 412] on input "text" at bounding box center [175, 408] width 309 height 30
paste input "708 1076 6226 9840"
type input "708 1076 6226 9840"
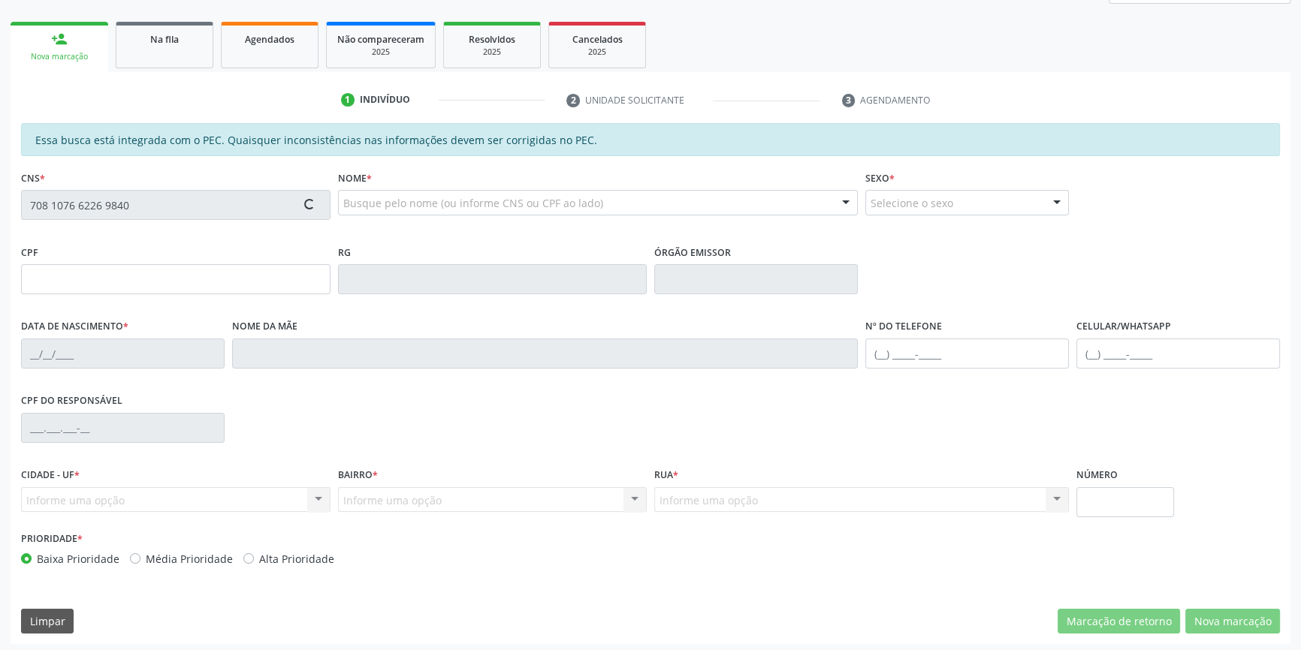
type input "755.996.604-78"
type input "2[DATE]"
type input "[PERSON_NAME] das Dores Meneses"
type input "[PHONE_NUMBER]"
type input "S/N"
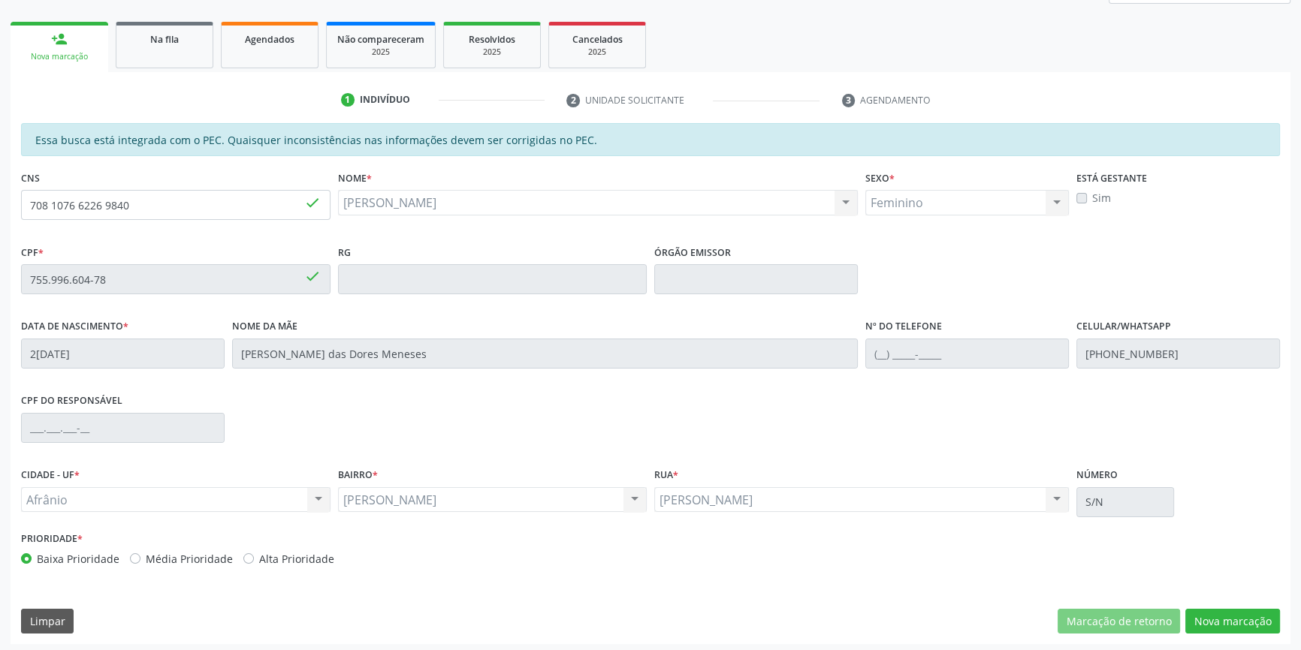
scroll to position [206, 0]
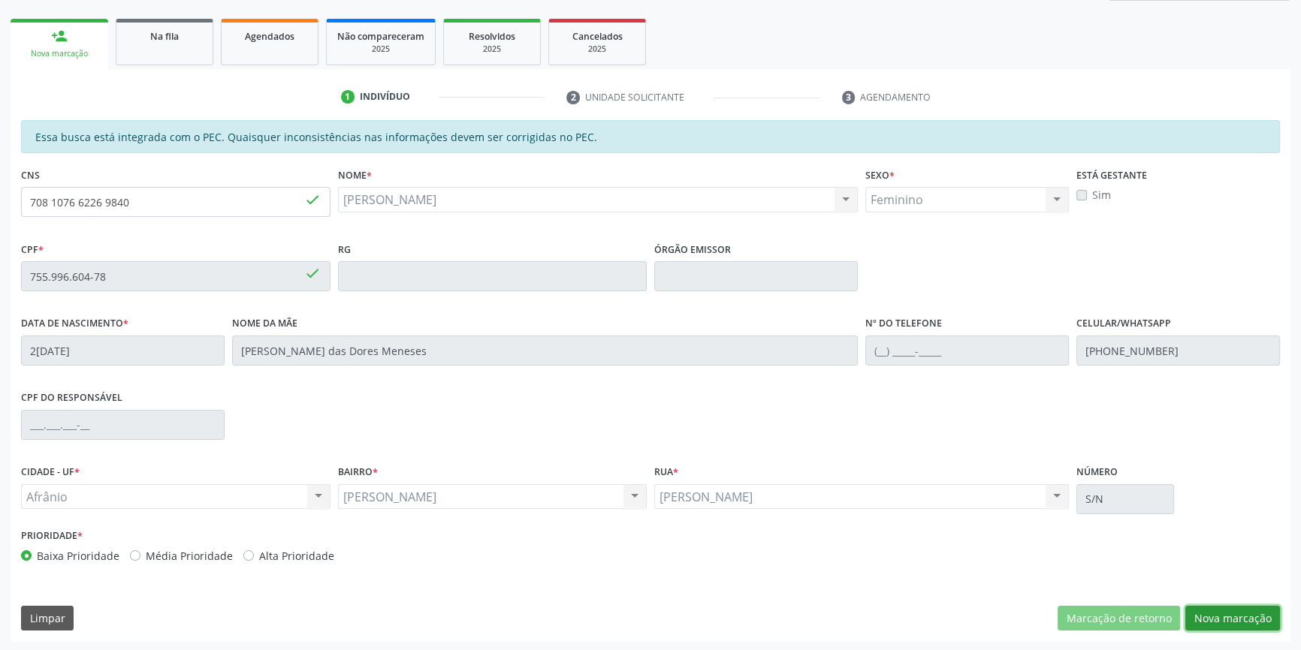
click at [1237, 608] on button "Nova marcação" at bounding box center [1232, 619] width 95 height 26
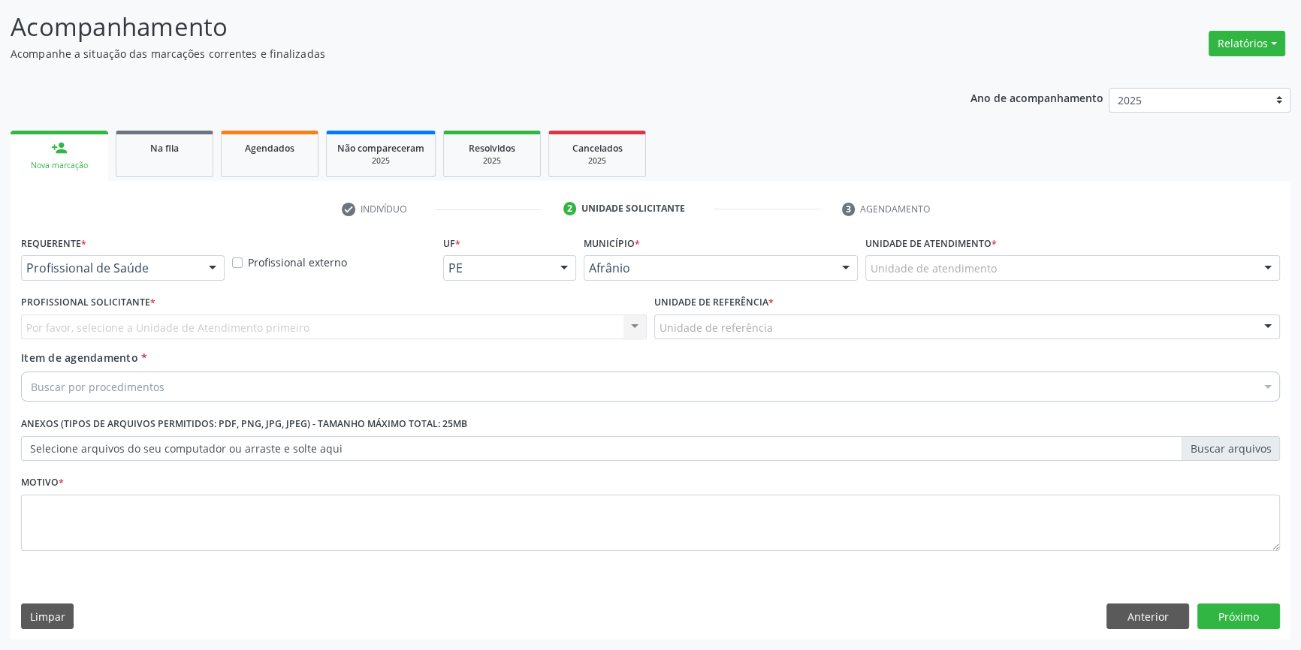
scroll to position [92, 0]
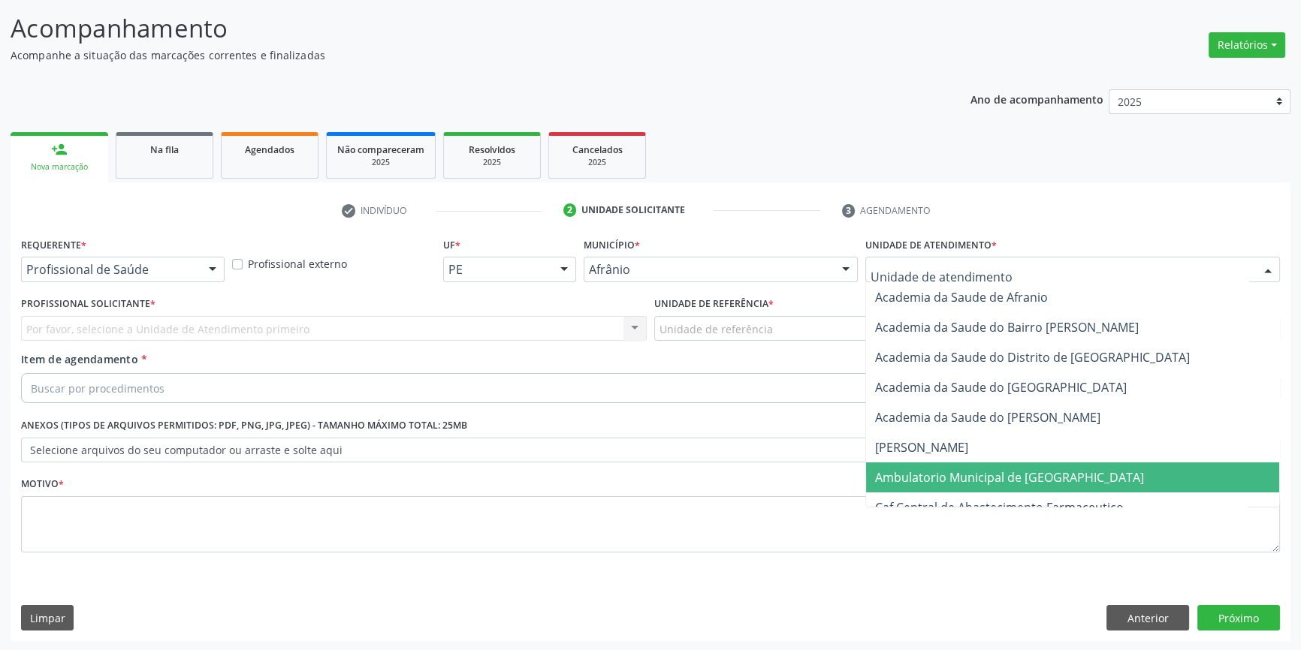
click at [991, 469] on span "Ambulatorio Municipal de [GEOGRAPHIC_DATA]" at bounding box center [1009, 477] width 269 height 17
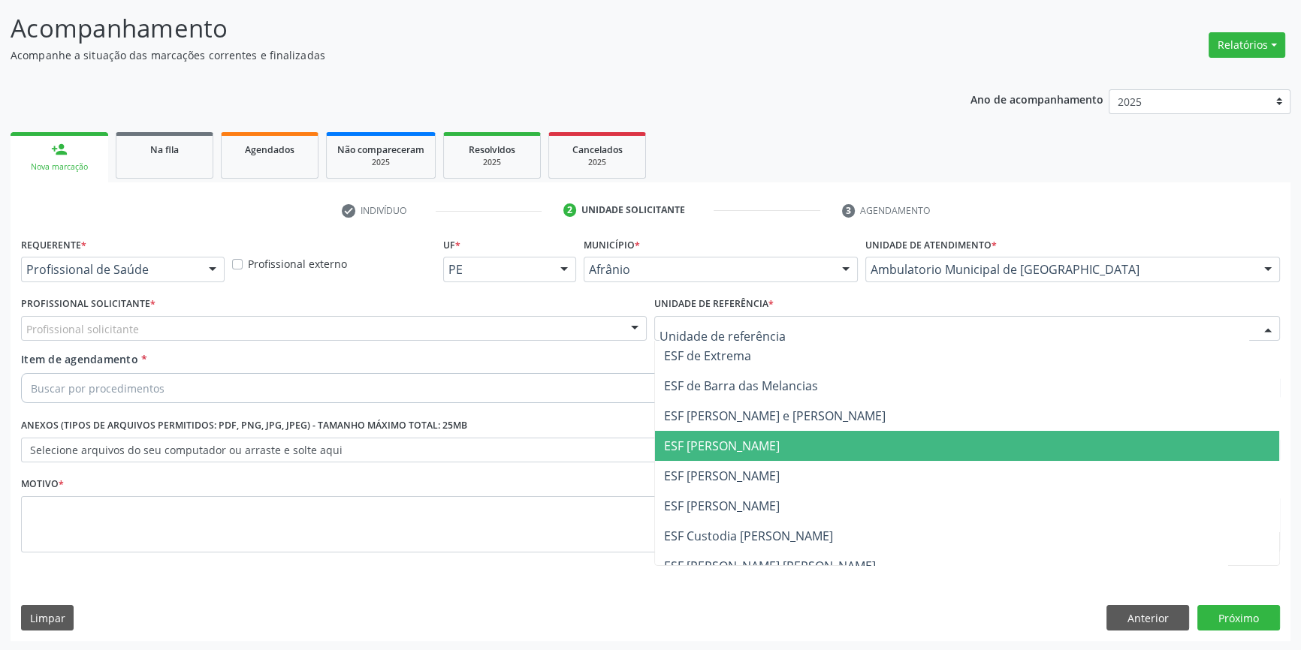
click at [728, 458] on span "ESF [PERSON_NAME]" at bounding box center [967, 446] width 624 height 30
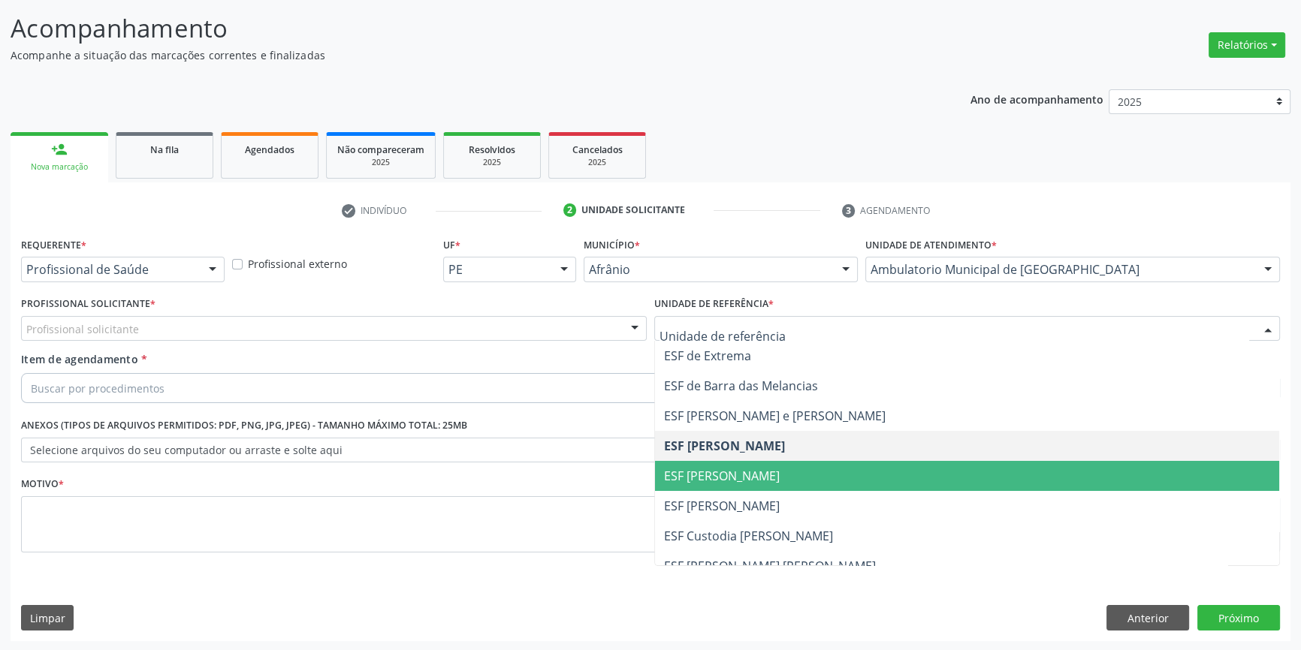
click at [733, 468] on span "ESF [PERSON_NAME]" at bounding box center [722, 476] width 116 height 17
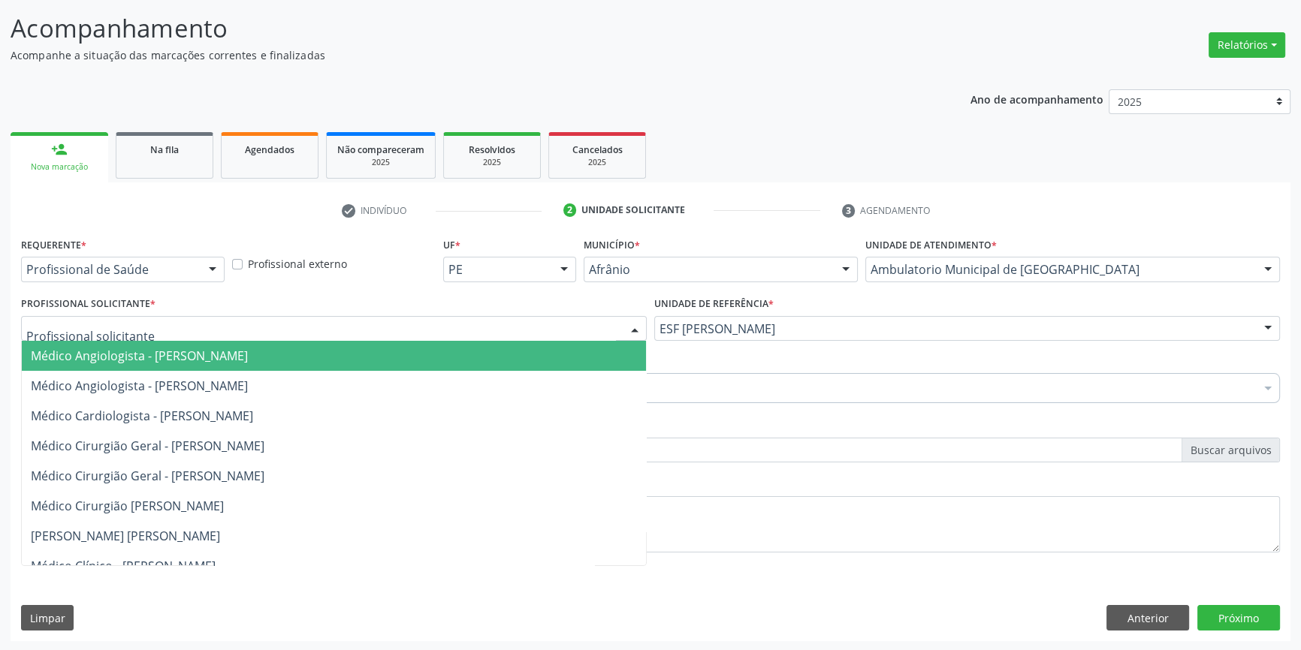
drag, startPoint x: 499, startPoint y: 328, endPoint x: 490, endPoint y: 332, distance: 10.5
click at [494, 330] on div at bounding box center [334, 329] width 626 height 26
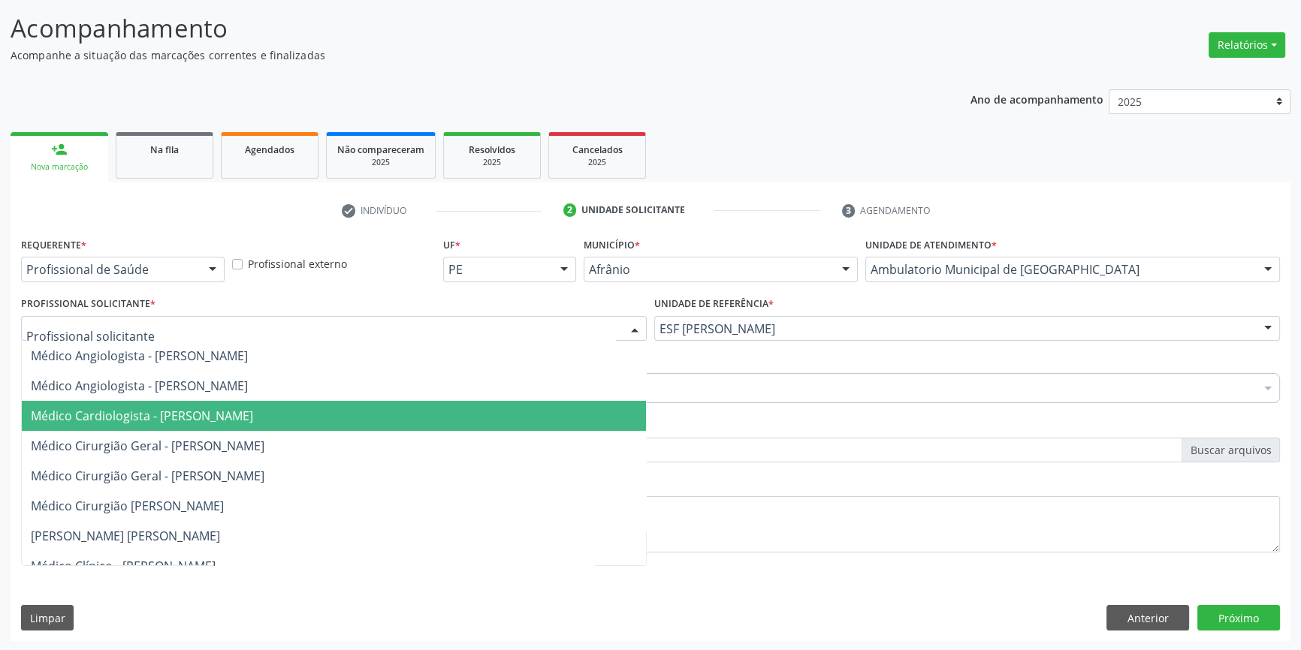
click at [253, 422] on span "Médico Cardiologista - [PERSON_NAME]" at bounding box center [142, 416] width 222 height 17
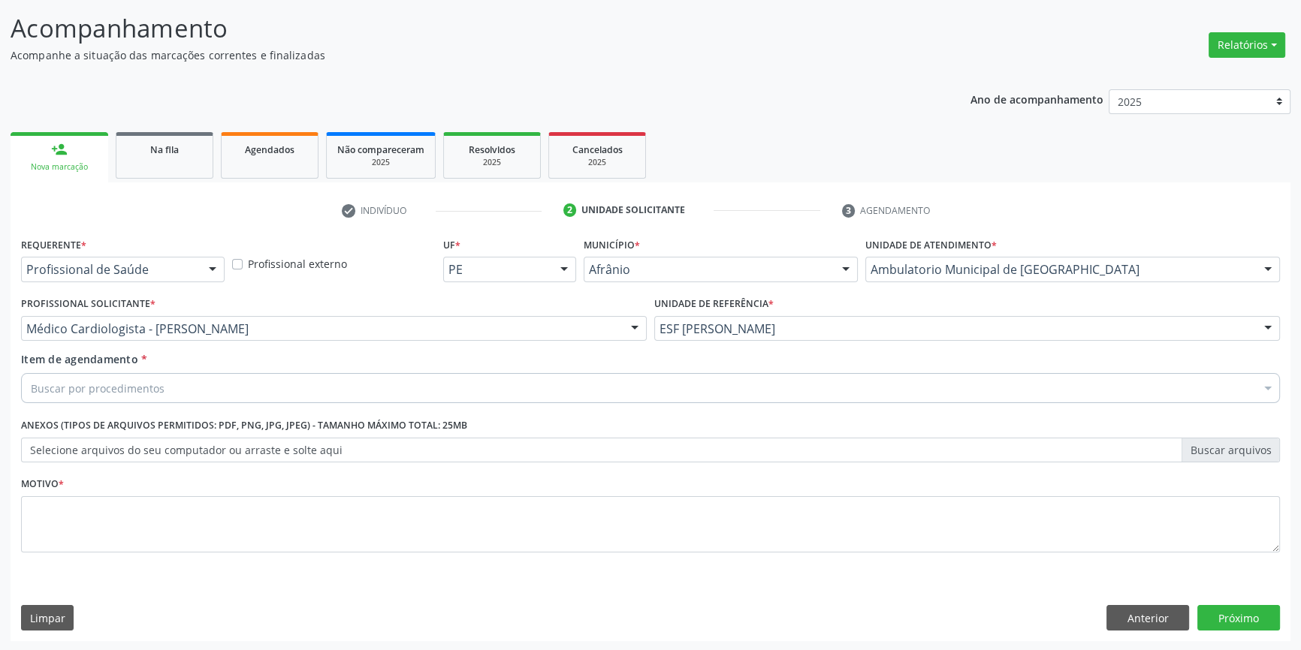
click at [203, 381] on div "Buscar por procedimentos" at bounding box center [650, 388] width 1259 height 30
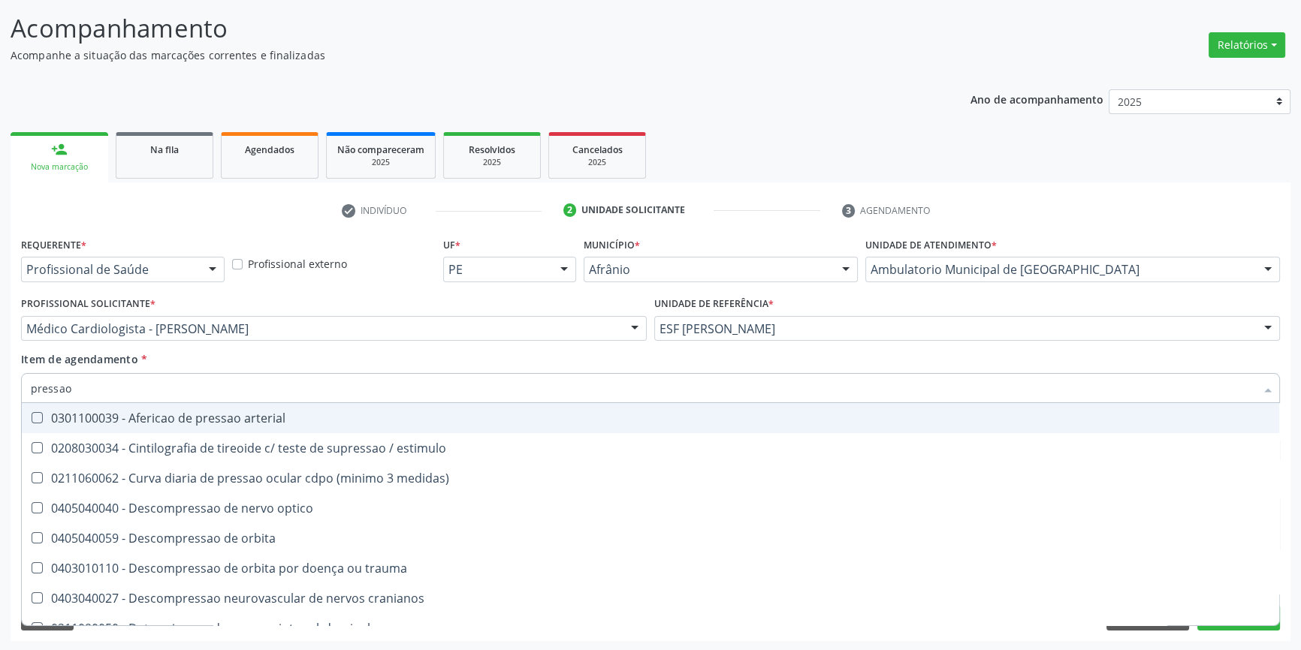
type input "pressao a"
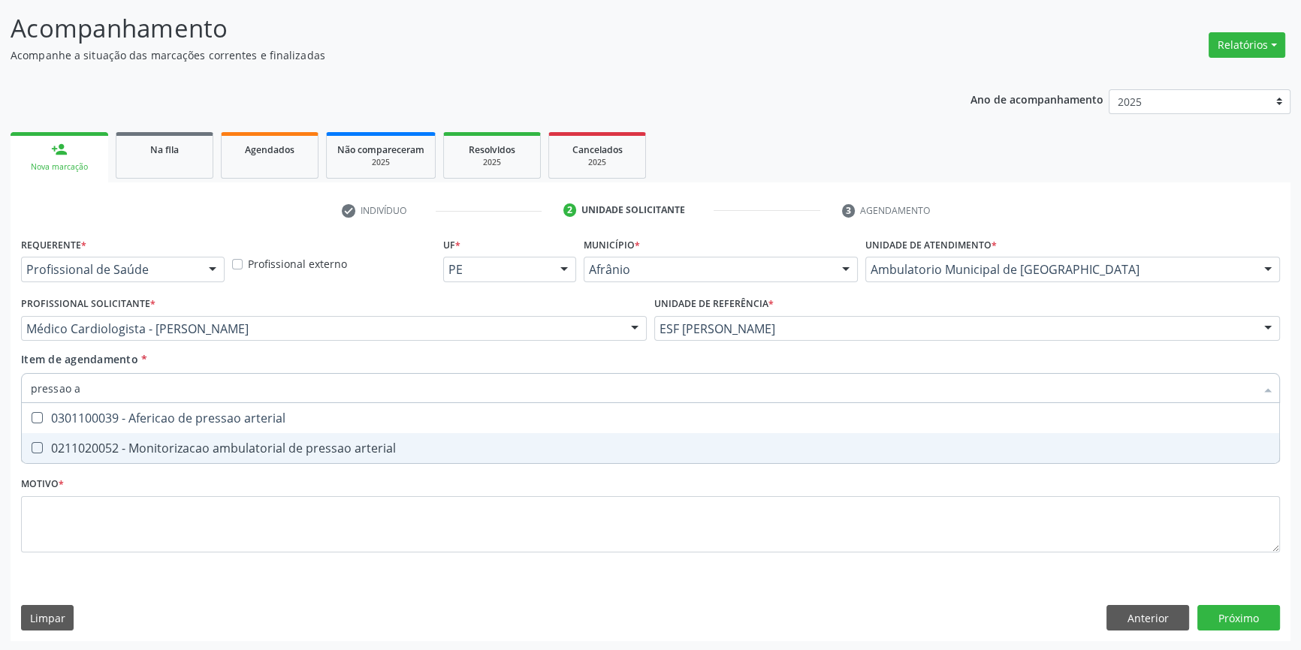
click at [285, 442] on div "0211020052 - Monitorizacao ambulatorial de pressao arterial" at bounding box center [650, 448] width 1239 height 12
checkbox arterial "true"
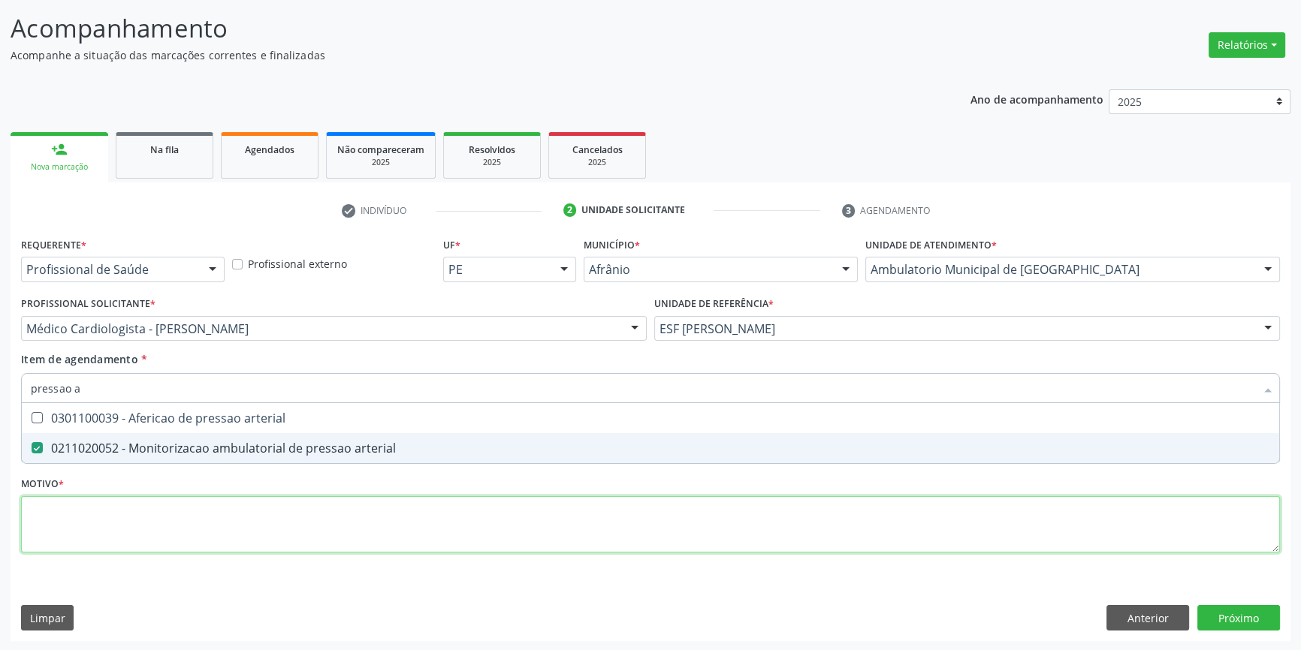
click at [254, 518] on div "Requerente * Profissional de Saúde Profissional de Saúde Paciente Nenhum result…" at bounding box center [650, 404] width 1259 height 340
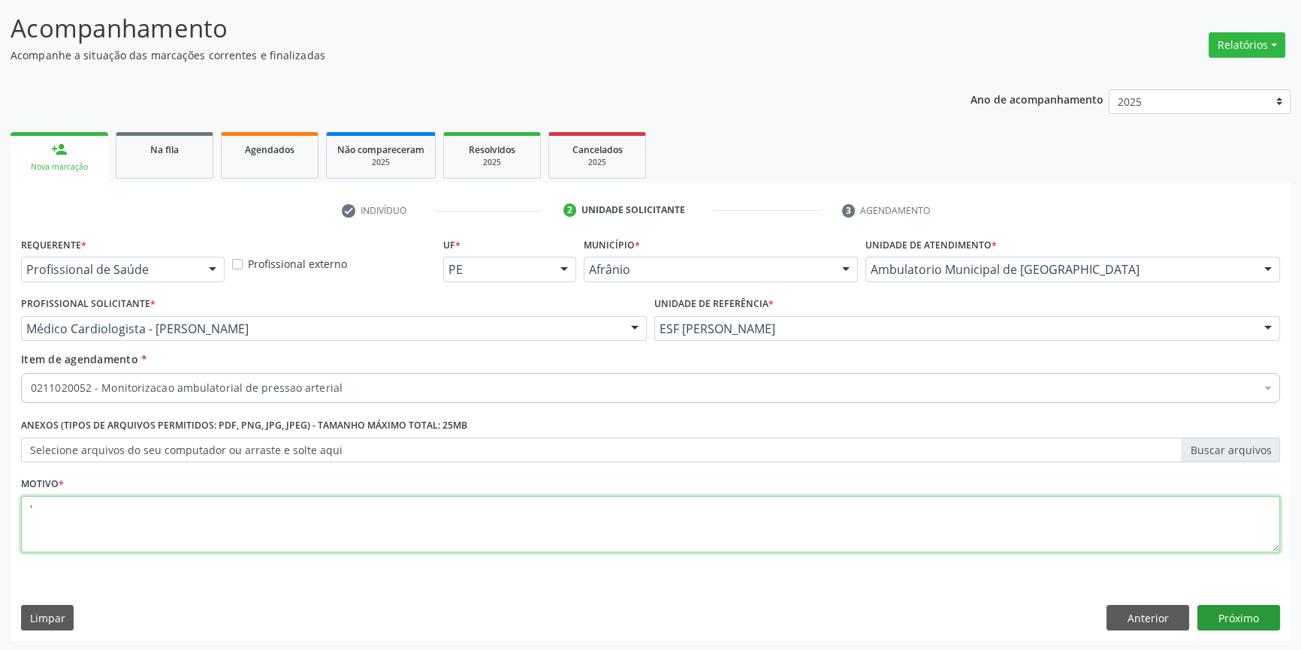
type textarea "'"
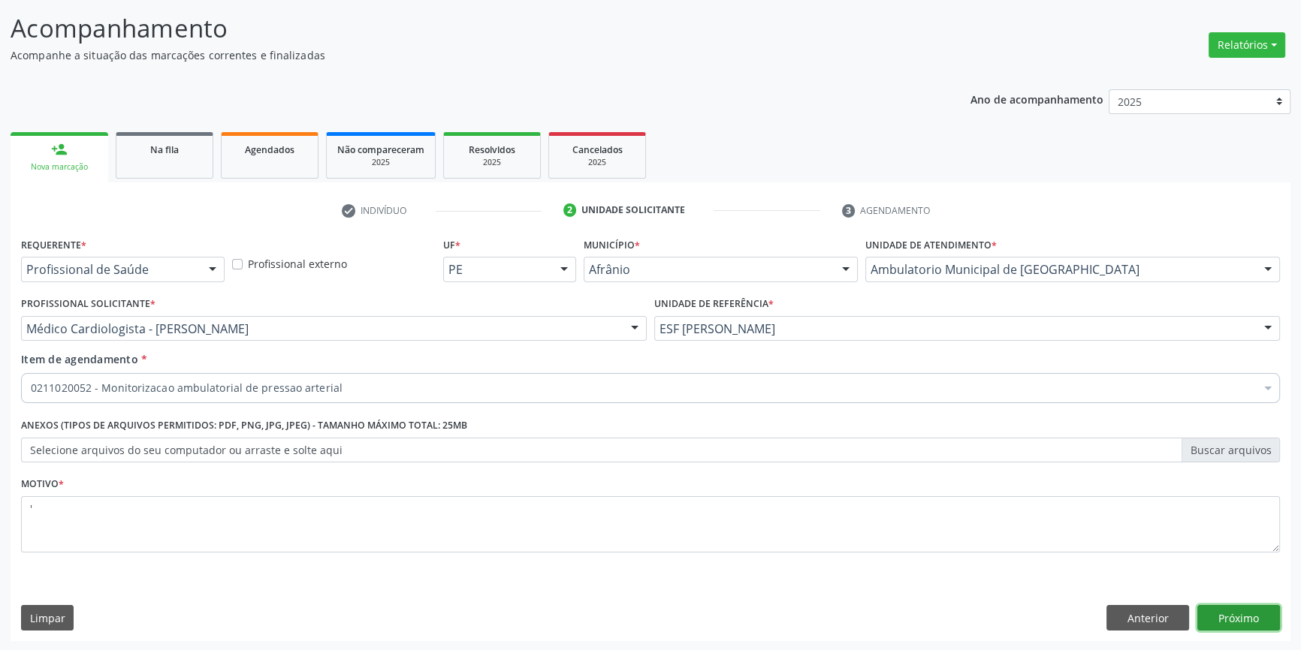
click at [1229, 616] on button "Próximo" at bounding box center [1238, 618] width 83 height 26
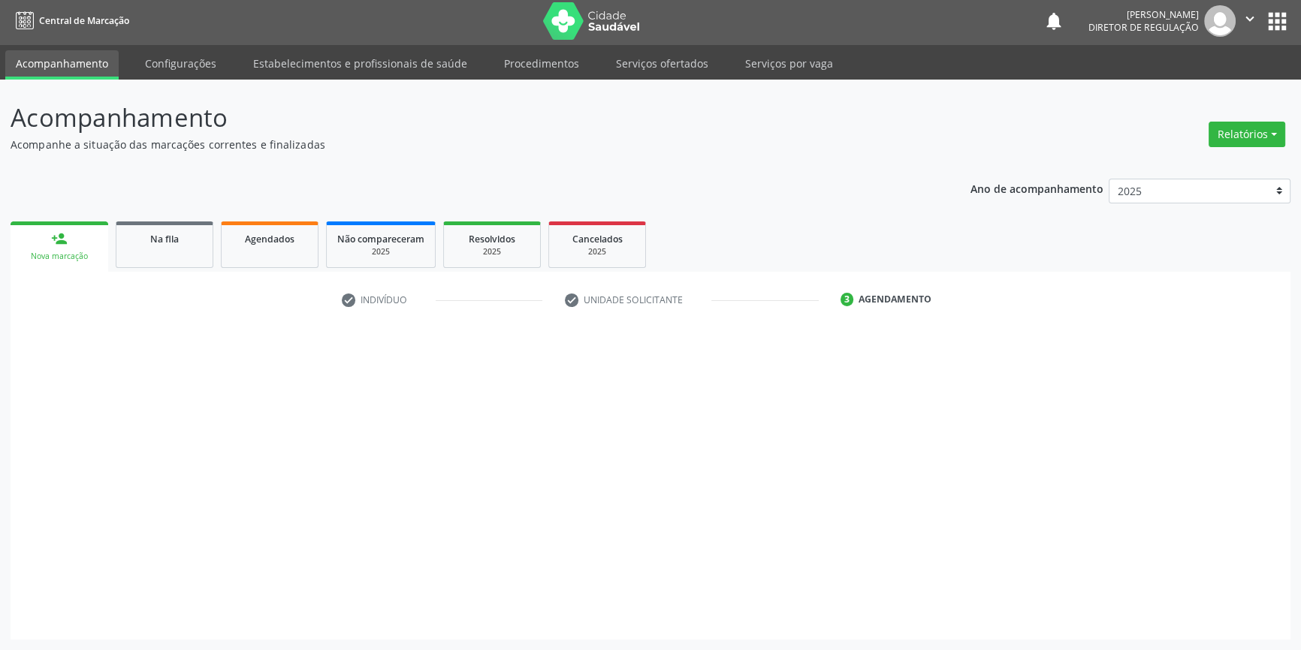
scroll to position [2, 0]
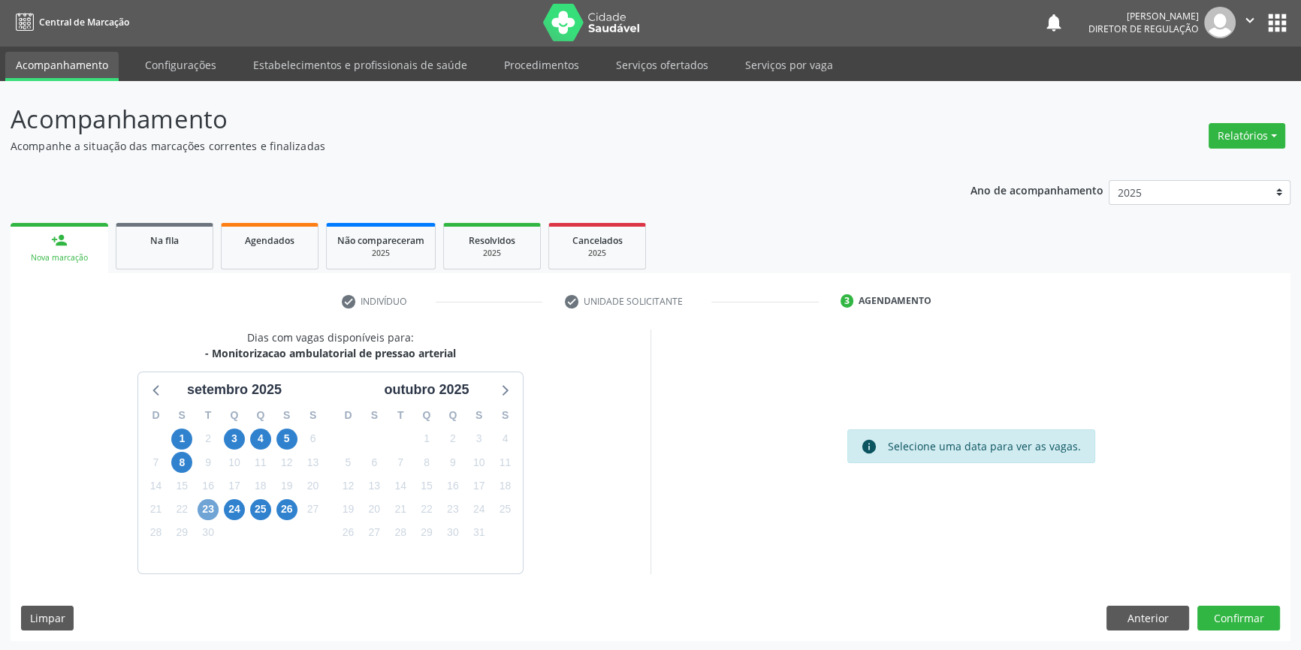
click at [207, 508] on span "23" at bounding box center [207, 509] width 21 height 21
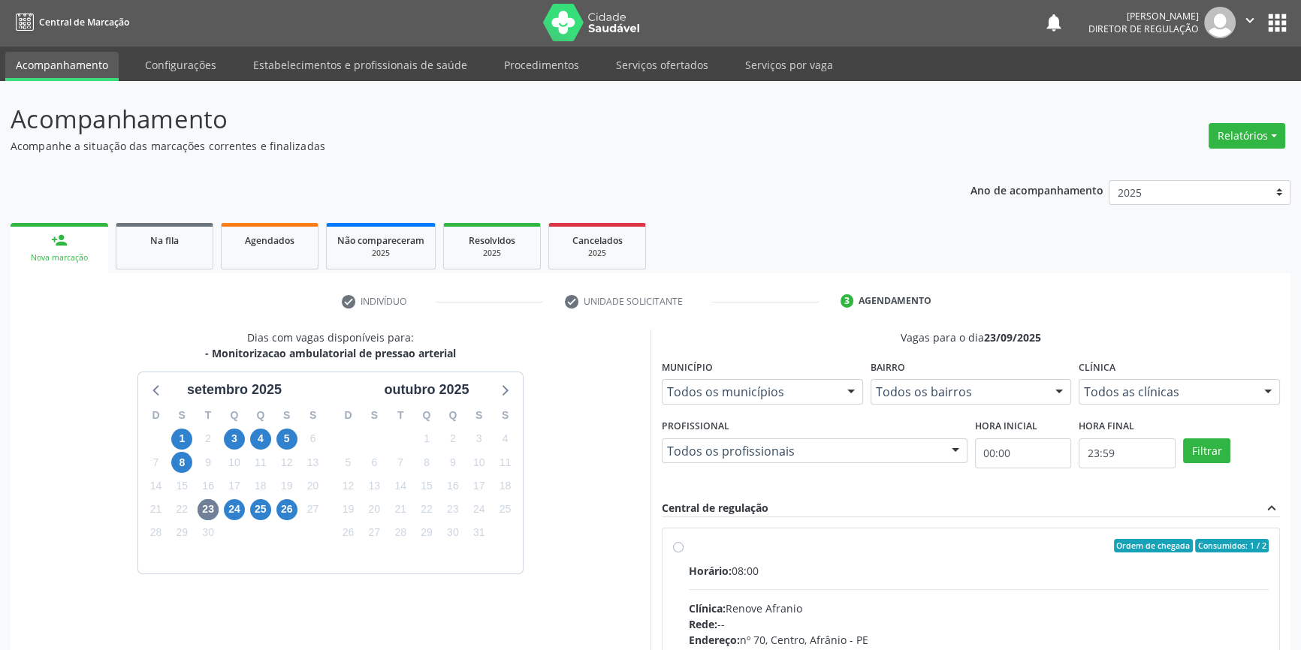
click at [674, 556] on div "Ordem de chegada Consumidos: 1 / 2 Horário: 08:00 Clínica: Renove Afranio Rede:…" at bounding box center [970, 654] width 595 height 231
radio input "true"
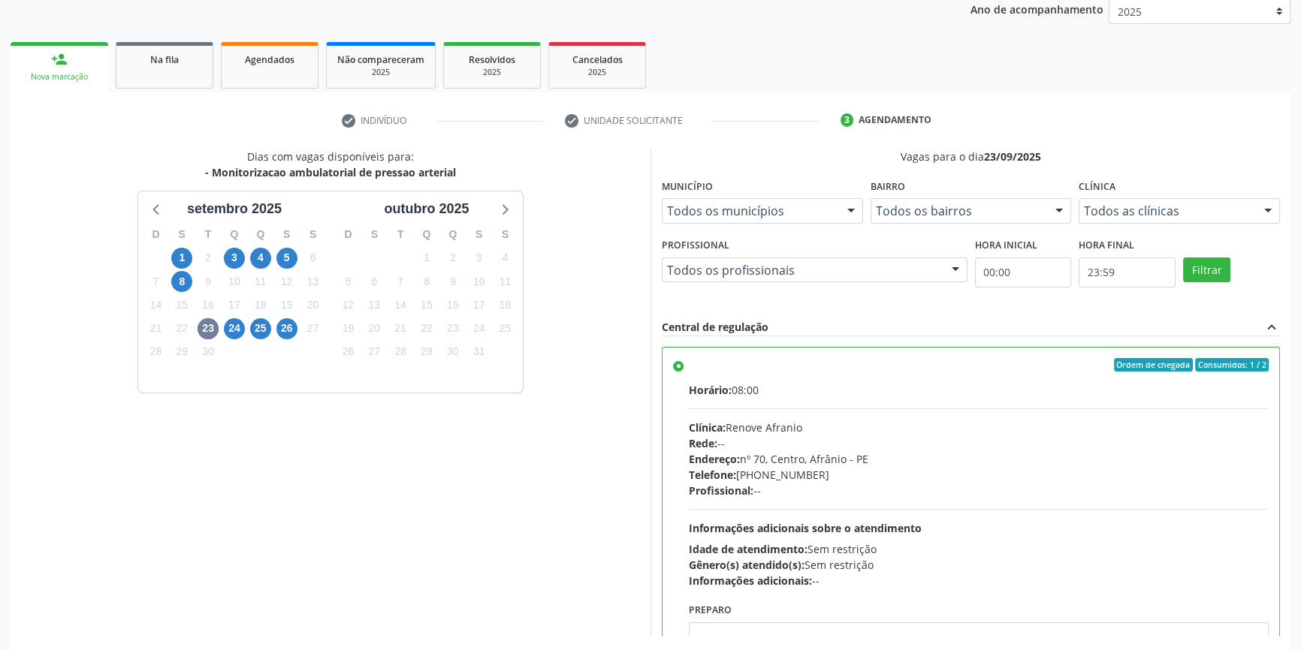
scroll to position [246, 0]
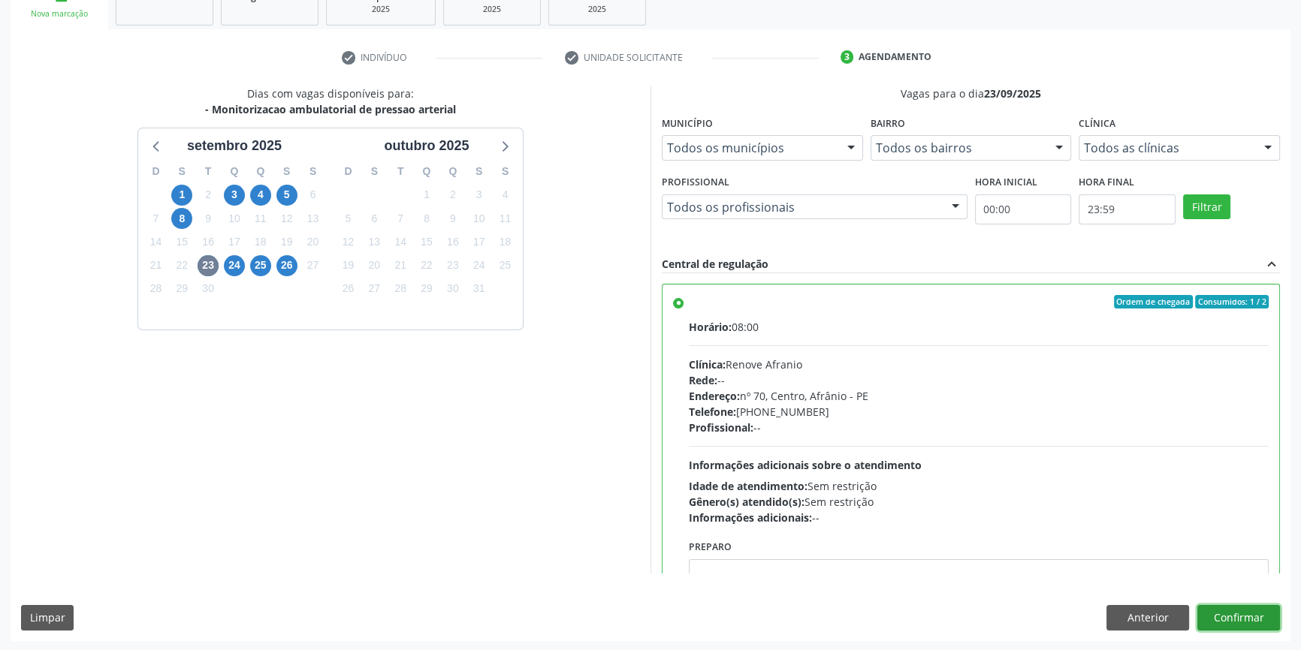
click at [1236, 622] on button "Confirmar" at bounding box center [1238, 618] width 83 height 26
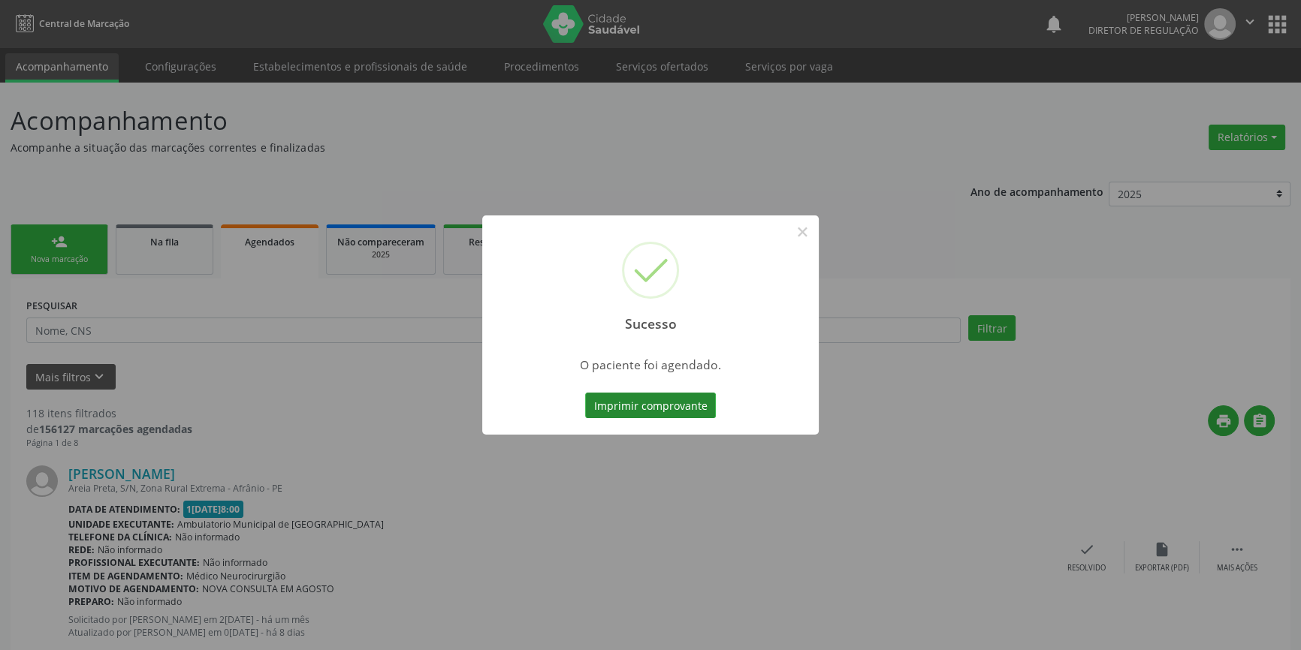
click at [686, 398] on button "Imprimir comprovante" at bounding box center [650, 406] width 131 height 26
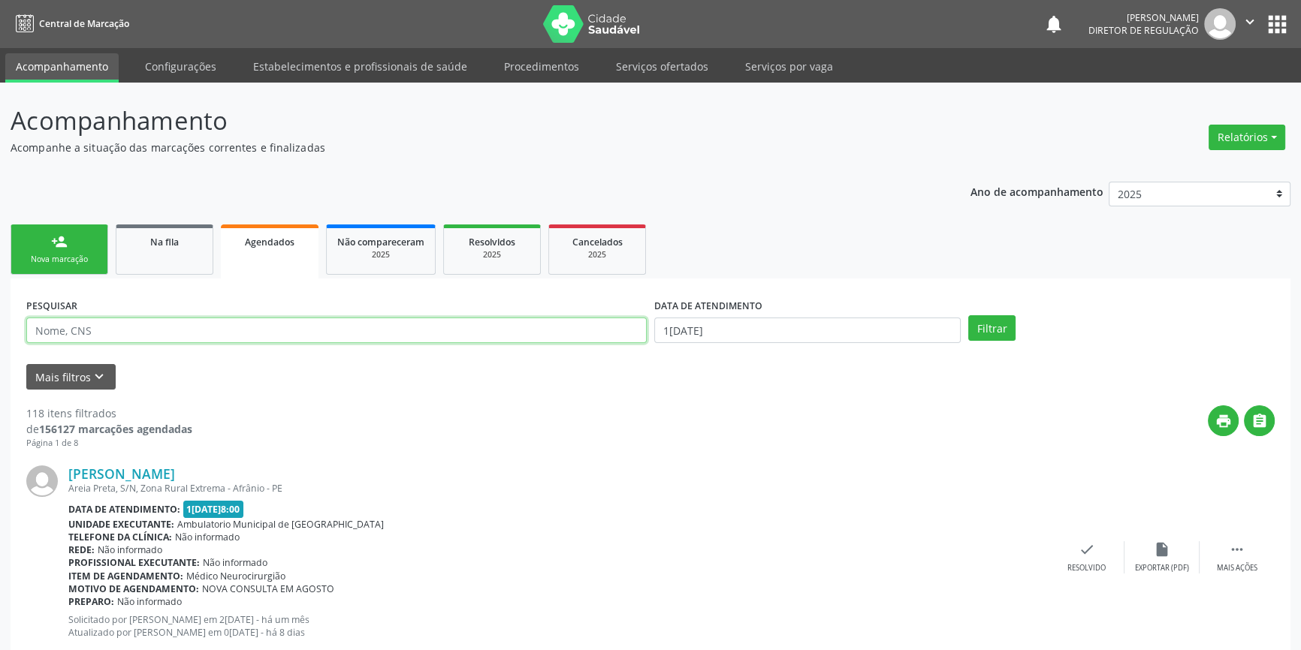
click at [197, 331] on input "text" at bounding box center [336, 331] width 620 height 26
drag, startPoint x: 172, startPoint y: 326, endPoint x: 0, endPoint y: 322, distance: 172.0
type input "700102980366815"
click at [184, 240] on div "Na fila" at bounding box center [164, 242] width 75 height 16
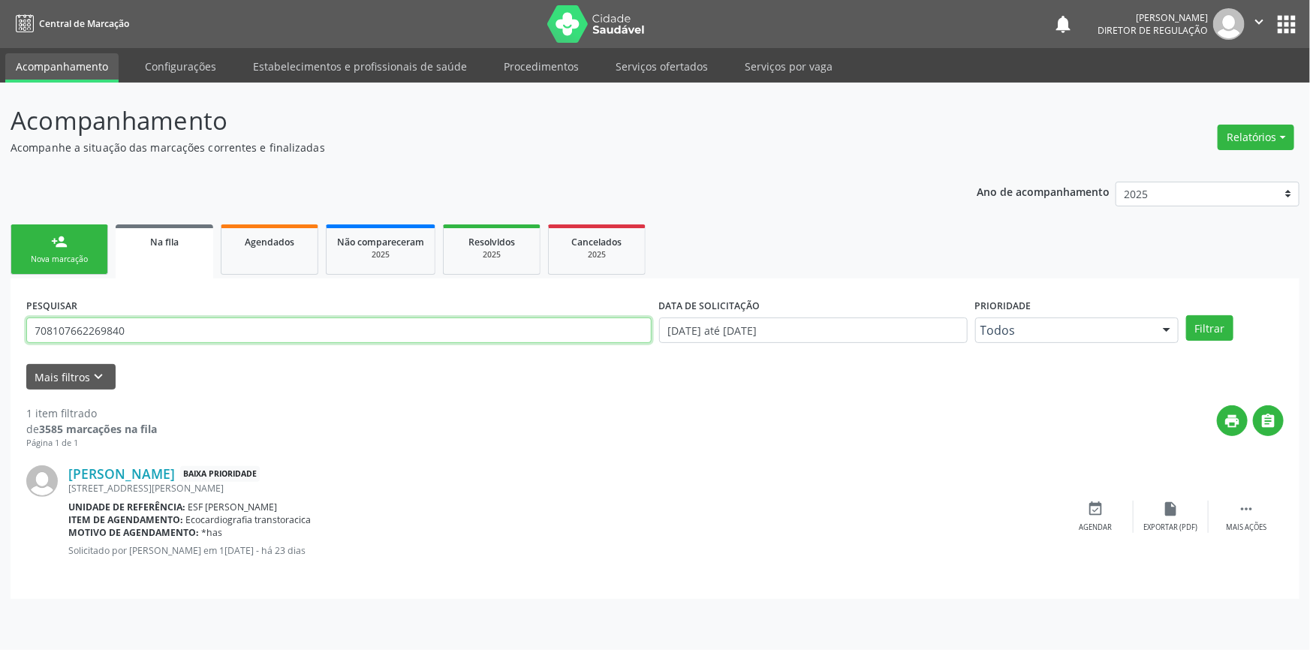
drag, startPoint x: 150, startPoint y: 331, endPoint x: 0, endPoint y: 325, distance: 150.3
click at [0, 325] on div "Acompanhamento Acompanhe a situação das marcações correntes e finalizadas Relat…" at bounding box center [655, 367] width 1310 height 568
paste input "0102980366815"
type input "700102980366815"
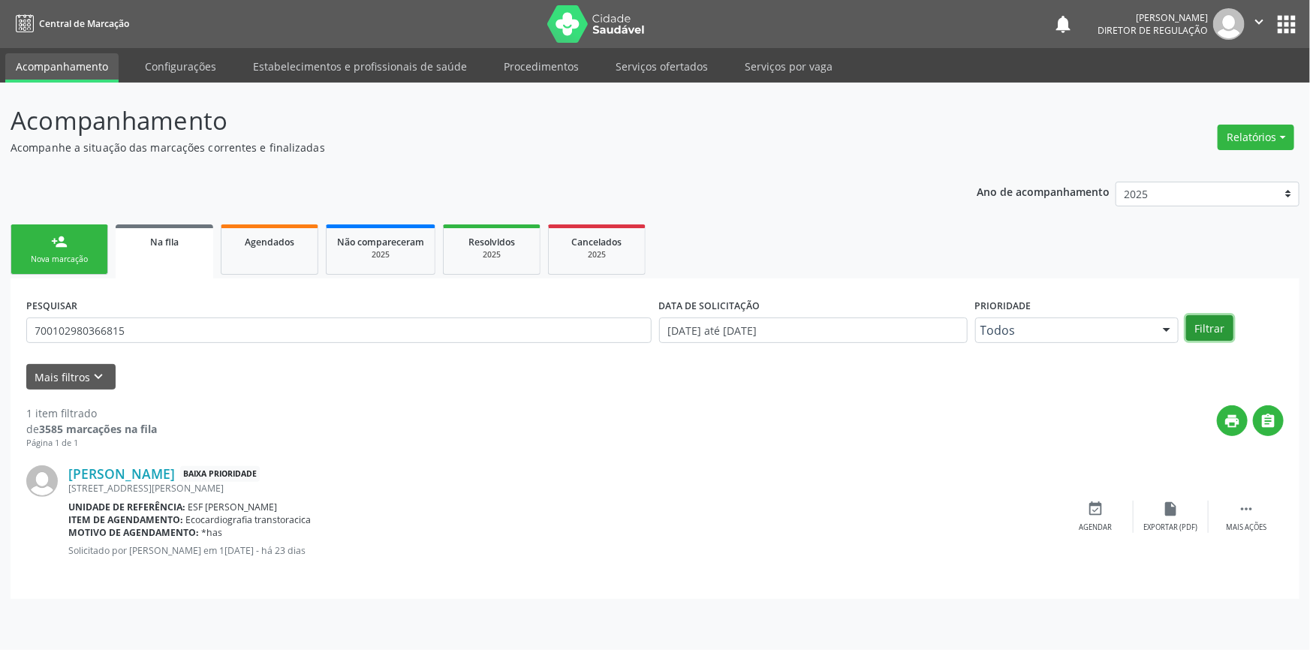
click at [1208, 330] on button "Filtrar" at bounding box center [1209, 328] width 47 height 26
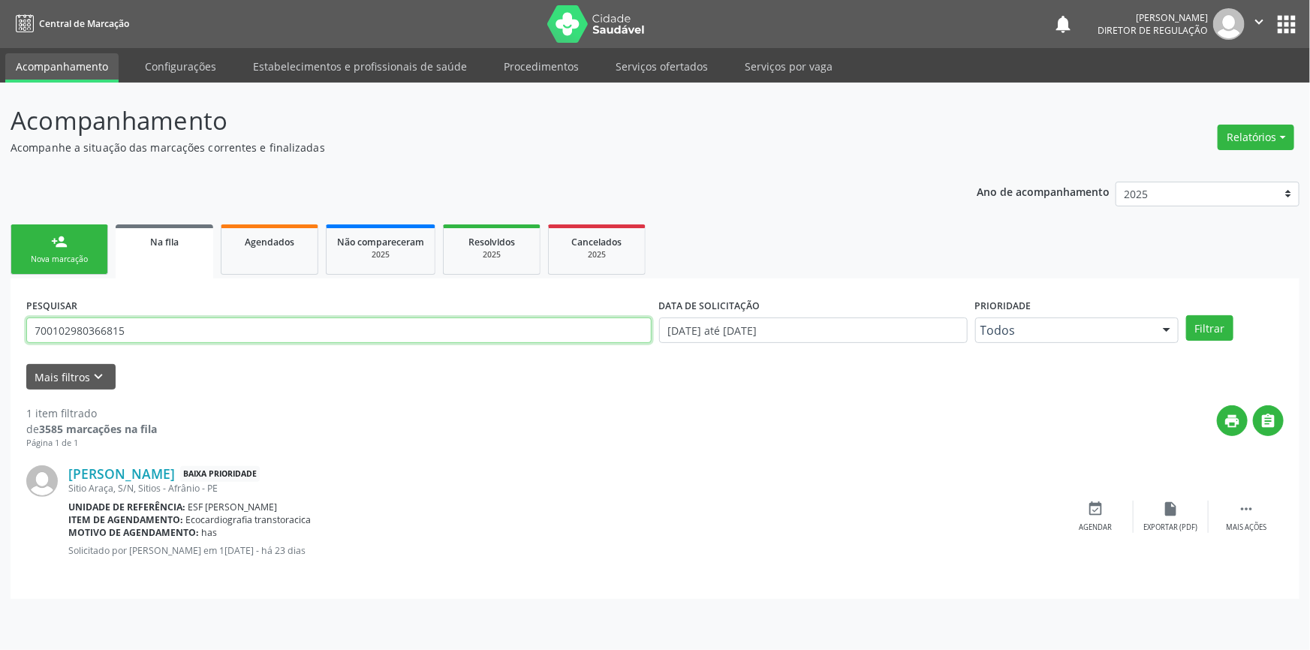
drag, startPoint x: 185, startPoint y: 330, endPoint x: 0, endPoint y: 324, distance: 184.8
click at [0, 327] on div "Acompanhamento Acompanhe a situação das marcações correntes e finalizadas Relat…" at bounding box center [655, 367] width 1310 height 568
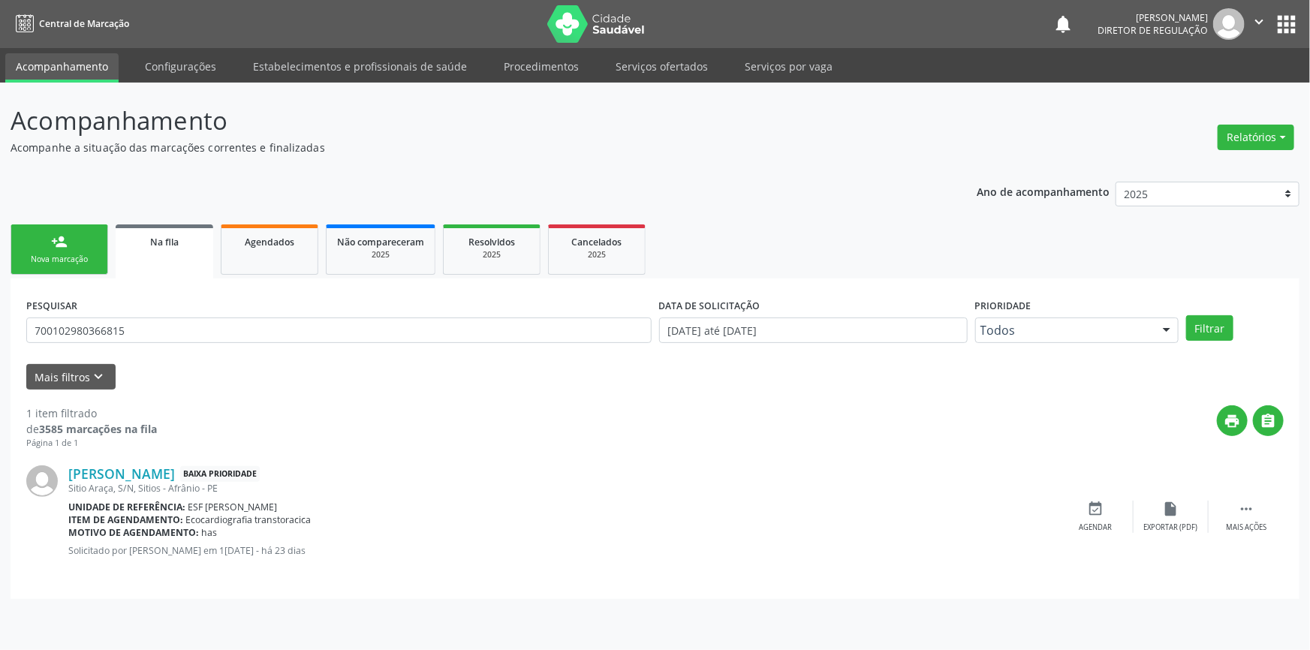
click at [69, 243] on link "person_add Nova marcação" at bounding box center [60, 250] width 98 height 50
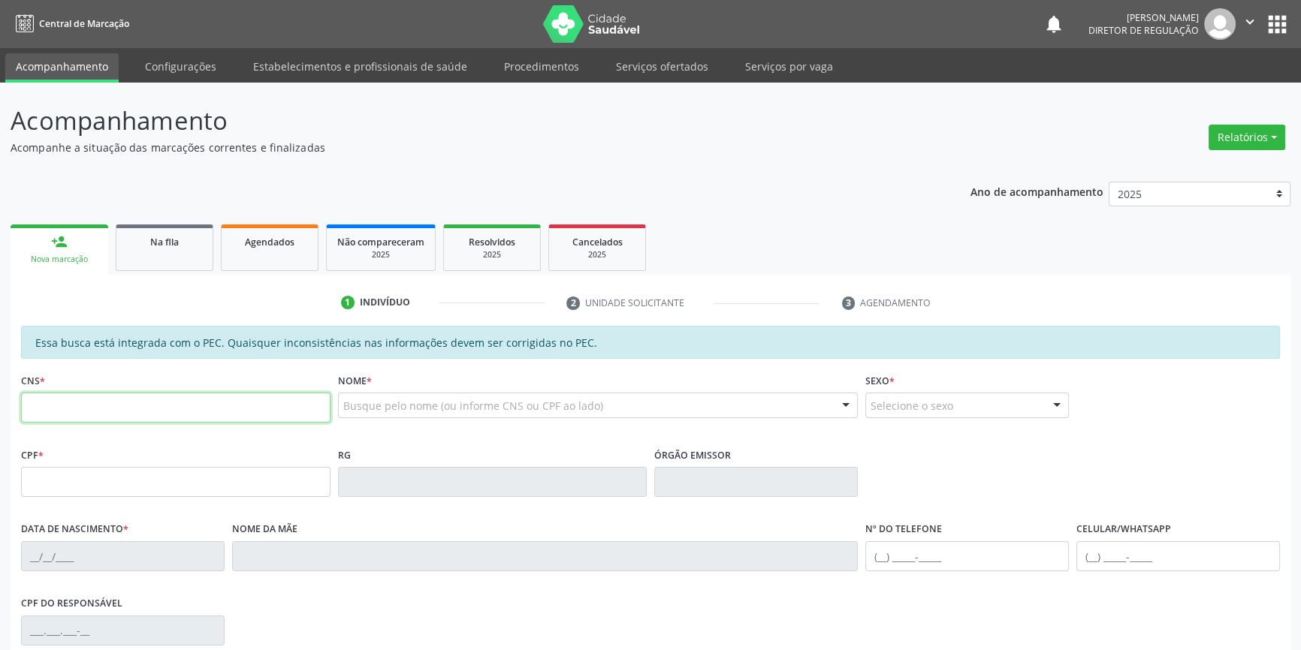
click at [219, 419] on input "text" at bounding box center [175, 408] width 309 height 30
paste input "700 1029 8036 6815"
type input "700 1029 8036 6815"
type input "392.207.534-72"
type input "[DATE]"
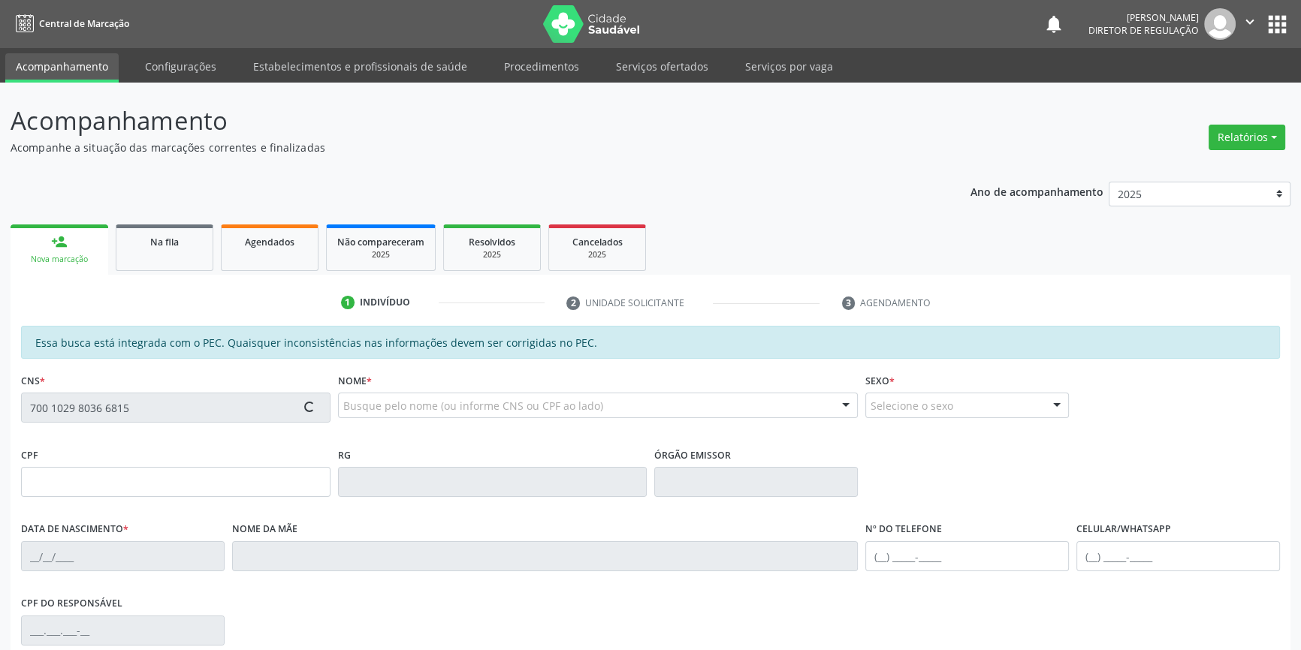
type input "[PERSON_NAME]"
type input "[PHONE_NUMBER]"
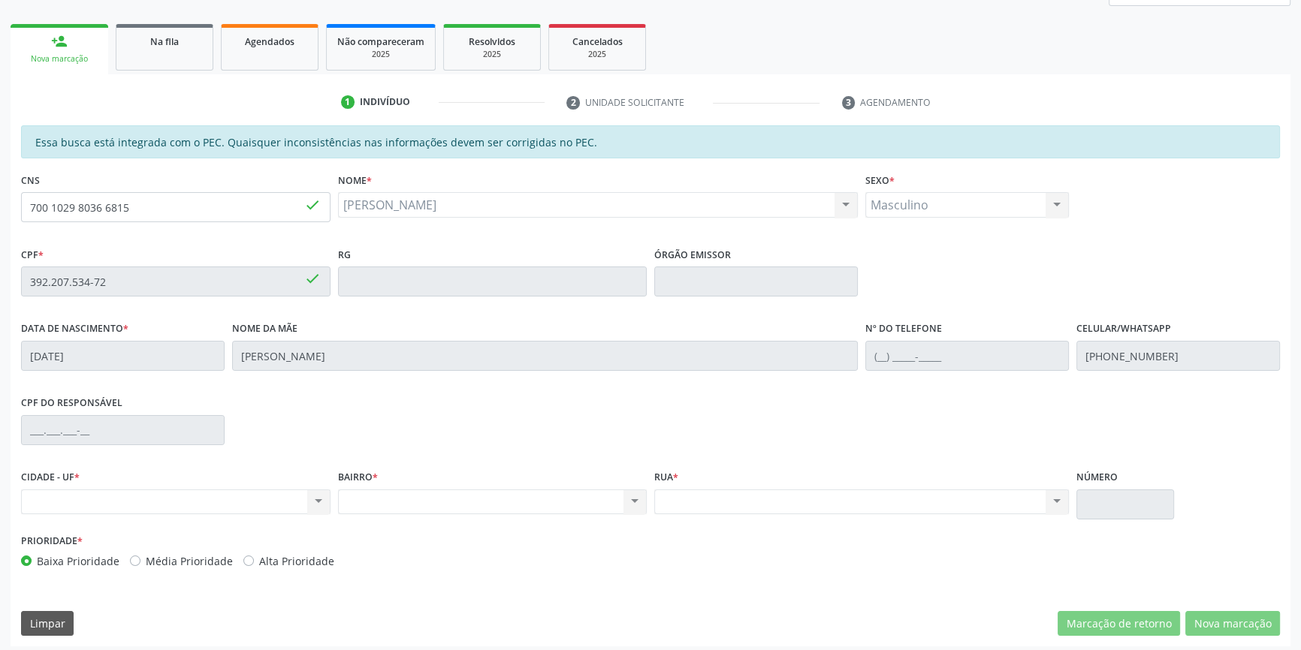
scroll to position [206, 0]
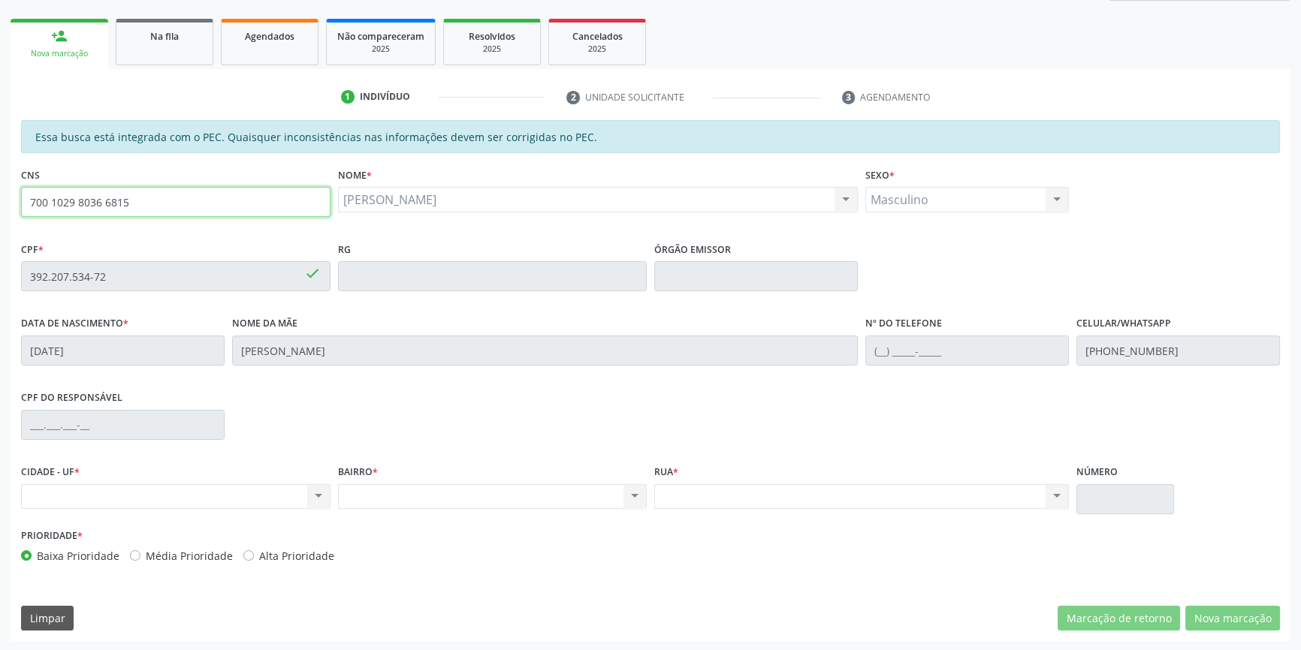
drag, startPoint x: 230, startPoint y: 211, endPoint x: 0, endPoint y: 190, distance: 230.7
click at [0, 190] on div "Acompanhamento Acompanhe a situação das marcações correntes e finalizadas Relat…" at bounding box center [650, 264] width 1301 height 775
click at [145, 40] on div "Na fila" at bounding box center [164, 36] width 75 height 16
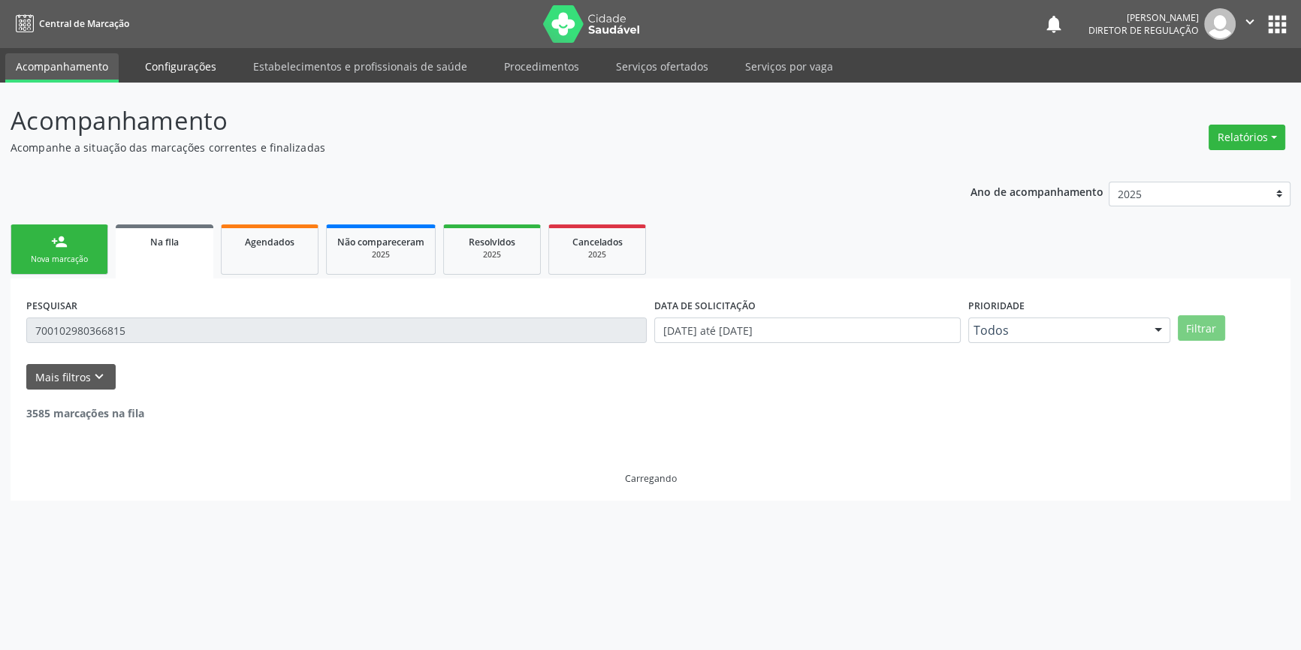
scroll to position [0, 0]
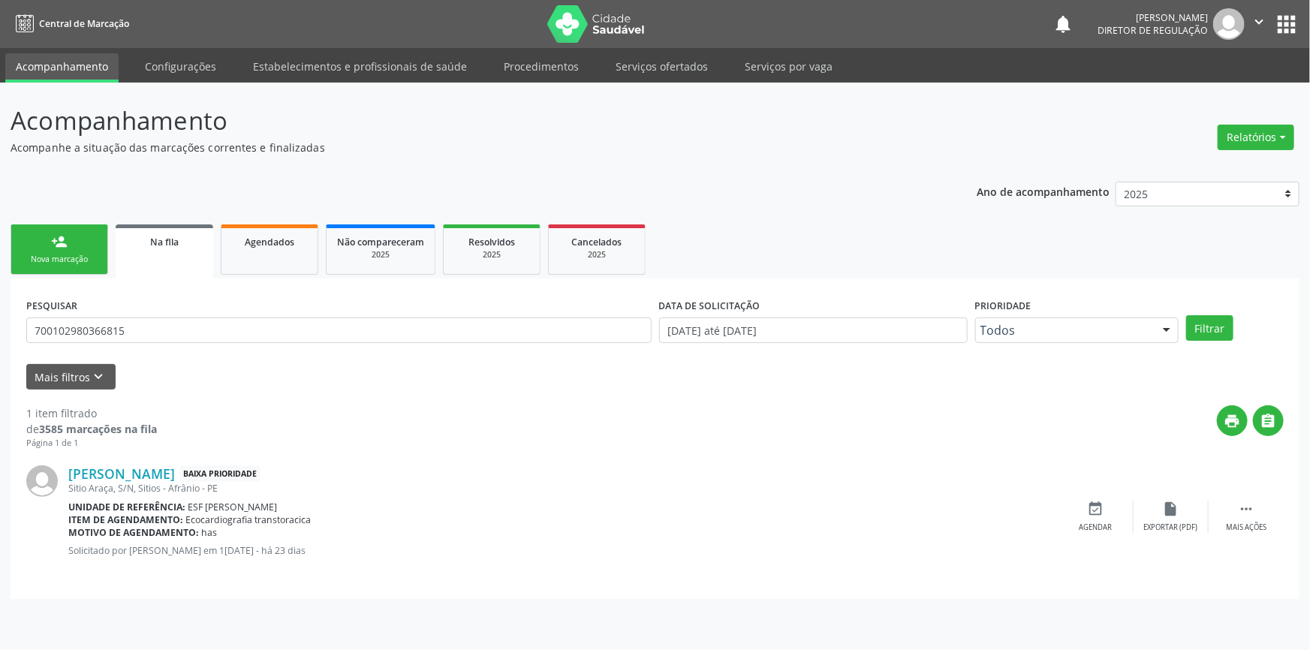
click at [81, 261] on div "Nova marcação" at bounding box center [59, 259] width 75 height 11
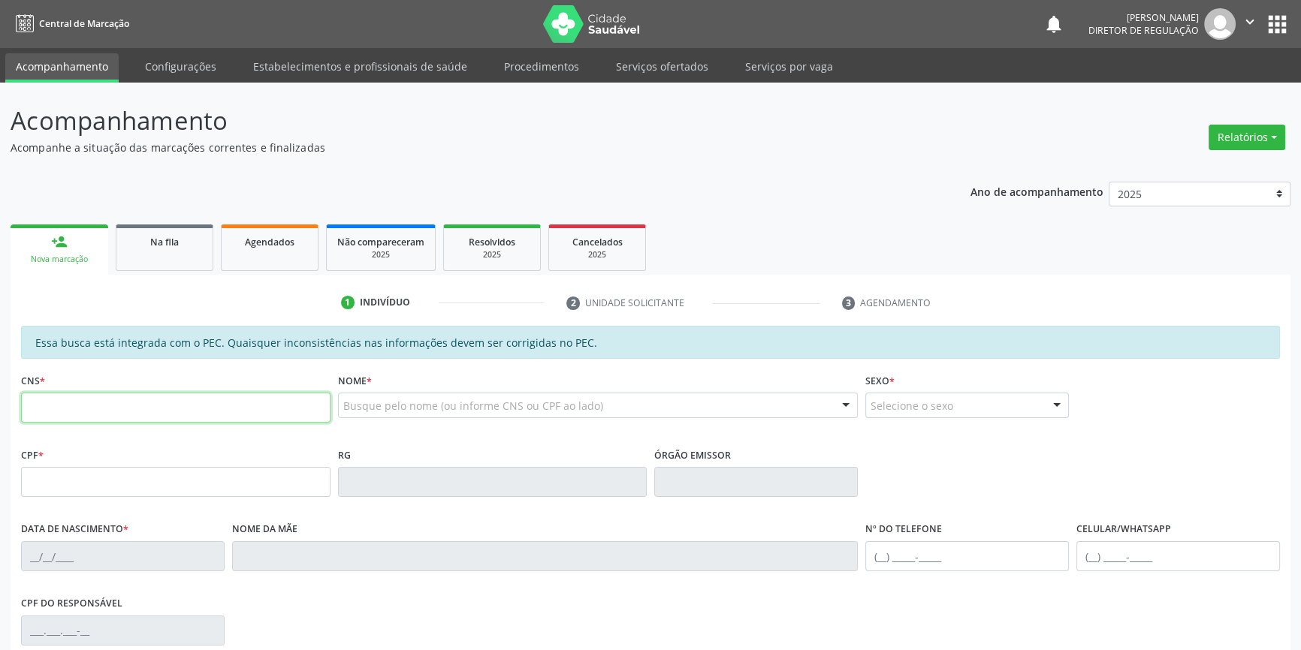
click at [158, 398] on input "text" at bounding box center [175, 408] width 309 height 30
paste input "700 1029 8036 6815"
type input "700 1029 8036 6815"
type input "392.207.534-72"
type input "0[DATE]"
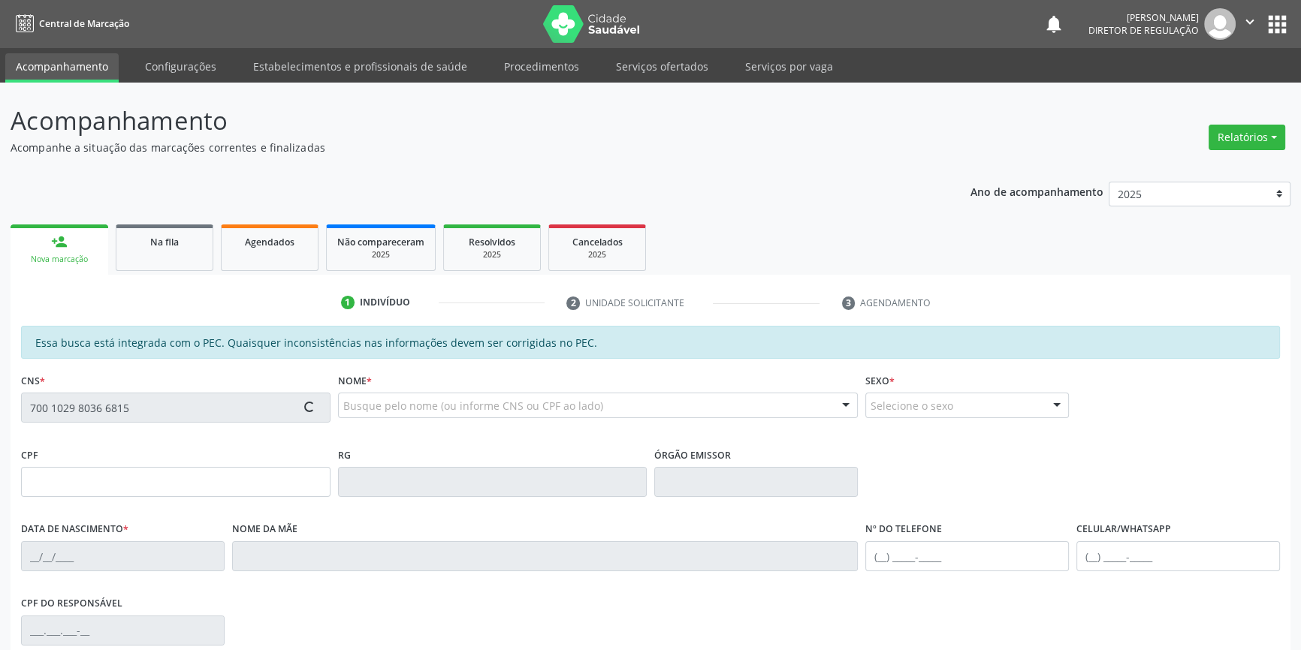
type input "[PERSON_NAME]"
type input "[PHONE_NUMBER]"
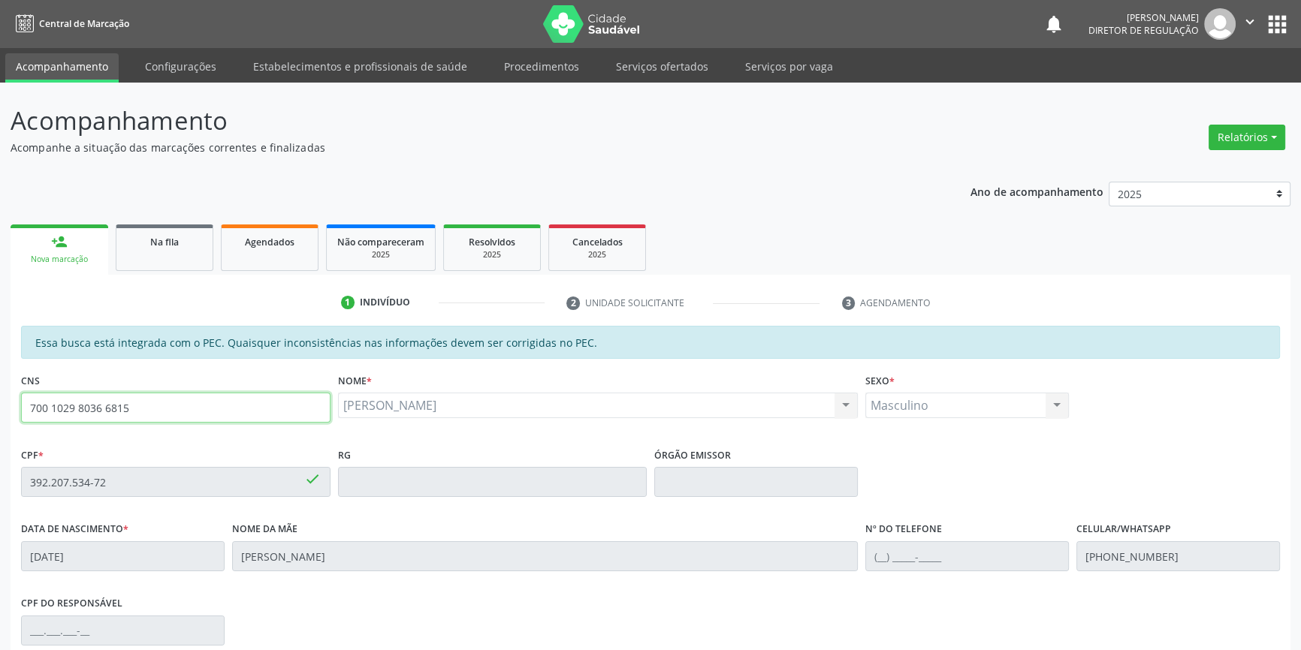
click at [190, 400] on input "700 1029 8036 6815" at bounding box center [175, 408] width 309 height 30
click at [171, 257] on link "Na fila" at bounding box center [165, 248] width 98 height 47
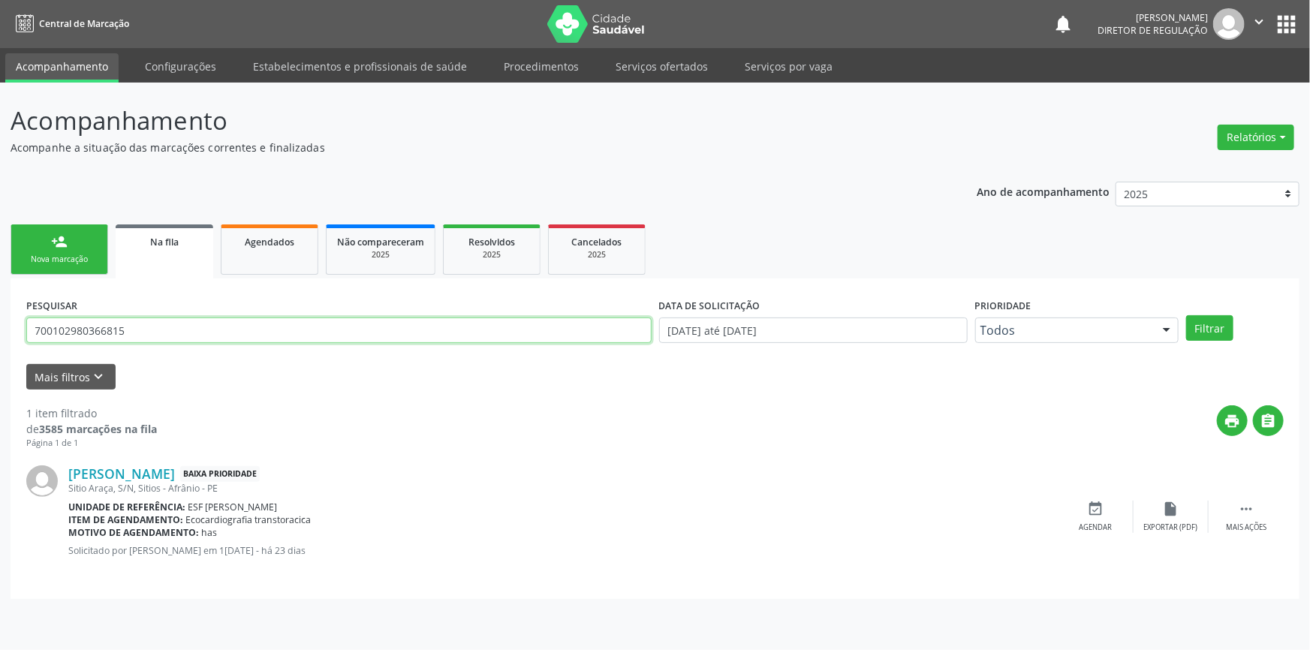
drag, startPoint x: 157, startPoint y: 329, endPoint x: 5, endPoint y: 279, distance: 159.6
click at [0, 318] on div "Acompanhamento Acompanhe a situação das marcações correntes e finalizadas Relat…" at bounding box center [655, 367] width 1310 height 568
type input "708104540426639"
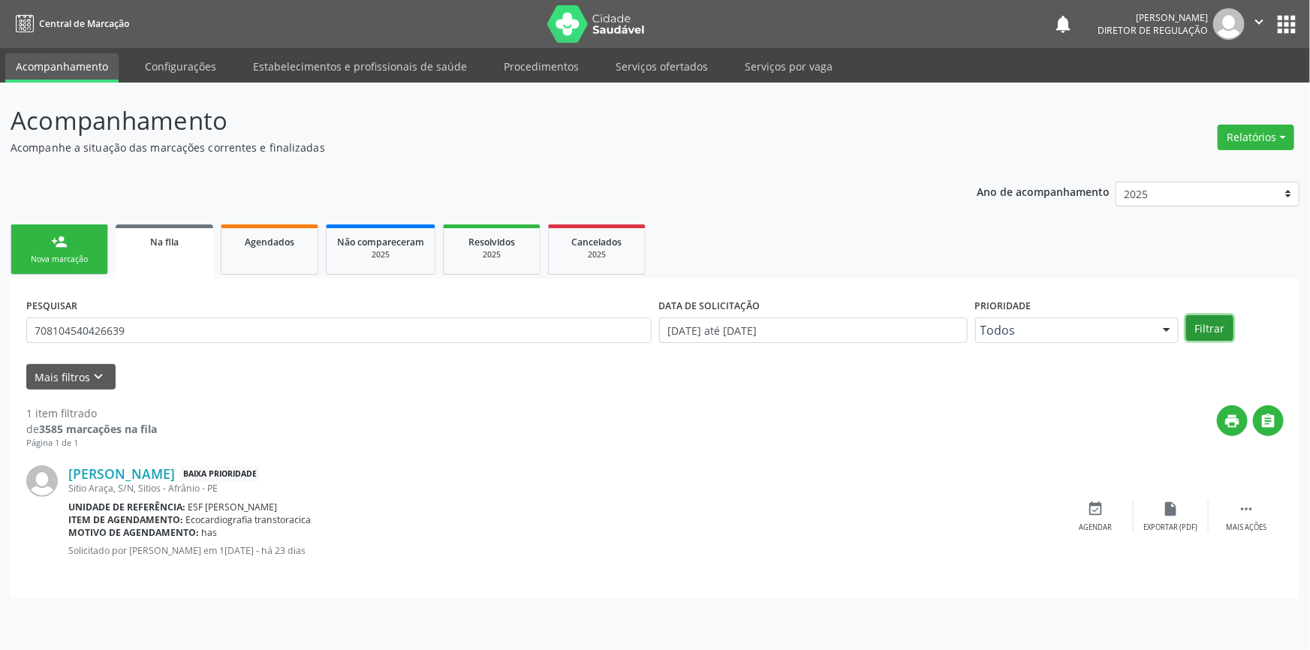
click at [1215, 330] on button "Filtrar" at bounding box center [1209, 328] width 47 height 26
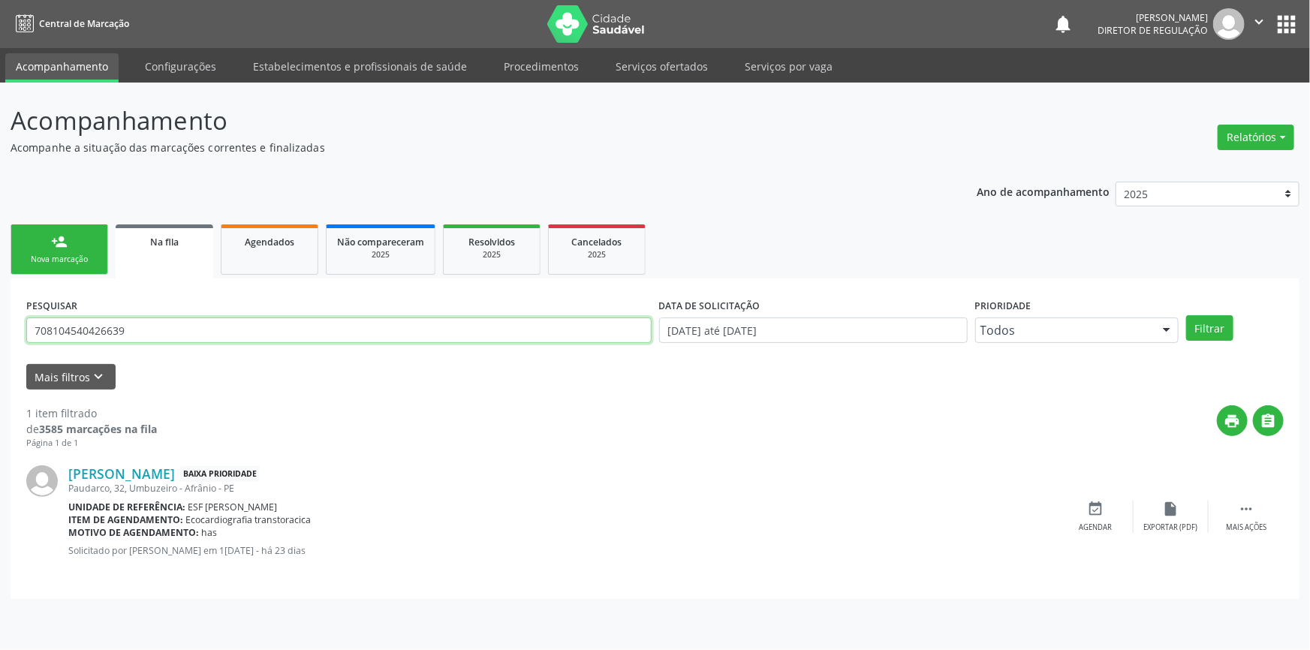
drag, startPoint x: 160, startPoint y: 335, endPoint x: 0, endPoint y: 309, distance: 162.1
click at [0, 309] on div "Acompanhamento Acompanhe a situação das marcações correntes e finalizadas Relat…" at bounding box center [655, 367] width 1310 height 568
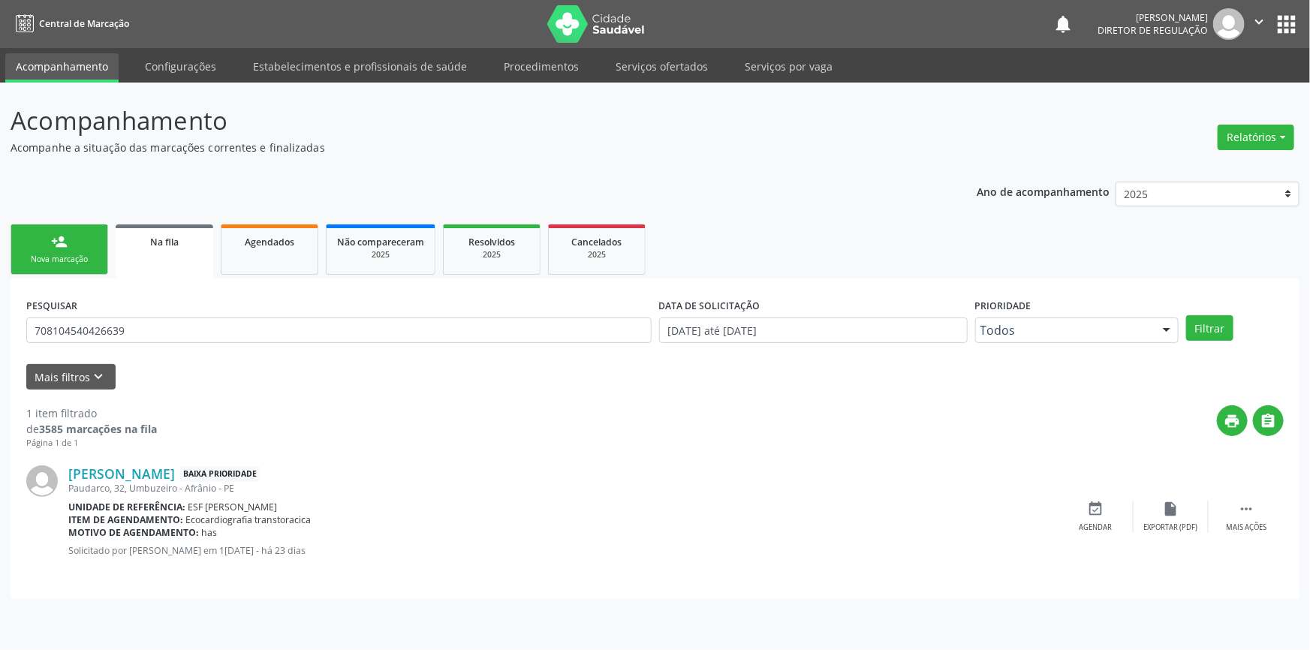
click at [56, 246] on div "person_add" at bounding box center [59, 242] width 17 height 17
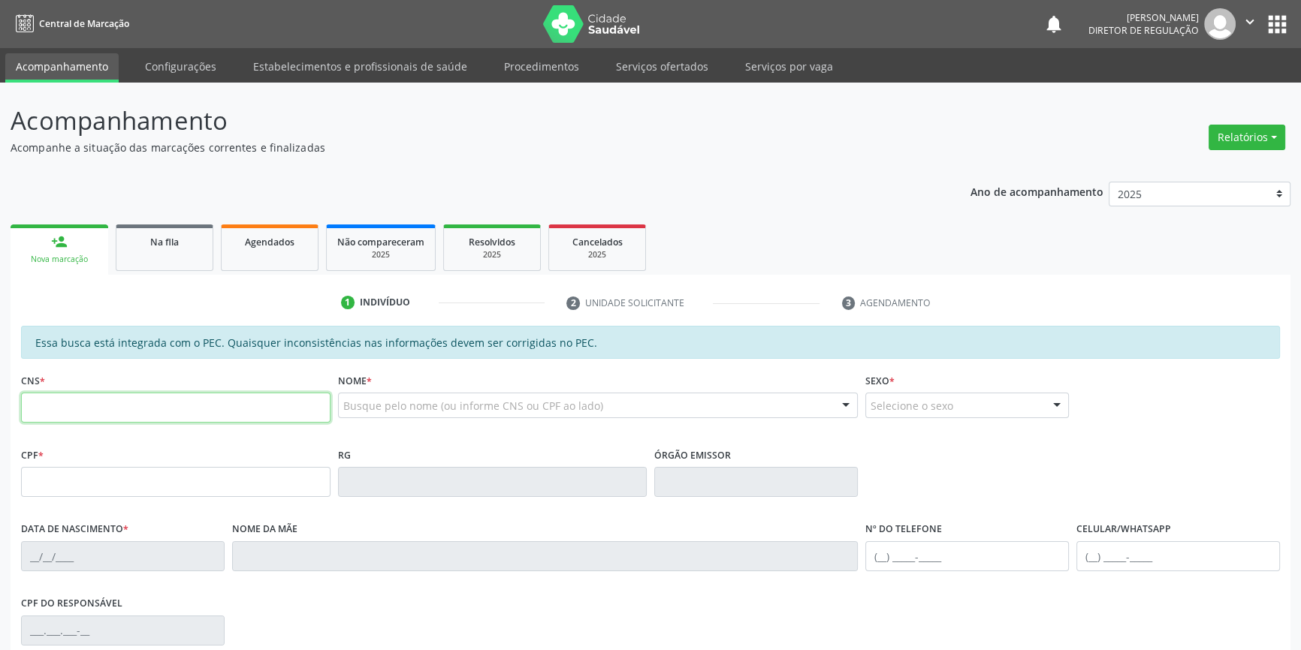
click at [226, 399] on input "text" at bounding box center [175, 408] width 309 height 30
paste input "708 1045 4042 6639"
type input "708 1045 4042 6639"
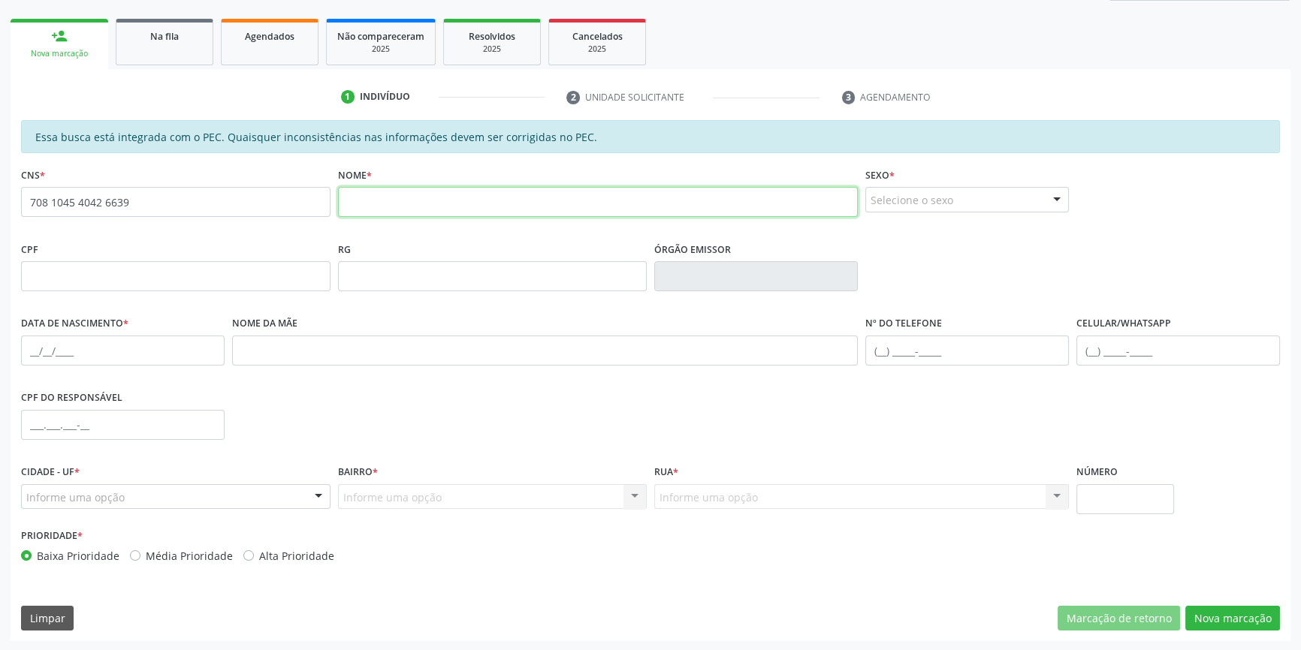
click at [393, 187] on input "text" at bounding box center [598, 202] width 520 height 30
type input "a"
type input "ARTUR SILVA MACEDO"
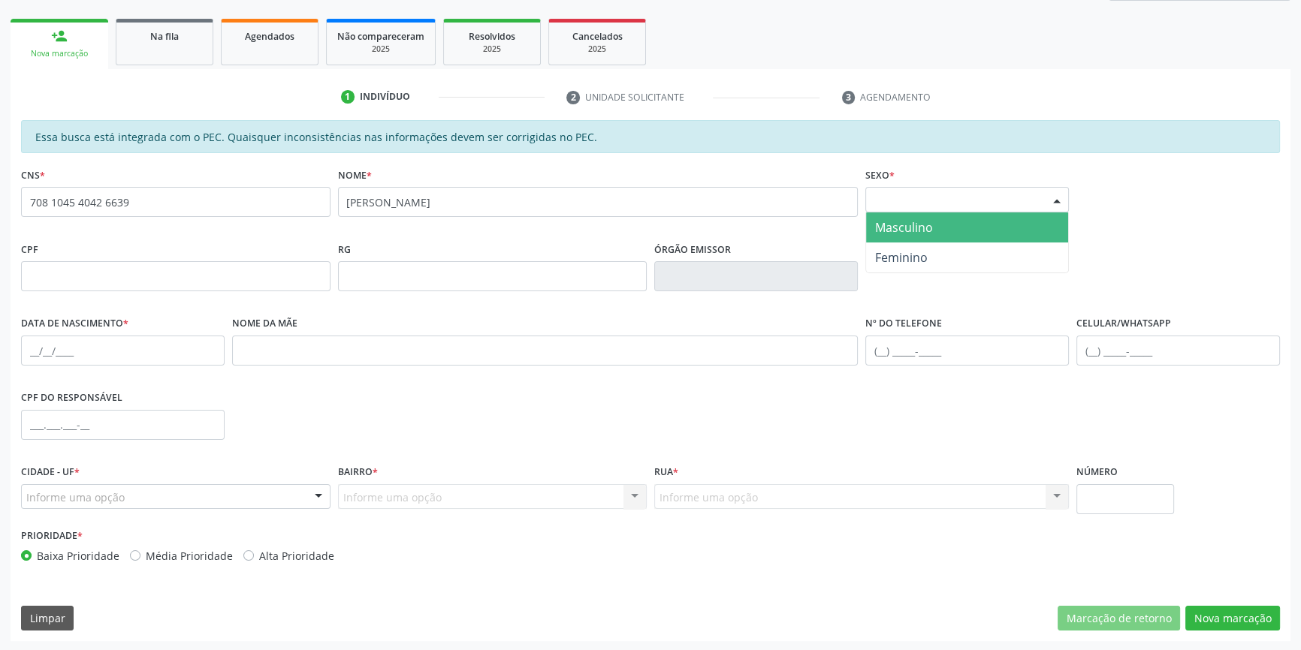
click at [931, 235] on span "Masculino" at bounding box center [967, 228] width 202 height 30
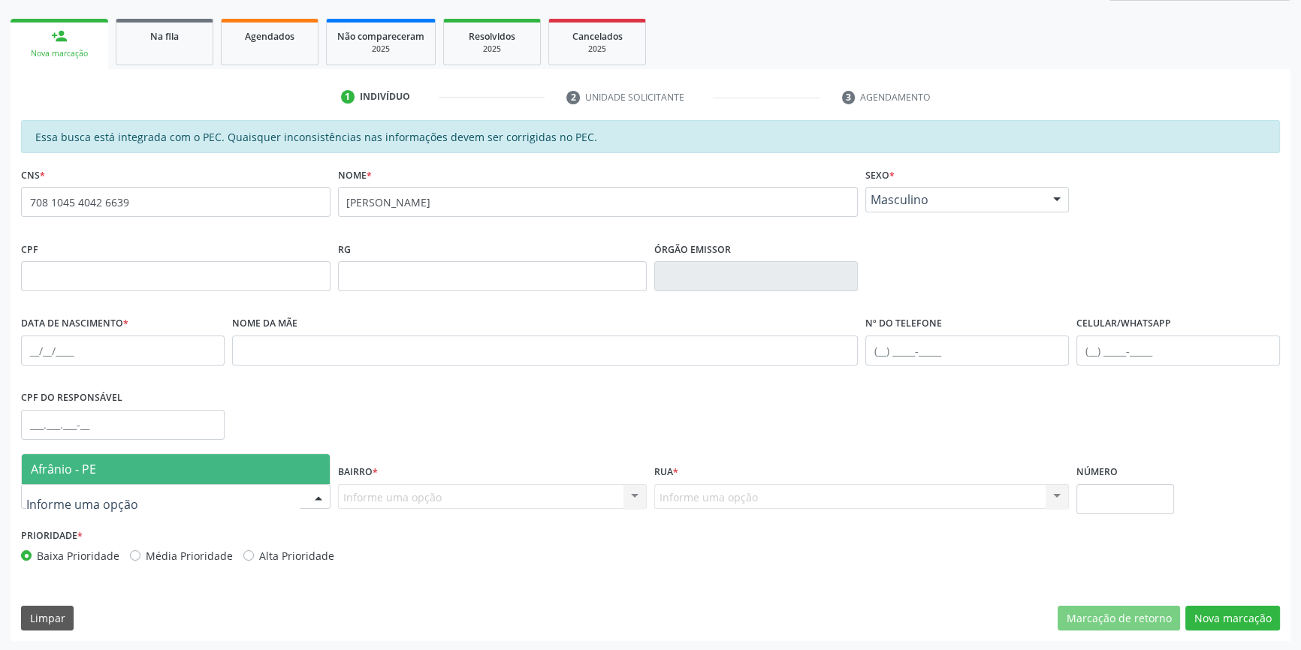
click at [95, 484] on div "Afrânio - PE Nenhum resultado encontrado para: " " Nenhuma opção encontrada" at bounding box center [175, 497] width 309 height 26
click at [101, 475] on span "Afrânio - PE" at bounding box center [176, 469] width 308 height 30
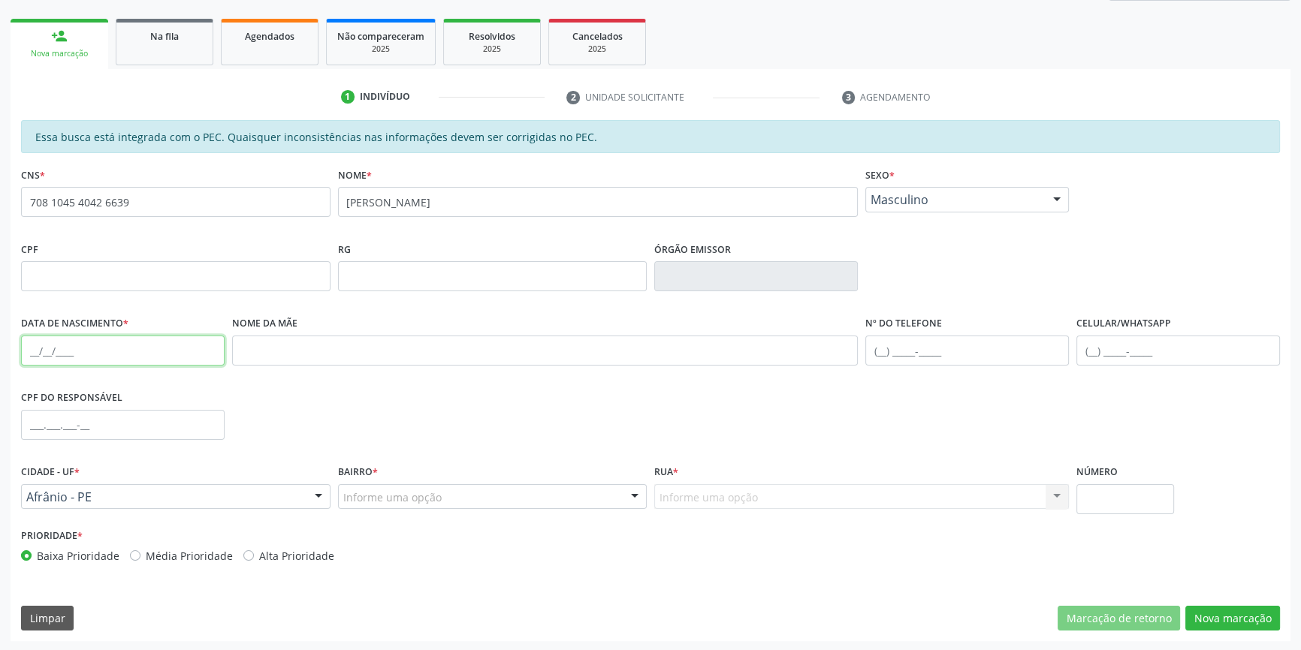
click at [33, 345] on input "text" at bounding box center [123, 351] width 204 height 30
type input "1[DATE]"
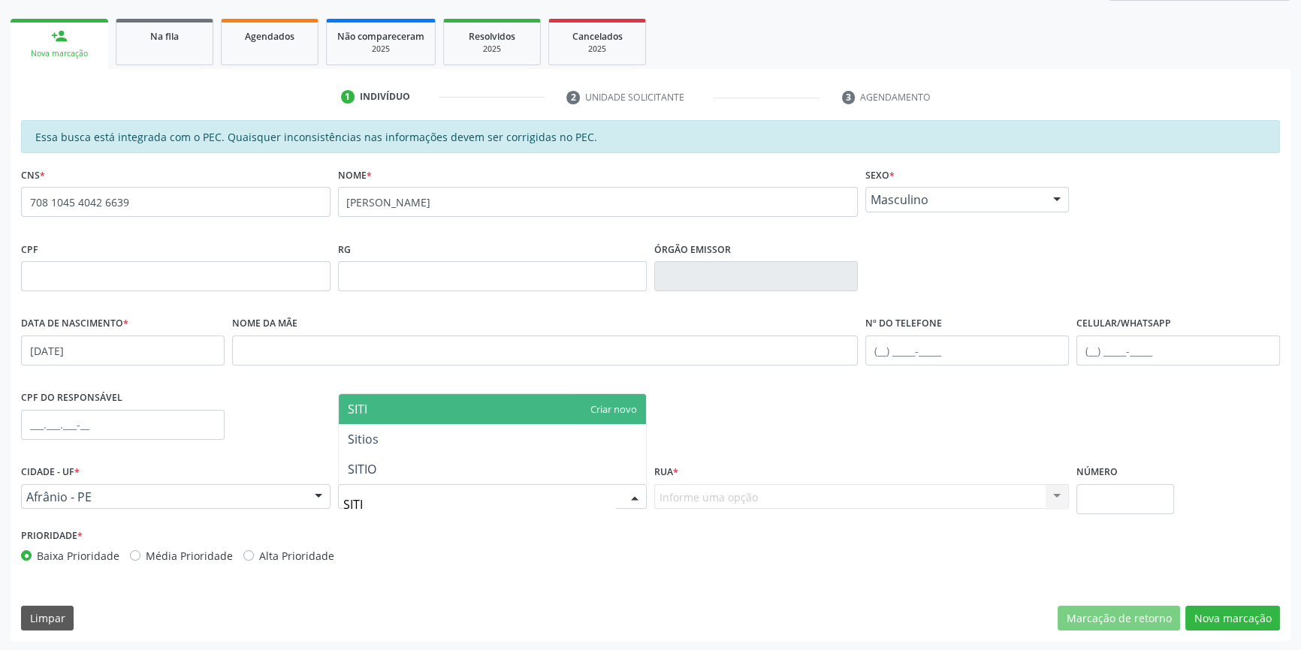
type input "SITIO"
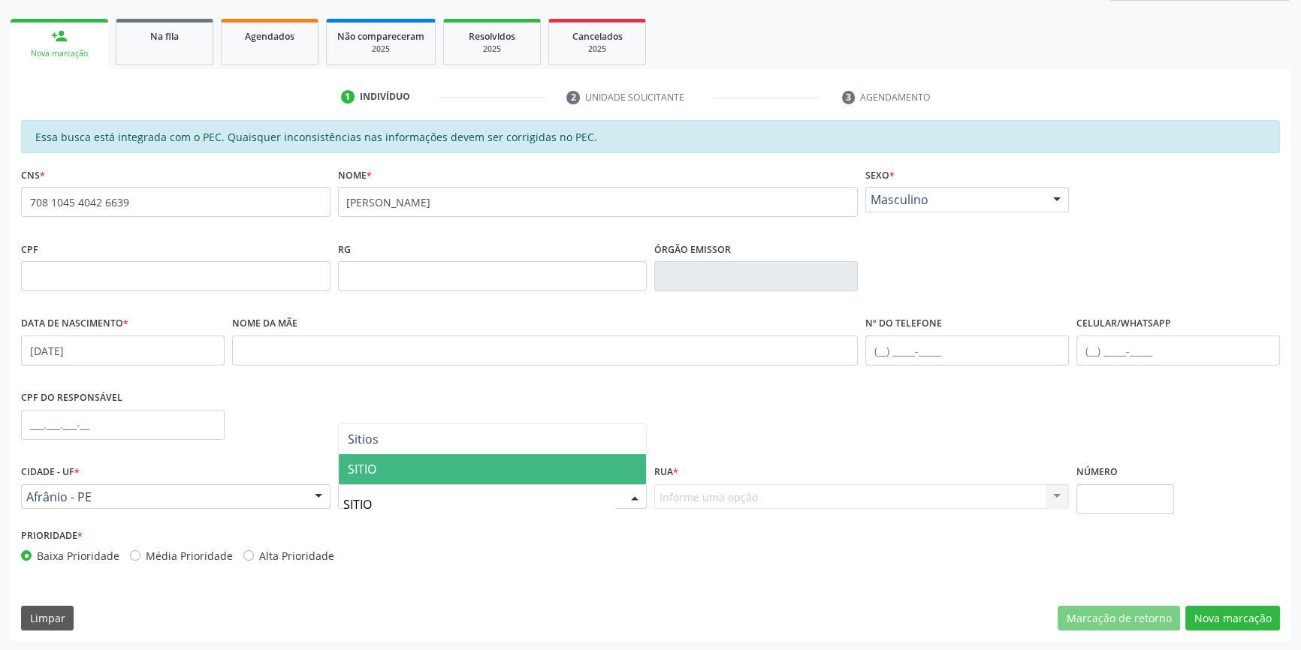
click at [422, 472] on span "SITIO" at bounding box center [493, 469] width 308 height 30
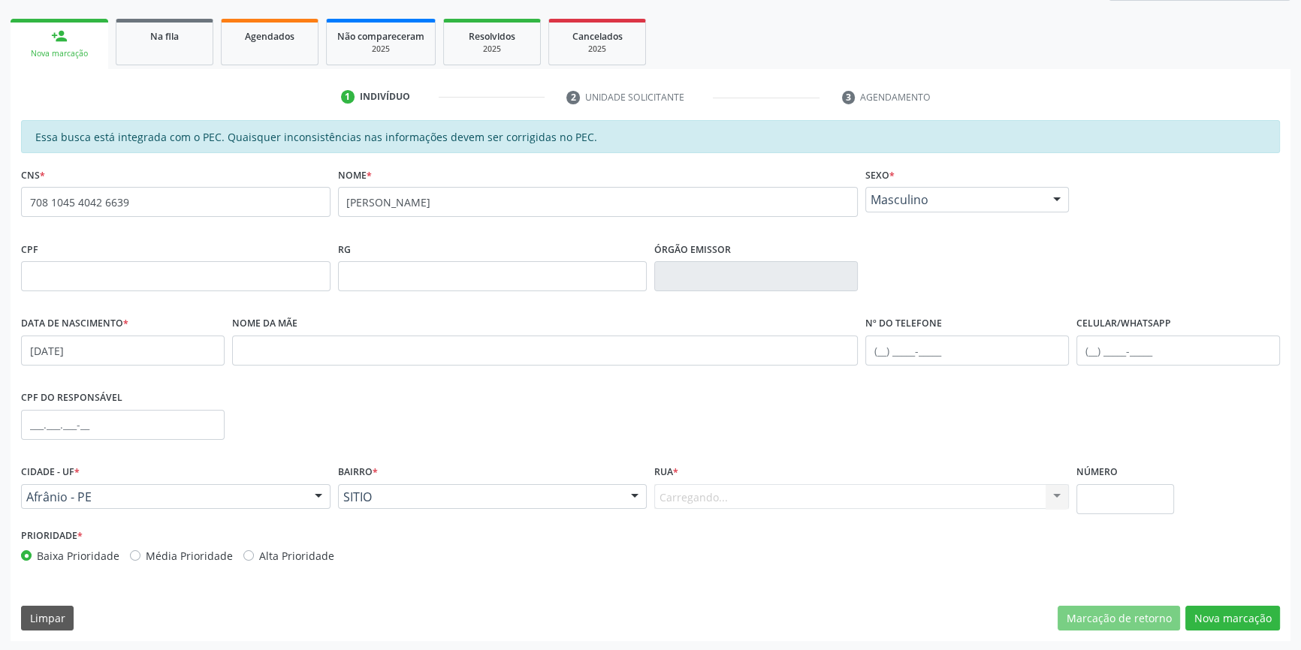
click at [705, 497] on div "Carregando... Nenhum resultado encontrado para: " " Nenhuma opção encontrada. D…" at bounding box center [861, 497] width 415 height 26
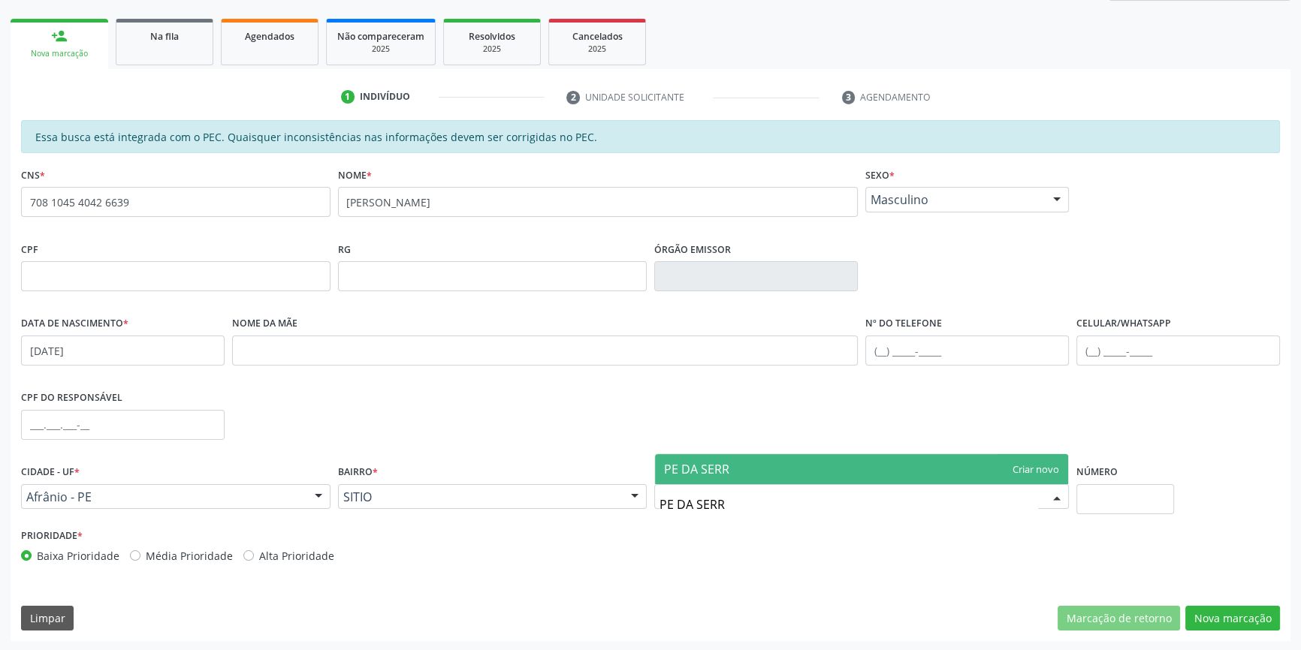
type input "PE DA SERRA"
click at [726, 475] on span "PE DA SERRA" at bounding box center [700, 469] width 73 height 17
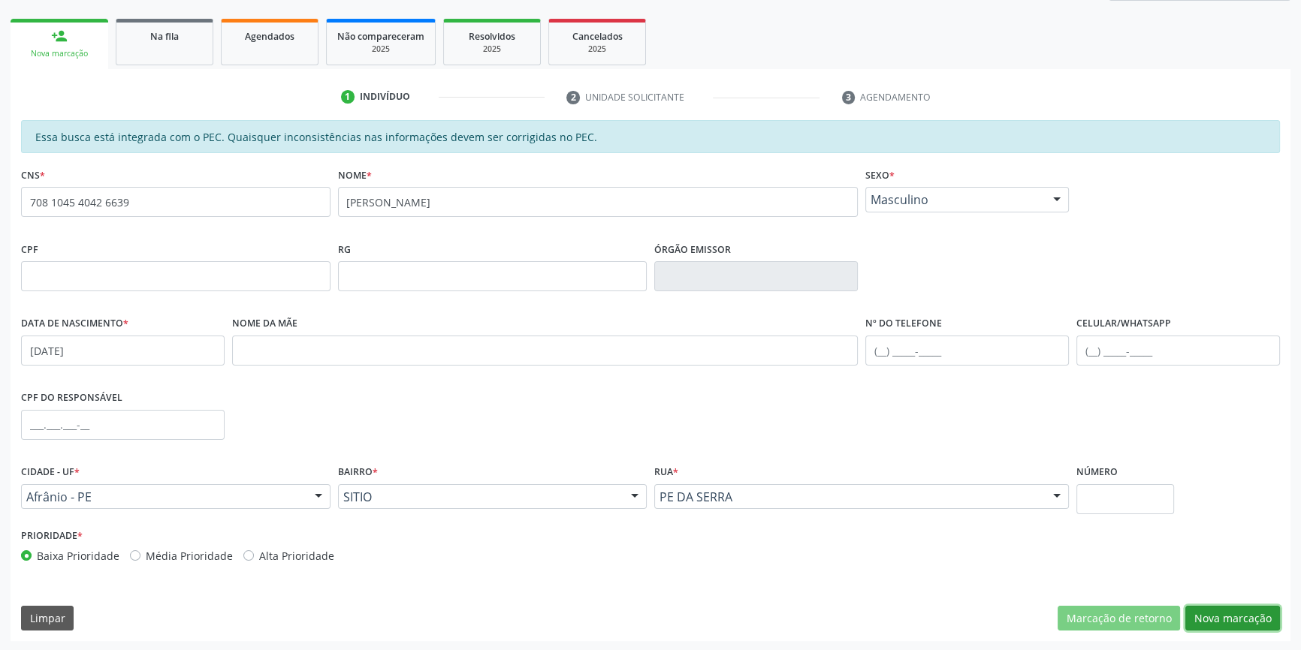
click at [1246, 626] on button "Nova marcação" at bounding box center [1232, 619] width 95 height 26
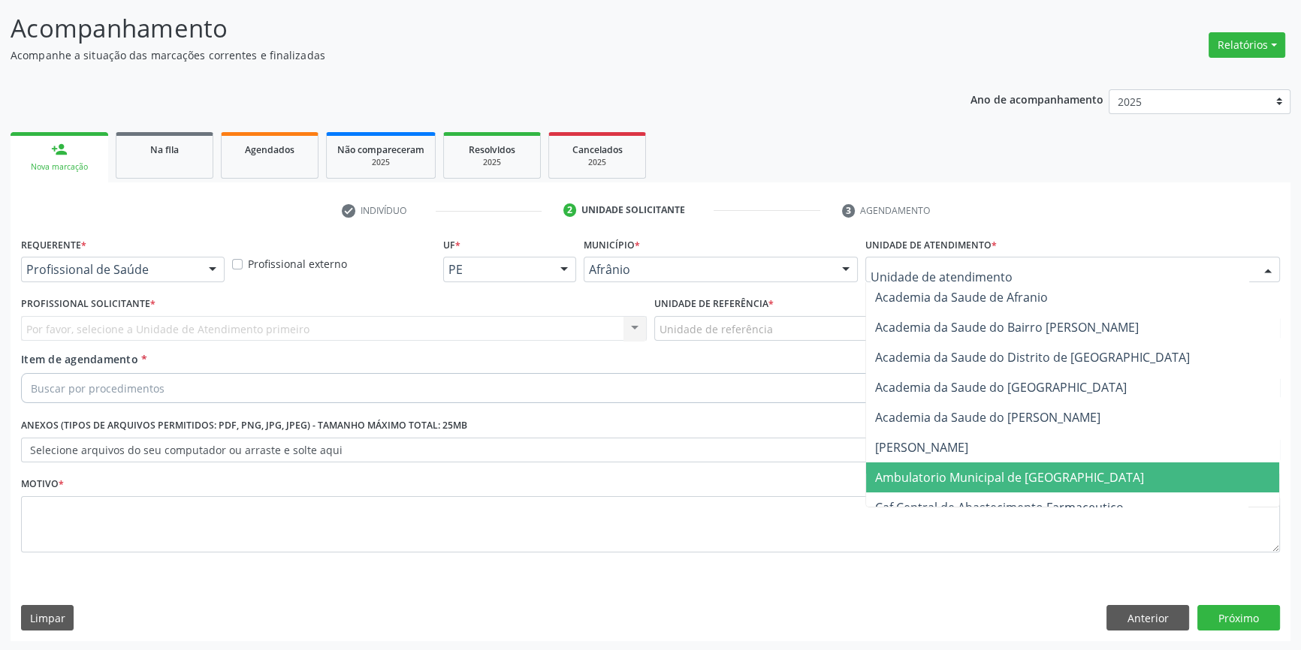
click at [954, 471] on span "Ambulatorio Municipal de [GEOGRAPHIC_DATA]" at bounding box center [1009, 477] width 269 height 17
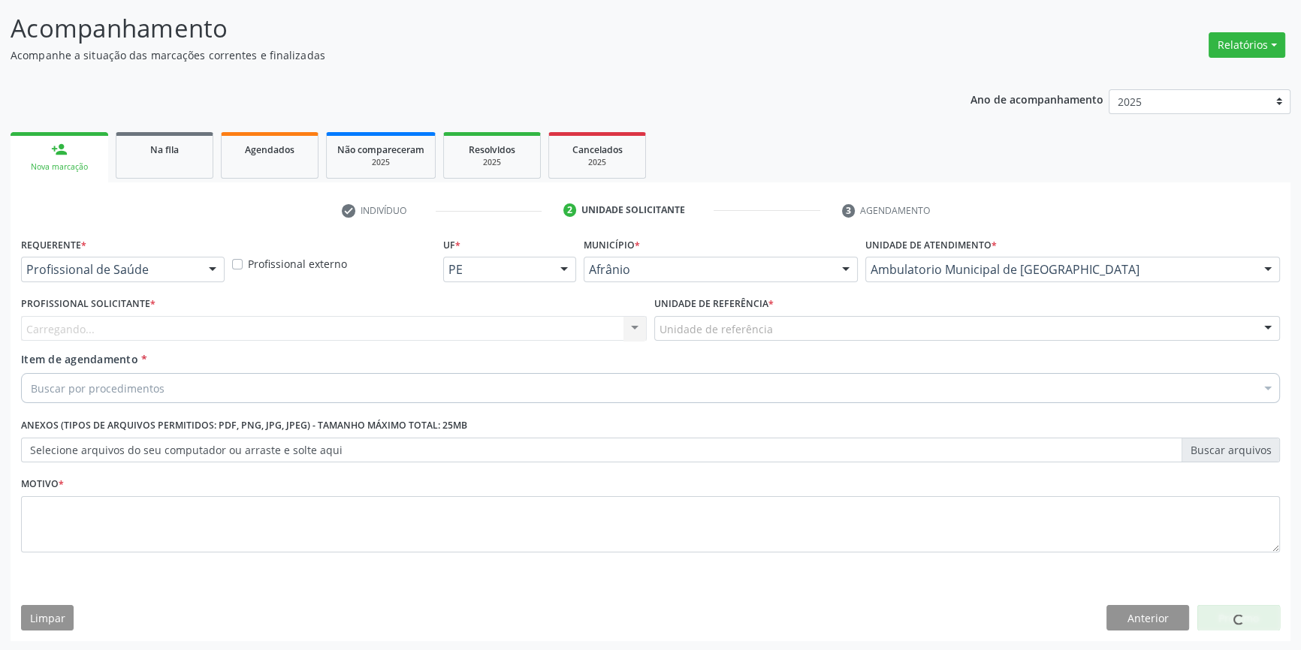
click at [773, 330] on div "Unidade de referência" at bounding box center [967, 329] width 626 height 26
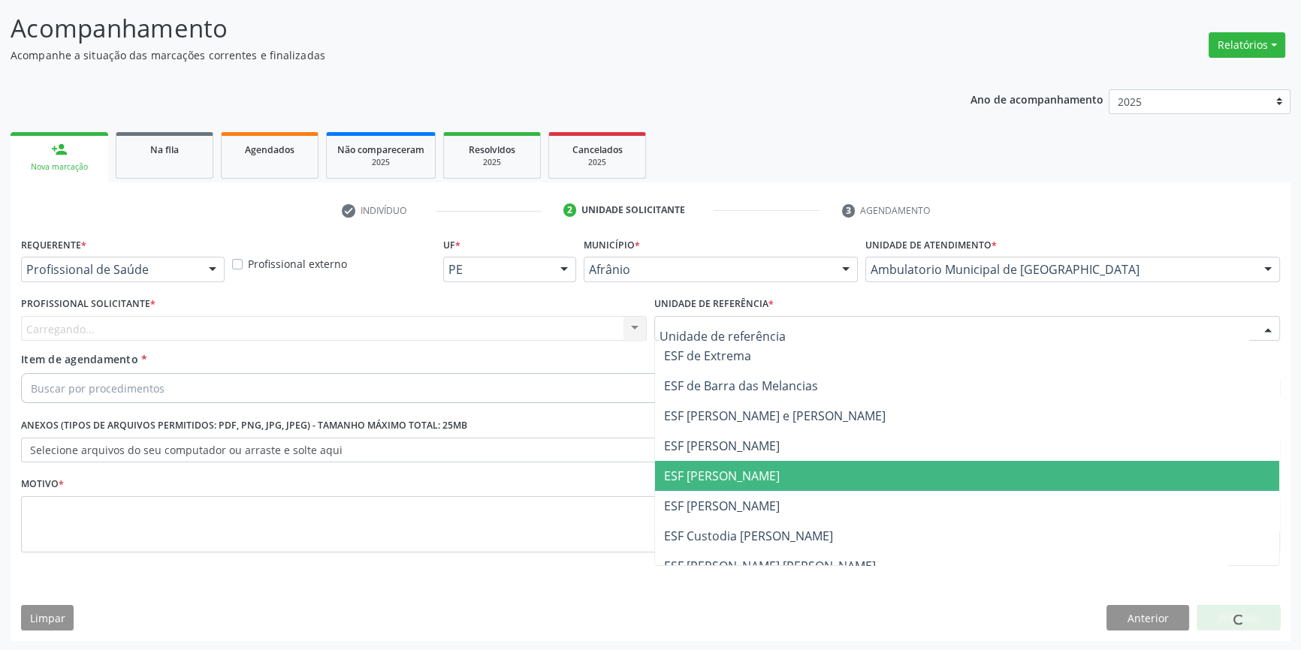
click at [738, 472] on span "ESF [PERSON_NAME]" at bounding box center [722, 476] width 116 height 17
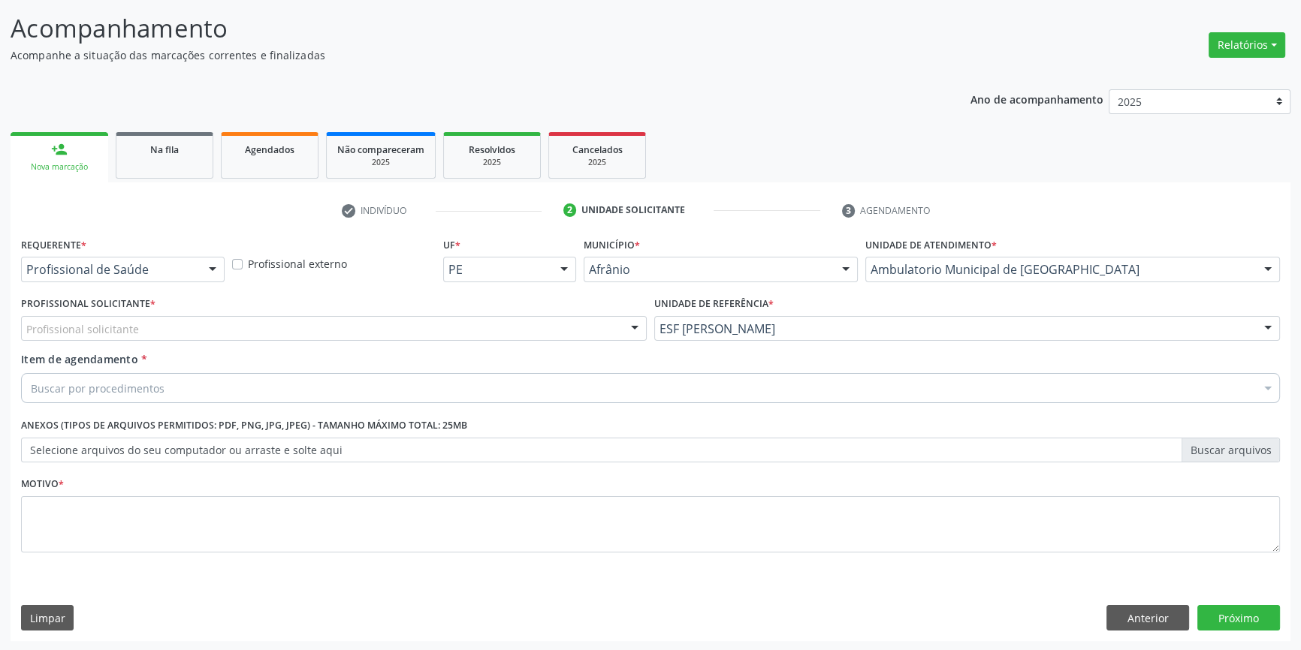
click at [390, 323] on div "Profissional solicitante" at bounding box center [334, 329] width 626 height 26
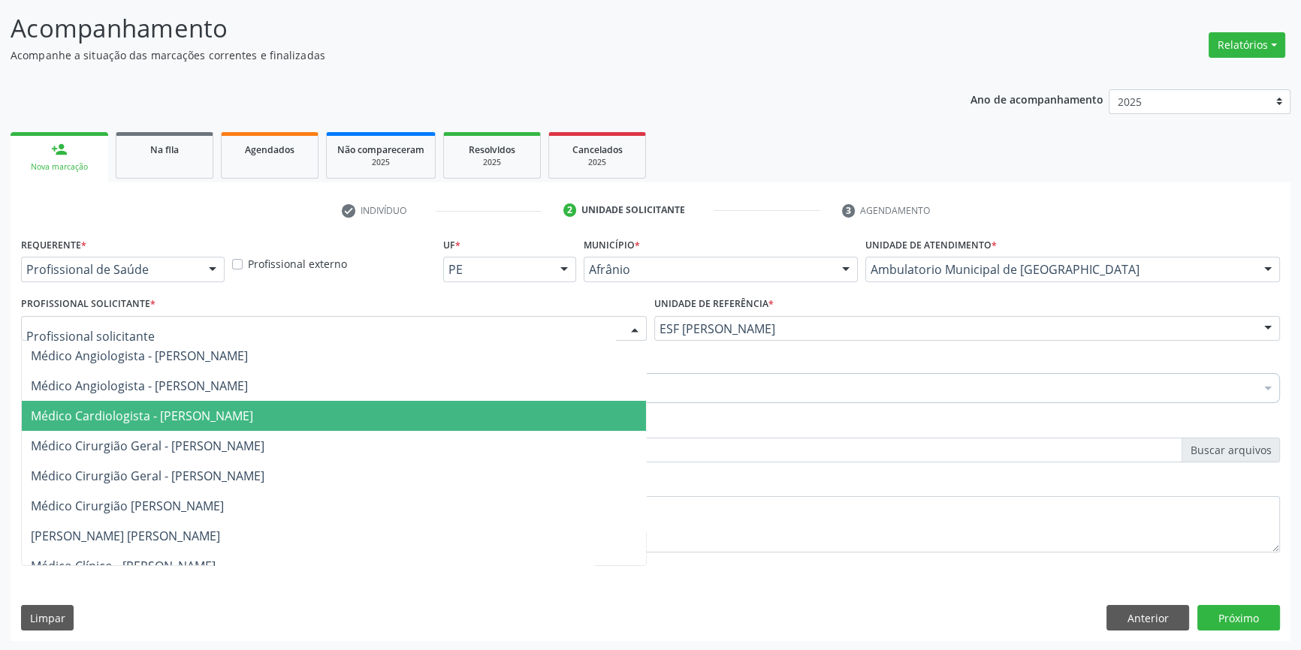
click at [253, 419] on span "Médico Cardiologista - [PERSON_NAME]" at bounding box center [142, 416] width 222 height 17
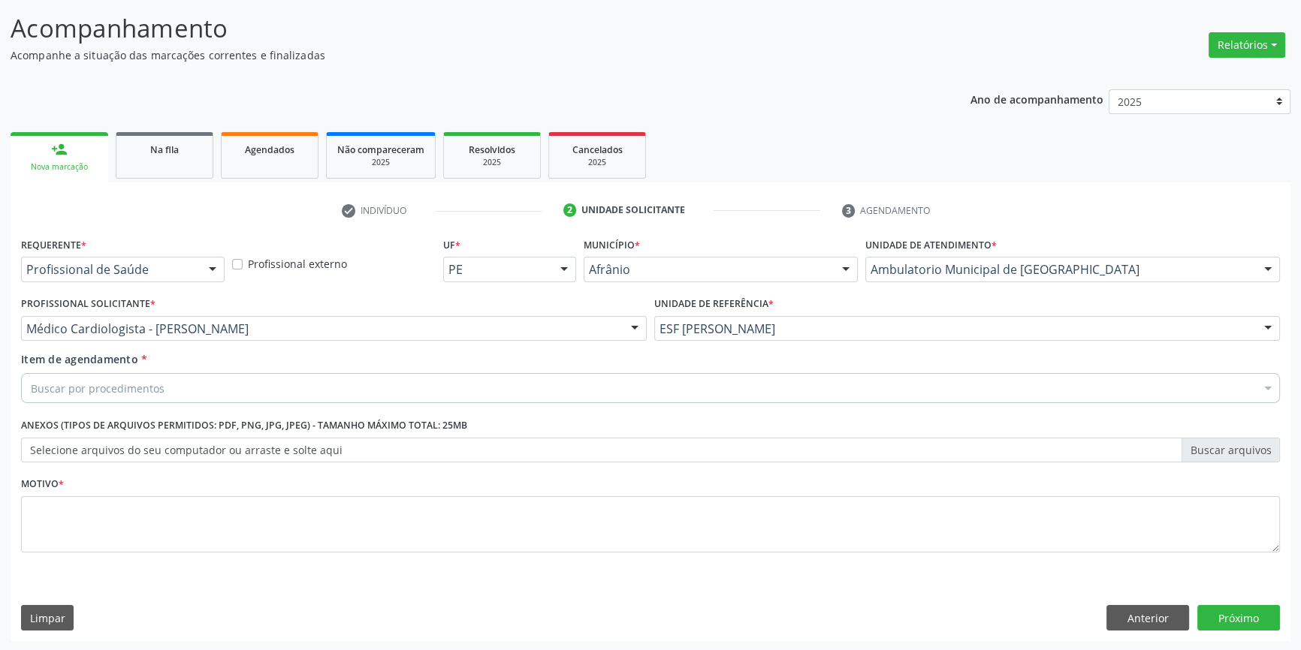
click at [232, 403] on div "Item de agendamento * Buscar por procedimentos Selecionar todos 0604320140 - Ab…" at bounding box center [650, 380] width 1266 height 58
click at [214, 390] on div "Buscar por procedimentos" at bounding box center [650, 388] width 1259 height 30
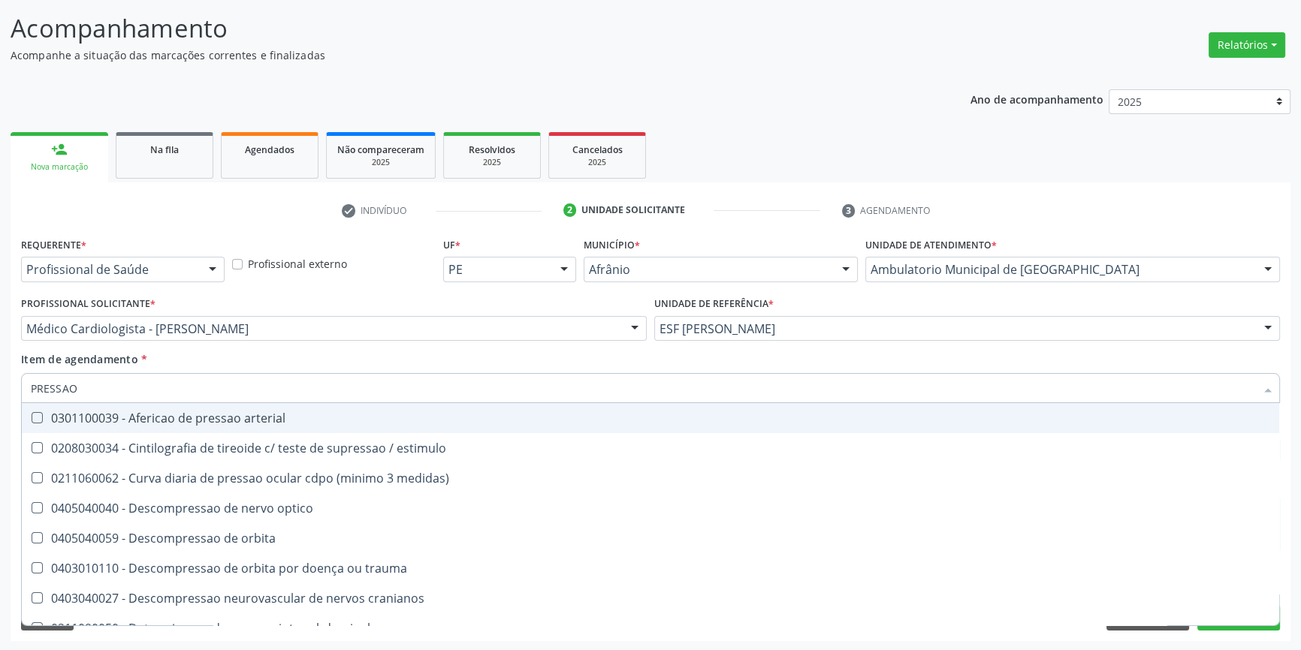
type input "PRESSAO A"
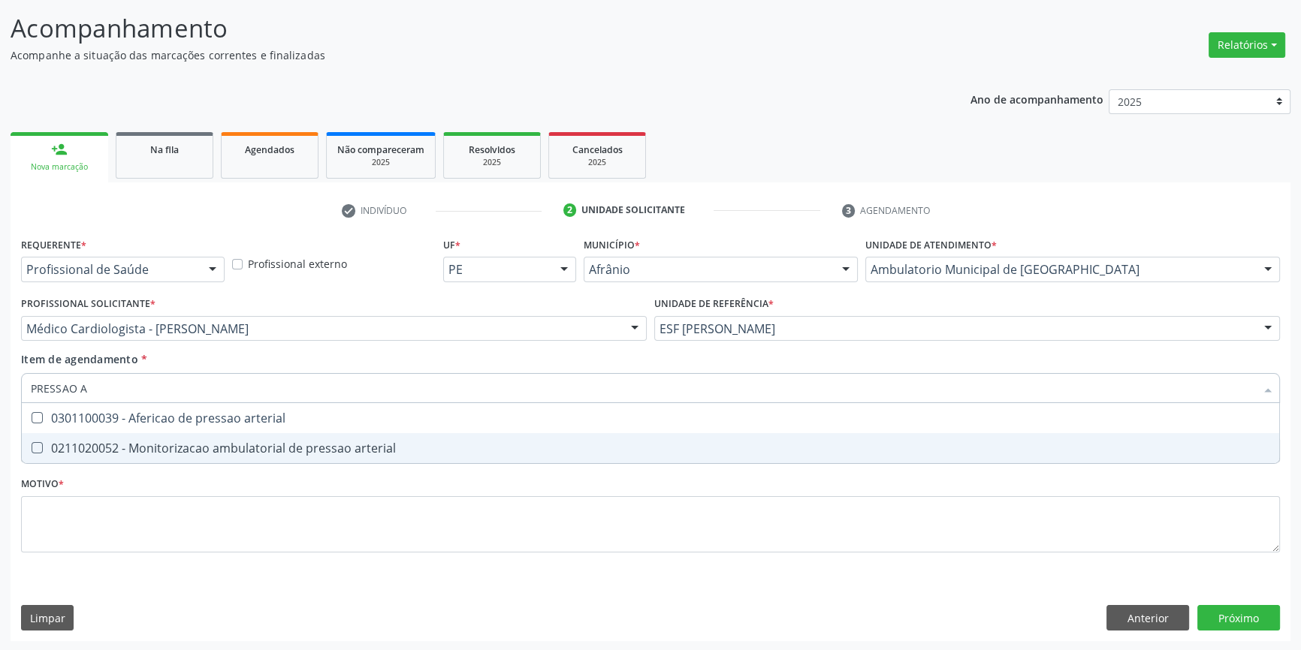
click at [232, 436] on span "0211020052 - Monitorizacao ambulatorial de pressao arterial" at bounding box center [650, 448] width 1257 height 30
checkbox arterial "true"
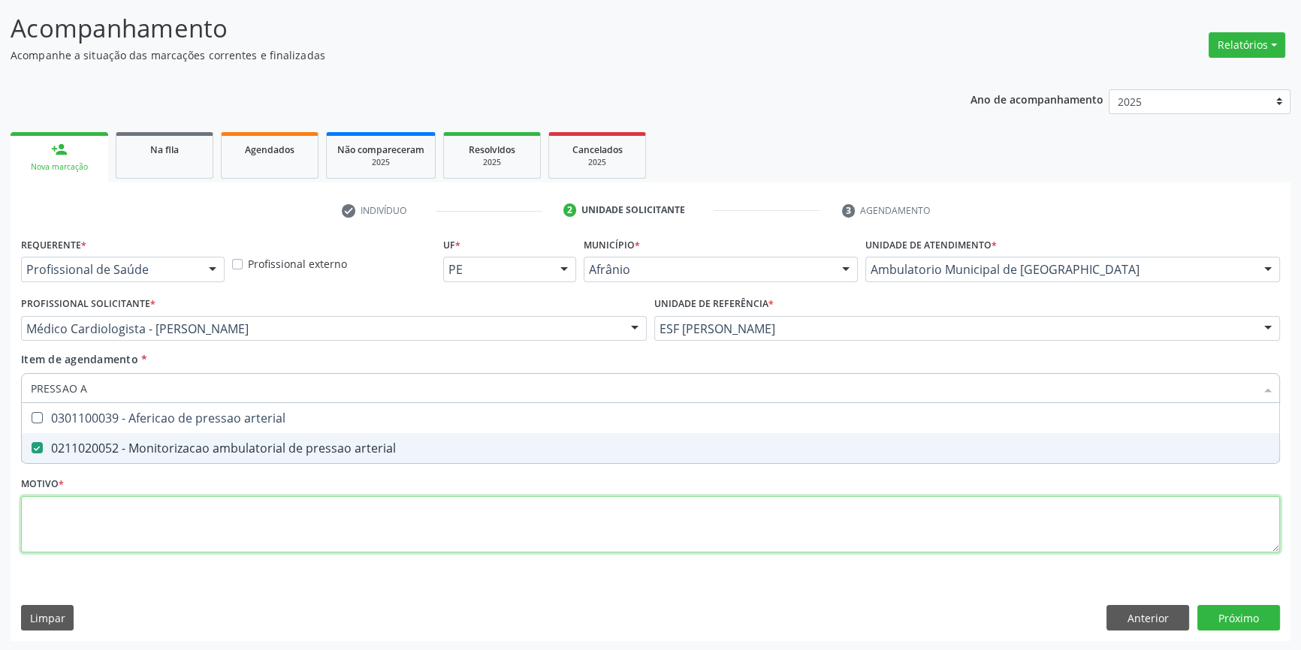
click at [237, 514] on div "Requerente * Profissional de Saúde Profissional de Saúde Paciente Nenhum result…" at bounding box center [650, 404] width 1259 height 340
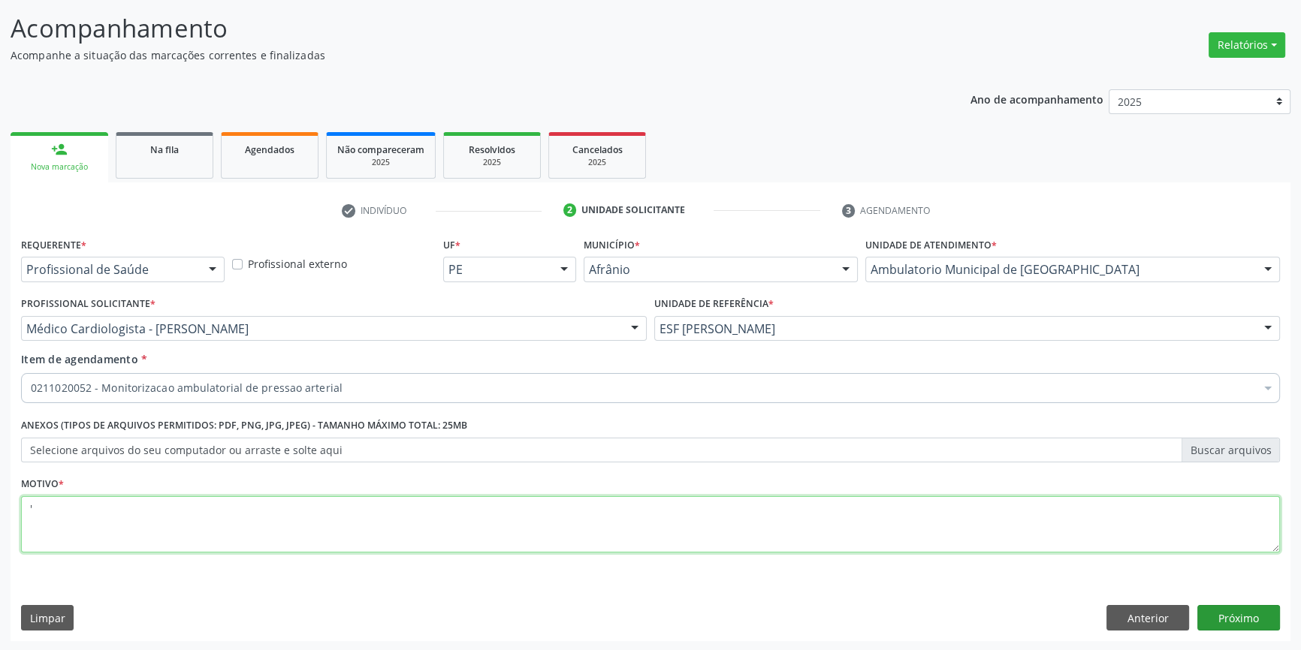
type textarea "'"
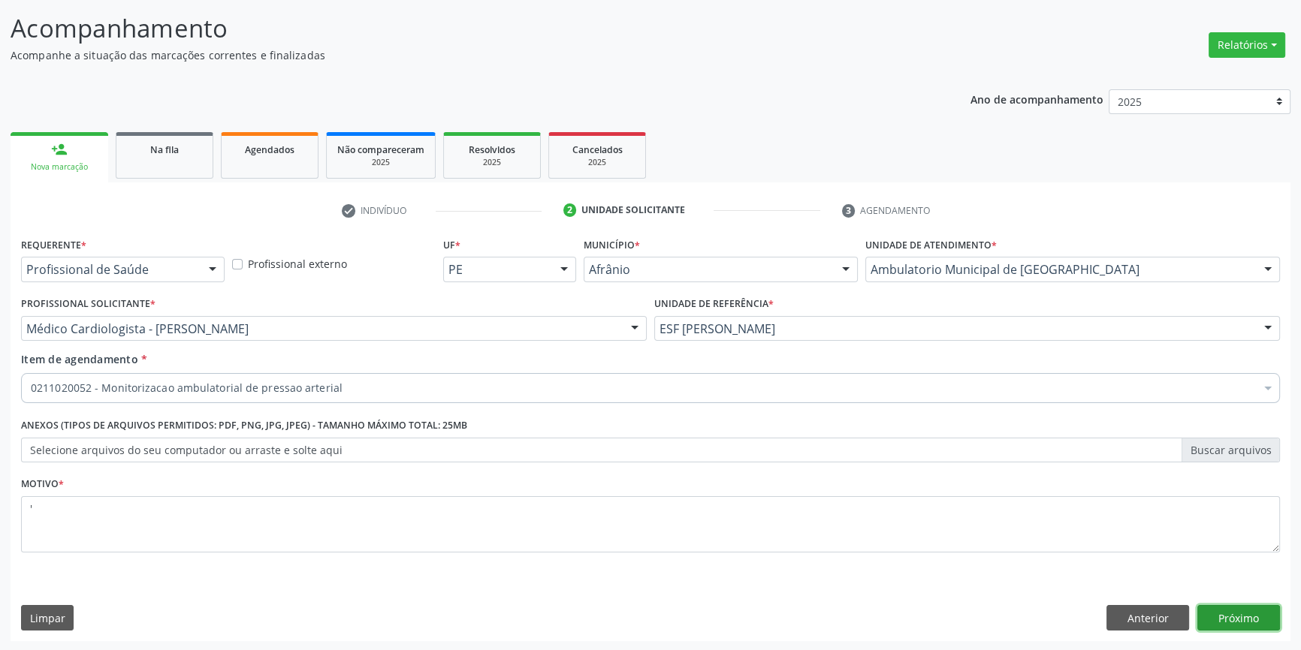
click at [1225, 619] on button "Próximo" at bounding box center [1238, 618] width 83 height 26
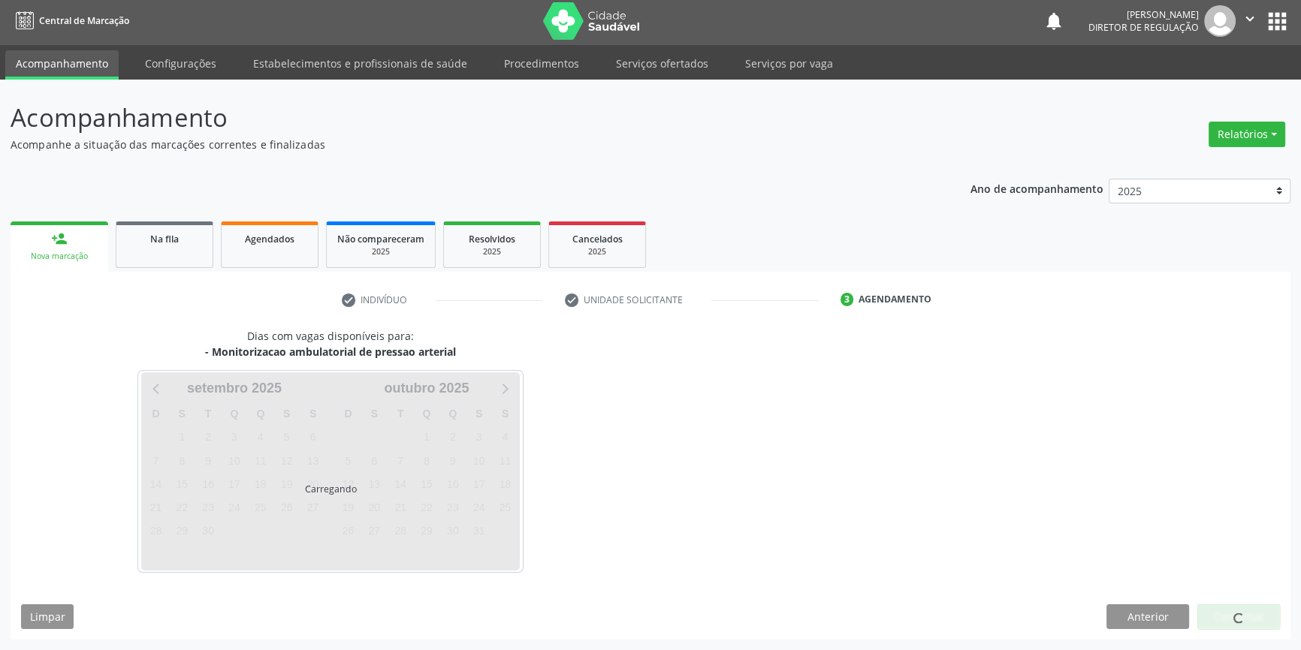
scroll to position [2, 0]
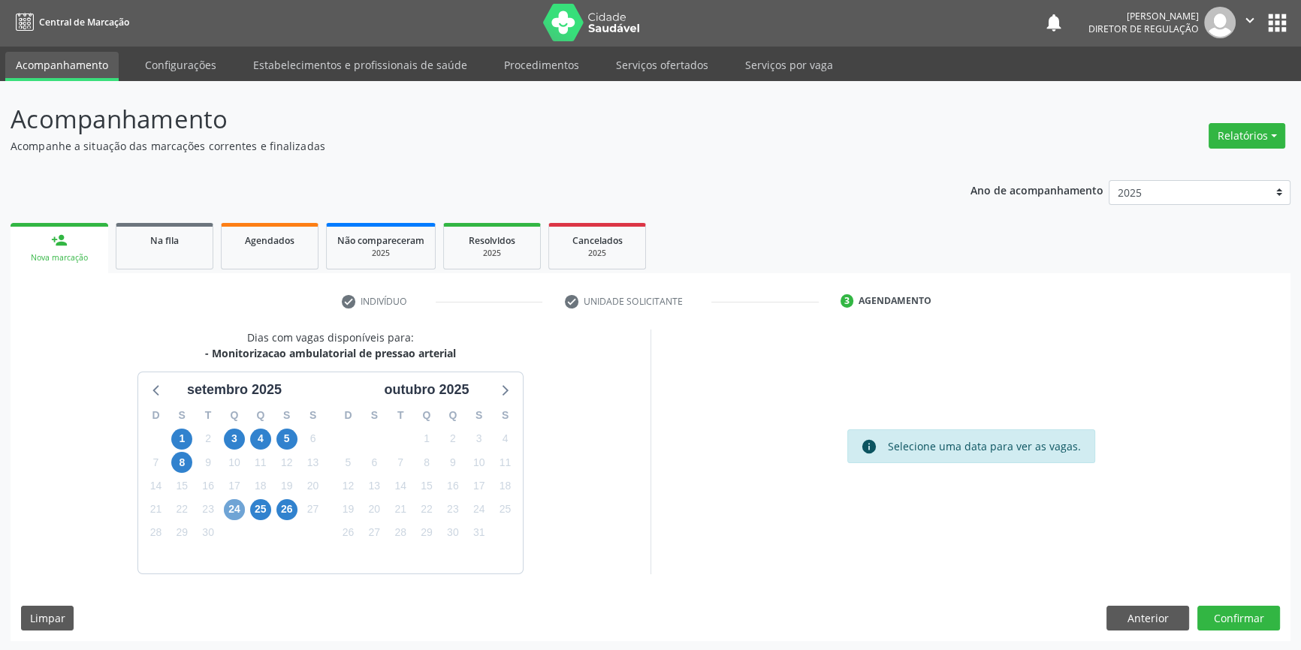
click at [240, 508] on span "24" at bounding box center [234, 509] width 21 height 21
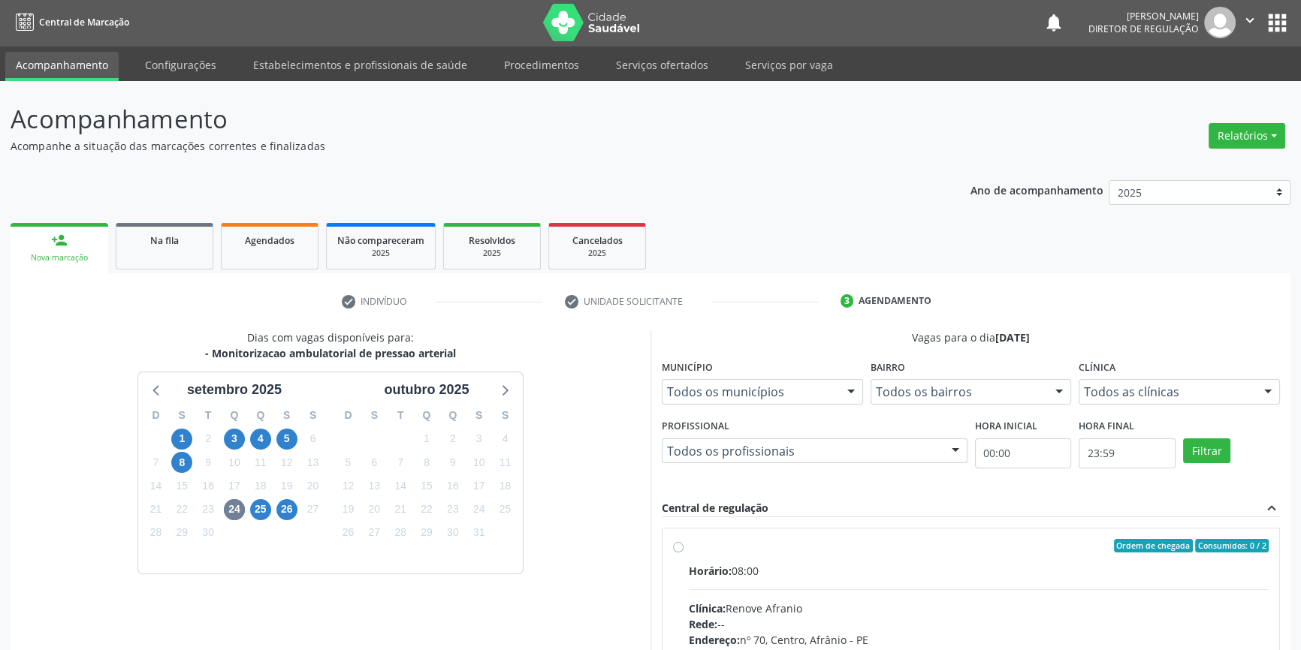
click at [712, 551] on label "Ordem de chegada Consumidos: 0 / 2 Horário: 08:00 Clínica: Renove Afranio Rede:…" at bounding box center [979, 654] width 580 height 231
click at [683, 551] on input "Ordem de chegada Consumidos: 0 / 2 Horário: 08:00 Clínica: Renove Afranio Rede:…" at bounding box center [678, 546] width 11 height 14
radio input "true"
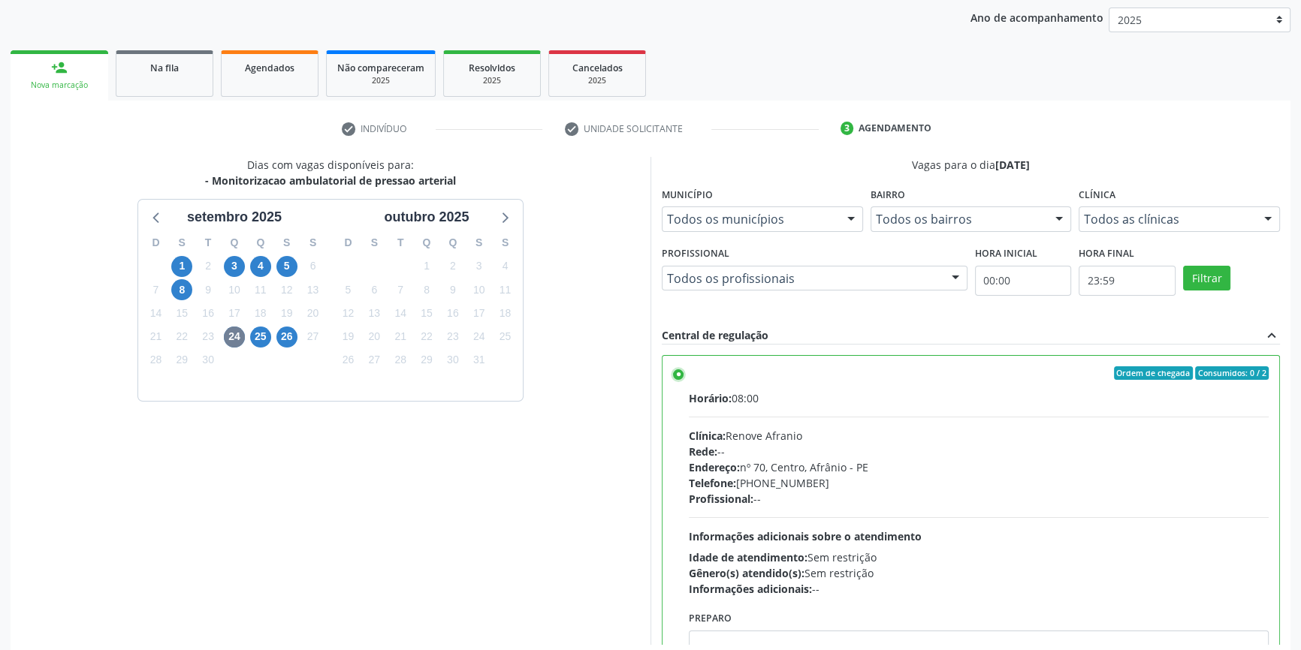
scroll to position [246, 0]
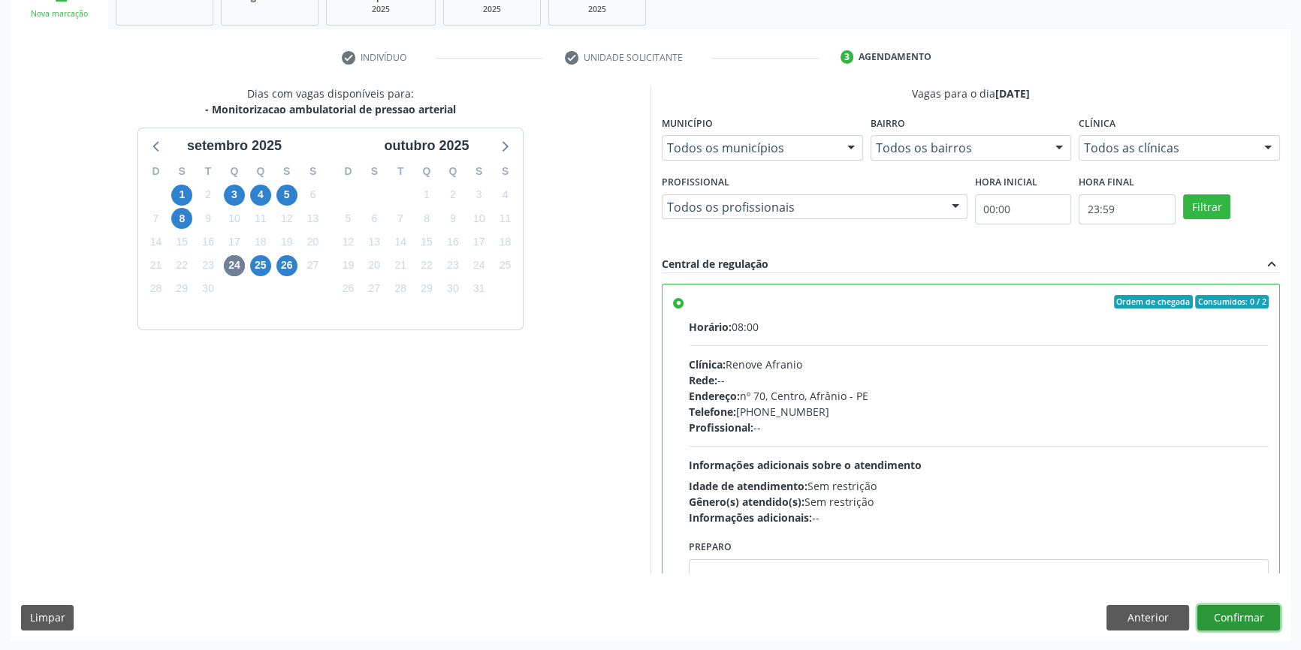
click at [1215, 614] on button "Confirmar" at bounding box center [1238, 618] width 83 height 26
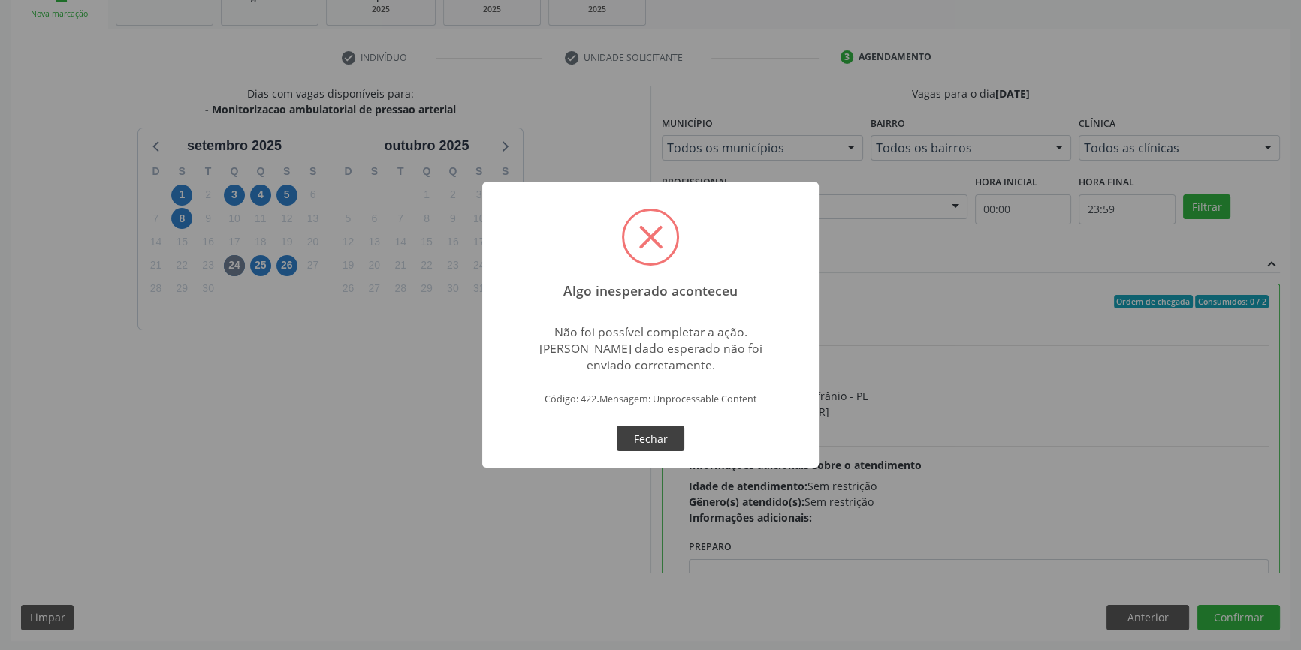
click at [663, 448] on button "Fechar" at bounding box center [651, 439] width 68 height 26
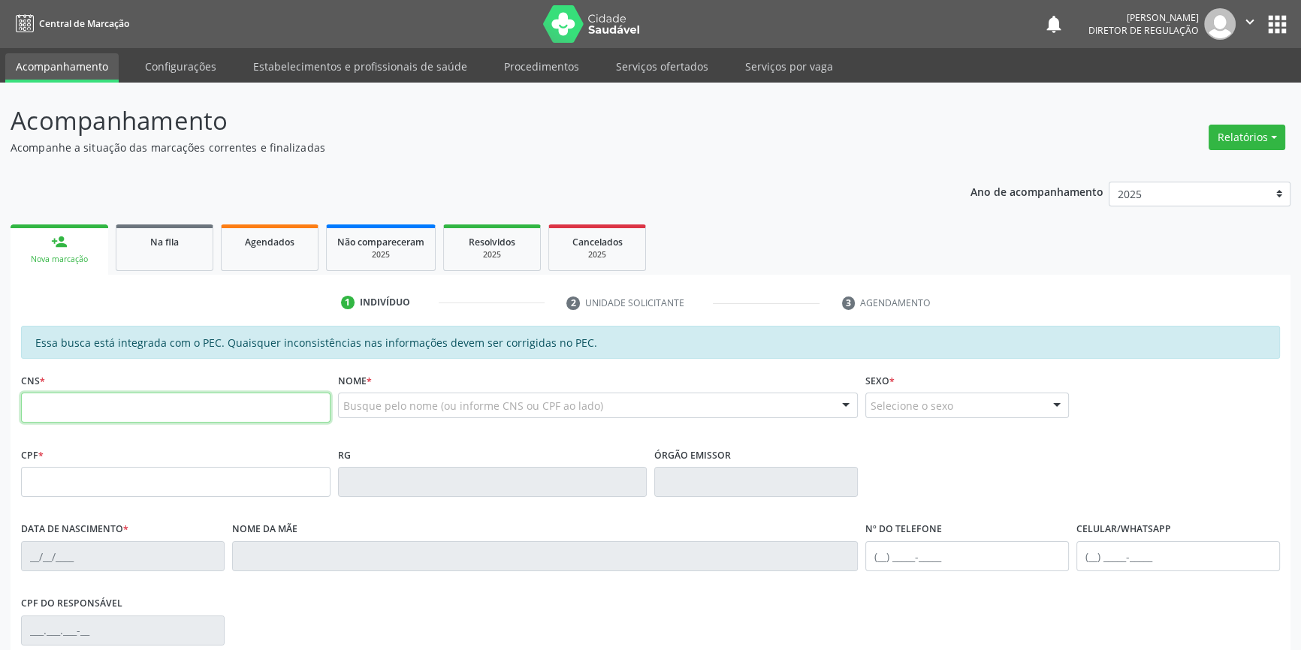
paste input "898 0023 0319 8927"
type input "898 0023 0319 8927"
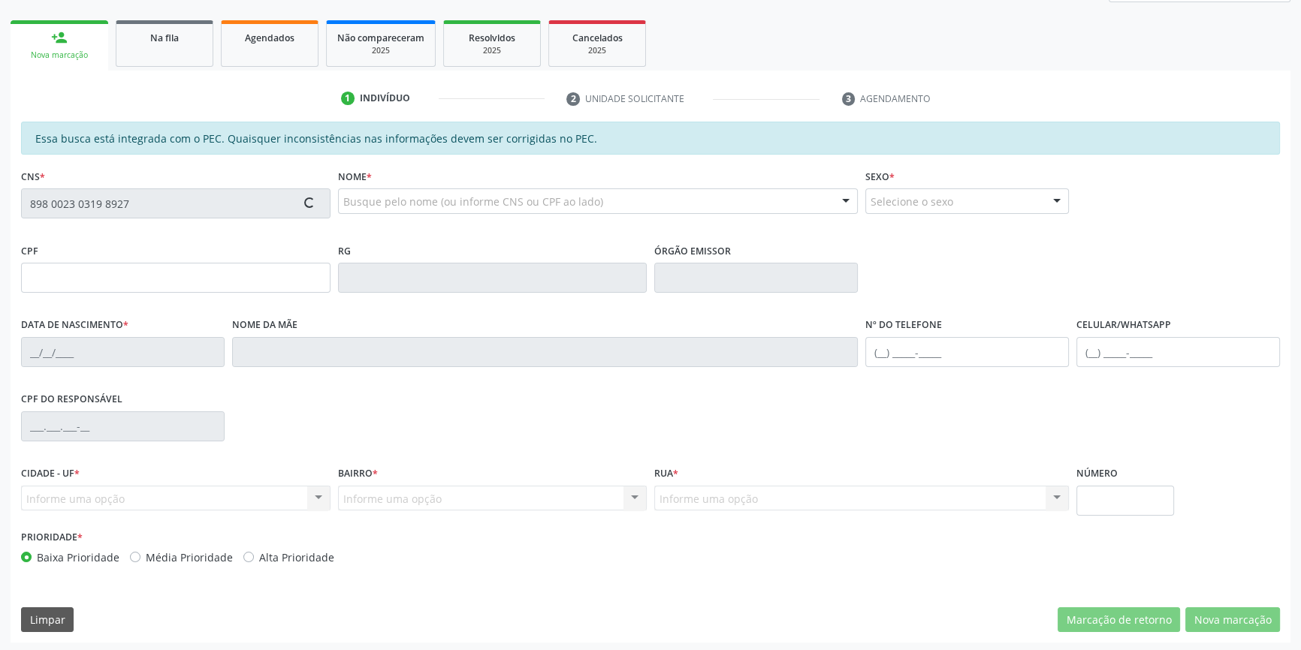
type input "146.643.394-96"
type input "1[DATE]"
type input "[PERSON_NAME] das [PERSON_NAME]"
type input "[PHONE_NUMBER]"
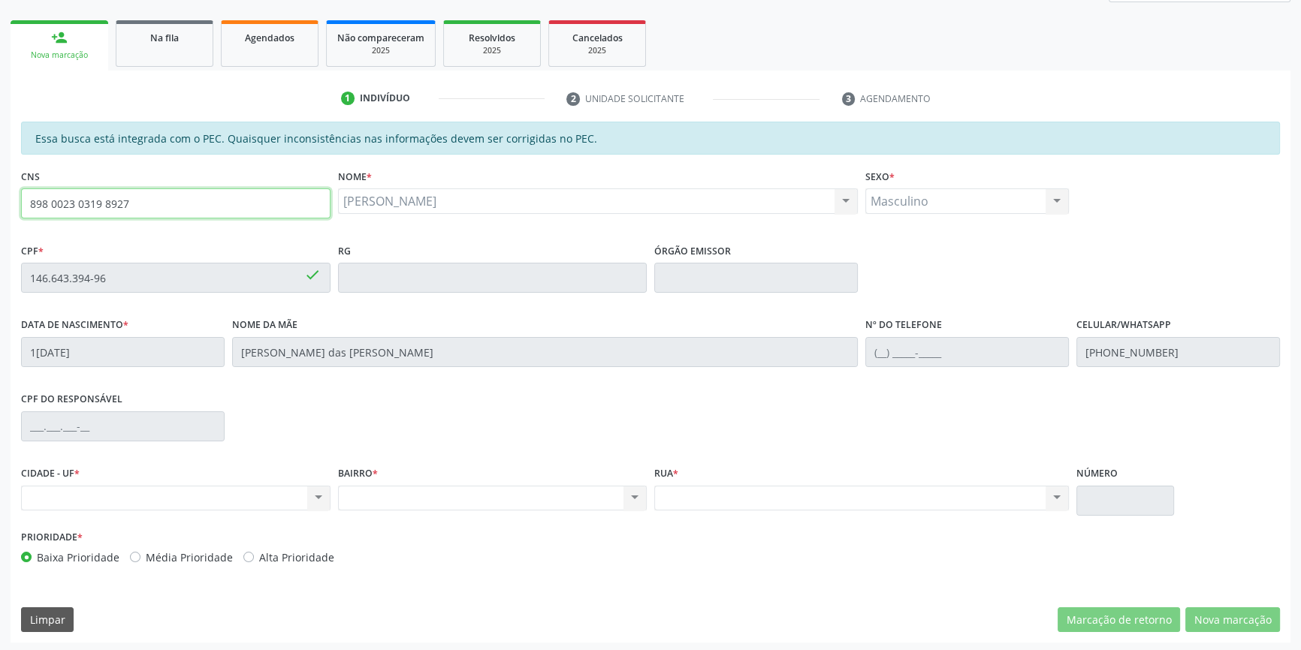
drag, startPoint x: 81, startPoint y: 195, endPoint x: 0, endPoint y: 194, distance: 81.1
click at [0, 194] on div "Acompanhamento Acompanhe a situação das marcações correntes e finalizadas Relat…" at bounding box center [650, 265] width 1301 height 775
type input "700 1029 8036 6815"
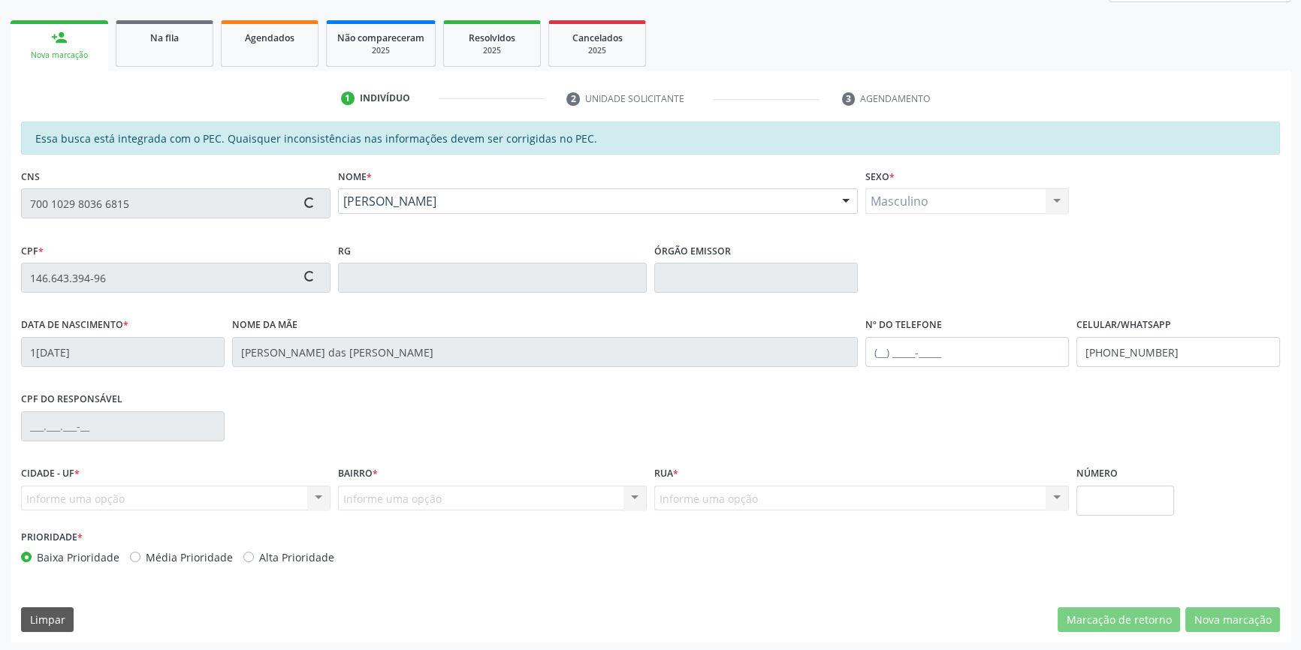
type input "392.207.534-72"
type input "0[DATE]"
type input "[PERSON_NAME]"
type input "[PHONE_NUMBER]"
type input "S/N"
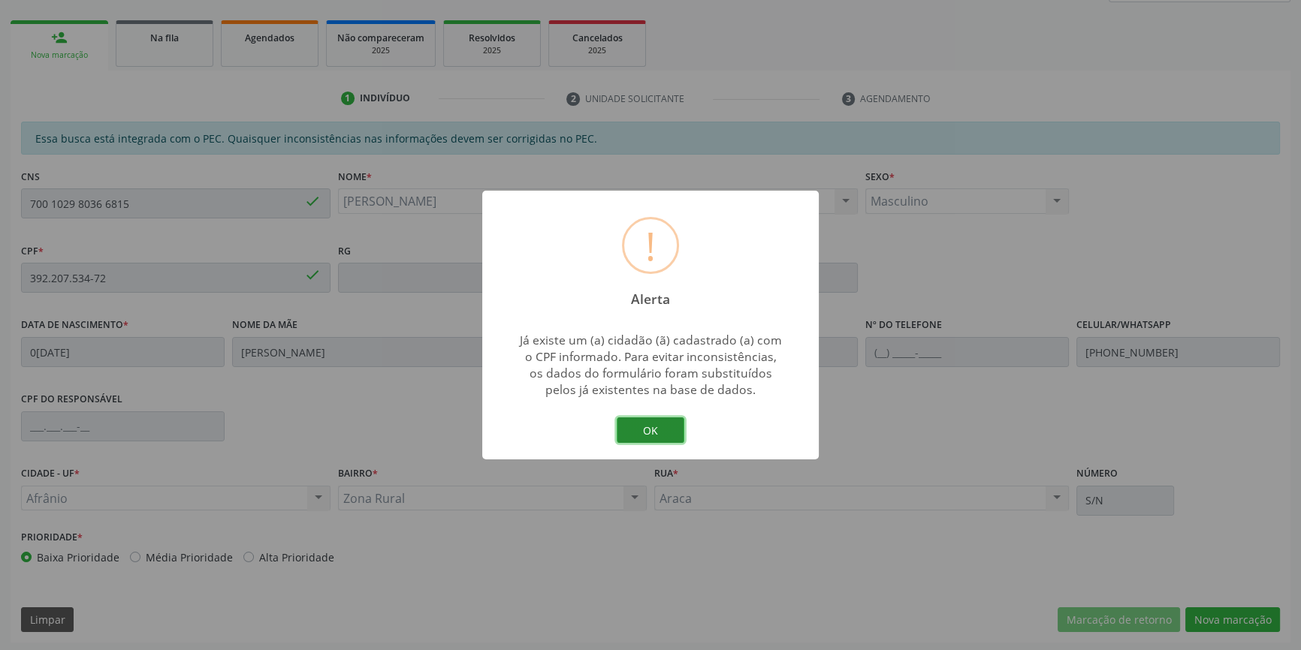
click at [673, 426] on button "OK" at bounding box center [651, 431] width 68 height 26
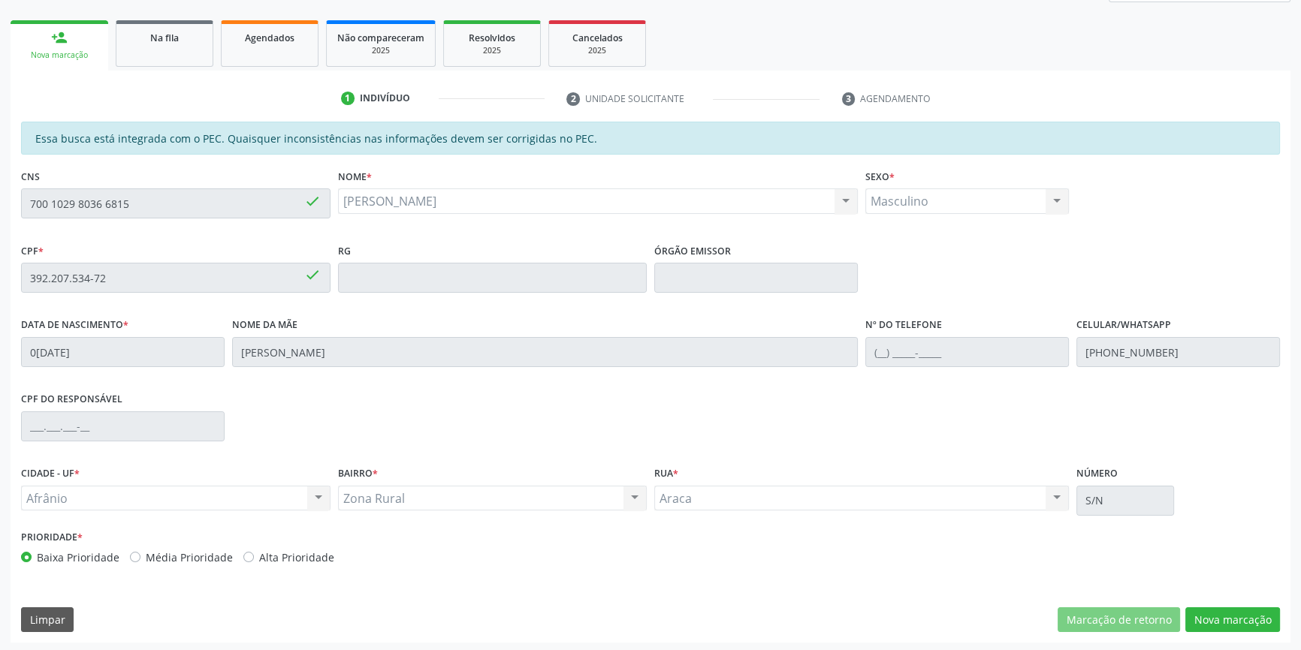
click at [1224, 601] on div "Essa busca está integrada com o PEC. Quaisquer inconsistências nas informações …" at bounding box center [651, 382] width 1280 height 521
click at [1220, 619] on button "Nova marcação" at bounding box center [1232, 619] width 95 height 26
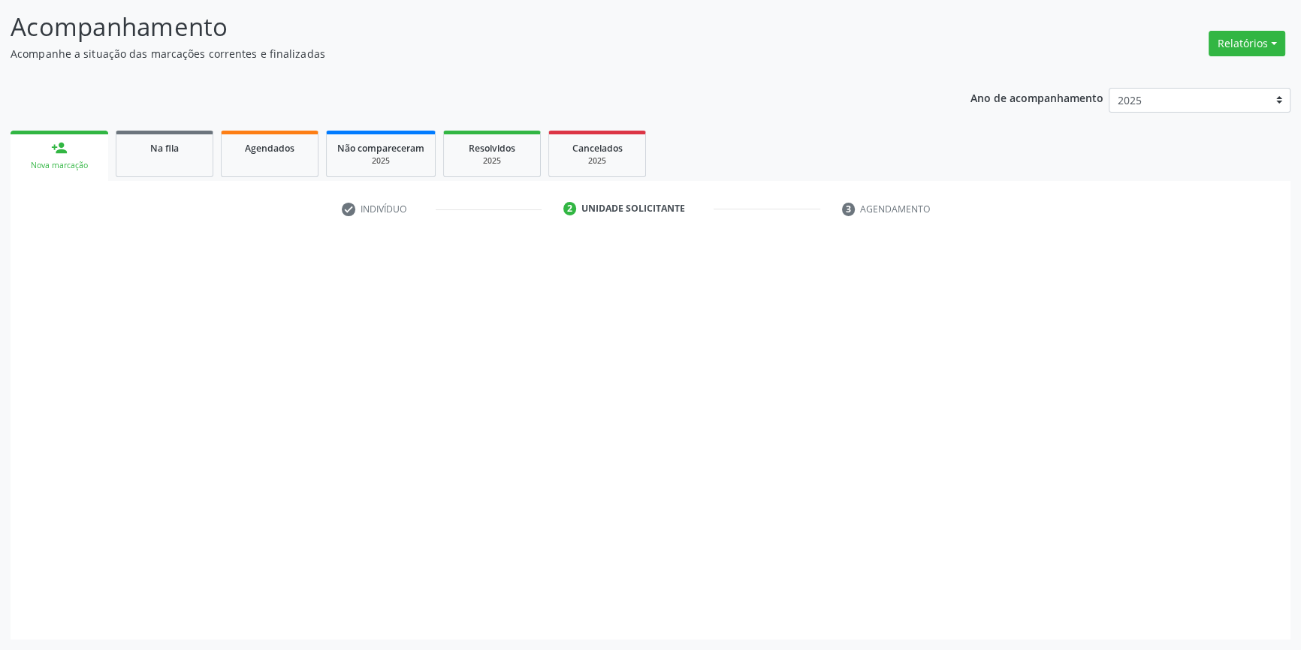
scroll to position [92, 0]
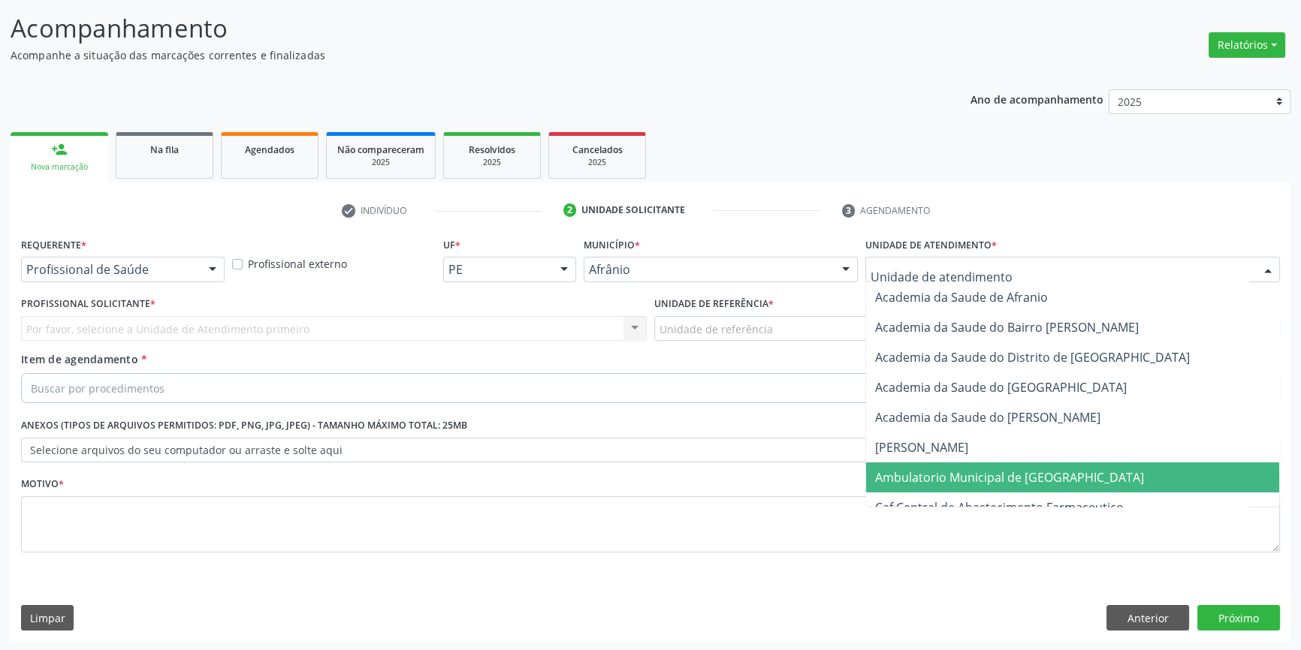
drag, startPoint x: 977, startPoint y: 470, endPoint x: 925, endPoint y: 435, distance: 62.7
click at [976, 471] on span "Ambulatorio Municipal de [GEOGRAPHIC_DATA]" at bounding box center [1009, 477] width 269 height 17
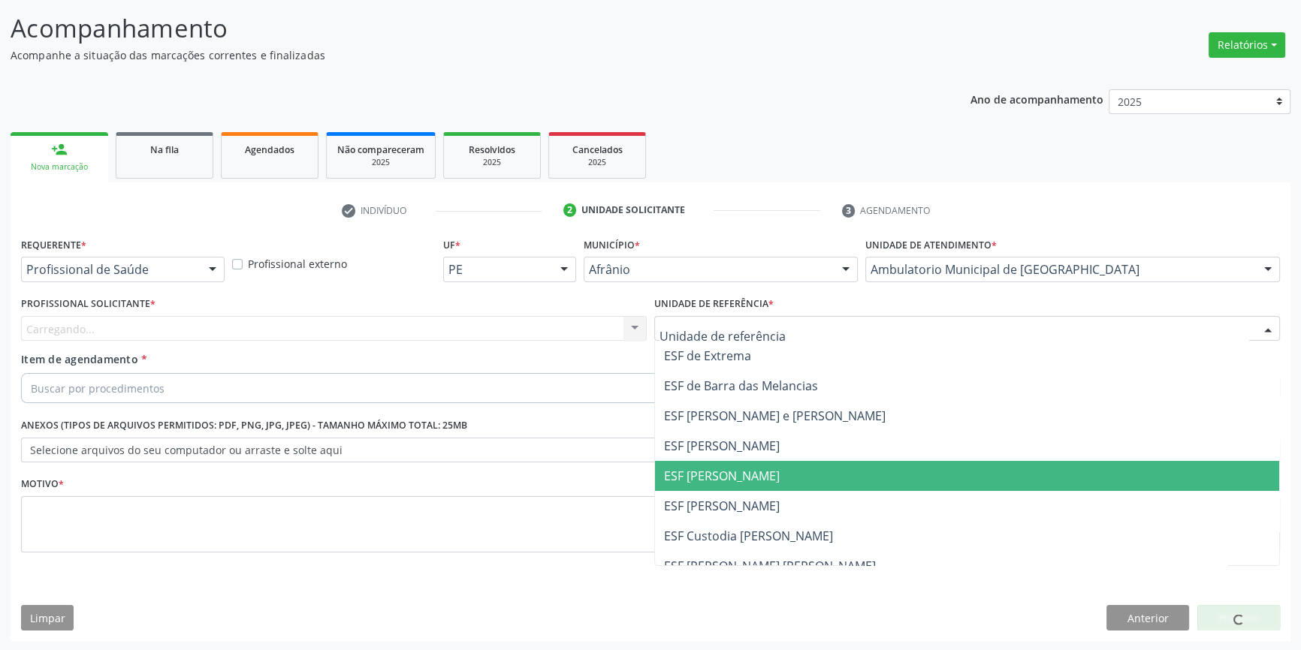
click at [788, 465] on span "ESF [PERSON_NAME]" at bounding box center [967, 476] width 624 height 30
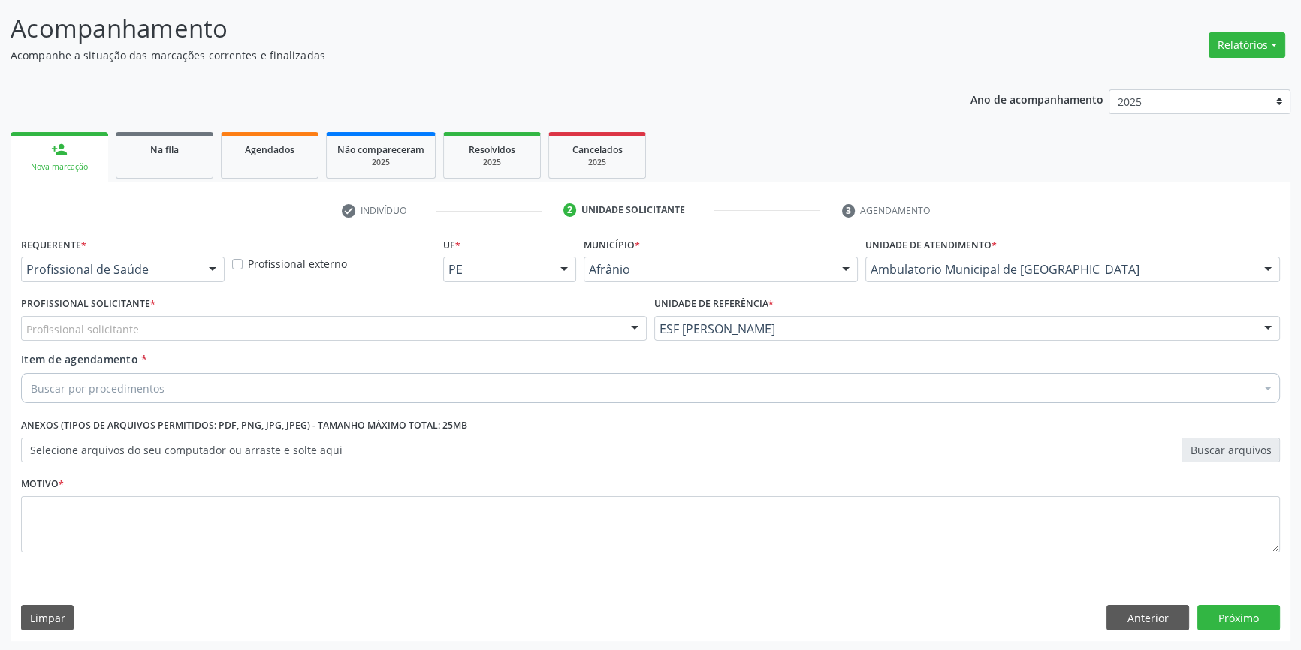
click at [488, 332] on div "Profissional solicitante" at bounding box center [334, 329] width 626 height 26
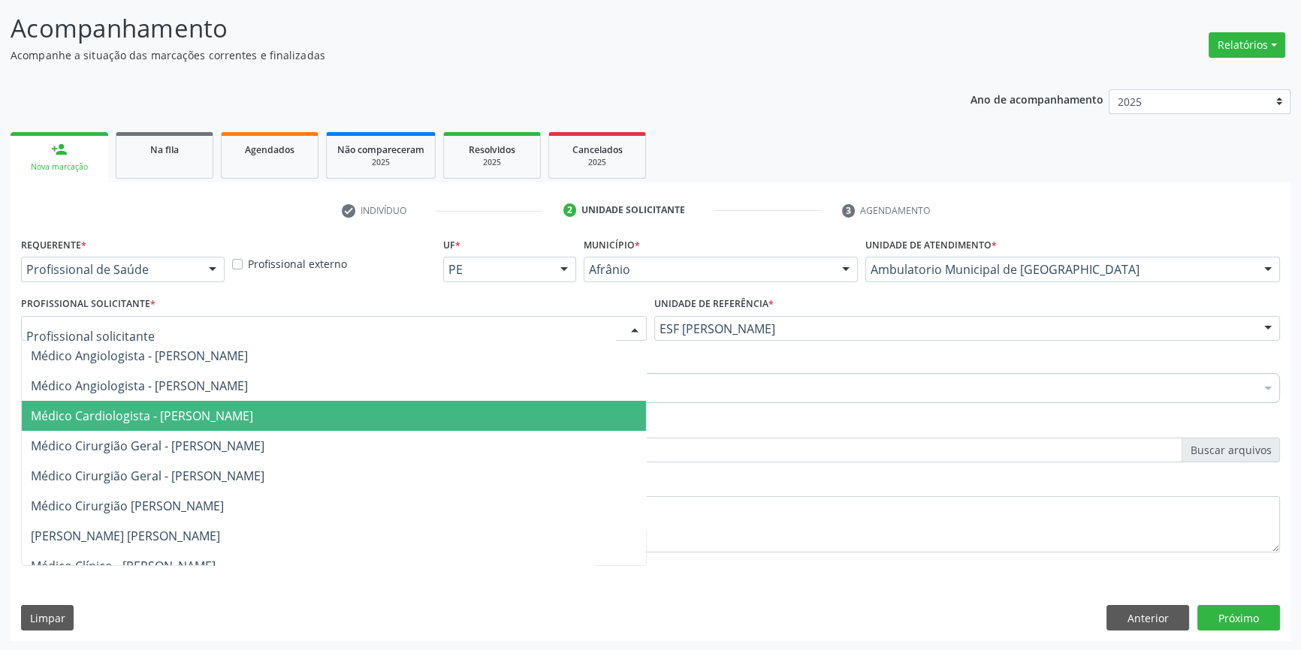
click at [253, 420] on span "Médico Cardiologista - [PERSON_NAME]" at bounding box center [142, 416] width 222 height 17
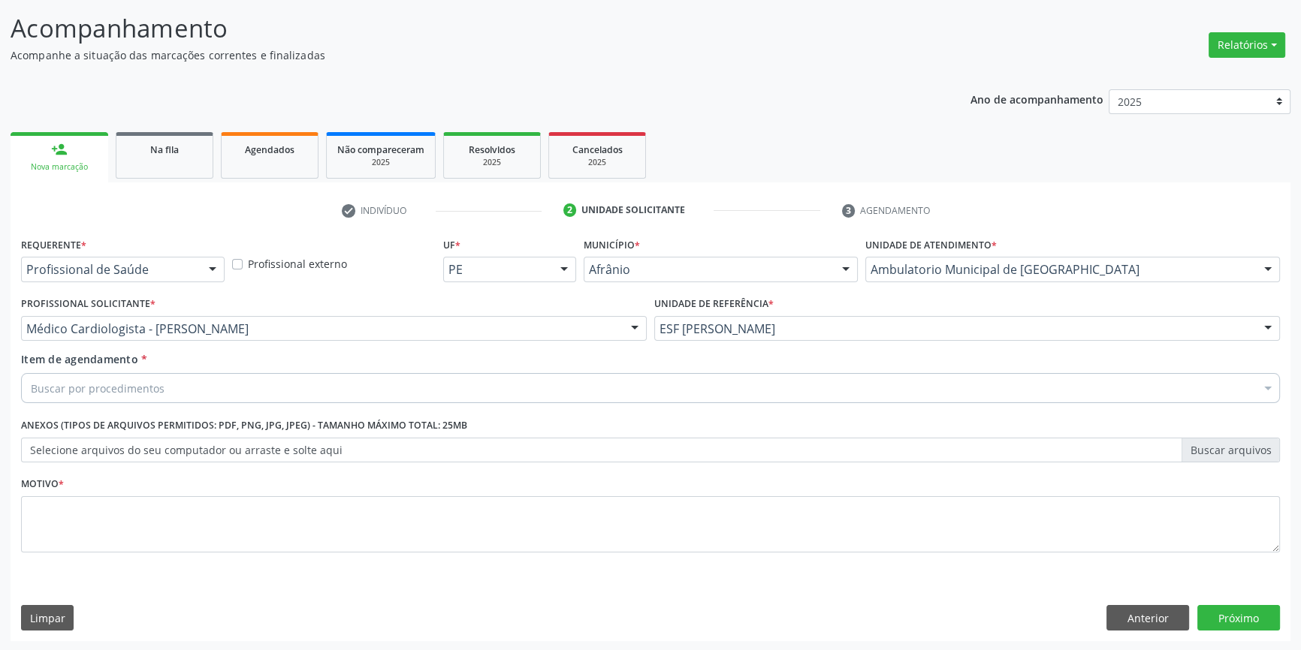
click at [240, 385] on div "Buscar por procedimentos" at bounding box center [650, 388] width 1259 height 30
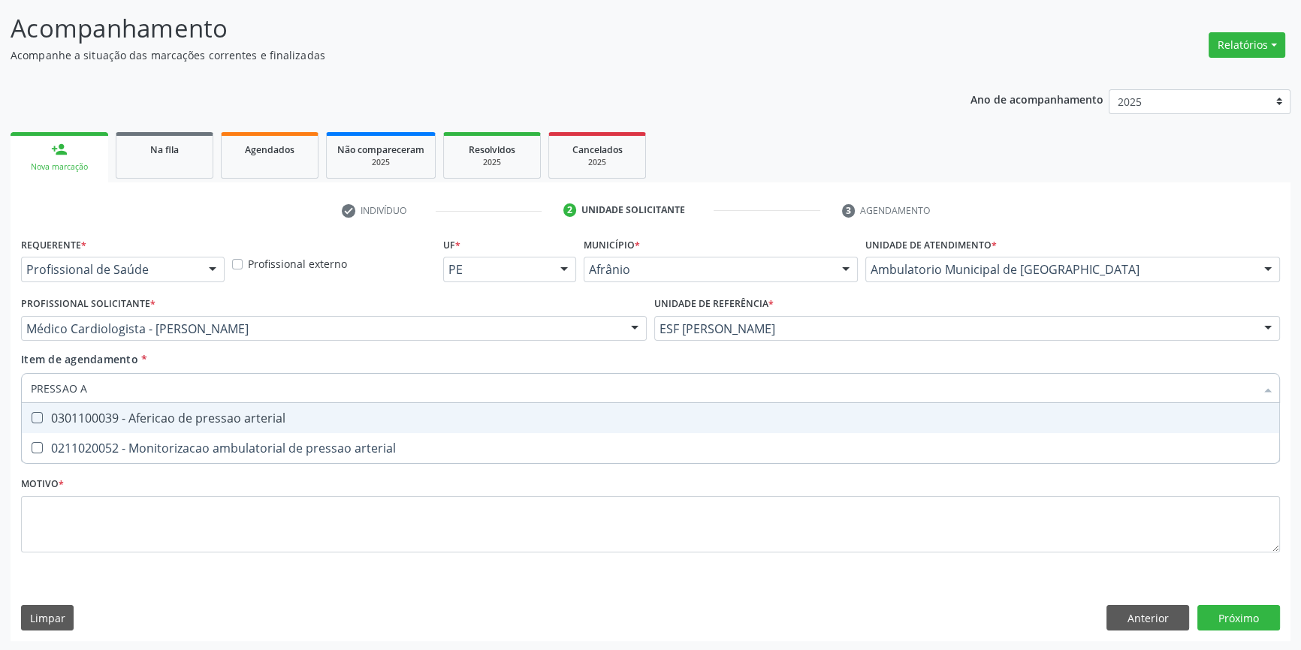
type input "PRESSAO AR"
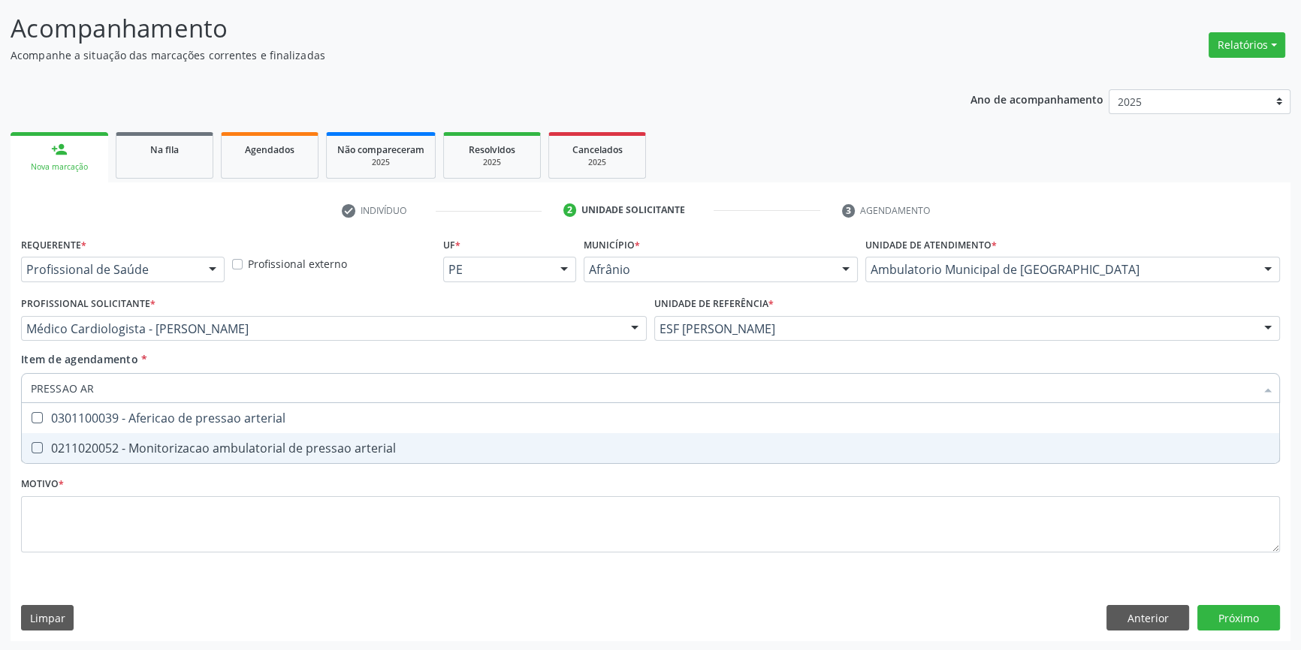
click at [282, 442] on div "0211020052 - Monitorizacao ambulatorial de pressao arterial" at bounding box center [650, 448] width 1239 height 12
checkbox arterial "true"
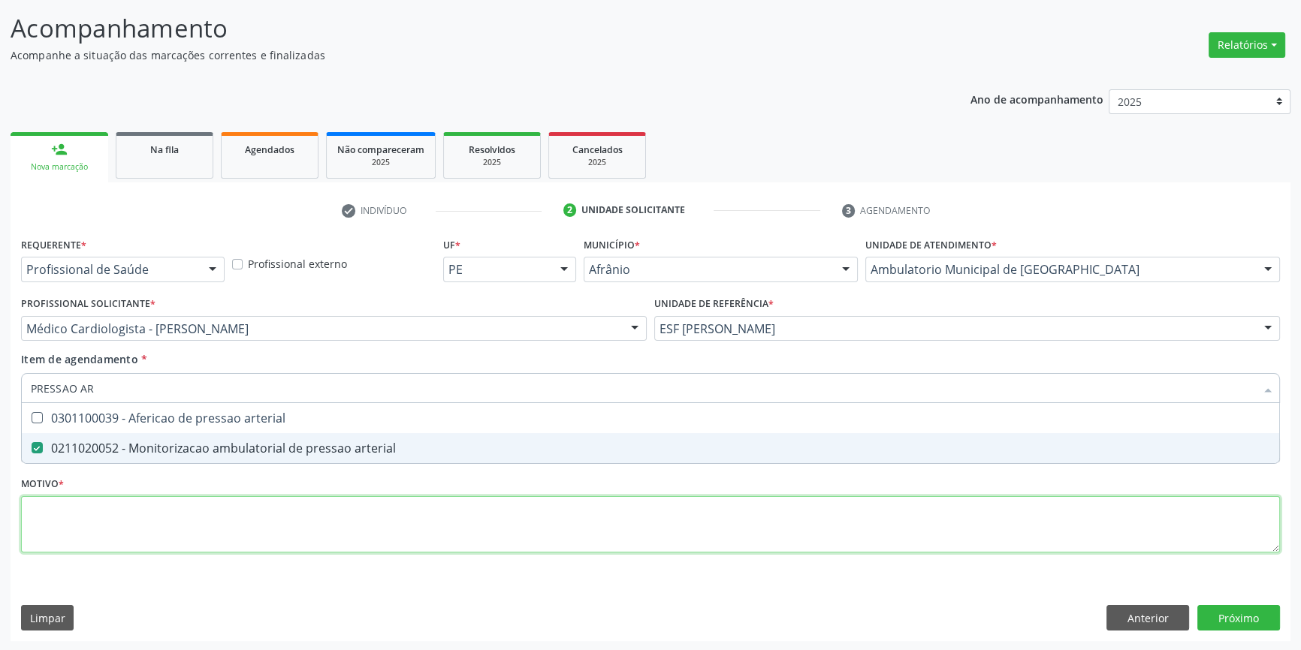
click at [227, 517] on div "Requerente * Profissional de Saúde Profissional de Saúde Paciente Nenhum result…" at bounding box center [650, 404] width 1259 height 340
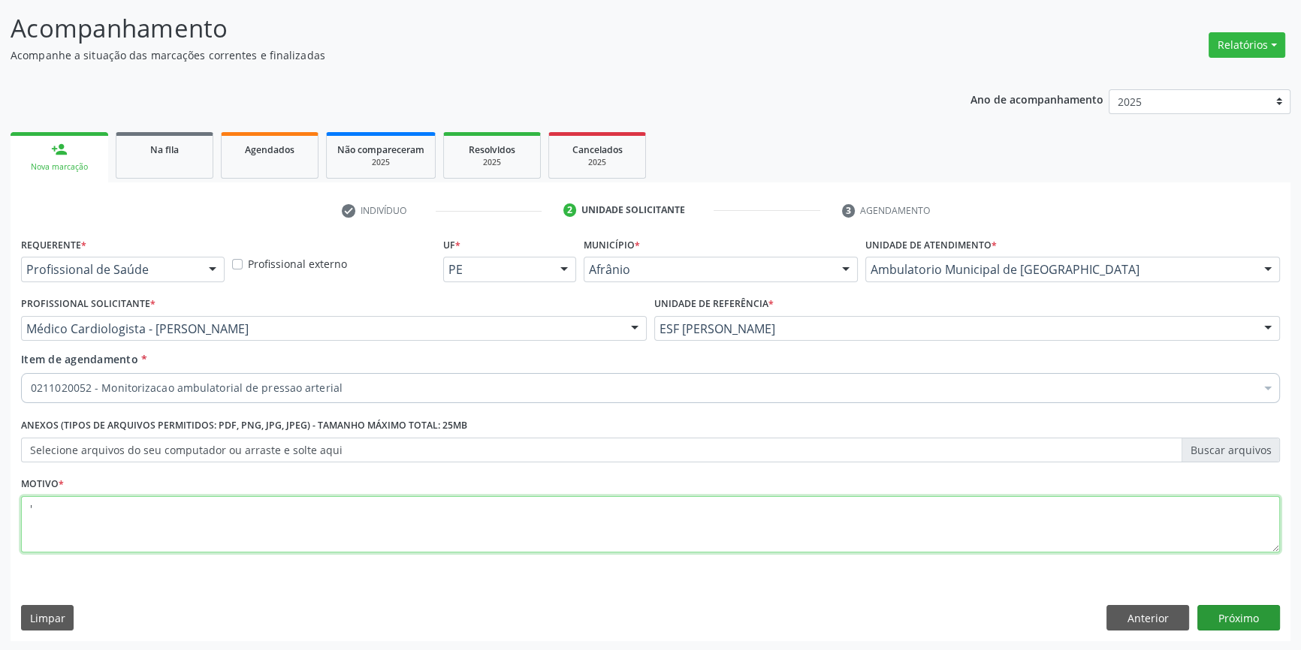
type textarea "'"
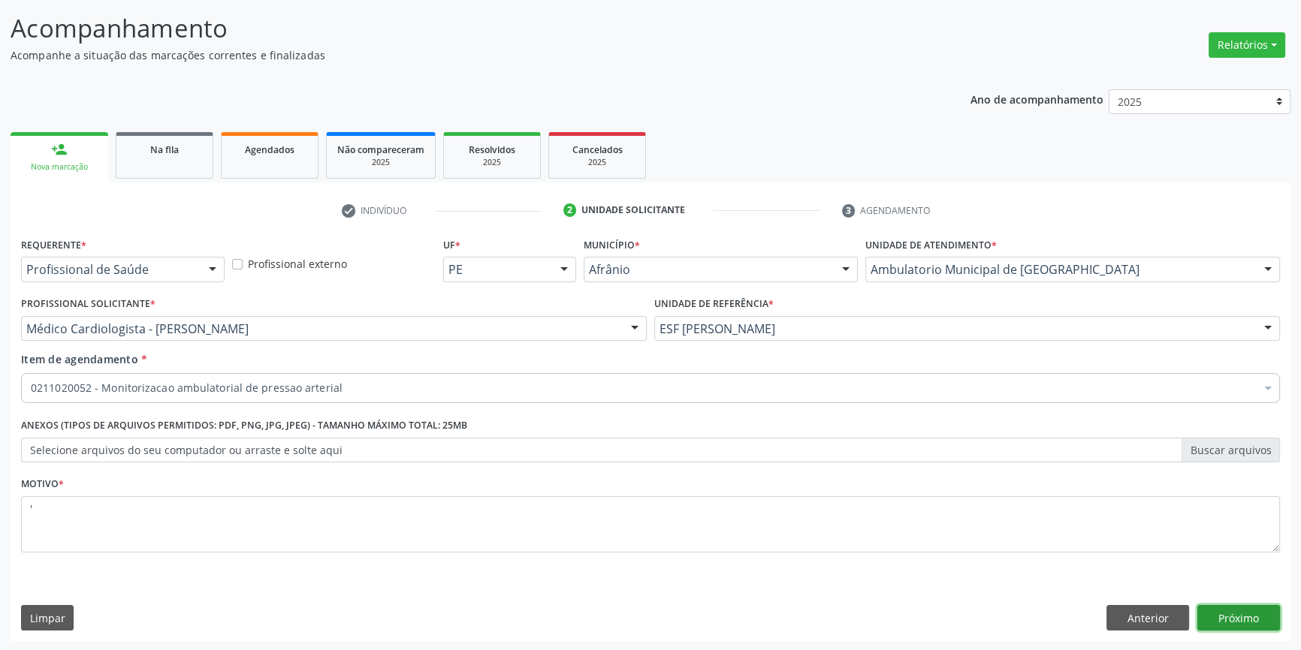
click at [1259, 613] on button "Próximo" at bounding box center [1238, 618] width 83 height 26
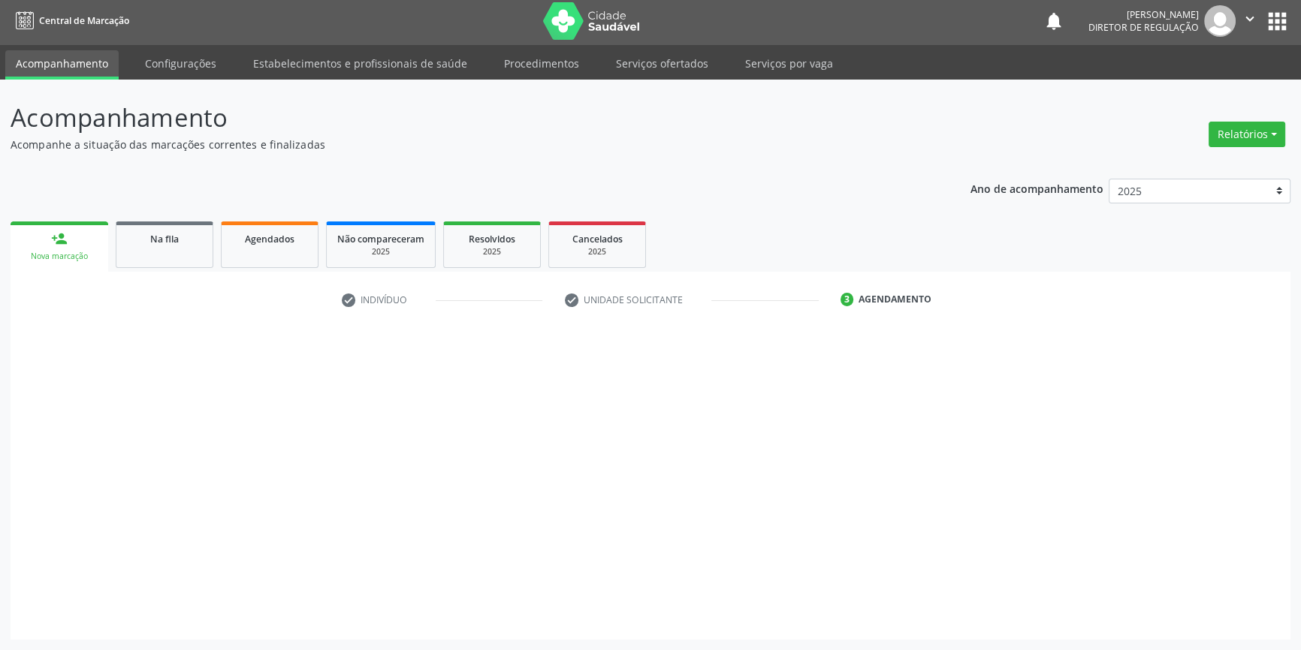
scroll to position [2, 0]
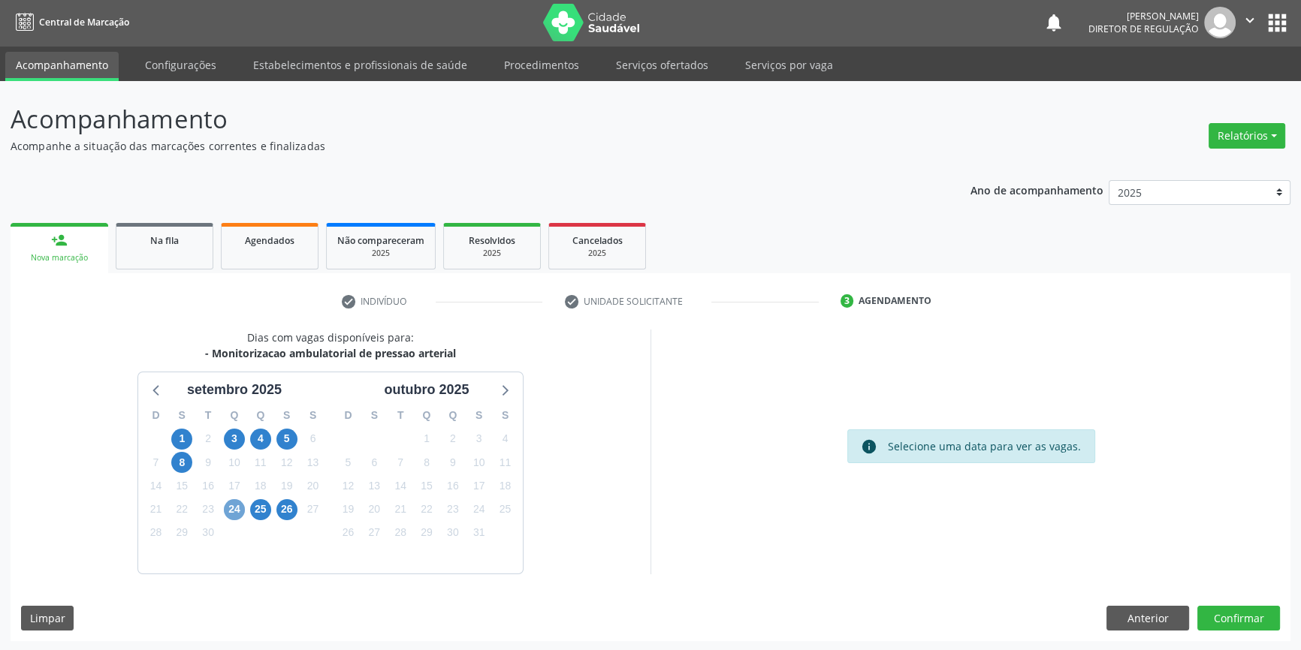
click at [240, 508] on span "24" at bounding box center [234, 509] width 21 height 21
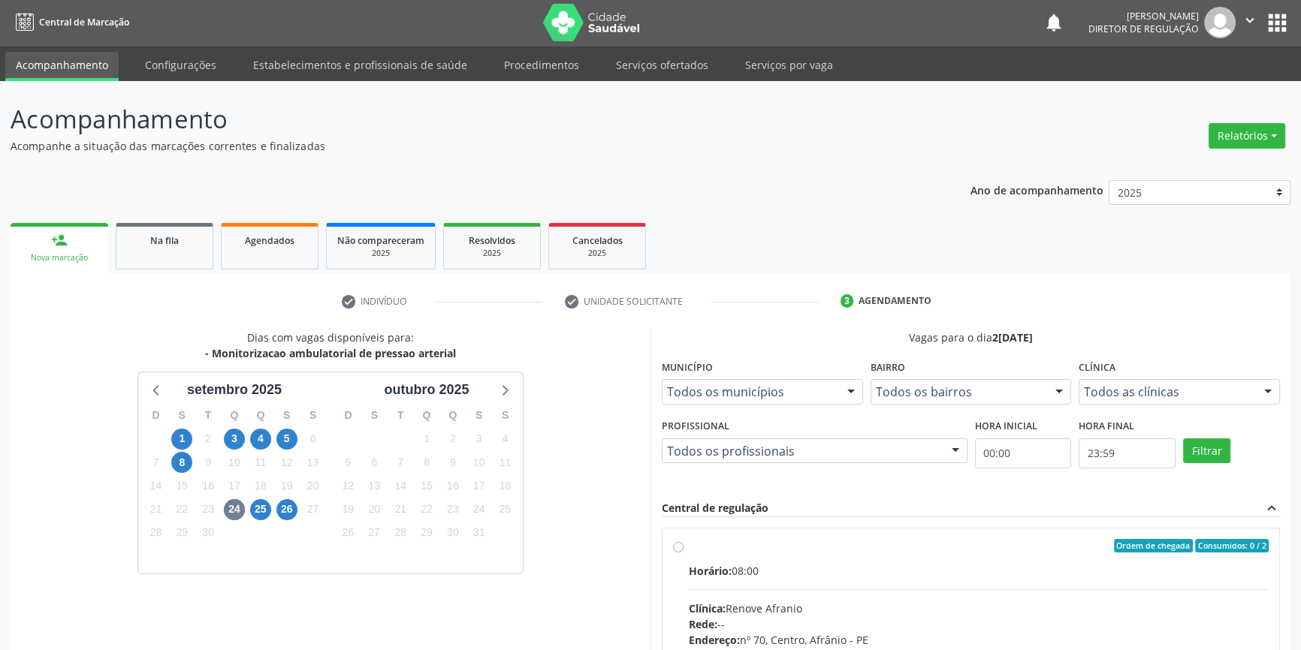
click at [718, 550] on div "Ordem de chegada Consumidos: 0 / 2" at bounding box center [979, 546] width 580 height 14
click at [683, 550] on input "Ordem de chegada Consumidos: 0 / 2 Horário: 08:00 Clínica: Renove Afranio Rede:…" at bounding box center [678, 546] width 11 height 14
radio input "true"
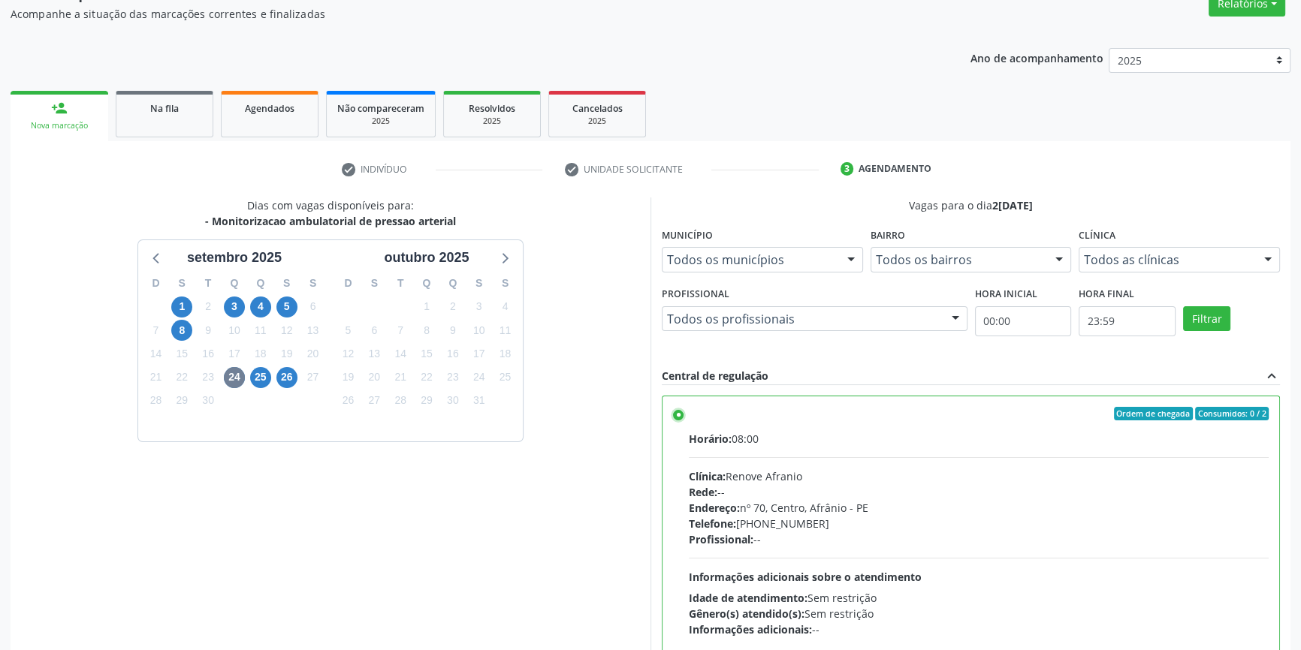
scroll to position [246, 0]
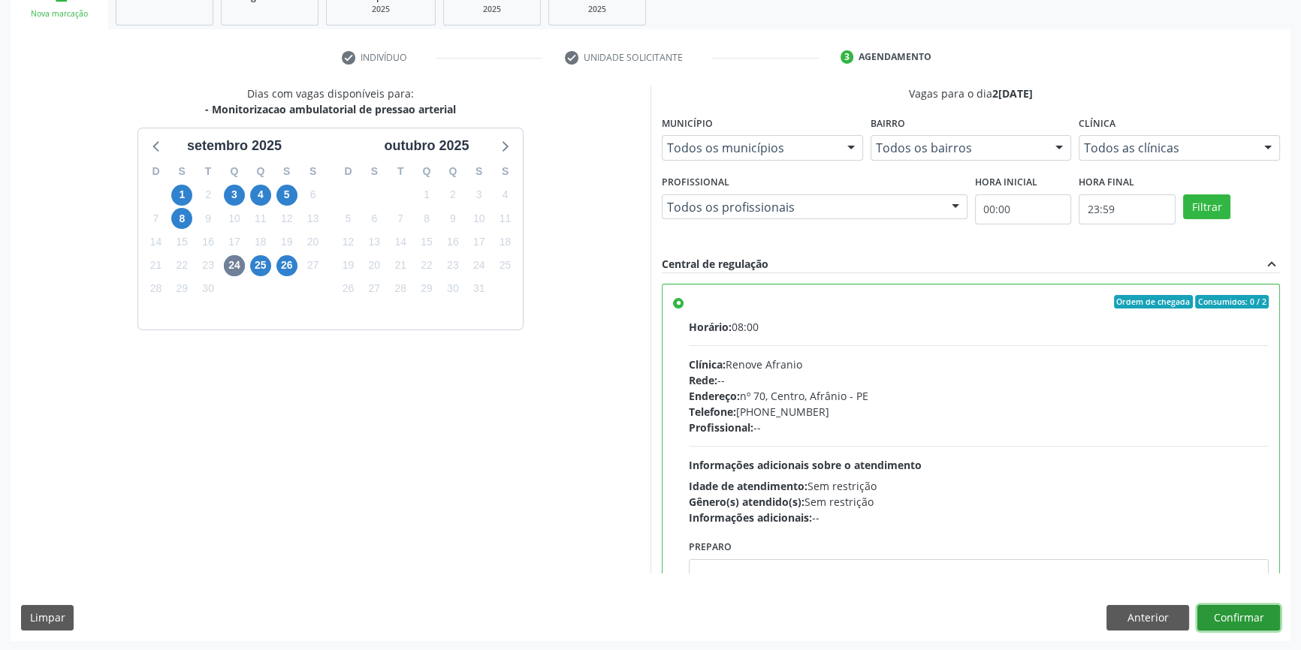
click at [1250, 611] on button "Confirmar" at bounding box center [1238, 618] width 83 height 26
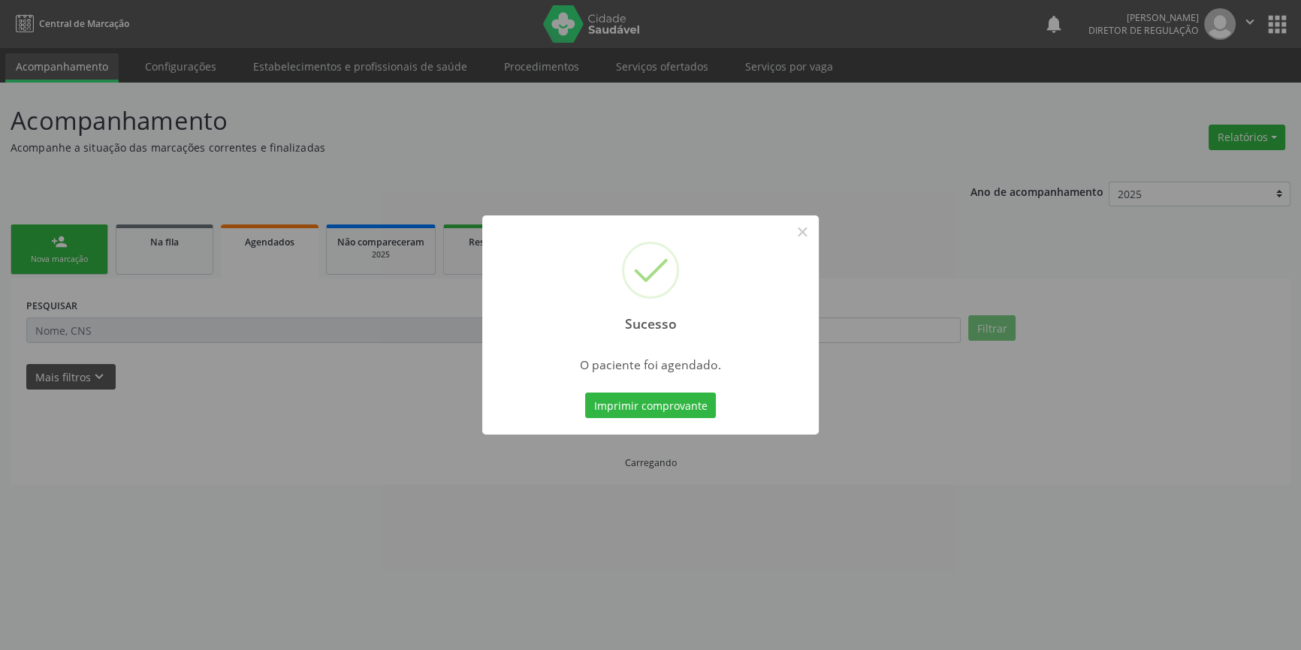
scroll to position [0, 0]
click at [648, 390] on div "Imprimir comprovante Cancel" at bounding box center [654, 406] width 137 height 32
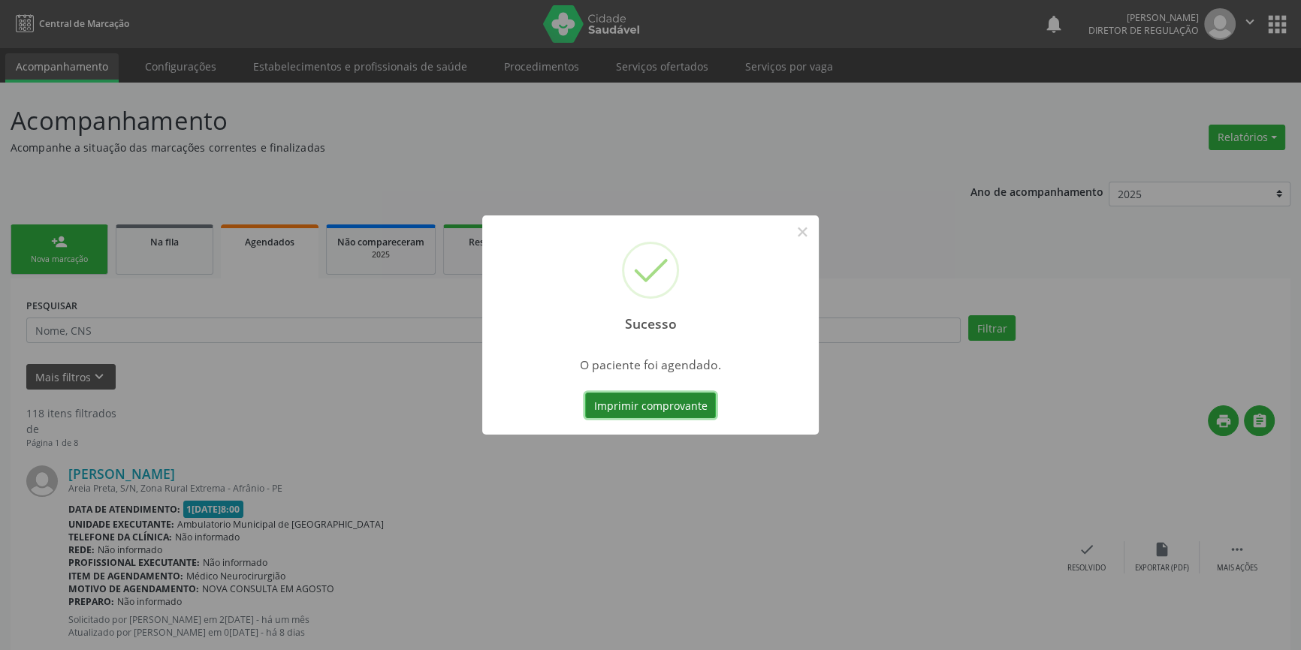
click at [650, 398] on button "Imprimir comprovante" at bounding box center [650, 406] width 131 height 26
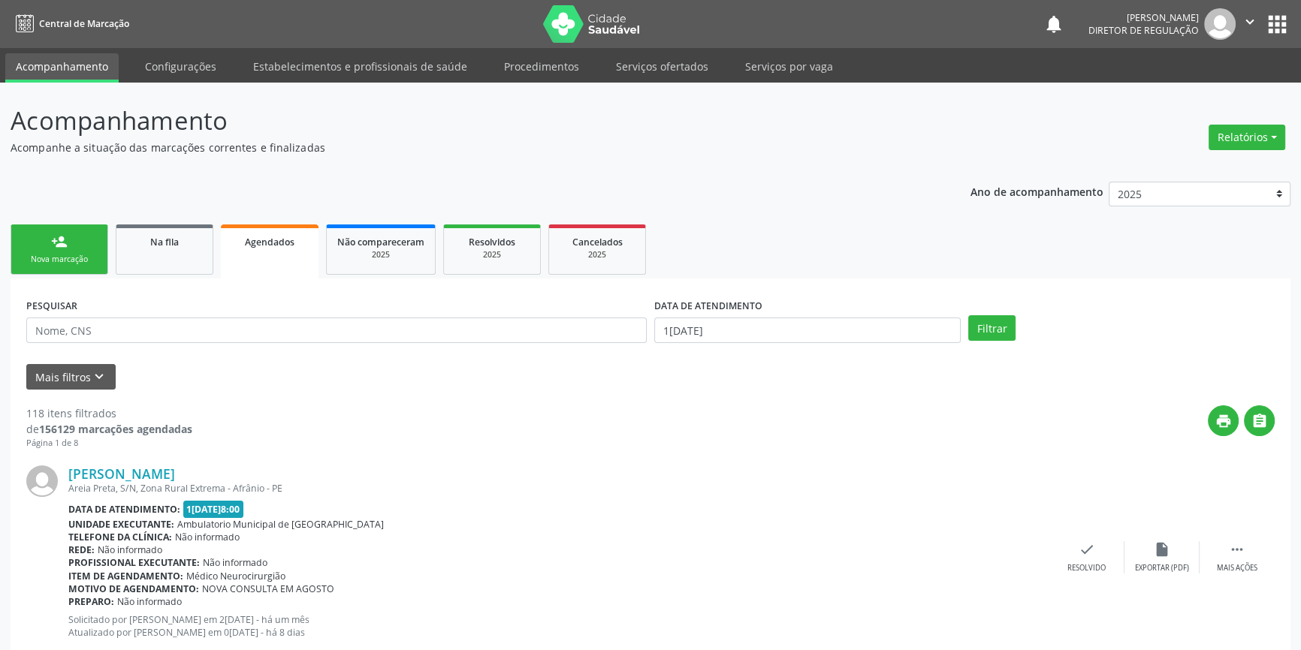
click at [82, 268] on link "person_add Nova marcação" at bounding box center [60, 250] width 98 height 50
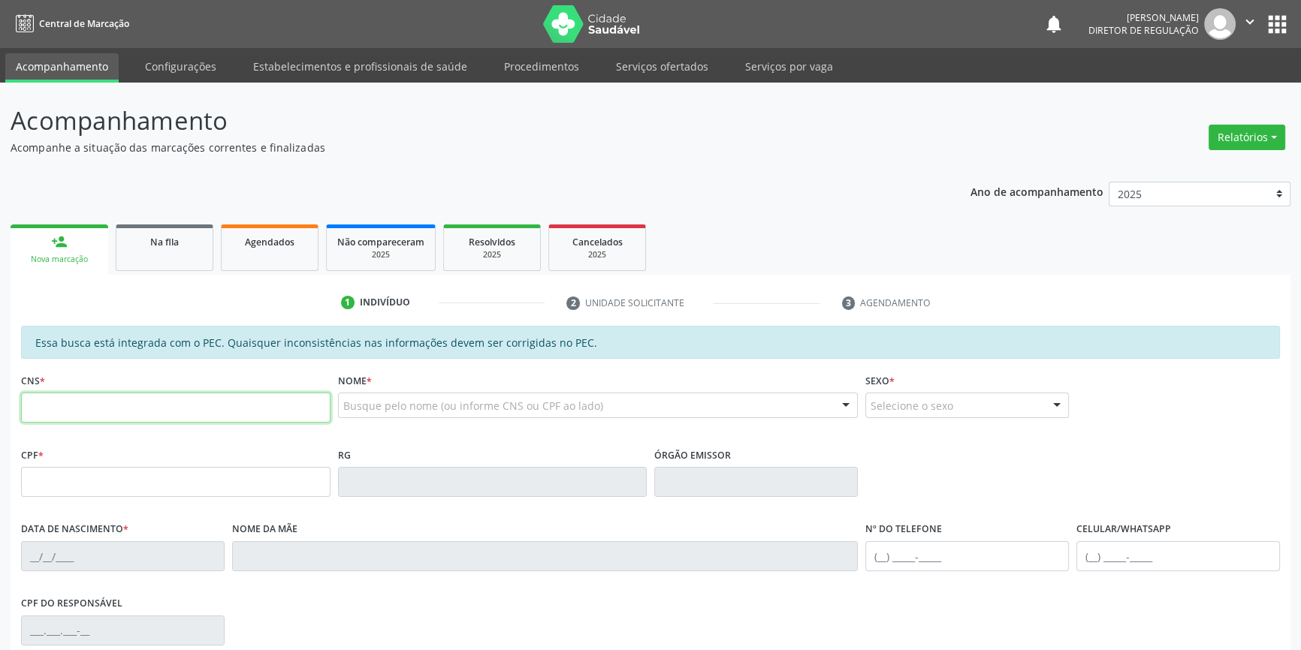
click at [128, 396] on input "text" at bounding box center [175, 408] width 309 height 30
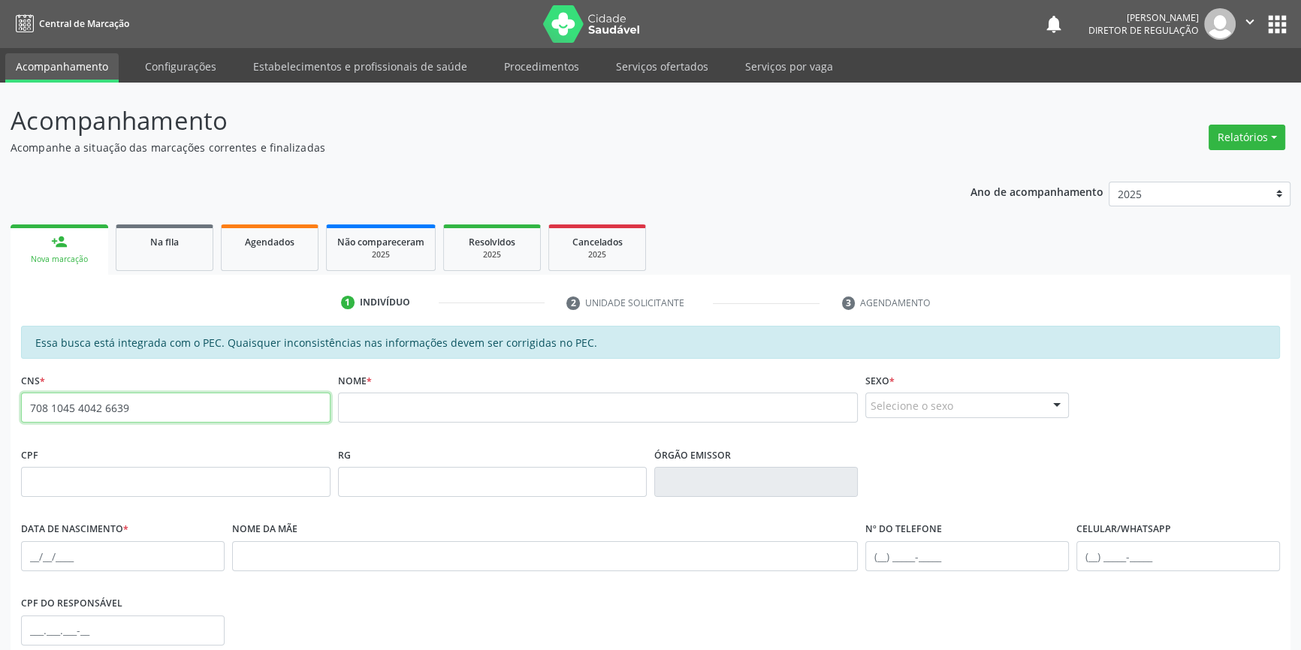
drag, startPoint x: 207, startPoint y: 409, endPoint x: 0, endPoint y: 397, distance: 206.9
click at [0, 397] on div "Acompanhamento Acompanhe a situação das marcações correntes e finalizadas Relat…" at bounding box center [650, 470] width 1301 height 775
click at [189, 418] on input "708 1045 4042 6639" at bounding box center [175, 408] width 309 height 30
drag, startPoint x: 188, startPoint y: 415, endPoint x: 0, endPoint y: 405, distance: 188.7
click at [0, 405] on div "Acompanhamento Acompanhe a situação das marcações correntes e finalizadas Relat…" at bounding box center [650, 470] width 1301 height 775
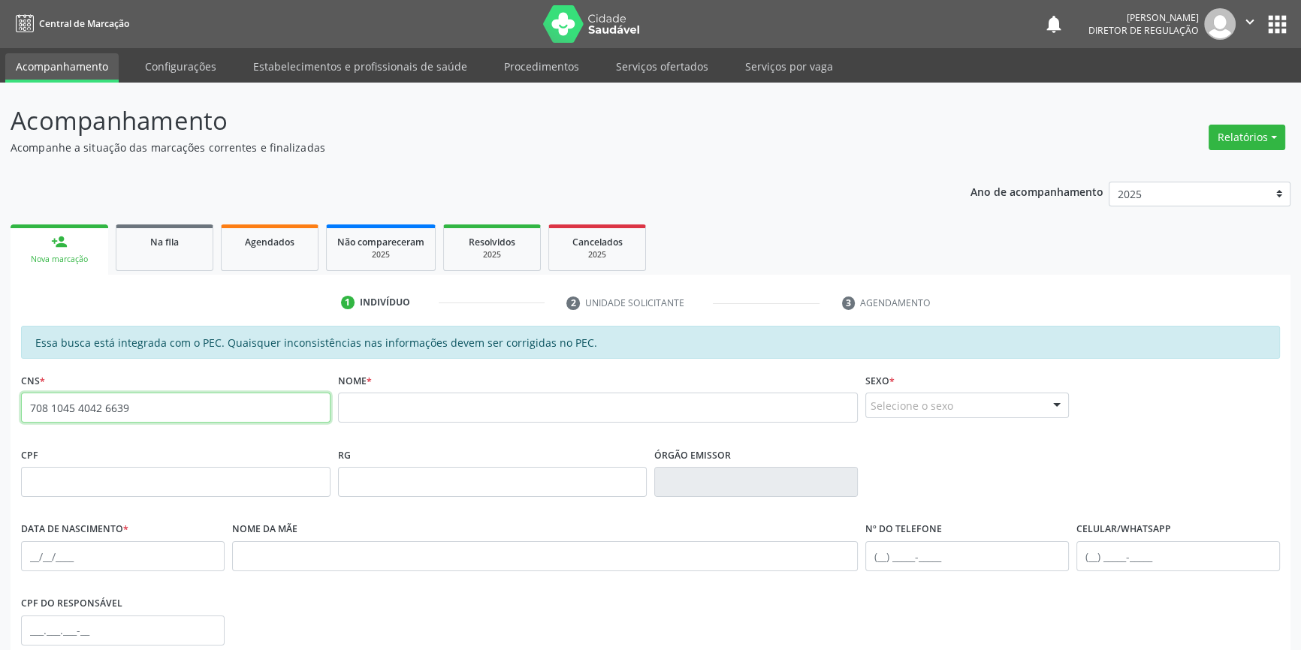
paste input "980 0230 3198 927"
type input "980 0230 3198 927"
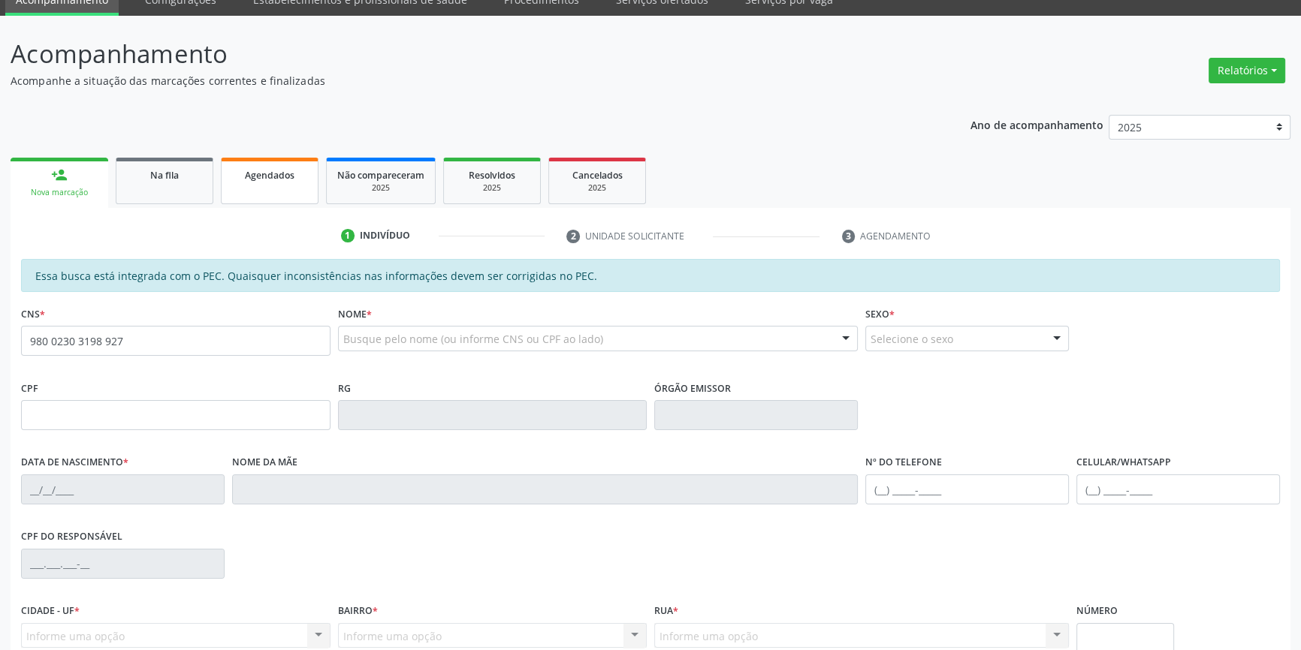
scroll to position [136, 0]
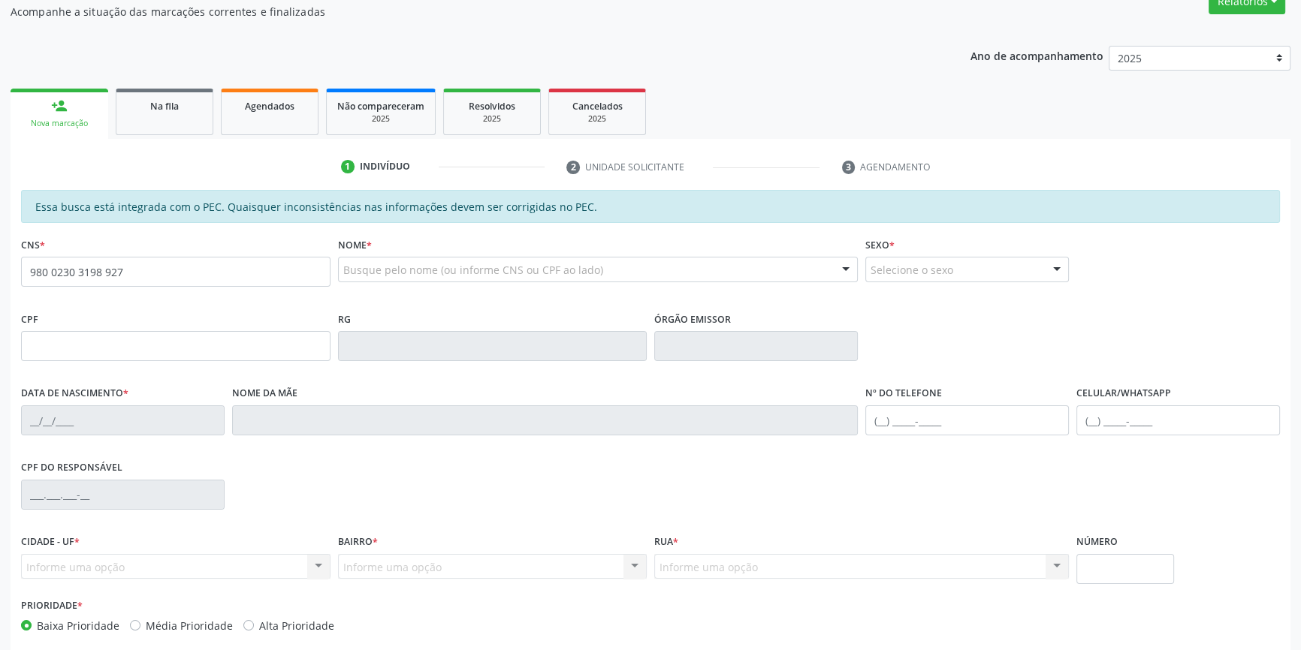
click at [28, 269] on input "980 0230 3198 927" at bounding box center [175, 272] width 309 height 30
type input "898 0023 0319 8927"
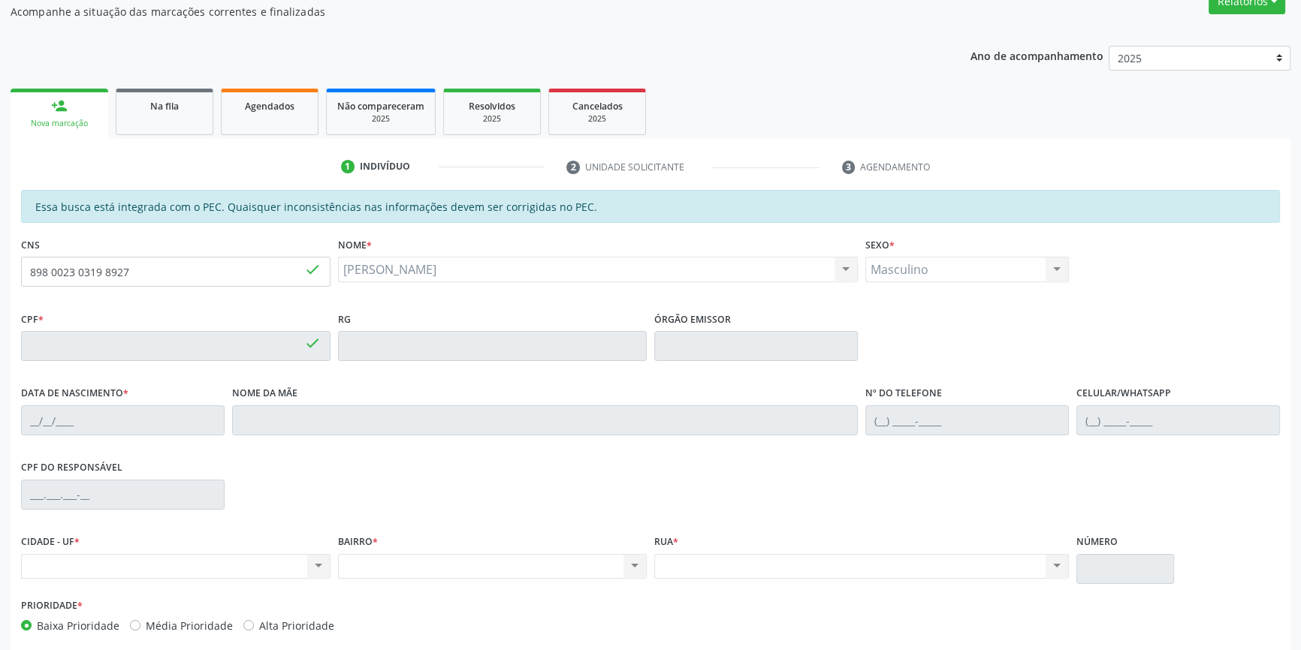
type input "146.643.394-96"
type input "[DATE]"
type input "[PERSON_NAME] das [PERSON_NAME]"
type input "[PHONE_NUMBER]"
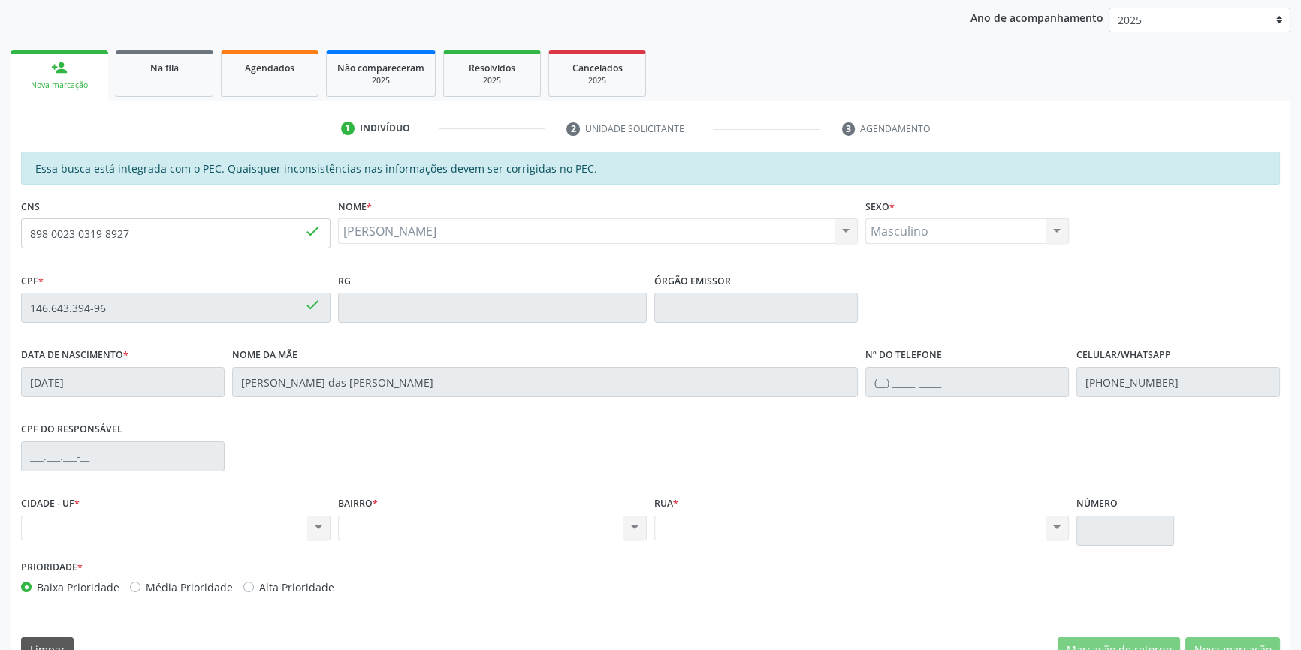
scroll to position [206, 0]
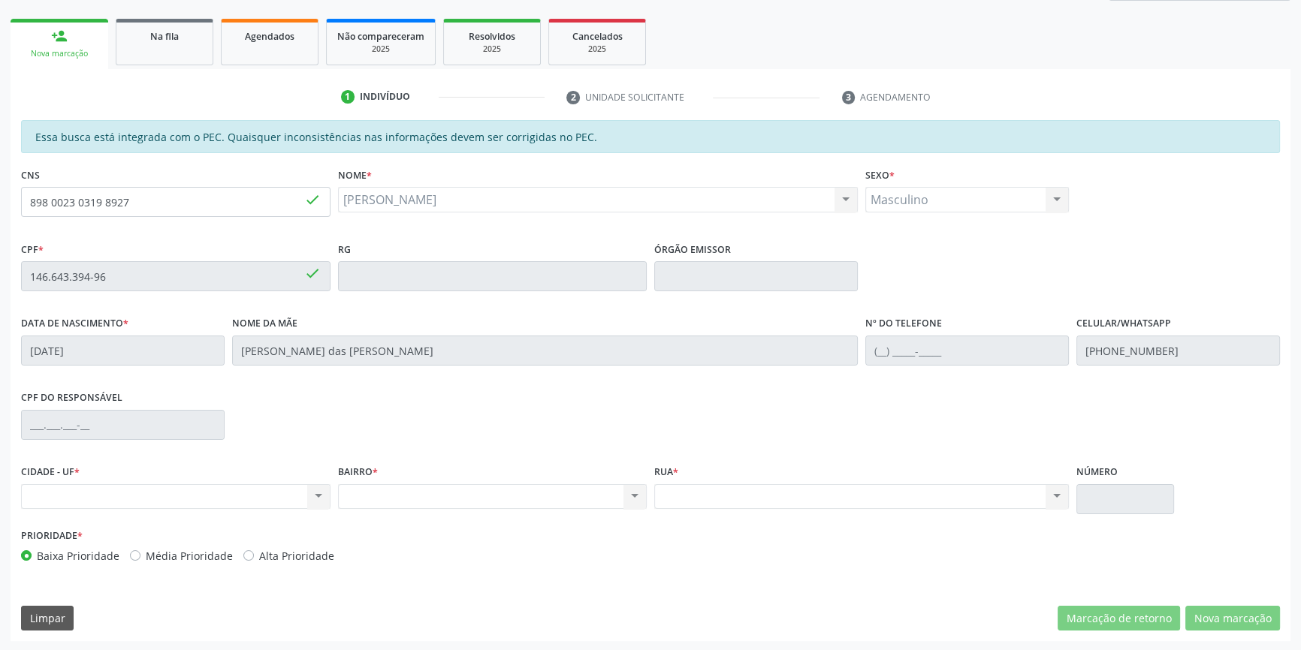
click at [94, 34] on link "person_add Nova marcação" at bounding box center [60, 44] width 98 height 50
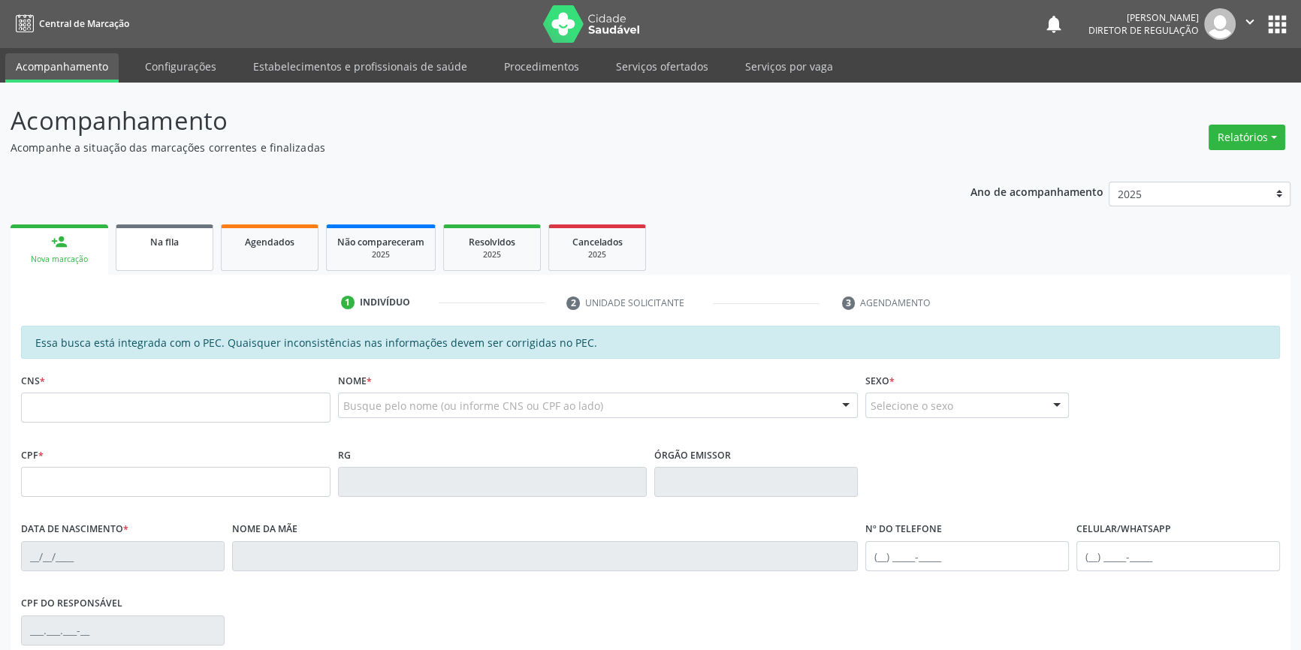
click at [167, 241] on span "Na fila" at bounding box center [164, 242] width 29 height 13
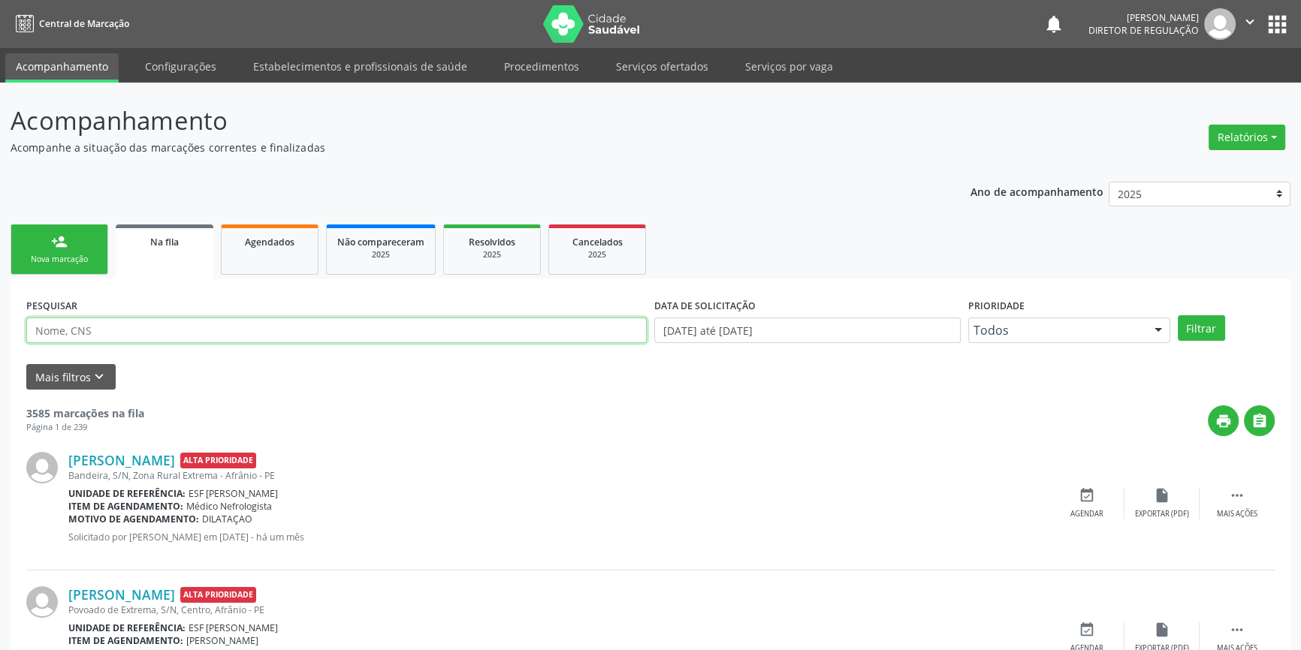
click at [176, 329] on input "text" at bounding box center [336, 331] width 620 height 26
type input "709003855527413"
click at [1206, 328] on button "Filtrar" at bounding box center [1200, 328] width 47 height 26
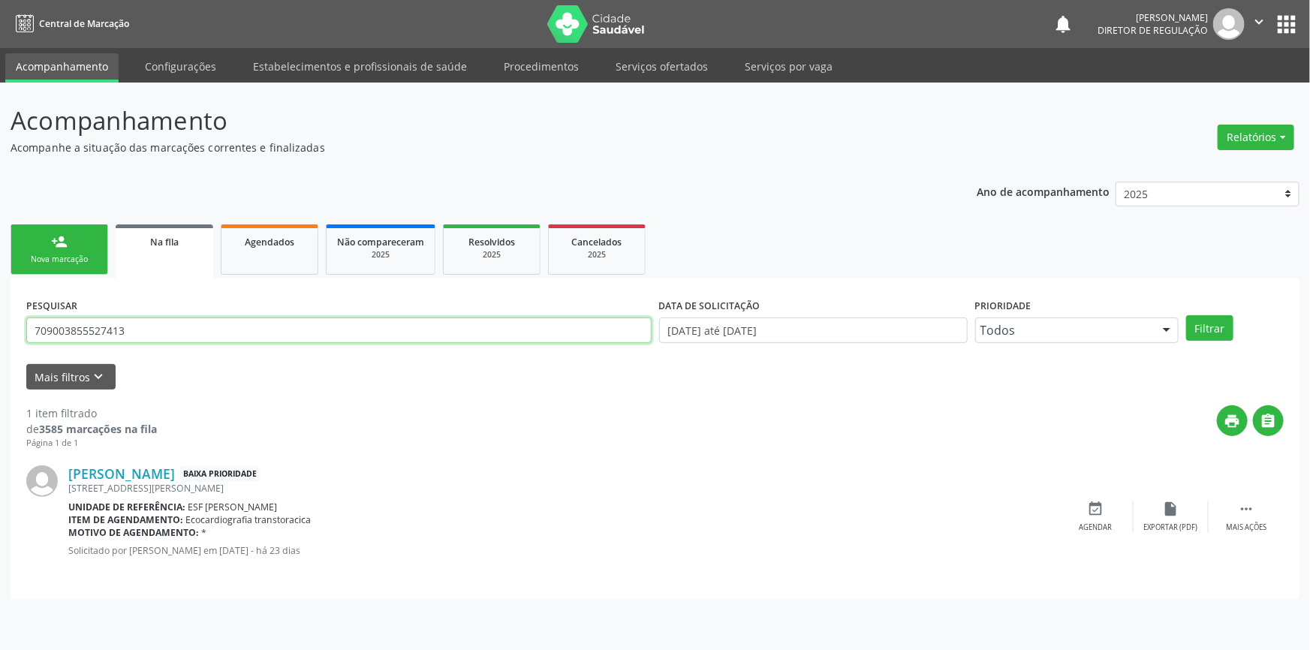
drag, startPoint x: 134, startPoint y: 330, endPoint x: 0, endPoint y: 322, distance: 133.9
click at [0, 322] on div "Acompanhamento Acompanhe a situação das marcações correntes e finalizadas Relat…" at bounding box center [655, 367] width 1310 height 568
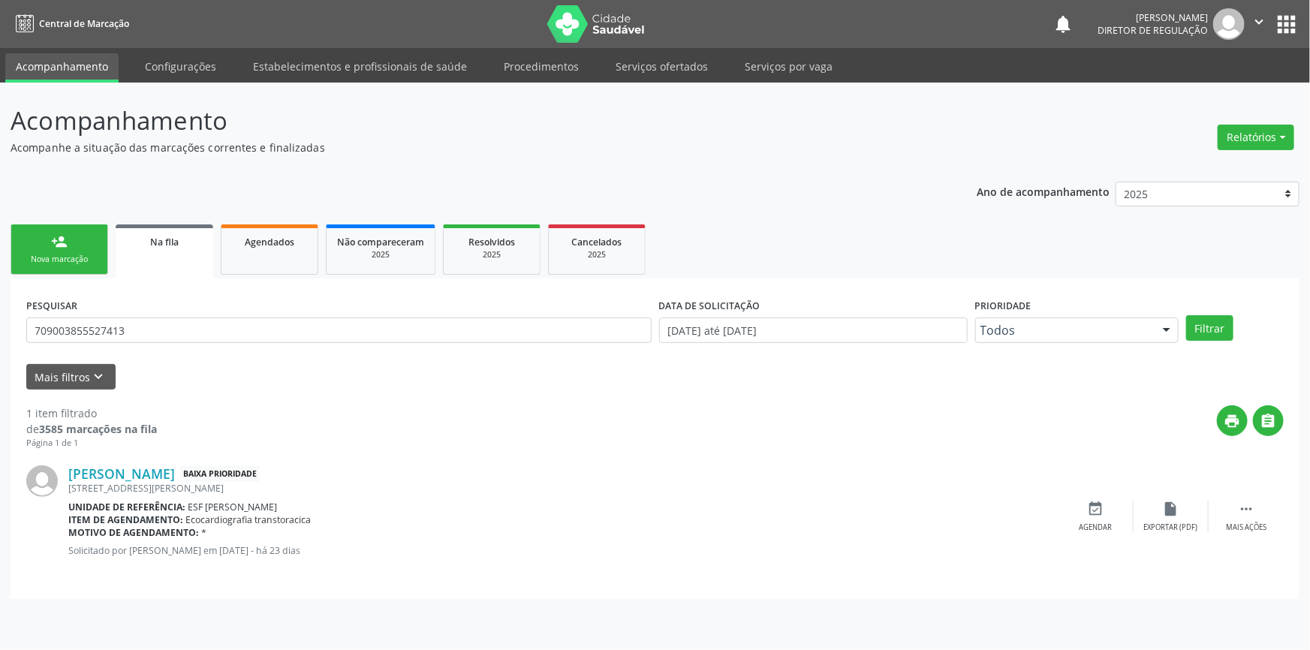
click at [66, 246] on div "person_add" at bounding box center [59, 242] width 17 height 17
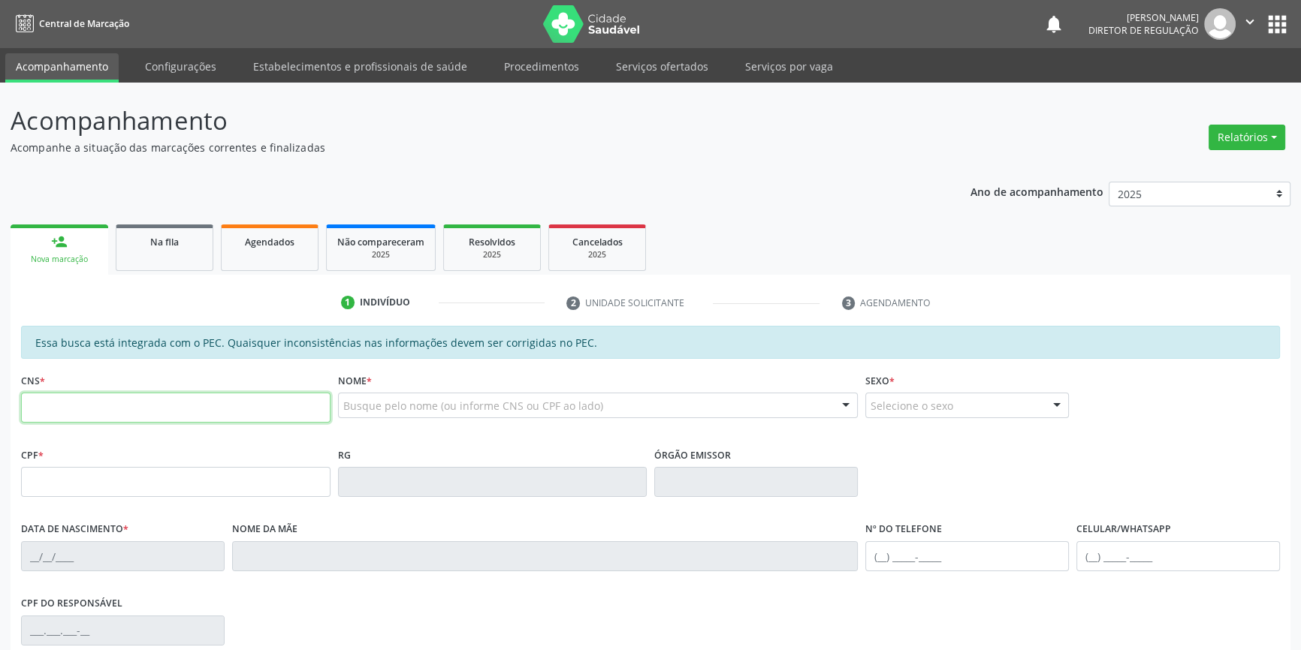
click at [150, 398] on input "text" at bounding box center [175, 408] width 309 height 30
paste input "709 0038 5552 7413"
type input "709 0038 5552 7413"
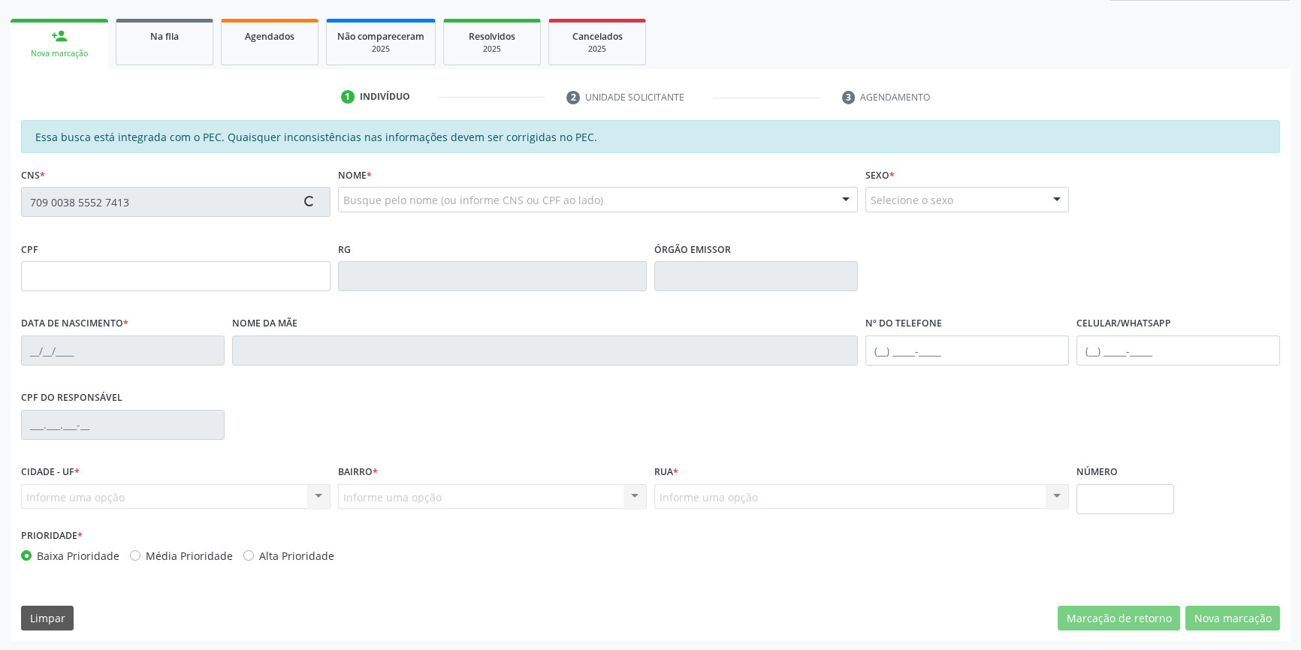
type input "046.265.014-60"
type input "[DATE]"
type input "[PERSON_NAME]"
type input "[PHONE_NUMBER]"
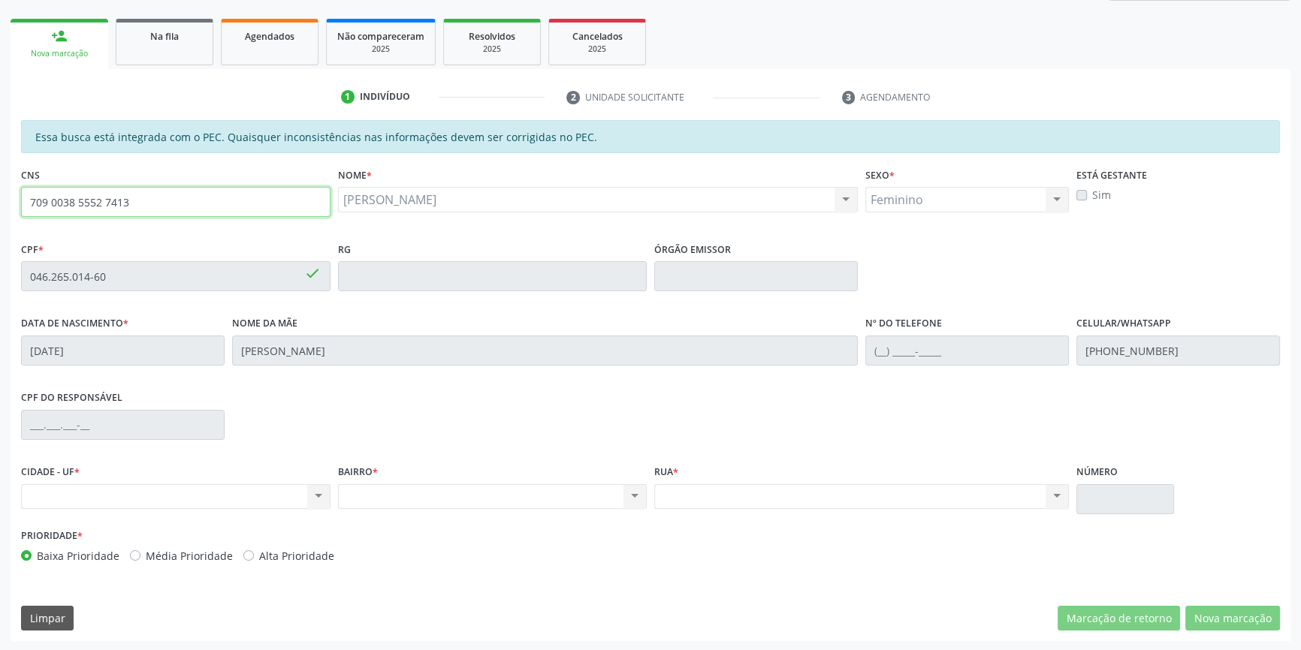
drag, startPoint x: 172, startPoint y: 200, endPoint x: 0, endPoint y: 161, distance: 176.3
click at [0, 161] on div "Acompanhamento Acompanhe a situação das marcações correntes e finalizadas Relat…" at bounding box center [650, 264] width 1301 height 775
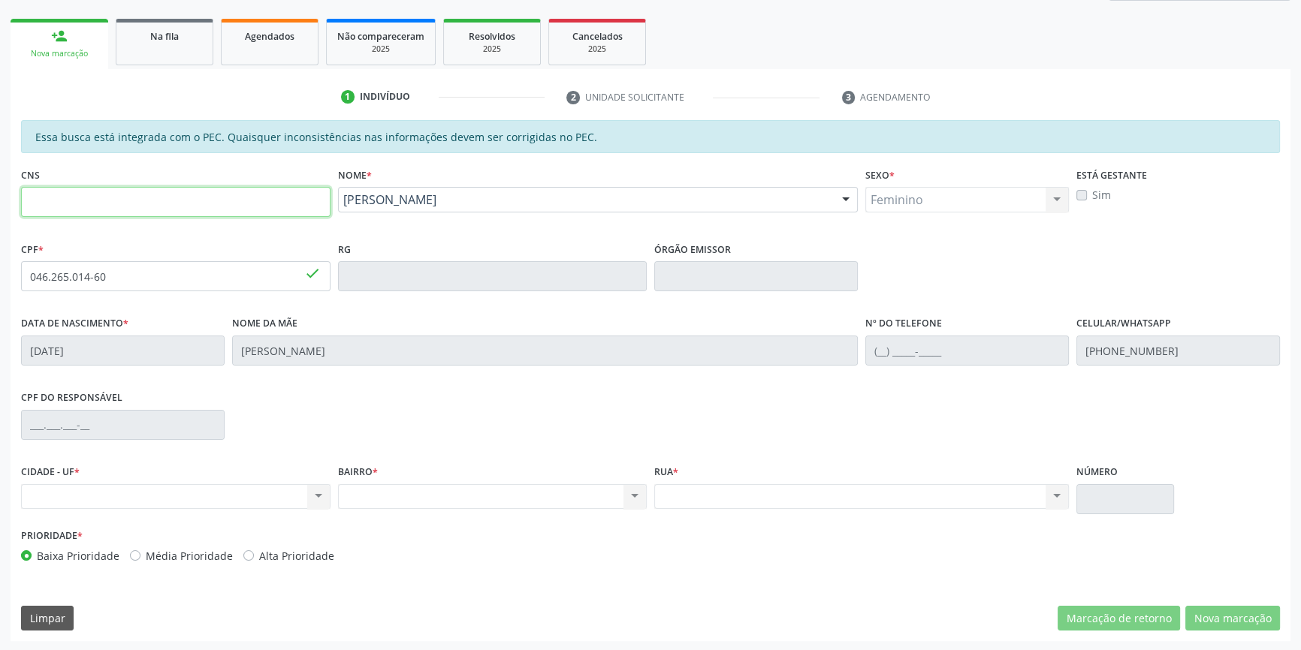
paste input "709 0038 5552 7413"
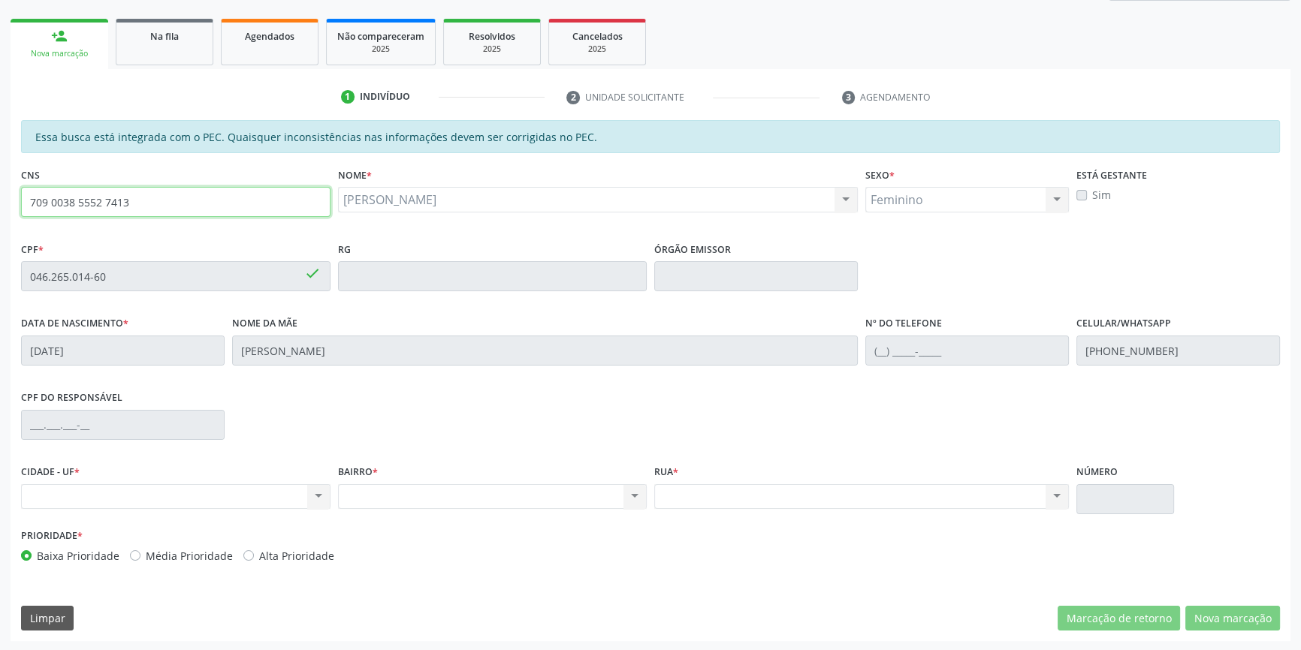
drag, startPoint x: 178, startPoint y: 197, endPoint x: 0, endPoint y: 182, distance: 178.6
click at [0, 190] on div "Acompanhamento Acompanhe a situação das marcações correntes e finalizadas Relat…" at bounding box center [650, 264] width 1301 height 775
paste input "898 0023 0319 8927"
type input "898 0023 0319 8927"
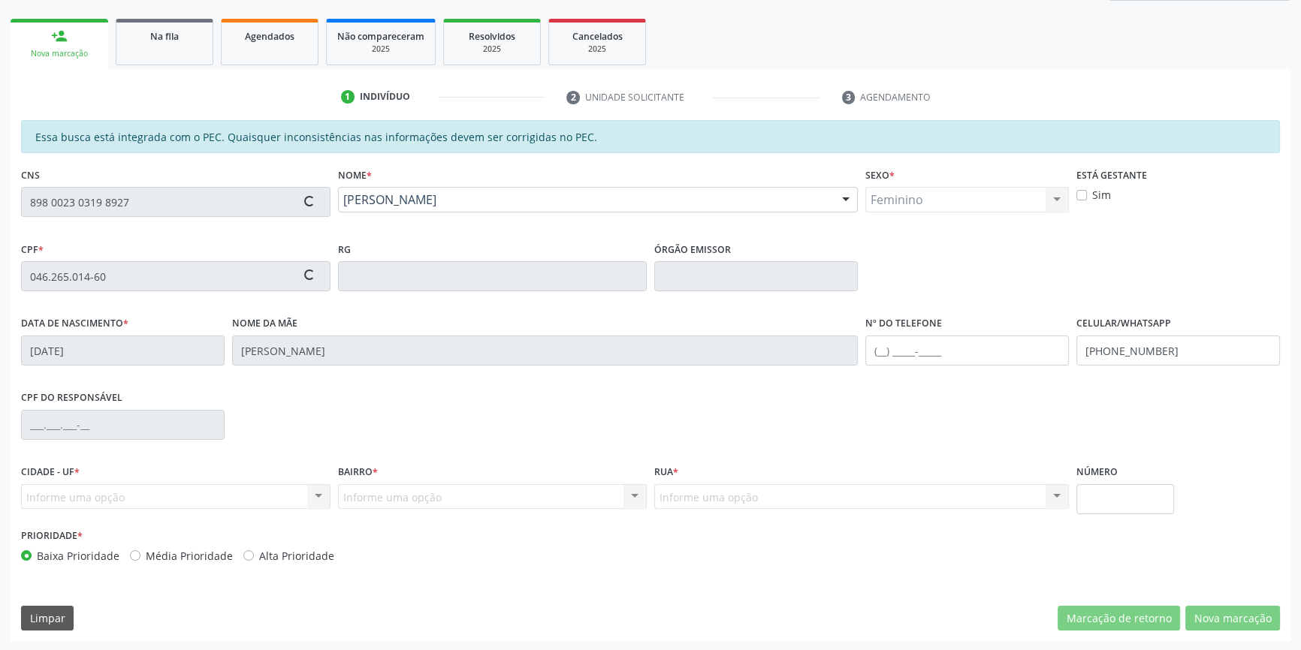
type input "146.643.394-96"
type input "[DATE]"
type input "[PERSON_NAME] das [PERSON_NAME]"
type input "[PHONE_NUMBER]"
type input "S/N"
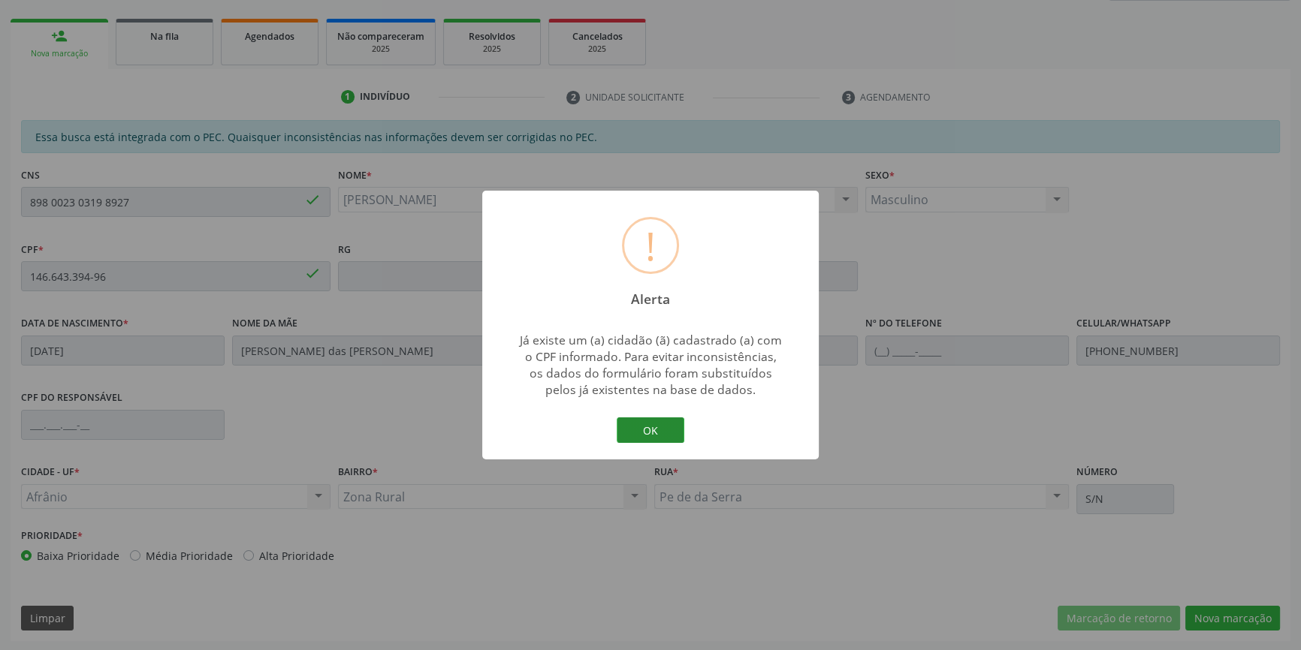
click at [644, 434] on button "OK" at bounding box center [651, 431] width 68 height 26
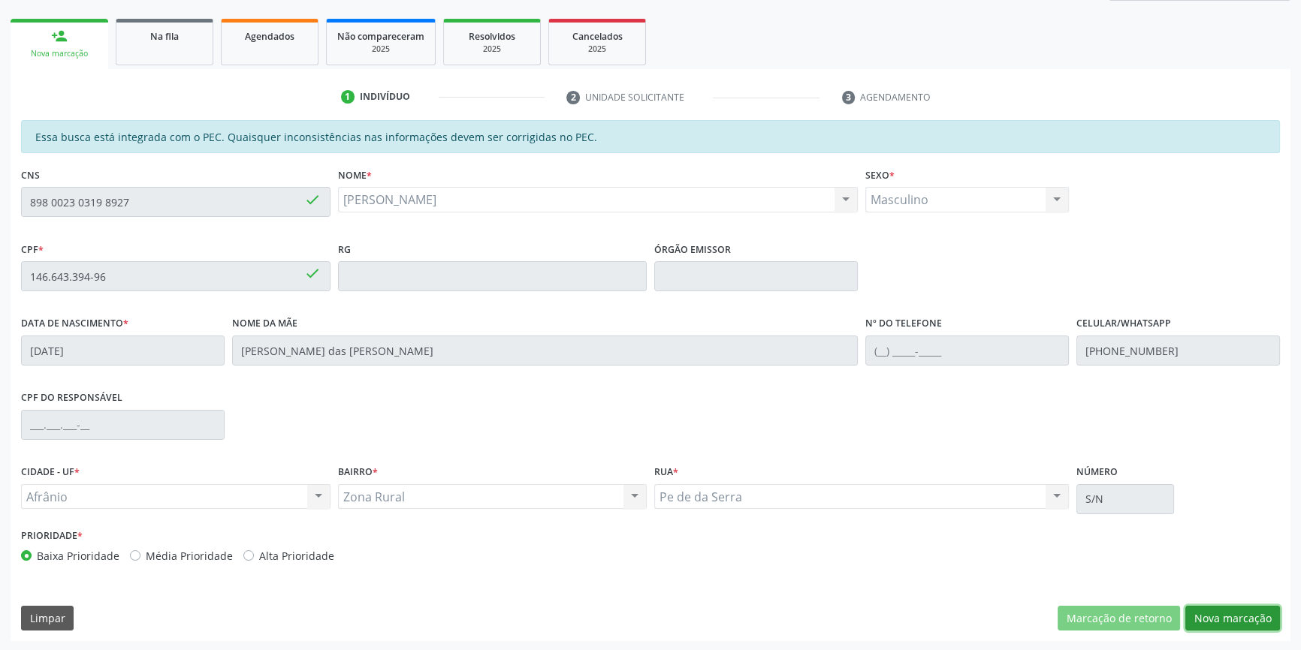
click at [1244, 611] on button "Nova marcação" at bounding box center [1232, 619] width 95 height 26
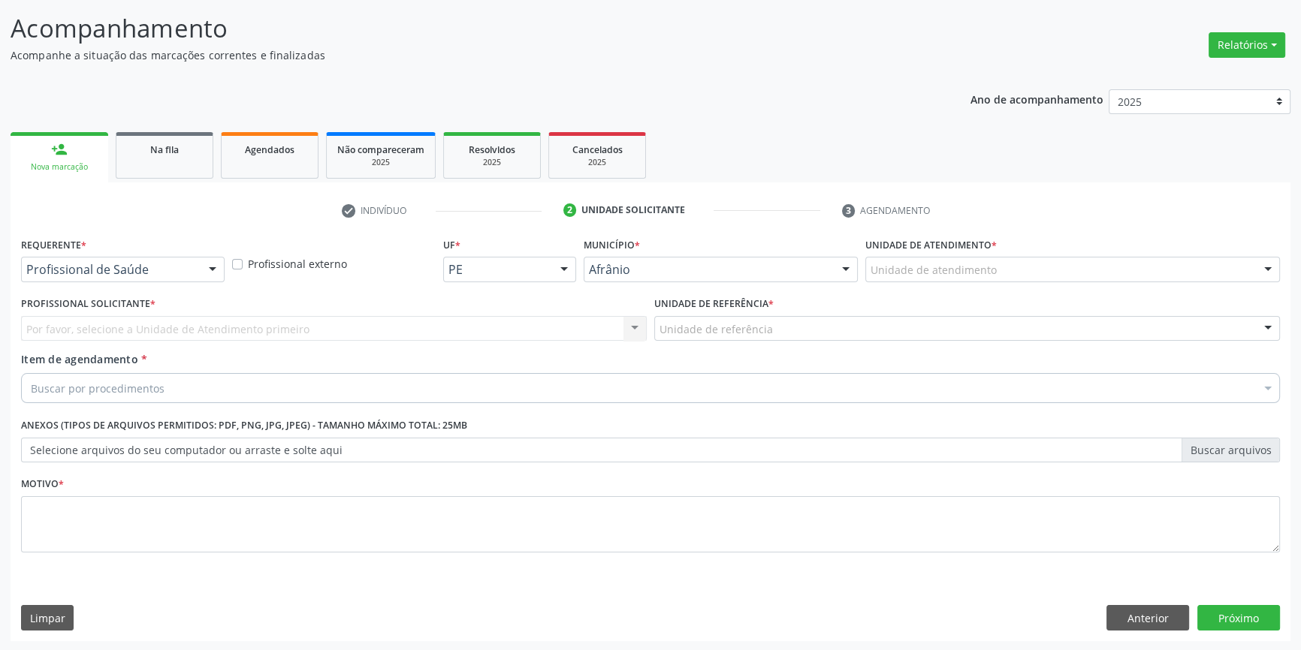
click at [1019, 282] on div "Unidade de atendimento * Unidade de atendimento Academia da Saude de Afranio Ac…" at bounding box center [1072, 263] width 422 height 59
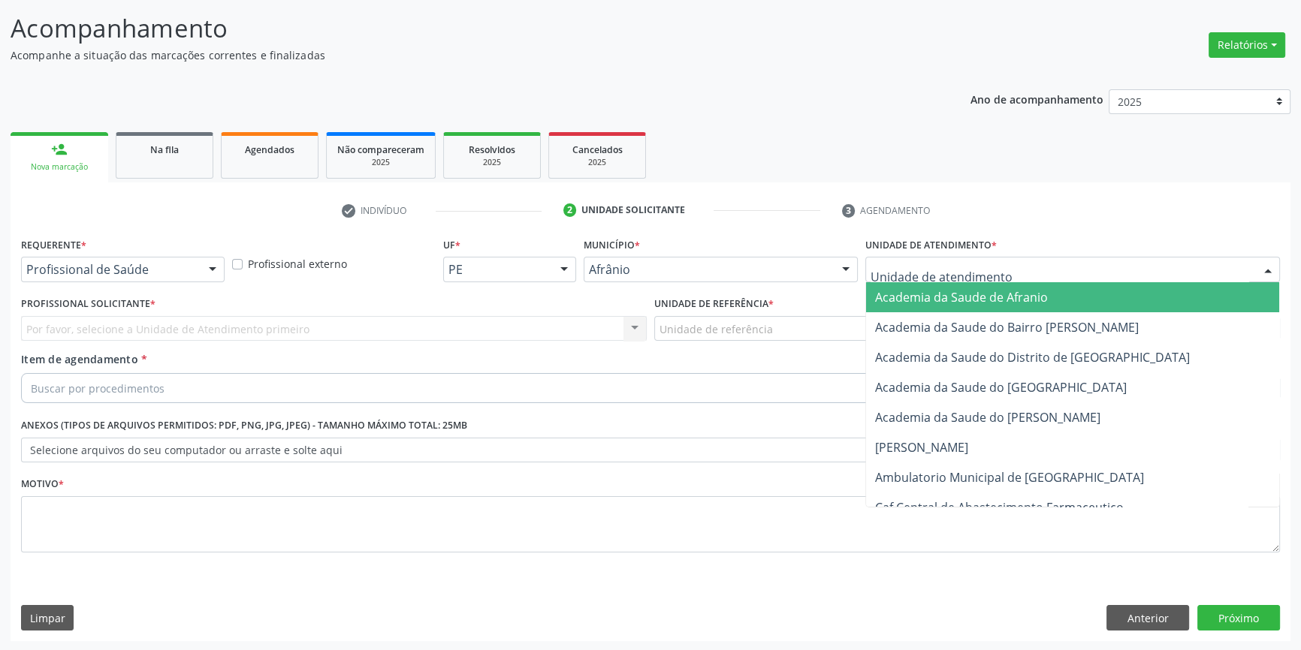
drag, startPoint x: 1006, startPoint y: 275, endPoint x: 1000, endPoint y: 379, distance: 104.6
click at [1002, 276] on div at bounding box center [1072, 270] width 415 height 26
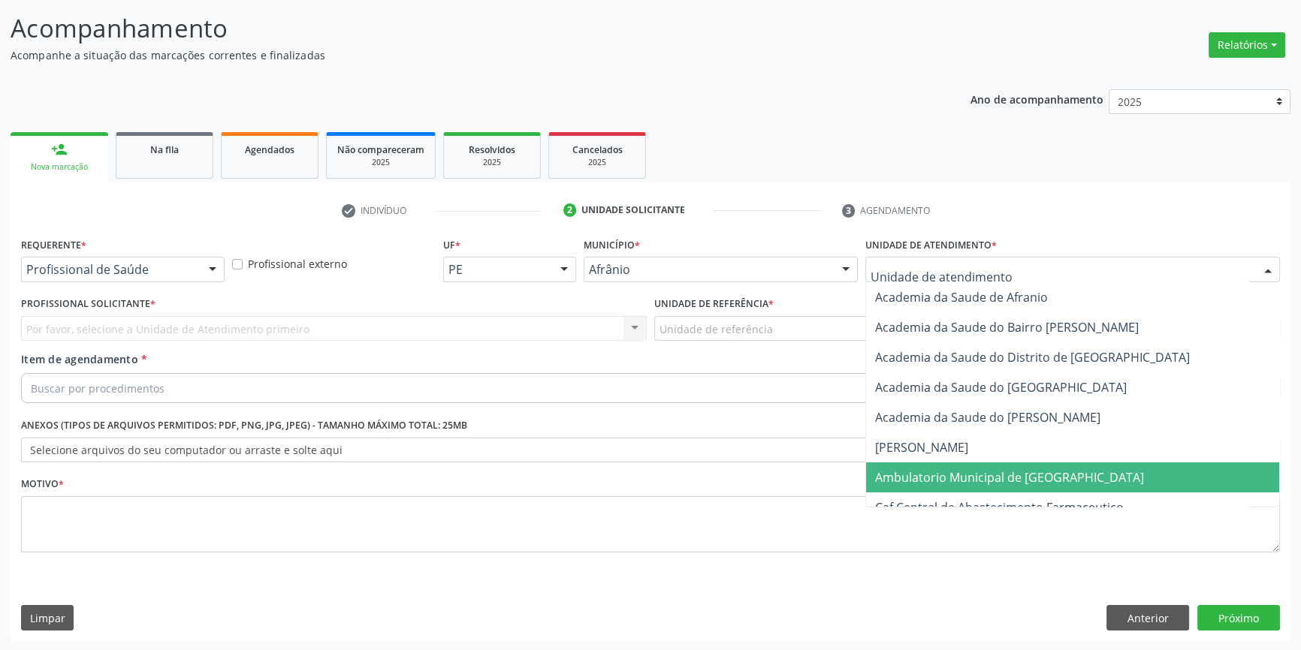
click at [992, 480] on span "Ambulatorio Municipal de [GEOGRAPHIC_DATA]" at bounding box center [1009, 477] width 269 height 17
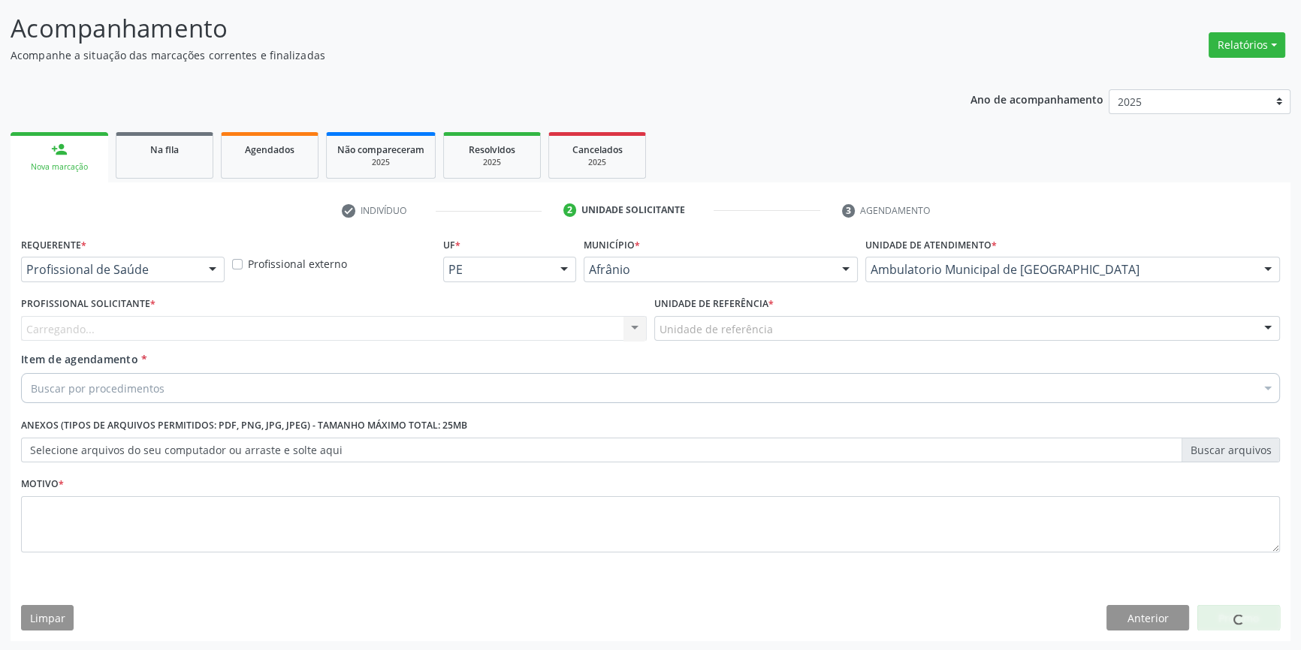
click at [768, 333] on div "Unidade de referência" at bounding box center [967, 329] width 626 height 26
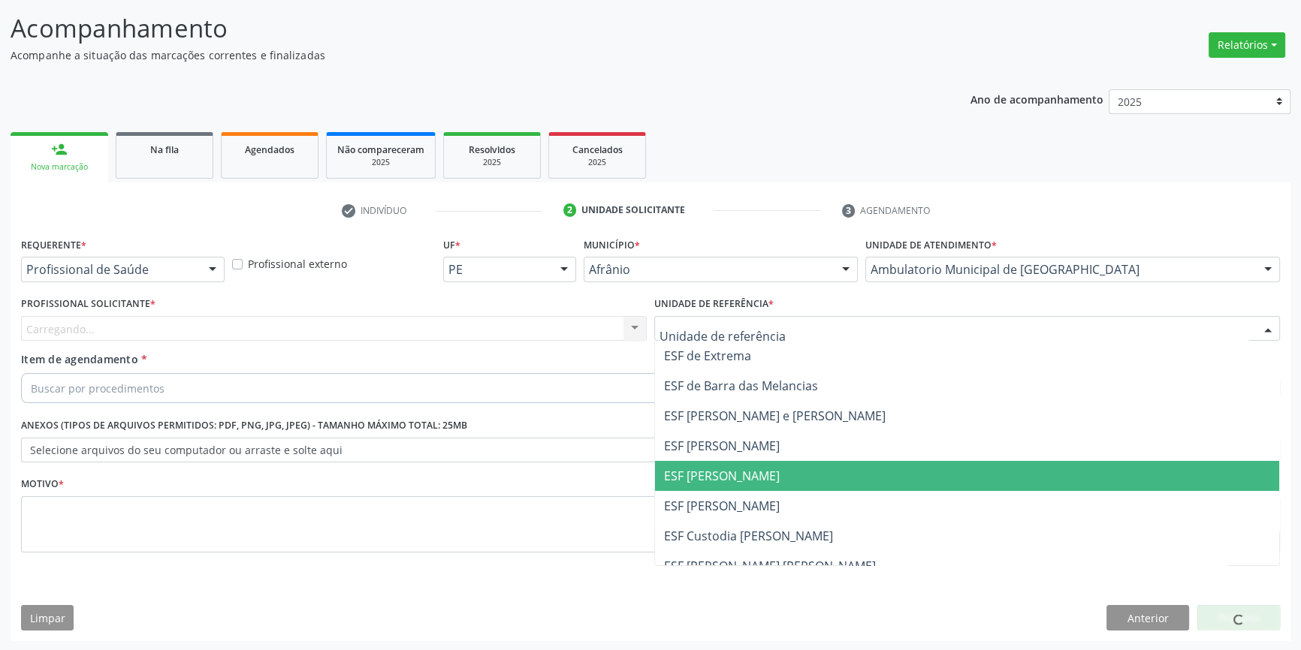
click at [749, 472] on span "ESF [PERSON_NAME]" at bounding box center [722, 476] width 116 height 17
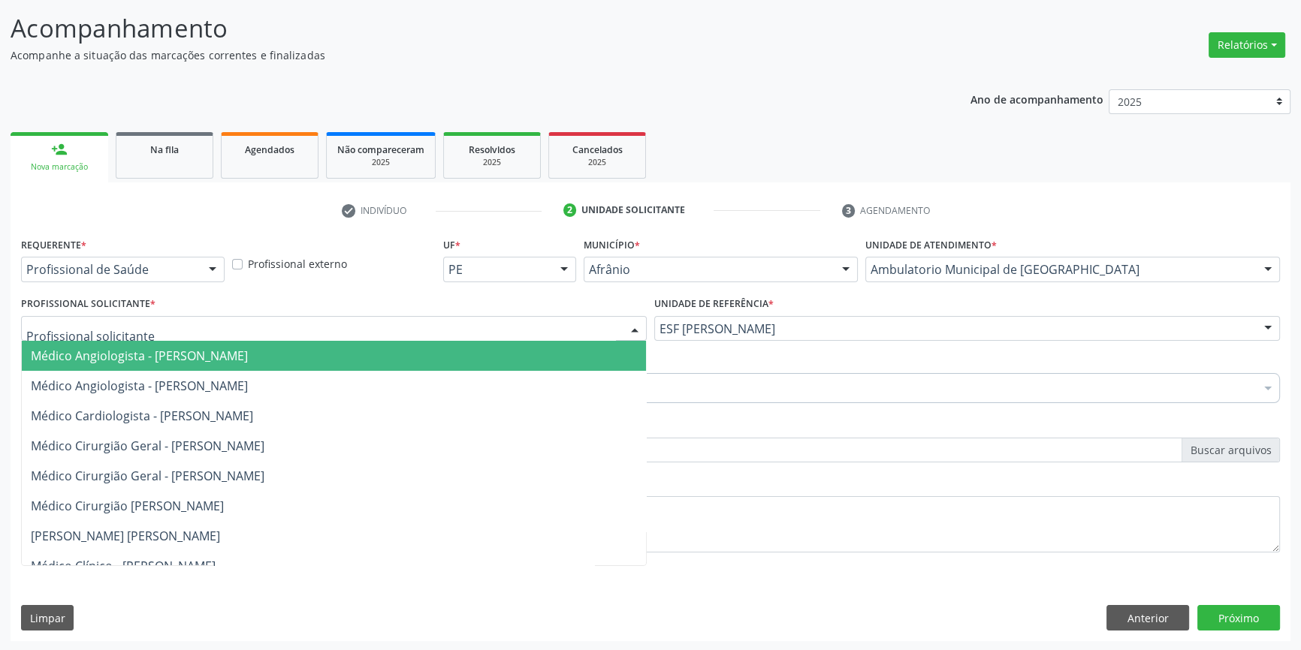
click at [337, 332] on div at bounding box center [334, 329] width 626 height 26
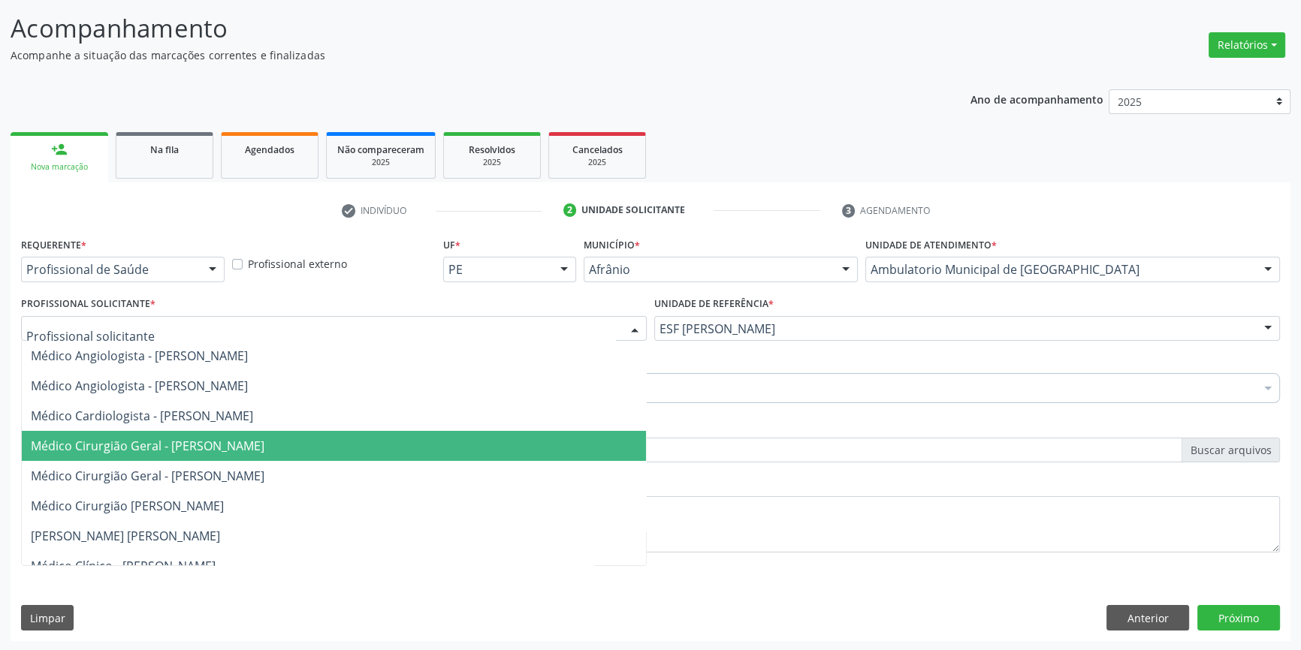
click at [198, 440] on span "Médico Cirurgião Geral - [PERSON_NAME]" at bounding box center [148, 446] width 234 height 17
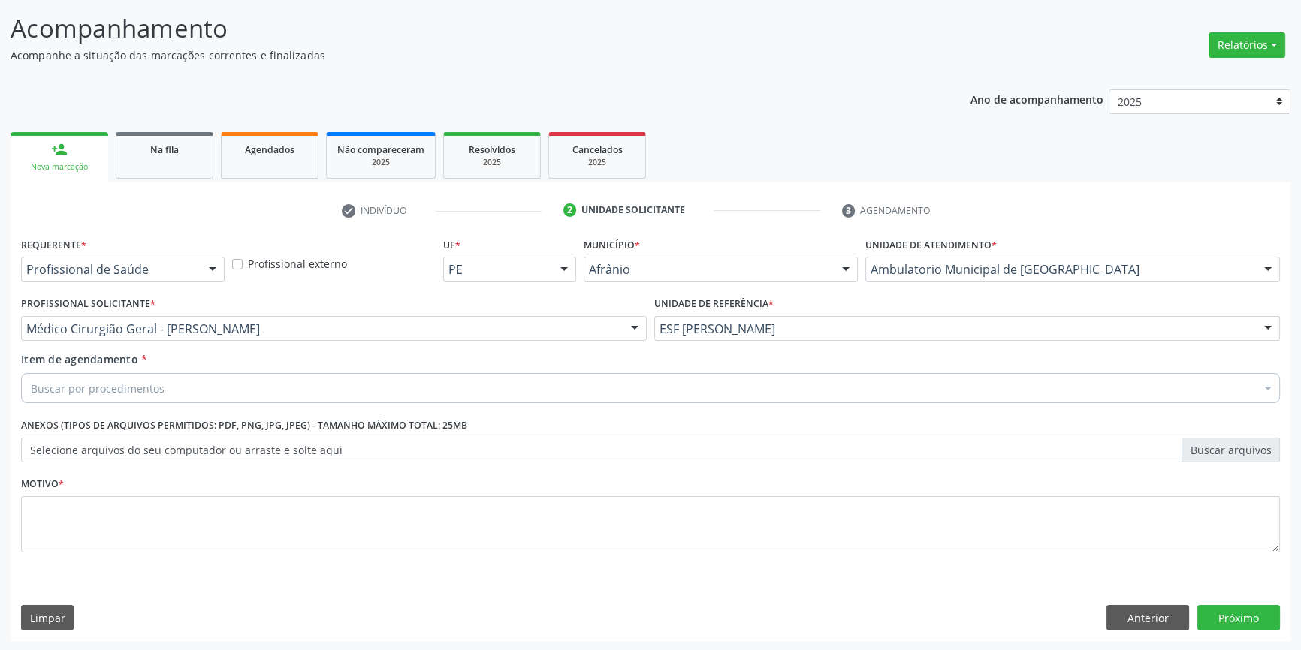
click at [191, 396] on div "Buscar por procedimentos" at bounding box center [650, 388] width 1259 height 30
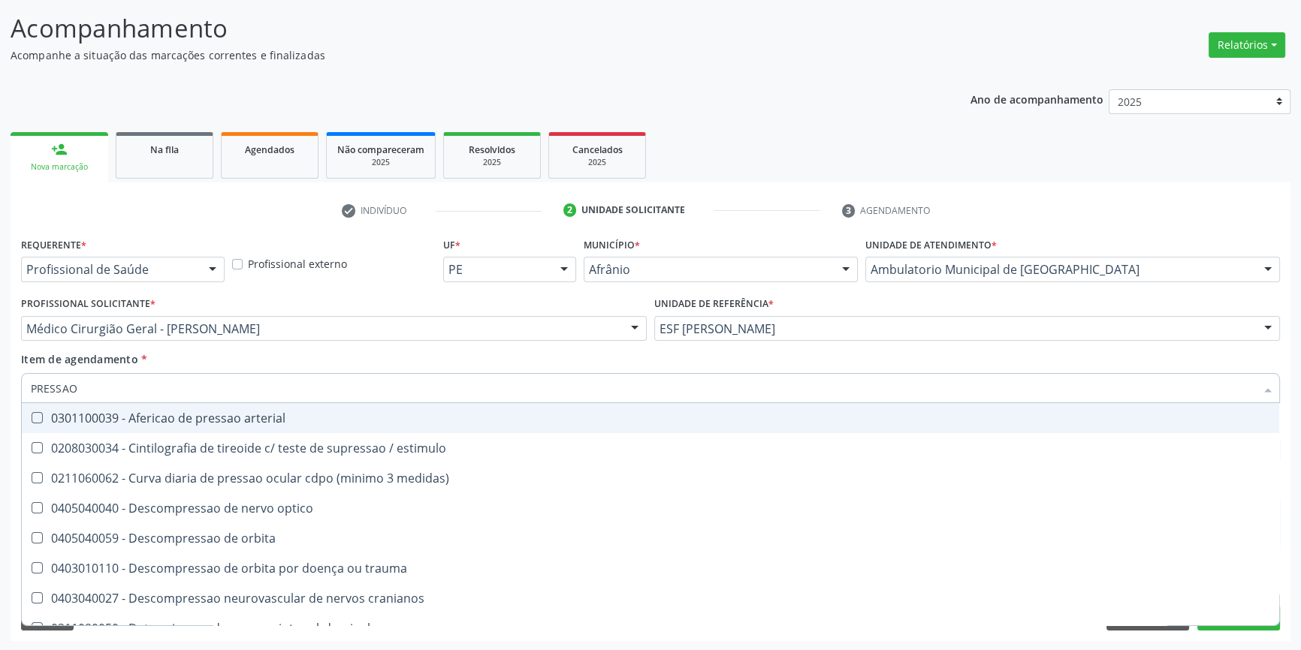
type input "PRESSAO A"
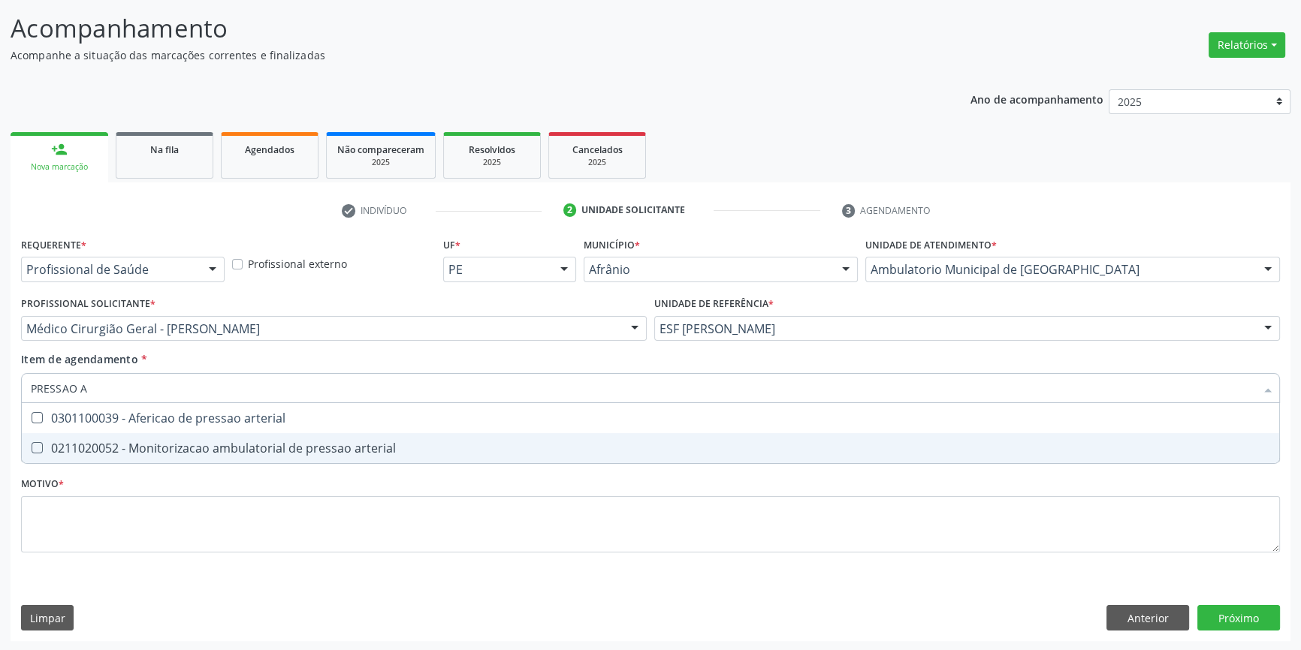
click at [227, 436] on span "0211020052 - Monitorizacao ambulatorial de pressao arterial" at bounding box center [650, 448] width 1257 height 30
checkbox arterial "true"
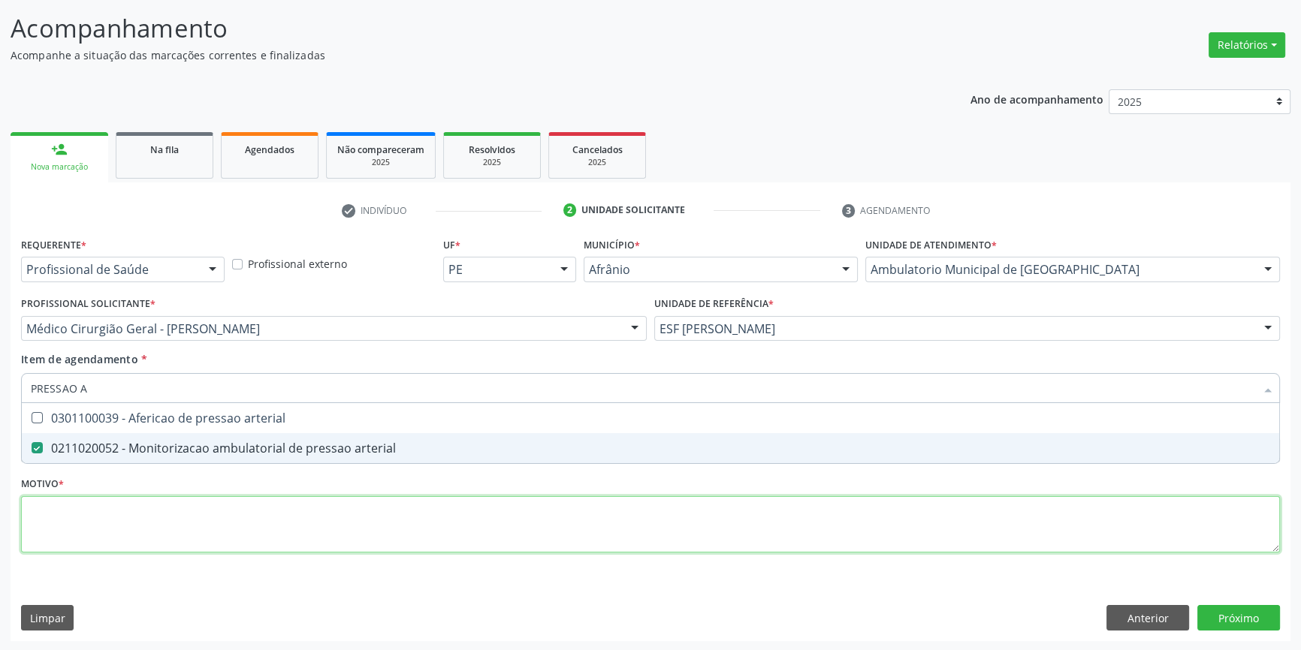
click at [210, 535] on div "Requerente * Profissional de Saúde Profissional de Saúde Paciente Nenhum result…" at bounding box center [650, 404] width 1259 height 340
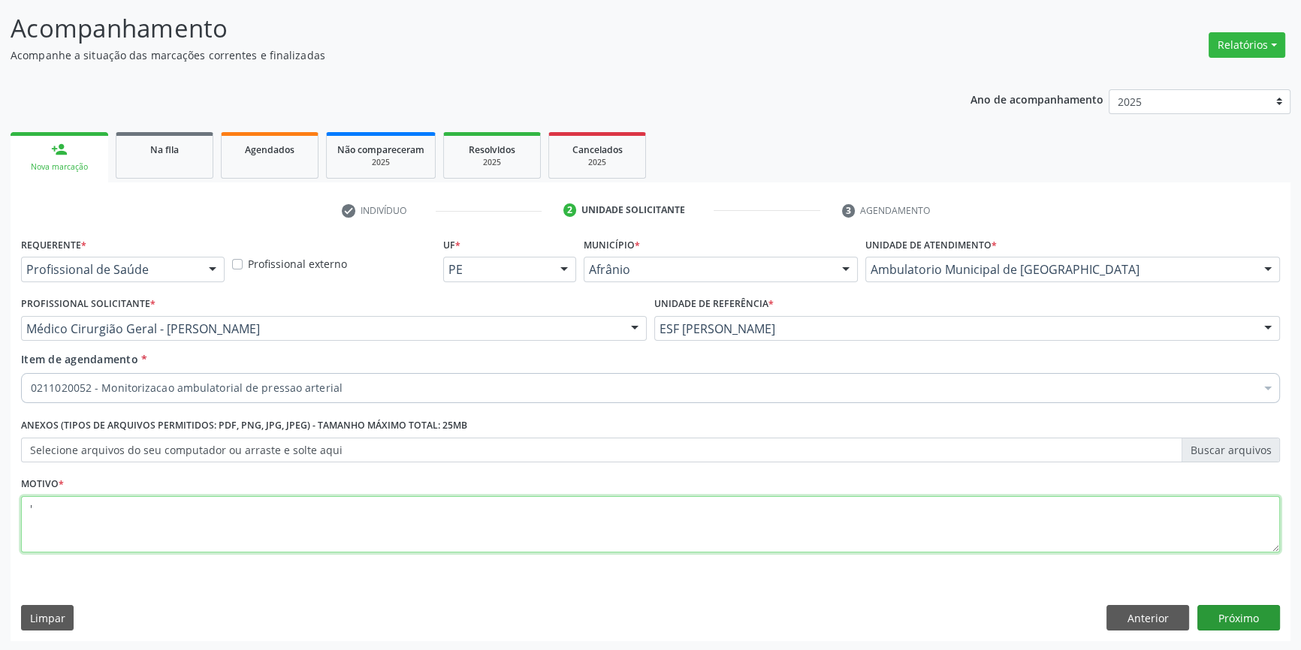
type textarea "'"
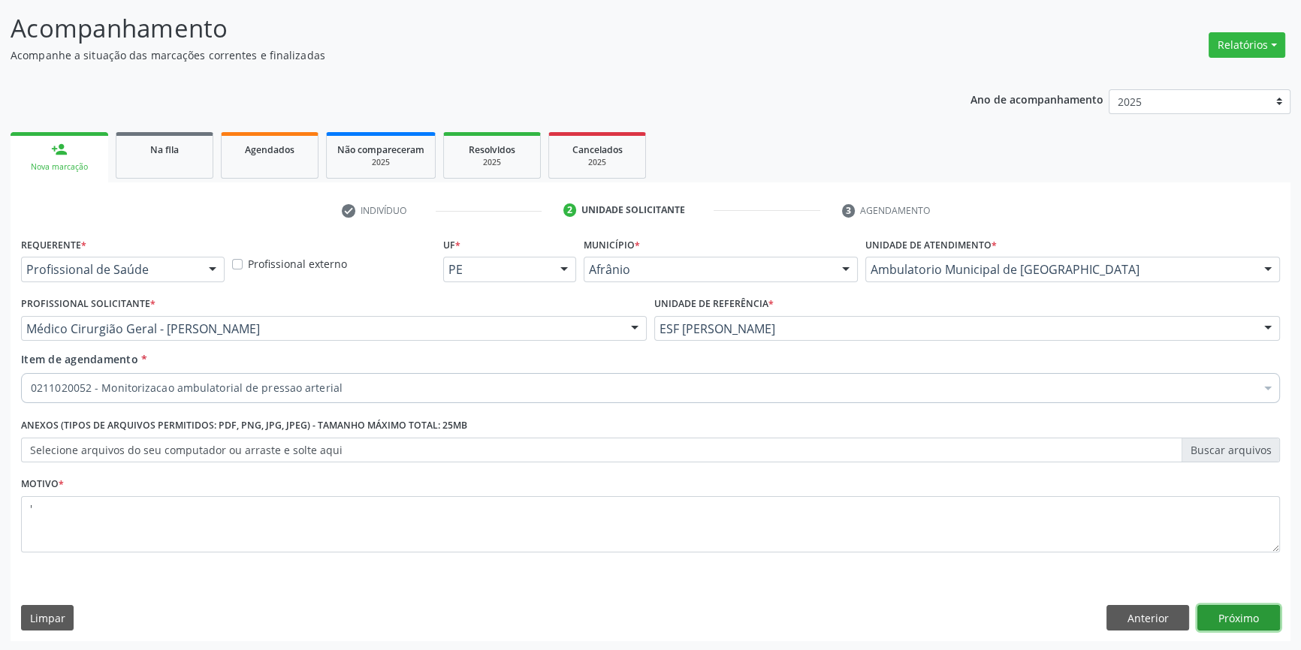
click at [1224, 610] on button "Próximo" at bounding box center [1238, 618] width 83 height 26
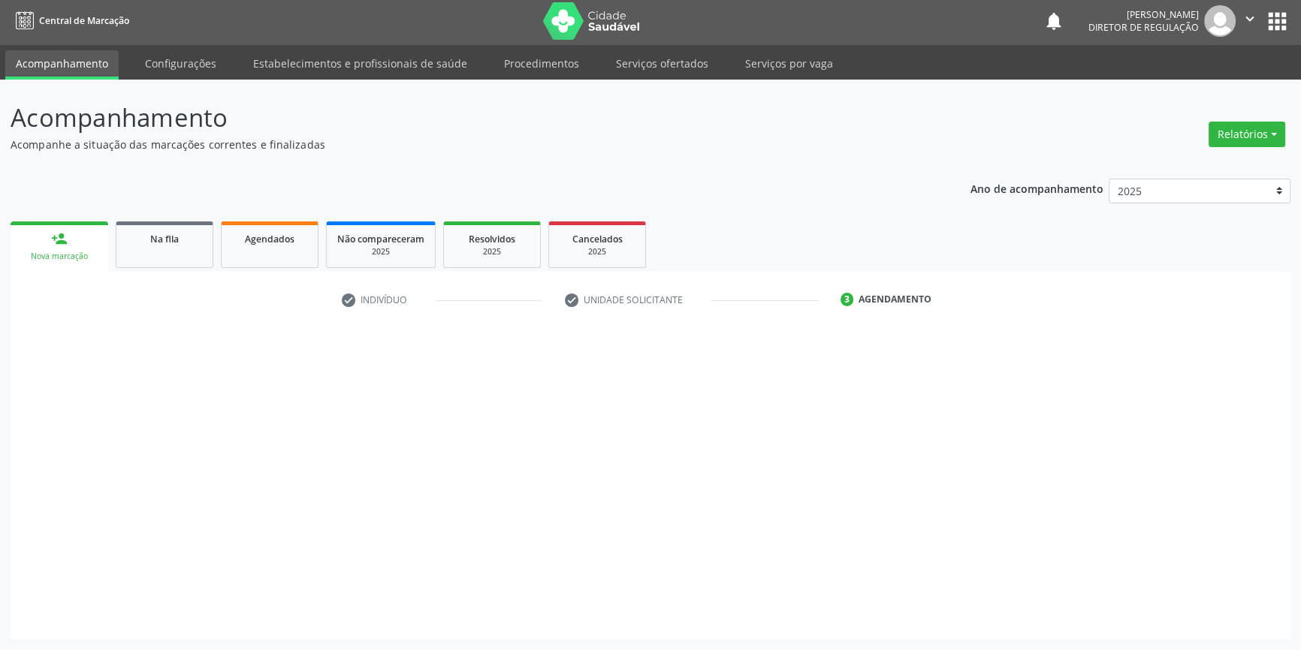
scroll to position [2, 0]
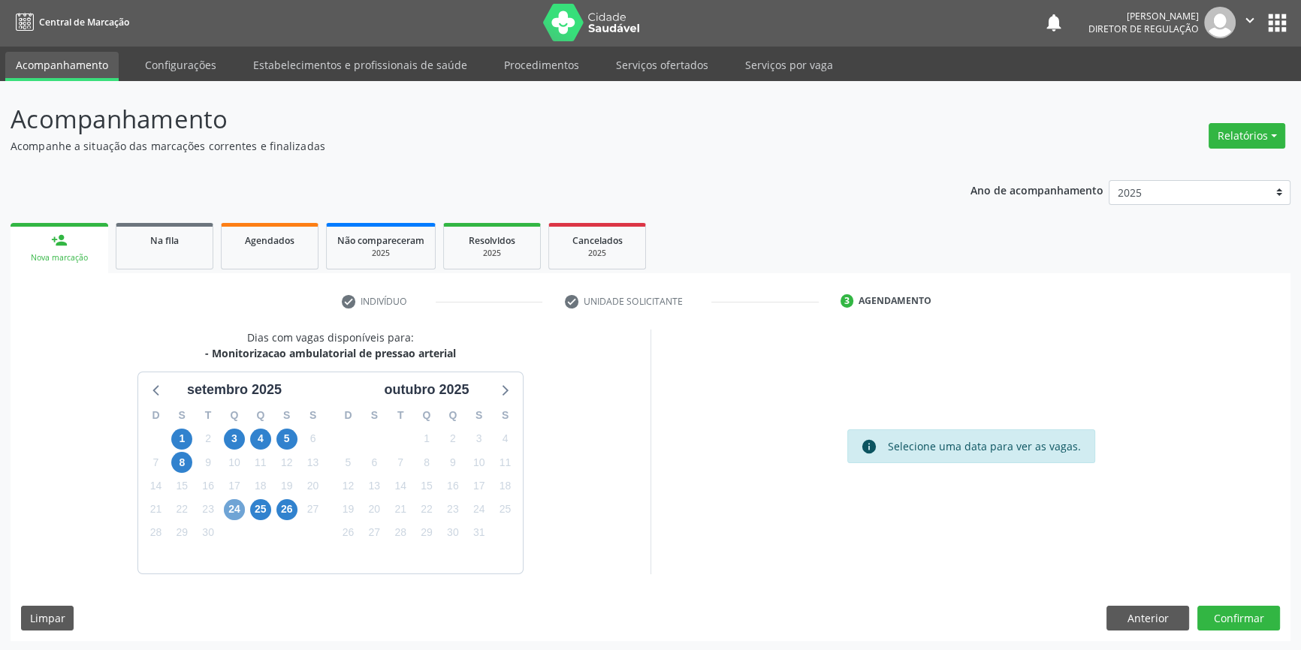
click at [233, 508] on span "24" at bounding box center [234, 509] width 21 height 21
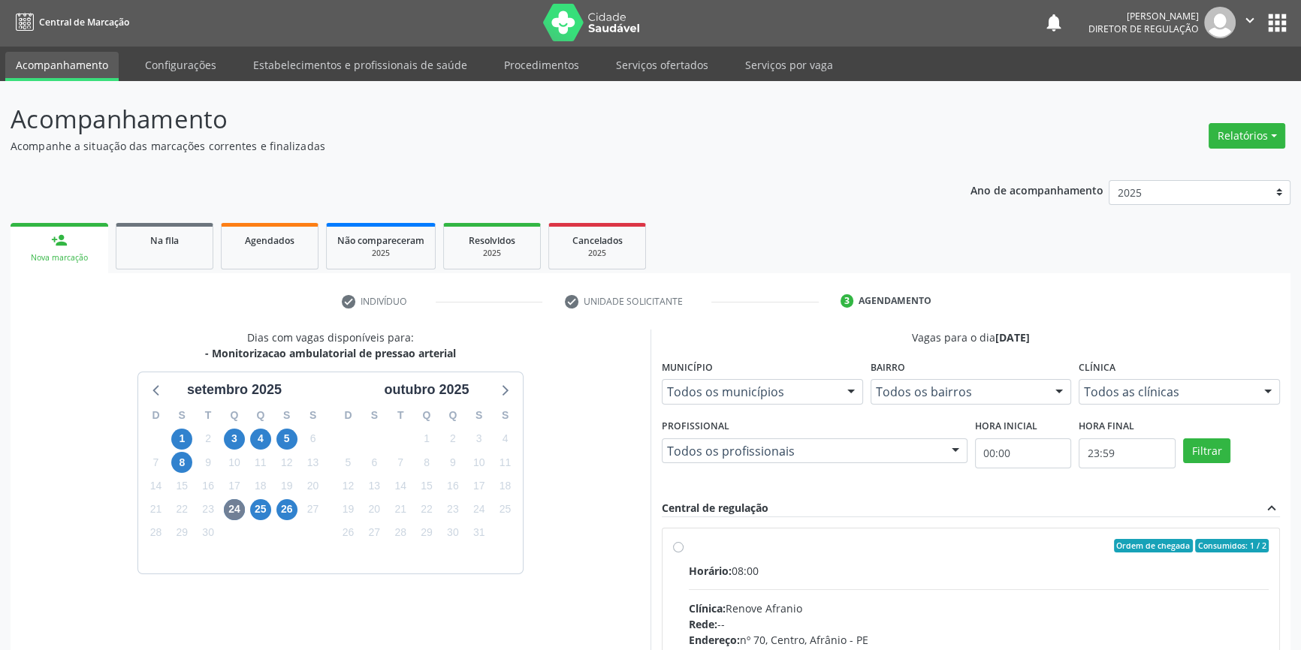
click at [684, 539] on div "Ordem de chegada Consumidos: 1 / 2 Horário: 08:00 Clínica: Renove Afranio Rede:…" at bounding box center [970, 654] width 595 height 231
radio input "true"
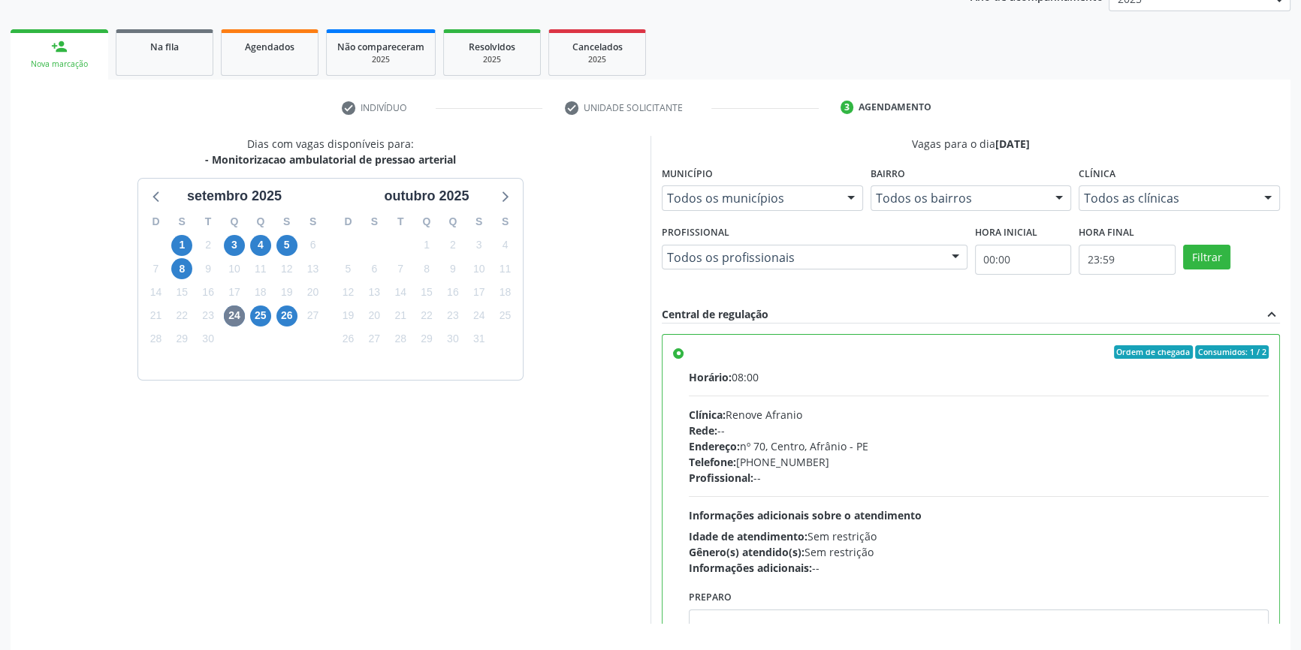
scroll to position [246, 0]
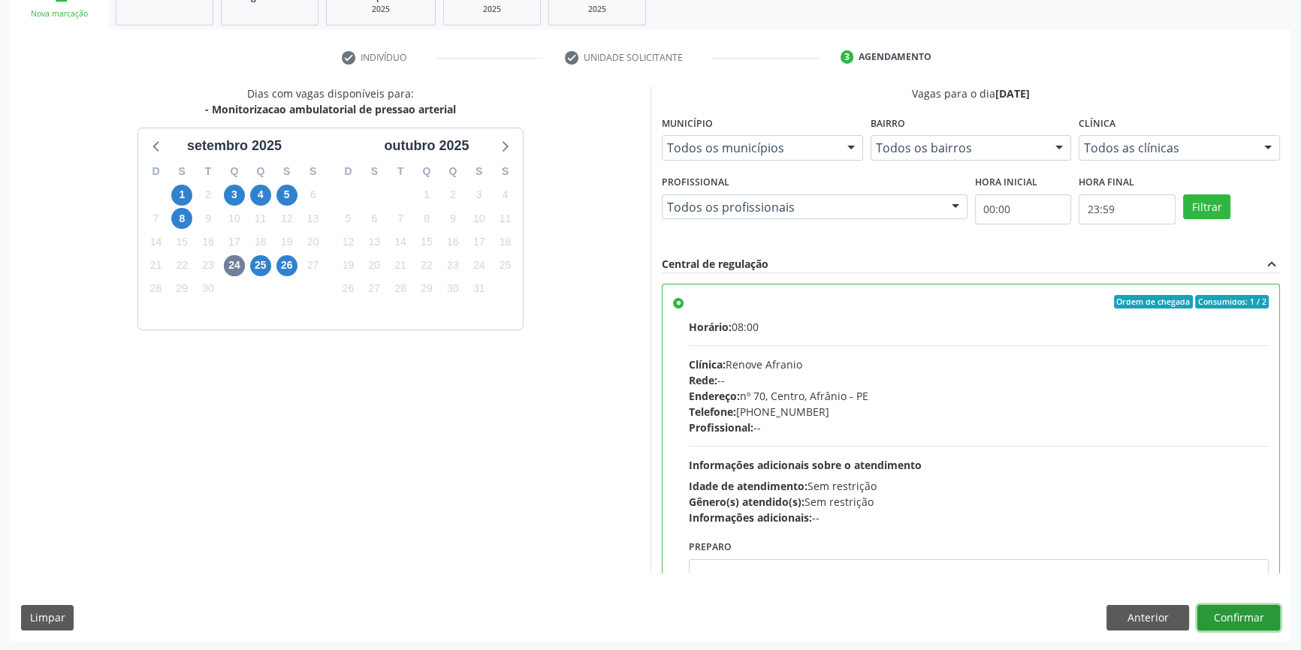
click at [1239, 621] on button "Confirmar" at bounding box center [1238, 618] width 83 height 26
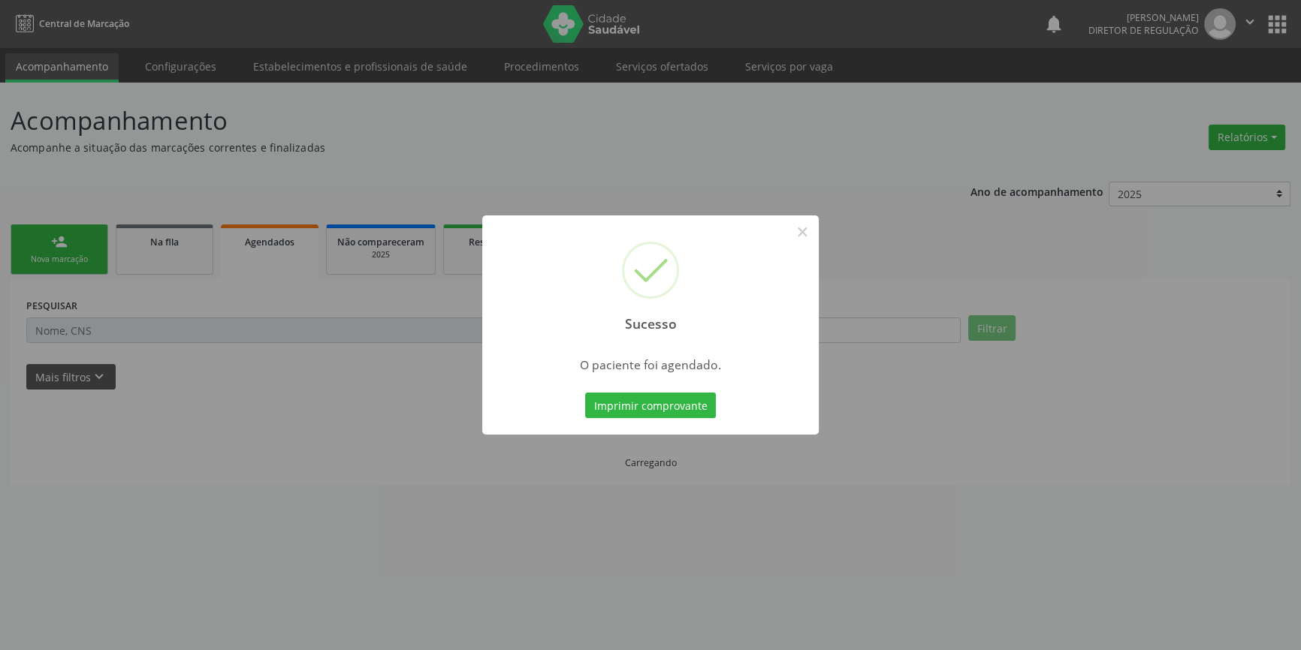
scroll to position [0, 0]
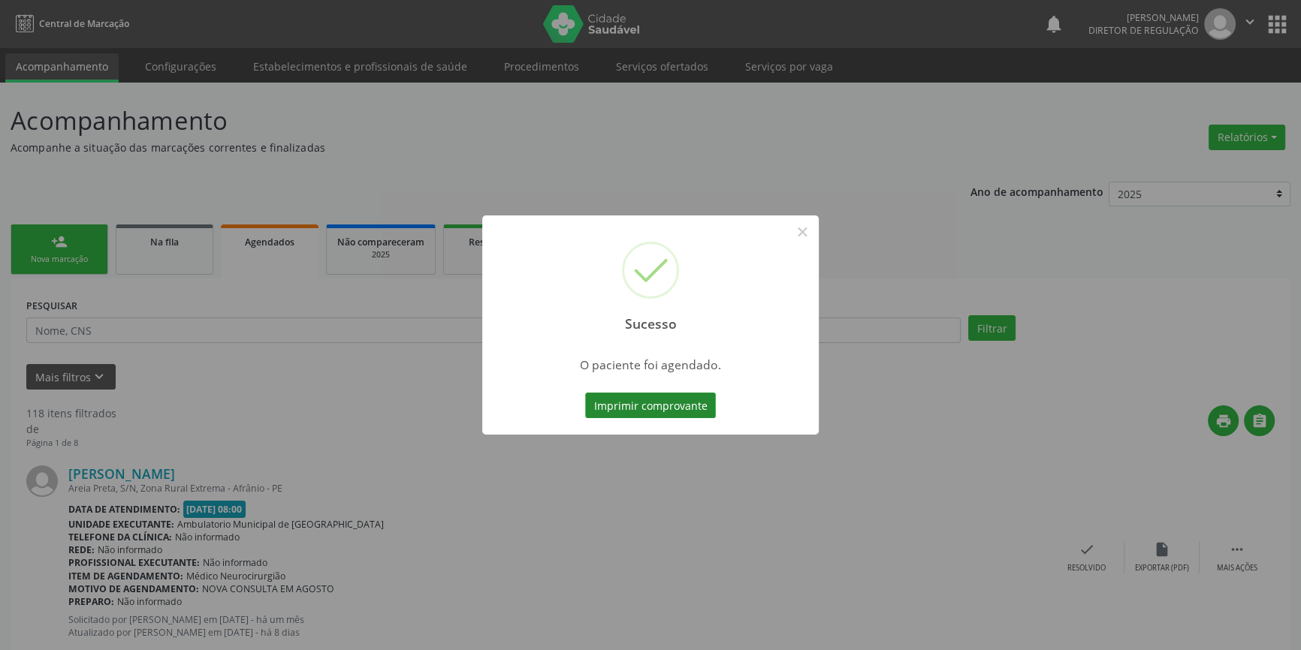
click at [664, 398] on button "Imprimir comprovante" at bounding box center [650, 406] width 131 height 26
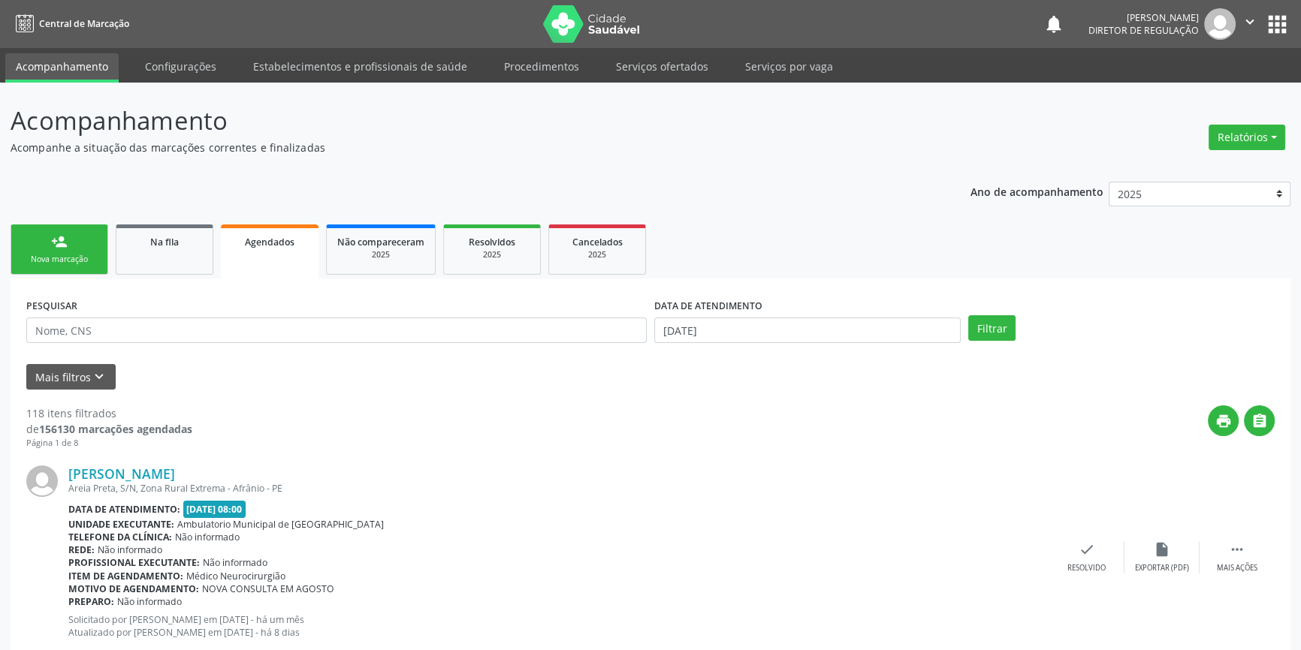
click at [80, 240] on link "person_add Nova marcação" at bounding box center [60, 250] width 98 height 50
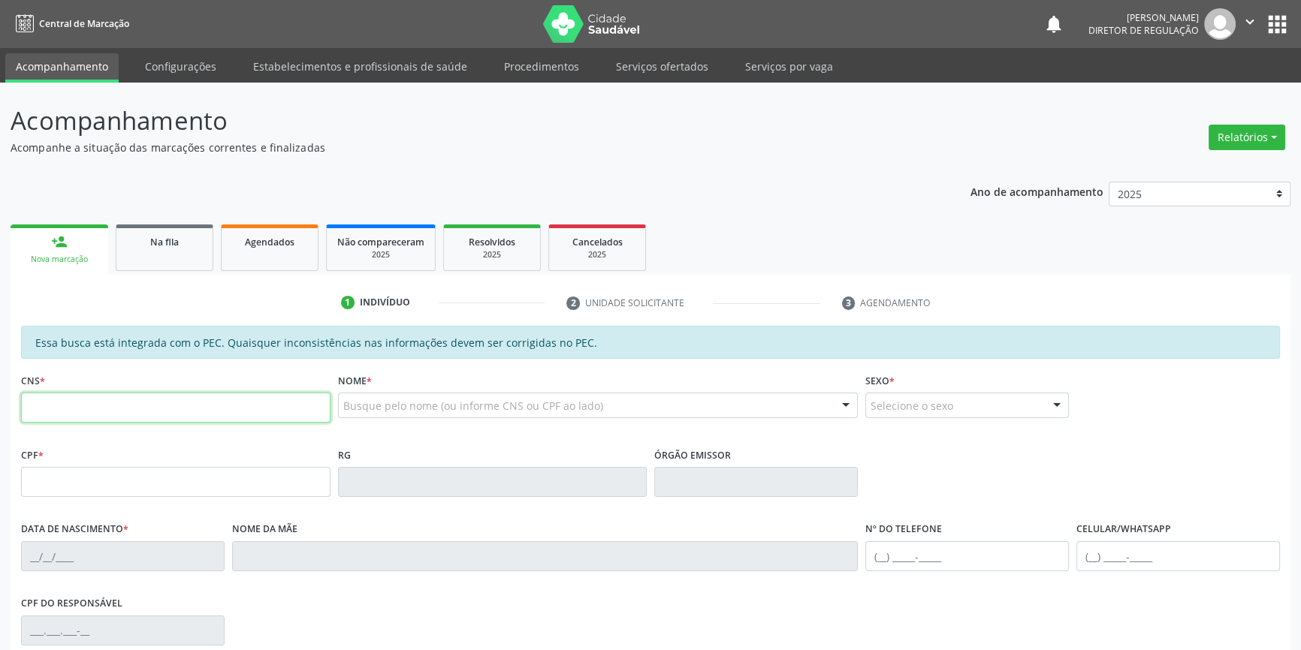
click at [202, 400] on input "text" at bounding box center [175, 408] width 309 height 30
type input "709 0038 5552 7413"
type input "046.265.014-60"
type input "[DATE]"
type input "[PERSON_NAME]"
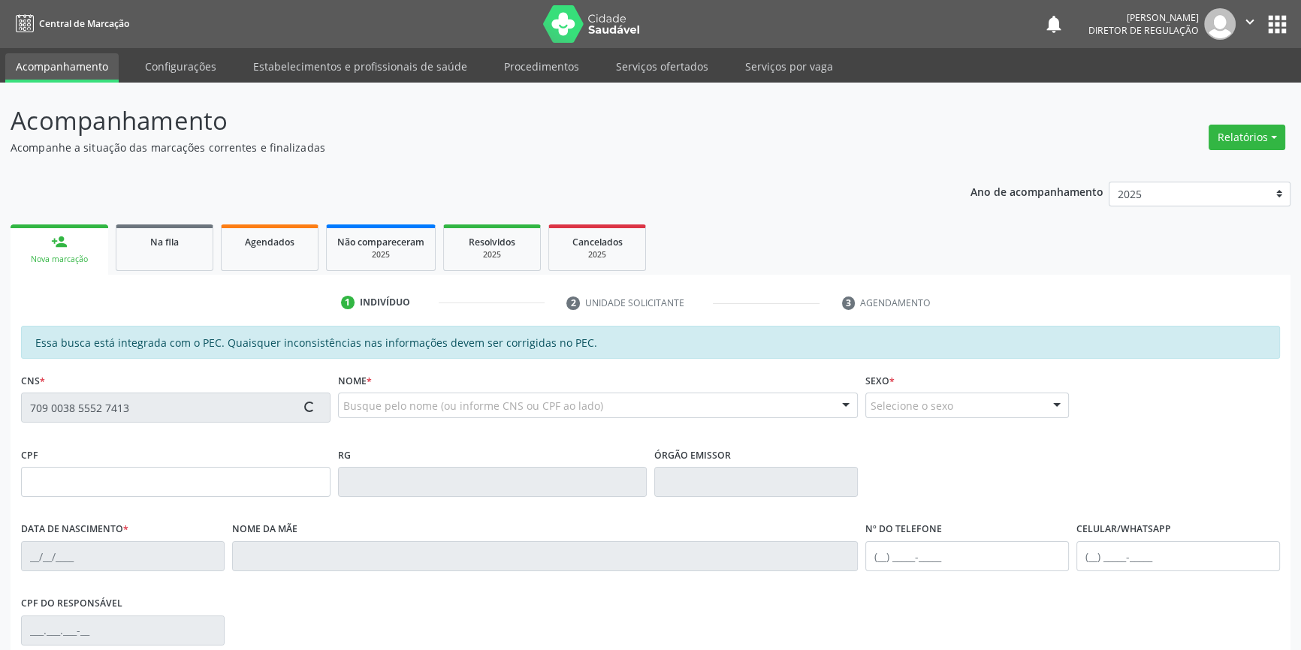
type input "[PHONE_NUMBER]"
type input "S/N"
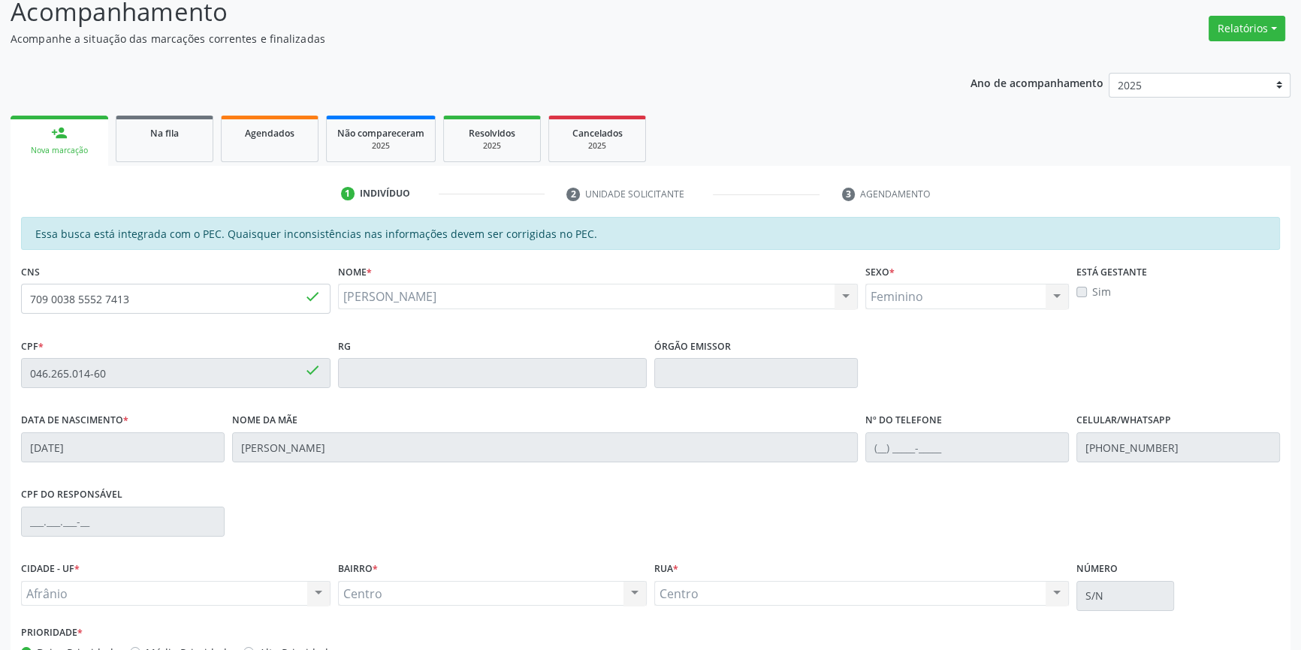
scroll to position [206, 0]
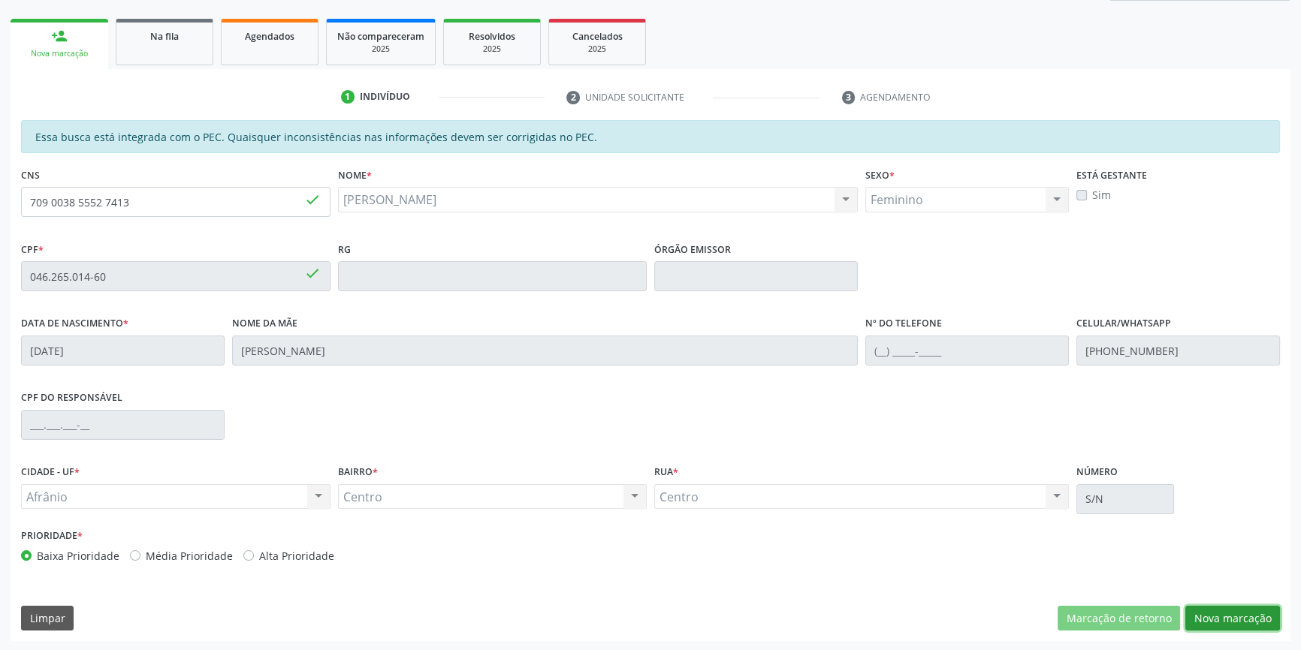
click at [1234, 620] on button "Nova marcação" at bounding box center [1232, 619] width 95 height 26
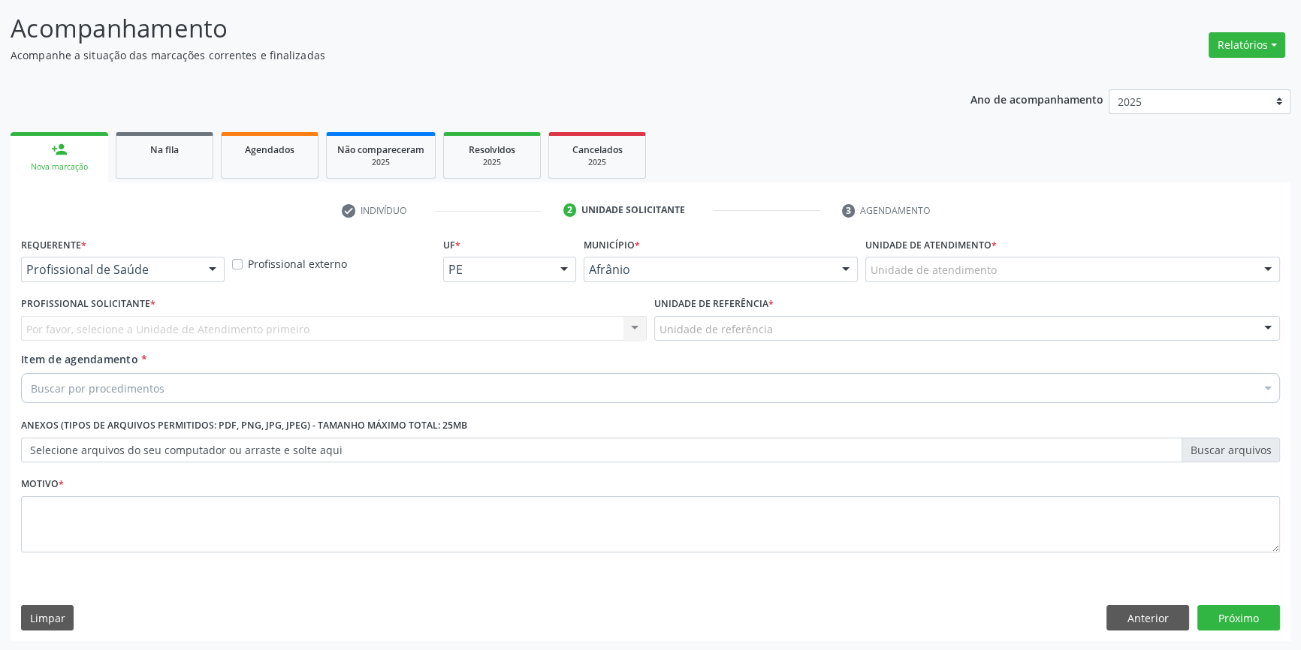
click at [981, 279] on div "Unidade de atendimento" at bounding box center [1072, 270] width 415 height 26
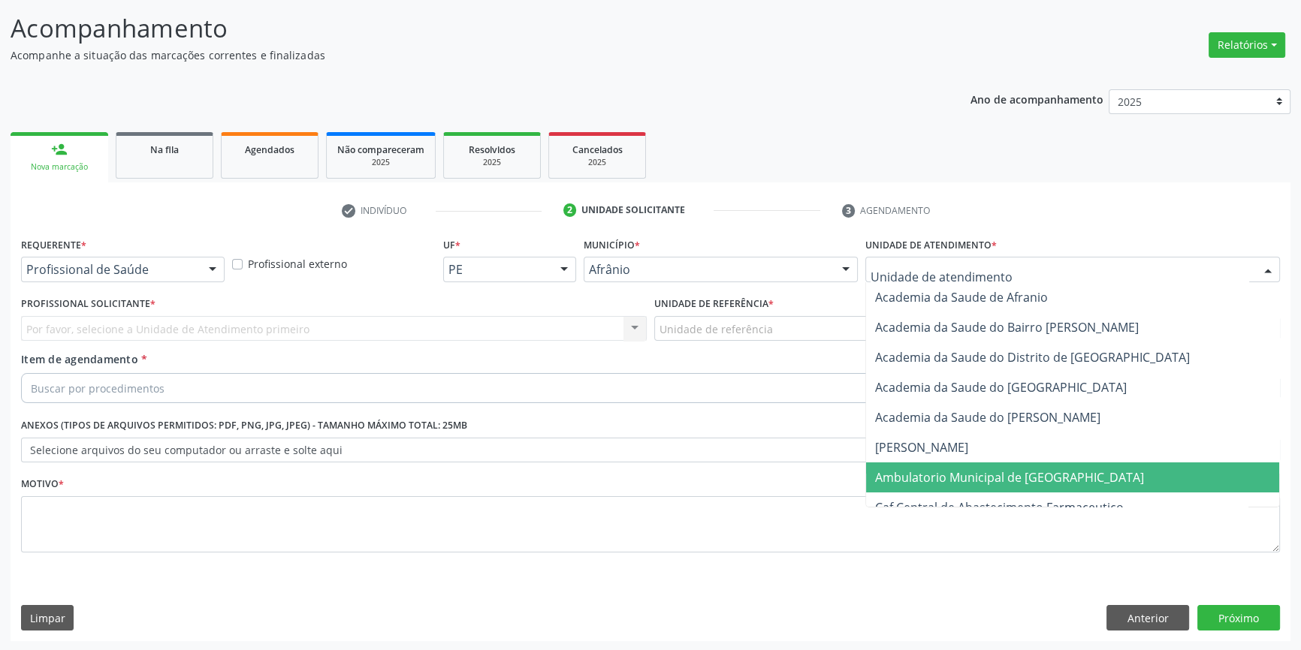
click at [960, 484] on span "Ambulatorio Municipal de [GEOGRAPHIC_DATA]" at bounding box center [1009, 477] width 269 height 17
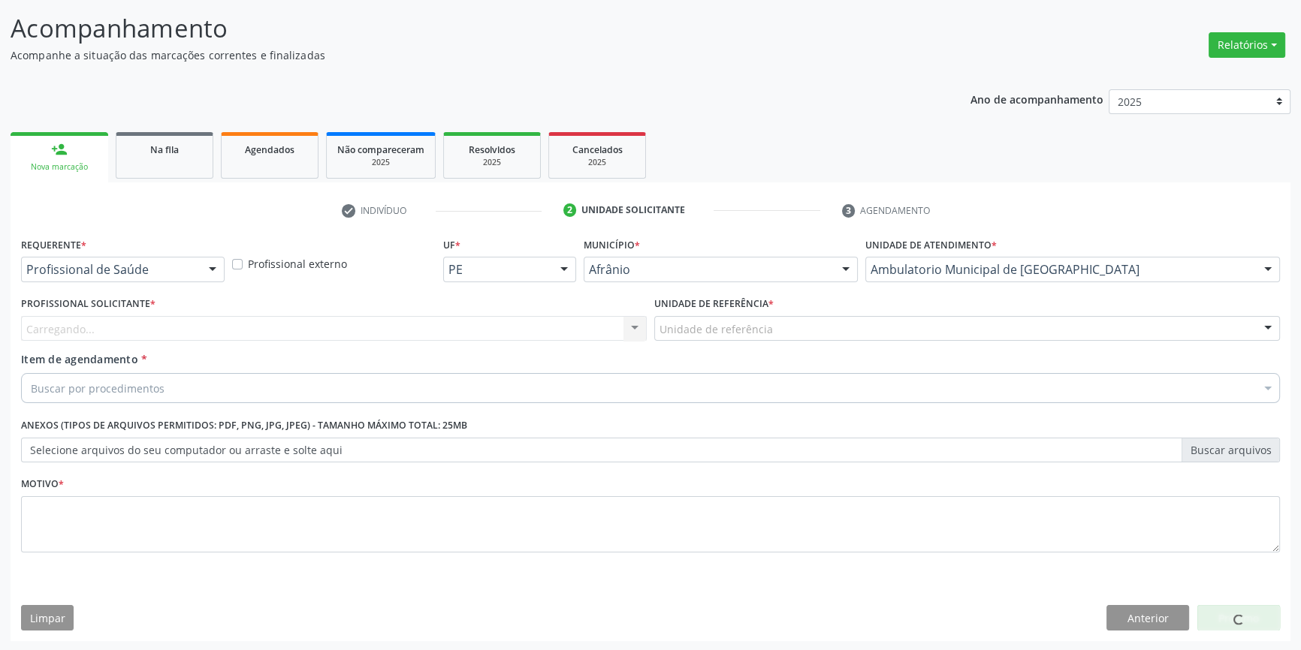
click at [787, 336] on div "Unidade de referência" at bounding box center [967, 329] width 626 height 26
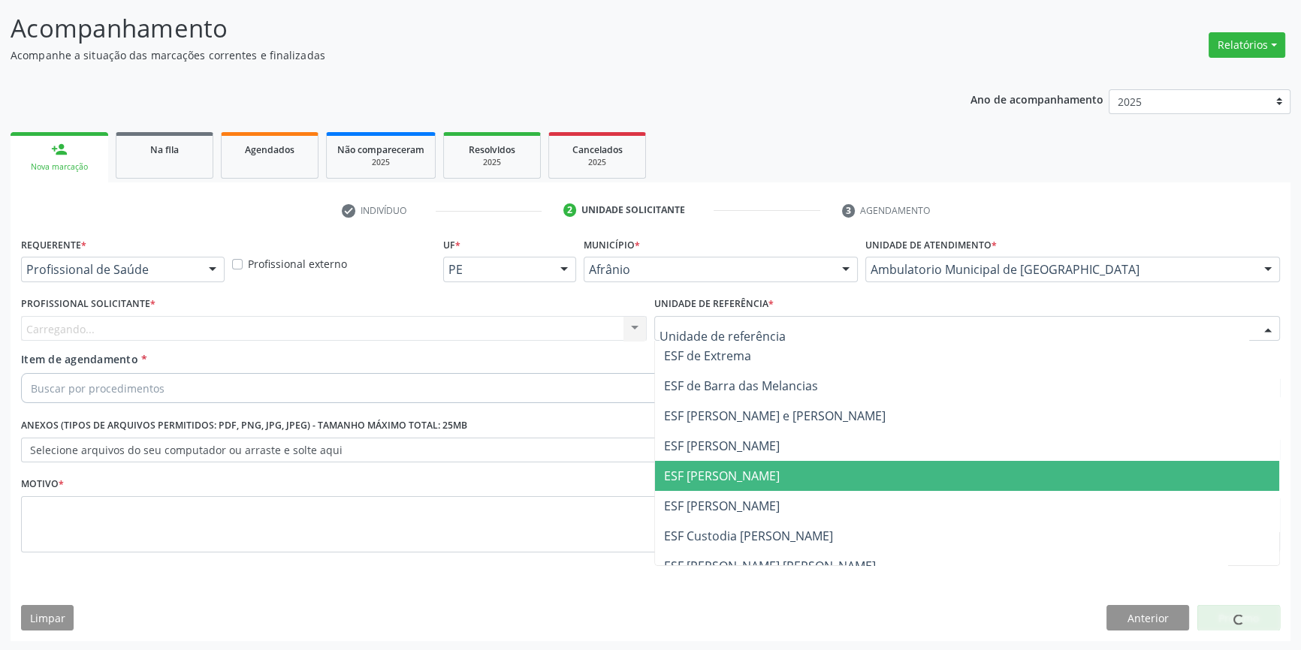
click at [734, 472] on span "ESF [PERSON_NAME]" at bounding box center [722, 476] width 116 height 17
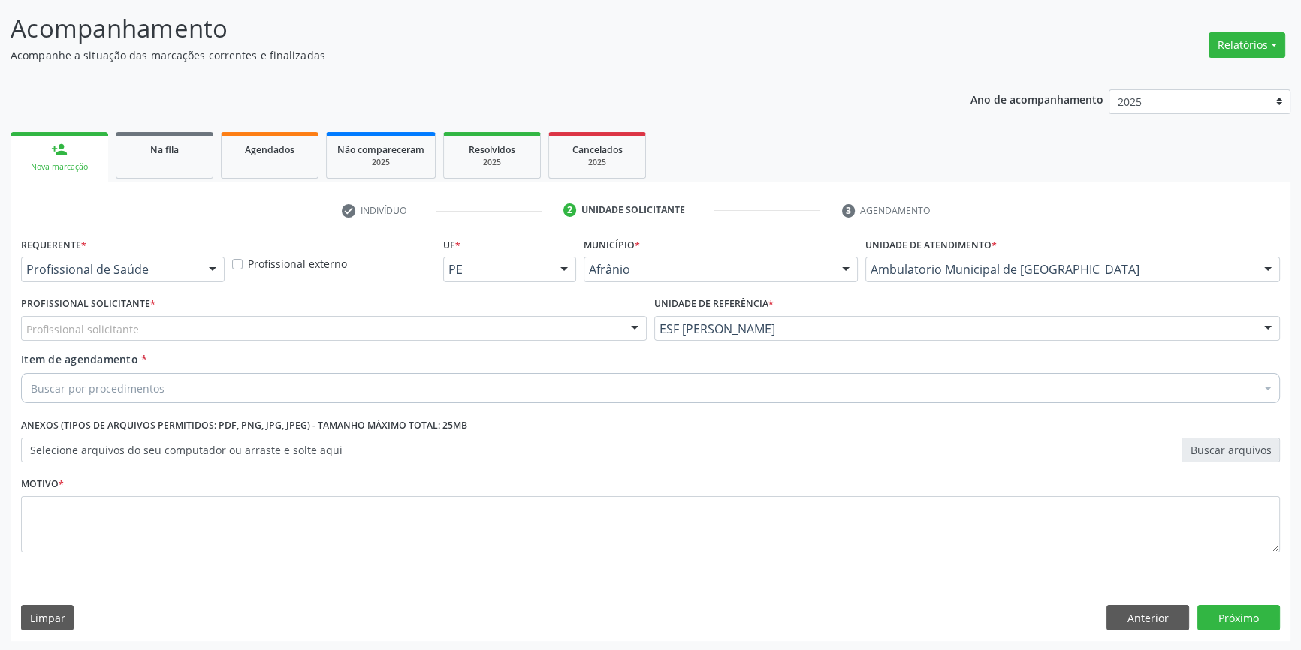
click at [478, 311] on div "Profissional Solicitante * Profissional solicitante Médico Angiologista - [PERS…" at bounding box center [334, 317] width 626 height 48
click at [439, 324] on div "Profissional solicitante" at bounding box center [334, 329] width 626 height 26
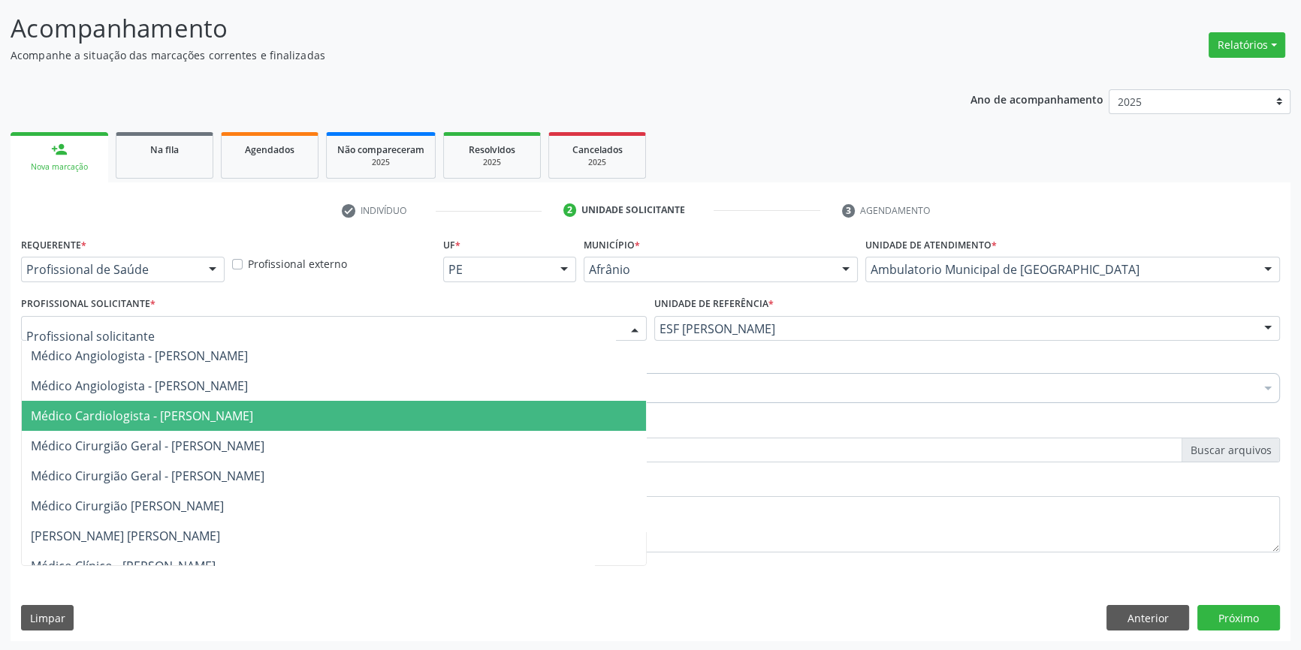
click at [253, 414] on span "Médico Cardiologista - [PERSON_NAME]" at bounding box center [142, 416] width 222 height 17
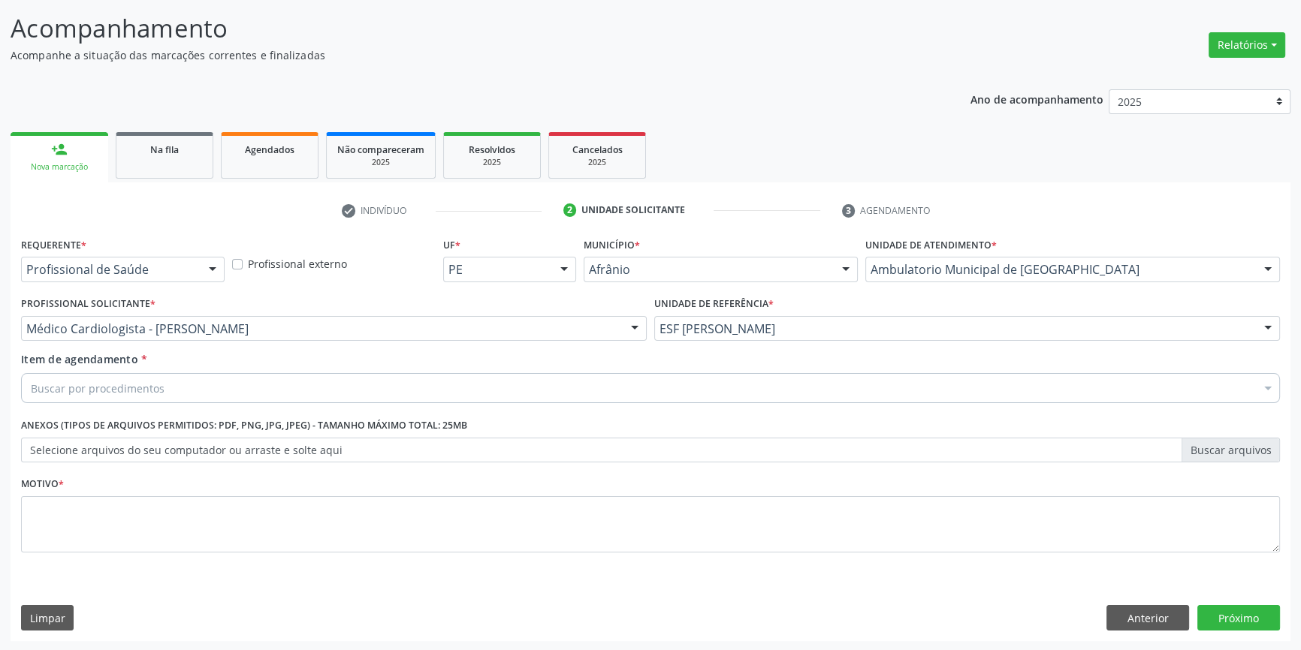
click at [209, 386] on div "Buscar por procedimentos" at bounding box center [650, 388] width 1259 height 30
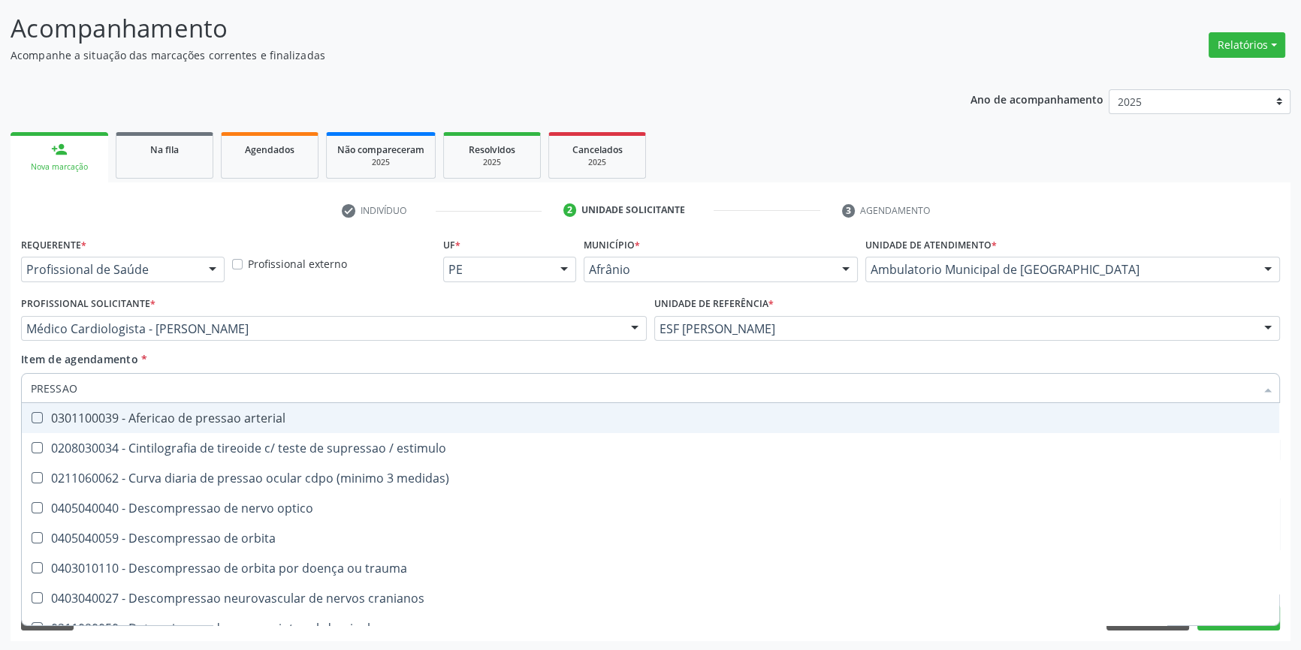
type input "PRESSAO A"
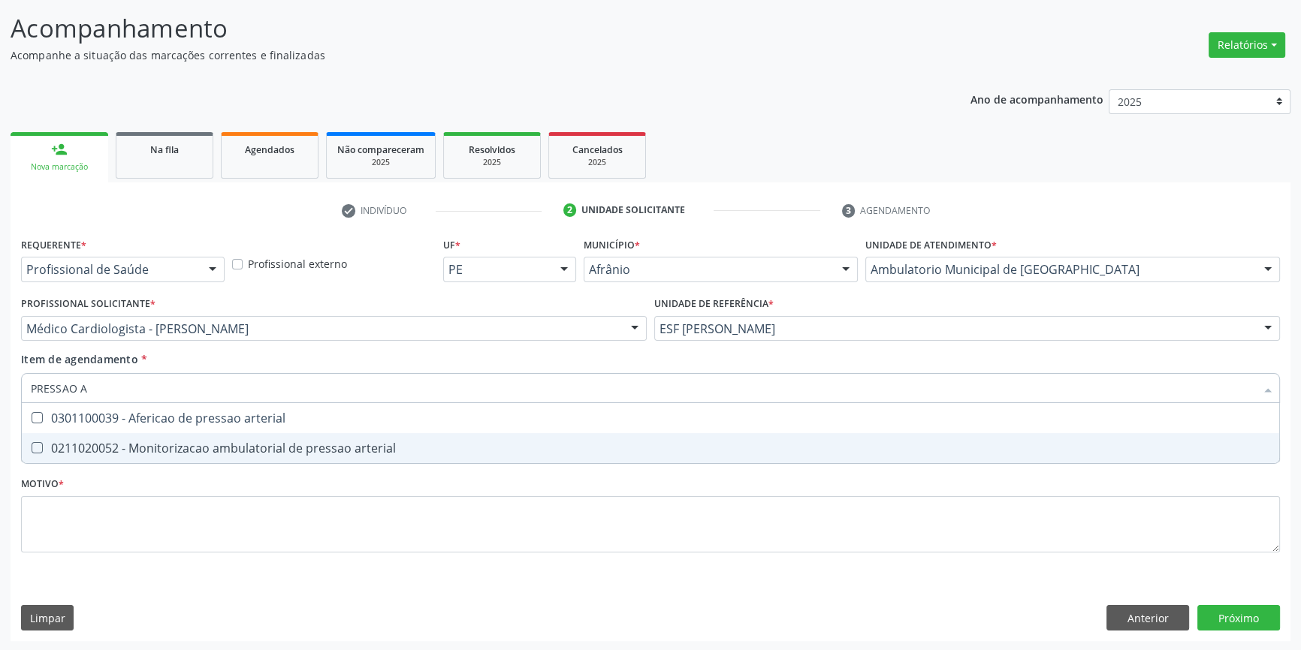
click at [309, 445] on div "0211020052 - Monitorizacao ambulatorial de pressao arterial" at bounding box center [650, 448] width 1239 height 12
checkbox arterial "true"
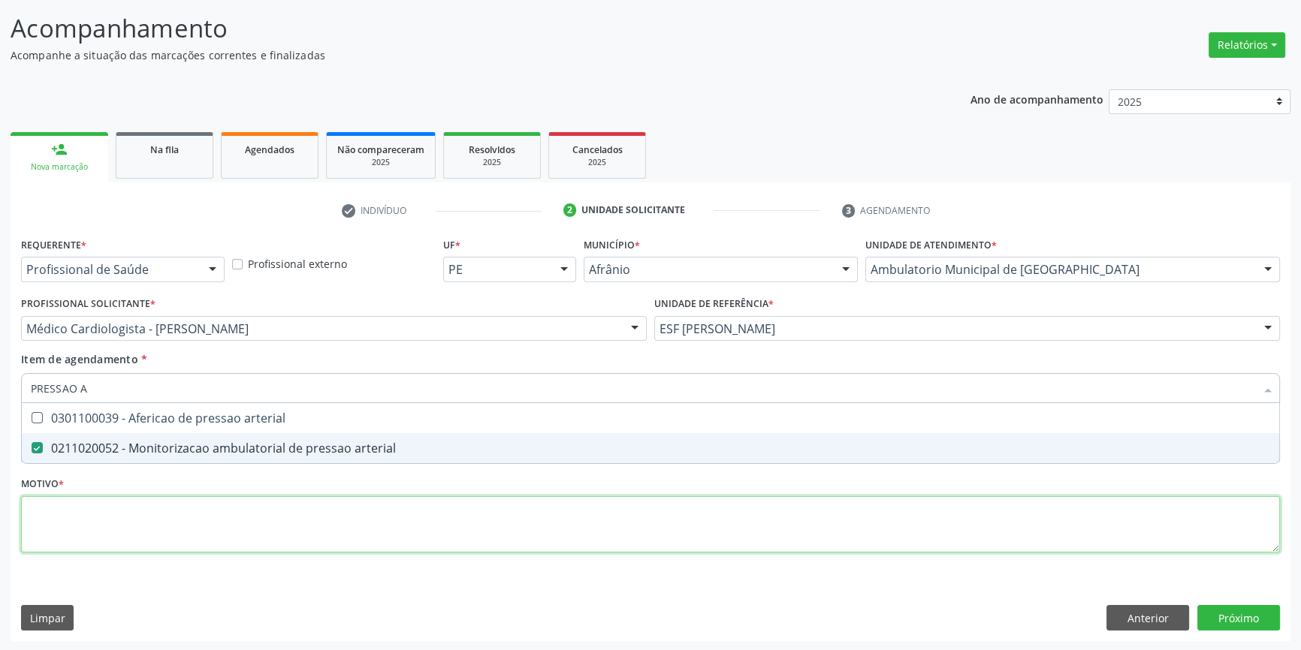
click at [250, 523] on div "Requerente * Profissional de Saúde Profissional de Saúde Paciente Nenhum result…" at bounding box center [650, 404] width 1259 height 340
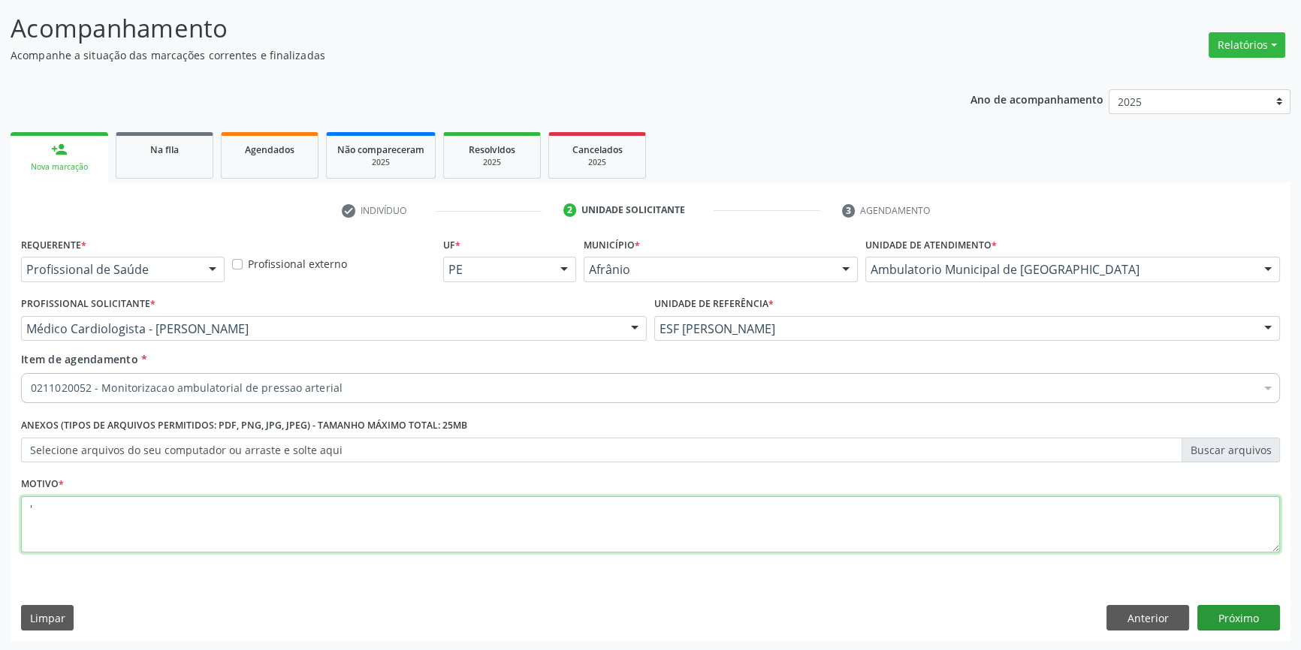
type textarea "'"
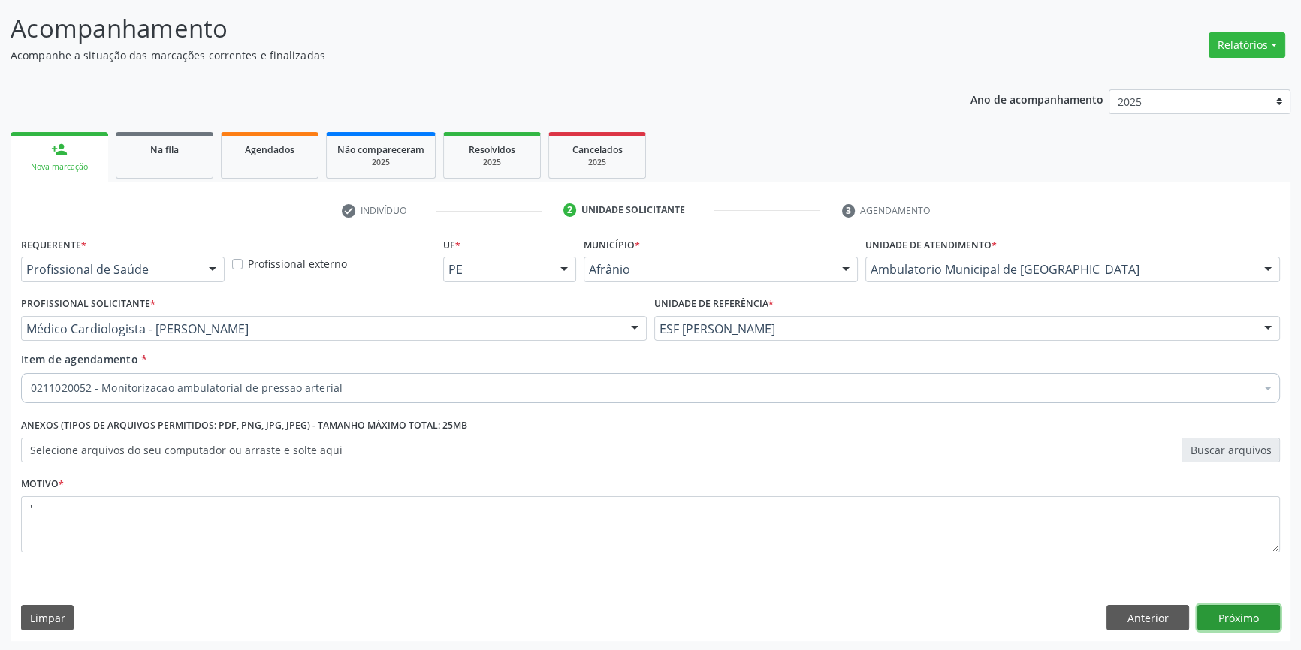
click at [1239, 621] on button "Próximo" at bounding box center [1238, 618] width 83 height 26
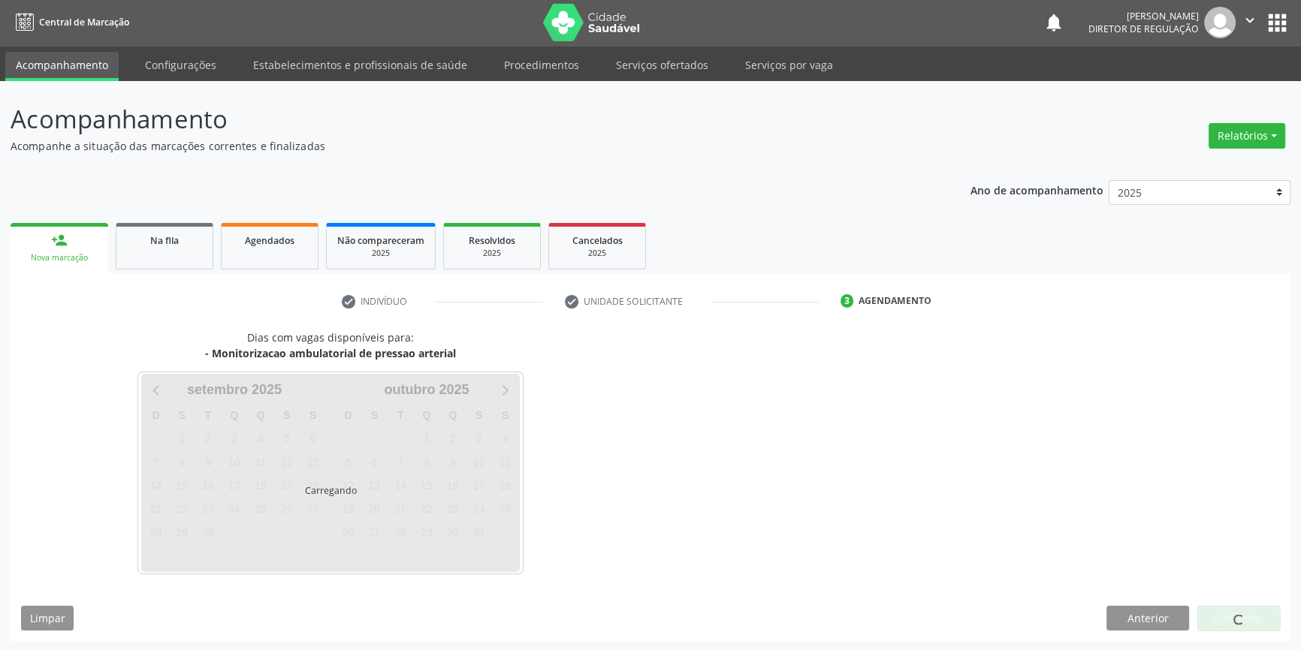
scroll to position [2, 0]
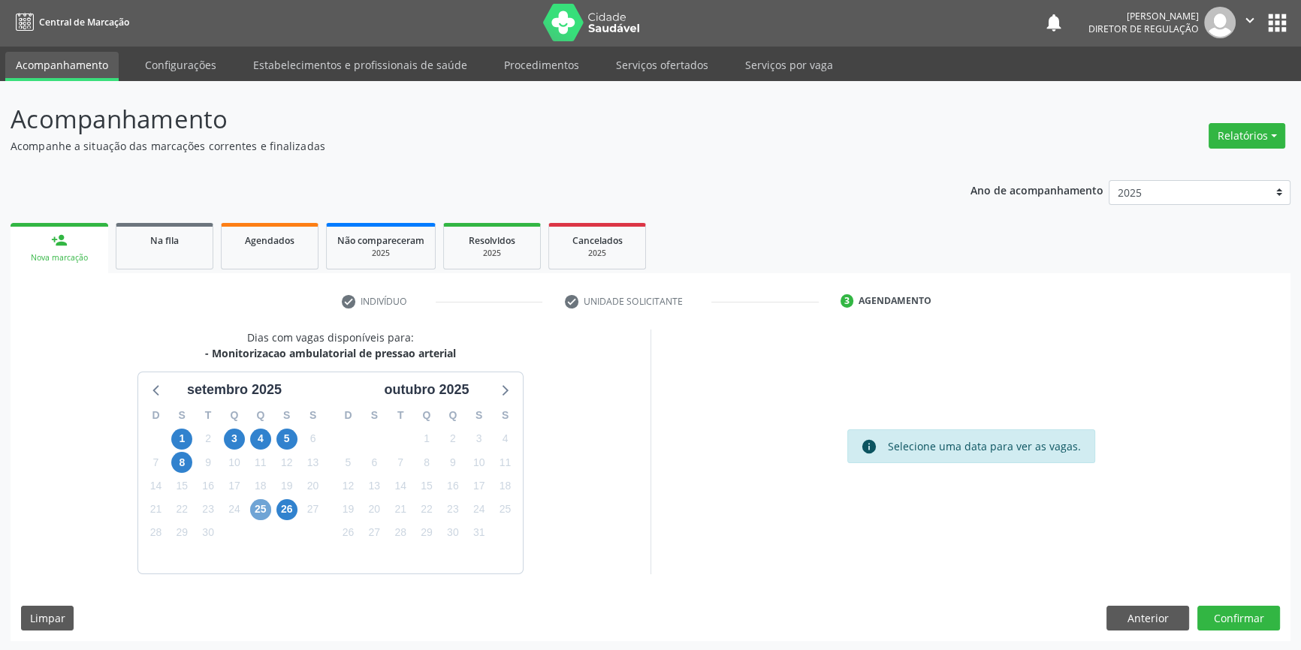
click at [258, 504] on span "25" at bounding box center [260, 509] width 21 height 21
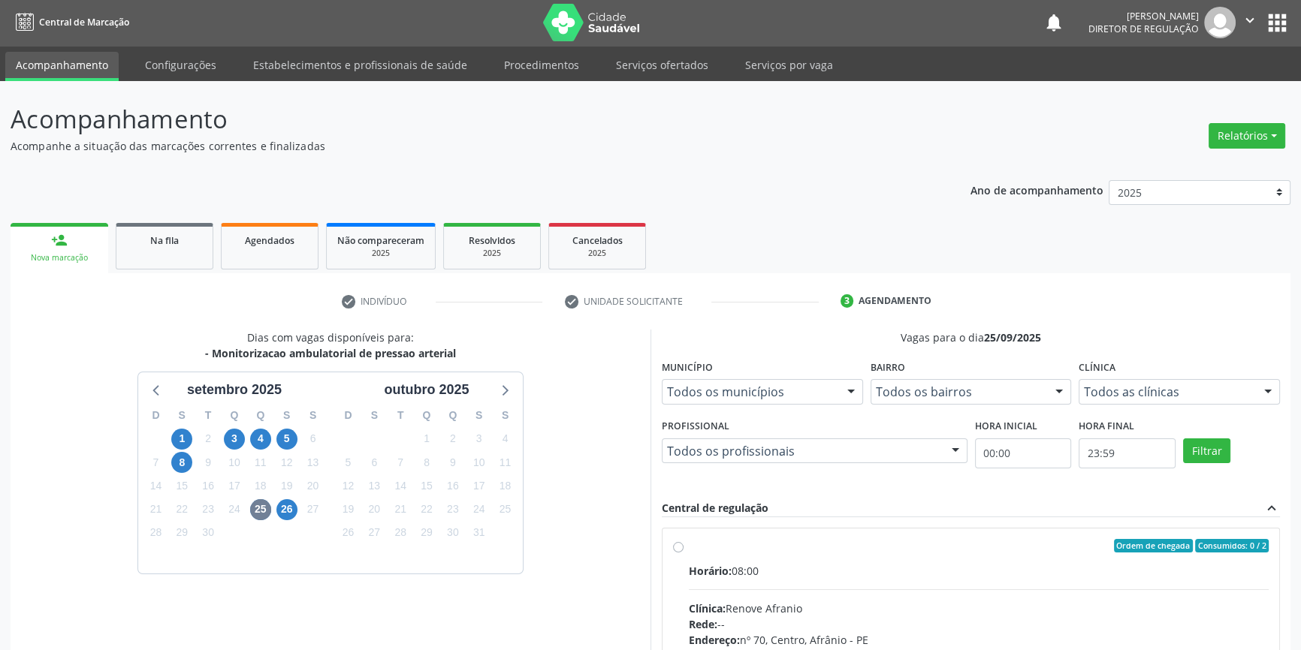
click at [720, 571] on span "Horário:" at bounding box center [710, 571] width 43 height 14
click at [683, 553] on input "Ordem de chegada Consumidos: 0 / 2 Horário: 08:00 Clínica: Renove Afranio Rede:…" at bounding box center [678, 546] width 11 height 14
radio input "true"
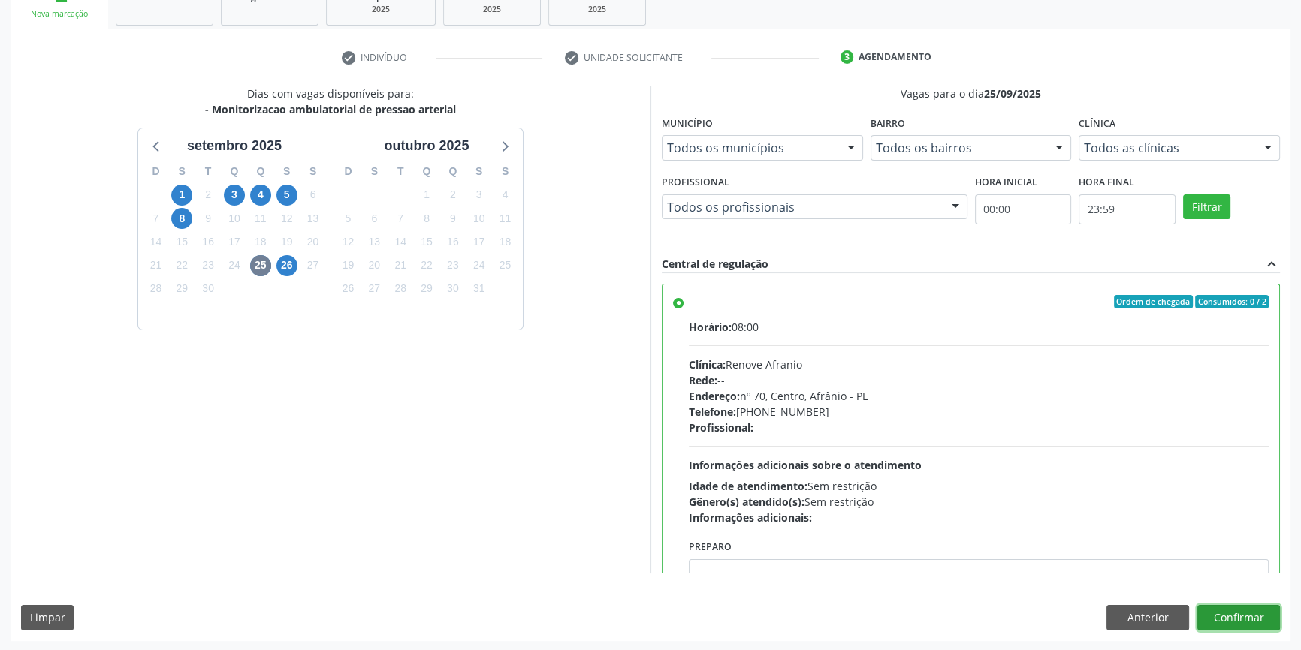
click at [1229, 608] on button "Confirmar" at bounding box center [1238, 618] width 83 height 26
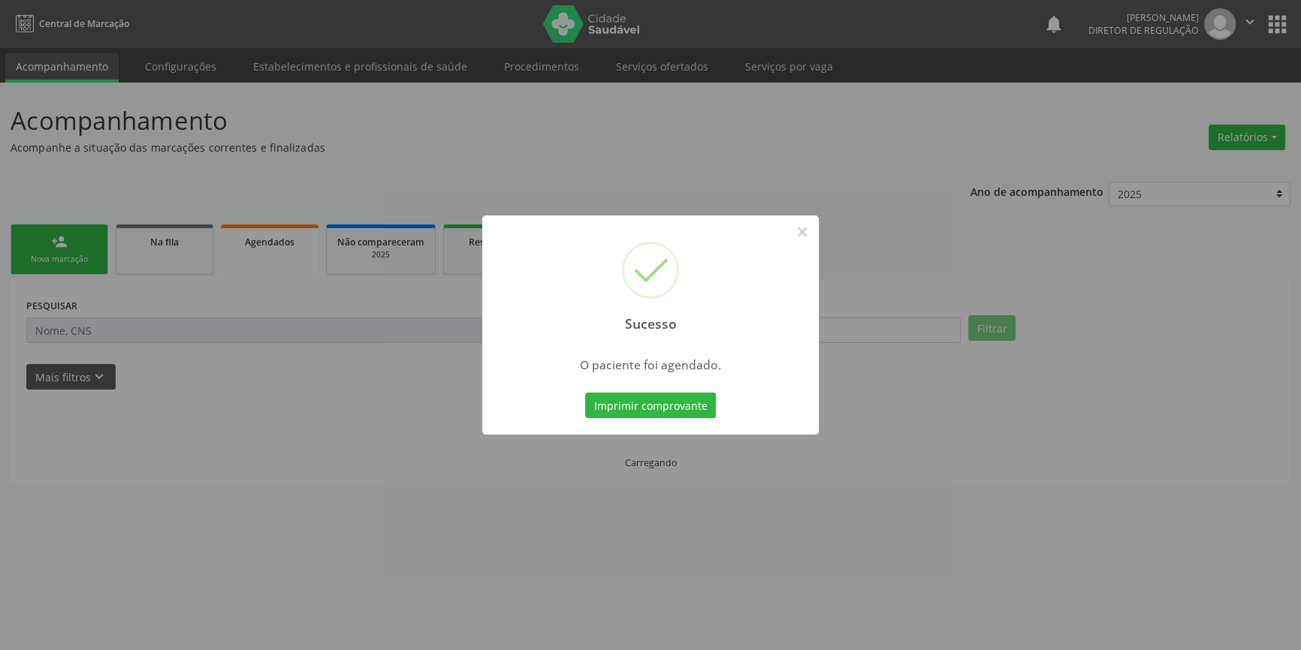
scroll to position [0, 0]
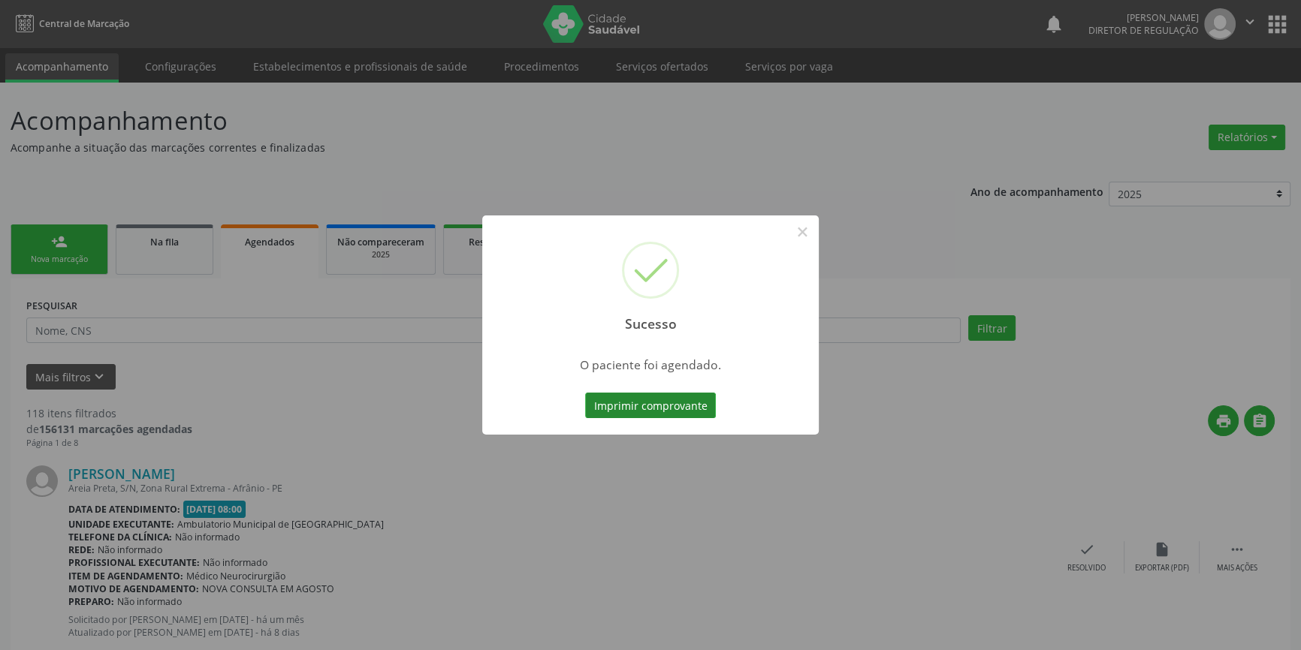
click at [656, 395] on button "Imprimir comprovante" at bounding box center [650, 406] width 131 height 26
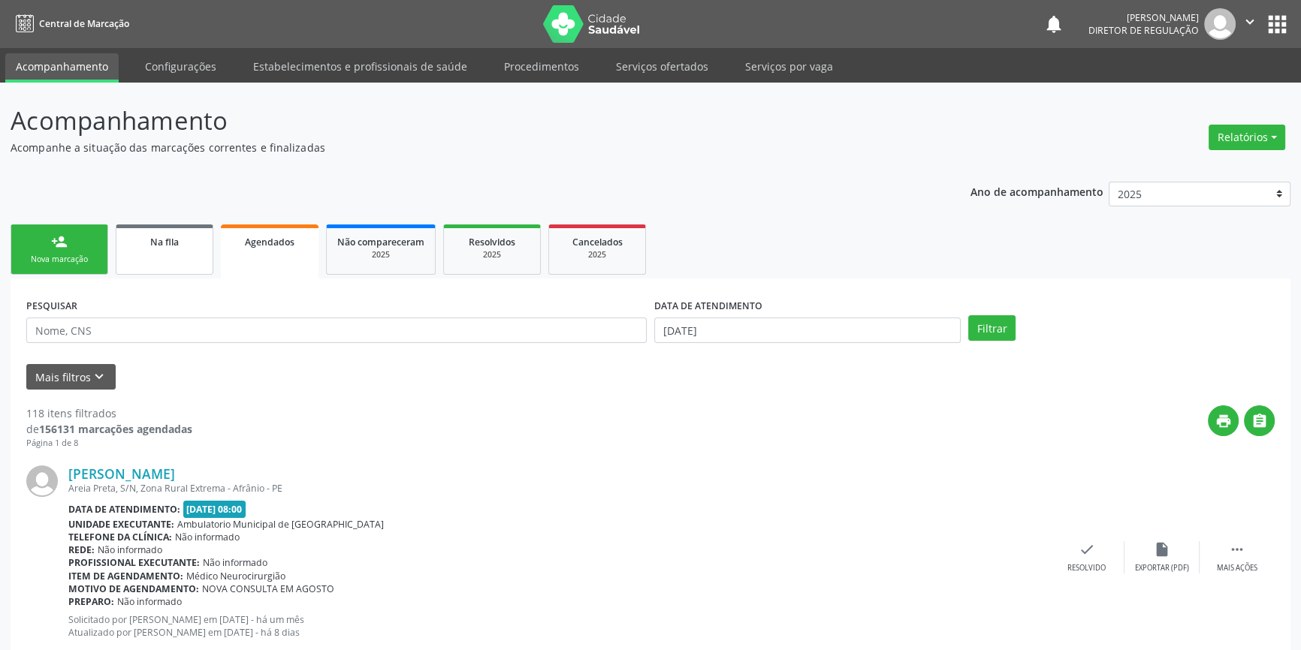
click at [143, 257] on link "Na fila" at bounding box center [165, 250] width 98 height 50
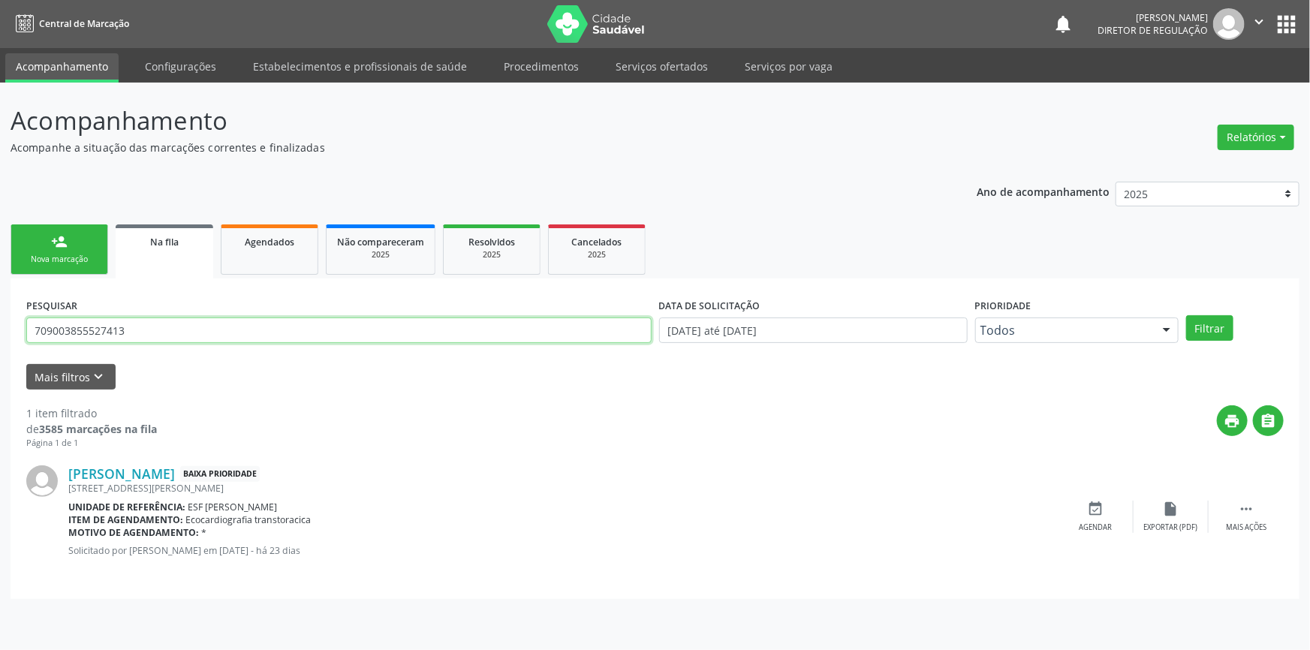
drag, startPoint x: 164, startPoint y: 331, endPoint x: 0, endPoint y: 285, distance: 170.0
click at [0, 285] on div "Acompanhamento Acompanhe a situação das marcações correntes e finalizadas Relat…" at bounding box center [655, 367] width 1310 height 568
drag, startPoint x: 236, startPoint y: 336, endPoint x: 0, endPoint y: 336, distance: 235.8
click at [0, 336] on div "Acompanhamento Acompanhe a situação das marcações correntes e finalizadas Relat…" at bounding box center [655, 367] width 1310 height 568
type input "705202410013779"
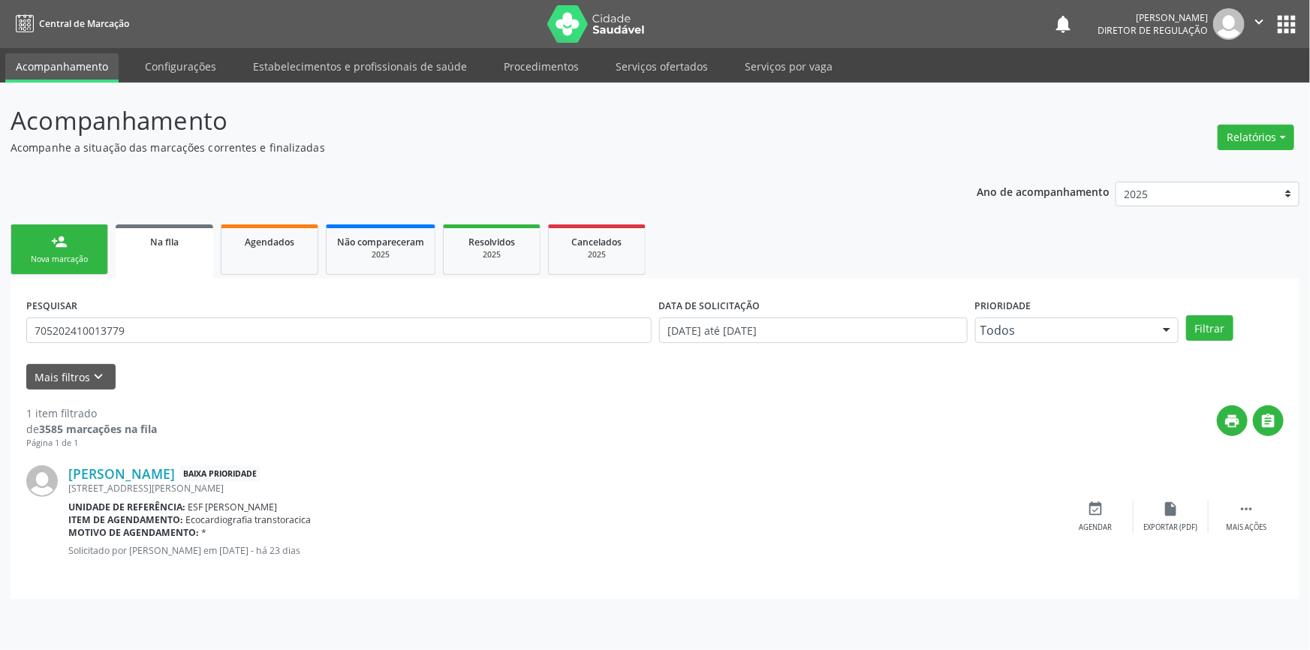
click at [1234, 329] on div "Filtrar" at bounding box center [1235, 328] width 105 height 26
click at [1225, 326] on button "Filtrar" at bounding box center [1209, 328] width 47 height 26
drag, startPoint x: 185, startPoint y: 315, endPoint x: 0, endPoint y: 311, distance: 184.8
click at [0, 311] on div "Acompanhamento Acompanhe a situação das marcações correntes e finalizadas Relat…" at bounding box center [655, 367] width 1310 height 568
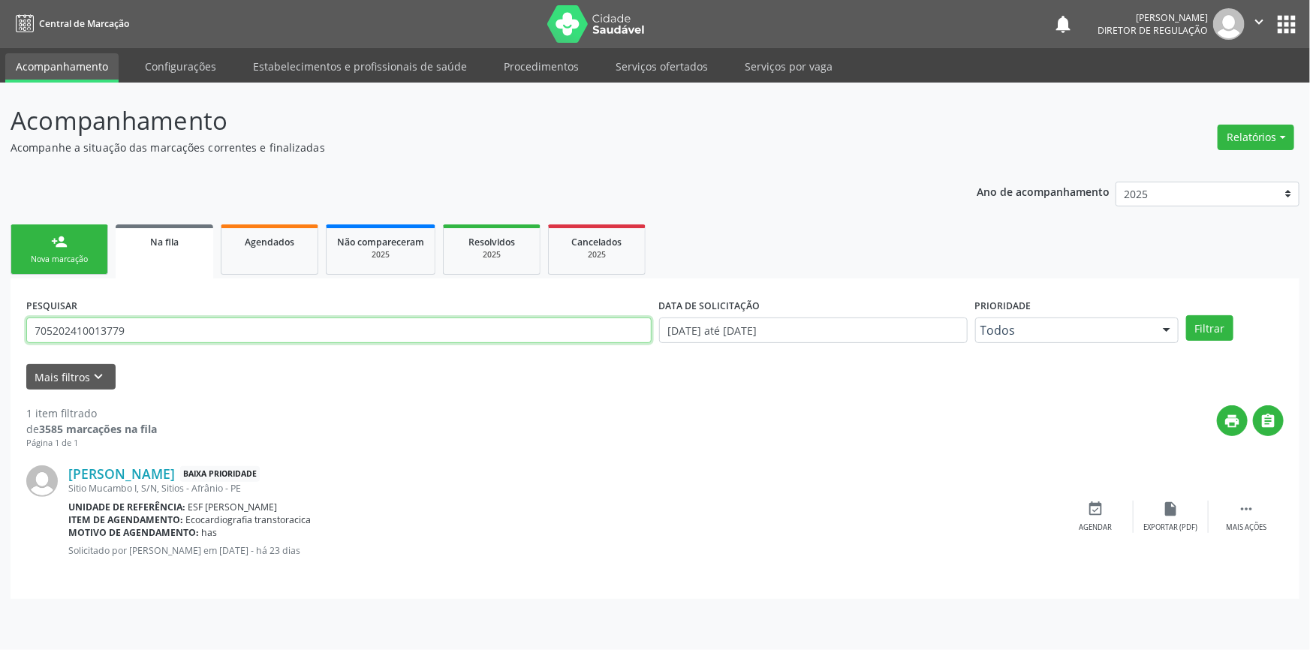
drag, startPoint x: 128, startPoint y: 332, endPoint x: 0, endPoint y: 333, distance: 127.7
click at [0, 333] on div "Acompanhamento Acompanhe a situação das marcações correntes e finalizadas Relat…" at bounding box center [655, 367] width 1310 height 568
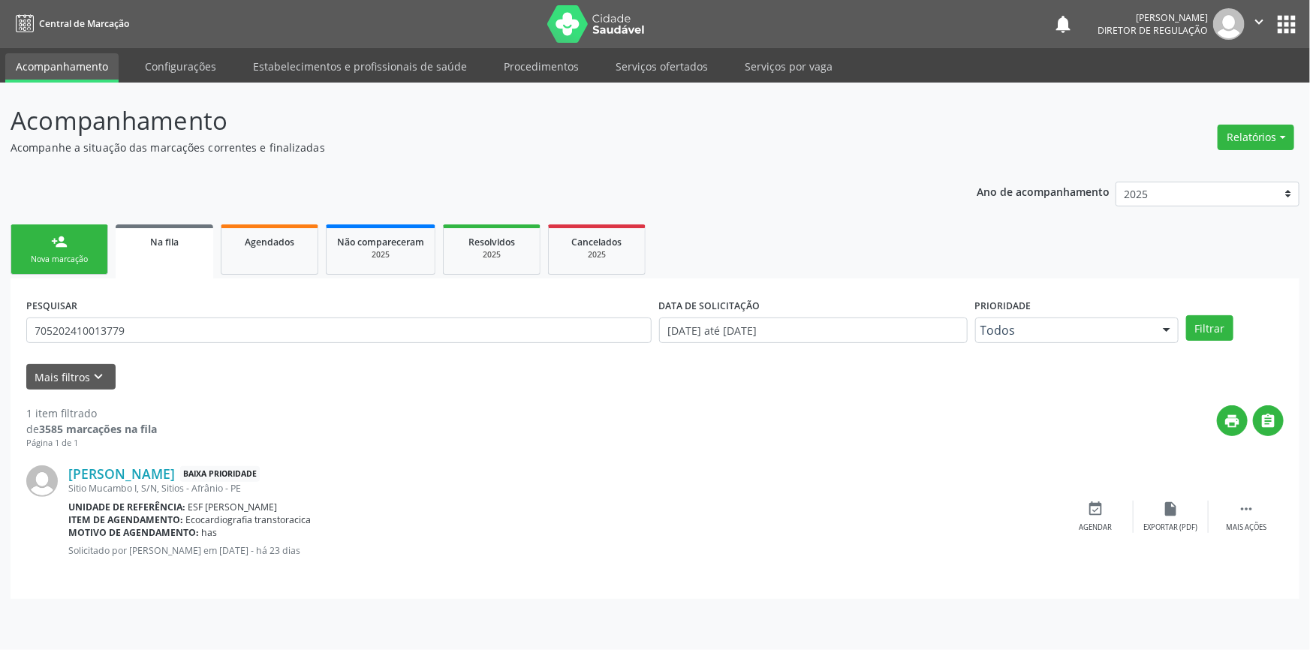
click at [62, 264] on div "Nova marcação" at bounding box center [59, 259] width 75 height 11
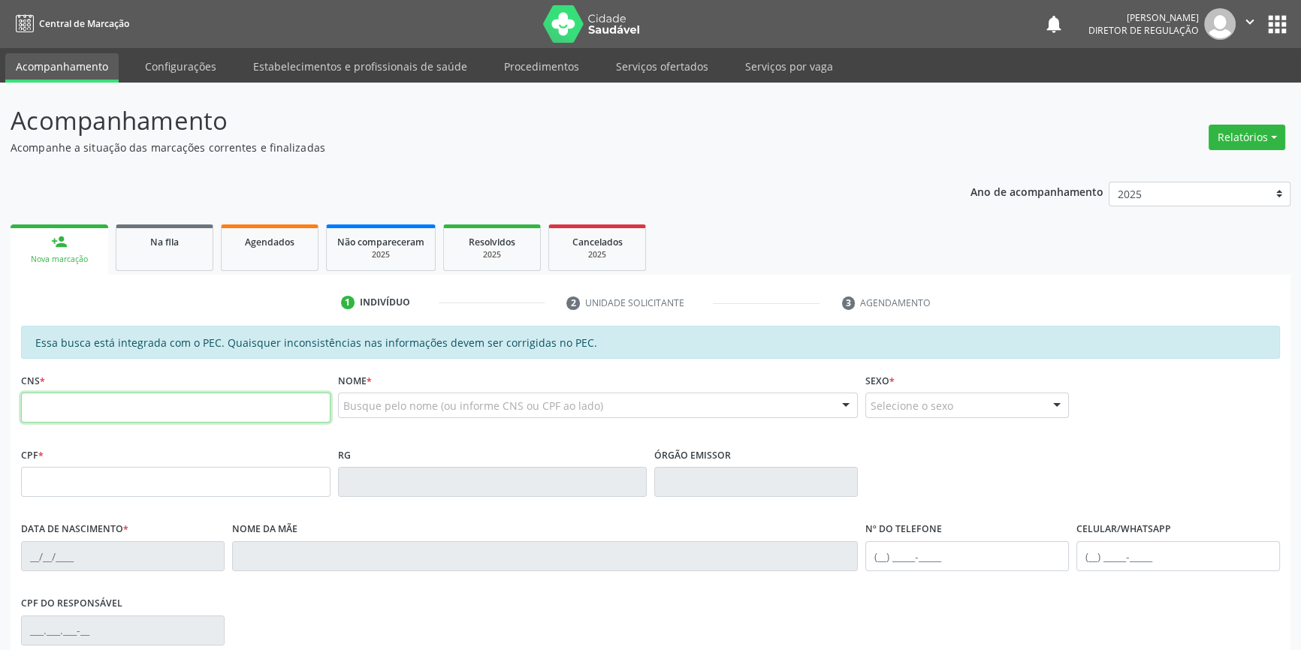
click at [128, 394] on input "text" at bounding box center [175, 408] width 309 height 30
paste input "705 2024 1001 3779"
type input "705 2024 1001 3779"
type input "044.445.934-07"
type input "[DATE]"
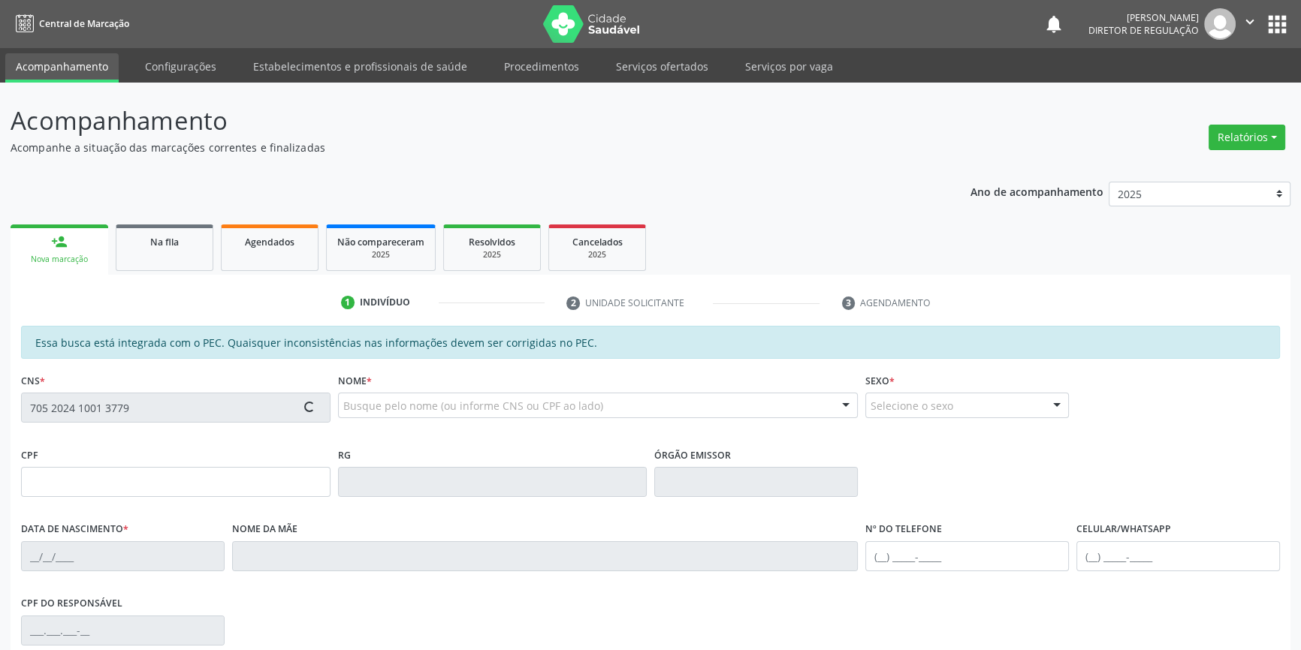
type input "Auta [PERSON_NAME]"
type input "[PHONE_NUMBER]"
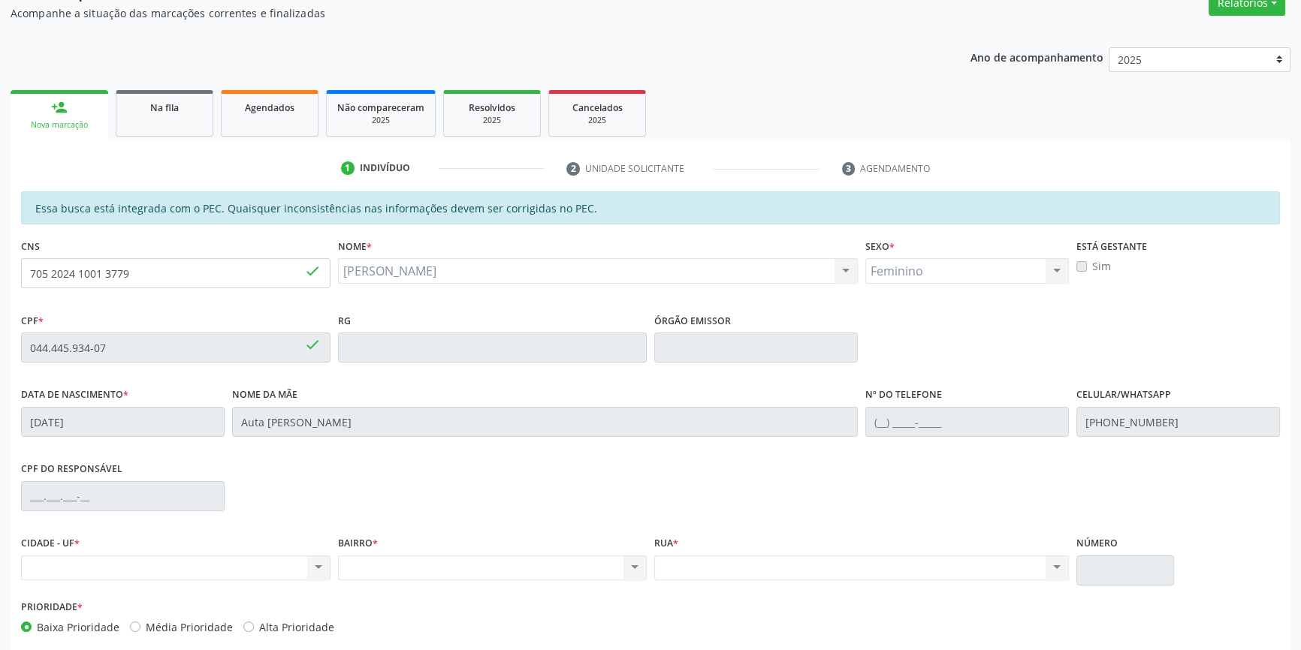
scroll to position [206, 0]
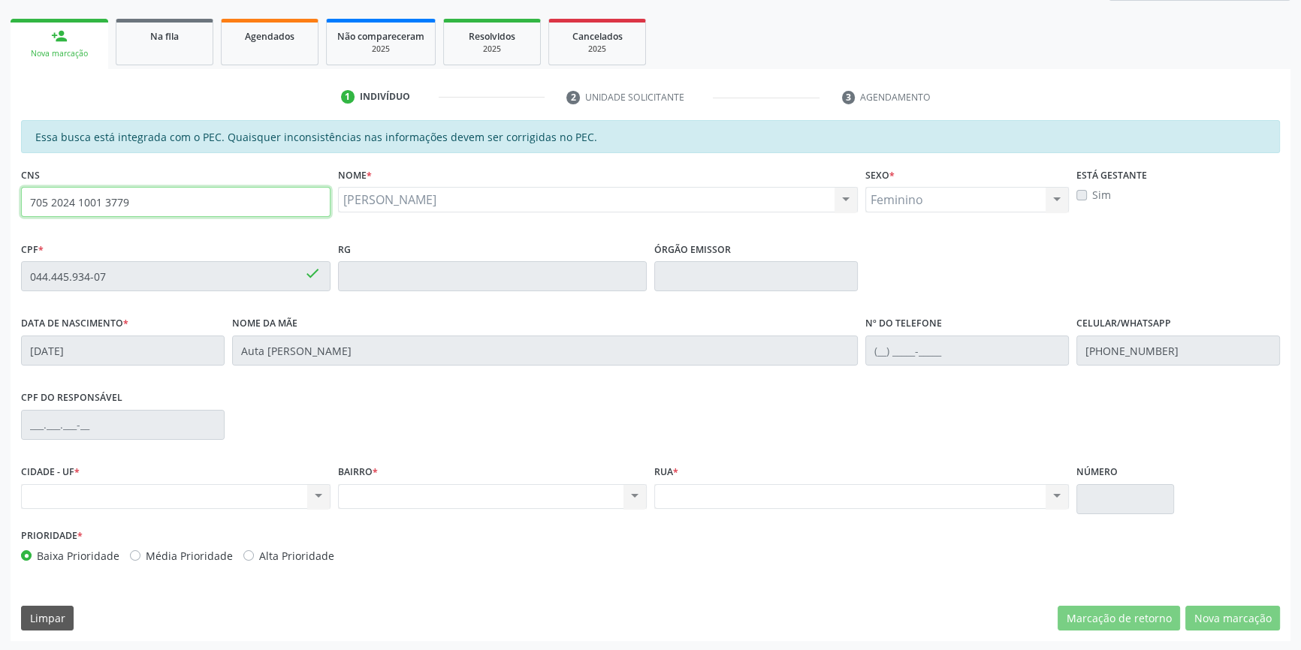
drag, startPoint x: 182, startPoint y: 197, endPoint x: 0, endPoint y: 164, distance: 185.3
click at [0, 164] on div "Acompanhamento Acompanhe a situação das marcações correntes e finalizadas Relat…" at bounding box center [650, 264] width 1301 height 775
click at [184, 42] on div "Na fila" at bounding box center [164, 36] width 75 height 16
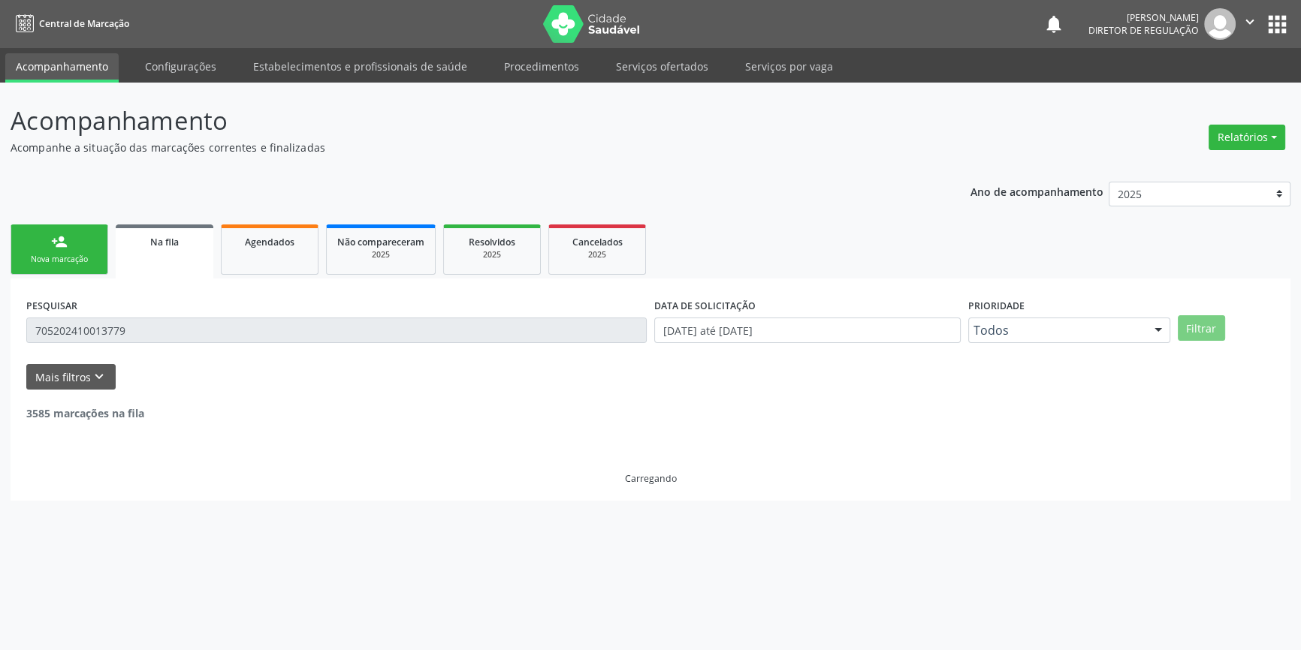
scroll to position [0, 0]
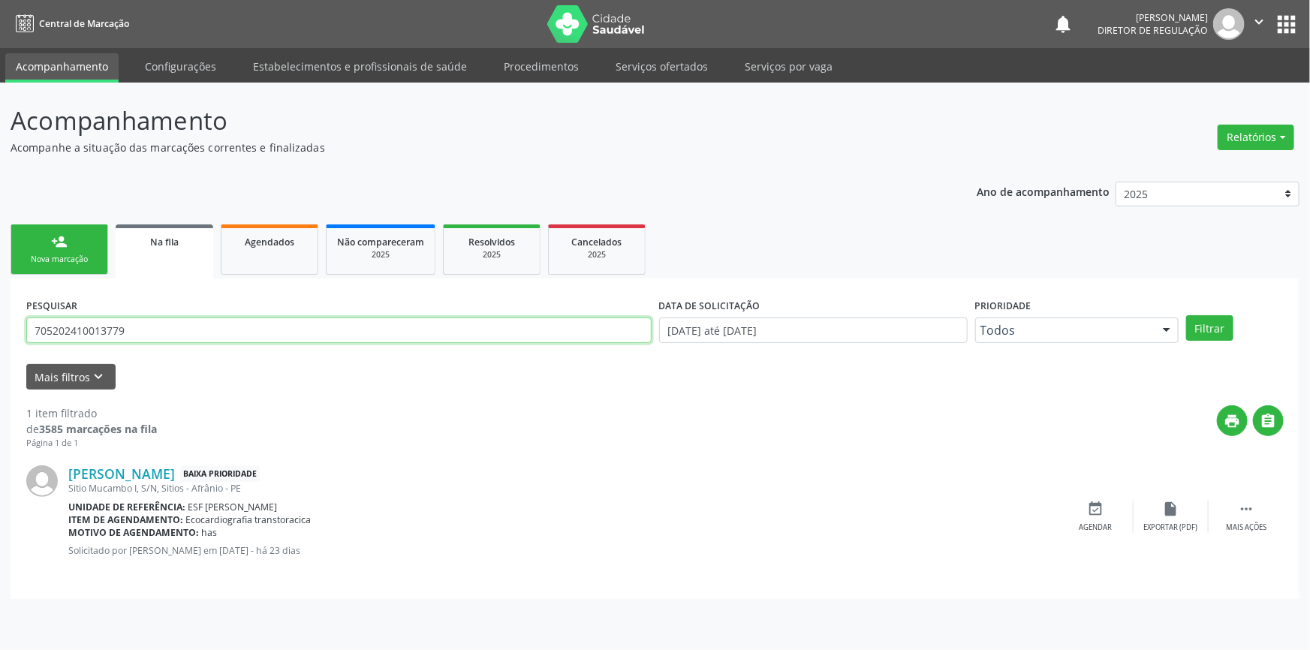
click at [174, 326] on input "705202410013779" at bounding box center [339, 331] width 626 height 26
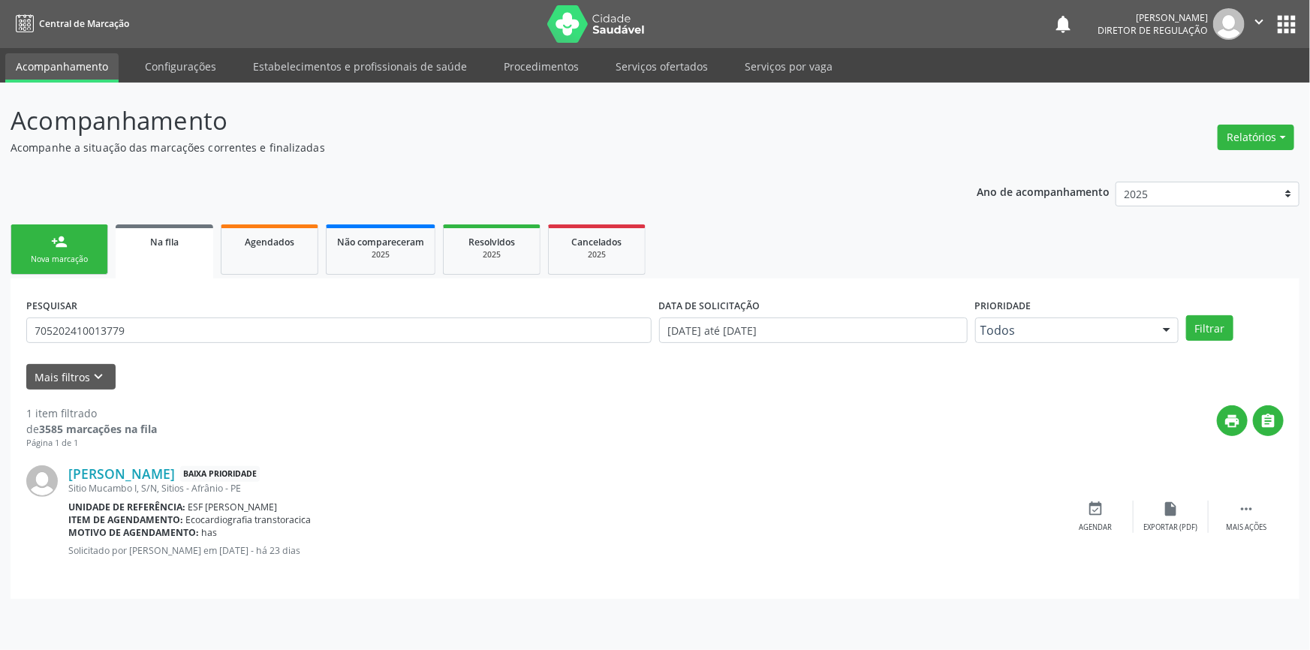
click at [98, 245] on link "person_add Nova marcação" at bounding box center [60, 250] width 98 height 50
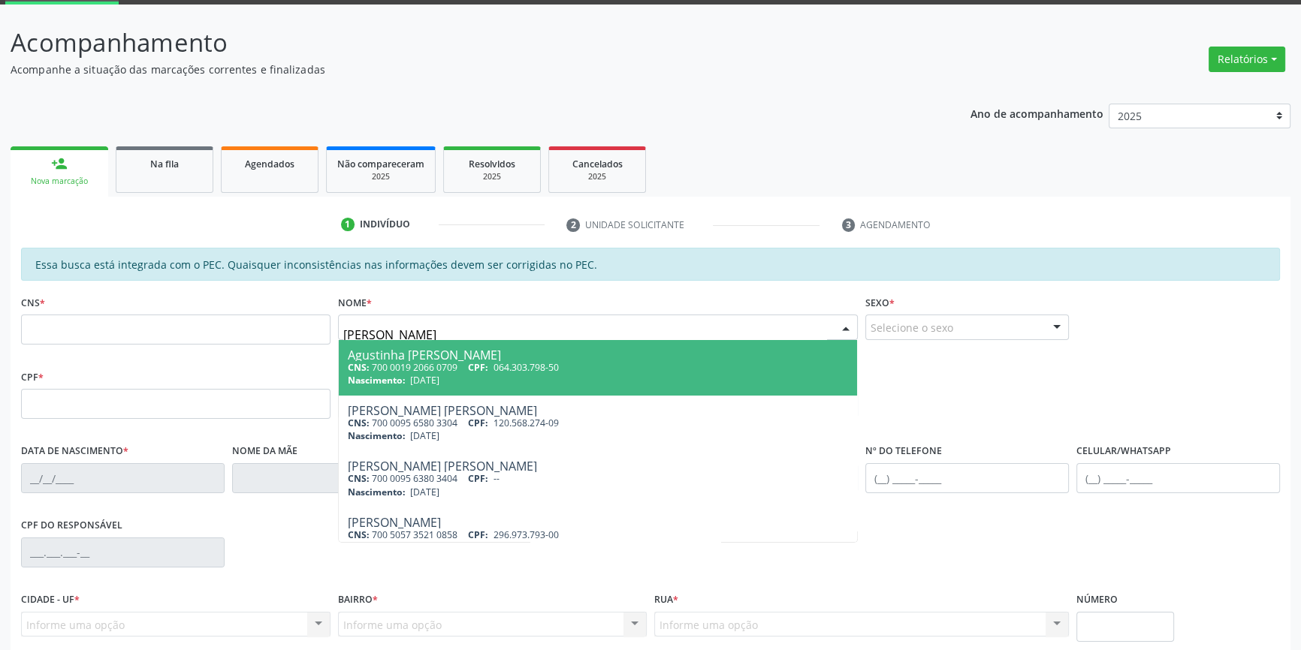
scroll to position [206, 0]
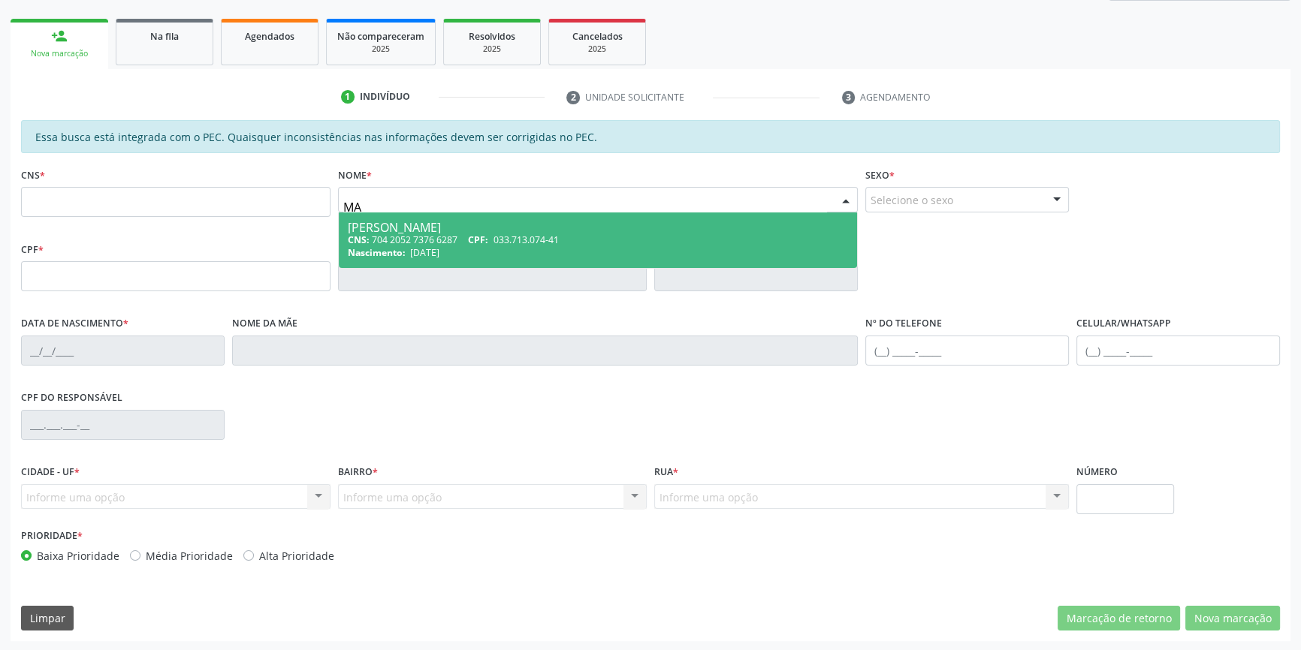
type input "M"
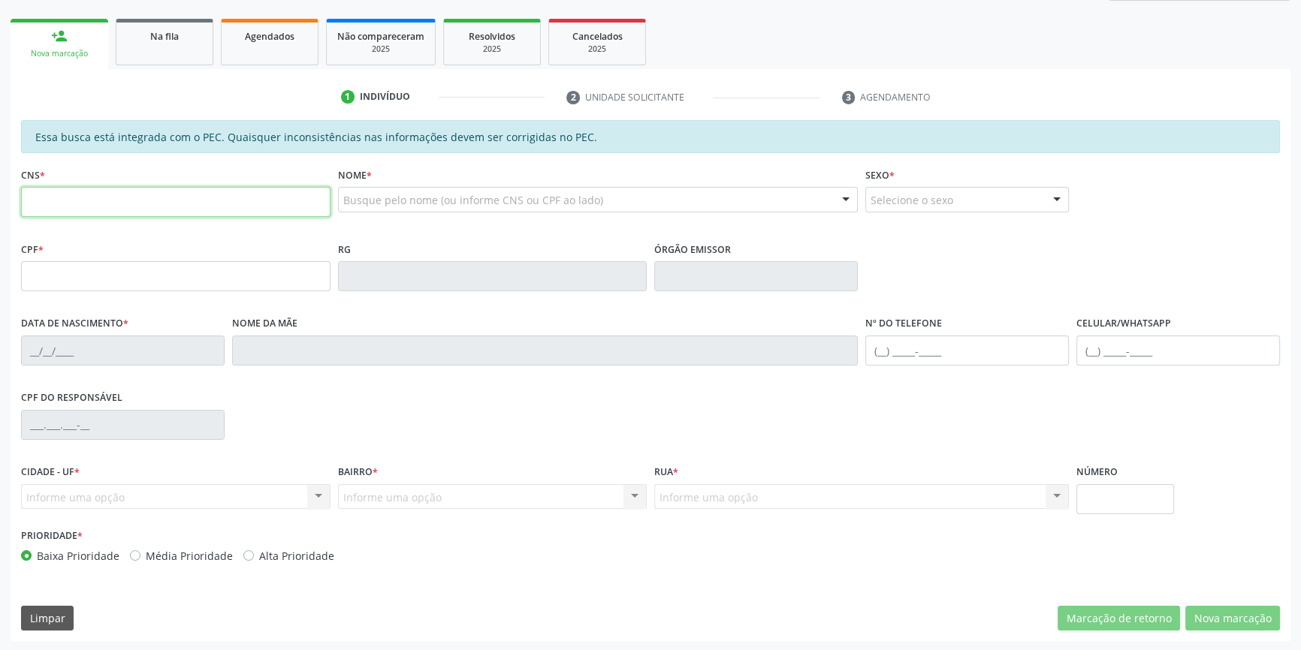
click at [140, 207] on input "text" at bounding box center [175, 202] width 309 height 30
click at [157, 28] on div "Na fila" at bounding box center [164, 36] width 75 height 16
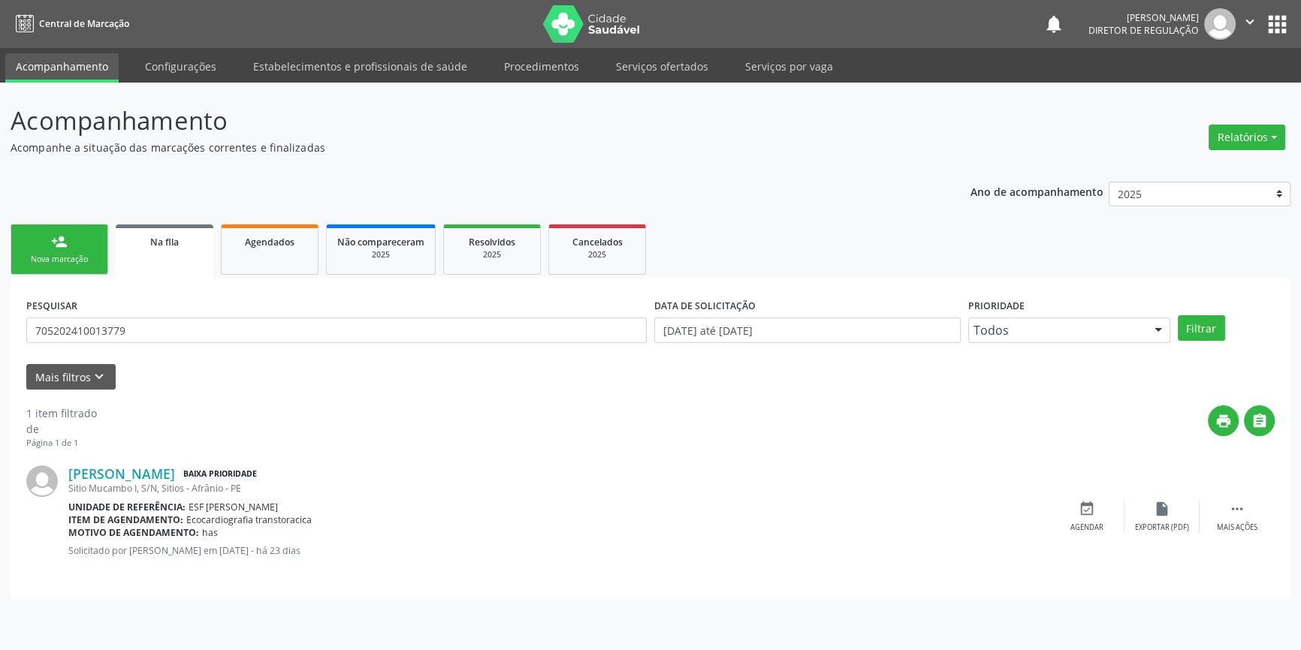
scroll to position [0, 0]
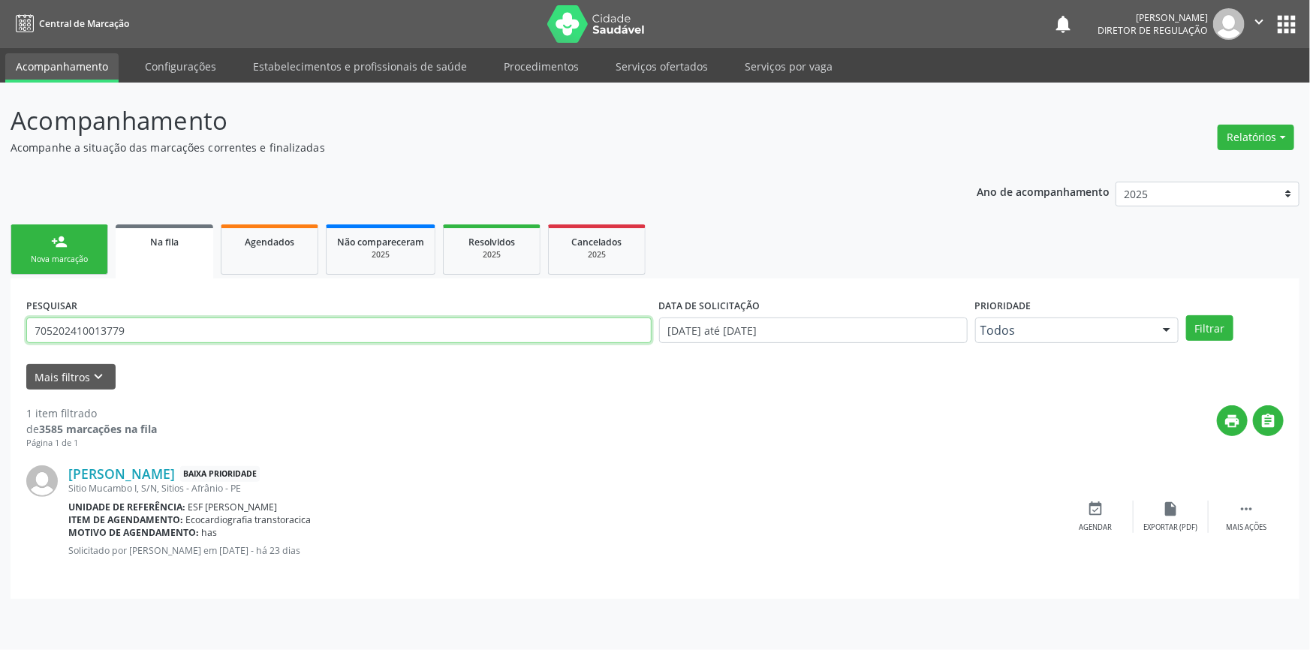
drag, startPoint x: 162, startPoint y: 328, endPoint x: 0, endPoint y: 300, distance: 164.7
click at [0, 300] on div "Acompanhamento Acompanhe a situação das marcações correntes e finalizadas Relat…" at bounding box center [655, 367] width 1310 height 568
type input "705202410013779"
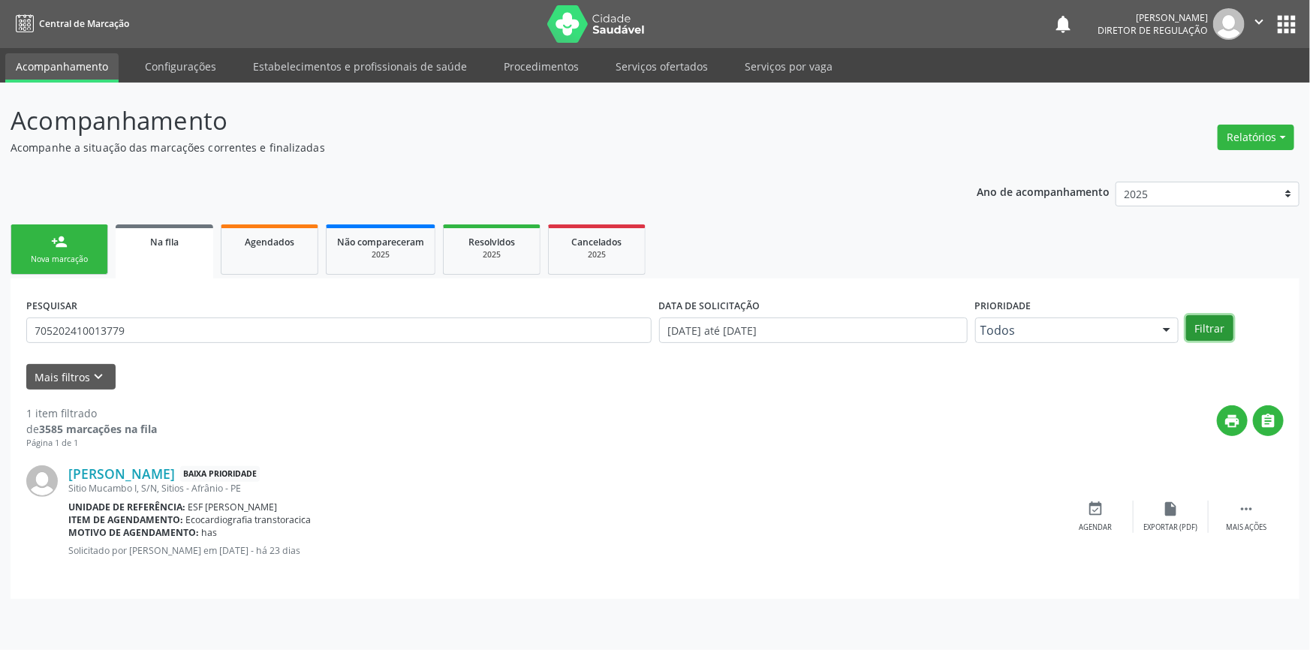
click at [1205, 325] on button "Filtrar" at bounding box center [1209, 328] width 47 height 26
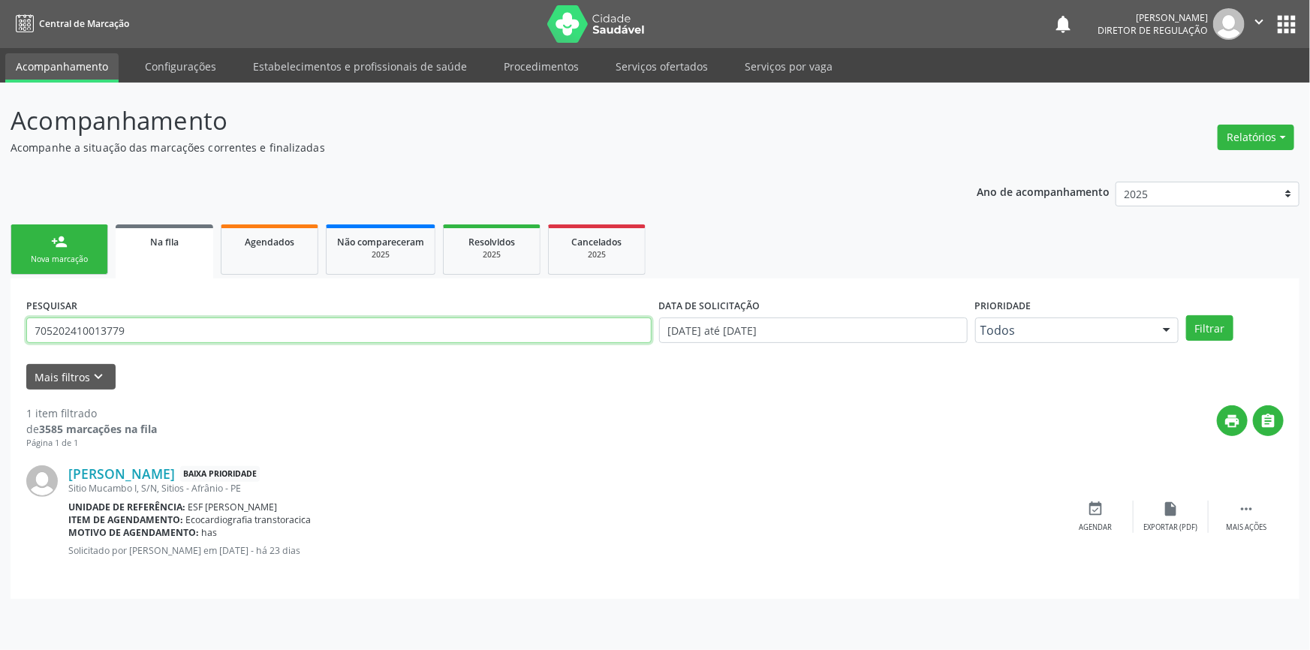
drag, startPoint x: 167, startPoint y: 333, endPoint x: 0, endPoint y: 318, distance: 167.3
click at [0, 318] on div "Acompanhamento Acompanhe a situação das marcações correntes e finalizadas Relat…" at bounding box center [655, 367] width 1310 height 568
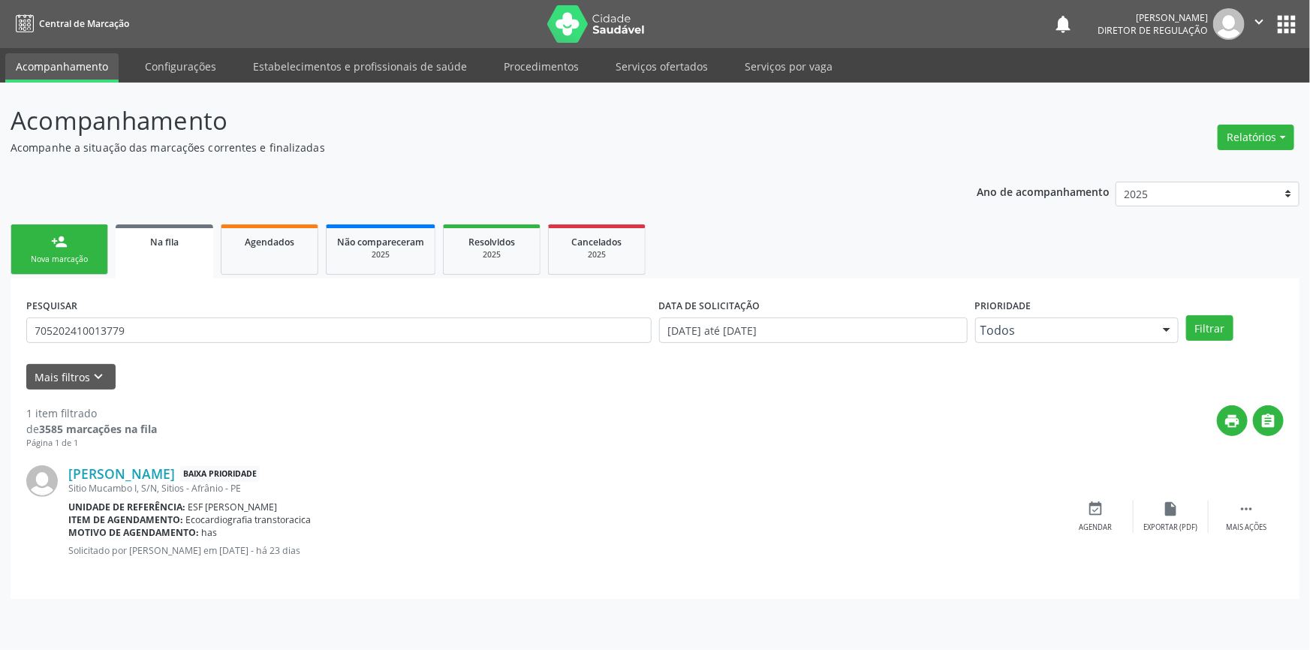
click at [61, 268] on link "person_add Nova marcação" at bounding box center [60, 250] width 98 height 50
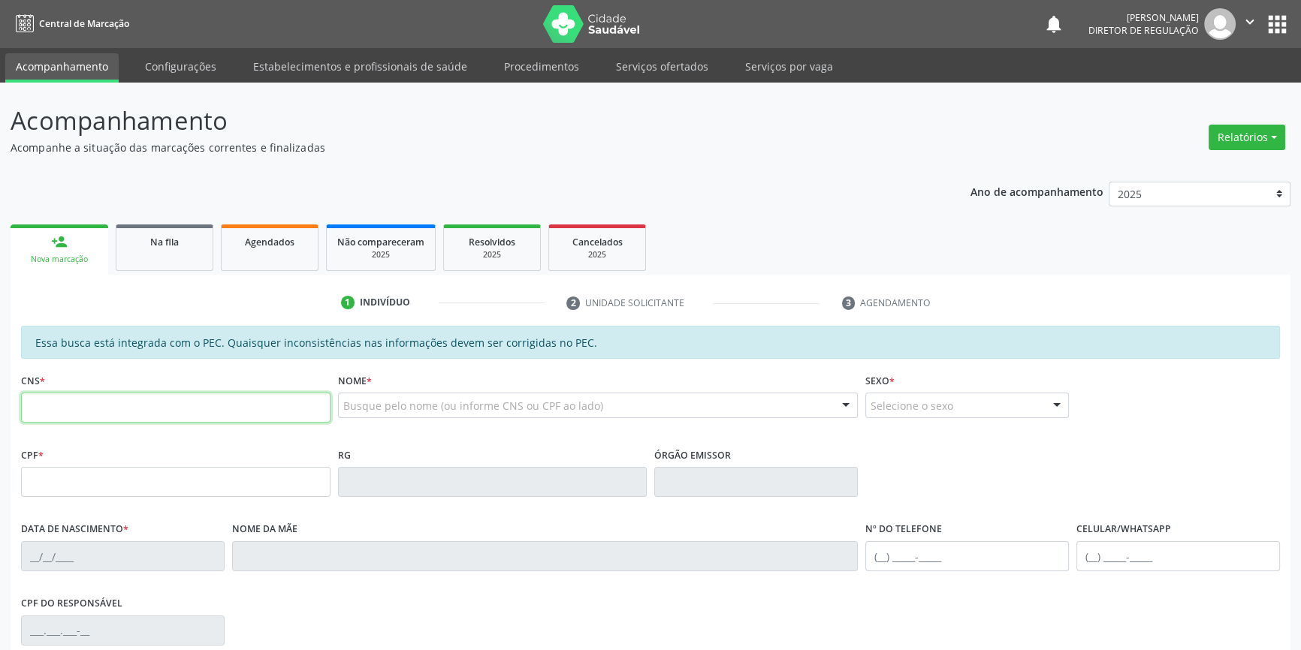
click at [120, 414] on input "text" at bounding box center [175, 408] width 309 height 30
paste input "705 2024 1001 3779"
type input "705 2024 1001 3779"
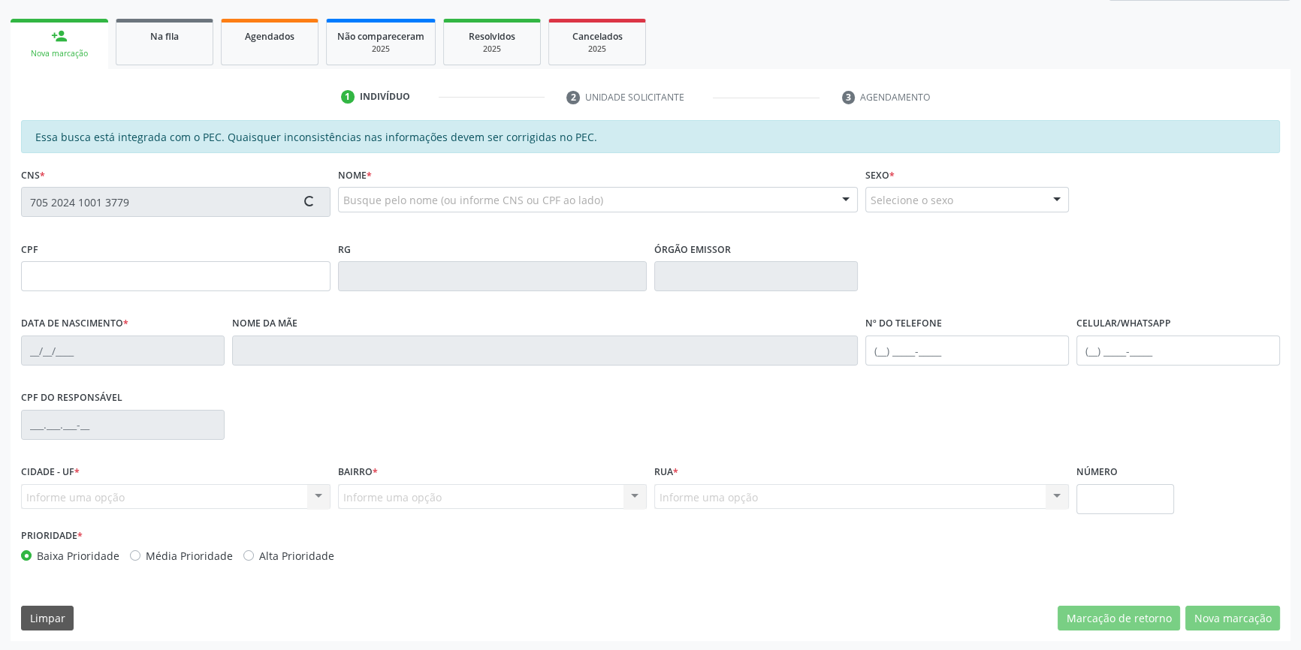
type input "044.445.934-07"
type input "[DATE]"
type input "Auta [PERSON_NAME]"
type input "[PHONE_NUMBER]"
type input "S/N"
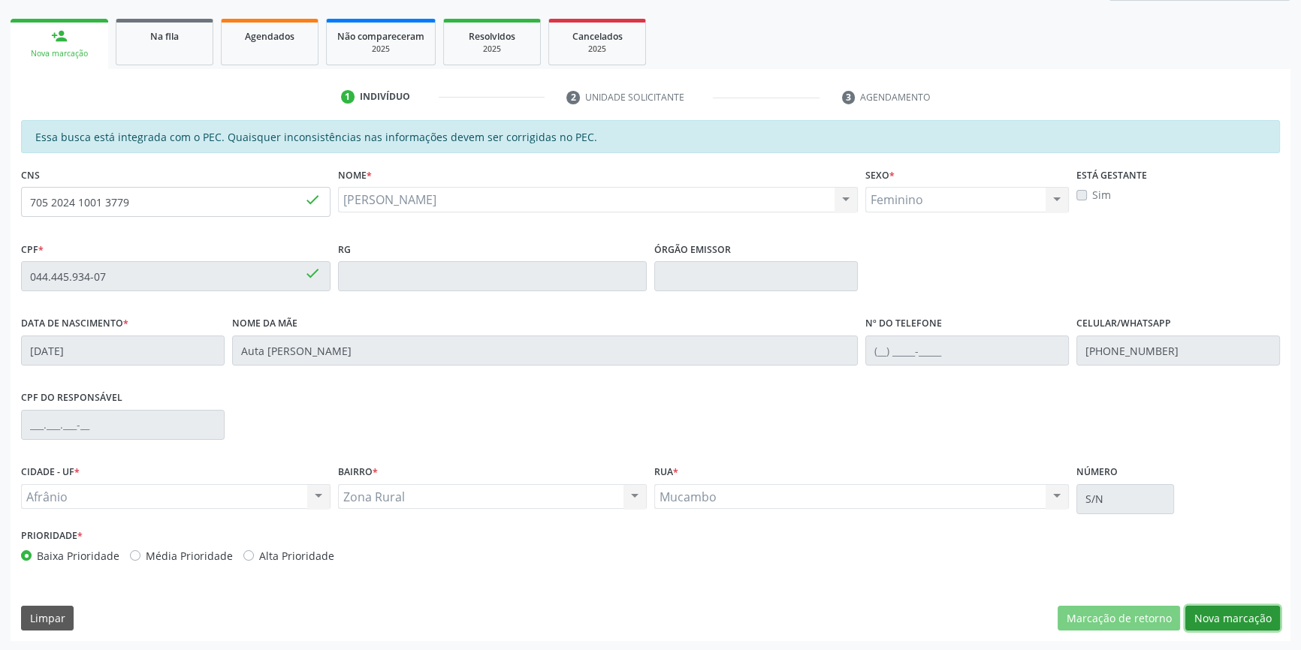
click at [1223, 612] on button "Nova marcação" at bounding box center [1232, 619] width 95 height 26
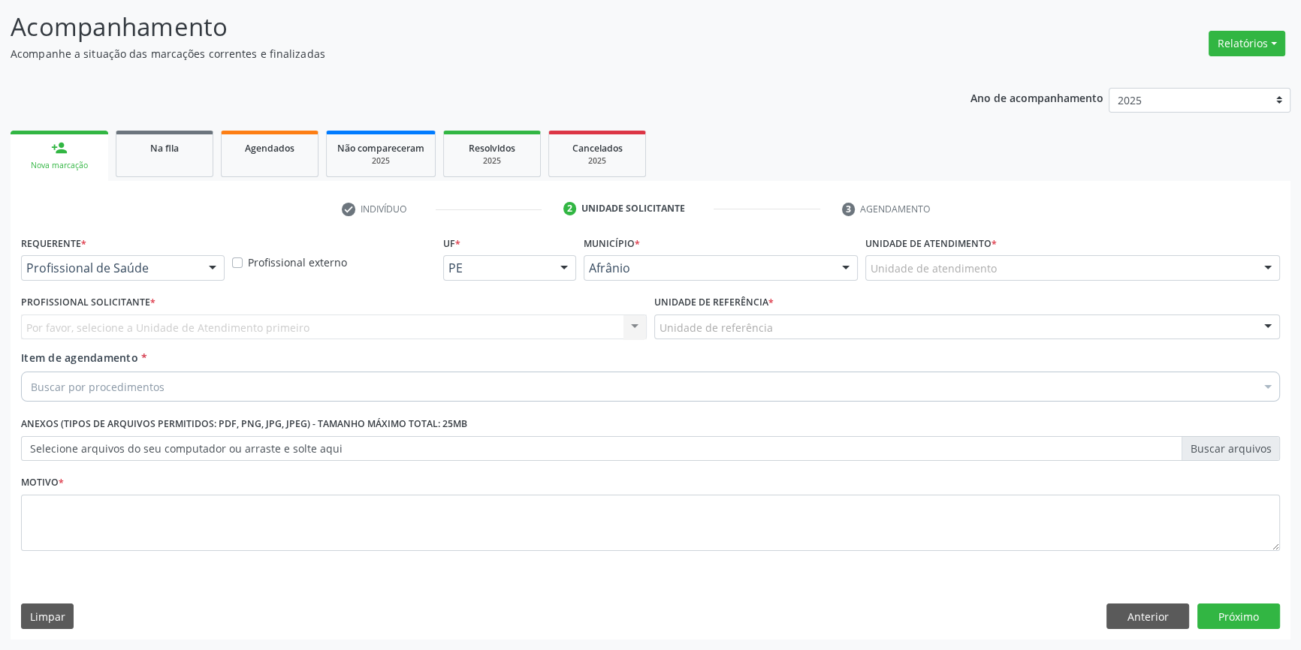
scroll to position [92, 0]
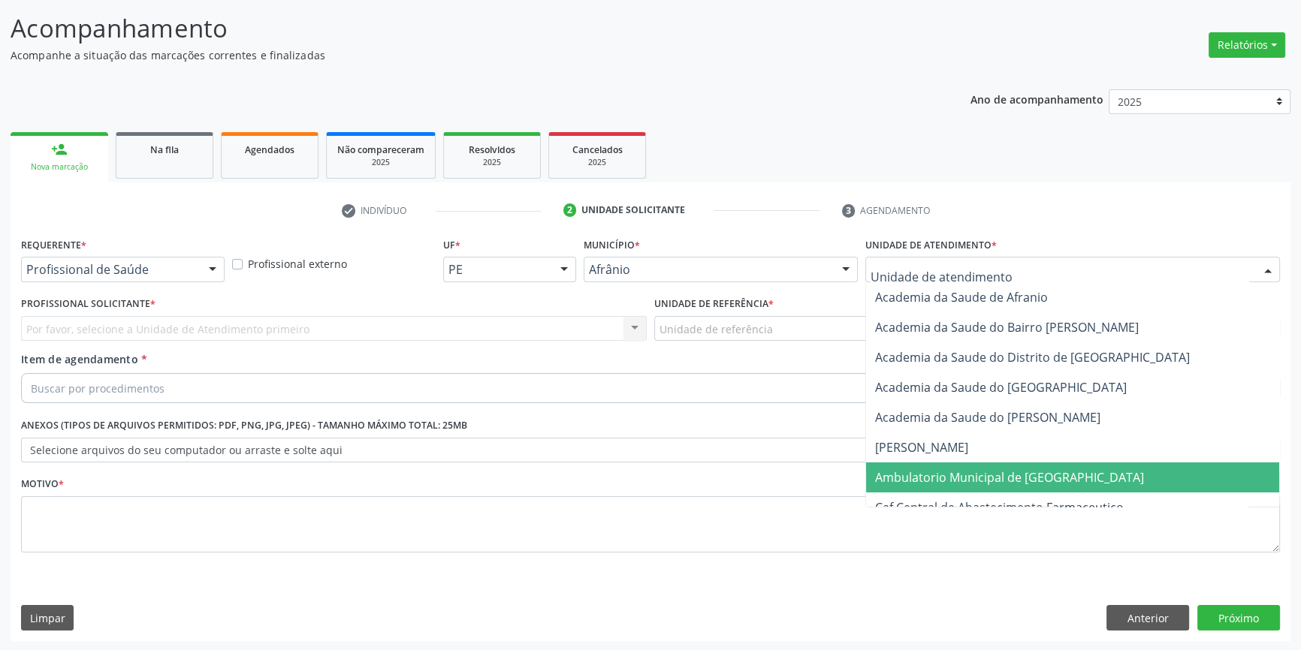
click at [976, 479] on span "Ambulatorio Municipal de [GEOGRAPHIC_DATA]" at bounding box center [1009, 477] width 269 height 17
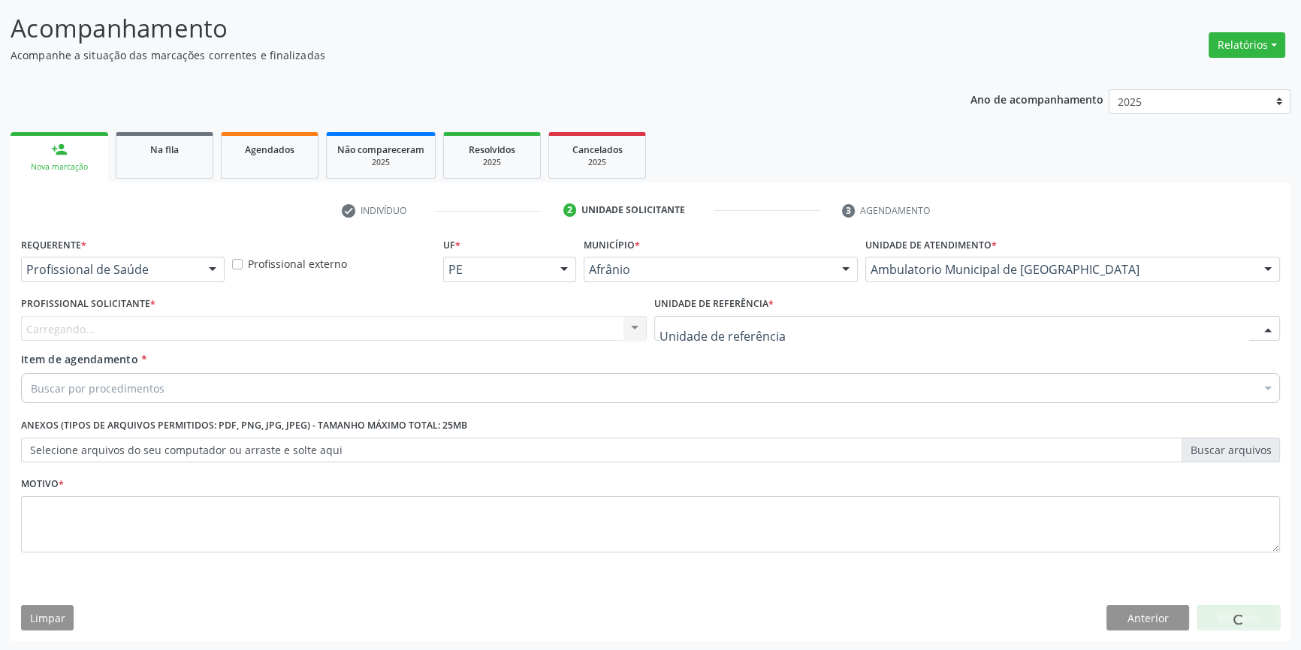
click at [791, 329] on div at bounding box center [967, 329] width 626 height 26
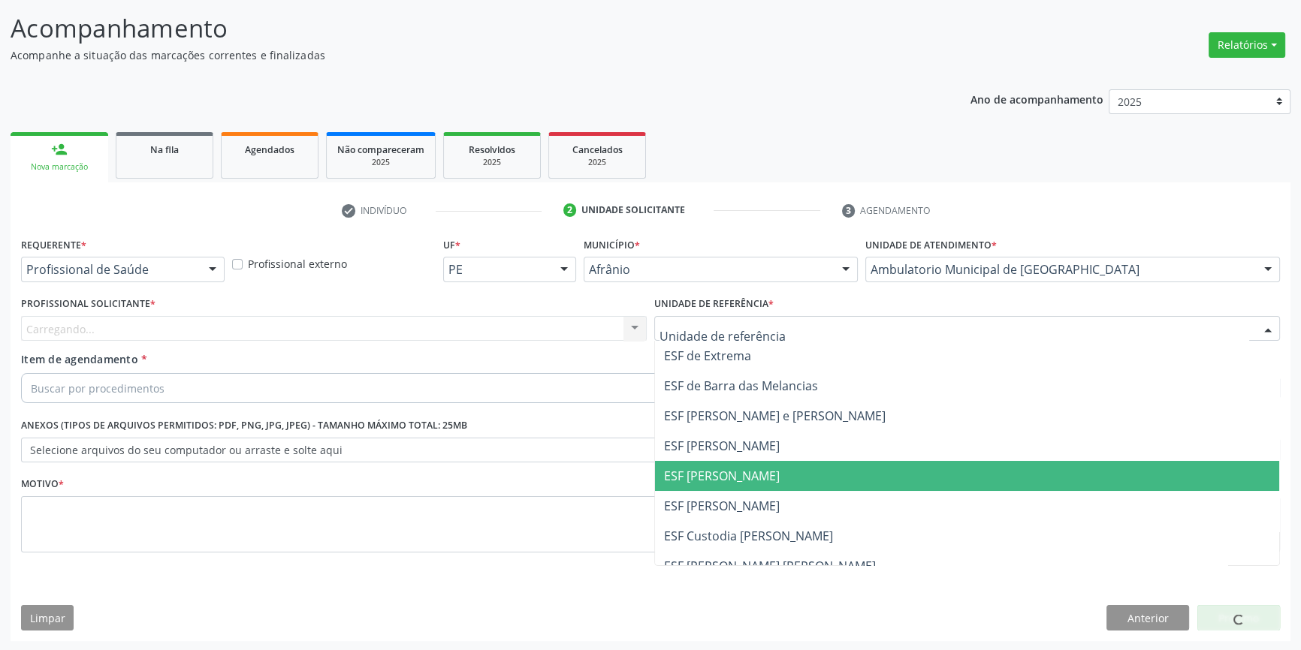
click at [772, 470] on span "ESF [PERSON_NAME]" at bounding box center [967, 476] width 624 height 30
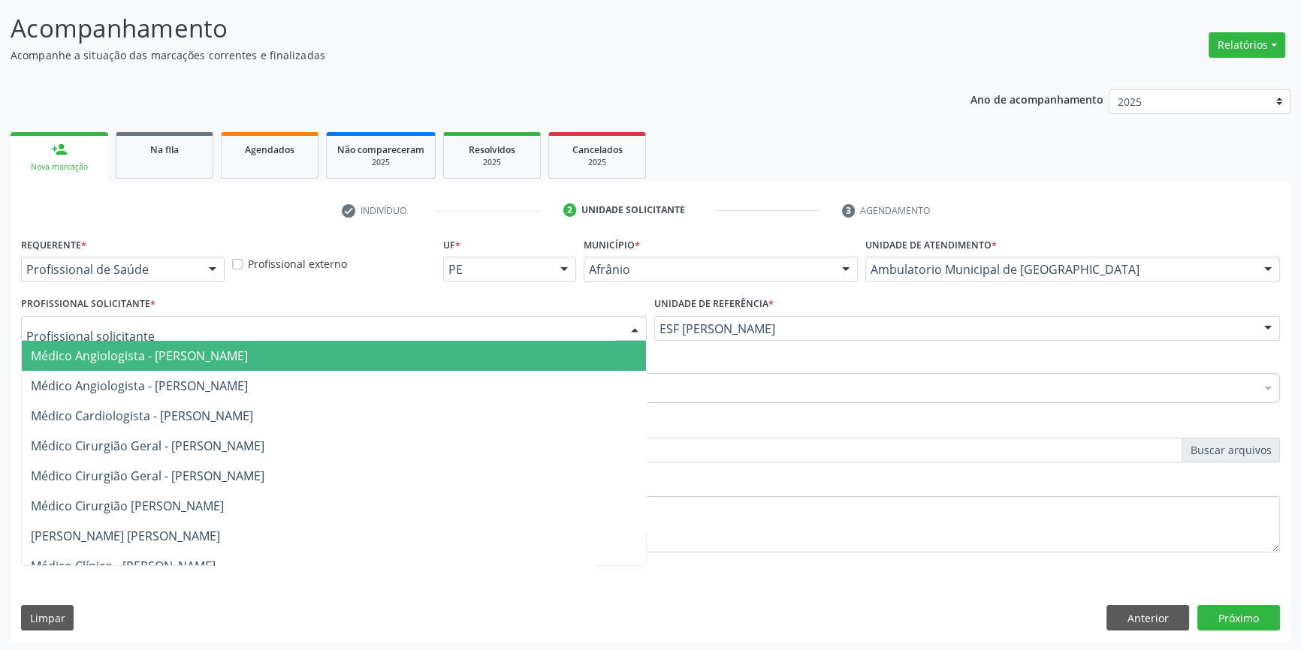
click at [387, 325] on div at bounding box center [334, 329] width 626 height 26
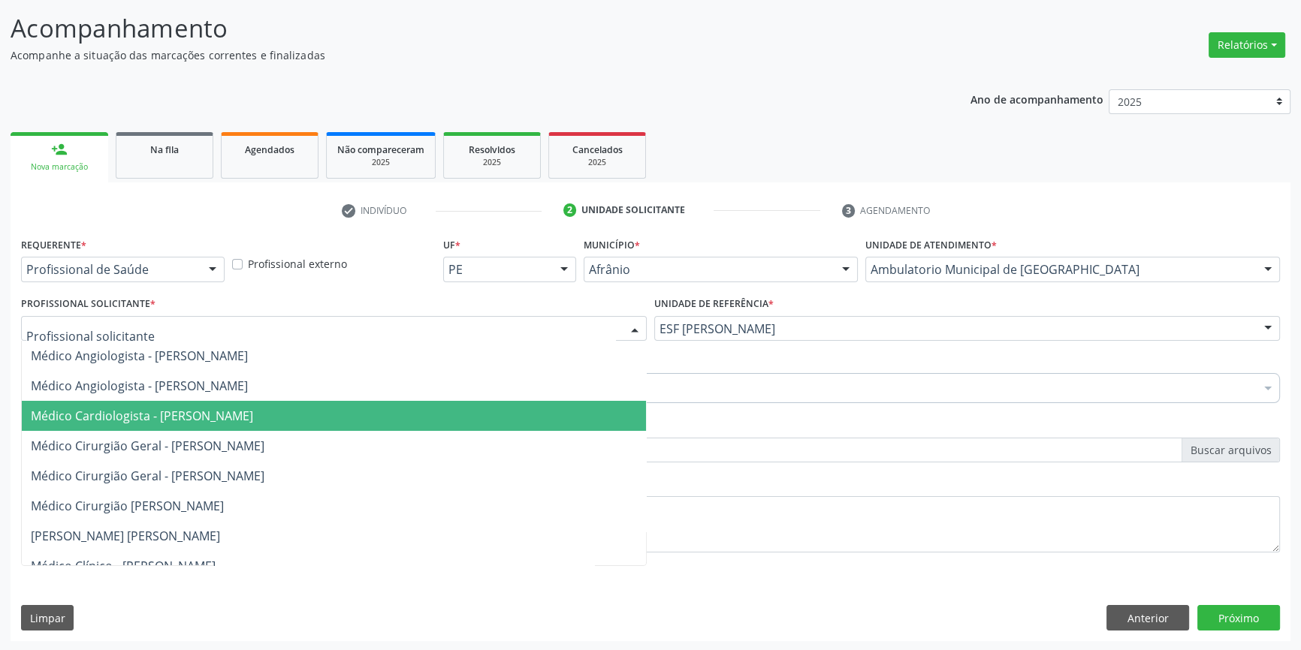
click at [253, 421] on span "Médico Cardiologista - [PERSON_NAME]" at bounding box center [142, 416] width 222 height 17
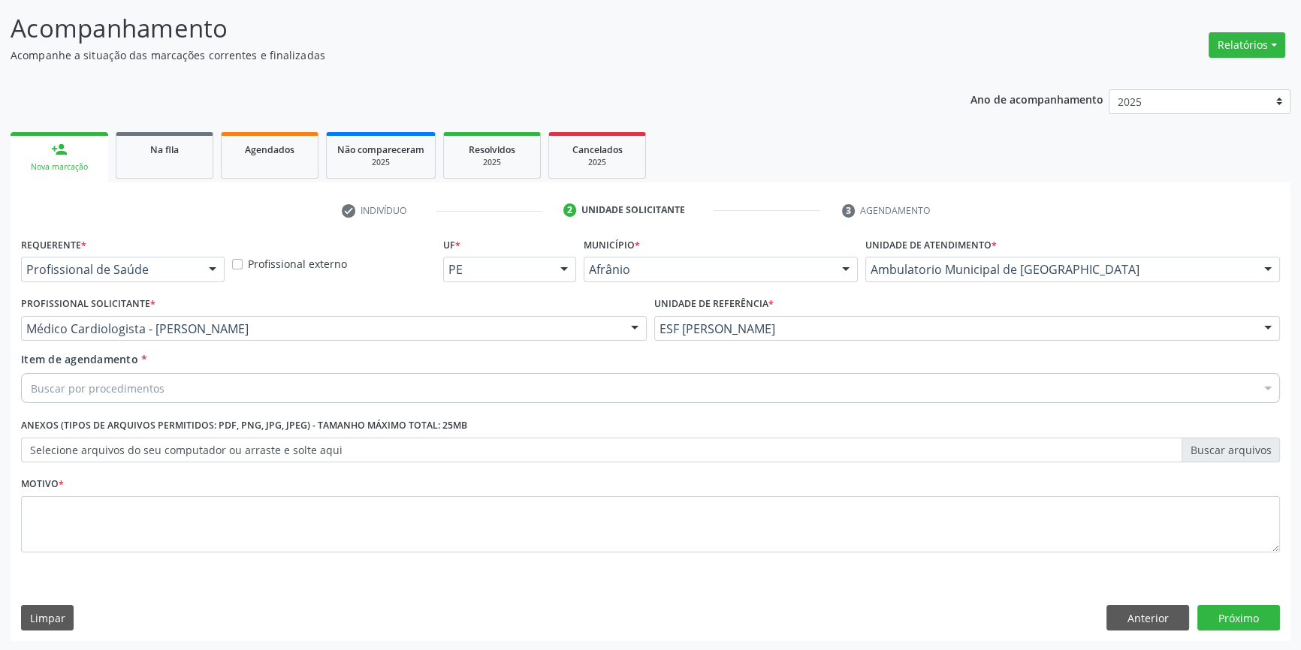
click at [207, 381] on div "Buscar por procedimentos" at bounding box center [650, 388] width 1259 height 30
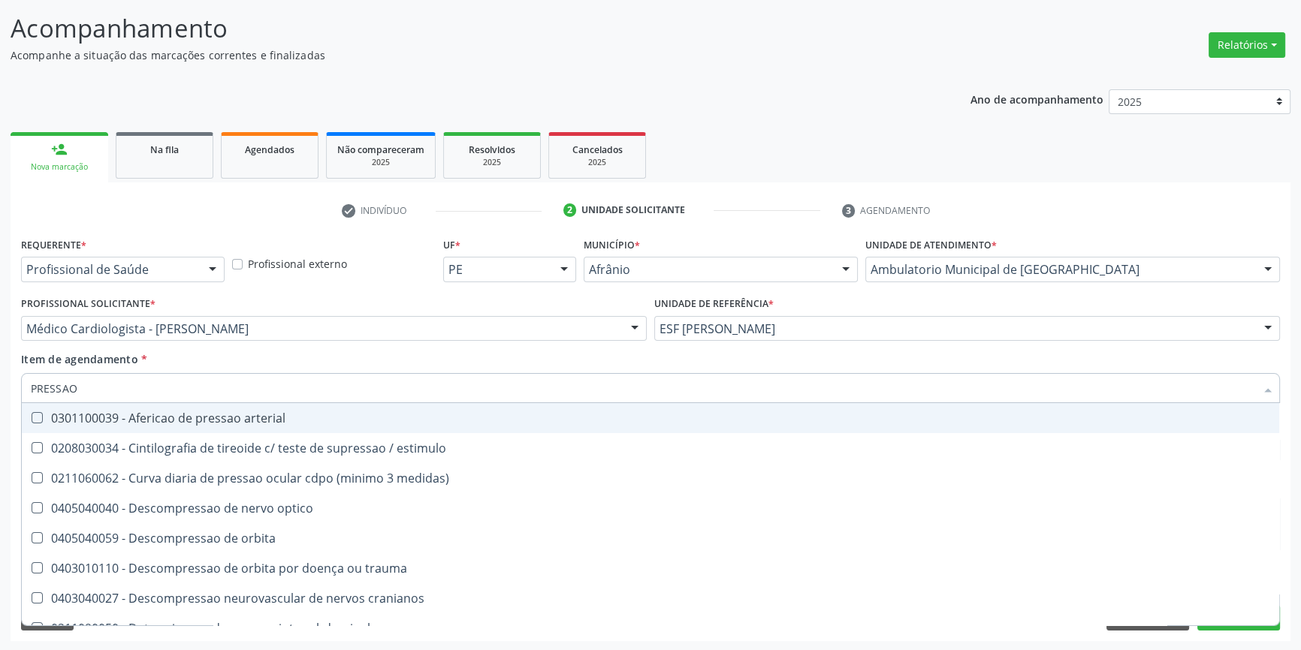
type input "PRESSAO A"
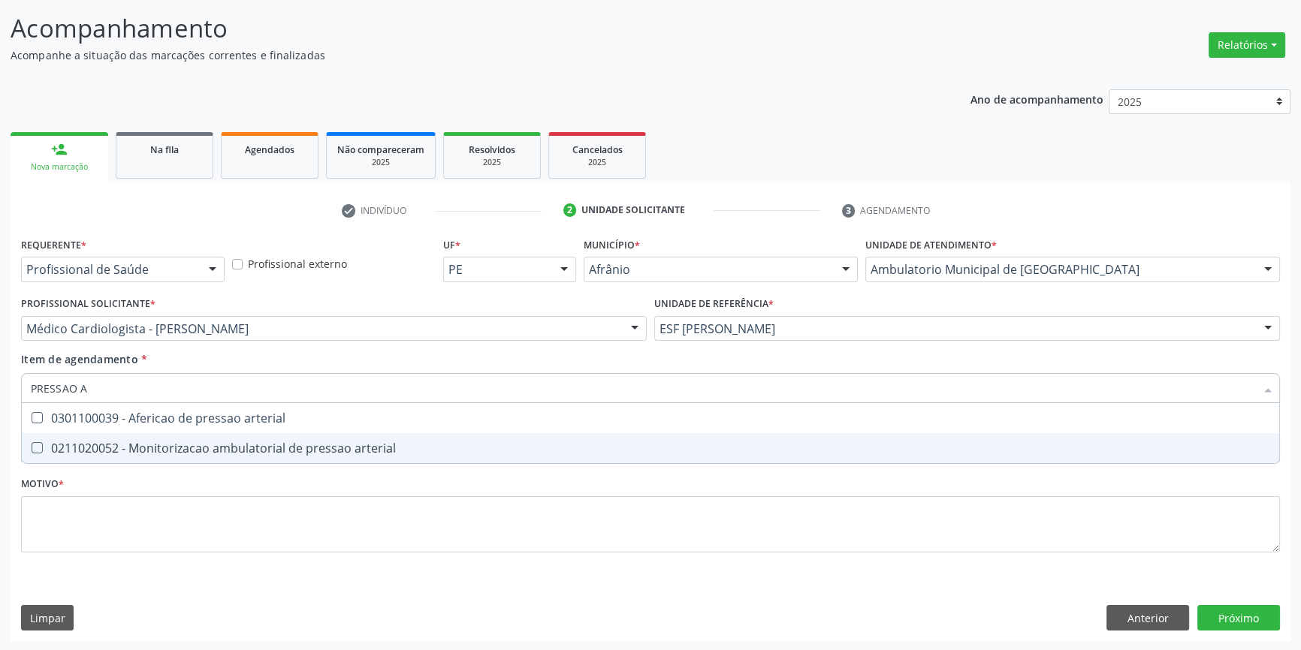
click at [256, 448] on div "0211020052 - Monitorizacao ambulatorial de pressao arterial" at bounding box center [650, 448] width 1239 height 12
checkbox arterial "true"
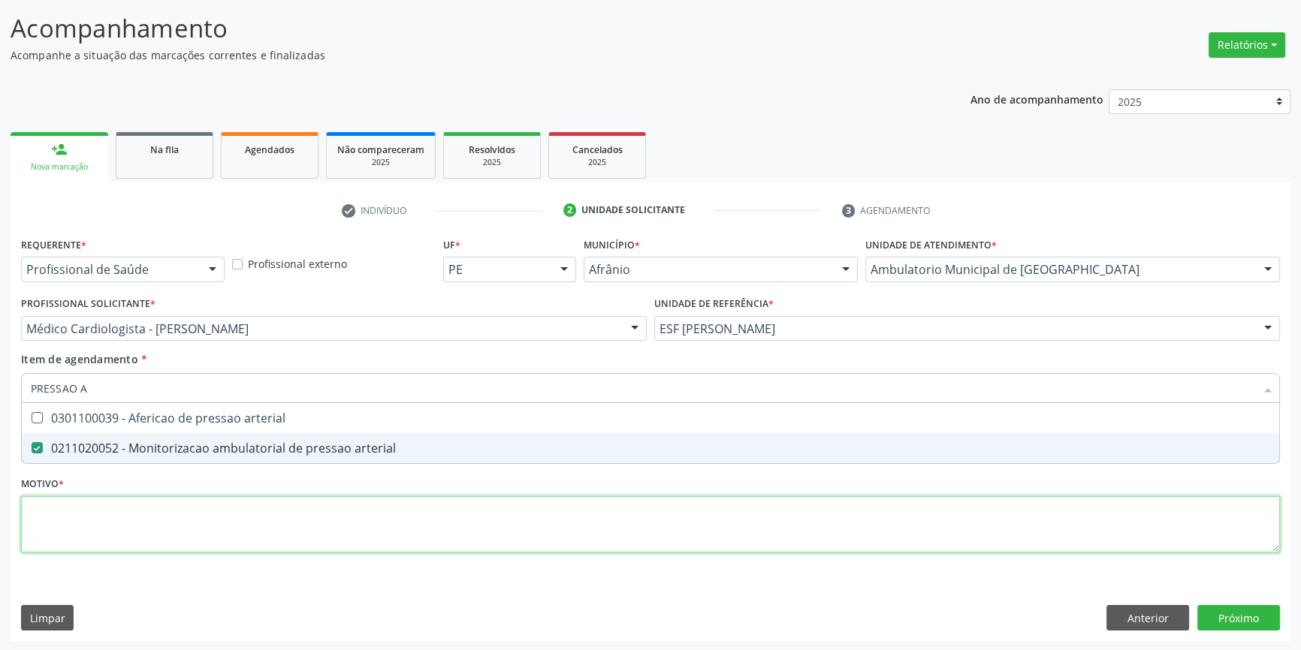
click at [238, 511] on div "Requerente * Profissional de Saúde Profissional de Saúde Paciente Nenhum result…" at bounding box center [650, 404] width 1259 height 340
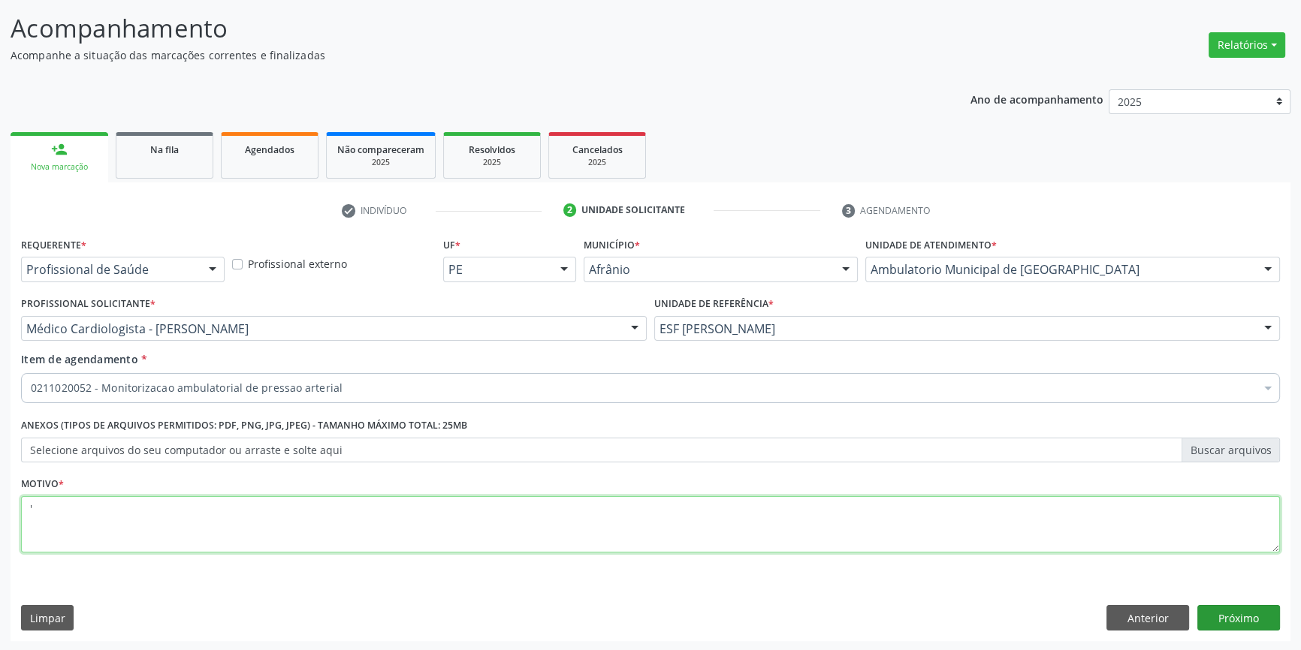
type textarea "'"
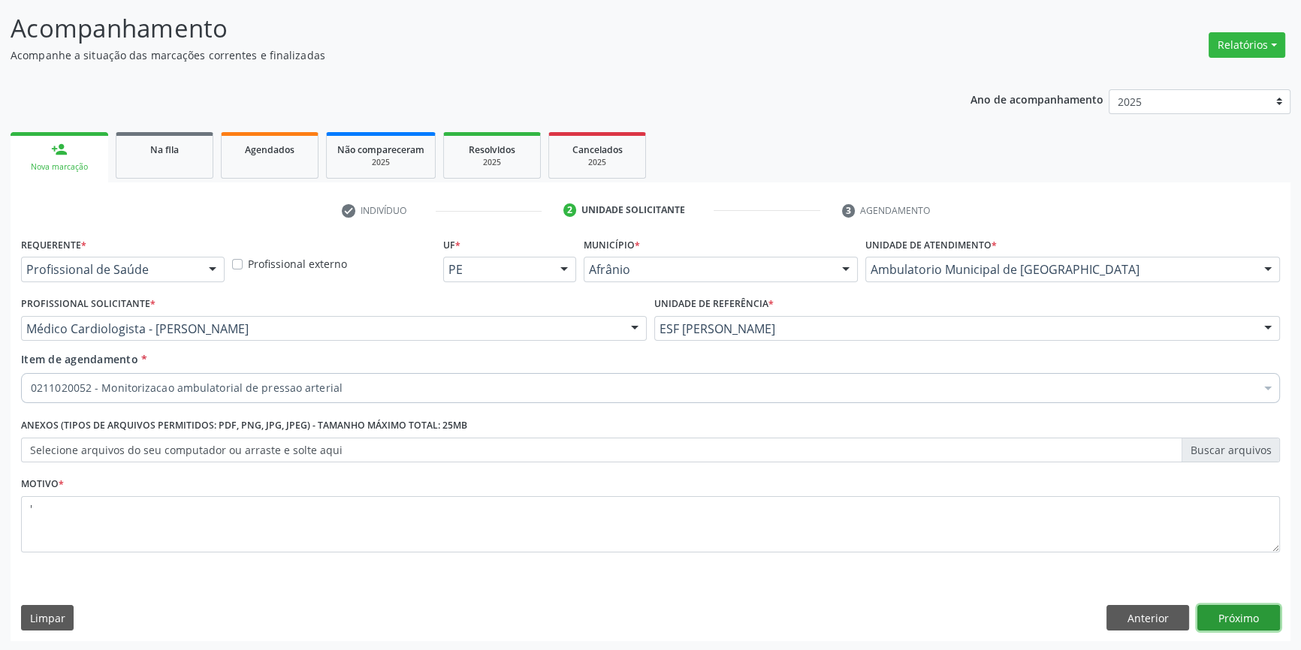
click at [1238, 618] on button "Próximo" at bounding box center [1238, 618] width 83 height 26
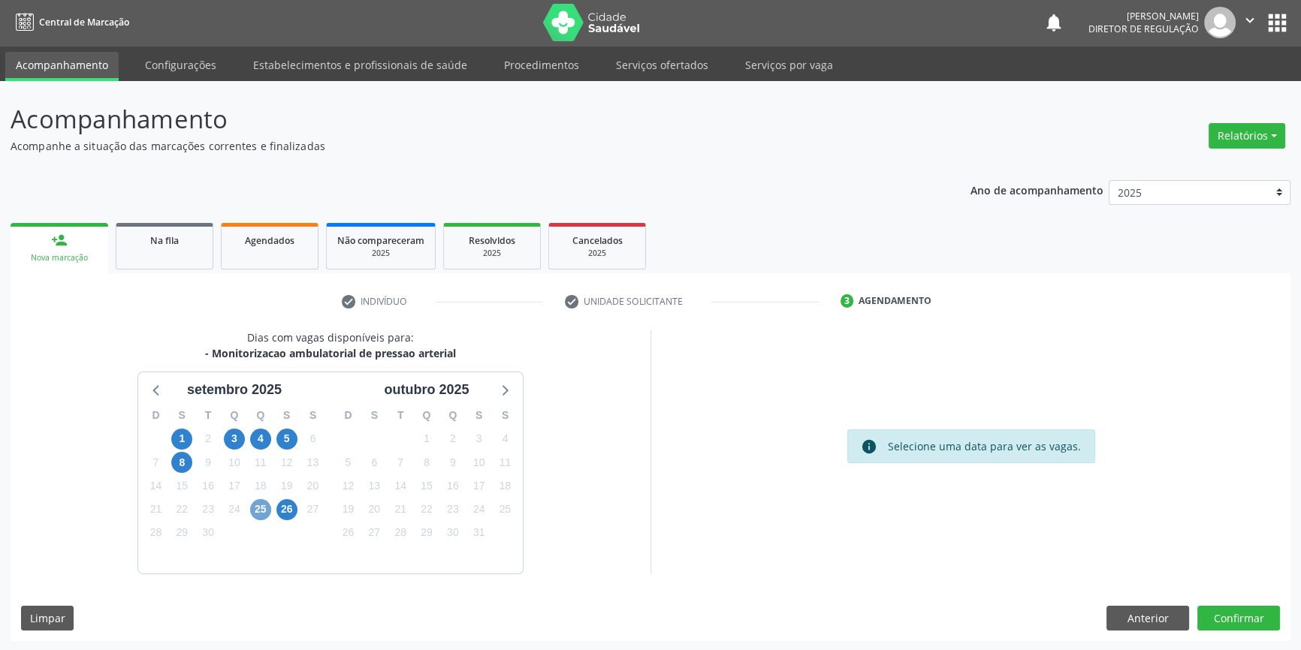
click at [260, 515] on span "25" at bounding box center [260, 509] width 21 height 21
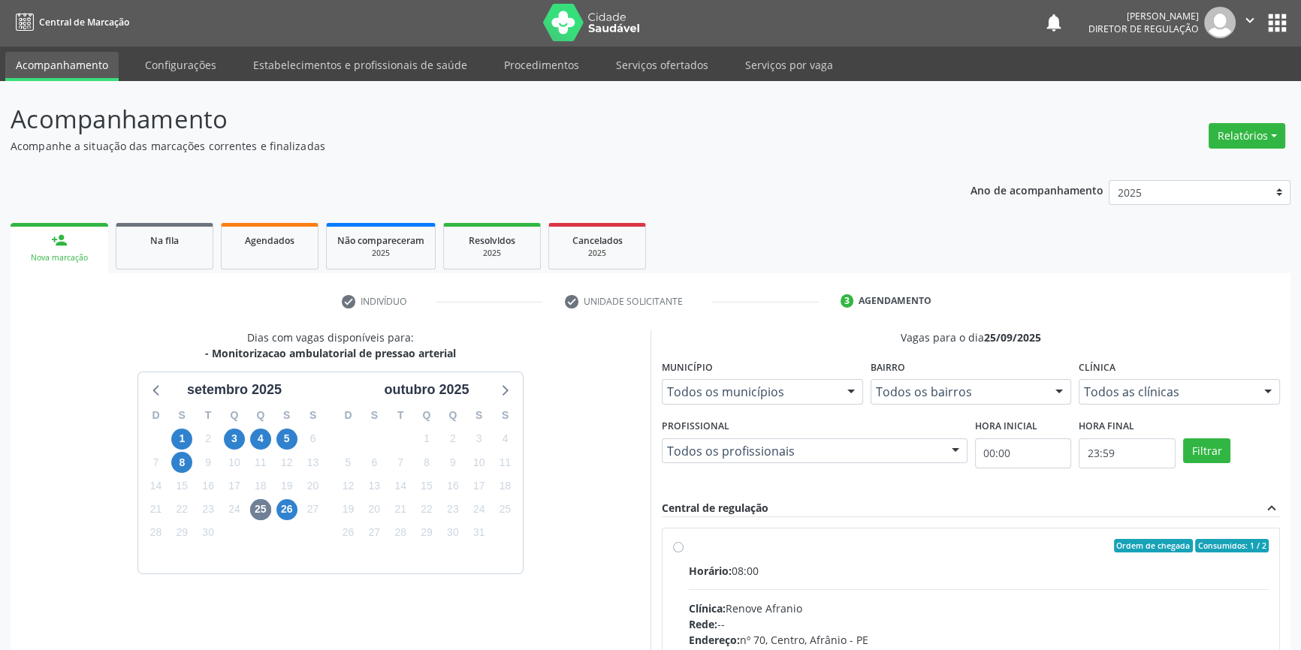
click at [683, 553] on input "Ordem de chegada Consumidos: 1 / 2 Horário: 08:00 Clínica: Renove Afranio Rede:…" at bounding box center [678, 546] width 11 height 14
radio input "true"
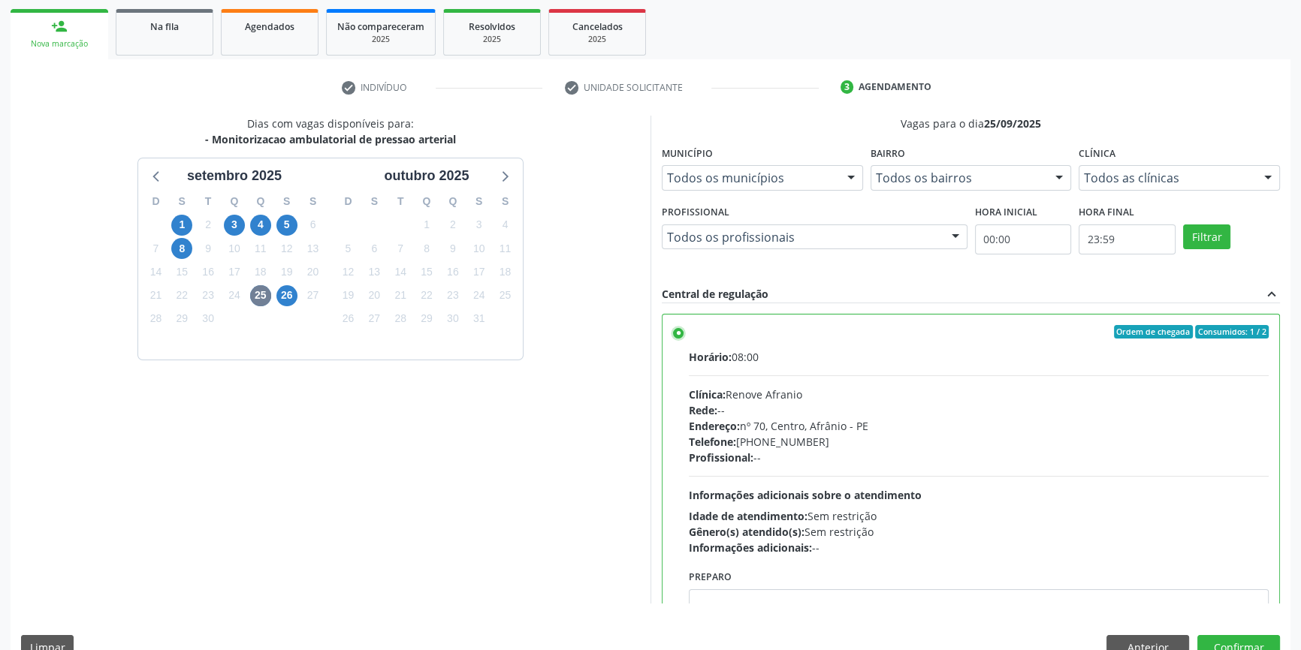
scroll to position [246, 0]
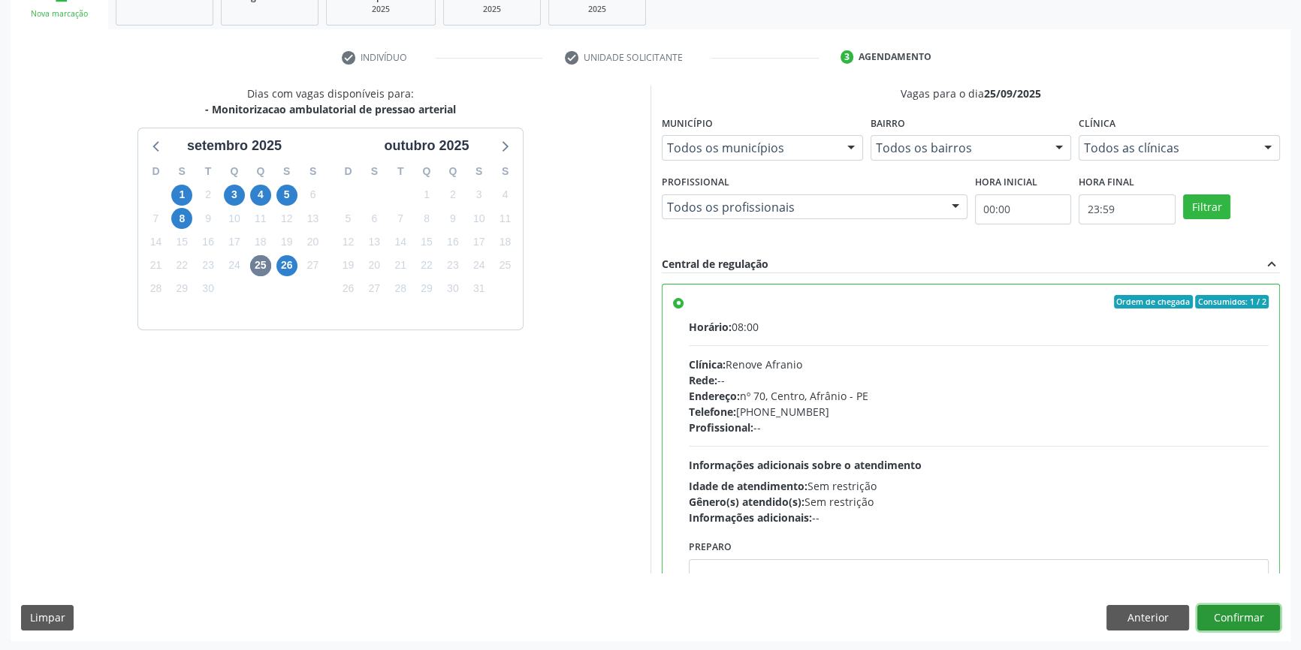
click at [1223, 608] on button "Confirmar" at bounding box center [1238, 618] width 83 height 26
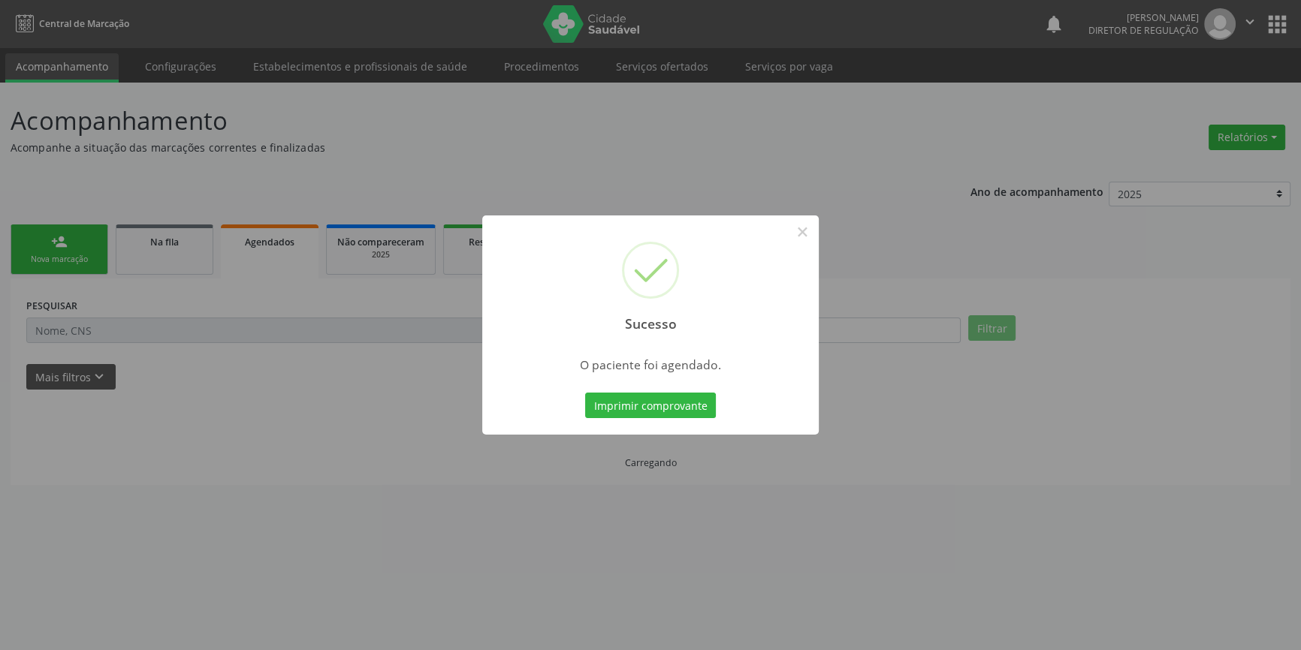
scroll to position [0, 0]
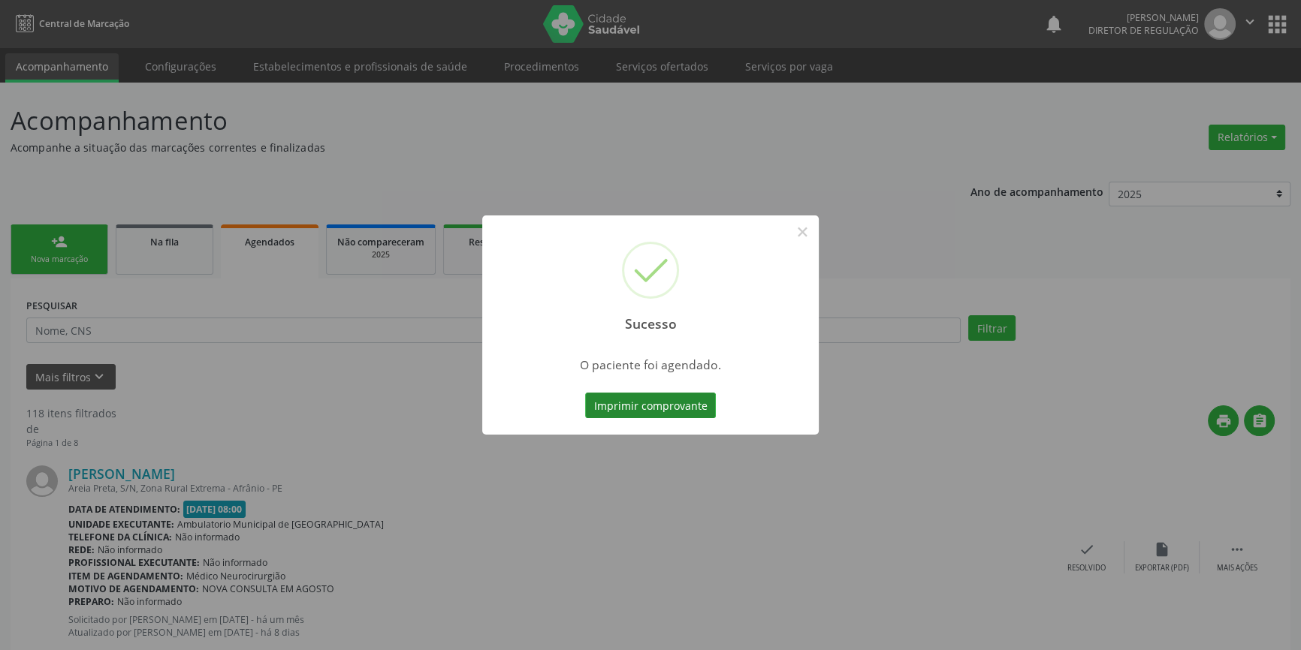
click at [662, 415] on button "Imprimir comprovante" at bounding box center [650, 406] width 131 height 26
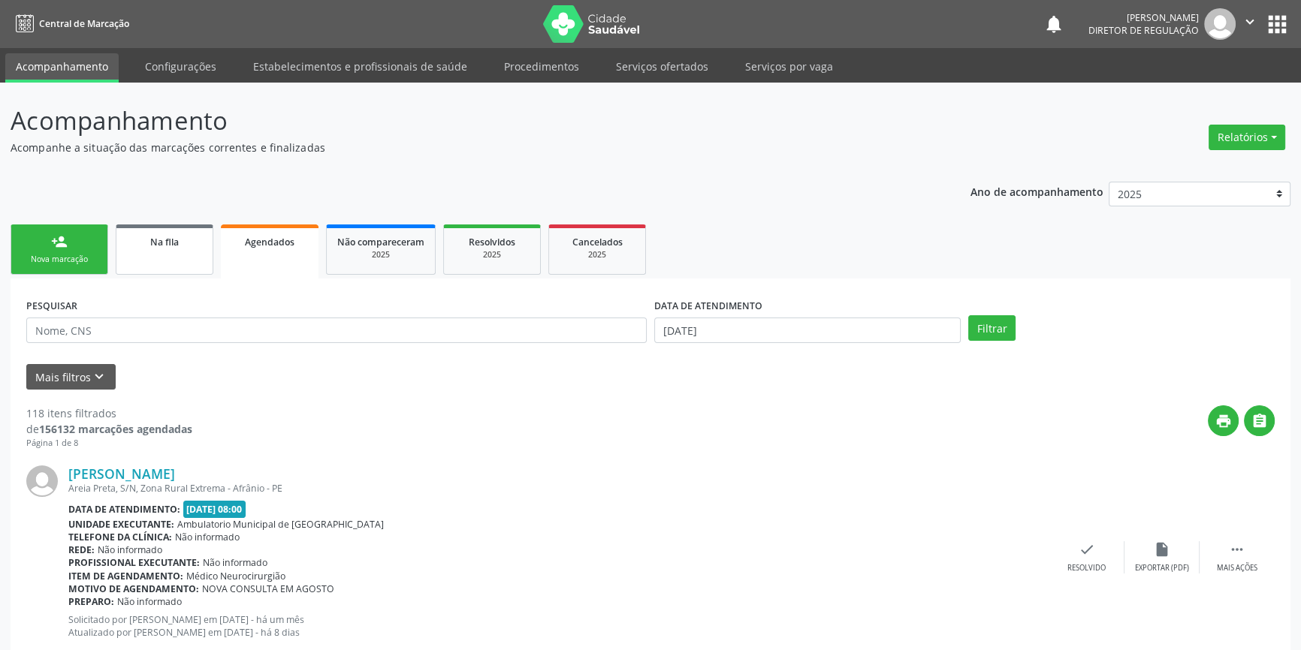
click at [167, 243] on span "Na fila" at bounding box center [164, 242] width 29 height 13
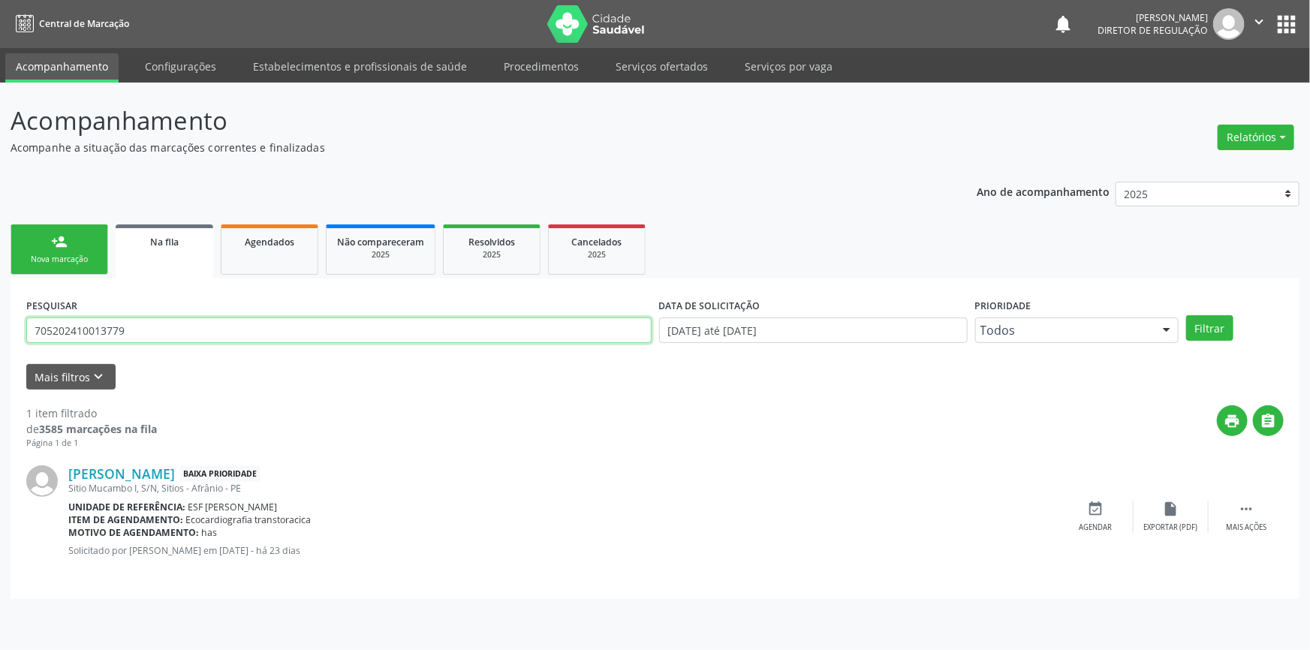
click at [164, 335] on input "705202410013779" at bounding box center [339, 331] width 626 height 26
drag, startPoint x: 164, startPoint y: 335, endPoint x: 11, endPoint y: 303, distance: 156.6
click at [0, 324] on div "Acompanhamento Acompanhe a situação das marcações correntes e finalizadas Relat…" at bounding box center [655, 367] width 1310 height 568
type input "704202719507585"
drag, startPoint x: 143, startPoint y: 329, endPoint x: 0, endPoint y: 342, distance: 143.2
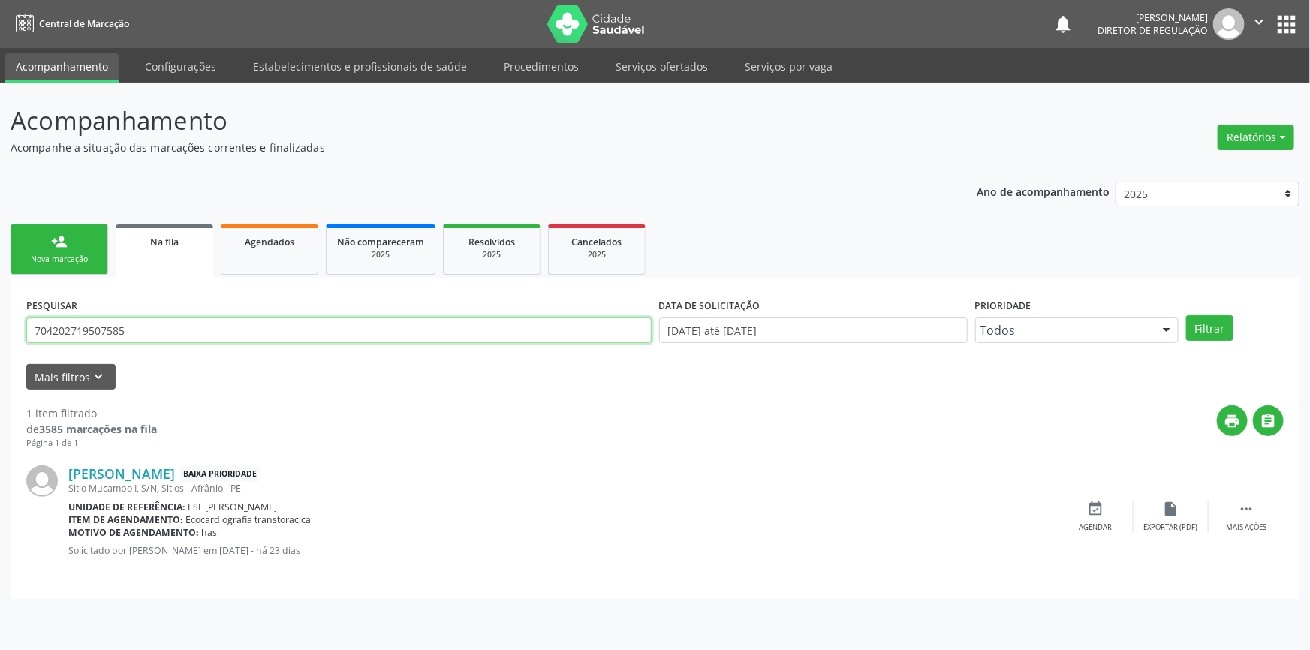
click at [0, 342] on div "Acompanhamento Acompanhe a situação das marcações correntes e finalizadas Relat…" at bounding box center [655, 367] width 1310 height 568
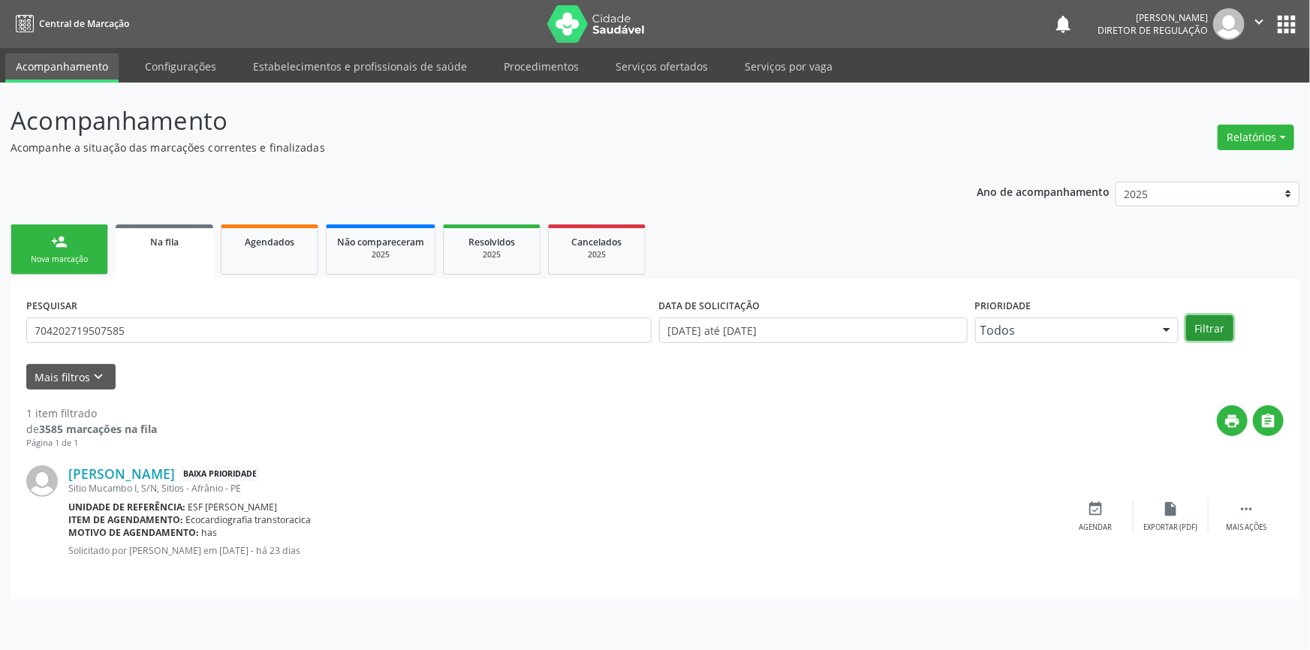
click at [1222, 333] on button "Filtrar" at bounding box center [1209, 328] width 47 height 26
click at [48, 257] on div "Nova marcação" at bounding box center [59, 259] width 75 height 11
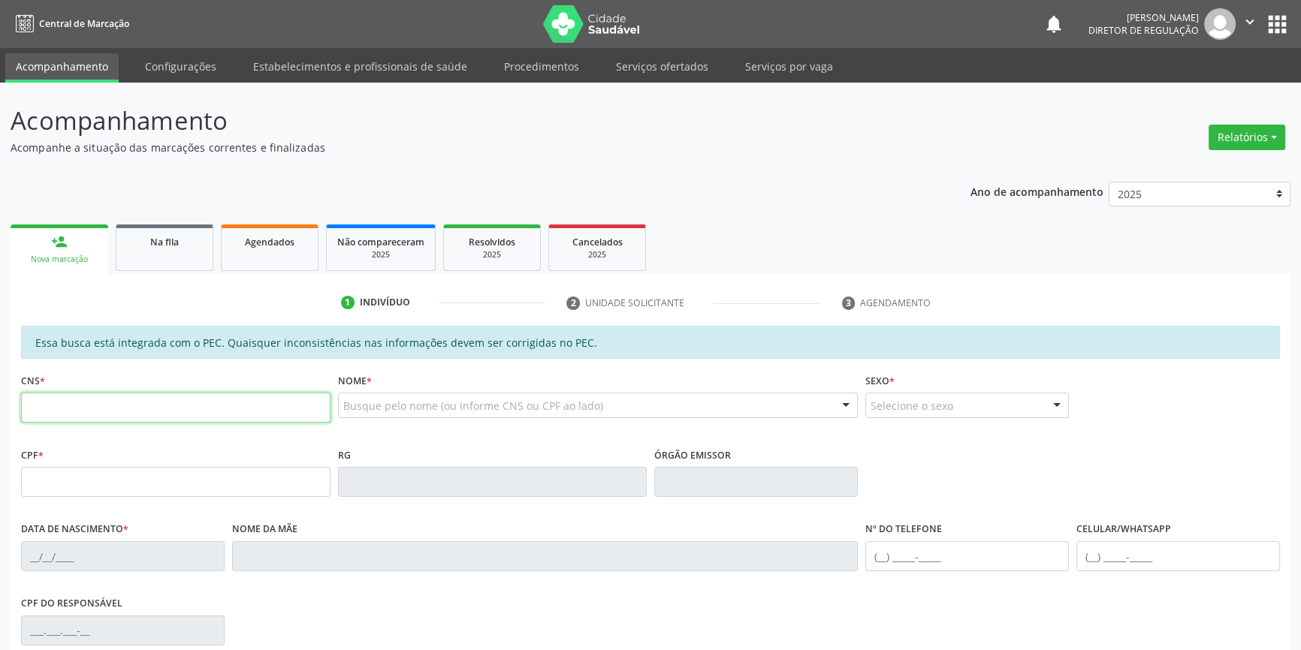
click at [185, 402] on input "text" at bounding box center [175, 408] width 309 height 30
paste input "704 2027 1950 7585"
type input "704 2027 1950 7585"
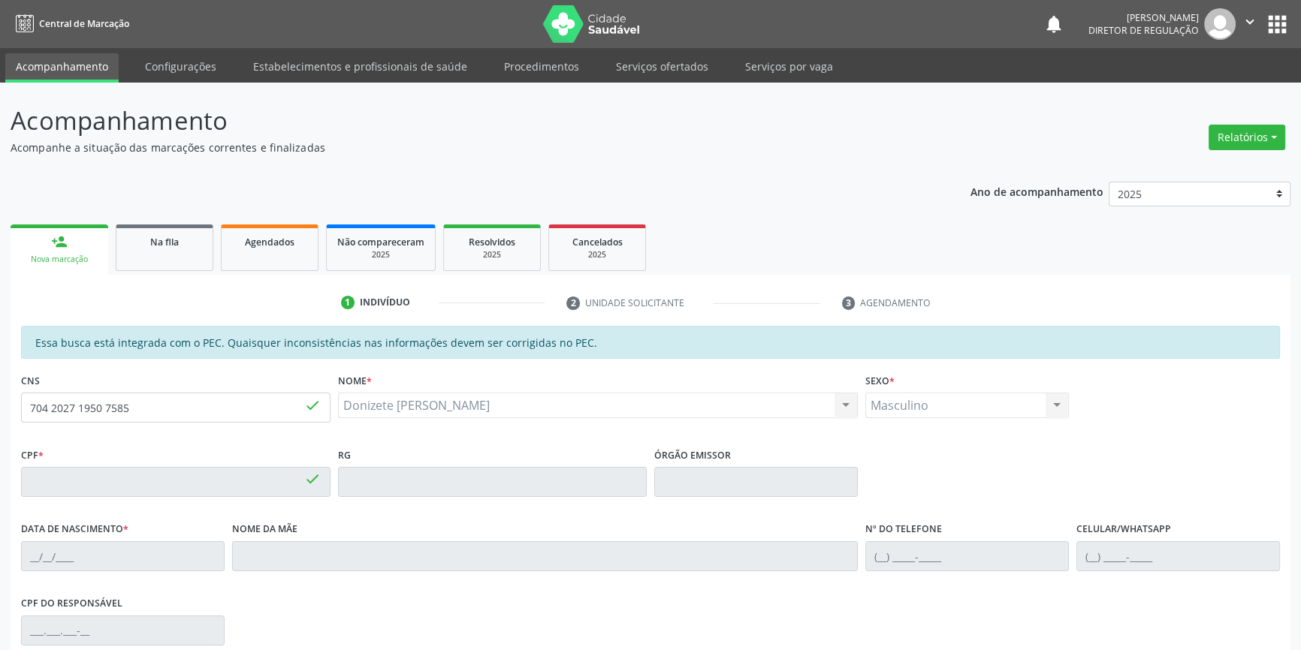
type input "210.615.301-59"
type input "[DATE]"
type input "[PERSON_NAME]"
type input "[PHONE_NUMBER]"
type input "S/N"
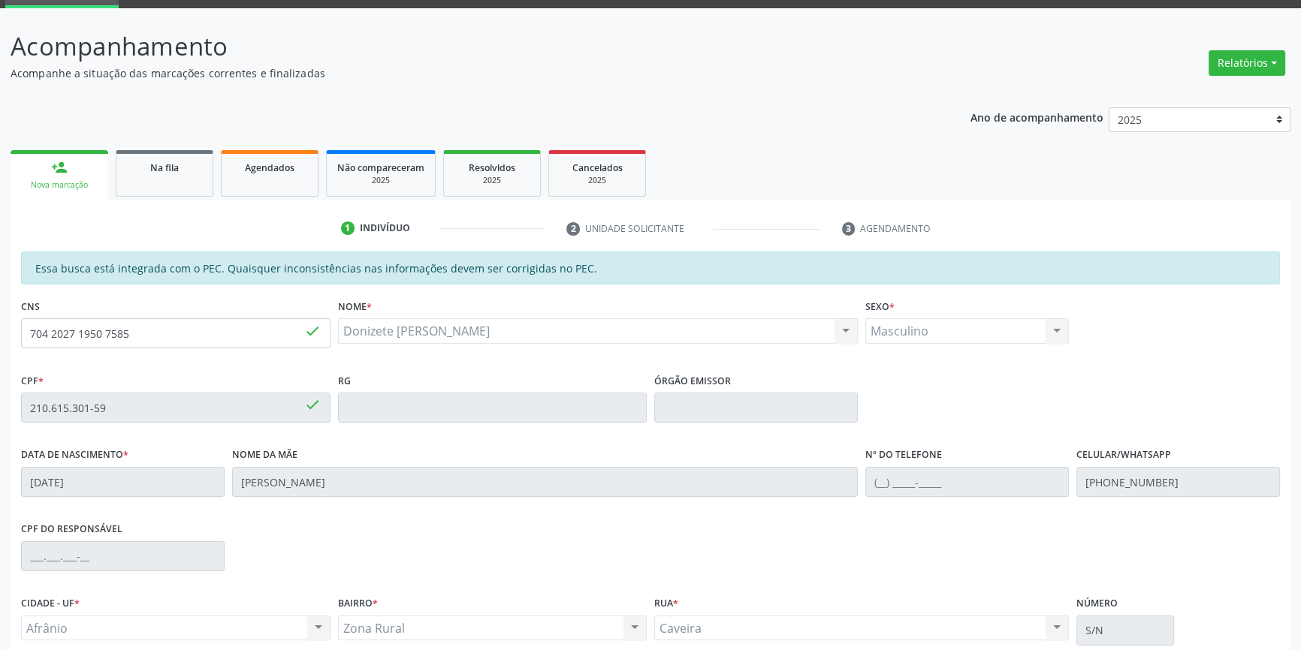
scroll to position [206, 0]
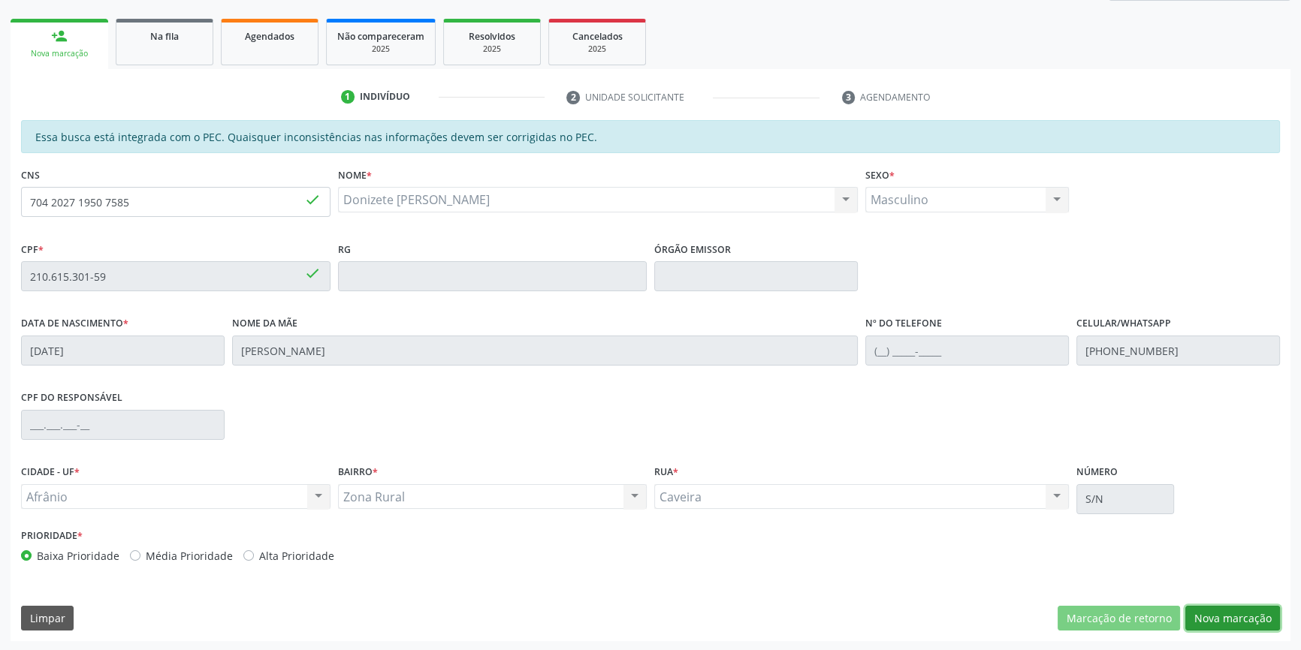
click at [1223, 616] on button "Nova marcação" at bounding box center [1232, 619] width 95 height 26
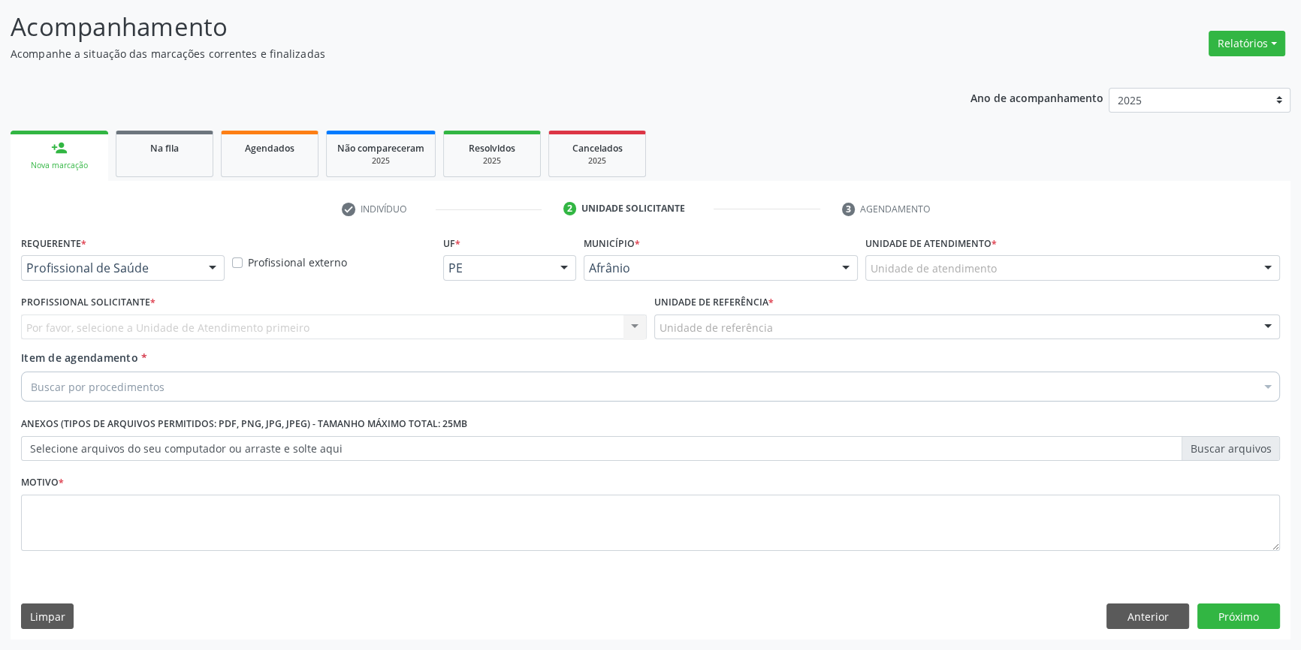
scroll to position [92, 0]
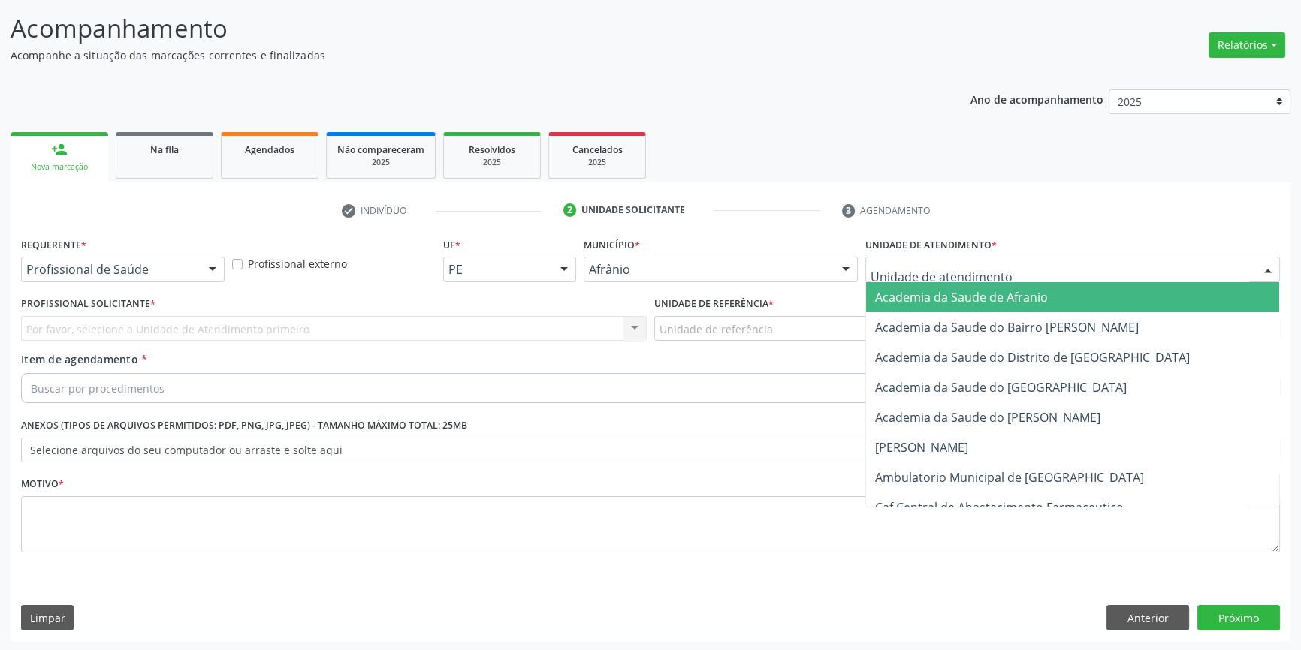
drag, startPoint x: 941, startPoint y: 273, endPoint x: 936, endPoint y: 355, distance: 82.7
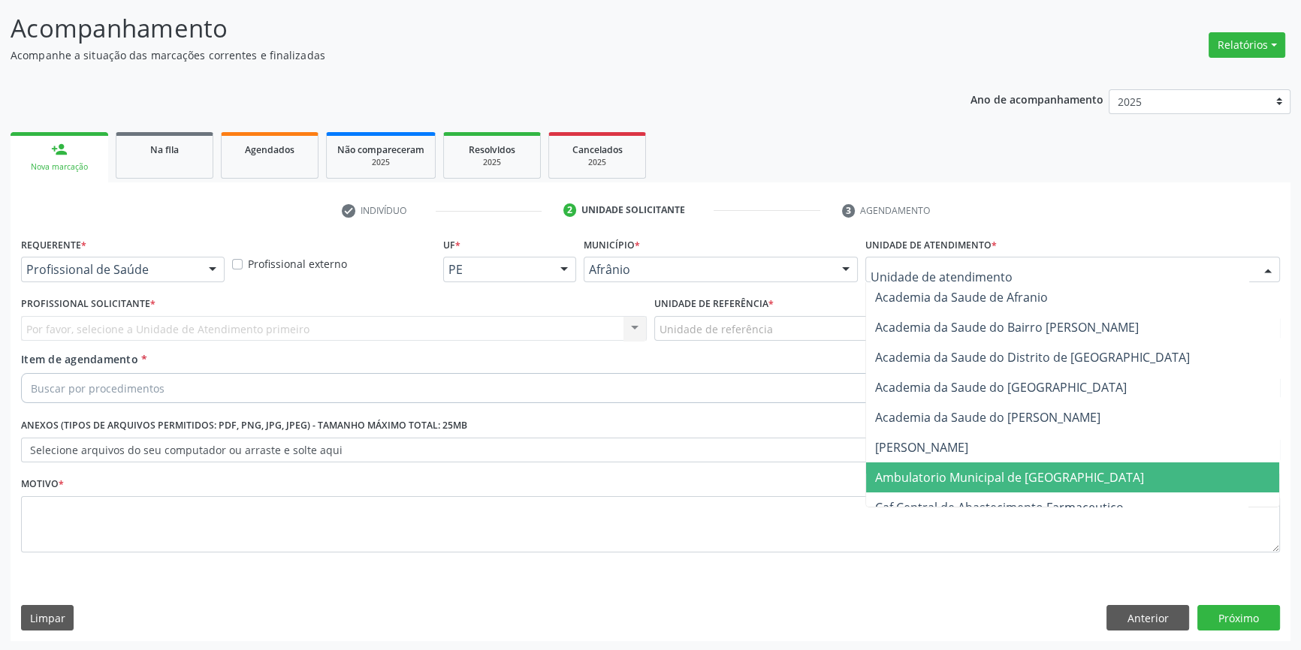
click at [934, 472] on span "Ambulatorio Municipal de [GEOGRAPHIC_DATA]" at bounding box center [1009, 477] width 269 height 17
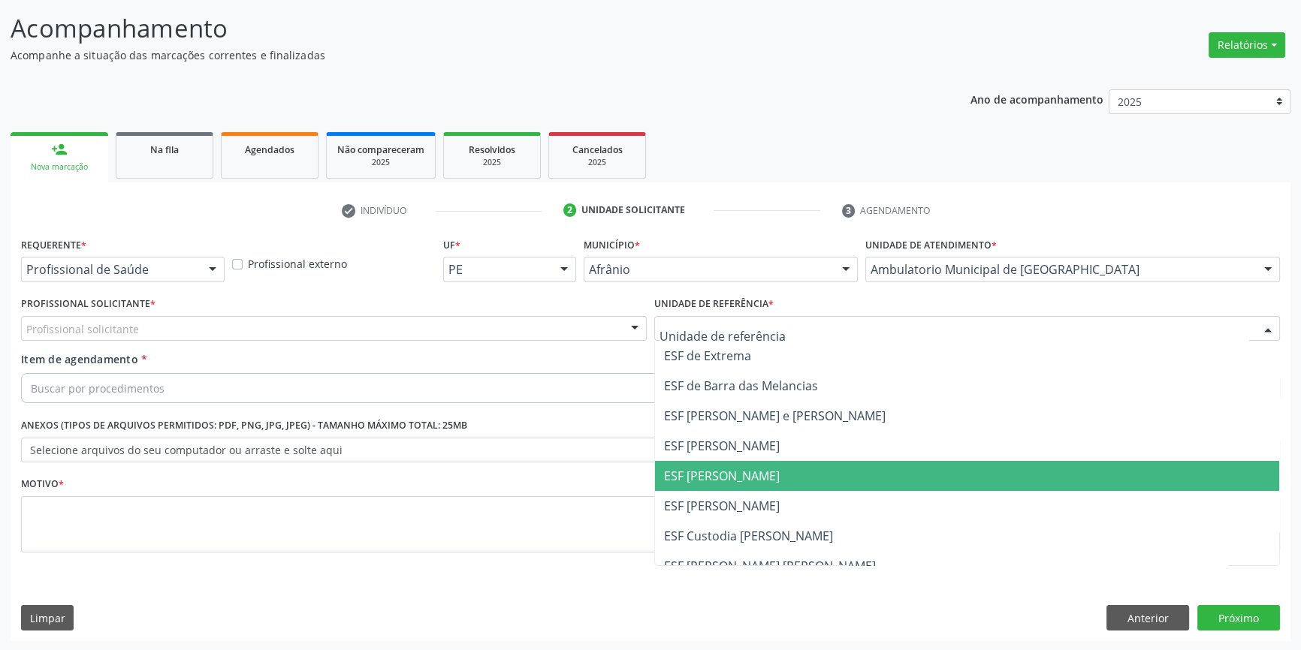
drag, startPoint x: 761, startPoint y: 469, endPoint x: 553, endPoint y: 384, distance: 224.9
click at [758, 469] on span "ESF [PERSON_NAME]" at bounding box center [722, 476] width 116 height 17
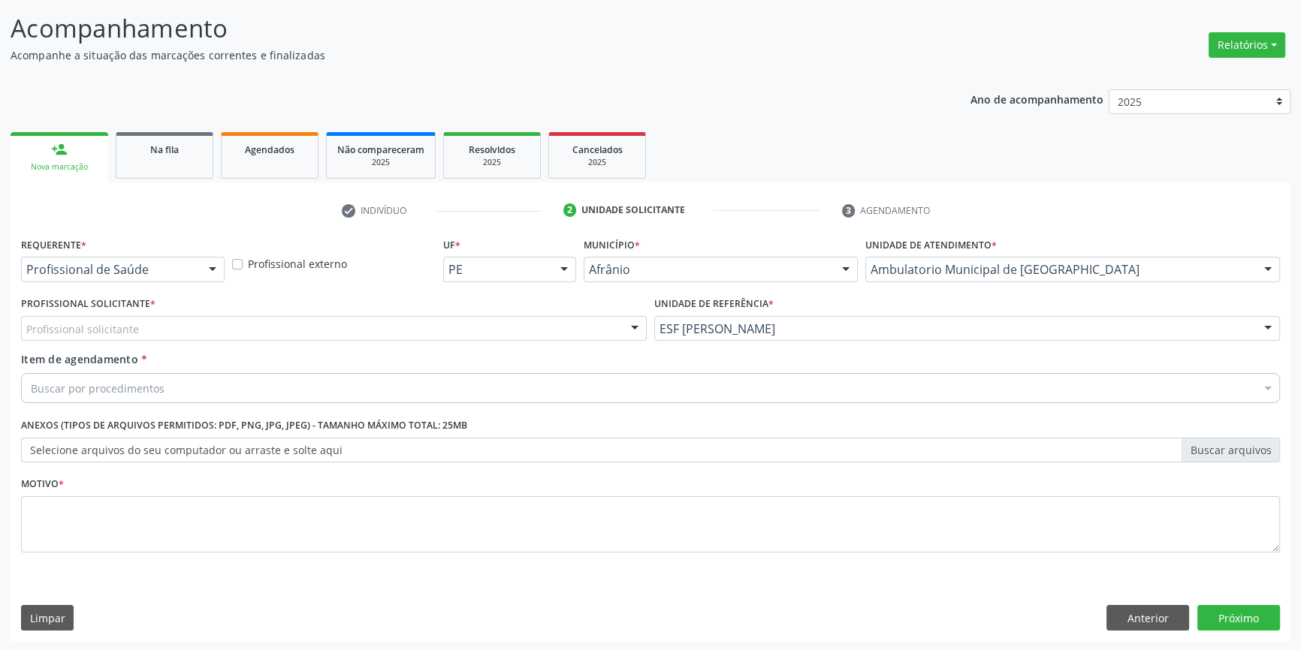
click at [451, 336] on div "Profissional solicitante" at bounding box center [334, 329] width 626 height 26
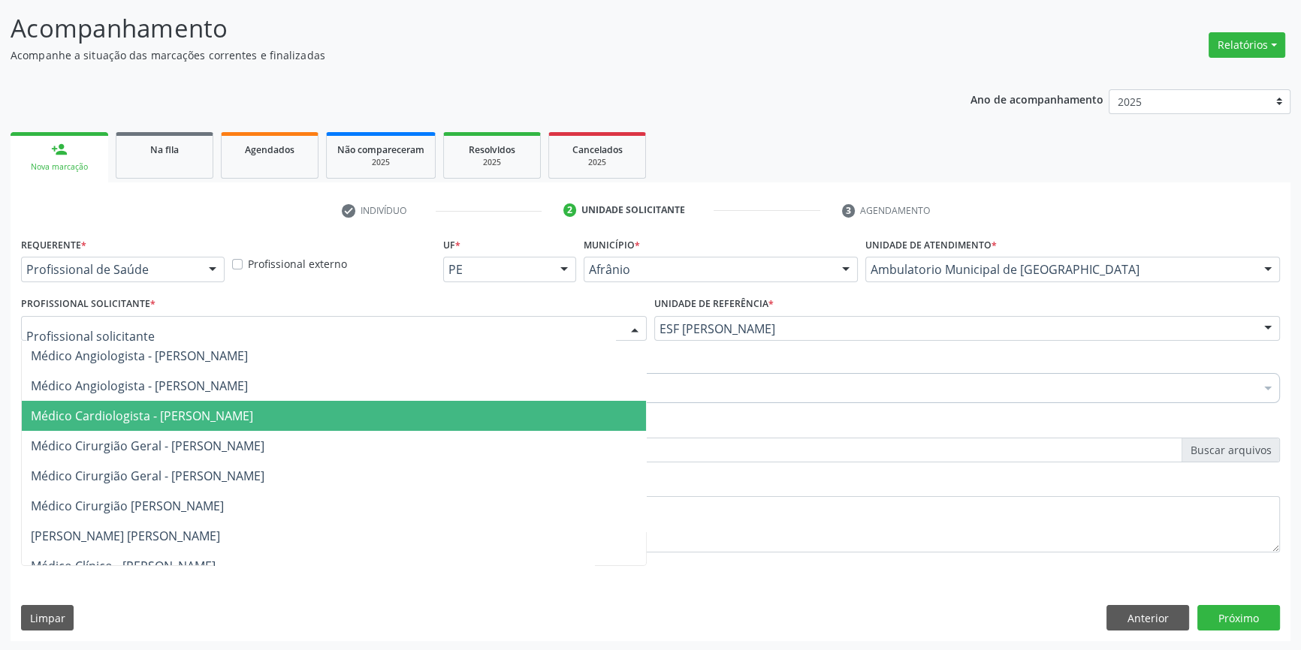
click at [241, 418] on span "Médico Cardiologista - [PERSON_NAME]" at bounding box center [142, 416] width 222 height 17
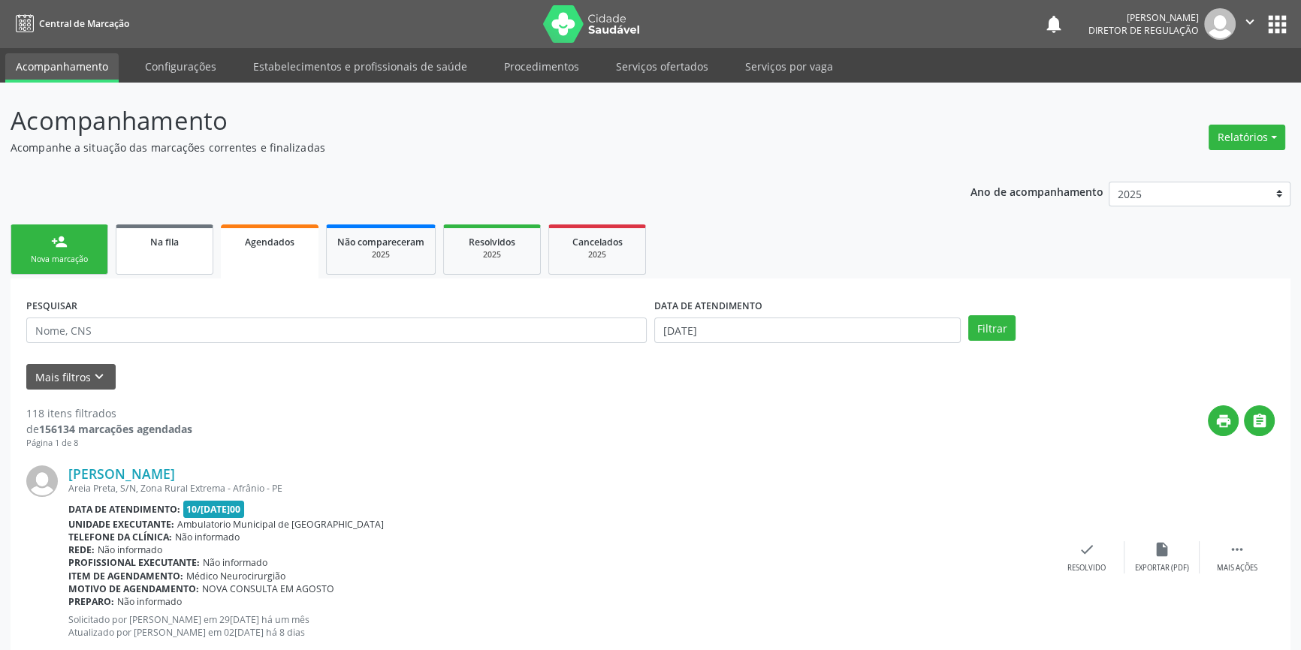
click at [191, 250] on link "Na fila" at bounding box center [165, 250] width 98 height 50
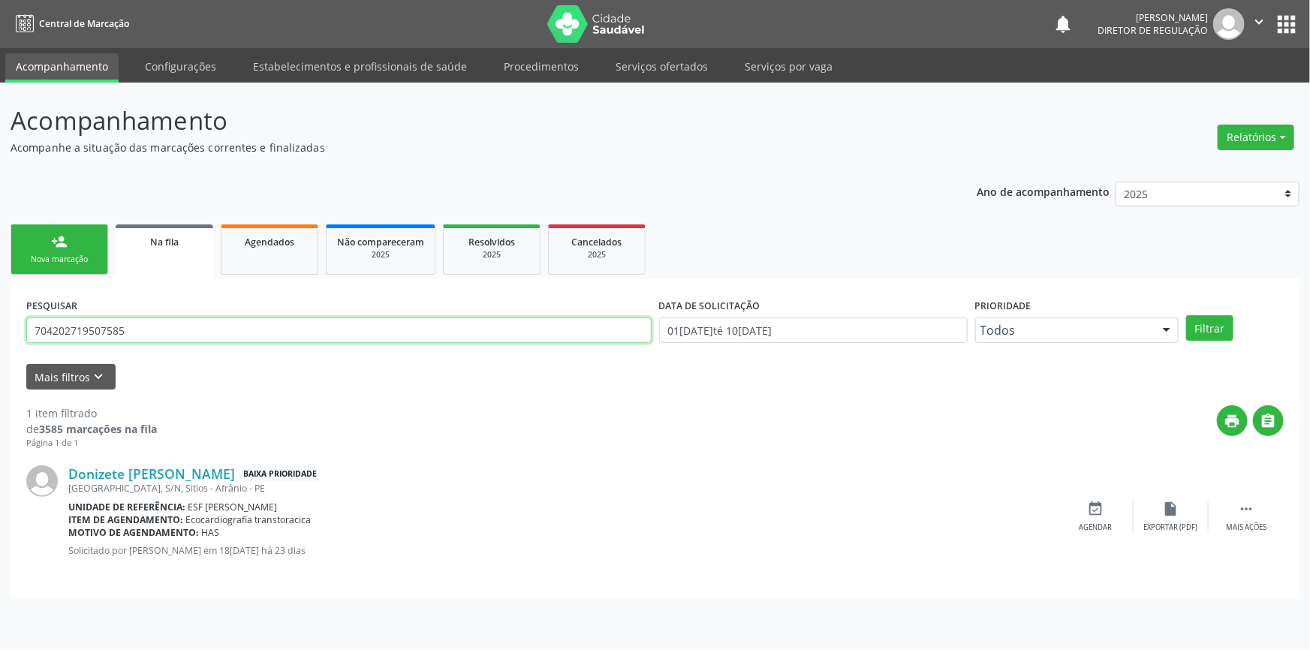
click at [169, 327] on input "704202719507585" at bounding box center [339, 331] width 626 height 26
drag, startPoint x: 169, startPoint y: 327, endPoint x: 0, endPoint y: 309, distance: 169.8
click at [0, 309] on div "Acompanhamento Acompanhe a situação das marcações correntes e finalizadas Relat…" at bounding box center [655, 367] width 1310 height 568
type input "708909703520814"
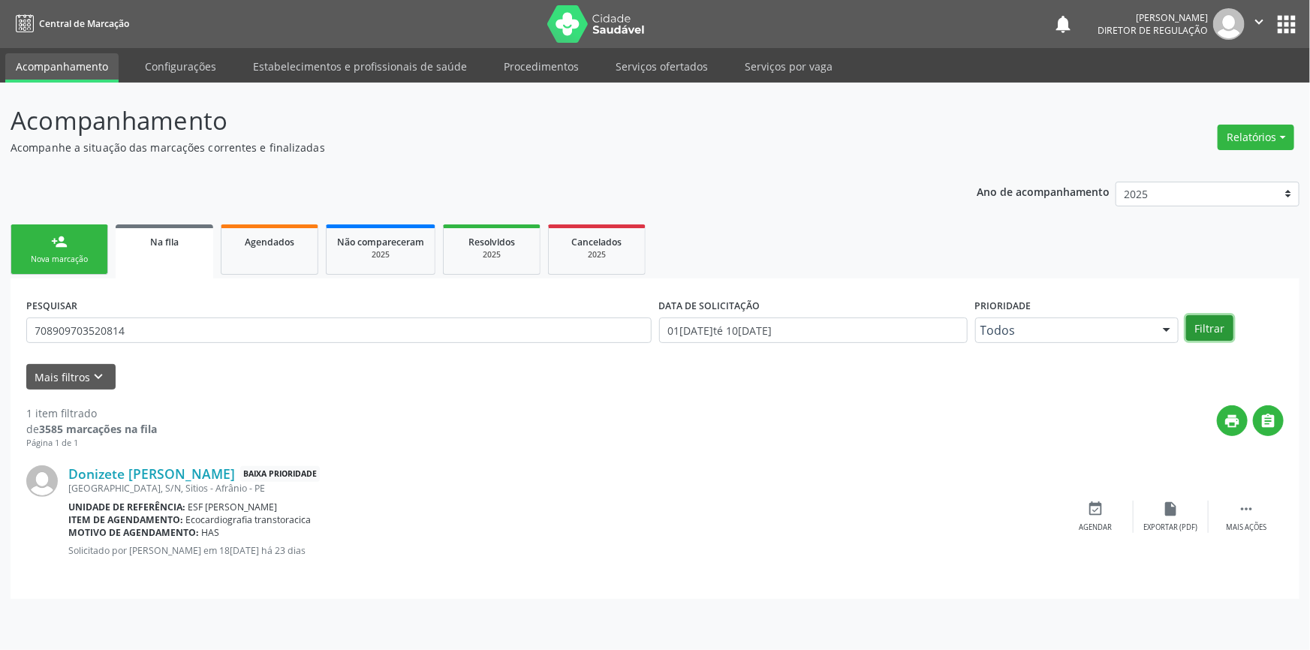
click at [1211, 336] on button "Filtrar" at bounding box center [1209, 328] width 47 height 26
click at [348, 524] on link "e mais 1" at bounding box center [354, 520] width 35 height 13
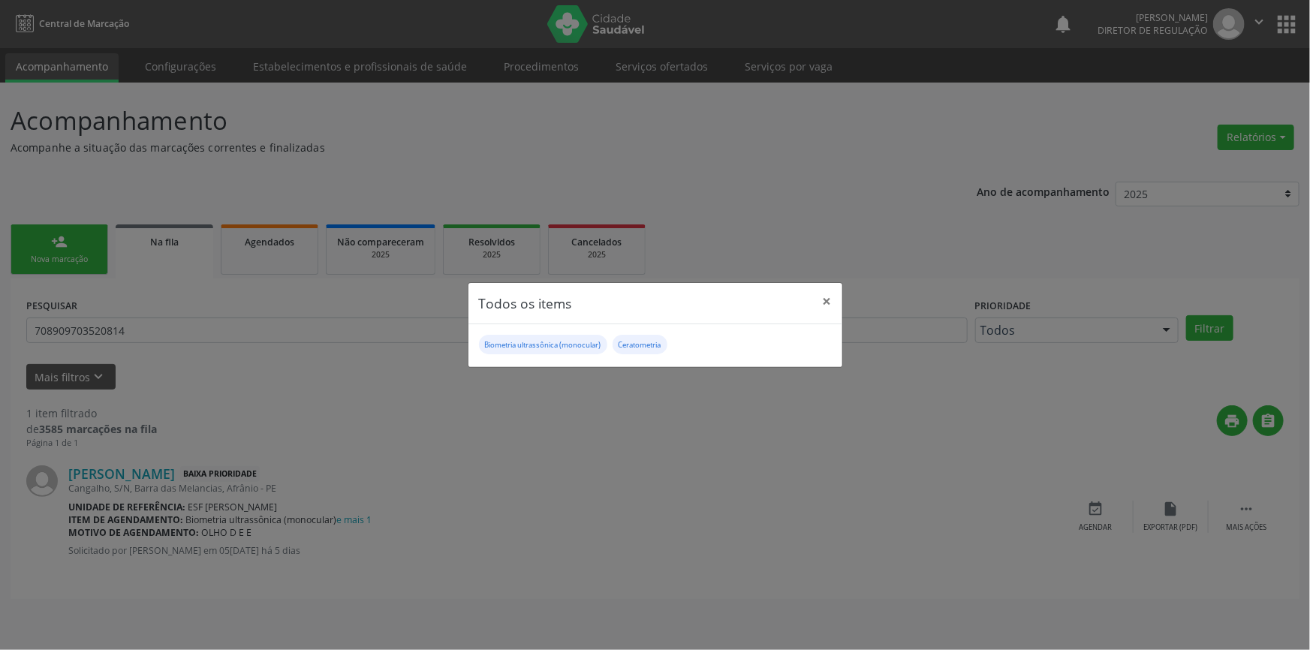
click at [674, 116] on div "Todos os items × Biometria ultrassônica (monocular) Ceratometria" at bounding box center [655, 325] width 1310 height 650
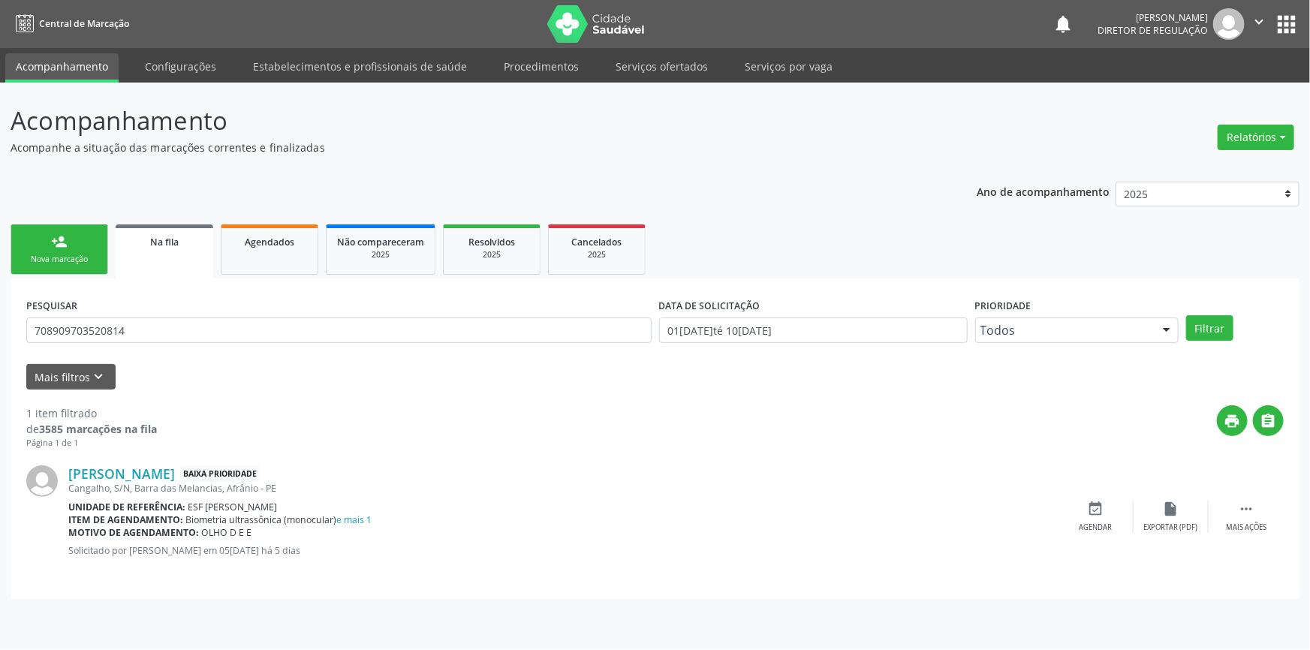
click at [92, 243] on link "person_add Nova marcação" at bounding box center [60, 250] width 98 height 50
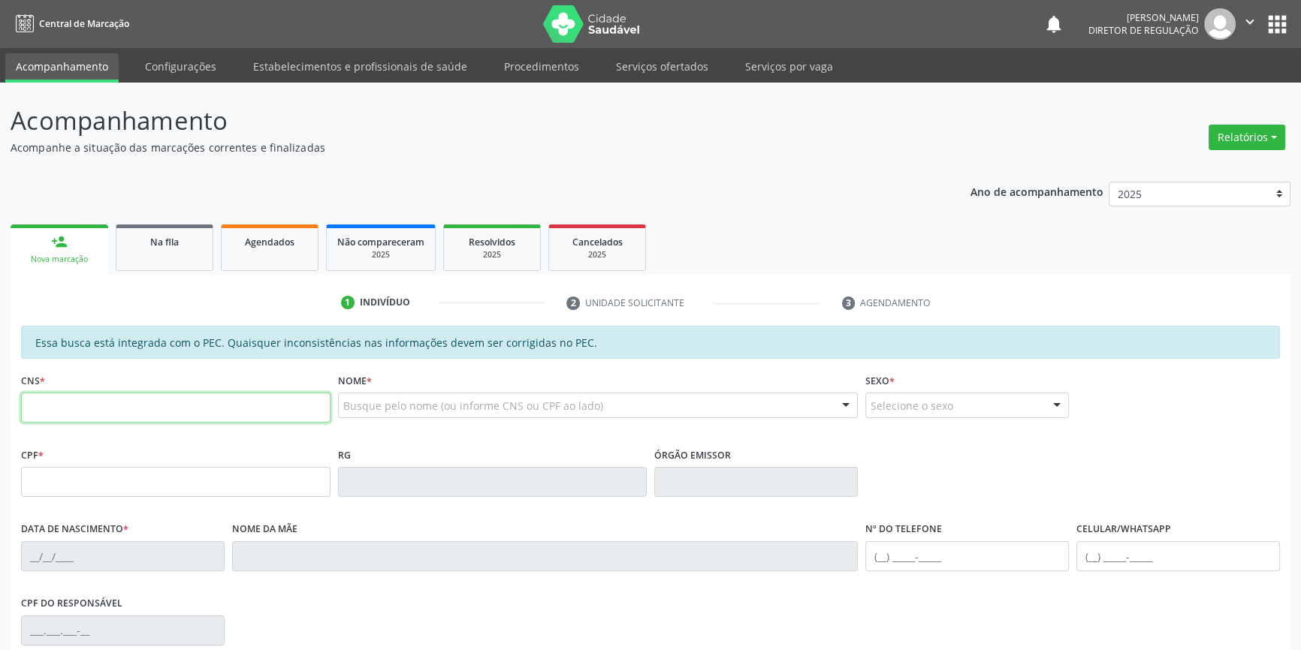
click at [145, 393] on input "text" at bounding box center [175, 408] width 309 height 30
type input "707 4030 1945 4873"
type input "030.064.343-82"
type input "28/09/1989"
type input "Flutuosa Maria da Conceicao"
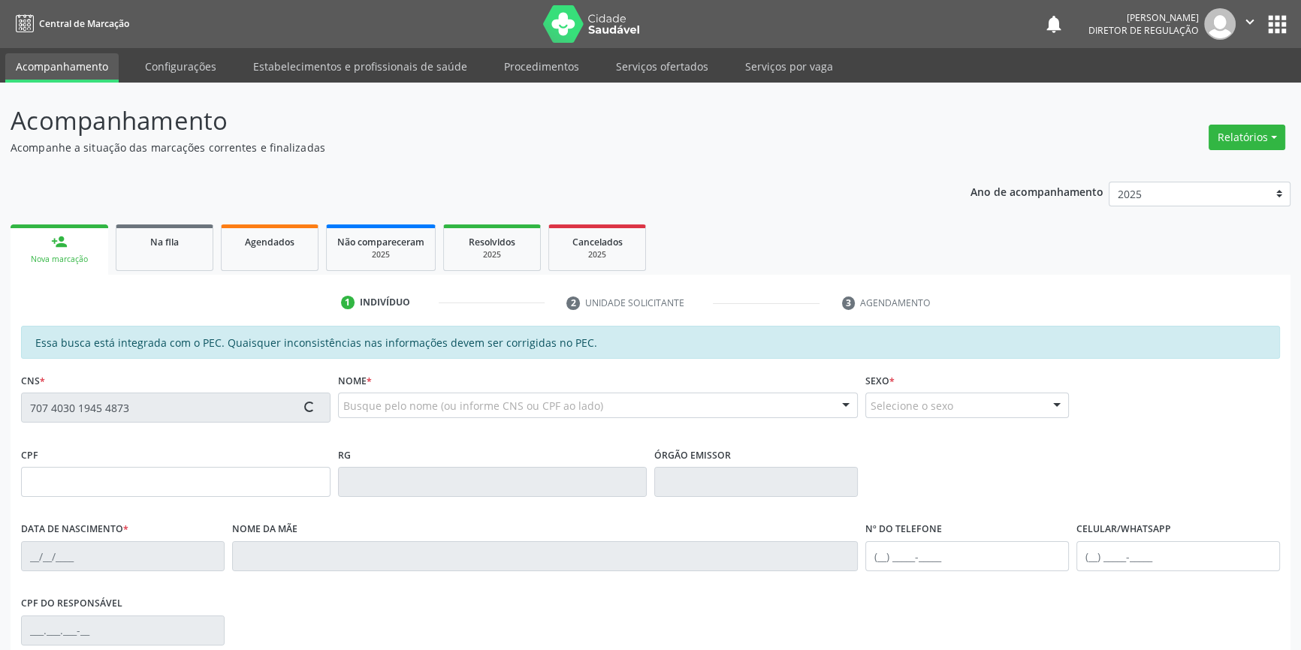
type input "(87) 98863-4058"
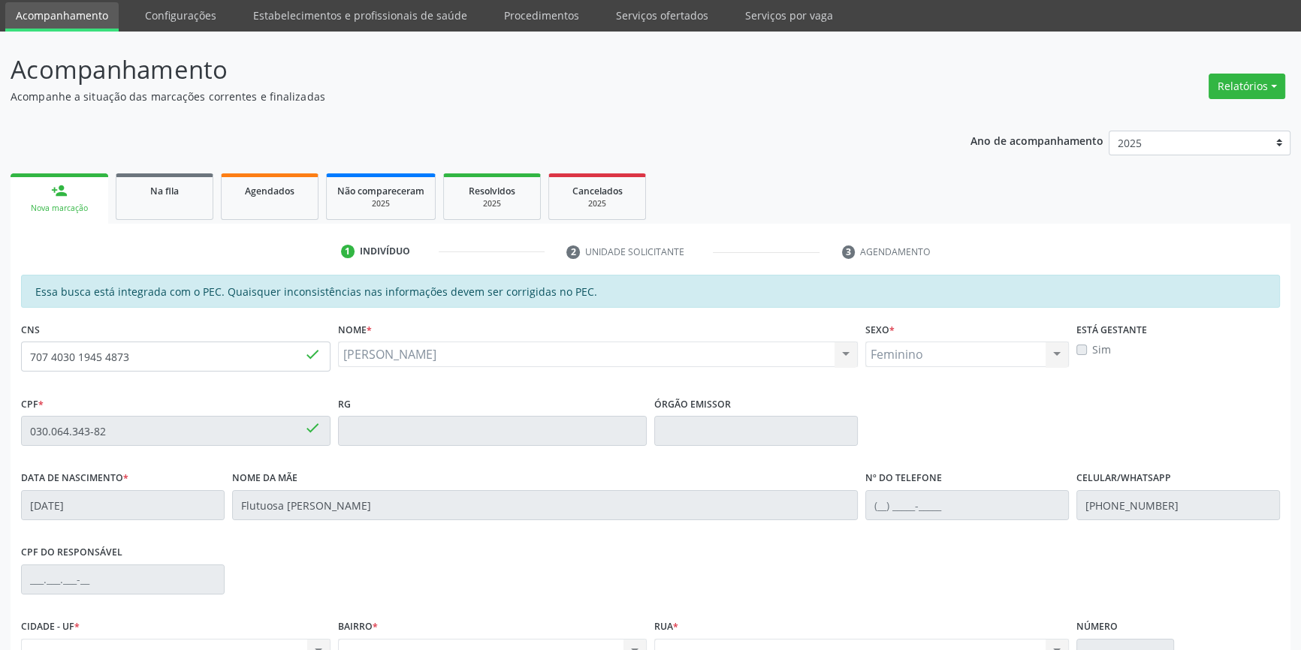
scroll to position [136, 0]
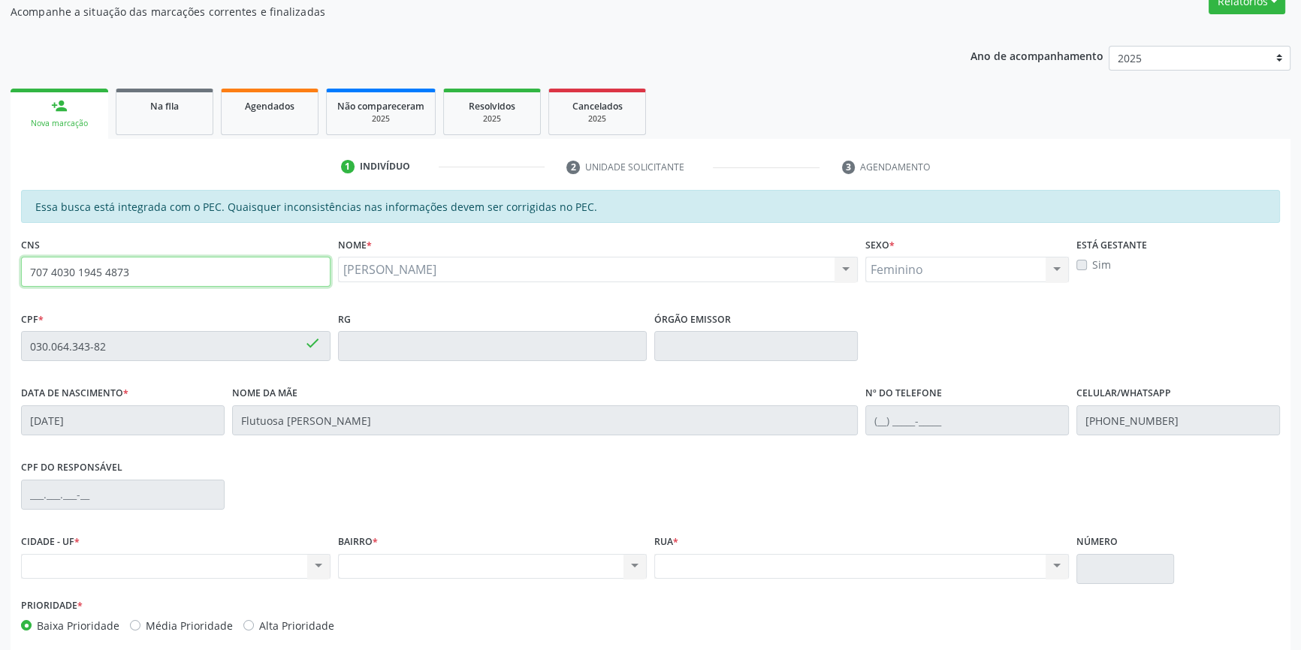
drag, startPoint x: 183, startPoint y: 275, endPoint x: 2, endPoint y: 268, distance: 181.9
click at [2, 268] on div "Acompanhamento Acompanhe a situação das marcações correntes e finalizadas Relat…" at bounding box center [650, 334] width 1301 height 775
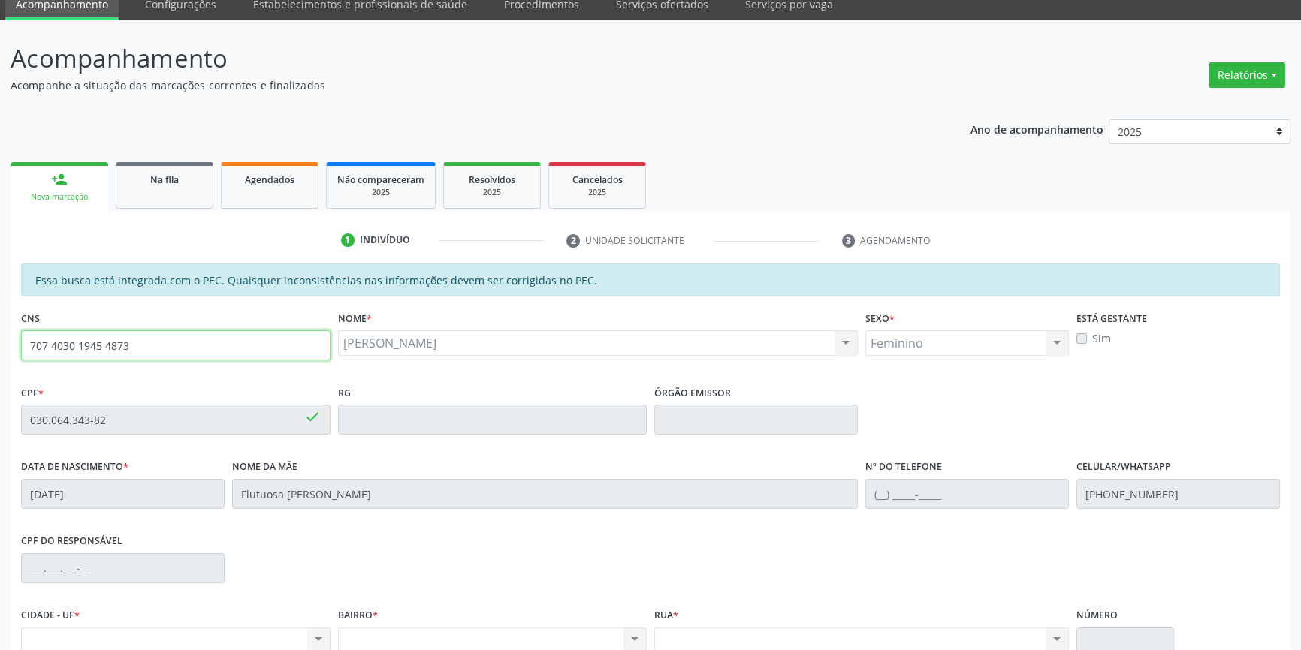
scroll to position [0, 0]
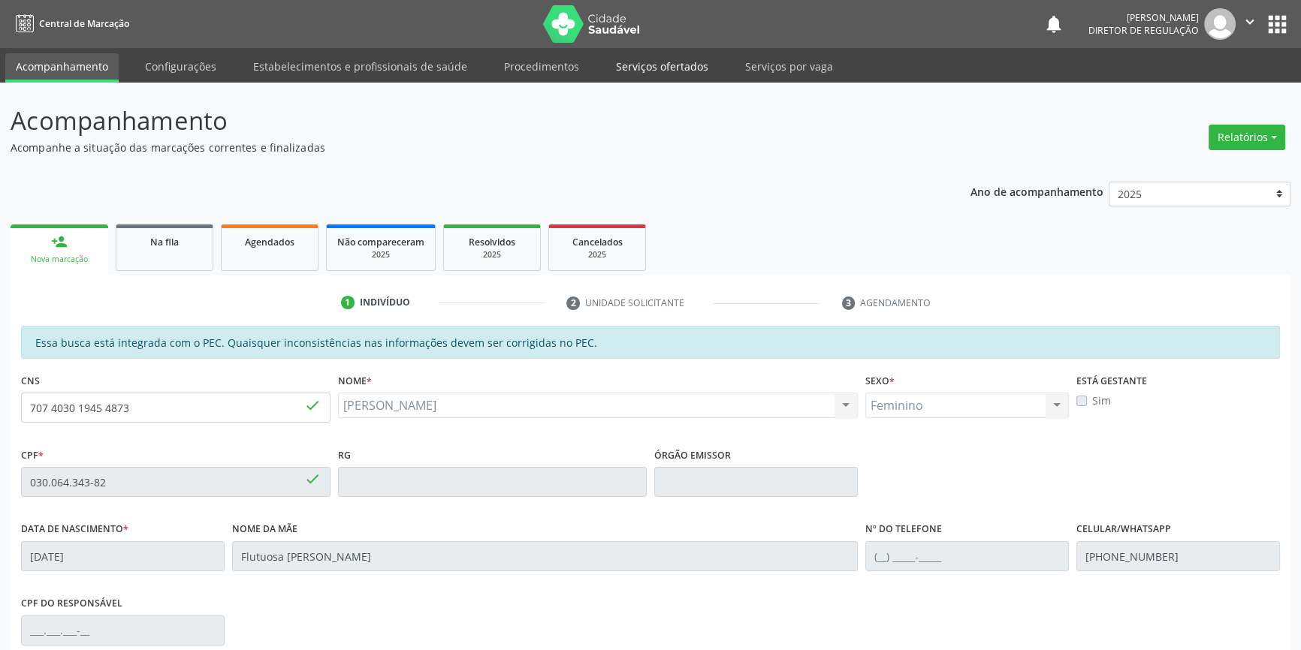
click at [635, 60] on link "Serviços ofertados" at bounding box center [661, 66] width 113 height 26
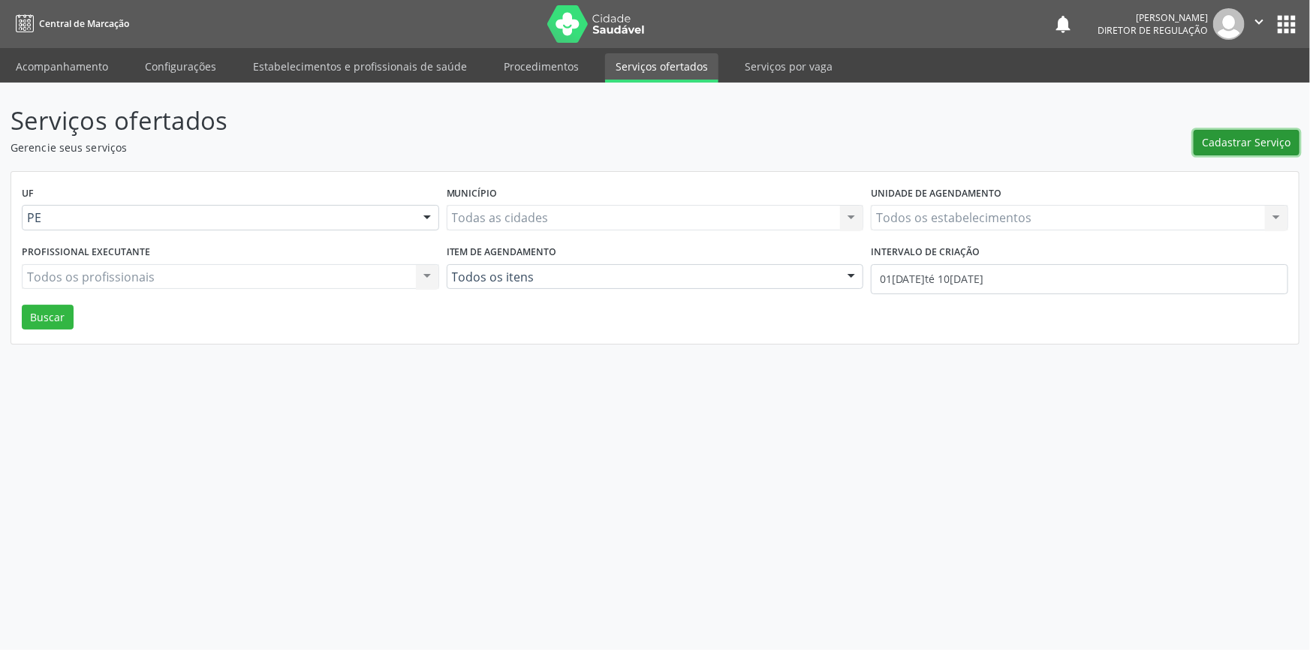
click at [1250, 138] on span "Cadastrar Serviço" at bounding box center [1247, 142] width 89 height 16
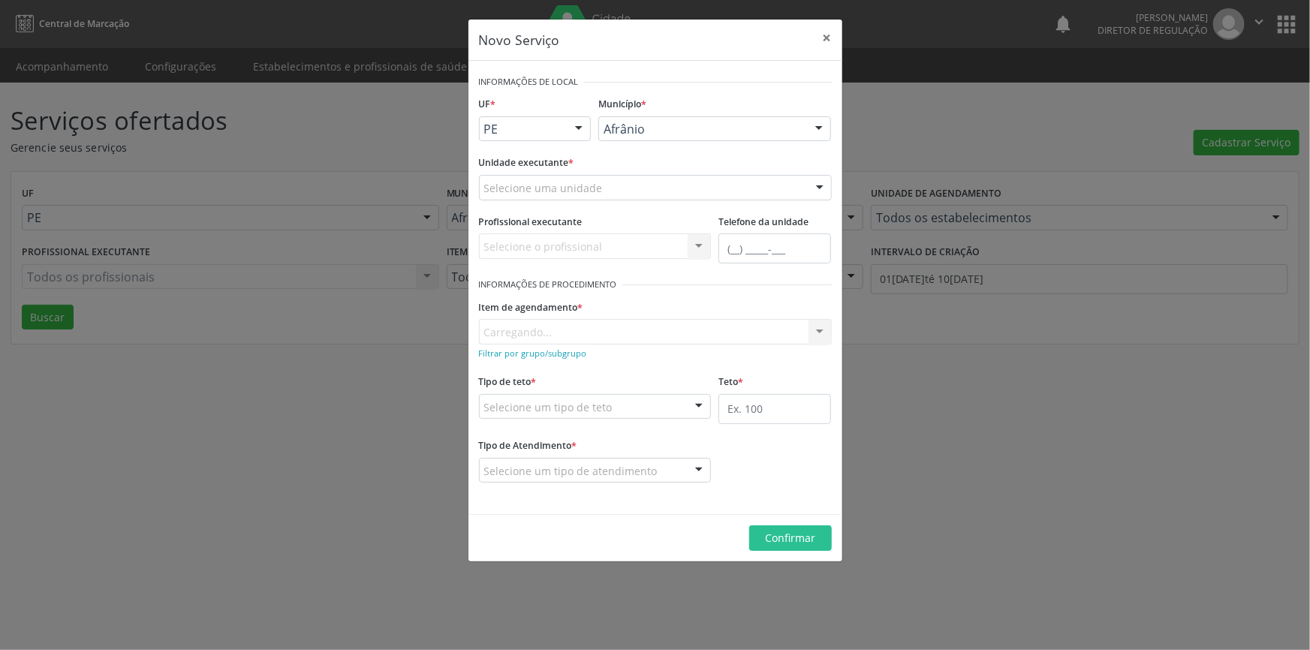
click at [614, 185] on div "Selecione uma unidade" at bounding box center [655, 188] width 353 height 26
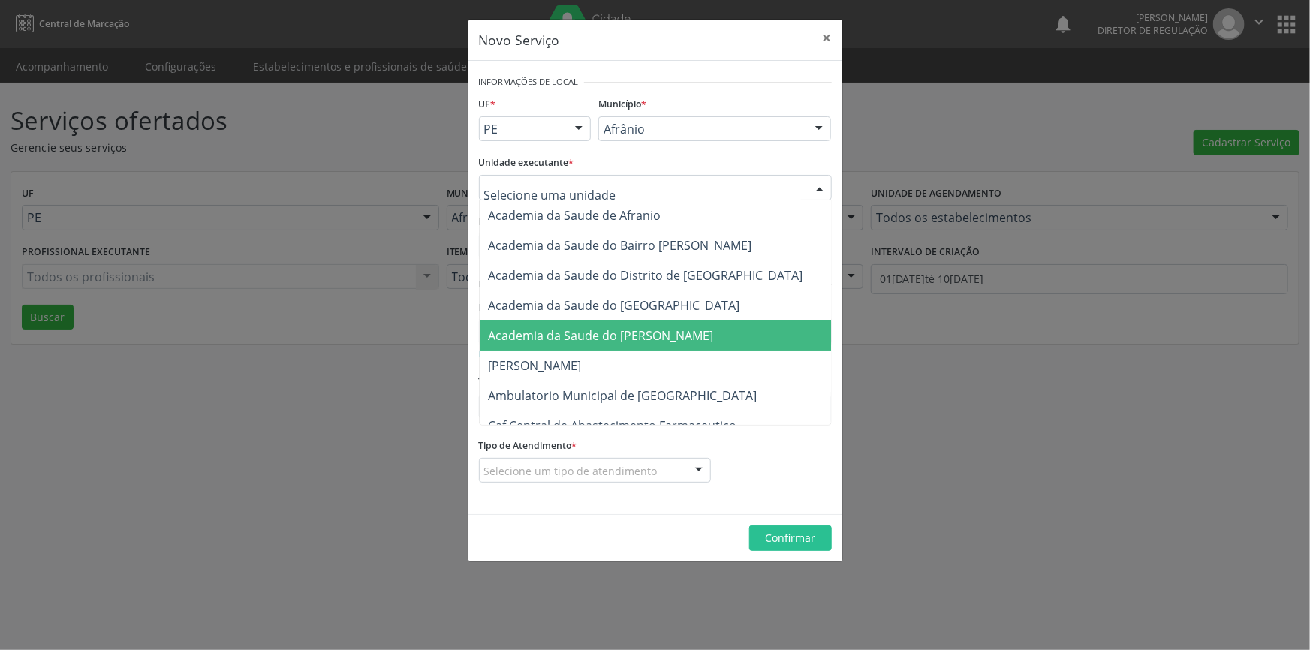
click at [607, 398] on span "Ambulatorio Municipal de [GEOGRAPHIC_DATA]" at bounding box center [623, 395] width 269 height 17
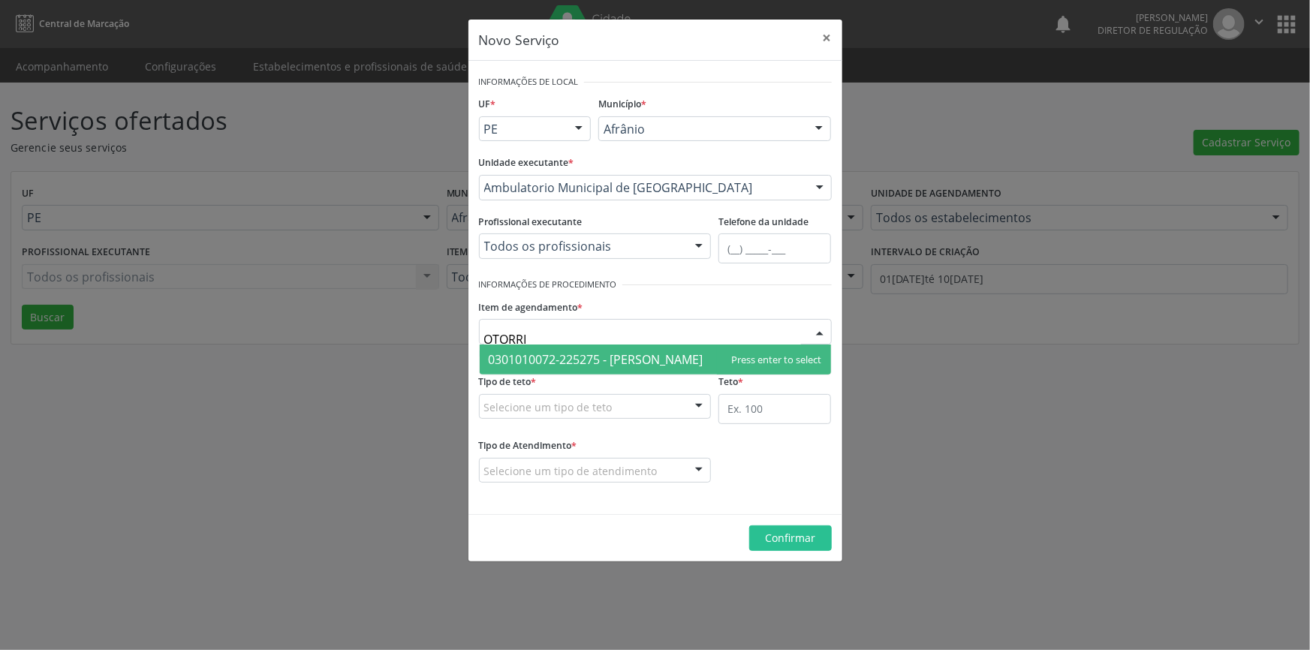
type input "OTORRIN"
click at [578, 348] on span "0301010072-225275 - Médico Otorrinolaringologista" at bounding box center [655, 360] width 351 height 30
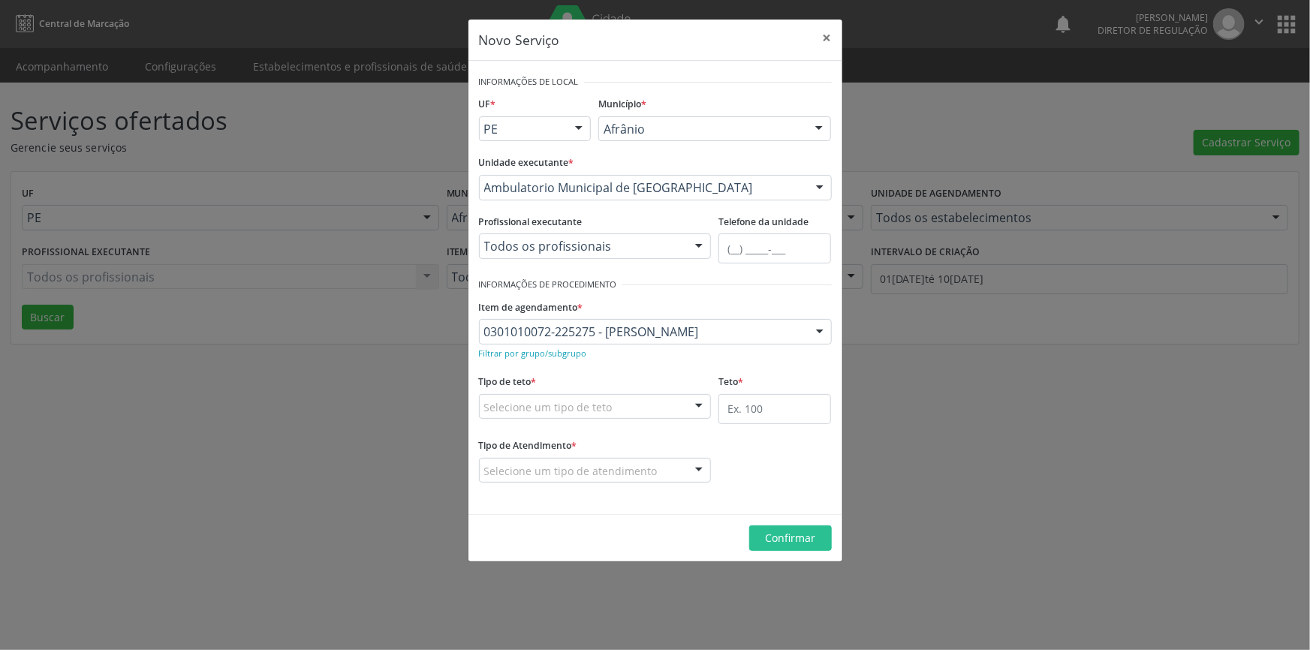
click at [586, 417] on div "Selecione um tipo de teto" at bounding box center [595, 407] width 233 height 26
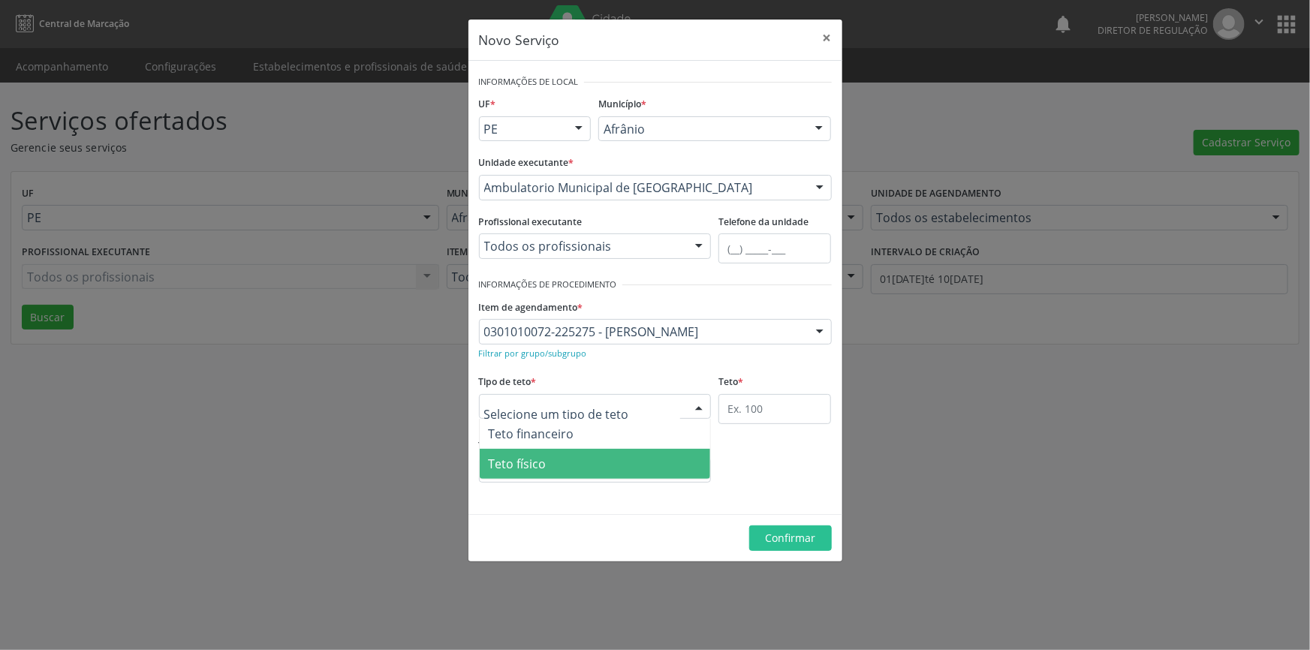
click at [565, 458] on span "Teto físico" at bounding box center [595, 464] width 231 height 30
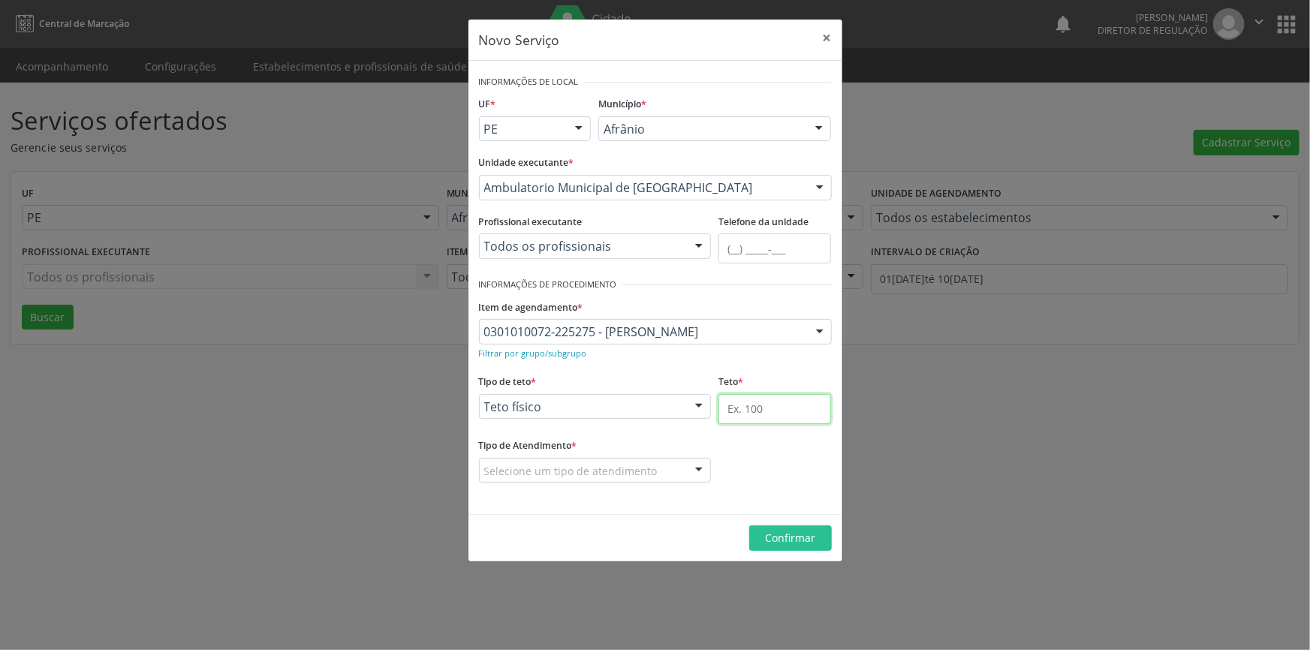
click at [750, 414] on input "text" at bounding box center [775, 409] width 113 height 30
type input "1"
click at [641, 478] on div "Selecione um tipo de atendimento" at bounding box center [595, 471] width 233 height 26
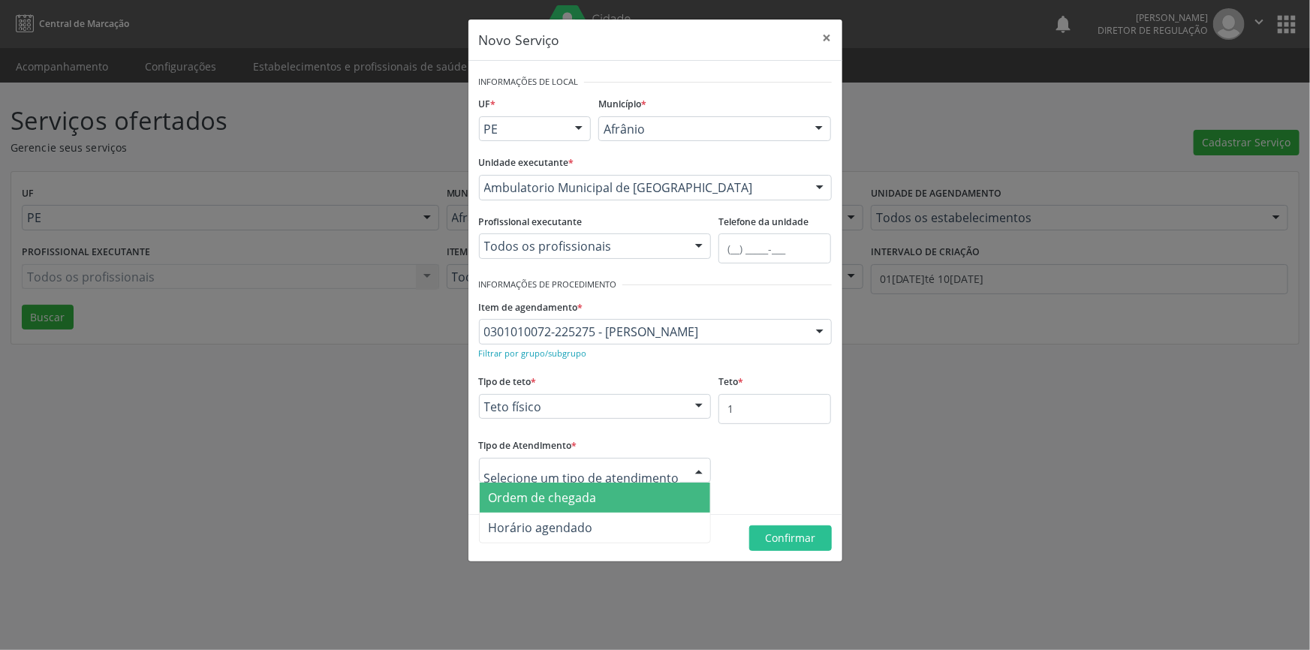
click at [593, 491] on span "Ordem de chegada" at bounding box center [543, 498] width 108 height 17
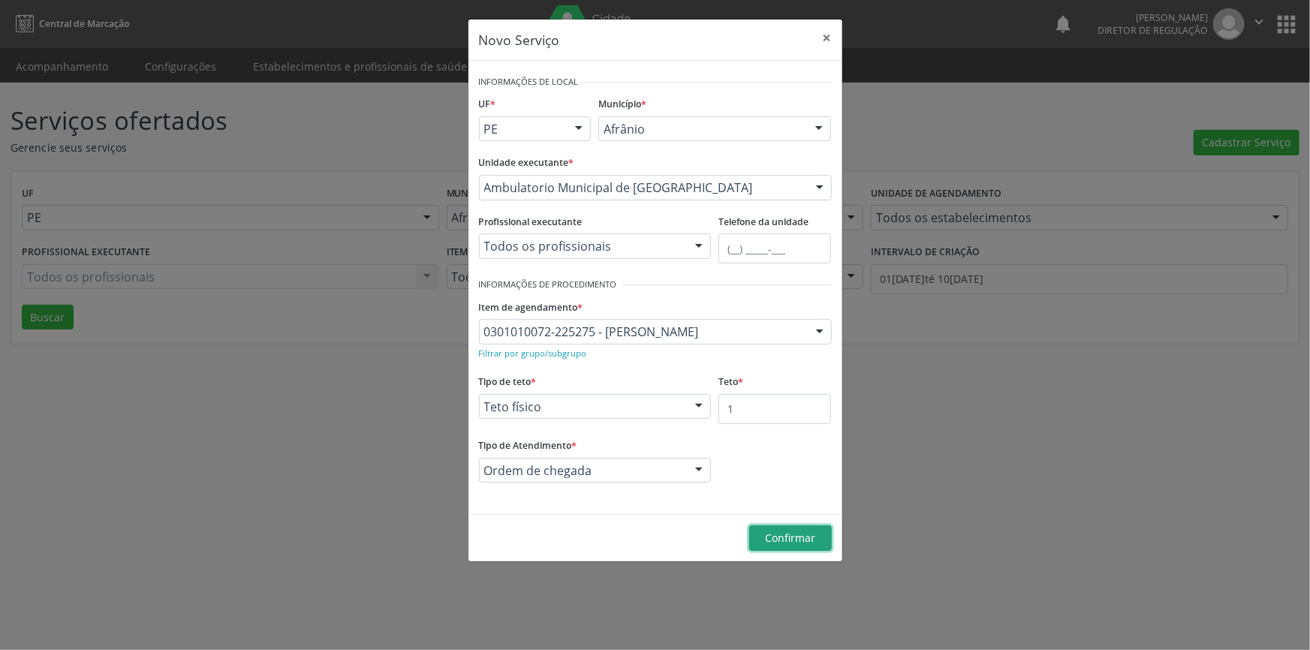
click at [799, 541] on span "Confirmar" at bounding box center [790, 538] width 50 height 14
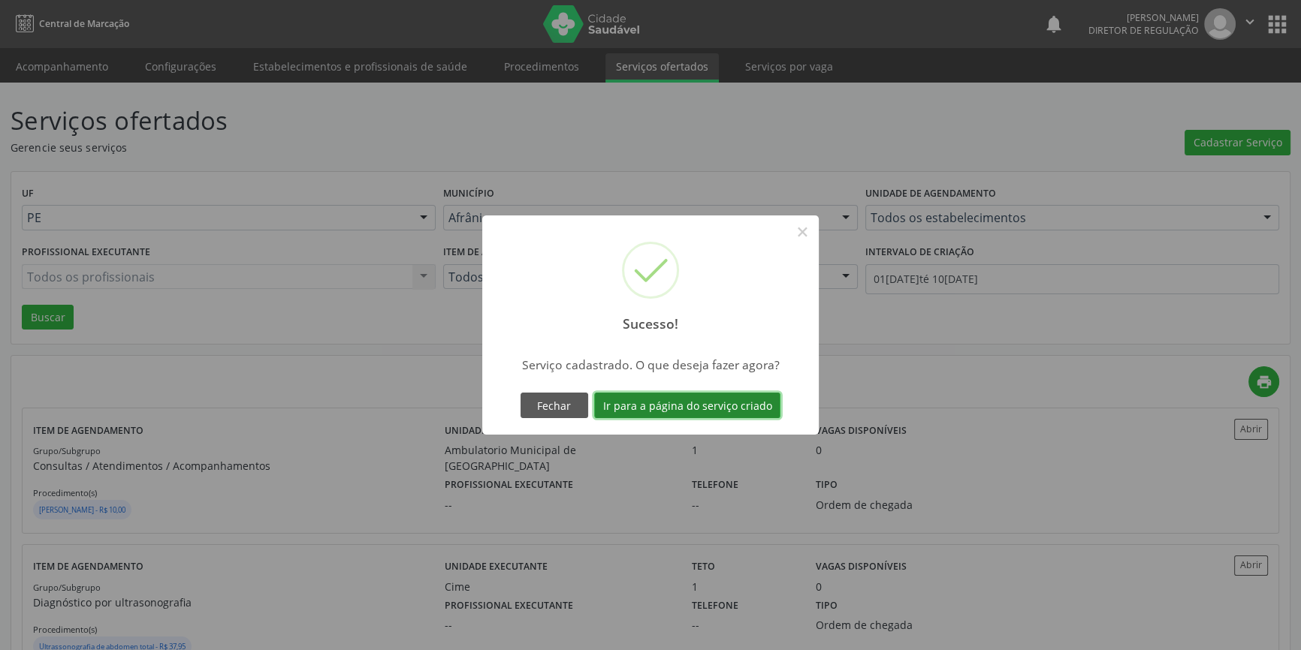
click at [715, 399] on button "Ir para a página do serviço criado" at bounding box center [687, 406] width 186 height 26
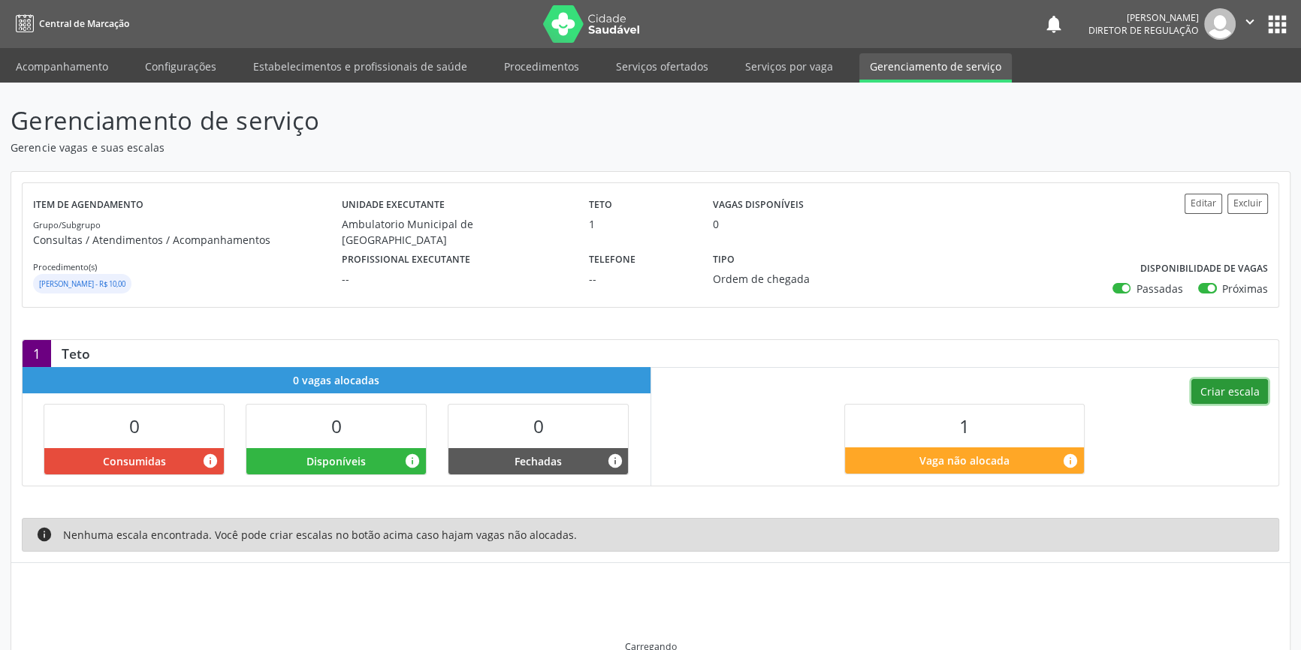
click at [1226, 384] on button "Criar escala" at bounding box center [1229, 392] width 77 height 26
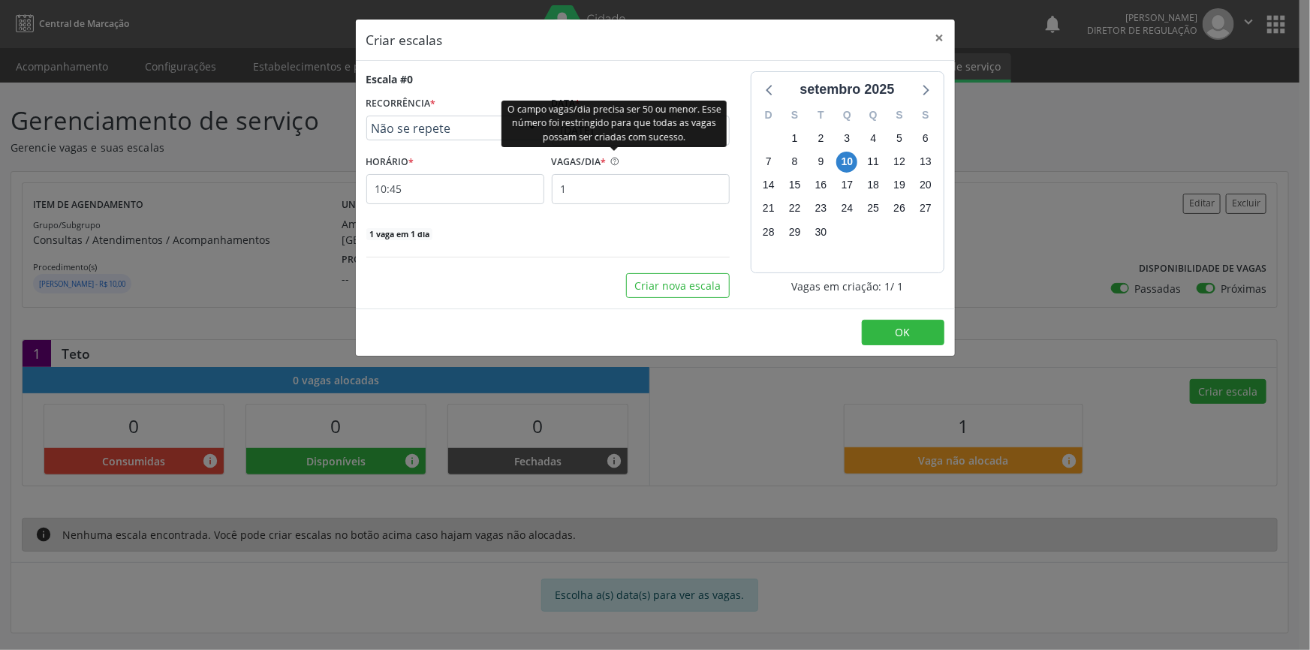
click at [612, 146] on div at bounding box center [614, 148] width 8 height 5
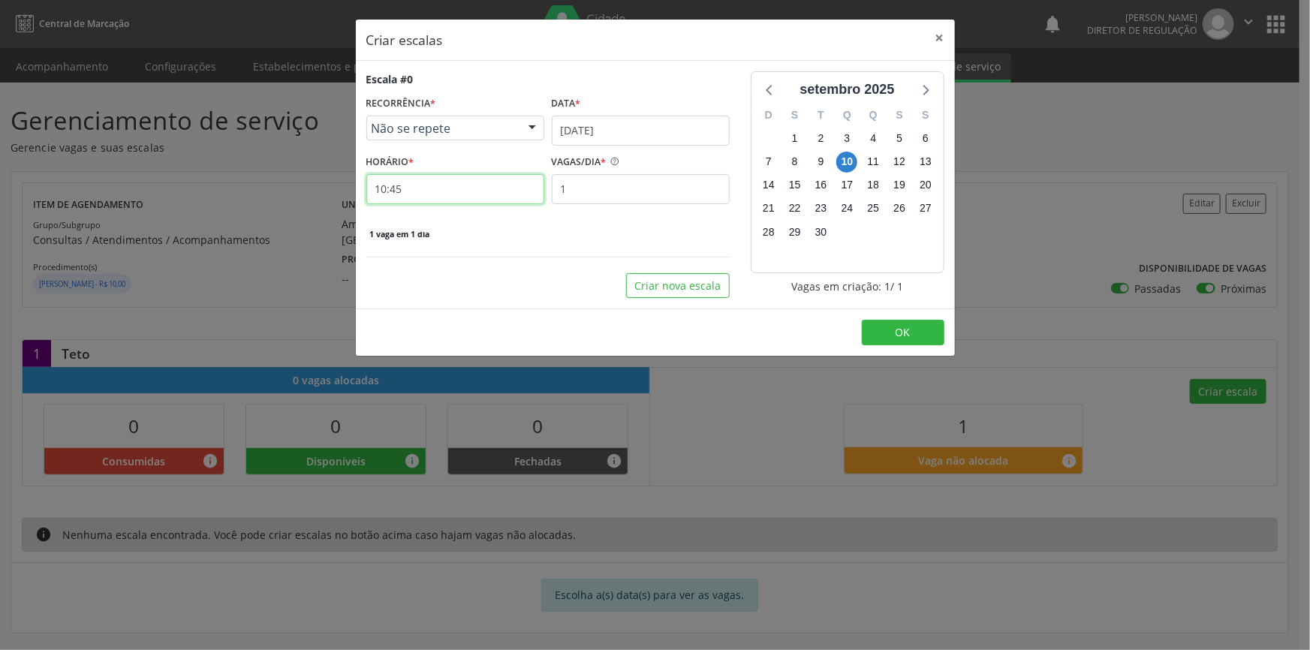
click at [421, 194] on input "10:45" at bounding box center [455, 189] width 178 height 30
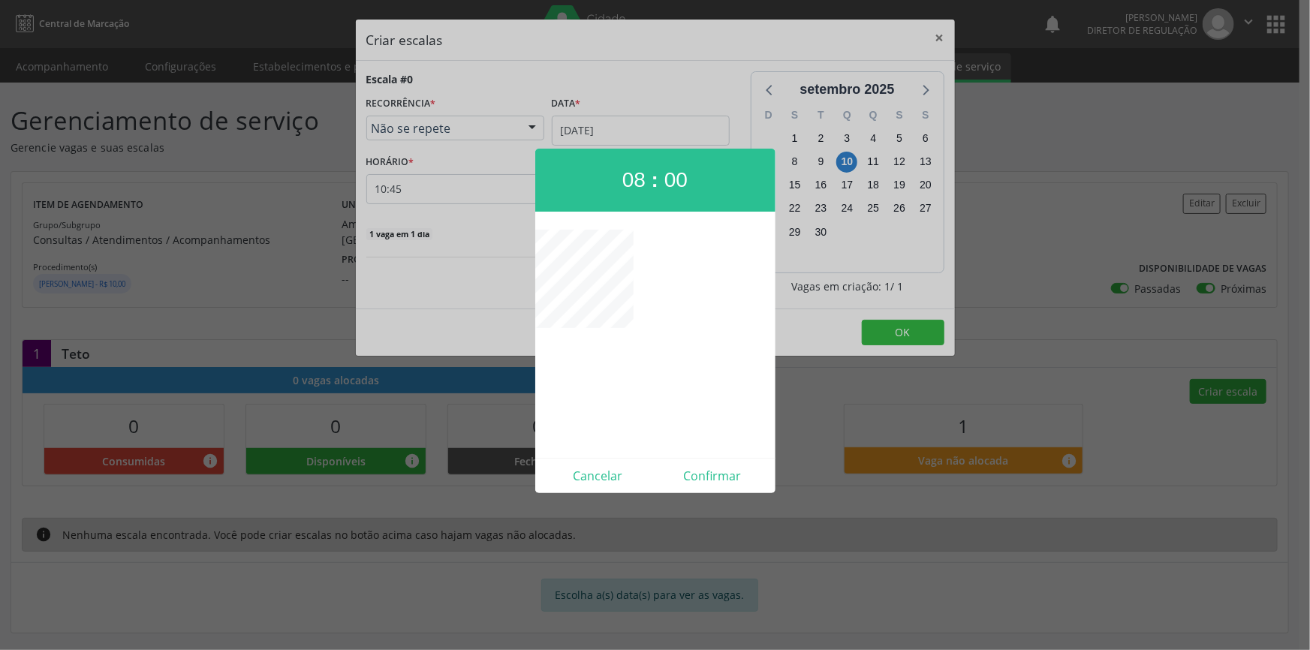
click at [728, 490] on div "Cancelar Confirmar" at bounding box center [655, 475] width 240 height 35
click at [728, 478] on button "Confirmar" at bounding box center [713, 476] width 115 height 24
type input "08:00"
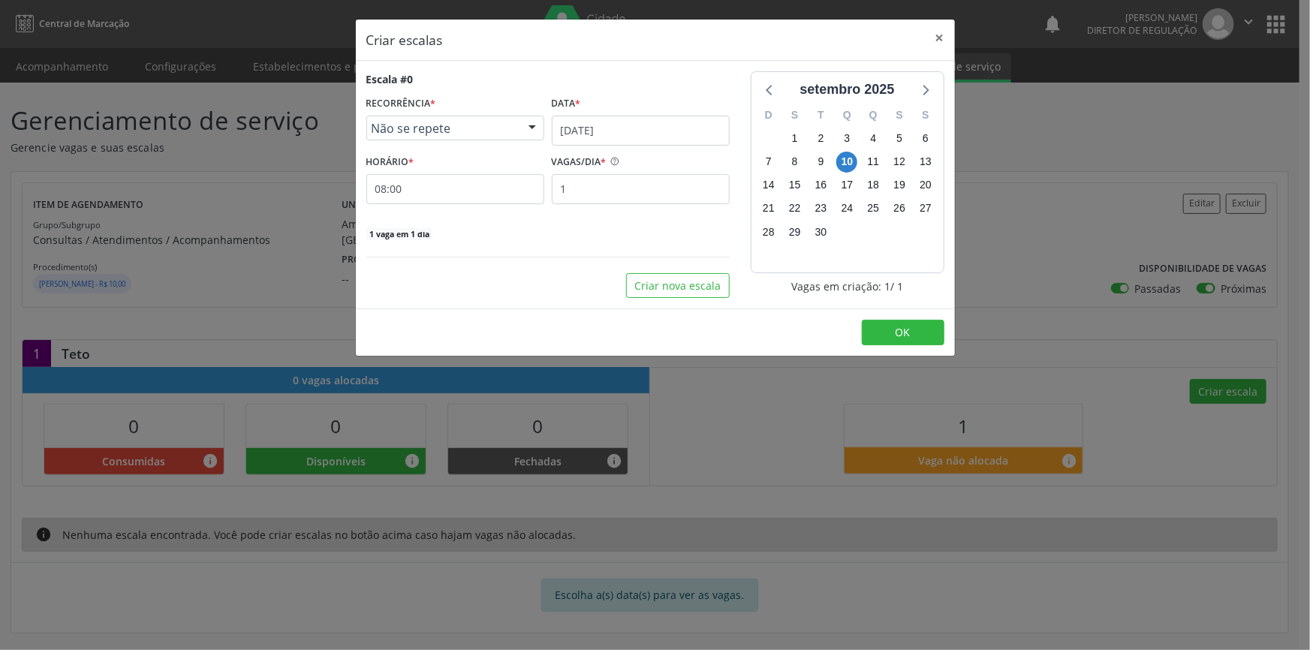
click at [916, 315] on footer "OK" at bounding box center [655, 332] width 599 height 47
click at [910, 328] on button "OK" at bounding box center [903, 333] width 83 height 26
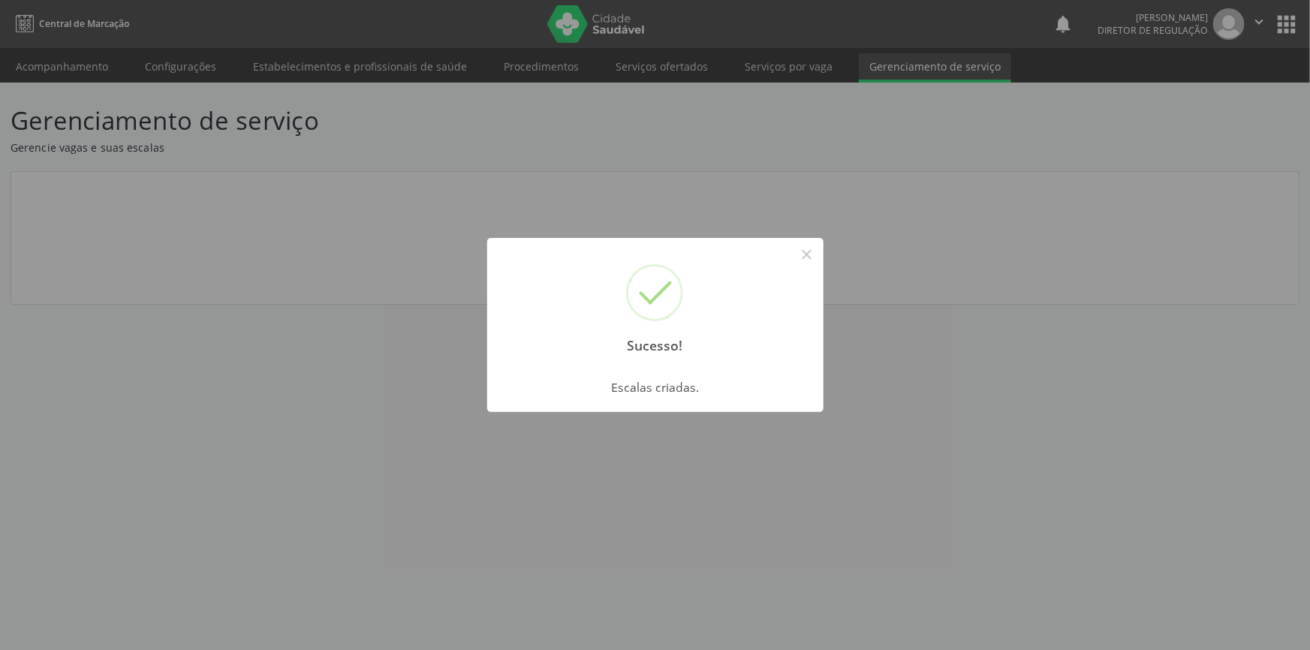
click at [398, 141] on div "Sucesso! × Escalas criadas. OK Cancel" at bounding box center [655, 325] width 1310 height 650
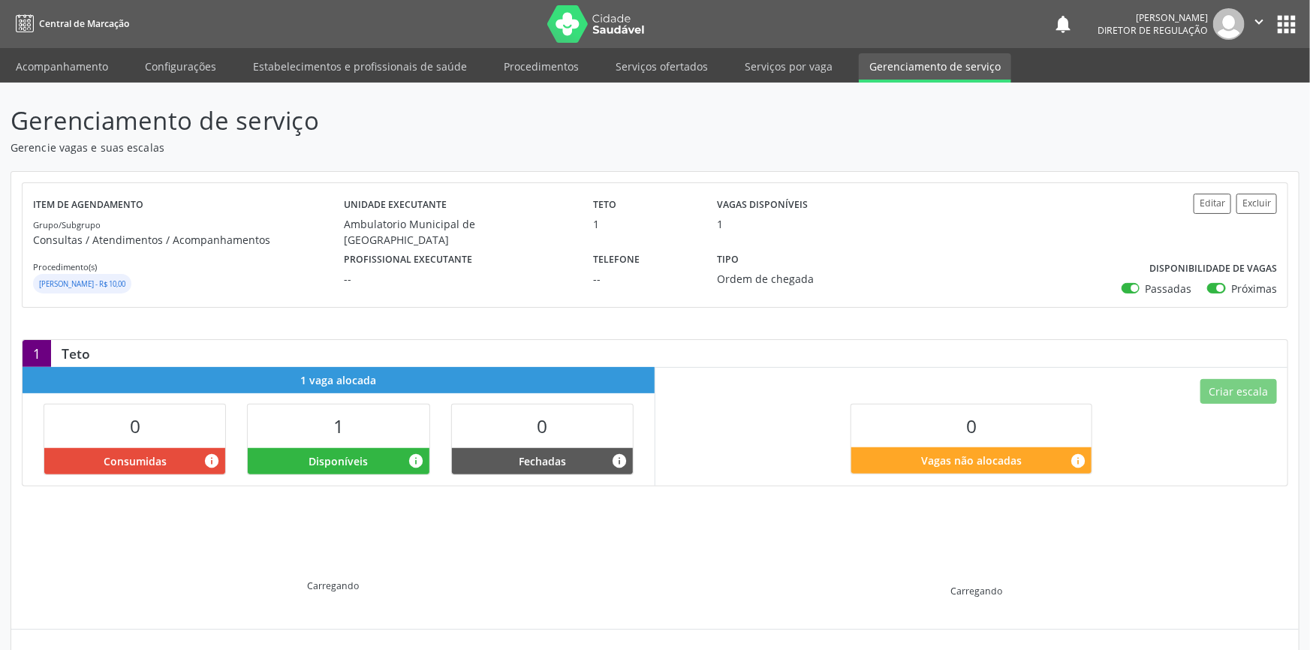
click at [87, 70] on div "Sucesso! × Escalas criadas. OK Cancel" at bounding box center [655, 325] width 1310 height 650
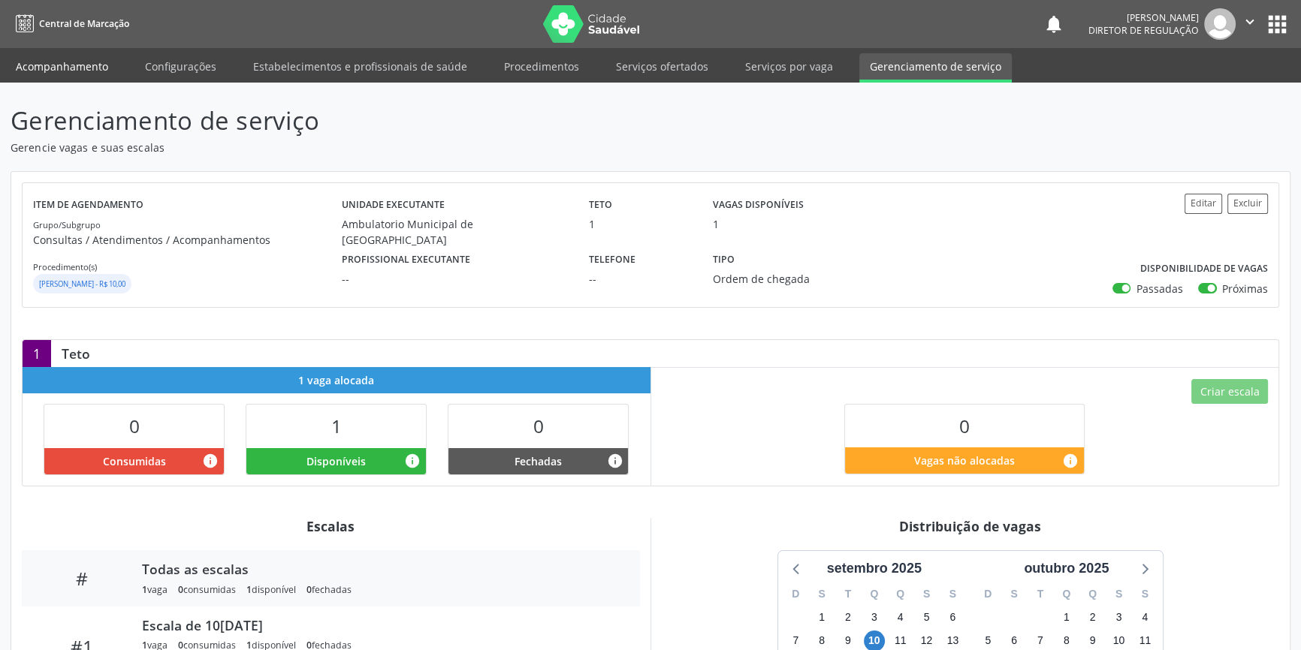
click at [87, 70] on link "Acompanhamento" at bounding box center [61, 66] width 113 height 26
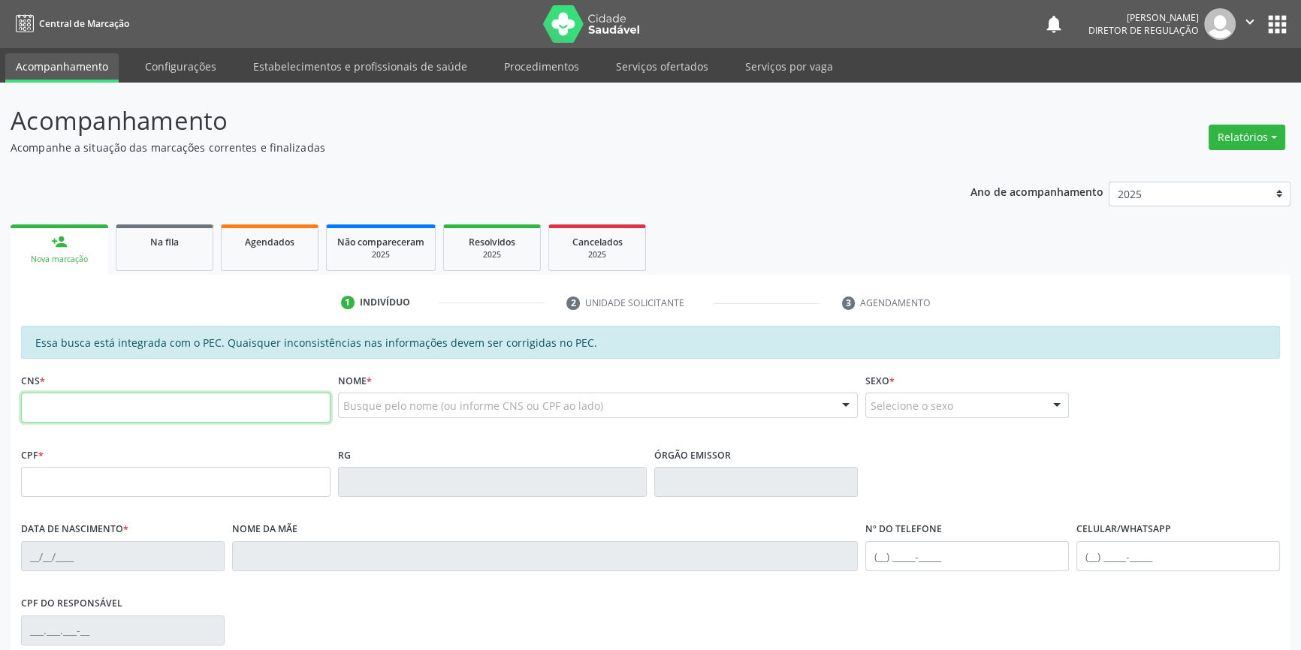
click at [226, 406] on input "text" at bounding box center [175, 408] width 309 height 30
click at [419, 415] on div "Busque pelo nome (ou informe CNS ou CPF ao lado)" at bounding box center [598, 406] width 520 height 26
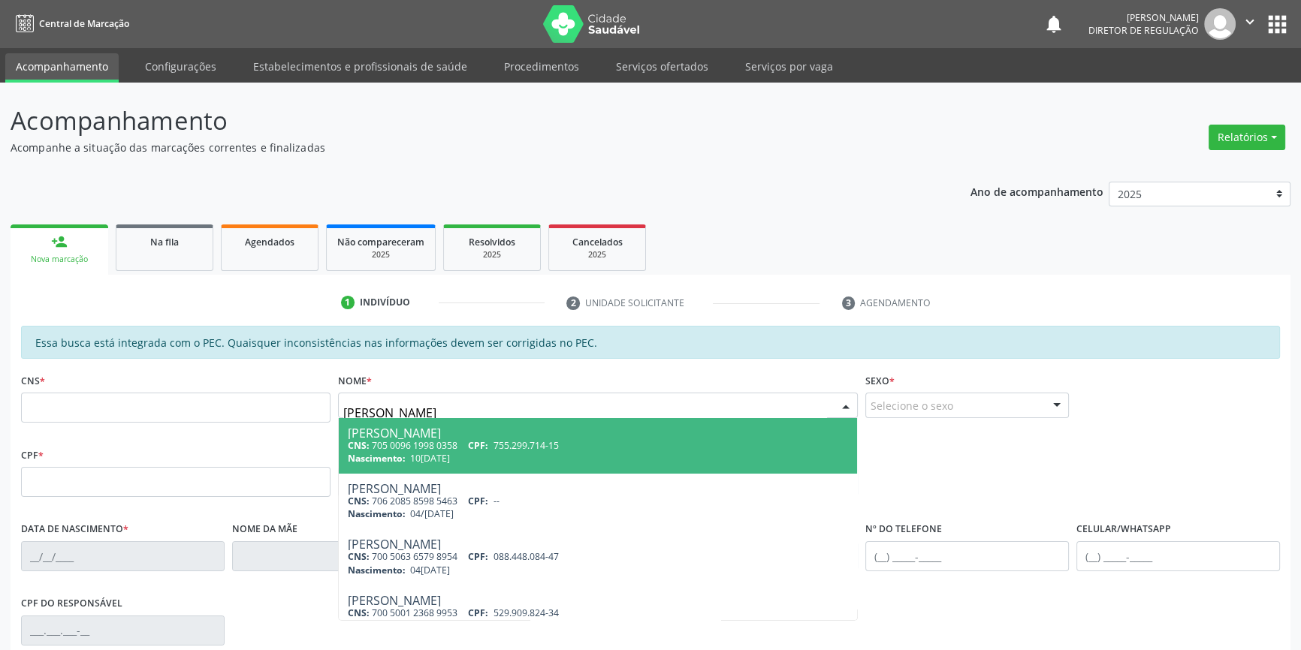
type input "MARIA EDUA"
drag, startPoint x: 468, startPoint y: 412, endPoint x: 17, endPoint y: 409, distance: 450.6
click at [17, 409] on div "CNS * Nome * MARIA EDUA Maria Eduarda Alves Sousa CNS: 898 0051 0610 3616 CPF: …" at bounding box center [650, 406] width 1266 height 74
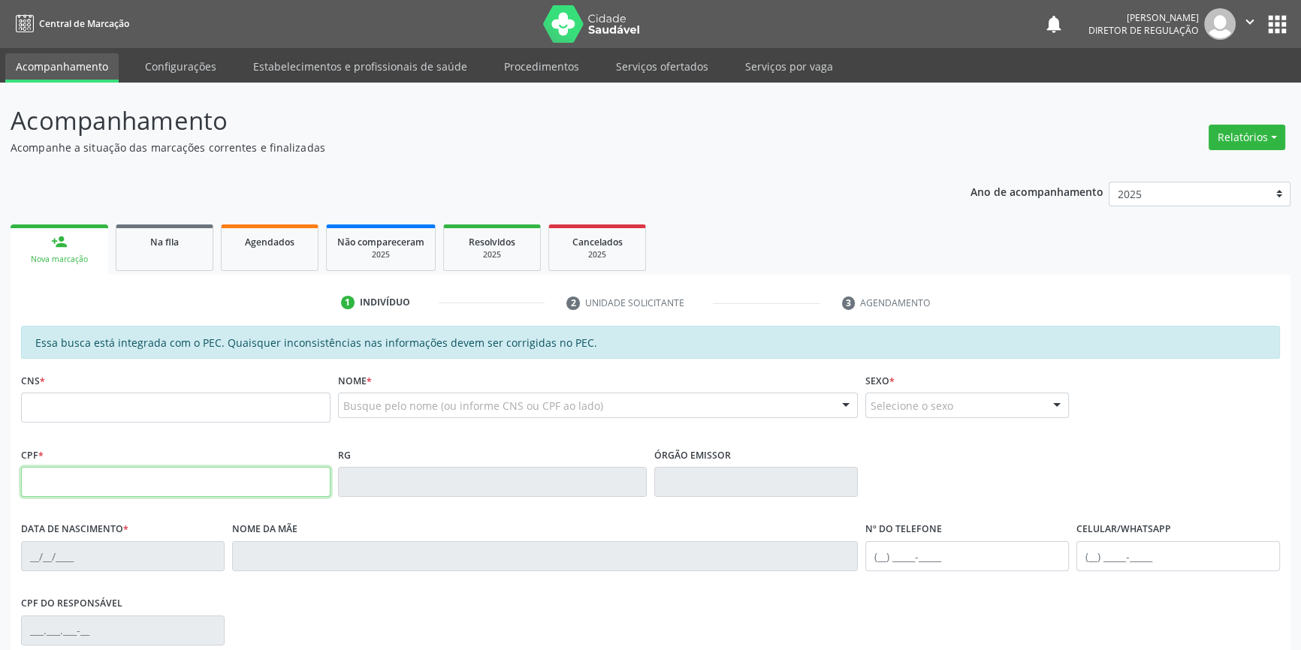
click at [78, 481] on input "text" at bounding box center [175, 482] width 309 height 30
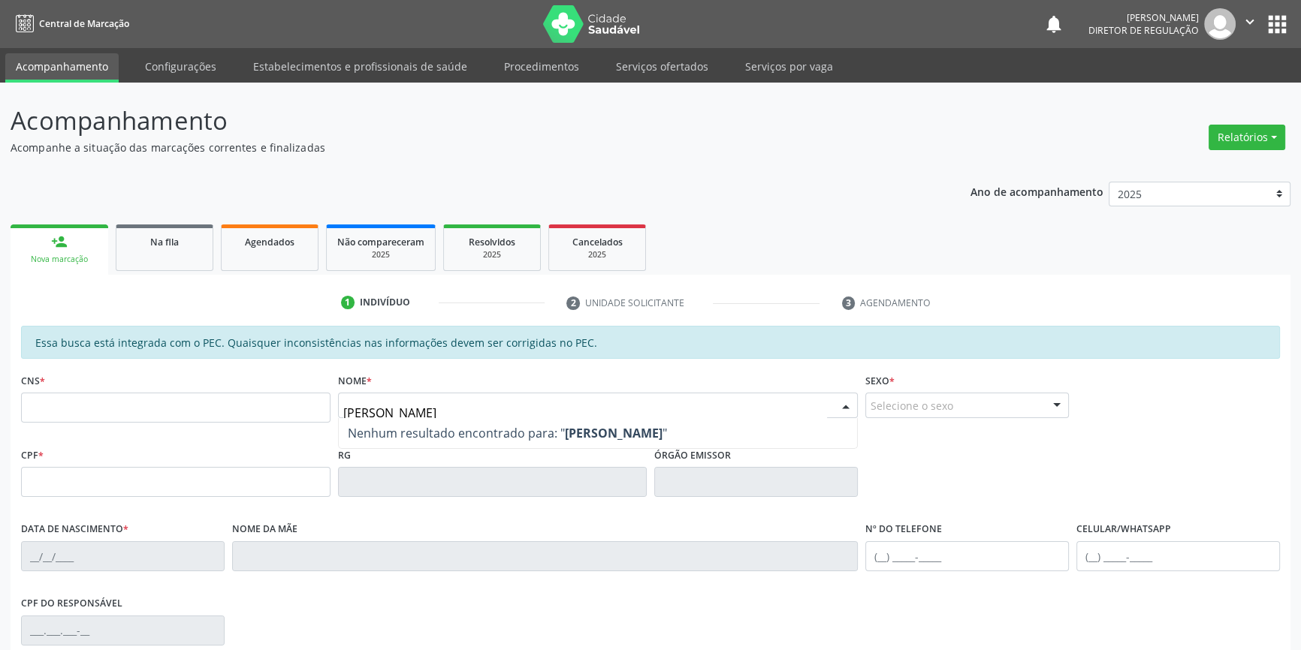
type input "MARIA EDUARDA RODRIGUES GOMES"
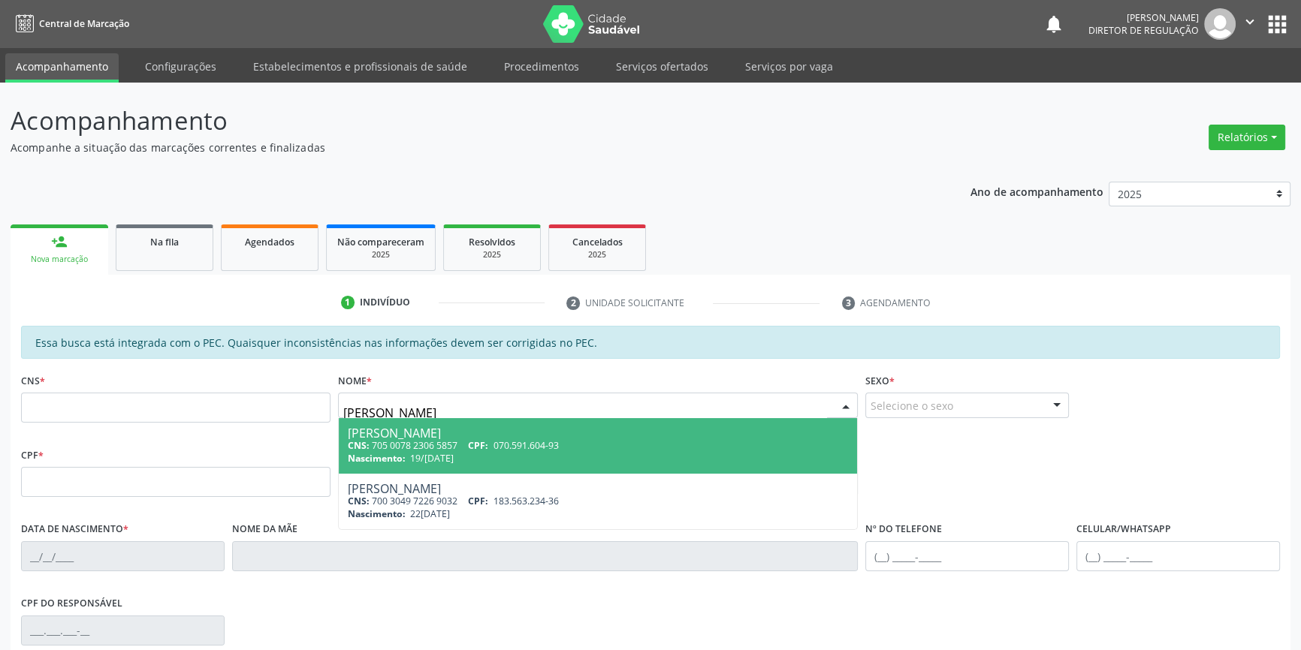
click at [487, 452] on div "Nascimento: 19/02/2003" at bounding box center [598, 458] width 501 height 13
type input "705 0078 2306 5857"
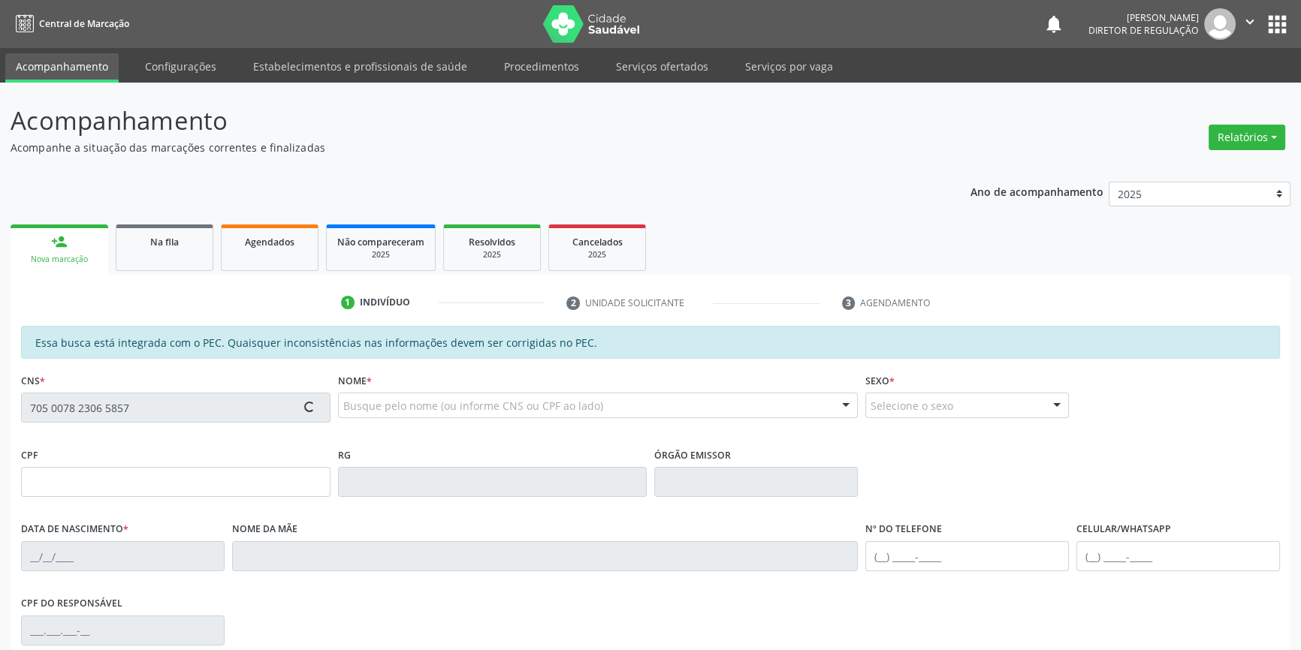
type input "070.591.604-93"
type input "19/02/2003"
type input "Eliete dos Santos Rodrigues Gomes"
type input "(87) 98846-9037"
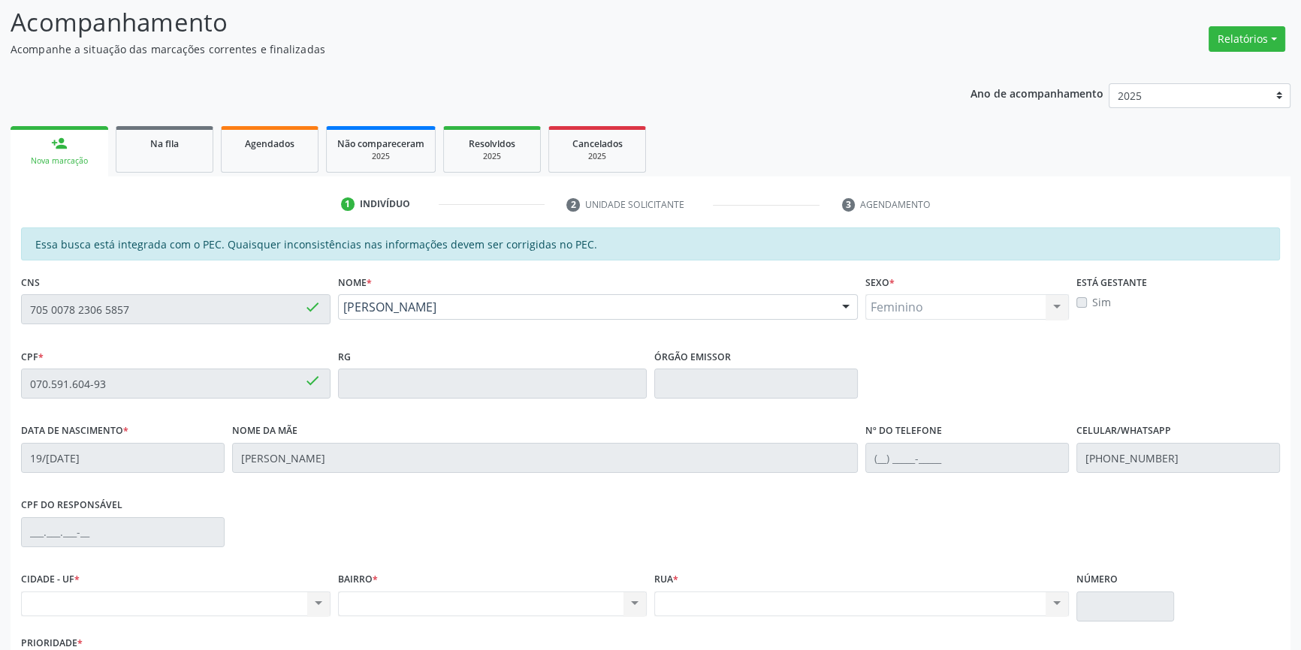
scroll to position [204, 0]
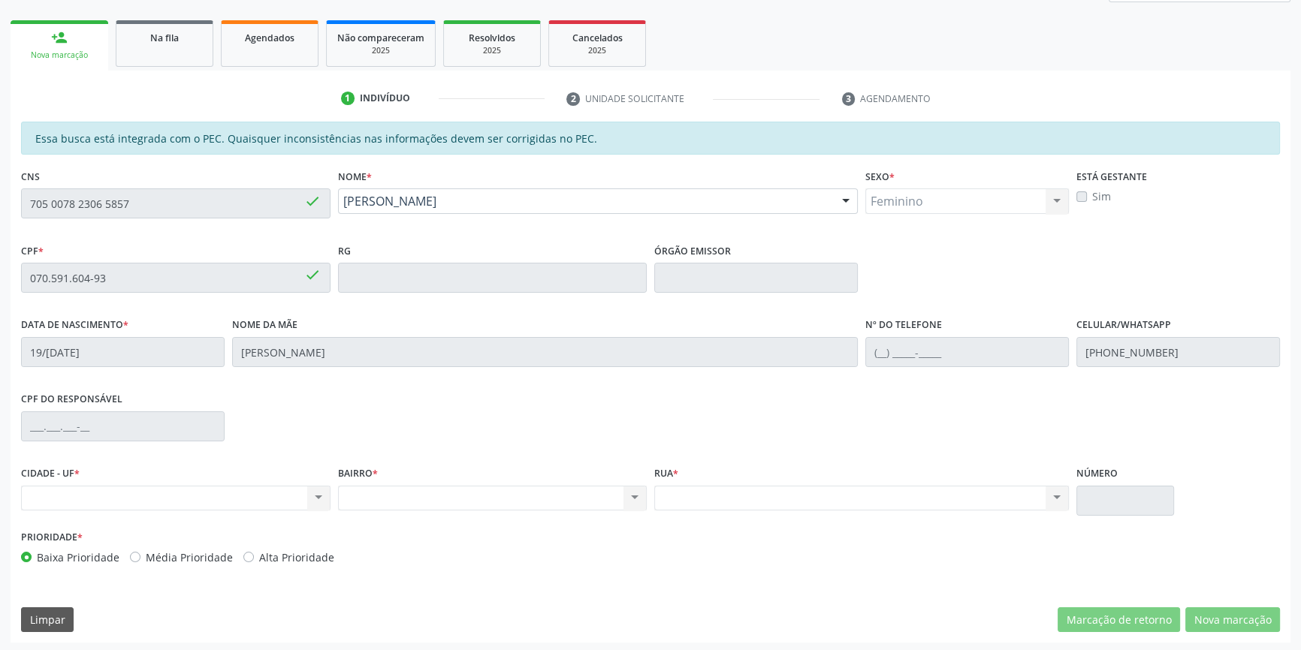
click at [0, 213] on div "Acompanhamento Acompanhe a situação das marcações correntes e finalizadas Relat…" at bounding box center [650, 265] width 1301 height 775
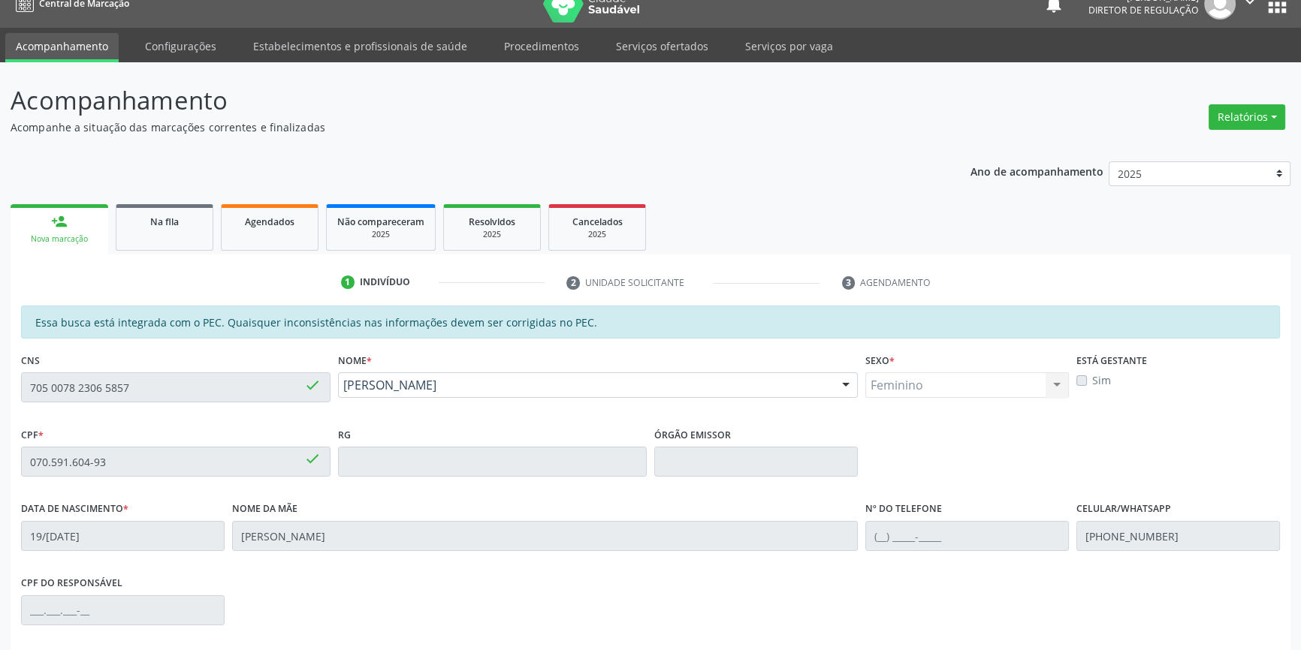
scroll to position [0, 0]
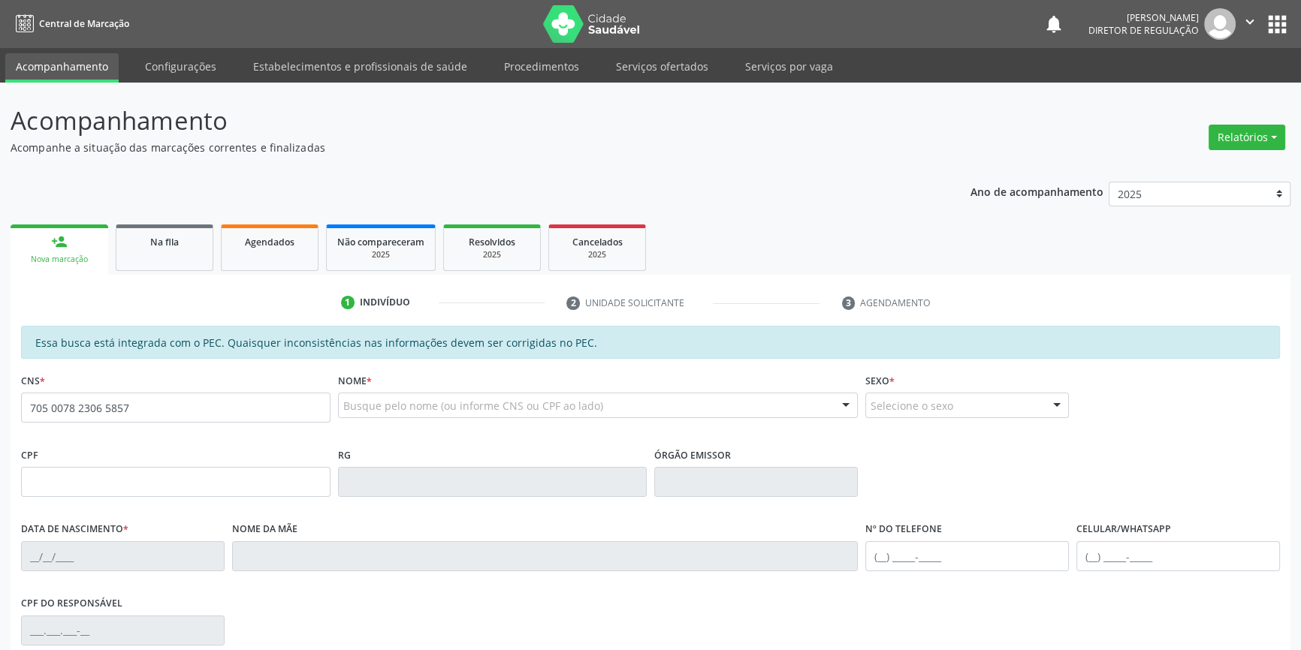
type input "705 0078 2306 5857"
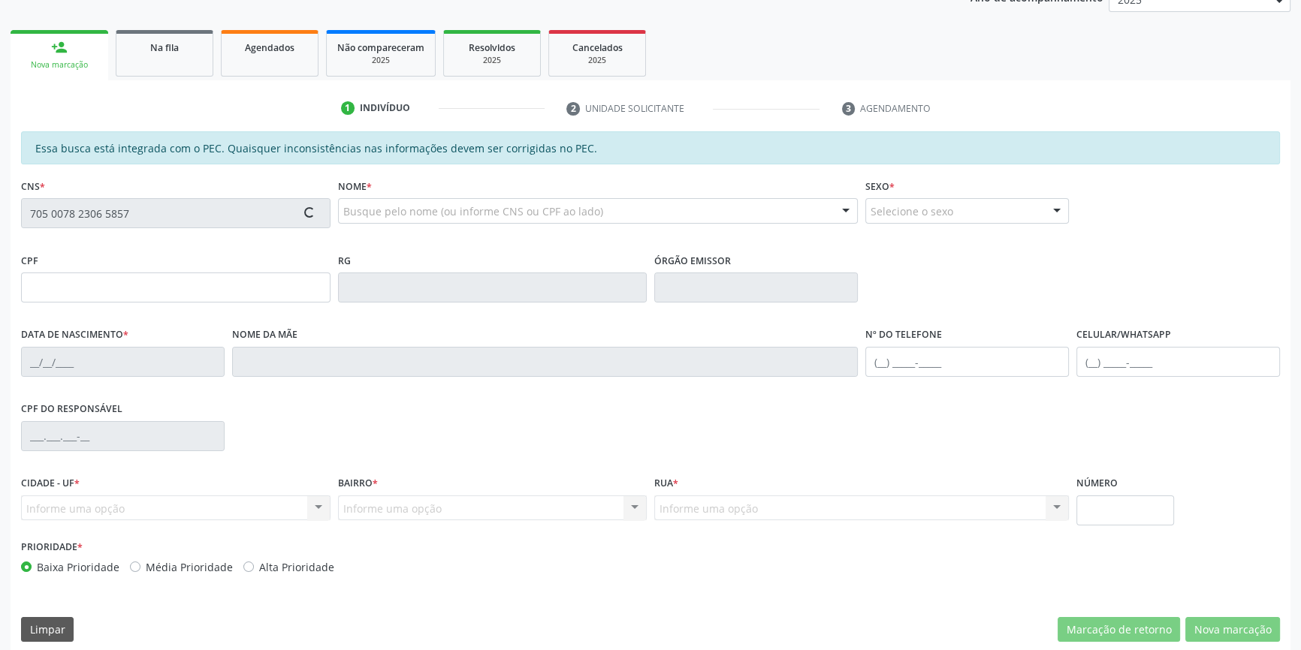
scroll to position [206, 0]
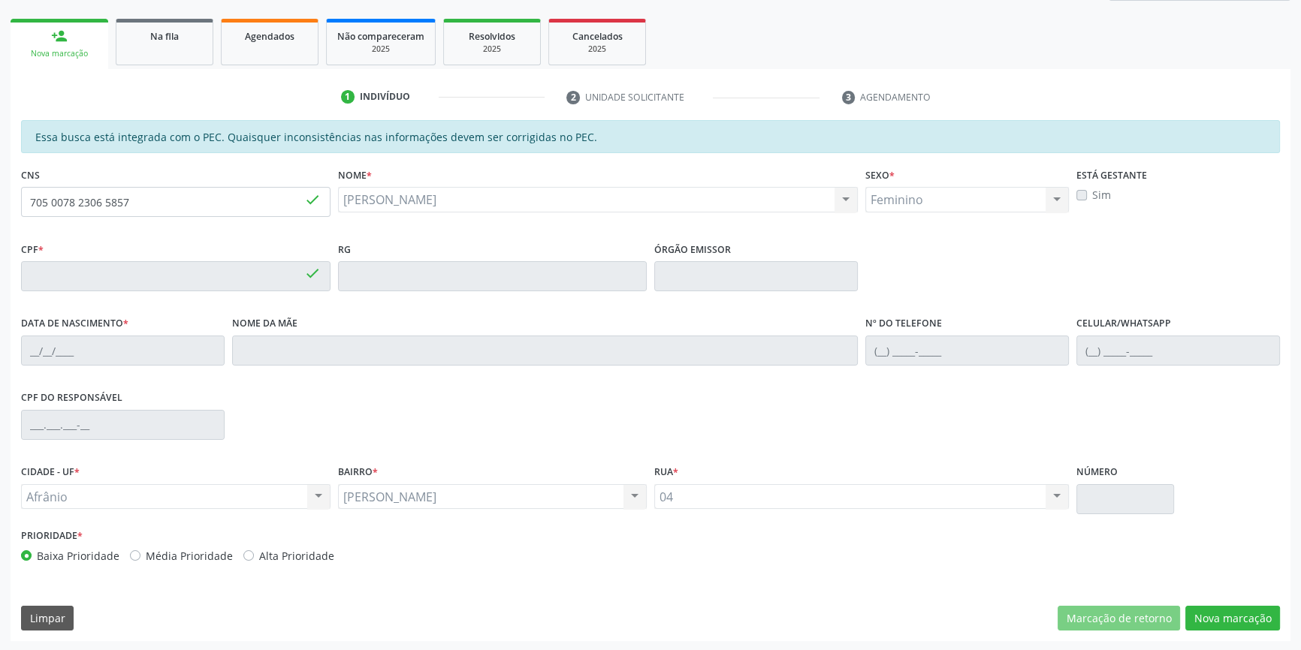
type input "19/[DATE]"
type input "[PERSON_NAME]"
type input "[PHONE_NUMBER]"
type input "350"
type input "070.591.604-93"
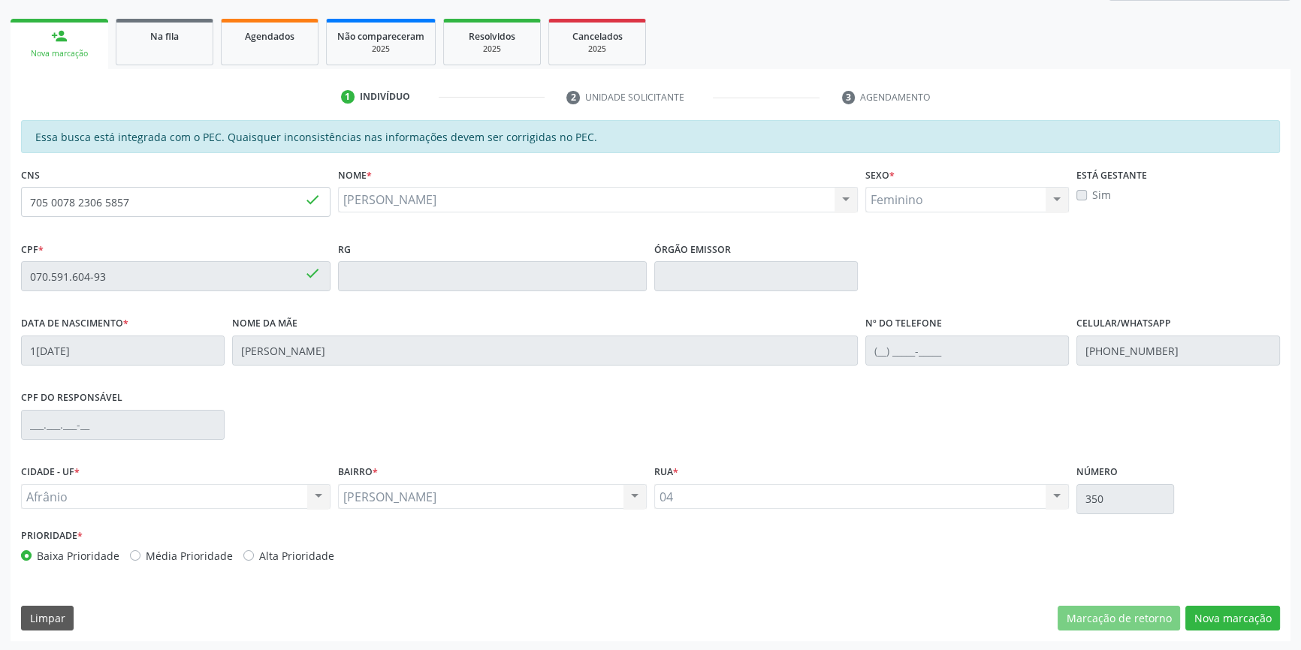
click at [1251, 631] on div "Essa busca está integrada com o PEC. Quaisquer inconsistências nas informações …" at bounding box center [651, 380] width 1280 height 521
click at [1247, 622] on button "Nova marcação" at bounding box center [1232, 619] width 95 height 26
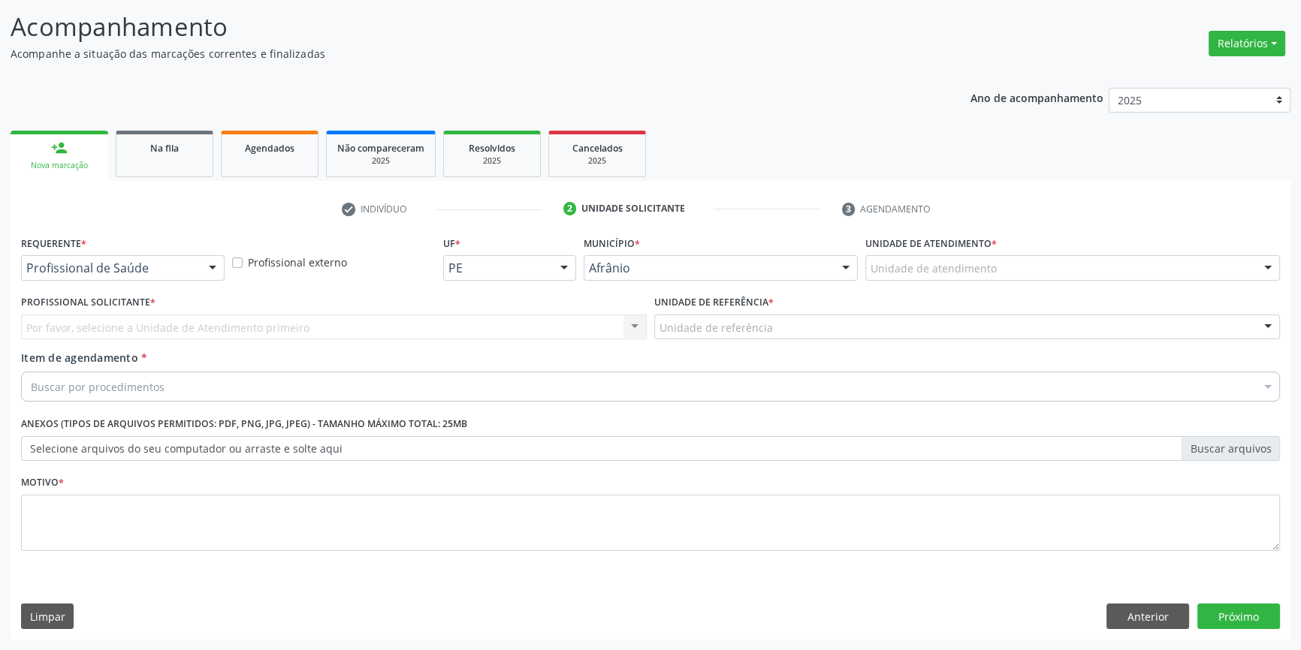
scroll to position [92, 0]
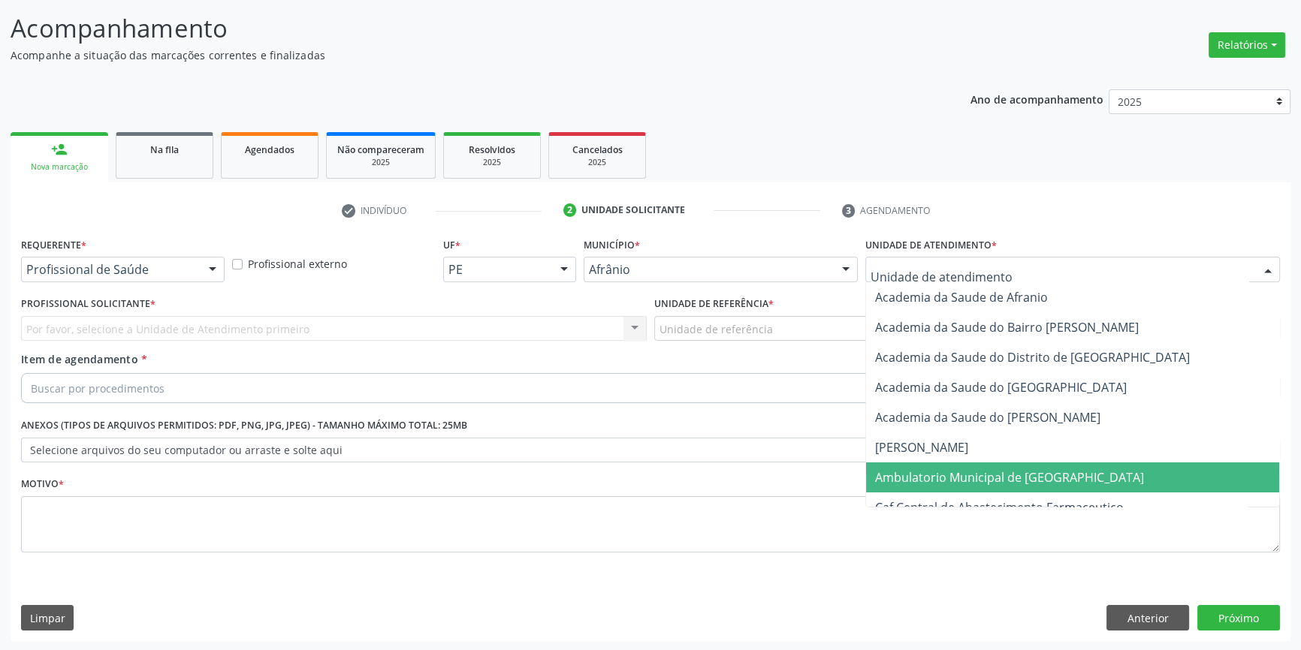
drag, startPoint x: 966, startPoint y: 473, endPoint x: 871, endPoint y: 416, distance: 111.1
click at [965, 472] on span "Ambulatorio Municipal de [GEOGRAPHIC_DATA]" at bounding box center [1009, 477] width 269 height 17
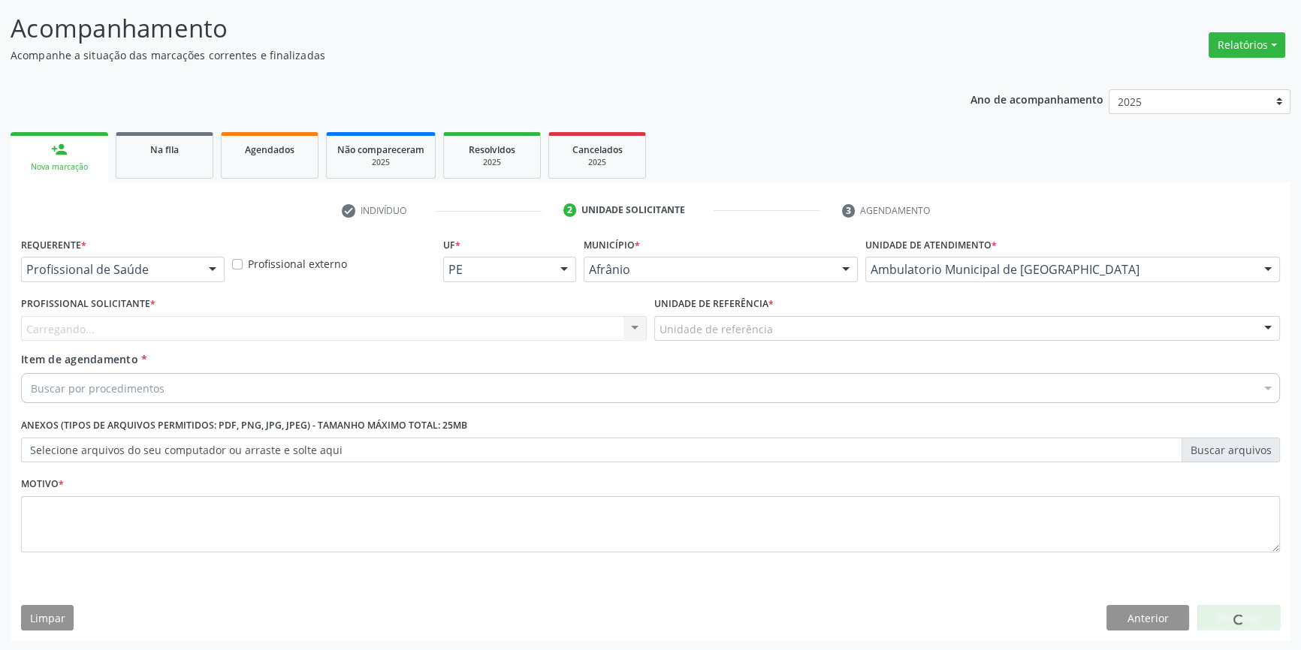
click at [782, 308] on div "Unidade de referência * Unidade de referência ESF de Extrema ESF de Barra das M…" at bounding box center [967, 317] width 626 height 48
click at [766, 345] on div "Unidade de referência * Unidade de referência ESF de Extrema ESF de Barra das M…" at bounding box center [966, 322] width 633 height 59
click at [766, 342] on div "Unidade de referência * Unidade de referência ESF de Extrema ESF de Barra das M…" at bounding box center [966, 322] width 633 height 59
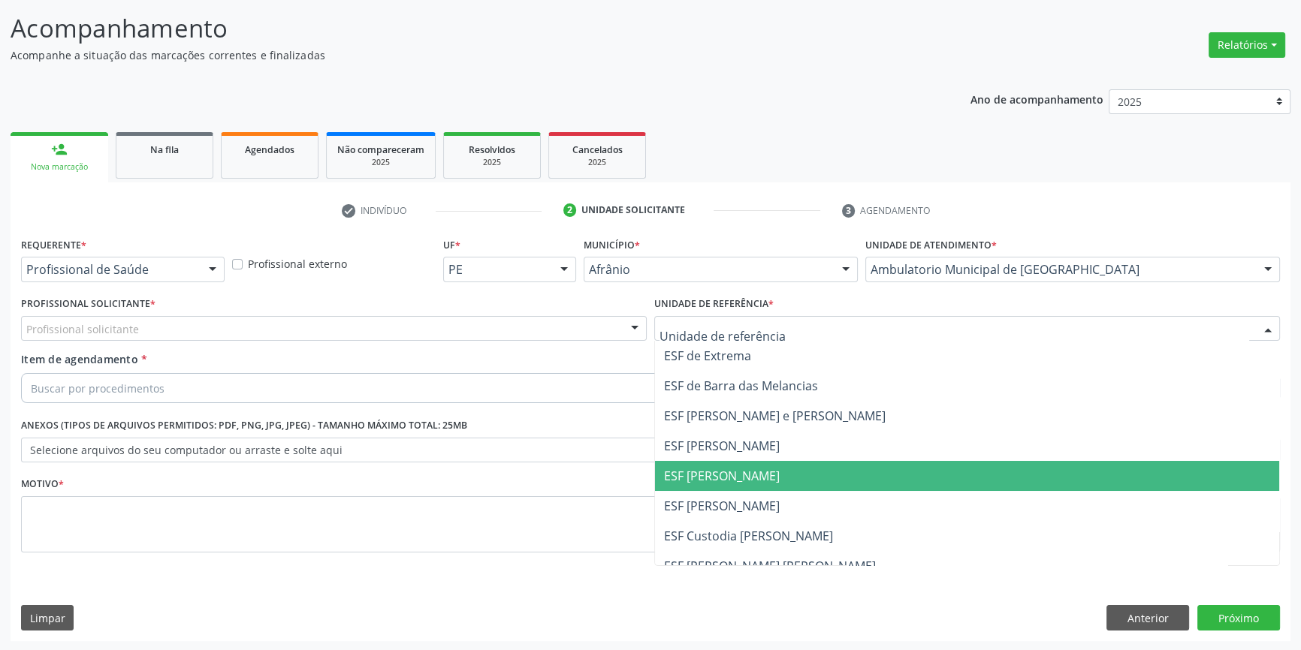
click at [743, 468] on span "ESF [PERSON_NAME]" at bounding box center [722, 476] width 116 height 17
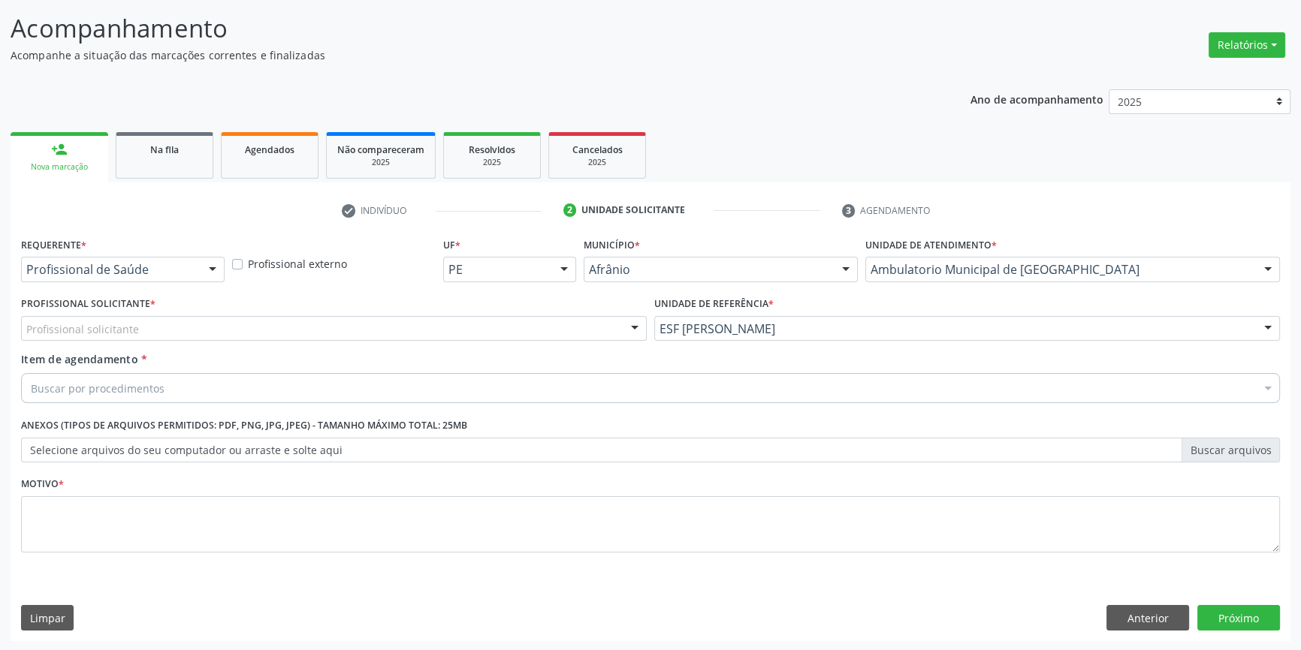
click at [427, 326] on div "Profissional solicitante" at bounding box center [334, 329] width 626 height 26
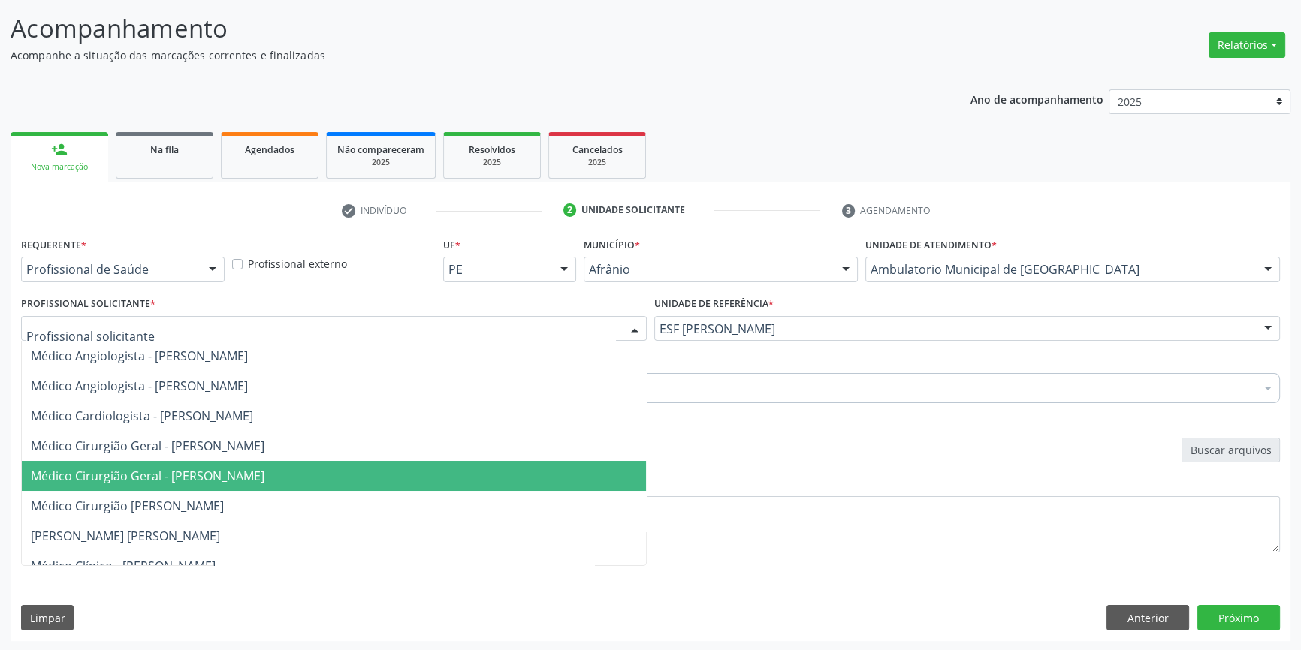
scroll to position [136, 0]
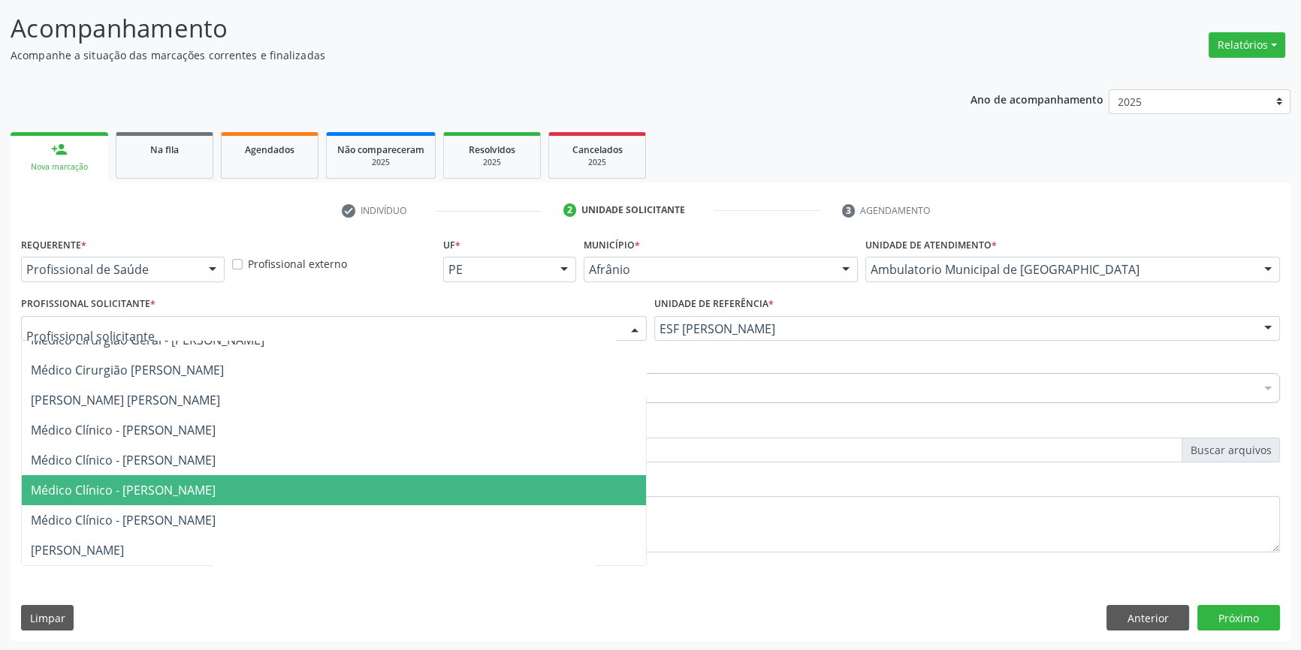
click at [216, 493] on span "Médico Clínico - [PERSON_NAME]" at bounding box center [123, 490] width 185 height 17
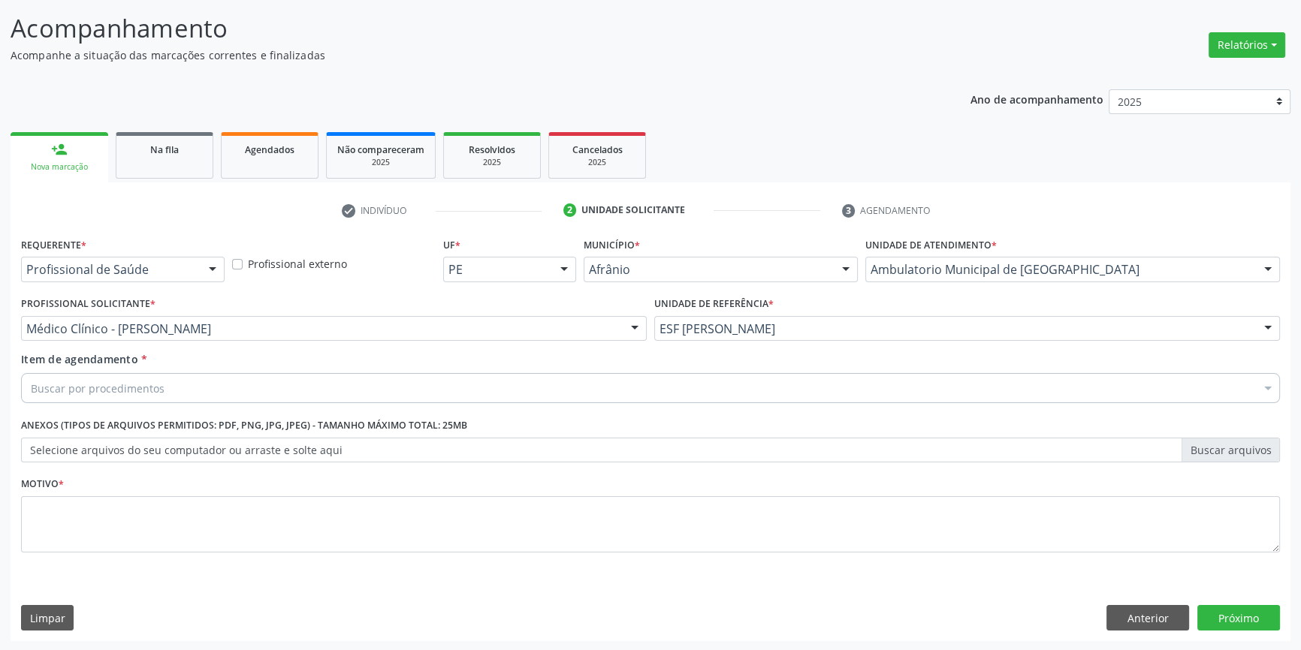
click at [179, 399] on div "Buscar por procedimentos" at bounding box center [650, 388] width 1259 height 30
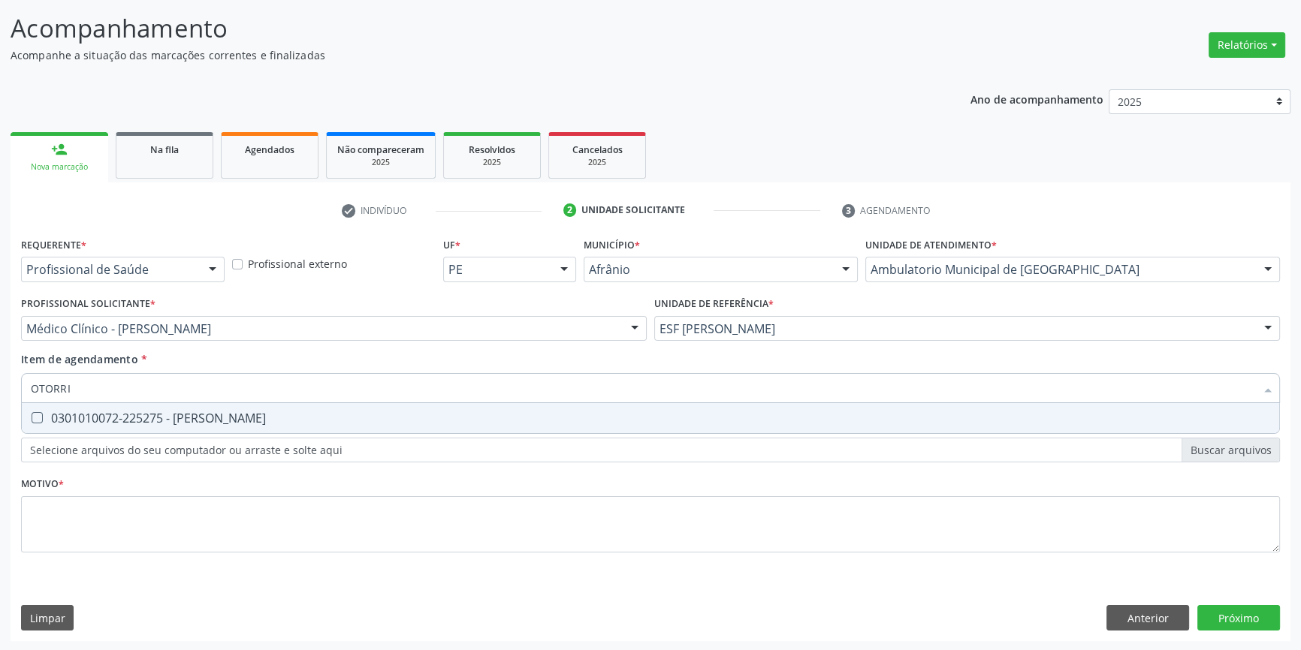
type input "OTORRIN"
click at [182, 415] on div "0301010072-225275 - Médico Otorrinolaringologista" at bounding box center [650, 418] width 1239 height 12
checkbox Otorrinolaringologista "true"
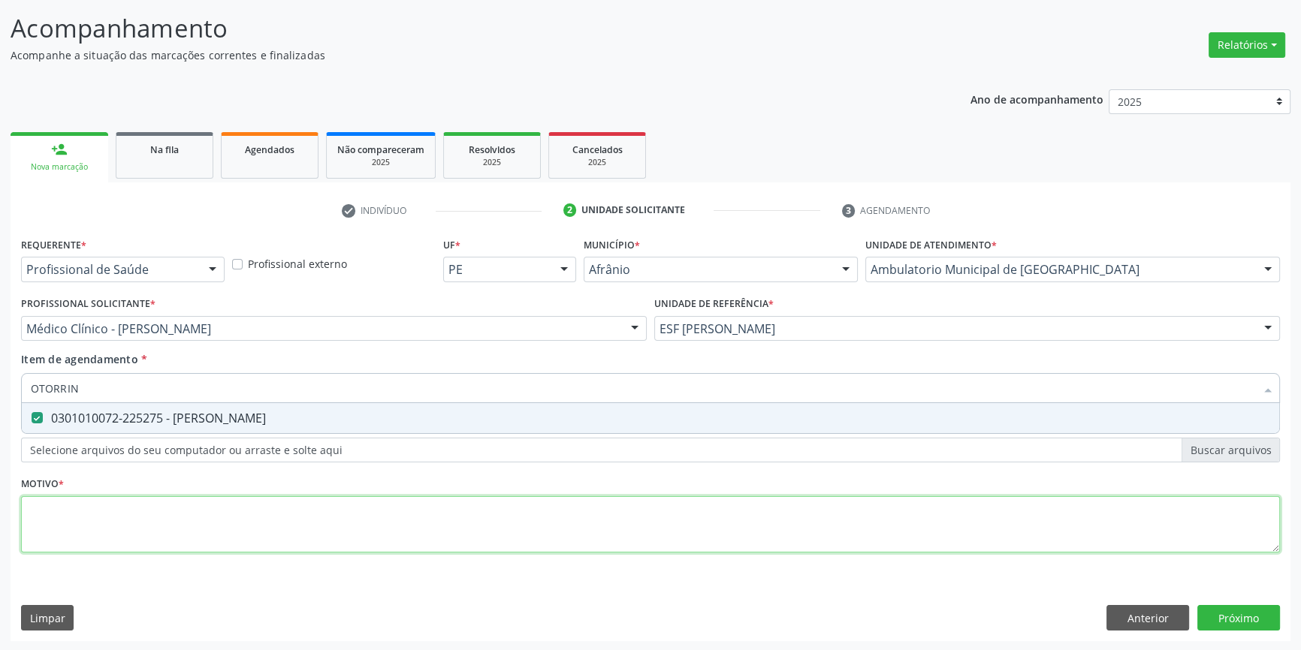
click at [156, 520] on div "Requerente * Profissional de Saúde Profissional de Saúde Paciente Nenhum result…" at bounding box center [650, 404] width 1259 height 340
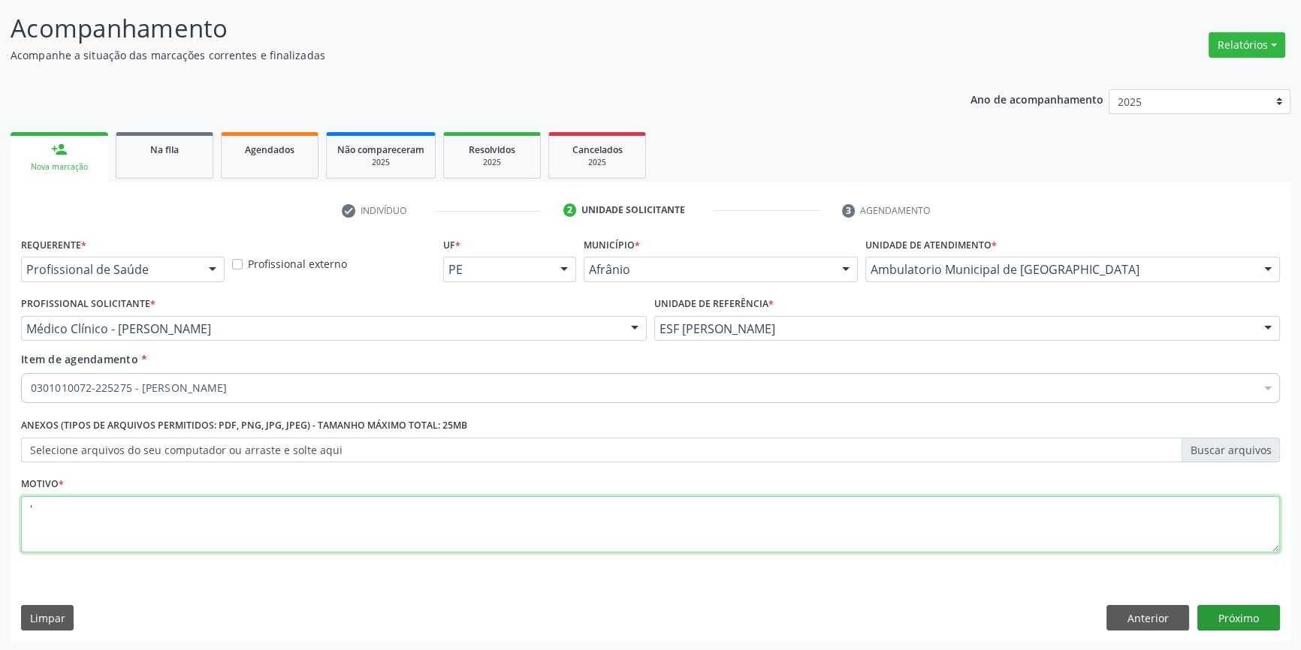
type textarea "'"
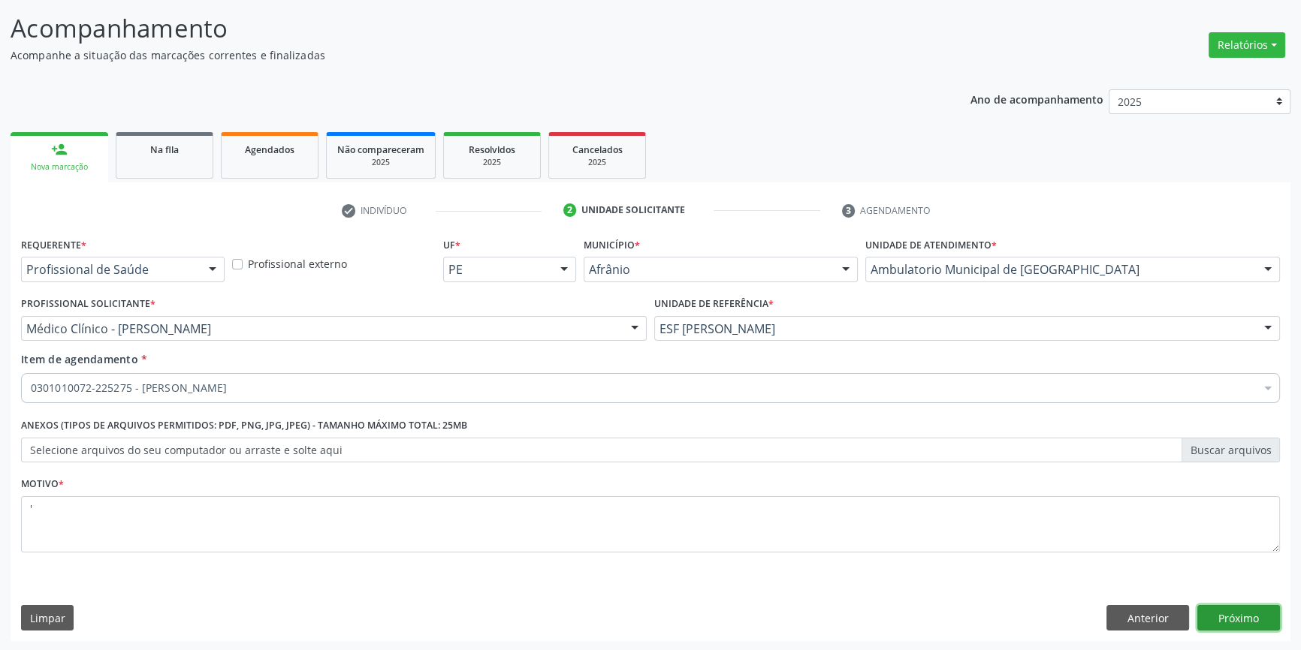
click at [1258, 611] on button "Próximo" at bounding box center [1238, 618] width 83 height 26
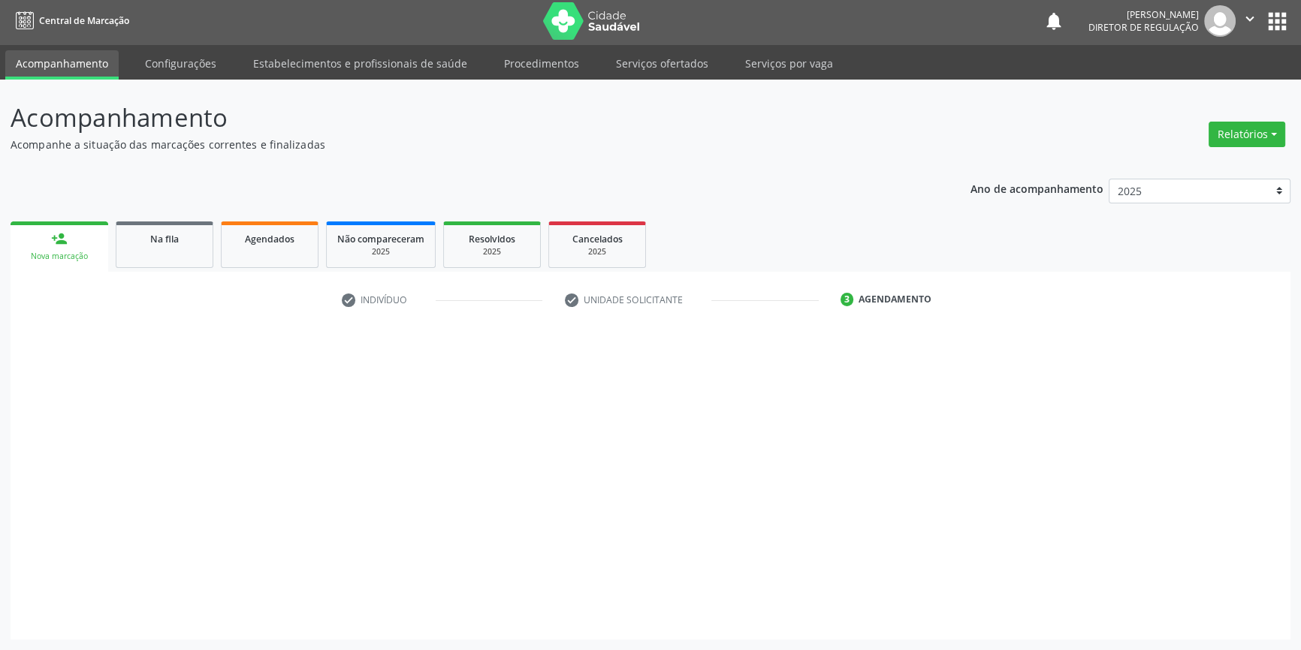
scroll to position [2, 0]
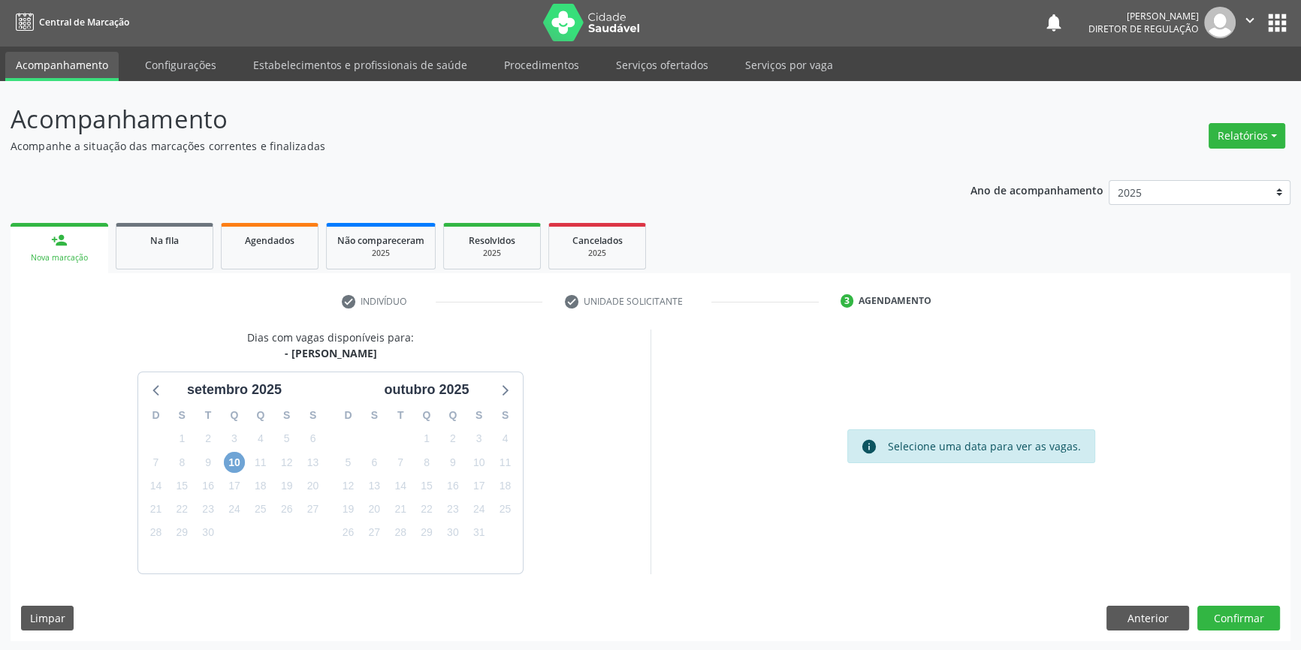
click at [231, 466] on span "10" at bounding box center [234, 462] width 21 height 21
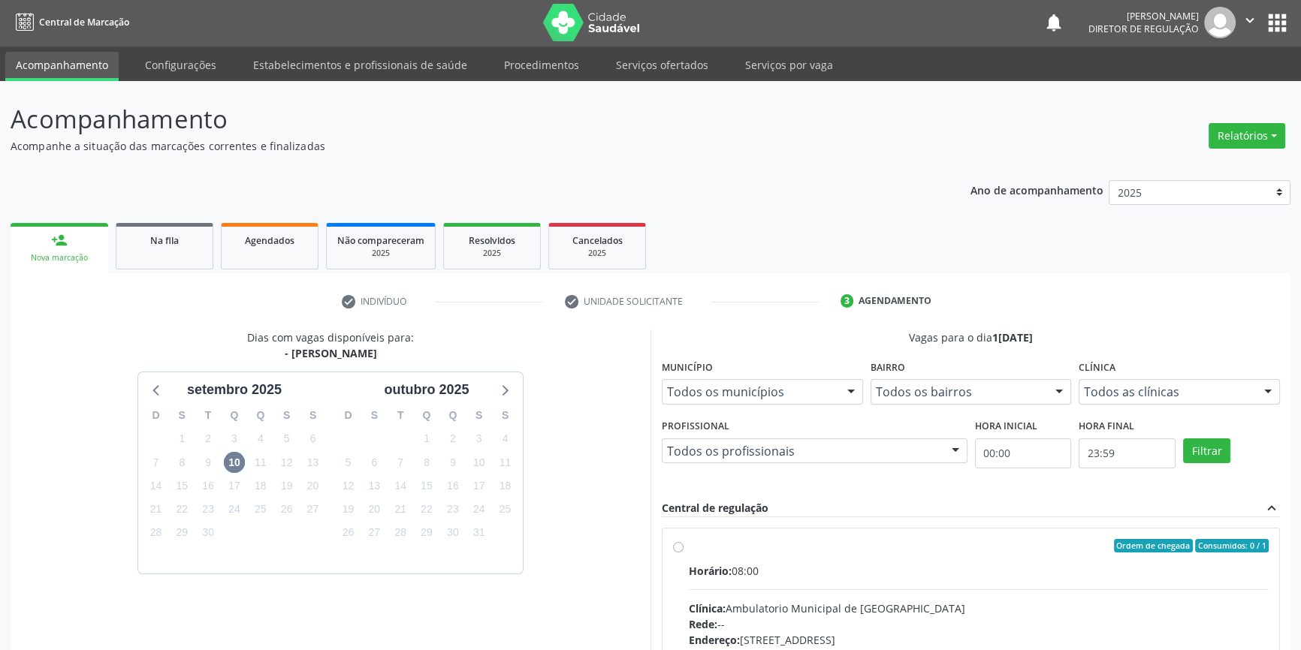
click at [716, 533] on div "Ordem de chegada Consumidos: 0 / 1 Horário: 08:00 Clínica: Ambulatorio Municipa…" at bounding box center [970, 655] width 617 height 252
radio input "true"
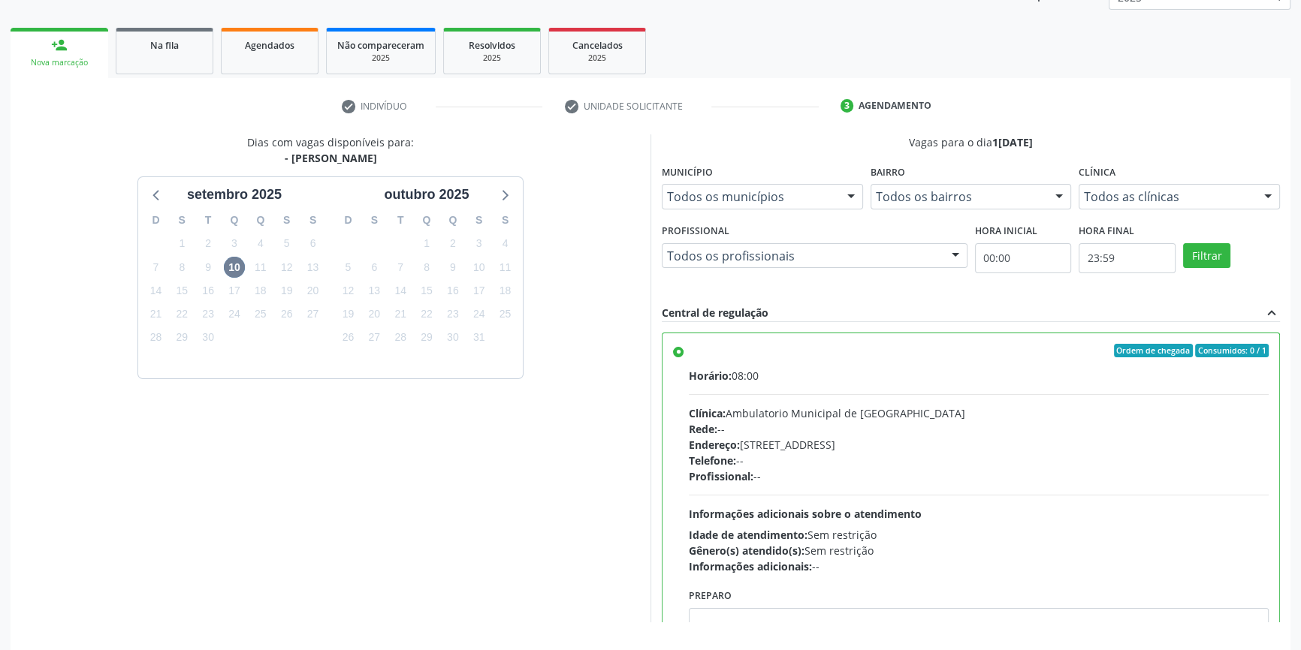
scroll to position [246, 0]
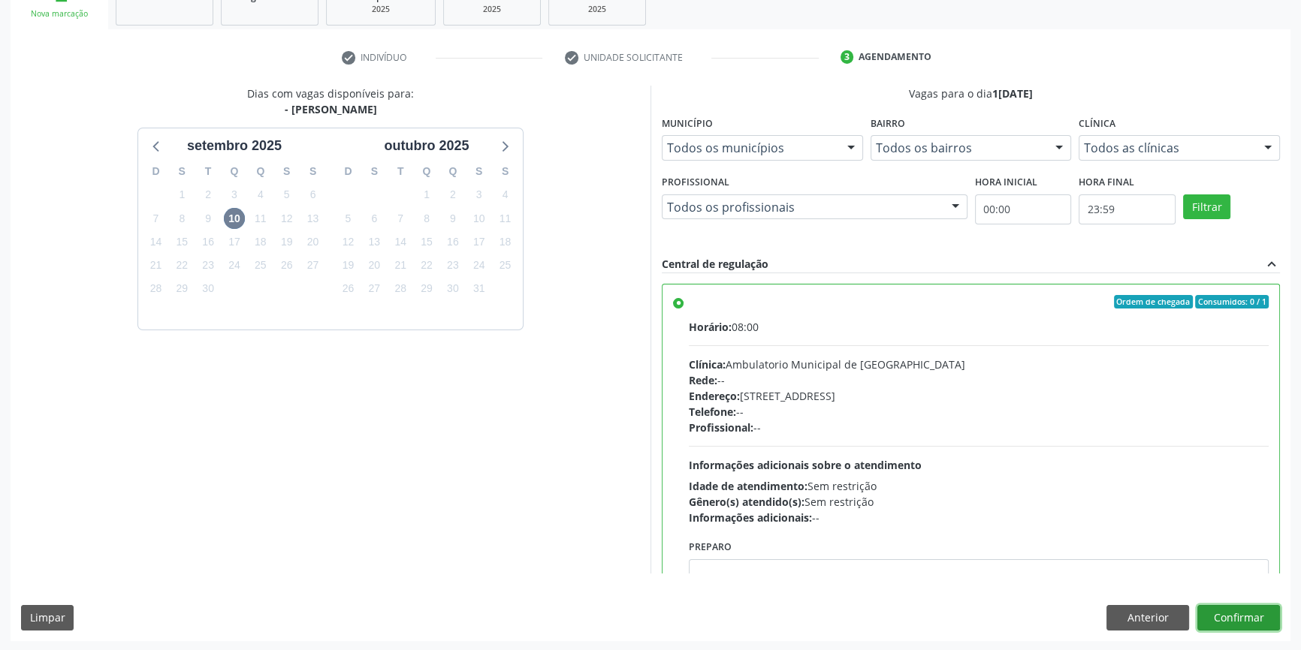
click at [1262, 629] on button "Confirmar" at bounding box center [1238, 618] width 83 height 26
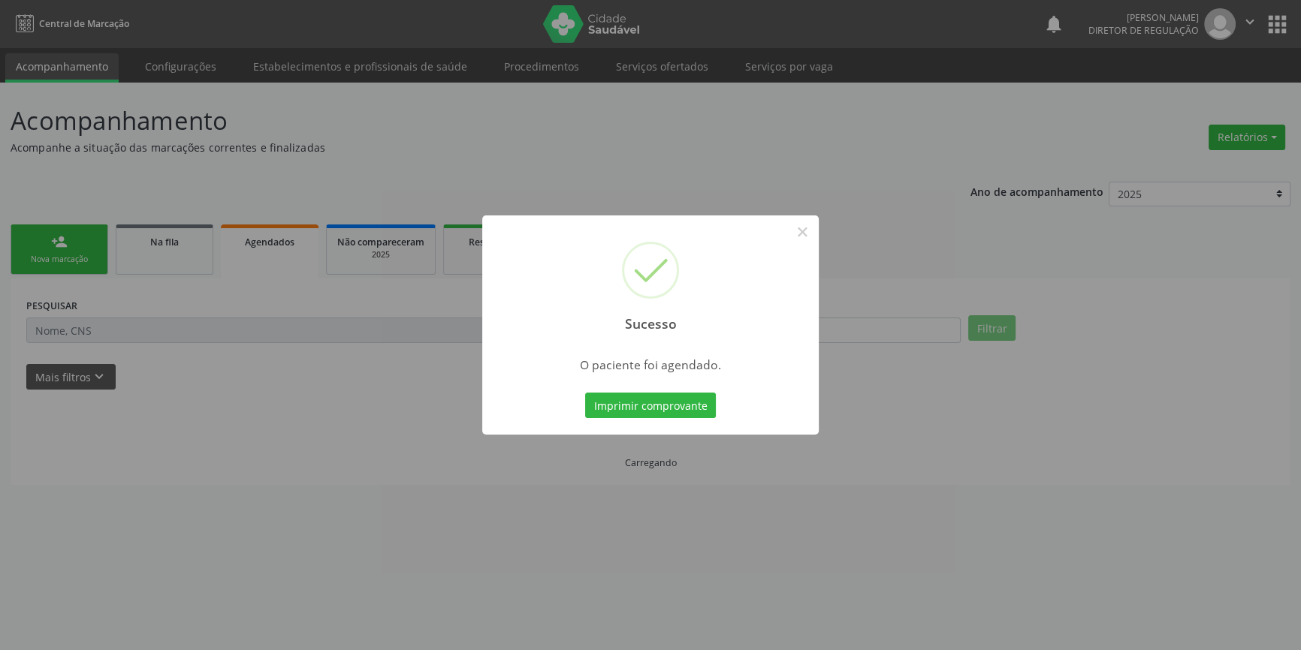
scroll to position [0, 0]
click at [695, 415] on button "Imprimir comprovante" at bounding box center [655, 406] width 131 height 26
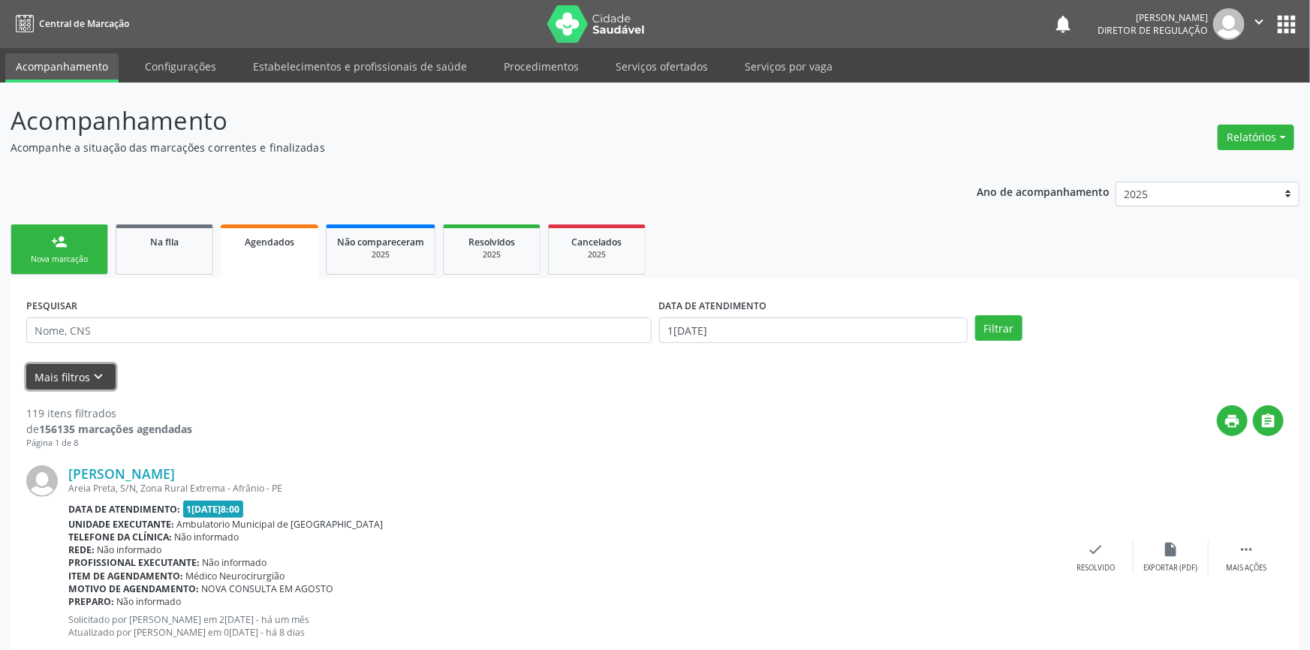
click at [77, 371] on button "Mais filtros keyboard_arrow_down" at bounding box center [70, 377] width 89 height 26
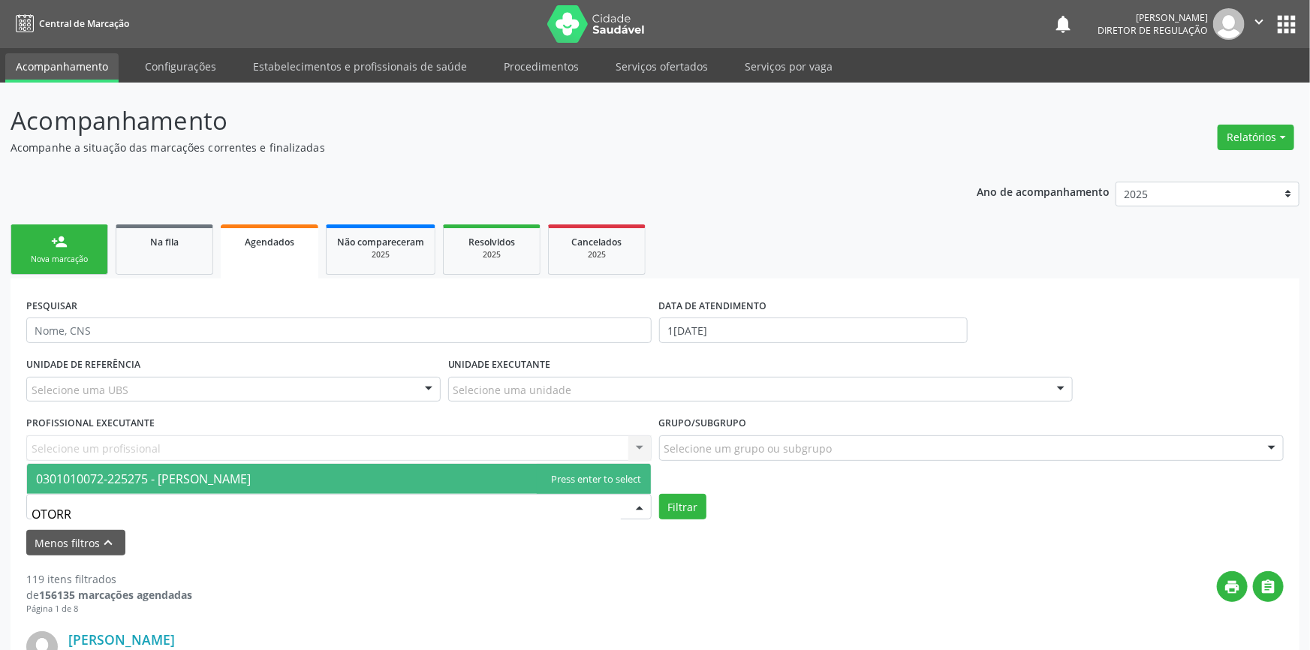
click at [176, 474] on span "0301010072-225275 - Médico Otorrinolaringologista" at bounding box center [143, 479] width 215 height 17
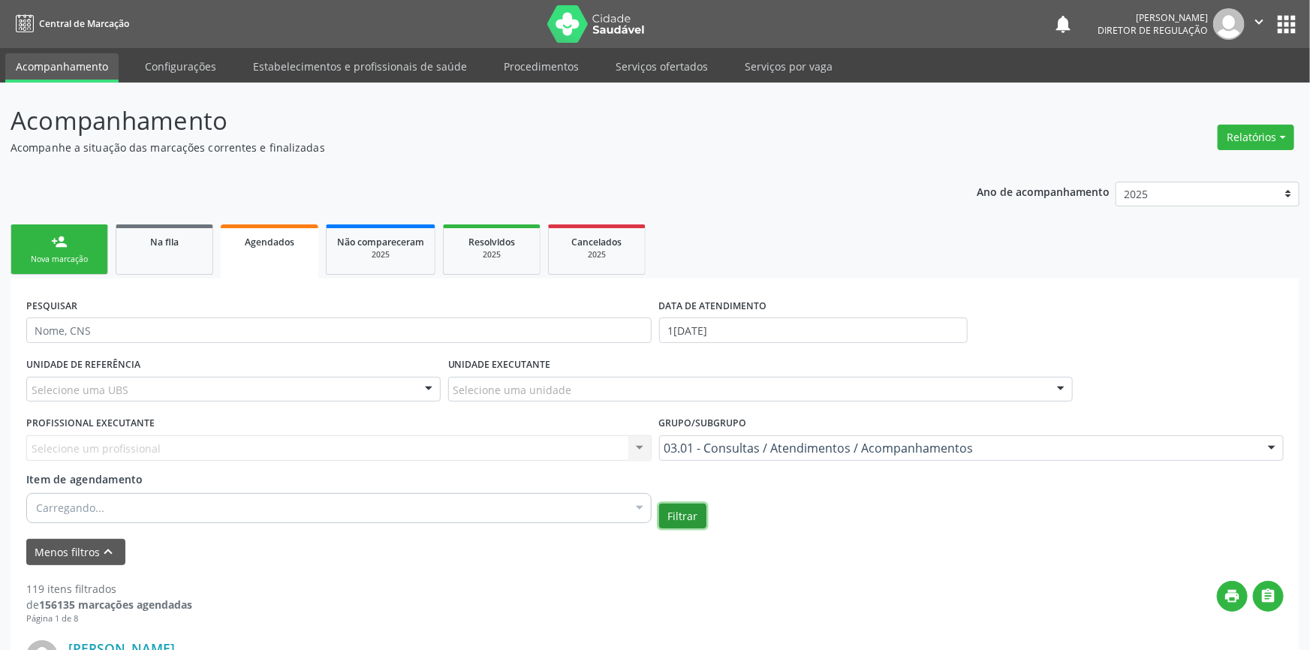
click at [672, 520] on button "Filtrar" at bounding box center [682, 517] width 47 height 26
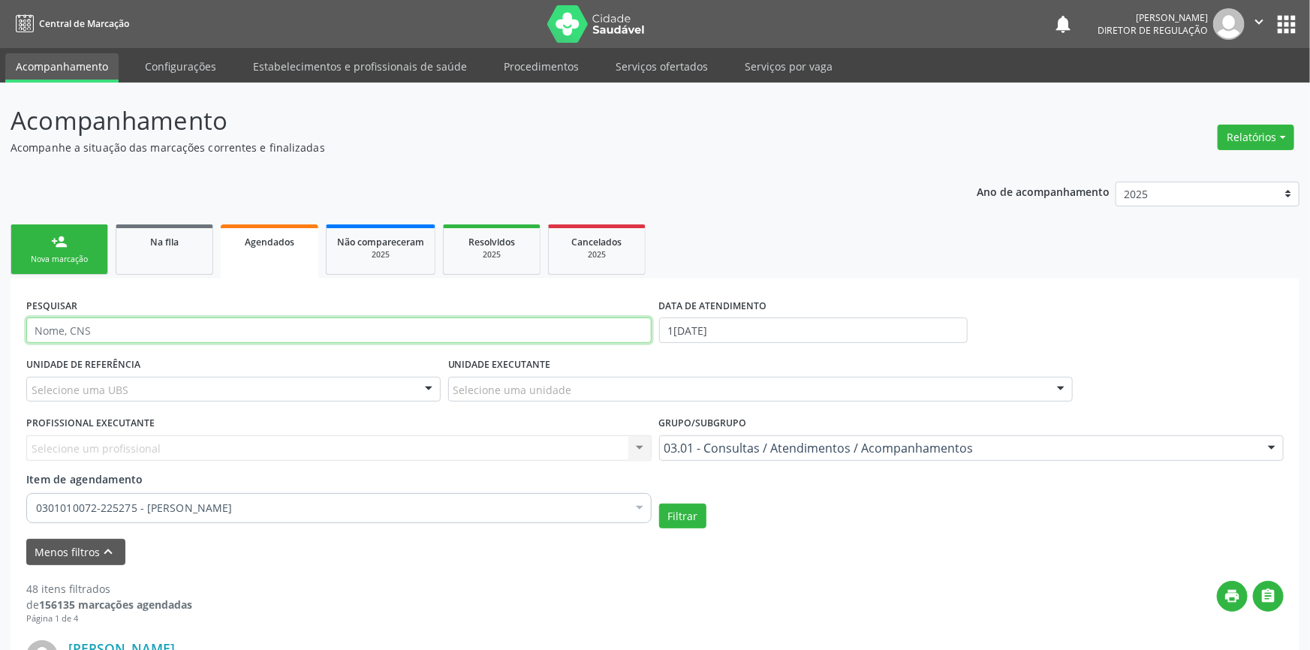
click at [143, 318] on input "text" at bounding box center [339, 331] width 626 height 26
type input "70502287176654"
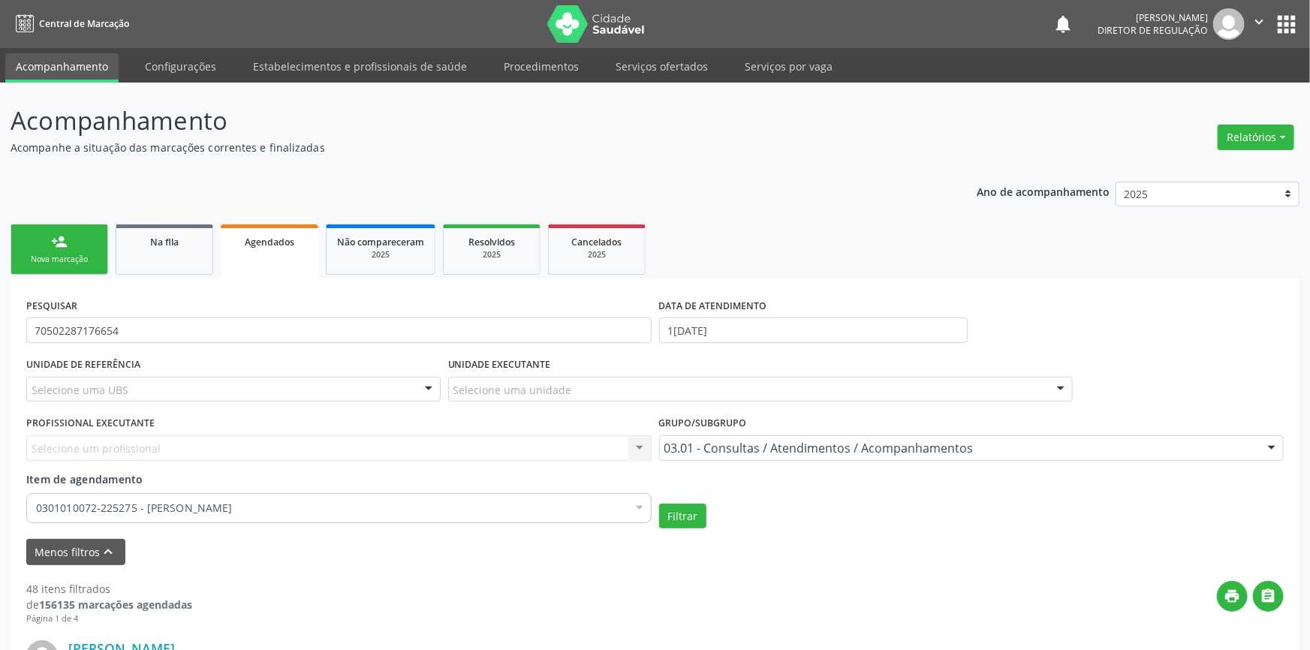
click at [743, 294] on div "DATA DE ATENDIMENTO 10/09/2025" at bounding box center [814, 323] width 316 height 59
click at [752, 168] on body "Central de Marcação notifications Maria Aparecida Rodrigues da Silva Diretor de…" at bounding box center [655, 325] width 1310 height 650
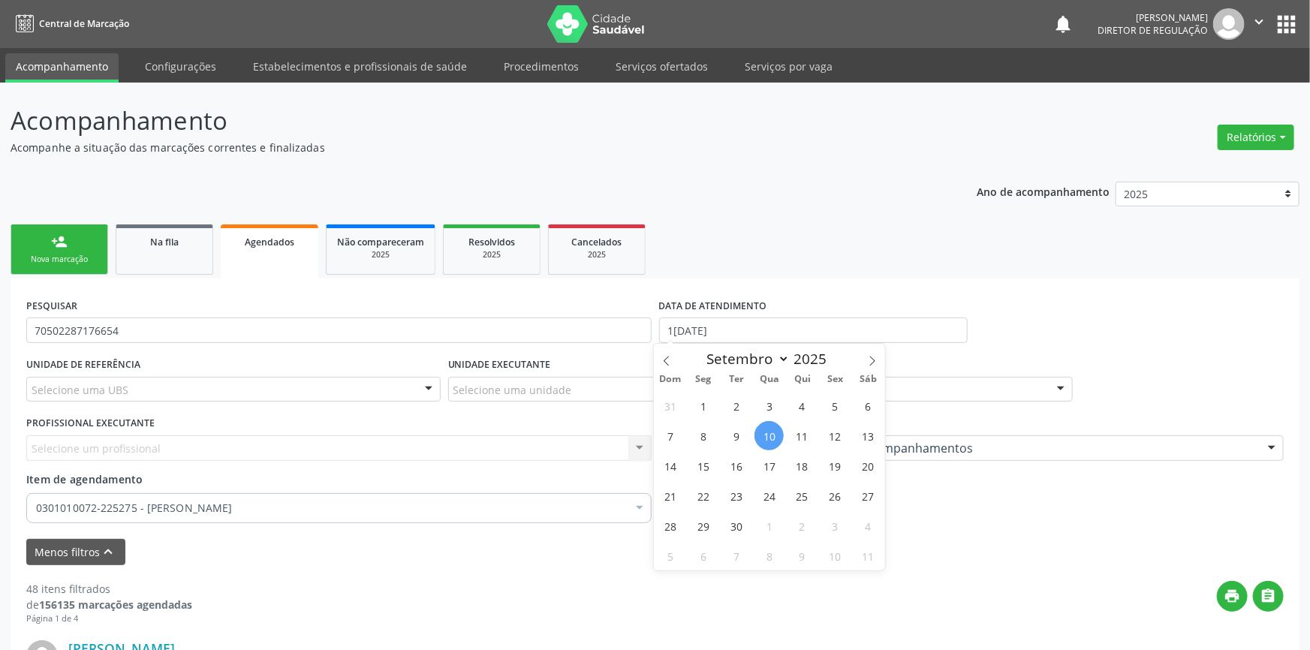
click at [775, 421] on span "10" at bounding box center [769, 435] width 29 height 29
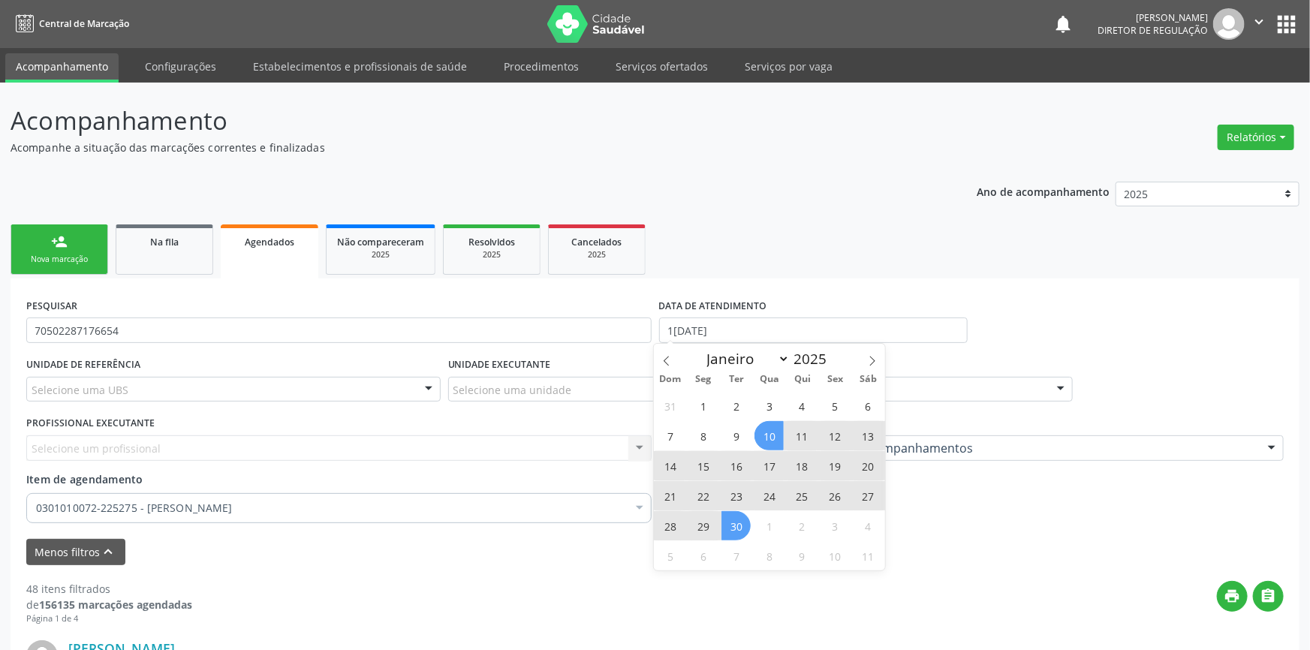
click at [731, 511] on span "30" at bounding box center [736, 525] width 29 height 29
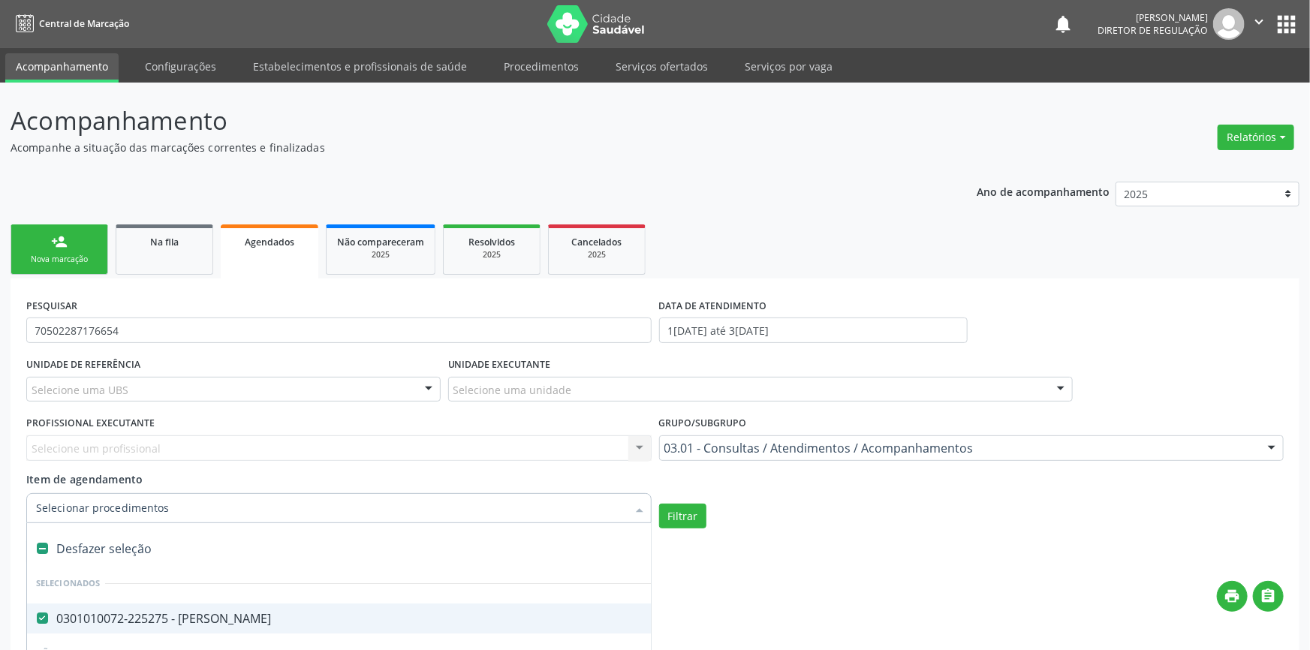
click at [166, 534] on div "Desfazer seleção" at bounding box center [820, 549] width 1587 height 30
click at [717, 412] on div "Grupo/Subgrupo 03.01 - Consultas / Atendimentos / Acompanhamentos Todos os grup…" at bounding box center [972, 441] width 633 height 59
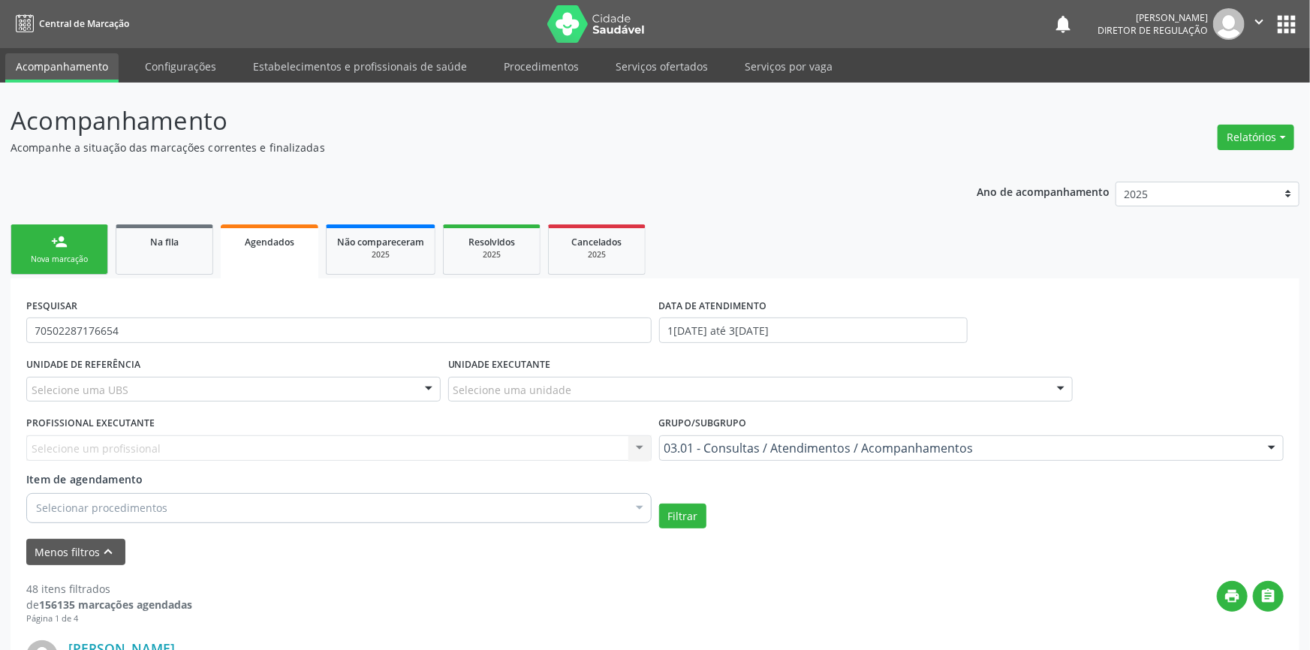
click at [723, 436] on div "03.01 - Consultas / Atendimentos / Acompanhamentos" at bounding box center [972, 449] width 626 height 26
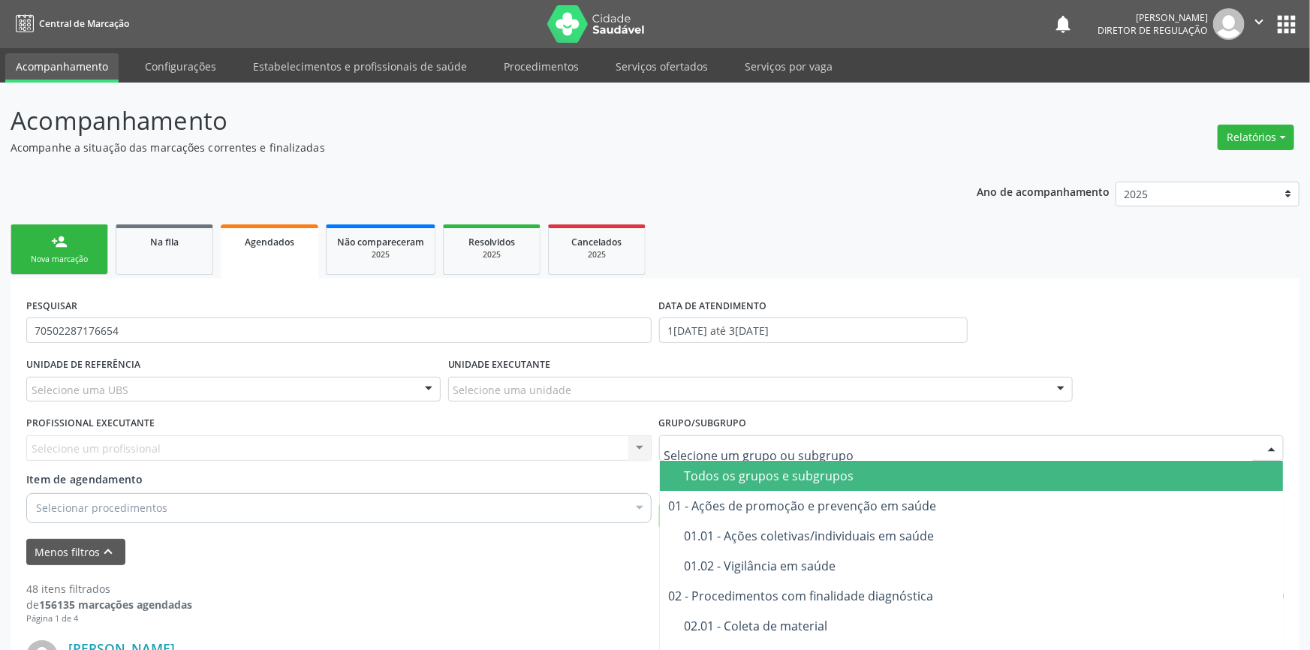
click at [720, 470] on div "Todos os grupos e subgrupos" at bounding box center [980, 476] width 590 height 12
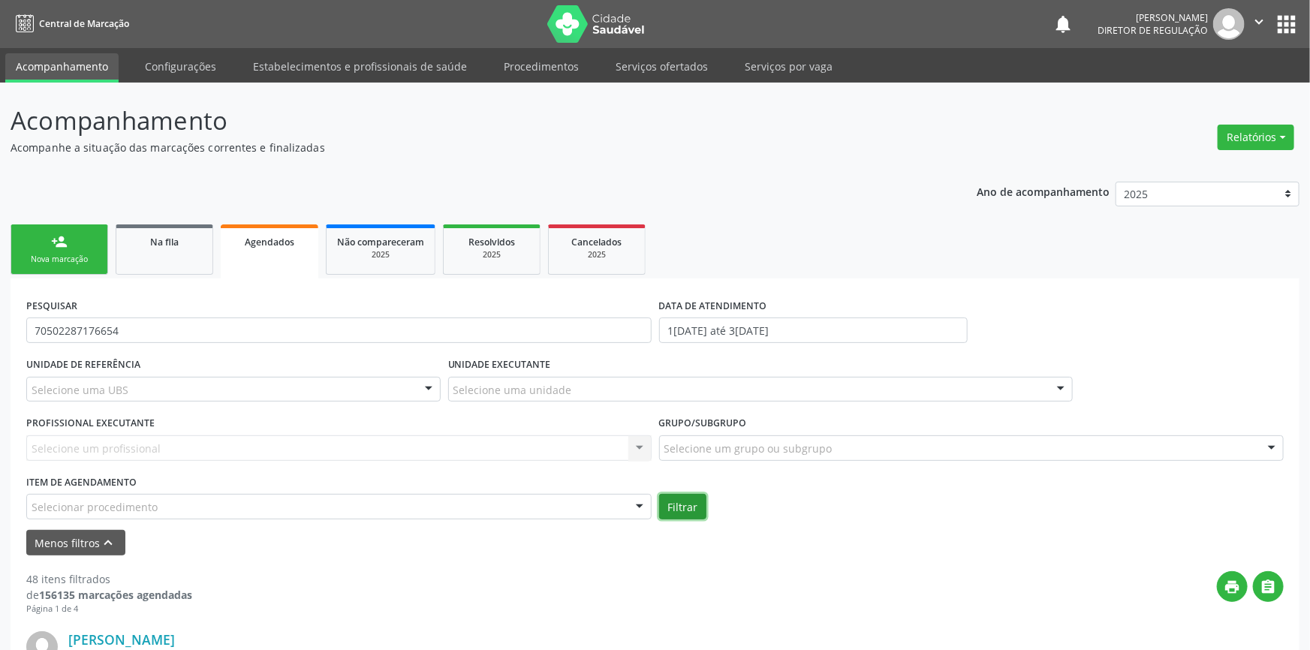
click at [675, 494] on button "Filtrar" at bounding box center [682, 507] width 47 height 26
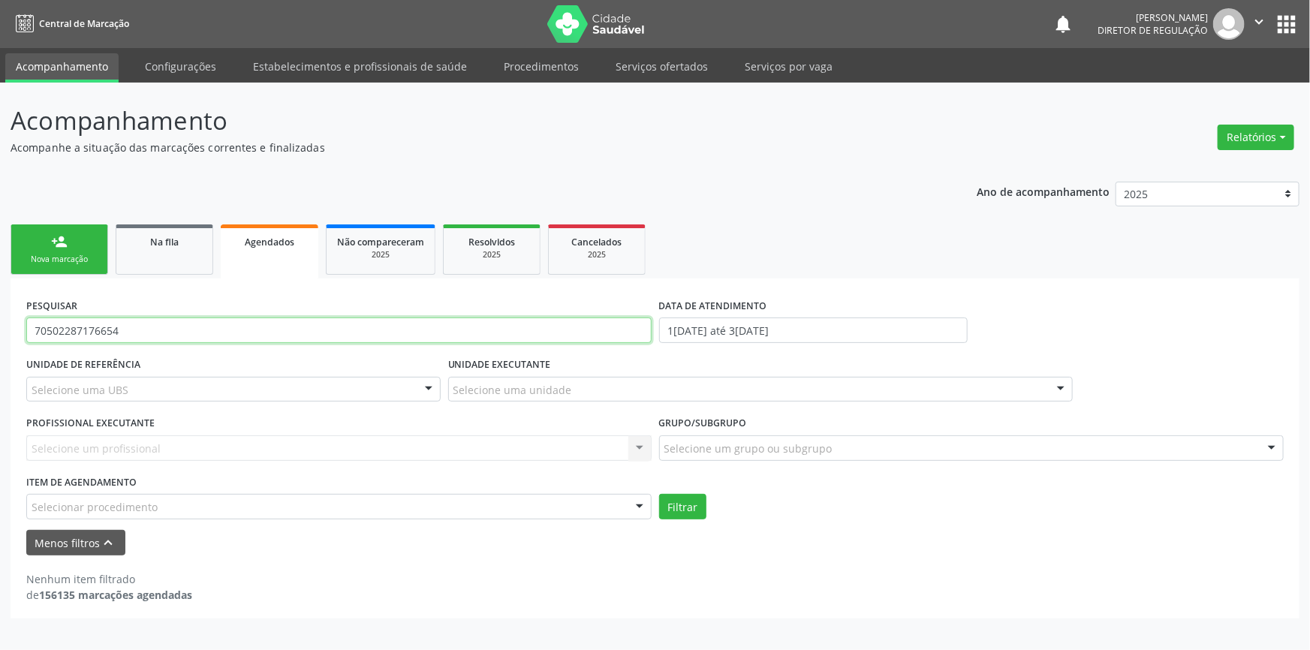
drag, startPoint x: 222, startPoint y: 336, endPoint x: 0, endPoint y: 337, distance: 221.5
click at [0, 337] on div "Acompanhamento Acompanhe a situação das marcações correntes e finalizadas Relat…" at bounding box center [655, 367] width 1310 height 568
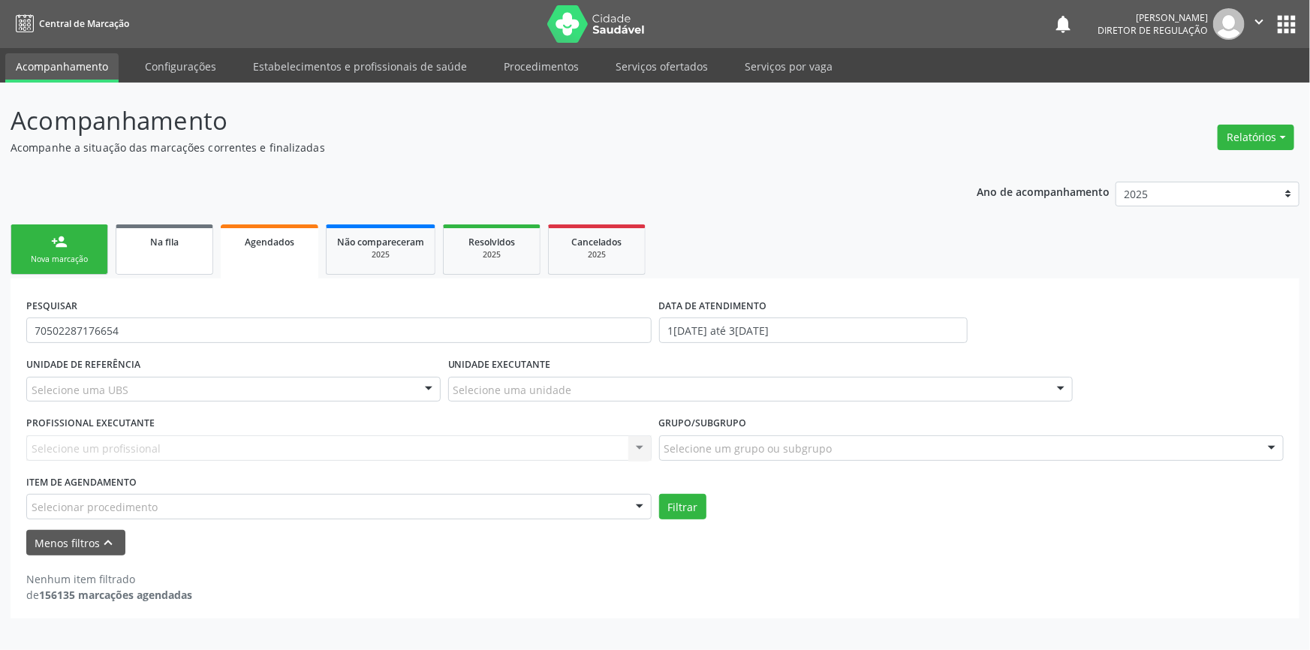
click at [130, 243] on div "Na fila" at bounding box center [164, 242] width 75 height 16
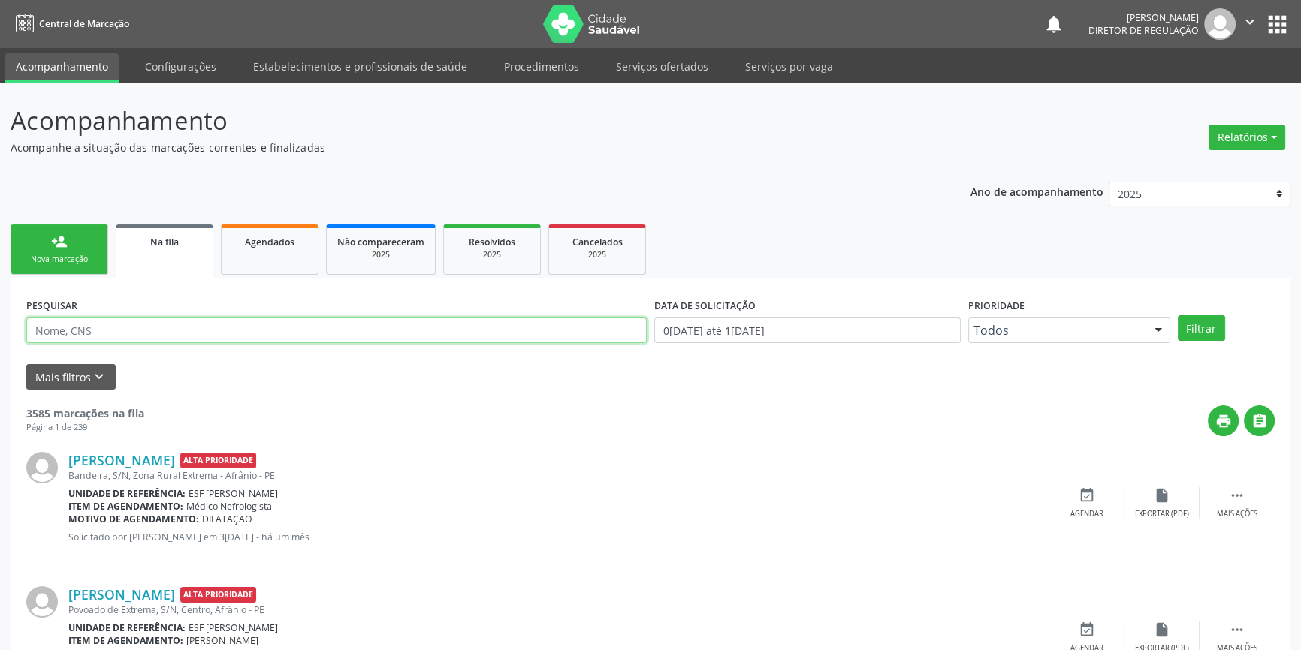
click at [145, 334] on input "text" at bounding box center [336, 331] width 620 height 26
paste input "70502287176654"
click at [1206, 325] on button "Filtrar" at bounding box center [1200, 328] width 47 height 26
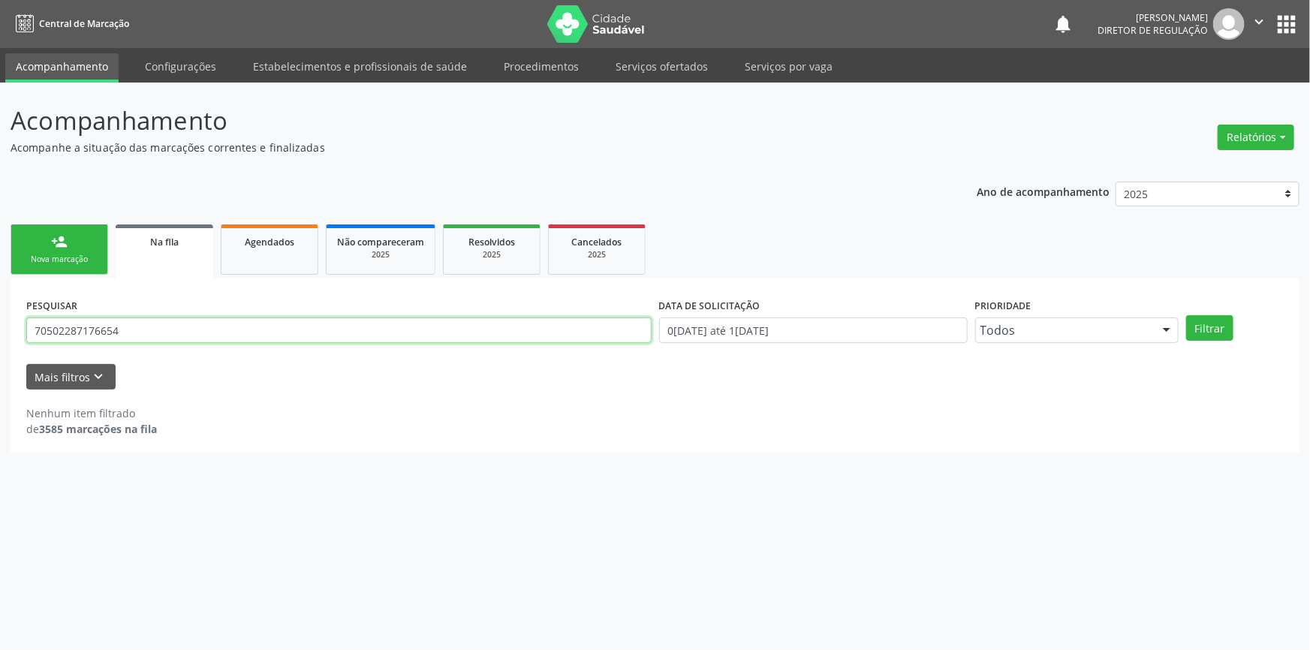
drag, startPoint x: 126, startPoint y: 328, endPoint x: 0, endPoint y: 312, distance: 127.1
click at [0, 312] on div "Acompanhamento Acompanhe a situação das marcações correntes e finalizadas Relat…" at bounding box center [655, 367] width 1310 height 568
type input "705002287176654"
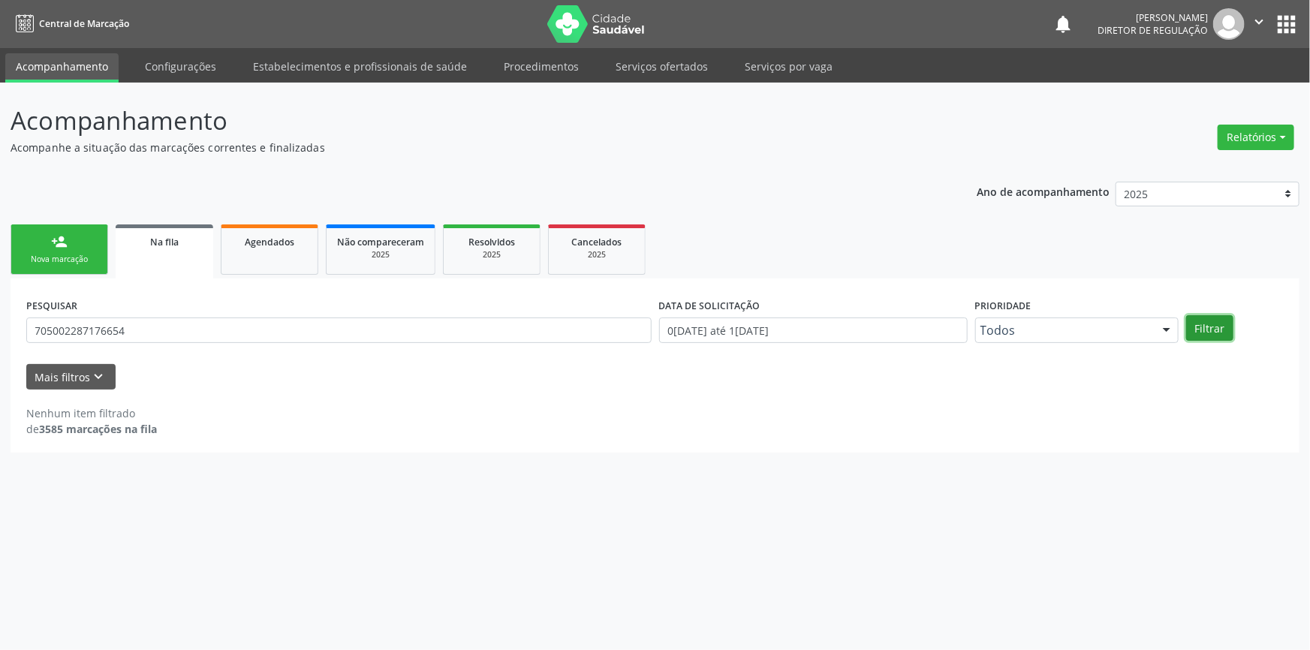
click at [1219, 330] on button "Filtrar" at bounding box center [1209, 328] width 47 height 26
click at [175, 343] on div "PESQUISAR 705002287176654" at bounding box center [339, 323] width 633 height 59
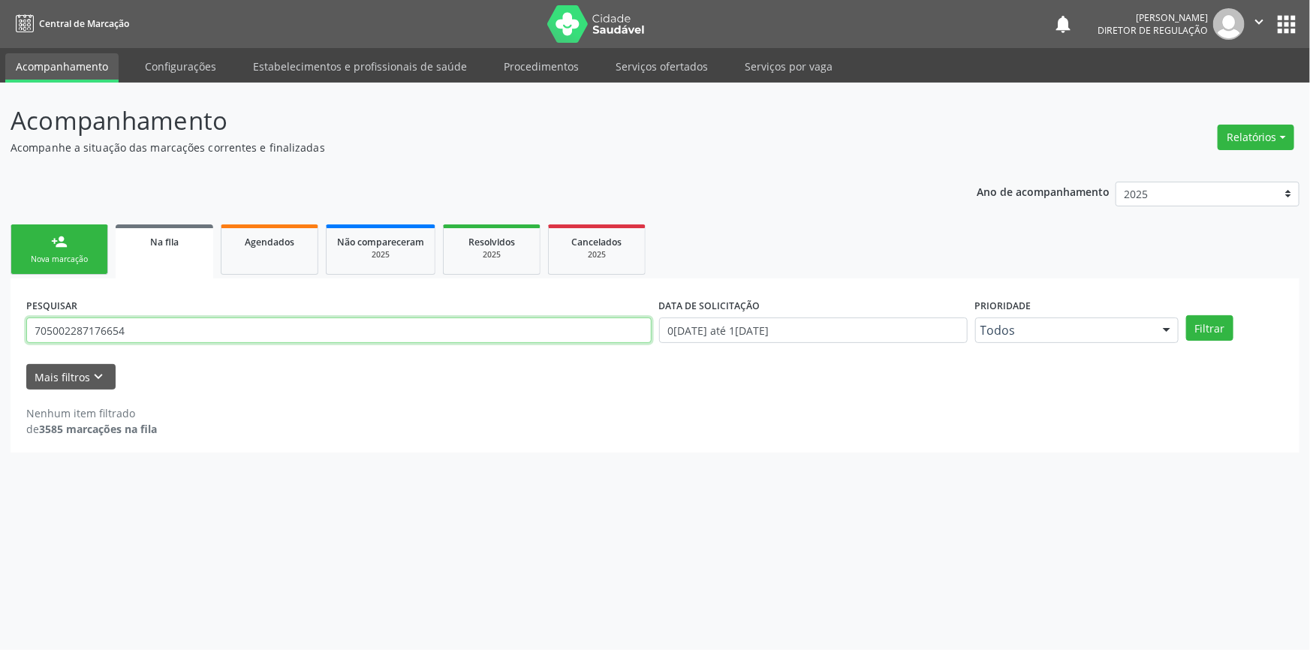
drag, startPoint x: 175, startPoint y: 332, endPoint x: 18, endPoint y: 326, distance: 157.1
click at [23, 326] on div "PESQUISAR 705002287176654" at bounding box center [339, 323] width 633 height 59
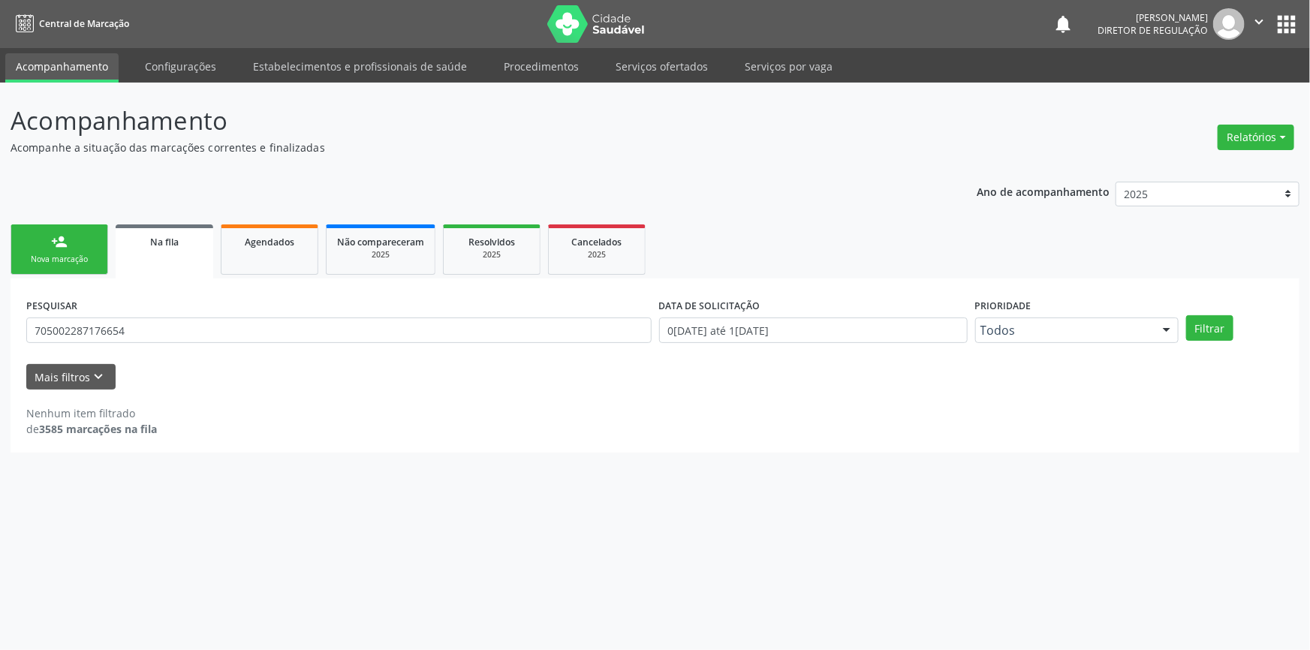
click at [80, 232] on link "person_add Nova marcação" at bounding box center [60, 250] width 98 height 50
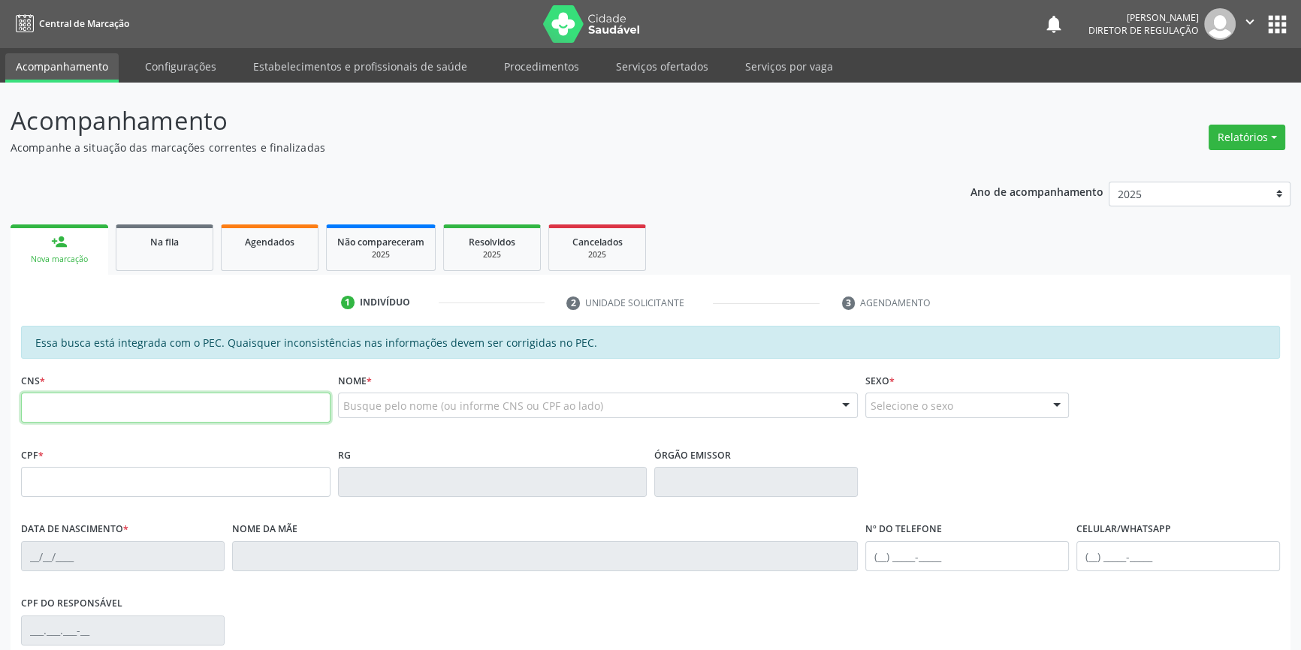
click at [177, 398] on input "text" at bounding box center [175, 408] width 309 height 30
paste input "705 0022 8717 6654"
type input "705 0022 8717 6654"
type input "109.894.524-76"
type input "21/06/1995"
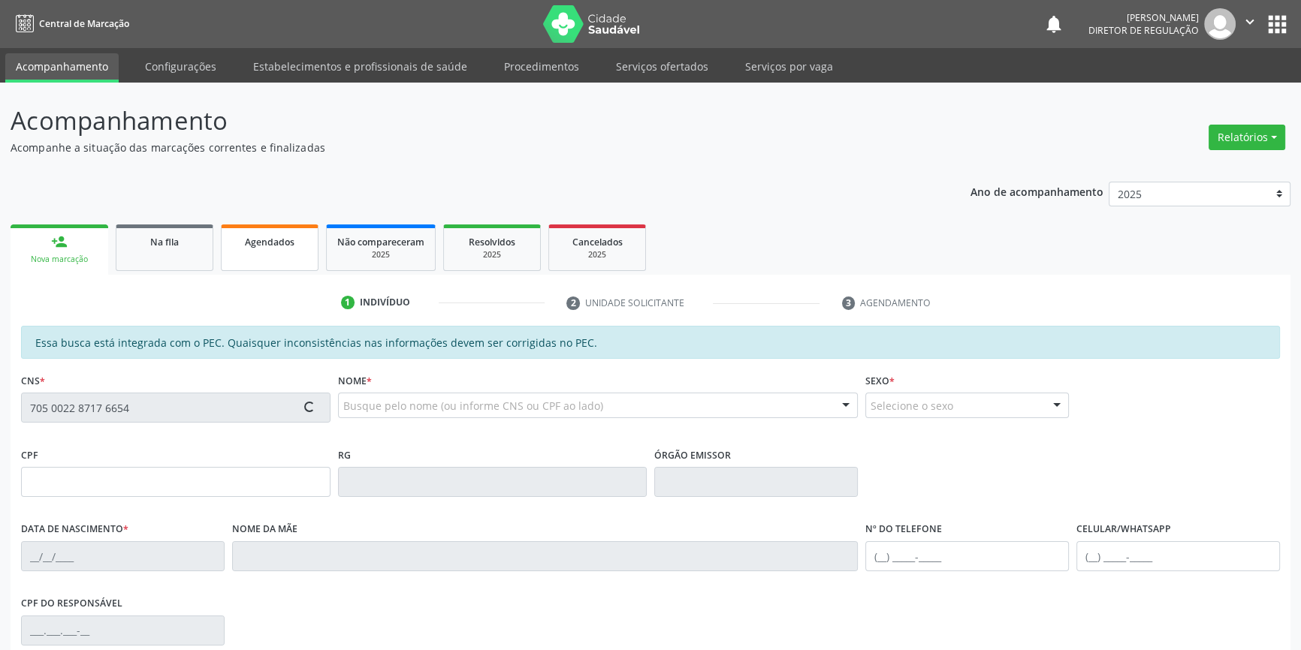
type input "Maria Rodrigues de Carvalho"
type input "(87) 98874-1560"
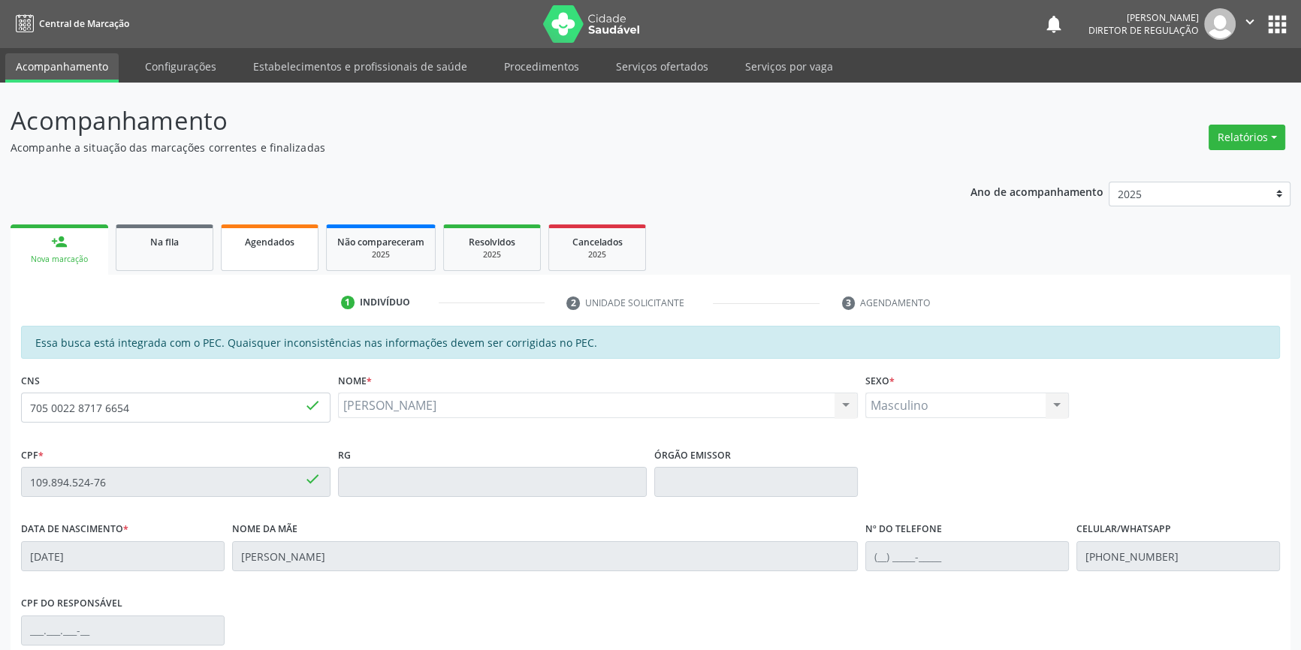
click at [258, 250] on link "Agendados" at bounding box center [270, 248] width 98 height 47
select select "8"
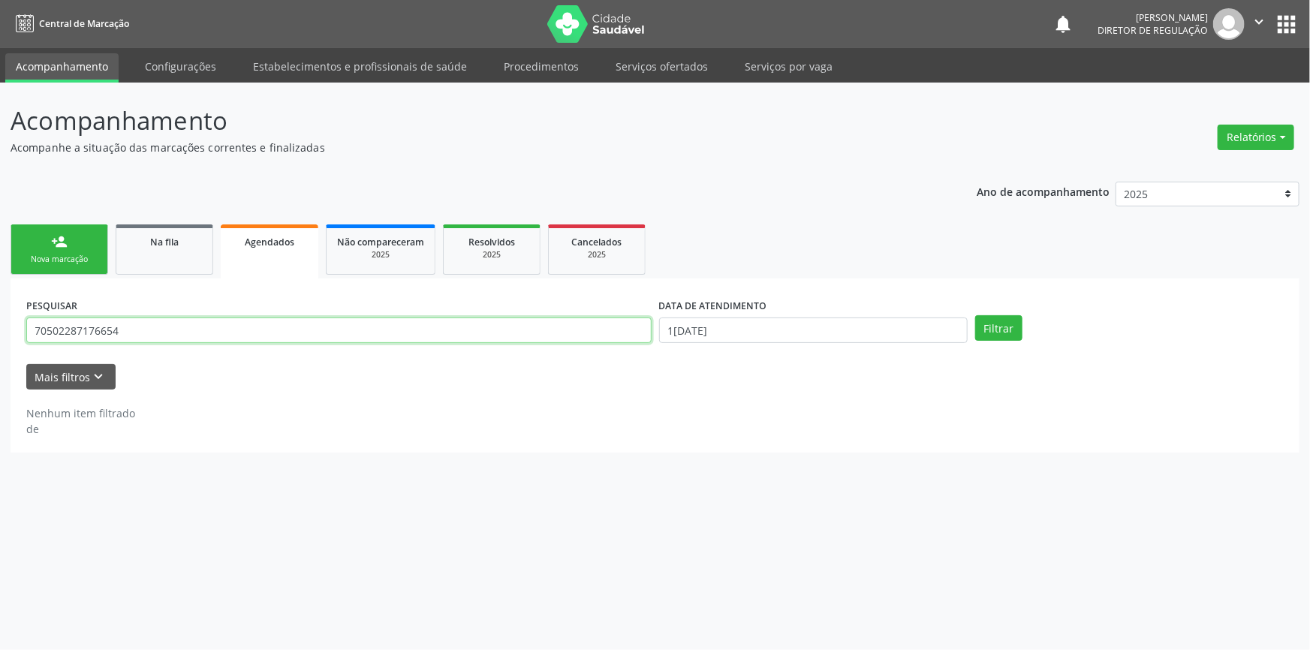
drag, startPoint x: 258, startPoint y: 339, endPoint x: 0, endPoint y: 324, distance: 258.7
click at [0, 326] on div "Acompanhamento Acompanhe a situação das marcações correntes e finalizadas Relat…" at bounding box center [655, 367] width 1310 height 568
paste input "0"
type input "705002287176654"
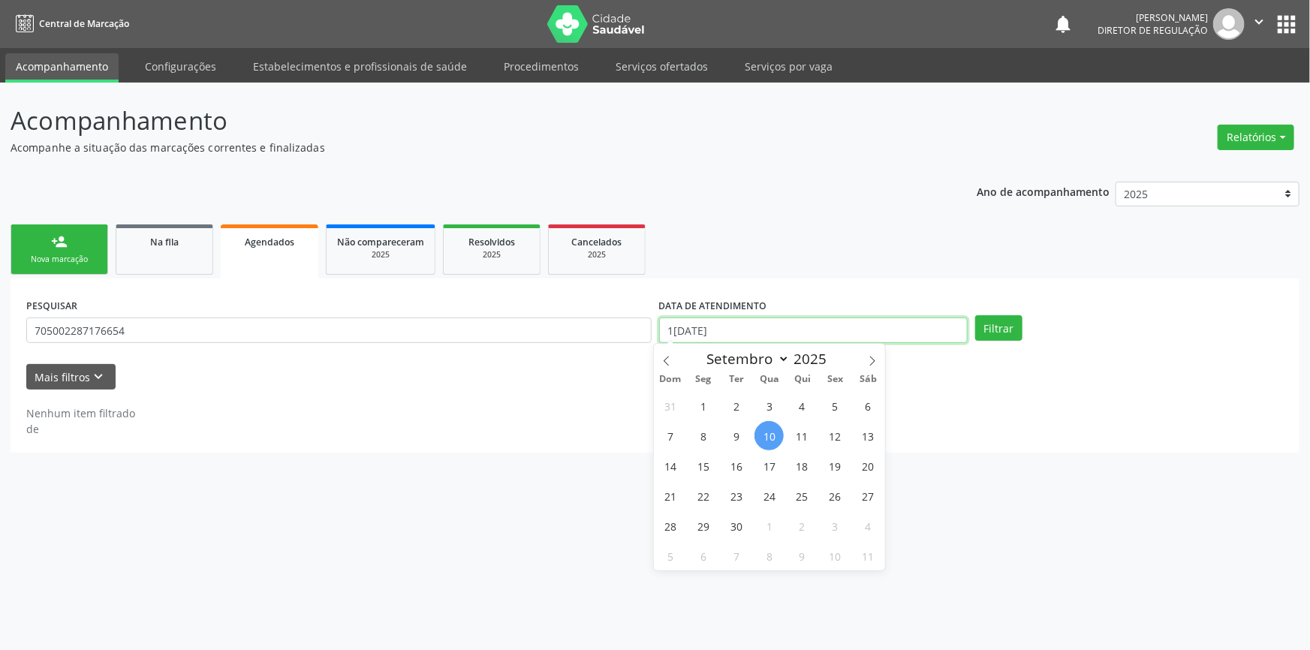
drag, startPoint x: 849, startPoint y: 332, endPoint x: 835, endPoint y: 335, distance: 14.6
click at [849, 331] on input "[DATE]" at bounding box center [813, 331] width 309 height 26
click at [701, 406] on span "1" at bounding box center [703, 405] width 29 height 29
type input "01/09/2025"
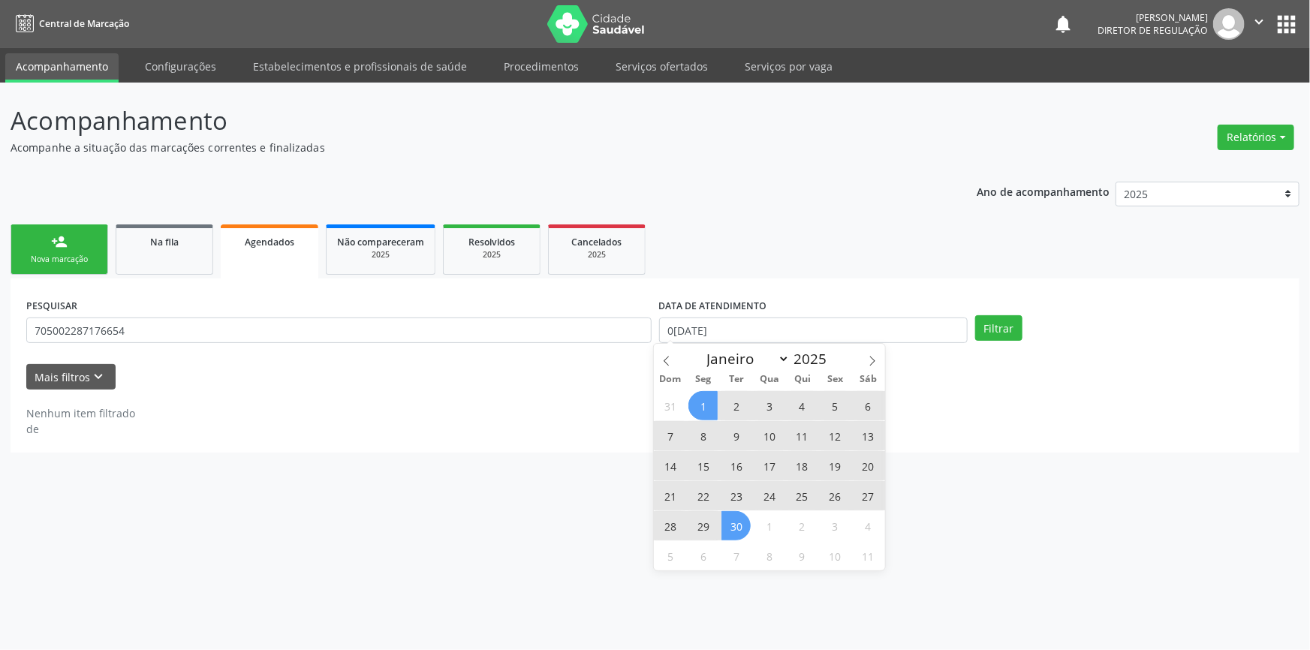
click at [722, 529] on span "30" at bounding box center [736, 525] width 29 height 29
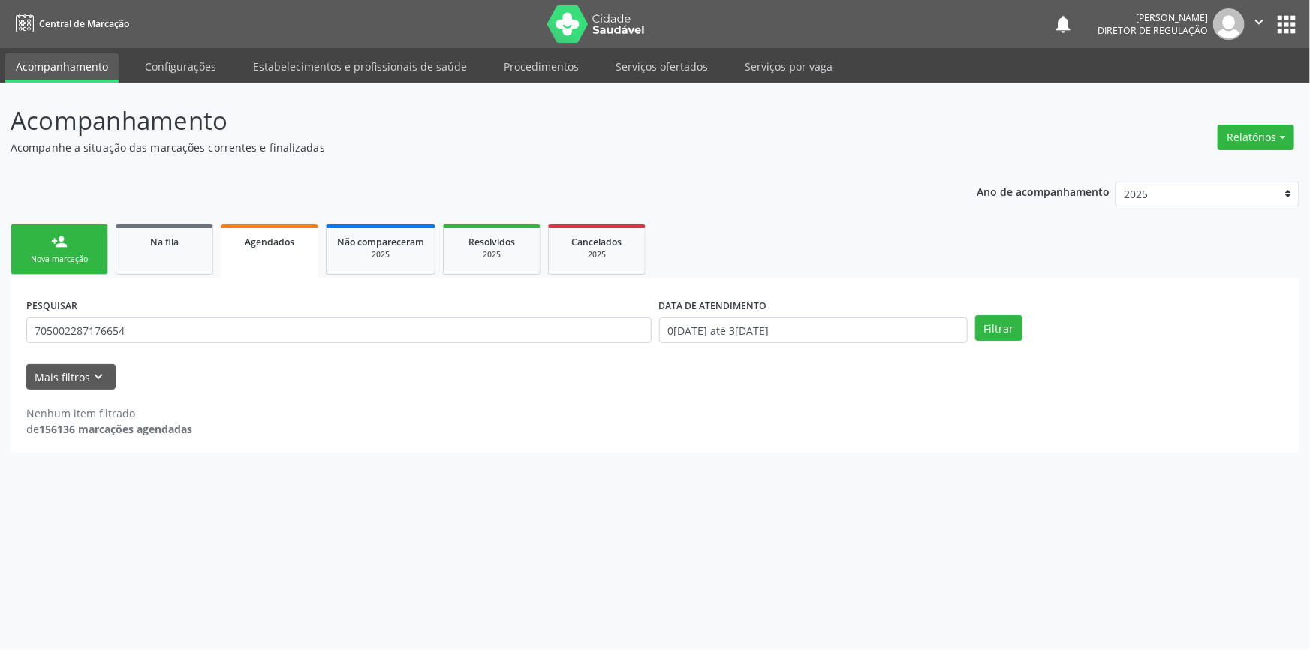
click at [973, 330] on div "Filtrar" at bounding box center [1130, 328] width 316 height 26
click at [984, 325] on button "Filtrar" at bounding box center [998, 328] width 47 height 26
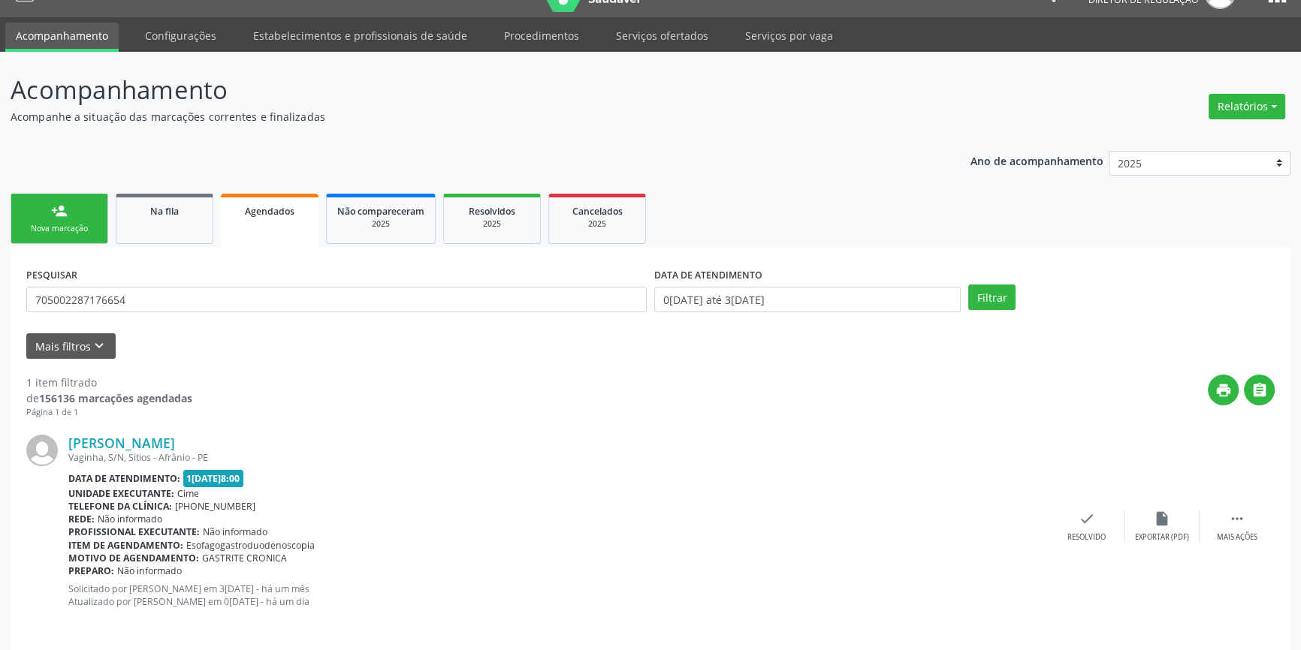
scroll to position [40, 0]
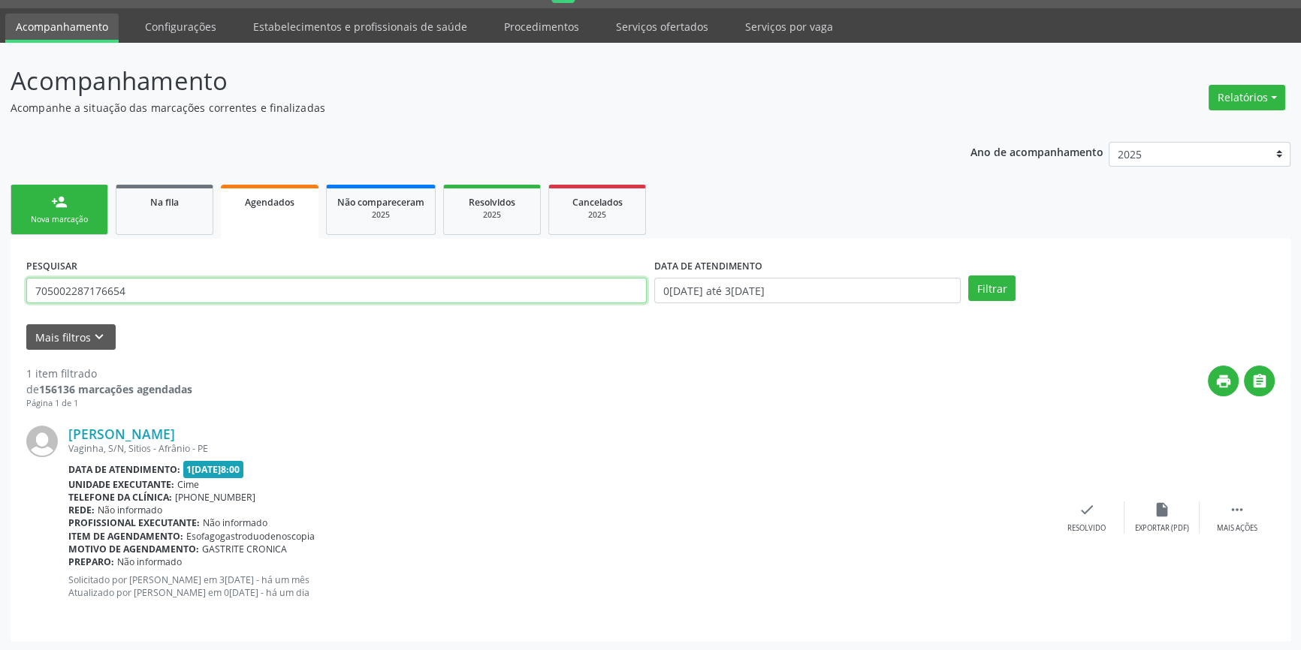
drag, startPoint x: 159, startPoint y: 294, endPoint x: 2, endPoint y: 278, distance: 158.6
click at [0, 278] on div "Acompanhamento Acompanhe a situação das marcações correntes e finalizadas Relat…" at bounding box center [650, 347] width 1301 height 609
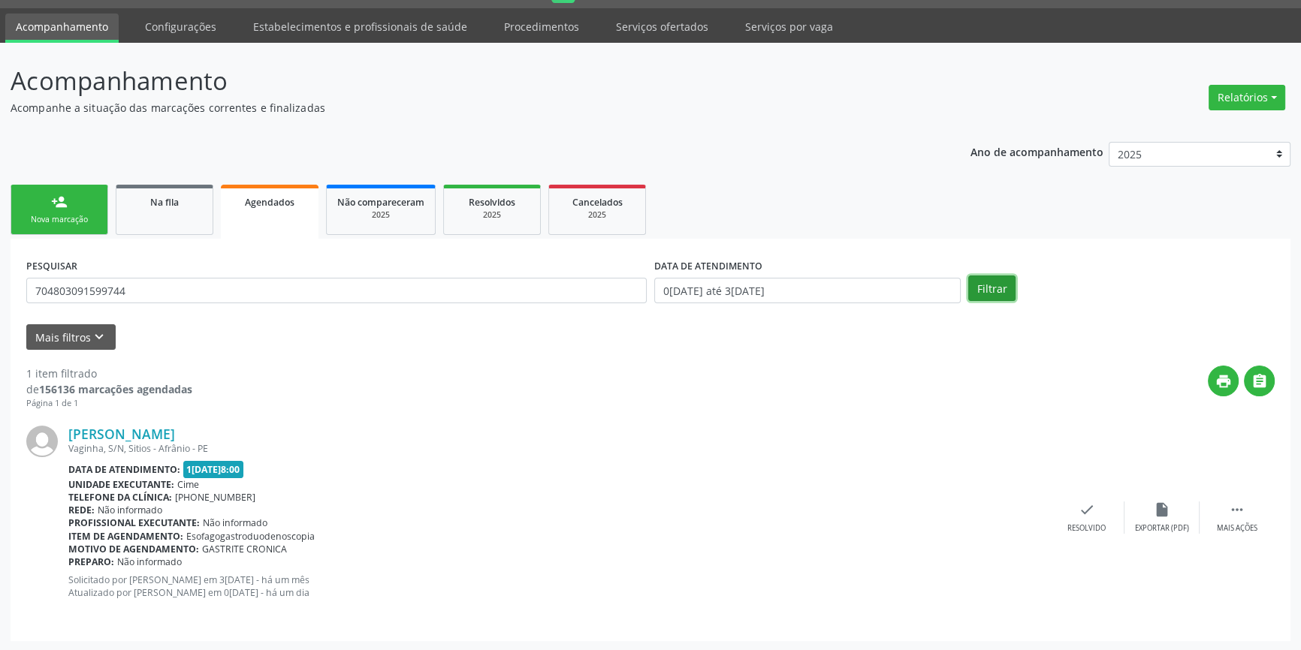
click at [991, 285] on button "Filtrar" at bounding box center [991, 289] width 47 height 26
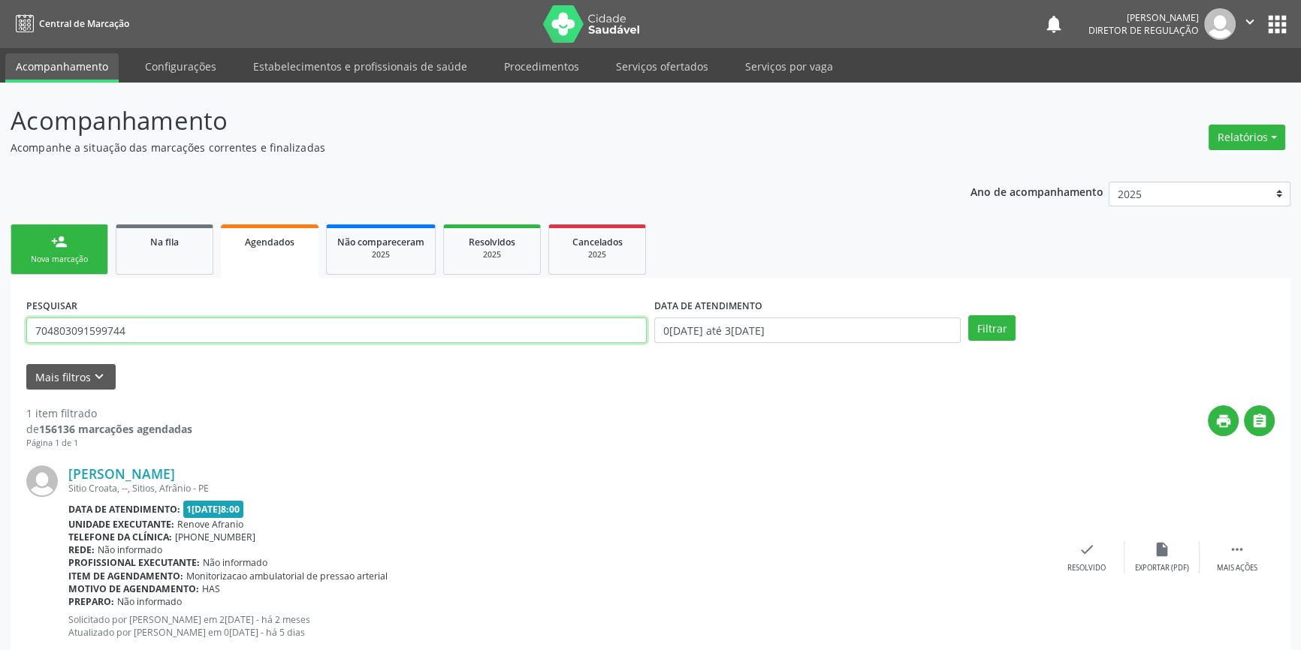
drag, startPoint x: 158, startPoint y: 337, endPoint x: 0, endPoint y: 333, distance: 157.8
click at [0, 336] on div "Acompanhamento Acompanhe a situação das marcações correntes e finalizadas Relat…" at bounding box center [650, 387] width 1301 height 609
click at [970, 327] on button "Filtrar" at bounding box center [991, 328] width 47 height 26
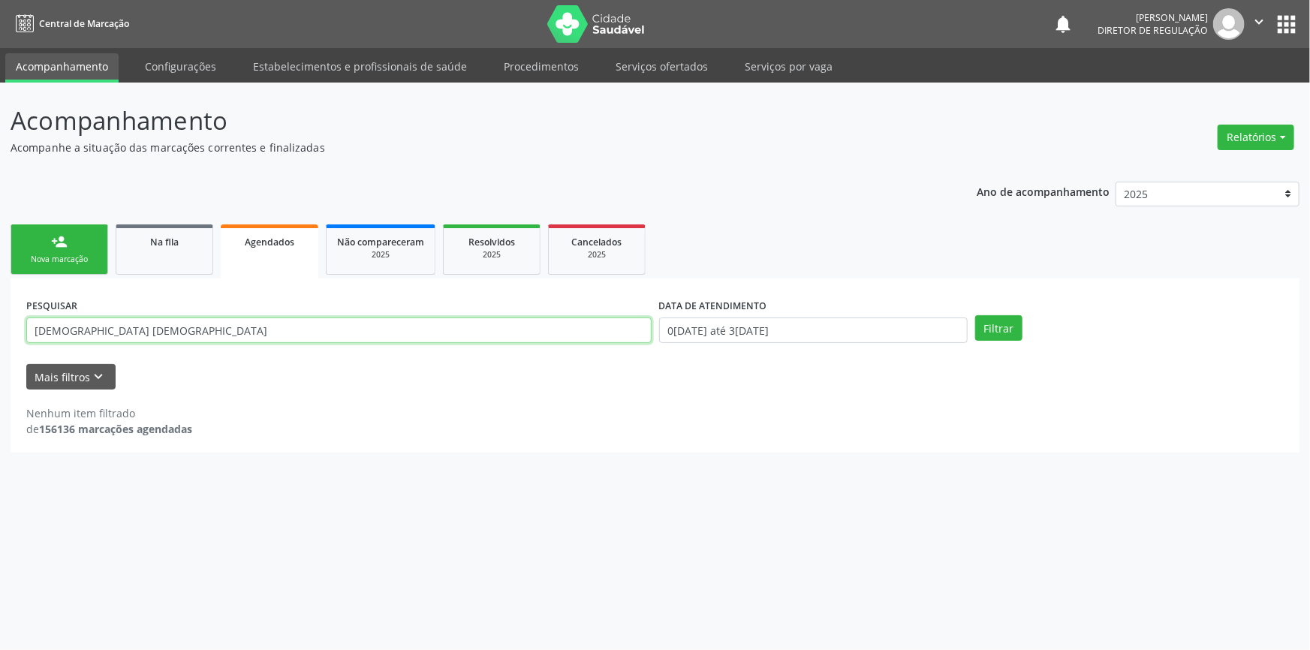
click at [246, 327] on input "FRNCISCO ANGE" at bounding box center [339, 331] width 626 height 26
type input "FRNCISCO"
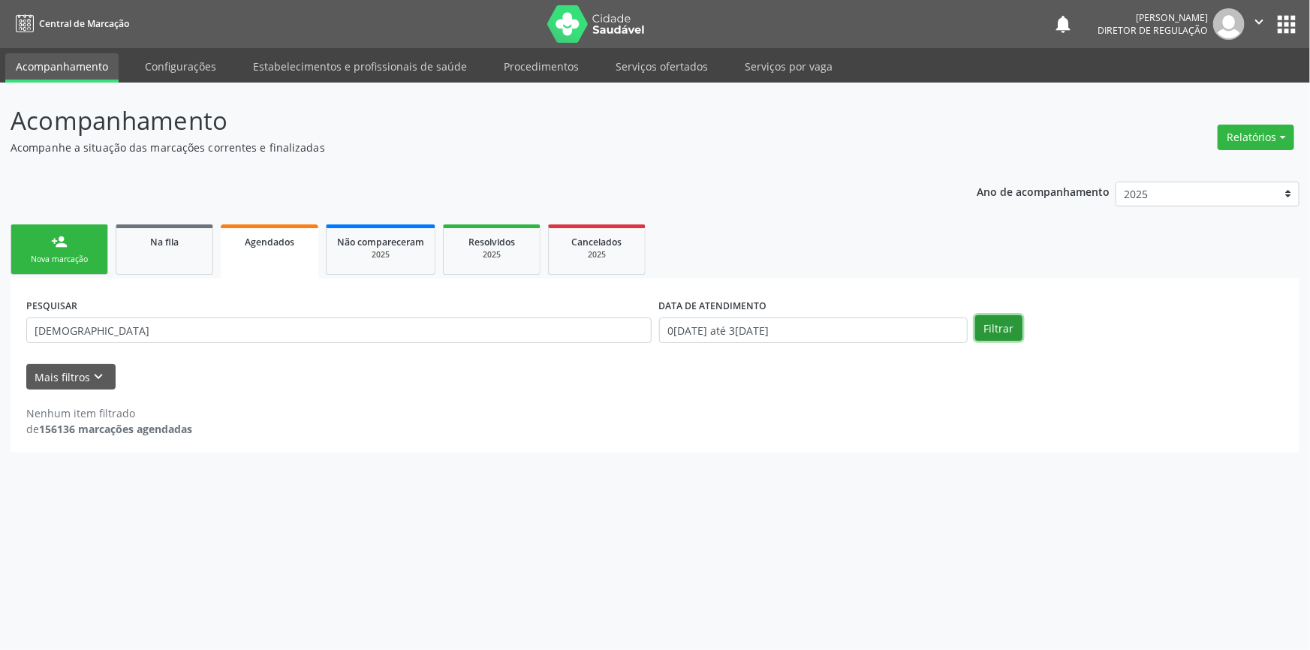
click at [1008, 324] on button "Filtrar" at bounding box center [998, 328] width 47 height 26
click at [179, 264] on link "Na fila" at bounding box center [165, 250] width 98 height 50
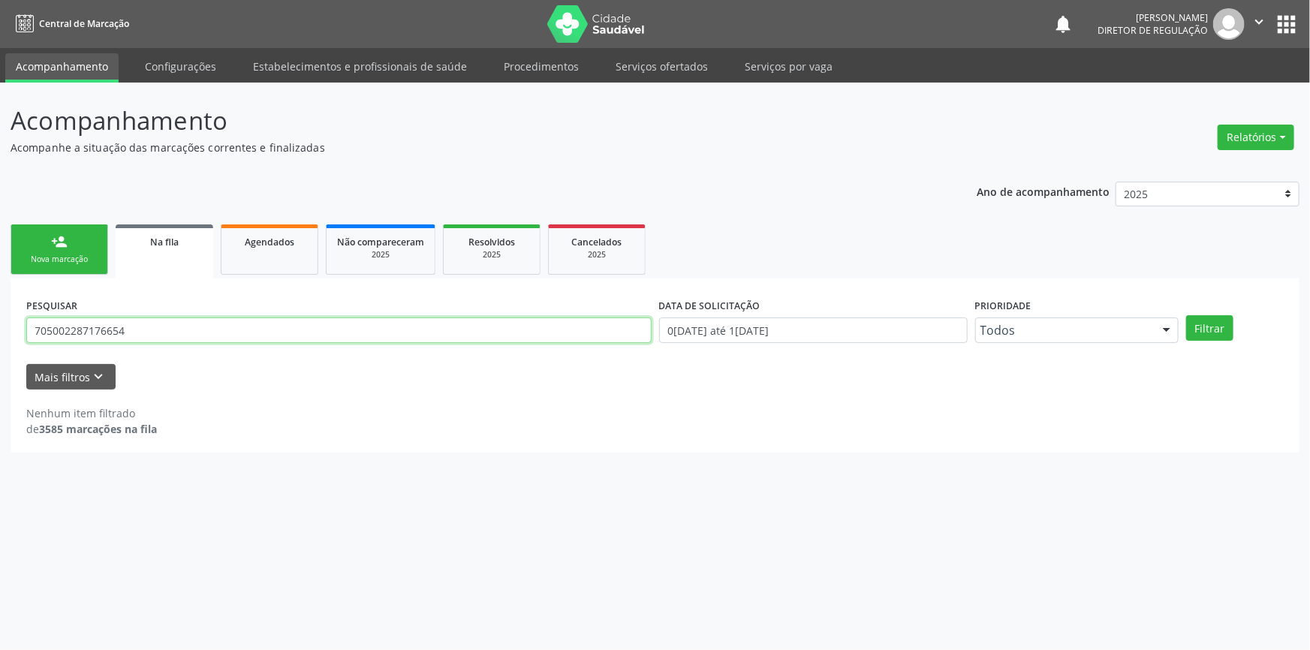
drag, startPoint x: 183, startPoint y: 325, endPoint x: 119, endPoint y: 329, distance: 64.7
click at [0, 338] on div "Acompanhamento Acompanhe a situação das marcações correntes e finalizadas Relat…" at bounding box center [655, 367] width 1310 height 568
type input "706202023919268"
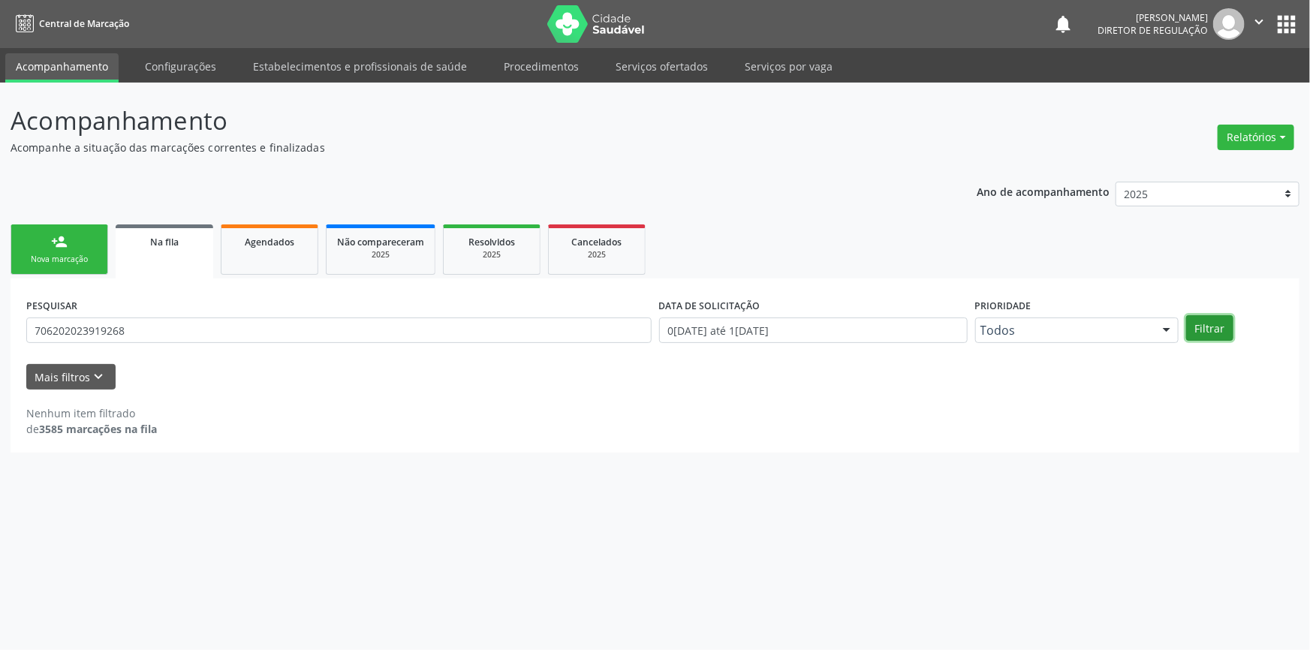
click at [1221, 330] on button "Filtrar" at bounding box center [1209, 328] width 47 height 26
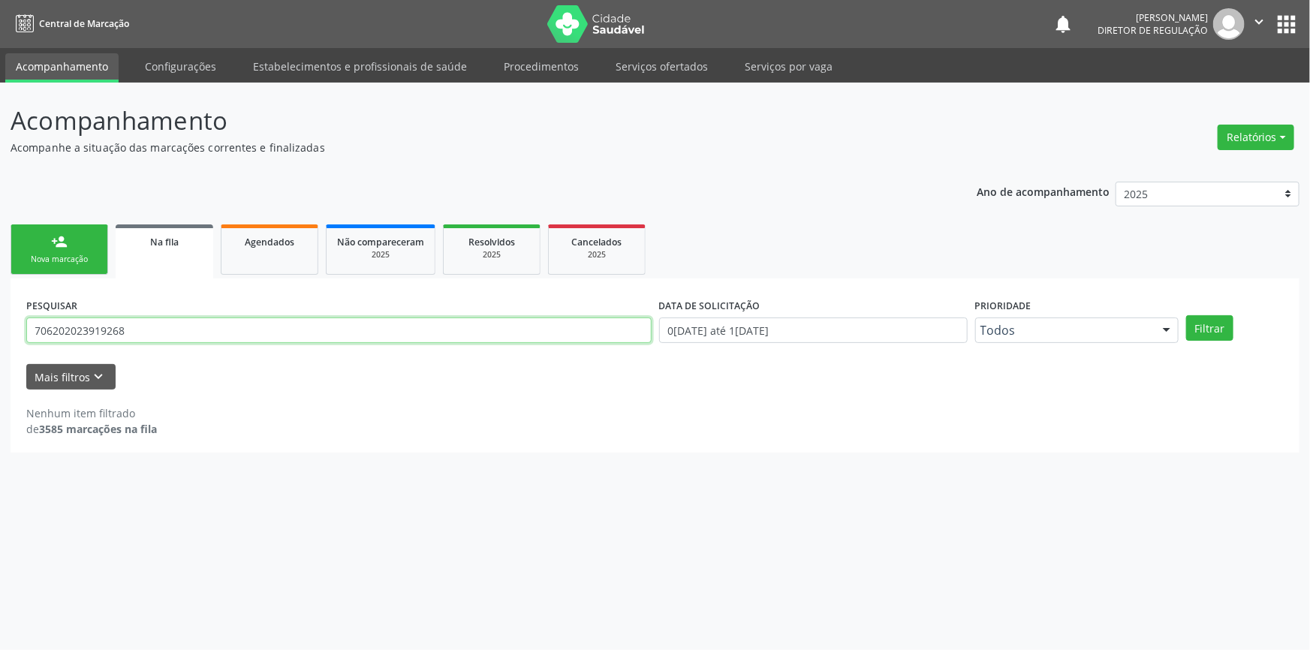
drag, startPoint x: 158, startPoint y: 340, endPoint x: 0, endPoint y: 331, distance: 158.0
click at [0, 331] on div "Acompanhamento Acompanhe a situação das marcações correntes e finalizadas Relat…" at bounding box center [655, 367] width 1310 height 568
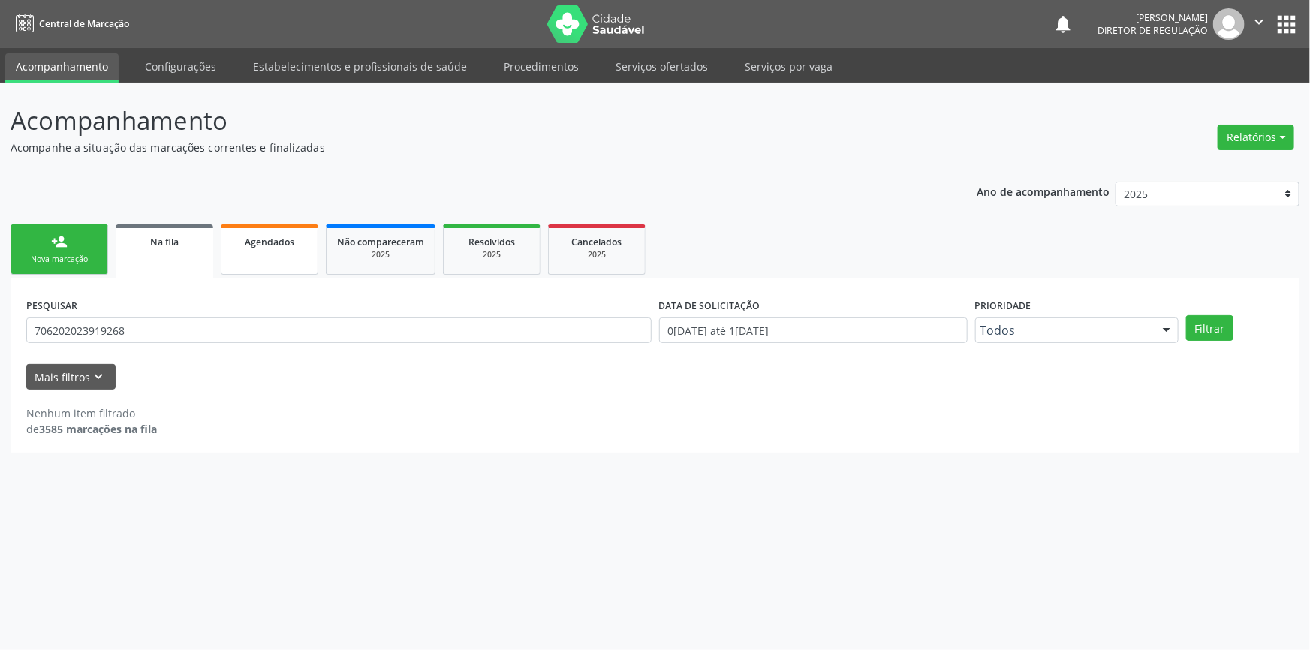
click at [291, 249] on link "Agendados" at bounding box center [270, 250] width 98 height 50
select select "8"
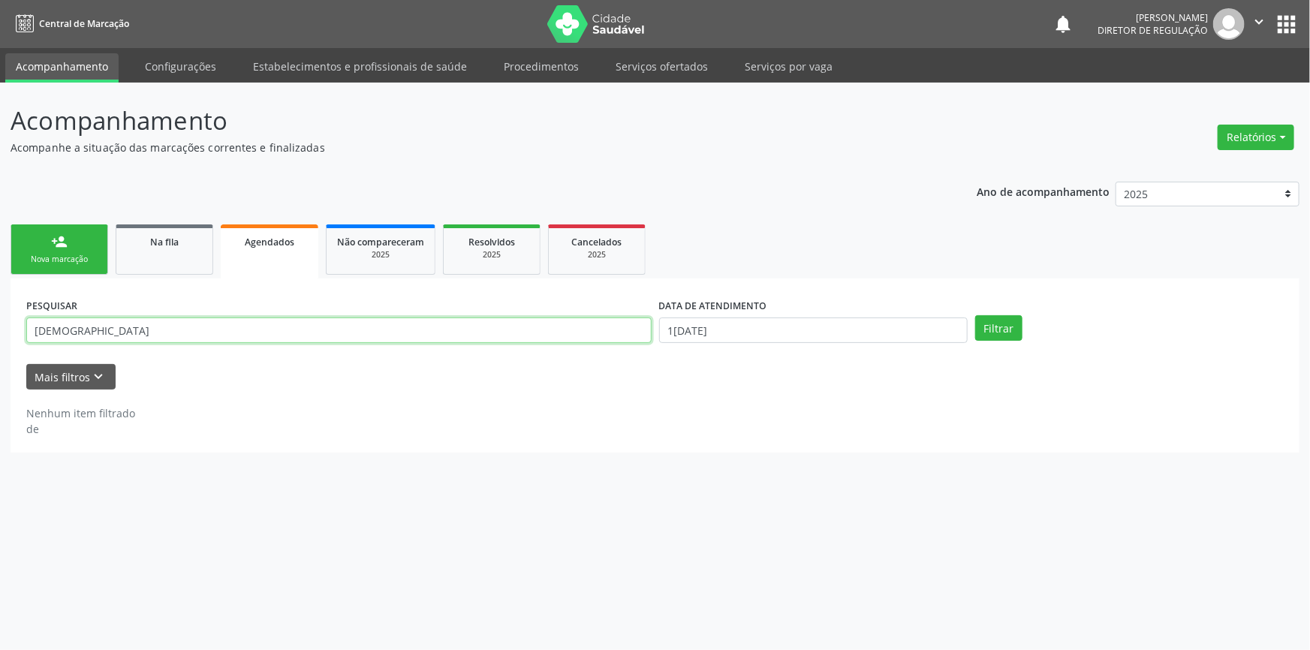
click at [187, 328] on input "FRNCISCO" at bounding box center [339, 331] width 626 height 26
drag, startPoint x: 187, startPoint y: 328, endPoint x: 0, endPoint y: 336, distance: 187.2
click at [0, 336] on div "Acompanhamento Acompanhe a situação das marcações correntes e finalizadas Relat…" at bounding box center [655, 367] width 1310 height 568
paste input "706 2020 2391 9268"
type input "706 2020 2391 9268"
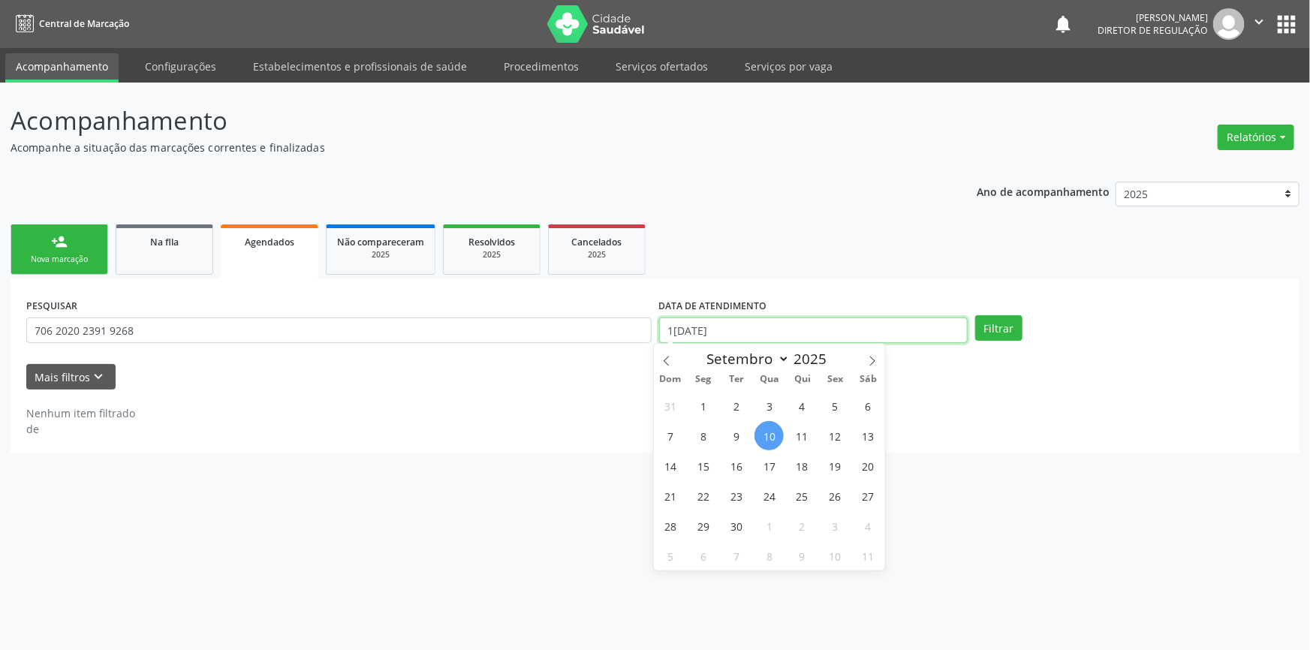
click at [715, 327] on input "[DATE]" at bounding box center [813, 331] width 309 height 26
click at [707, 403] on span "1" at bounding box center [703, 405] width 29 height 29
type input "01/09/2025"
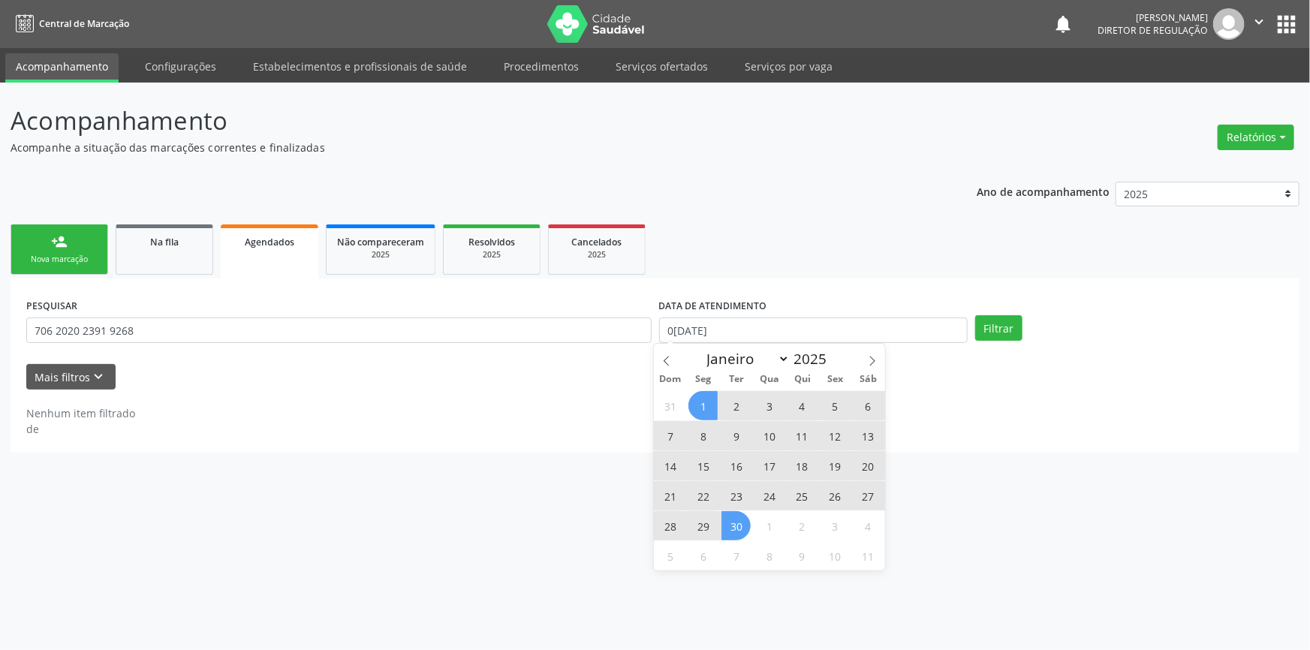
click at [735, 513] on span "30" at bounding box center [736, 525] width 29 height 29
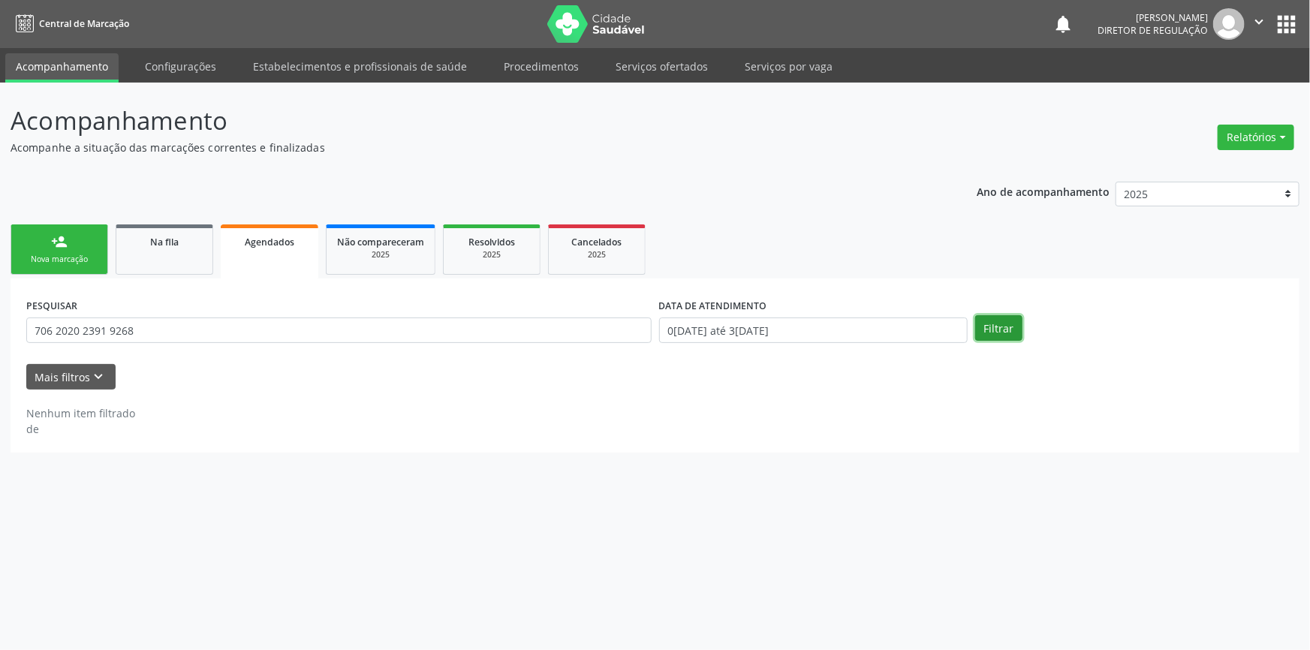
click at [993, 321] on button "Filtrar" at bounding box center [998, 328] width 47 height 26
click at [1005, 316] on button "Filtrar" at bounding box center [998, 328] width 47 height 26
click at [788, 318] on input "01/09/2025 até 30/09/2025" at bounding box center [813, 331] width 309 height 26
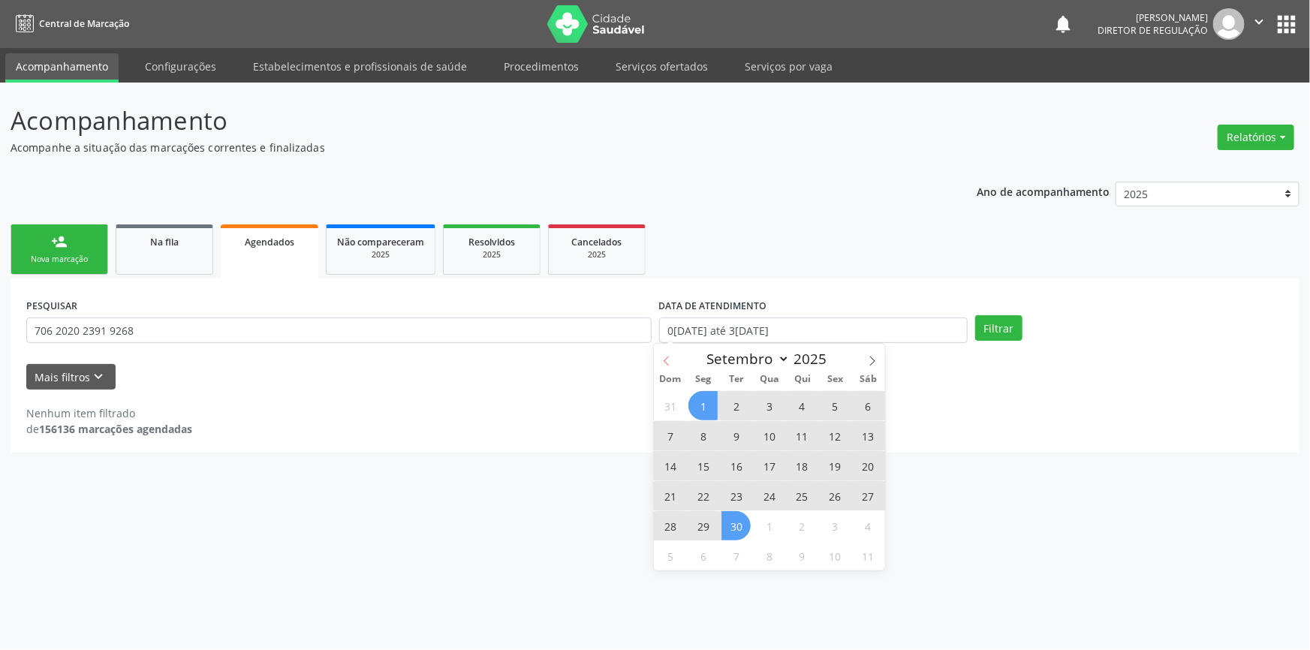
click at [678, 365] on span at bounding box center [667, 357] width 26 height 26
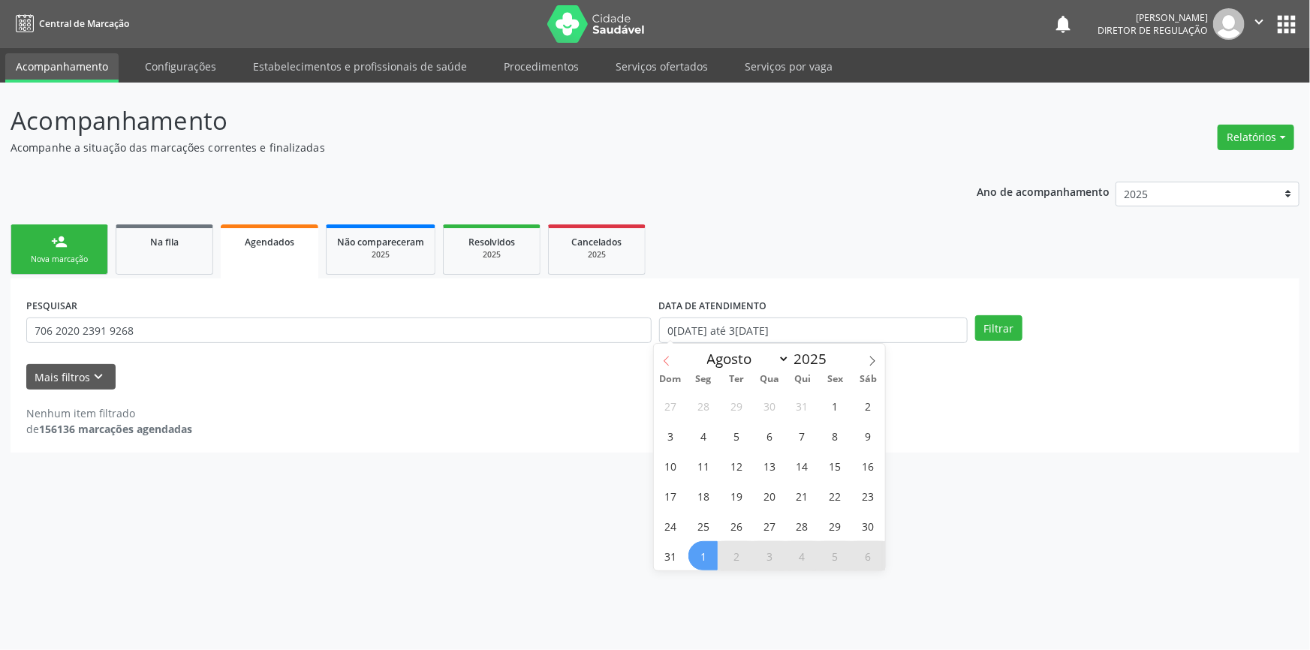
click at [668, 360] on icon at bounding box center [667, 361] width 11 height 11
select select "5"
click at [676, 403] on span "1" at bounding box center [670, 405] width 29 height 29
type input "01/06/2025"
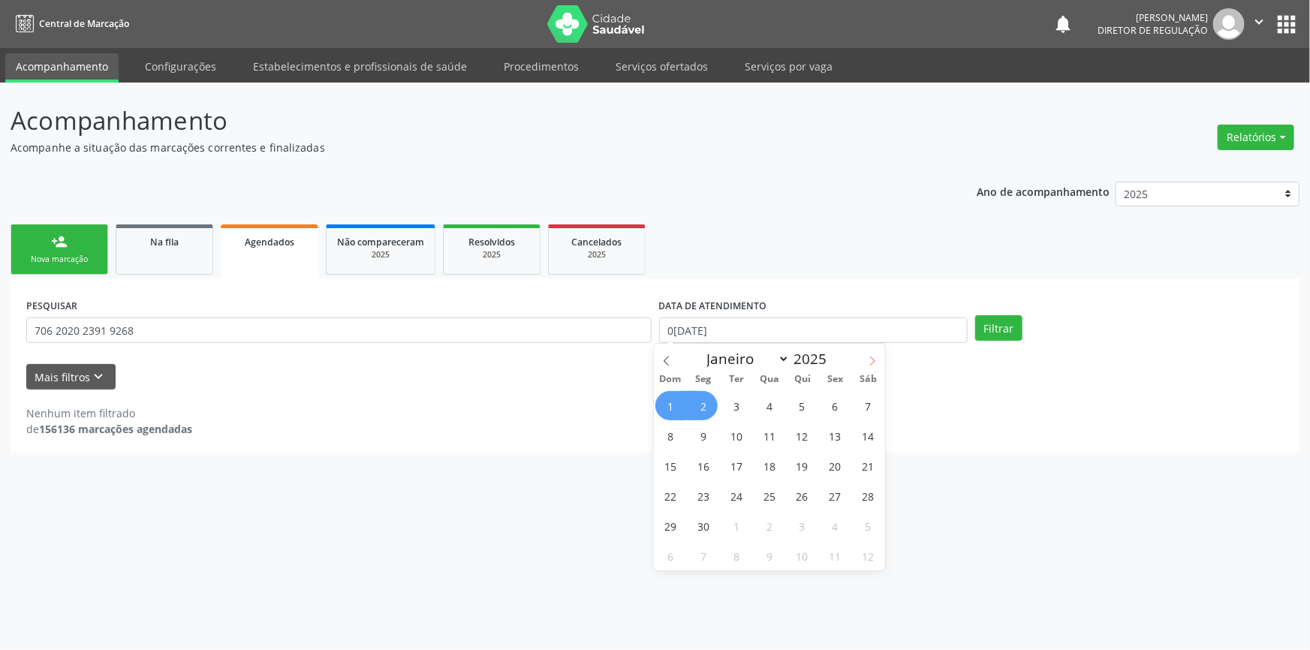
click at [864, 357] on span at bounding box center [873, 357] width 26 height 26
select select "8"
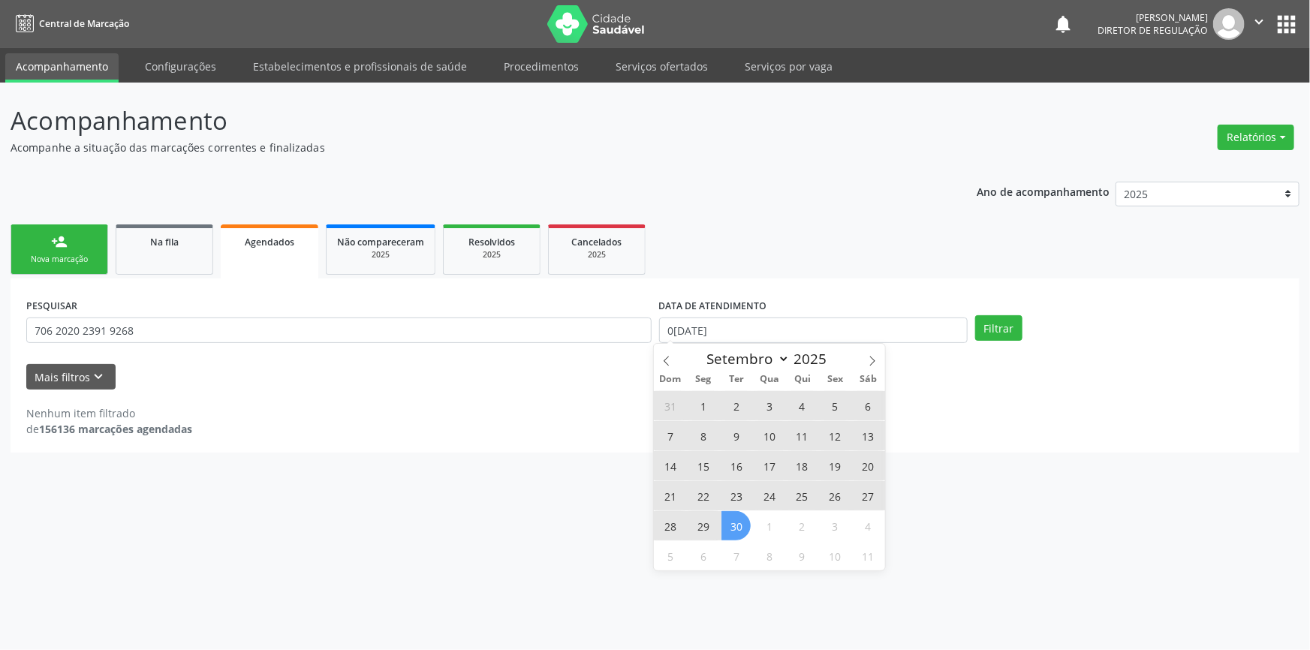
click at [732, 525] on span "30" at bounding box center [736, 525] width 29 height 29
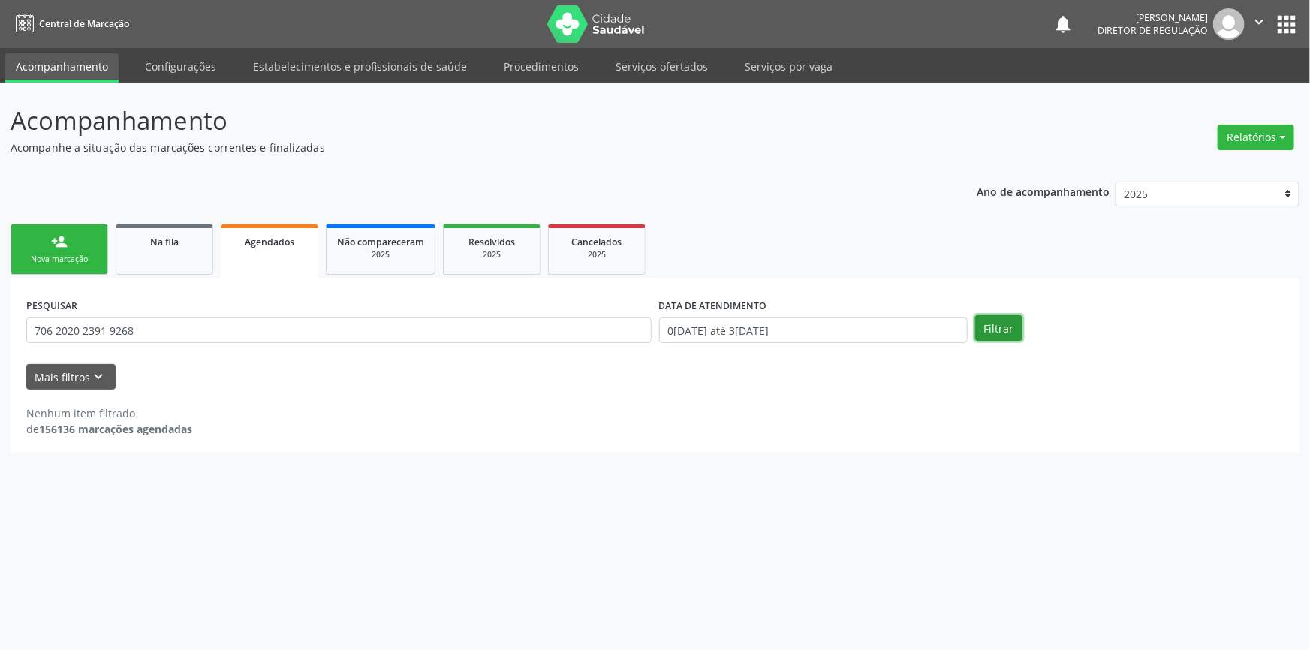
click at [995, 330] on button "Filtrar" at bounding box center [998, 328] width 47 height 26
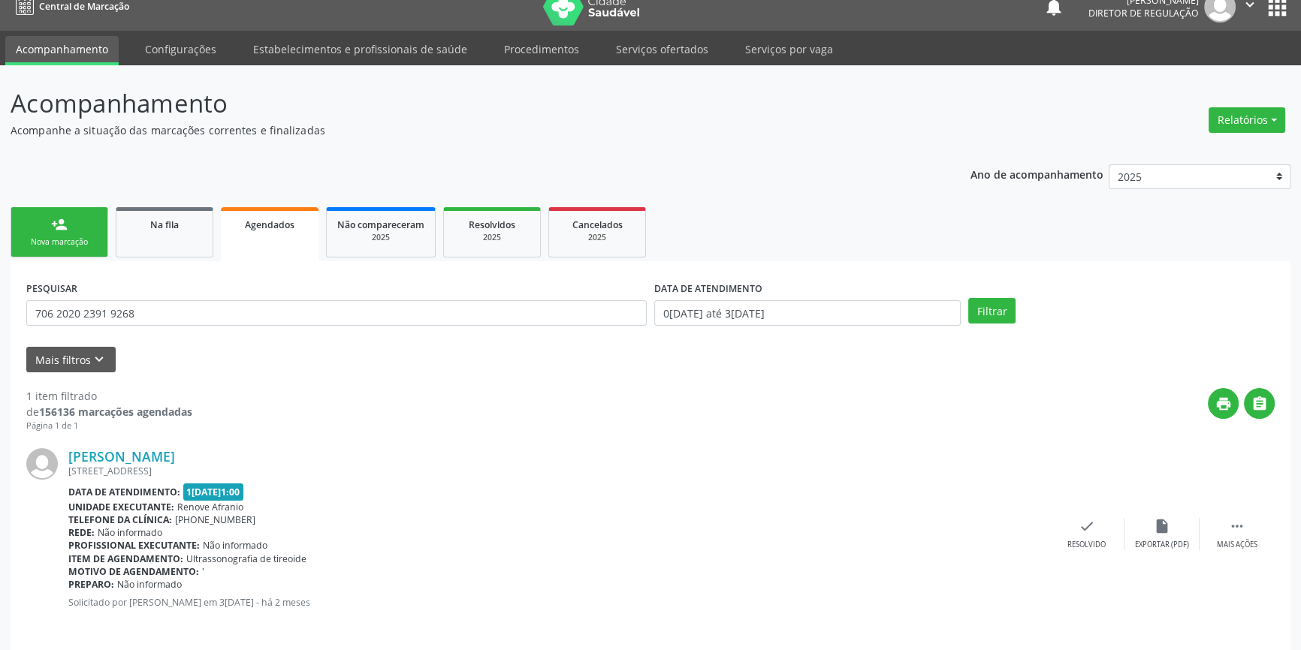
scroll to position [27, 0]
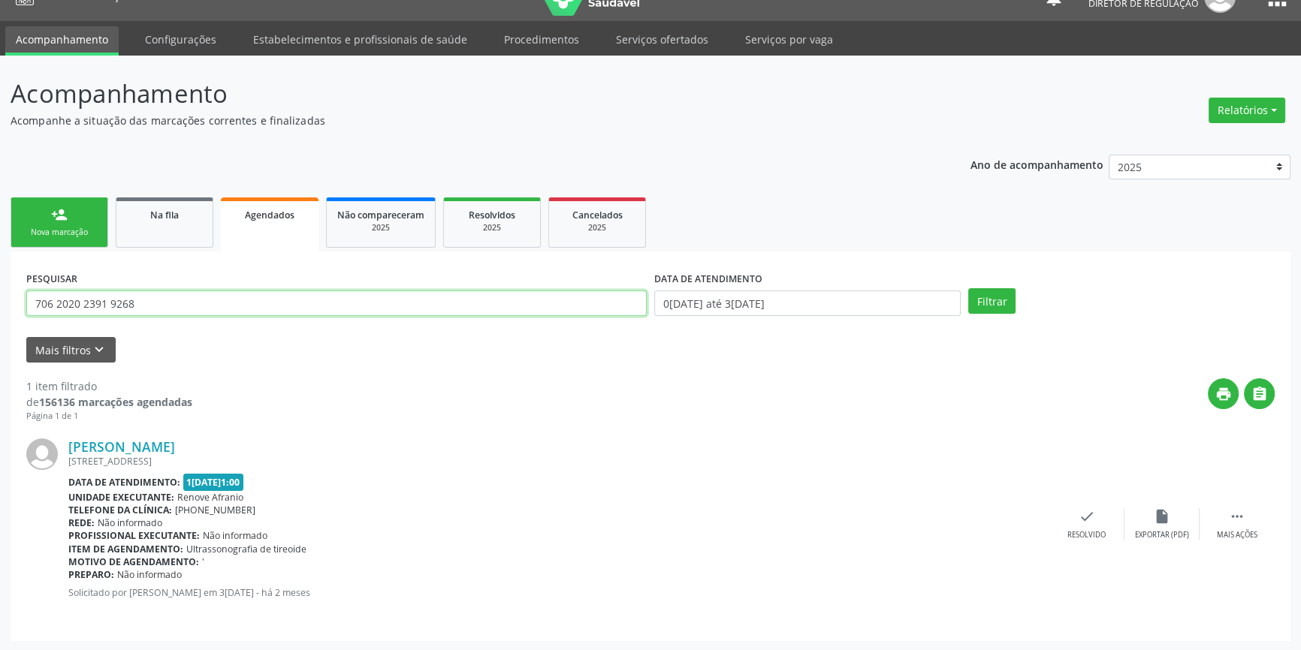
drag, startPoint x: 176, startPoint y: 305, endPoint x: 0, endPoint y: 300, distance: 175.8
click at [0, 300] on div "Acompanhamento Acompanhe a situação das marcações correntes e finalizadas Relat…" at bounding box center [650, 354] width 1301 height 596
click at [37, 208] on link "person_add Nova marcação" at bounding box center [60, 222] width 98 height 50
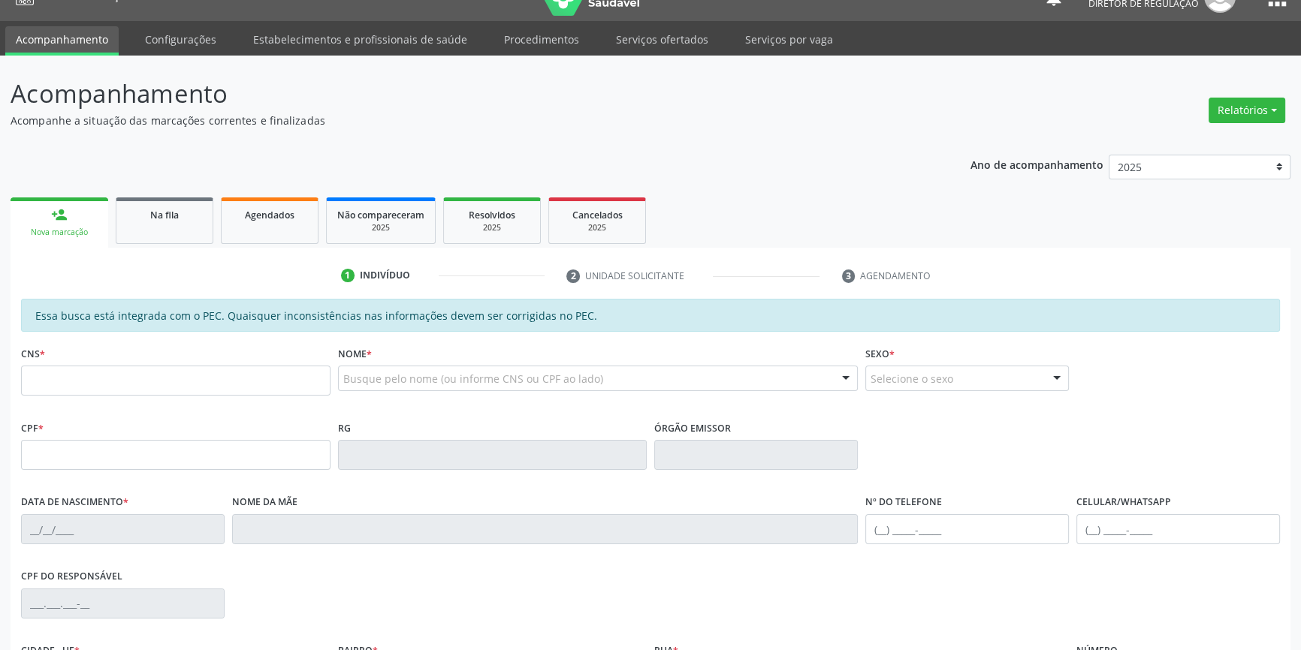
click at [149, 395] on fieldset "CNS *" at bounding box center [175, 374] width 309 height 64
click at [149, 390] on input "text" at bounding box center [175, 381] width 309 height 30
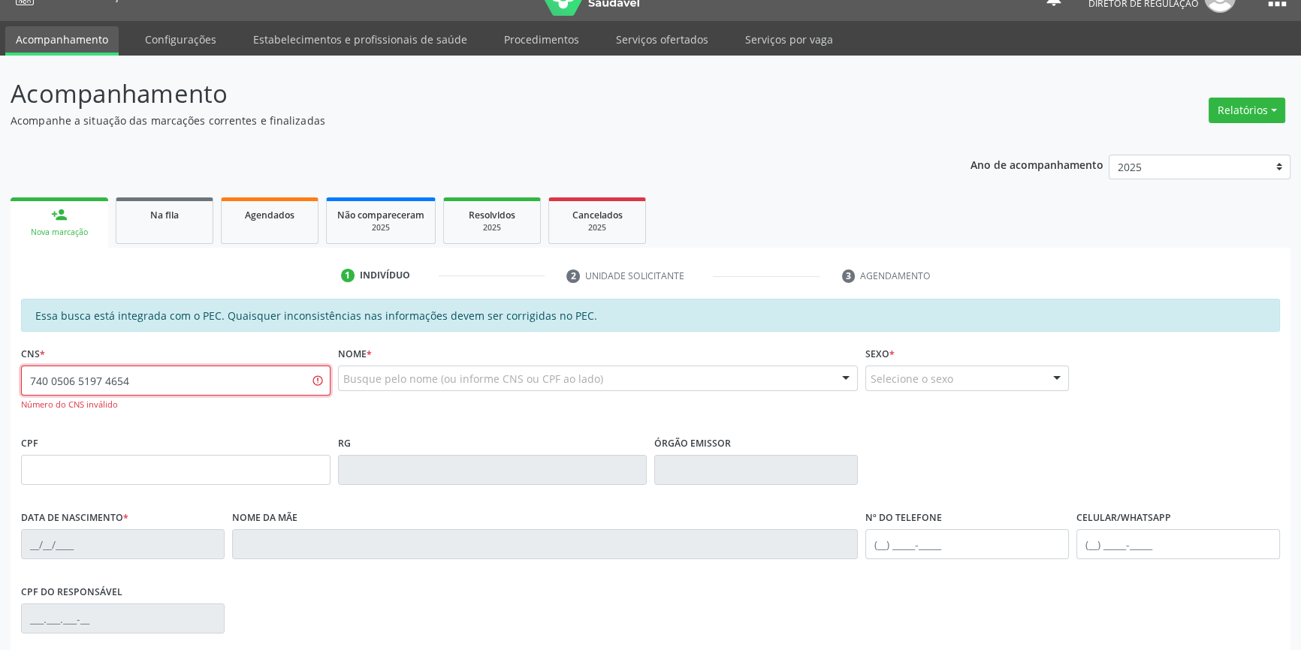
drag, startPoint x: 150, startPoint y: 389, endPoint x: 0, endPoint y: 324, distance: 163.8
click at [0, 352] on div "Acompanhamento Acompanhe a situação das marcações correntes e finalizadas Relat…" at bounding box center [650, 451] width 1301 height 790
type input "700 5065 1974 4654"
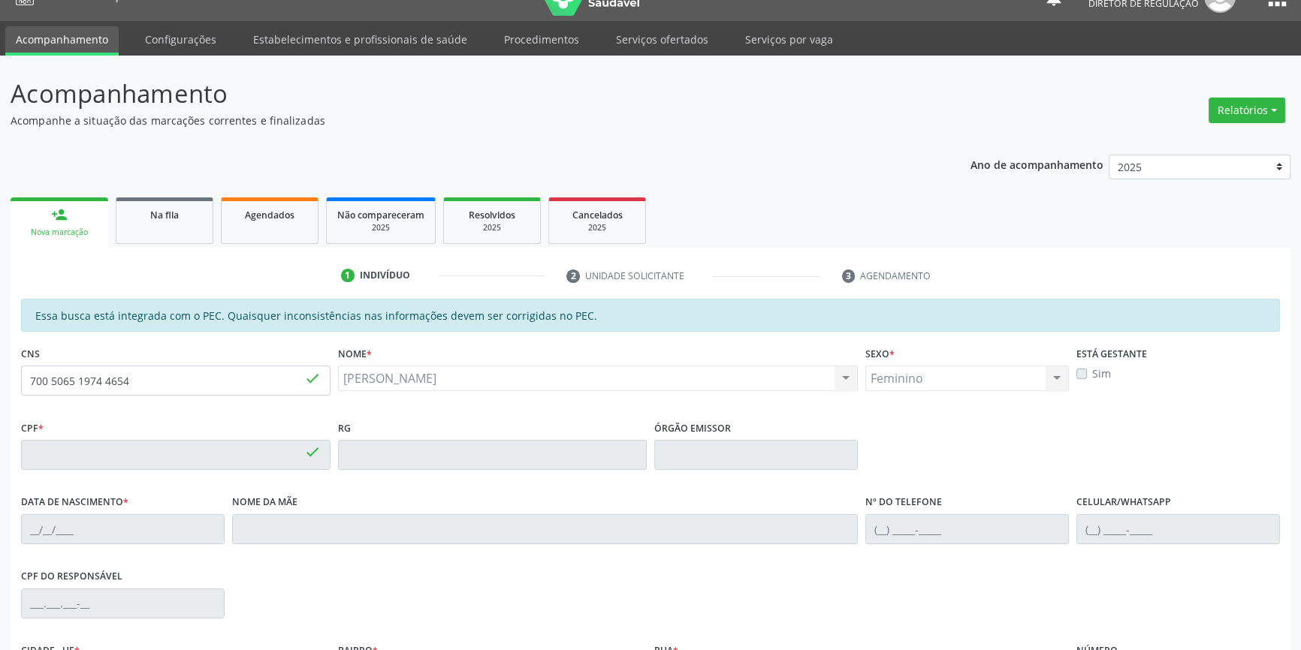
type input "755.315.184-04"
type input "22/02/1955"
type input "Elizinda Alves Luz"
type input "(87) 98826-1616"
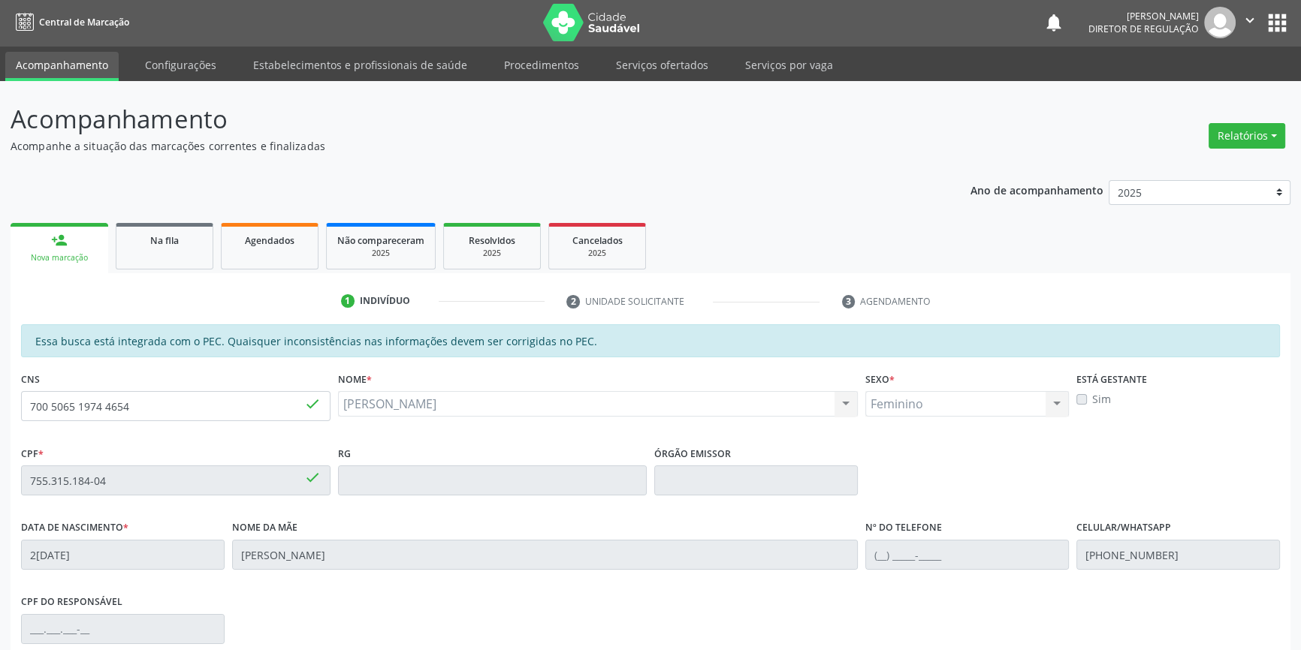
scroll to position [0, 0]
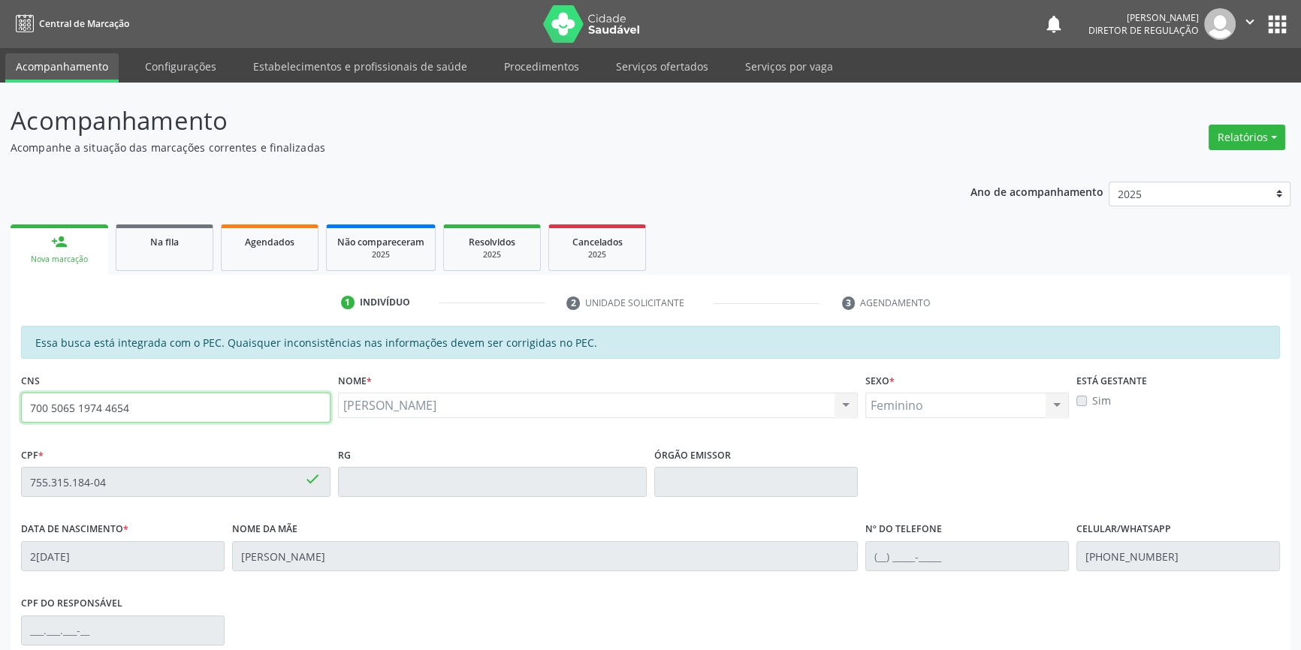
drag, startPoint x: 174, startPoint y: 409, endPoint x: 0, endPoint y: 392, distance: 175.0
click at [0, 392] on div "Acompanhamento Acompanhe a situação das marcações correntes e finalizadas Relat…" at bounding box center [650, 470] width 1301 height 775
